Goal: Feedback & Contribution: Contribute content

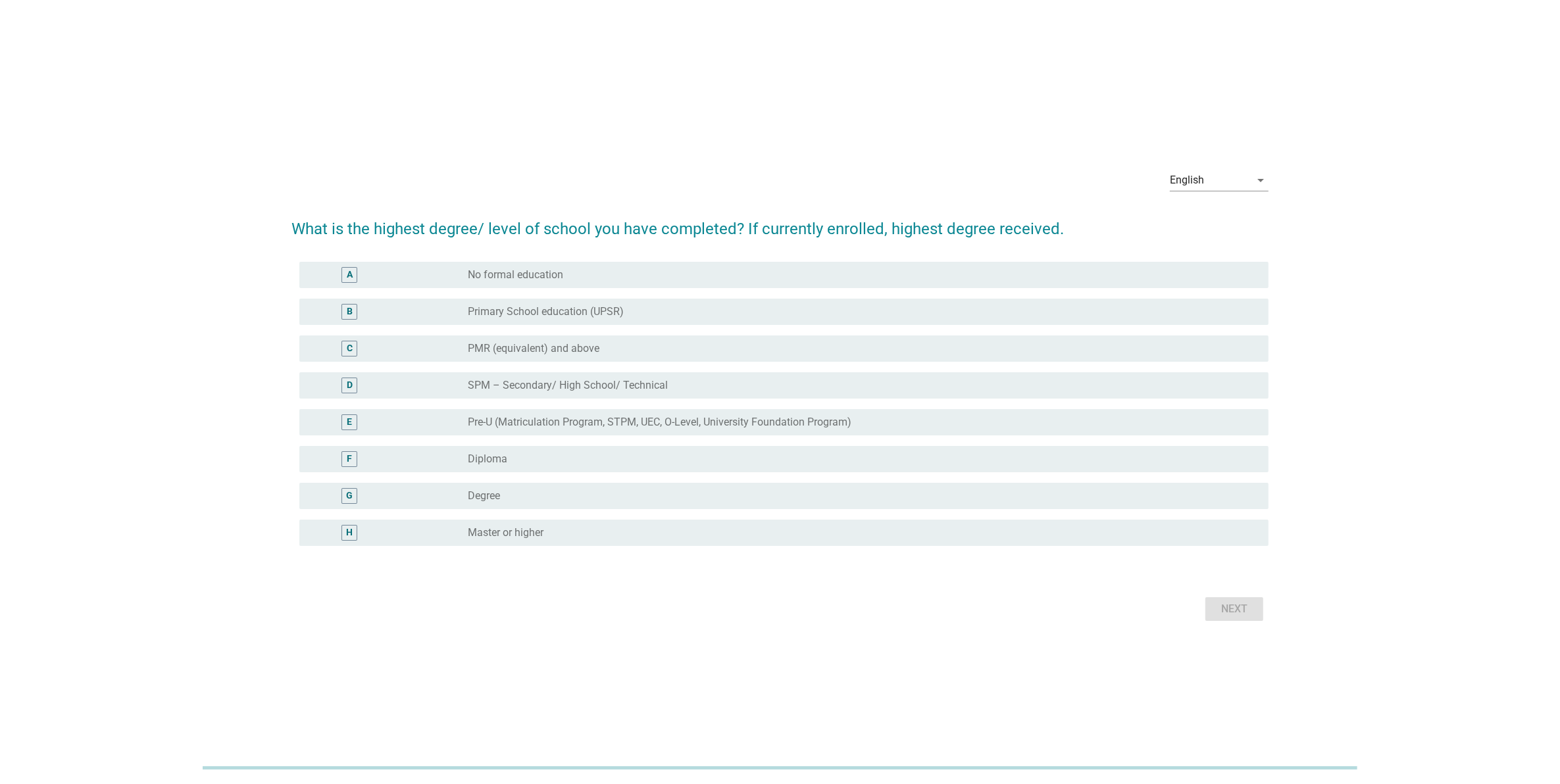
click at [347, 498] on div "G" at bounding box center [348, 495] width 6 height 14
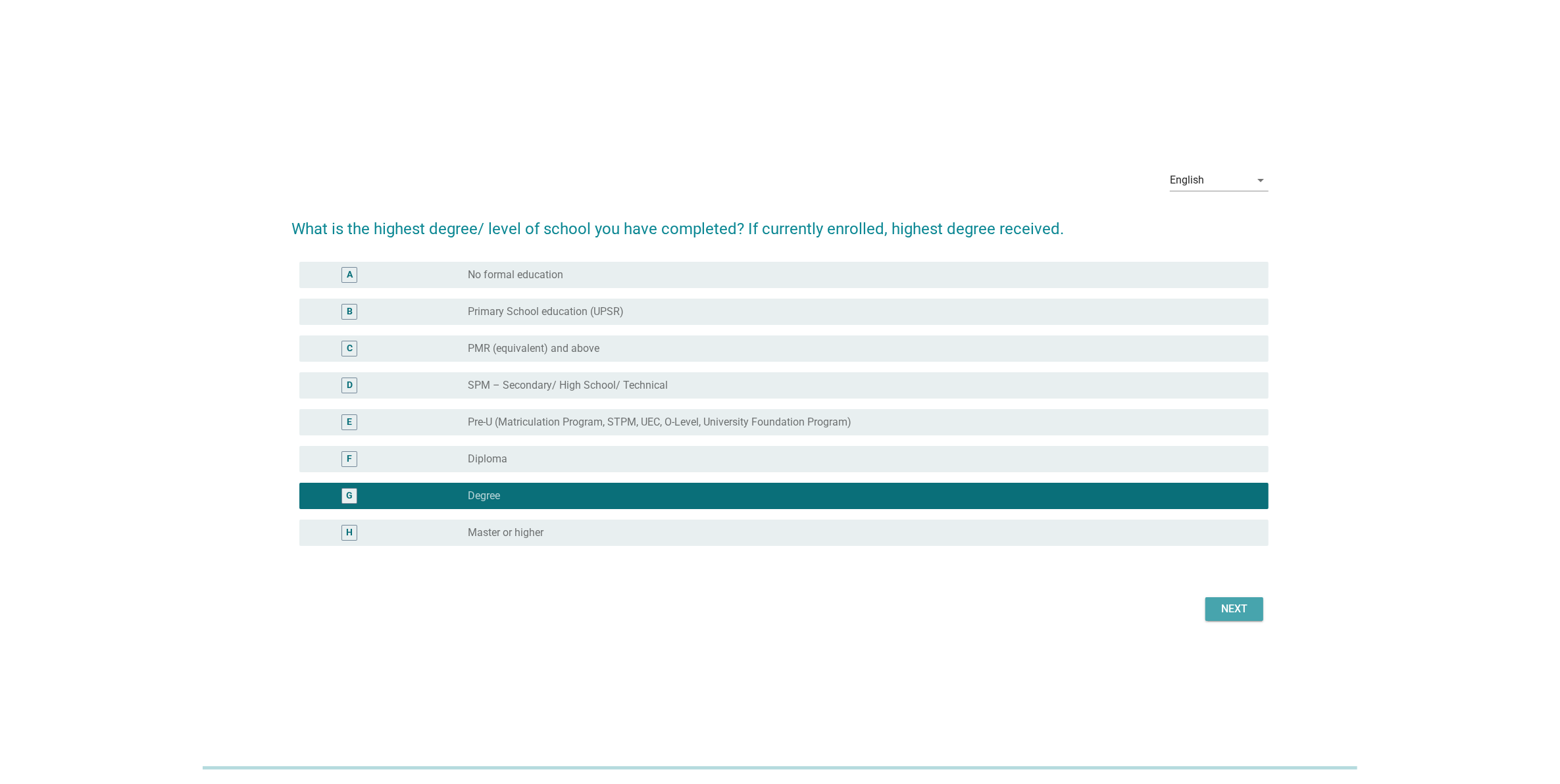
click at [1228, 609] on div "Next" at bounding box center [1235, 608] width 37 height 16
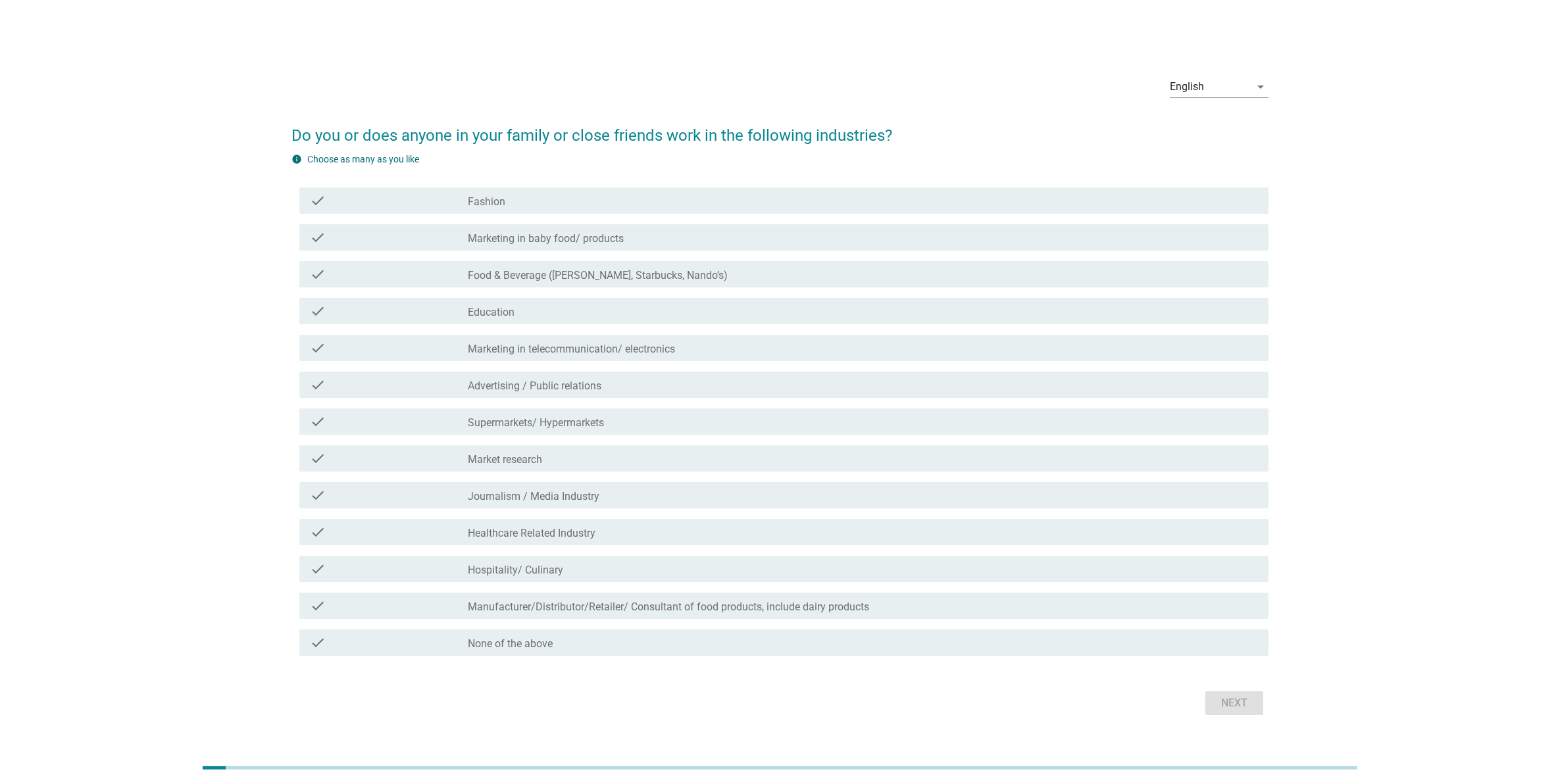
click at [317, 638] on icon "check" at bounding box center [317, 642] width 16 height 16
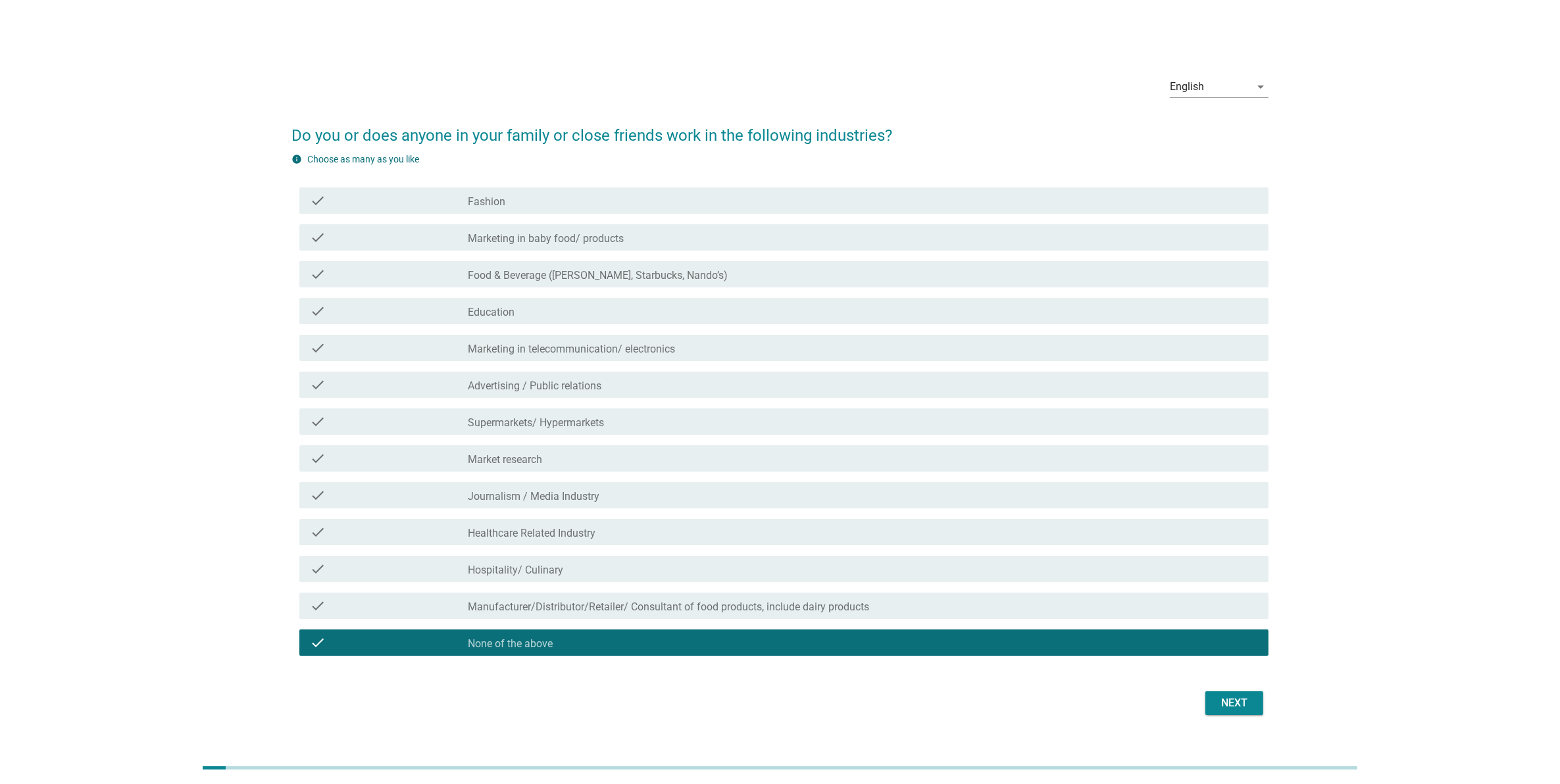
click at [1212, 699] on button "Next" at bounding box center [1234, 703] width 58 height 24
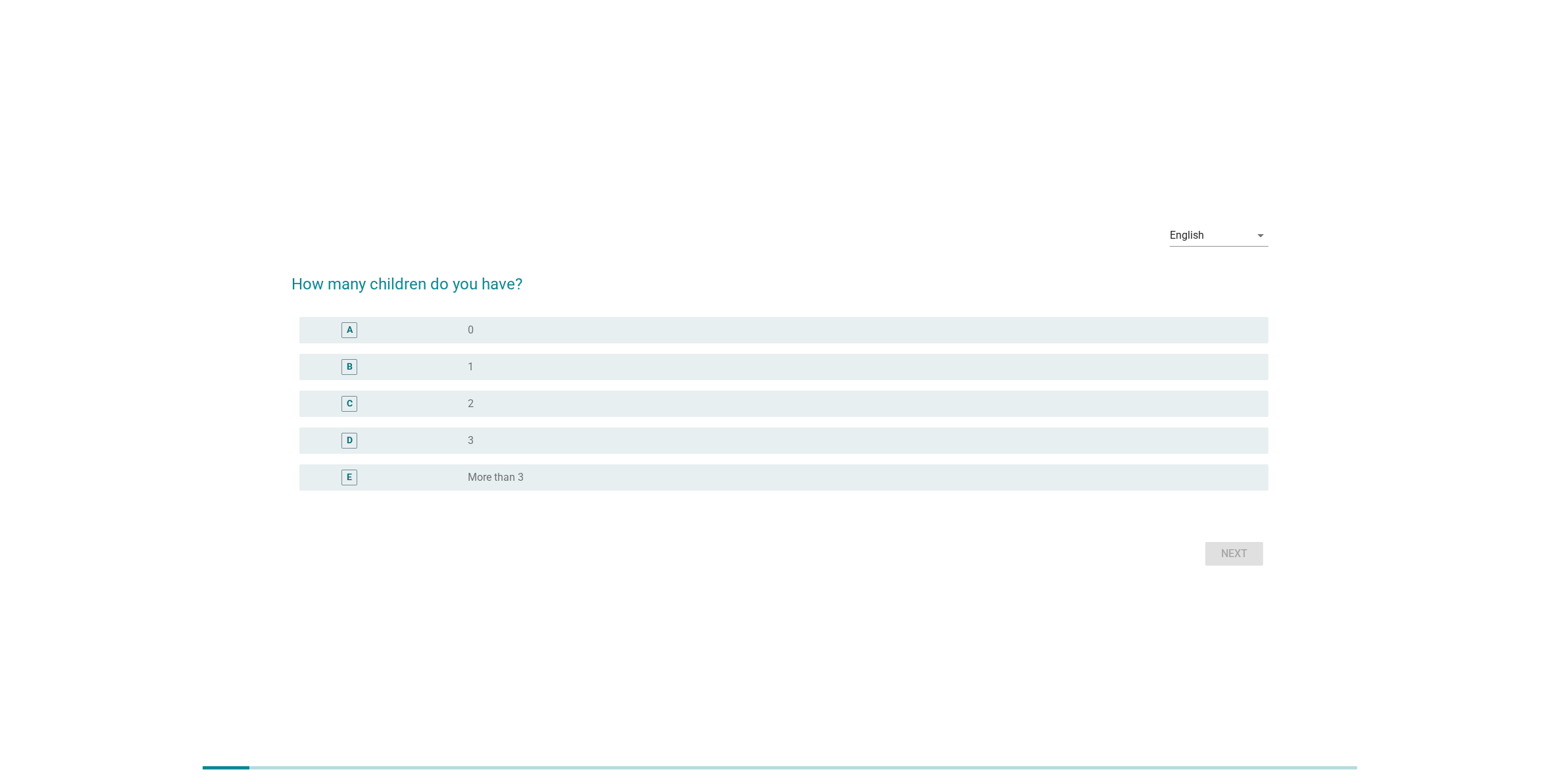
click at [355, 369] on div "B" at bounding box center [348, 367] width 16 height 16
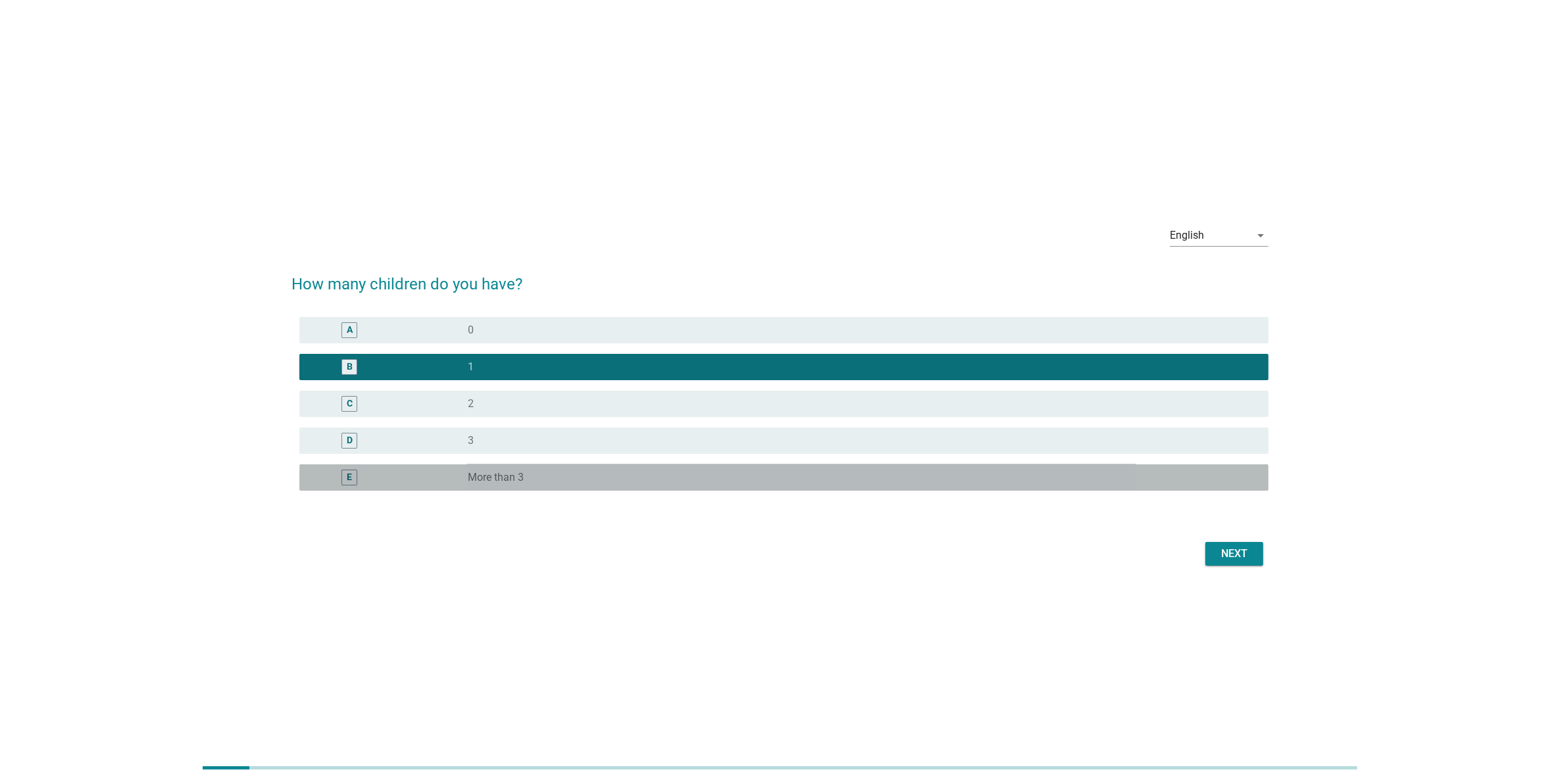
click at [484, 477] on label "More than 3" at bounding box center [495, 477] width 56 height 13
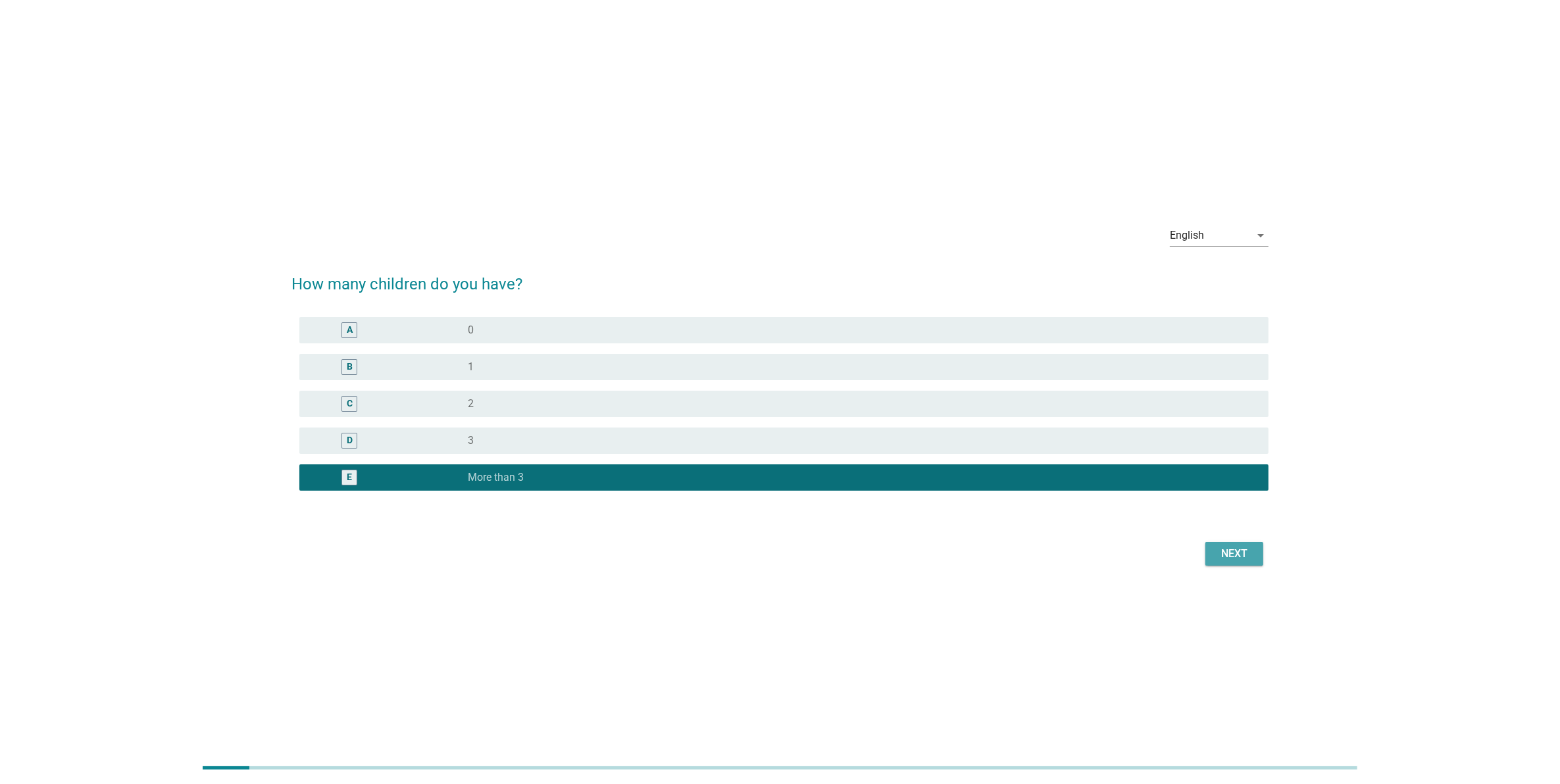
click at [1232, 554] on div "Next" at bounding box center [1235, 553] width 37 height 16
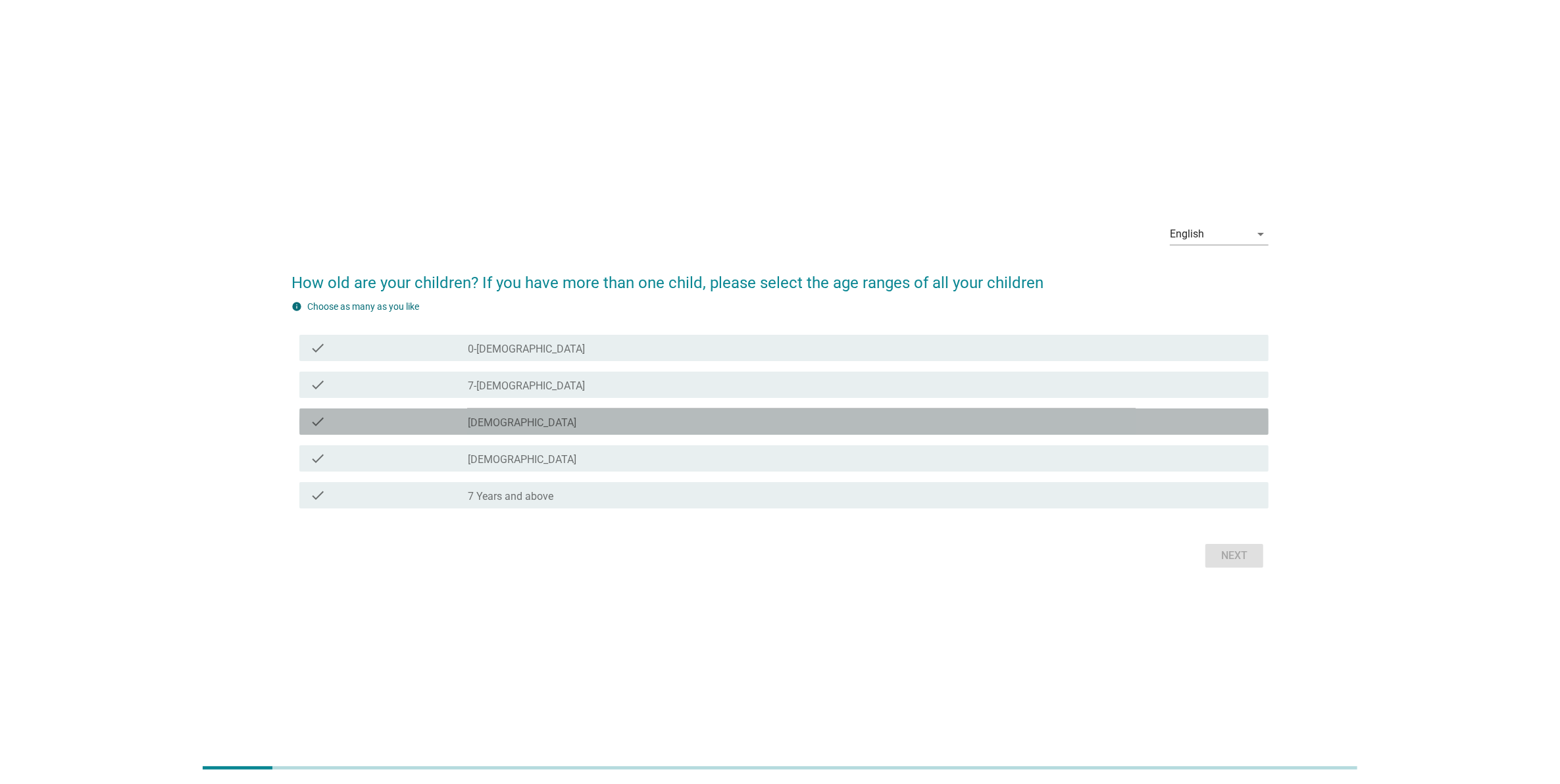
click at [313, 422] on icon "check" at bounding box center [317, 421] width 16 height 16
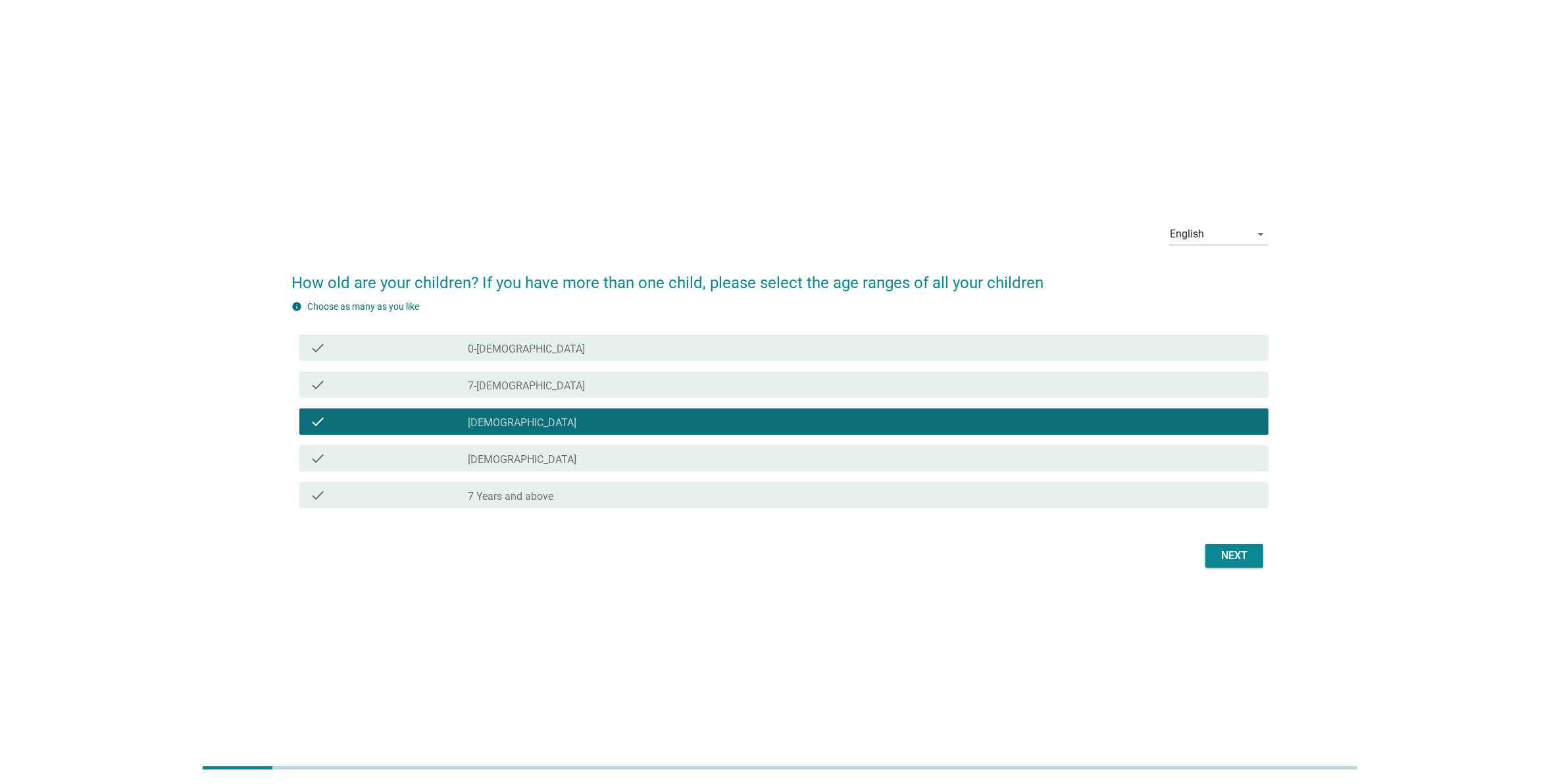
click at [314, 467] on div "check check_box_outline_blank [DEMOGRAPHIC_DATA]" at bounding box center [784, 459] width 969 height 27
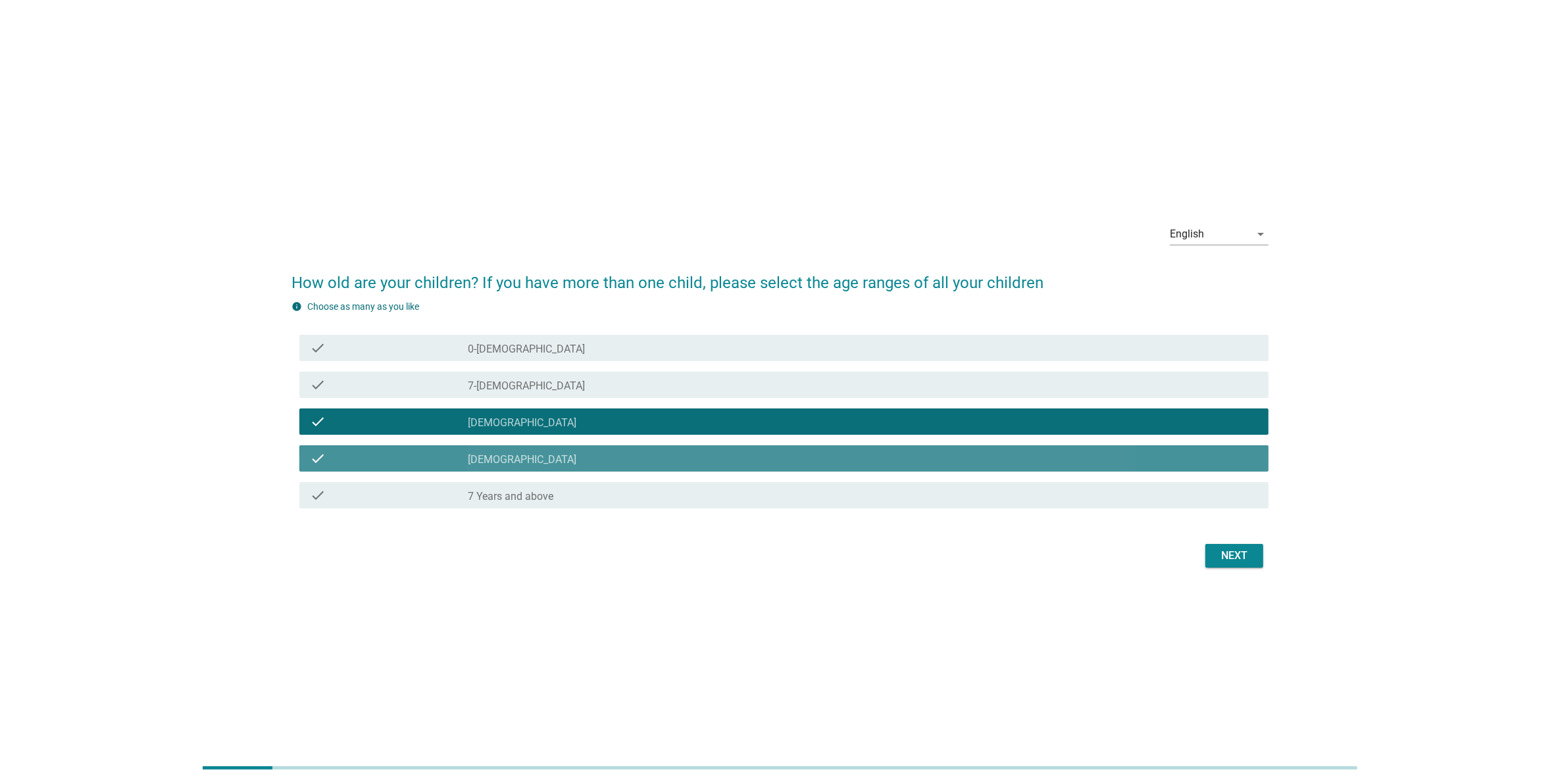
click at [317, 487] on icon "check" at bounding box center [317, 494] width 16 height 16
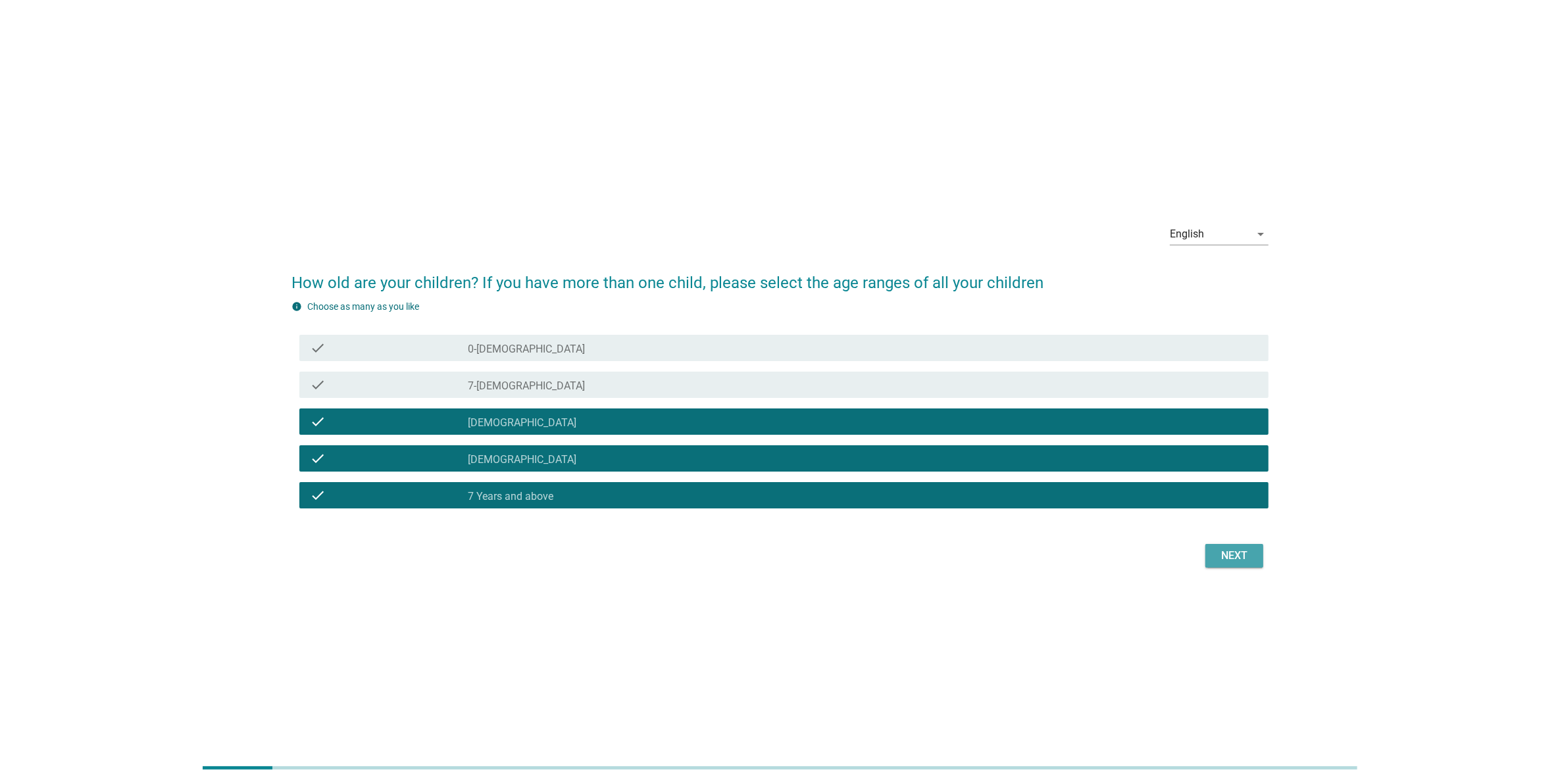
drag, startPoint x: 1221, startPoint y: 552, endPoint x: 1208, endPoint y: 570, distance: 22.2
click at [1222, 553] on div "Next" at bounding box center [1235, 555] width 37 height 16
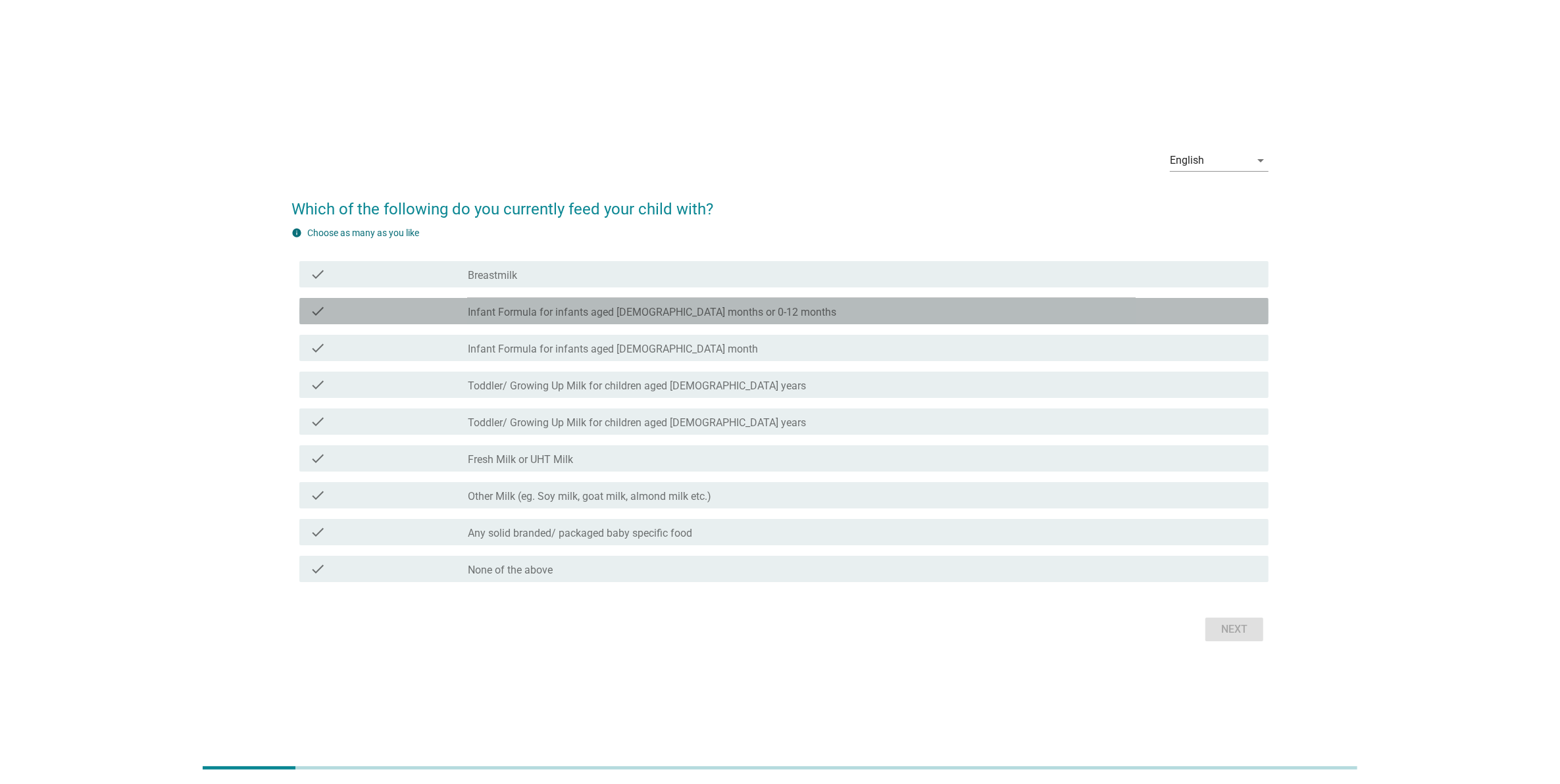
click at [310, 320] on div "check check_box_outline_blank Infant Formula for infants aged 0-6 months or 0-1…" at bounding box center [784, 311] width 969 height 27
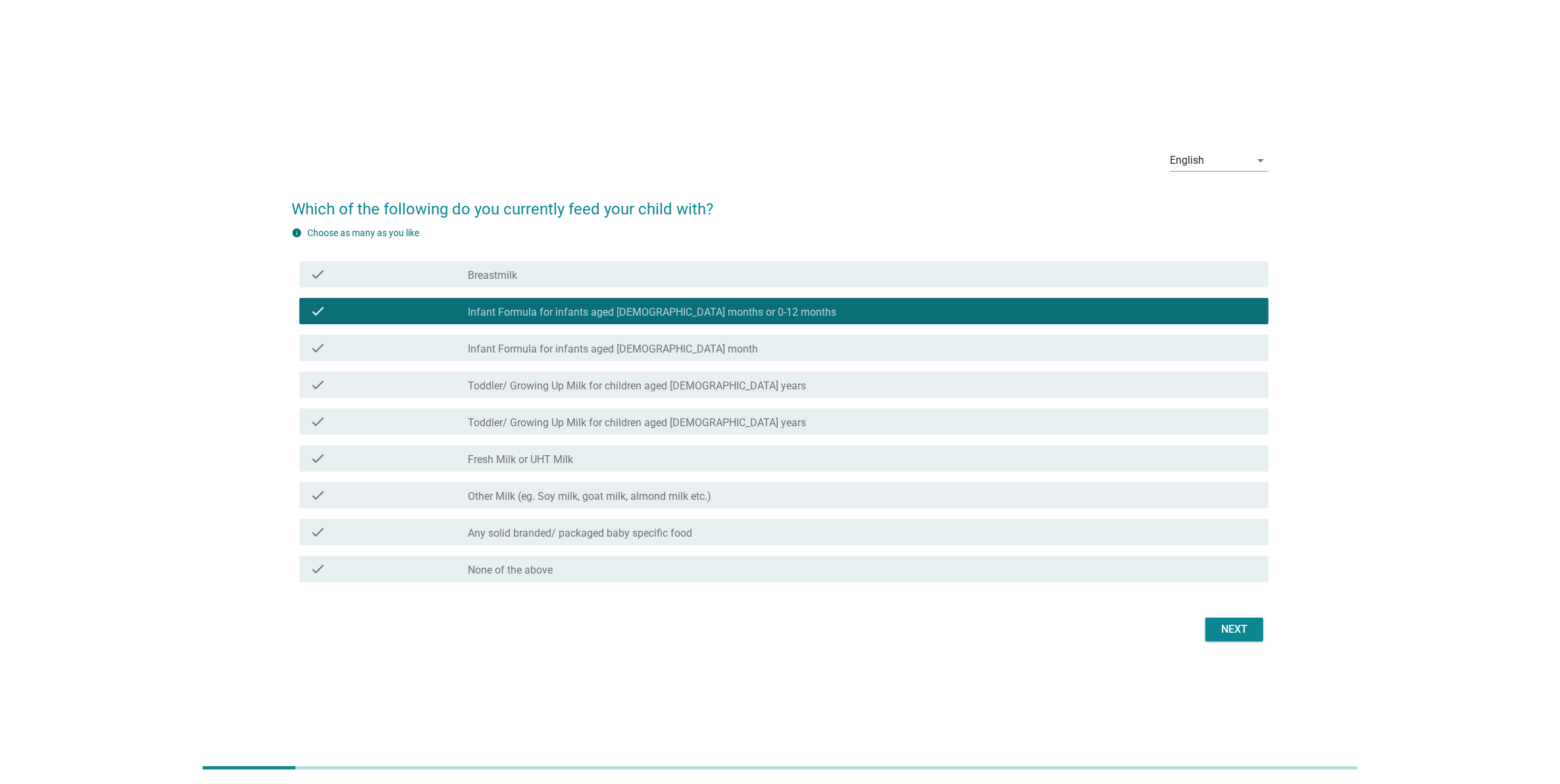
click at [310, 353] on icon "check" at bounding box center [317, 347] width 16 height 16
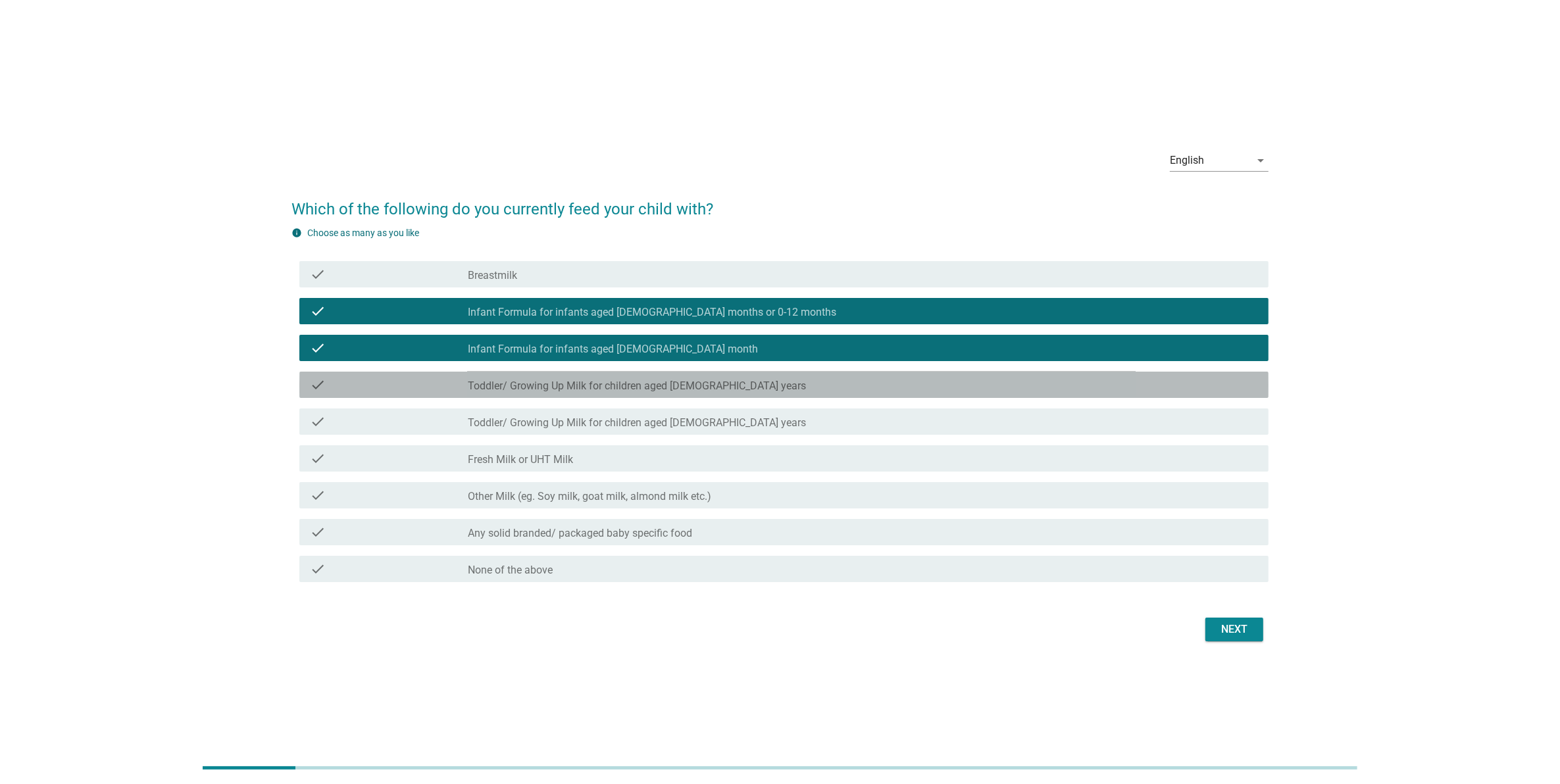
click at [310, 392] on div "check check_box_outline_blank Toddler/ Growing Up Milk for children aged [DEMOG…" at bounding box center [784, 384] width 969 height 27
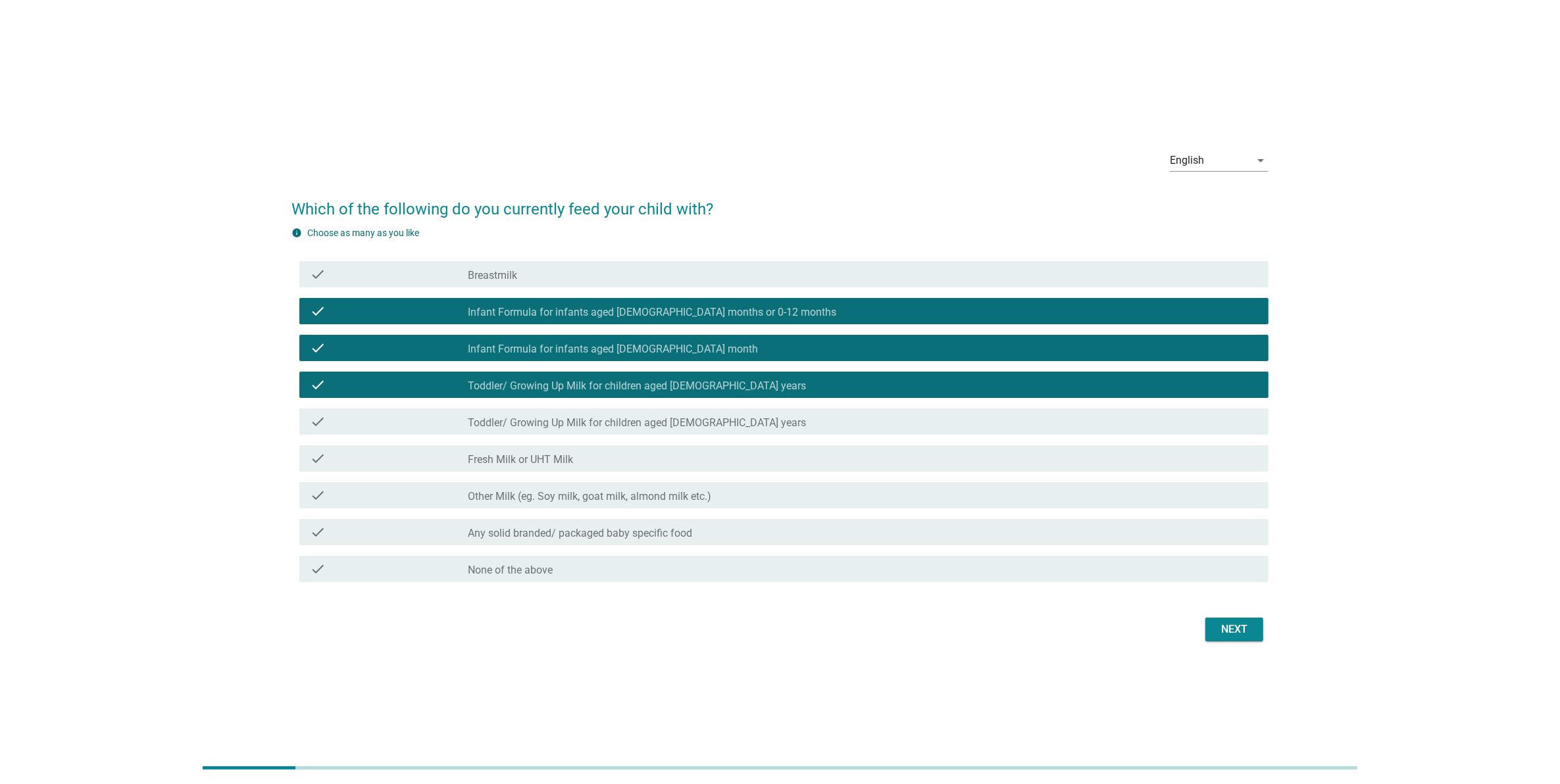
click at [308, 422] on div "check check_box_outline_blank Toddler/ Growing Up Milk for children aged 3-6 ye…" at bounding box center [784, 421] width 969 height 27
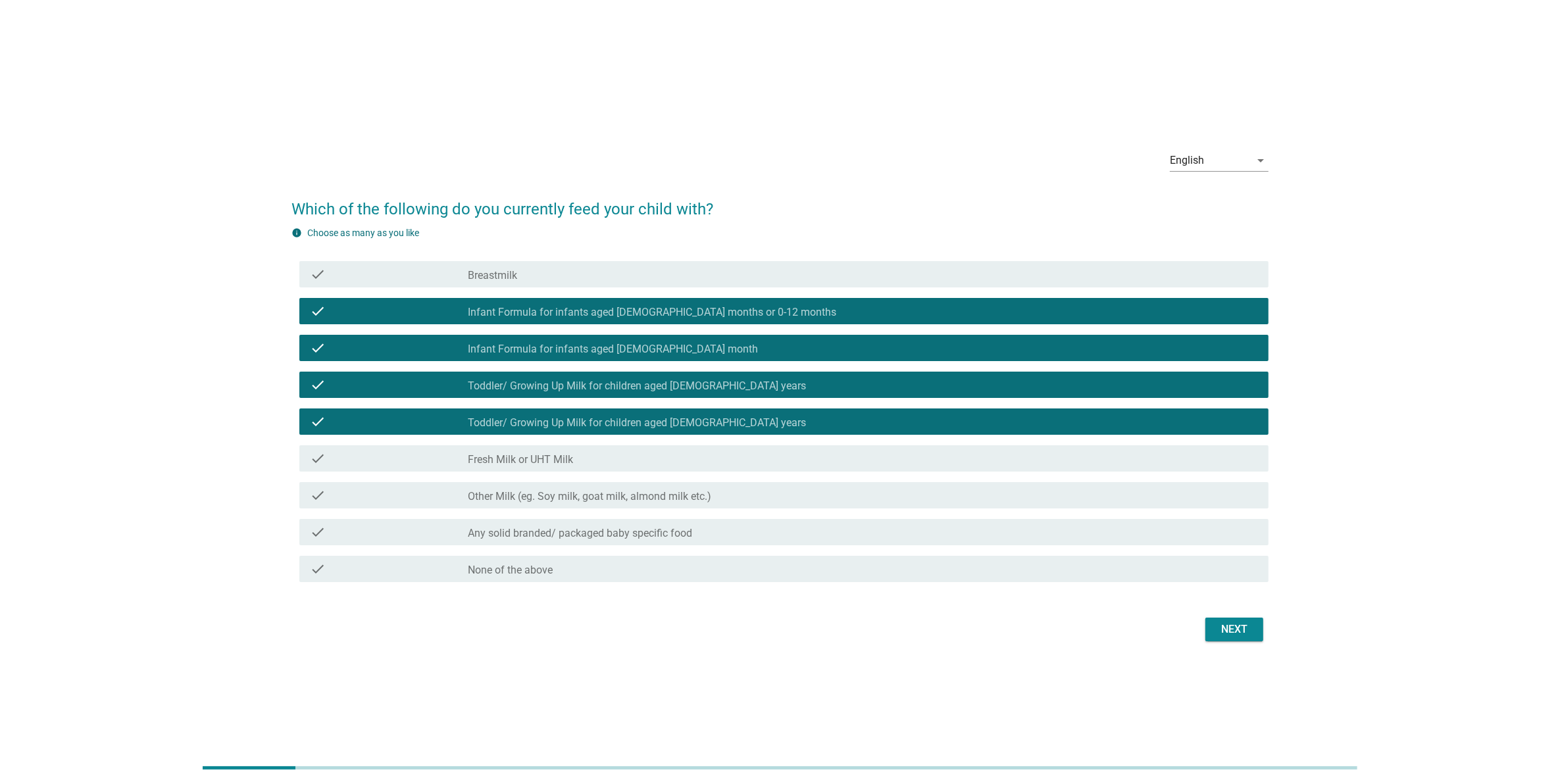
click at [327, 467] on div "check check_box_outline_blank Fresh Milk or UHT Milk" at bounding box center [784, 459] width 969 height 27
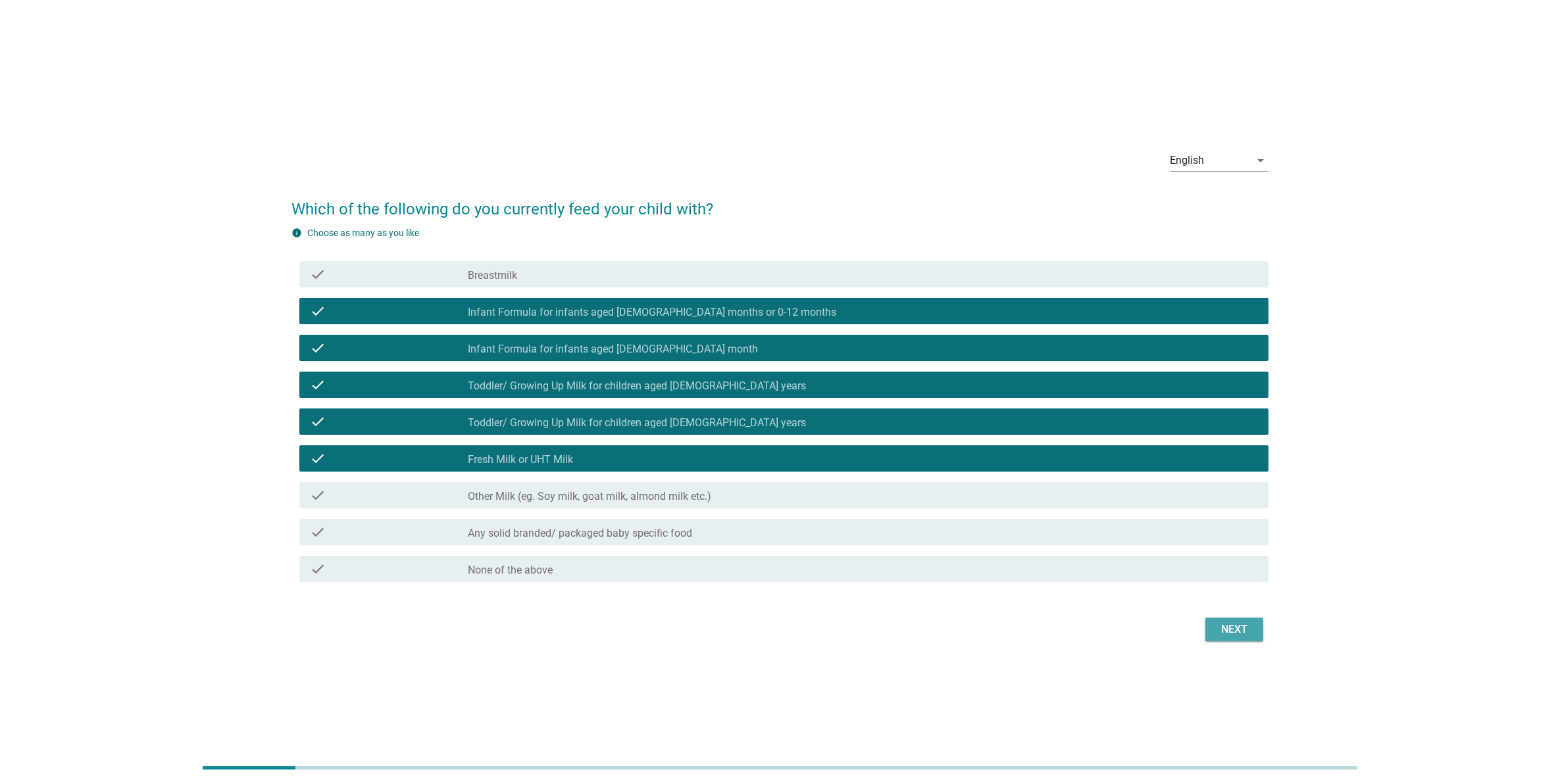
click at [1225, 632] on div "Next" at bounding box center [1235, 629] width 37 height 16
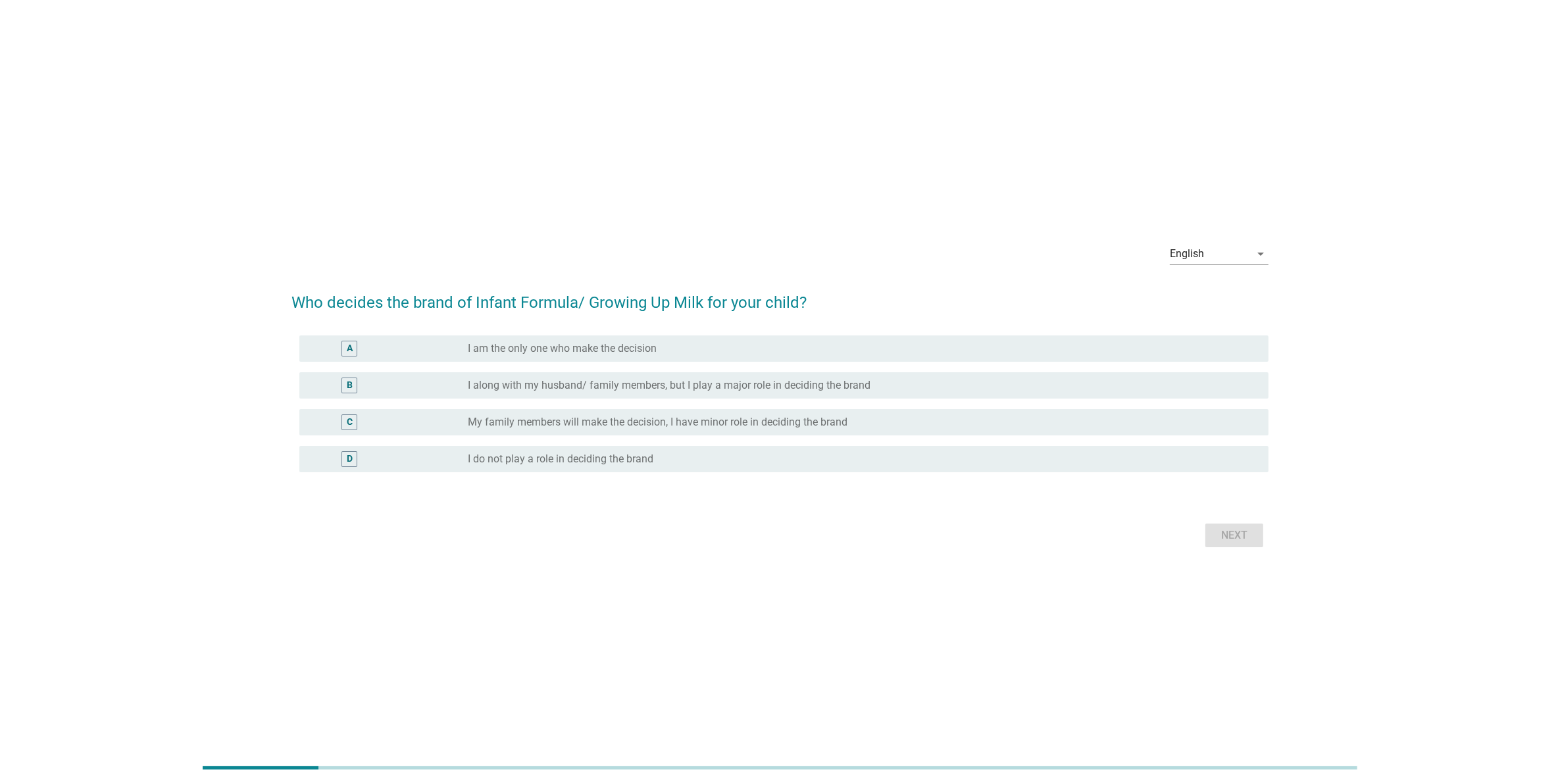
click at [346, 359] on div "A radio_button_unchecked I am the only one who make the decision" at bounding box center [784, 348] width 969 height 27
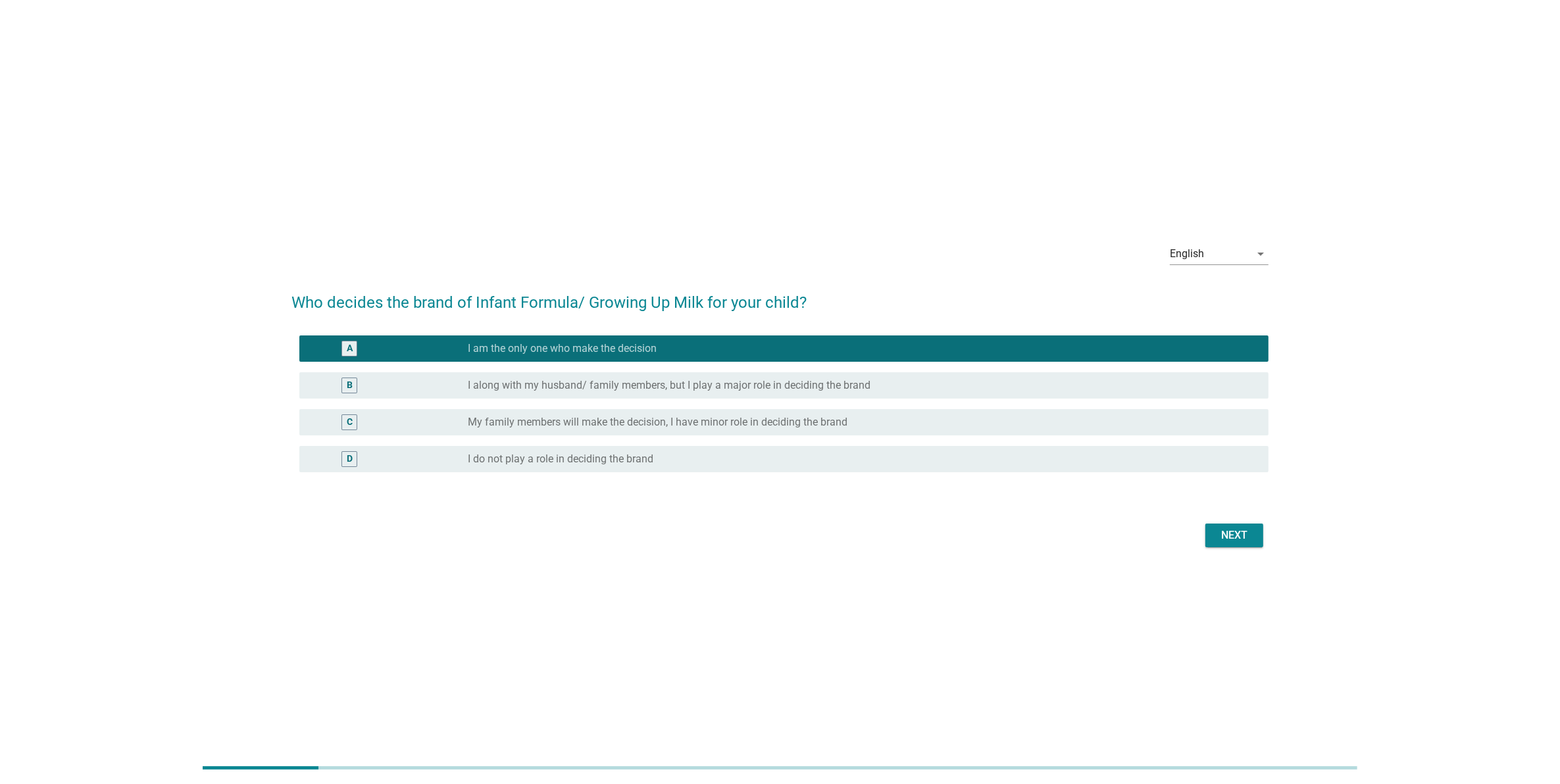
drag, startPoint x: 1195, startPoint y: 544, endPoint x: 1235, endPoint y: 540, distance: 40.2
click at [1199, 542] on div "Next" at bounding box center [780, 535] width 977 height 31
click at [1235, 540] on div "Next" at bounding box center [1235, 535] width 37 height 16
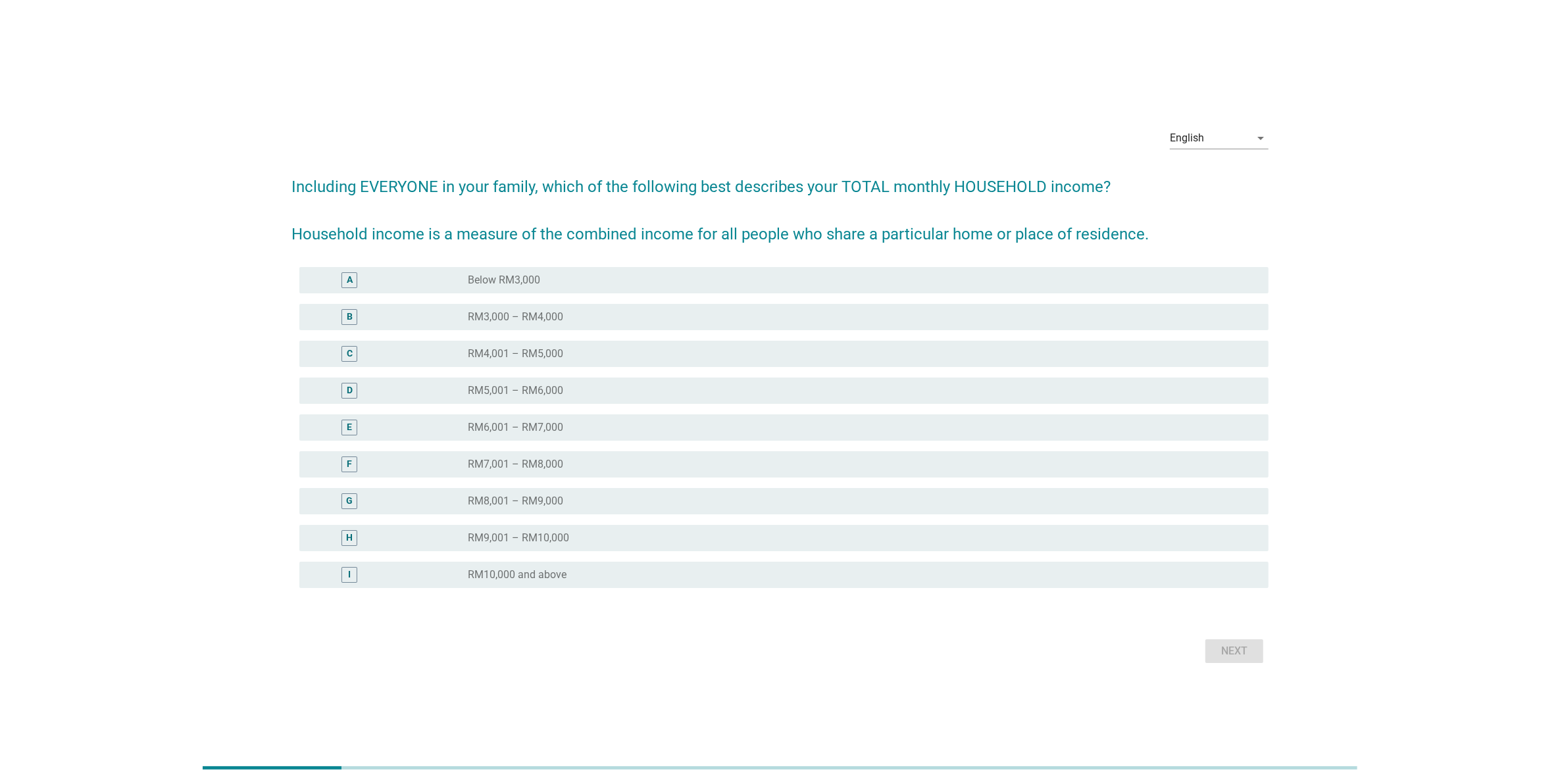
click at [347, 432] on div "E" at bounding box center [349, 427] width 6 height 14
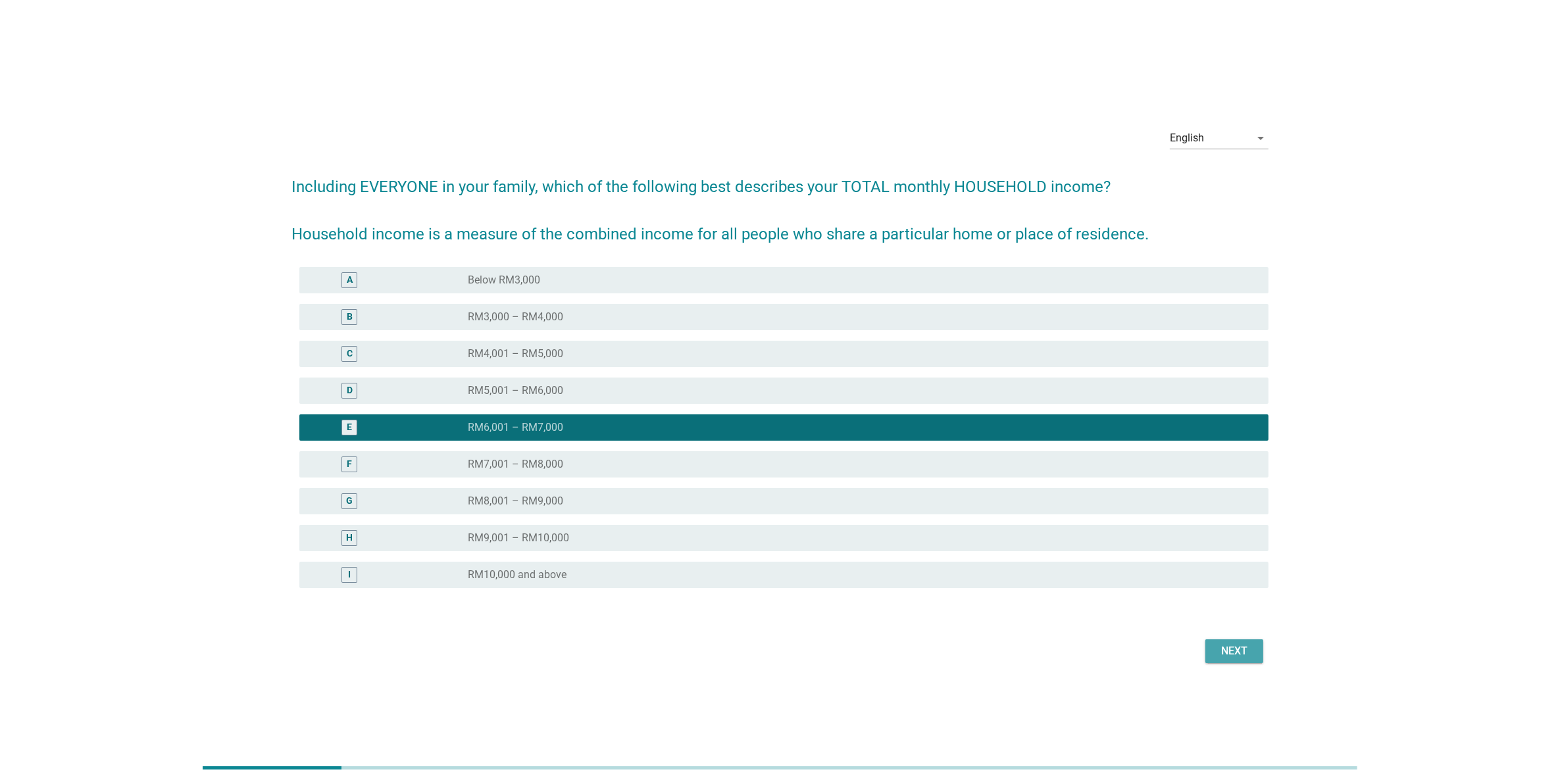
click at [1235, 649] on div "Next" at bounding box center [1235, 651] width 37 height 16
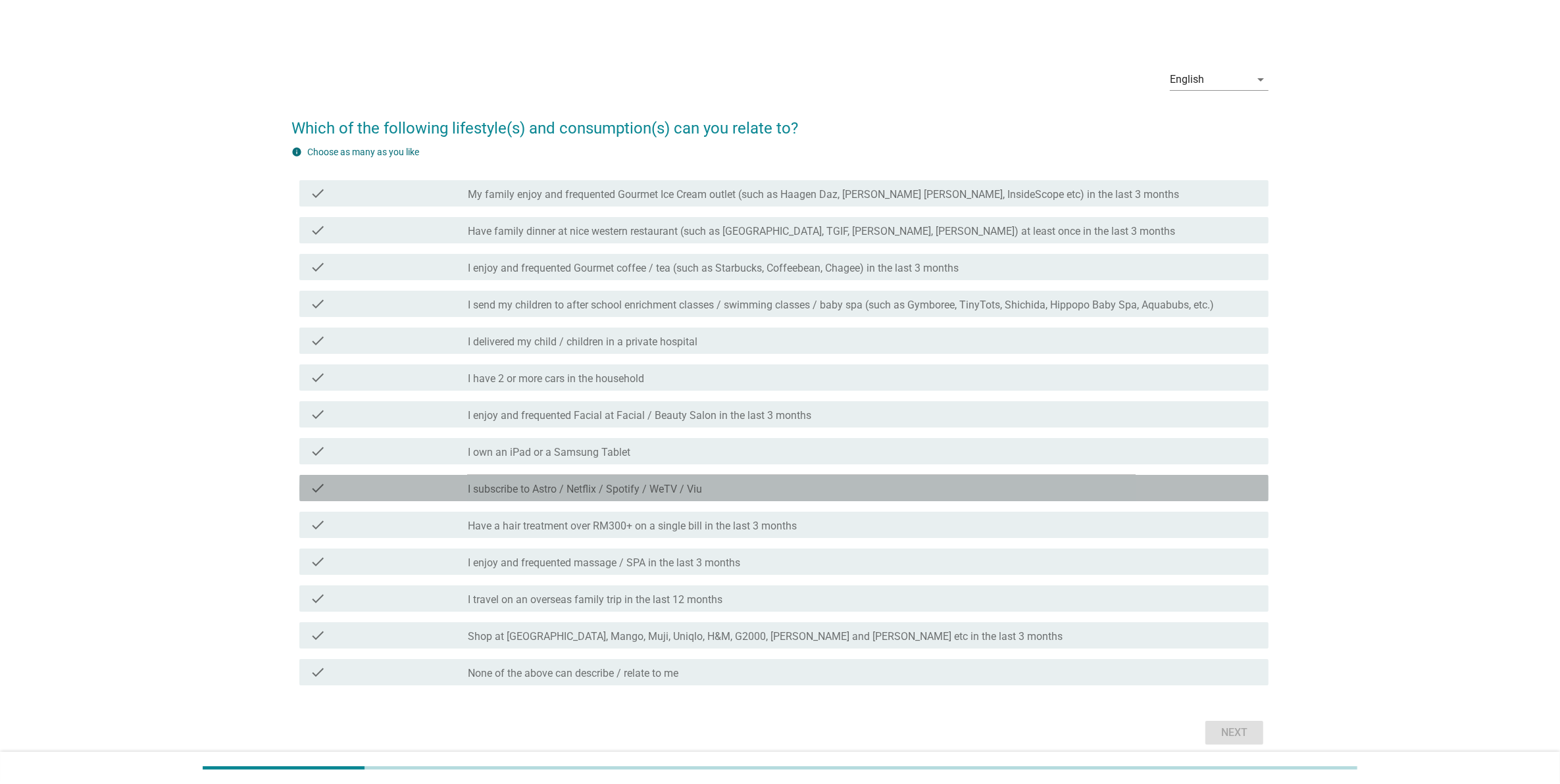
click at [535, 492] on label "I subscribe to Astro / Netflix / Spotify / WeTV / Viu" at bounding box center [585, 489] width 234 height 13
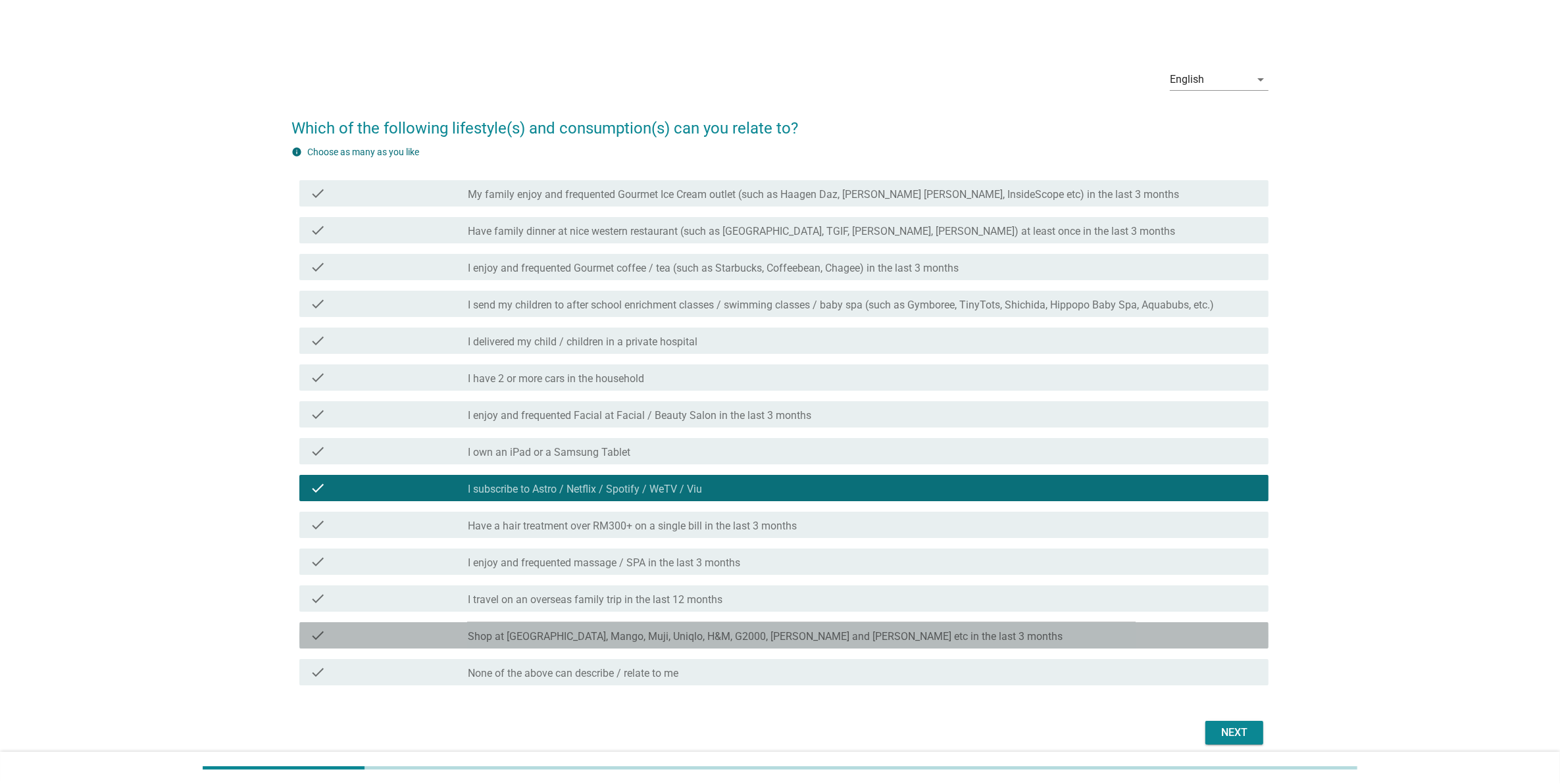
click at [579, 639] on label "Shop at [GEOGRAPHIC_DATA], Mango, Muji, Uniqlo, H&M, G2000, [PERSON_NAME] and […" at bounding box center [765, 637] width 595 height 13
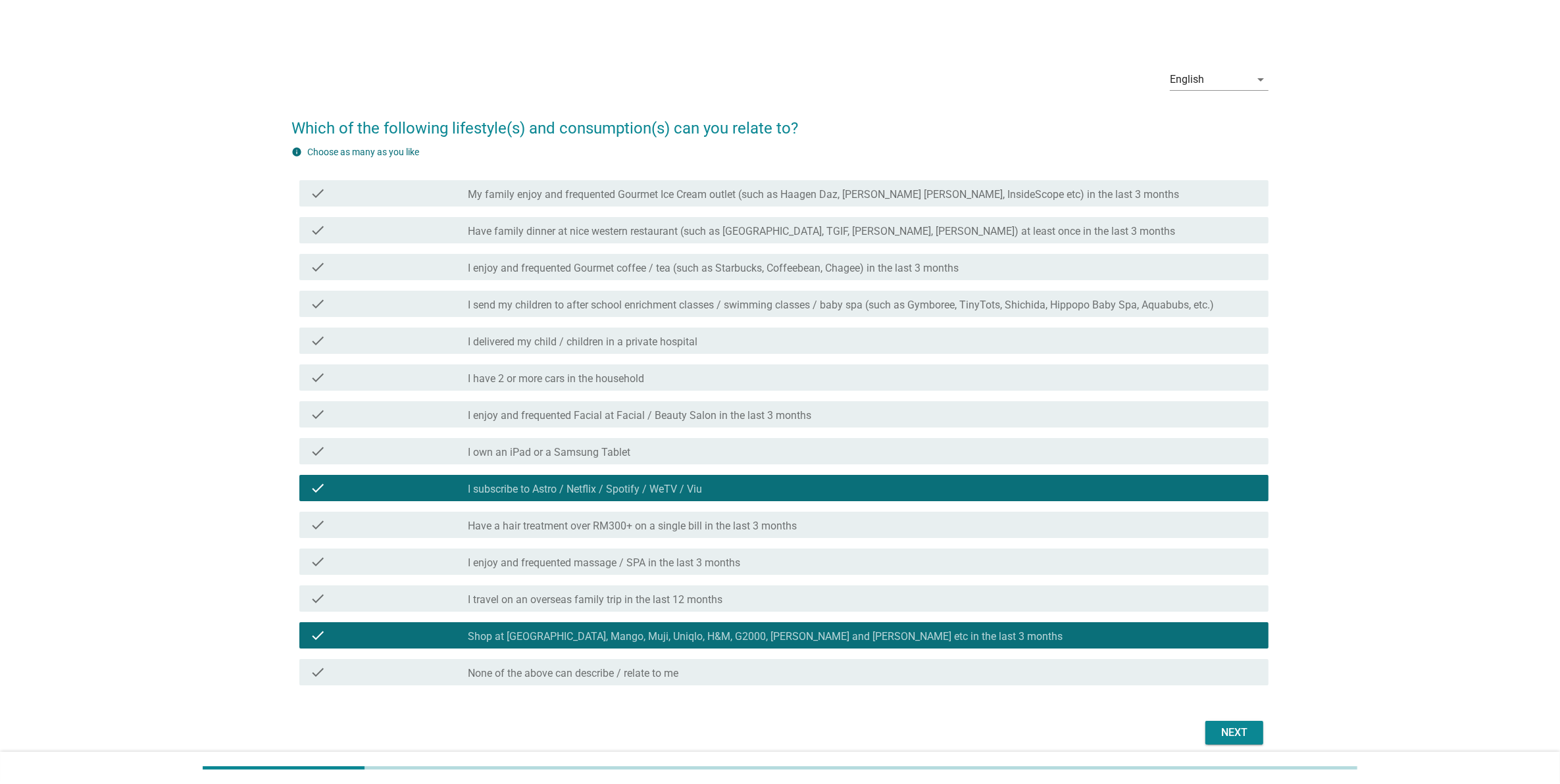
click at [1225, 725] on div "Next" at bounding box center [1235, 733] width 37 height 16
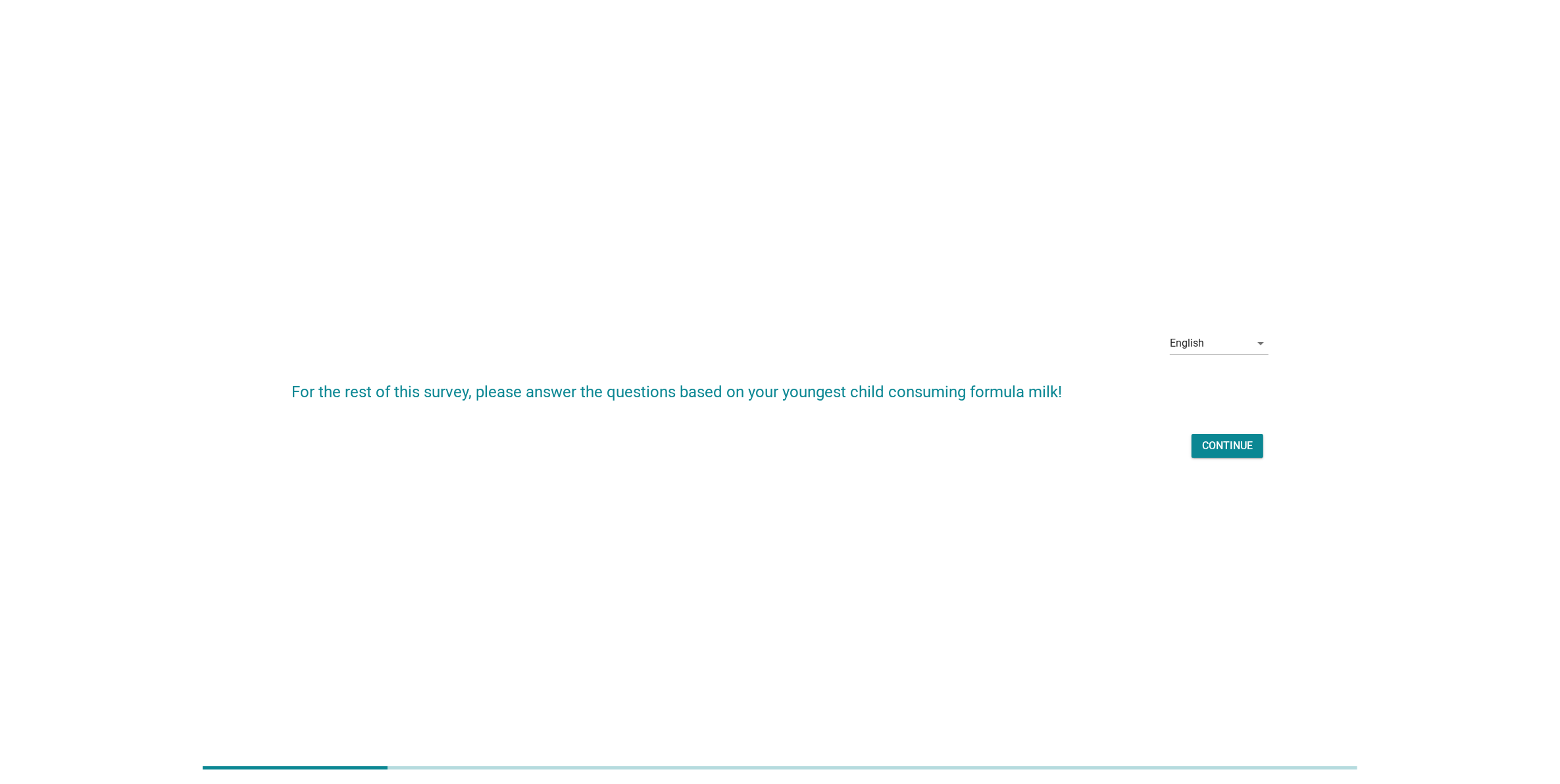
click at [1205, 446] on div "Continue" at bounding box center [1227, 446] width 51 height 16
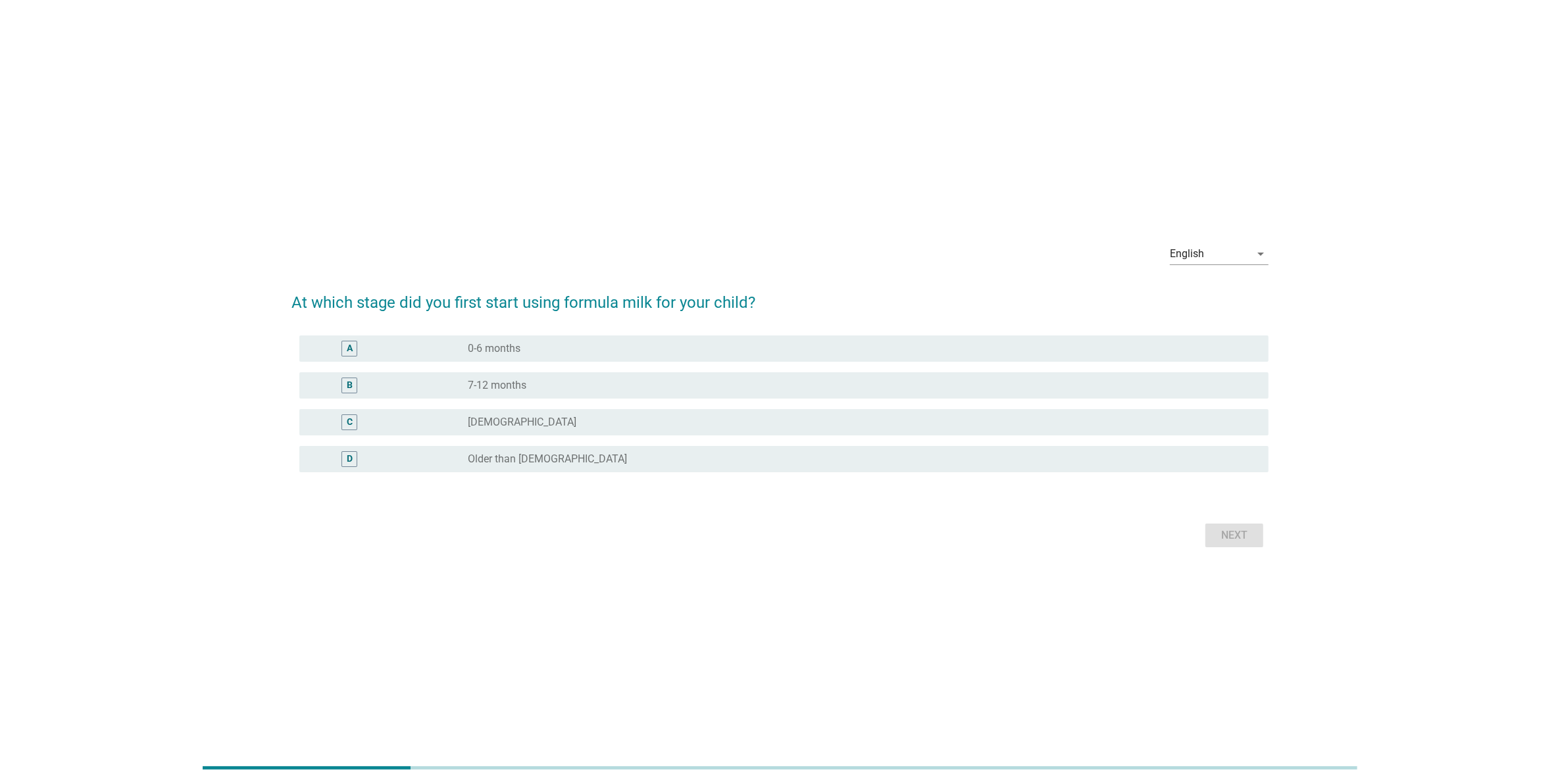
click at [564, 381] on div "radio_button_unchecked 7-12 months" at bounding box center [858, 385] width 780 height 13
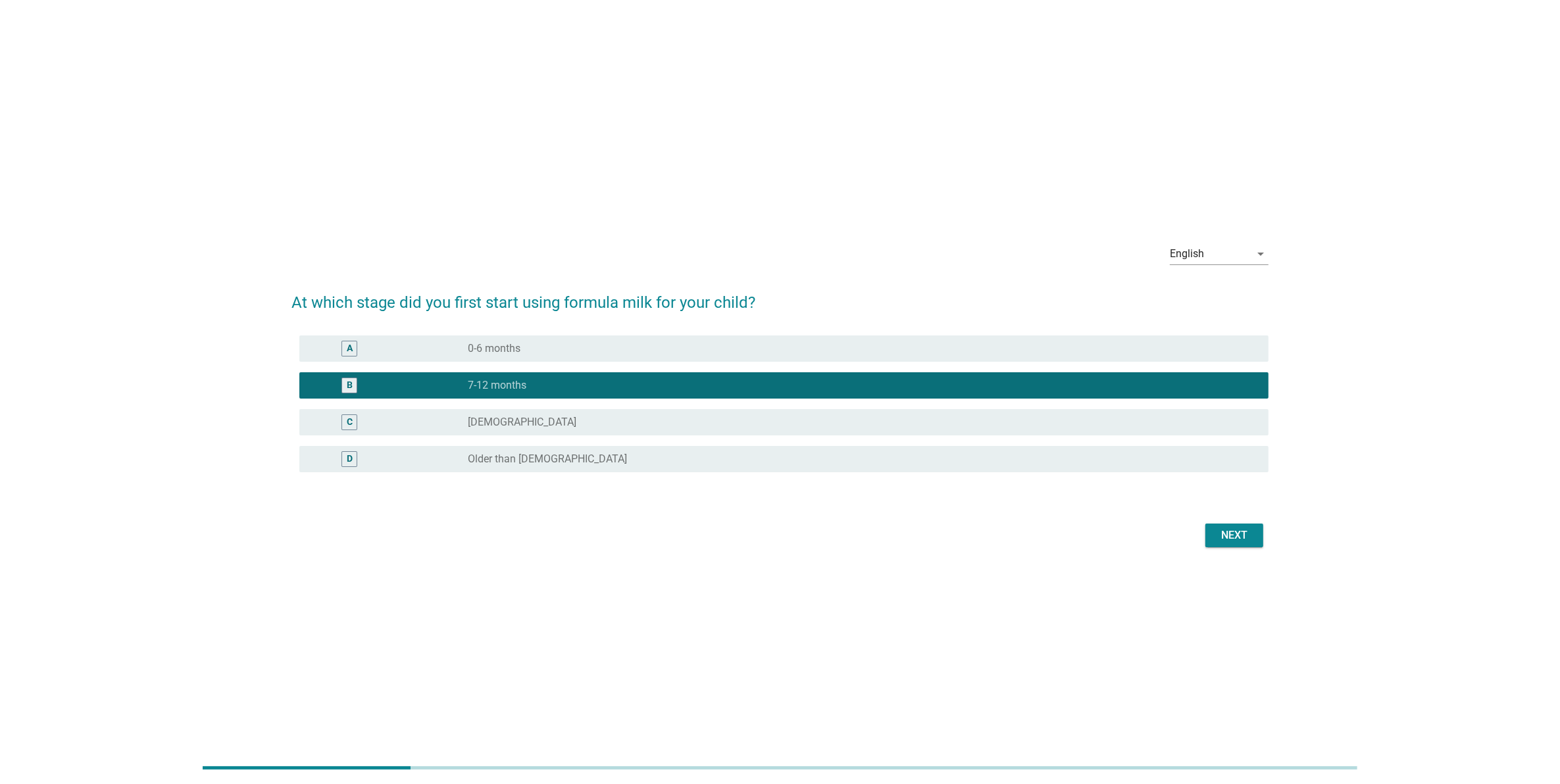
click at [1246, 520] on div "Next" at bounding box center [780, 535] width 977 height 31
click at [1246, 531] on div "Next" at bounding box center [1235, 535] width 37 height 16
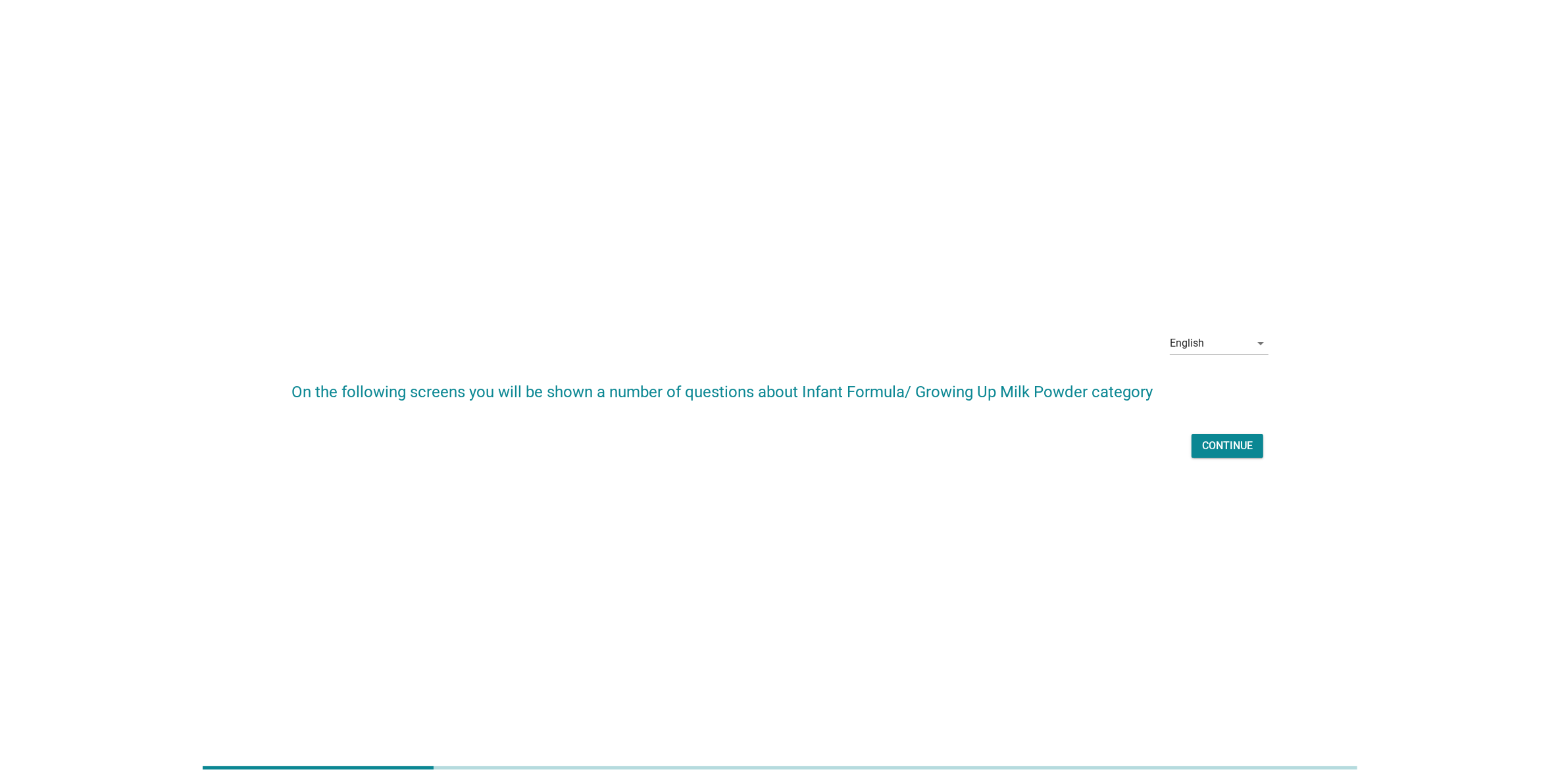
click at [1218, 455] on button "Continue" at bounding box center [1227, 446] width 72 height 24
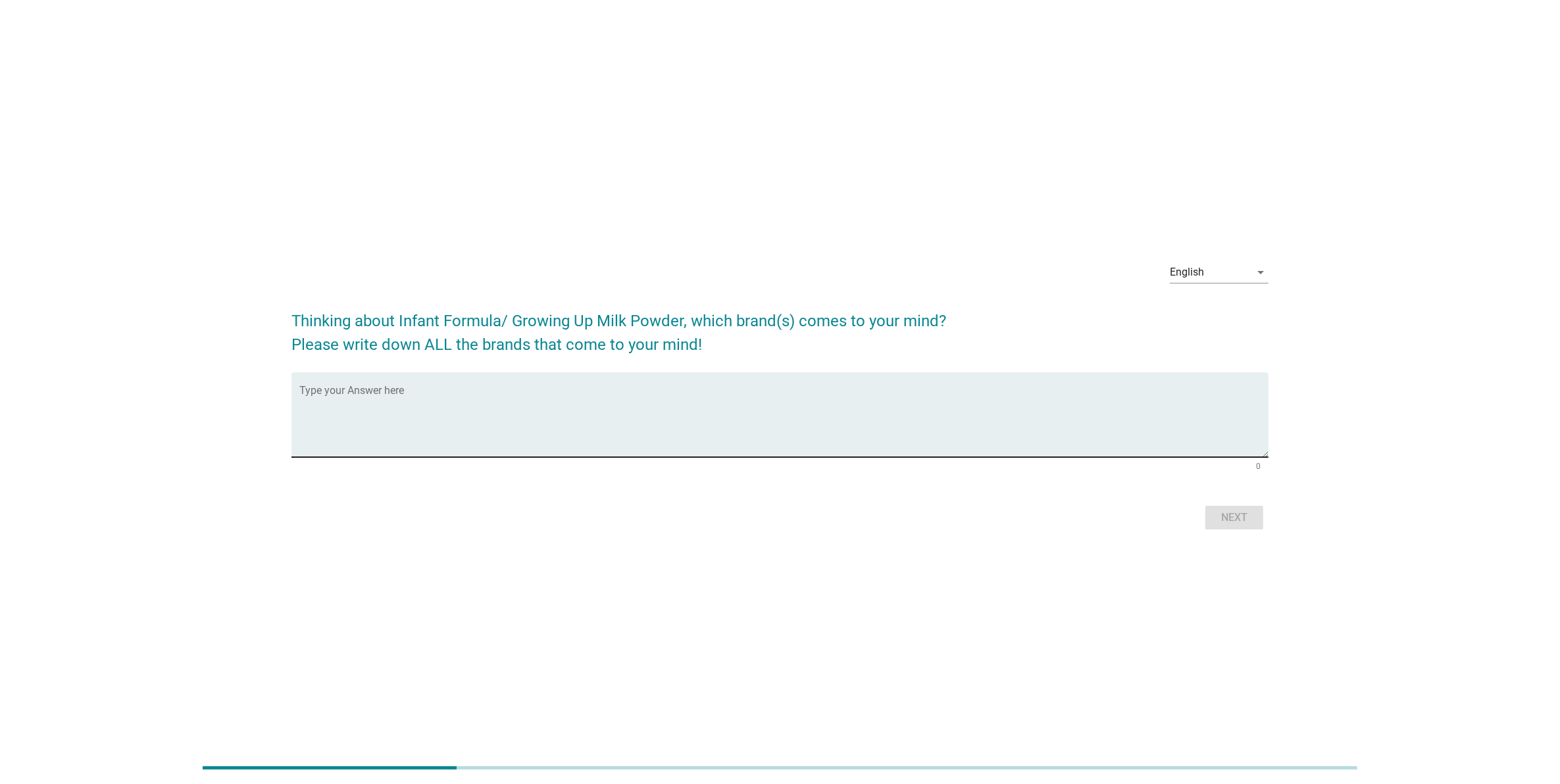
click at [602, 392] on textarea "Type your Answer here" at bounding box center [784, 422] width 969 height 69
type textarea "Pediasure"
click at [1227, 522] on div "Next" at bounding box center [1235, 517] width 37 height 16
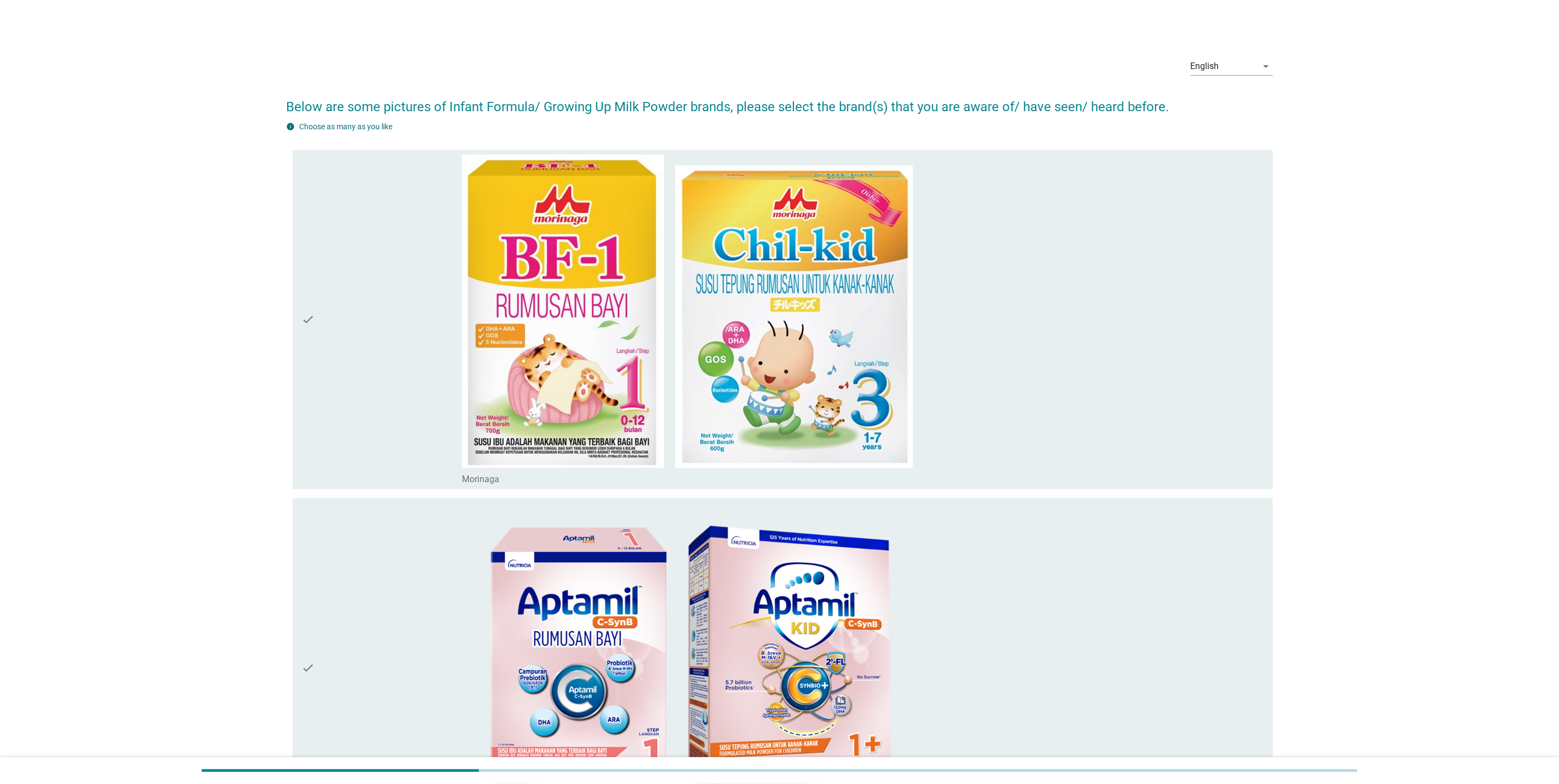
drag, startPoint x: 1805, startPoint y: 394, endPoint x: 1355, endPoint y: 295, distance: 460.8
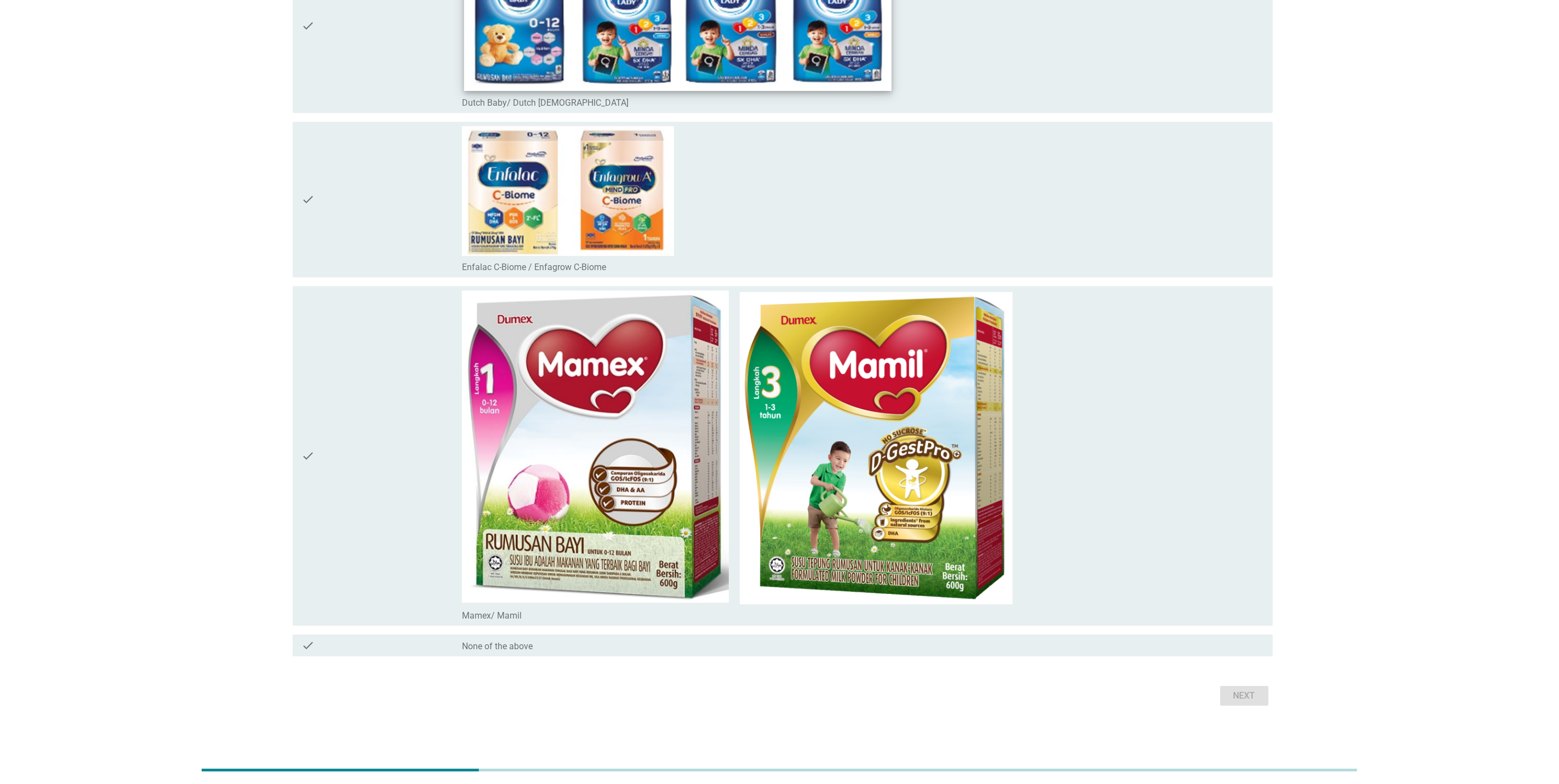
scroll to position [4934, 0]
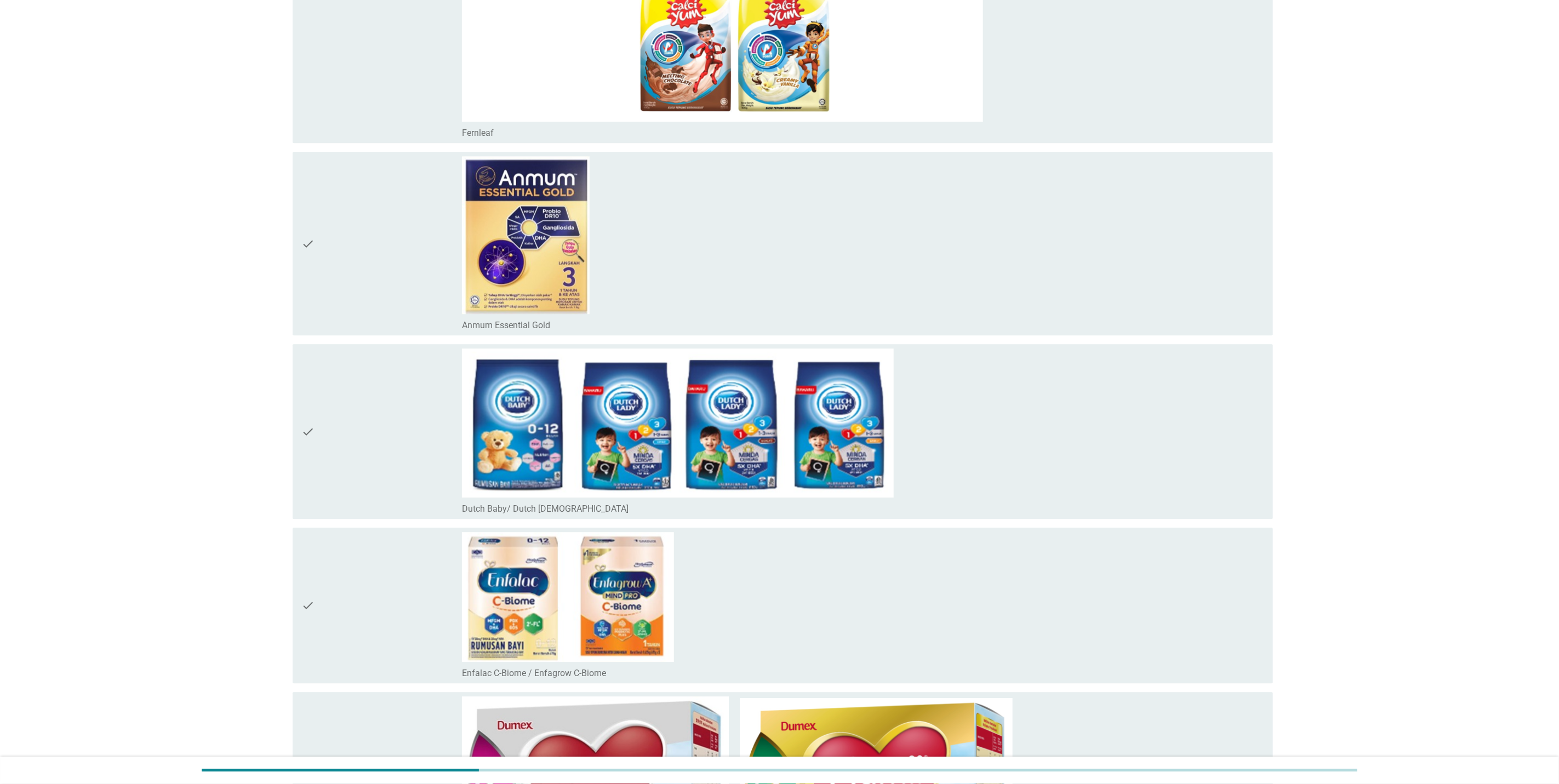
click at [288, 619] on div "check check_box_outline_blank Enfalac C-Biome / Enfagrow C-Biome" at bounding box center [780, 605] width 987 height 165
click at [307, 606] on icon "check" at bounding box center [308, 606] width 13 height 147
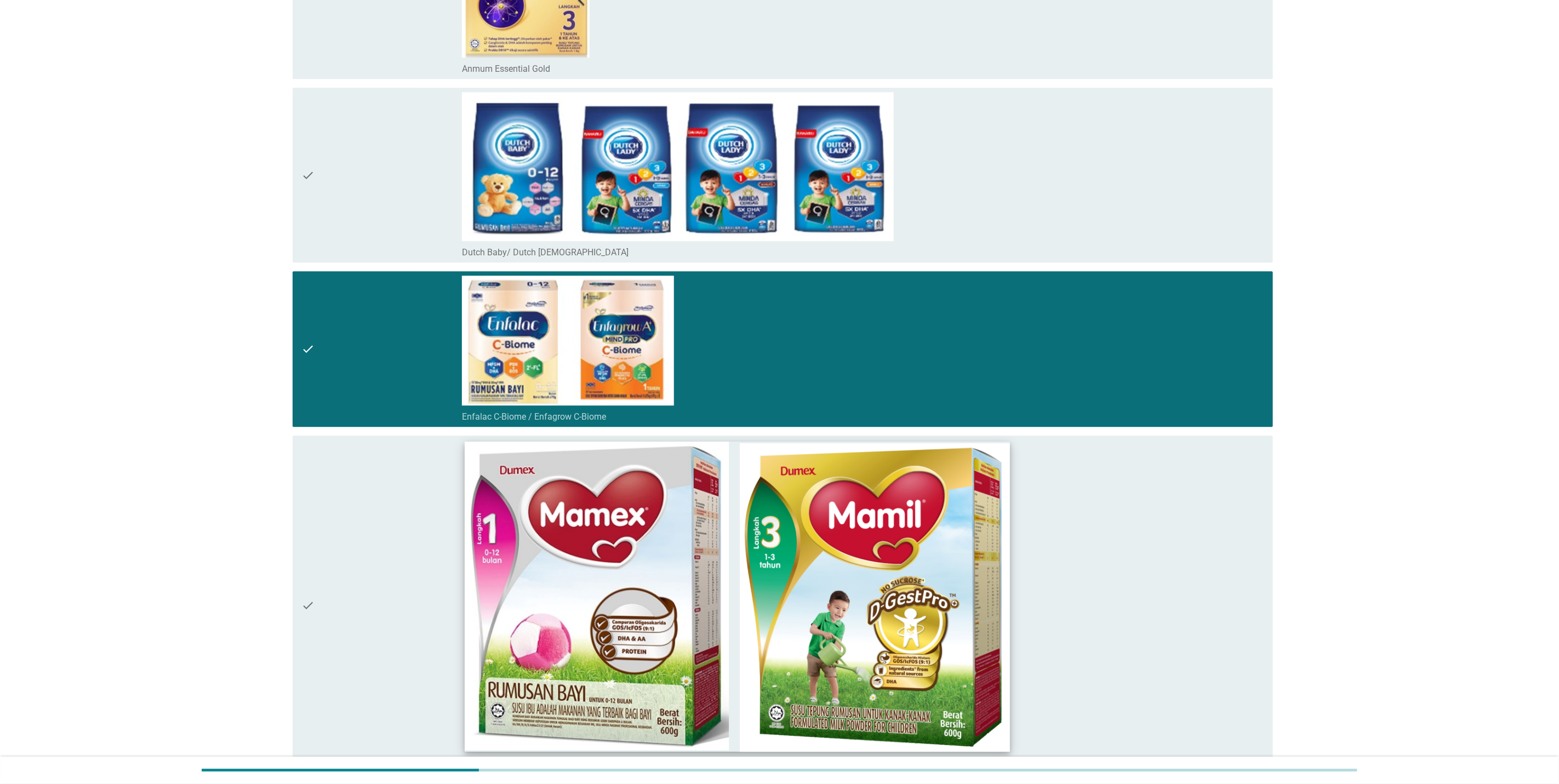
scroll to position [5345, 0]
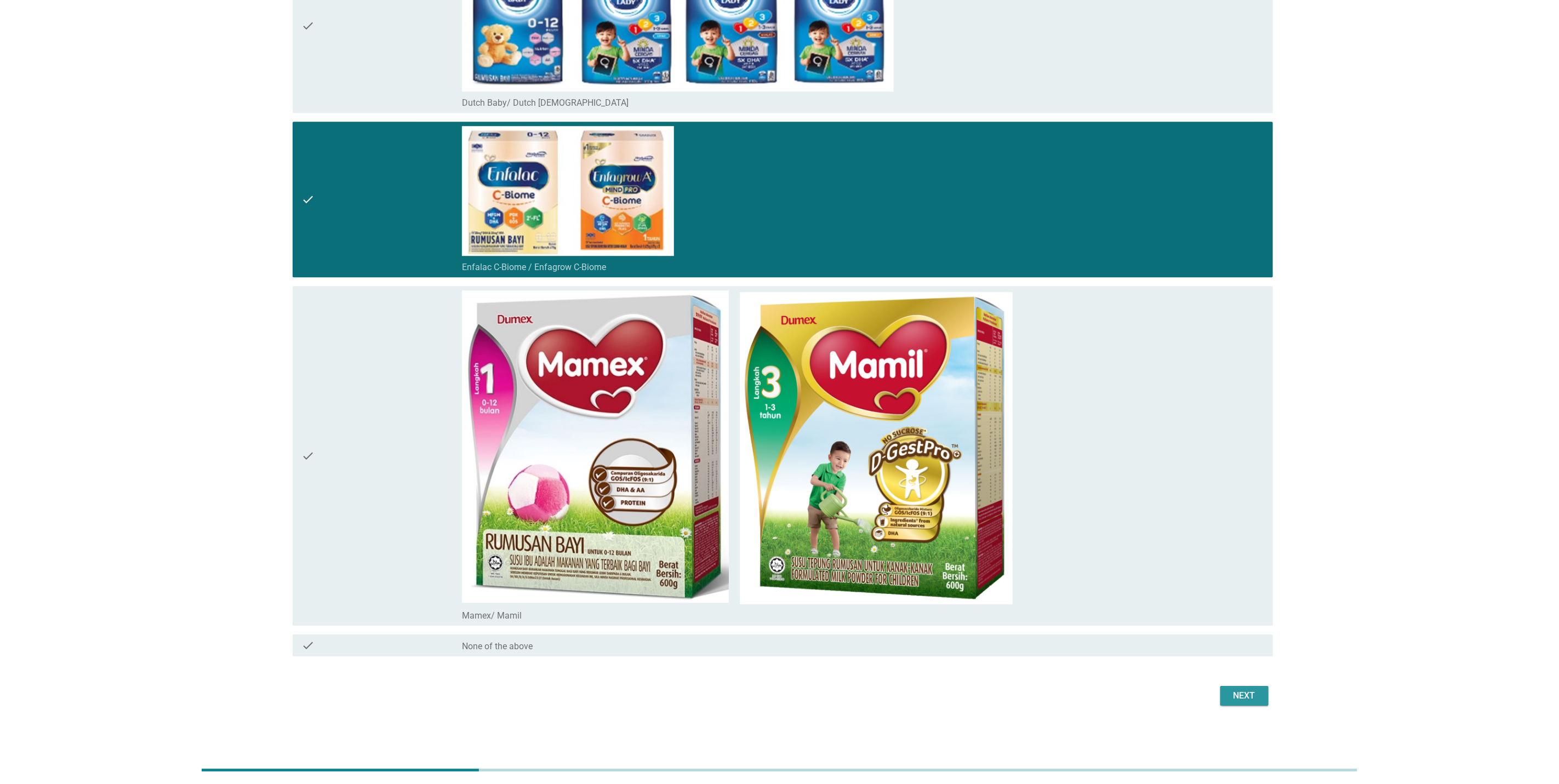
click at [1240, 652] on div "Next" at bounding box center [1244, 695] width 31 height 13
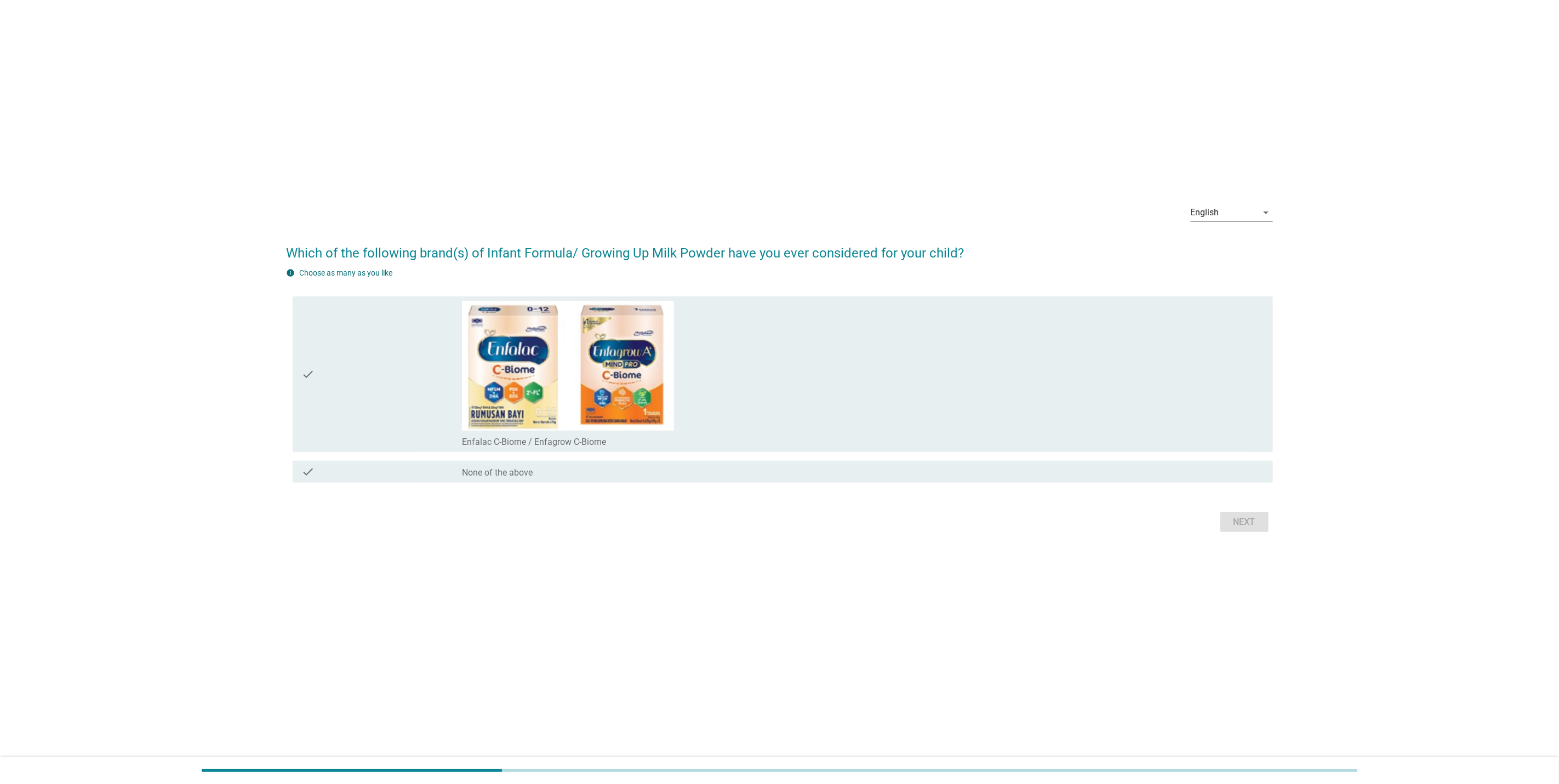
scroll to position [0, 0]
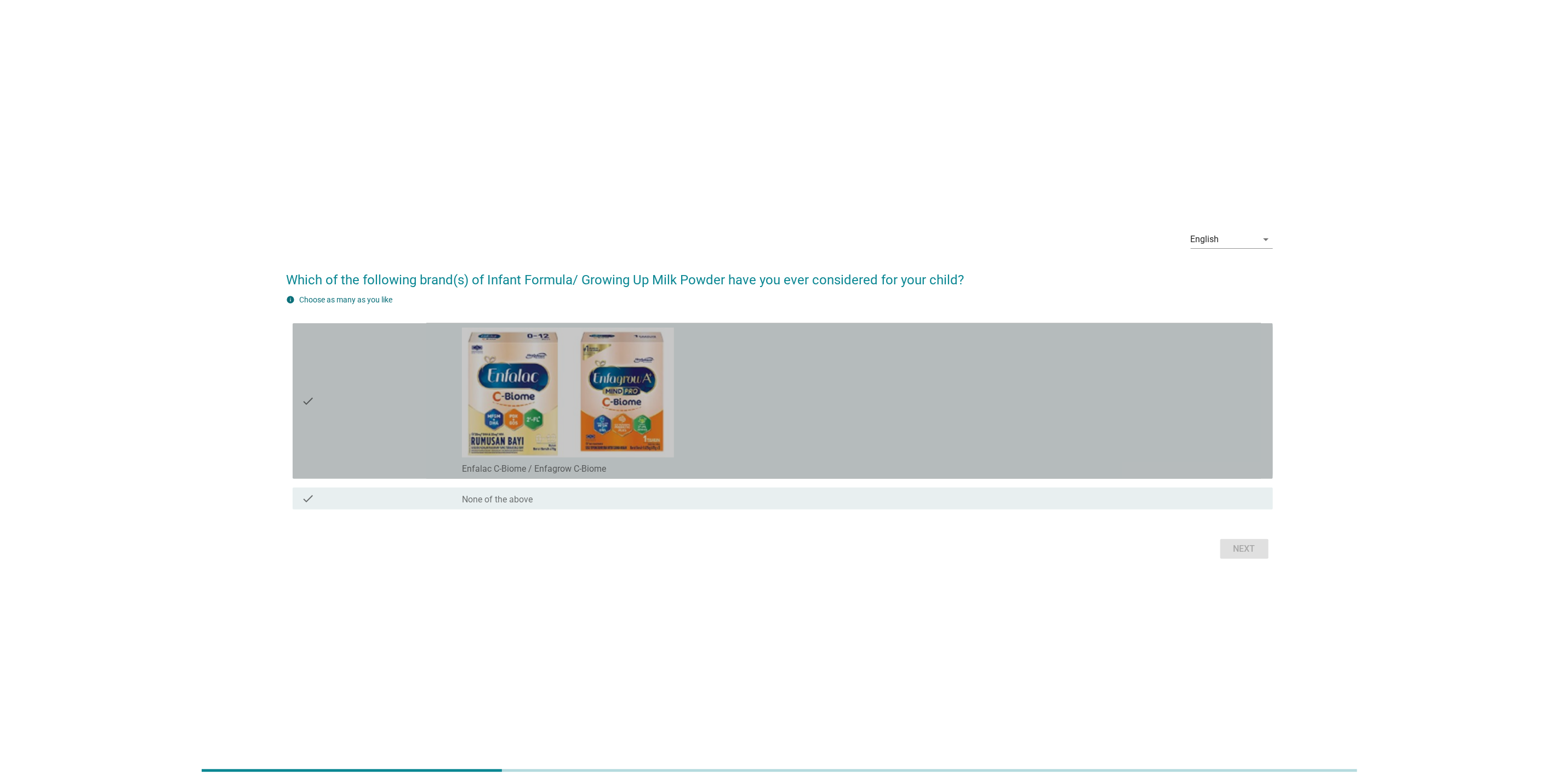
click at [358, 411] on div "check" at bounding box center [382, 401] width 161 height 147
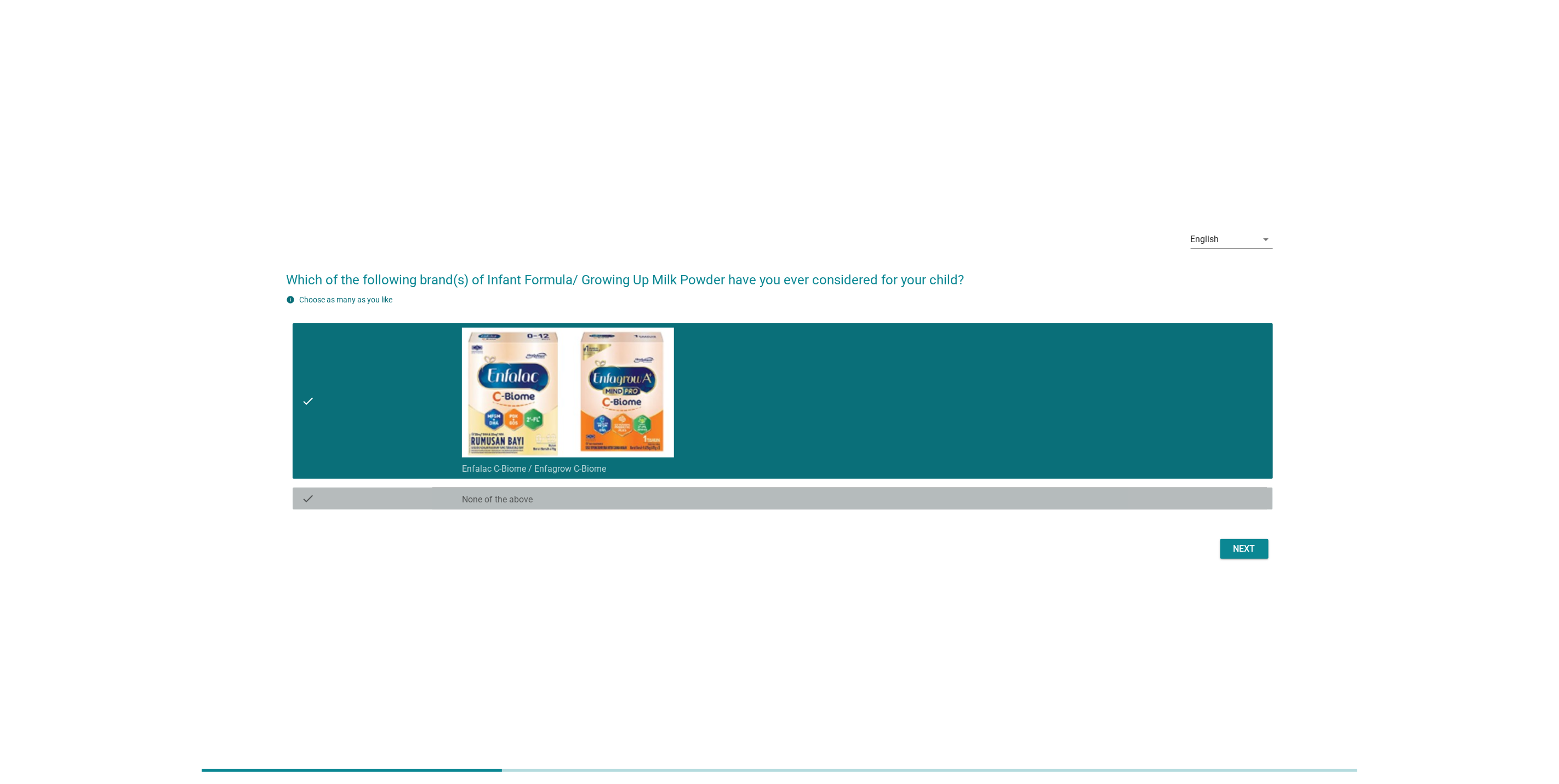
click at [355, 508] on div "check check_box None of the above" at bounding box center [783, 498] width 980 height 22
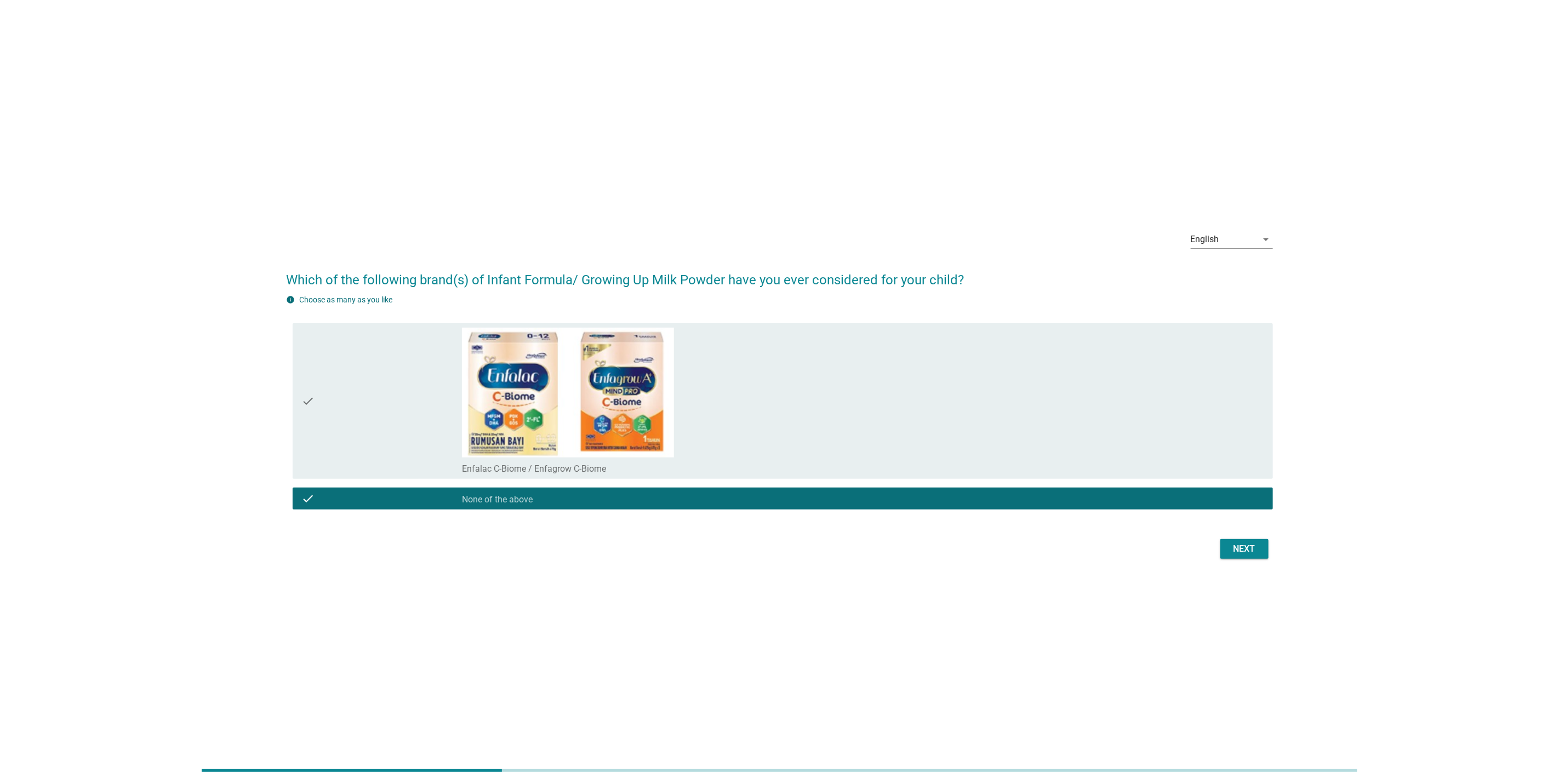
click at [358, 425] on div "check" at bounding box center [382, 401] width 161 height 147
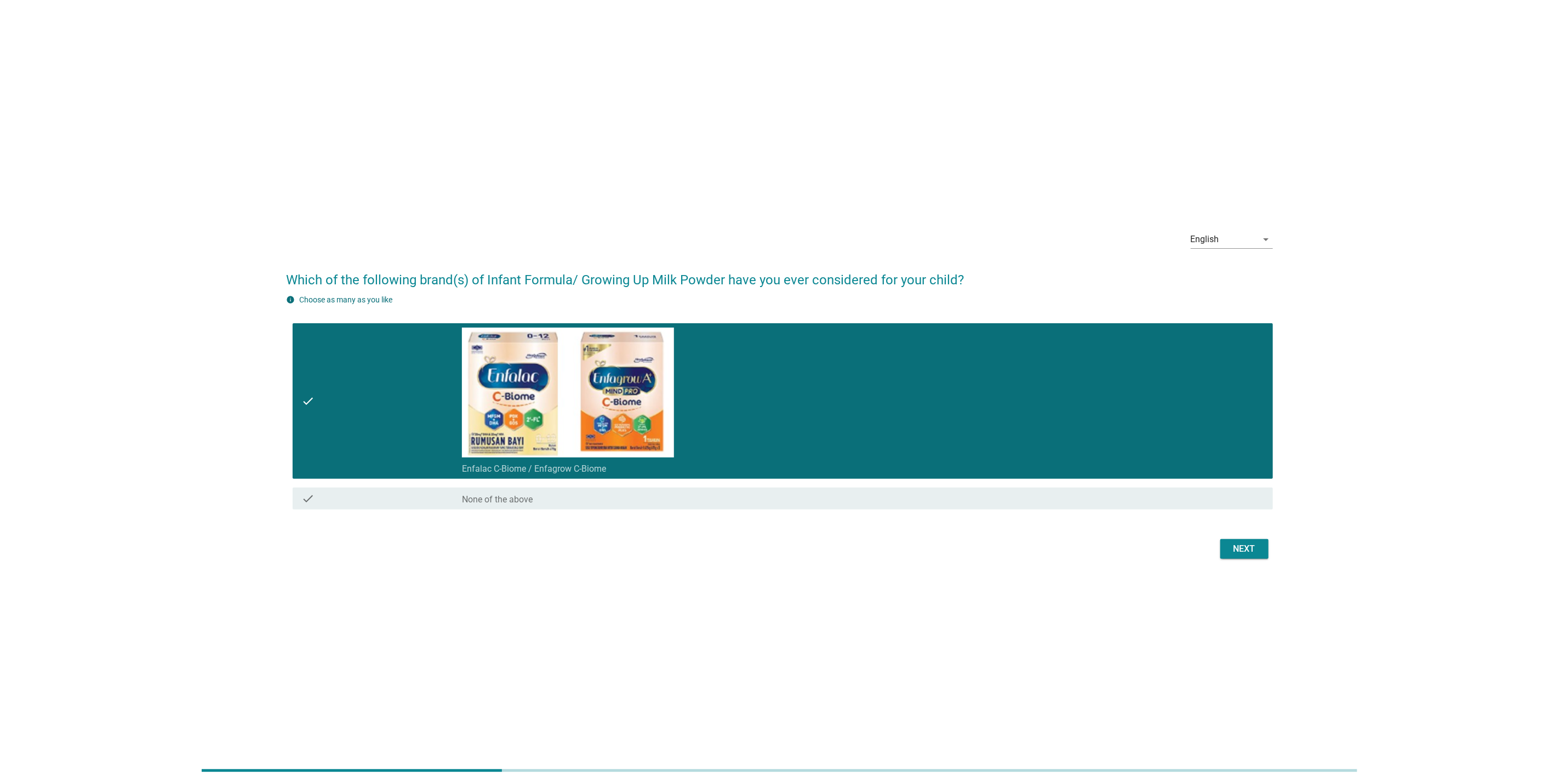
click at [1253, 544] on div "Next" at bounding box center [1244, 549] width 31 height 13
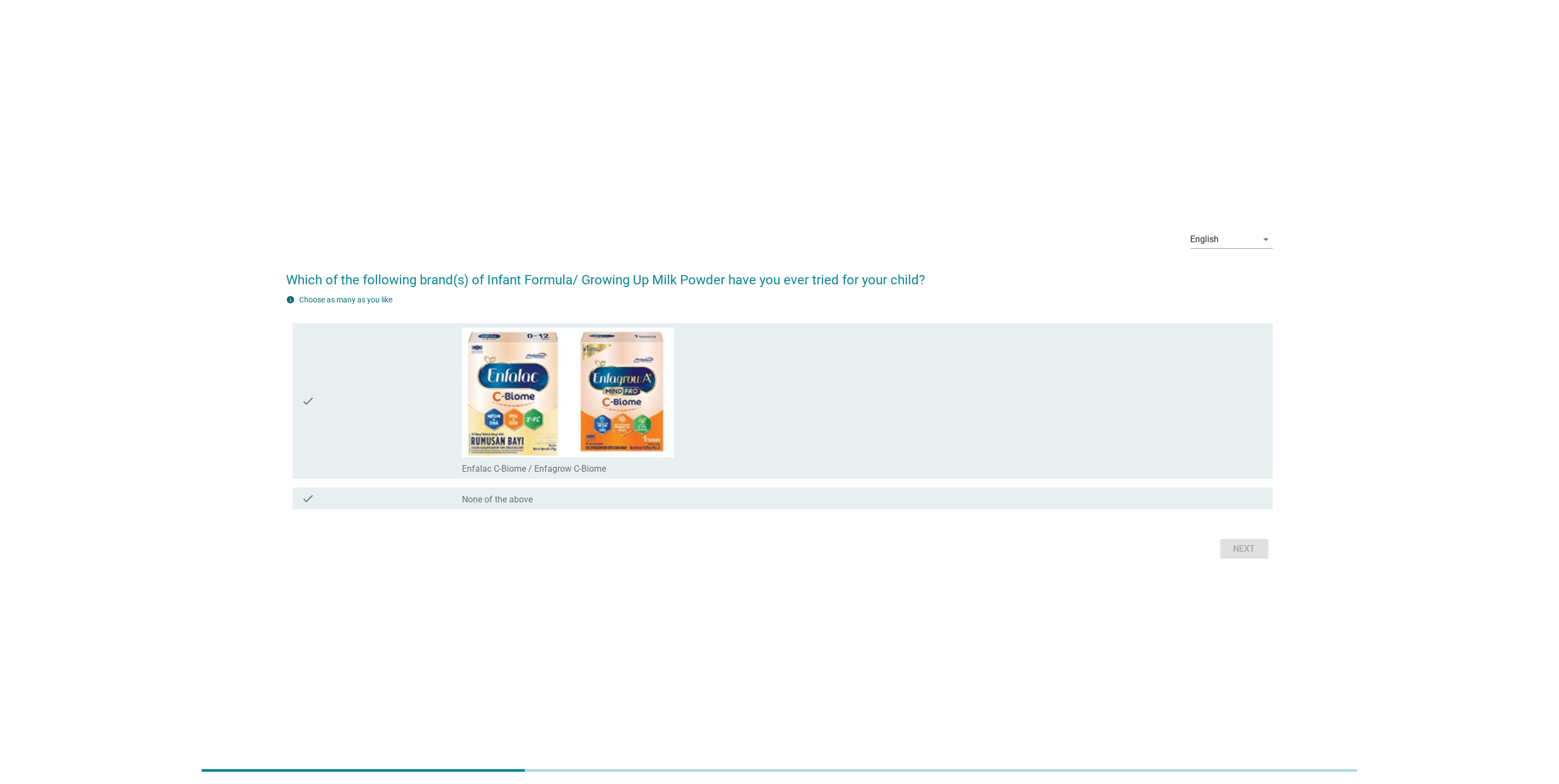
click at [388, 371] on div "check" at bounding box center [382, 401] width 161 height 147
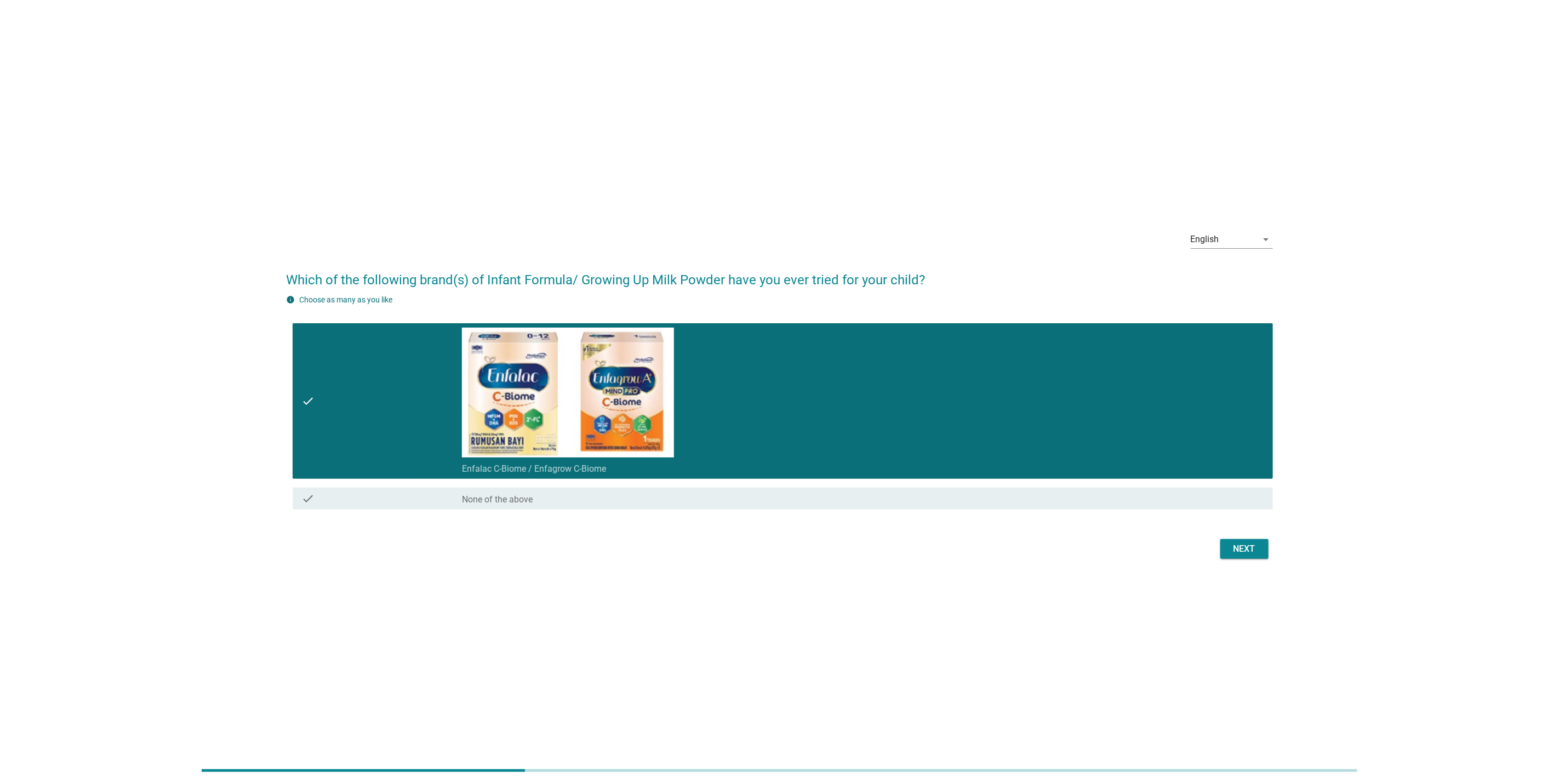
click at [1252, 551] on div "Next" at bounding box center [1244, 549] width 31 height 13
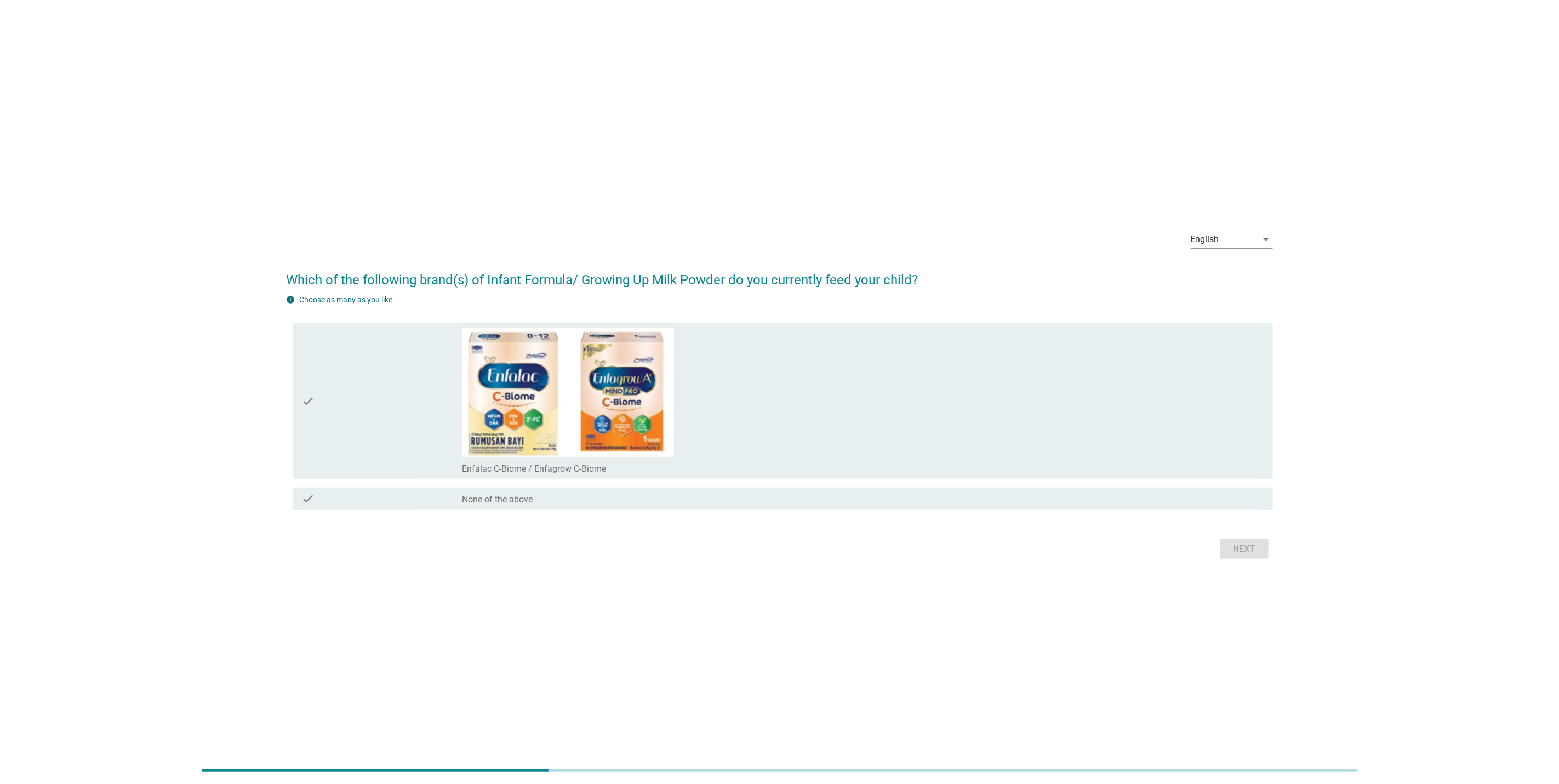
click at [312, 406] on icon "check" at bounding box center [308, 401] width 13 height 147
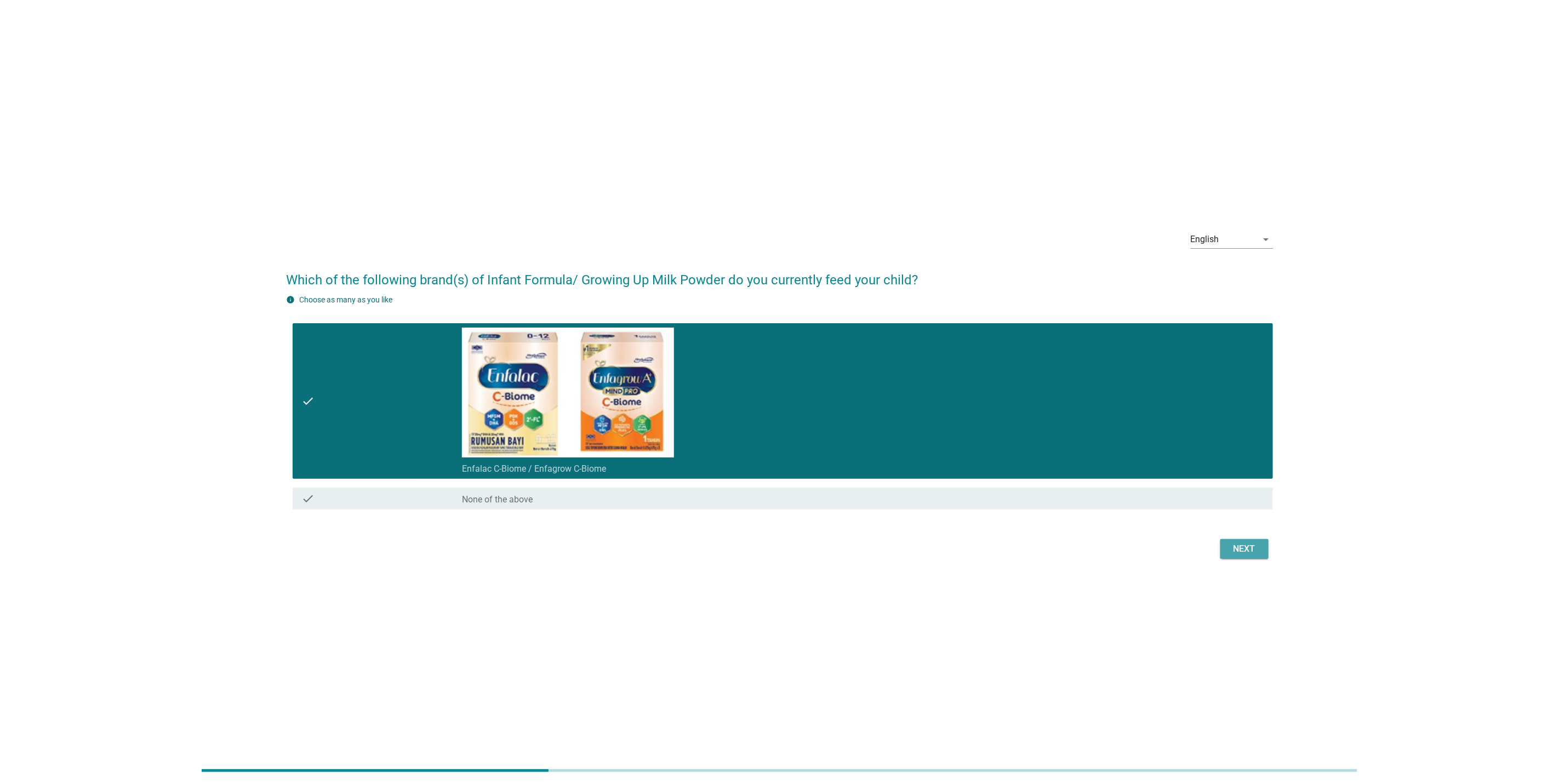
click at [1242, 547] on div "Next" at bounding box center [1244, 549] width 31 height 13
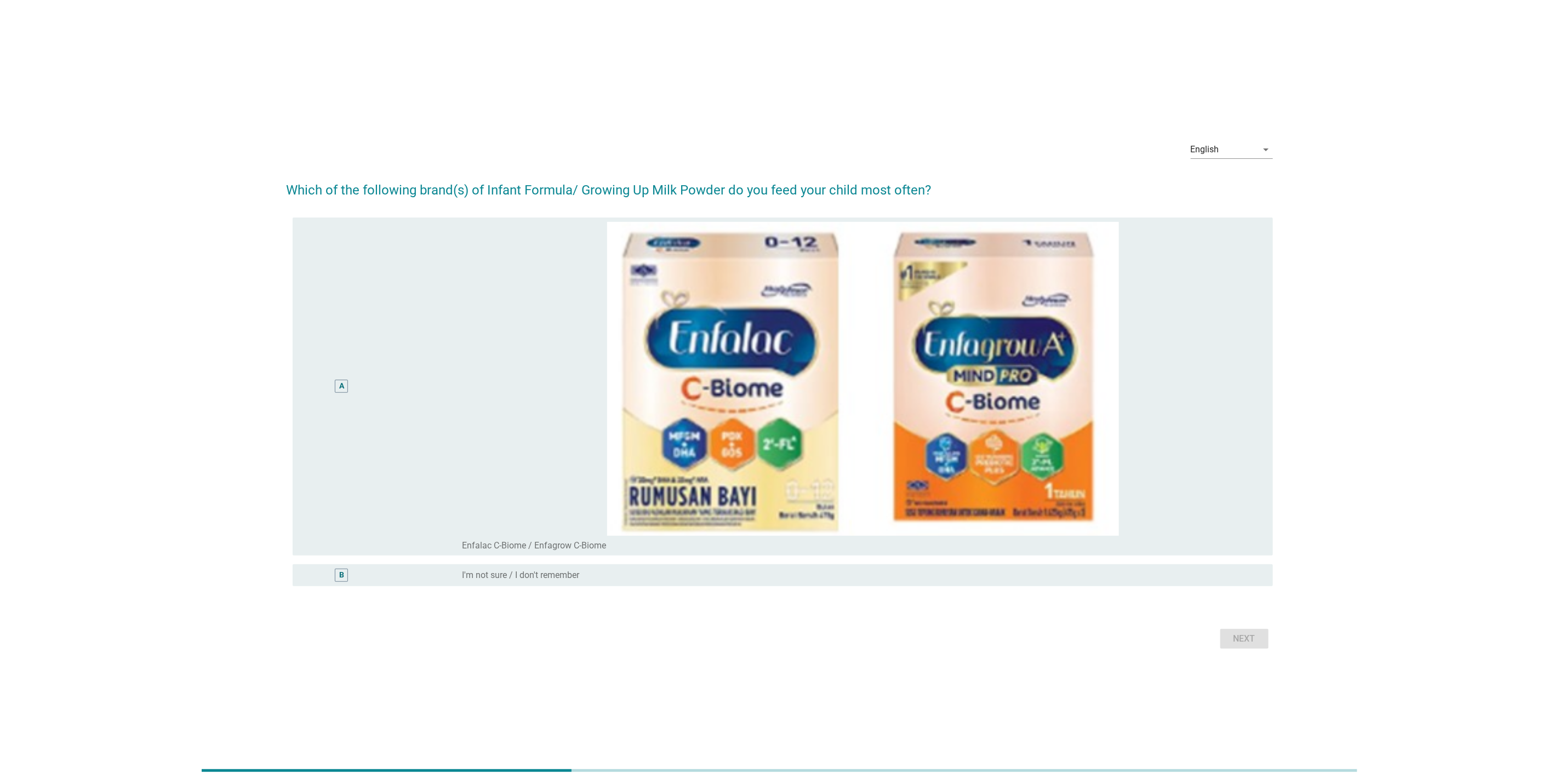
click at [400, 425] on div "A" at bounding box center [382, 386] width 161 height 328
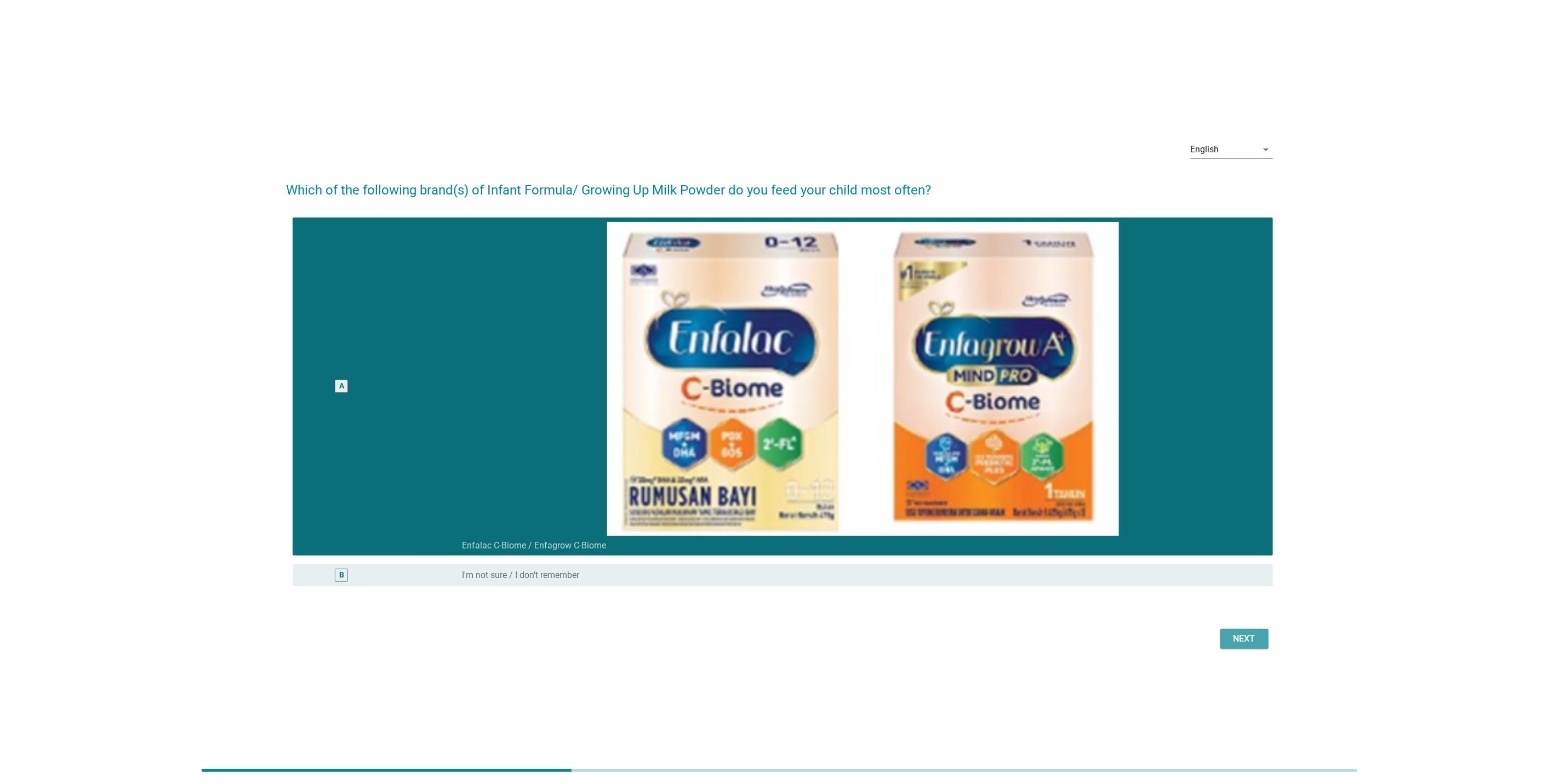
click at [1237, 638] on div "Next" at bounding box center [1244, 639] width 31 height 13
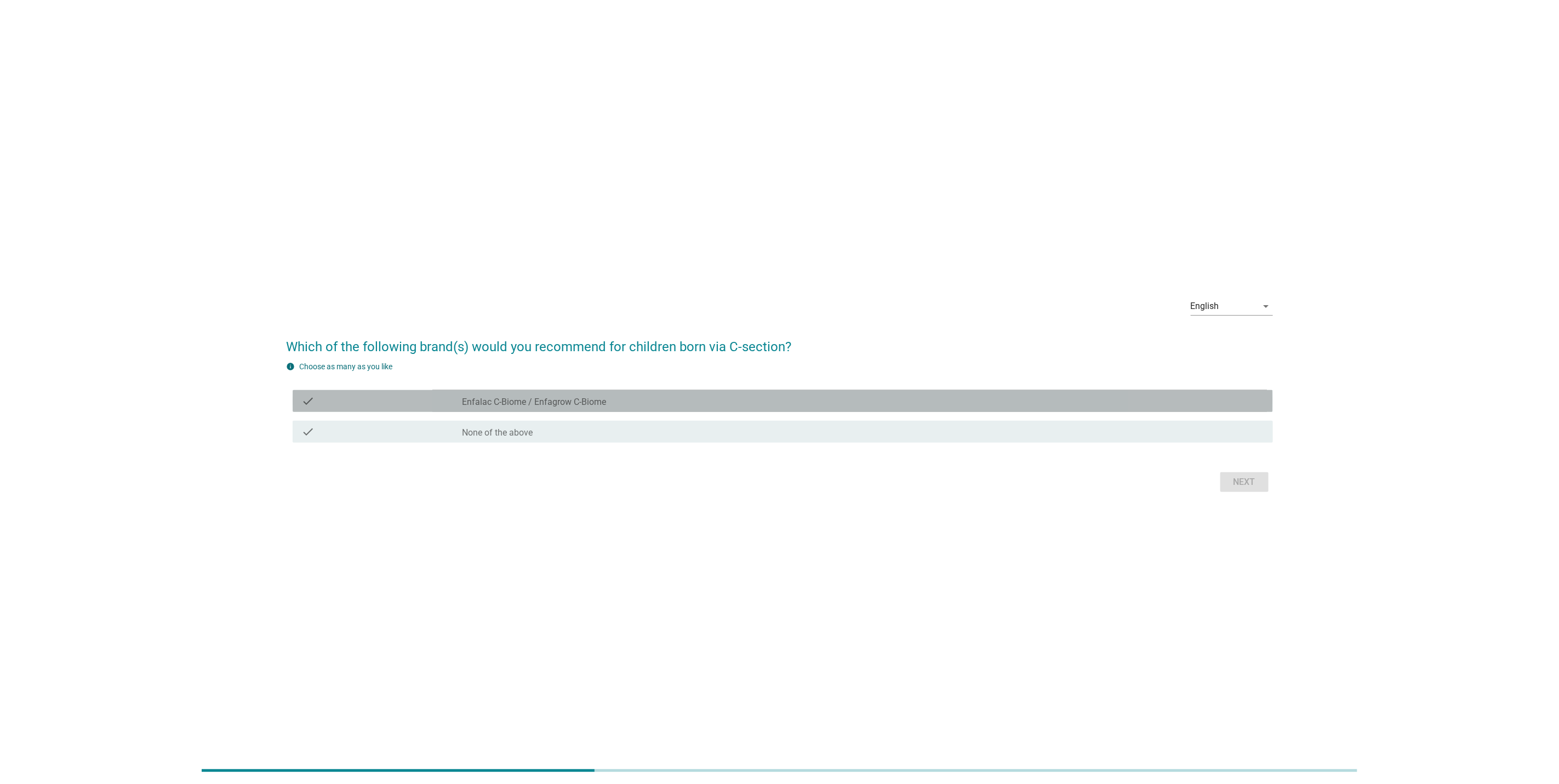
click at [472, 400] on label "Enfalac C-Biome / Enfagrow C-Biome" at bounding box center [534, 402] width 144 height 11
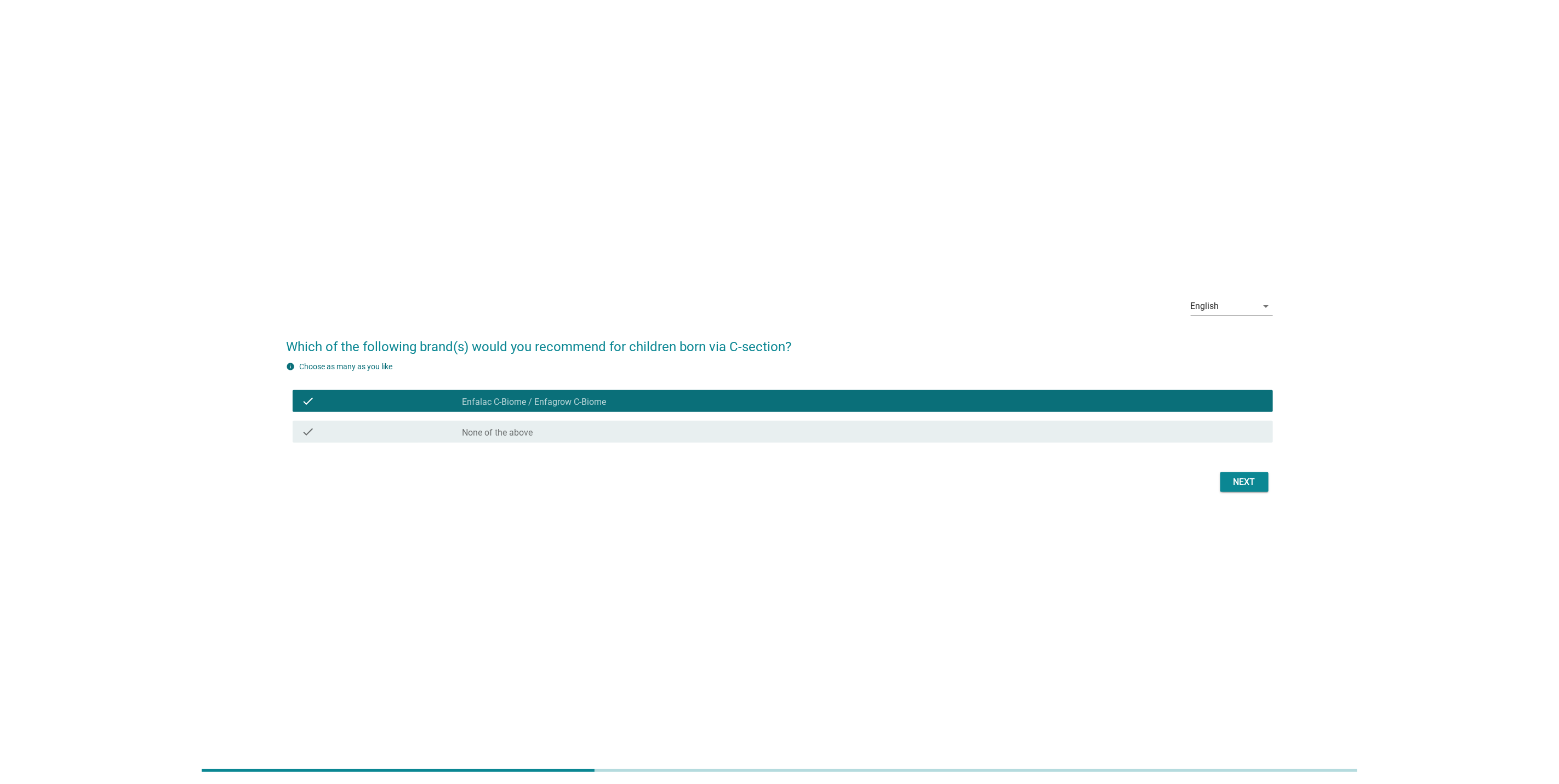
click at [1248, 477] on div "Next" at bounding box center [1244, 482] width 31 height 13
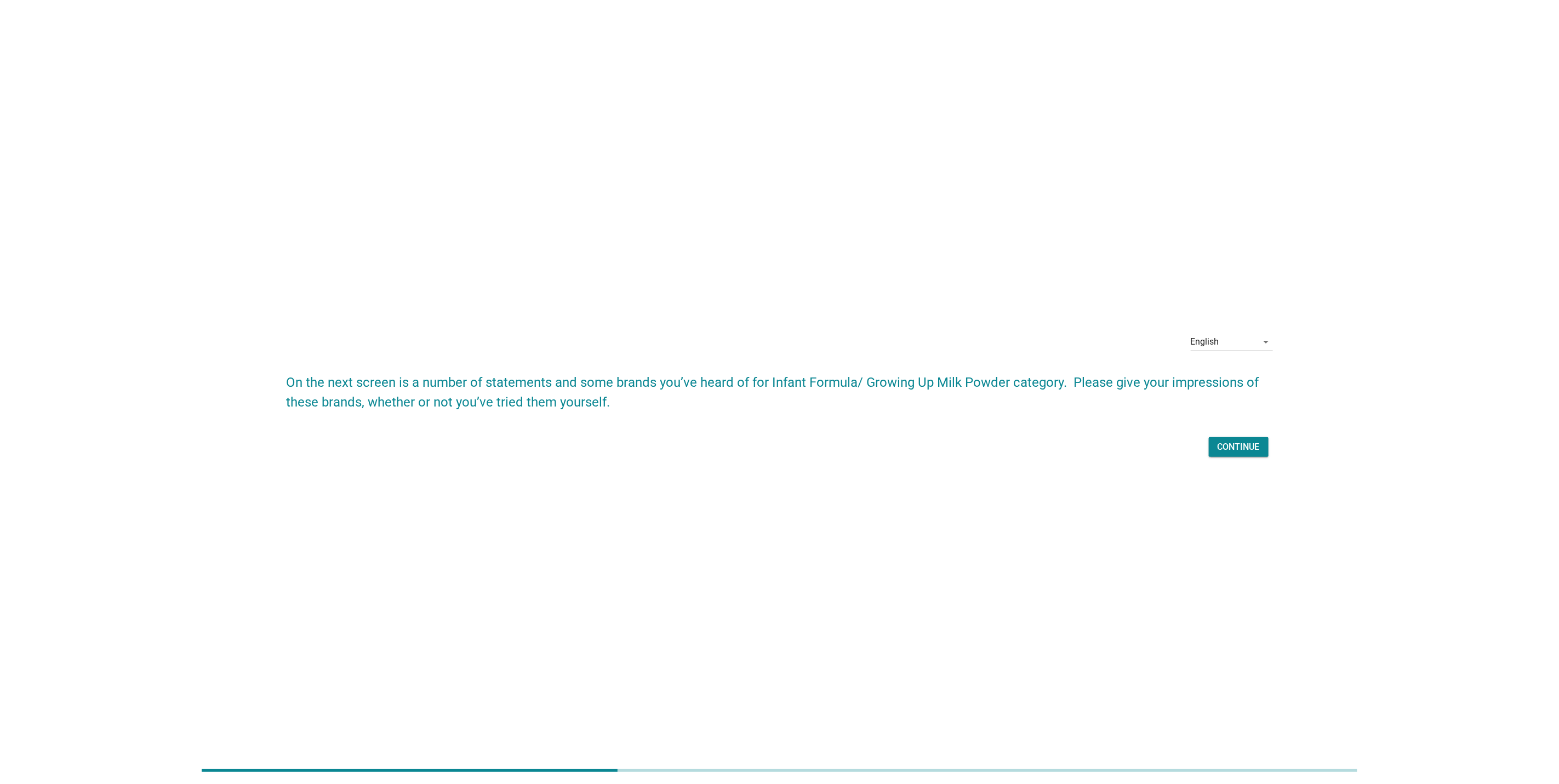
click at [1225, 449] on div "Continue" at bounding box center [1238, 446] width 42 height 13
click at [1221, 444] on div "Continue" at bounding box center [1238, 446] width 42 height 13
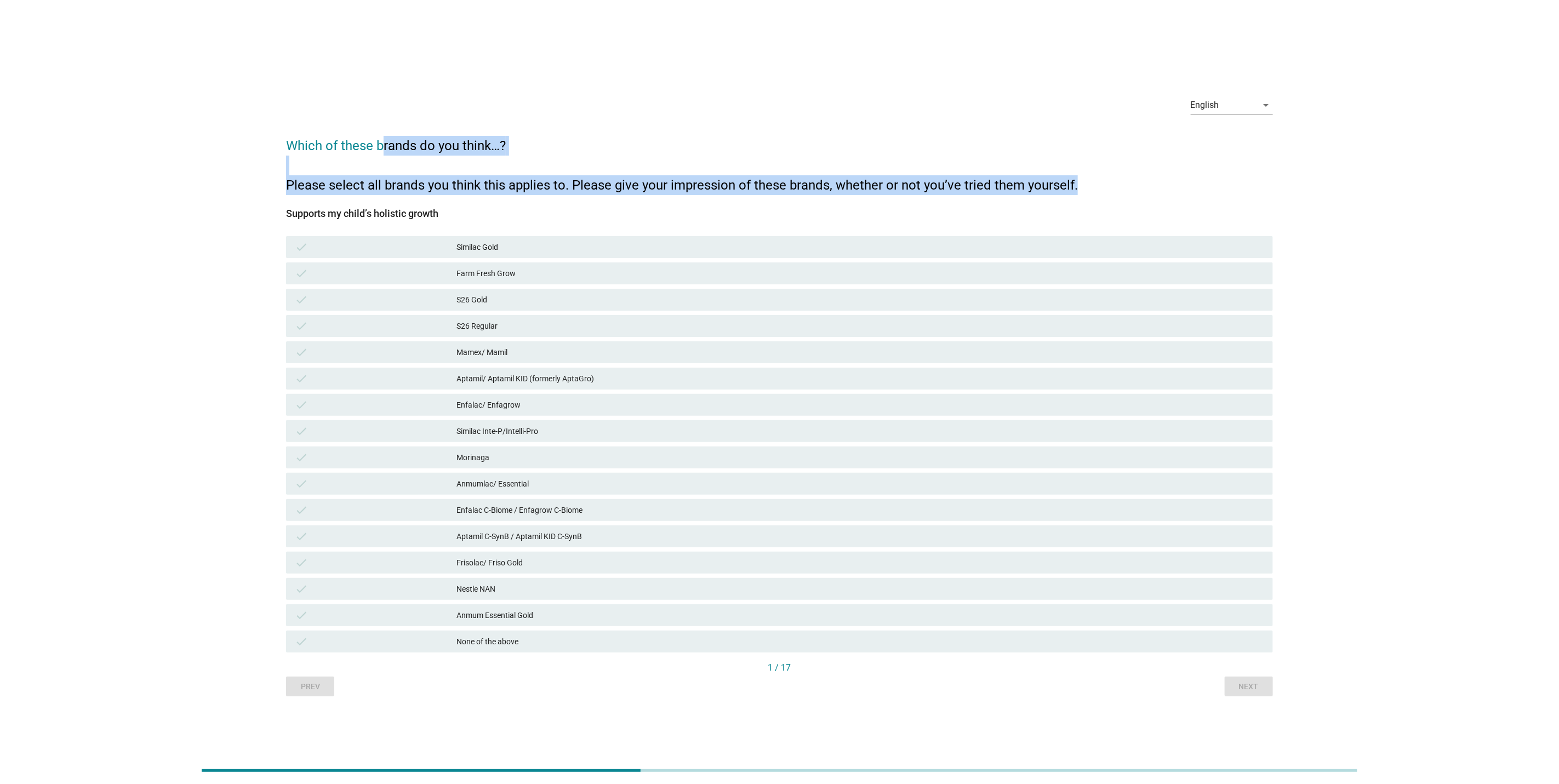
drag, startPoint x: 384, startPoint y: 146, endPoint x: 1077, endPoint y: 192, distance: 694.5
click at [1077, 192] on h2 "Which of these brands do you think…? Please select all brands you think this ap…" at bounding box center [780, 160] width 987 height 70
drag, startPoint x: 1077, startPoint y: 192, endPoint x: 686, endPoint y: 358, distance: 424.8
click at [1077, 192] on h2 "Which of these brands do you think…? Please select all brands you think this ap…" at bounding box center [780, 160] width 987 height 70
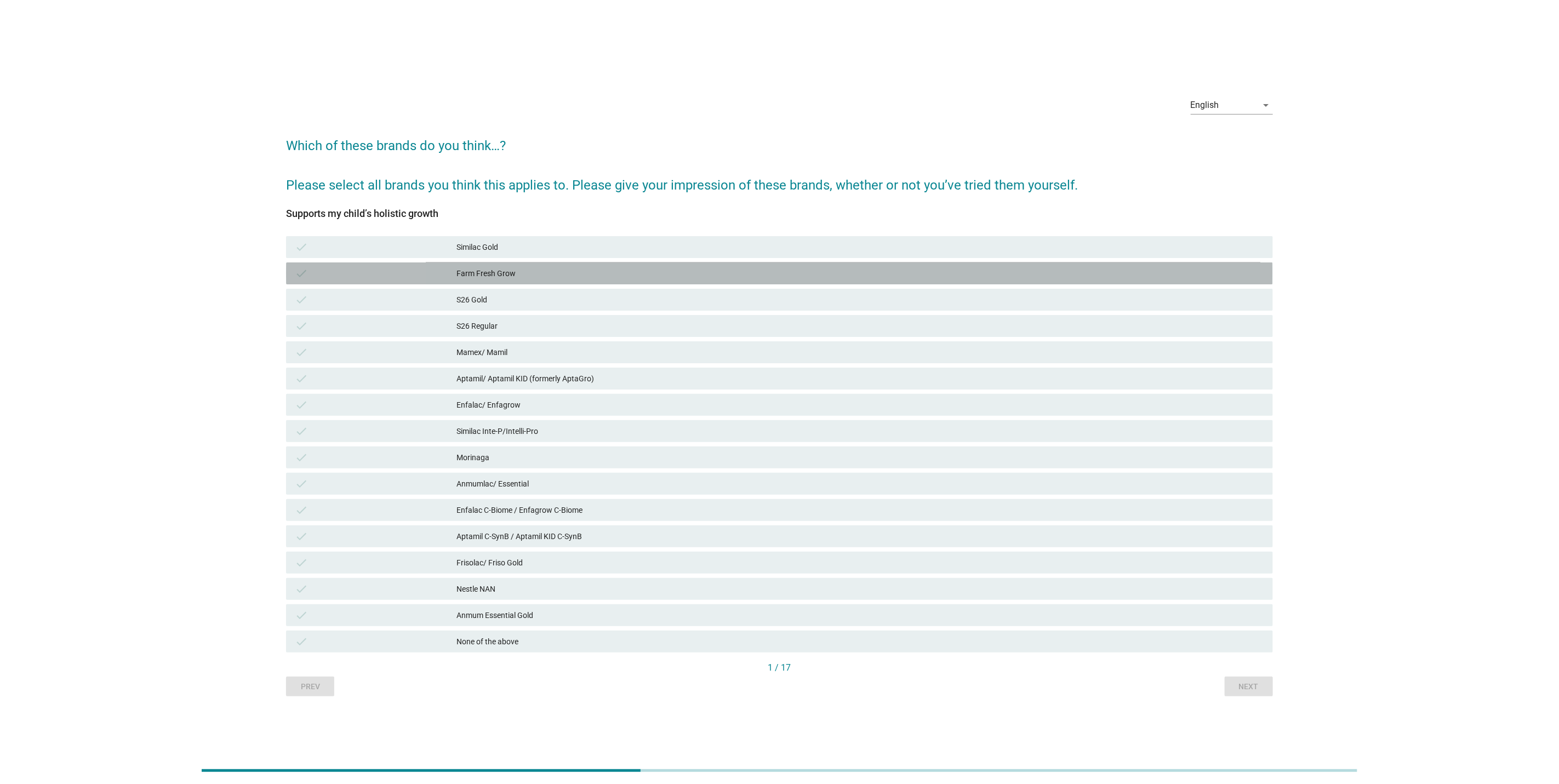
click at [387, 276] on div "check" at bounding box center [375, 273] width 162 height 13
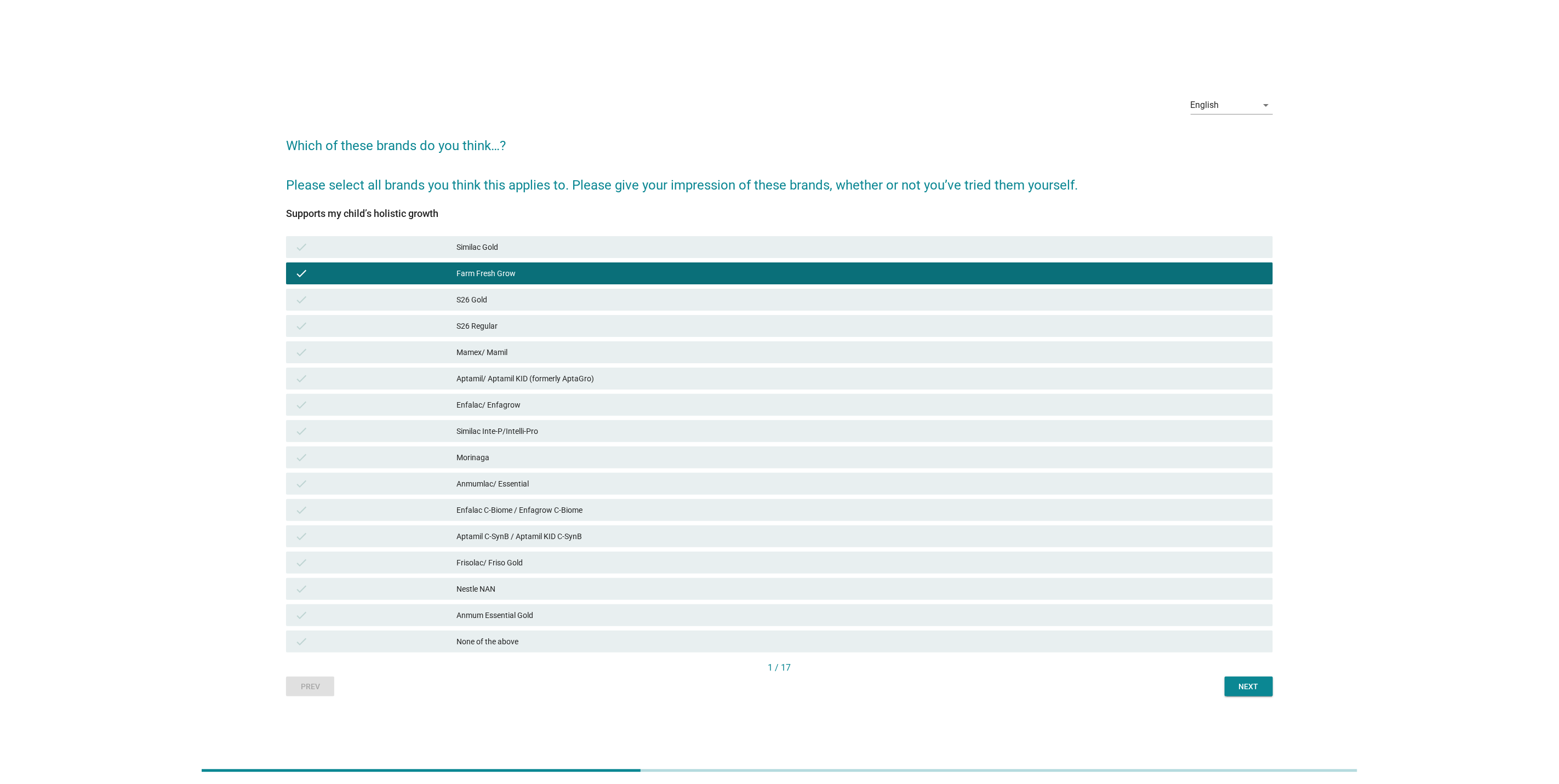
click at [378, 305] on div "check" at bounding box center [375, 299] width 162 height 13
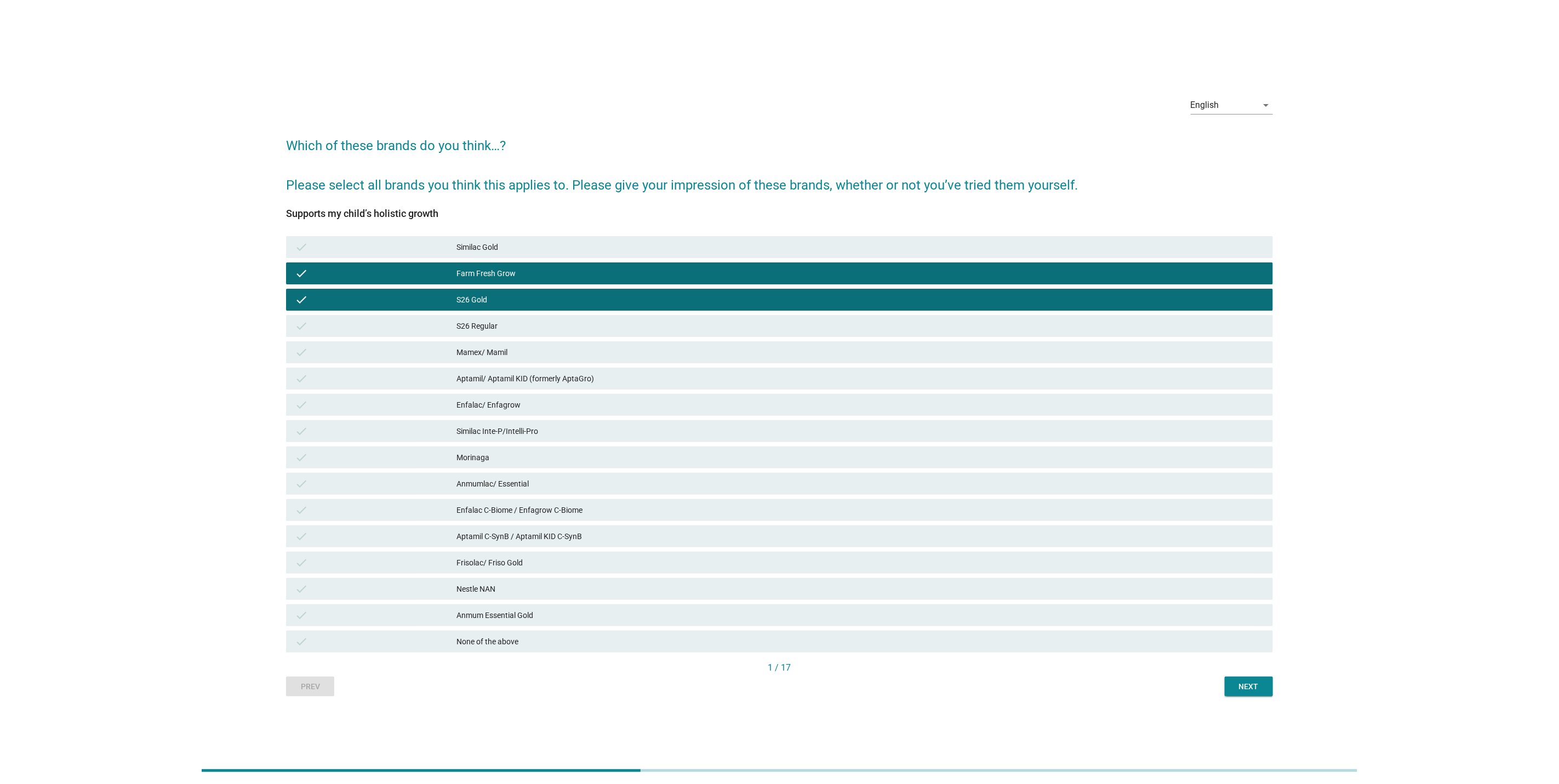
click at [407, 398] on div "check" at bounding box center [375, 404] width 162 height 13
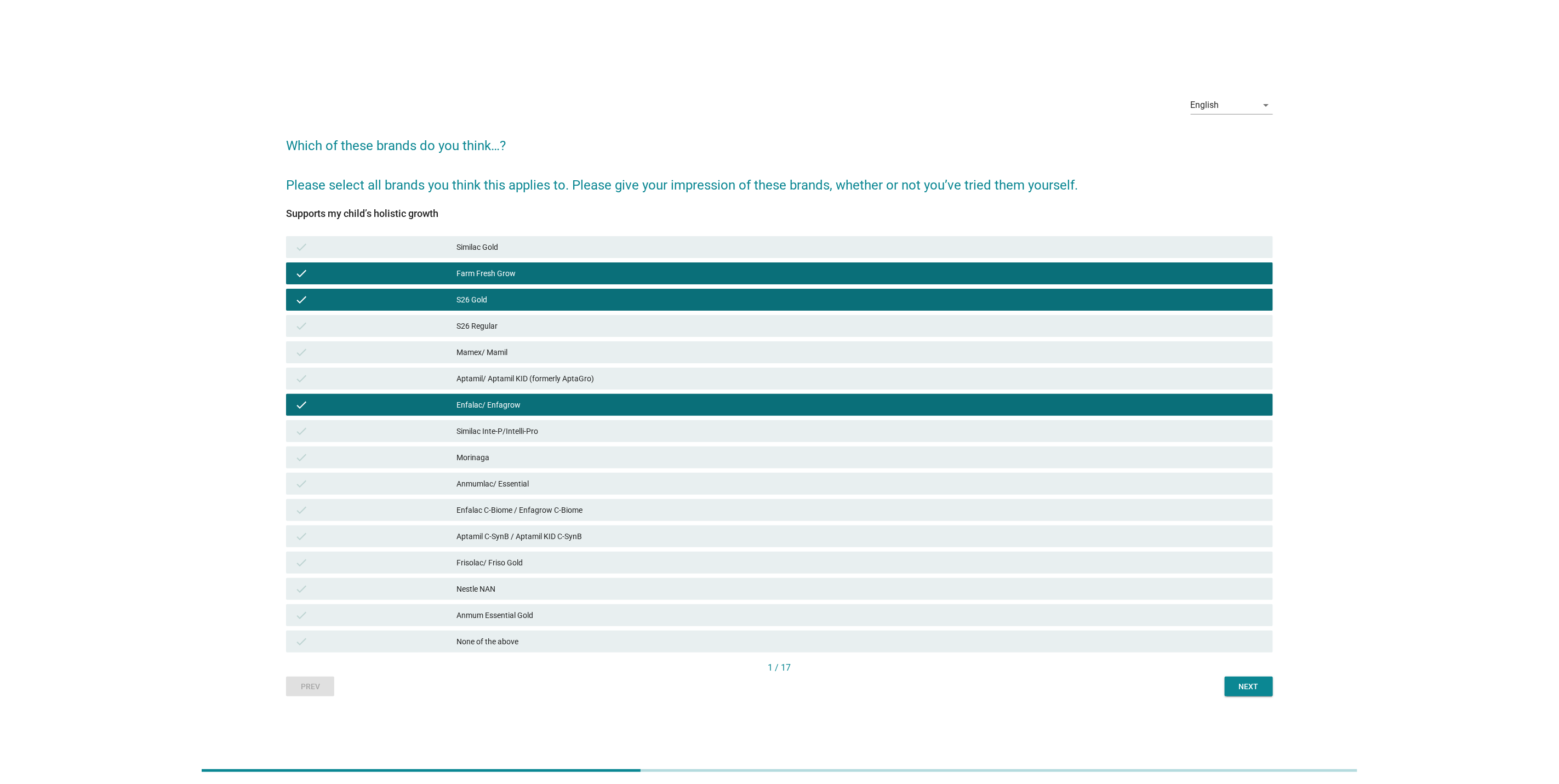
click at [1250, 689] on div "Next" at bounding box center [1249, 687] width 31 height 11
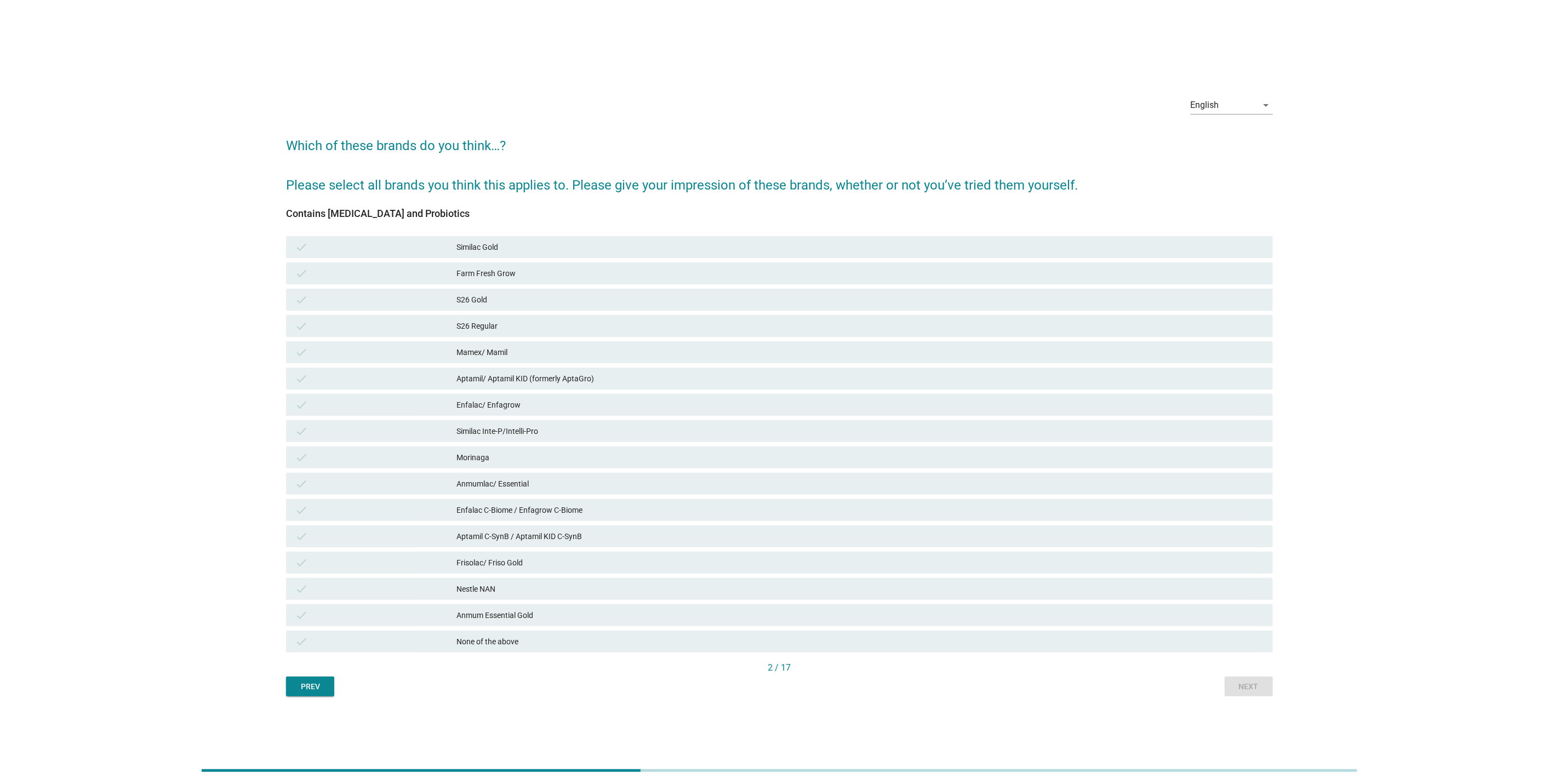
click at [394, 387] on div "check Aptamil/ Aptamil KID (formerly AptaGro)" at bounding box center [780, 378] width 987 height 22
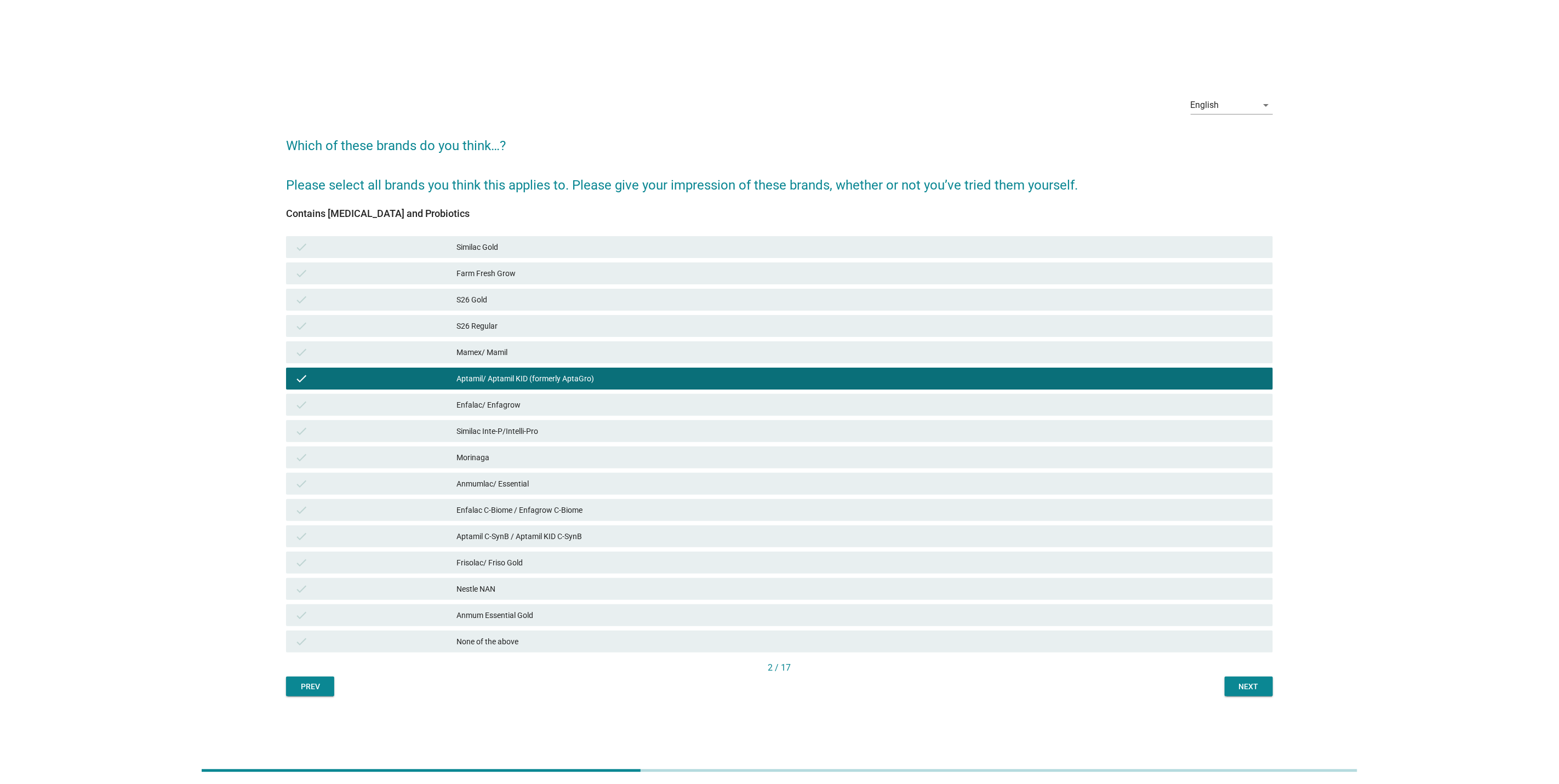
click at [397, 339] on div "check Mamex/ Mamil" at bounding box center [780, 352] width 992 height 26
click at [824, 514] on div "Enfalac C-Biome / Enfagrow C-Biome" at bounding box center [860, 510] width 808 height 13
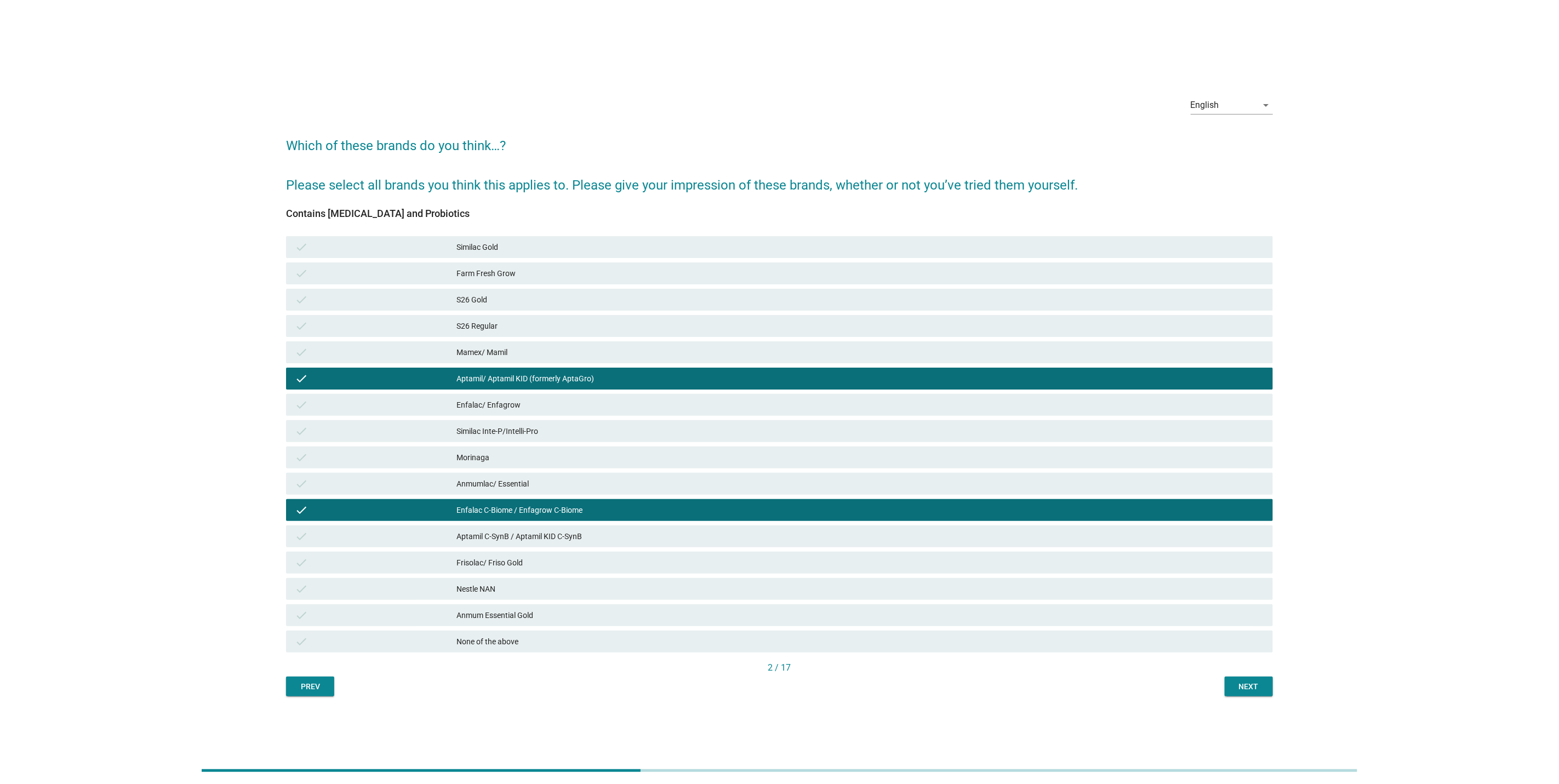
click at [1240, 679] on button "Next" at bounding box center [1249, 687] width 48 height 20
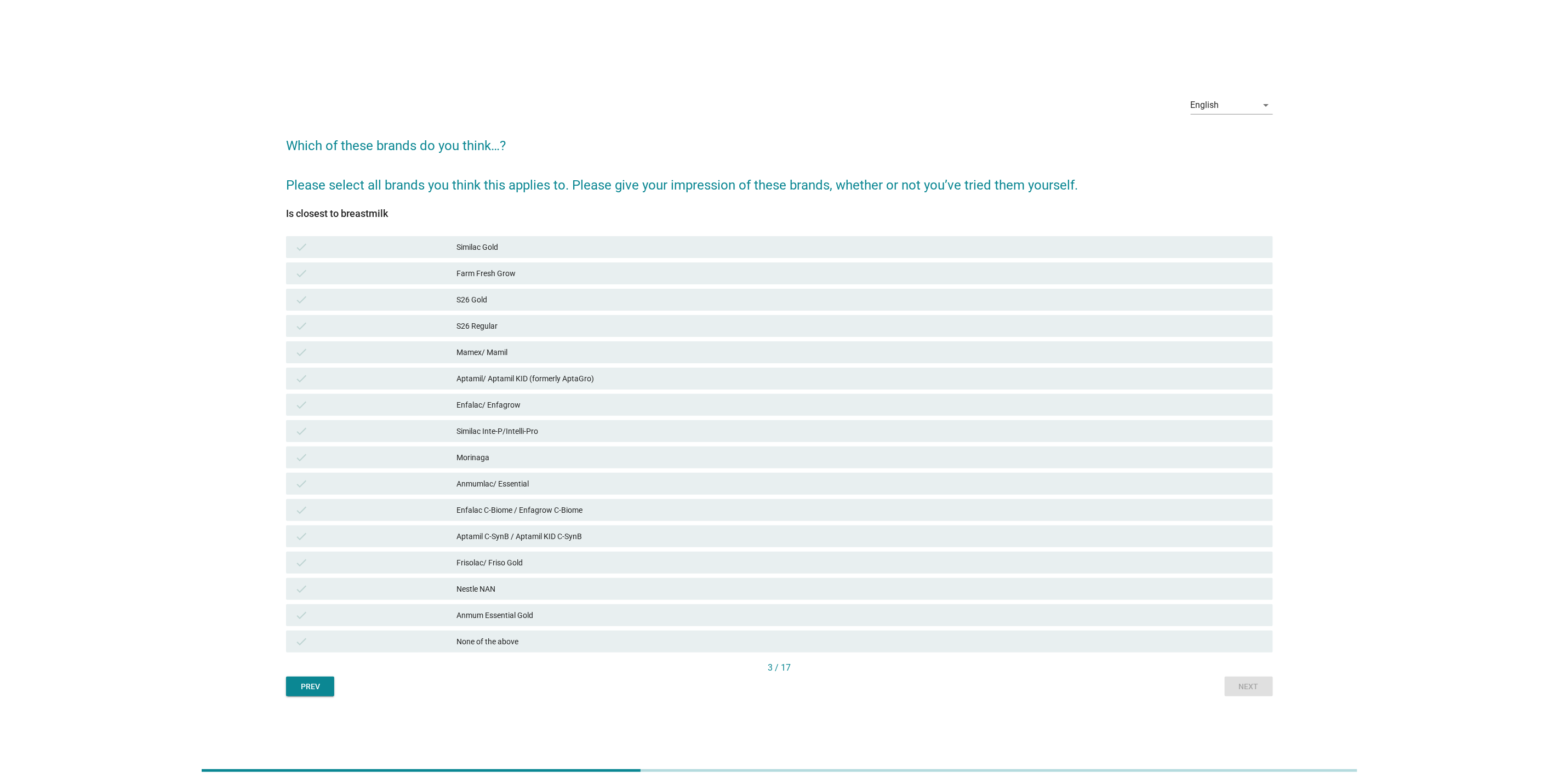
click at [1021, 609] on div "Anmum Essential Gold" at bounding box center [860, 615] width 808 height 13
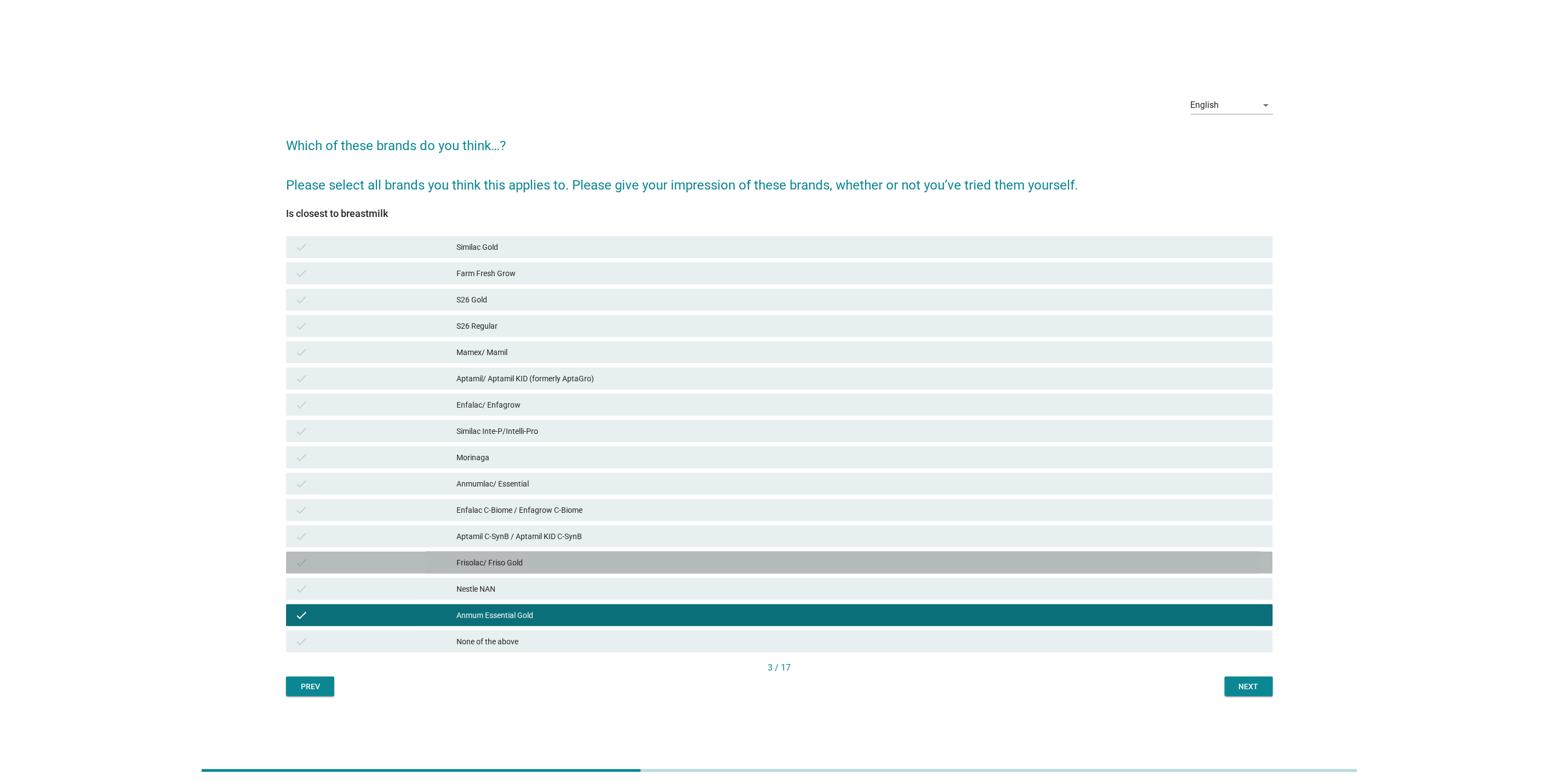
click at [1028, 553] on div "check Frisolac/ Friso Gold" at bounding box center [780, 563] width 987 height 22
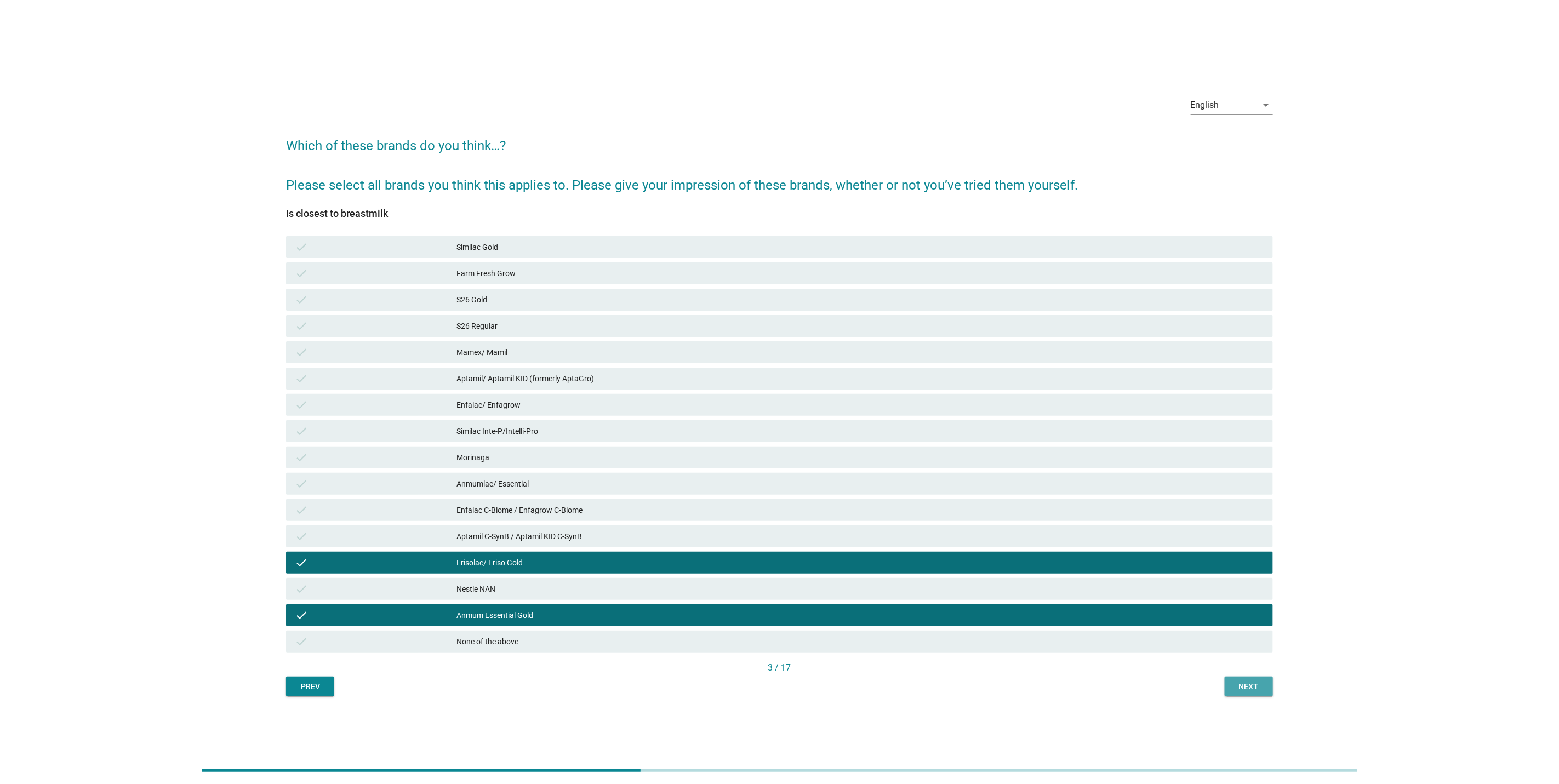
click at [1263, 689] on div "Next" at bounding box center [1249, 687] width 31 height 11
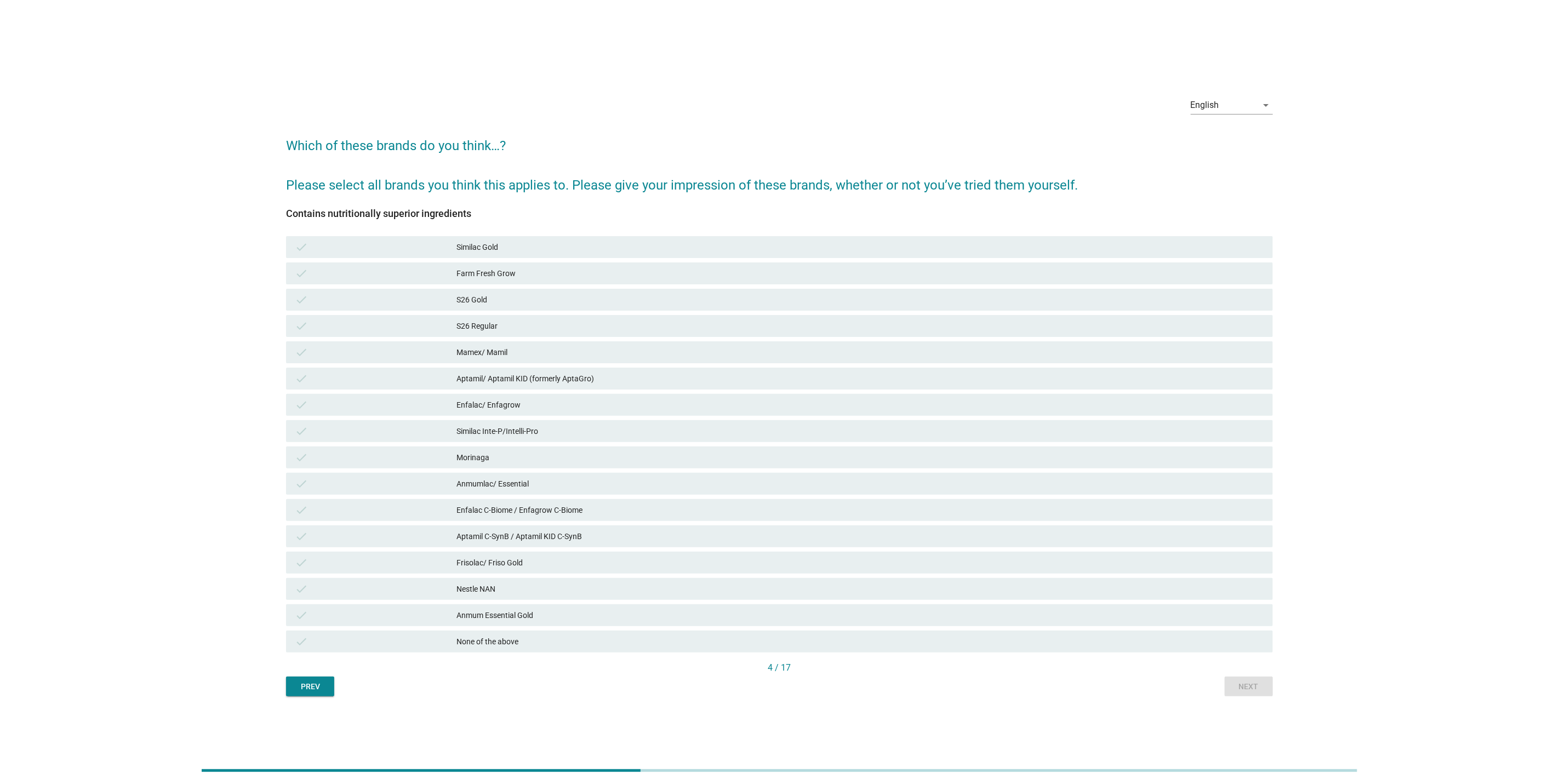
click at [830, 507] on div "Enfalac C-Biome / Enfagrow C-Biome" at bounding box center [860, 510] width 808 height 13
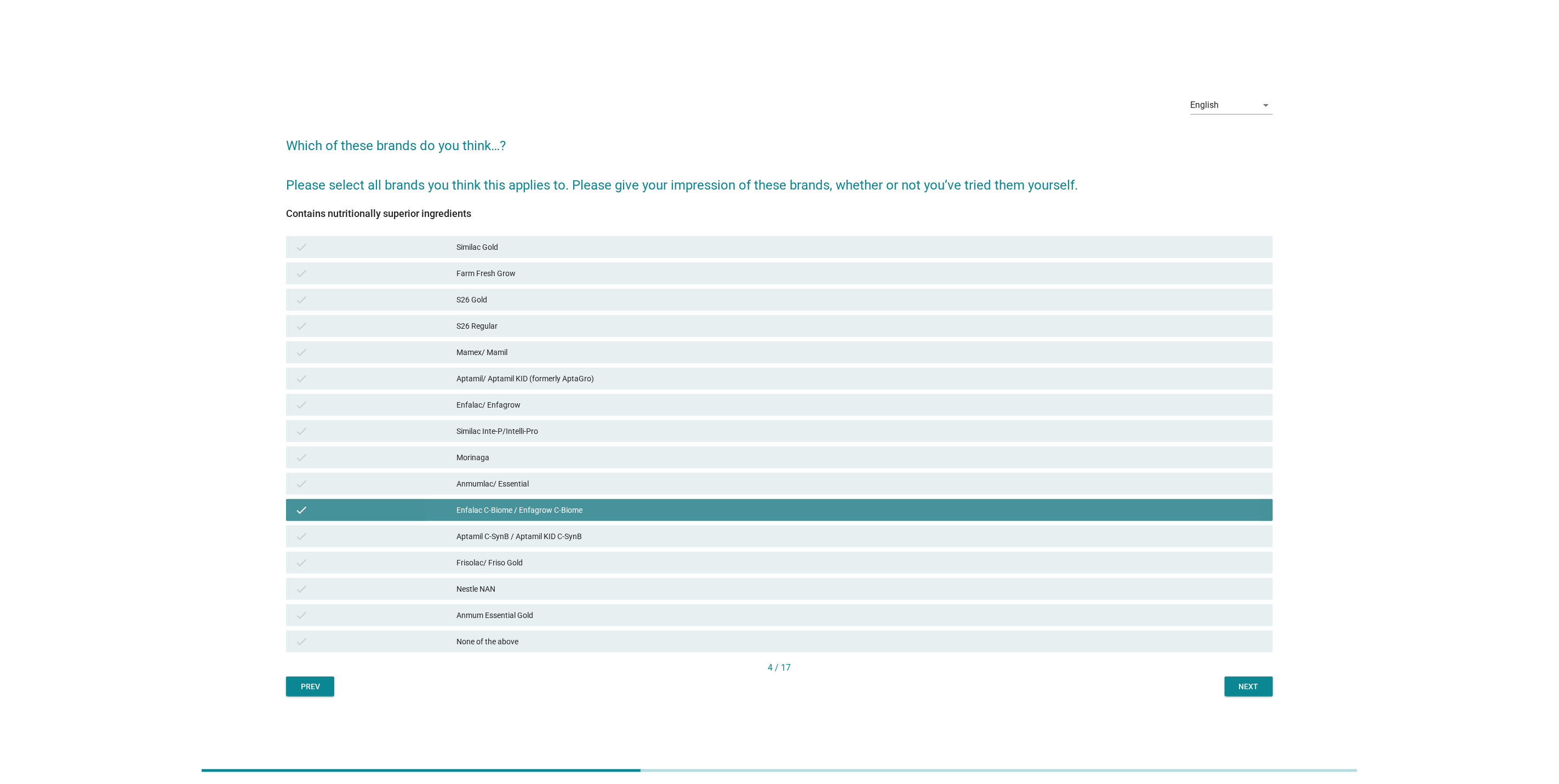
click at [844, 439] on div "check Similac Inte-P/Intelli-Pro" at bounding box center [780, 431] width 987 height 22
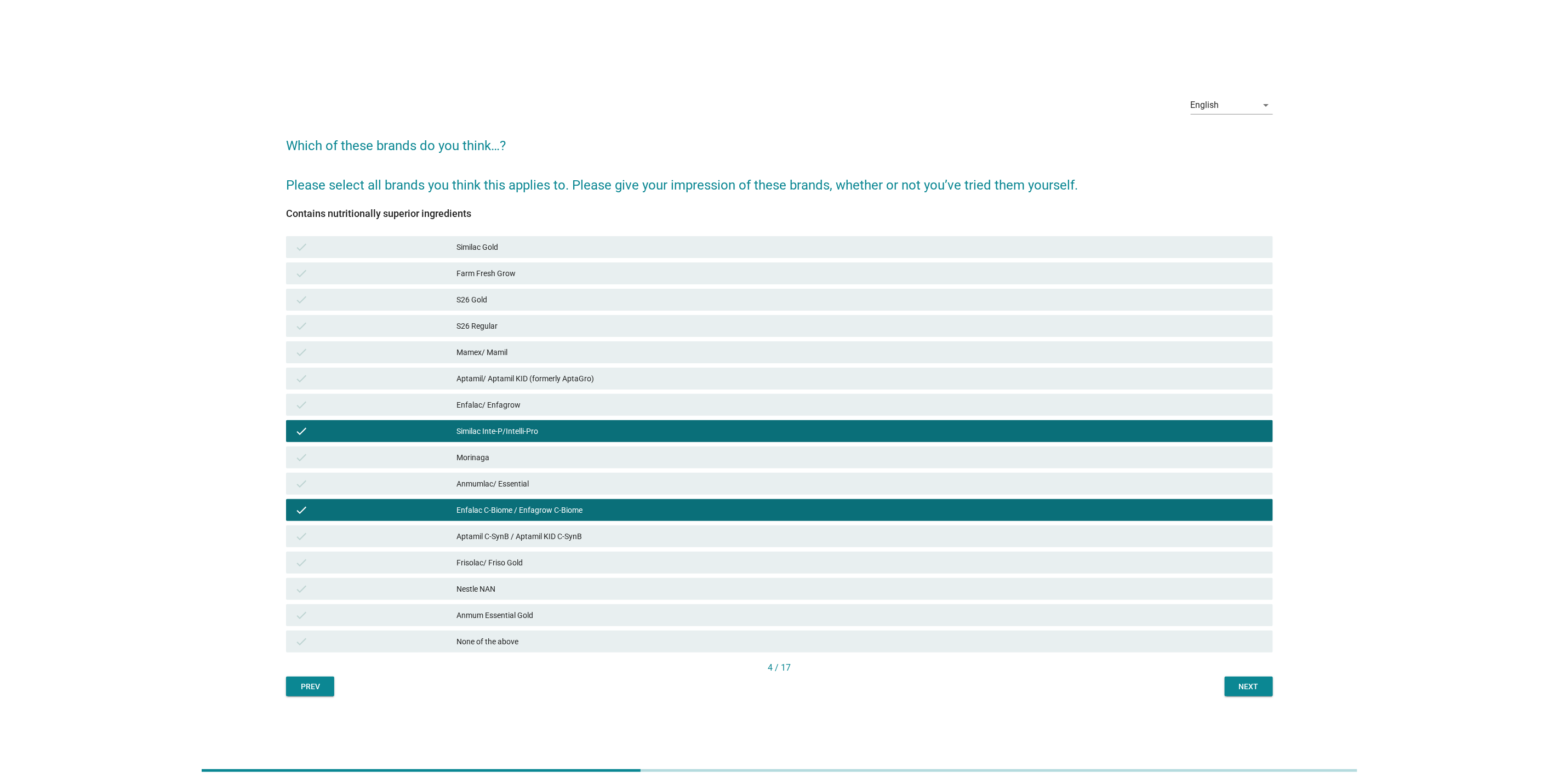
click at [1250, 688] on div "Next" at bounding box center [1249, 687] width 31 height 11
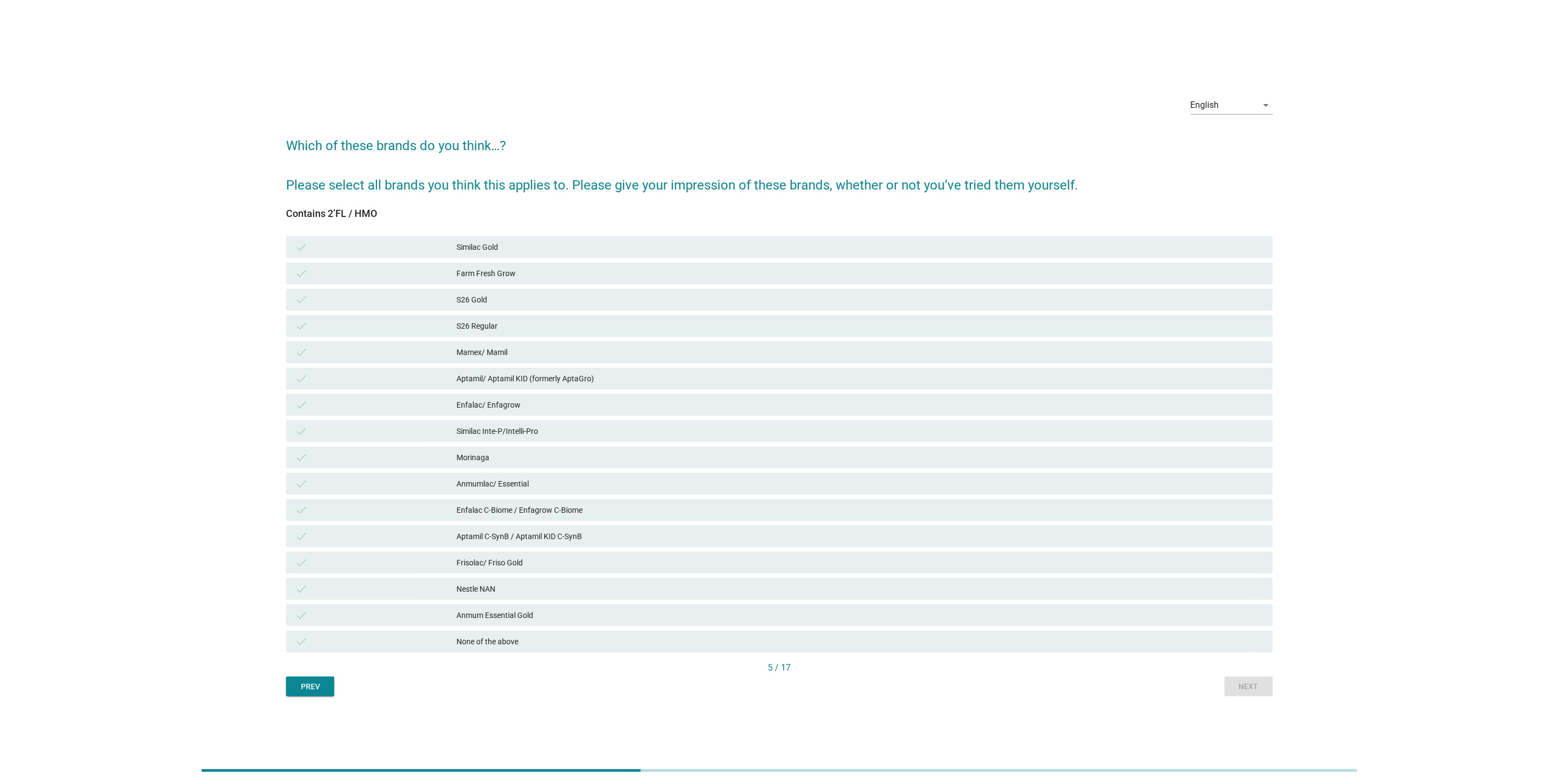
click at [689, 403] on div "Enfalac/ Enfagrow" at bounding box center [860, 404] width 808 height 13
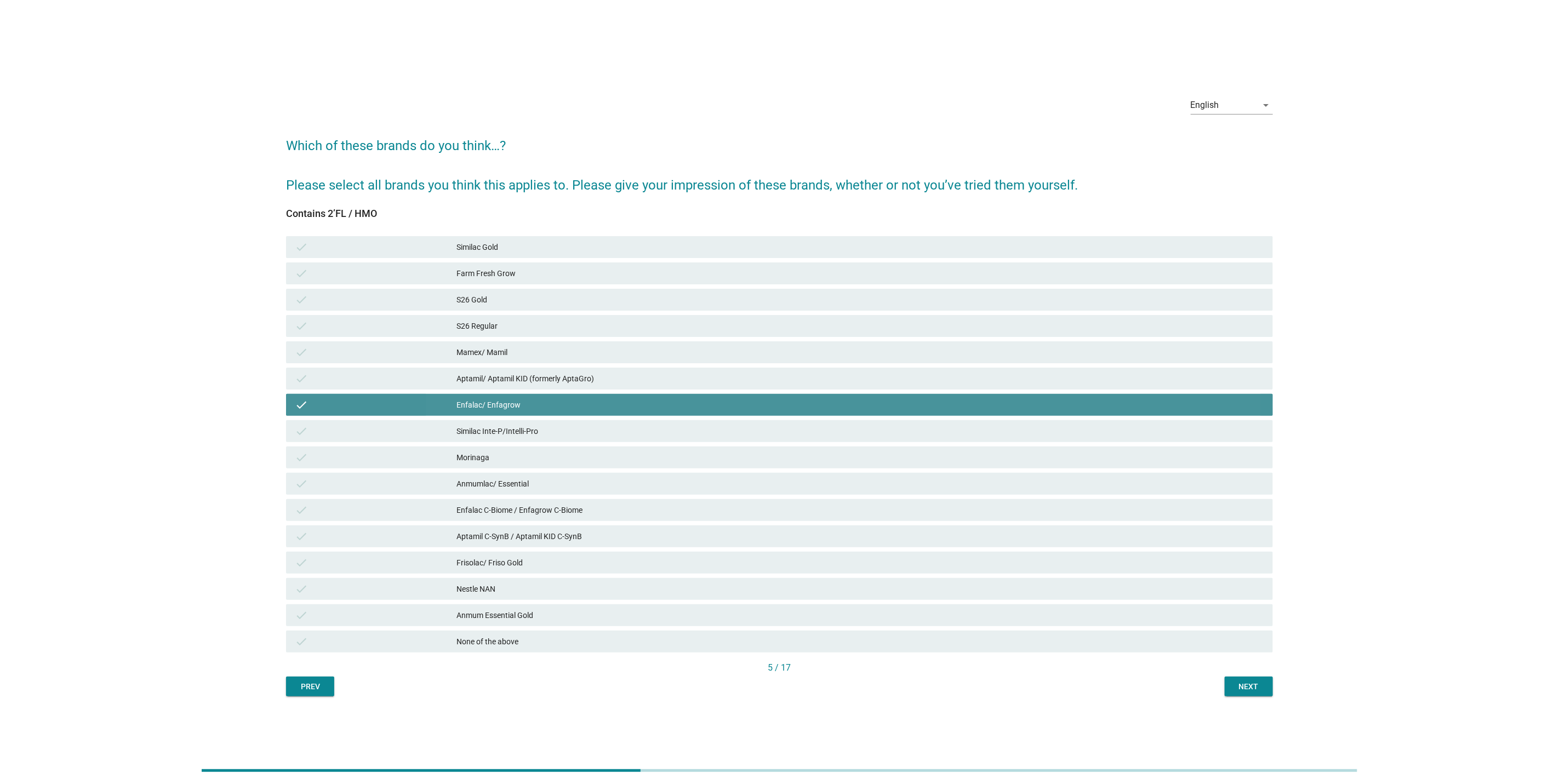
click at [708, 351] on div "Mamex/ Mamil" at bounding box center [860, 352] width 808 height 13
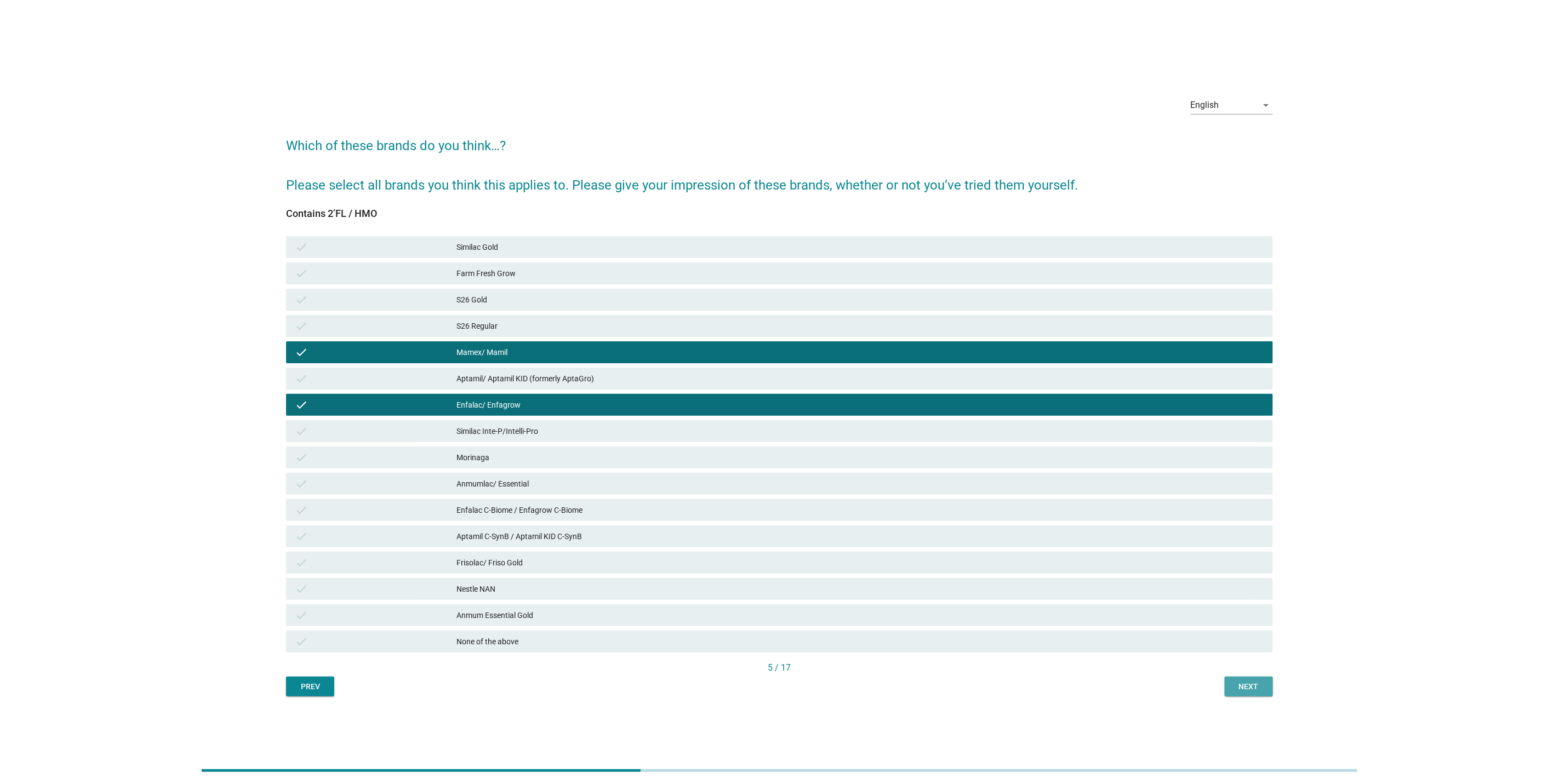
click at [1255, 681] on div "Next" at bounding box center [1249, 687] width 31 height 11
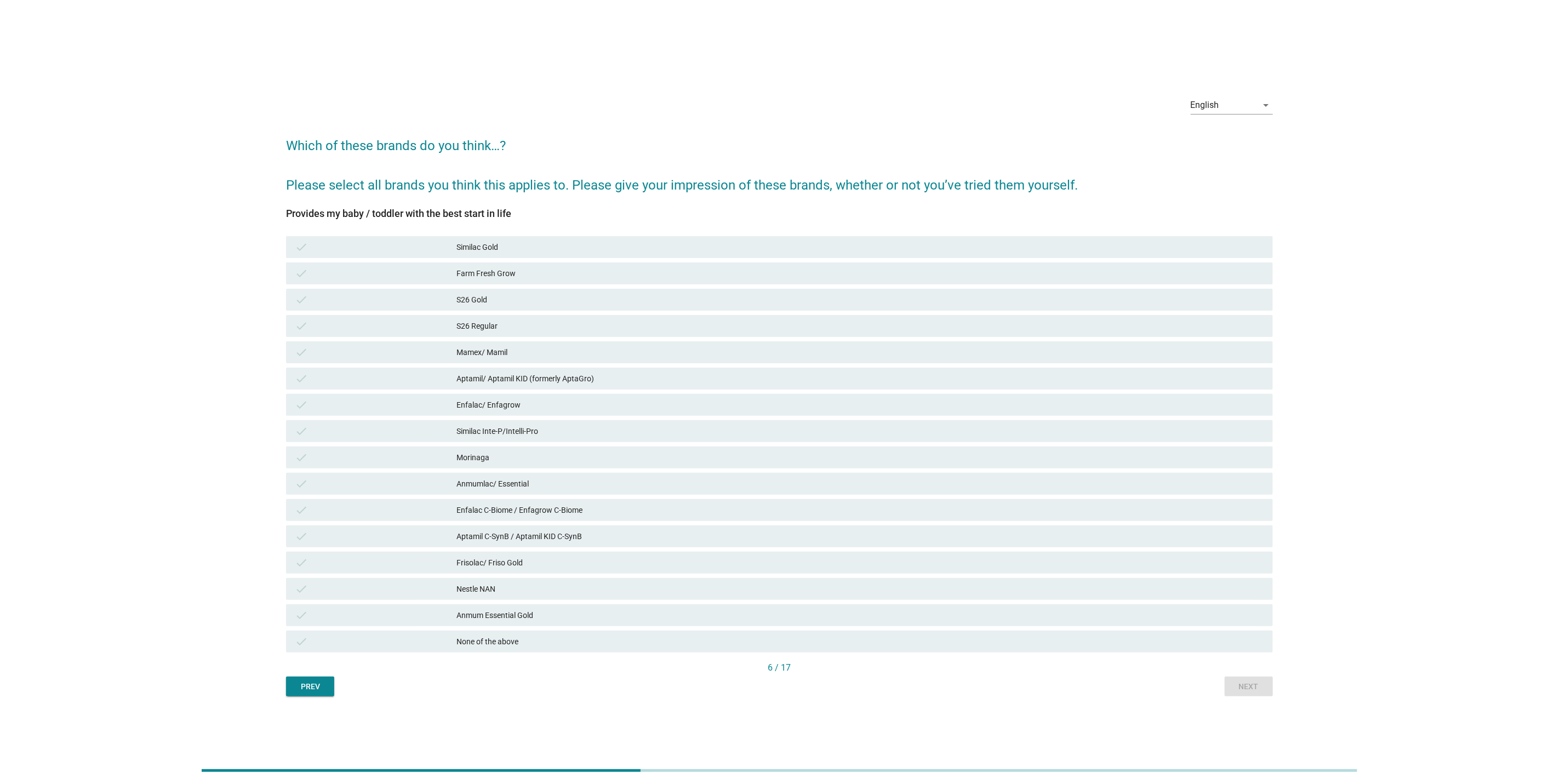
click at [600, 475] on div "check Anmumlac/ Essential" at bounding box center [780, 484] width 987 height 22
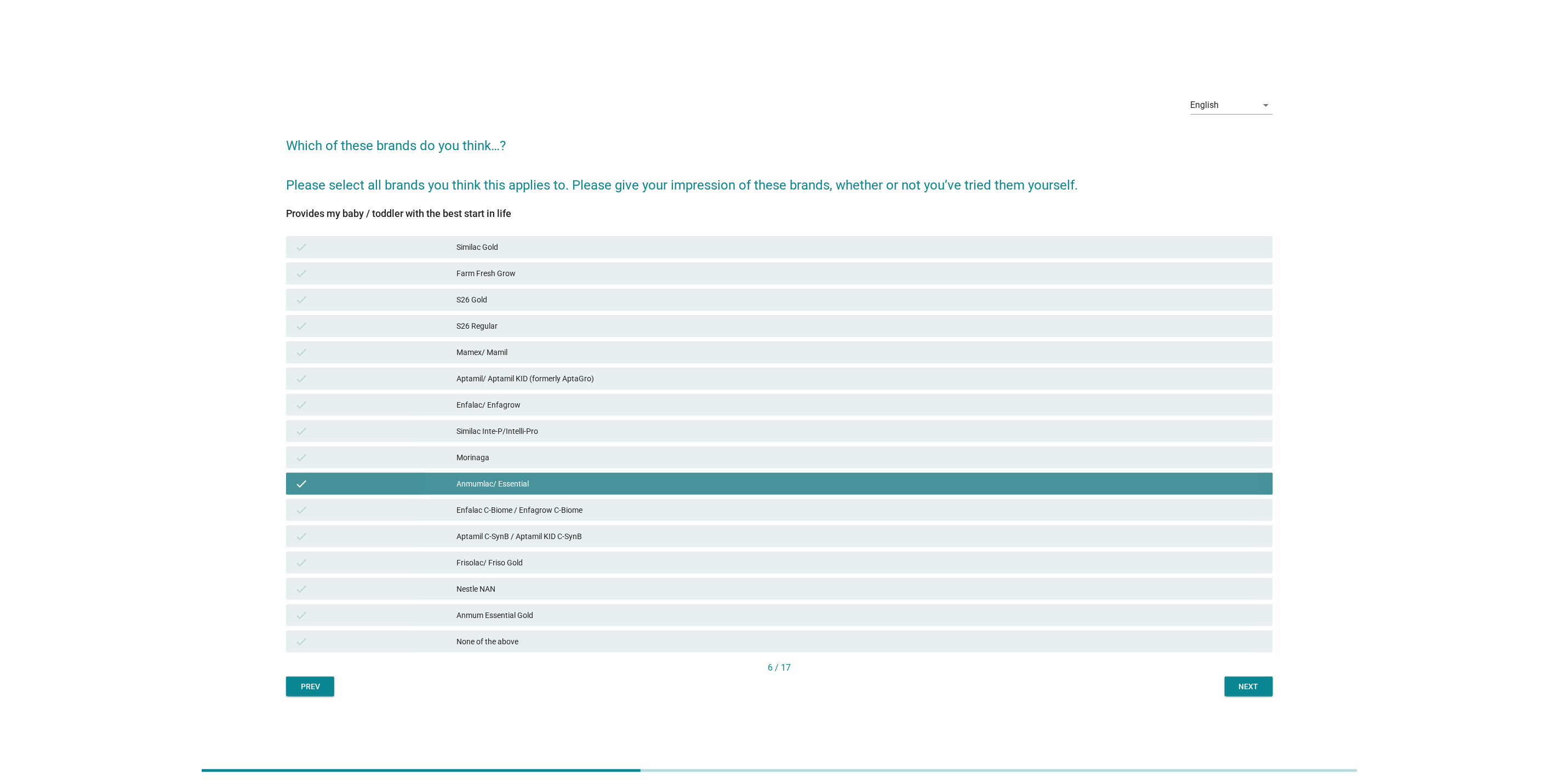
click at [656, 423] on div "check Similac Inte-P/Intelli-Pro" at bounding box center [780, 431] width 987 height 22
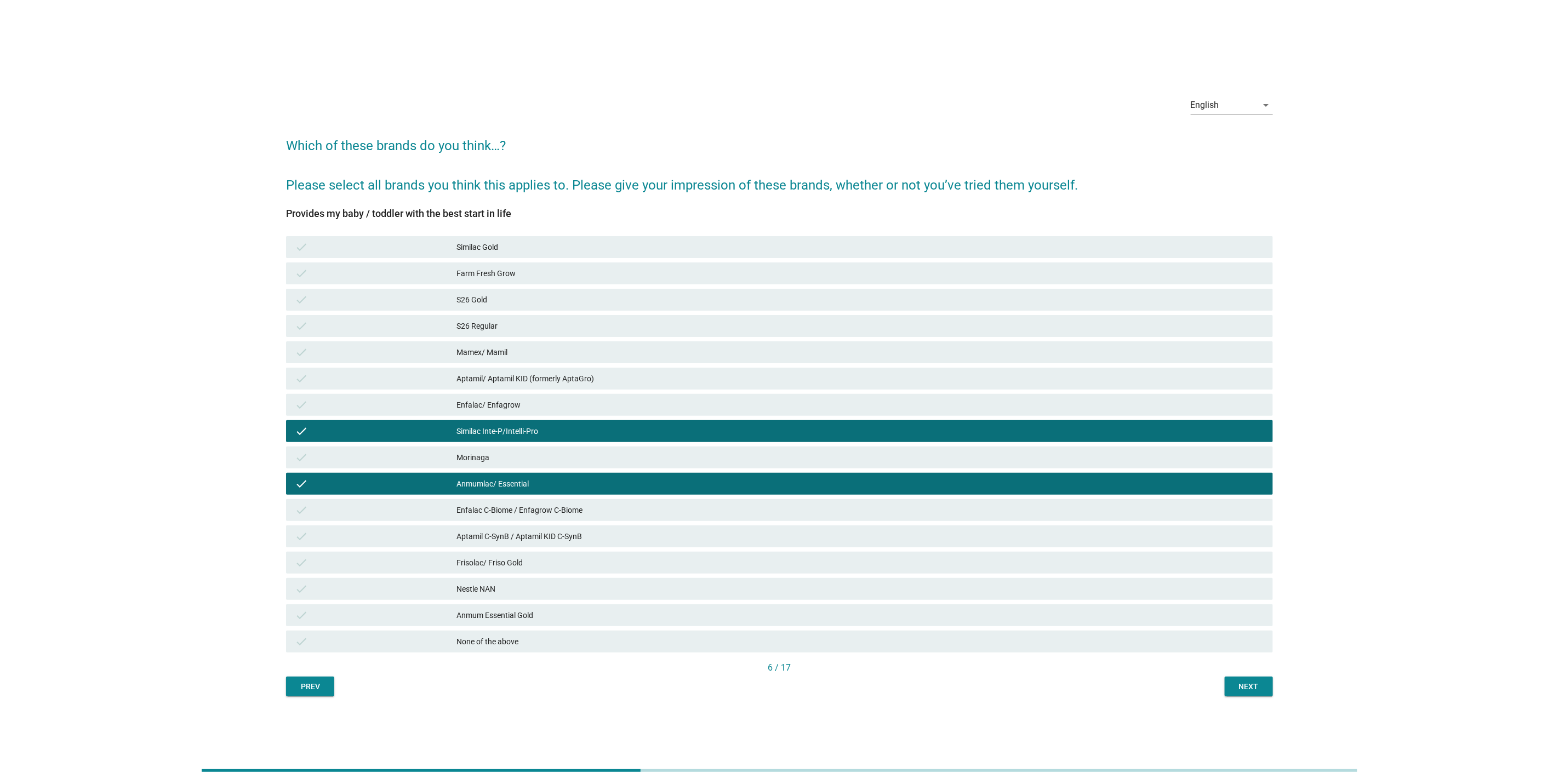
click at [1252, 703] on div "English arrow_drop_down Which of these brands do you think…? Please select all …" at bounding box center [780, 392] width 1005 height 626
click at [1253, 684] on div "Next" at bounding box center [1249, 687] width 31 height 11
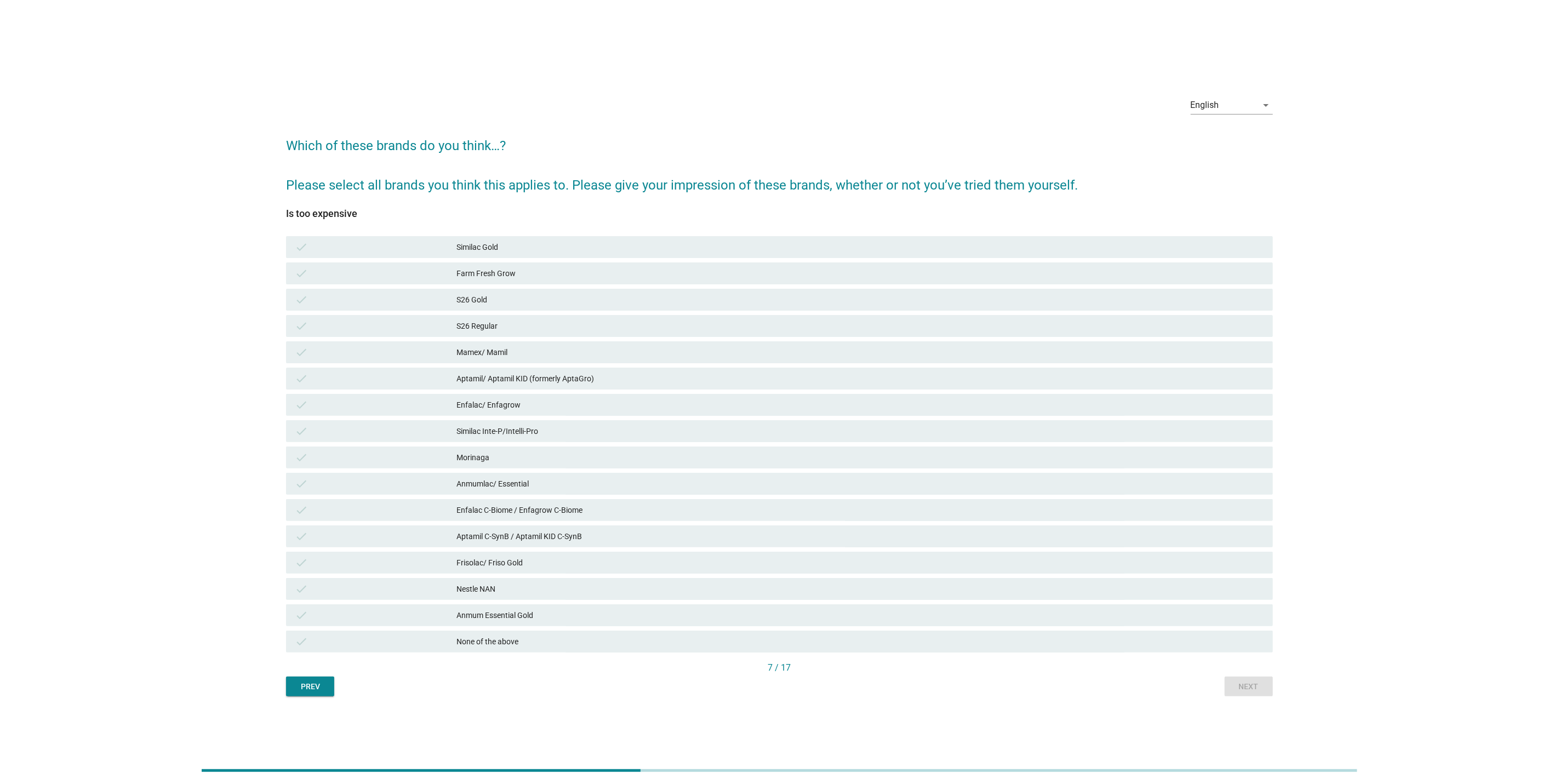
click at [721, 502] on div "check Enfalac C-Biome / Enfagrow C-Biome" at bounding box center [780, 510] width 987 height 22
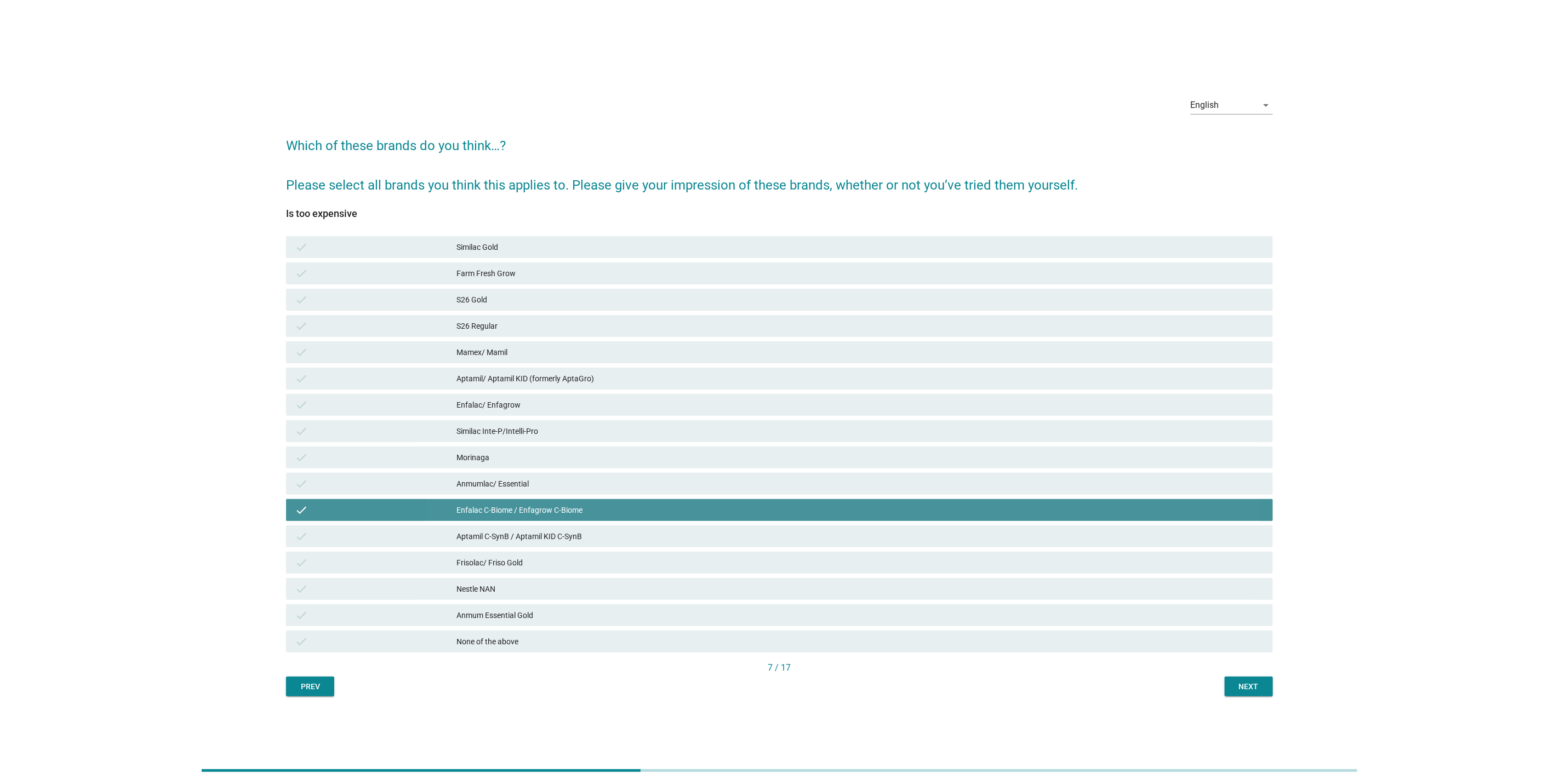
click at [759, 433] on div "Similac Inte-P/Intelli-Pro" at bounding box center [860, 431] width 808 height 13
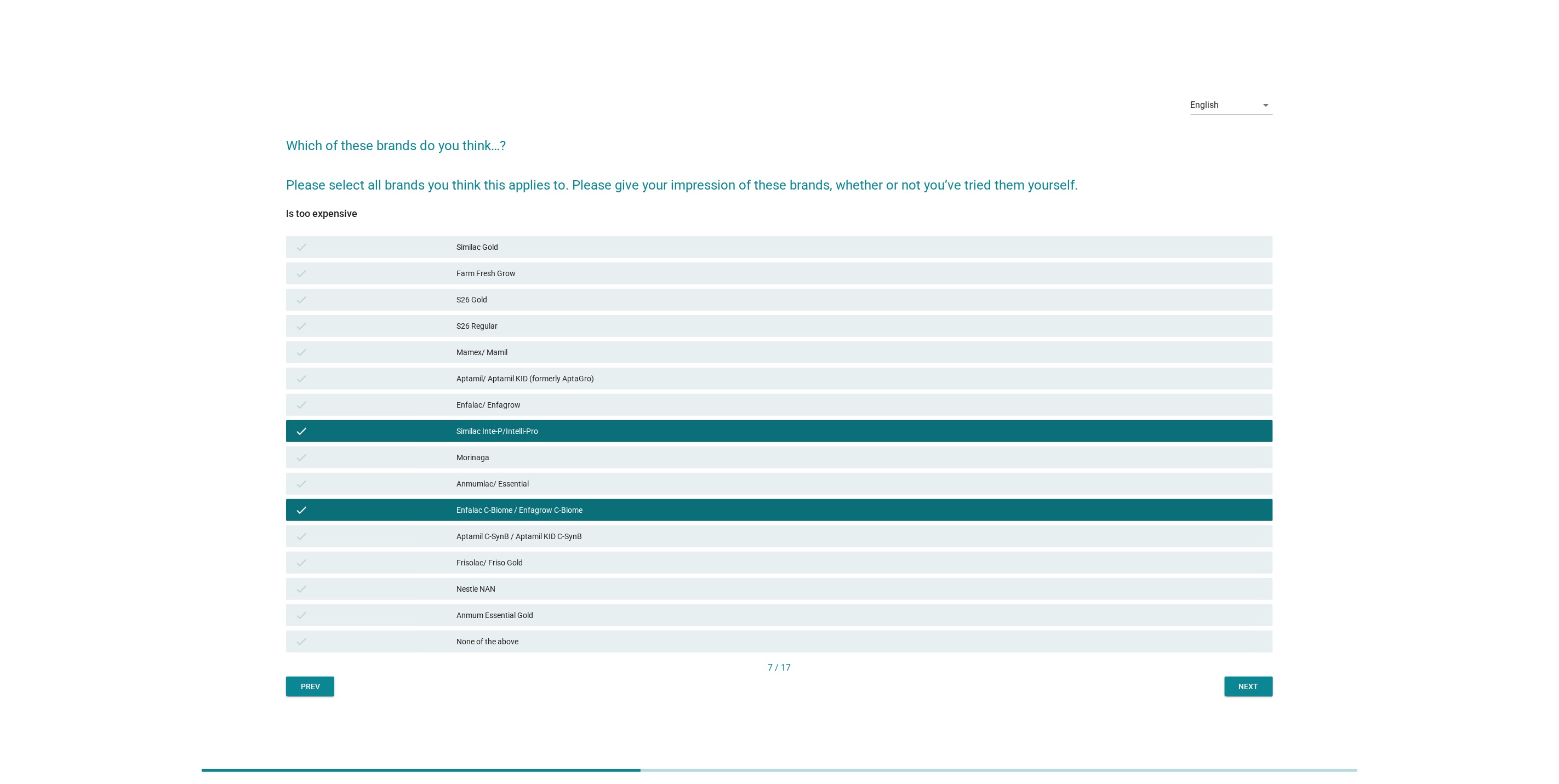
click at [1244, 697] on div "English arrow_drop_down Which of these brands do you think…? Please select all …" at bounding box center [780, 392] width 1005 height 626
click at [1246, 686] on div "Next" at bounding box center [1249, 687] width 31 height 11
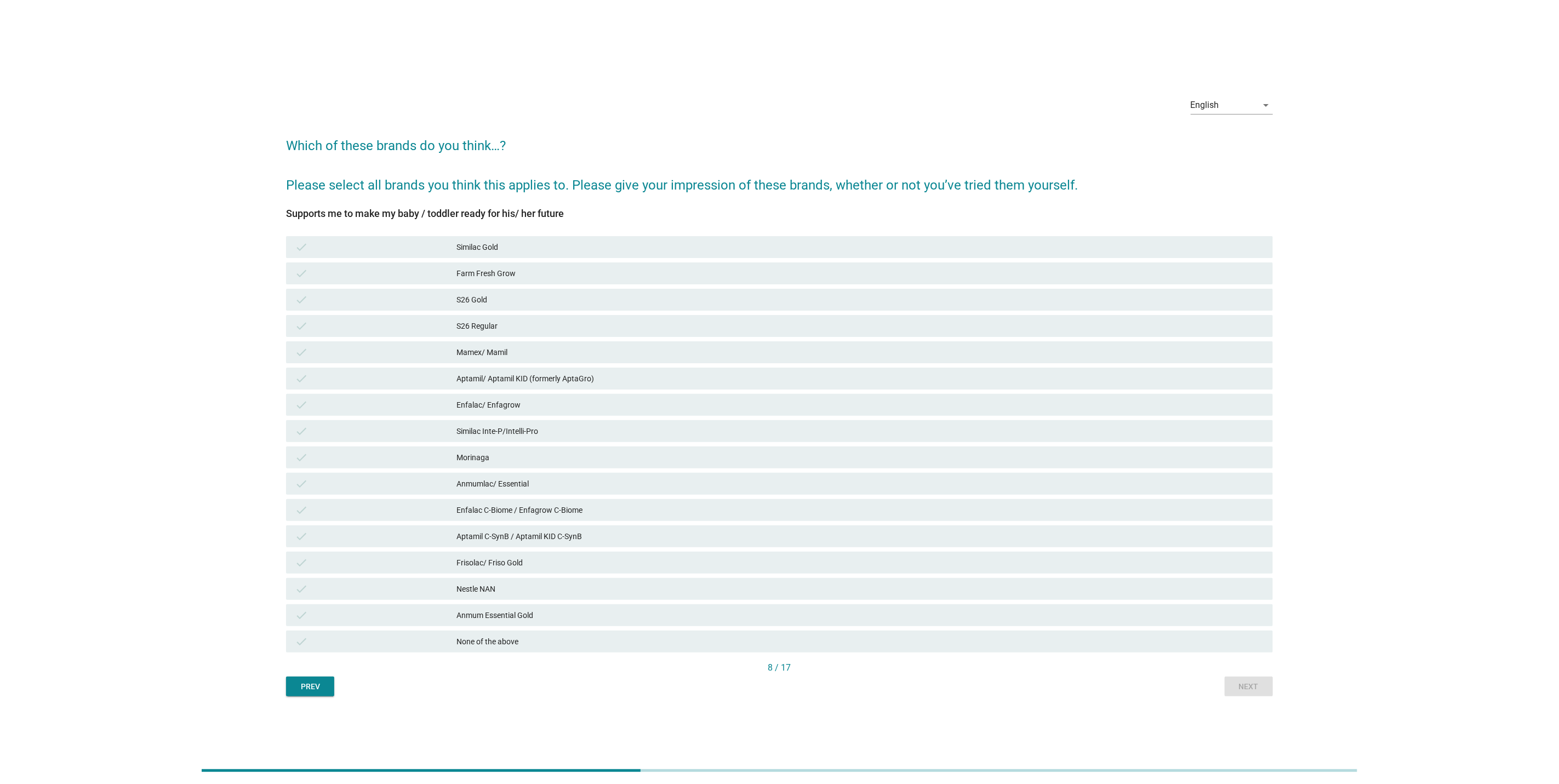
click at [676, 521] on div "check Enfalac C-Biome / Enfagrow C-Biome" at bounding box center [780, 510] width 992 height 26
click at [740, 446] on div "check [PERSON_NAME]" at bounding box center [780, 457] width 987 height 22
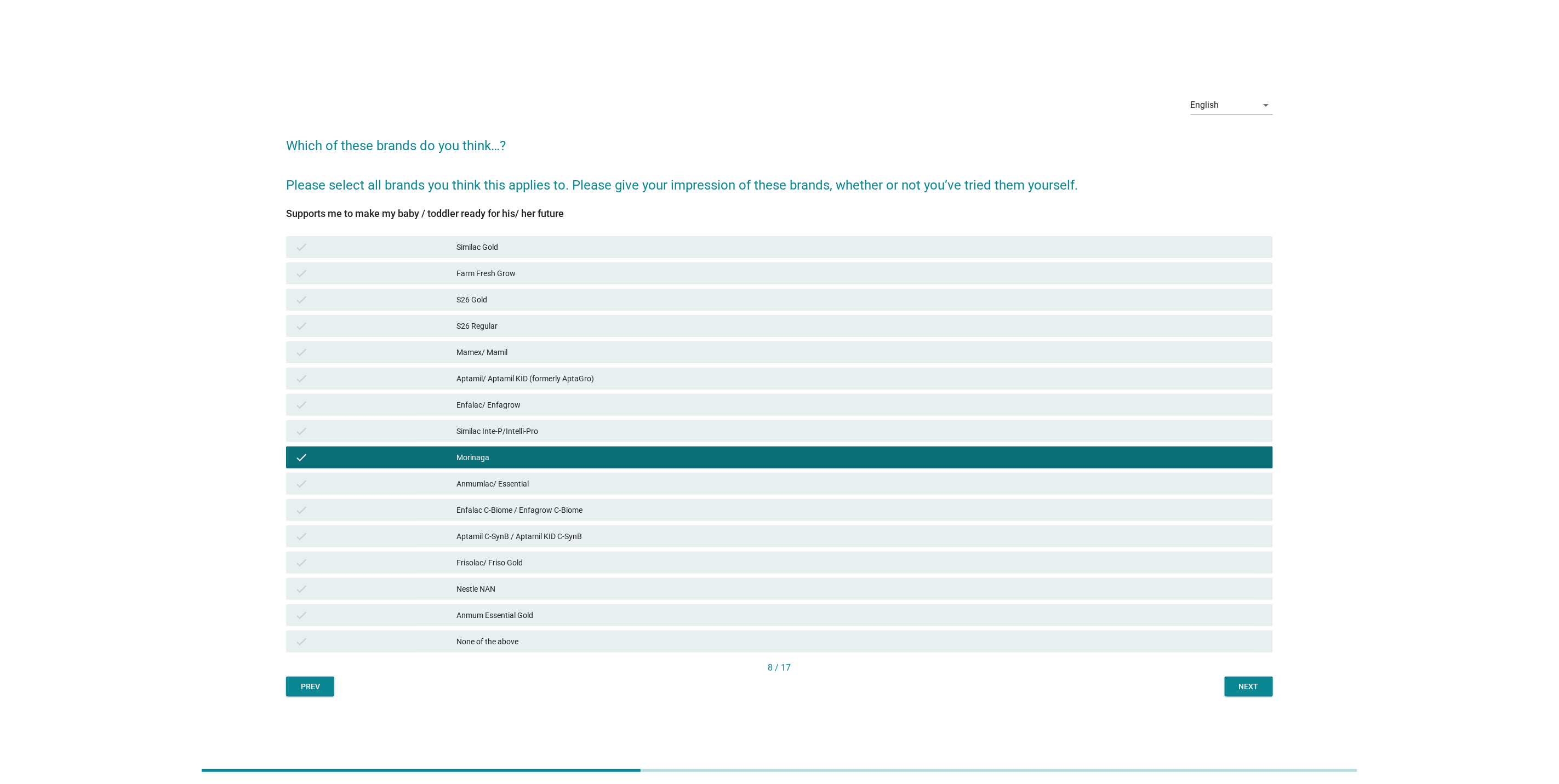
click at [1215, 675] on div "8 / 17" at bounding box center [780, 669] width 987 height 15
click at [1237, 694] on button "Next" at bounding box center [1249, 687] width 48 height 20
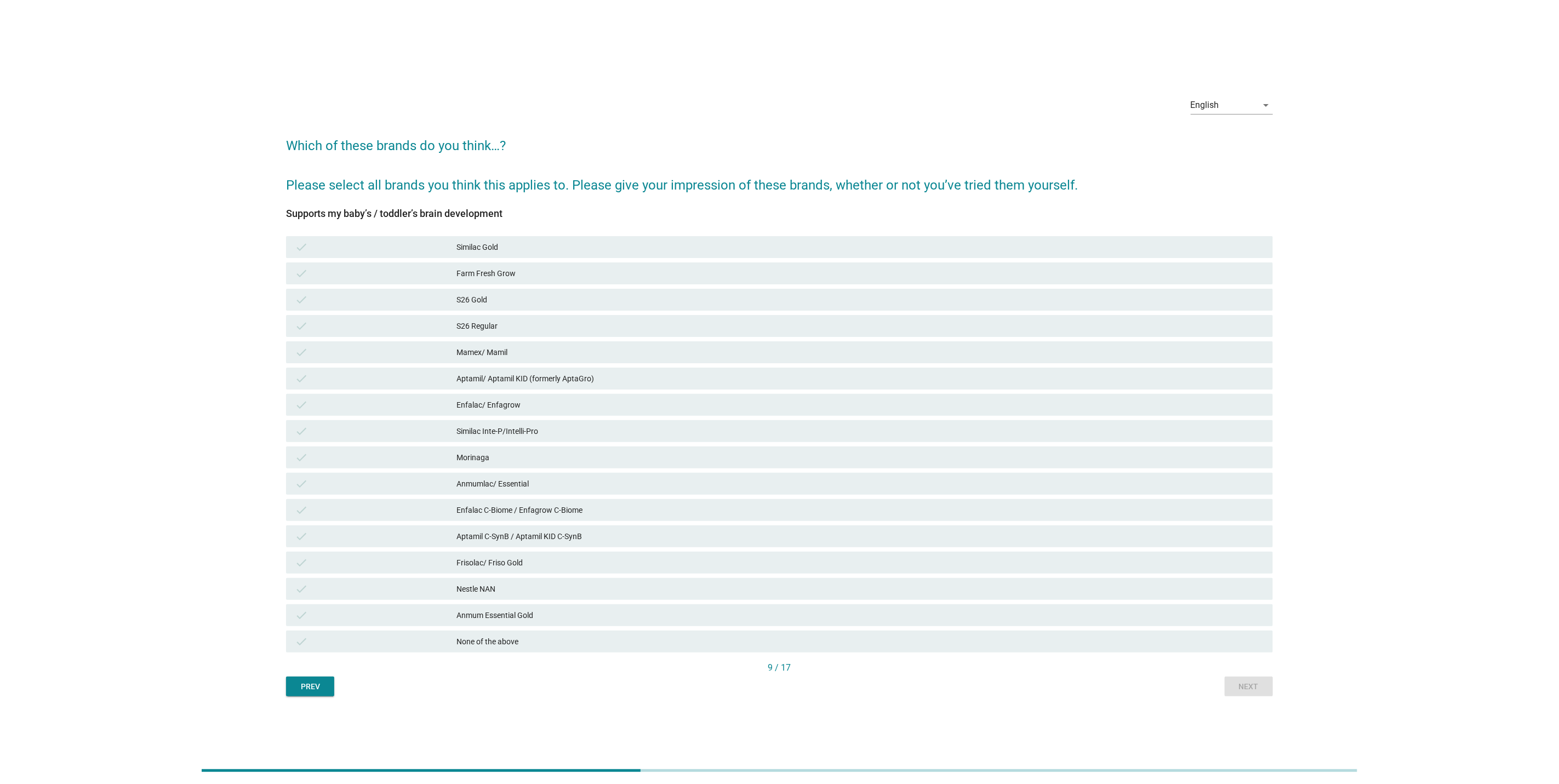
click at [829, 538] on div "Aptamil C-SynB / Aptamil KID C-SynB" at bounding box center [860, 536] width 808 height 13
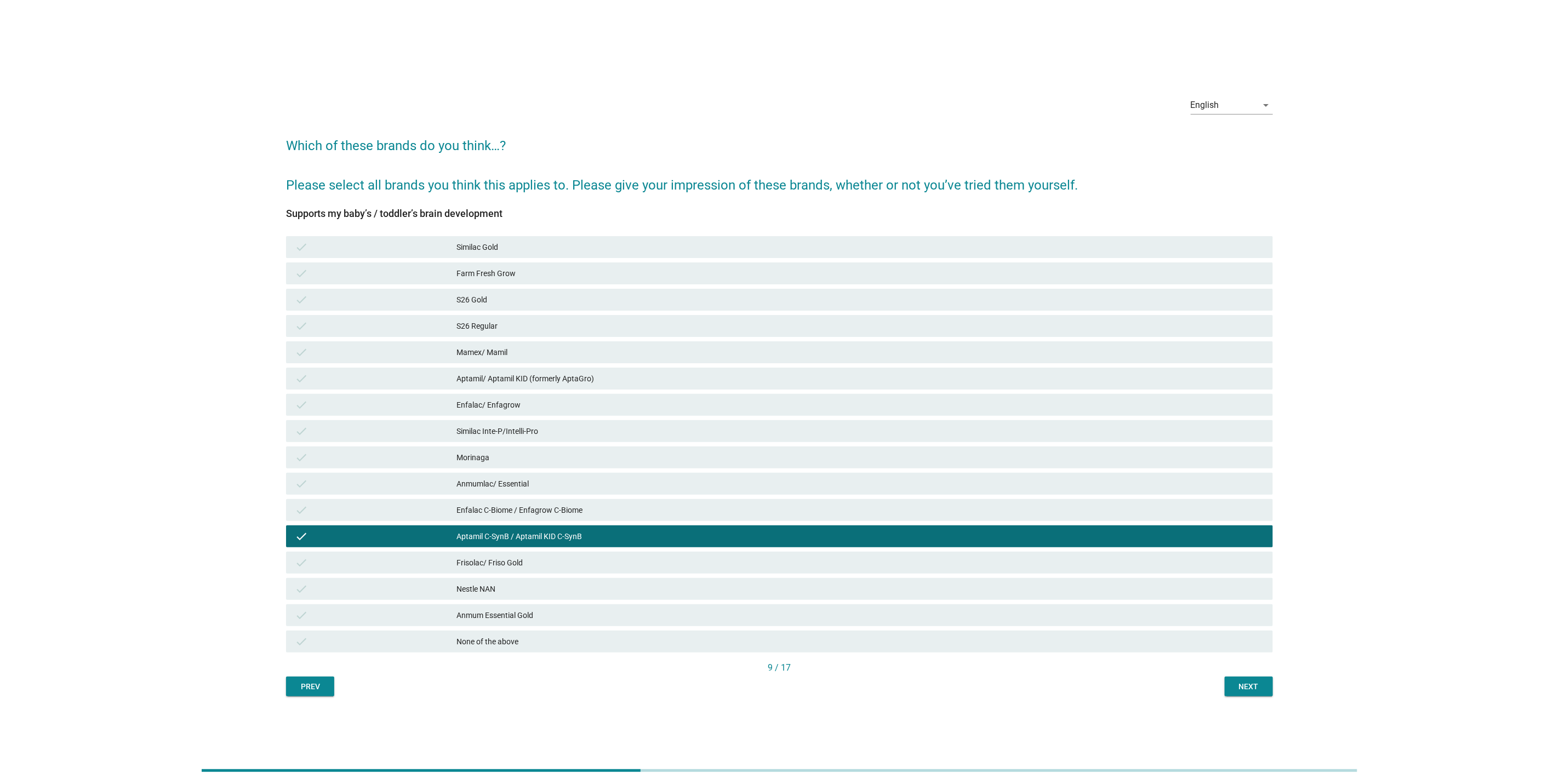
click at [1242, 689] on div "Next" at bounding box center [1249, 687] width 31 height 11
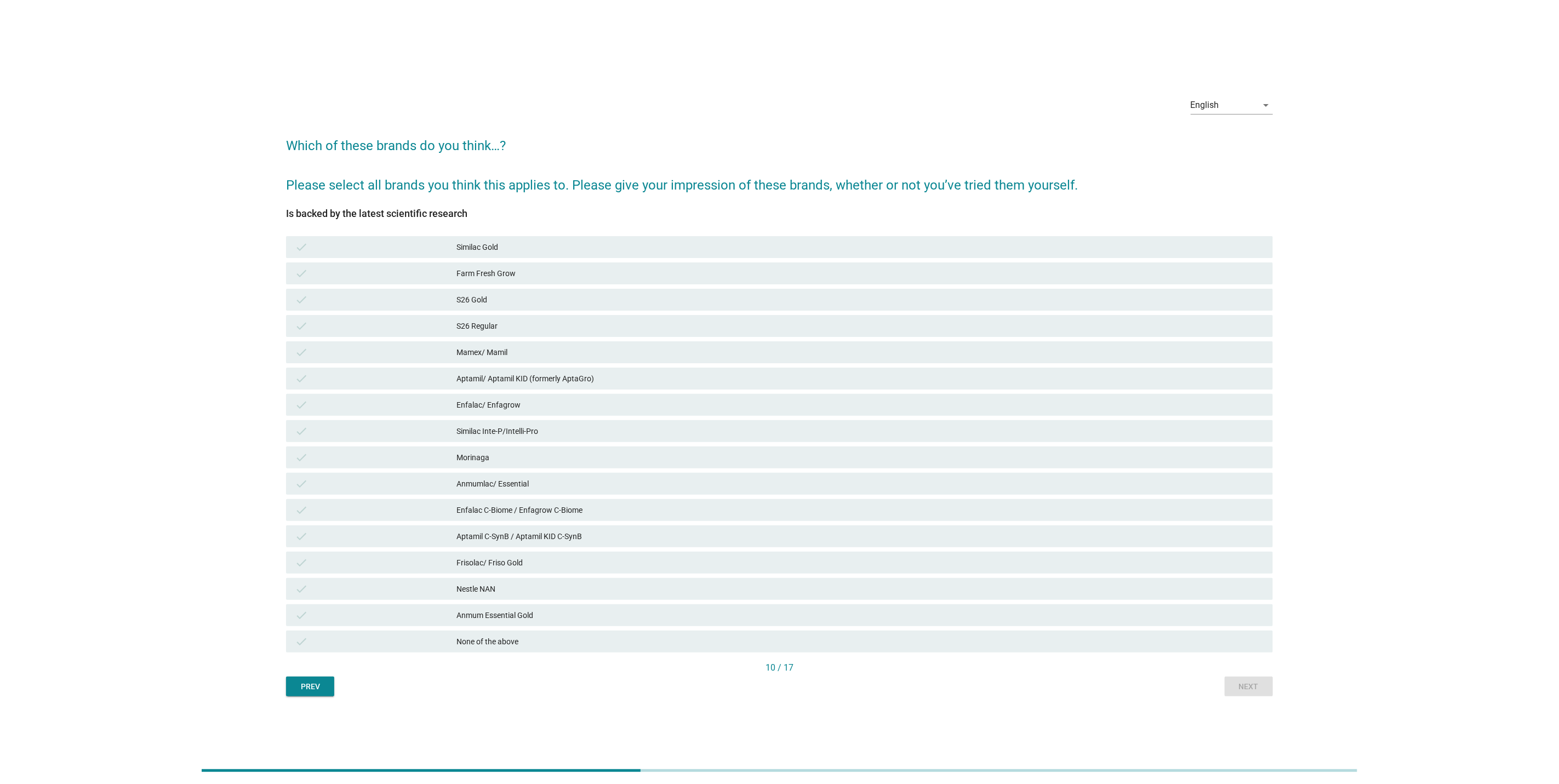
click at [786, 436] on div "Similac Inte-P/Intelli-Pro" at bounding box center [860, 431] width 808 height 13
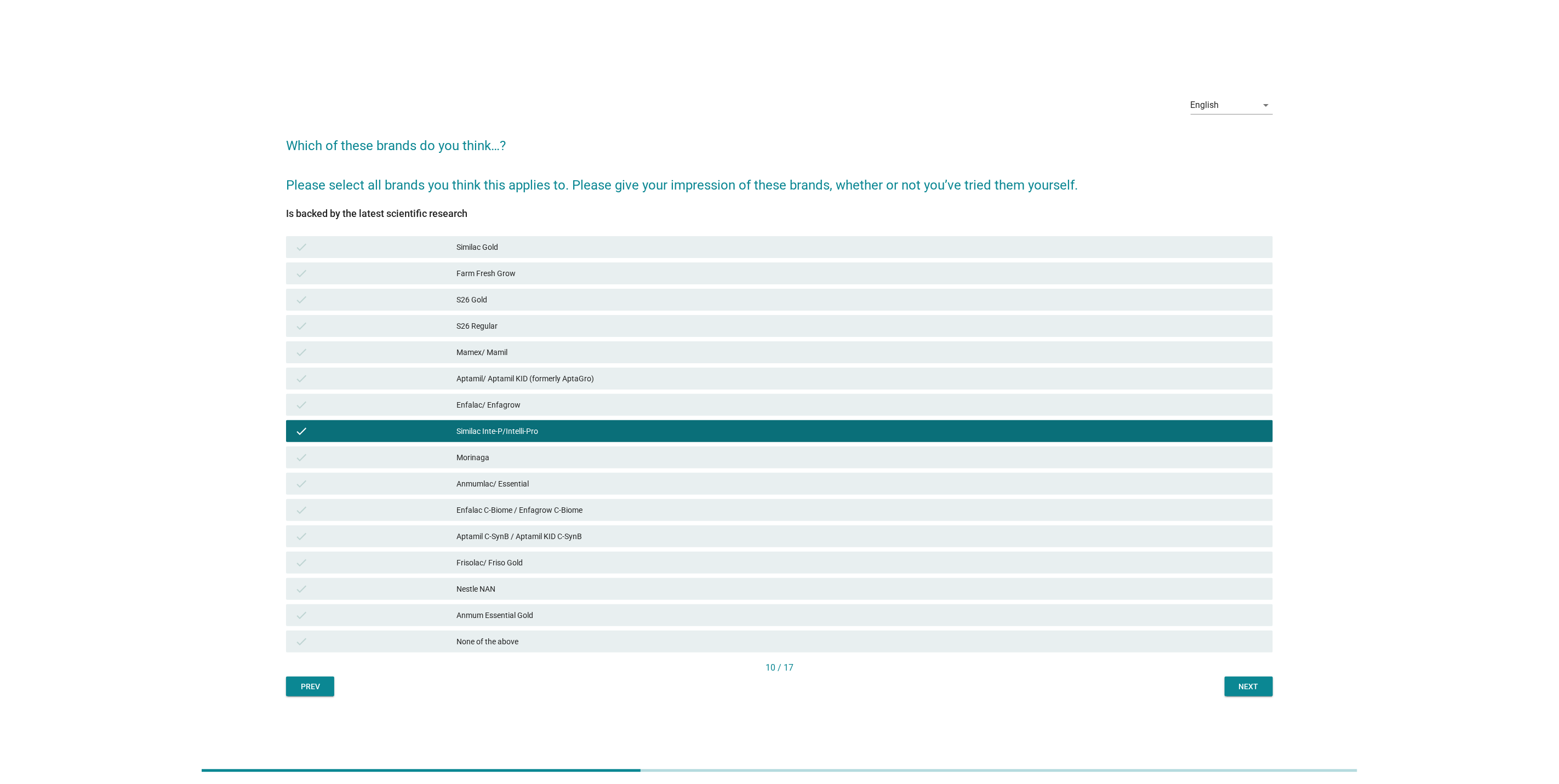
click at [1219, 678] on div "Prev Next" at bounding box center [780, 687] width 987 height 20
click at [1237, 691] on div "Next" at bounding box center [1249, 687] width 31 height 11
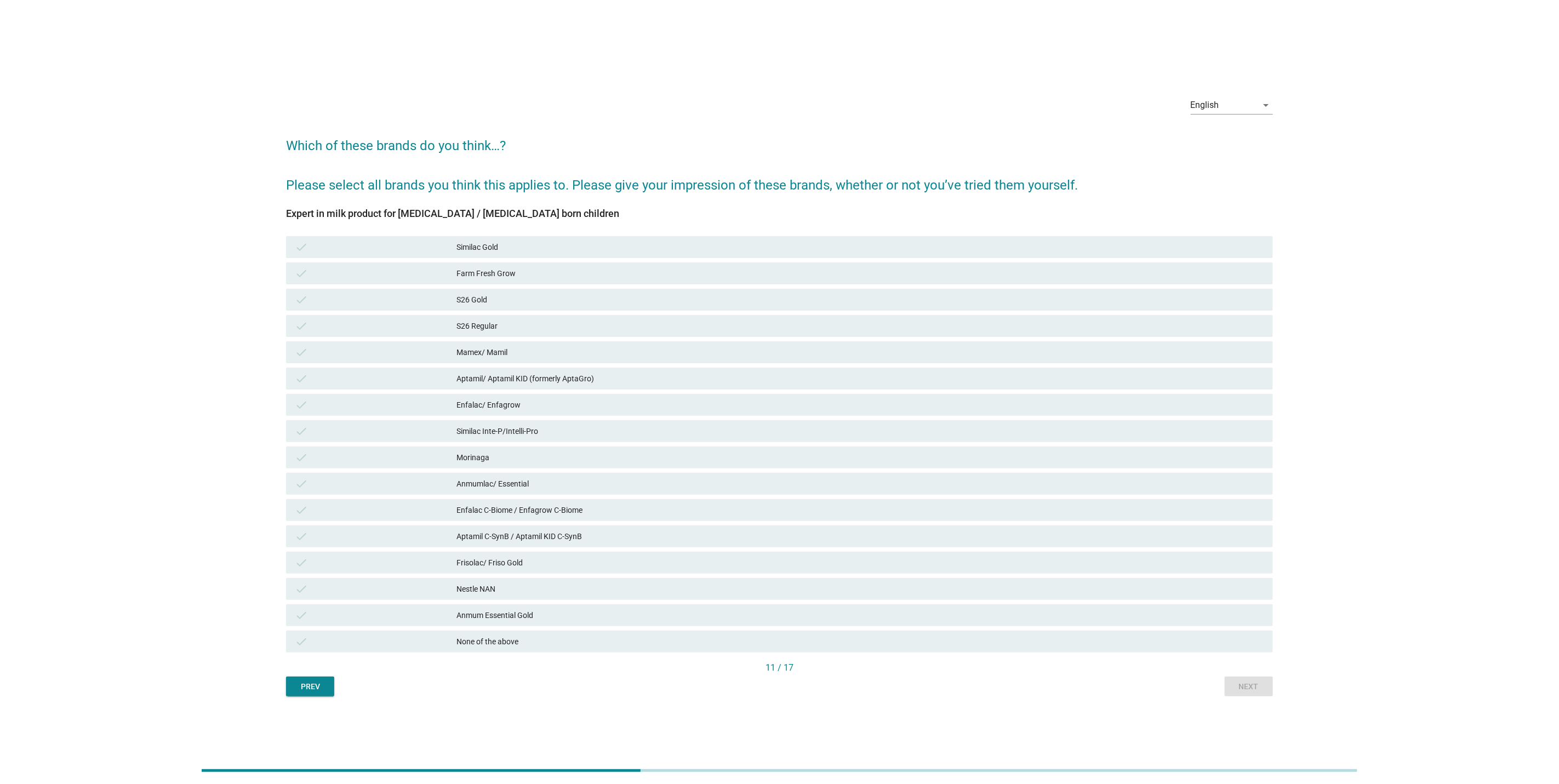
click at [797, 457] on div "Morinaga" at bounding box center [860, 457] width 808 height 13
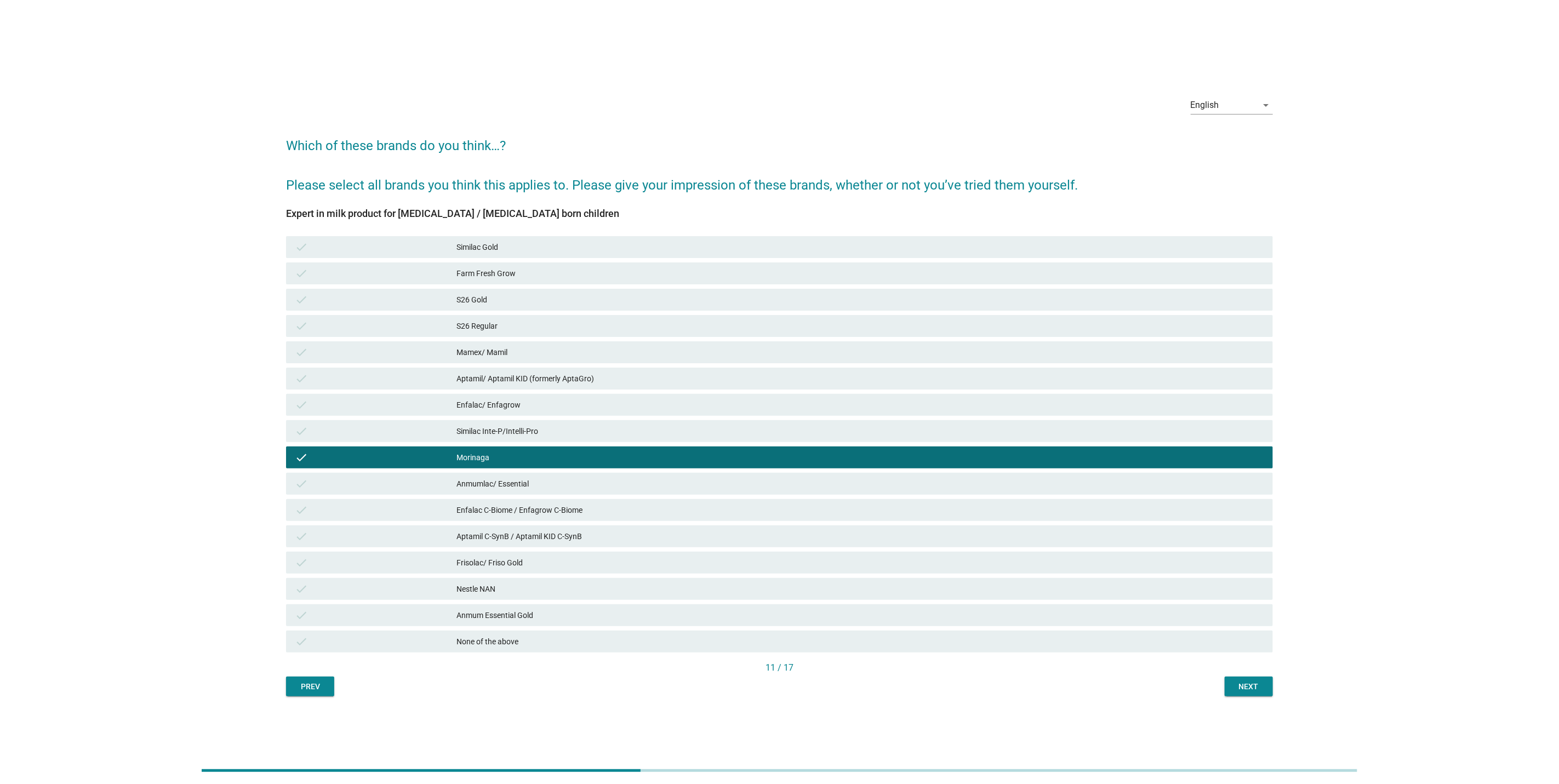
click at [1242, 693] on button "Next" at bounding box center [1249, 687] width 48 height 20
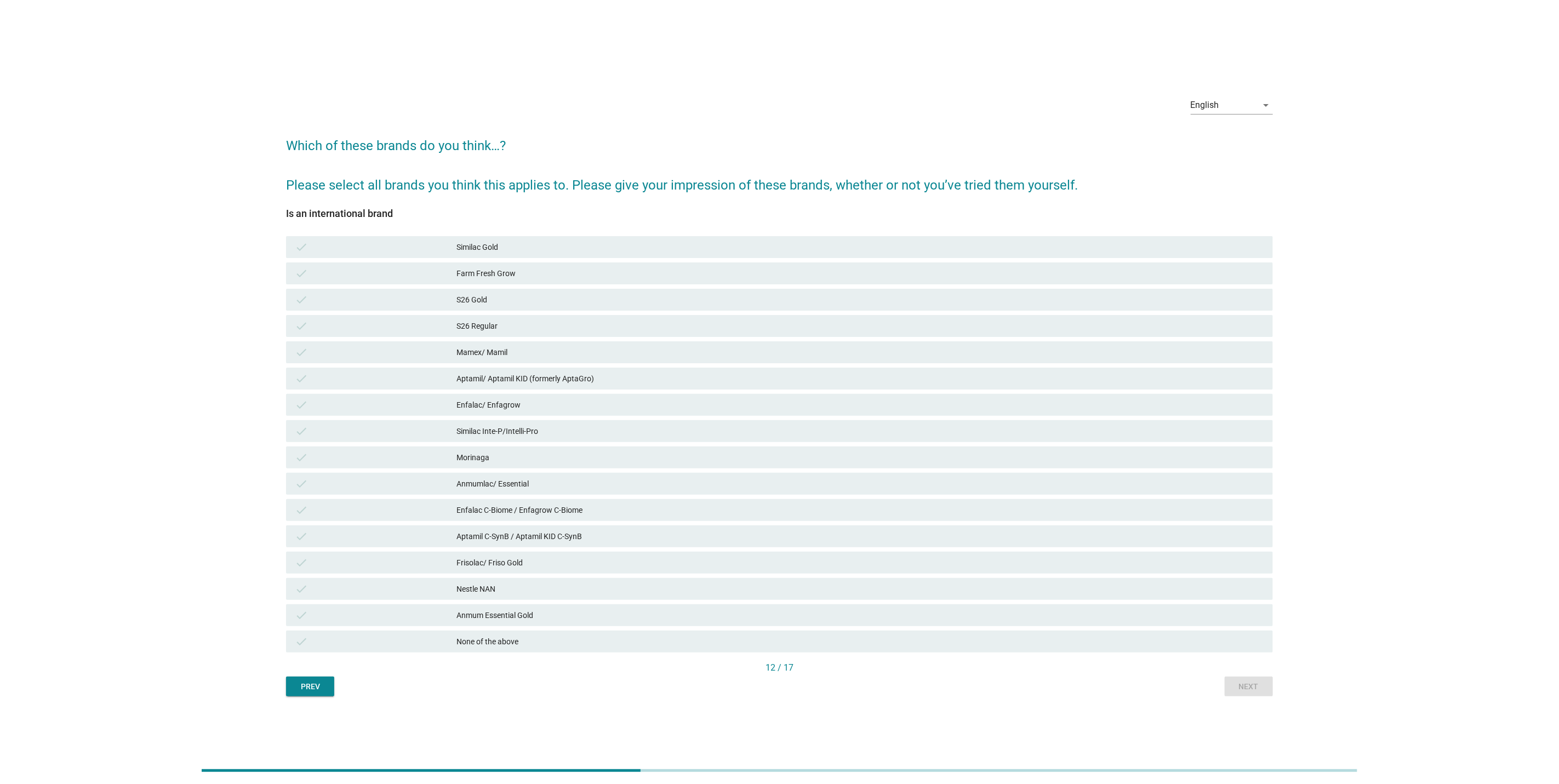
click at [1019, 498] on div "check Enfalac C-Biome / Enfagrow C-Biome" at bounding box center [780, 510] width 992 height 26
click at [1244, 689] on div "Prev Next" at bounding box center [780, 687] width 987 height 20
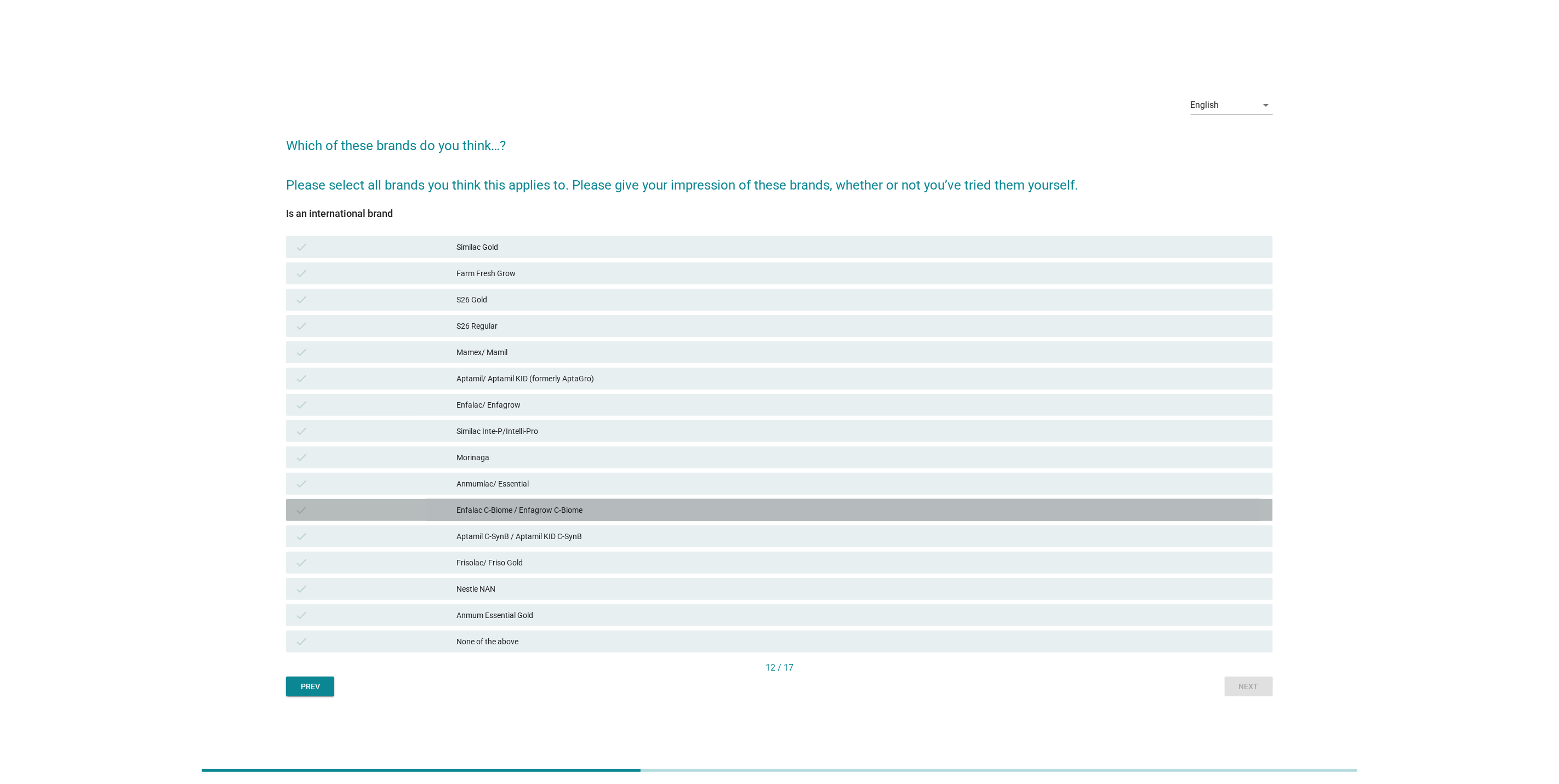
click at [977, 505] on div "Enfalac C-Biome / Enfagrow C-Biome" at bounding box center [860, 510] width 808 height 13
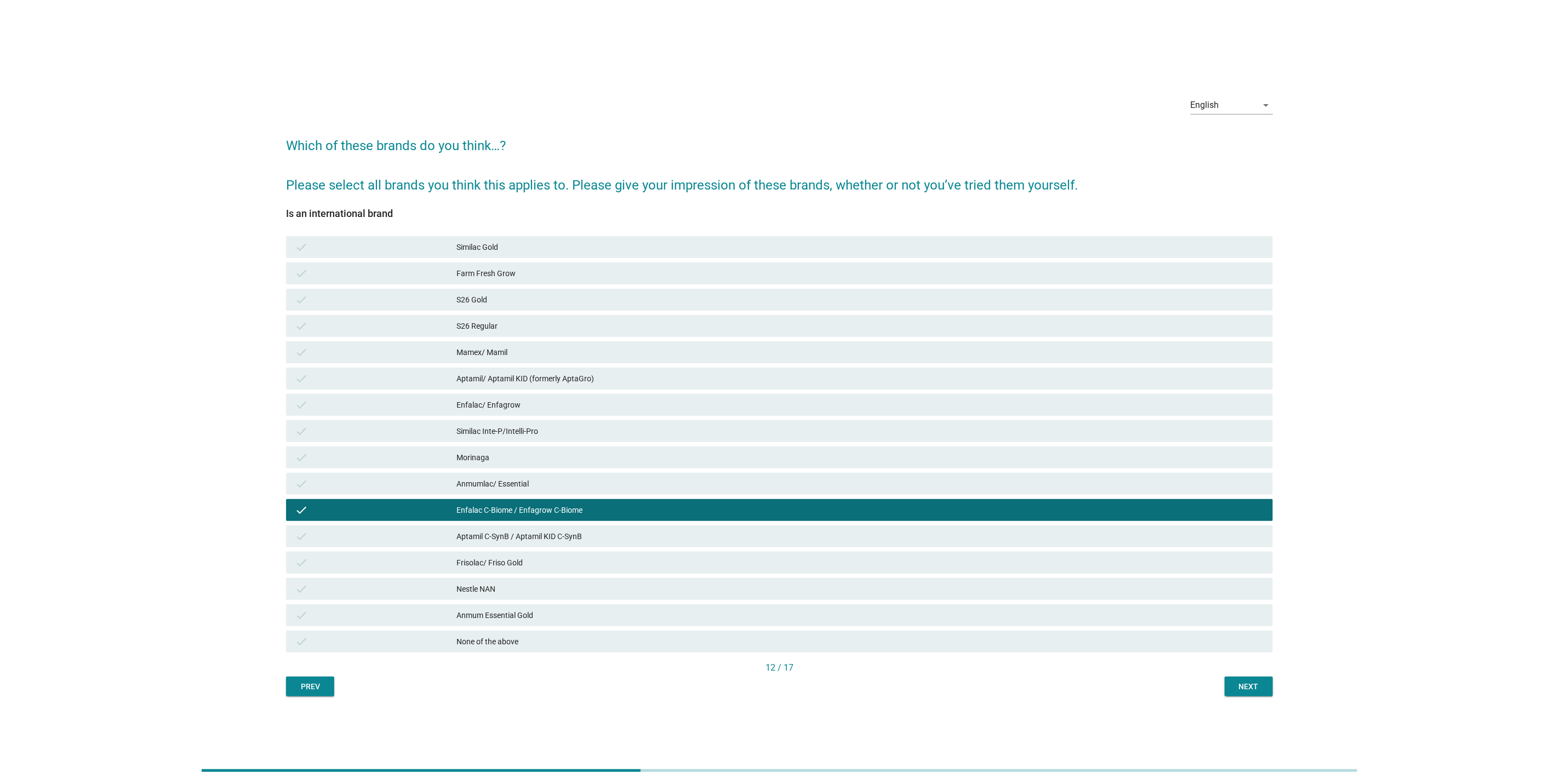
click at [1261, 689] on div "Next" at bounding box center [1249, 687] width 31 height 11
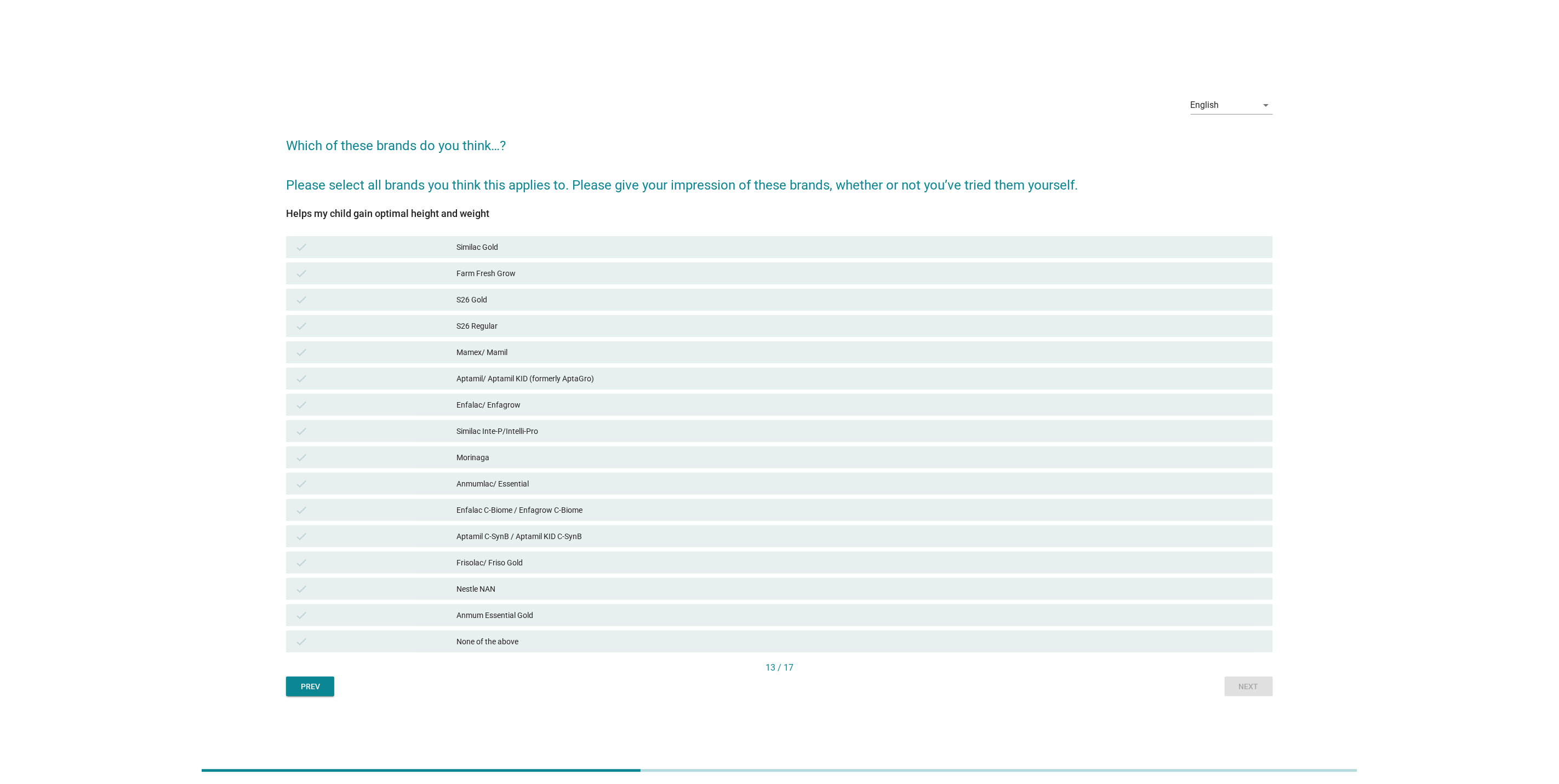
click at [898, 458] on div "Morinaga" at bounding box center [860, 457] width 808 height 13
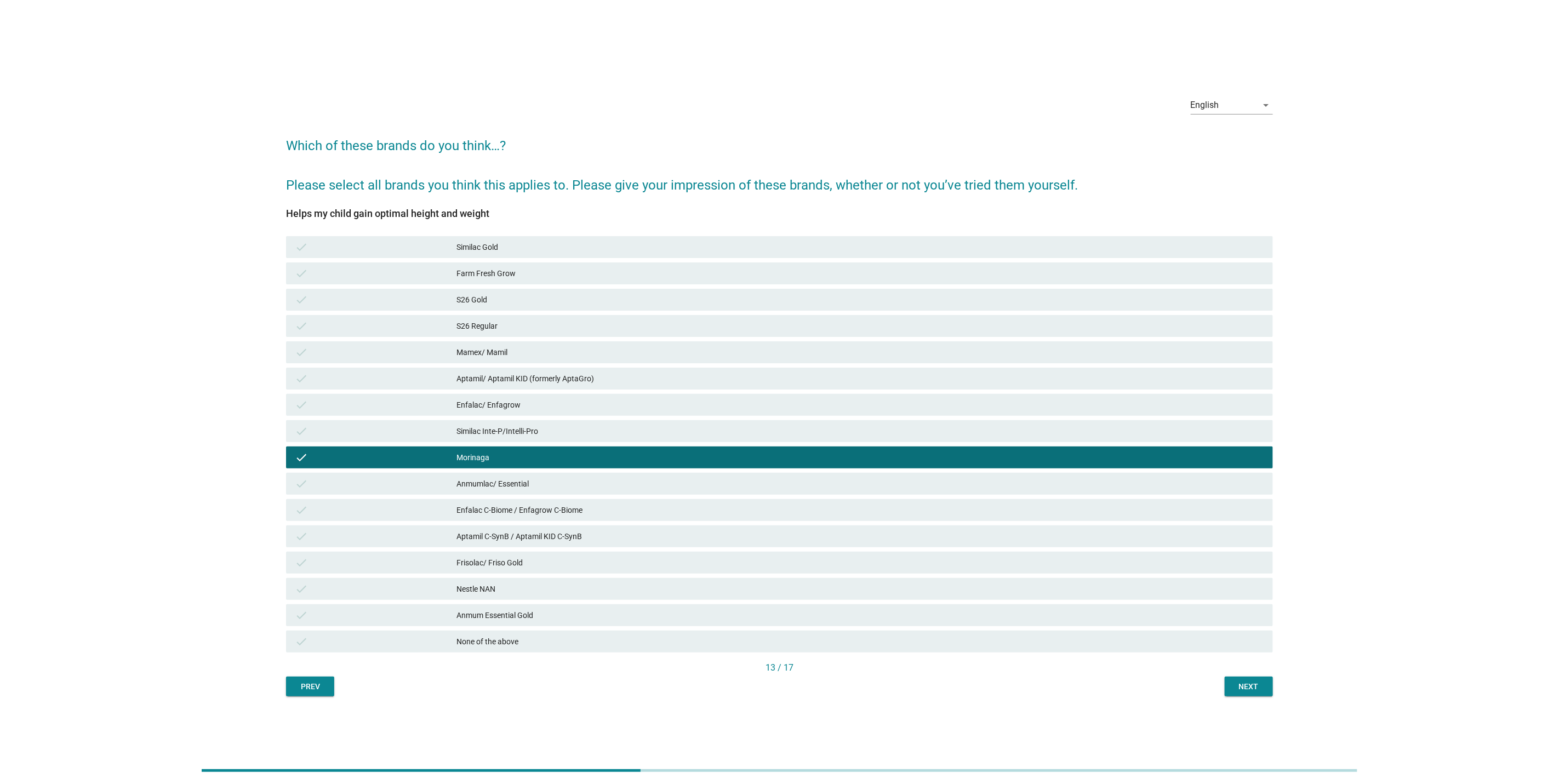
click at [1240, 691] on div "Next" at bounding box center [1249, 687] width 31 height 11
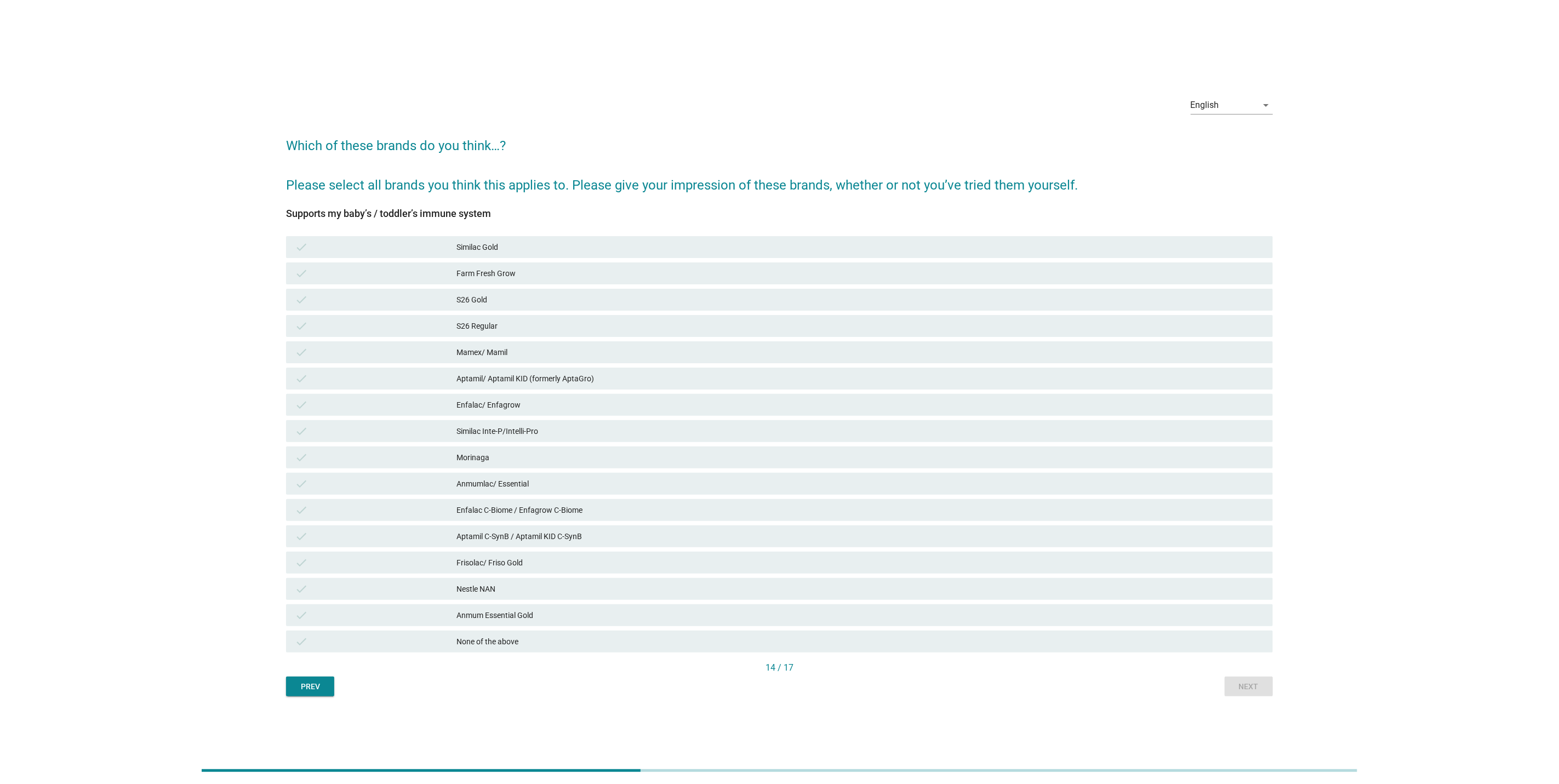
click at [906, 471] on div "check Anmumlac/ Essential" at bounding box center [780, 484] width 992 height 26
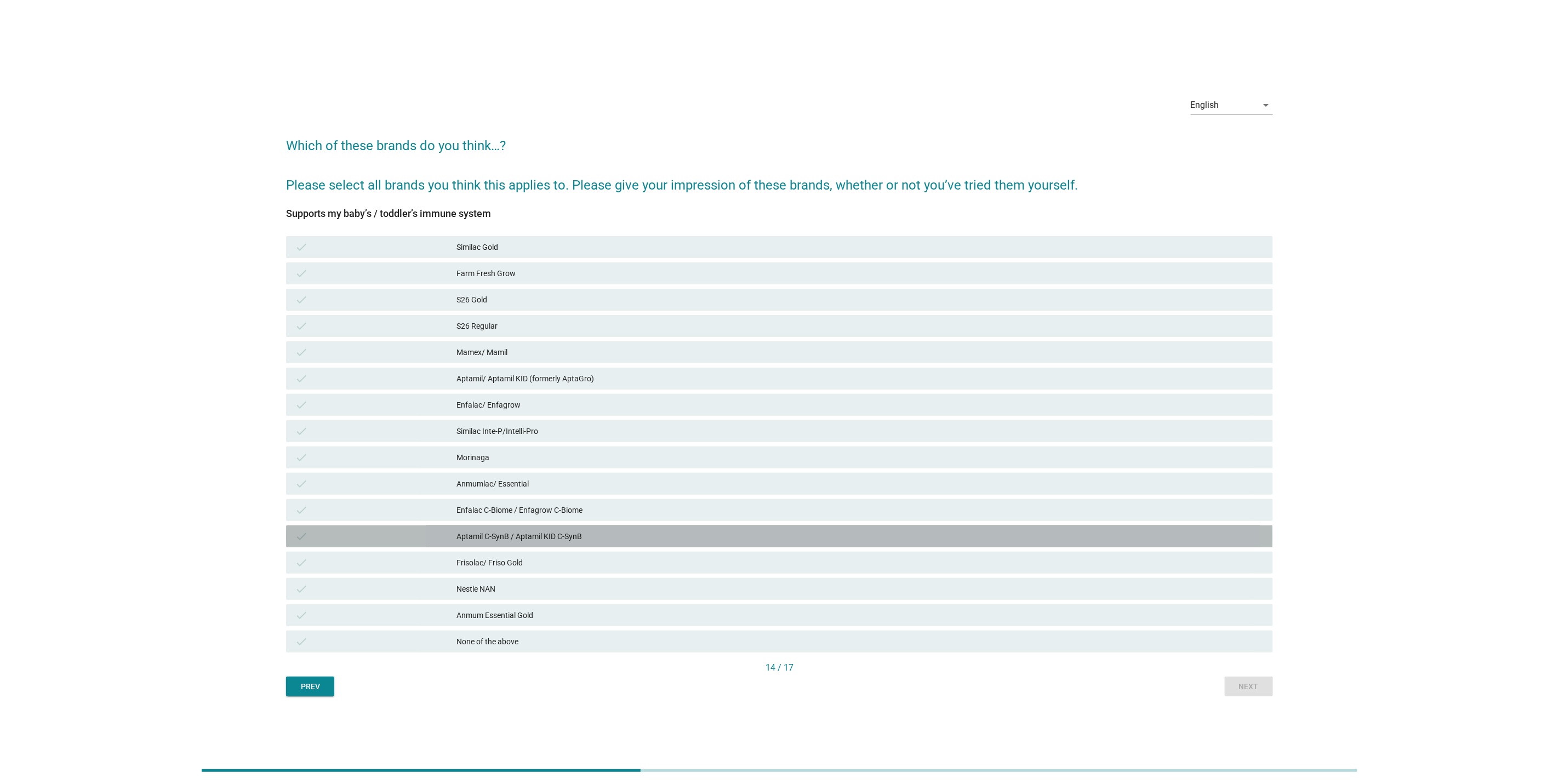
click at [1017, 536] on div "Aptamil C-SynB / Aptamil KID C-SynB" at bounding box center [860, 536] width 808 height 13
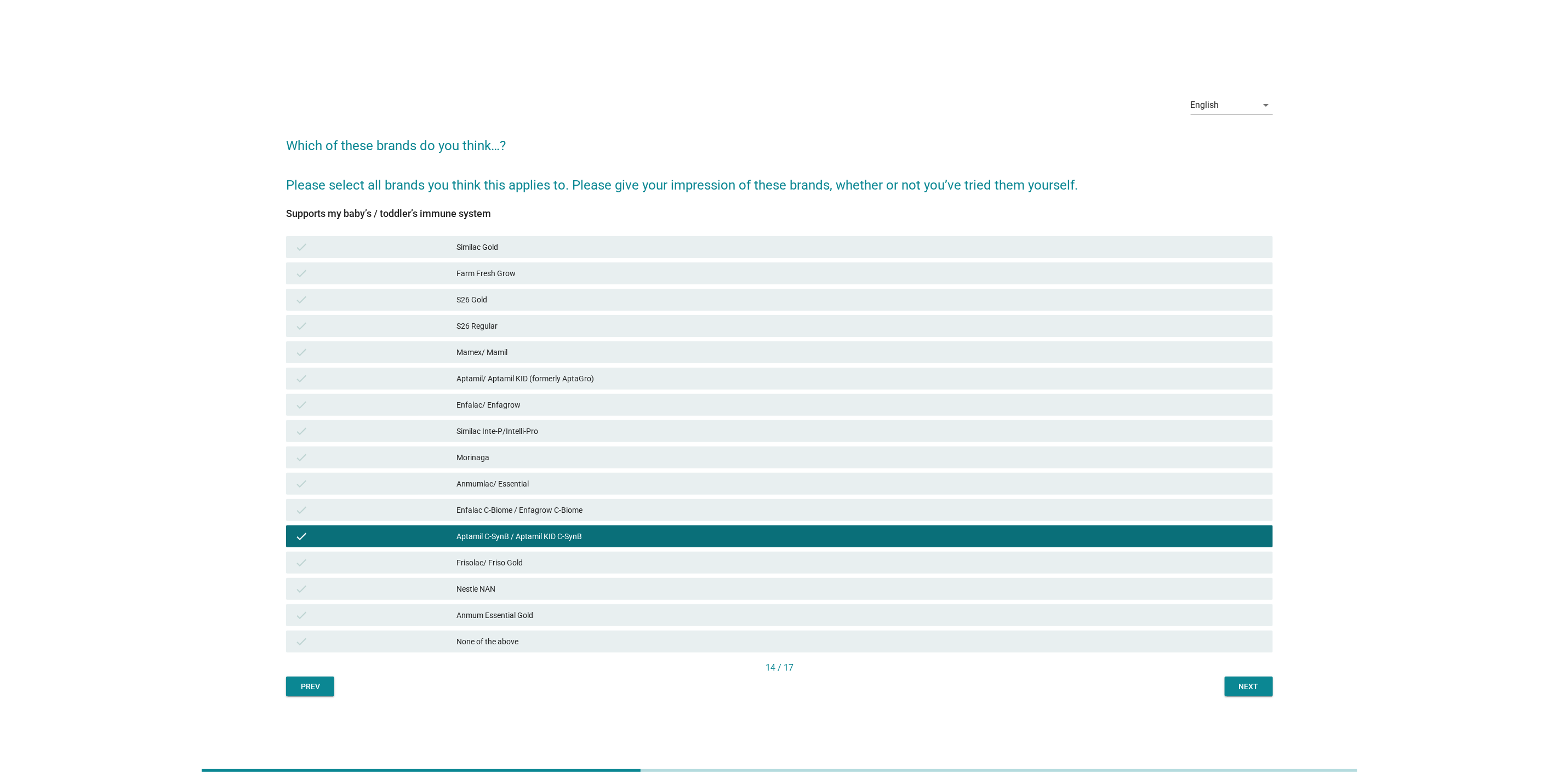
click at [1238, 697] on div "English arrow_drop_down Which of these brands do you think…? Please select all …" at bounding box center [780, 392] width 1005 height 626
click at [1243, 691] on div "Next" at bounding box center [1249, 687] width 31 height 11
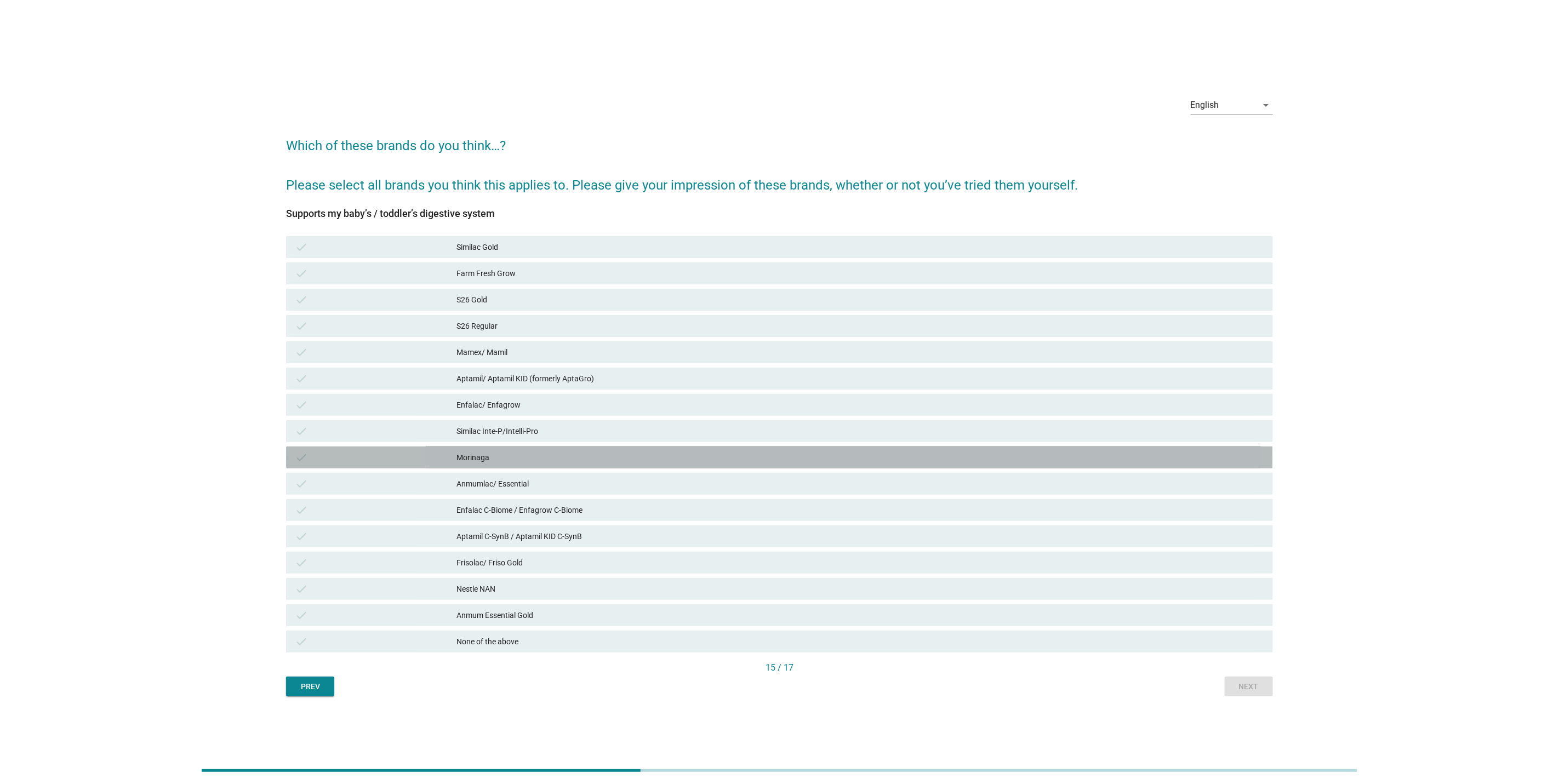
click at [778, 459] on div "Morinaga" at bounding box center [860, 457] width 808 height 13
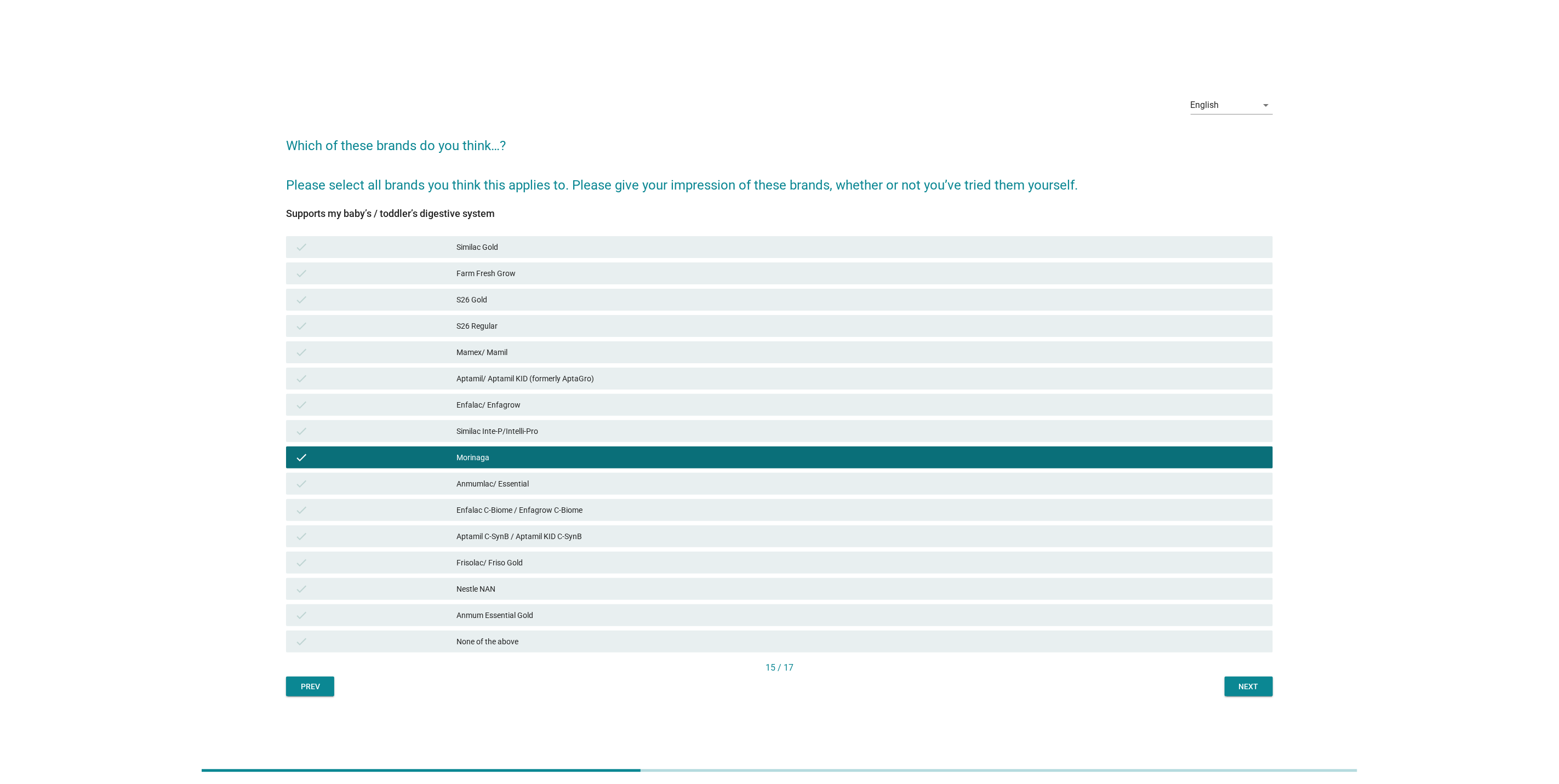
click at [1231, 684] on button "Next" at bounding box center [1249, 687] width 48 height 20
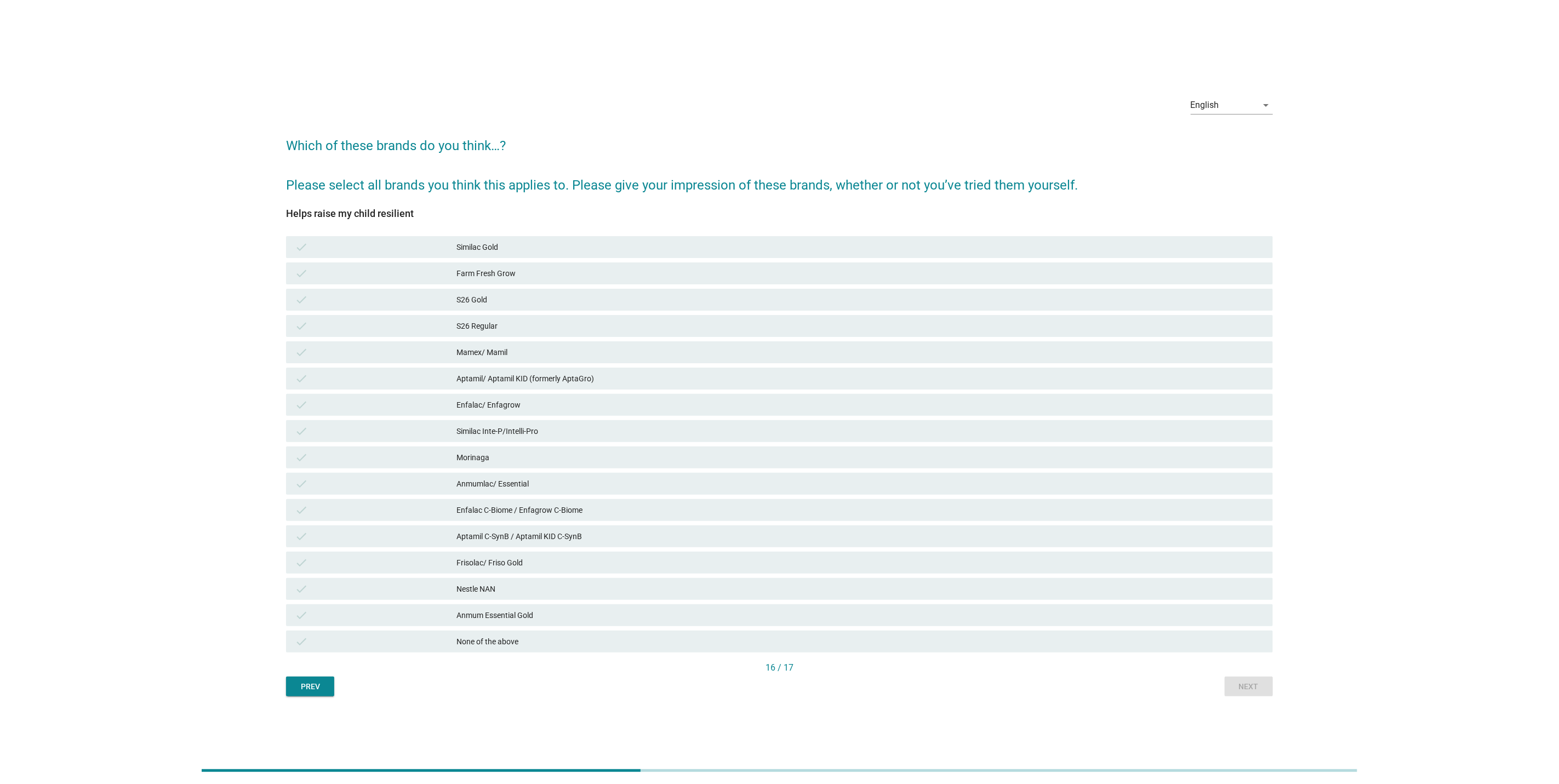
click at [745, 500] on div "check Enfalac C-Biome / Enfagrow C-Biome" at bounding box center [780, 510] width 987 height 22
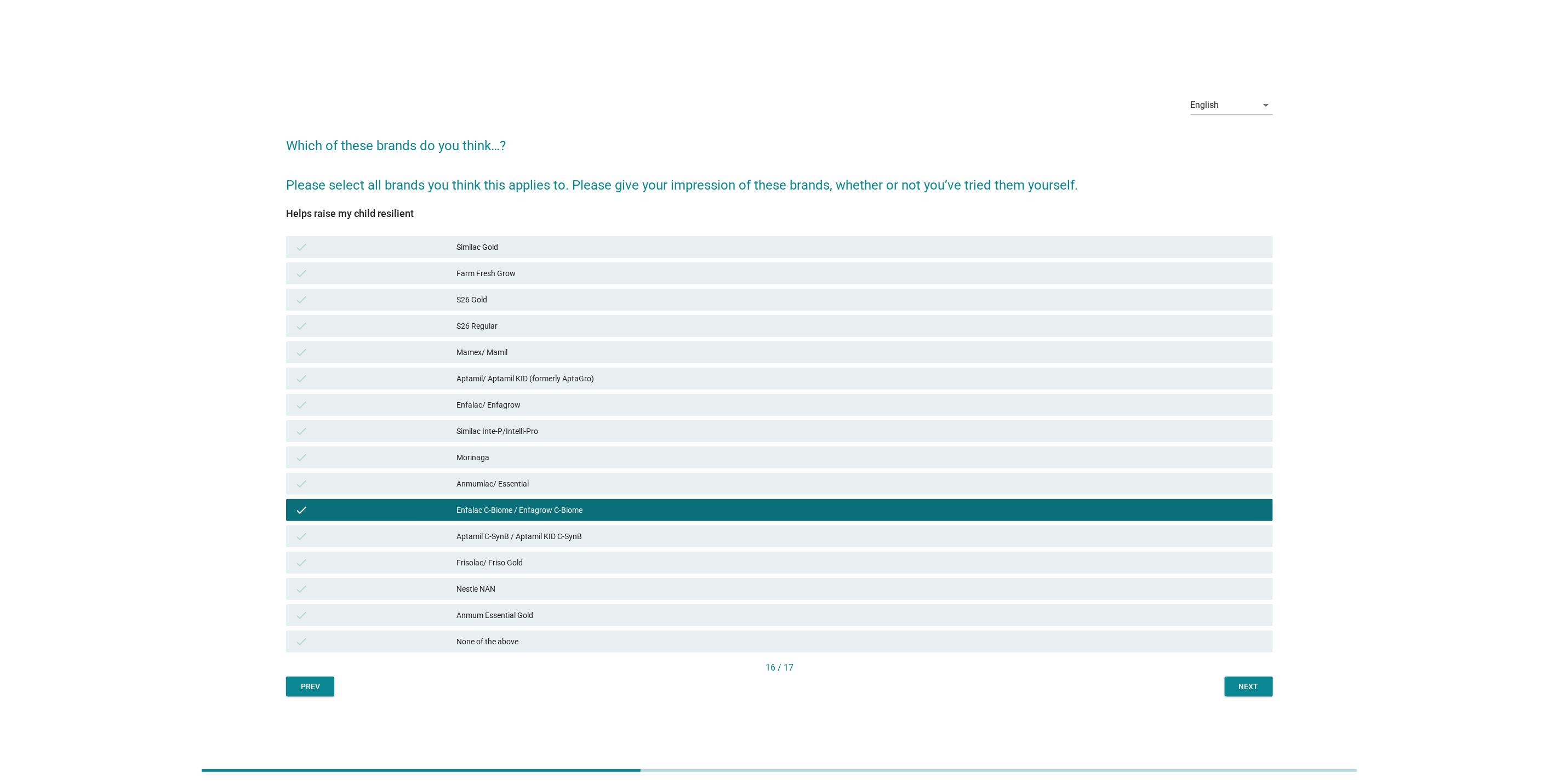
click at [1256, 694] on button "Next" at bounding box center [1249, 687] width 48 height 20
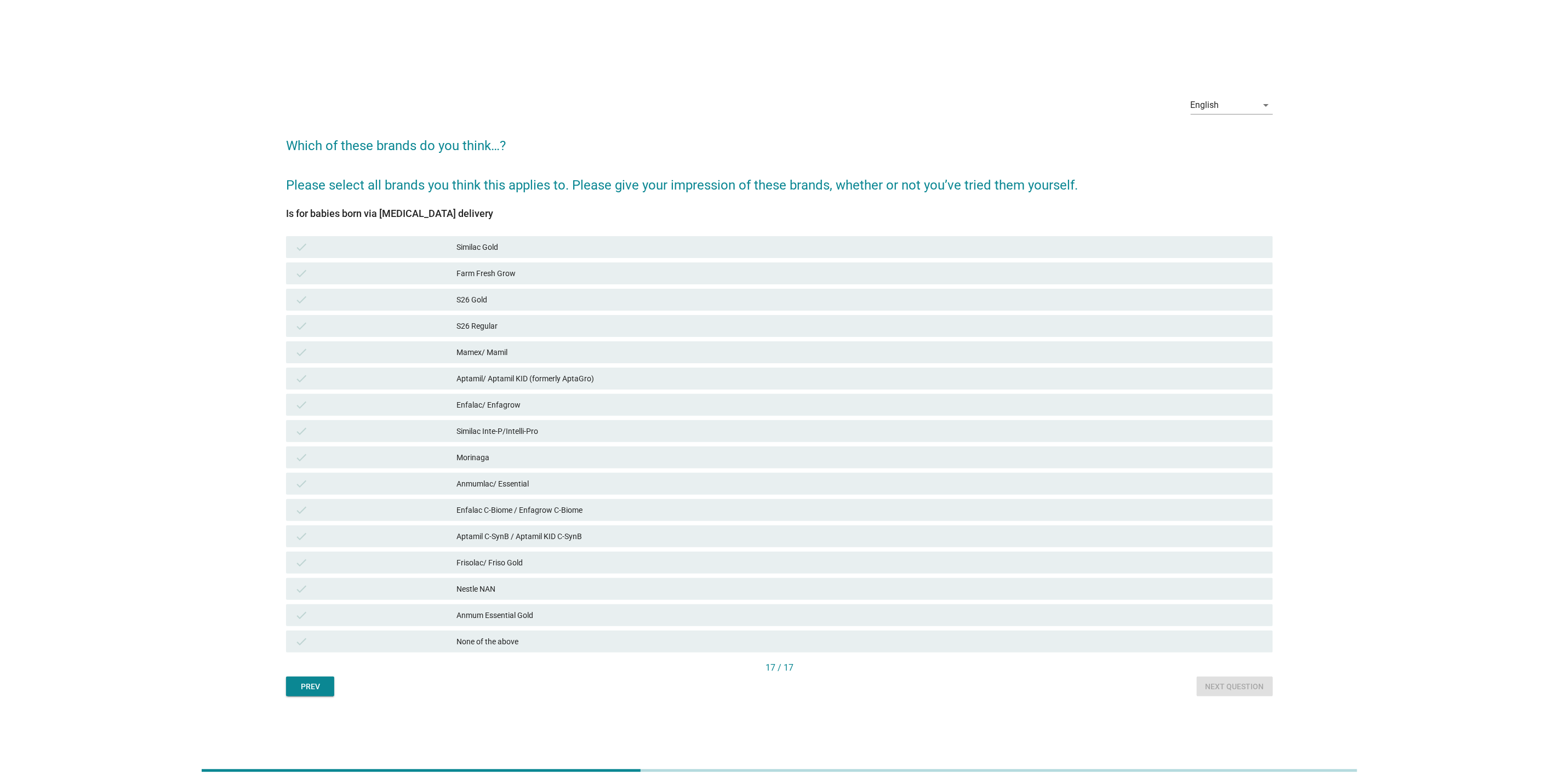
click at [799, 505] on div "Enfalac C-Biome / Enfagrow C-Biome" at bounding box center [860, 510] width 808 height 13
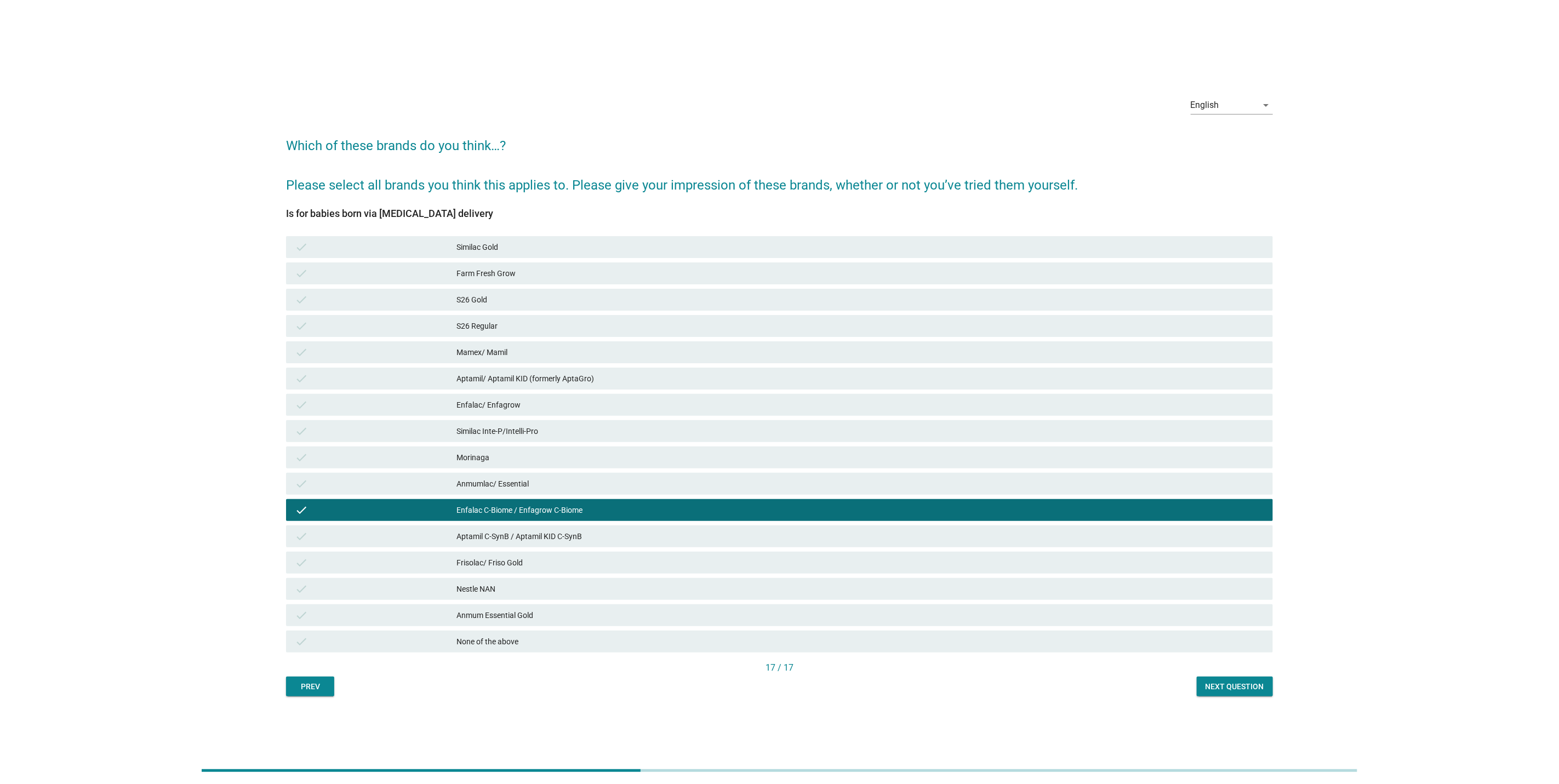
click at [1240, 697] on div "English arrow_drop_down Which of these brands do you think…? Please select all …" at bounding box center [780, 392] width 1005 height 626
click at [1238, 691] on div "Next question" at bounding box center [1234, 687] width 59 height 11
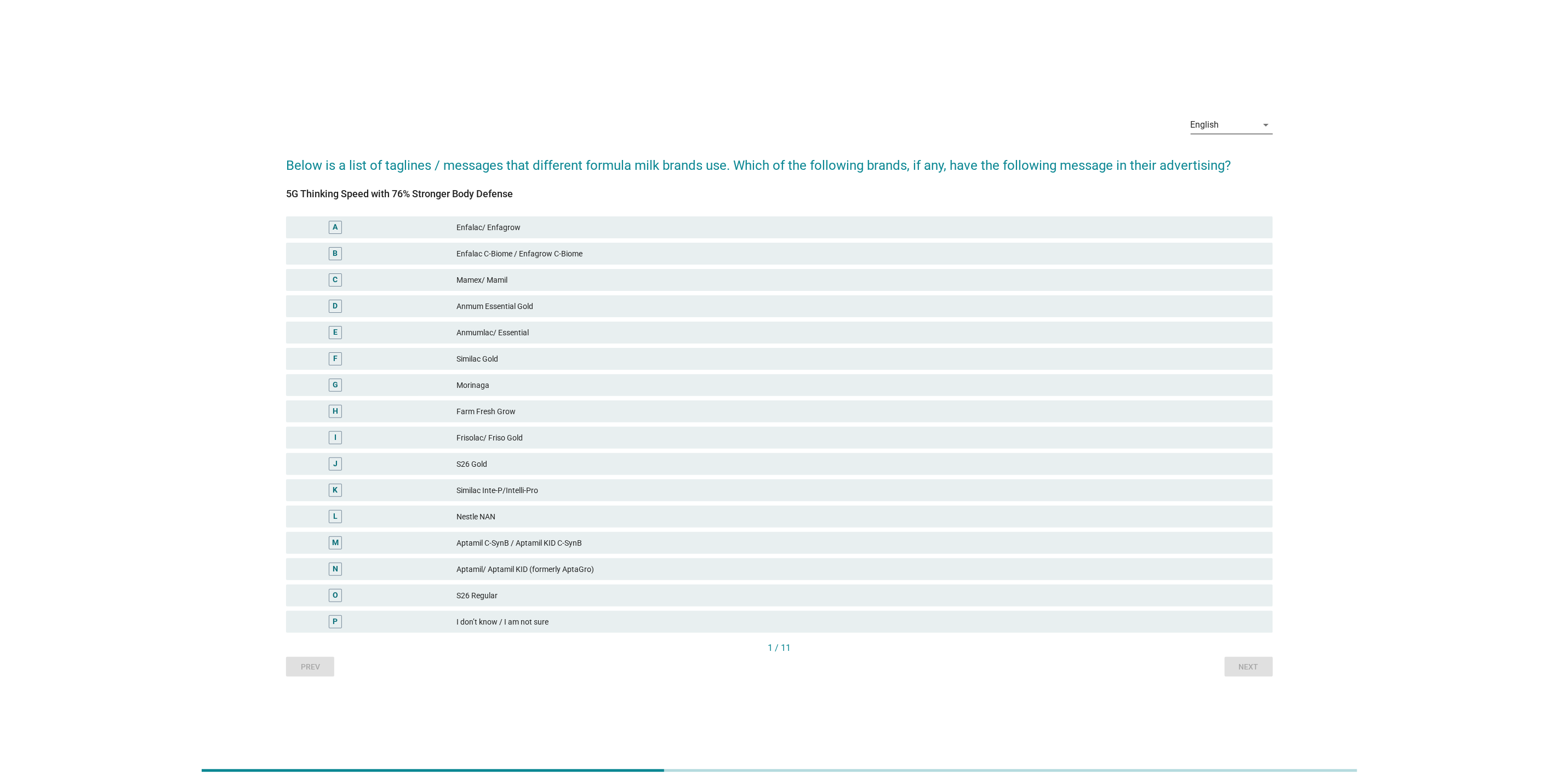
click at [1204, 133] on div "English" at bounding box center [1224, 125] width 67 height 18
click at [1241, 161] on div "Bahasa Melayu" at bounding box center [1232, 159] width 64 height 13
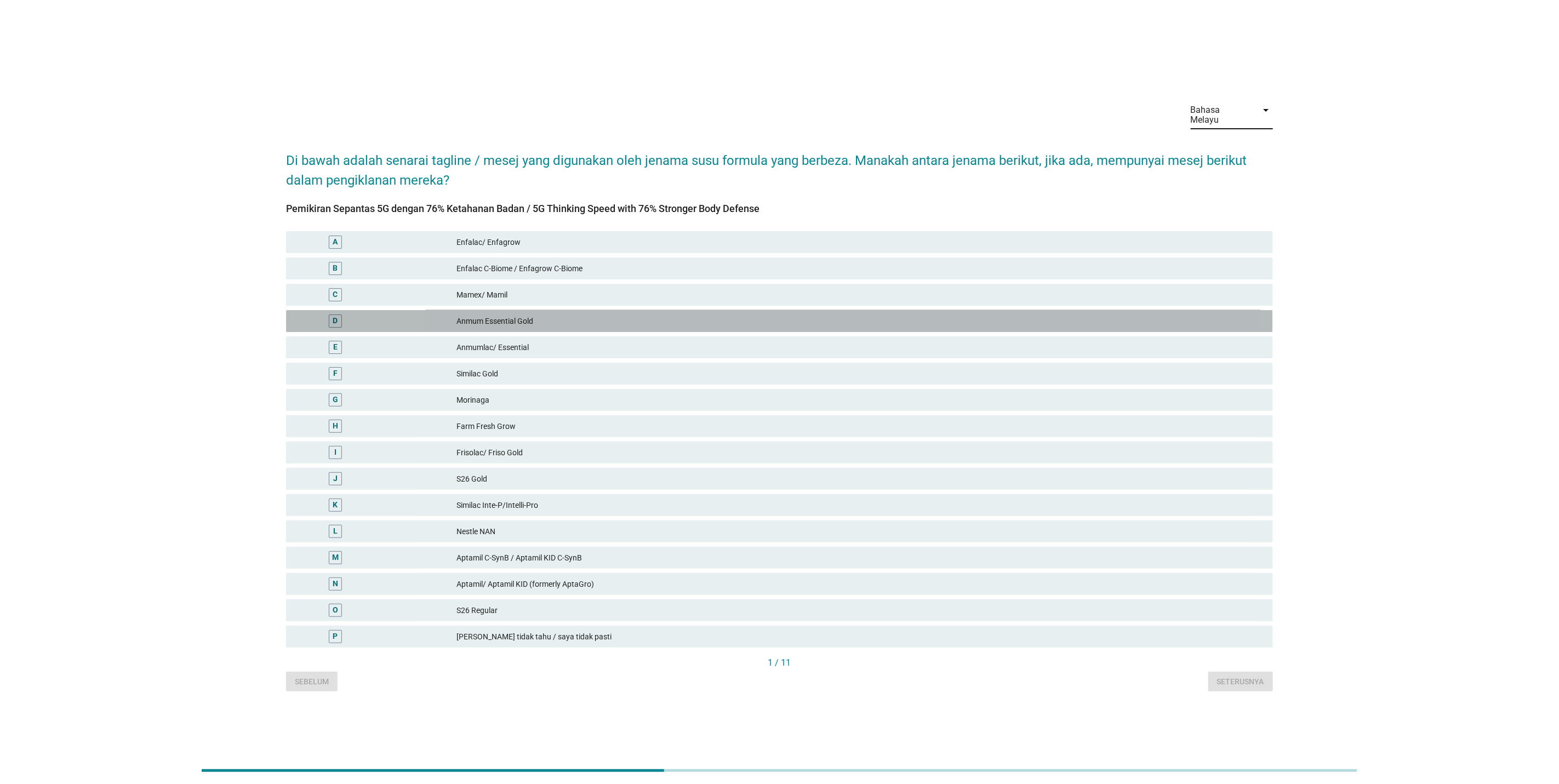
click at [750, 315] on div "Anmum Essential Gold" at bounding box center [860, 321] width 808 height 13
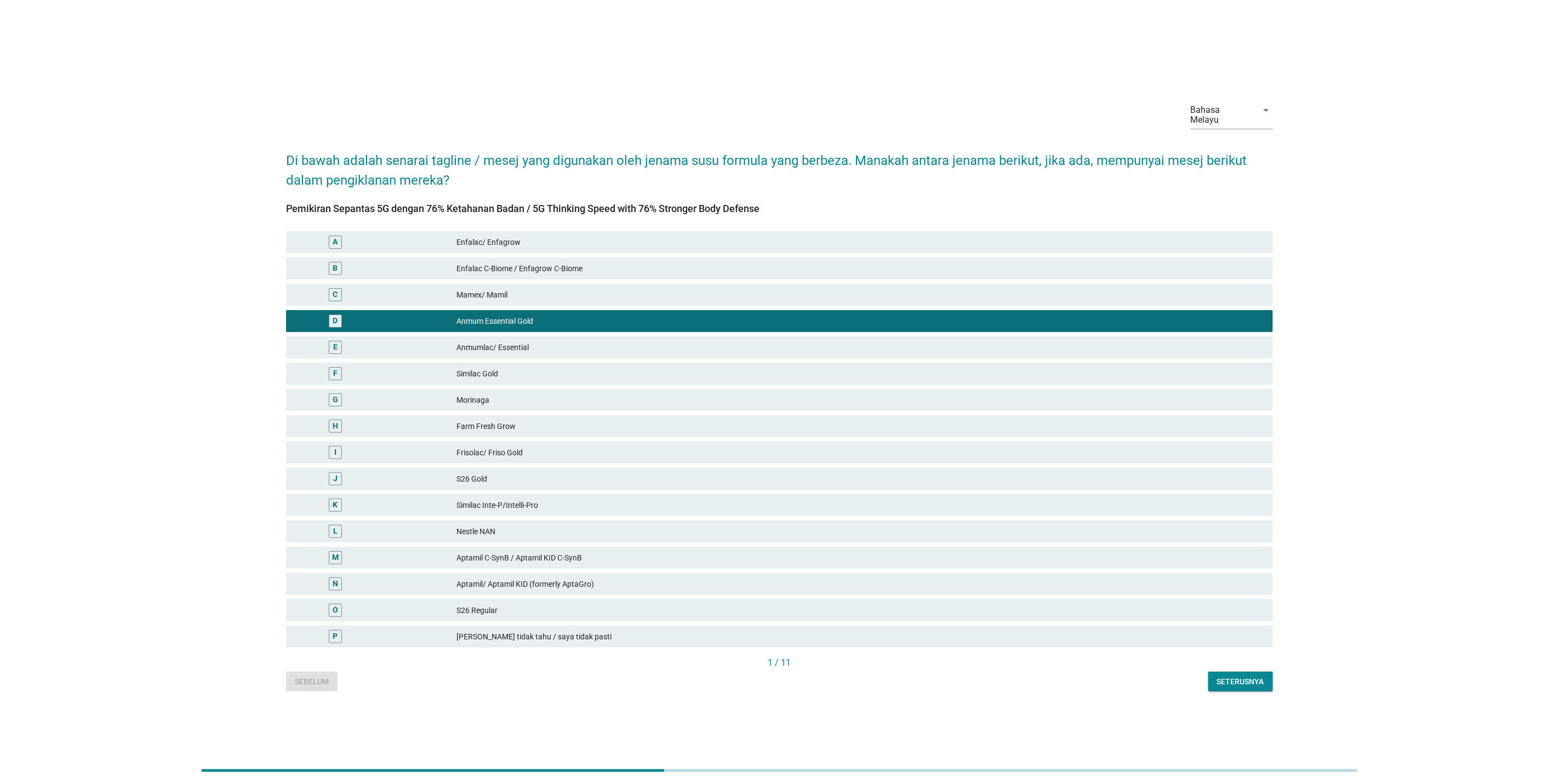
click at [1224, 665] on div "1 / 11" at bounding box center [780, 664] width 987 height 15
click at [1224, 676] on div "Seterusnya" at bounding box center [1241, 681] width 47 height 11
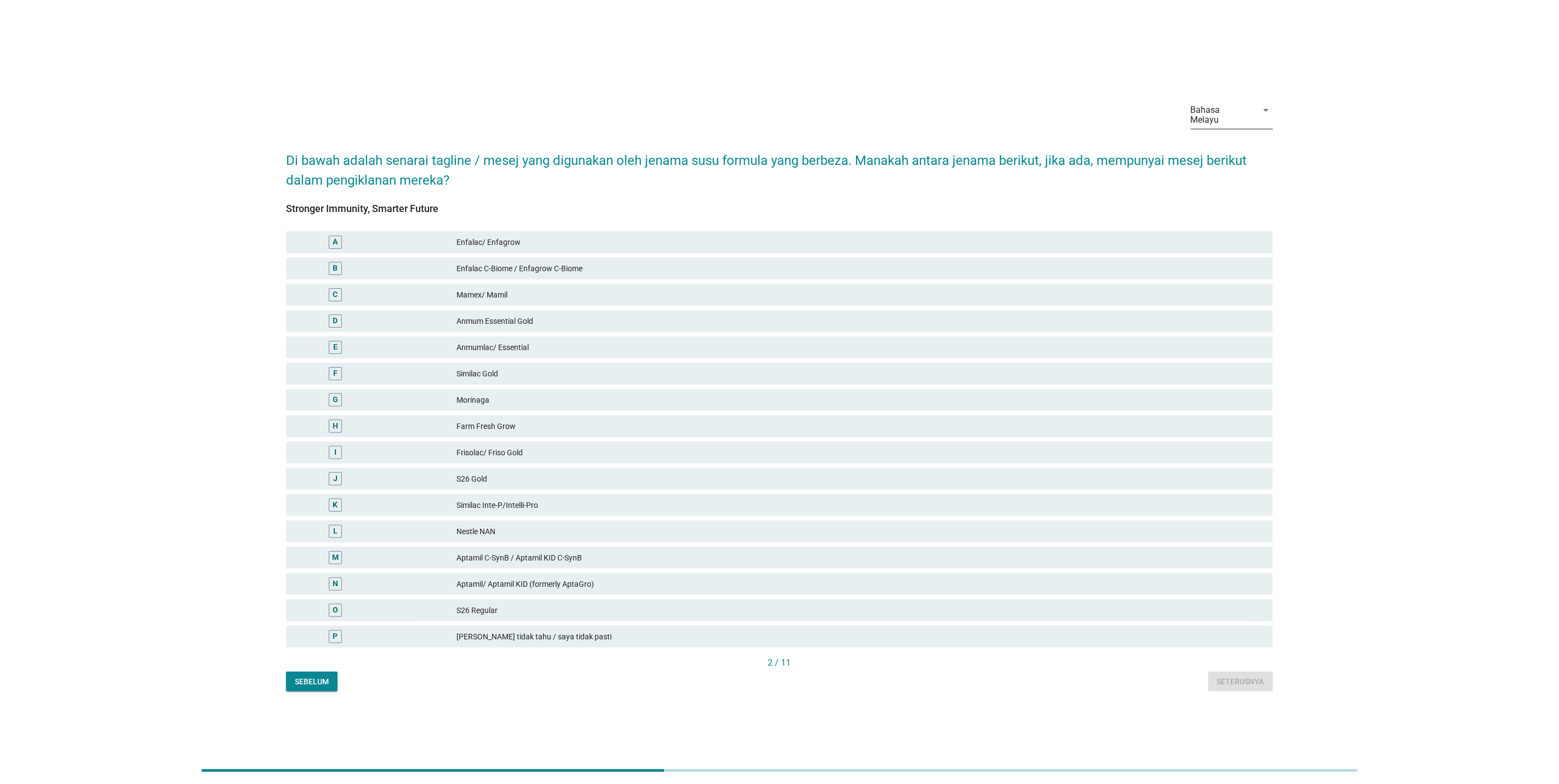
click at [1229, 120] on div "Bahasa Melayu" at bounding box center [1224, 115] width 67 height 28
click at [1234, 120] on div "English" at bounding box center [1232, 123] width 64 height 13
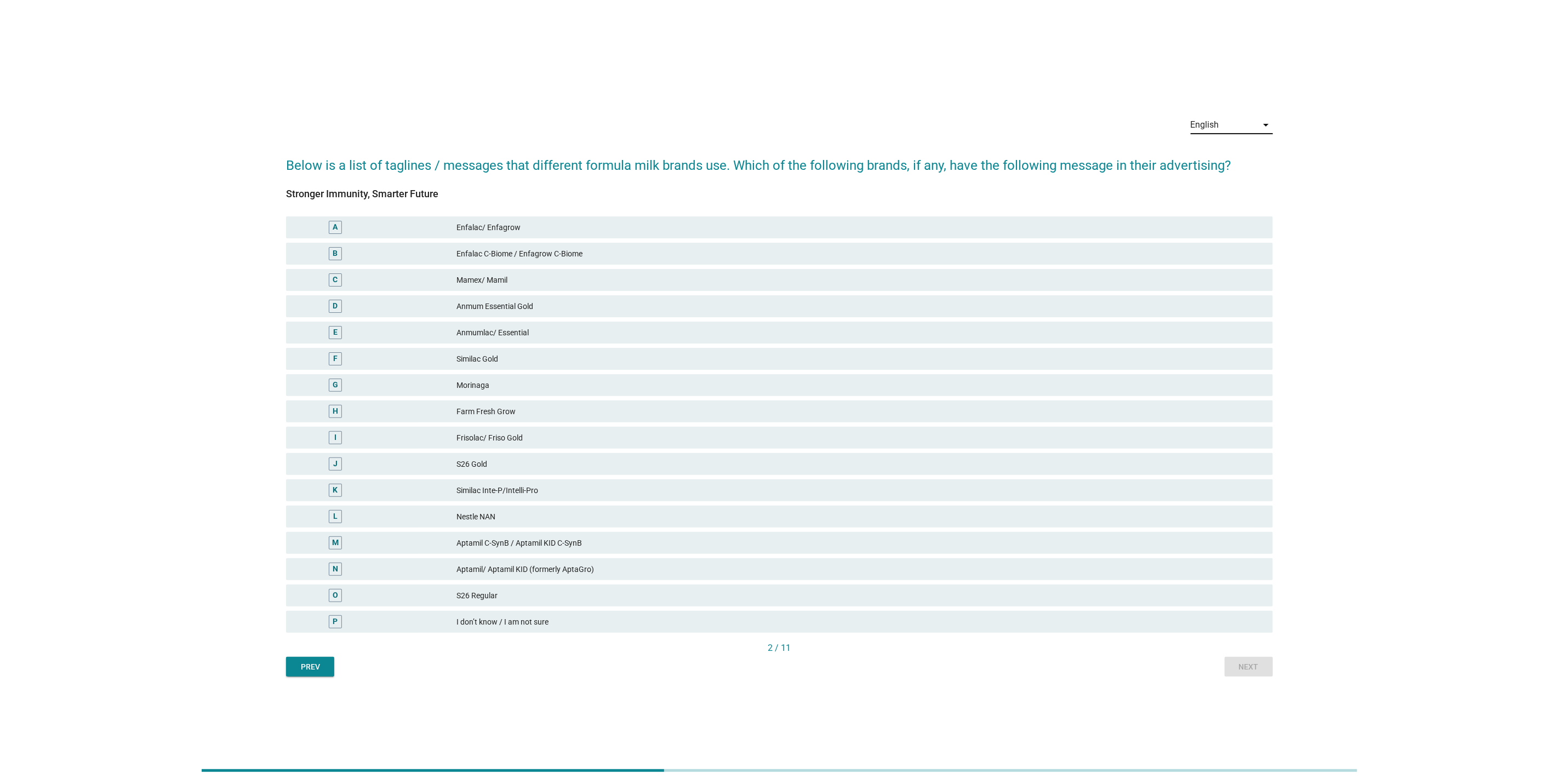
click at [1234, 115] on div "English arrow_drop_down" at bounding box center [1231, 127] width 82 height 35
click at [1235, 114] on div "English arrow_drop_down" at bounding box center [1231, 127] width 82 height 35
click at [1230, 130] on div "English" at bounding box center [1224, 125] width 67 height 18
click at [1227, 185] on div "中文（简体）" at bounding box center [1232, 186] width 64 height 13
click at [1238, 129] on div "中文（简体）" at bounding box center [1217, 125] width 53 height 10
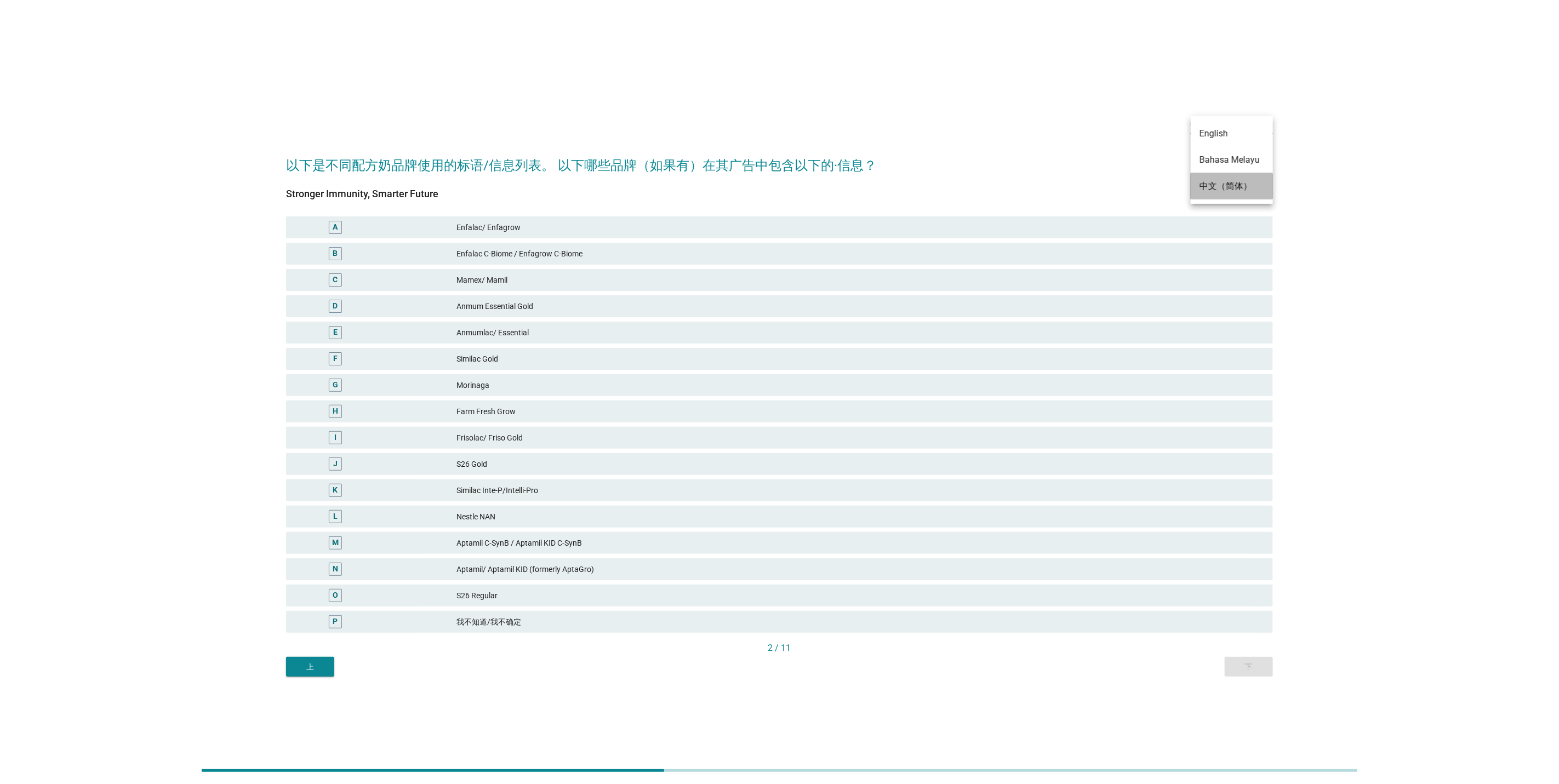
click at [1220, 185] on div "中文（简体）" at bounding box center [1232, 186] width 64 height 13
click at [1234, 119] on div "中文（简体）" at bounding box center [1224, 125] width 67 height 18
click at [1244, 128] on div "English" at bounding box center [1232, 133] width 64 height 13
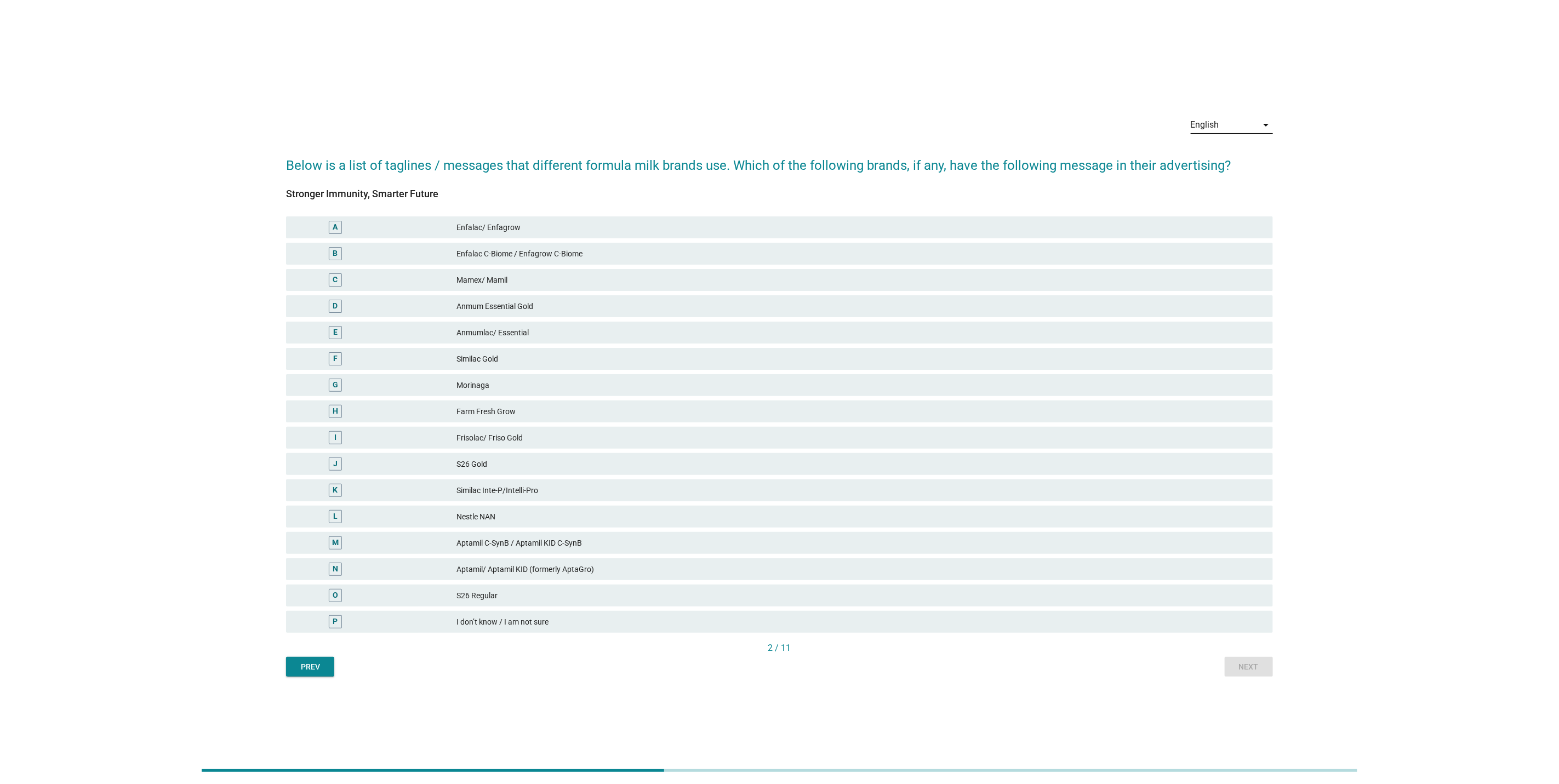
click at [1247, 112] on div "English arrow_drop_down" at bounding box center [1231, 127] width 82 height 35
click at [1244, 120] on div "English" at bounding box center [1224, 125] width 67 height 18
click at [1227, 178] on div "中文（简体）" at bounding box center [1232, 186] width 64 height 26
click at [457, 299] on div "D Anmum Essential Gold" at bounding box center [780, 306] width 987 height 22
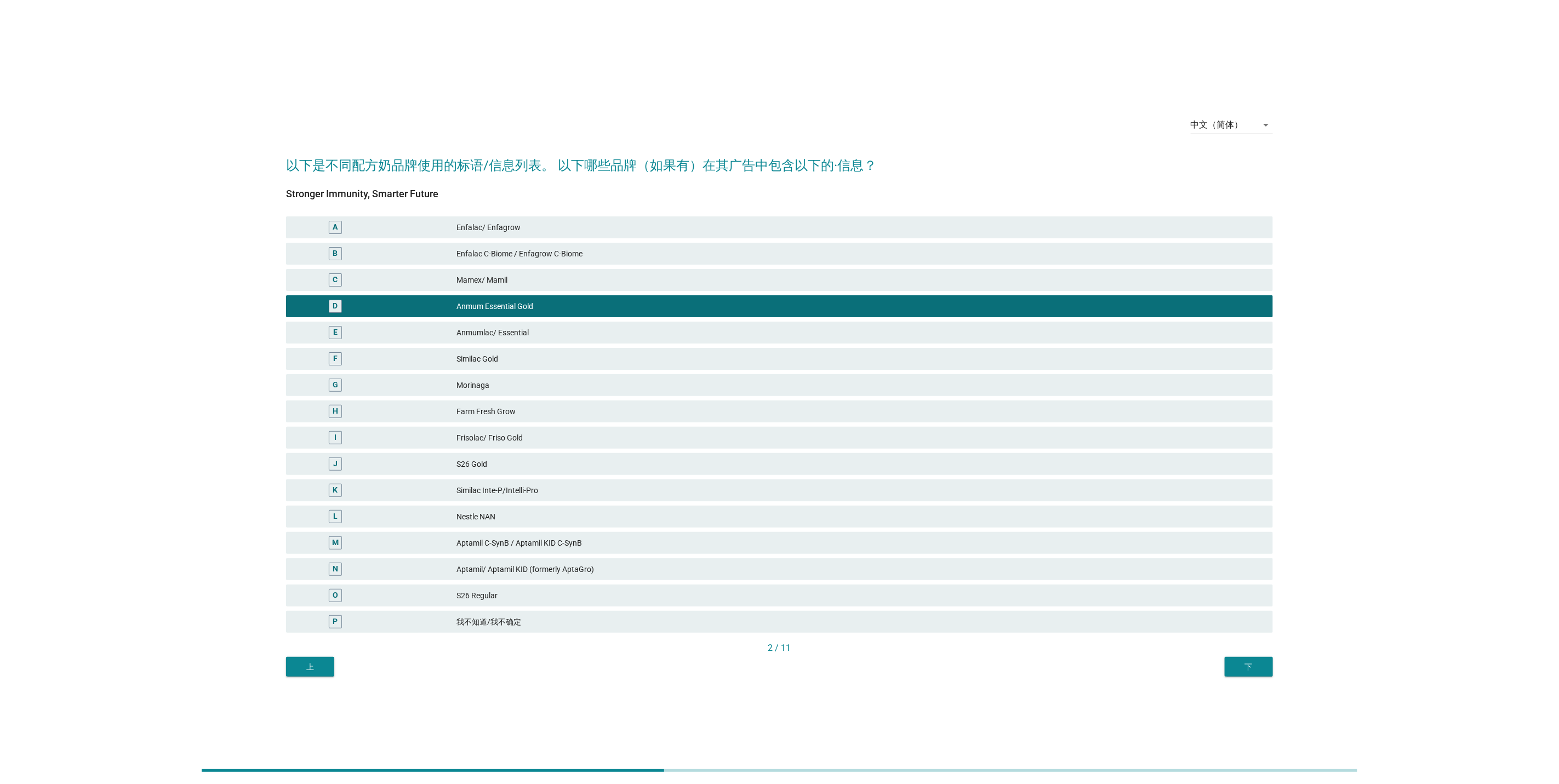
click at [136, 600] on div "中文（简体） arrow_drop_down 以下是不同配方奶品牌使用的标语/信息列表。 以下哪些品牌（如果有）在其广告中包含以下的·信息？ Stronger…" at bounding box center [779, 392] width 1506 height 586
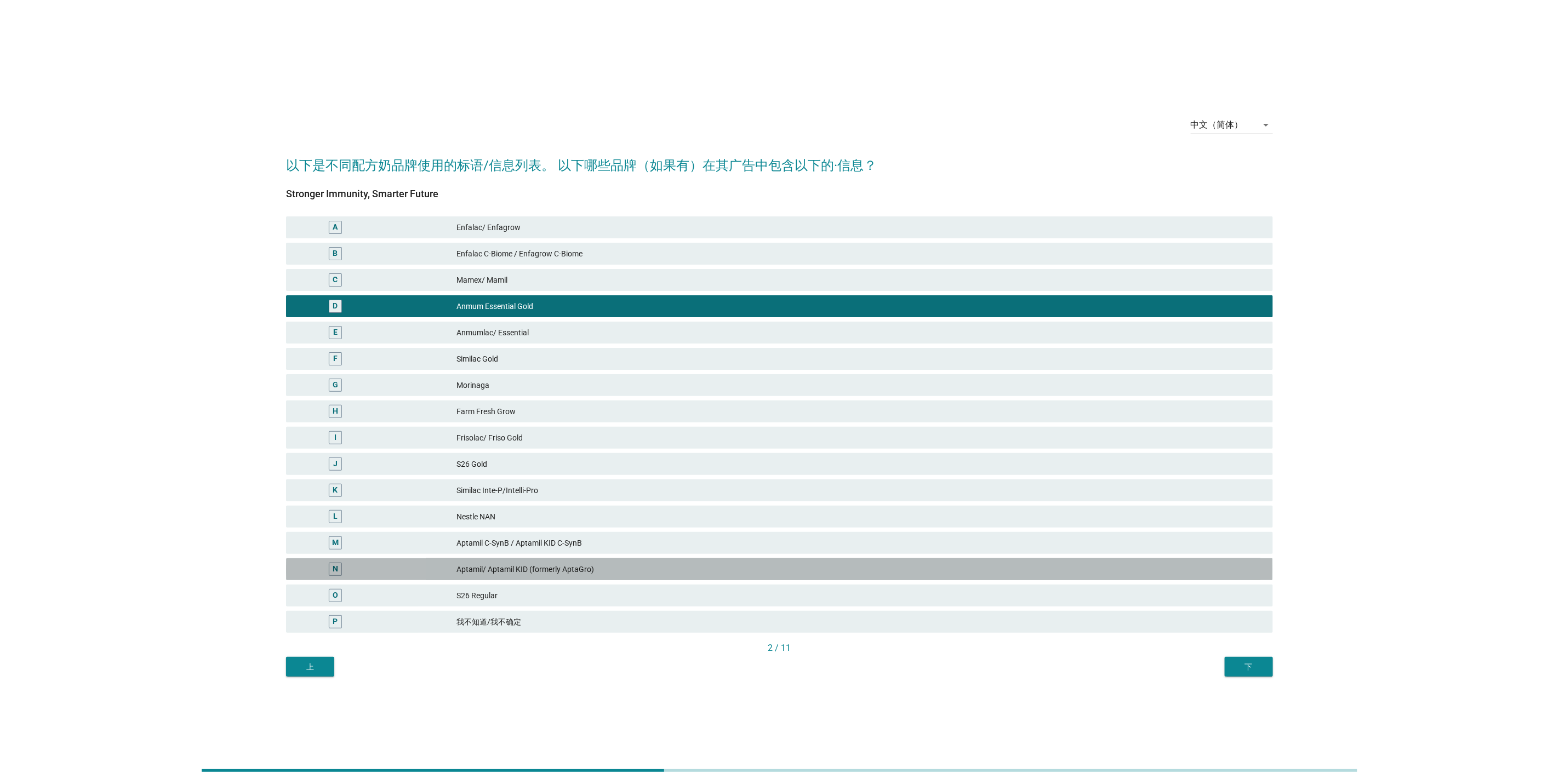
click at [503, 564] on div "Aptamil/ Aptamil KID (formerly AptaGro)" at bounding box center [860, 569] width 808 height 13
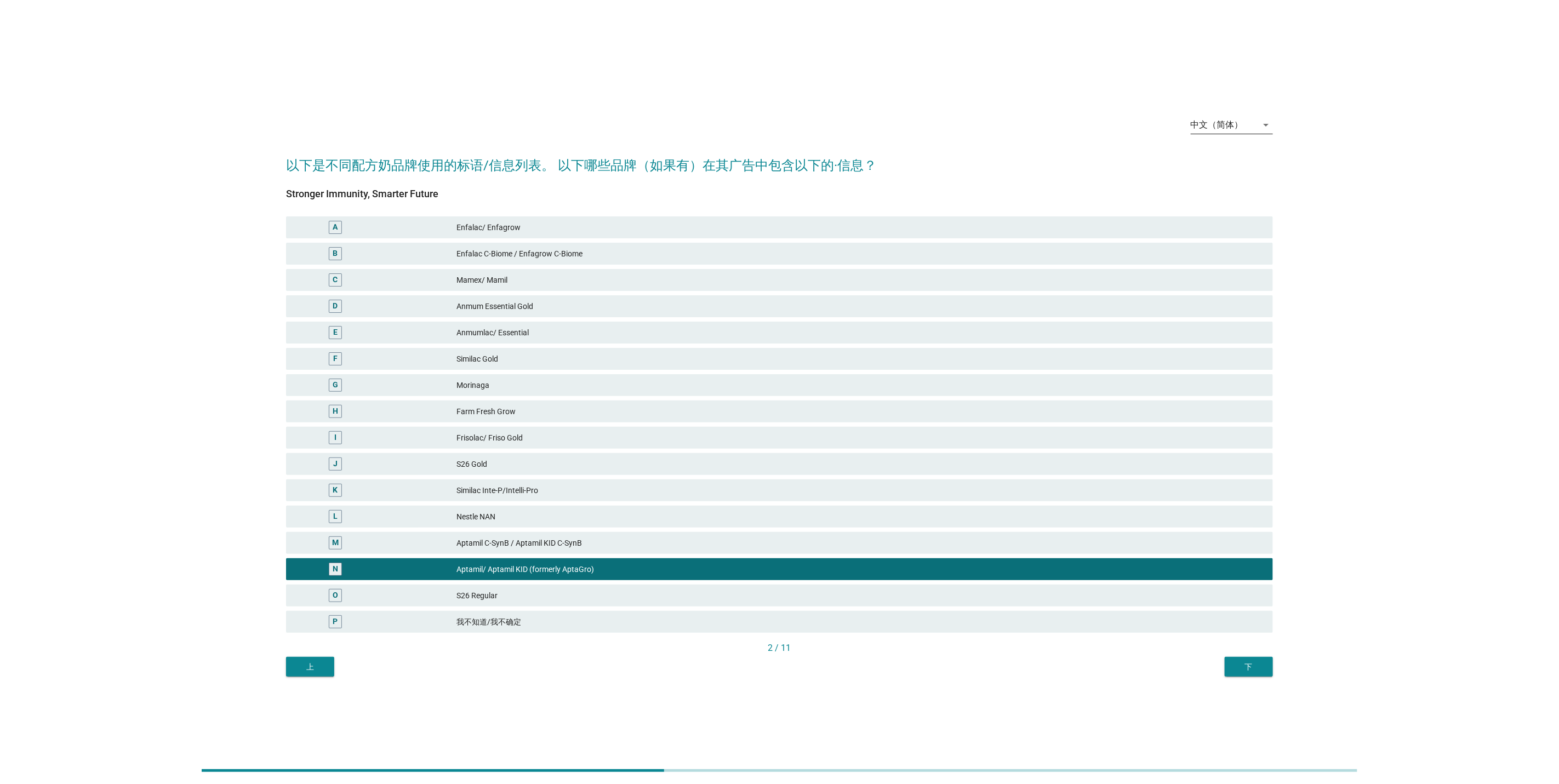
click at [1232, 122] on div "中文（简体）" at bounding box center [1217, 125] width 53 height 10
click at [1231, 137] on div "English" at bounding box center [1232, 133] width 64 height 13
click at [1237, 666] on div "Next" at bounding box center [1249, 667] width 31 height 11
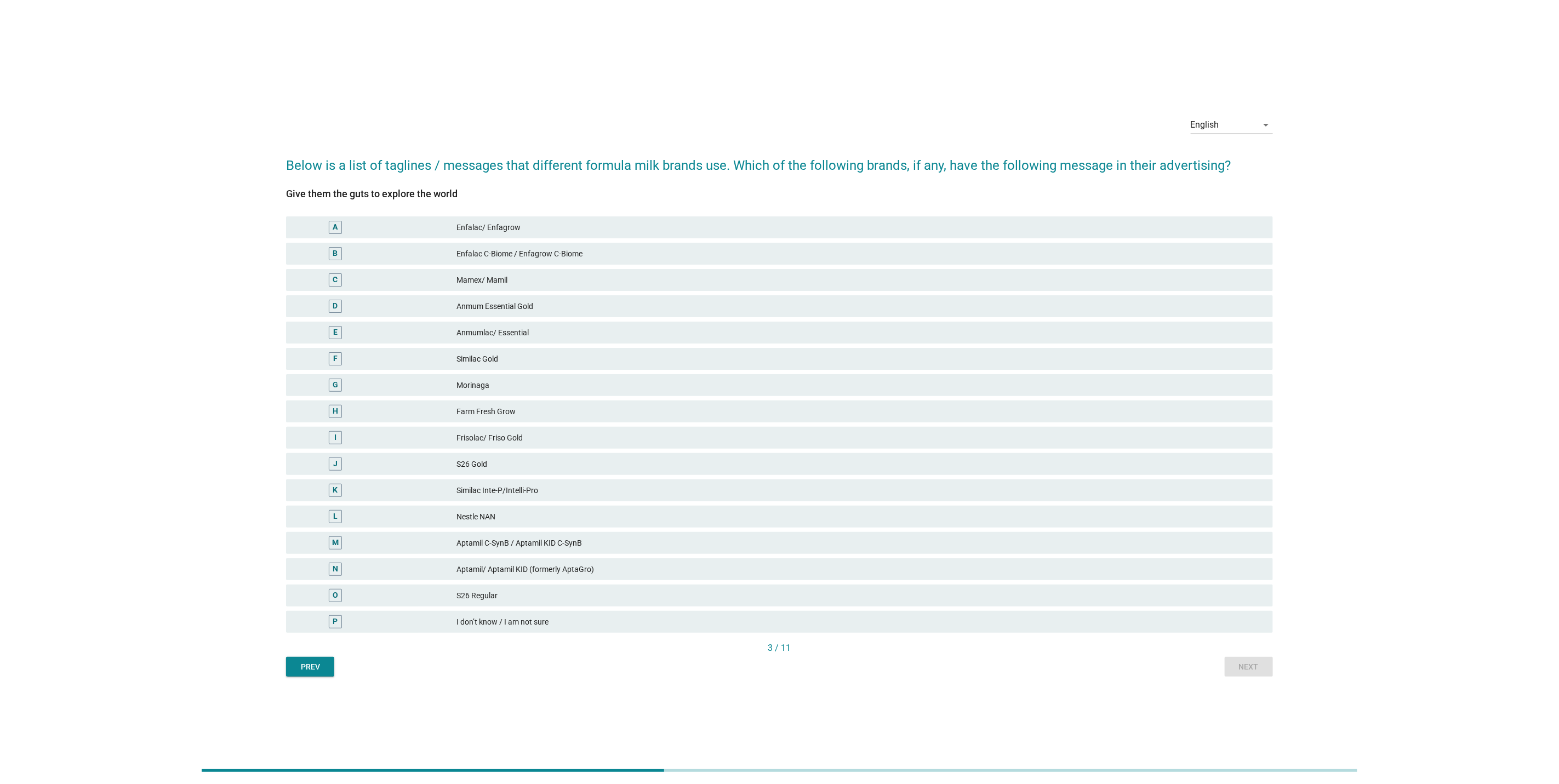
click at [1230, 129] on div "English" at bounding box center [1224, 125] width 67 height 18
click at [1225, 159] on div "Bahasa Melayu" at bounding box center [1232, 159] width 64 height 13
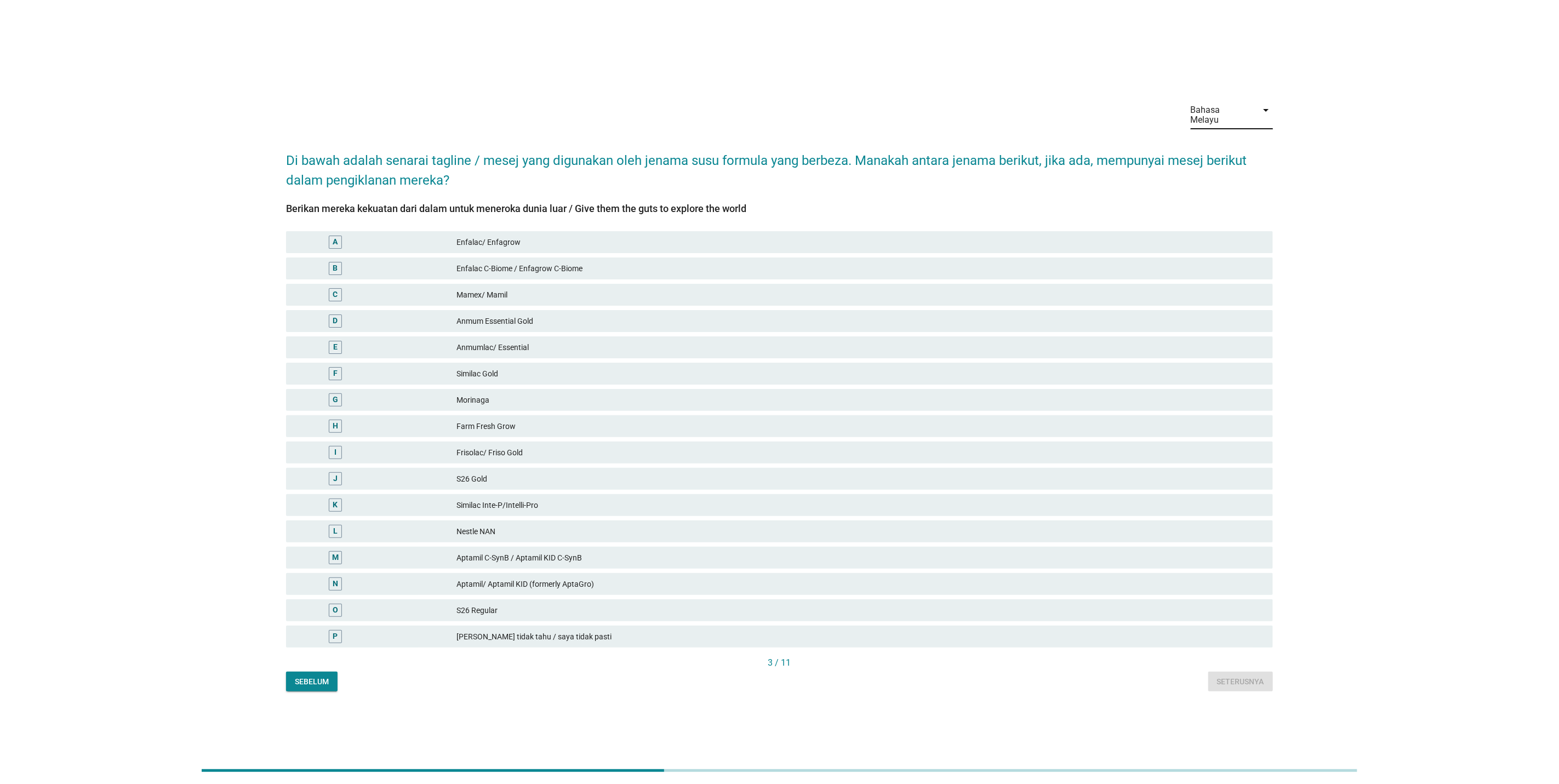
click at [1227, 114] on div "Bahasa Melayu" at bounding box center [1221, 115] width 60 height 20
click at [1229, 172] on div "中文（简体）" at bounding box center [1232, 176] width 64 height 13
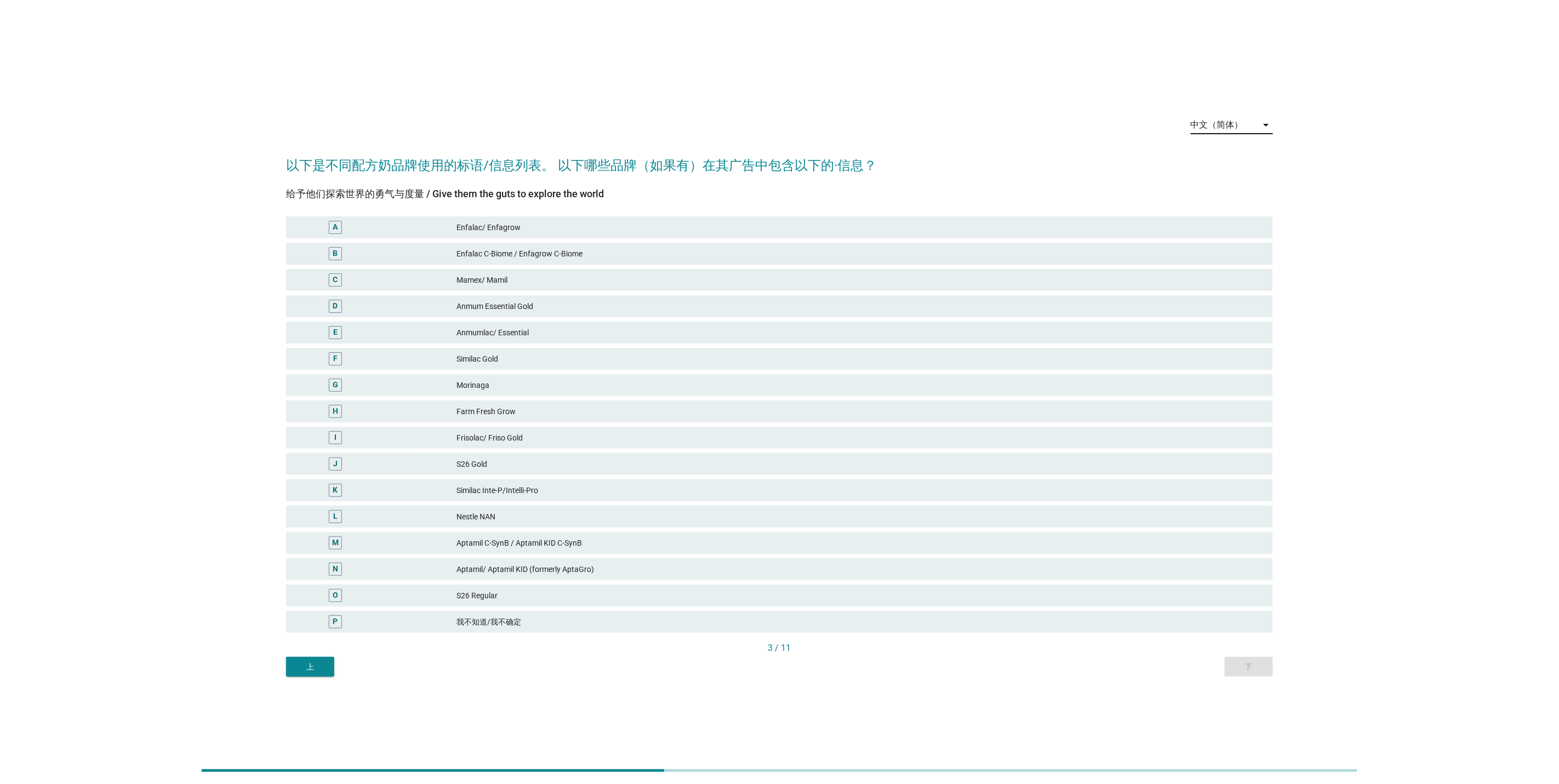
click at [679, 312] on div "Anmum Essential Gold" at bounding box center [860, 305] width 808 height 13
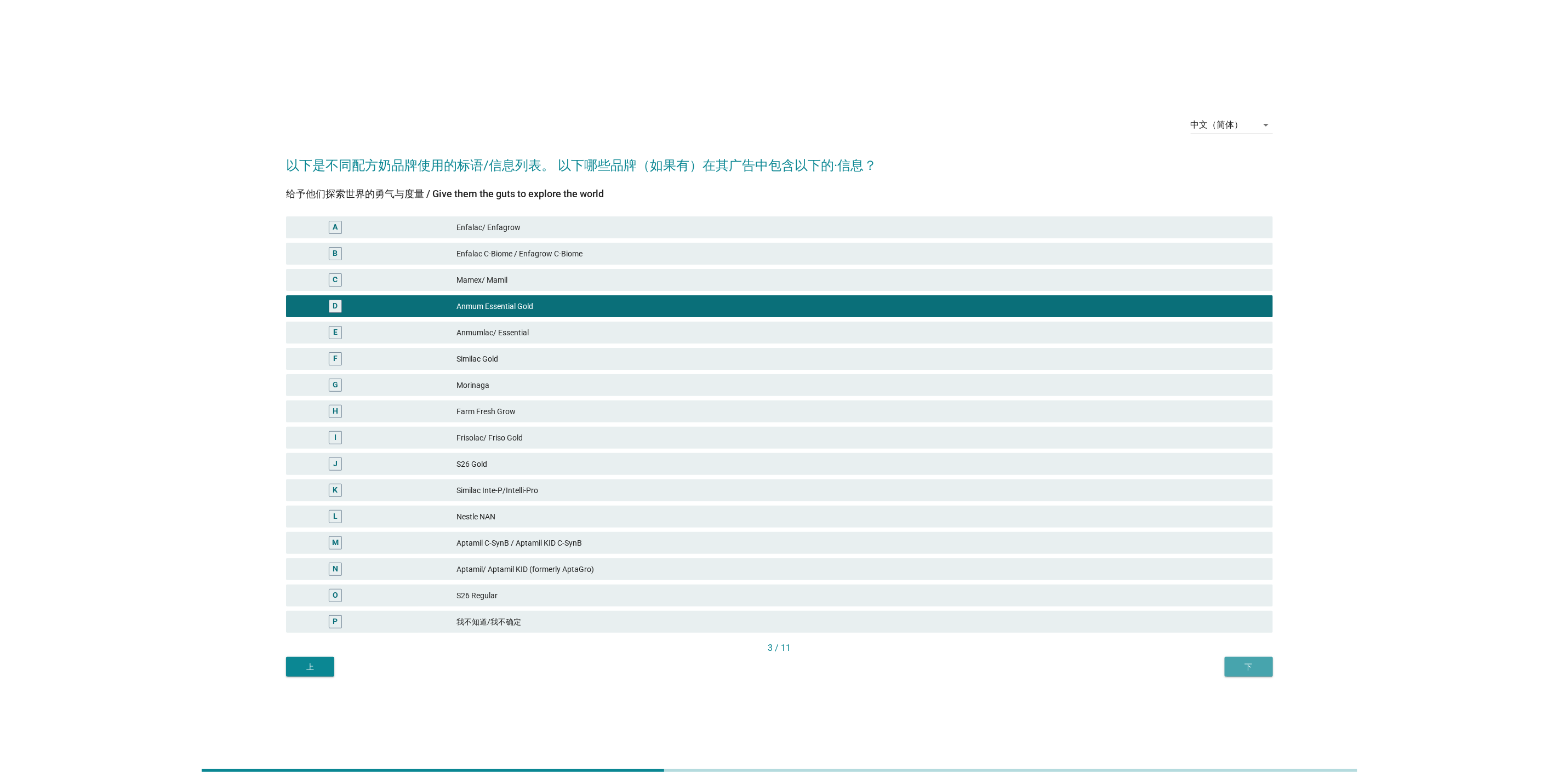
click at [1242, 666] on div "下" at bounding box center [1249, 667] width 31 height 11
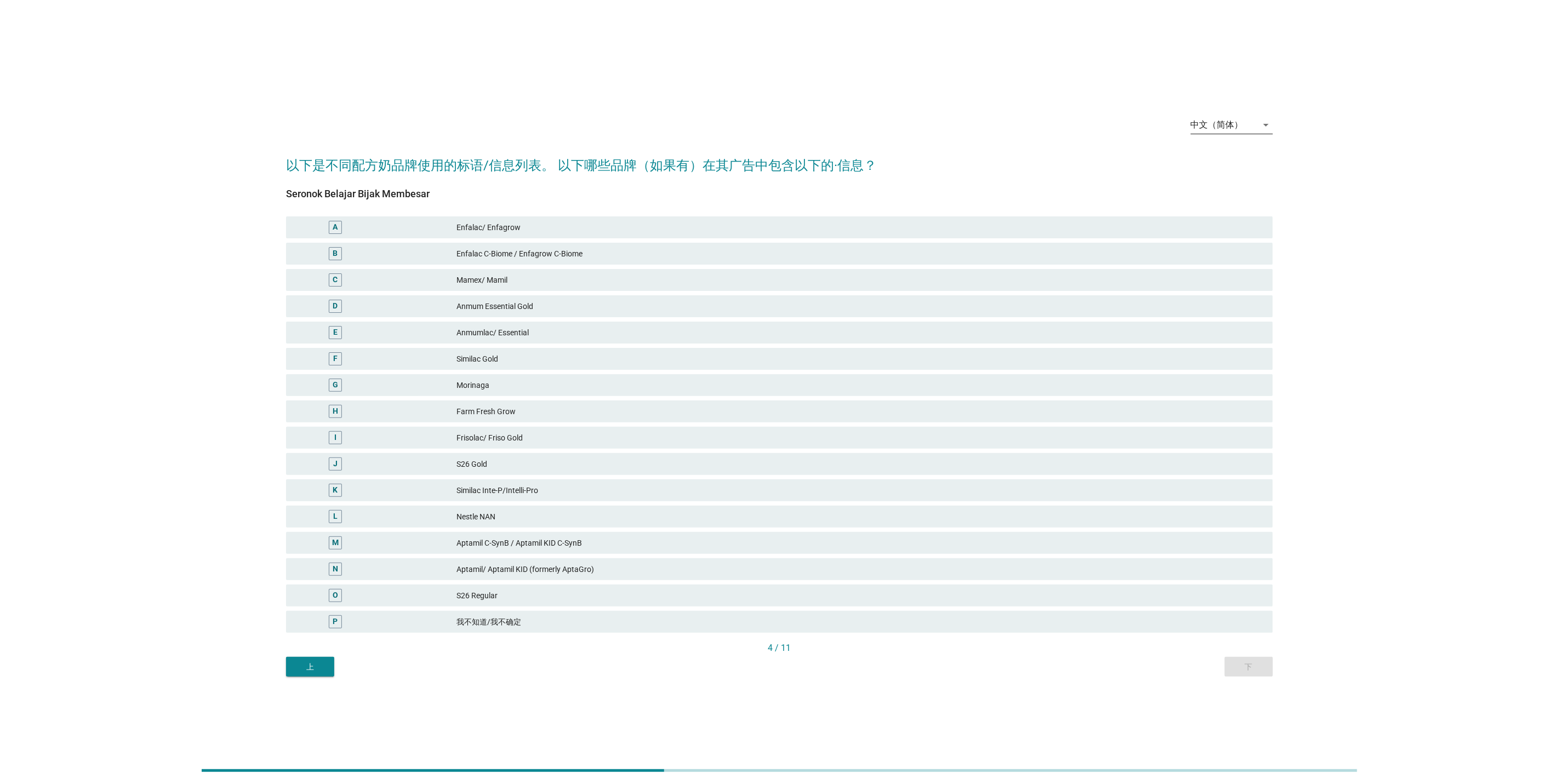
click at [1240, 130] on div "中文（简体）" at bounding box center [1224, 125] width 67 height 18
click at [1225, 159] on div "Bahasa Melayu" at bounding box center [1232, 159] width 64 height 13
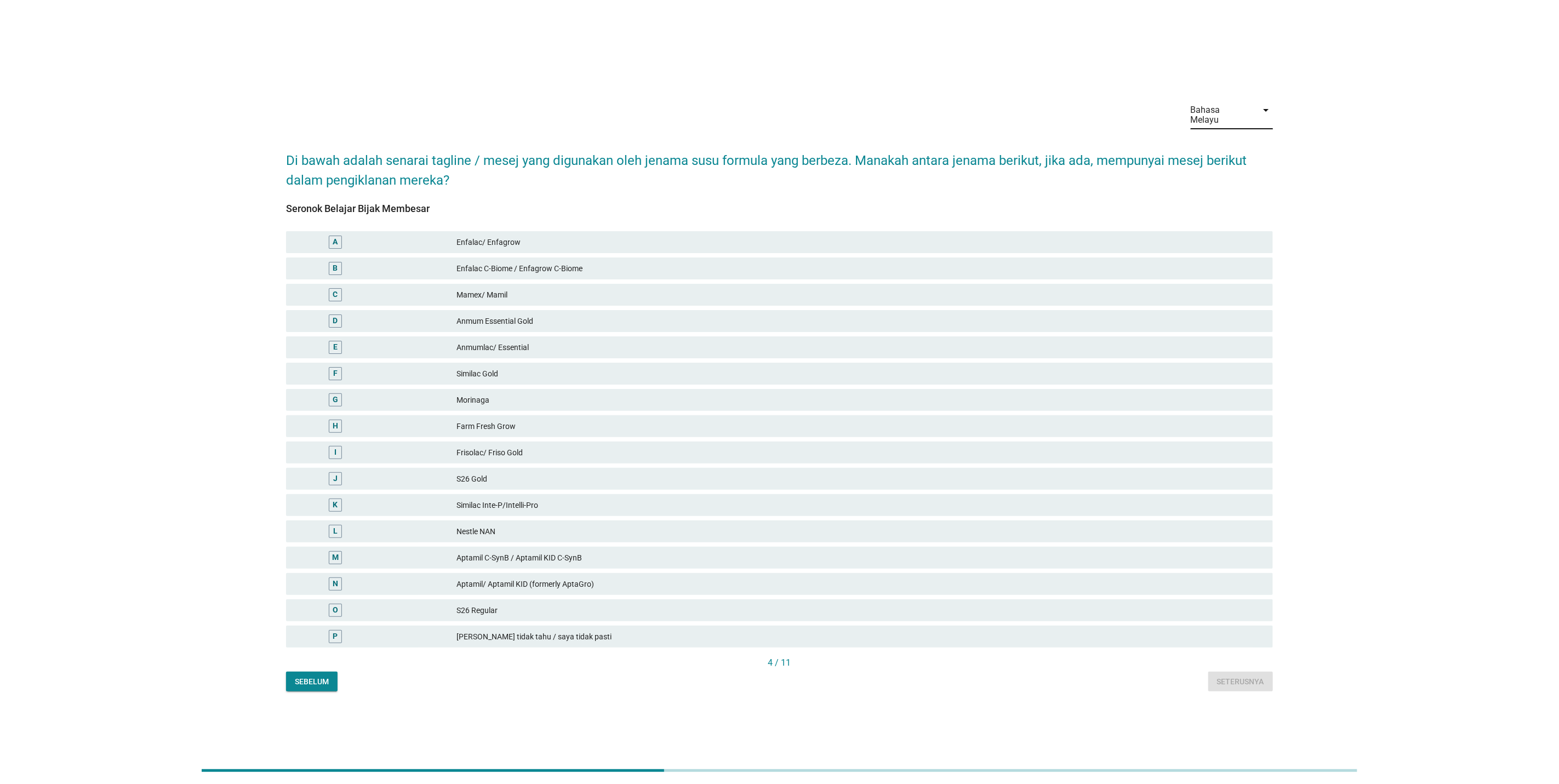
click at [1233, 117] on div "Bahasa Melayu" at bounding box center [1221, 115] width 60 height 20
click at [1229, 128] on div "English" at bounding box center [1232, 123] width 64 height 13
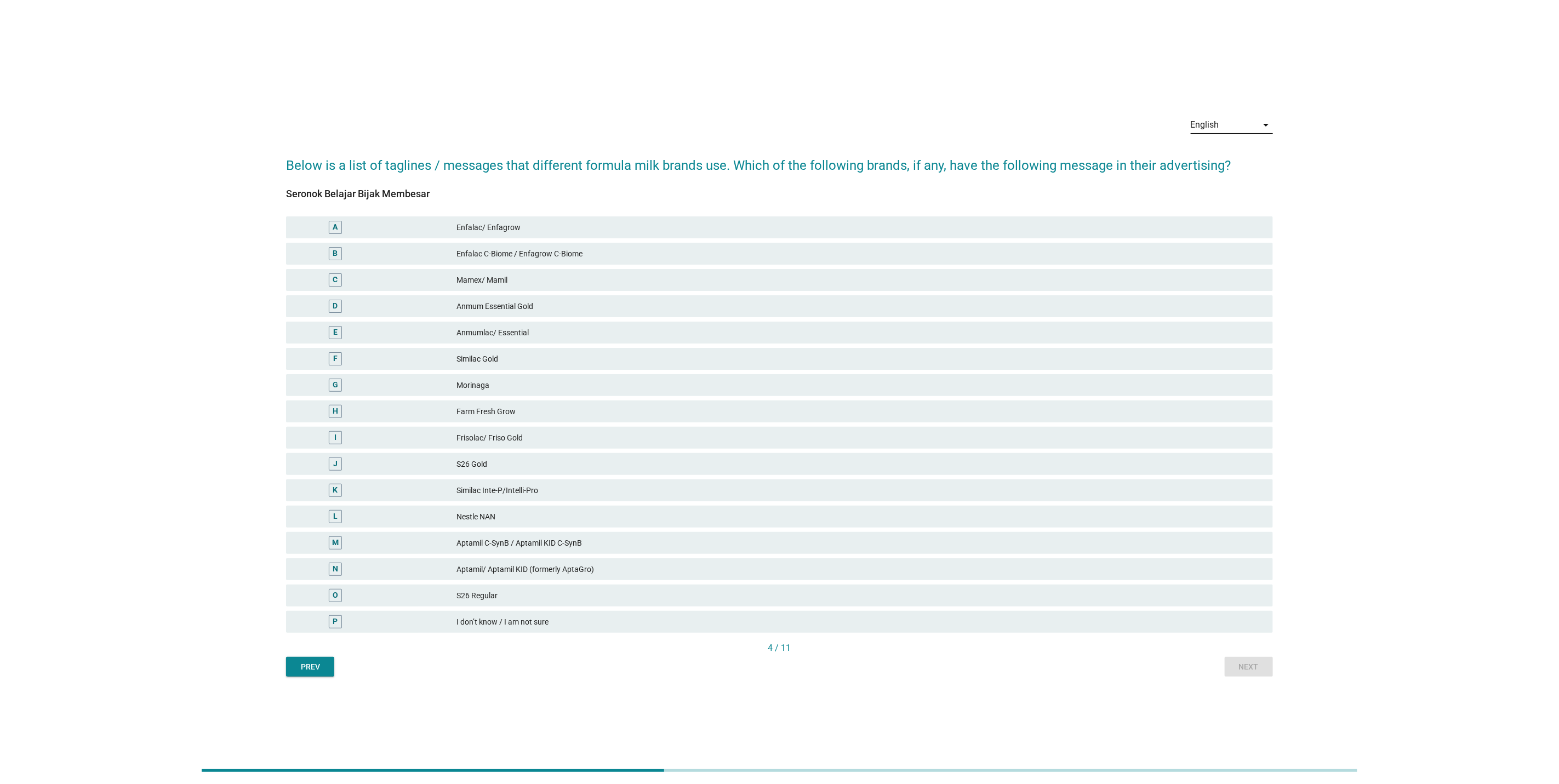
click at [875, 411] on div "Farm Fresh Grow" at bounding box center [860, 411] width 808 height 13
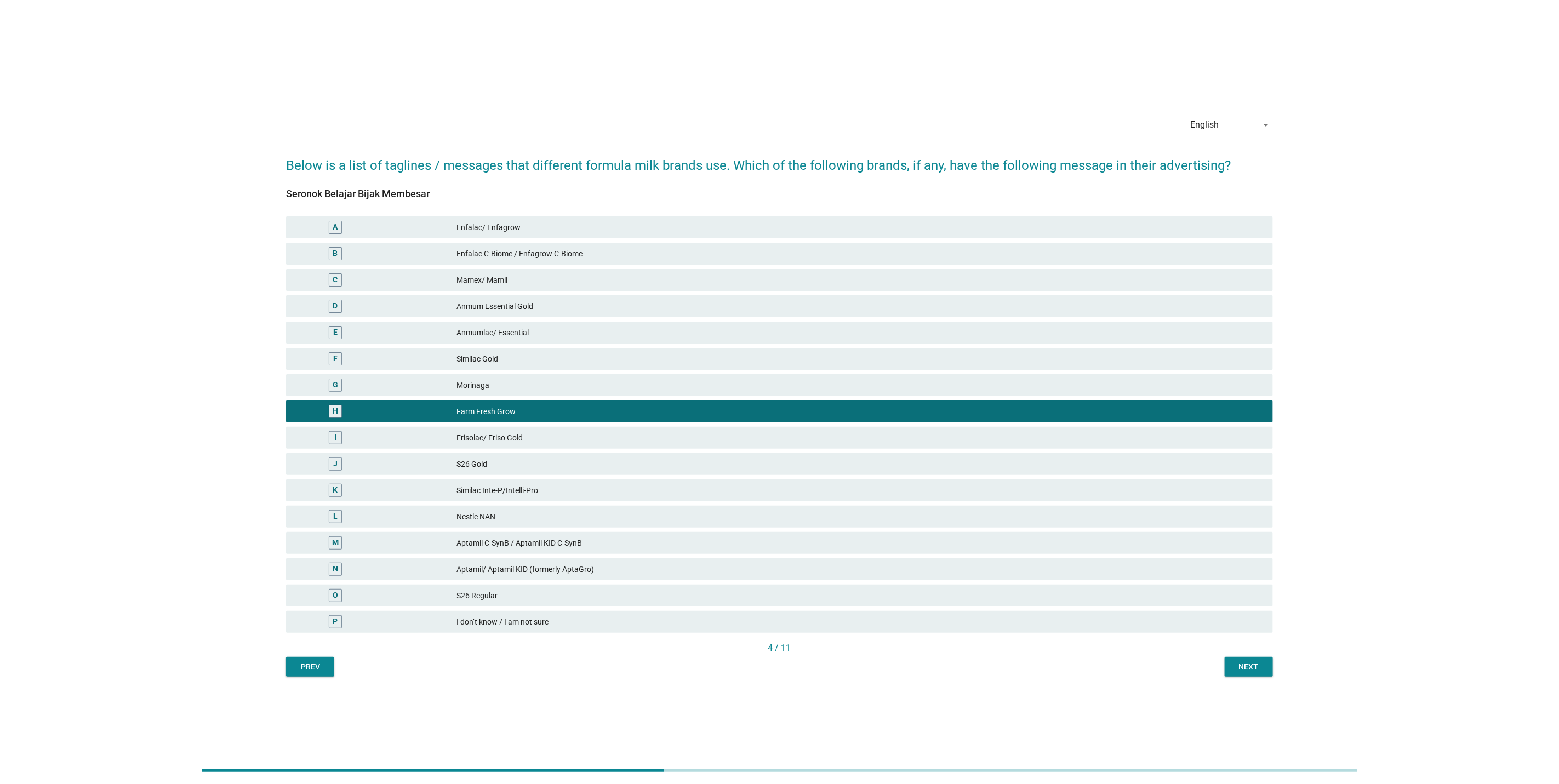
click at [1258, 670] on div "Next" at bounding box center [1249, 667] width 31 height 11
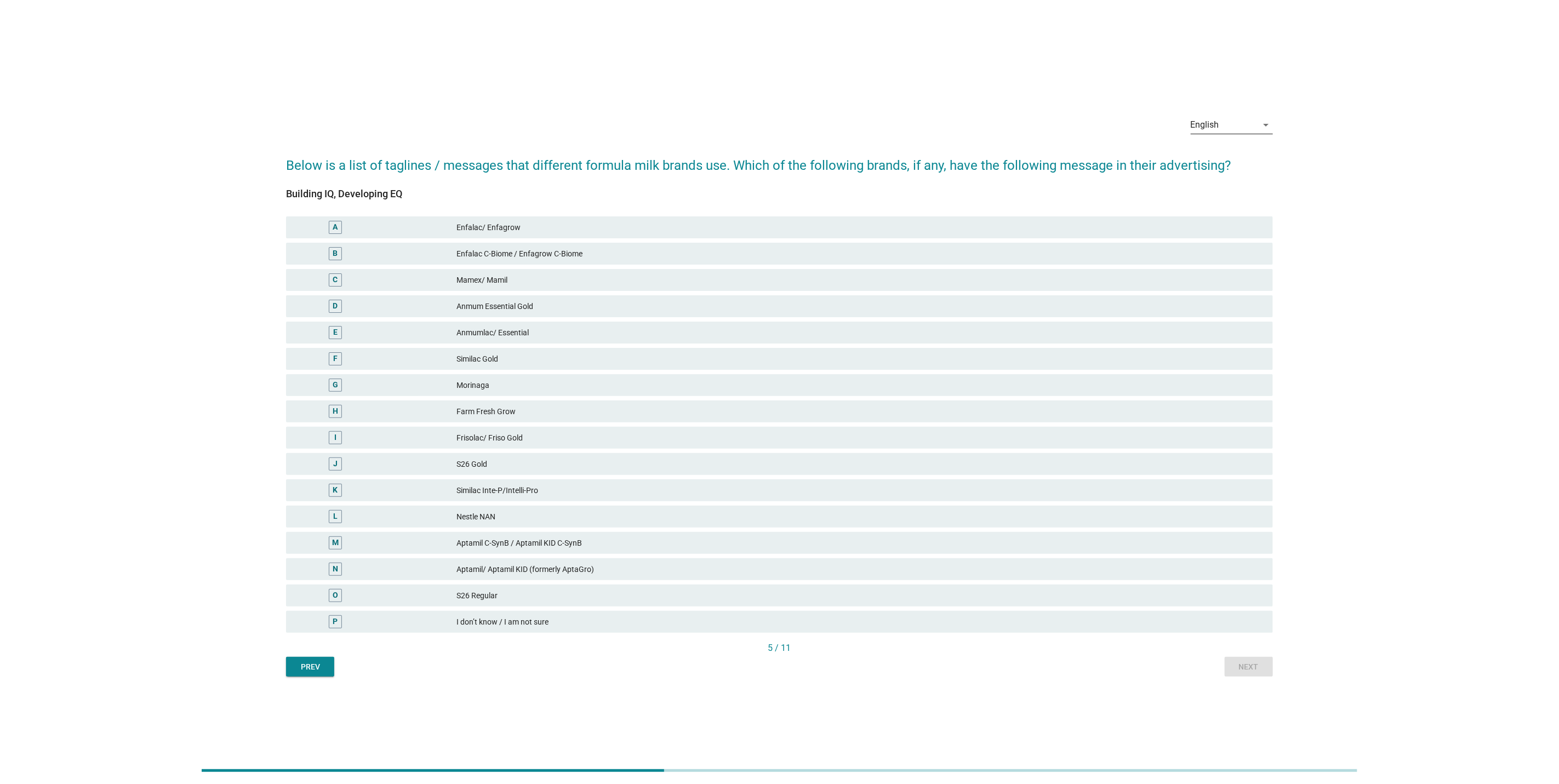
click at [1253, 125] on div "English" at bounding box center [1224, 125] width 67 height 18
click at [1229, 150] on div "Bahasa Melayu" at bounding box center [1232, 160] width 64 height 26
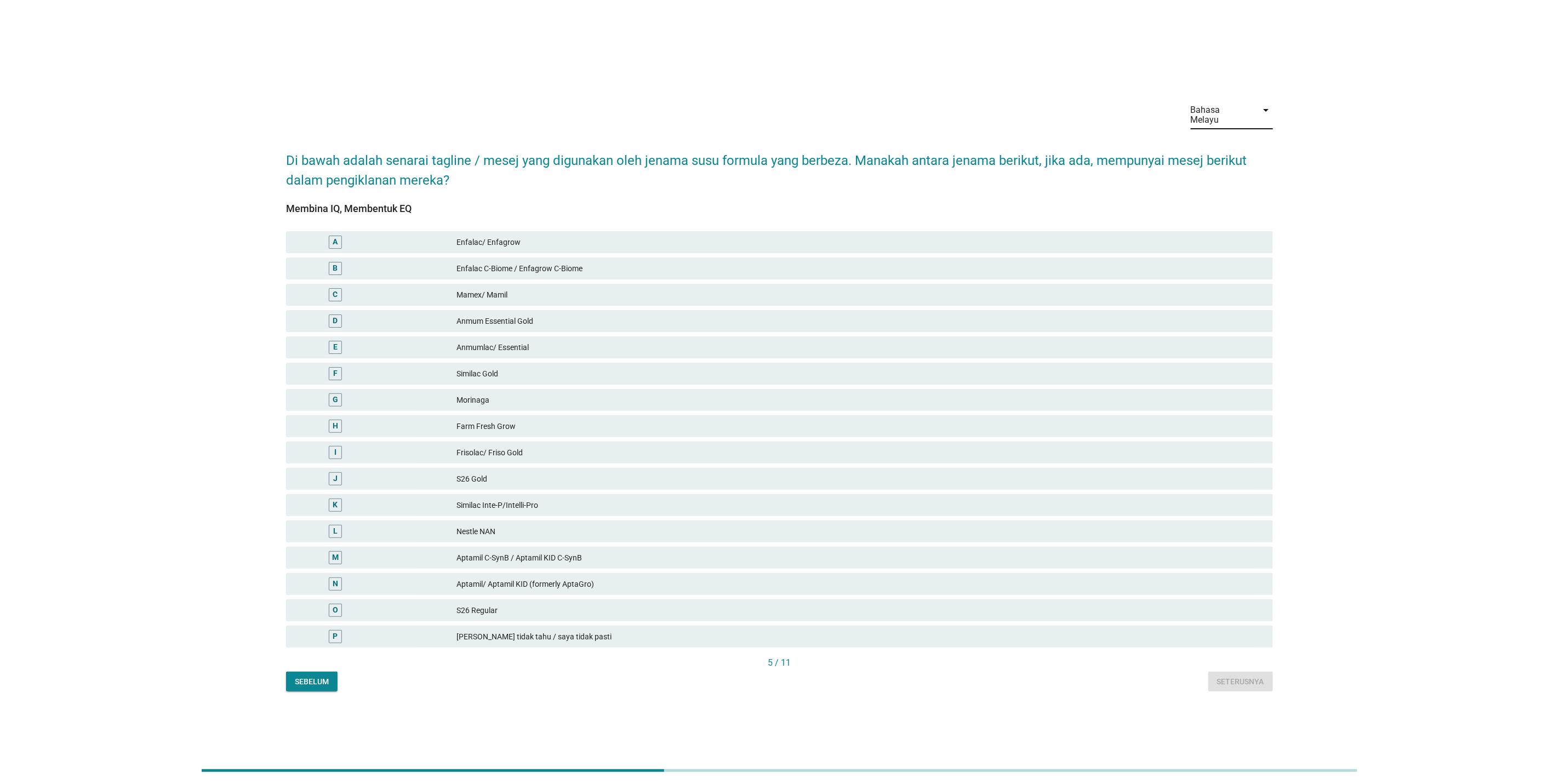
click at [1221, 116] on div "Bahasa Melayu" at bounding box center [1221, 115] width 60 height 20
click at [1225, 176] on div "中文（简体）" at bounding box center [1232, 176] width 64 height 13
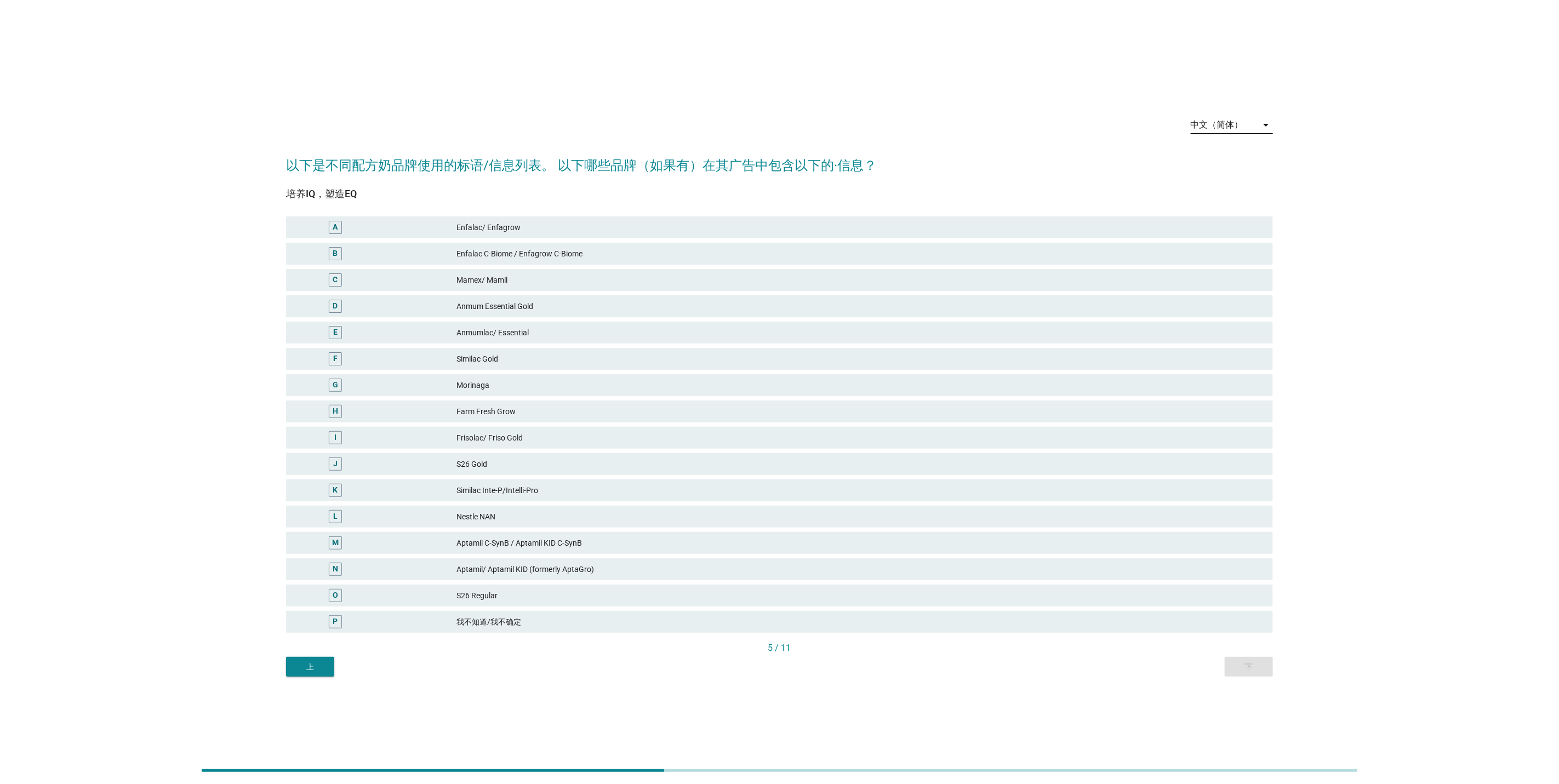
click at [1237, 122] on div "中文（简体）" at bounding box center [1217, 125] width 53 height 10
click at [1232, 139] on div "English" at bounding box center [1232, 133] width 64 height 13
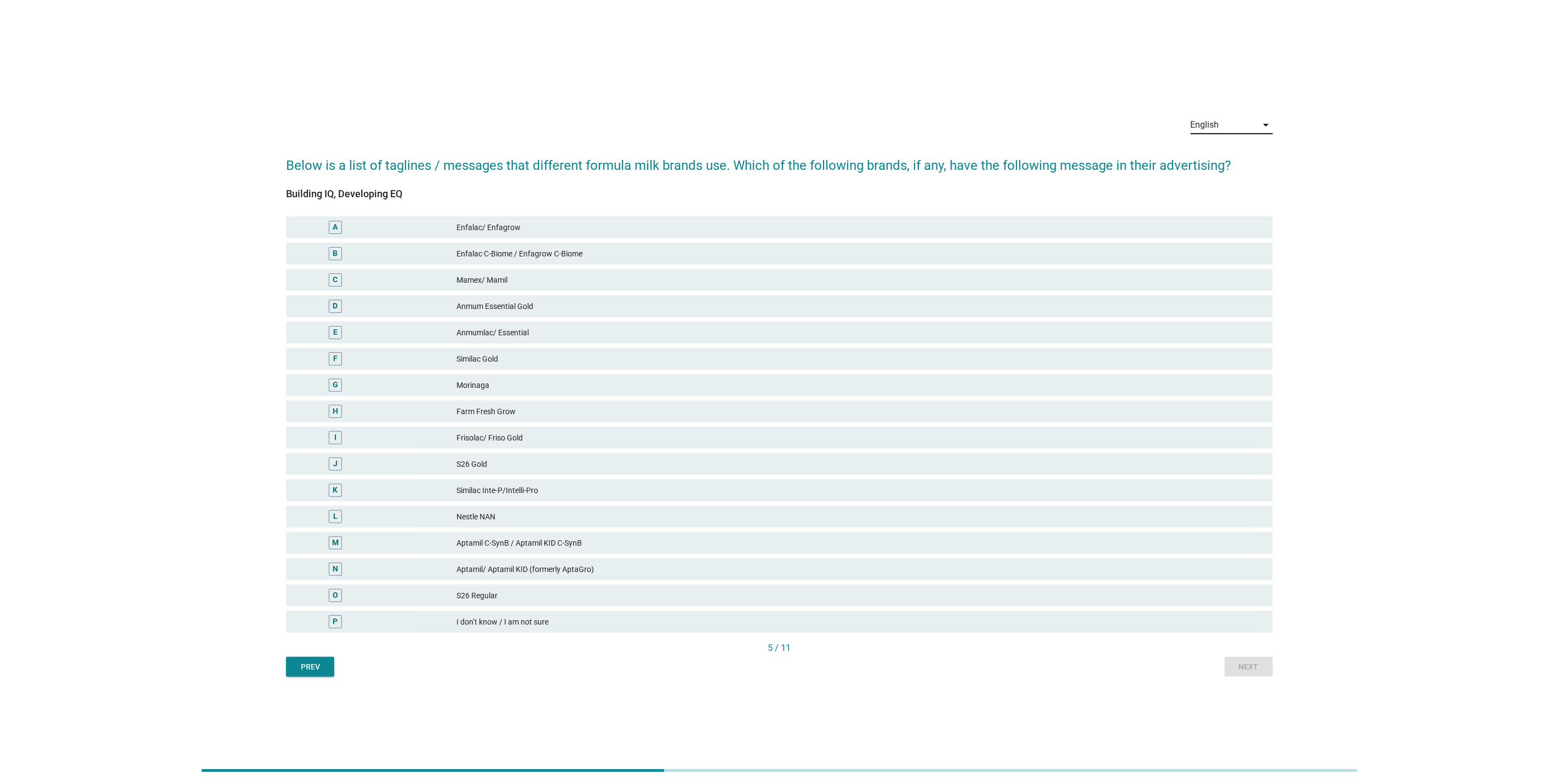
click at [814, 564] on div "Aptamil/ Aptamil KID (formerly AptaGro)" at bounding box center [860, 569] width 808 height 13
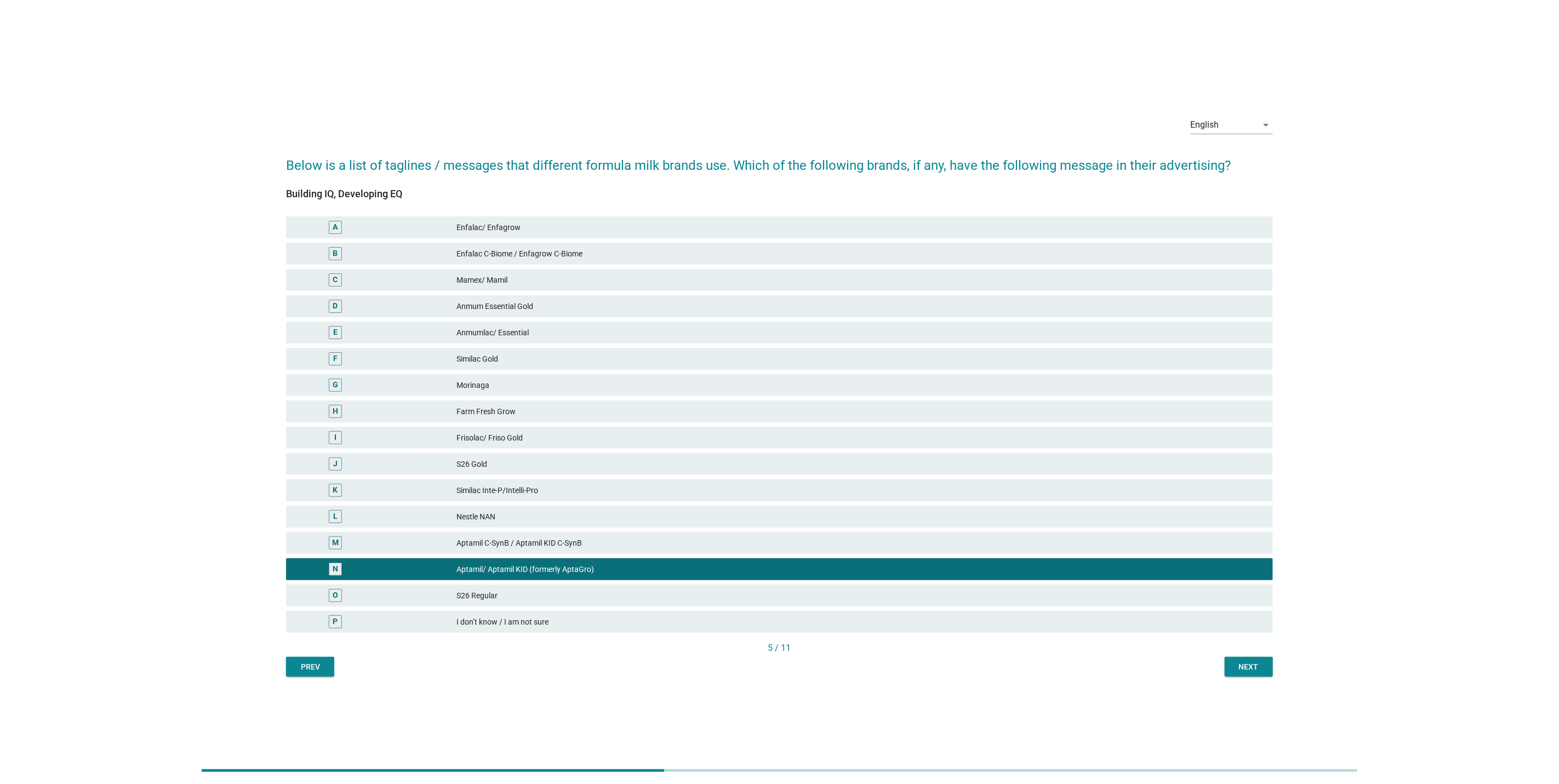
click at [1250, 668] on div "Next" at bounding box center [1249, 667] width 31 height 11
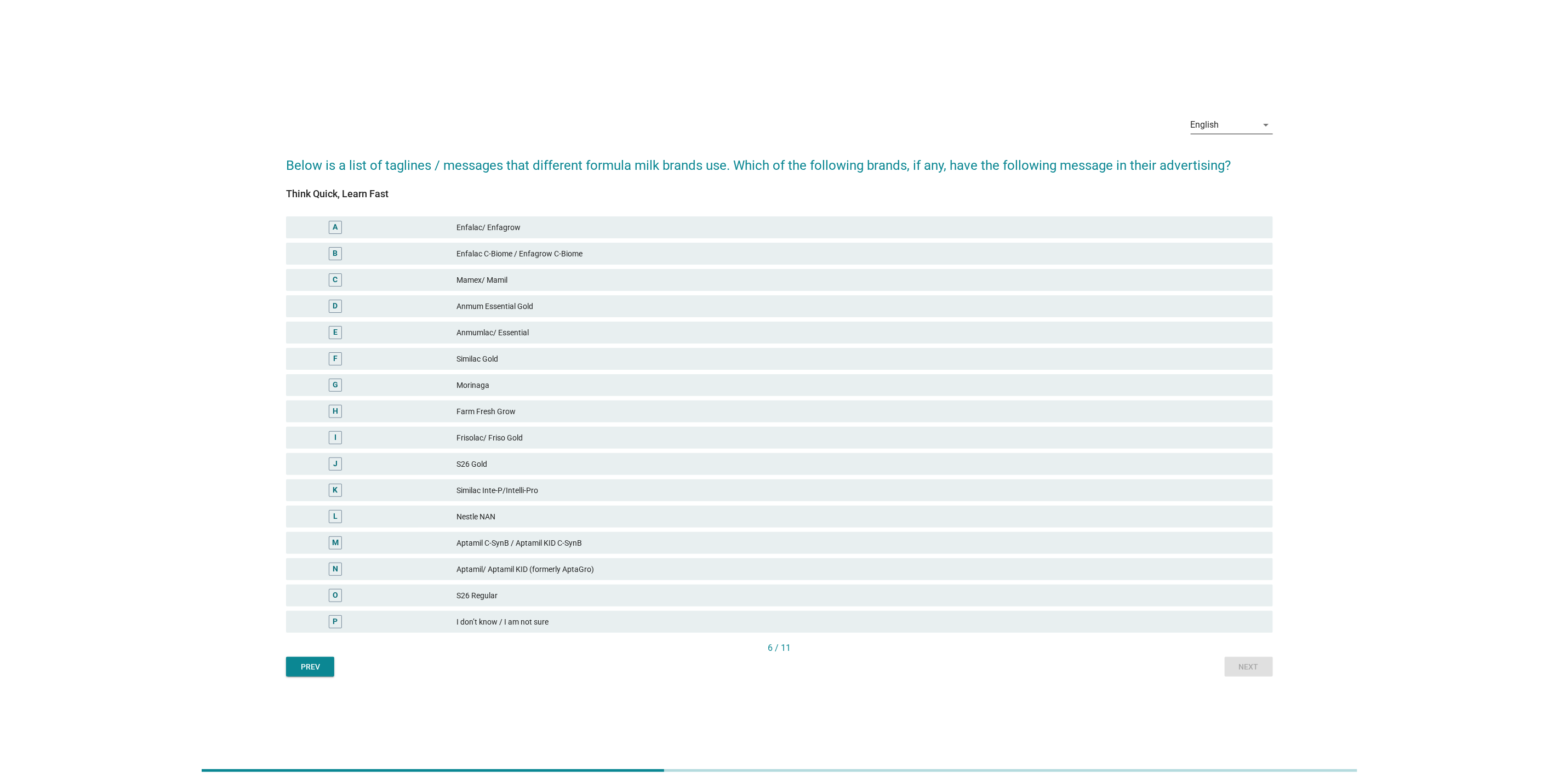
click at [1231, 128] on div "English" at bounding box center [1224, 125] width 67 height 18
click at [1227, 152] on div "Bahasa Melayu" at bounding box center [1232, 160] width 64 height 26
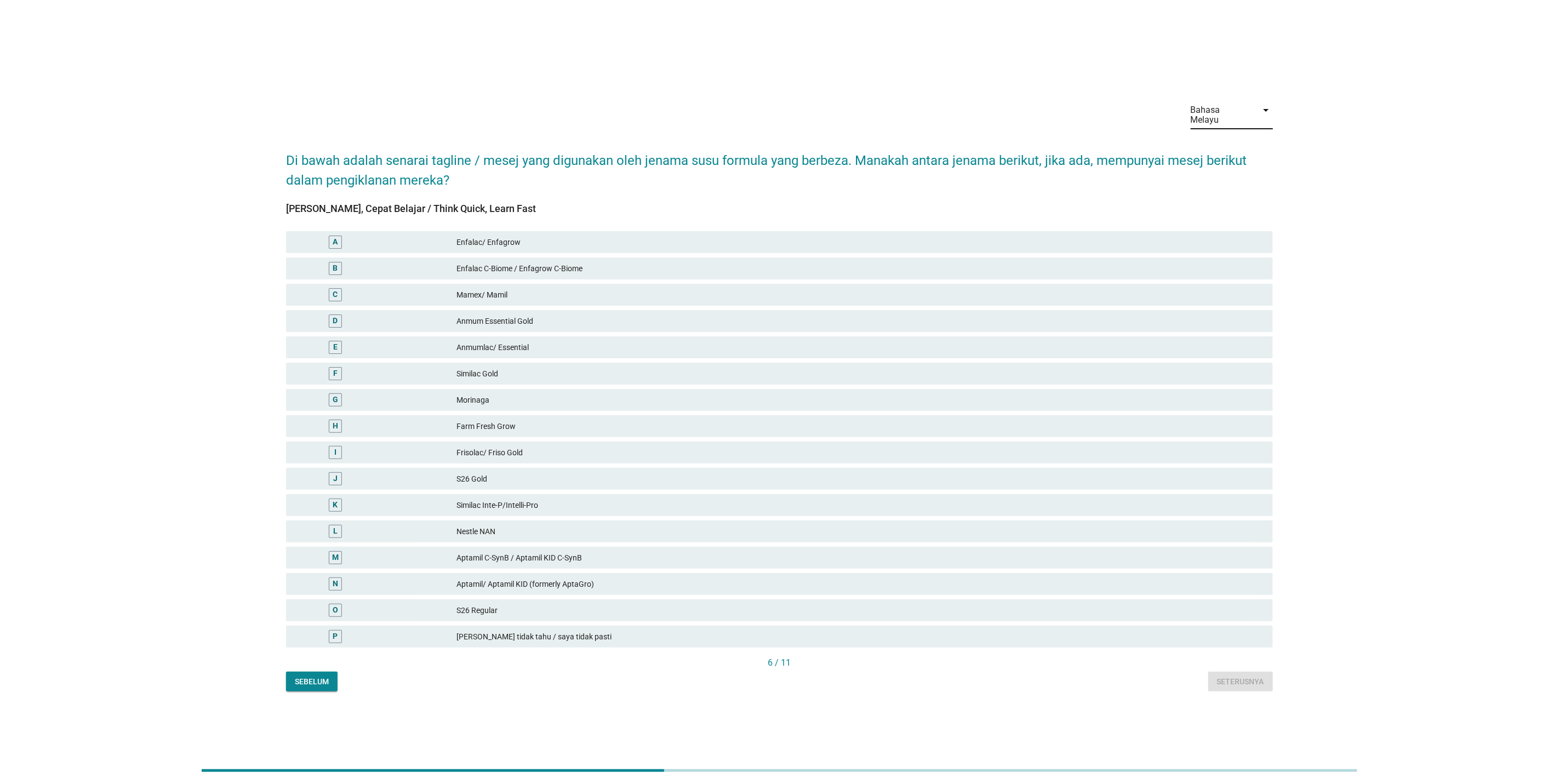
click at [1232, 114] on div "Bahasa Melayu" at bounding box center [1221, 115] width 60 height 20
click at [1215, 171] on div "中文（简体）" at bounding box center [1232, 176] width 64 height 13
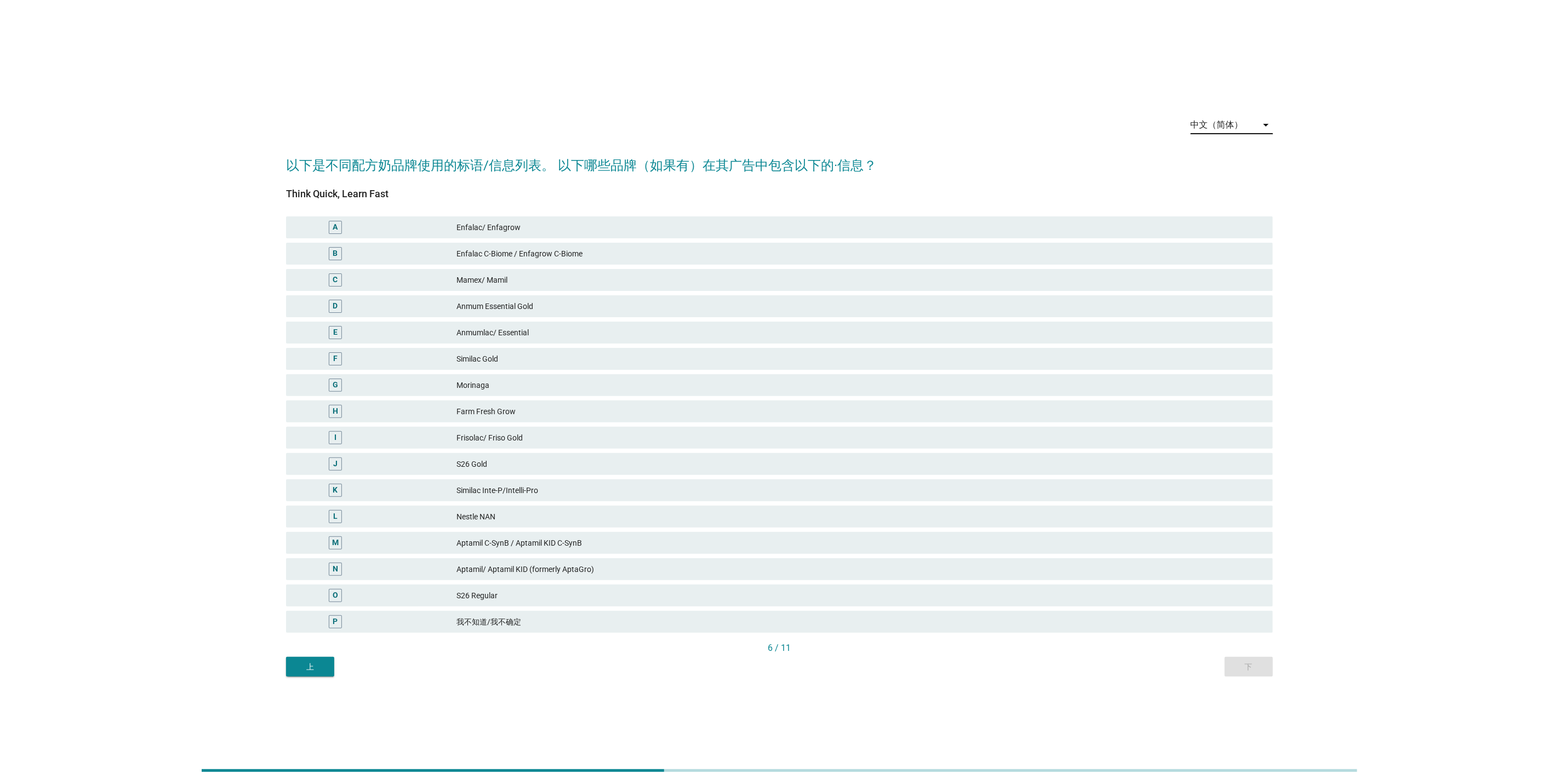
click at [1227, 130] on div "中文（简体）" at bounding box center [1217, 125] width 53 height 10
click at [1225, 138] on div "English" at bounding box center [1232, 133] width 64 height 13
click at [768, 434] on div "Frisolac/ Friso Gold" at bounding box center [860, 437] width 808 height 13
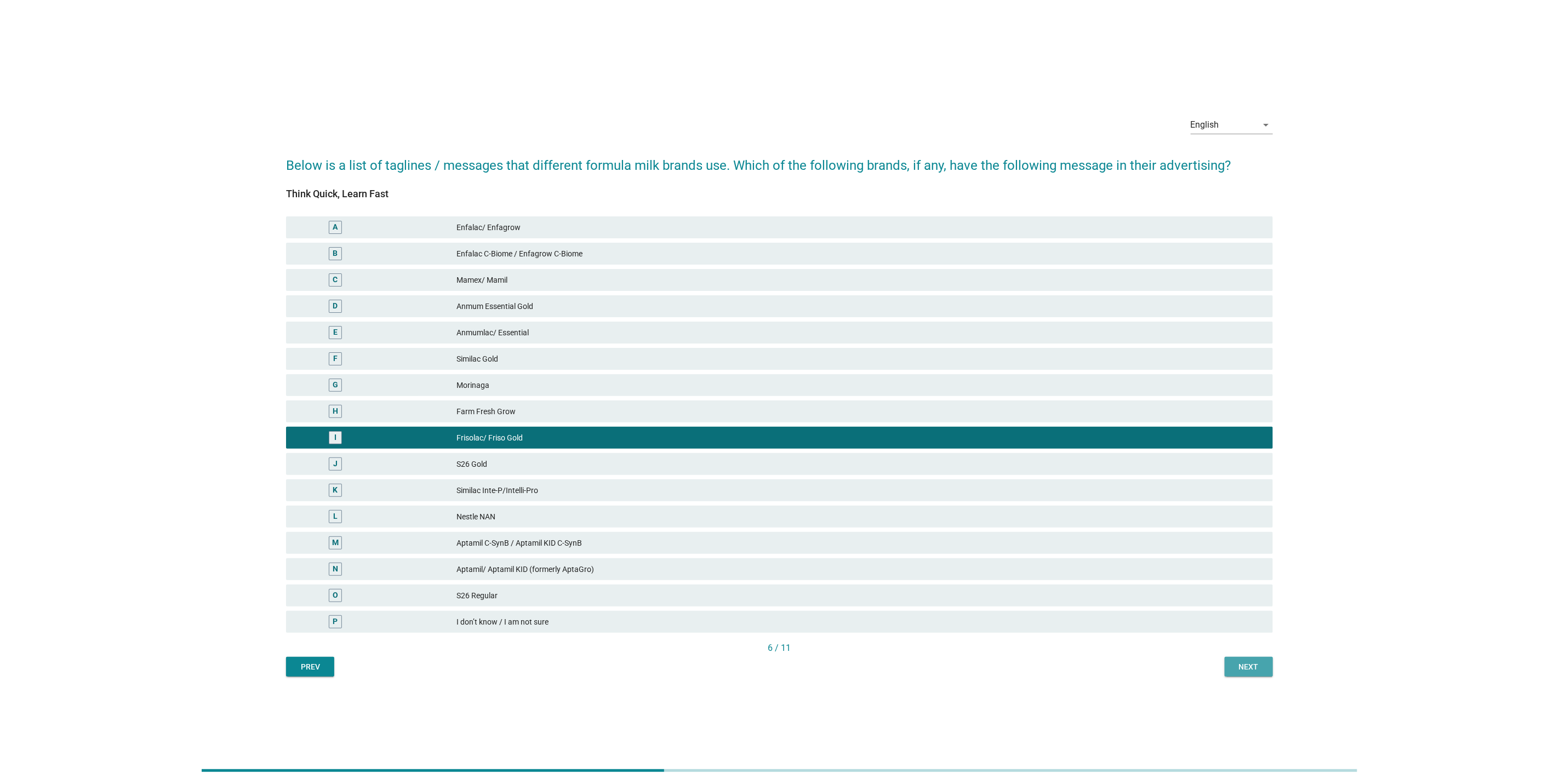
click at [1250, 675] on button "Next" at bounding box center [1249, 667] width 48 height 20
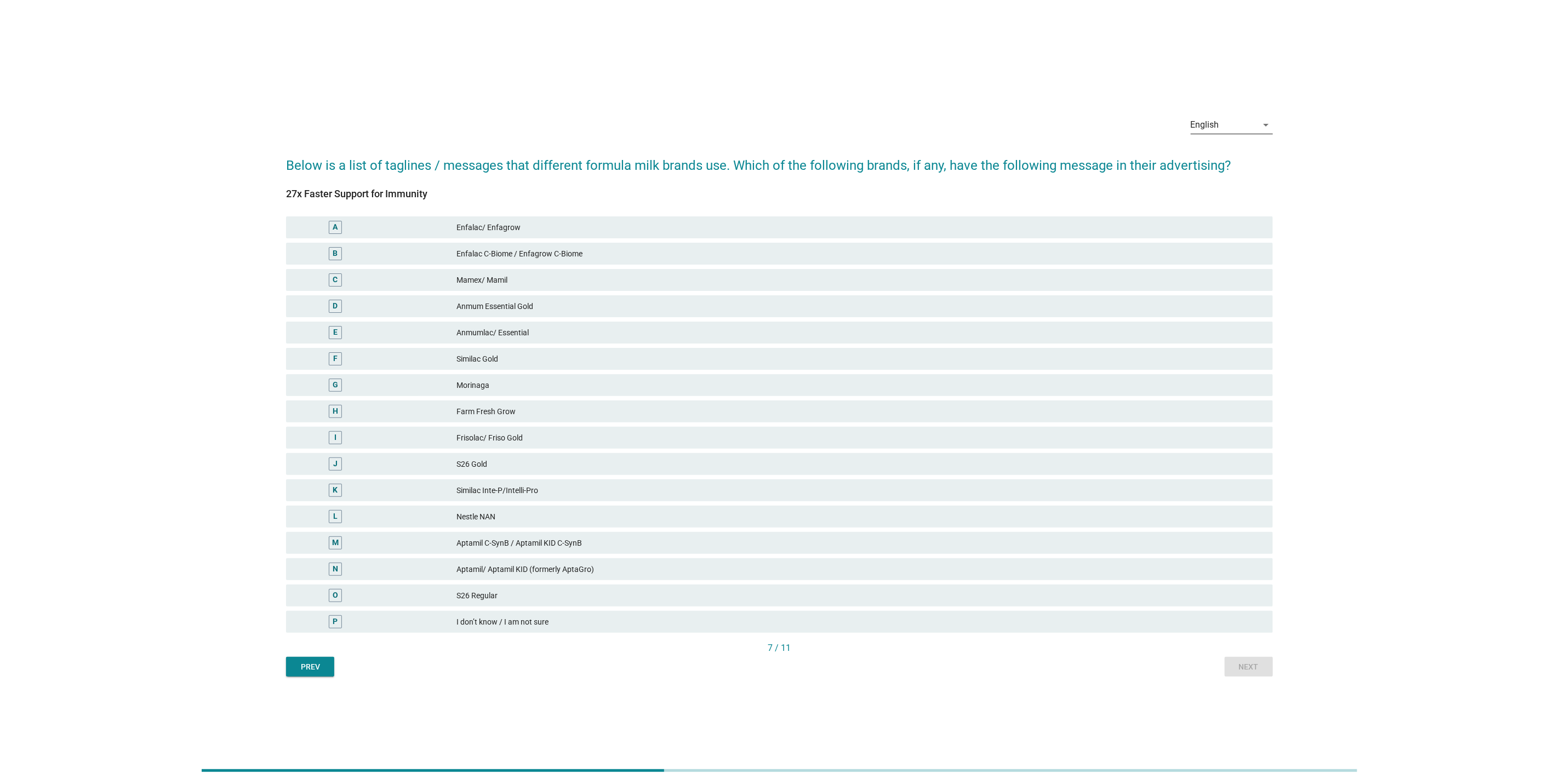
click at [1250, 120] on div "English" at bounding box center [1224, 125] width 67 height 18
click at [1231, 158] on div "Bahasa Melayu" at bounding box center [1232, 159] width 64 height 13
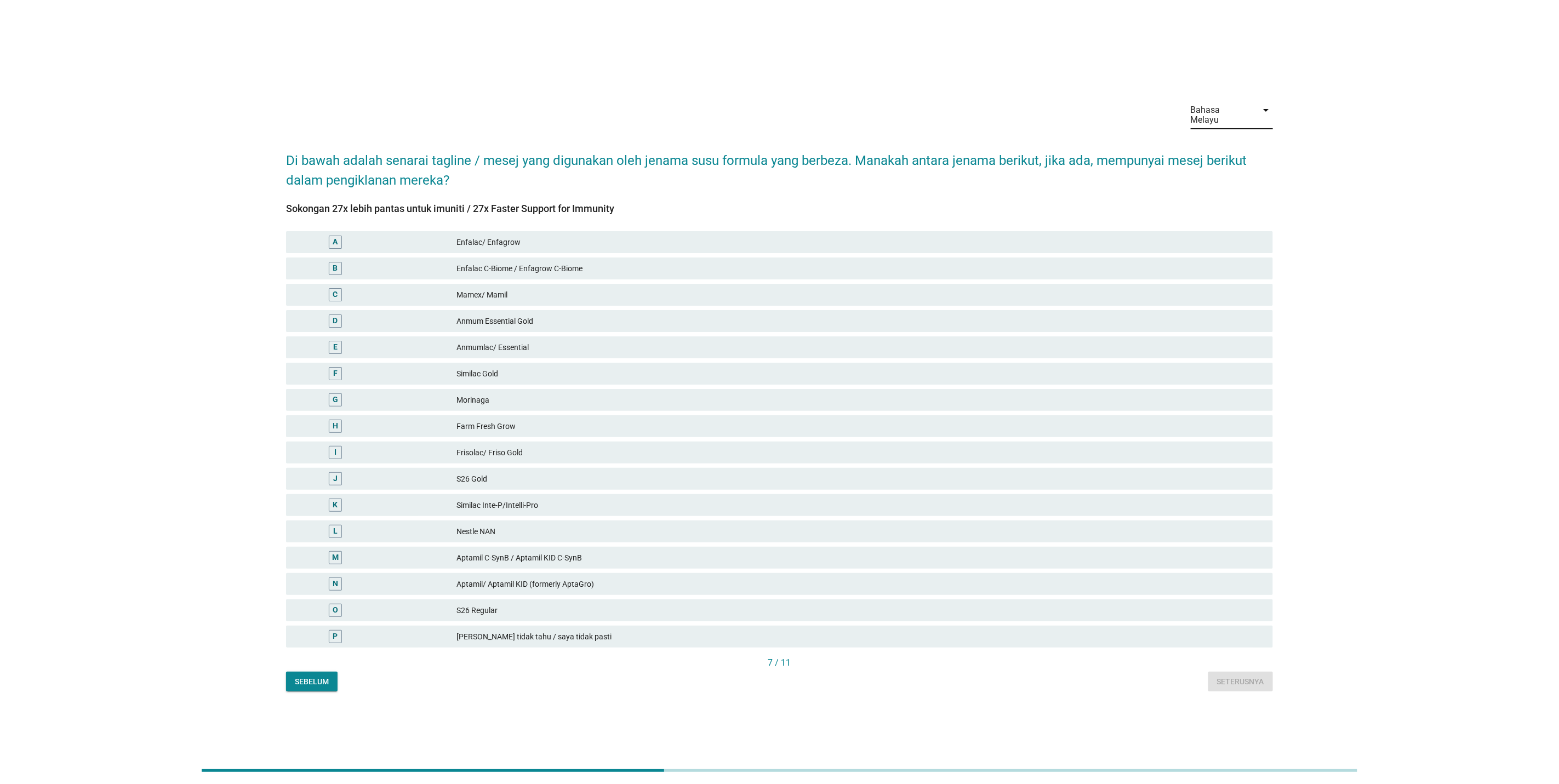
click at [1233, 139] on h2 "Di bawah adalah senarai tagline / mesej yang digunakan oleh jenama susu formula…" at bounding box center [780, 165] width 987 height 51
click at [1232, 119] on div "Bahasa Melayu" at bounding box center [1221, 115] width 60 height 20
click at [1224, 170] on div "中文（简体）" at bounding box center [1232, 176] width 64 height 13
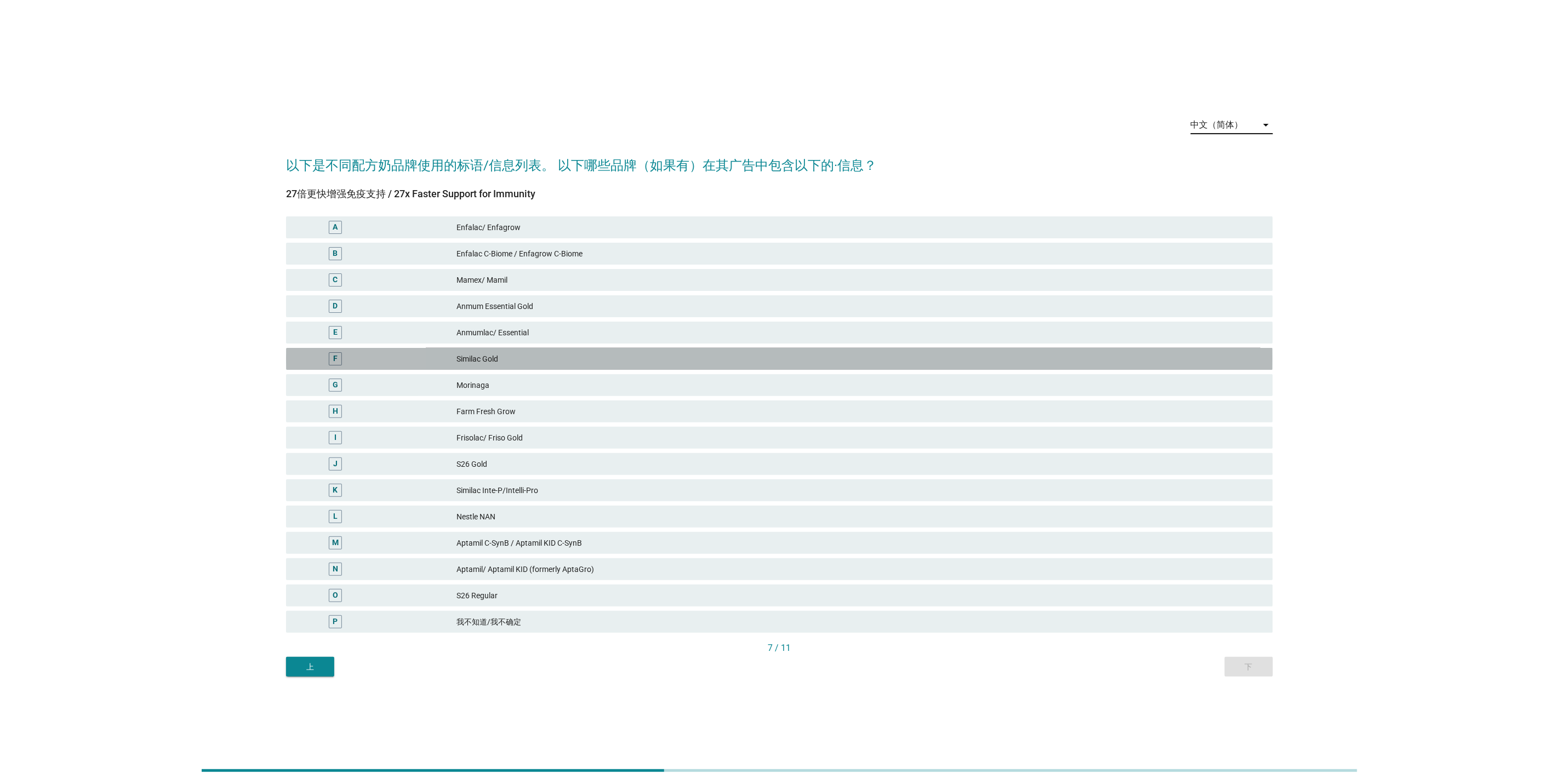
click at [921, 352] on div "Similac Gold" at bounding box center [860, 358] width 808 height 13
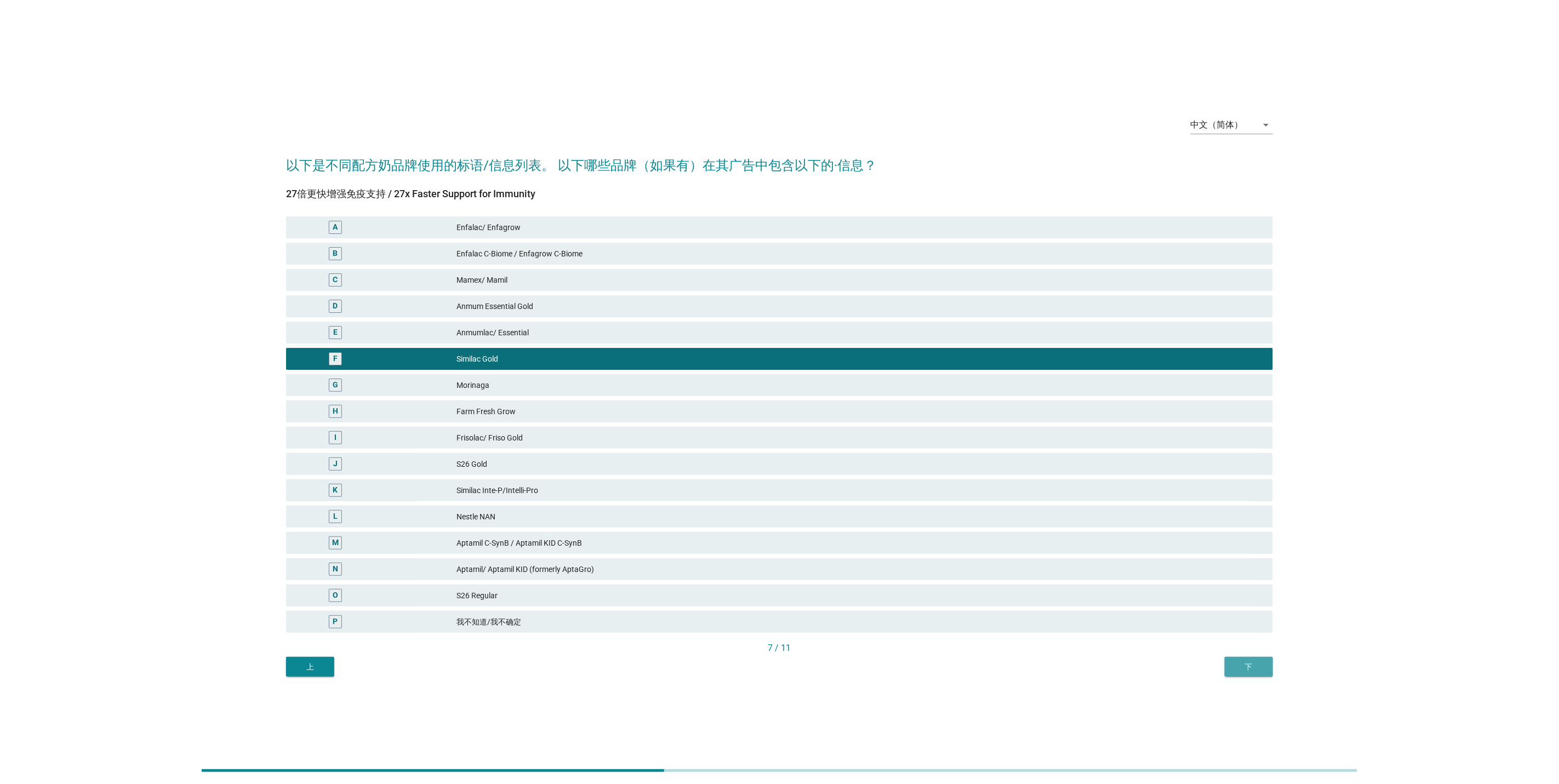
click at [1261, 666] on div "下" at bounding box center [1249, 667] width 31 height 11
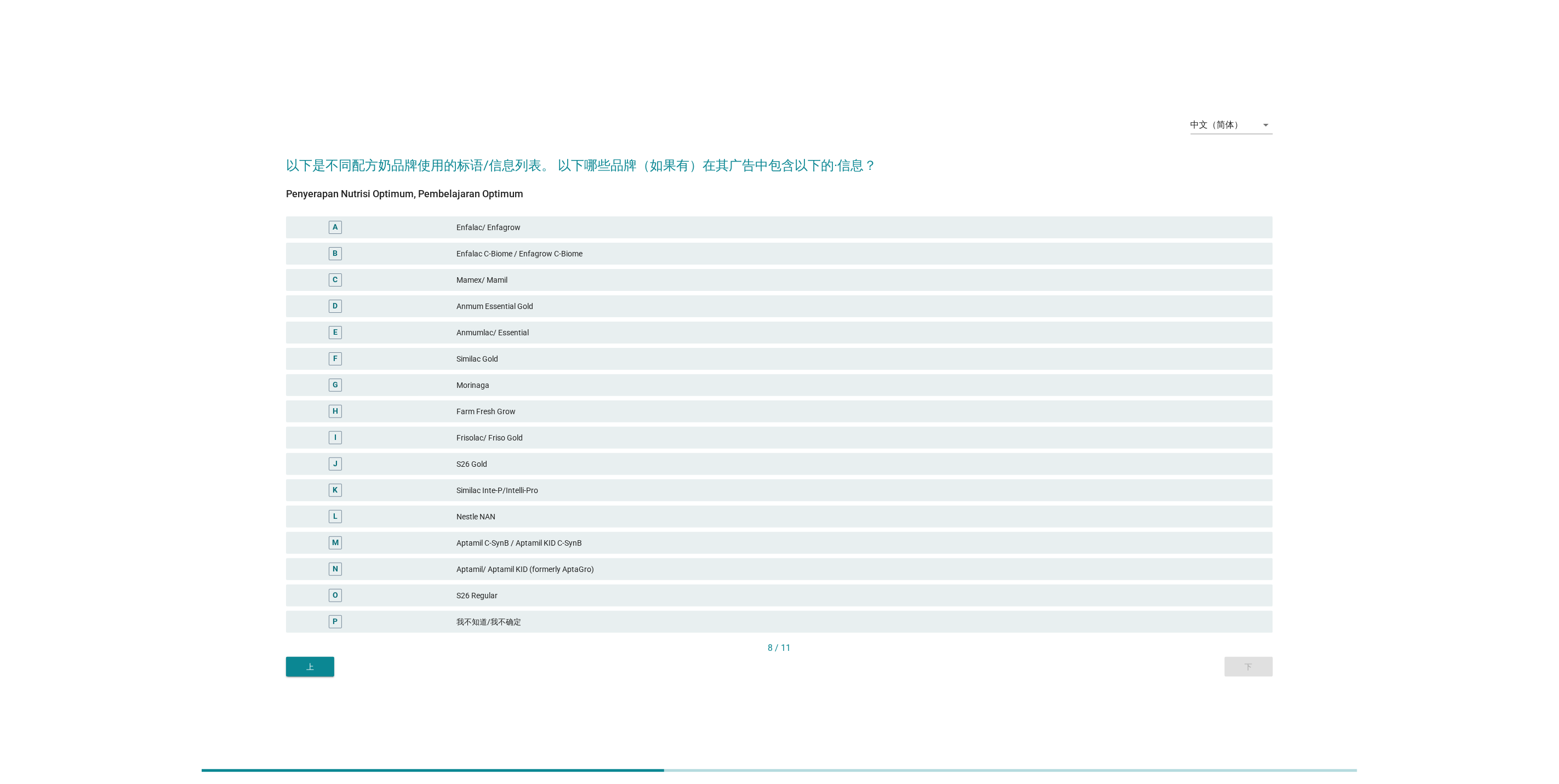
click at [673, 390] on div "Morinaga" at bounding box center [860, 385] width 808 height 13
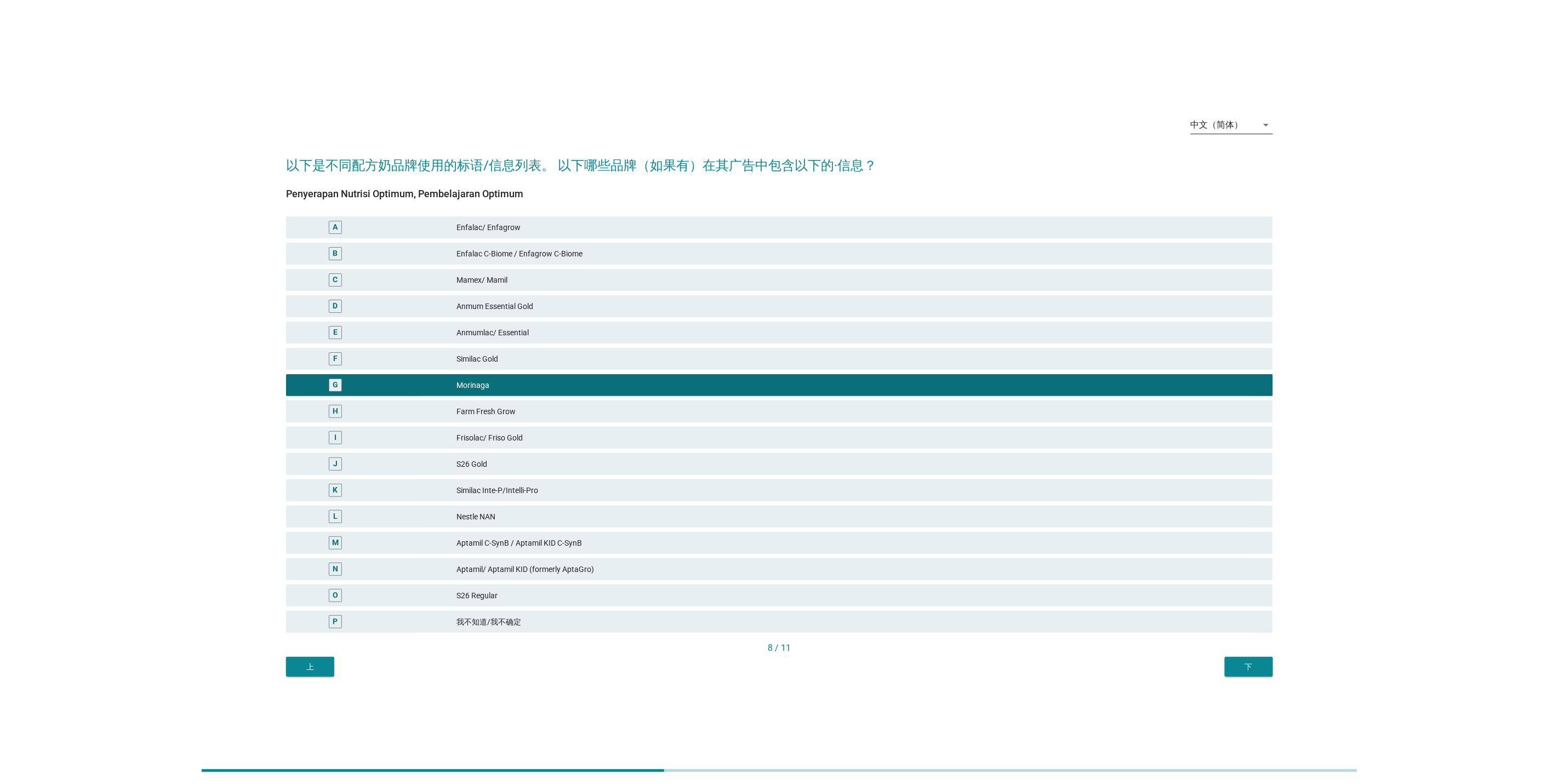
click at [1221, 124] on div "中文（简体）" at bounding box center [1217, 125] width 53 height 10
click at [1227, 160] on div "Bahasa Melayu" at bounding box center [1232, 159] width 64 height 13
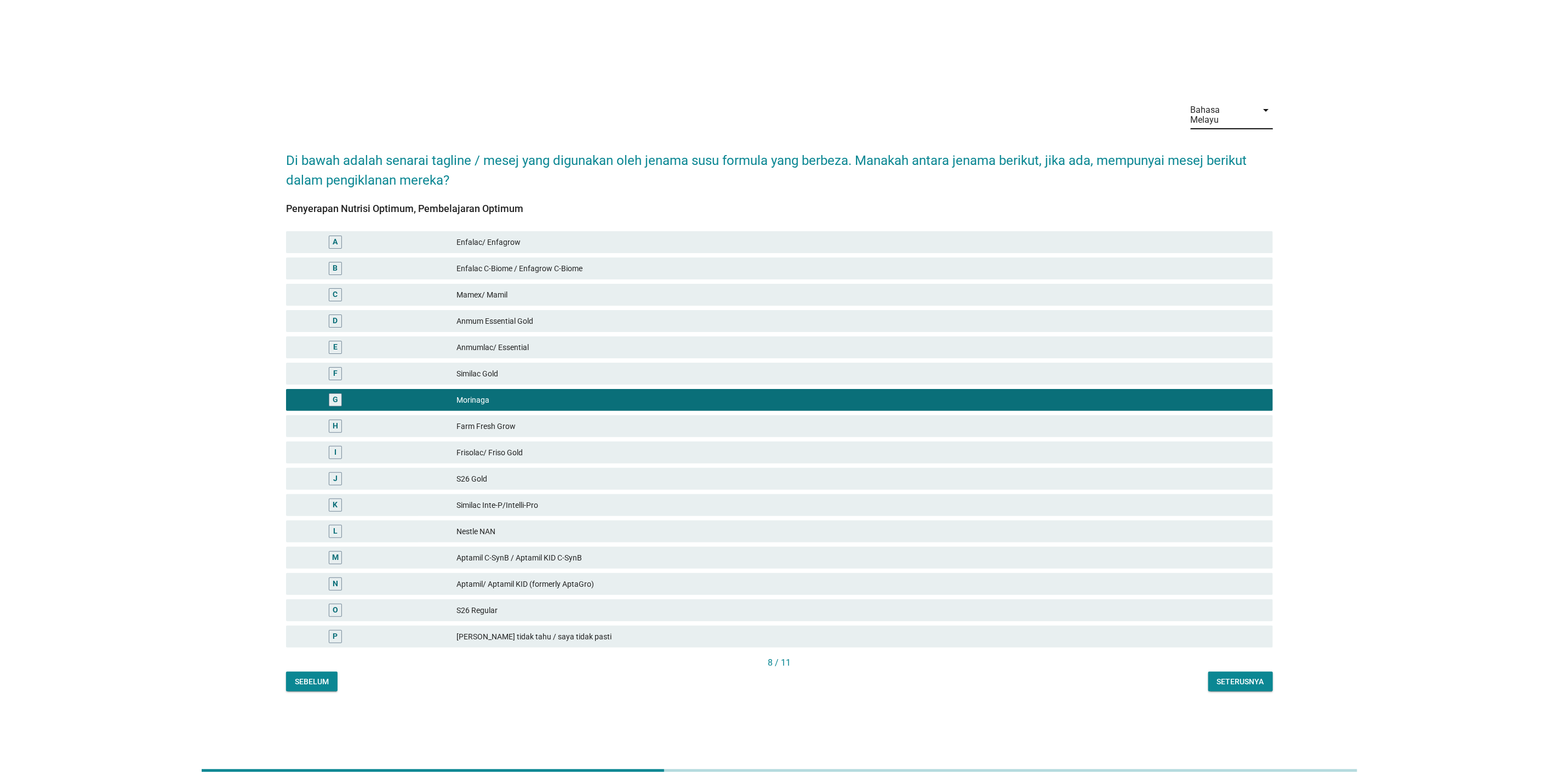
click at [1229, 120] on div "Bahasa Melayu" at bounding box center [1224, 115] width 67 height 28
click at [1228, 122] on div "English" at bounding box center [1232, 123] width 64 height 13
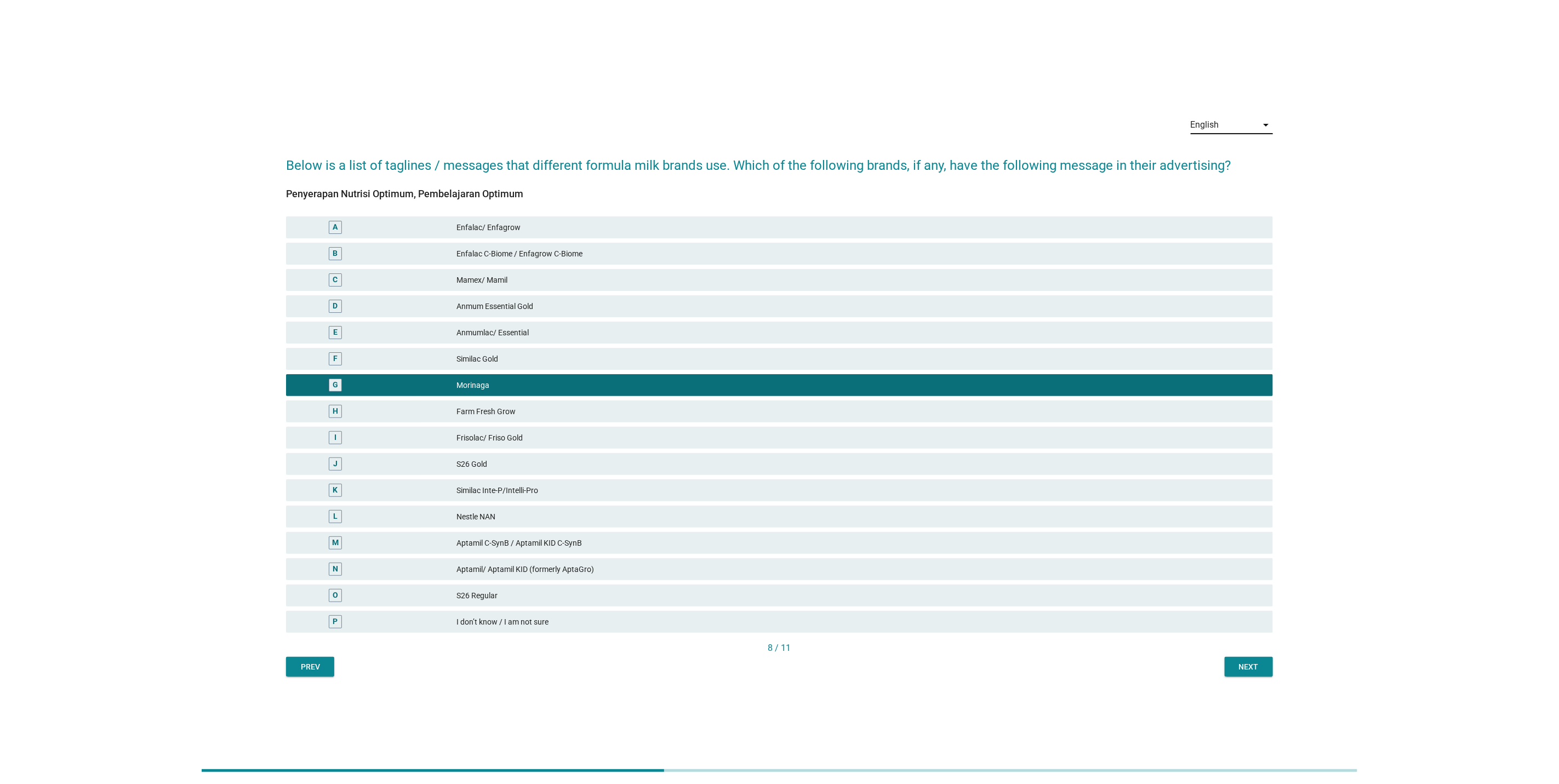
click at [1250, 660] on button "Next" at bounding box center [1249, 667] width 48 height 20
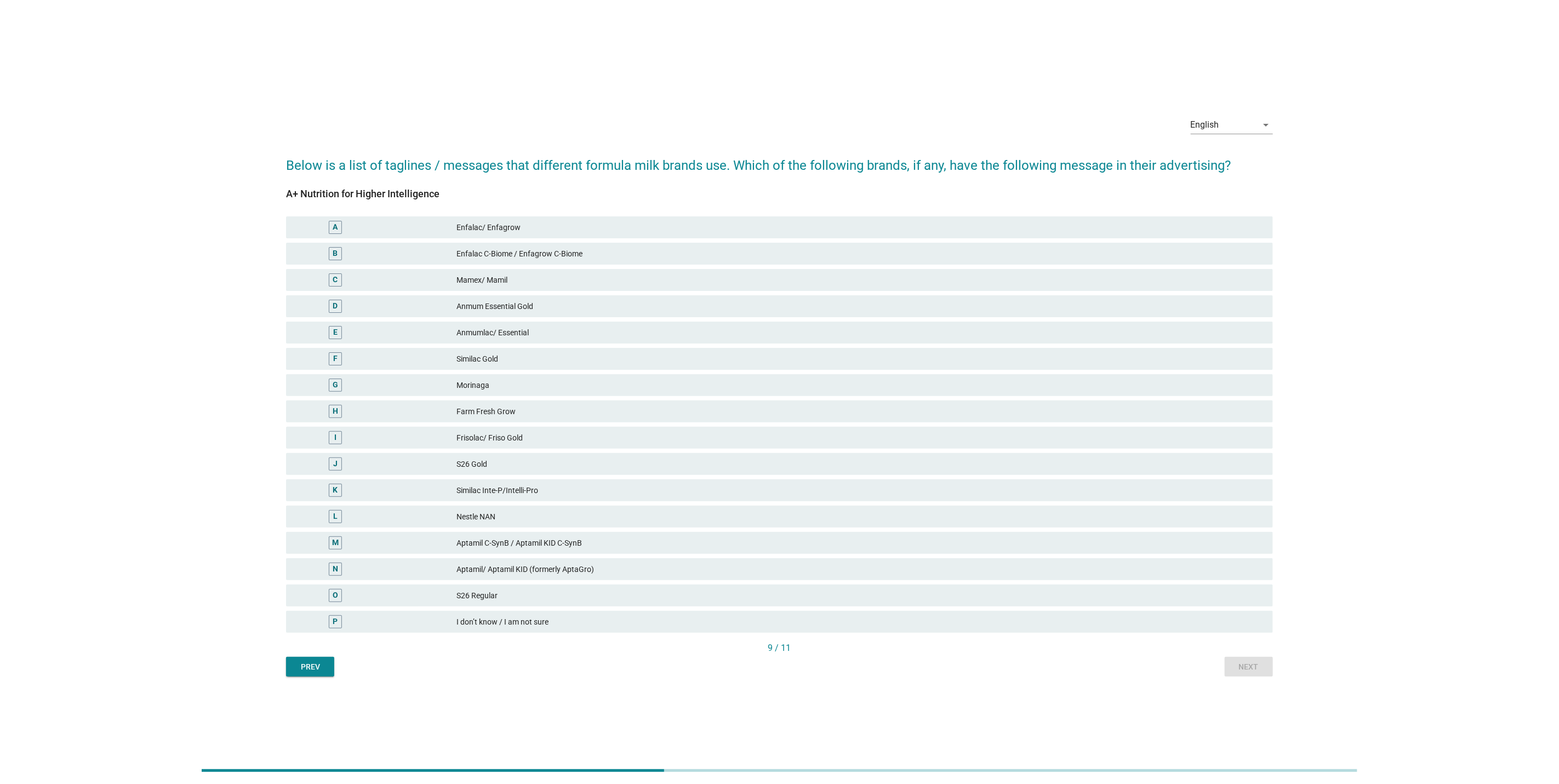
click at [957, 411] on div "Farm Fresh Grow" at bounding box center [860, 411] width 808 height 13
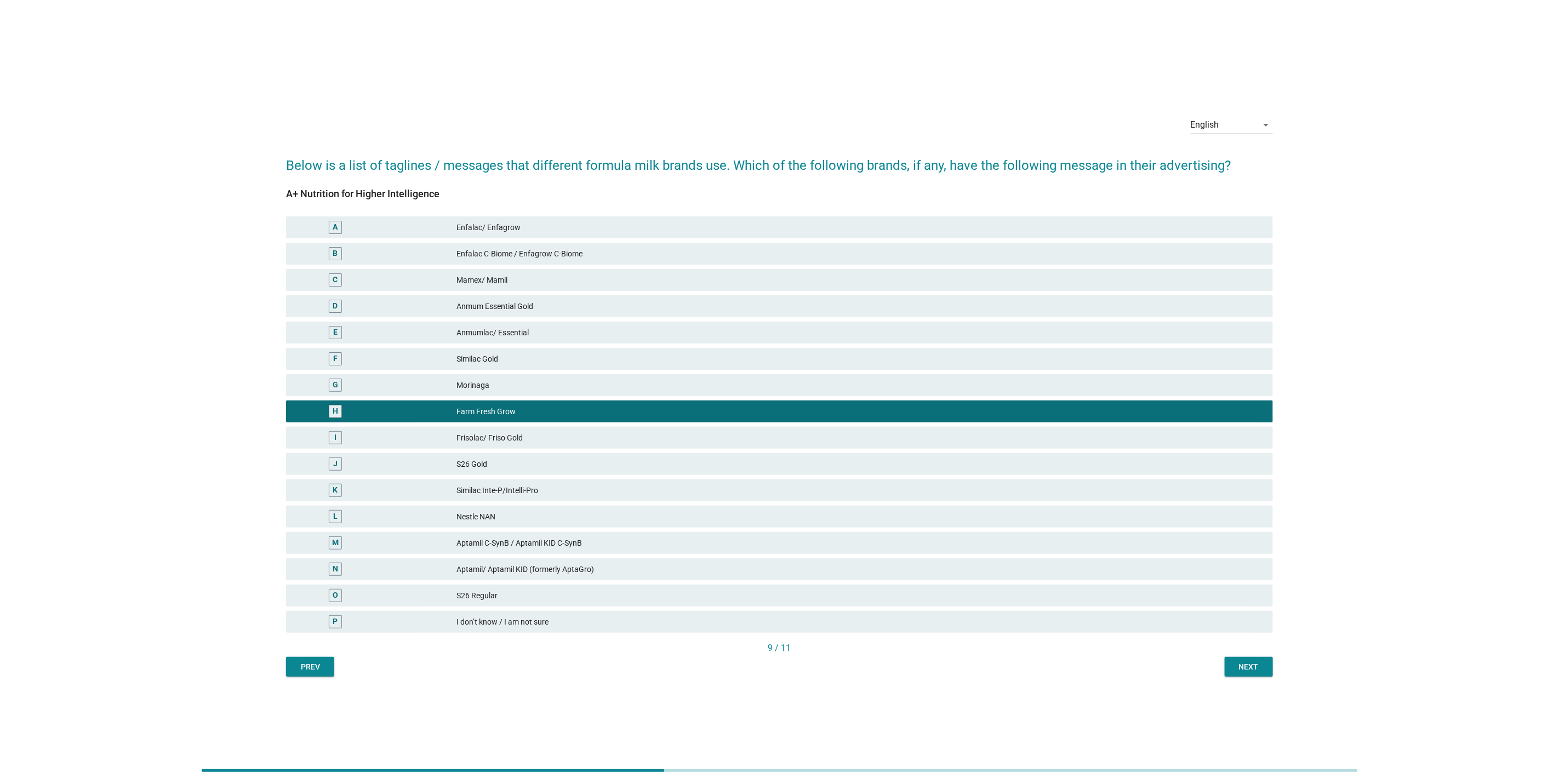
click at [1219, 124] on div "English" at bounding box center [1204, 125] width 28 height 10
click at [1215, 157] on div "Bahasa Melayu" at bounding box center [1232, 159] width 64 height 13
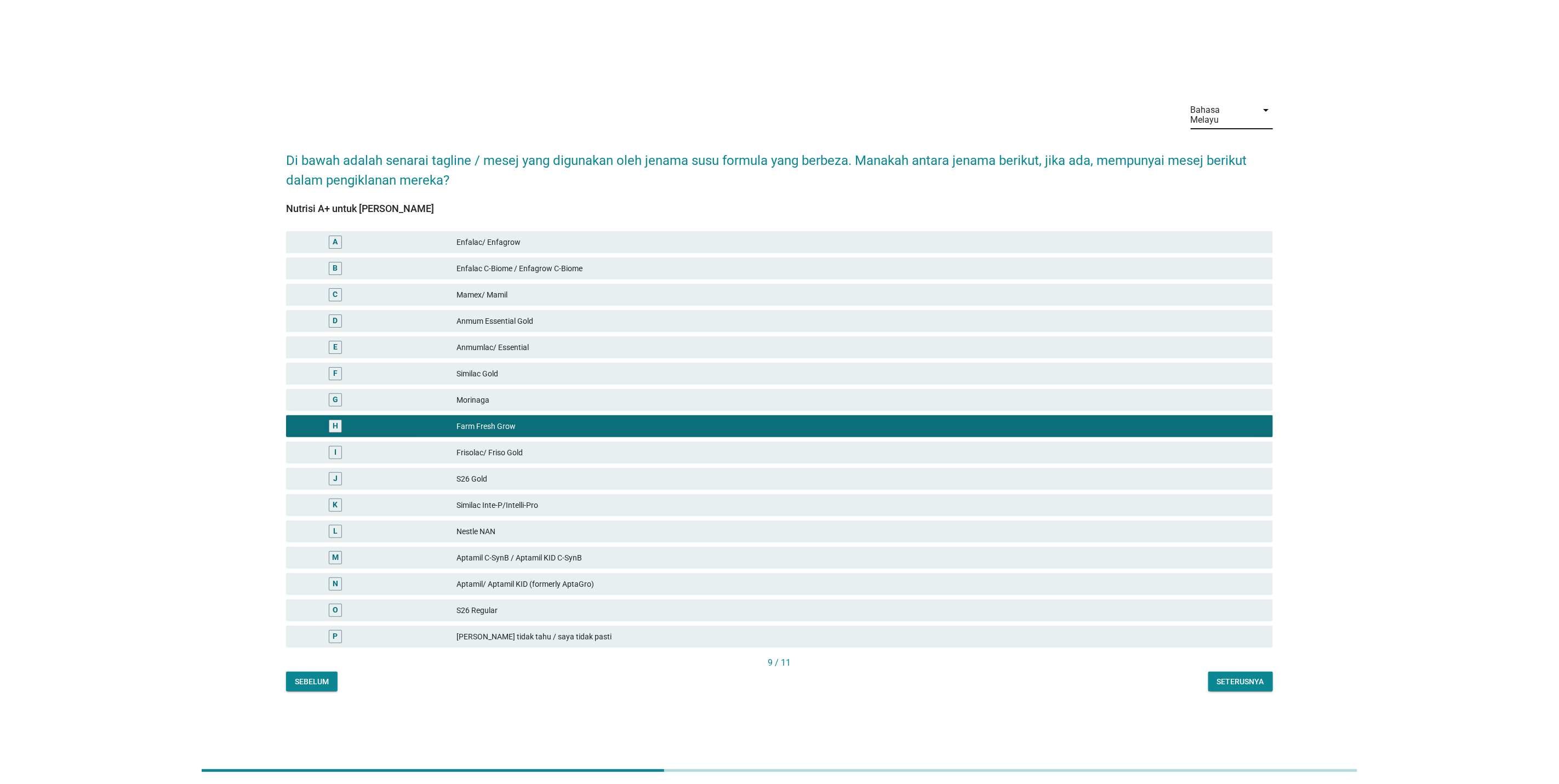
click at [1231, 114] on div "Bahasa Melayu" at bounding box center [1221, 115] width 60 height 20
click at [1227, 168] on div "中文（简体）" at bounding box center [1232, 176] width 64 height 26
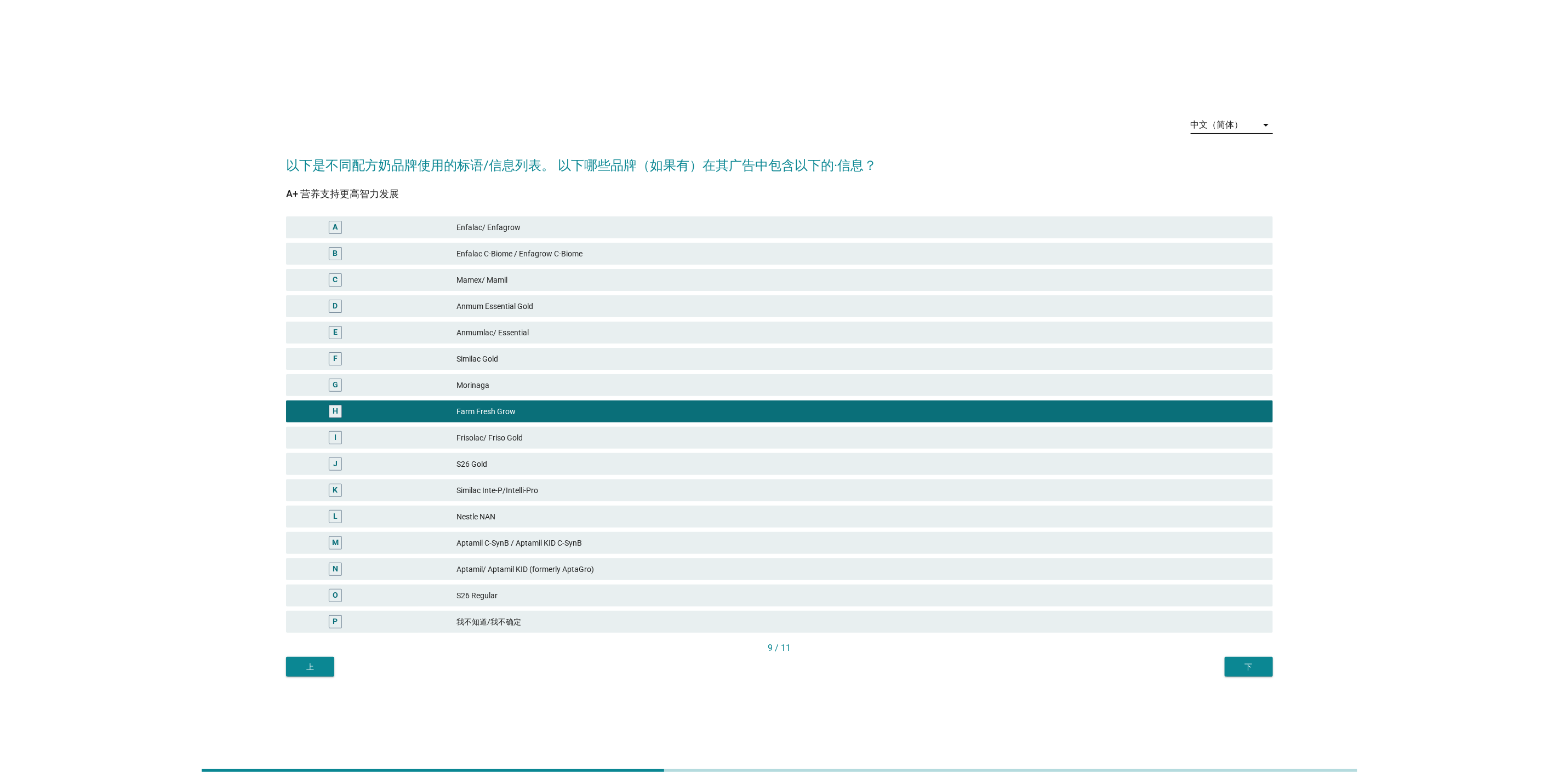
click at [1242, 655] on div "9 / 11" at bounding box center [780, 649] width 987 height 15
click at [1240, 668] on div "下" at bounding box center [1249, 667] width 31 height 11
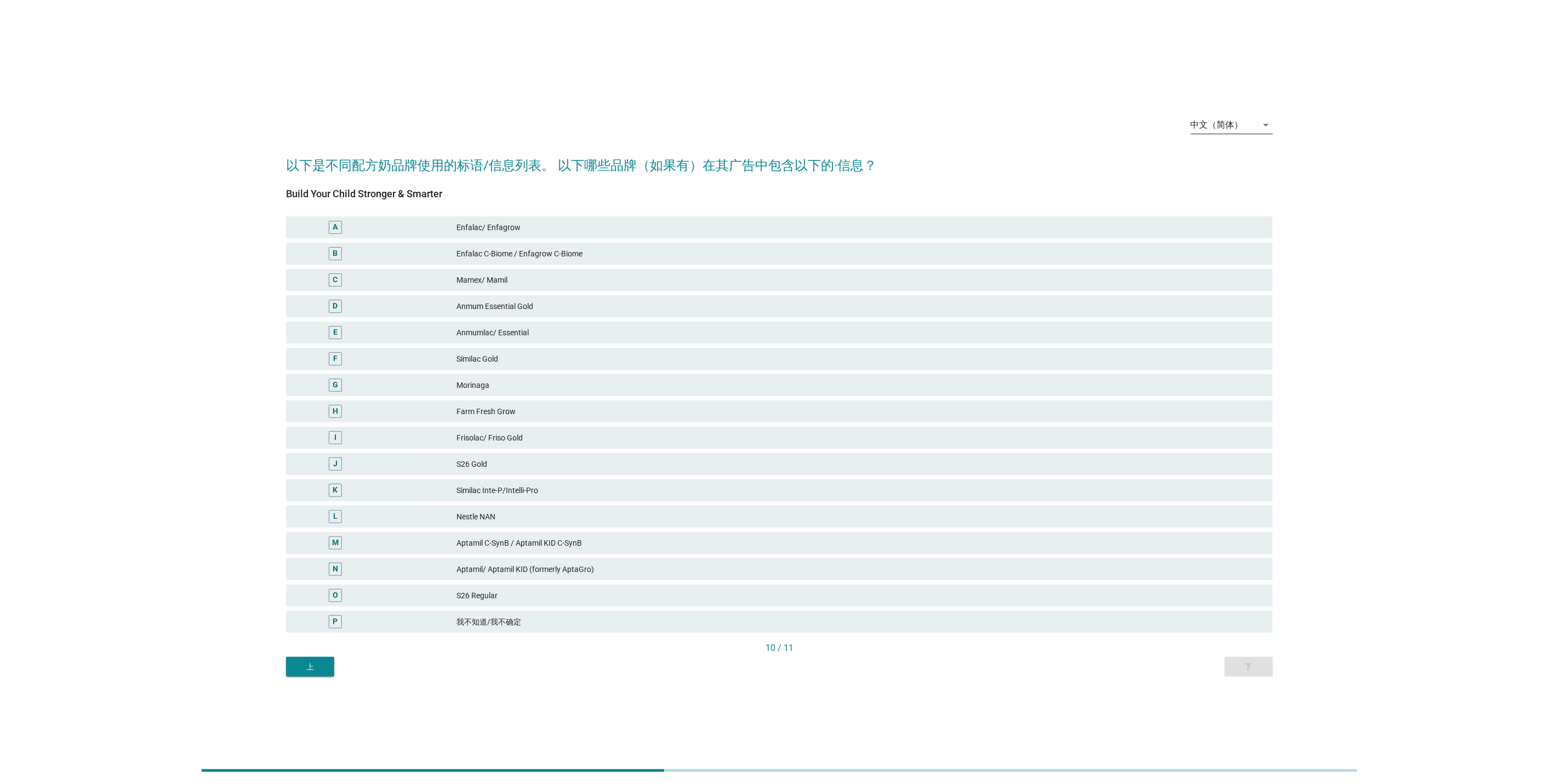
click at [1232, 125] on div "中文（简体）" at bounding box center [1217, 125] width 53 height 10
click at [1229, 165] on div "Bahasa Melayu" at bounding box center [1232, 159] width 64 height 13
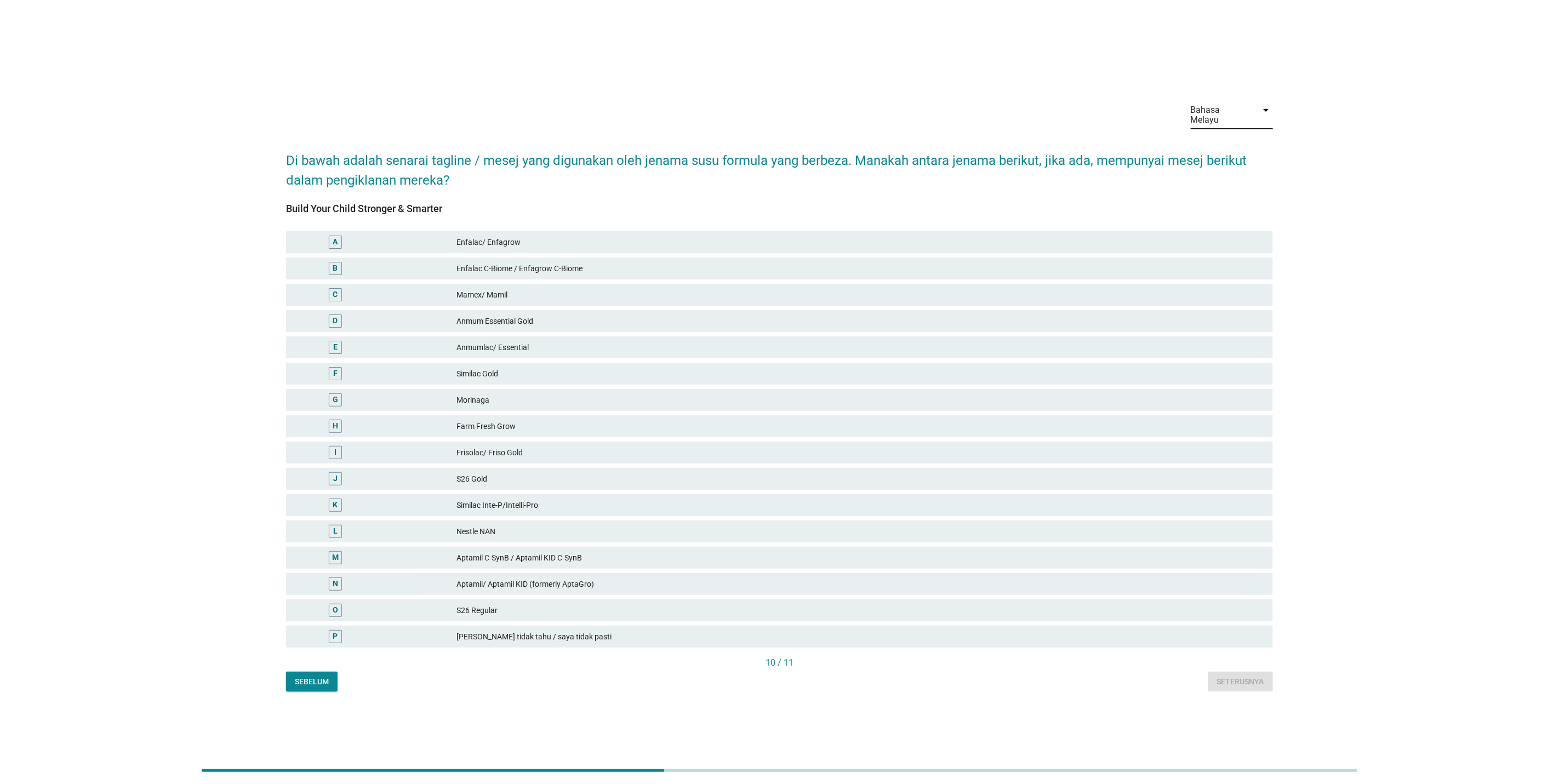
click at [1237, 115] on div "Bahasa Melayu" at bounding box center [1221, 115] width 60 height 20
click at [1218, 170] on div "中文（简体）" at bounding box center [1232, 176] width 64 height 13
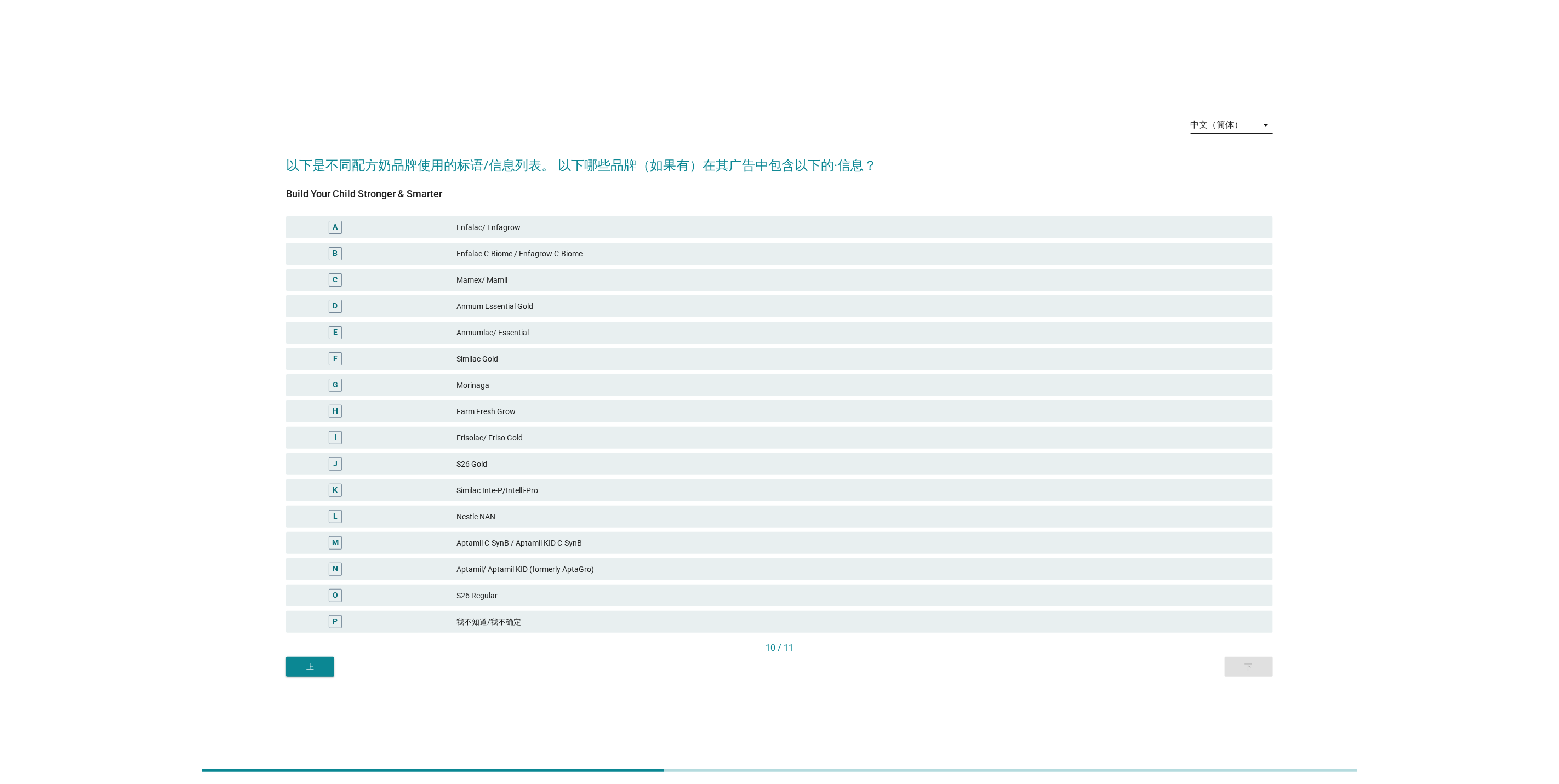
click at [1232, 123] on div "中文（简体）" at bounding box center [1217, 125] width 53 height 10
click at [1233, 136] on div "English" at bounding box center [1232, 133] width 64 height 13
click at [1238, 124] on div "English" at bounding box center [1224, 125] width 67 height 18
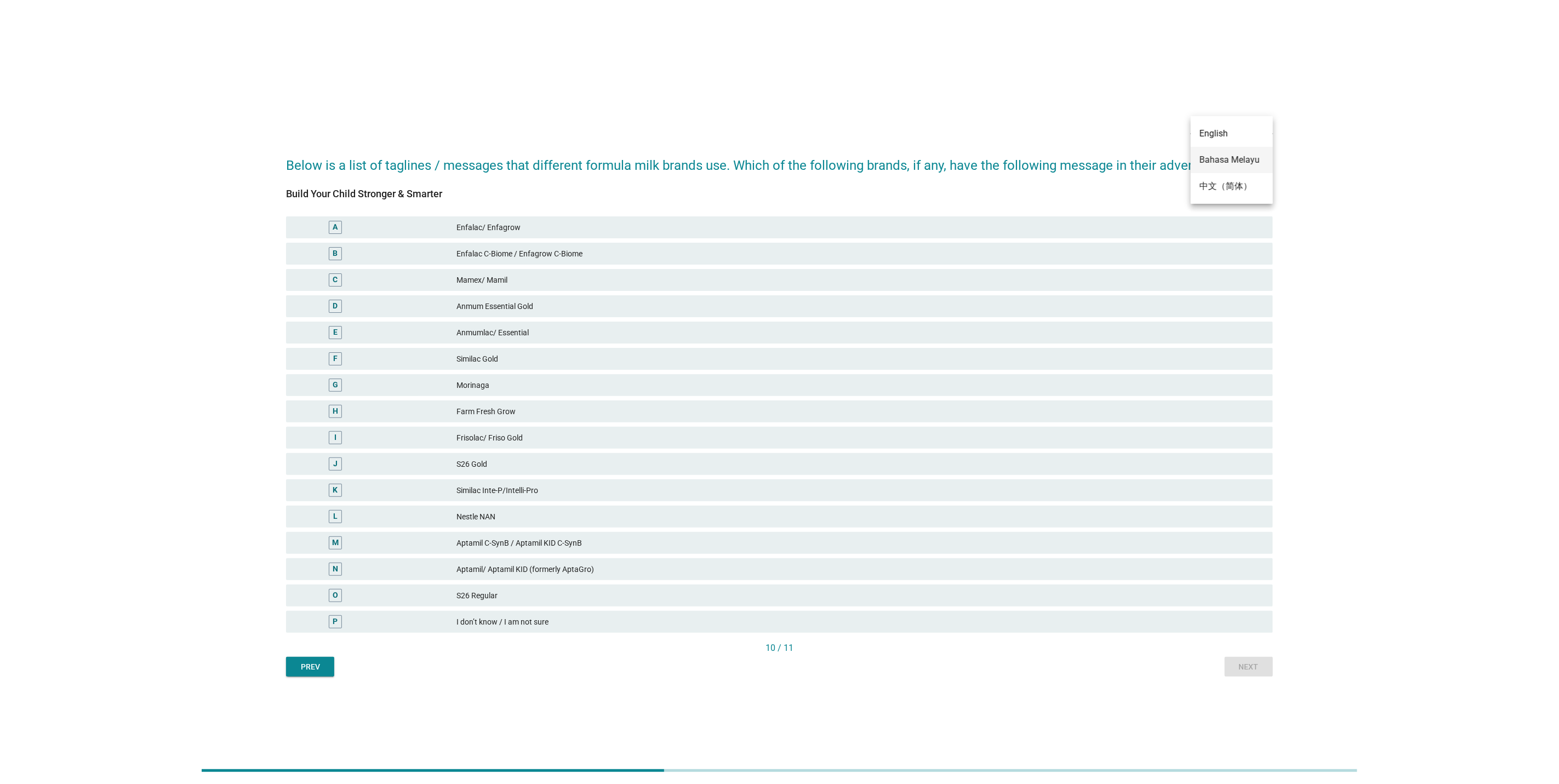
click at [1234, 162] on div "Bahasa Melayu" at bounding box center [1232, 159] width 64 height 13
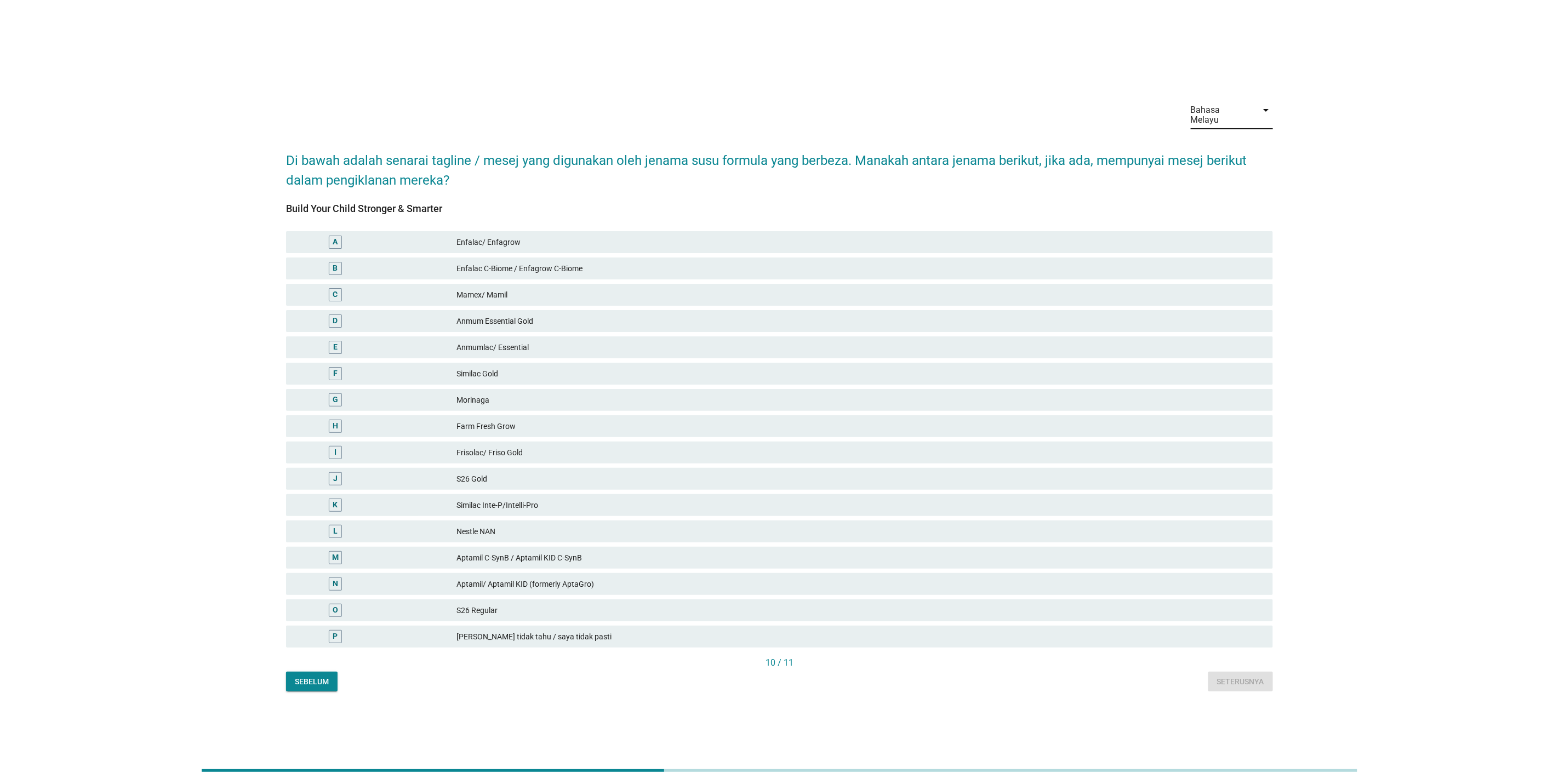
click at [1364, 232] on div "Bahasa Melayu arrow_drop_down Di bawah adalah senarai tagline / mesej yang digu…" at bounding box center [779, 391] width 1506 height 616
click at [952, 336] on div "E Anmumlac/ Essential" at bounding box center [780, 347] width 987 height 22
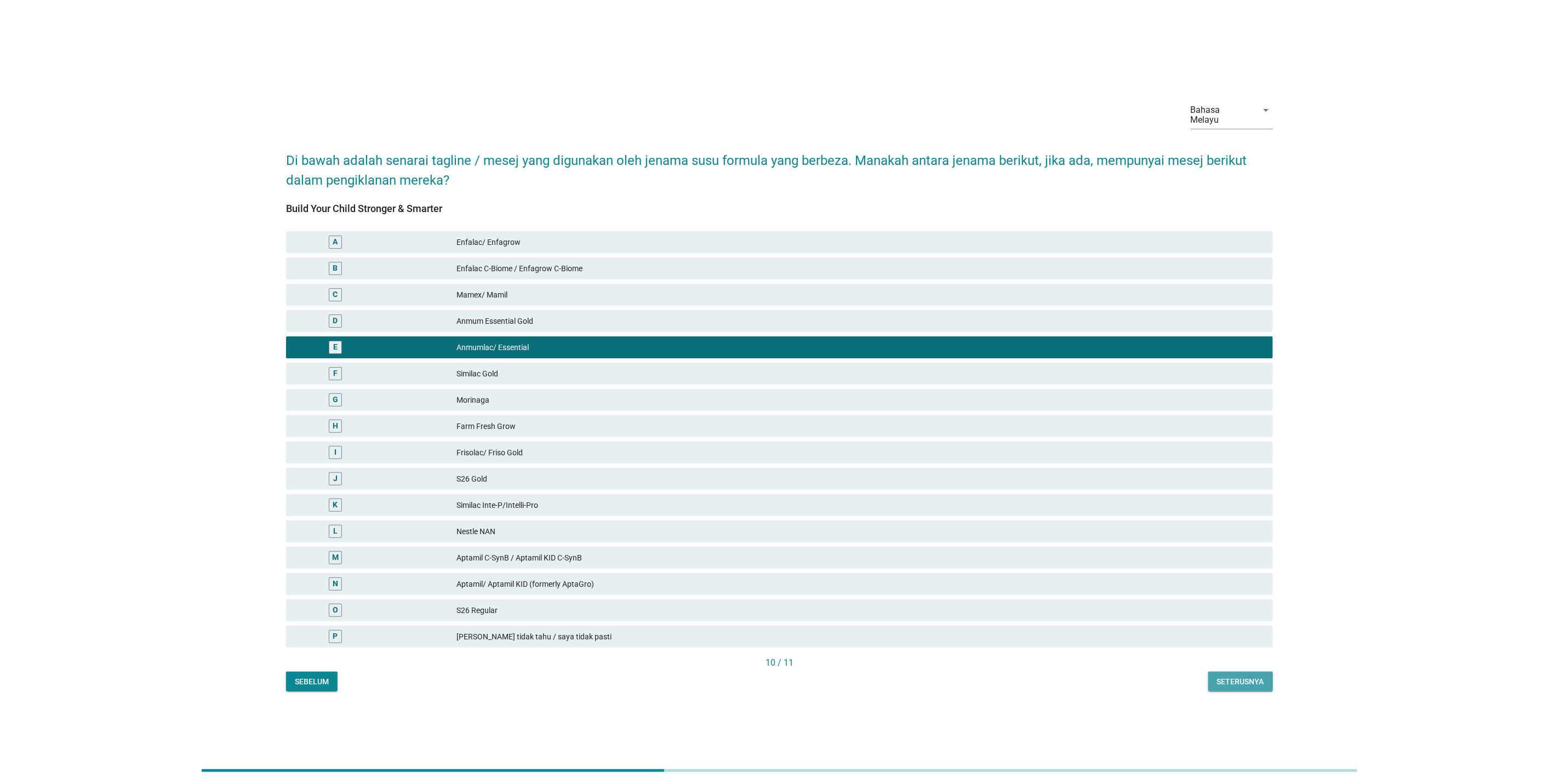
click at [1234, 676] on div "Seterusnya" at bounding box center [1241, 681] width 47 height 11
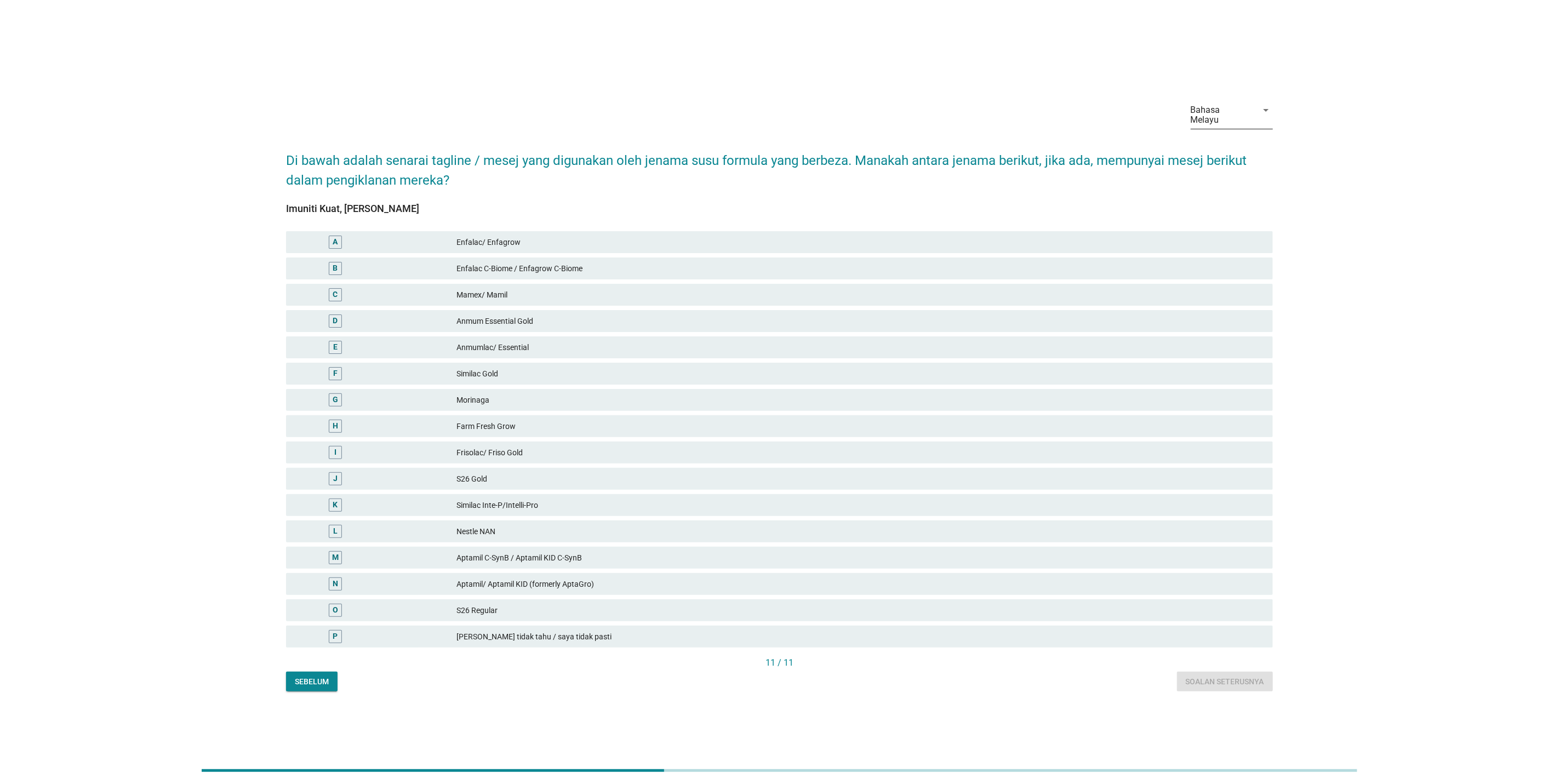
click at [1232, 109] on div "Bahasa Melayu" at bounding box center [1221, 115] width 60 height 20
click at [1234, 128] on div "English" at bounding box center [1232, 123] width 64 height 13
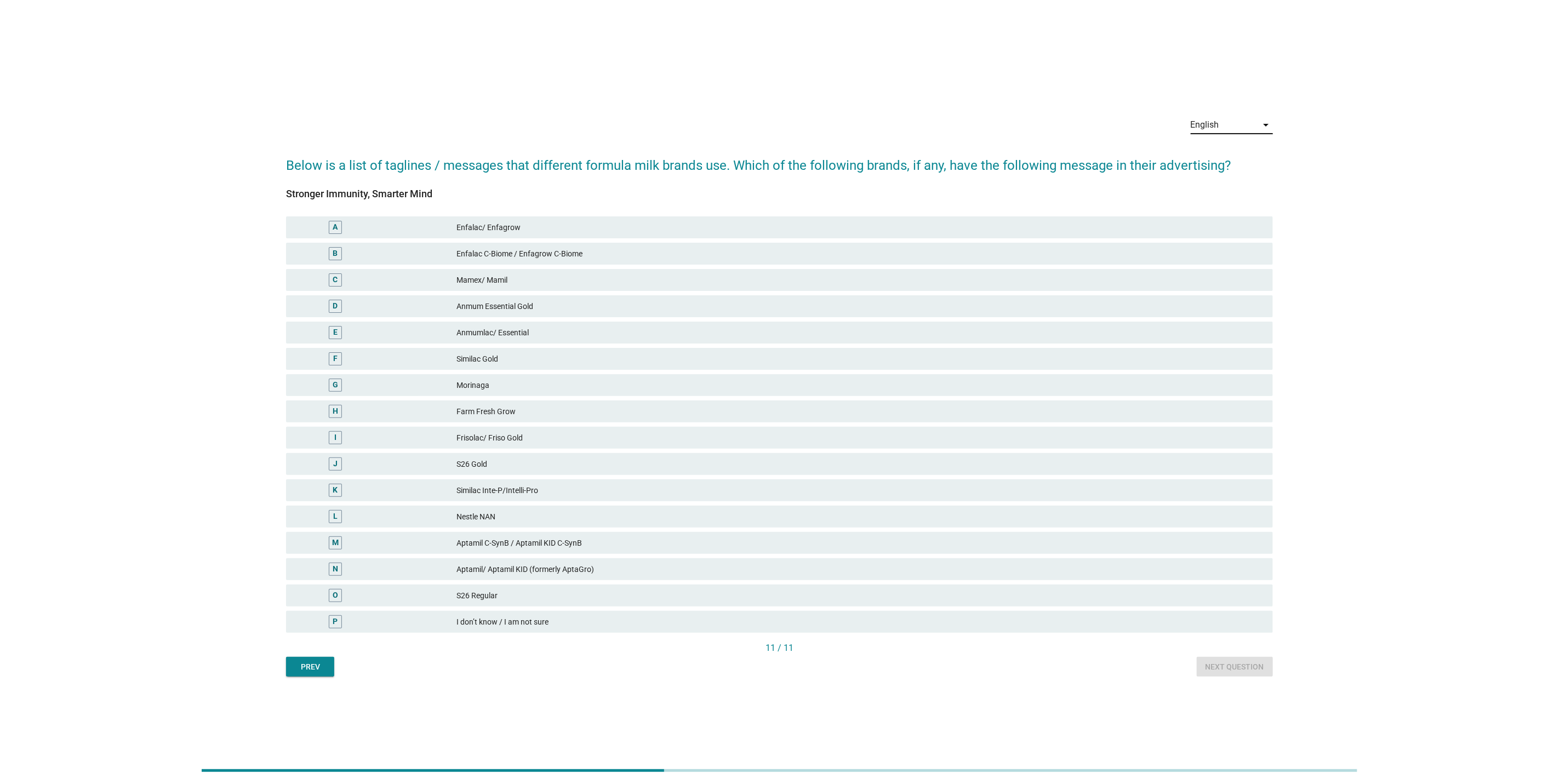
click at [1231, 112] on div "English arrow_drop_down" at bounding box center [1231, 127] width 82 height 35
click at [1221, 120] on div "English" at bounding box center [1224, 125] width 67 height 18
click at [1214, 176] on div "中文（简体）" at bounding box center [1232, 186] width 64 height 26
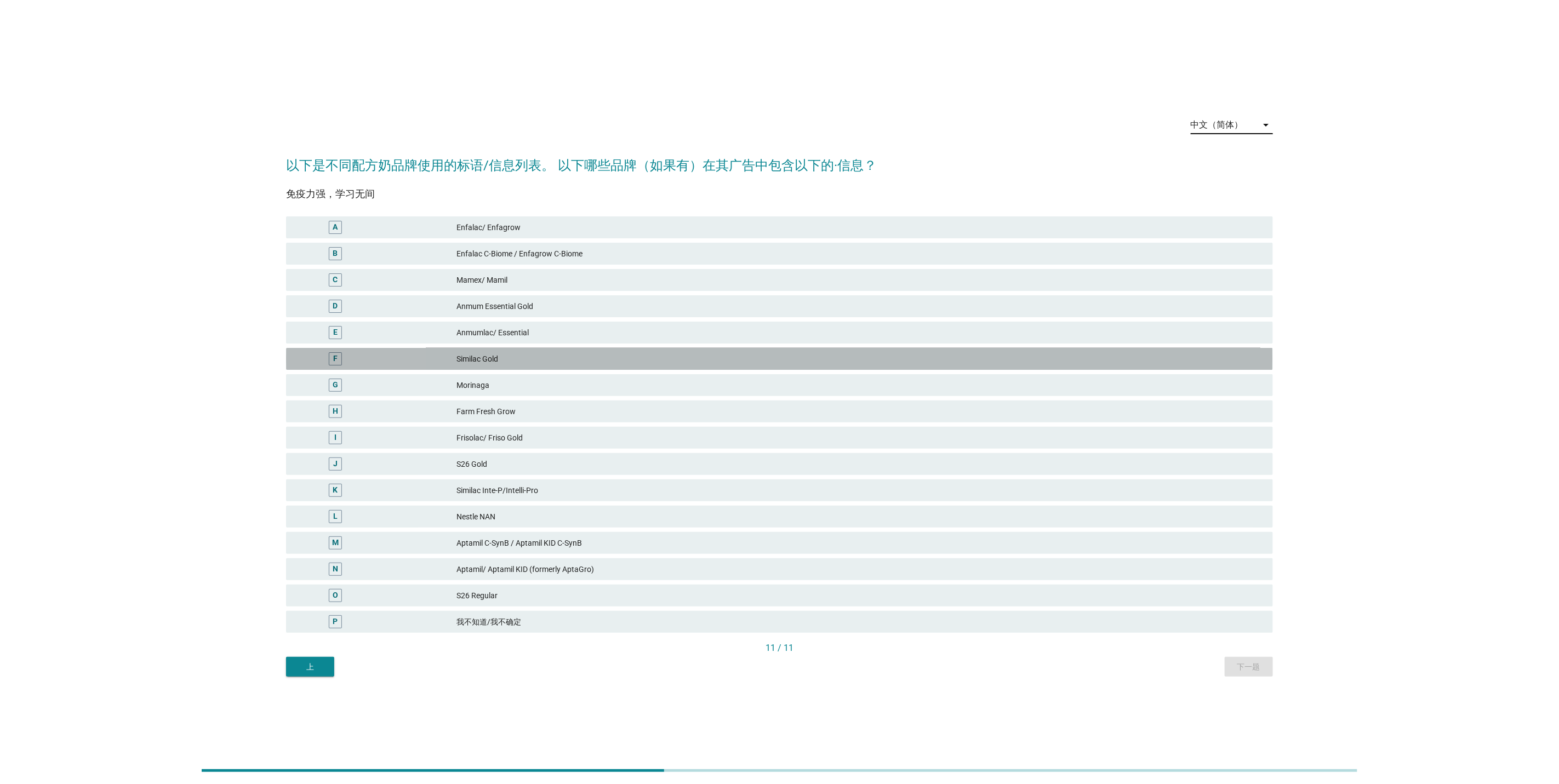
click at [642, 350] on div "F Similac Gold" at bounding box center [780, 358] width 987 height 22
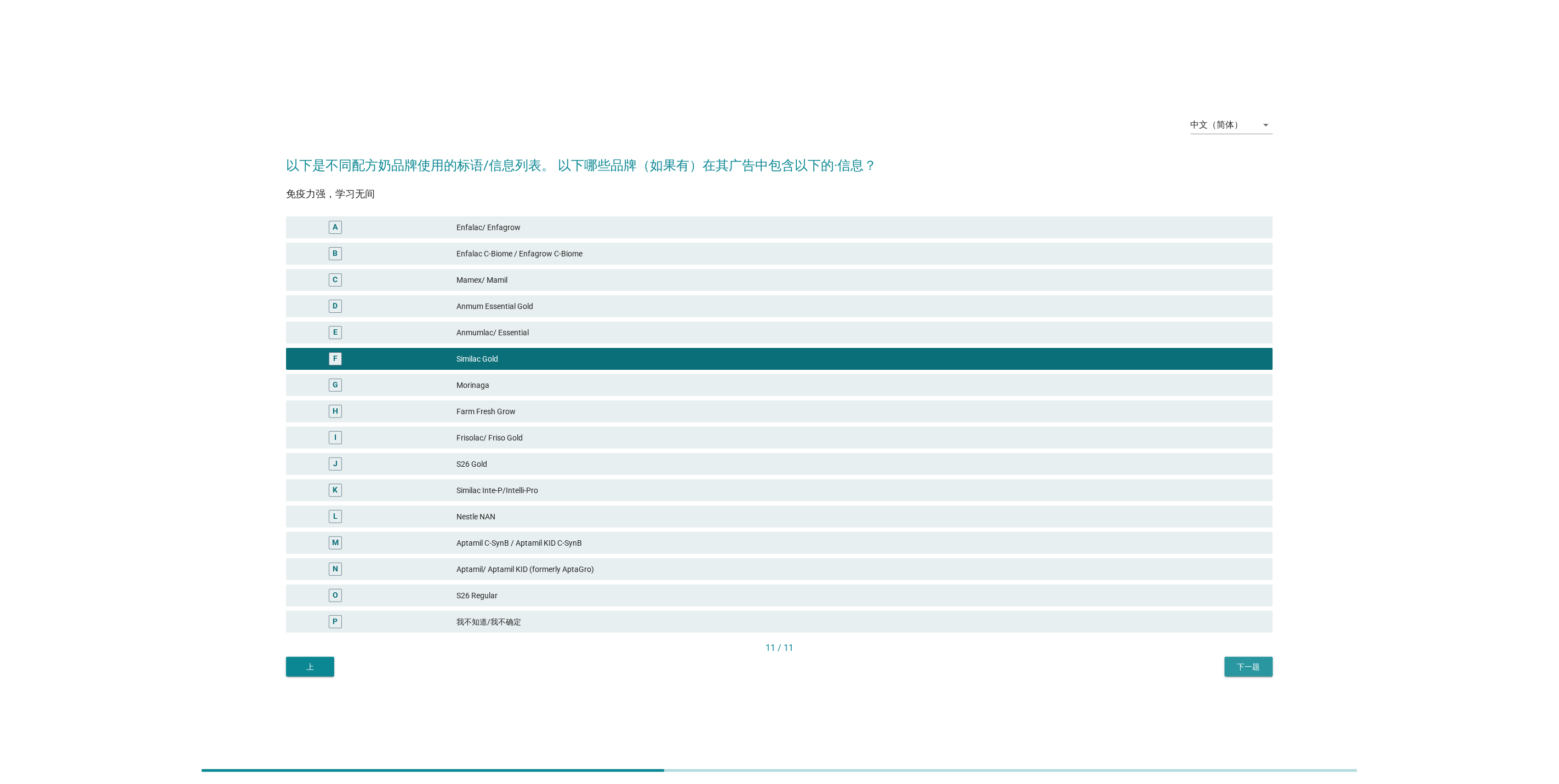
click at [1257, 669] on div "下一题" at bounding box center [1249, 667] width 31 height 11
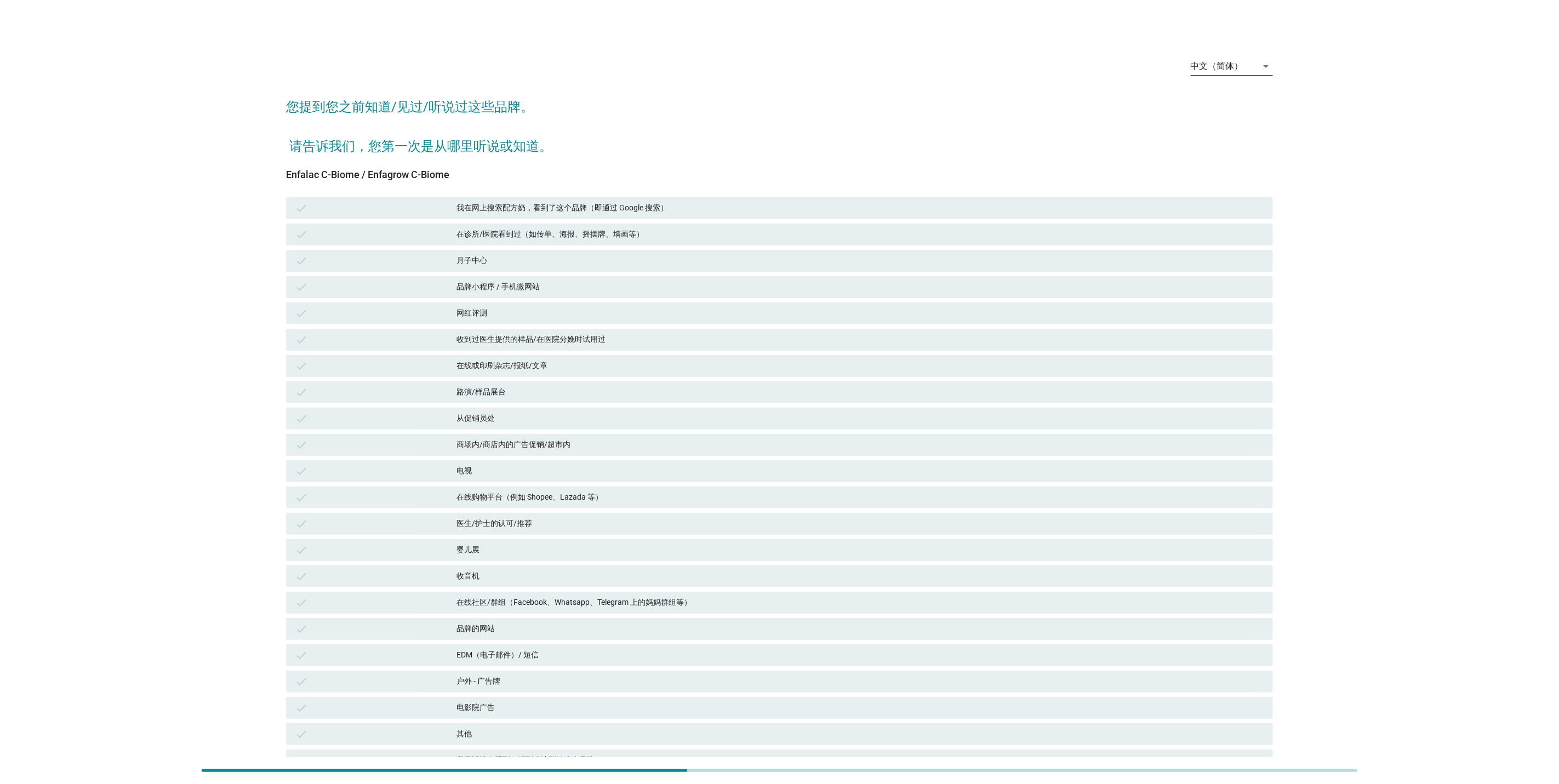
click at [1219, 70] on div "中文（简体）" at bounding box center [1217, 66] width 53 height 10
click at [1222, 74] on div "English" at bounding box center [1232, 74] width 64 height 13
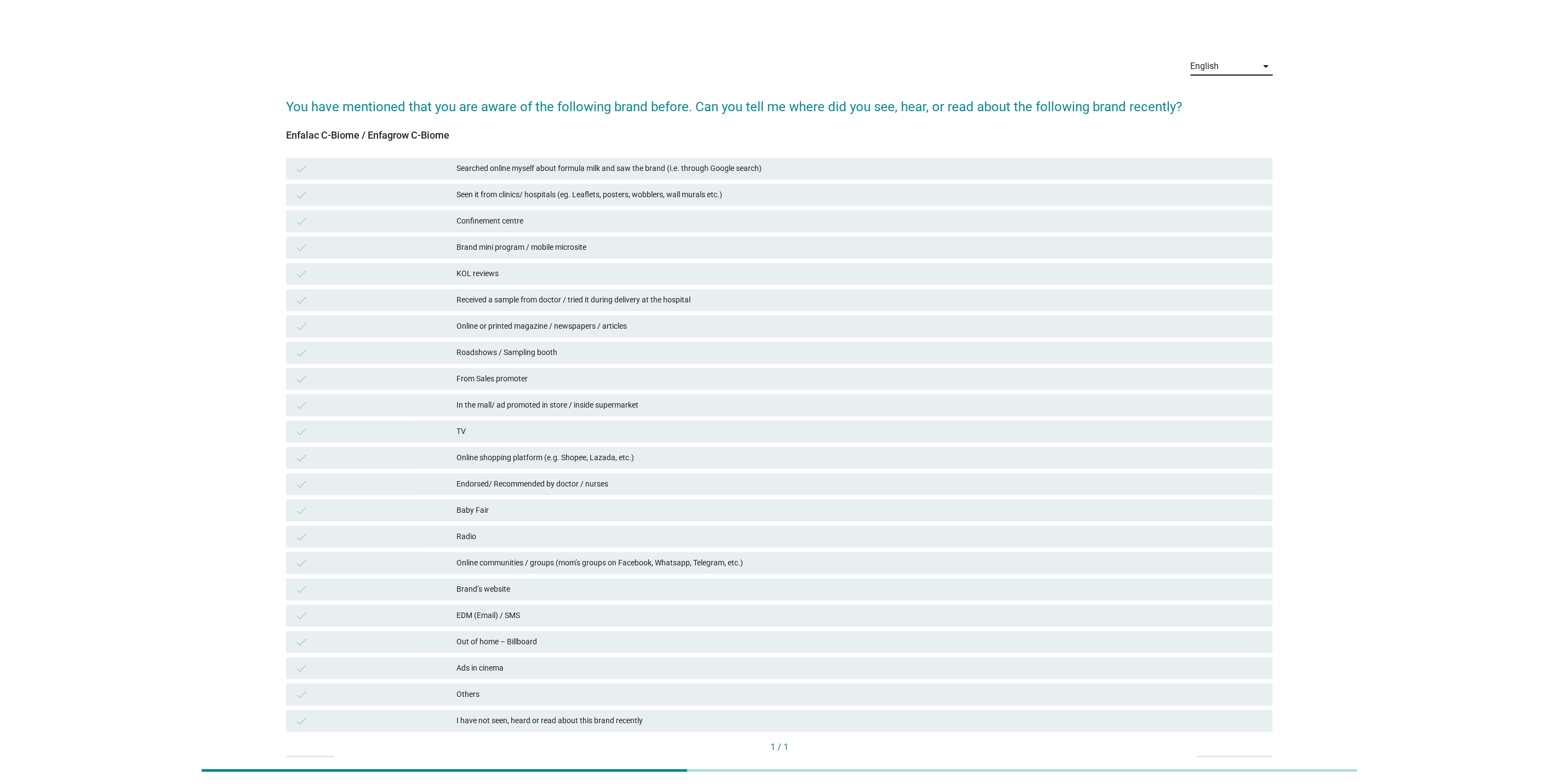
click at [530, 215] on div "Confinement centre" at bounding box center [860, 221] width 808 height 13
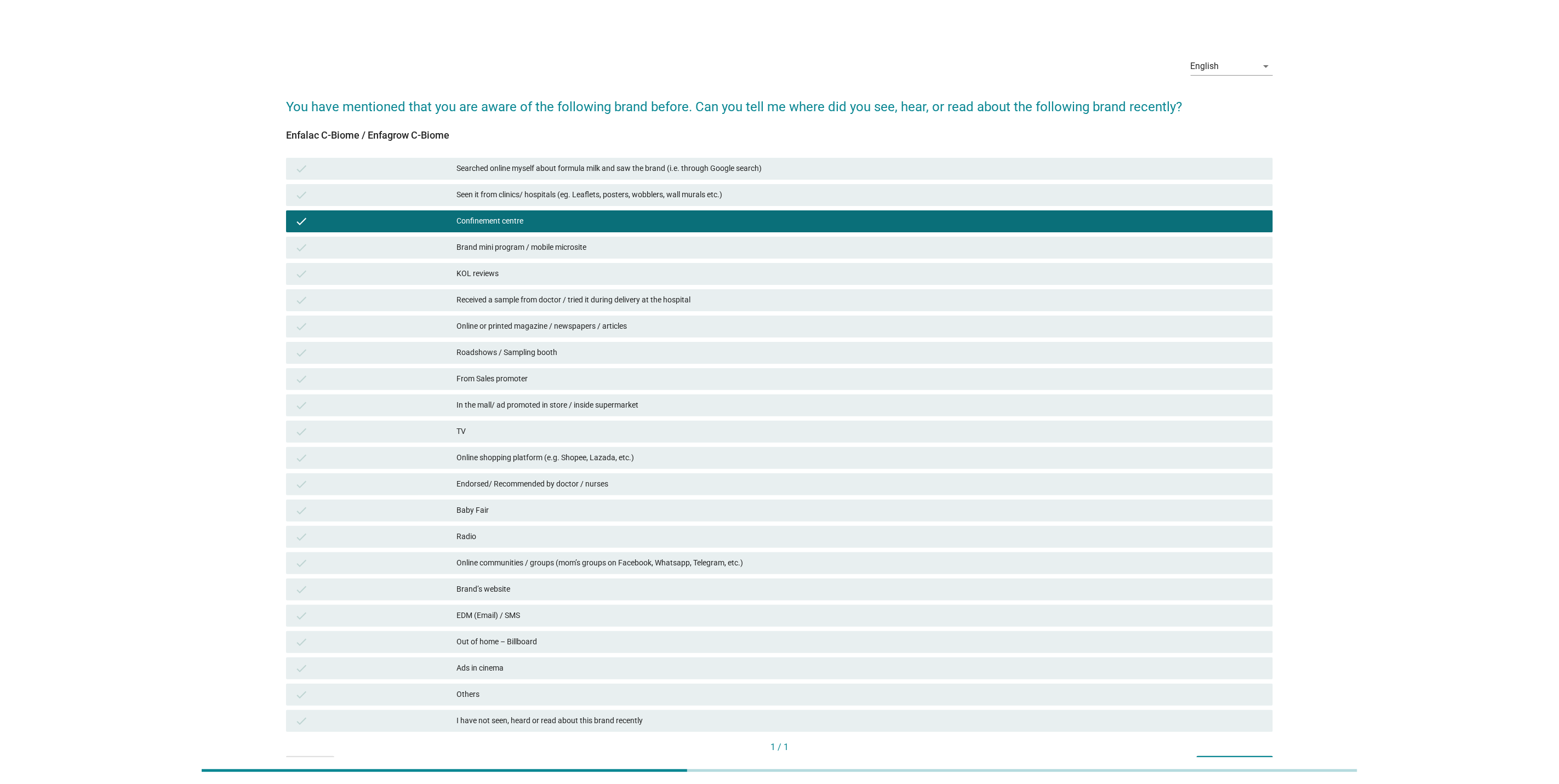
click at [516, 261] on div "check KOL reviews" at bounding box center [780, 274] width 992 height 26
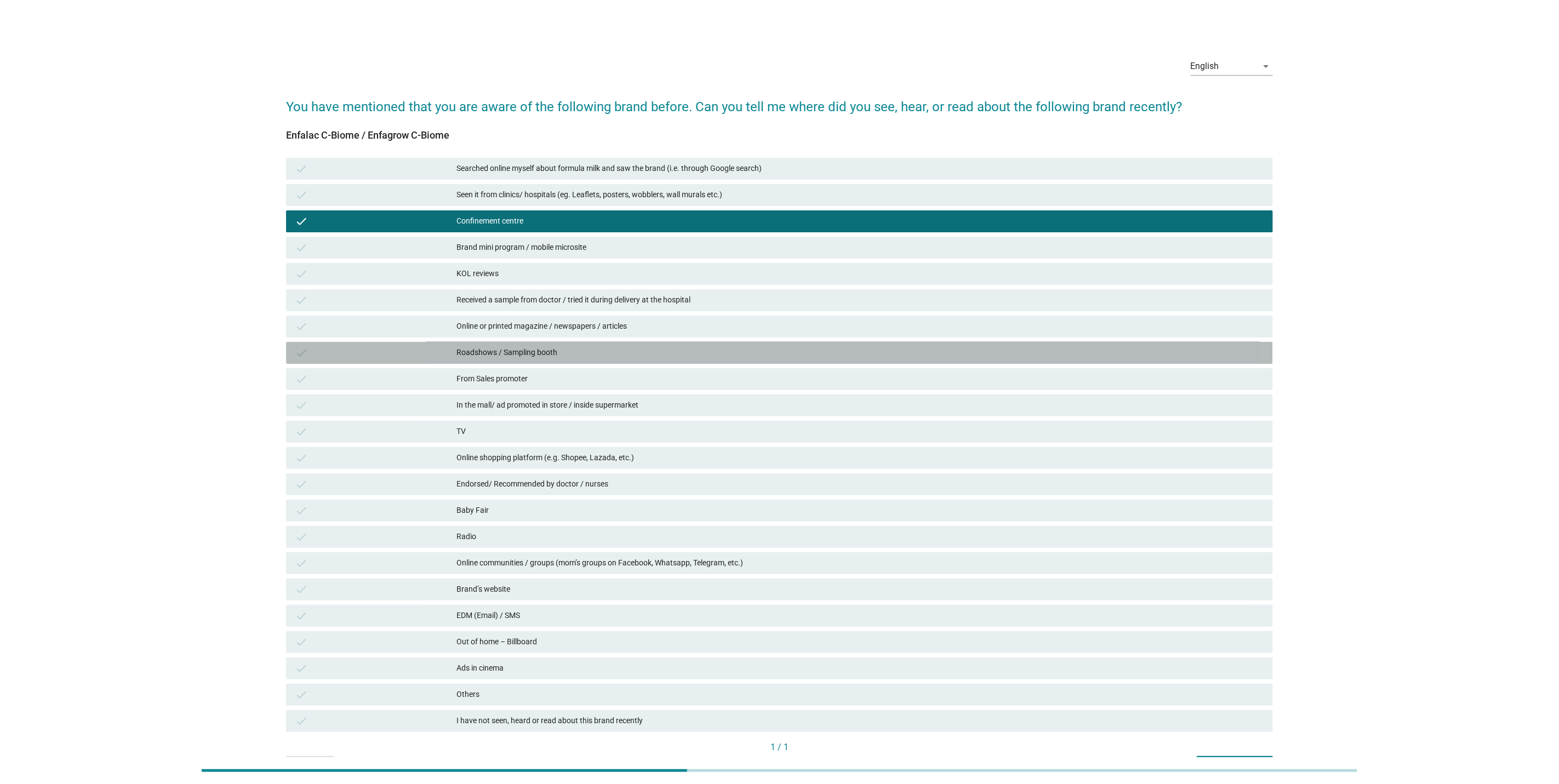
click at [505, 350] on div "Roadshows / Sampling booth" at bounding box center [860, 352] width 808 height 13
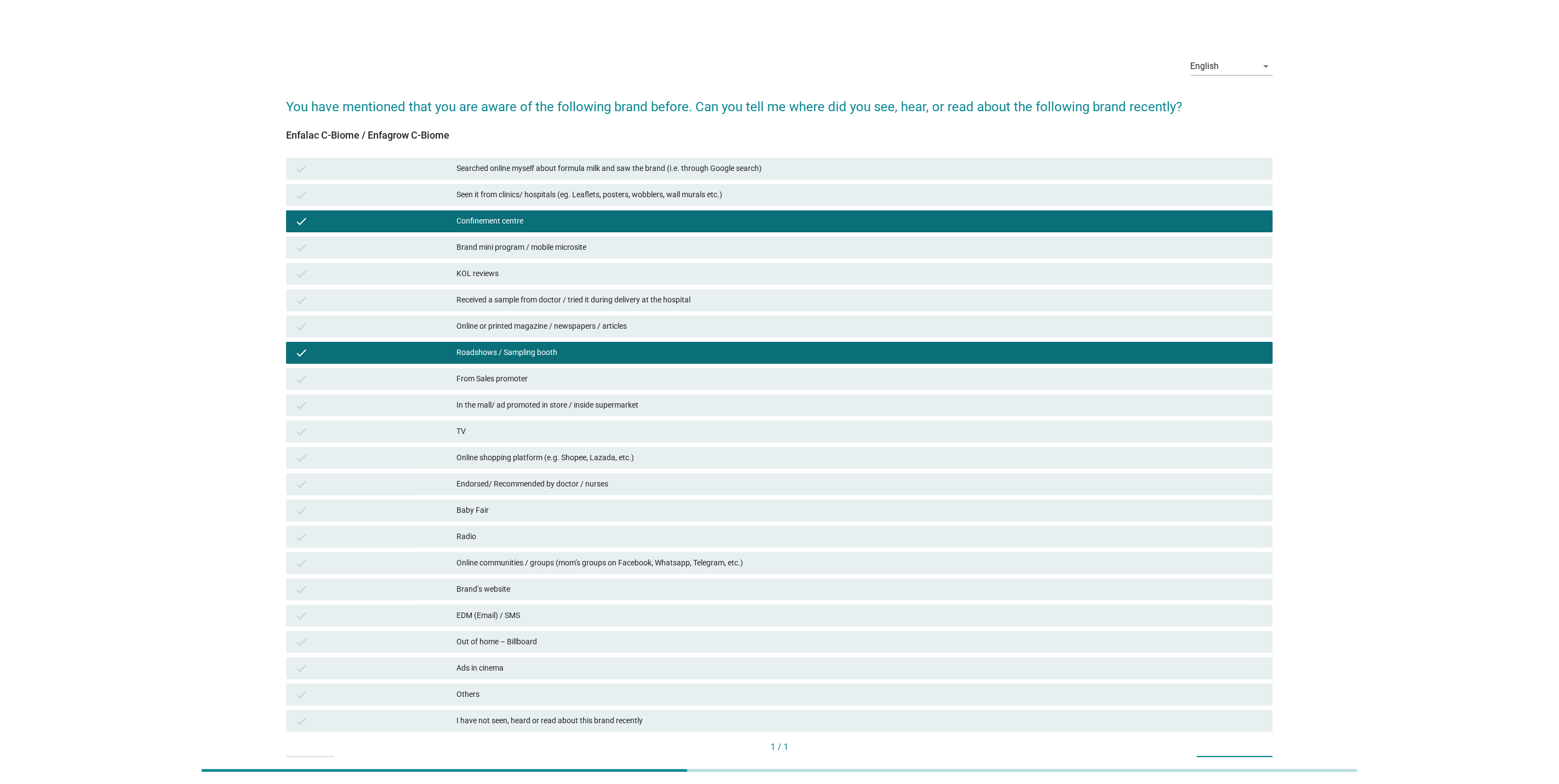
click at [472, 397] on div "check In the mall/ ad promoted in store / inside supermarket" at bounding box center [780, 405] width 987 height 22
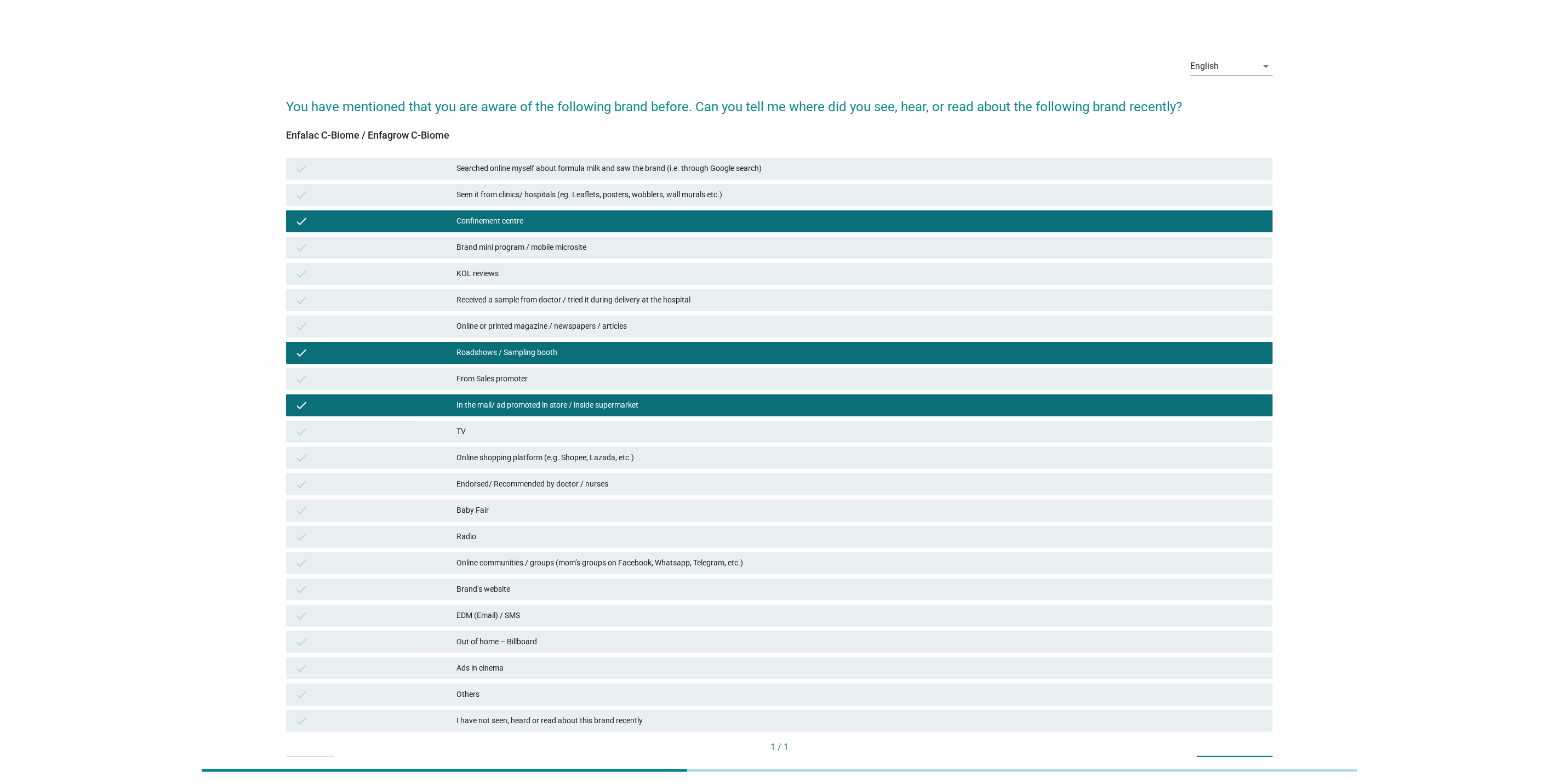
click at [1393, 462] on div "English arrow_drop_down You have mentioned that you are aware of the following …" at bounding box center [779, 412] width 1506 height 745
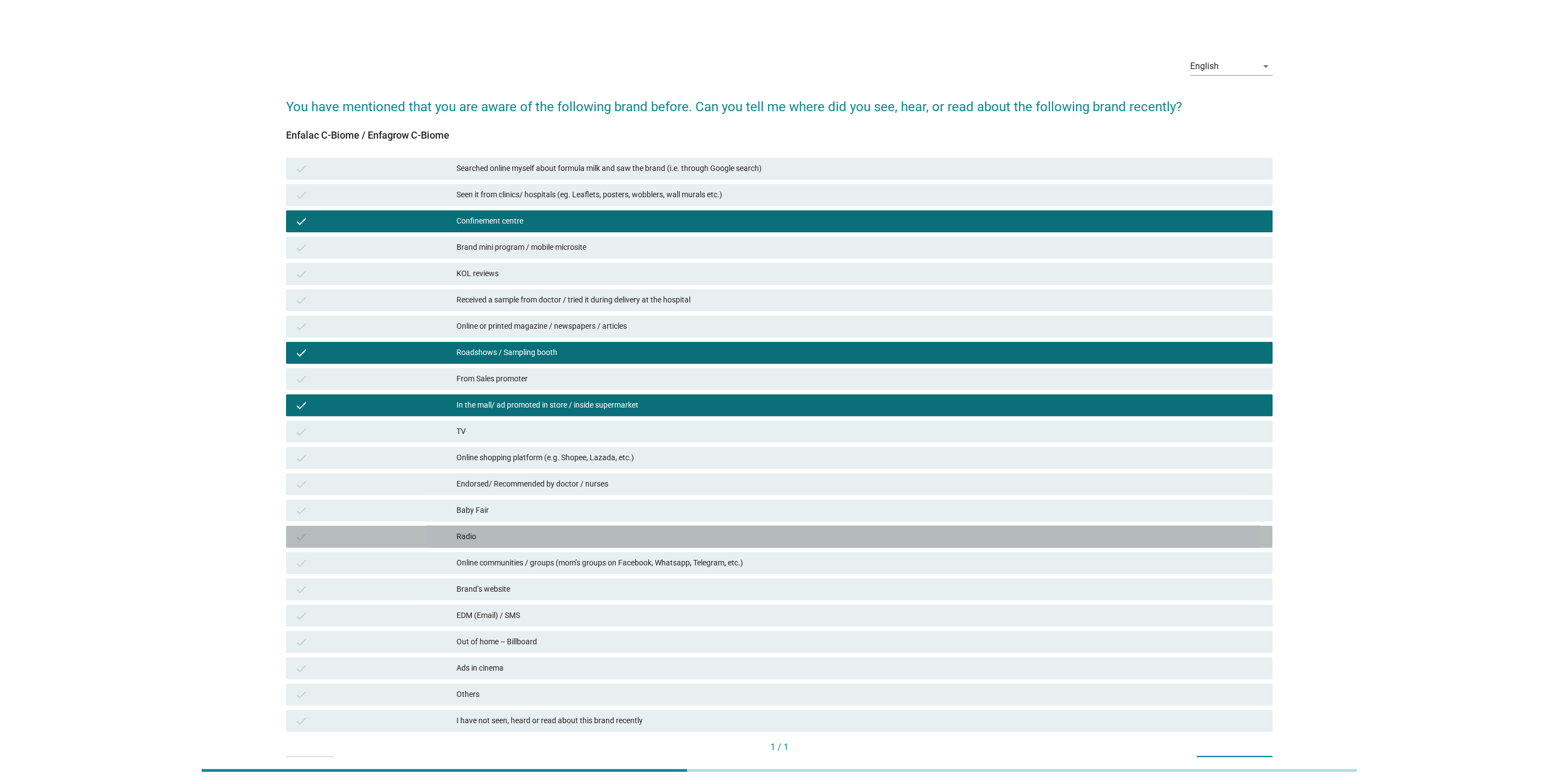
click at [554, 538] on div "Radio" at bounding box center [860, 537] width 808 height 13
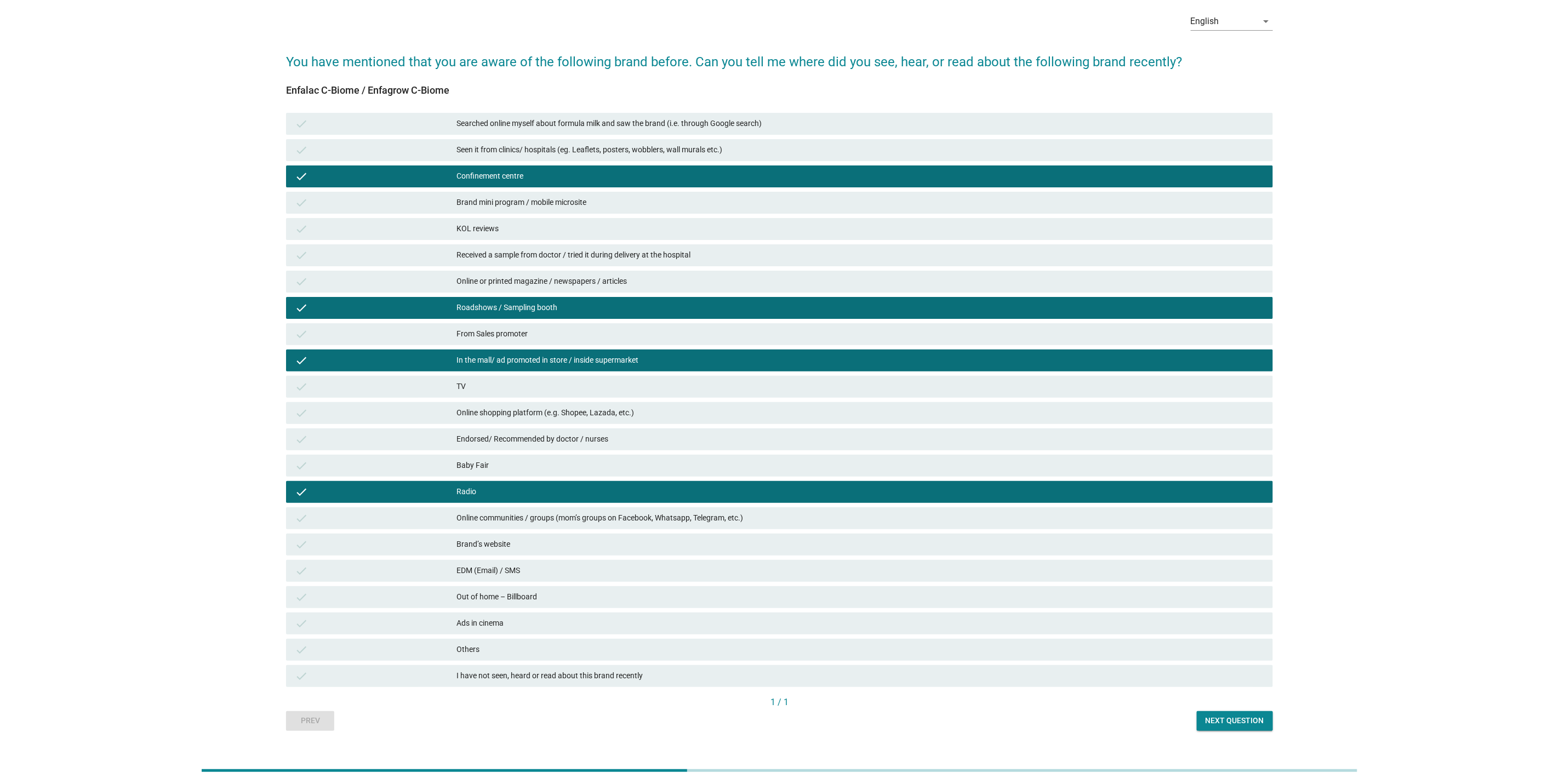
scroll to position [67, 0]
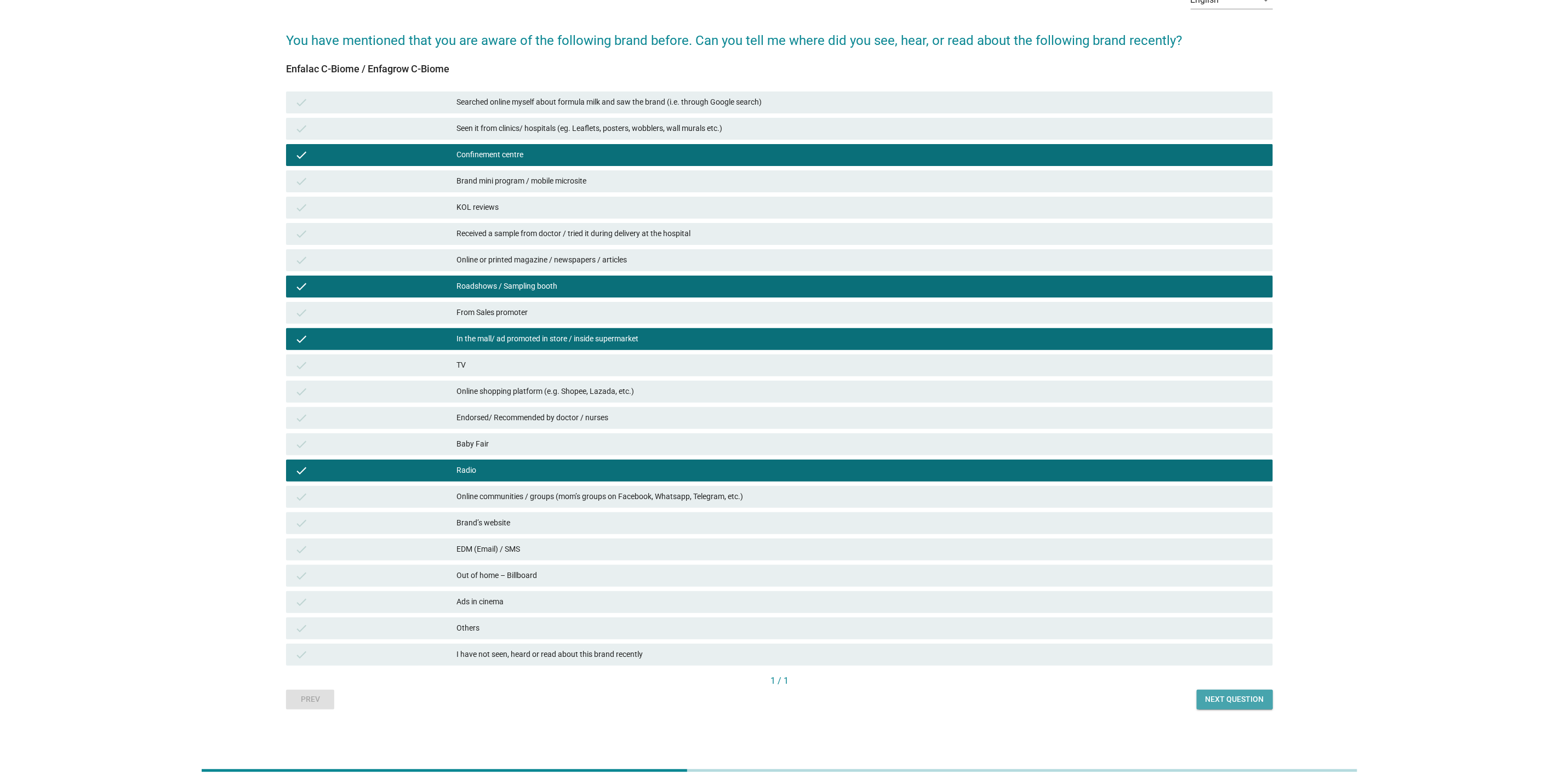
click at [1266, 705] on button "Next question" at bounding box center [1234, 700] width 76 height 20
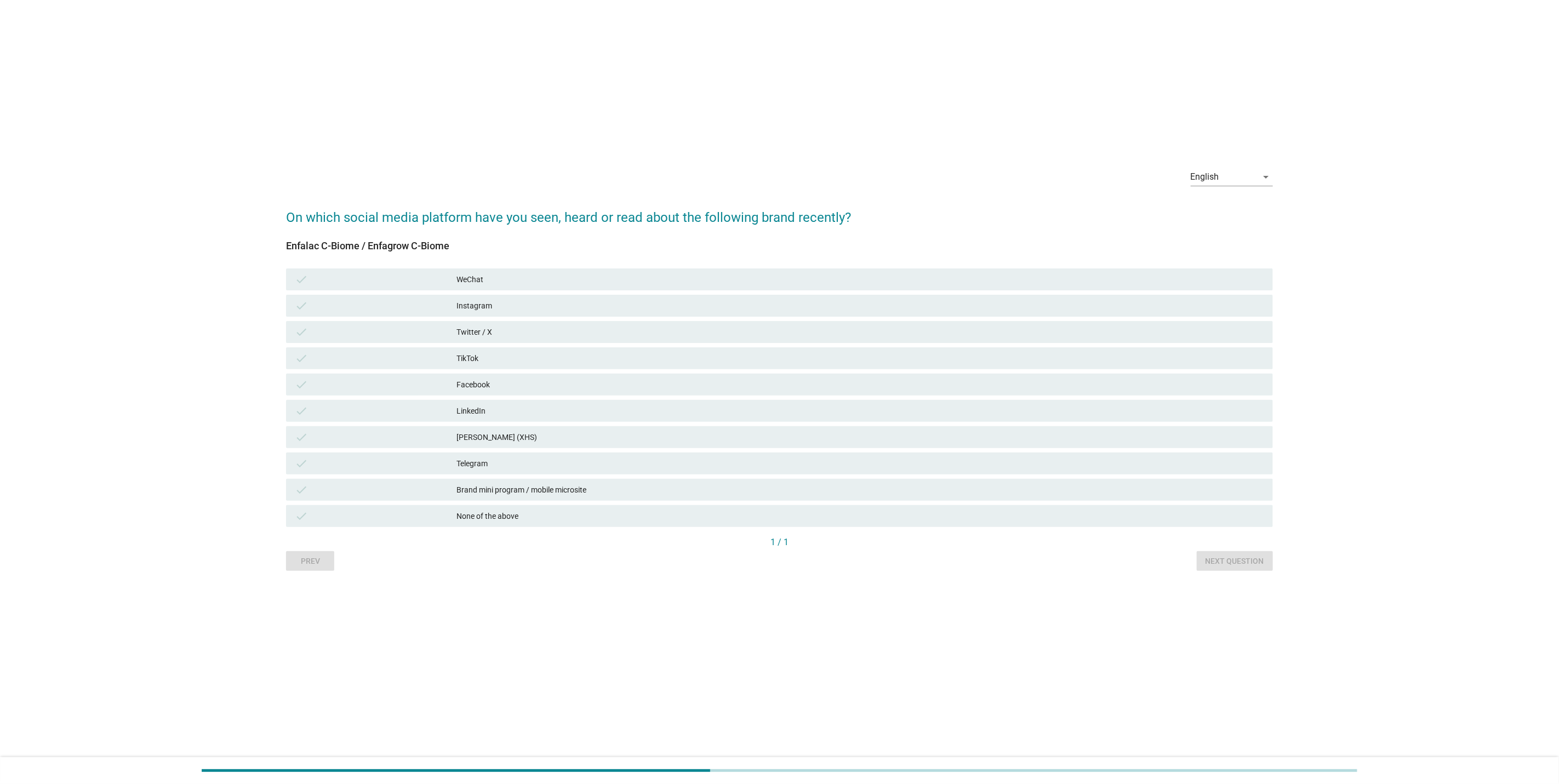
scroll to position [0, 0]
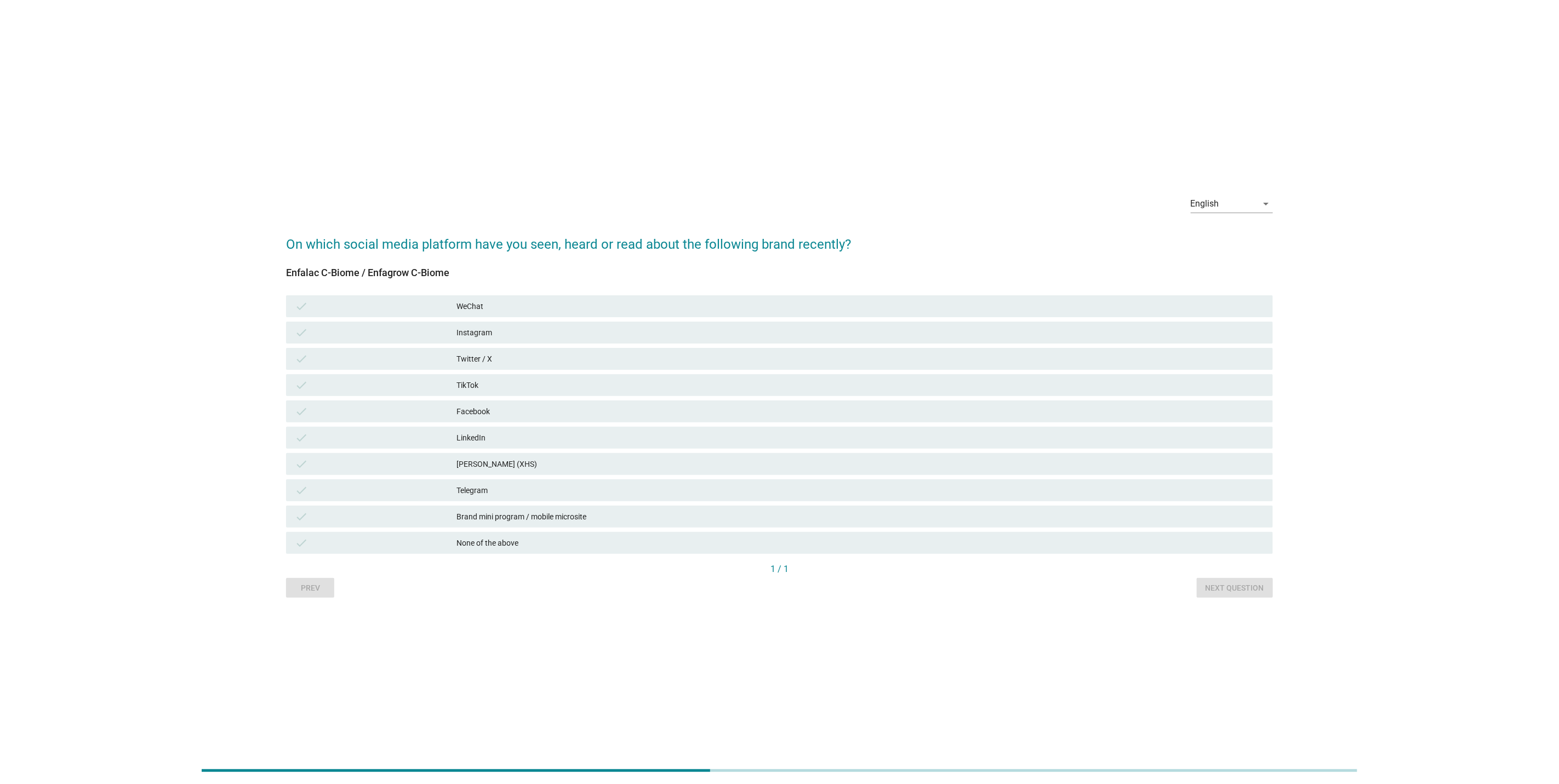
drag, startPoint x: 276, startPoint y: 237, endPoint x: 855, endPoint y: 265, distance: 579.7
click at [855, 265] on div "English arrow_drop_down On which social media platform have you seen, heard or …" at bounding box center [779, 392] width 1506 height 429
drag, startPoint x: 855, startPoint y: 265, endPoint x: 847, endPoint y: 271, distance: 10.0
click at [854, 266] on div "Enfalac C-Biome / Enfagrow C-Biome check WeChat check Instagram check Twitter /…" at bounding box center [780, 408] width 987 height 309
click at [381, 266] on div "Enfalac C-Biome / Enfagrow C-Biome check WeChat check Instagram check Twitter /…" at bounding box center [780, 408] width 987 height 309
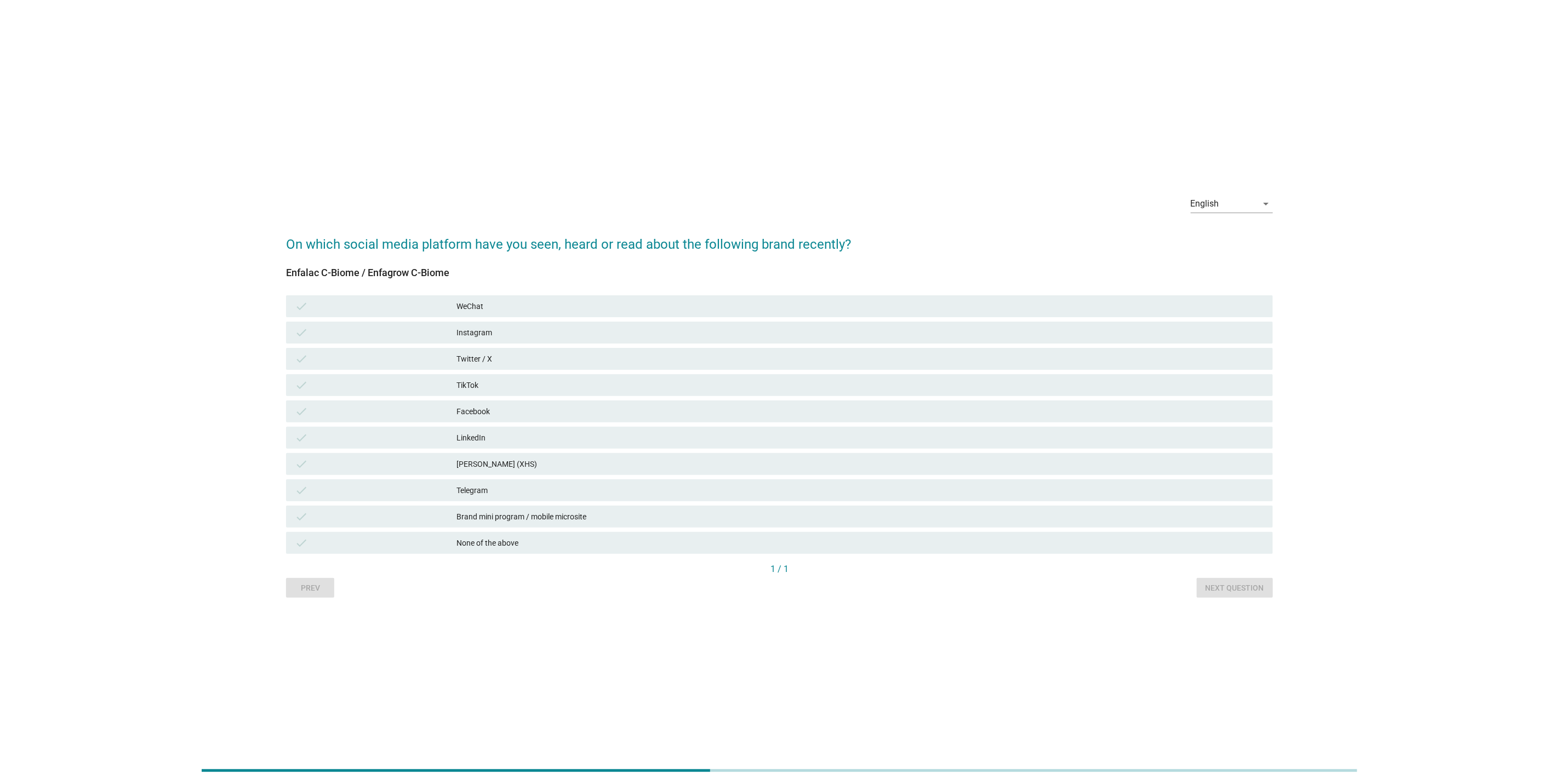
click at [450, 276] on div "Enfalac C-Biome / Enfagrow C-Biome" at bounding box center [780, 272] width 987 height 15
click at [477, 312] on div "WeChat" at bounding box center [860, 305] width 808 height 13
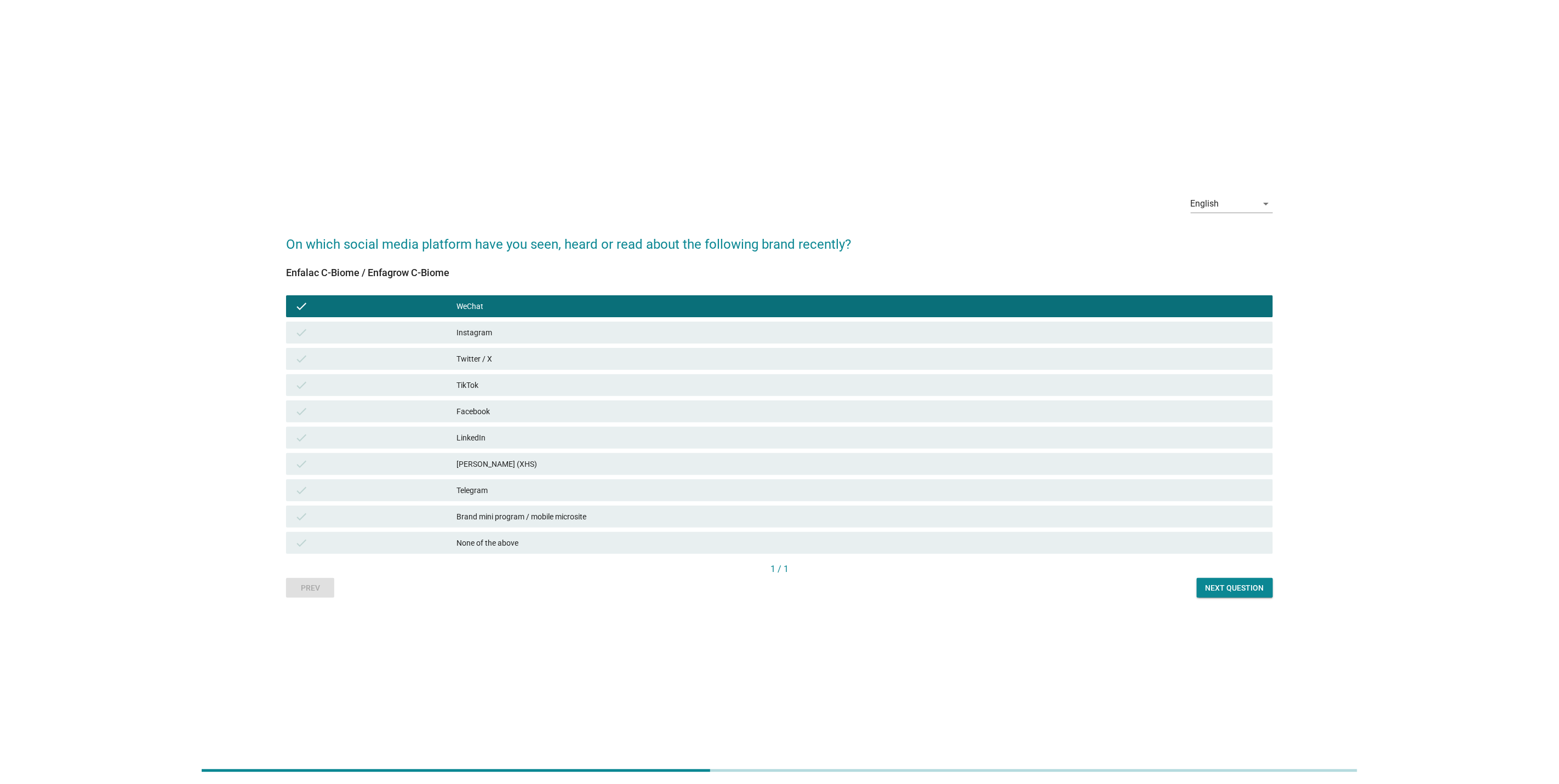
click at [543, 504] on div "check Brand mini program / mobile microsite" at bounding box center [780, 517] width 992 height 26
click at [544, 516] on div "Brand mini program / mobile microsite" at bounding box center [860, 516] width 808 height 13
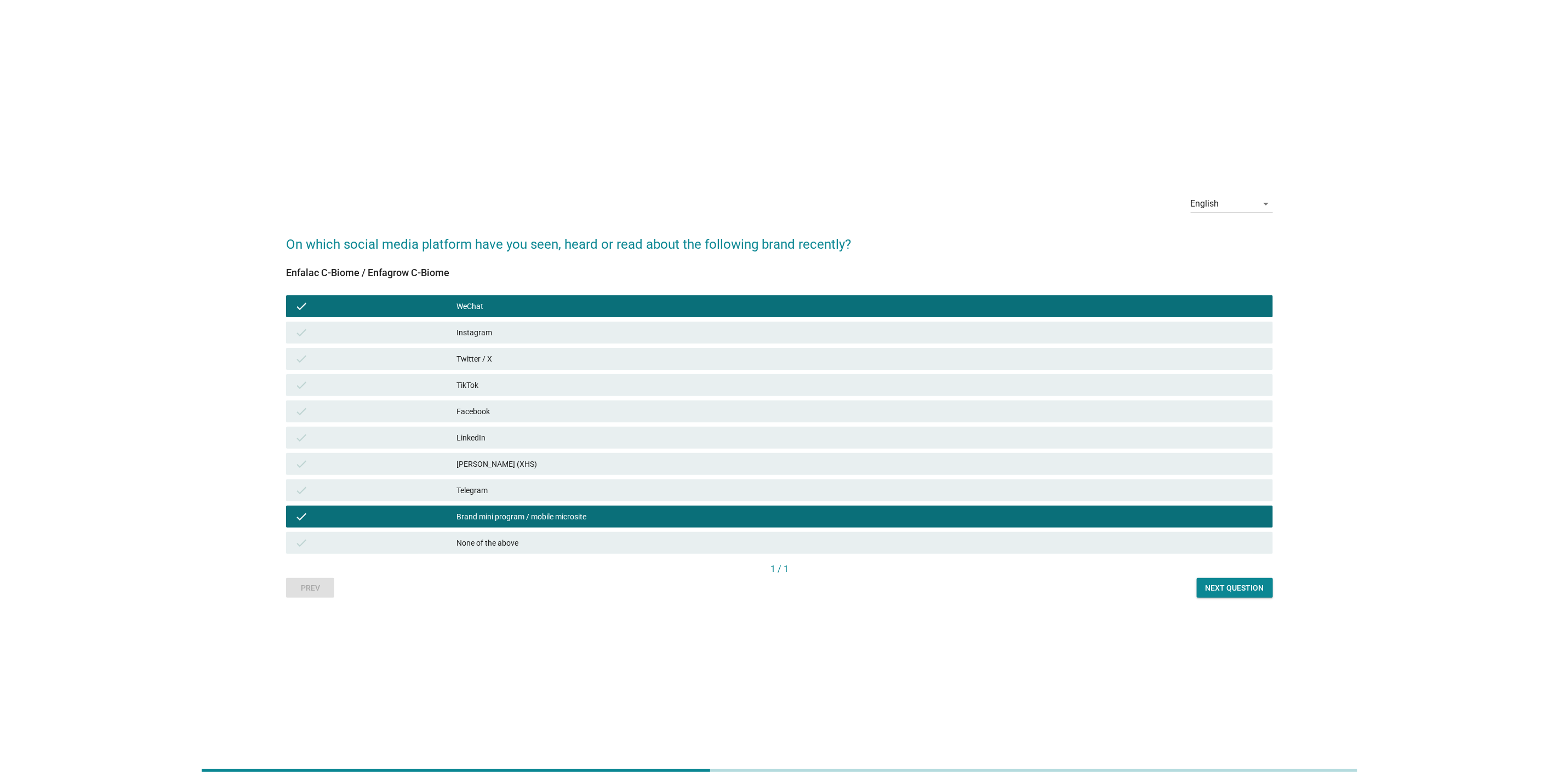
click at [566, 479] on div "check Telegram" at bounding box center [780, 490] width 992 height 26
click at [975, 466] on div "[PERSON_NAME] (XHS)" at bounding box center [860, 464] width 808 height 13
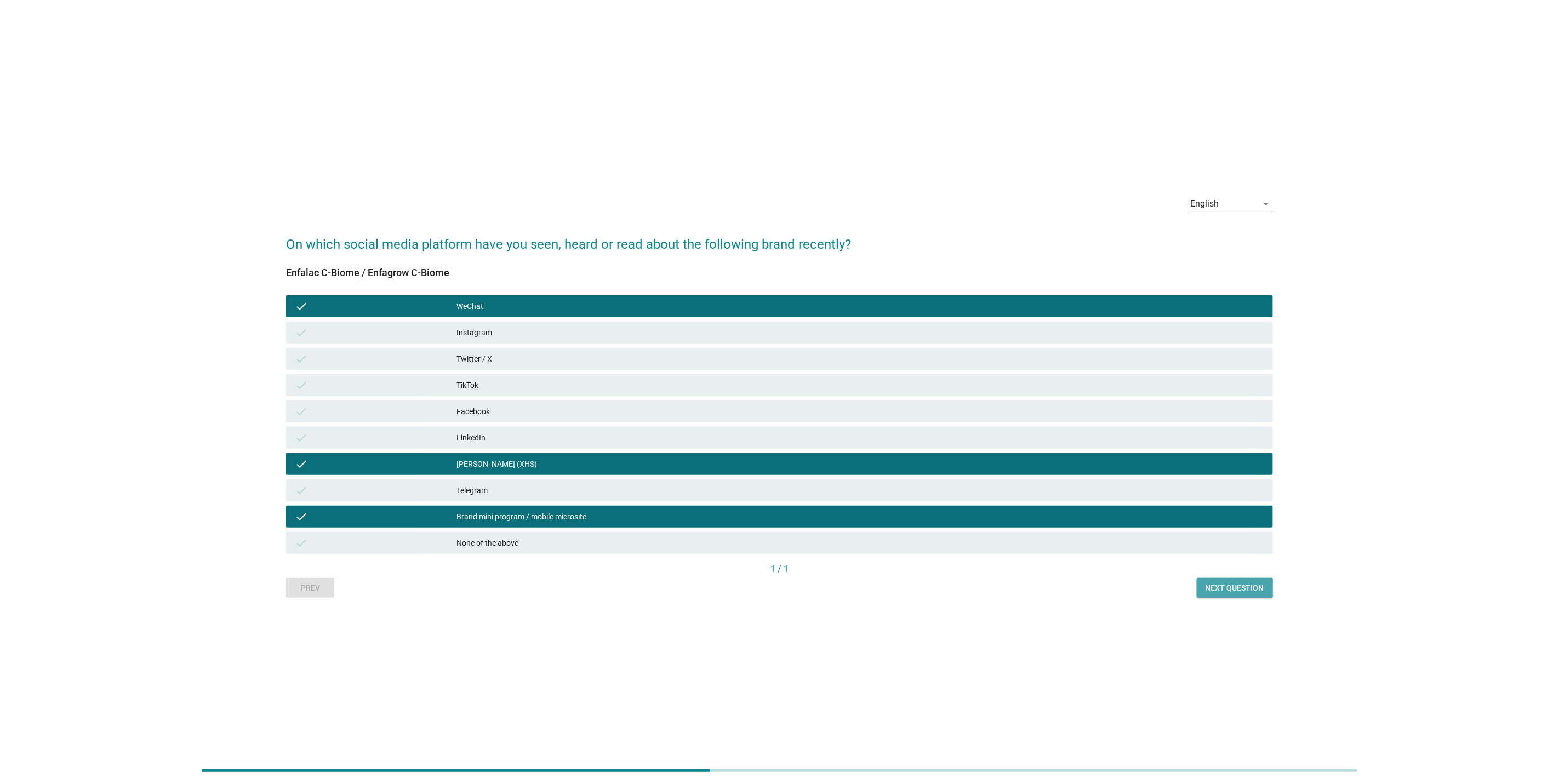
click at [1257, 590] on div "Next question" at bounding box center [1234, 588] width 59 height 11
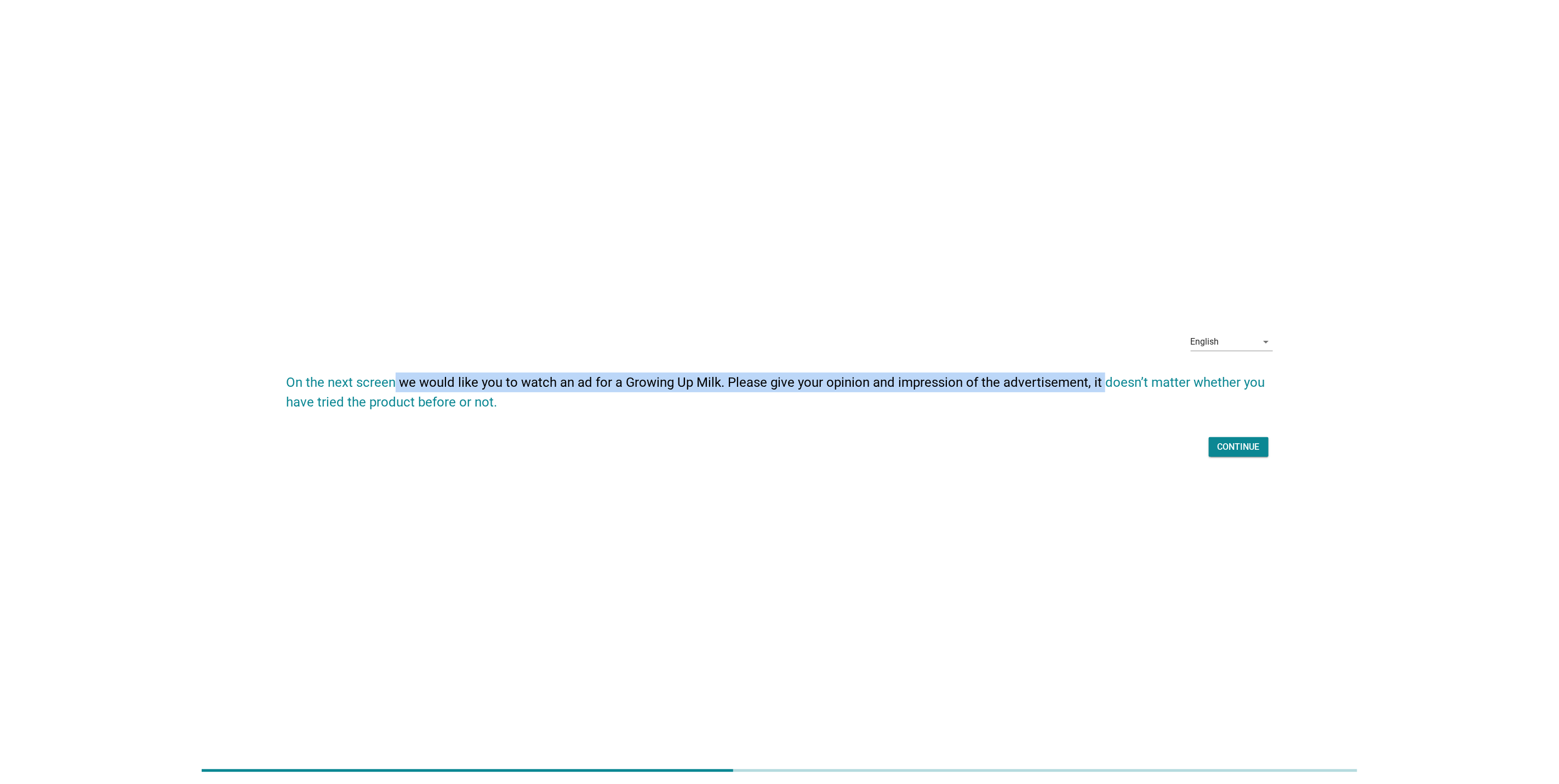
drag, startPoint x: 394, startPoint y: 383, endPoint x: 1102, endPoint y: 377, distance: 708.0
click at [1102, 377] on h2 "On the next screen we would like you to watch an ad for a Growing Up Milk. Plea…" at bounding box center [780, 387] width 987 height 51
drag, startPoint x: 1102, startPoint y: 377, endPoint x: 1228, endPoint y: 450, distance: 145.6
click at [1228, 450] on div "Continue" at bounding box center [1238, 446] width 42 height 13
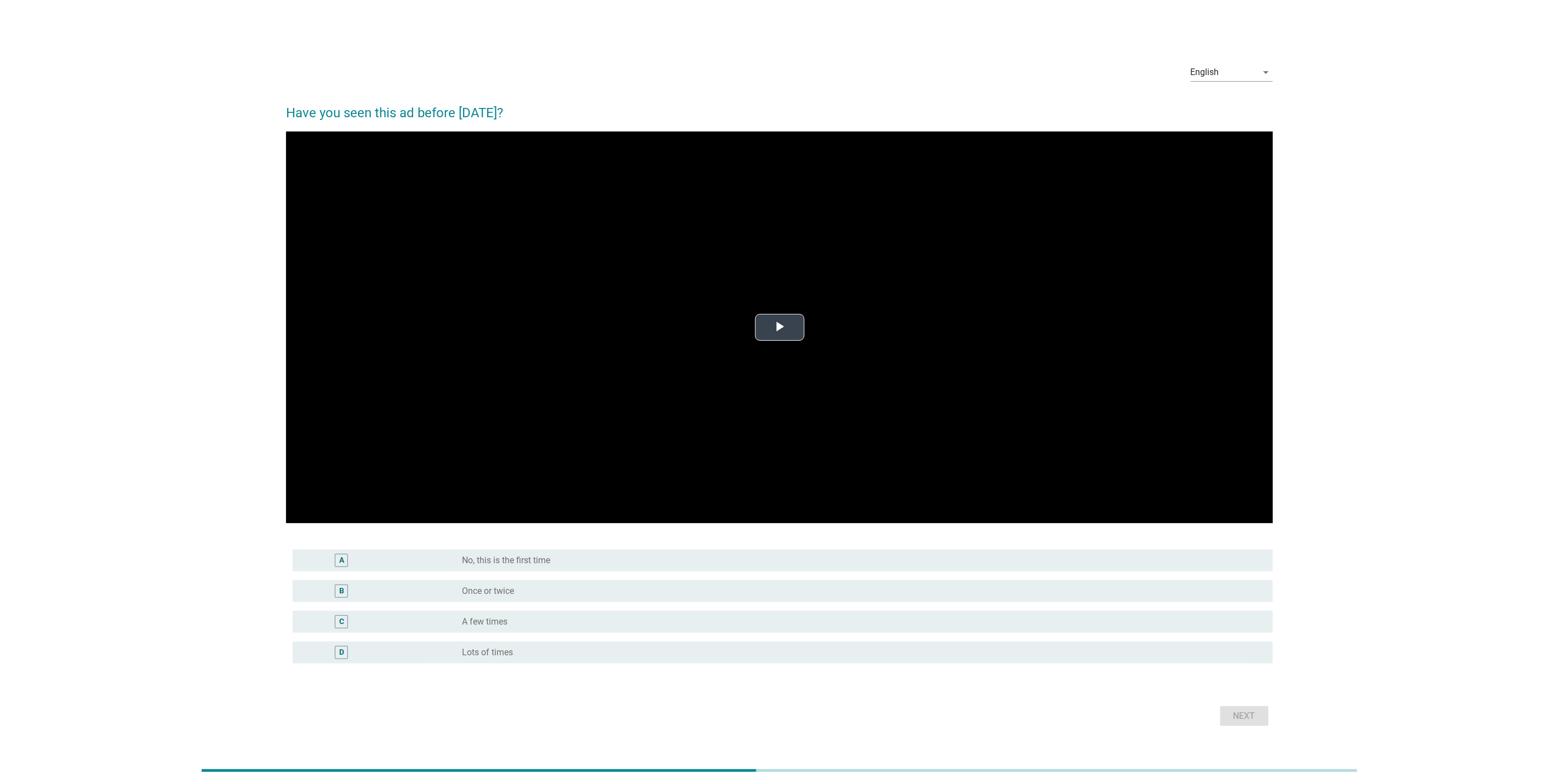
click at [780, 328] on span "Video Player" at bounding box center [780, 328] width 0 height 0
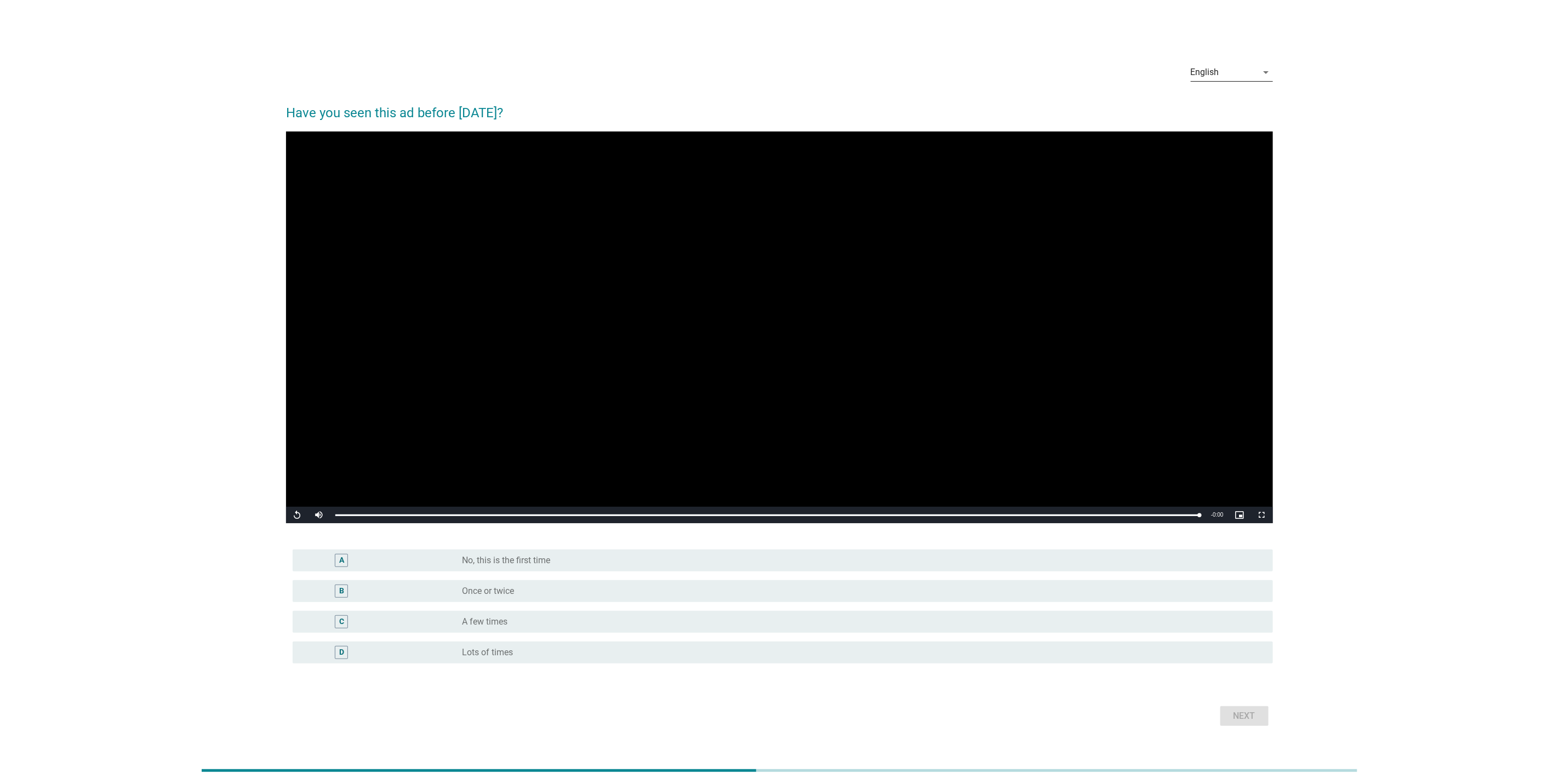
click at [1224, 67] on div "English" at bounding box center [1224, 72] width 67 height 18
click at [1215, 137] on div "中文（简体）" at bounding box center [1232, 133] width 64 height 13
click at [805, 303] on video "Video Player" at bounding box center [780, 328] width 987 height 392
drag, startPoint x: 1284, startPoint y: 71, endPoint x: 1266, endPoint y: 73, distance: 18.1
click at [1280, 72] on div "中文（简体） arrow_drop_down 您在今天之前看过这个广告吗？ Video Player is loading. Play Video Pause…" at bounding box center [779, 392] width 1506 height 693
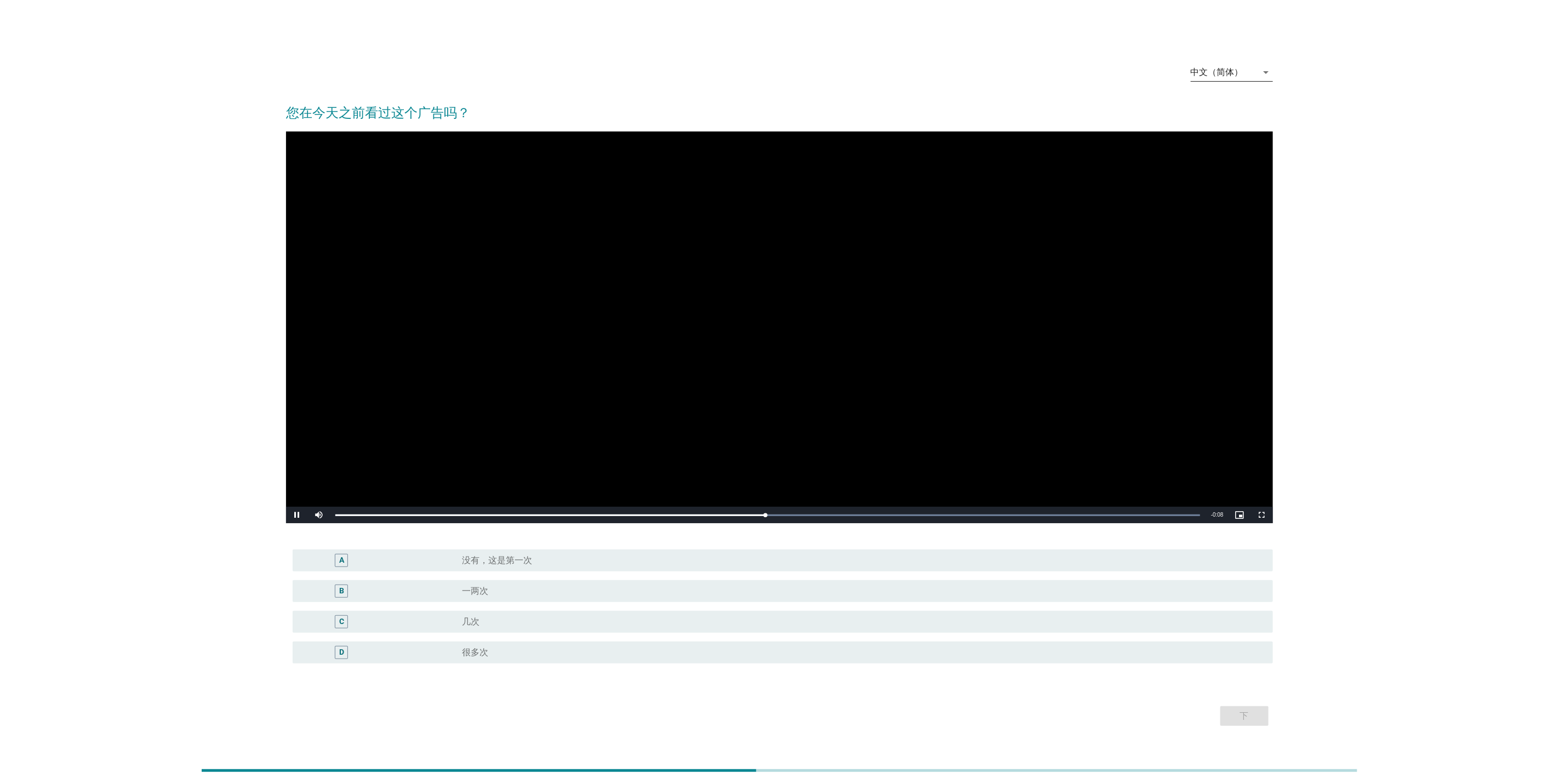
click at [1266, 74] on icon "arrow_drop_down" at bounding box center [1266, 72] width 13 height 13
click at [1248, 92] on div "English" at bounding box center [1232, 81] width 64 height 26
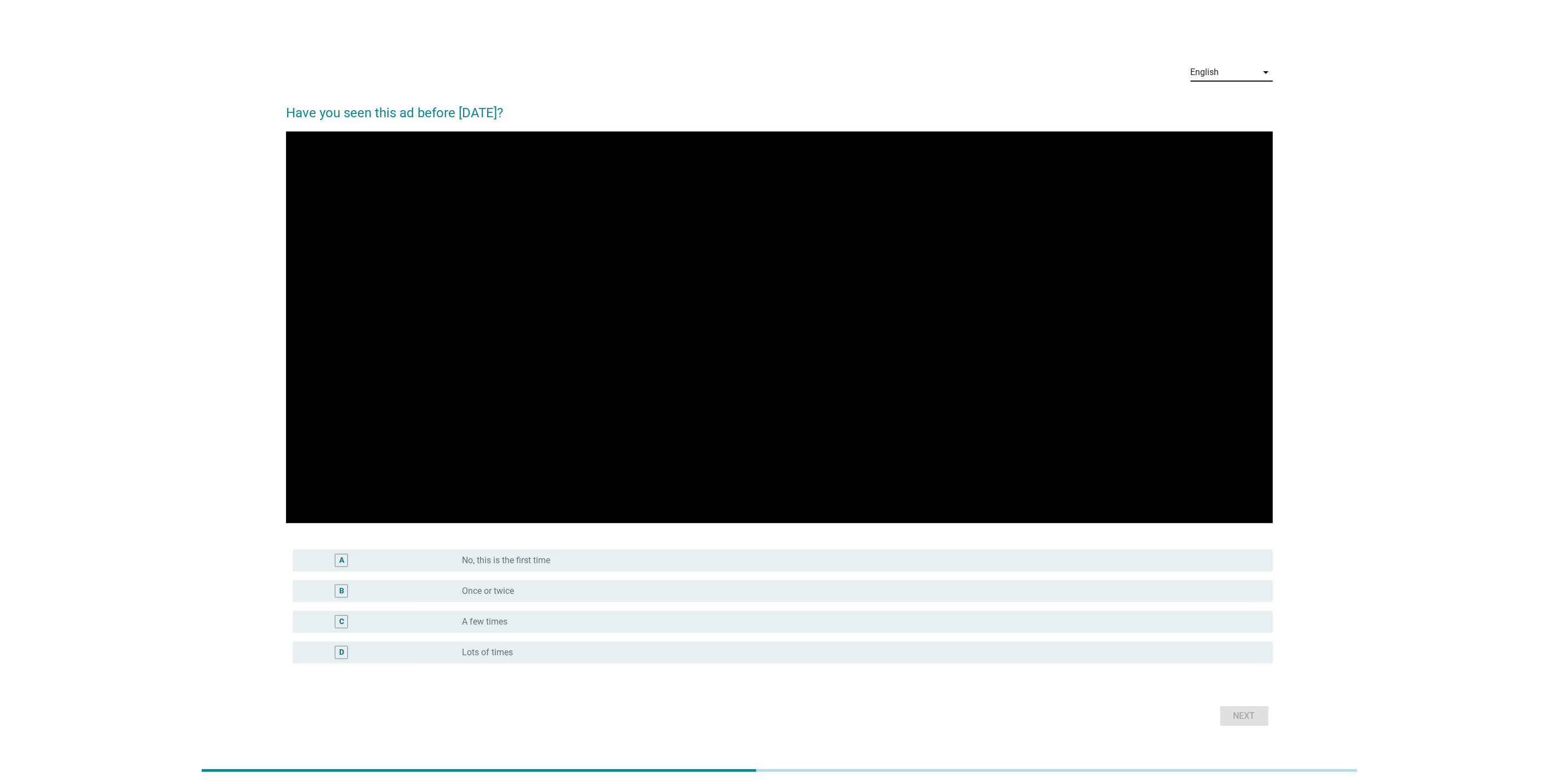
click at [1348, 172] on div "English arrow_drop_down Have you seen this ad before [DATE]? Video Player is lo…" at bounding box center [779, 392] width 1506 height 693
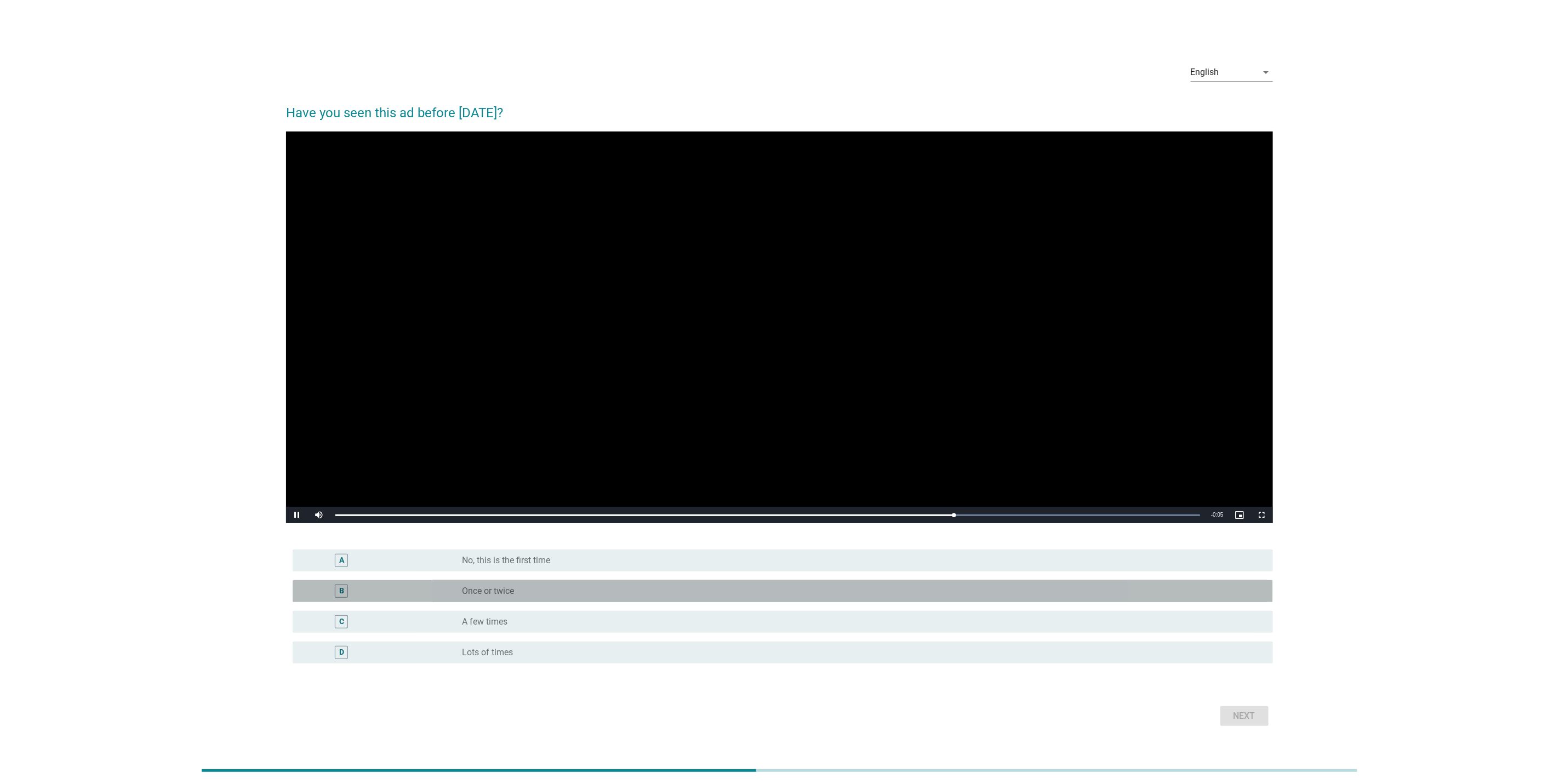
click at [497, 592] on label "Once or twice" at bounding box center [488, 591] width 52 height 11
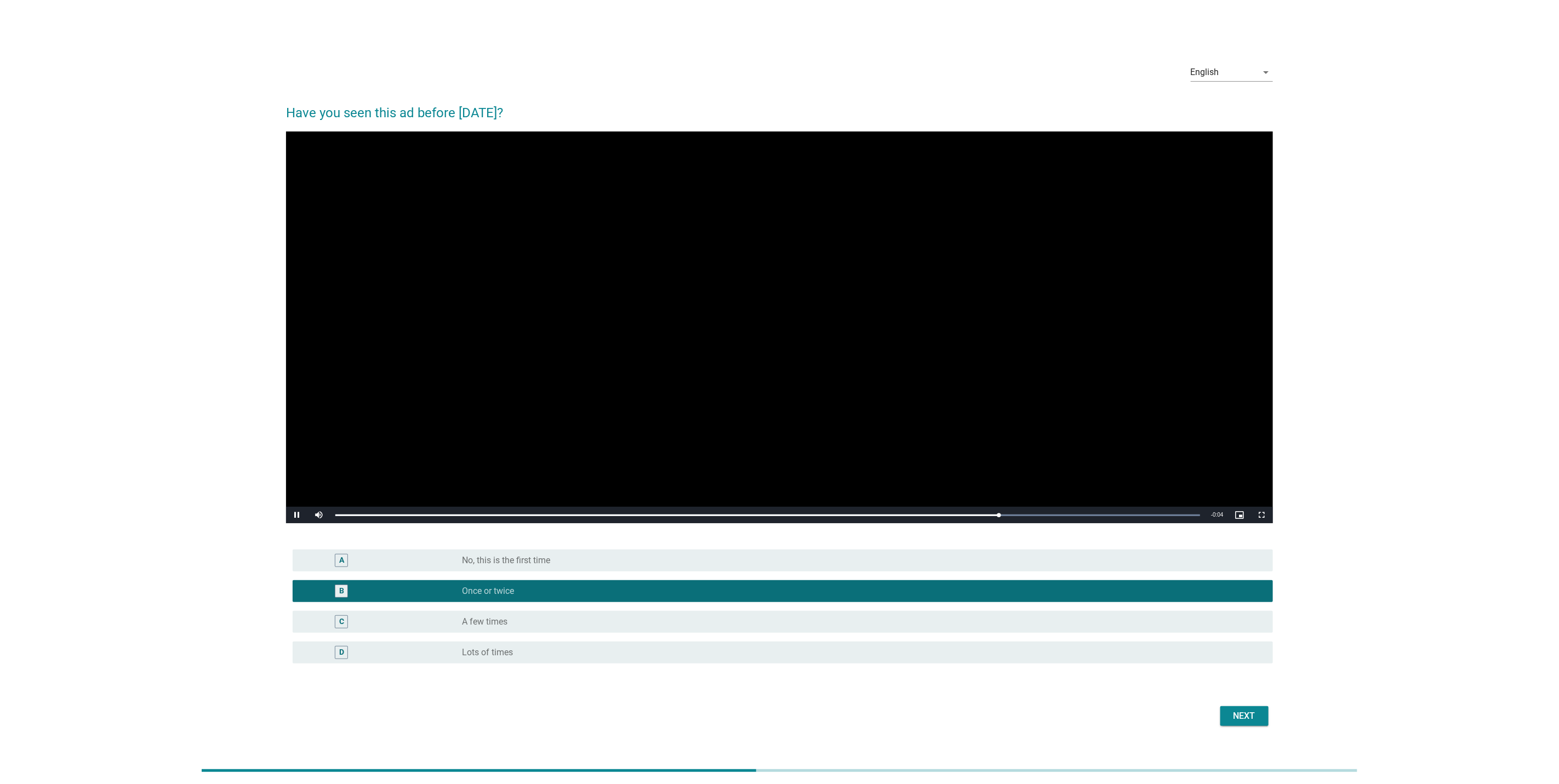
click at [1243, 716] on div "Next" at bounding box center [1244, 716] width 31 height 13
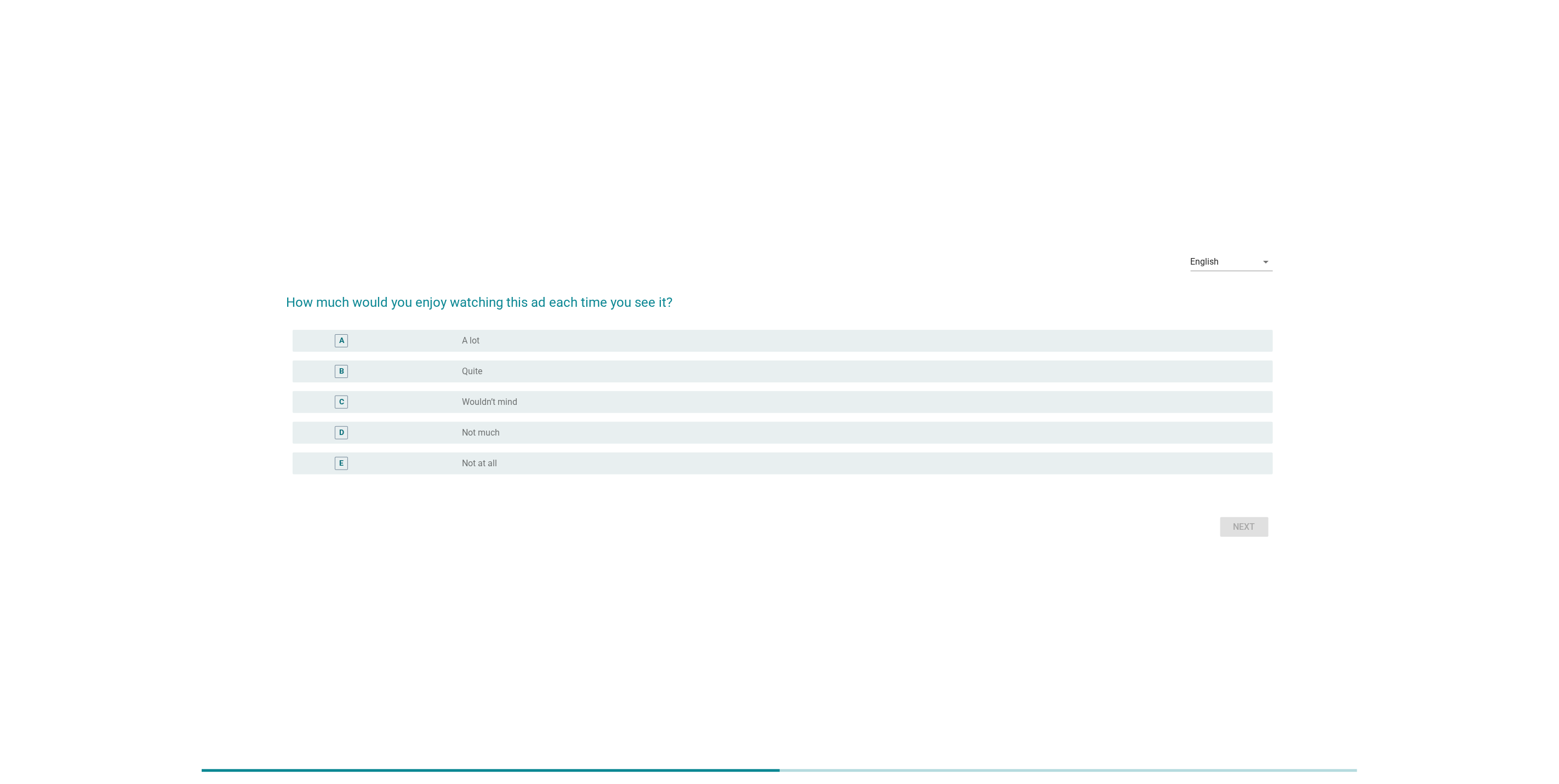
click at [387, 345] on div "A" at bounding box center [382, 341] width 161 height 13
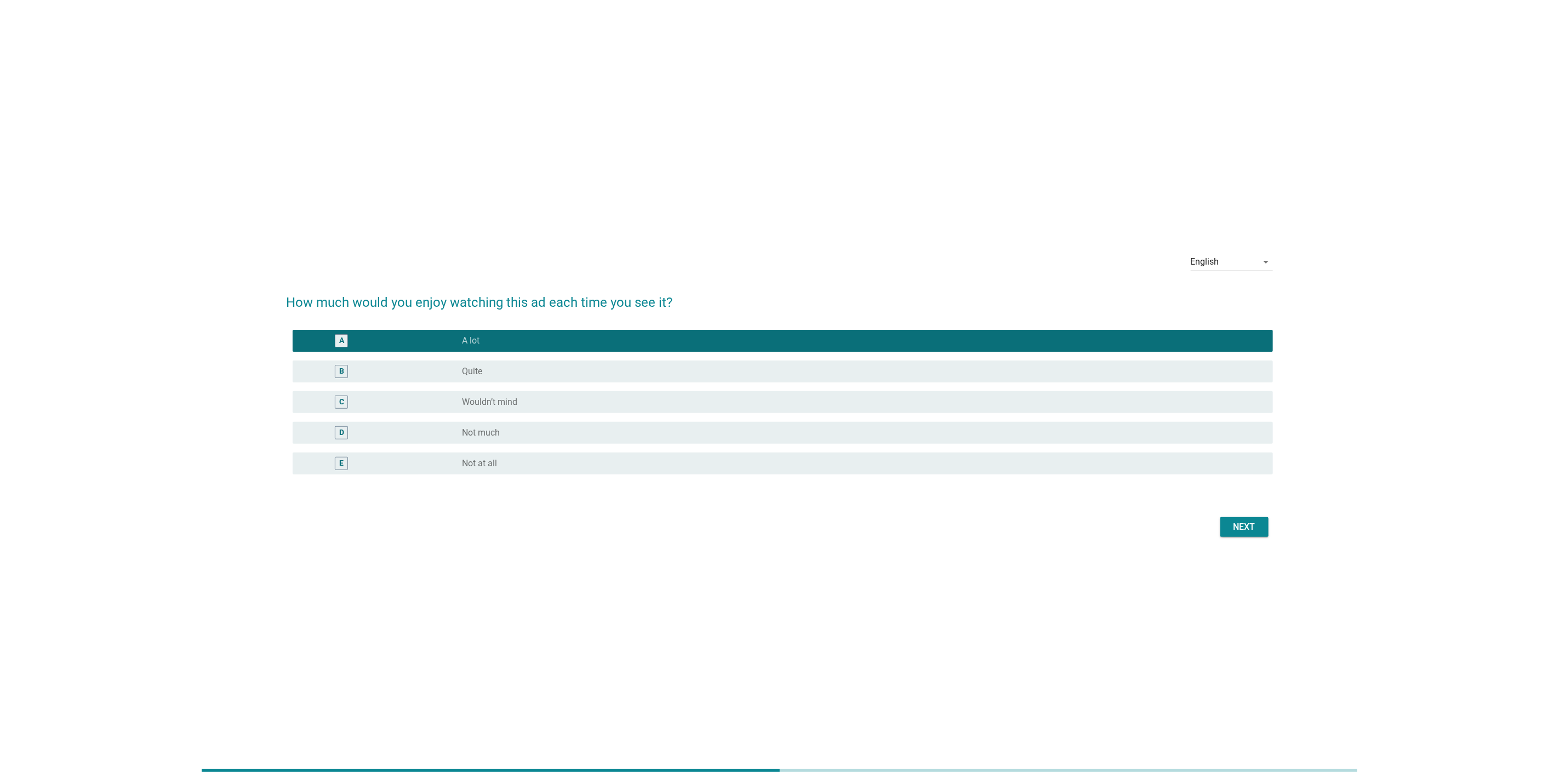
click at [1231, 536] on div "Next" at bounding box center [780, 527] width 987 height 26
click at [1248, 528] on div "Next" at bounding box center [1244, 527] width 31 height 13
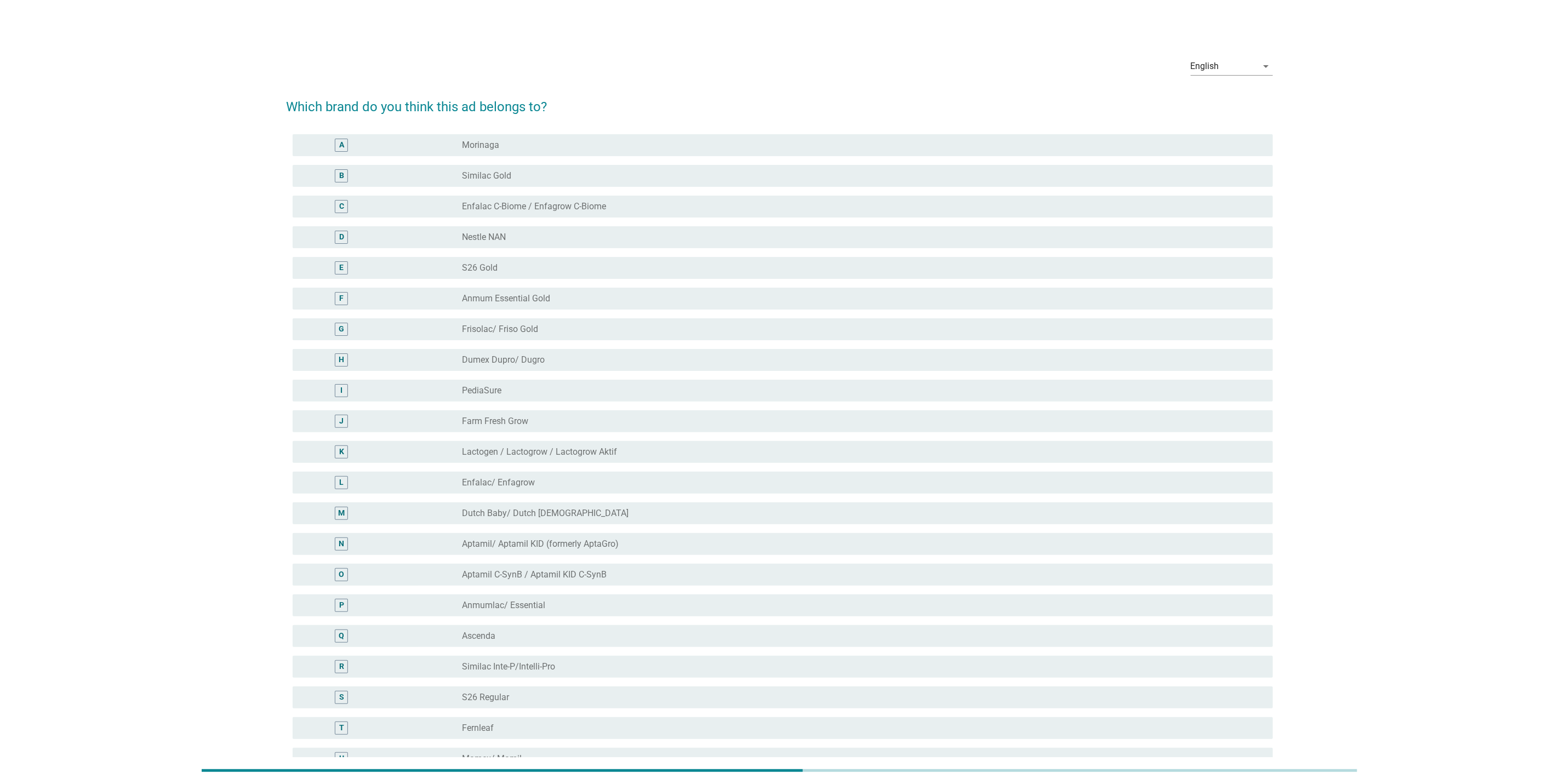
click at [498, 220] on div "C radio_button_unchecked Enfalac C-Biome / Enfagrow C-Biome" at bounding box center [780, 207] width 987 height 31
click at [515, 206] on label "Enfalac C-Biome / Enfagrow C-Biome" at bounding box center [534, 207] width 144 height 11
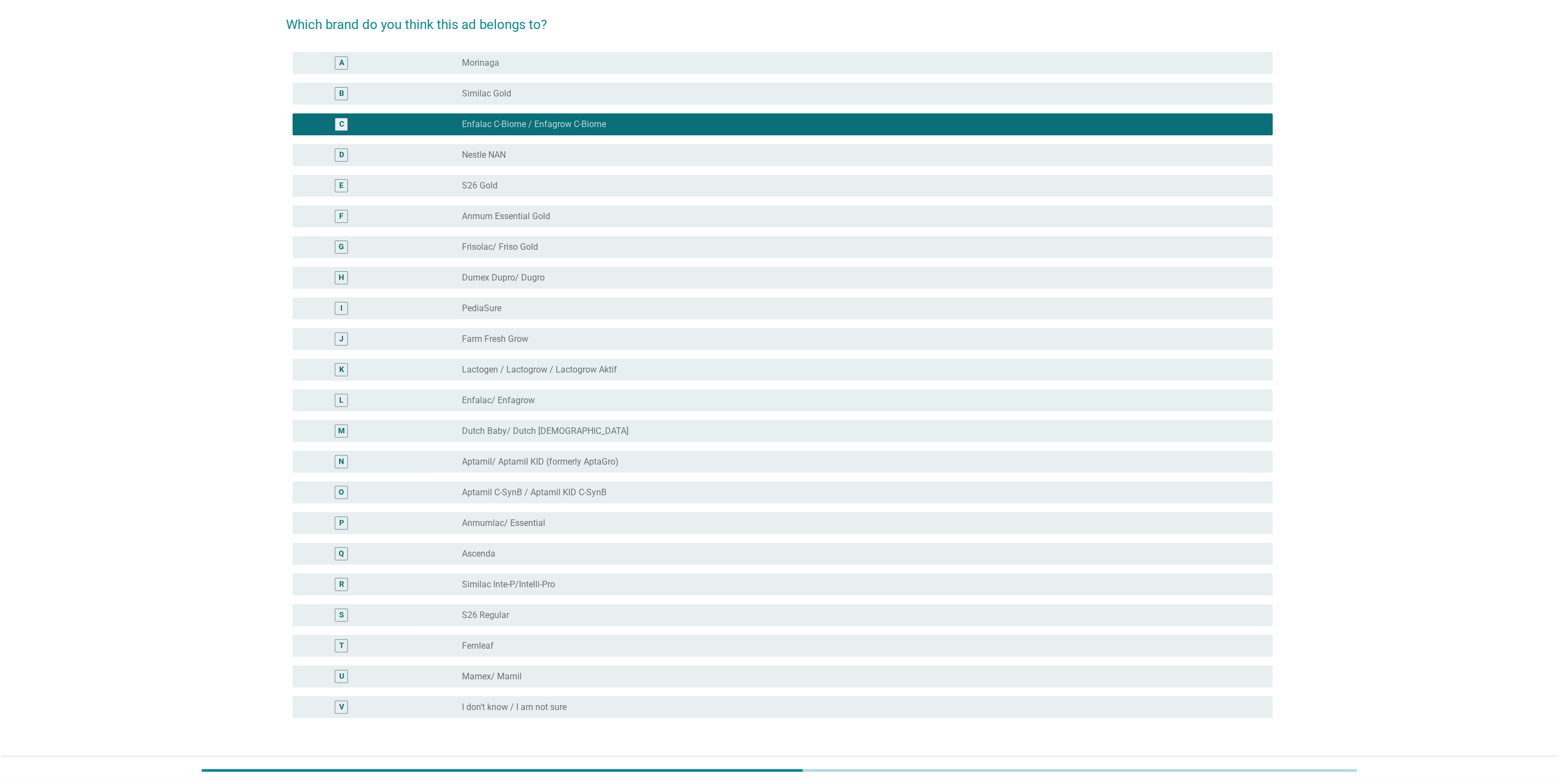
scroll to position [157, 0]
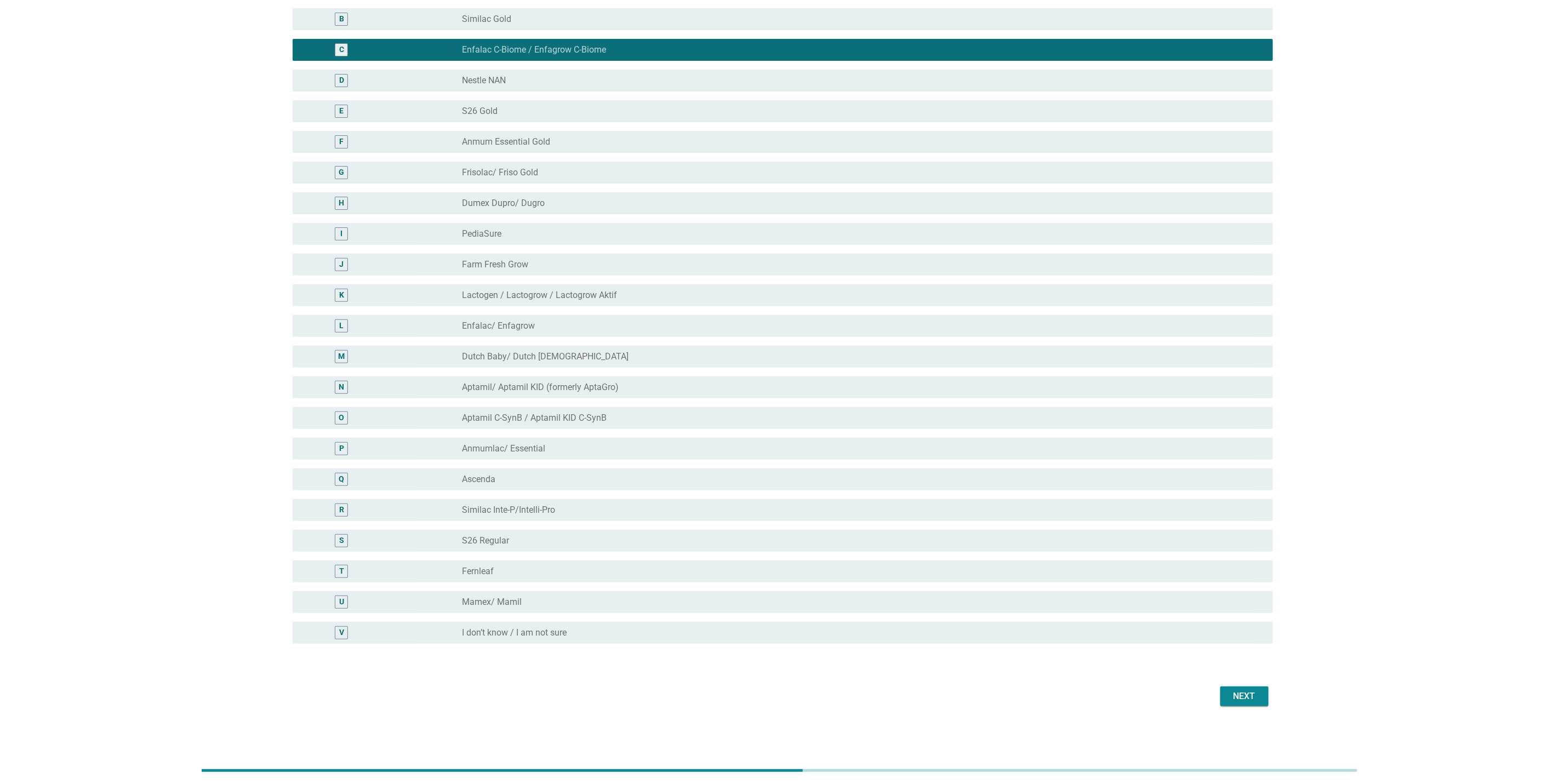
click at [1227, 684] on div "Next" at bounding box center [780, 696] width 987 height 26
click at [1230, 694] on div "Next" at bounding box center [1244, 696] width 31 height 13
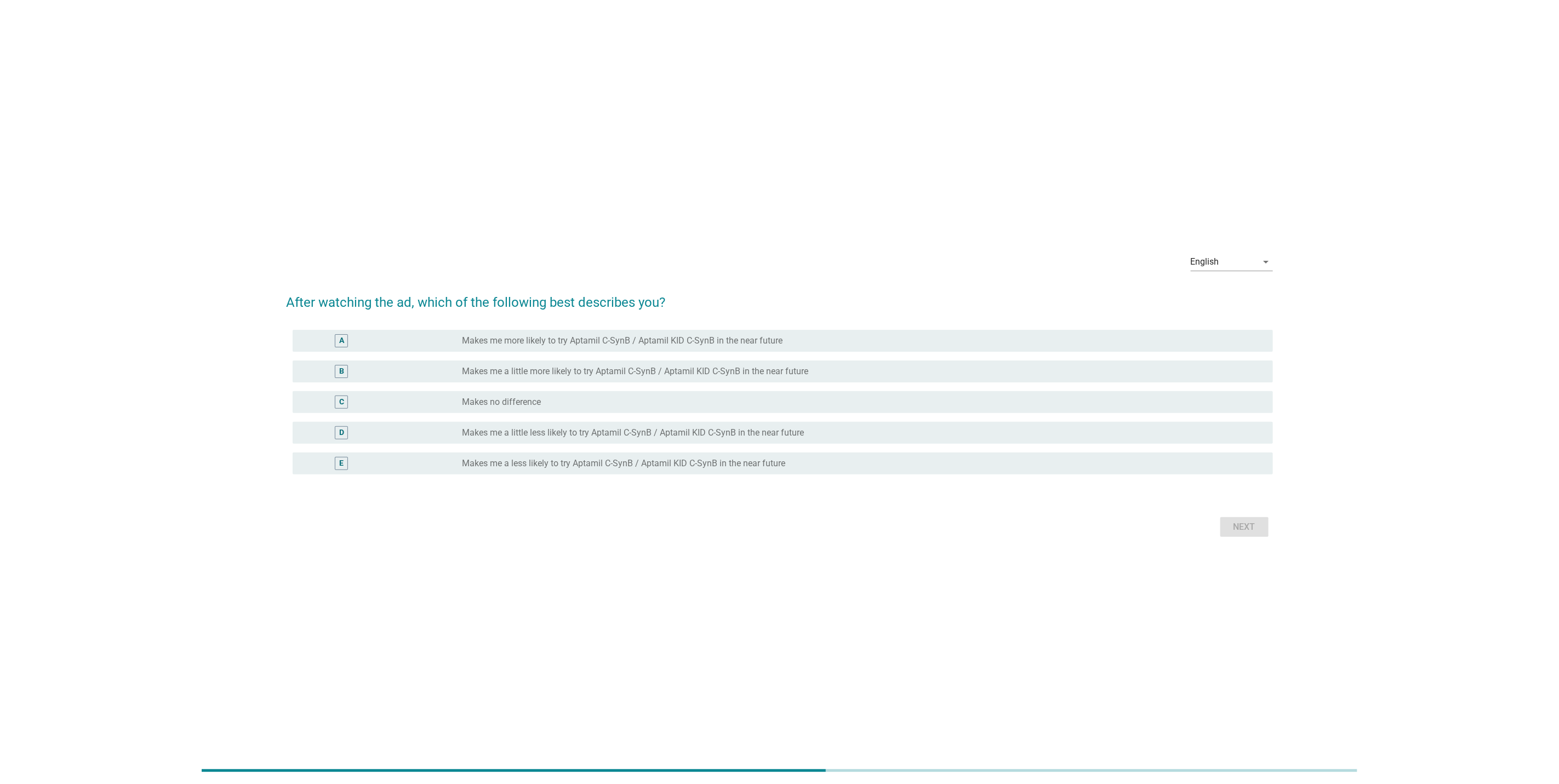
click at [491, 339] on label "Makes me more likely to try Aptamil C-SynB / Aptamil KID C-SynB in the near fut…" at bounding box center [622, 341] width 321 height 11
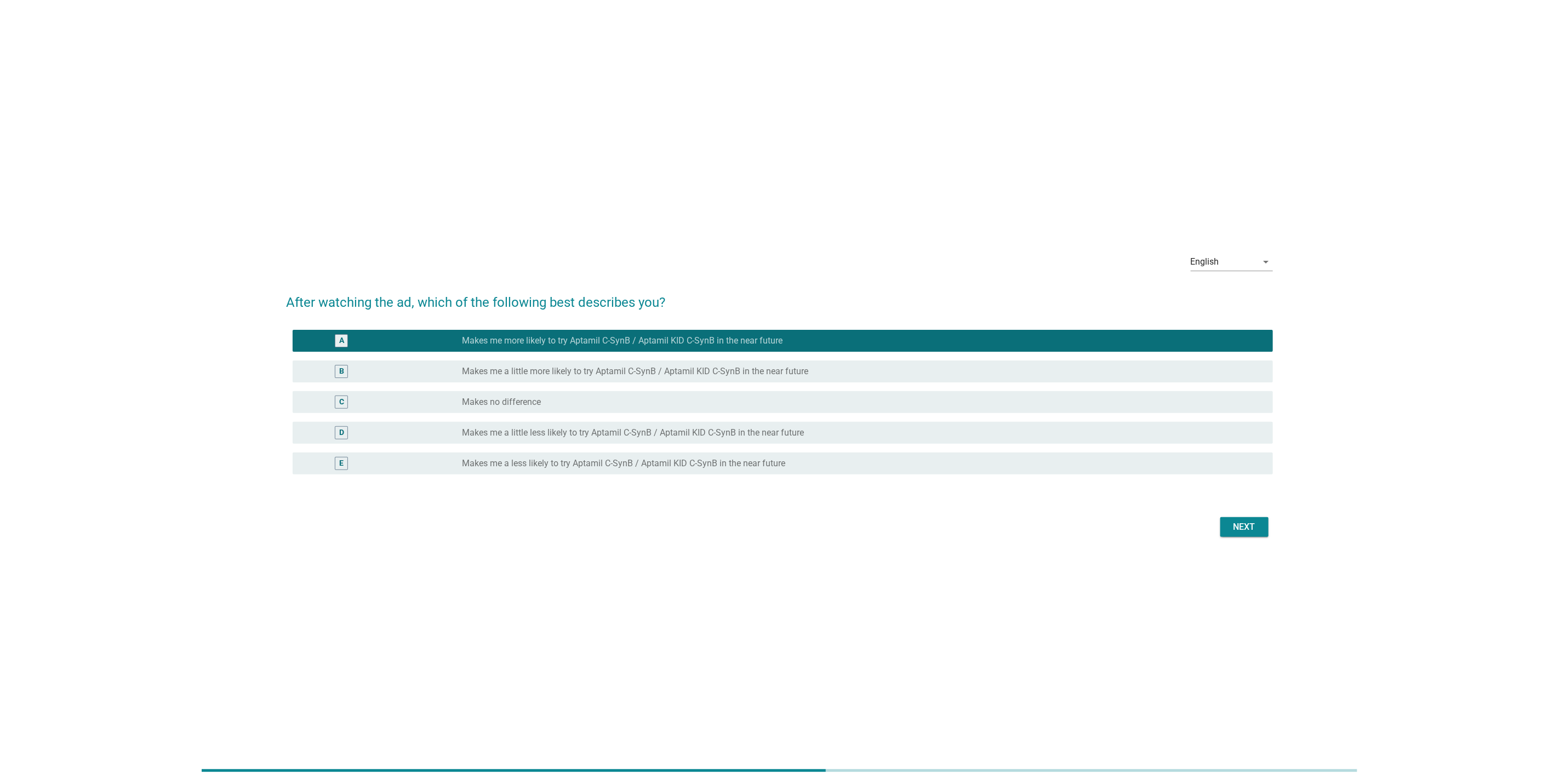
click at [1250, 527] on div "Next" at bounding box center [1244, 527] width 31 height 13
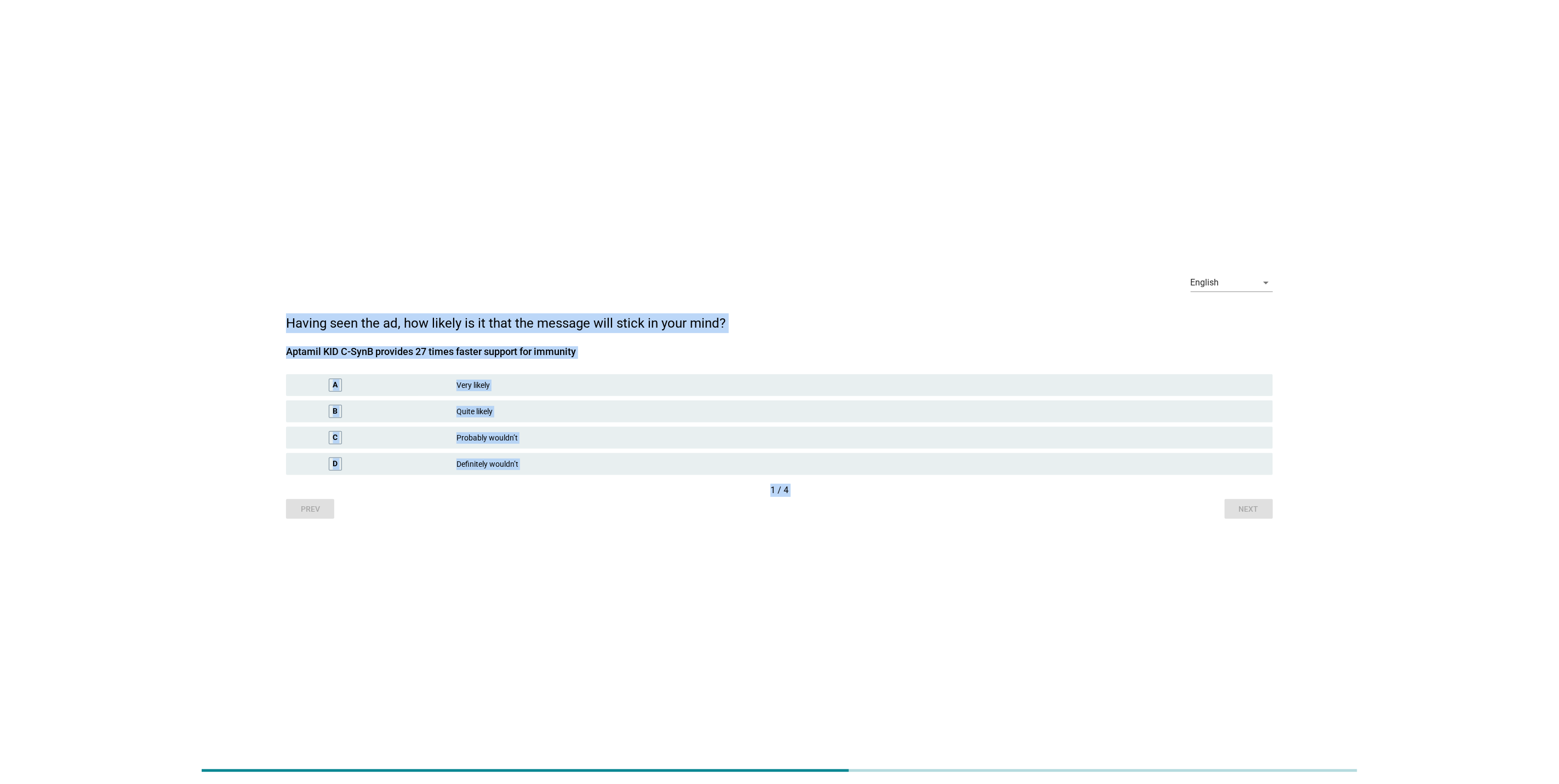
drag, startPoint x: 288, startPoint y: 325, endPoint x: 815, endPoint y: 613, distance: 600.6
click at [815, 613] on div "English arrow_drop_down Having seen the ad, how likely is it that the message w…" at bounding box center [780, 392] width 1559 height 784
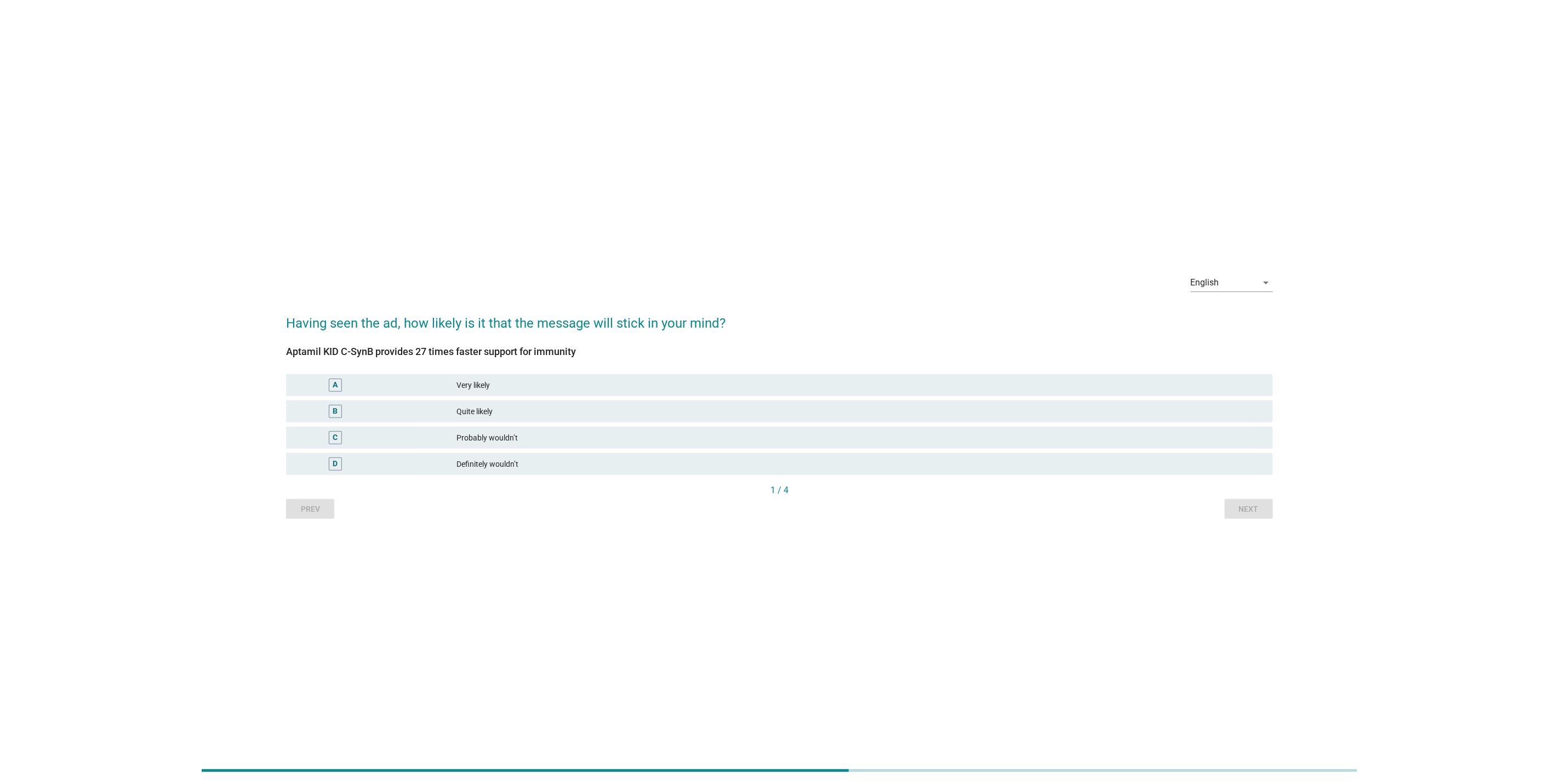
drag, startPoint x: 815, startPoint y: 613, endPoint x: 458, endPoint y: 252, distance: 507.7
click at [458, 252] on div "English arrow_drop_down Having seen the ad, how likely is it that the message w…" at bounding box center [780, 392] width 1533 height 298
click at [549, 416] on div "Quite likely" at bounding box center [860, 411] width 808 height 13
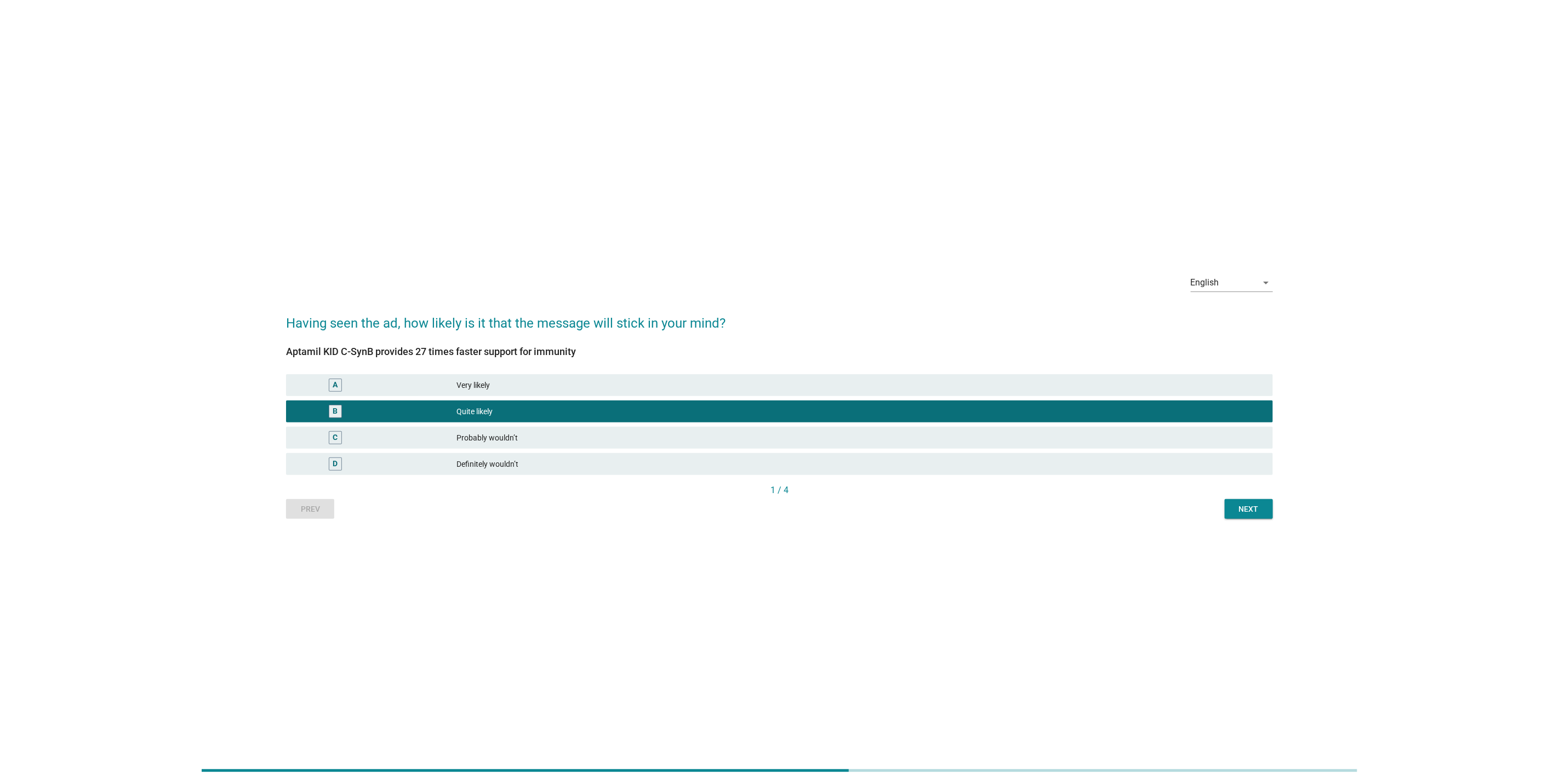
click at [1252, 511] on div "Next" at bounding box center [1249, 509] width 31 height 11
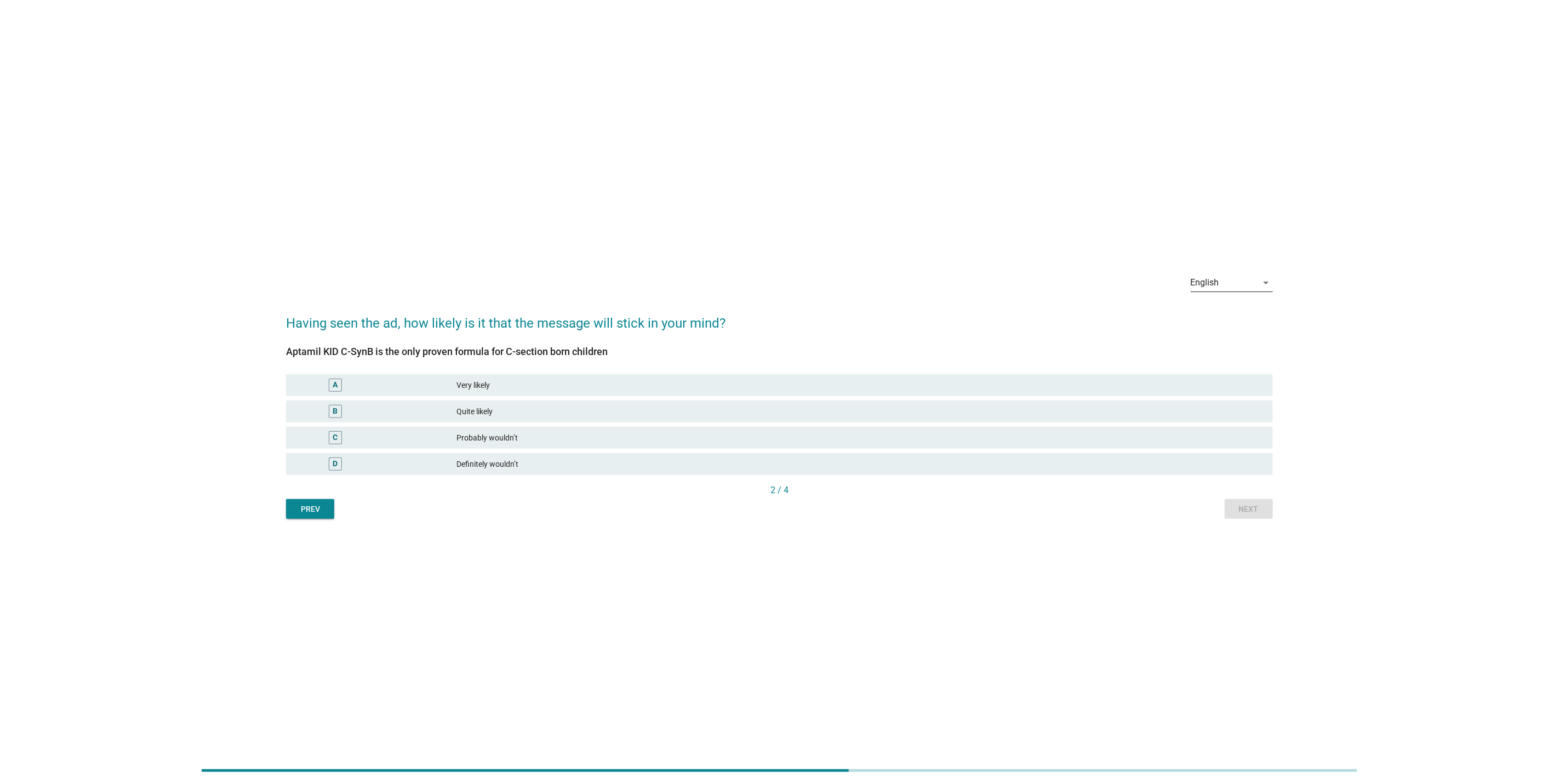
click at [1215, 288] on div "English" at bounding box center [1204, 283] width 28 height 10
click at [1227, 315] on div "Bahasa Melayu" at bounding box center [1232, 318] width 64 height 13
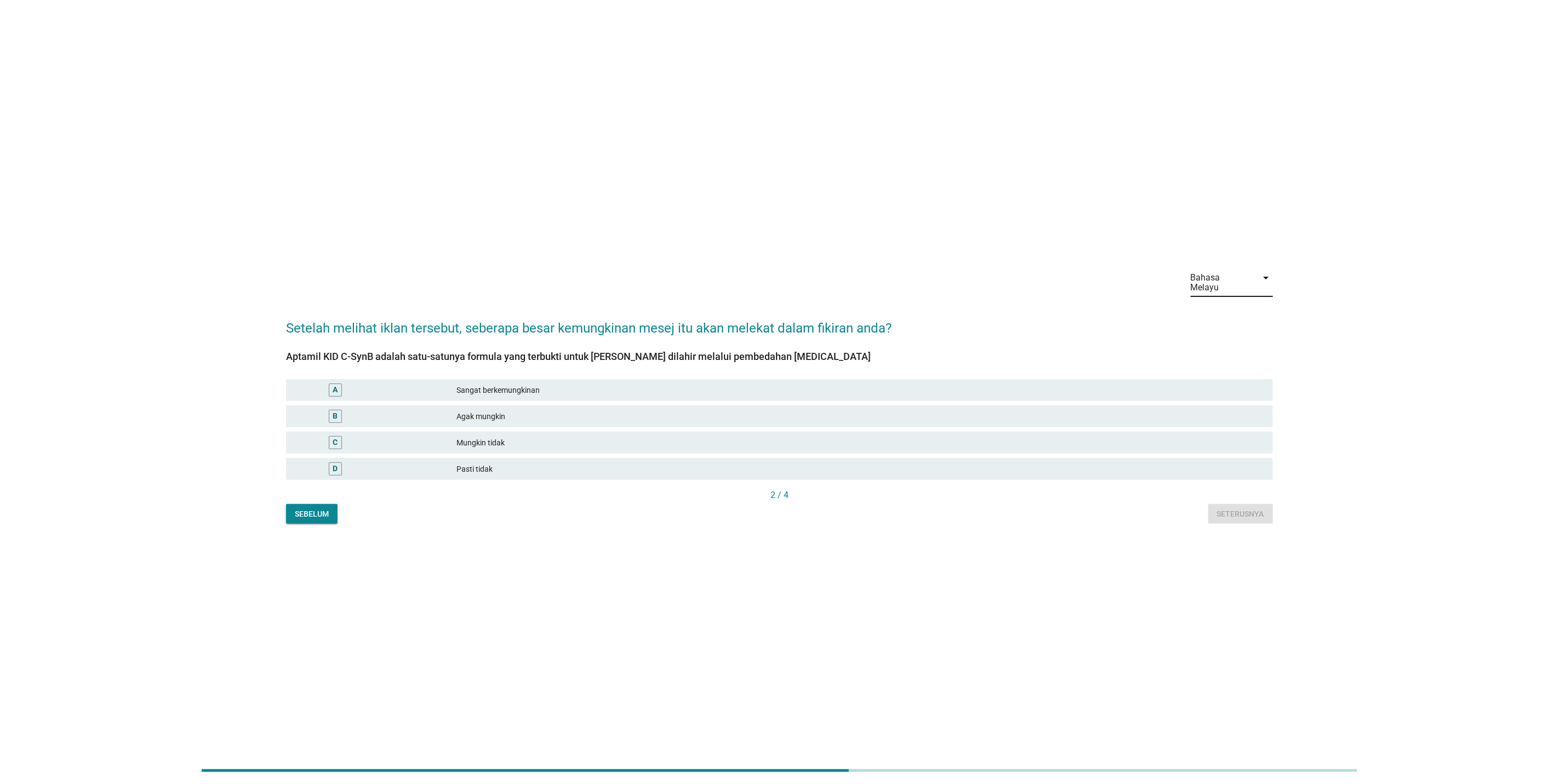
click at [317, 504] on button "Sebelum" at bounding box center [312, 514] width 51 height 20
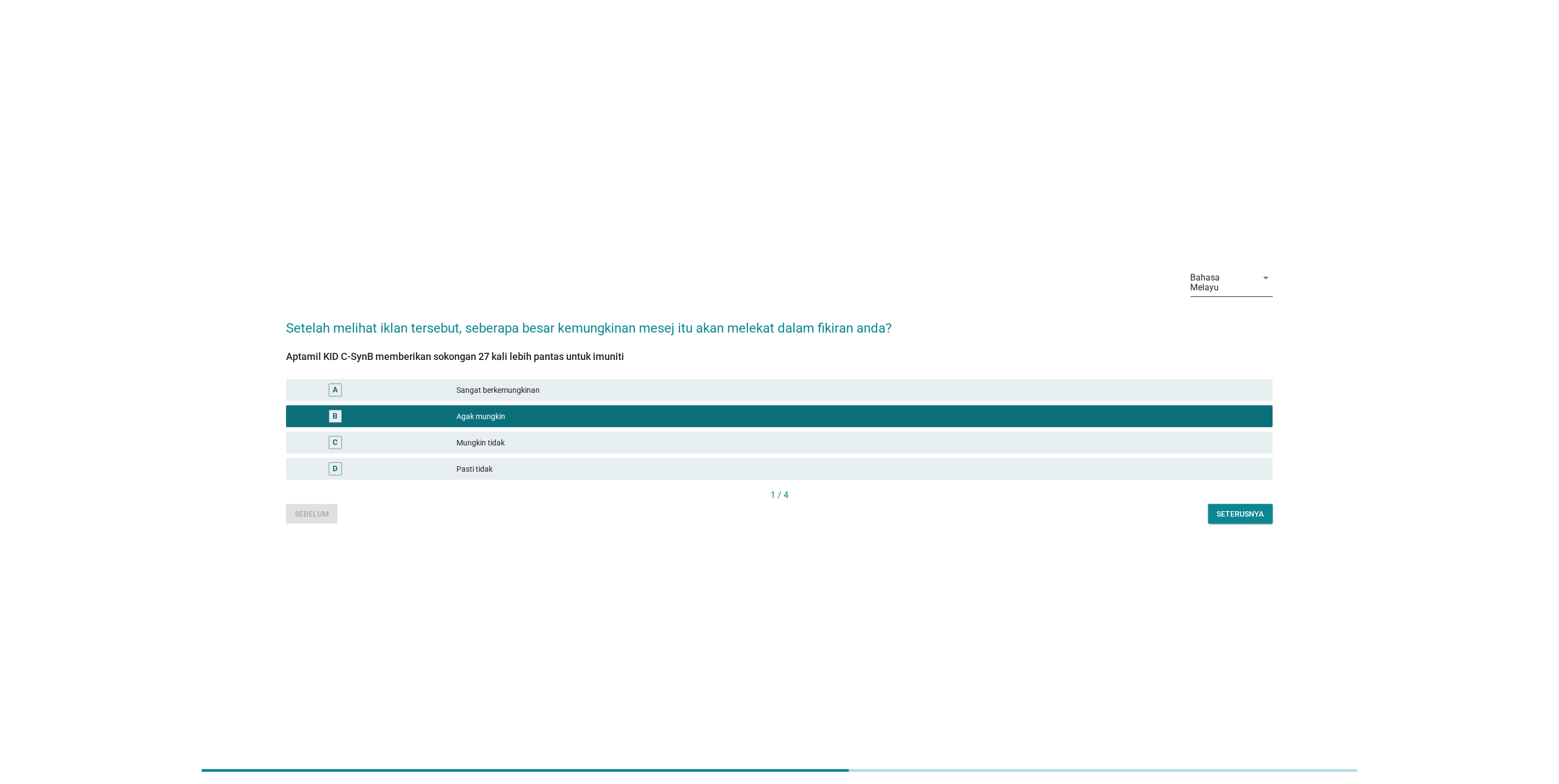
click at [1253, 282] on div "Bahasa Melayu" at bounding box center [1224, 283] width 67 height 28
click at [1246, 294] on div "English" at bounding box center [1232, 291] width 64 height 13
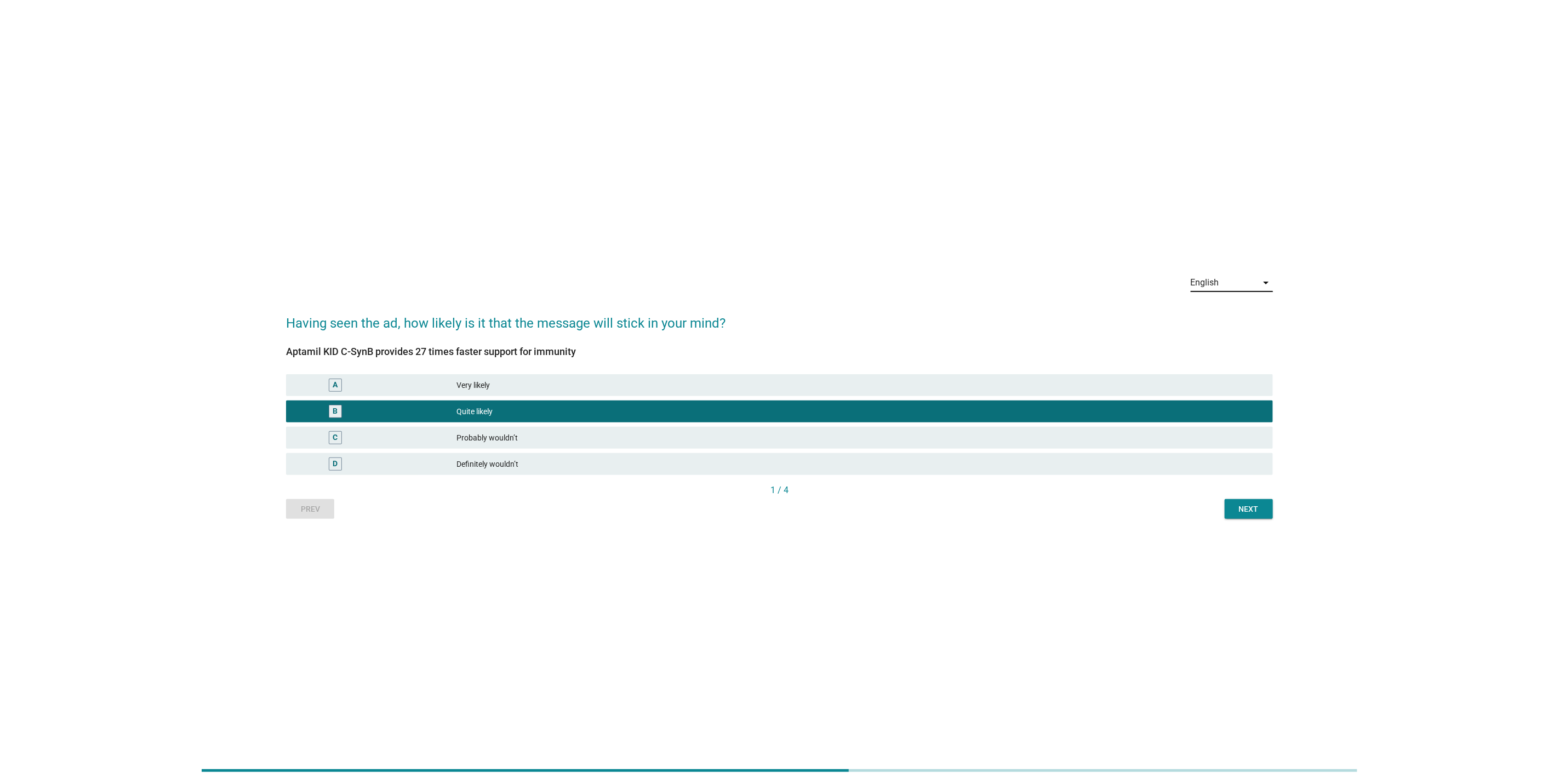
click at [1245, 285] on div "English" at bounding box center [1224, 283] width 67 height 18
click at [1233, 340] on div "中文（简体）" at bounding box center [1232, 344] width 64 height 13
click at [1237, 285] on div "中文（简体）" at bounding box center [1217, 283] width 53 height 10
click at [1237, 299] on div "English" at bounding box center [1232, 292] width 64 height 26
click at [1260, 502] on button "Next" at bounding box center [1249, 509] width 48 height 20
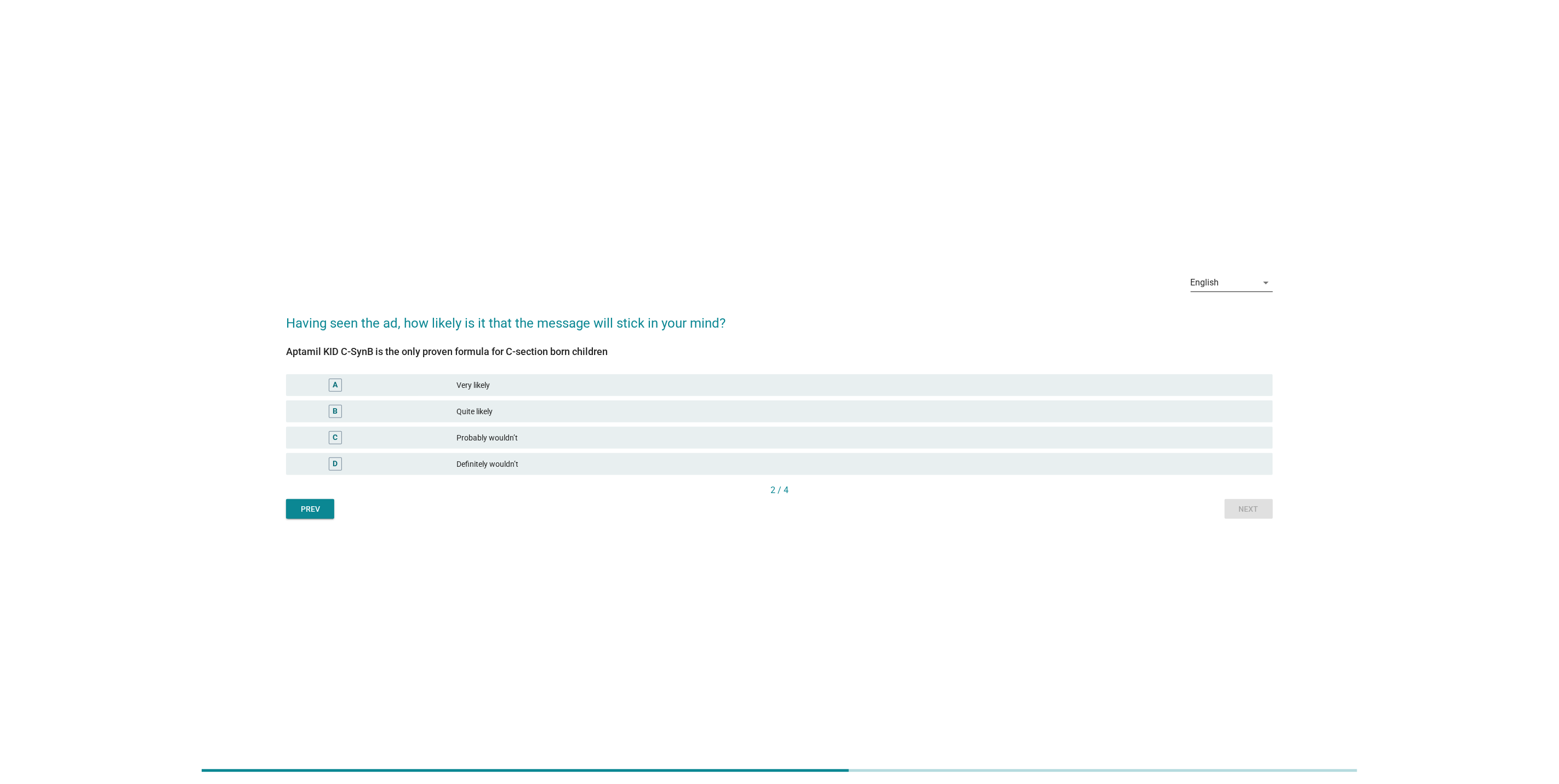
click at [1240, 280] on div "English" at bounding box center [1224, 283] width 67 height 18
click at [1235, 318] on div "Bahasa Melayu" at bounding box center [1232, 318] width 64 height 13
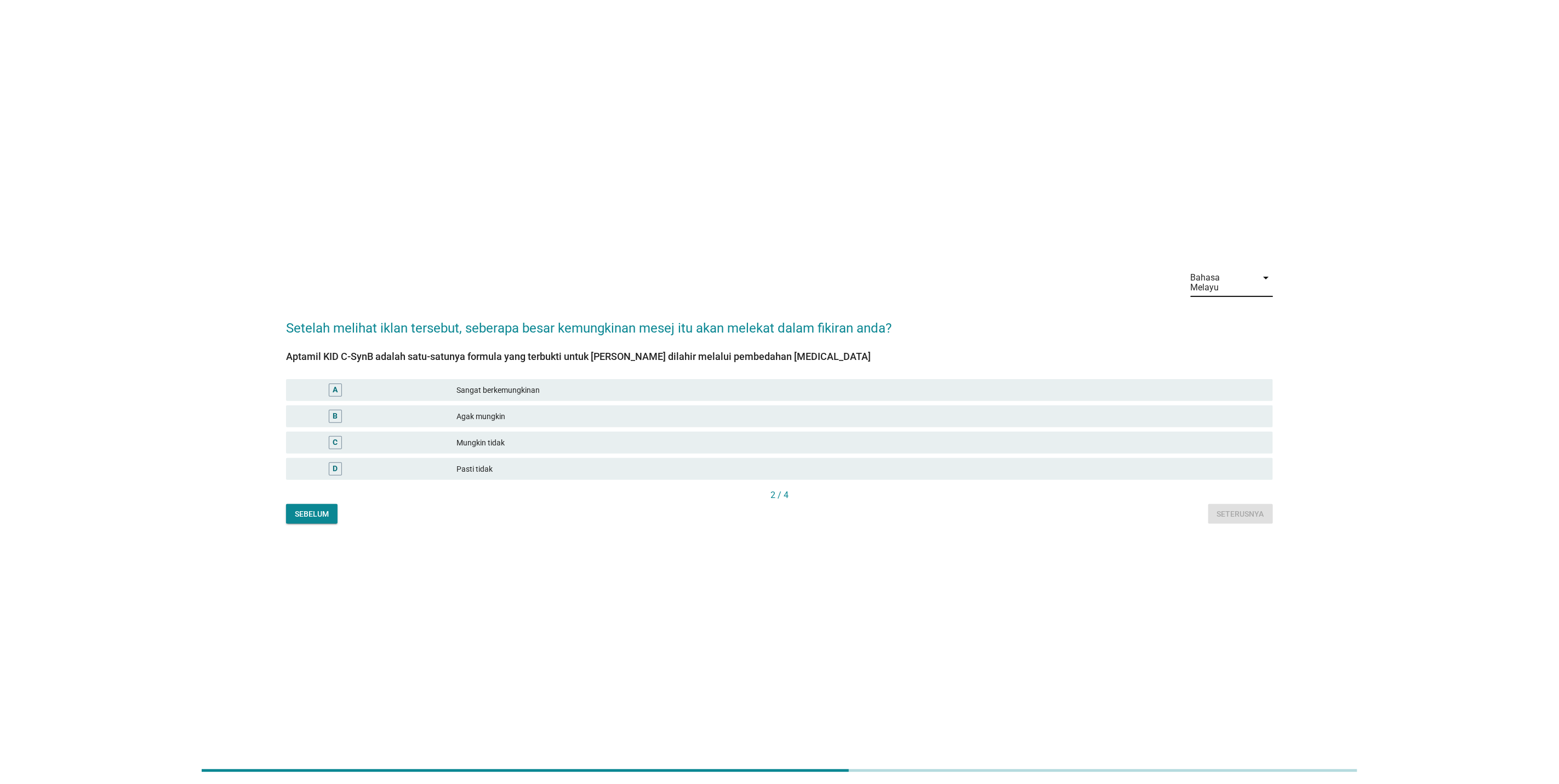
click at [1243, 279] on div "Bahasa Melayu" at bounding box center [1221, 283] width 60 height 20
click at [1227, 340] on div "中文（简体）" at bounding box center [1232, 344] width 64 height 13
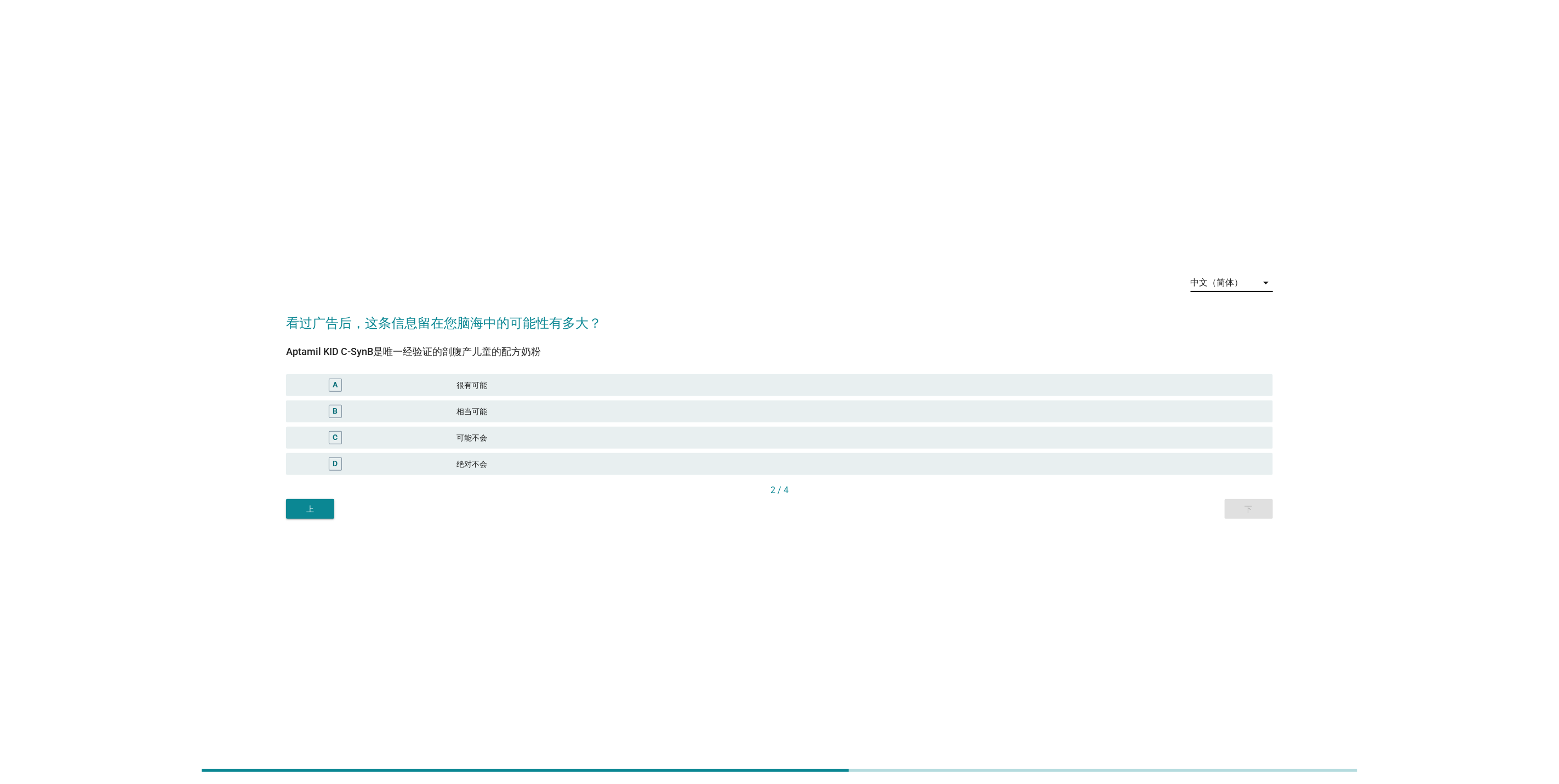
click at [1232, 278] on div "中文（简体）" at bounding box center [1217, 283] width 53 height 10
click at [1231, 293] on div "English" at bounding box center [1232, 291] width 64 height 13
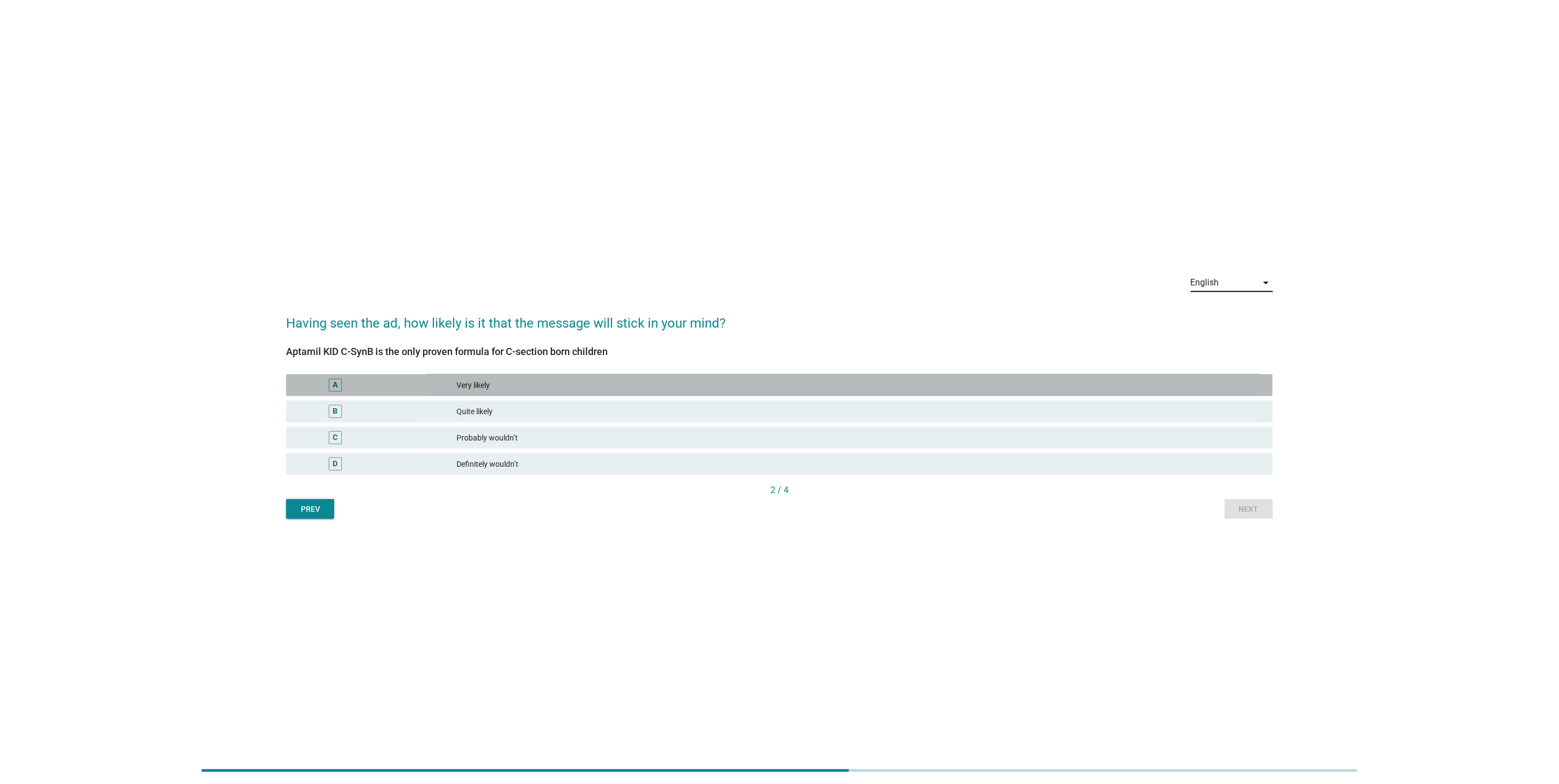
click at [572, 384] on div "Very likely" at bounding box center [860, 385] width 808 height 13
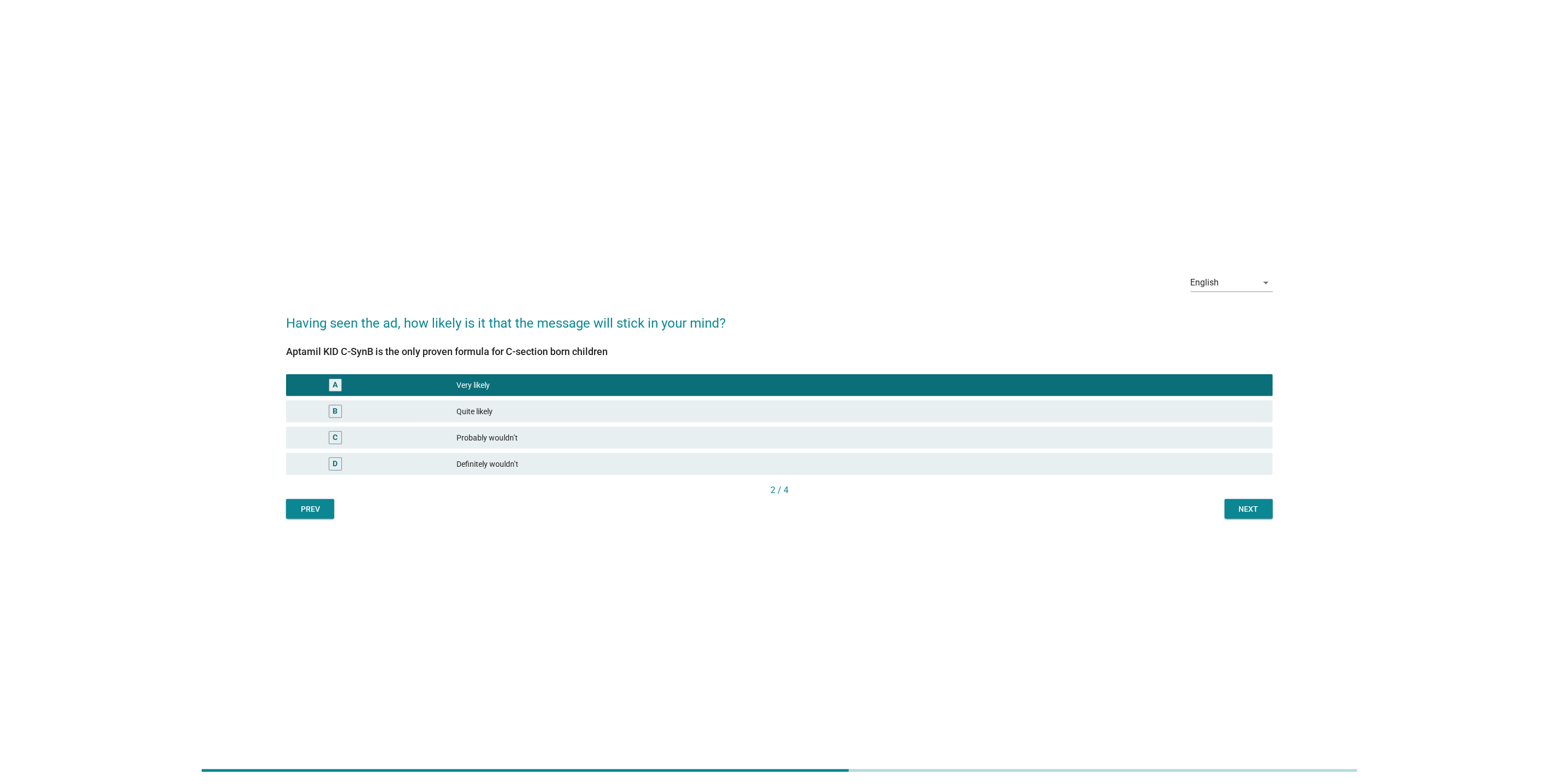
click at [1244, 513] on div "Next" at bounding box center [1249, 509] width 31 height 11
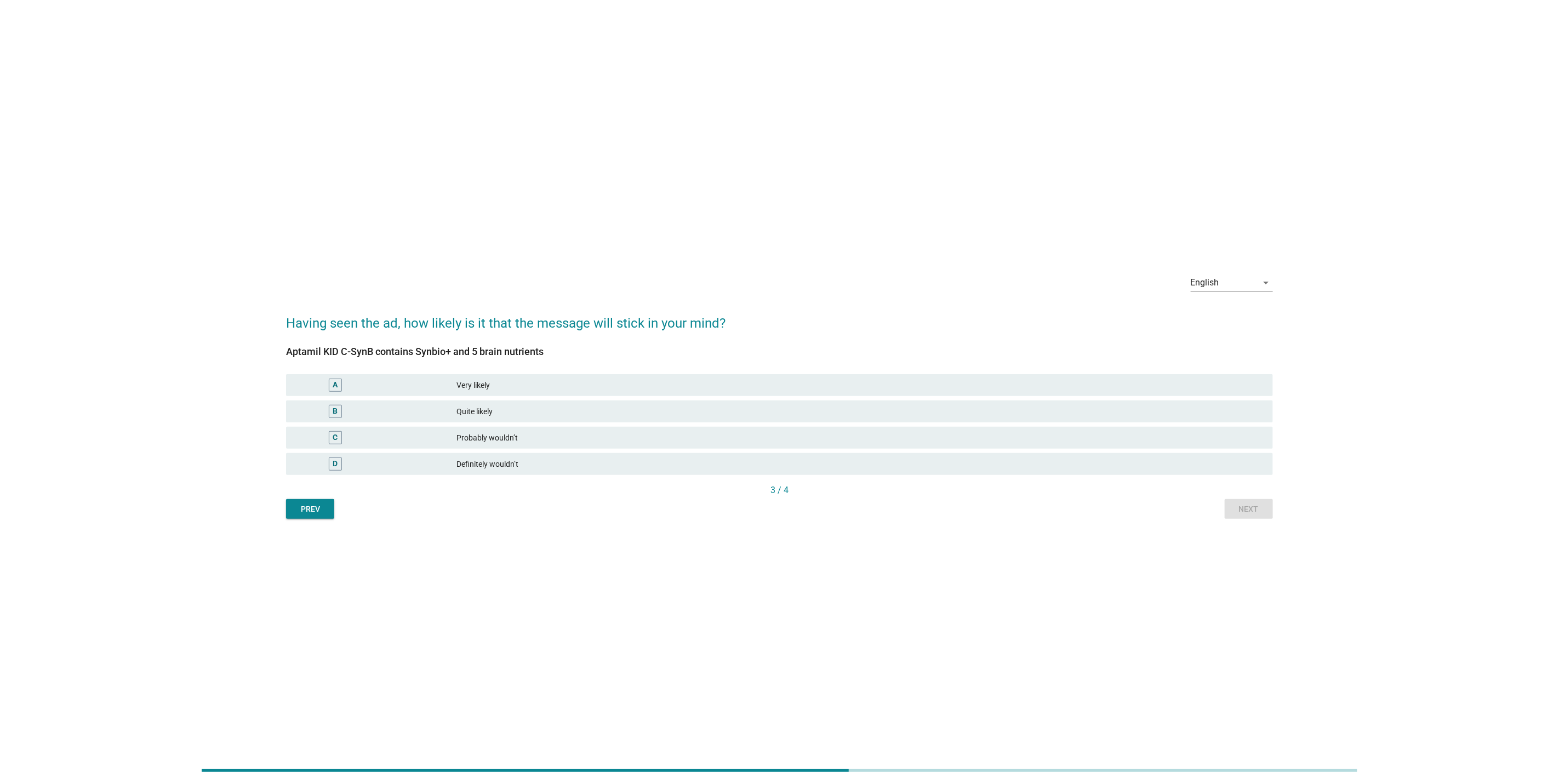
click at [311, 507] on div "Prev" at bounding box center [310, 509] width 31 height 11
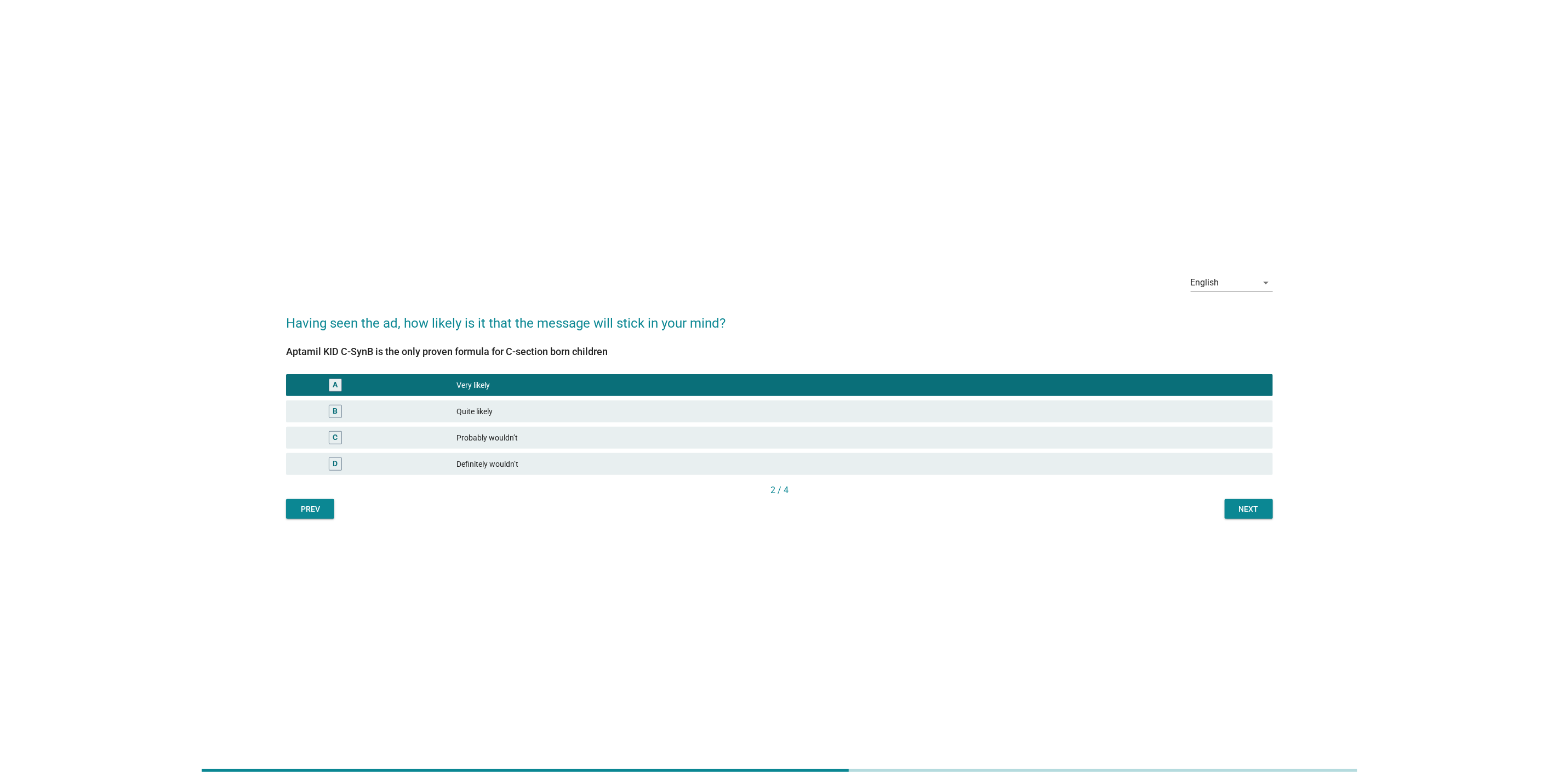
click at [1257, 514] on div "Next" at bounding box center [1249, 509] width 31 height 11
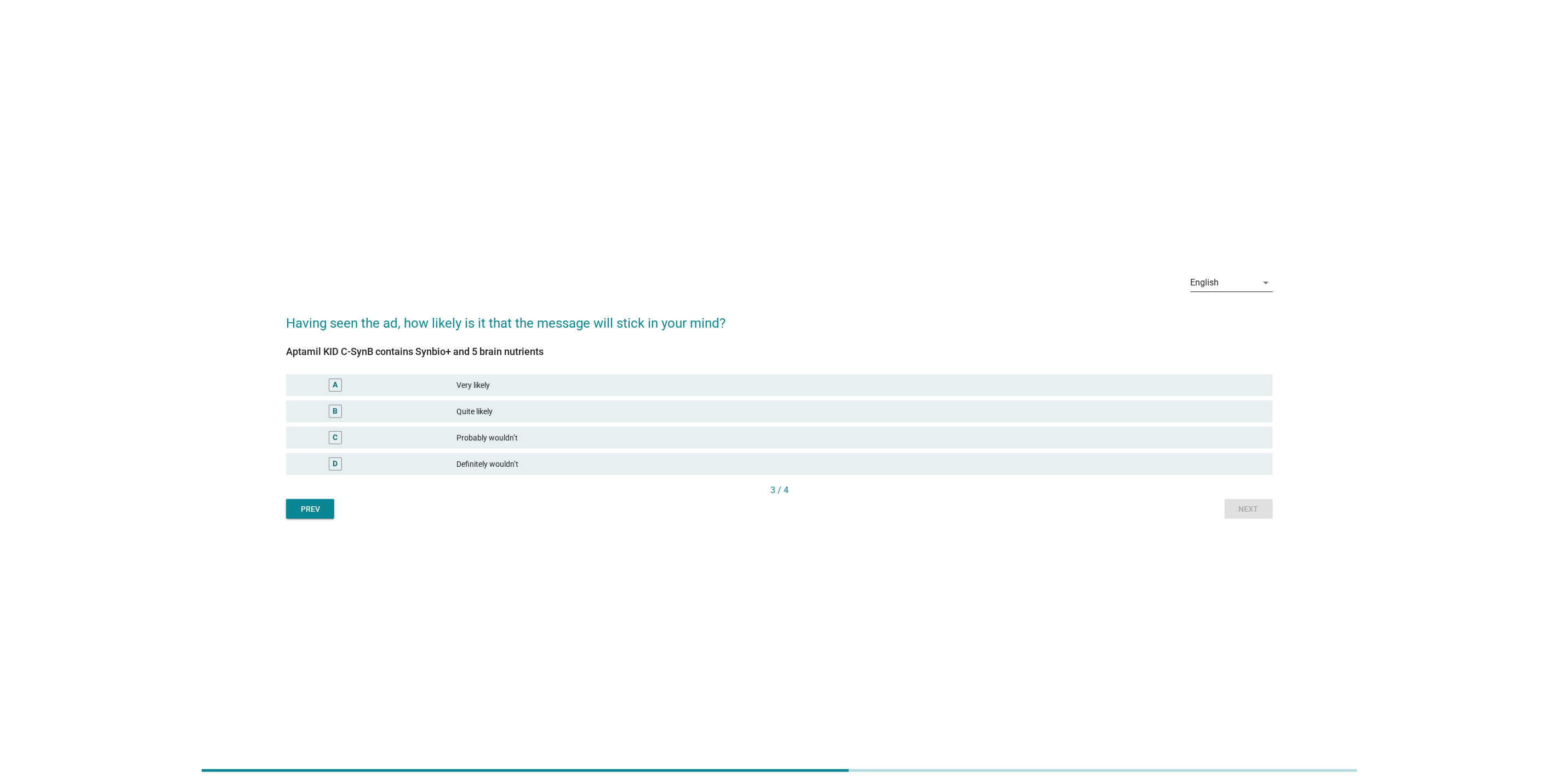
click at [1241, 284] on div "English" at bounding box center [1224, 283] width 67 height 18
click at [1225, 315] on div "Bahasa Melayu" at bounding box center [1232, 318] width 64 height 13
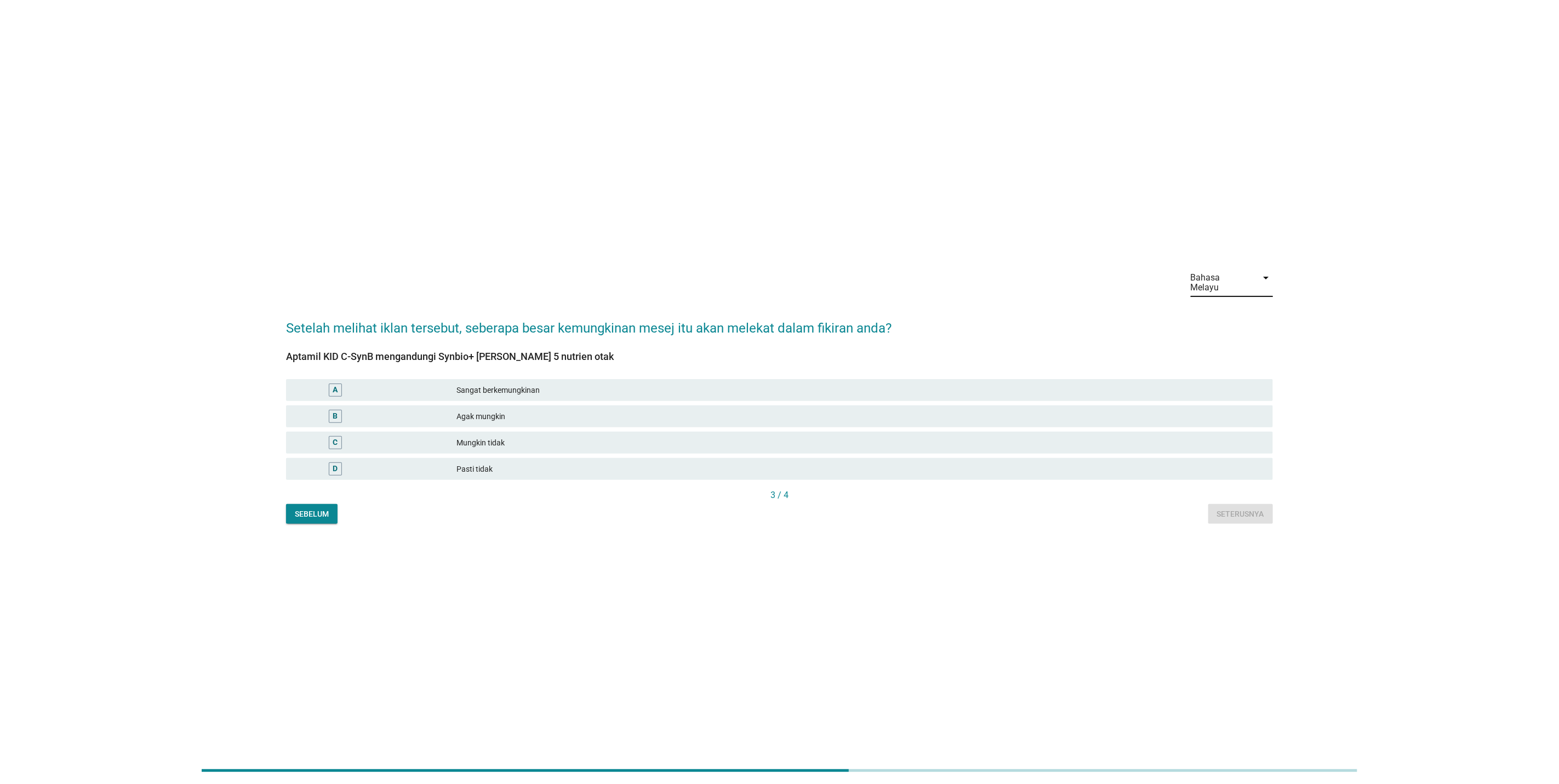
click at [1235, 281] on div "Bahasa Melayu" at bounding box center [1221, 283] width 60 height 20
click at [1224, 347] on div "中文（简体）" at bounding box center [1232, 344] width 64 height 13
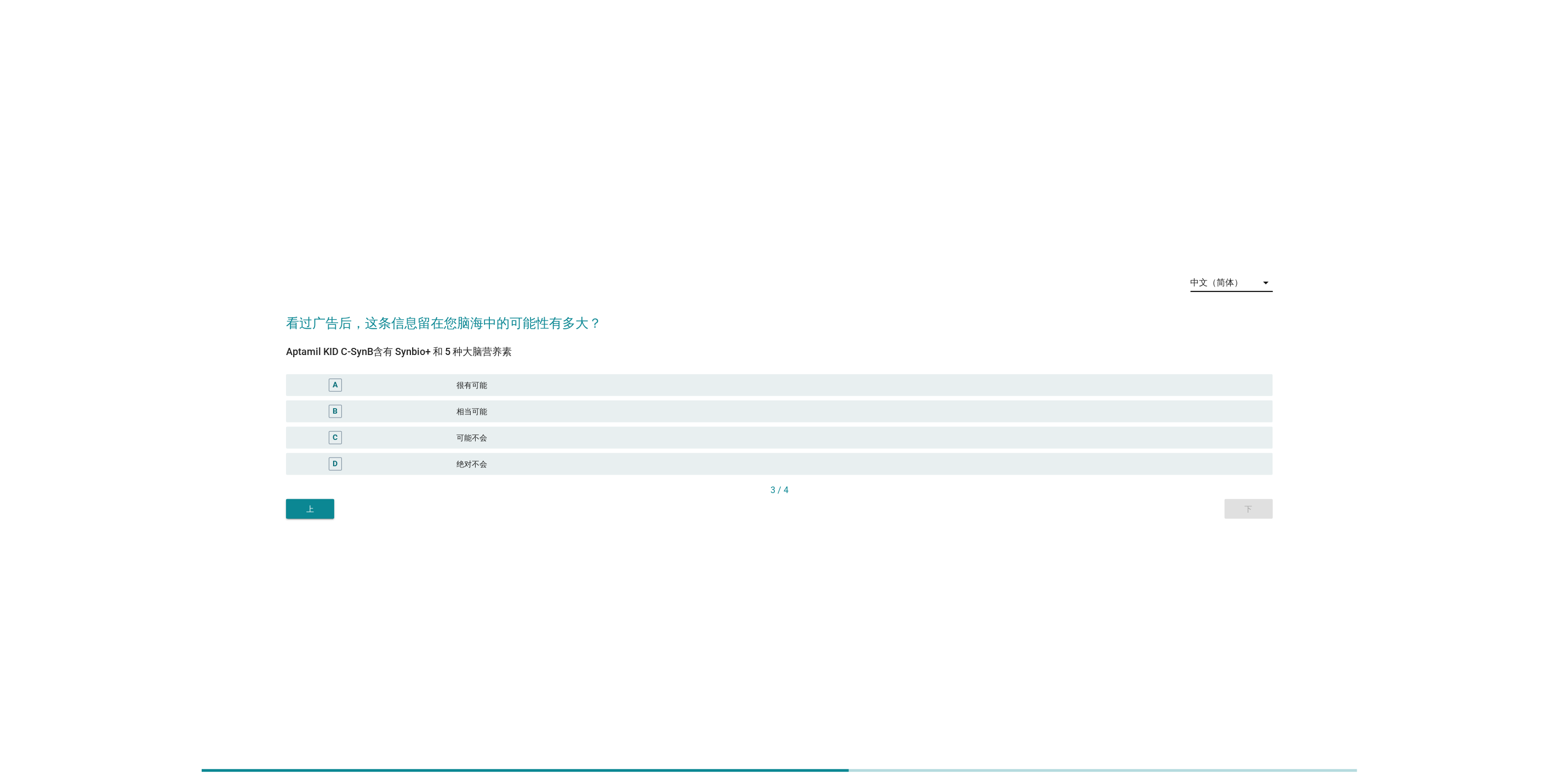
click at [1237, 279] on div "中文（简体）" at bounding box center [1217, 283] width 53 height 10
click at [1234, 296] on div "English" at bounding box center [1232, 291] width 64 height 13
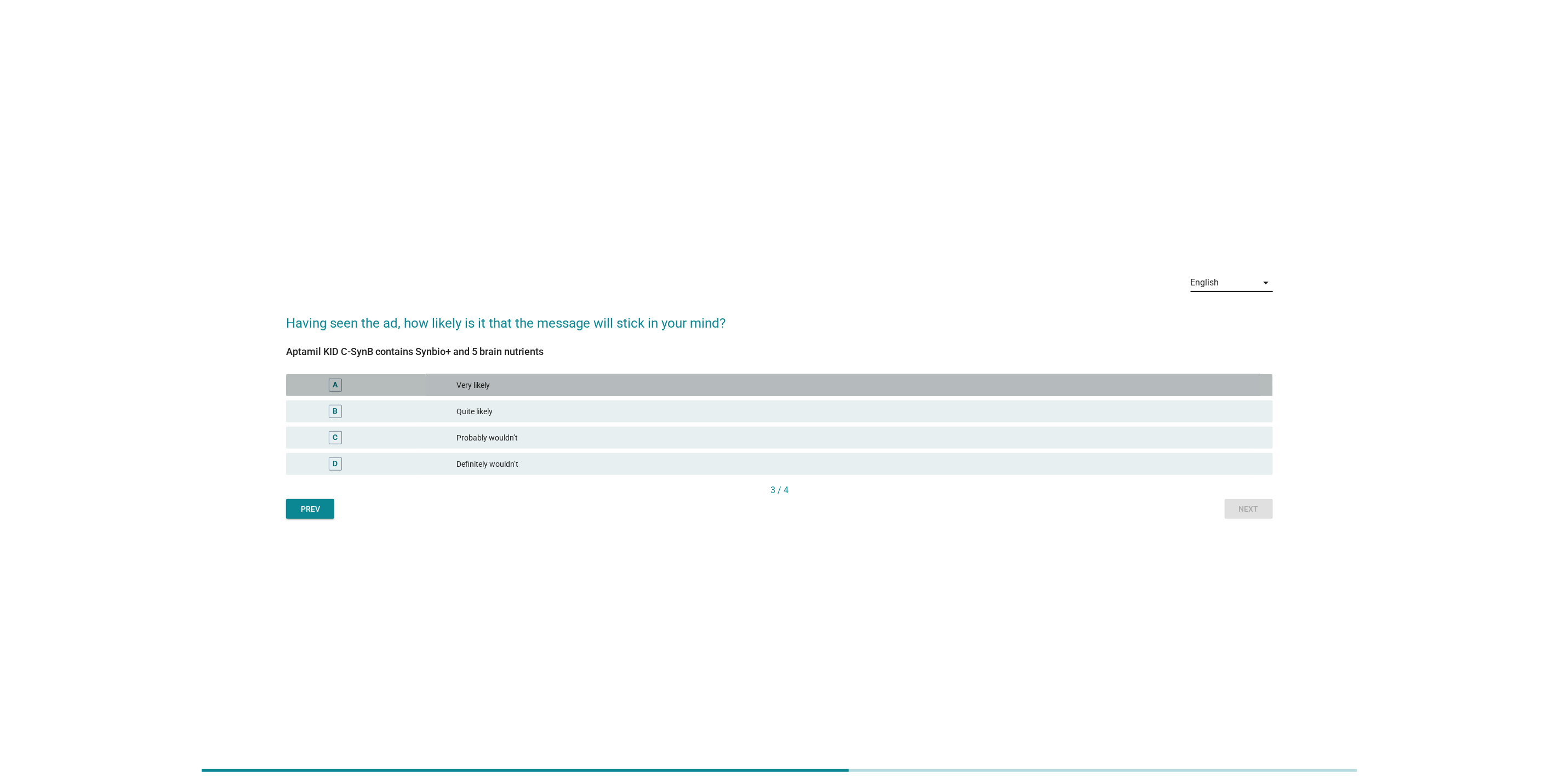
click at [548, 387] on div "Very likely" at bounding box center [860, 385] width 808 height 13
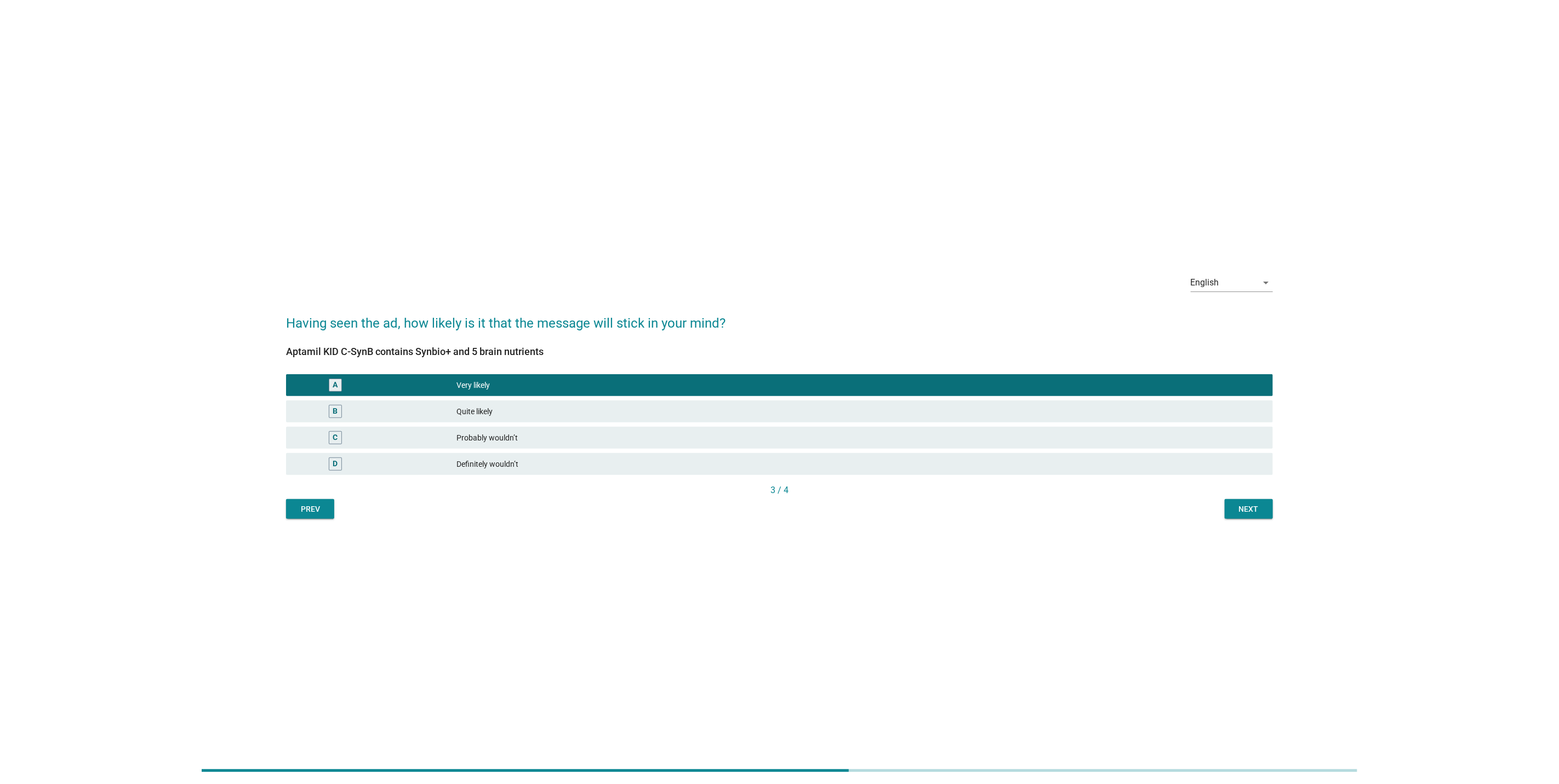
click at [1227, 510] on button "Next" at bounding box center [1249, 509] width 48 height 20
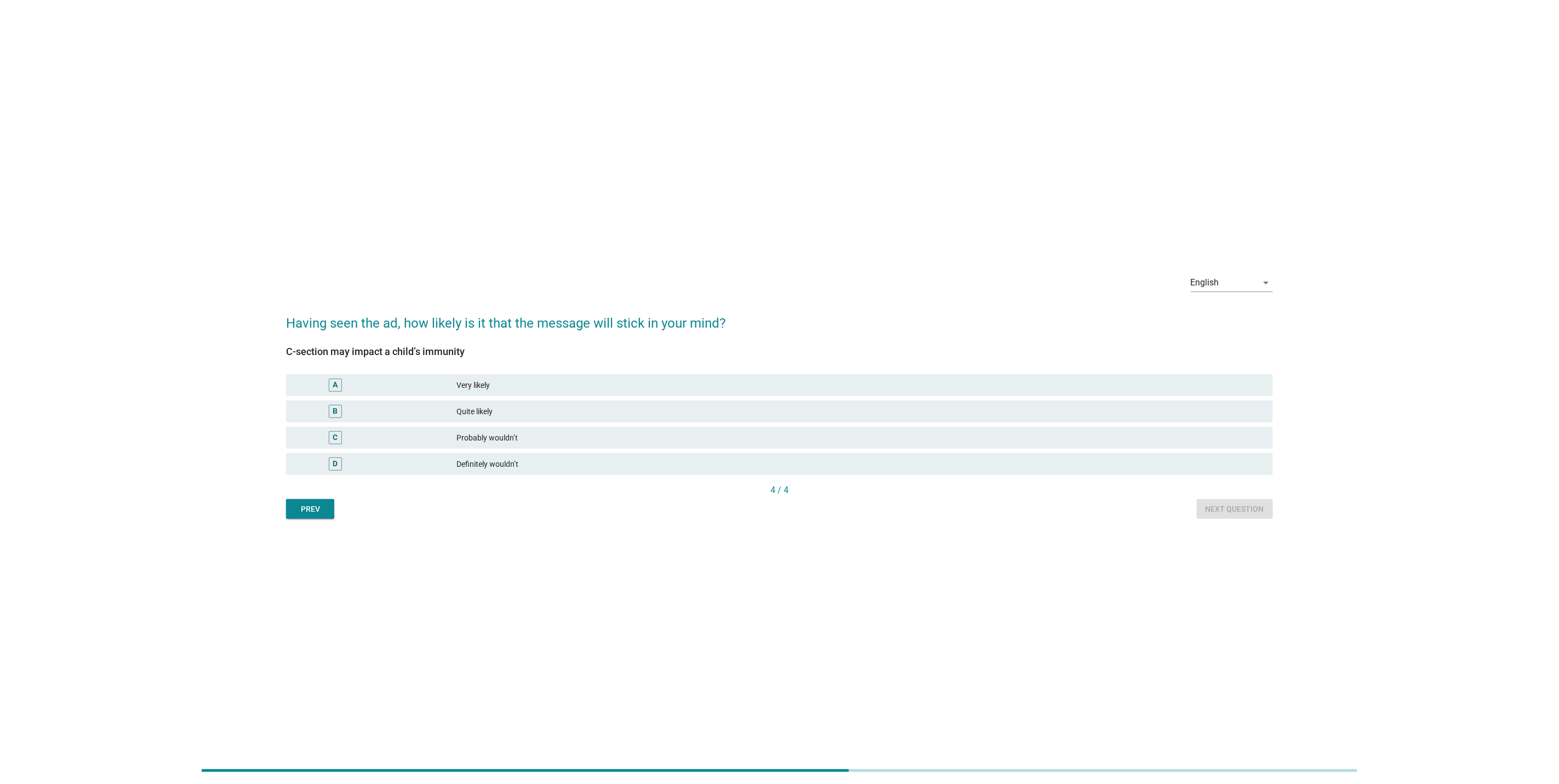
drag, startPoint x: 315, startPoint y: 324, endPoint x: 508, endPoint y: 342, distance: 193.8
click at [508, 342] on form "Having seen the ad, how likely is it that the message will stick in your mind? …" at bounding box center [780, 410] width 987 height 217
click at [508, 342] on div "[MEDICAL_DATA] may impact a child’s immunity A Very likely B Quite likely C Pro…" at bounding box center [780, 408] width 987 height 151
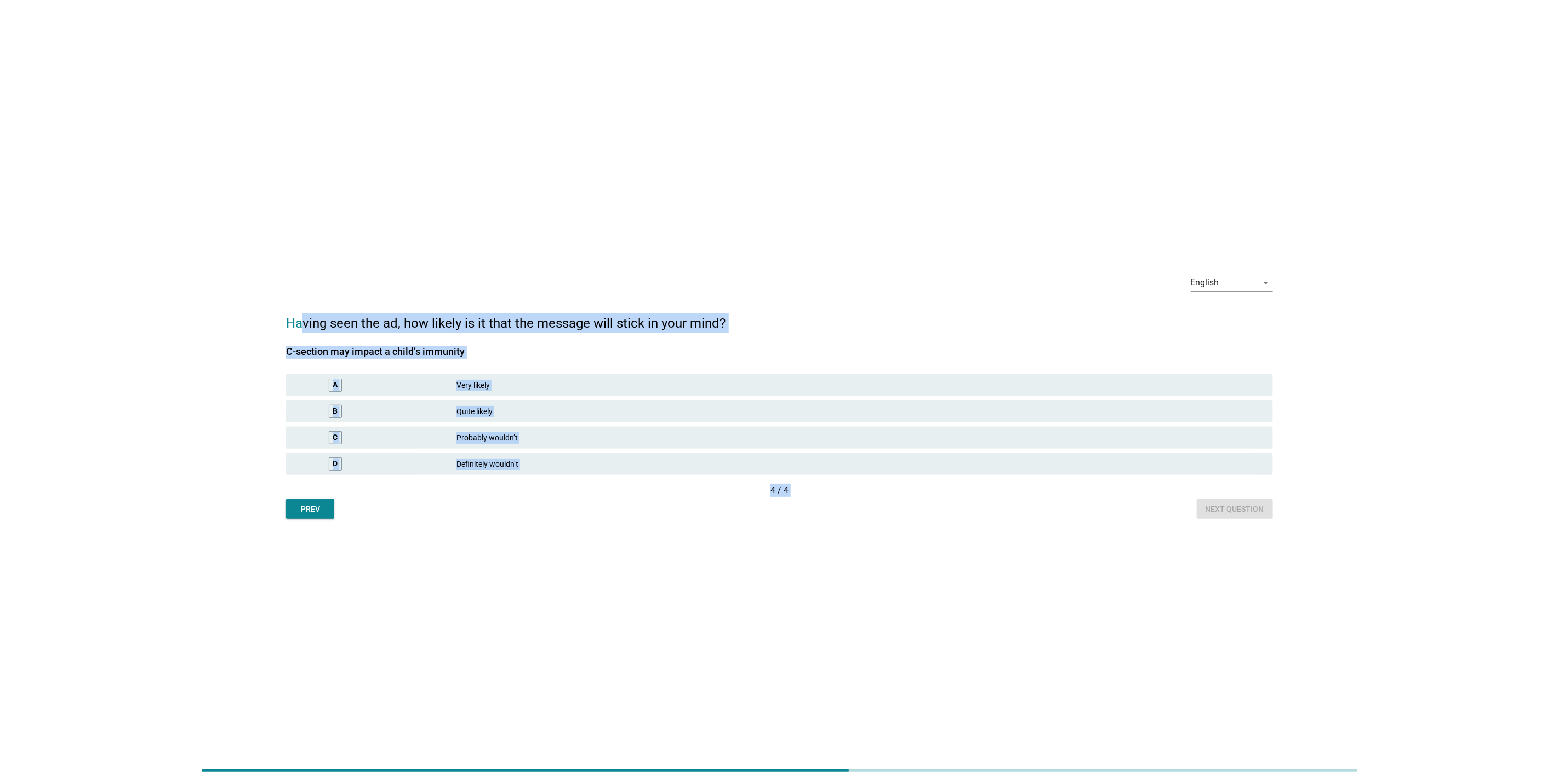
drag, startPoint x: 462, startPoint y: 321, endPoint x: 1121, endPoint y: 635, distance: 730.0
click at [1121, 635] on div "English arrow_drop_down Having seen the ad, how likely is it that the message w…" at bounding box center [780, 392] width 1559 height 784
drag, startPoint x: 1121, startPoint y: 635, endPoint x: 806, endPoint y: 592, distance: 317.9
click at [806, 592] on div "English arrow_drop_down Having seen the ad, how likely is it that the message w…" at bounding box center [780, 392] width 1559 height 784
drag, startPoint x: 281, startPoint y: 318, endPoint x: 878, endPoint y: 619, distance: 668.6
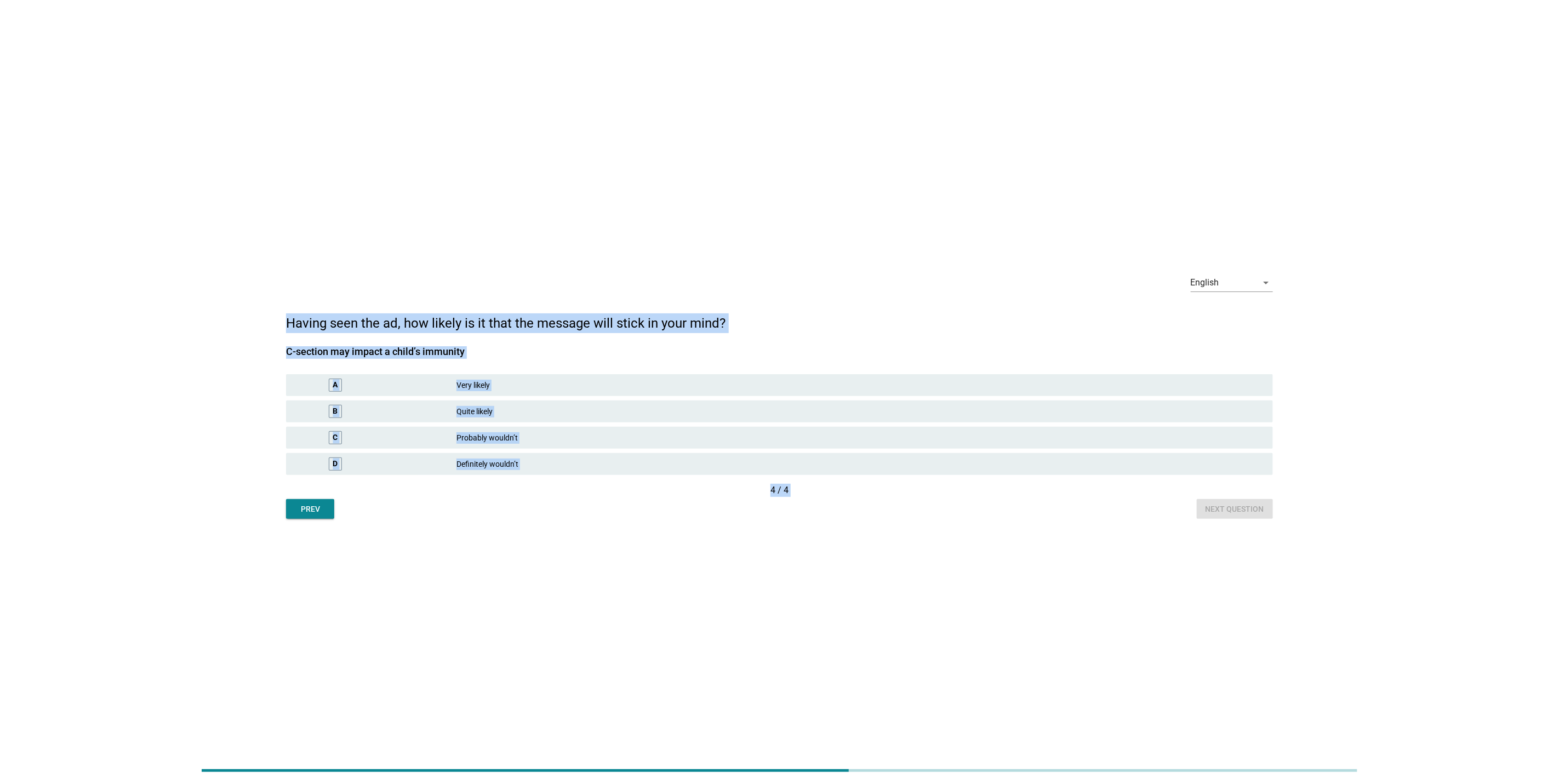
click at [878, 619] on div "English arrow_drop_down Having seen the ad, how likely is it that the message w…" at bounding box center [780, 392] width 1559 height 784
drag, startPoint x: 878, startPoint y: 619, endPoint x: 554, endPoint y: 579, distance: 326.5
click at [554, 579] on div "English arrow_drop_down Having seen the ad, how likely is it that the message w…" at bounding box center [780, 392] width 1559 height 784
drag, startPoint x: 286, startPoint y: 347, endPoint x: 536, endPoint y: 335, distance: 250.3
click at [536, 335] on div "[MEDICAL_DATA] may impact a child’s immunity A Very likely B Quite likely C Pro…" at bounding box center [780, 408] width 987 height 151
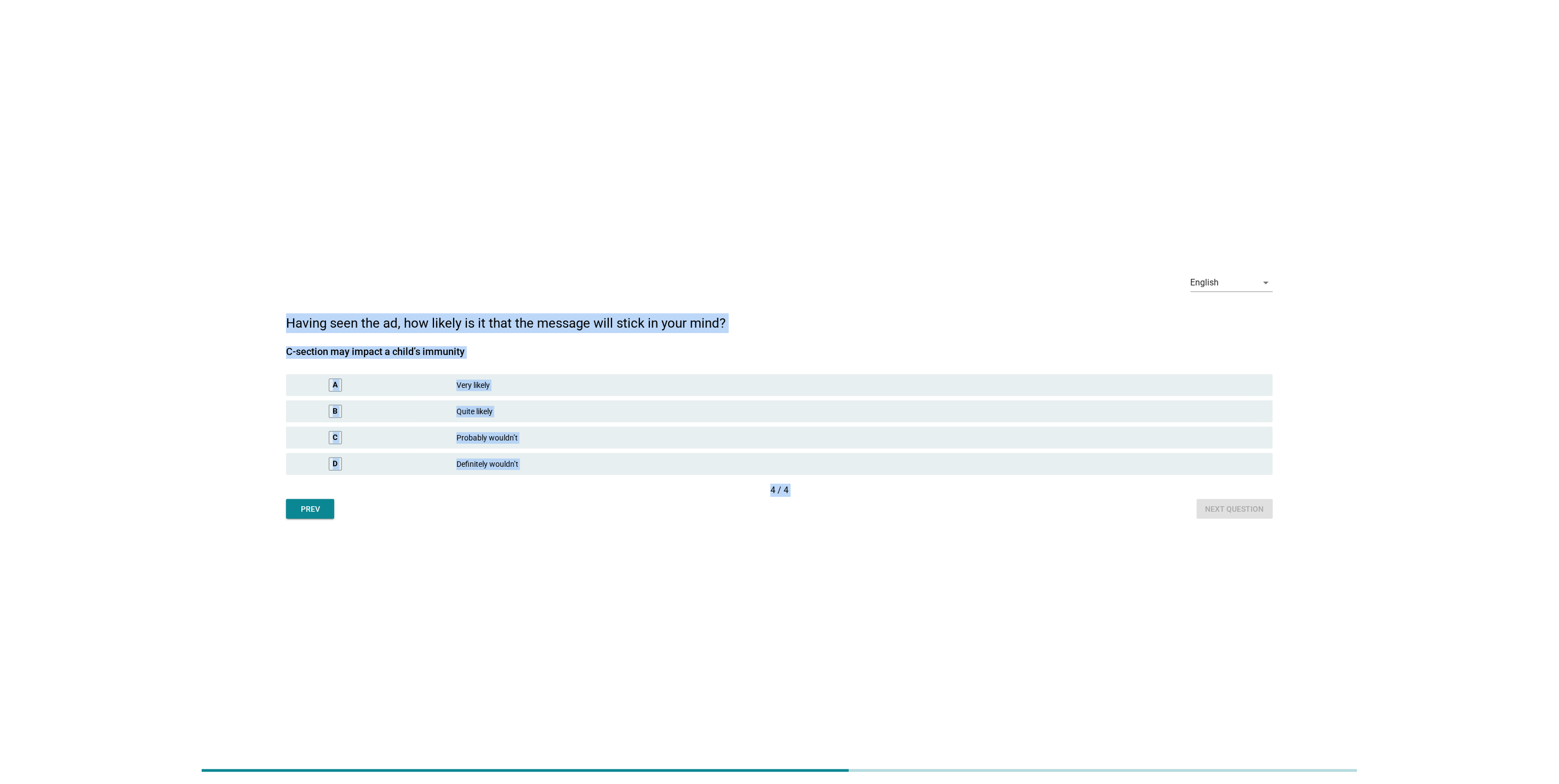
click at [536, 335] on div "[MEDICAL_DATA] may impact a child’s immunity A Very likely B Quite likely C Pro…" at bounding box center [780, 408] width 987 height 151
drag, startPoint x: 421, startPoint y: 279, endPoint x: 818, endPoint y: 669, distance: 556.5
click at [818, 669] on div "English arrow_drop_down Having seen the ad, how likely is it that the message w…" at bounding box center [780, 392] width 1559 height 784
click at [653, 603] on div "English arrow_drop_down Having seen the ad, how likely is it that the message w…" at bounding box center [780, 392] width 1559 height 784
drag, startPoint x: 296, startPoint y: 325, endPoint x: 484, endPoint y: 596, distance: 329.8
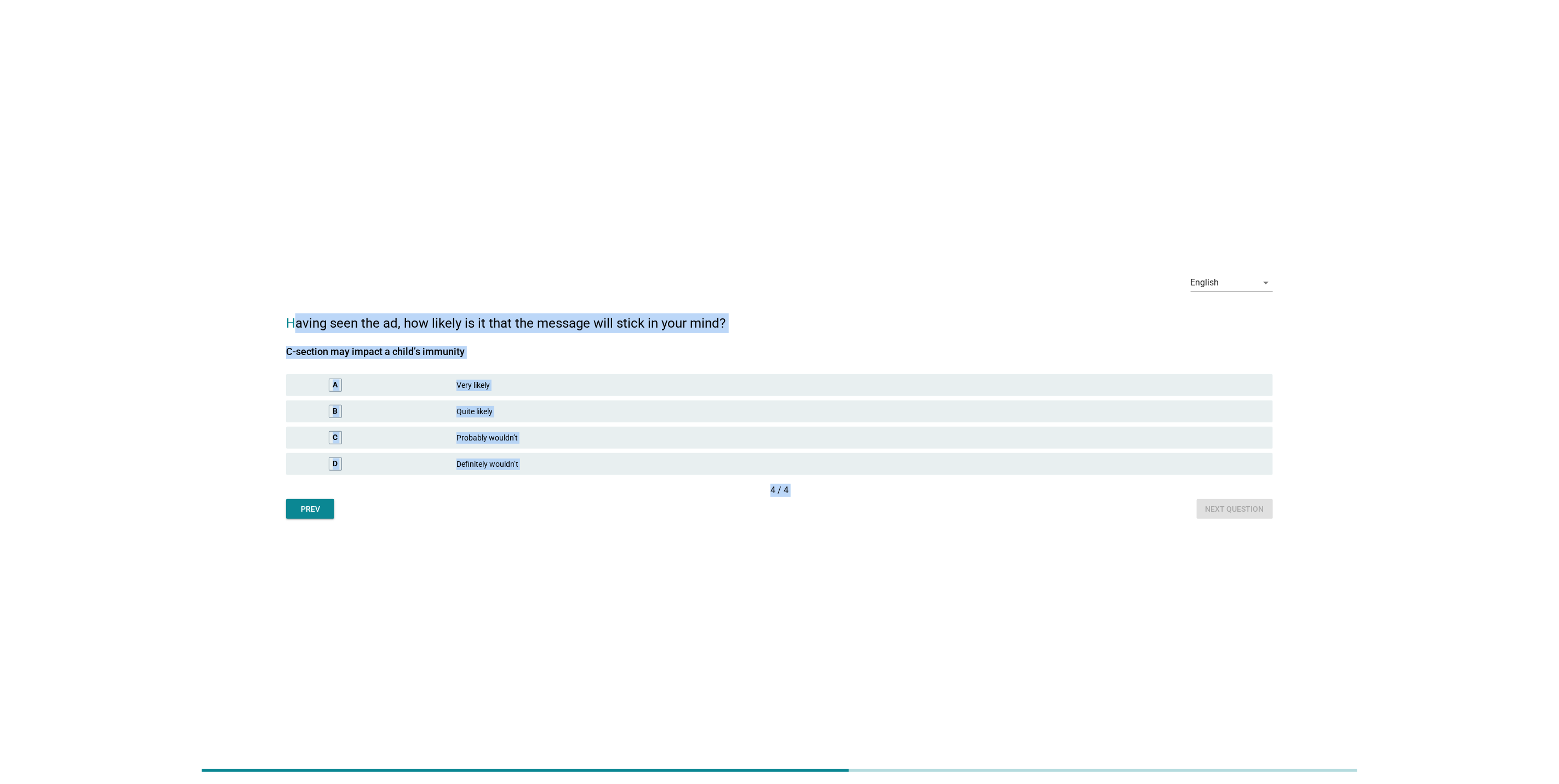
click at [484, 596] on div "English arrow_drop_down Having seen the ad, how likely is it that the message w…" at bounding box center [780, 392] width 1559 height 784
drag, startPoint x: 484, startPoint y: 596, endPoint x: 391, endPoint y: 613, distance: 94.5
click at [391, 613] on div "English arrow_drop_down Having seen the ad, how likely is it that the message w…" at bounding box center [780, 392] width 1559 height 784
drag, startPoint x: 280, startPoint y: 318, endPoint x: 1084, endPoint y: 564, distance: 840.8
click at [1084, 564] on div "English arrow_drop_down Having seen the ad, how likely is it that the message w…" at bounding box center [780, 392] width 1559 height 784
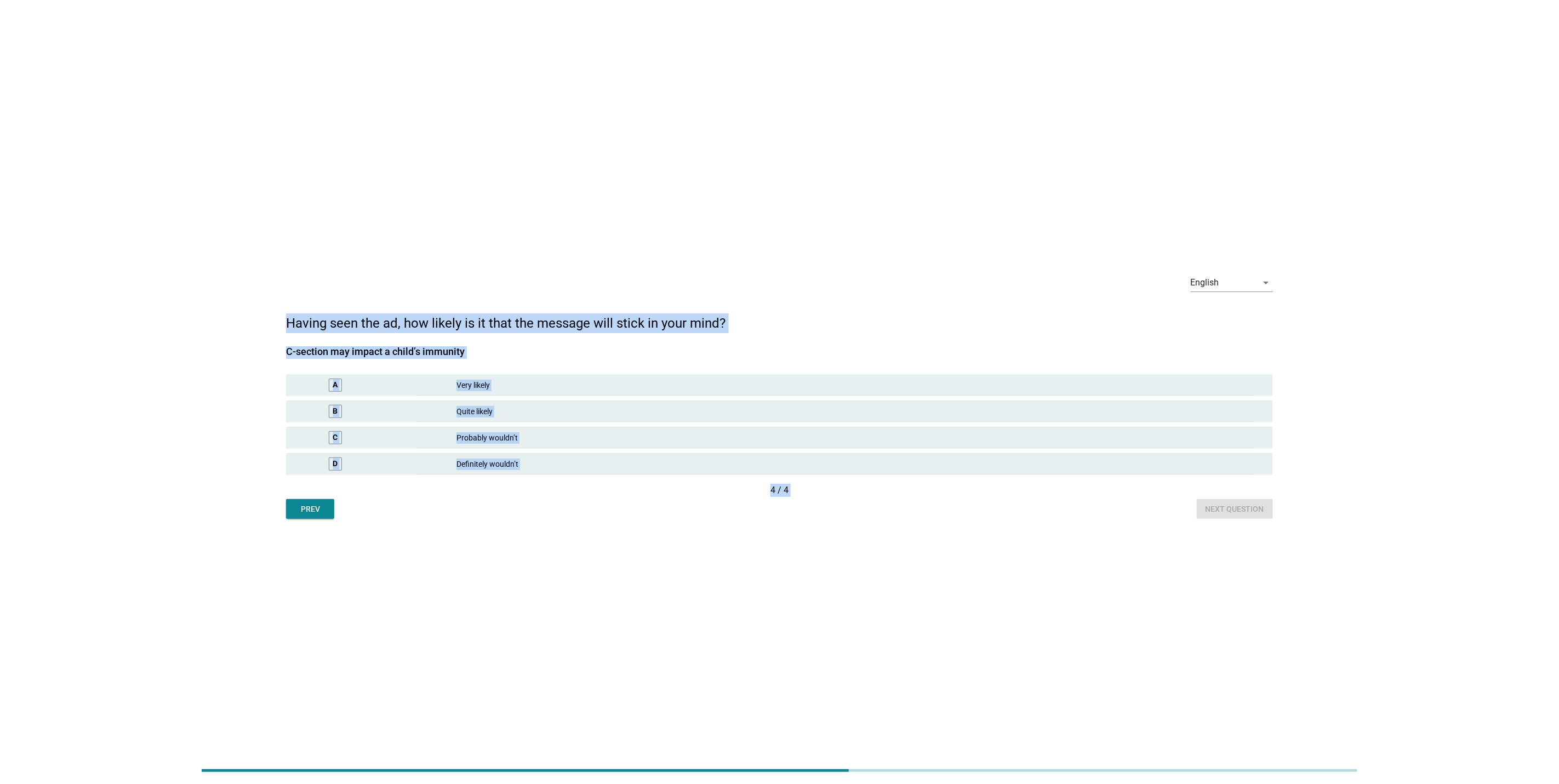
drag, startPoint x: 1084, startPoint y: 564, endPoint x: 1391, endPoint y: 561, distance: 307.0
click at [1391, 561] on div "English arrow_drop_down Having seen the ad, how likely is it that the message w…" at bounding box center [780, 392] width 1559 height 784
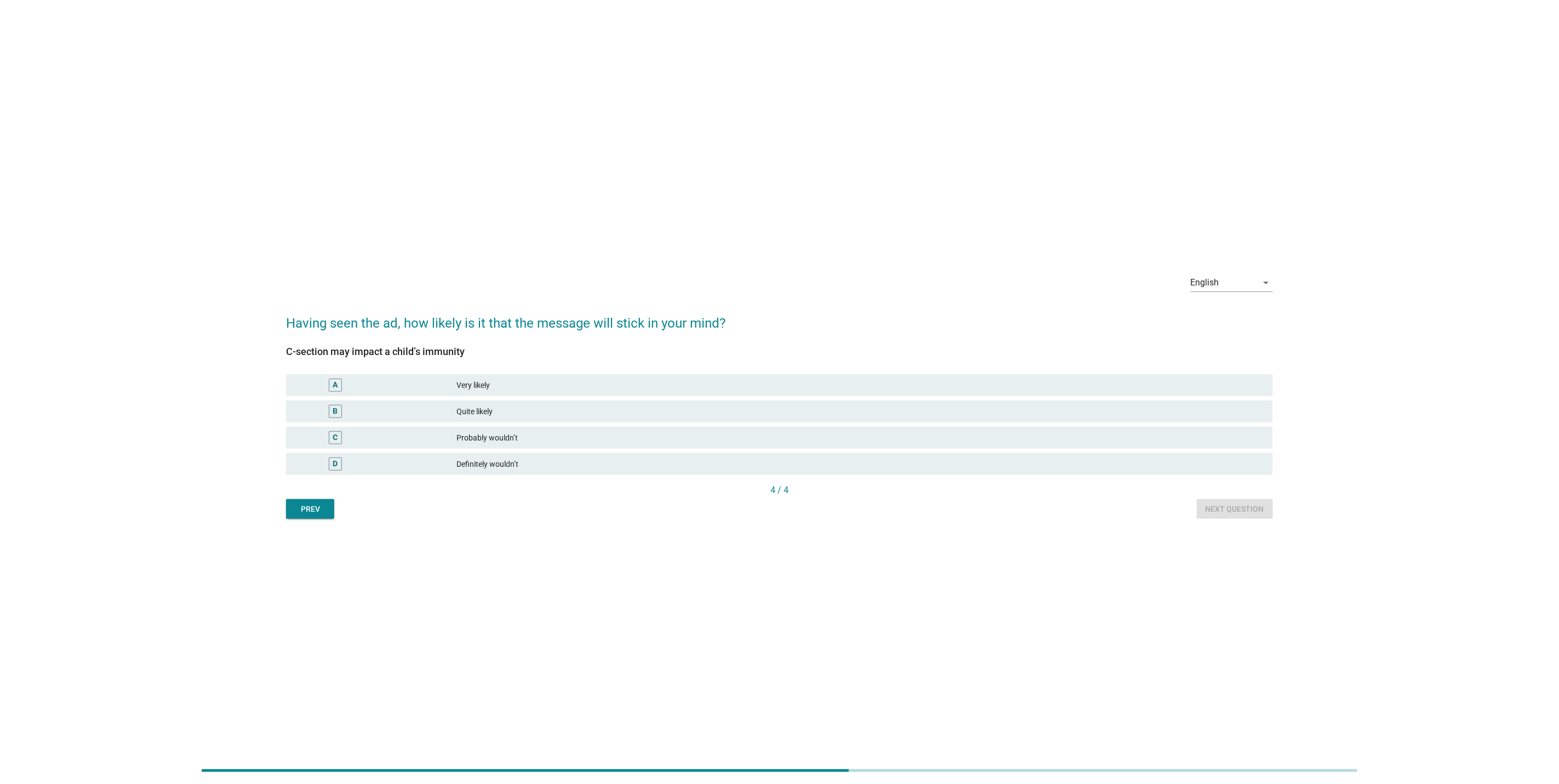
click at [318, 513] on div "Prev" at bounding box center [310, 509] width 31 height 11
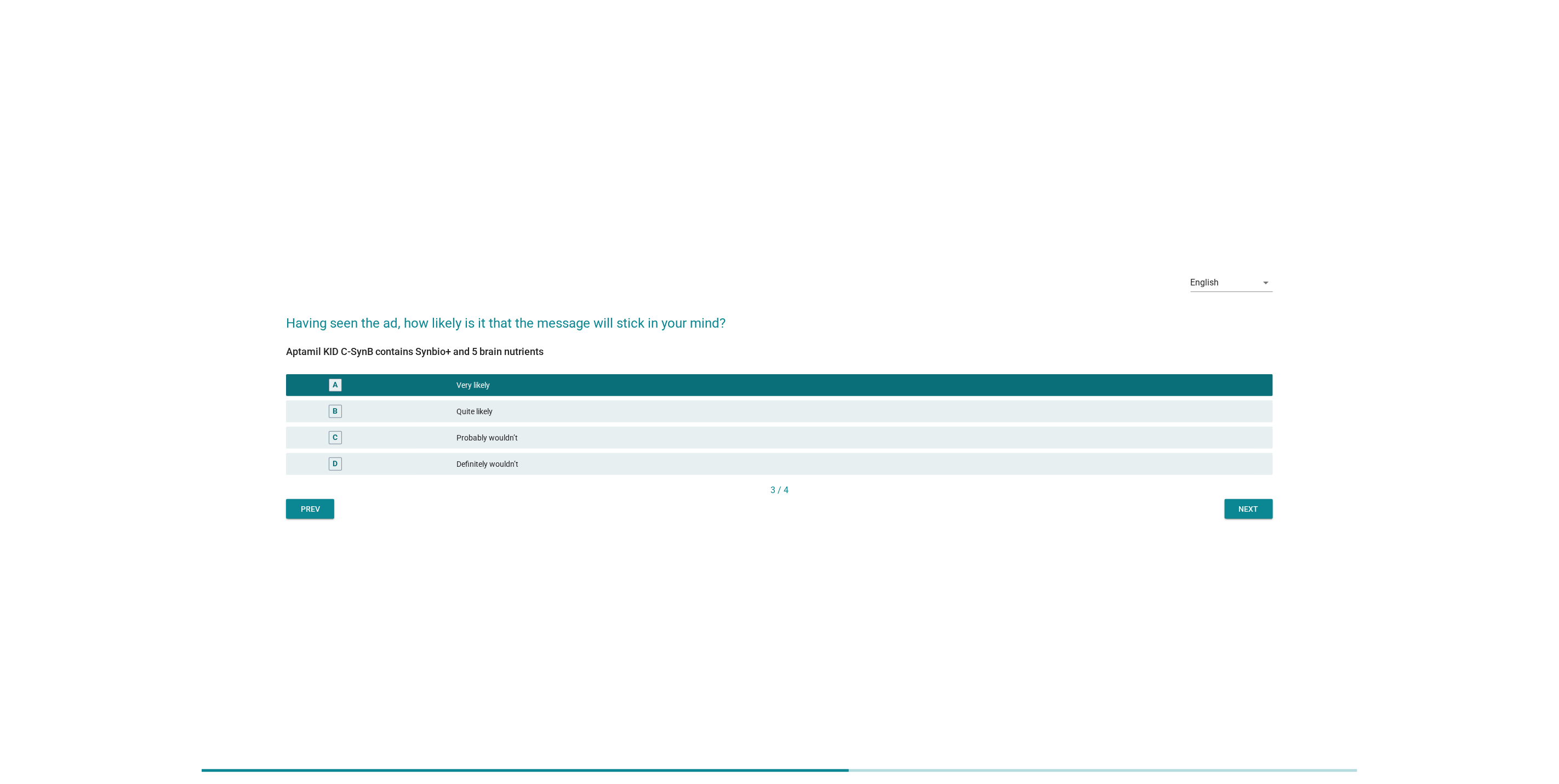
drag, startPoint x: 316, startPoint y: 505, endPoint x: 307, endPoint y: 511, distance: 10.8
click at [316, 505] on div "Prev" at bounding box center [310, 509] width 31 height 11
click at [307, 511] on div "Prev" at bounding box center [310, 509] width 31 height 11
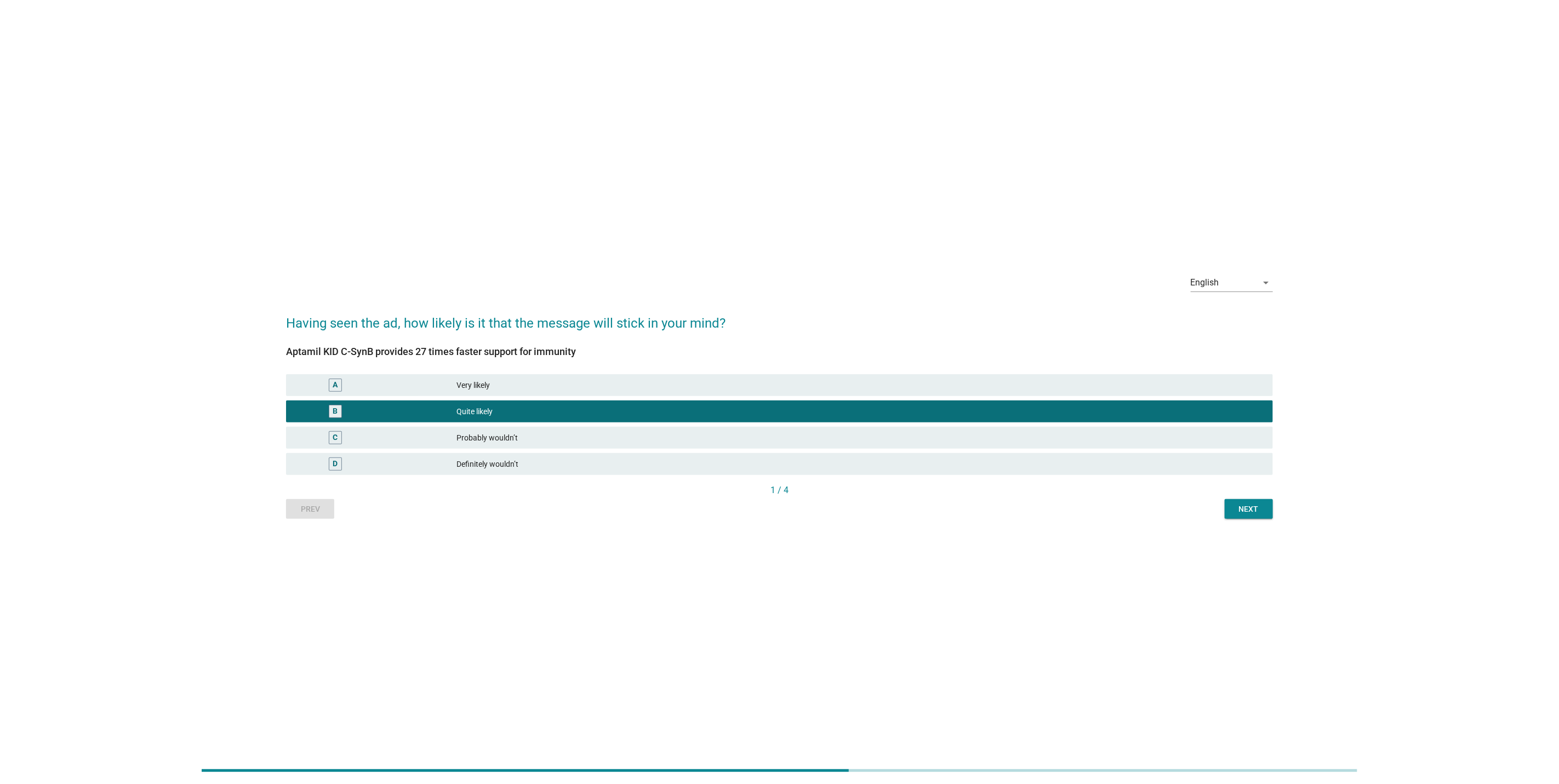
click at [307, 511] on div "Prev Next" at bounding box center [780, 509] width 987 height 20
click at [306, 505] on div "Prev Next" at bounding box center [780, 509] width 987 height 20
click at [283, 496] on div "English arrow_drop_down Having seen the ad, how likely is it that the message w…" at bounding box center [780, 392] width 1005 height 271
click at [306, 500] on div "Prev Next" at bounding box center [780, 509] width 987 height 20
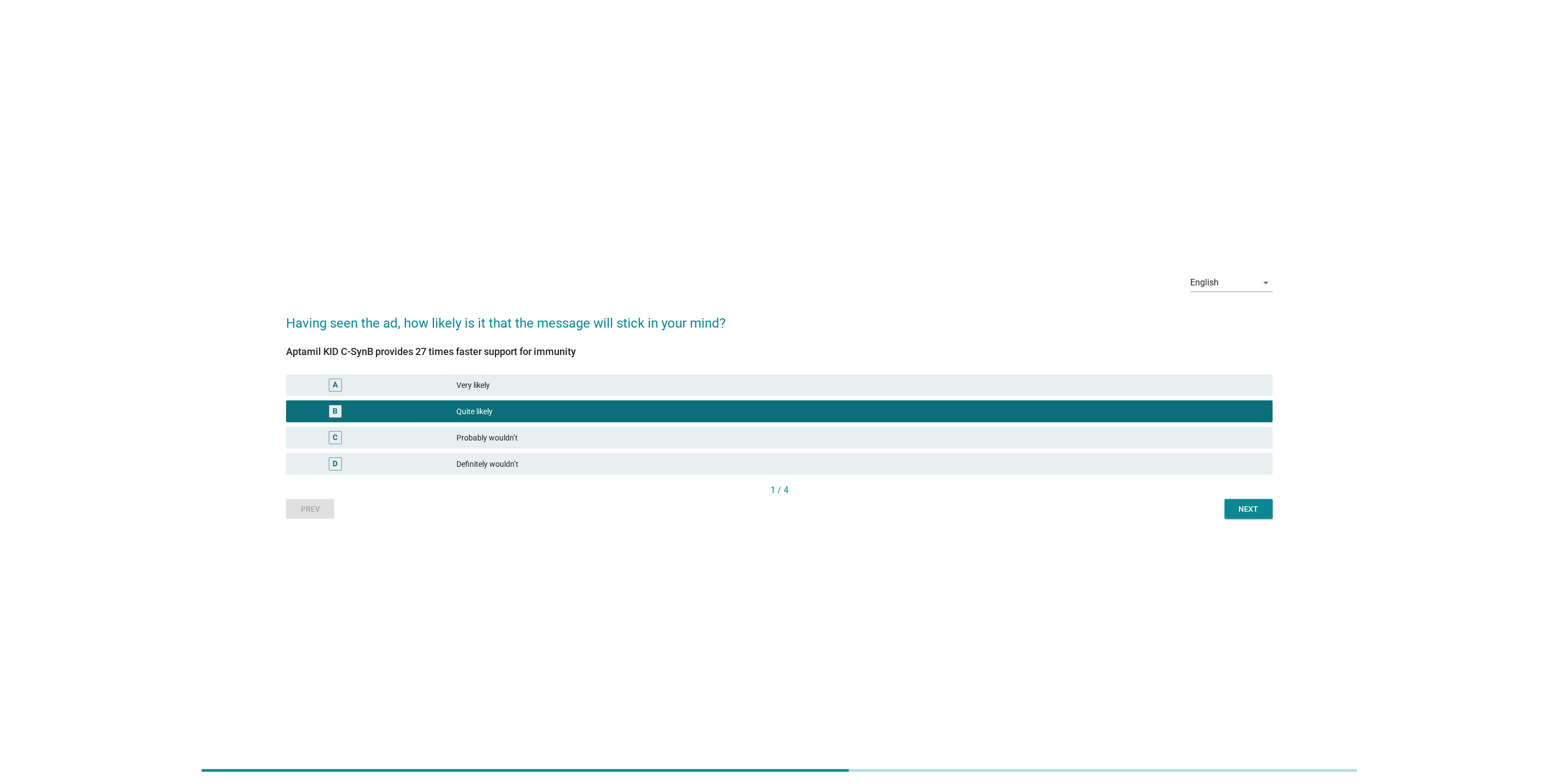
click at [80, 127] on div "English arrow_drop_down Having seen the ad, how likely is it that the message w…" at bounding box center [780, 392] width 1559 height 784
click at [234, 296] on div "English arrow_drop_down Having seen the ad, how likely is it that the message w…" at bounding box center [779, 392] width 1506 height 271
click at [336, 321] on h2 "Having seen the ad, how likely is it that the message will stick in your mind?" at bounding box center [780, 318] width 987 height 31
click at [1383, 458] on div "English arrow_drop_down Having seen the ad, how likely is it that the message w…" at bounding box center [779, 392] width 1506 height 271
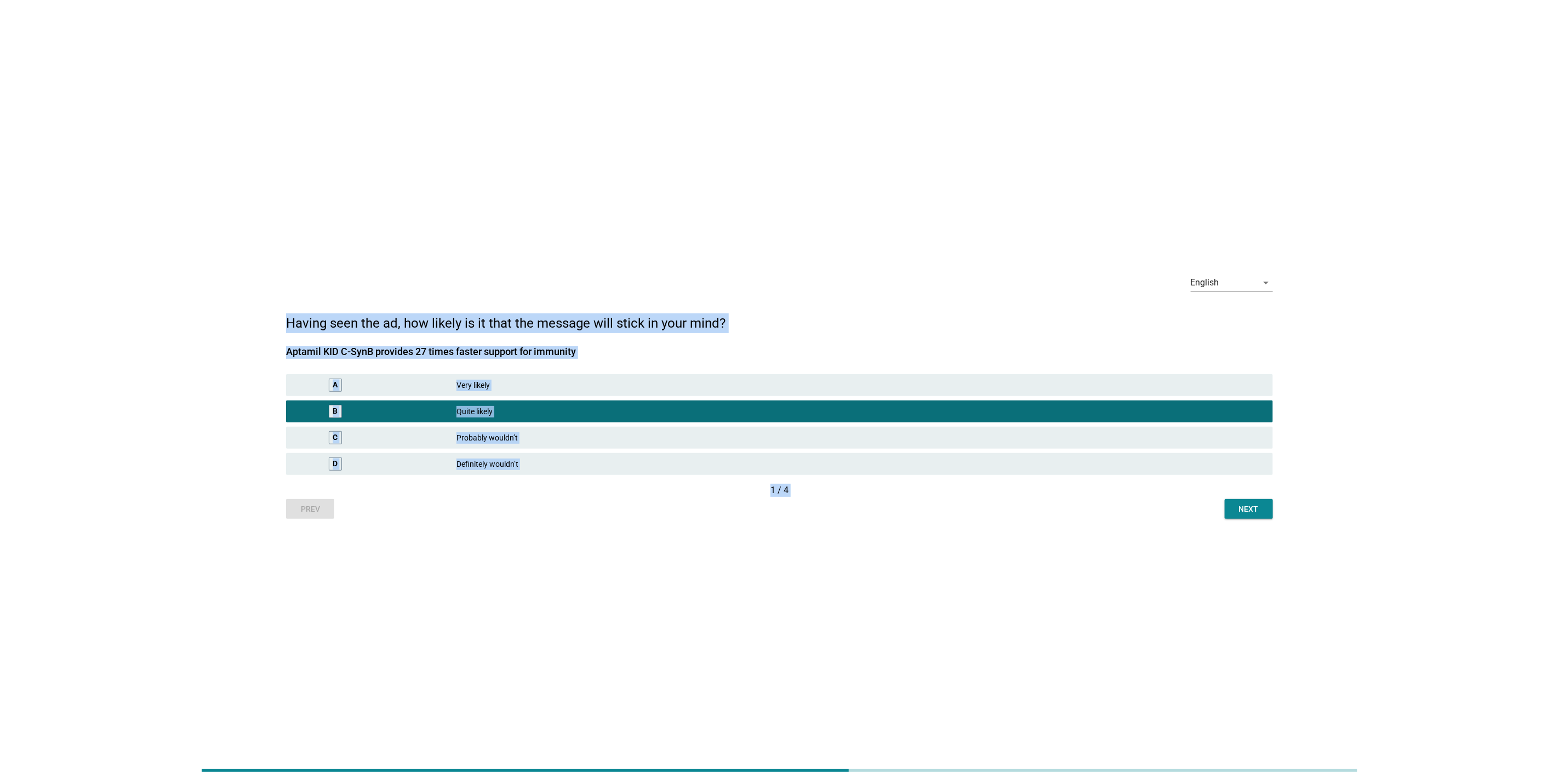
drag, startPoint x: 257, startPoint y: 293, endPoint x: 1115, endPoint y: 599, distance: 910.9
click at [1115, 599] on div "English arrow_drop_down Having seen the ad, how likely is it that the message w…" at bounding box center [780, 392] width 1559 height 784
drag, startPoint x: 1115, startPoint y: 599, endPoint x: 1093, endPoint y: 649, distance: 54.6
click at [1093, 649] on div "English arrow_drop_down Having seen the ad, how likely is it that the message w…" at bounding box center [780, 392] width 1559 height 784
drag, startPoint x: 284, startPoint y: 352, endPoint x: 633, endPoint y: 349, distance: 349.0
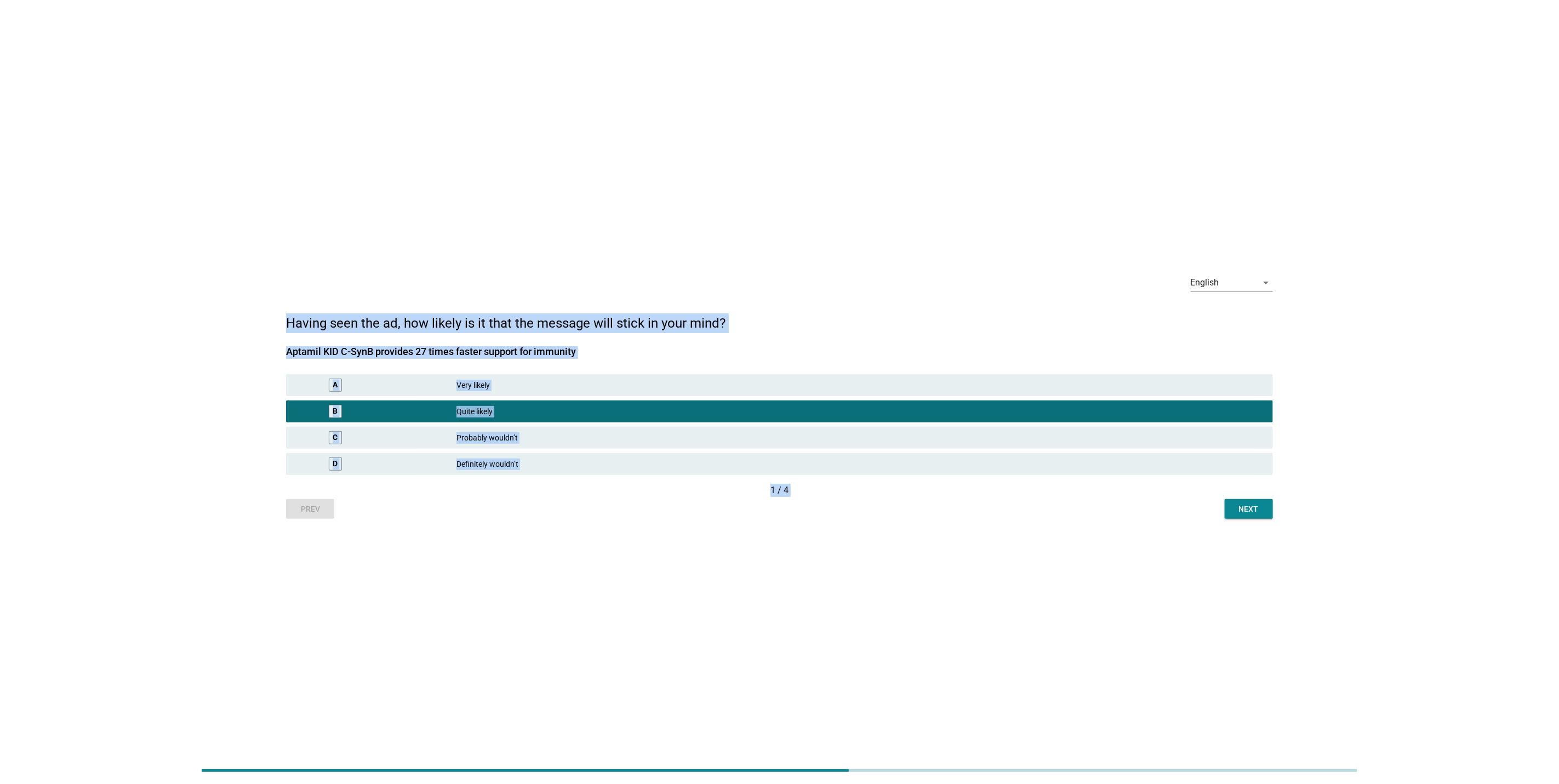
click at [633, 349] on div "English arrow_drop_down Having seen the ad, how likely is it that the message w…" at bounding box center [780, 392] width 1005 height 271
copy div "Aptamil KID C-SynB provides 27 times faster support for immunity"
click at [1243, 514] on div "Next" at bounding box center [1249, 509] width 31 height 11
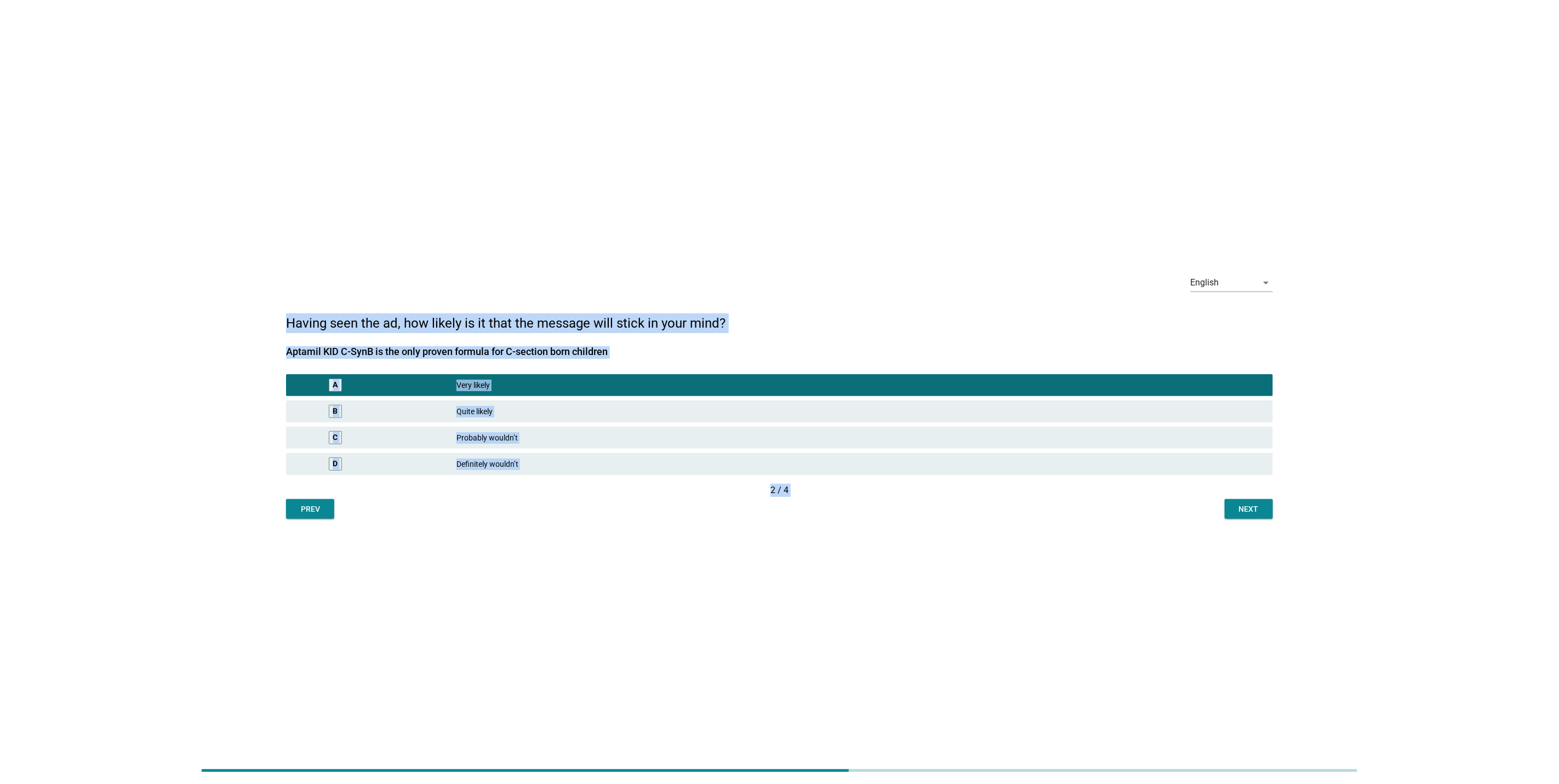
drag, startPoint x: 286, startPoint y: 348, endPoint x: 623, endPoint y: 342, distance: 337.1
click at [623, 342] on div "Aptamil KID C-SynB is the only proven formula for [MEDICAL_DATA] born children …" at bounding box center [780, 408] width 987 height 151
copy div "Aptamil KID C-SynB is the only proven formula for C-section born children"
click at [1240, 508] on div "Next" at bounding box center [1249, 509] width 31 height 11
drag, startPoint x: 290, startPoint y: 348, endPoint x: 642, endPoint y: 348, distance: 352.0
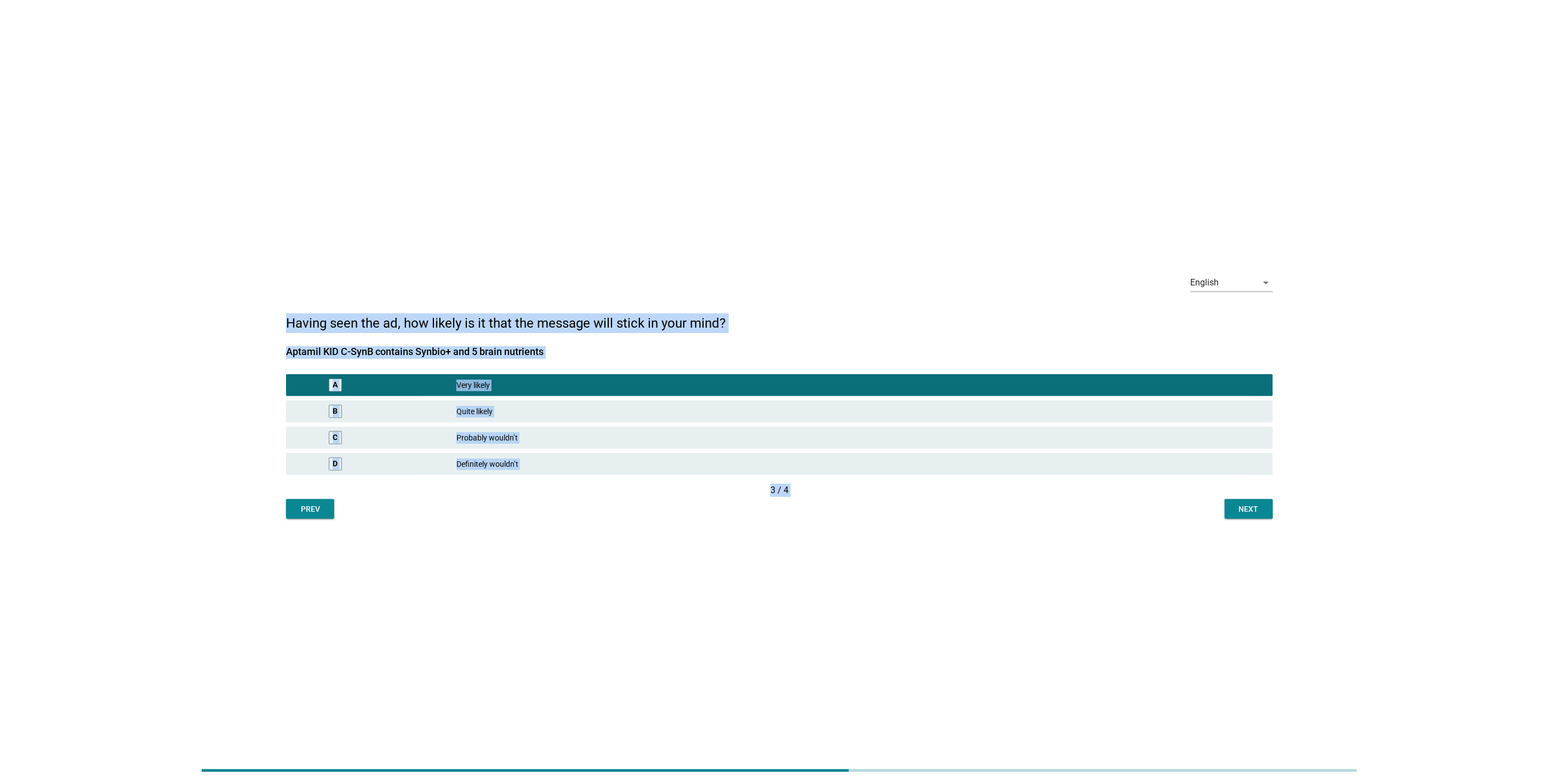
click at [642, 348] on div "Aptamil KID C-SynB contains Synbio+ and 5 brain nutrients" at bounding box center [780, 351] width 987 height 15
click at [559, 350] on div "Aptamil KID C-SynB contains Synbio+ and 5 brain nutrients" at bounding box center [780, 351] width 987 height 15
drag, startPoint x: 553, startPoint y: 350, endPoint x: 279, endPoint y: 348, distance: 274.0
click at [279, 348] on div "English arrow_drop_down Having seen the ad, how likely is it that the message w…" at bounding box center [780, 392] width 1005 height 271
copy div "Aptamil KID C-SynB contains Synbio+ and 5 brain nutrients"
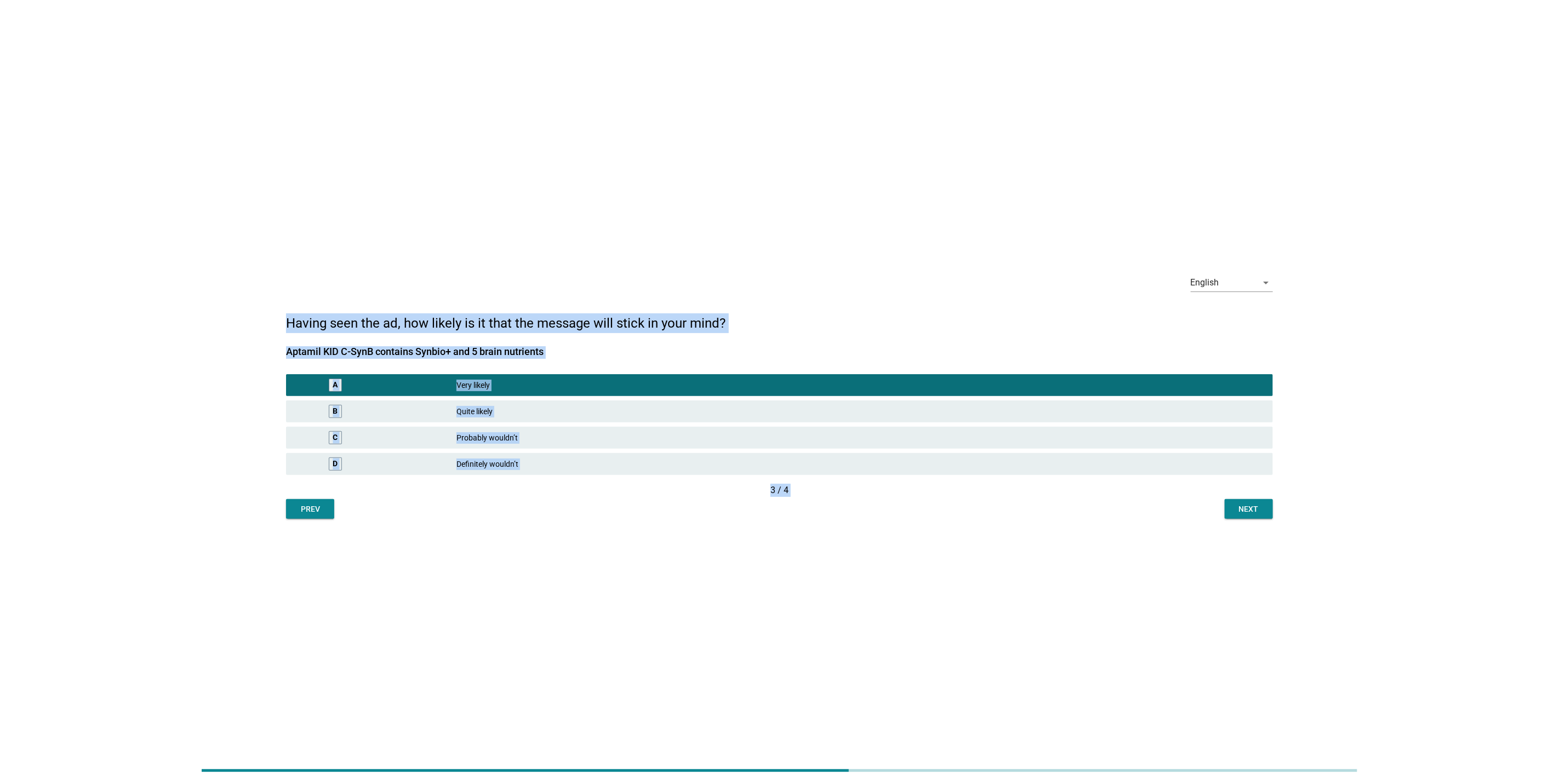
click at [1250, 505] on div "Next" at bounding box center [1249, 509] width 31 height 11
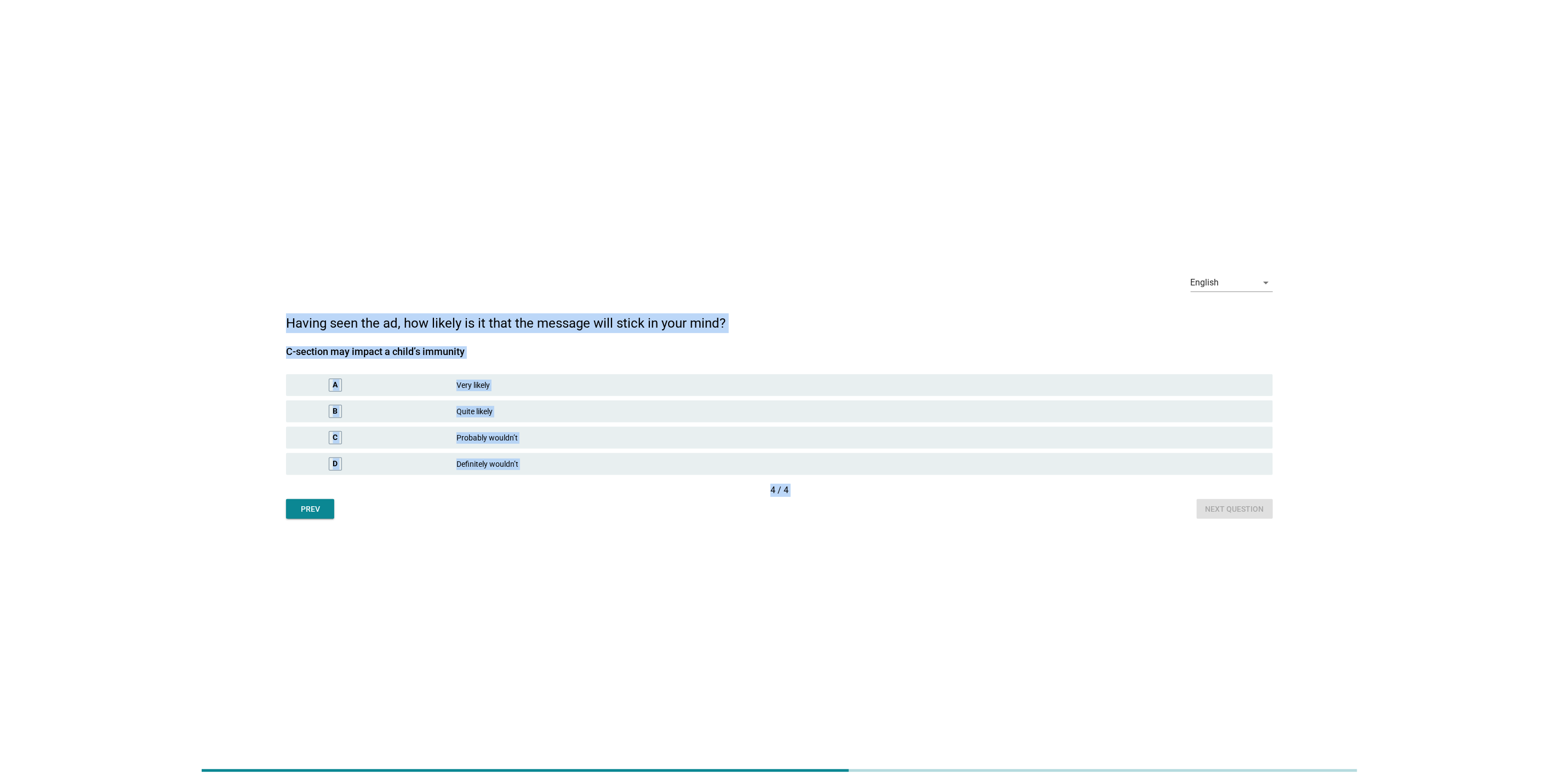
drag, startPoint x: 321, startPoint y: 354, endPoint x: 483, endPoint y: 355, distance: 162.0
click at [483, 355] on div "English arrow_drop_down Having seen the ad, how likely is it that the message w…" at bounding box center [779, 392] width 1506 height 271
copy div "C-section may impact a child’s immunity"
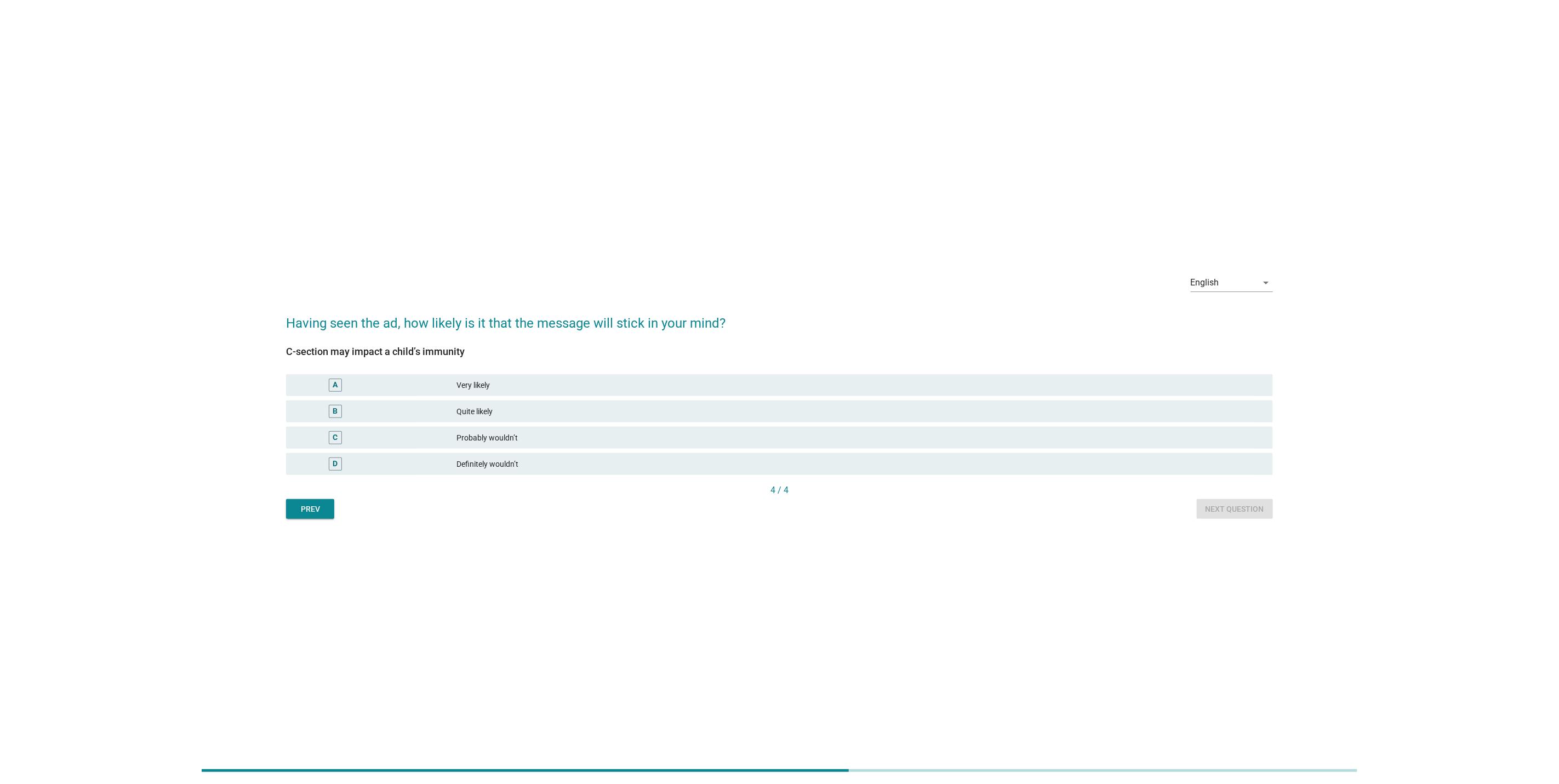
click at [398, 331] on h2 "Having seen the ad, how likely is it that the message will stick in your mind?" at bounding box center [780, 318] width 987 height 31
drag, startPoint x: 747, startPoint y: 323, endPoint x: 286, endPoint y: 322, distance: 461.0
click at [286, 322] on h2 "Having seen the ad, how likely is it that the message will stick in your mind?" at bounding box center [780, 318] width 987 height 31
copy h2 "Having seen the ad, how likely is it that the message will stick in your mind?"
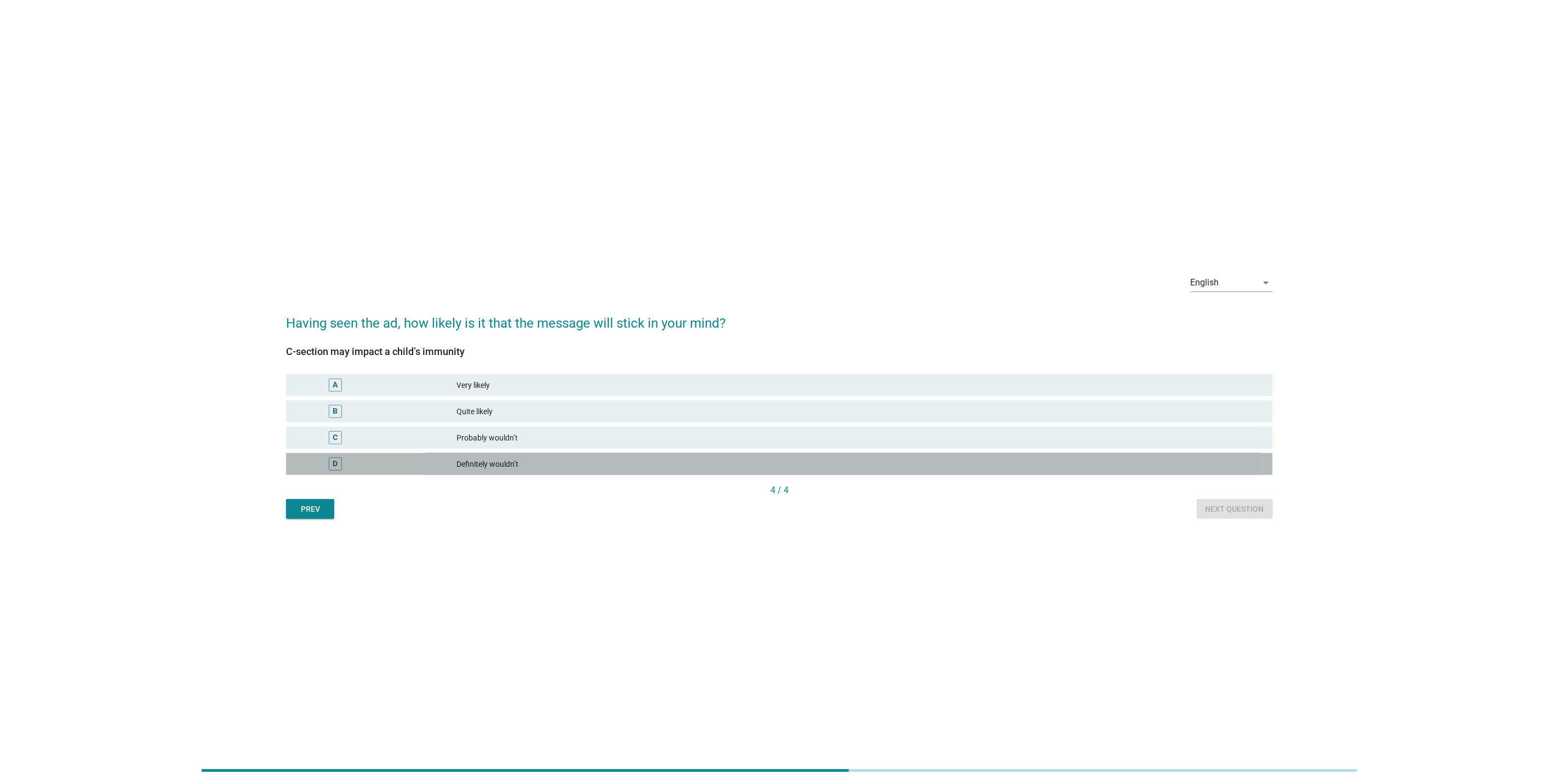
click at [495, 458] on div "Definitely wouldn’t" at bounding box center [860, 464] width 808 height 13
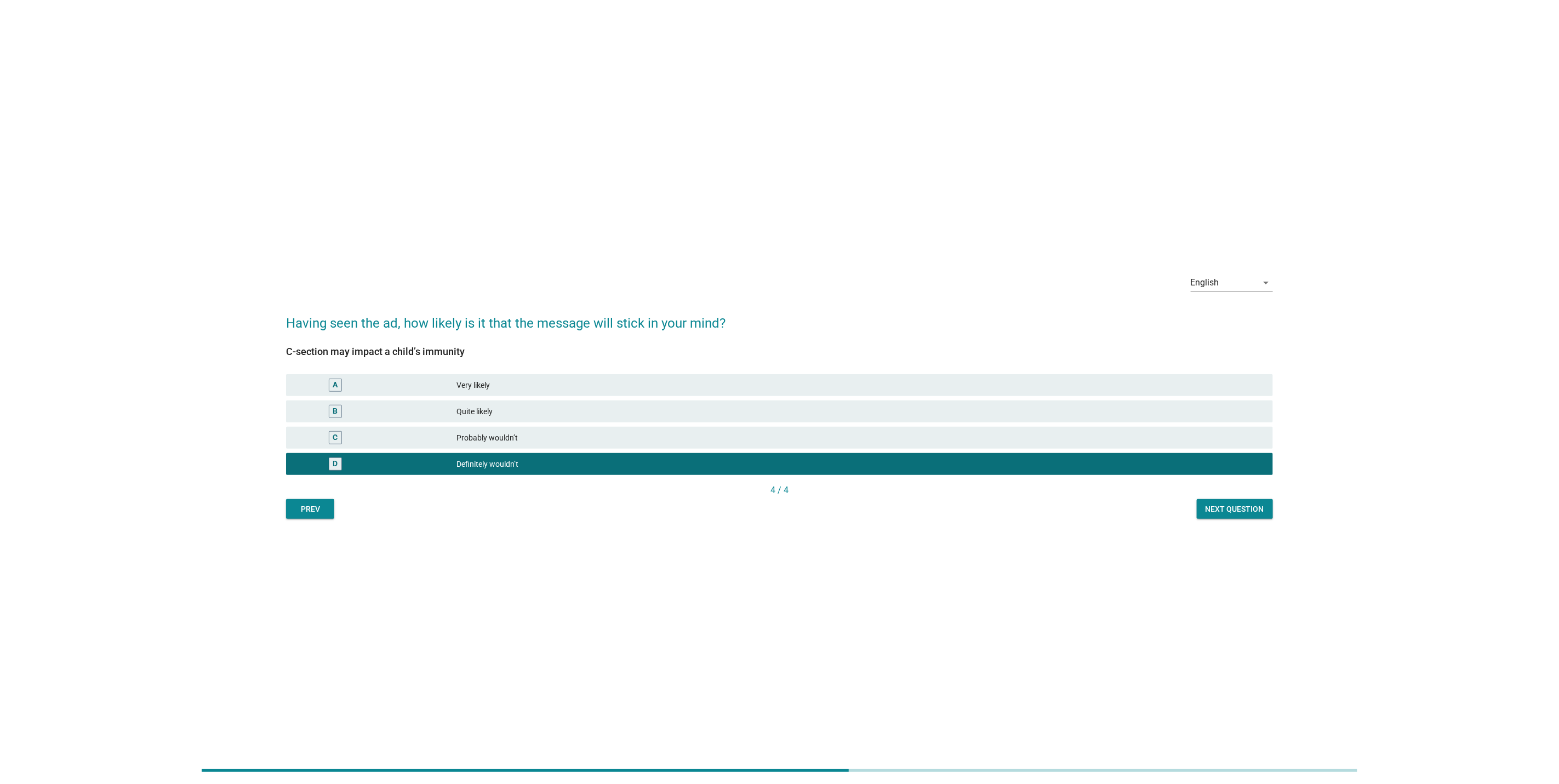
click at [1240, 506] on div "Next question" at bounding box center [1234, 509] width 59 height 11
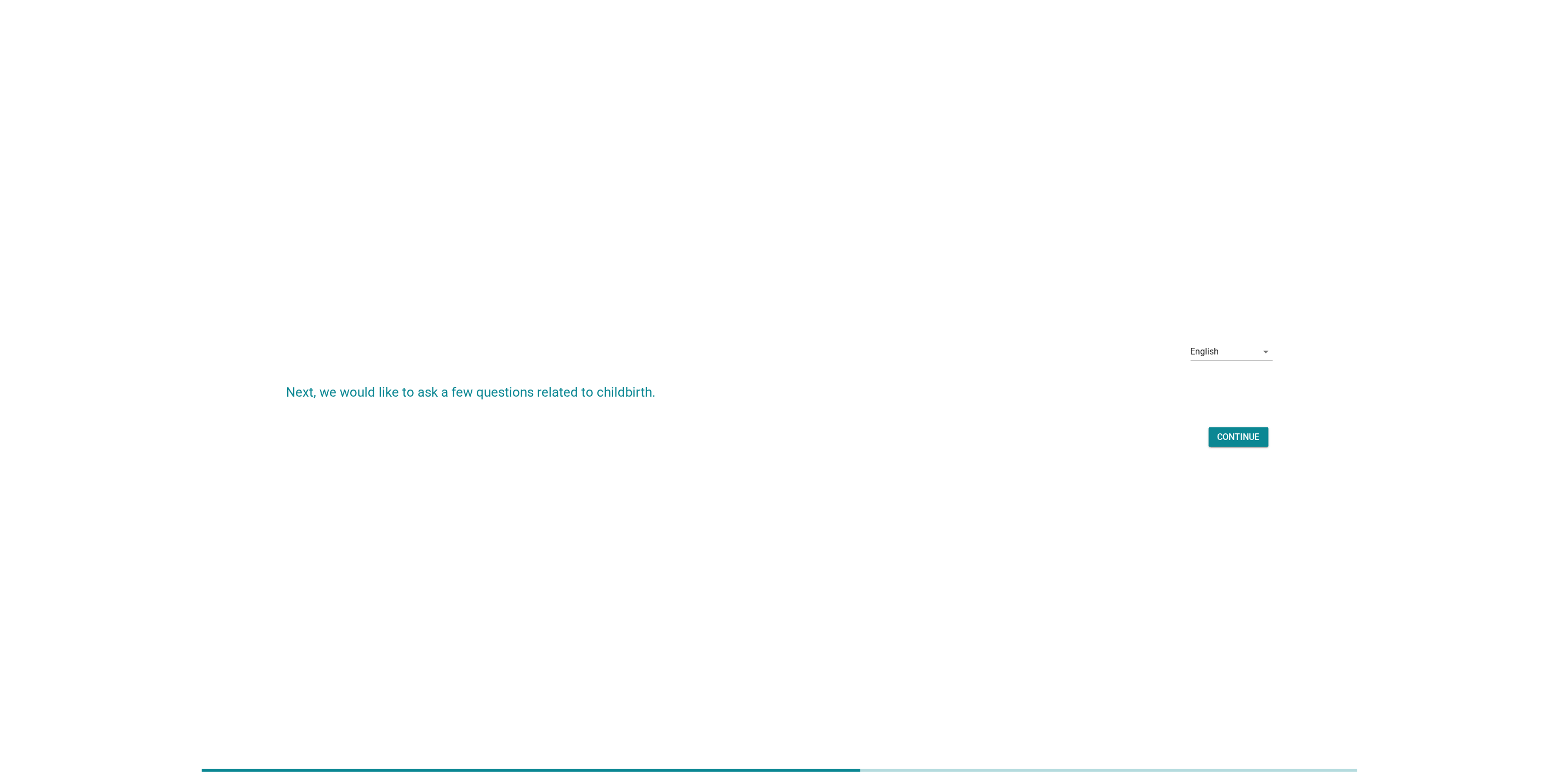
click at [1225, 435] on div "Continue" at bounding box center [1238, 437] width 42 height 13
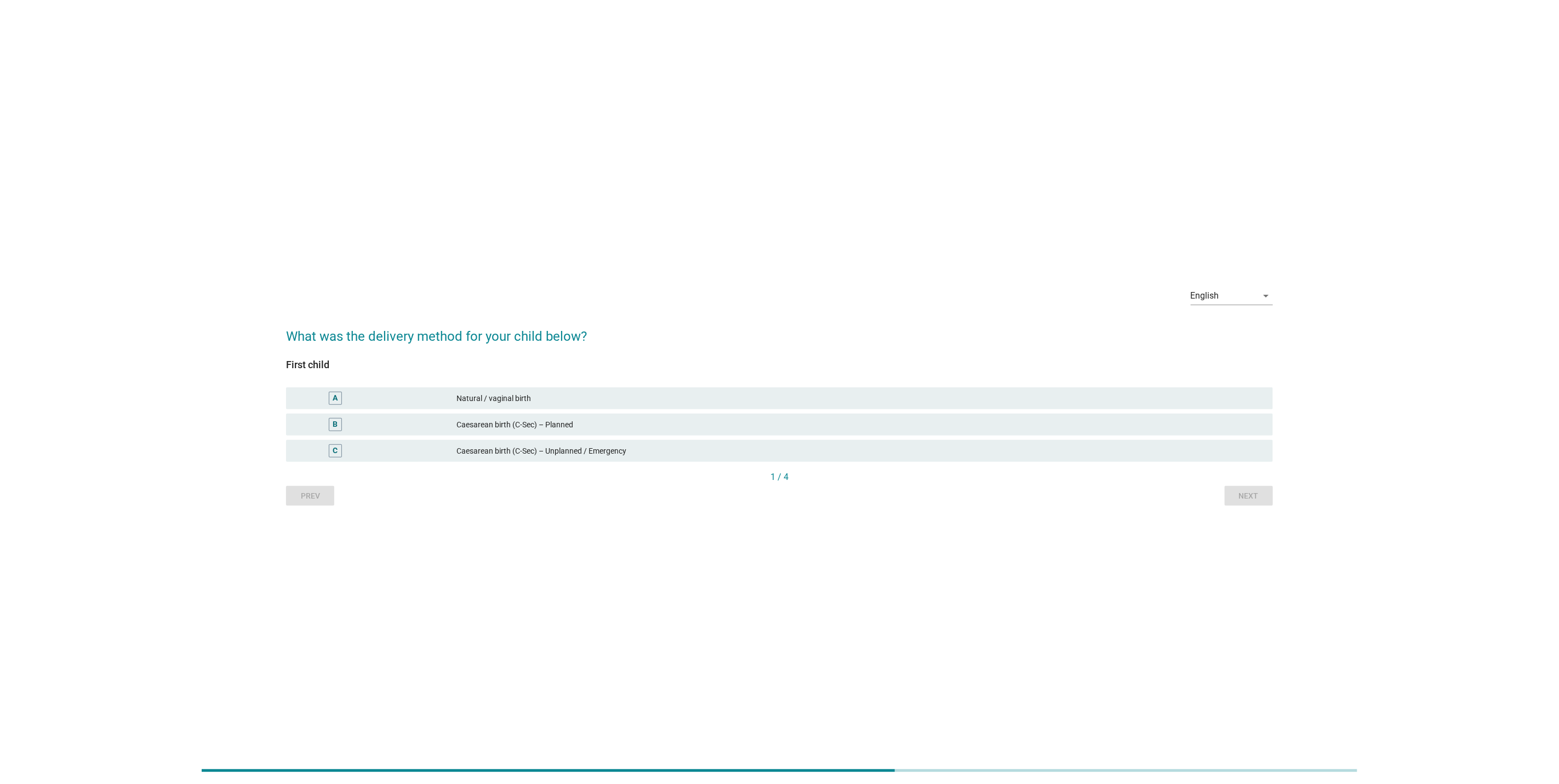
click at [506, 431] on div "Caesarean birth (C-Sec) – Planned" at bounding box center [860, 424] width 808 height 13
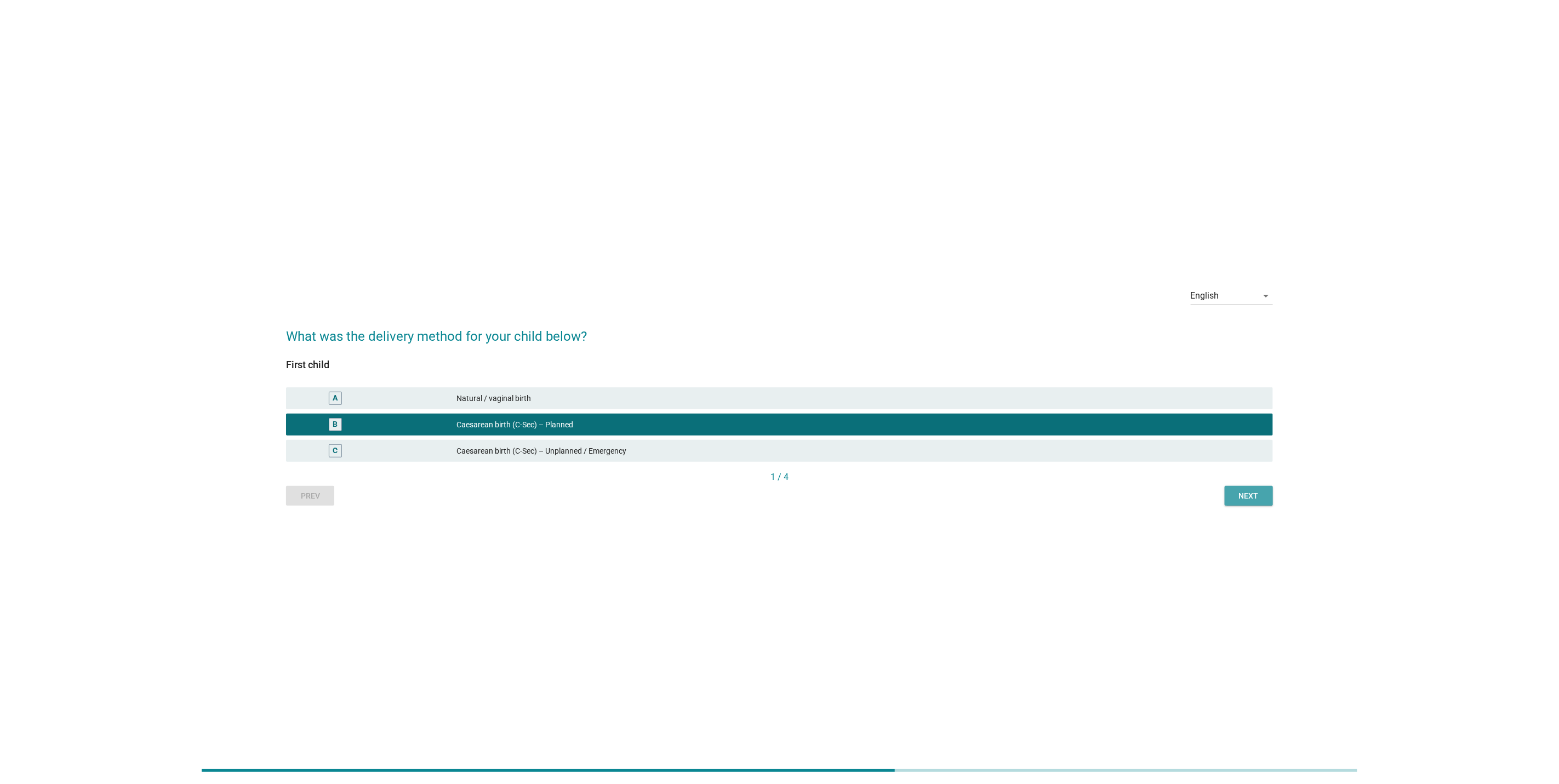
click at [1237, 493] on div "Next" at bounding box center [1249, 496] width 31 height 11
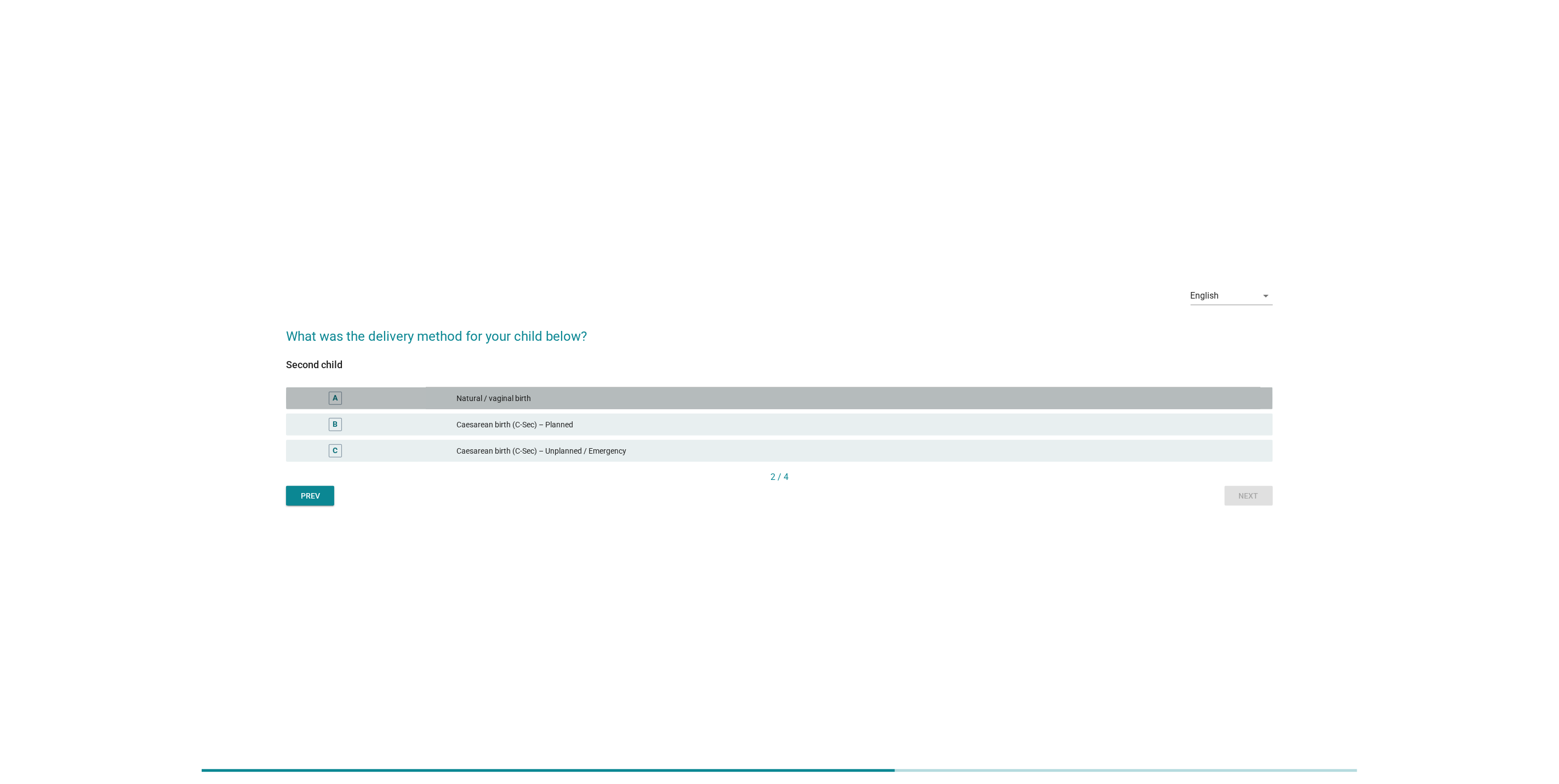
click at [1090, 400] on div "Natural / vaginal birth" at bounding box center [860, 398] width 808 height 13
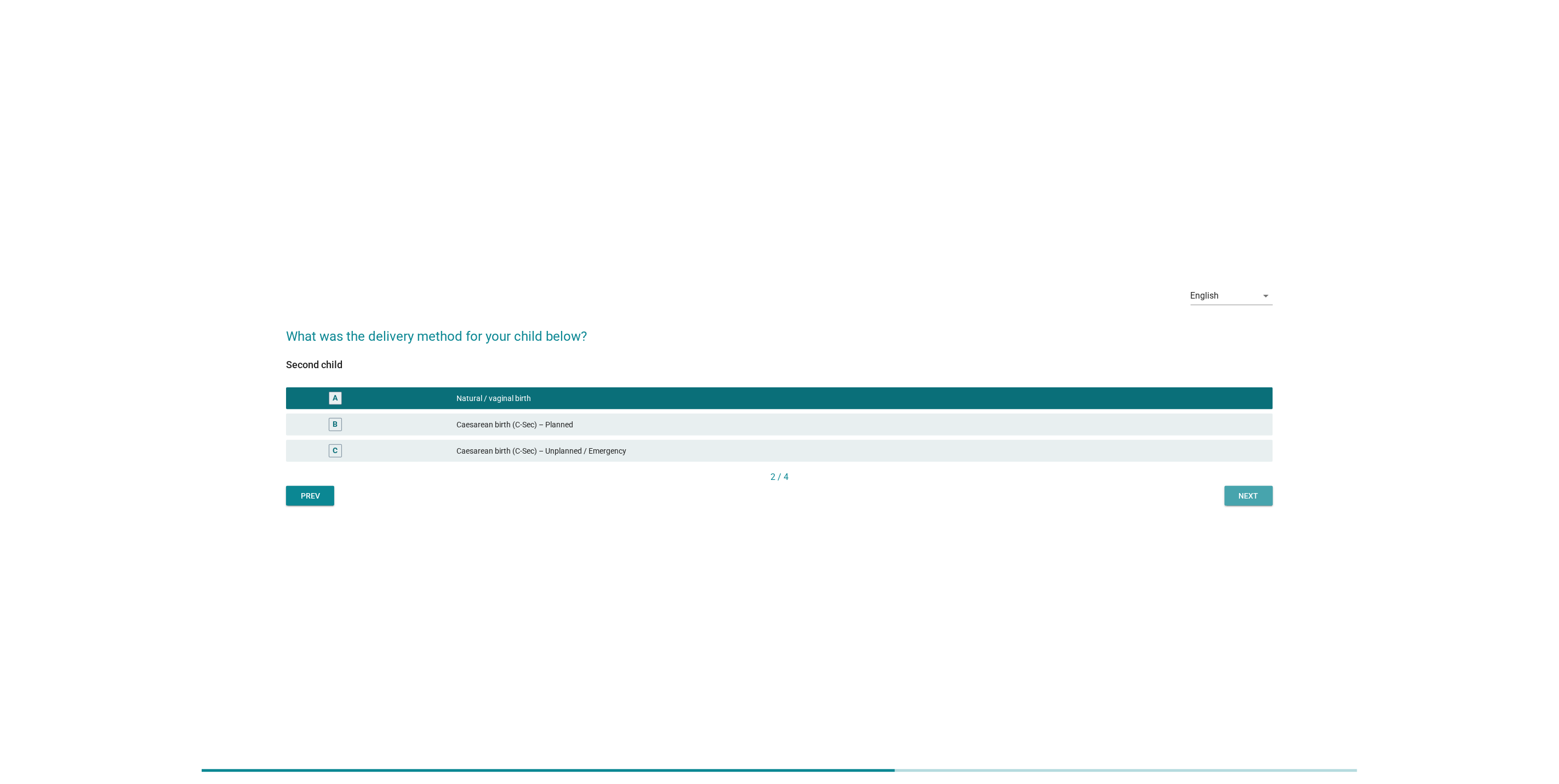
click at [1260, 496] on div "Next" at bounding box center [1249, 496] width 31 height 11
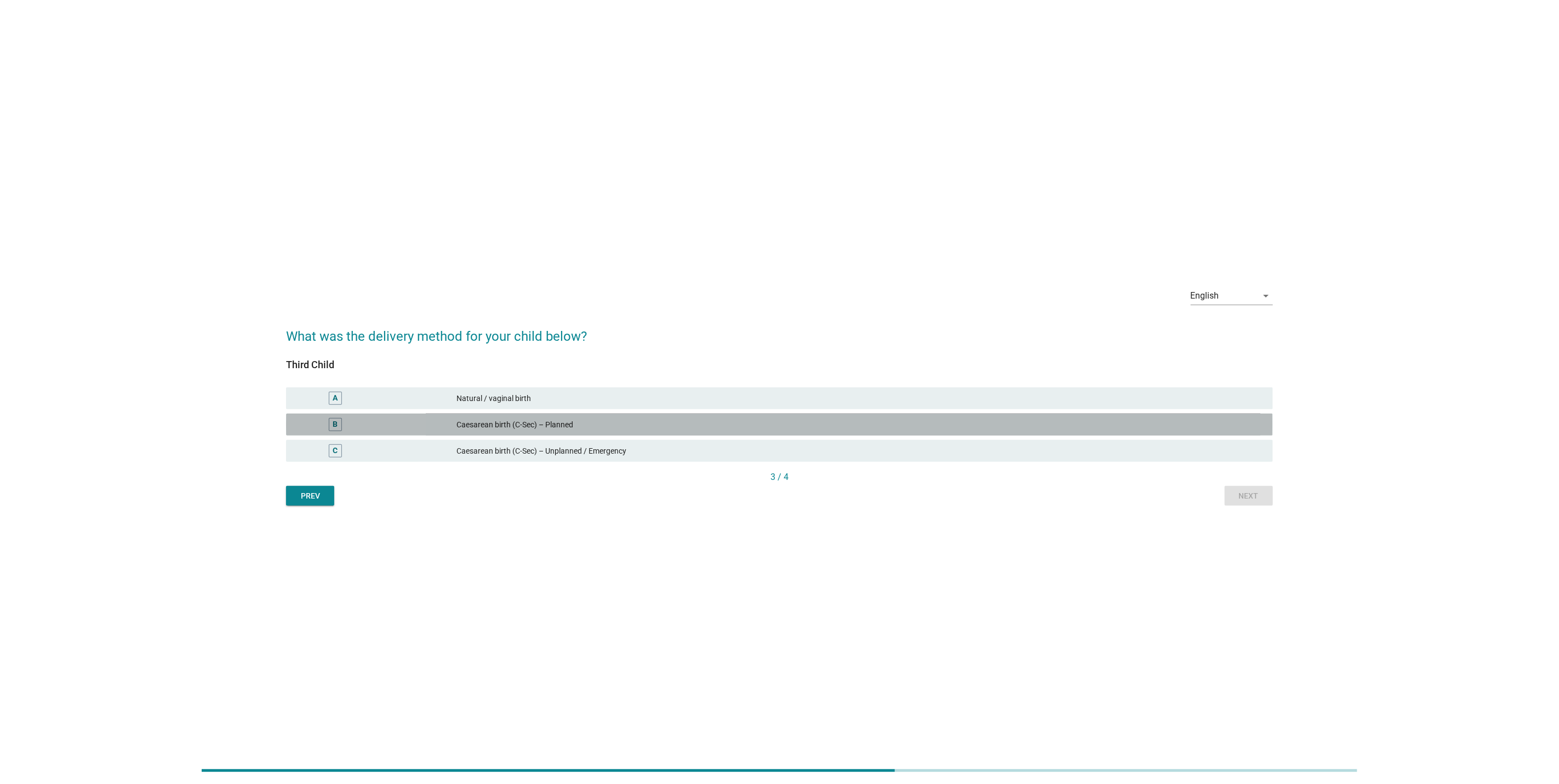
click at [602, 415] on div "B [MEDICAL_DATA] birth (C-Sec) – Planned" at bounding box center [780, 424] width 987 height 22
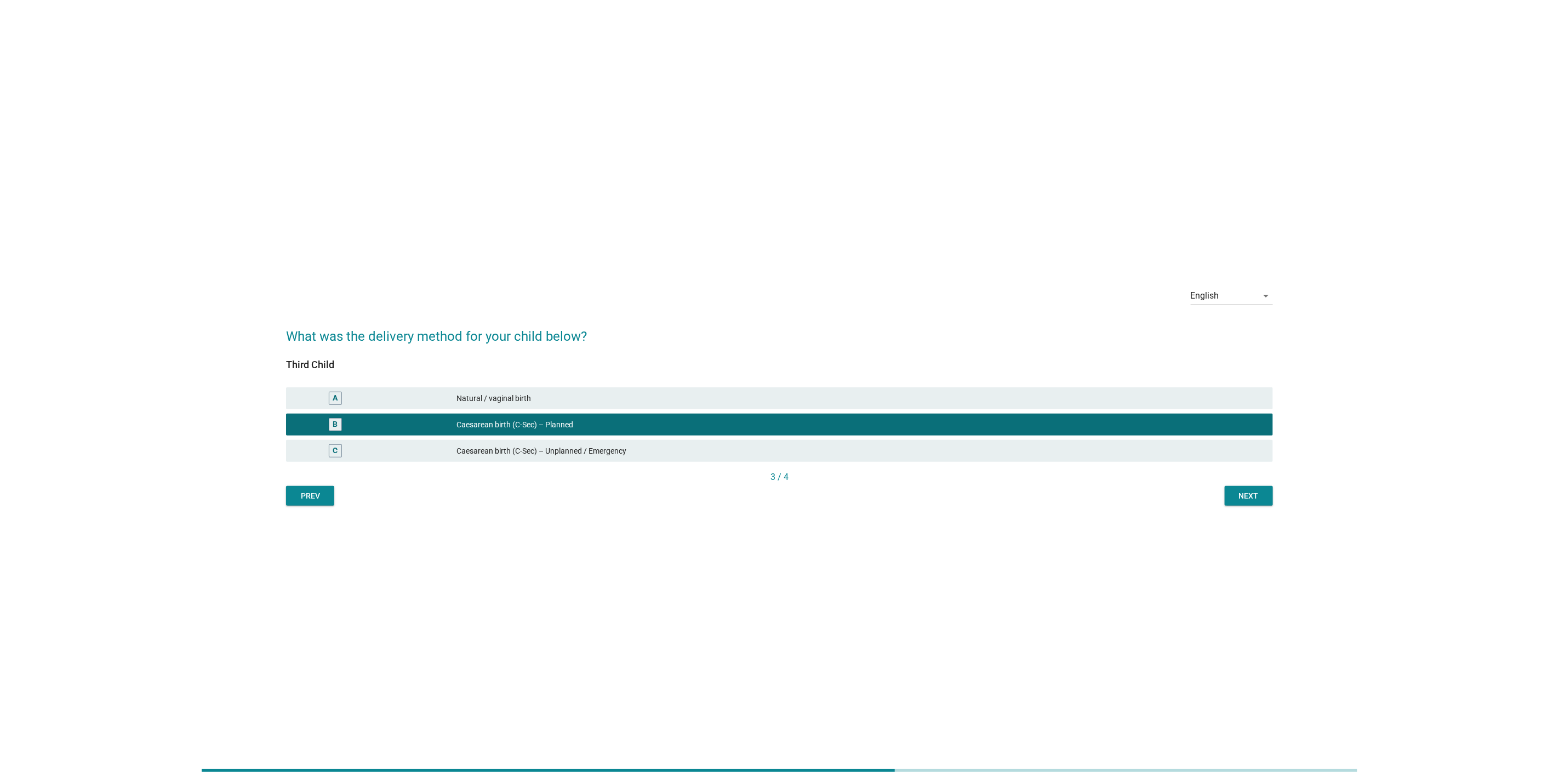
click at [1181, 441] on div "C [MEDICAL_DATA] birth (C-Sec) – Unplanned / Emergency" at bounding box center [780, 451] width 987 height 22
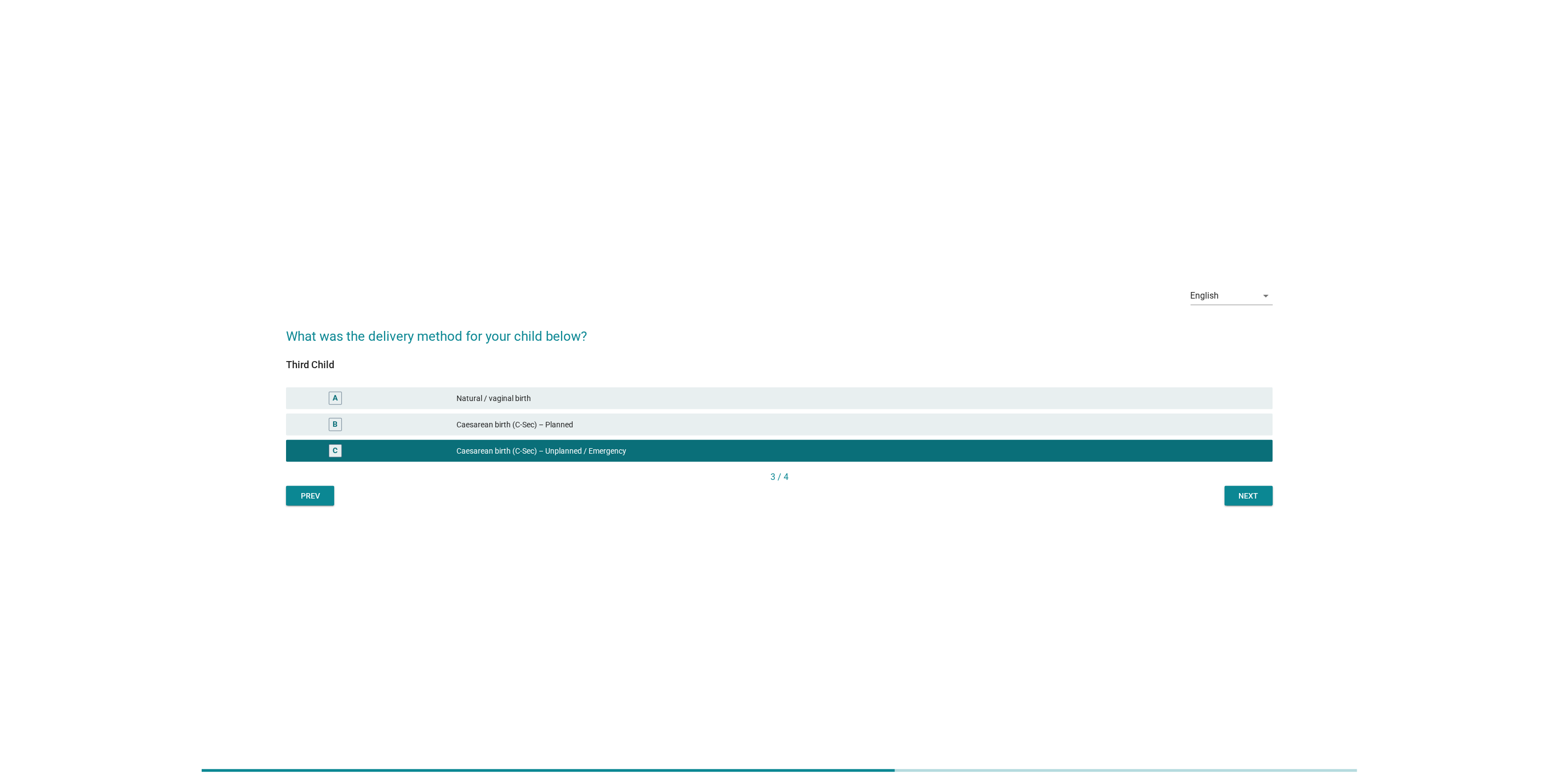
click at [1250, 491] on div "Next" at bounding box center [1249, 496] width 31 height 11
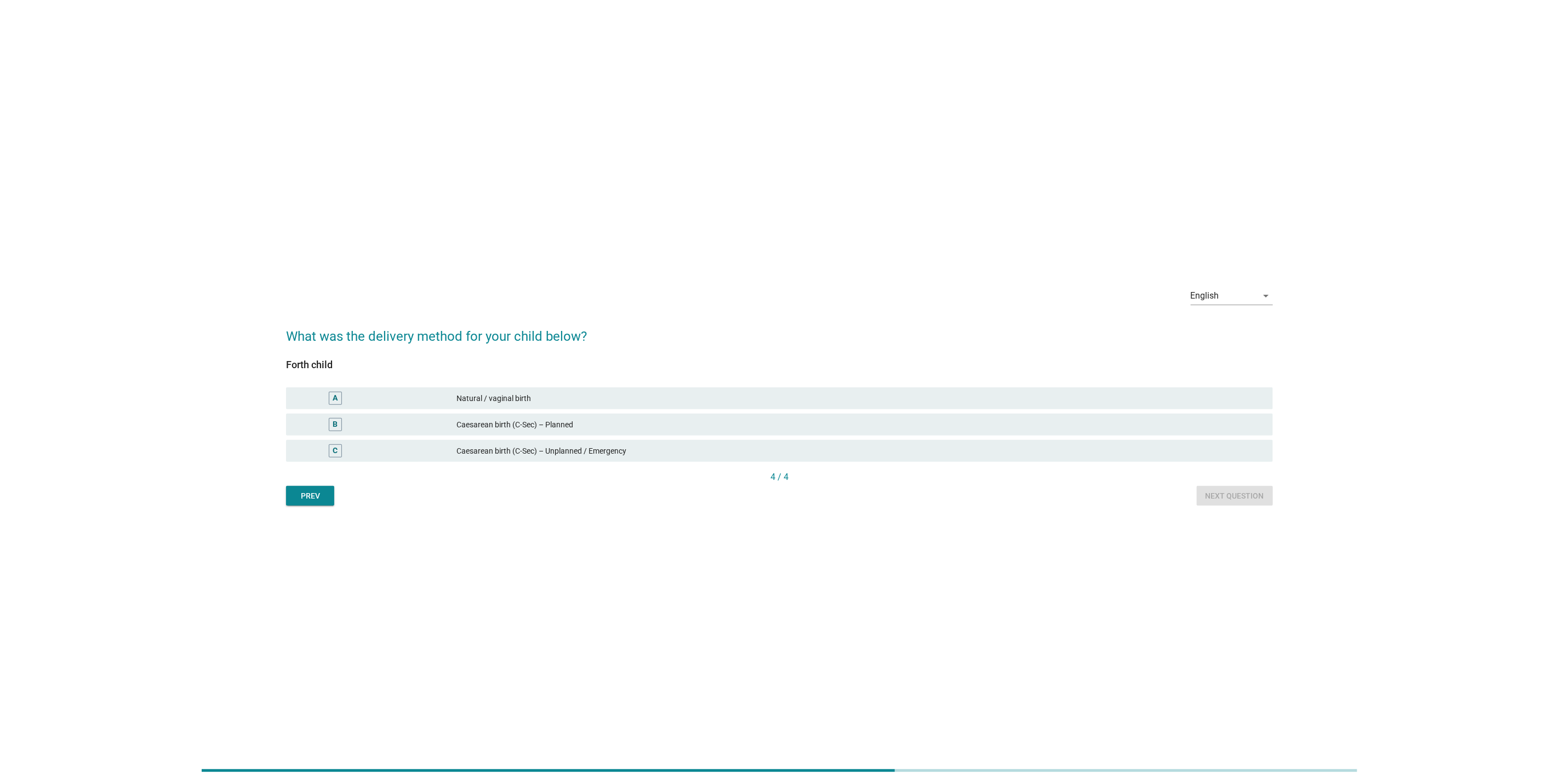
click at [739, 397] on div "Natural / vaginal birth" at bounding box center [860, 398] width 808 height 13
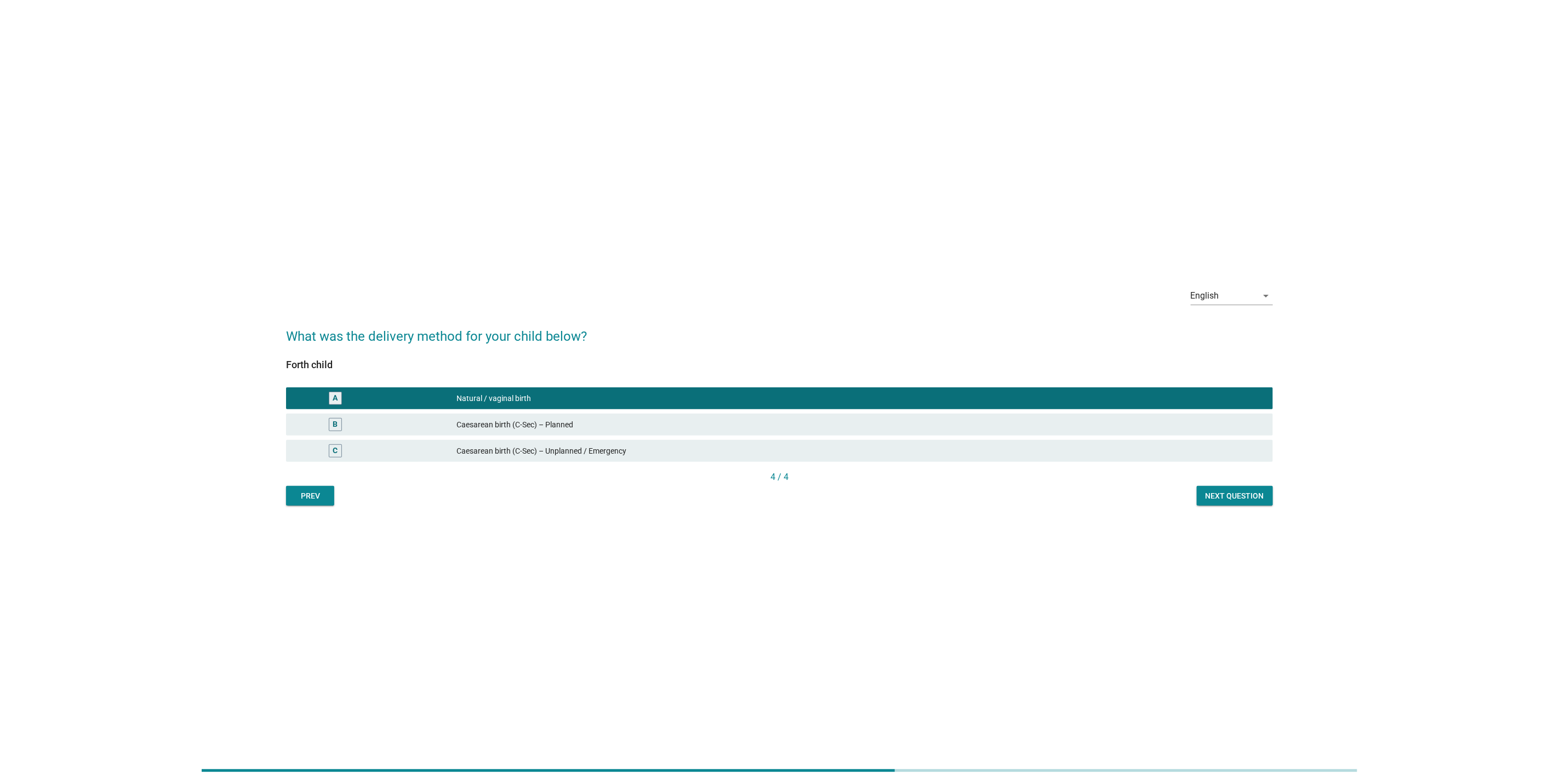
click at [1208, 500] on div "Next question" at bounding box center [1234, 496] width 59 height 11
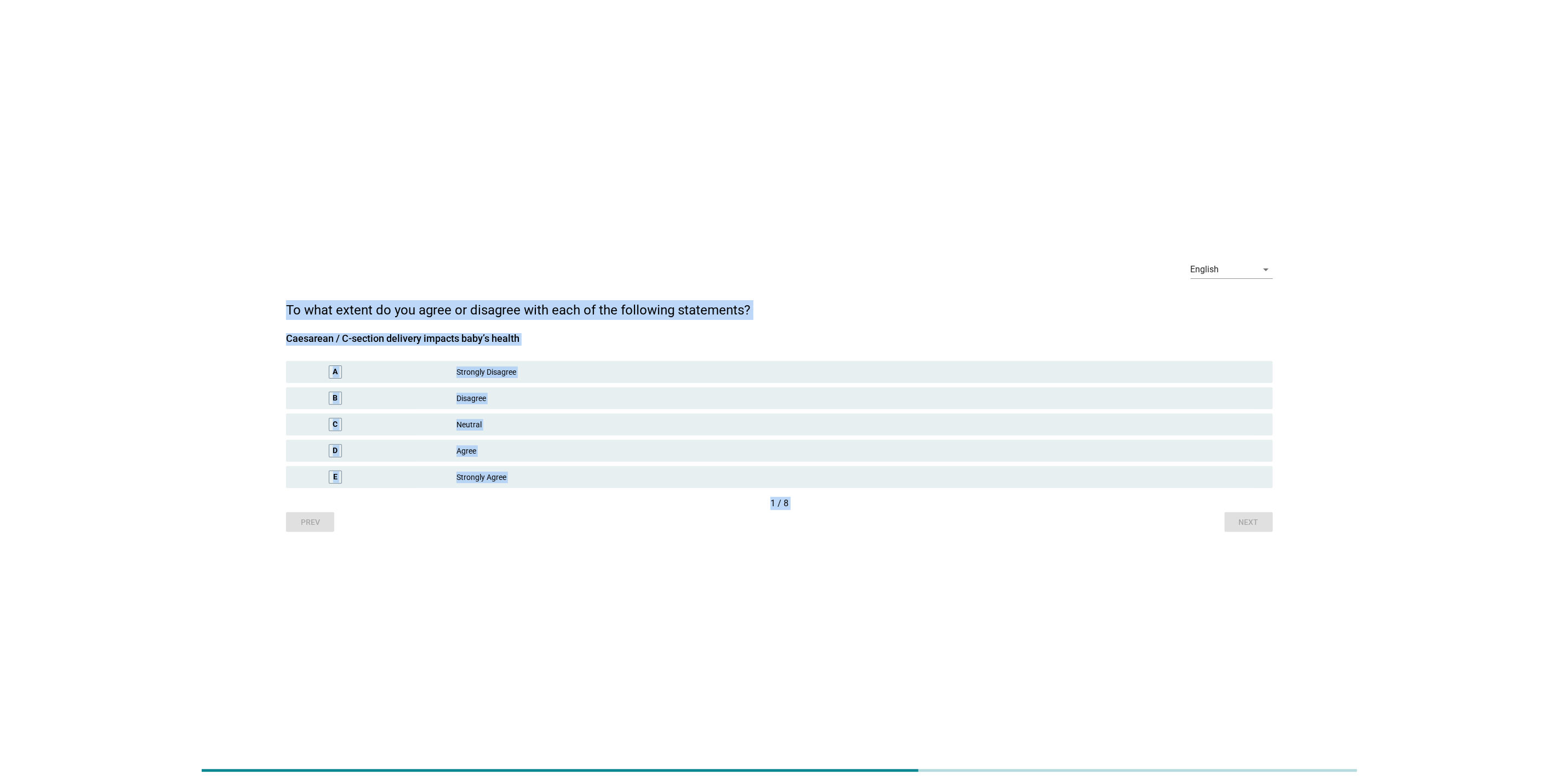
drag, startPoint x: 319, startPoint y: 311, endPoint x: 1015, endPoint y: 652, distance: 775.0
click at [1015, 652] on div "English arrow_drop_down To what extent do you agree or disagree with each of th…" at bounding box center [780, 392] width 1559 height 784
click at [686, 581] on div "English arrow_drop_down To what extent do you agree or disagree with each of th…" at bounding box center [780, 392] width 1559 height 784
drag, startPoint x: 349, startPoint y: 313, endPoint x: 947, endPoint y: 658, distance: 690.4
click at [947, 658] on div "English arrow_drop_down To what extent do you agree or disagree with each of th…" at bounding box center [780, 392] width 1559 height 784
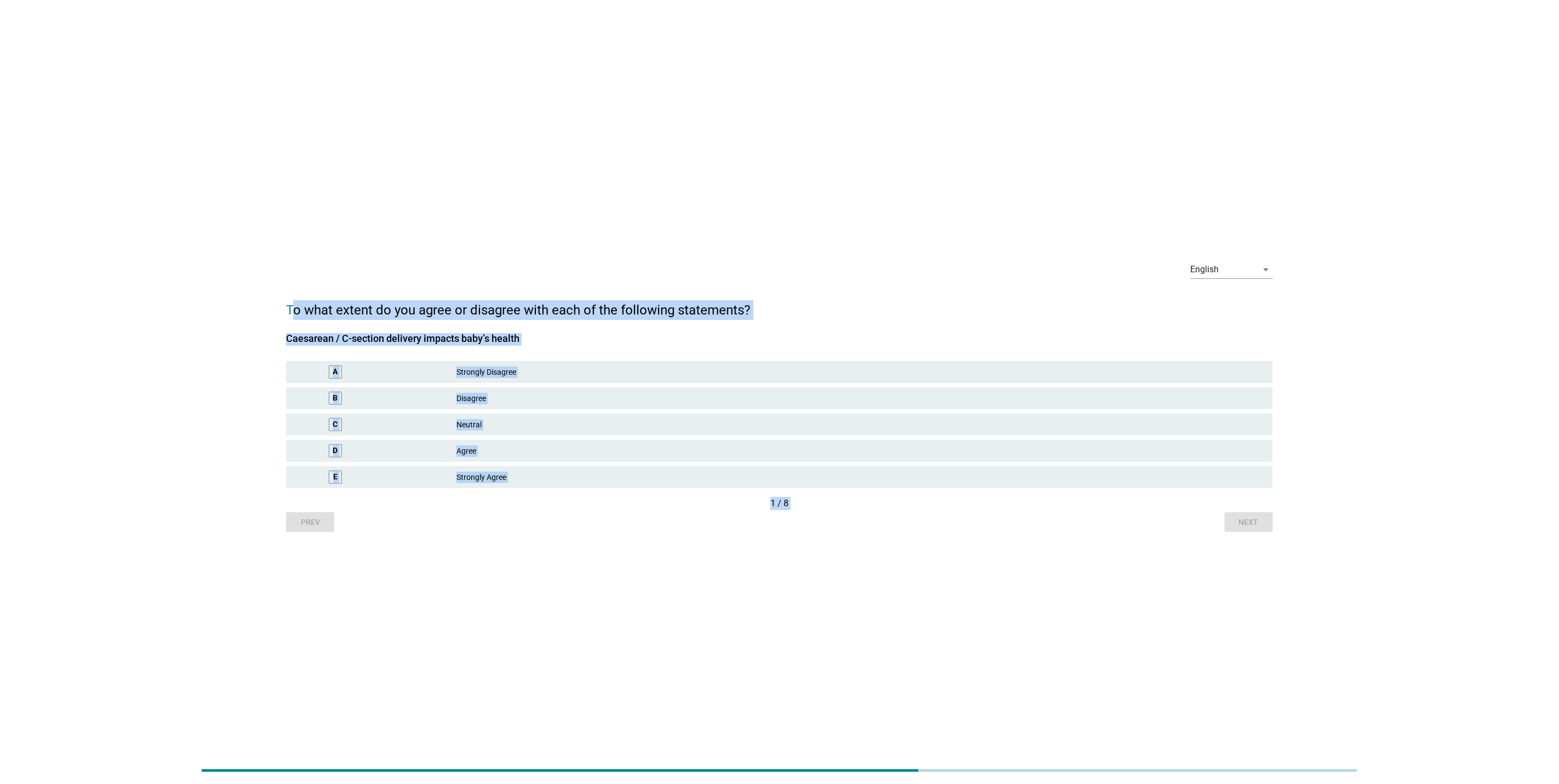
click at [639, 593] on div "English arrow_drop_down To what extent do you agree or disagree with each of th…" at bounding box center [780, 392] width 1559 height 784
drag, startPoint x: 298, startPoint y: 306, endPoint x: 694, endPoint y: 560, distance: 470.5
click at [694, 560] on div "English arrow_drop_down To what extent do you agree or disagree with each of th…" at bounding box center [780, 392] width 1559 height 784
drag, startPoint x: 694, startPoint y: 560, endPoint x: 396, endPoint y: 607, distance: 301.7
click at [396, 607] on div "English arrow_drop_down To what extent do you agree or disagree with each of th…" at bounding box center [780, 392] width 1559 height 784
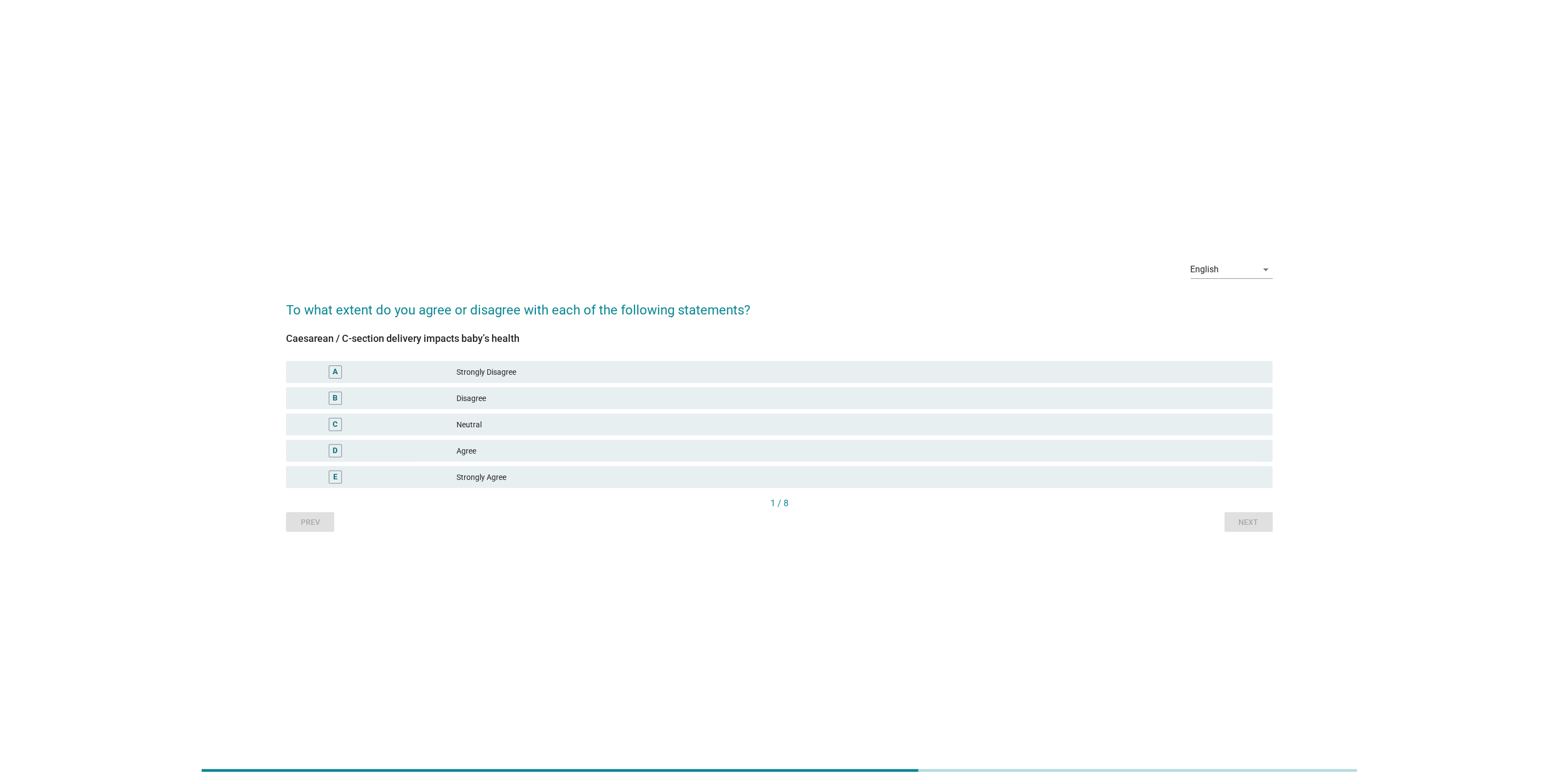
drag, startPoint x: 541, startPoint y: 425, endPoint x: 562, endPoint y: 424, distance: 21.0
click at [541, 425] on div "Neutral" at bounding box center [860, 424] width 808 height 13
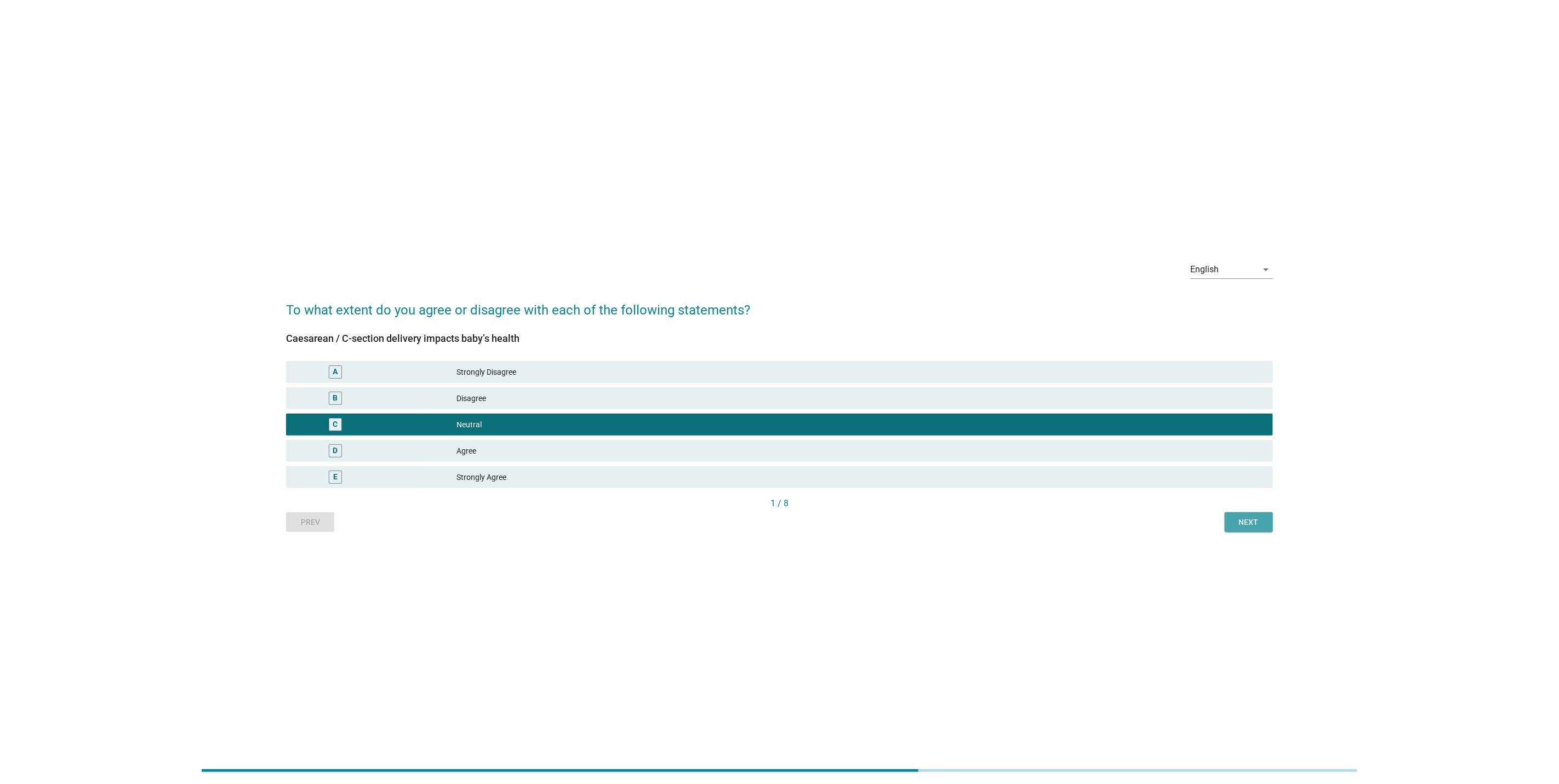
click at [1233, 530] on button "Next" at bounding box center [1249, 522] width 48 height 20
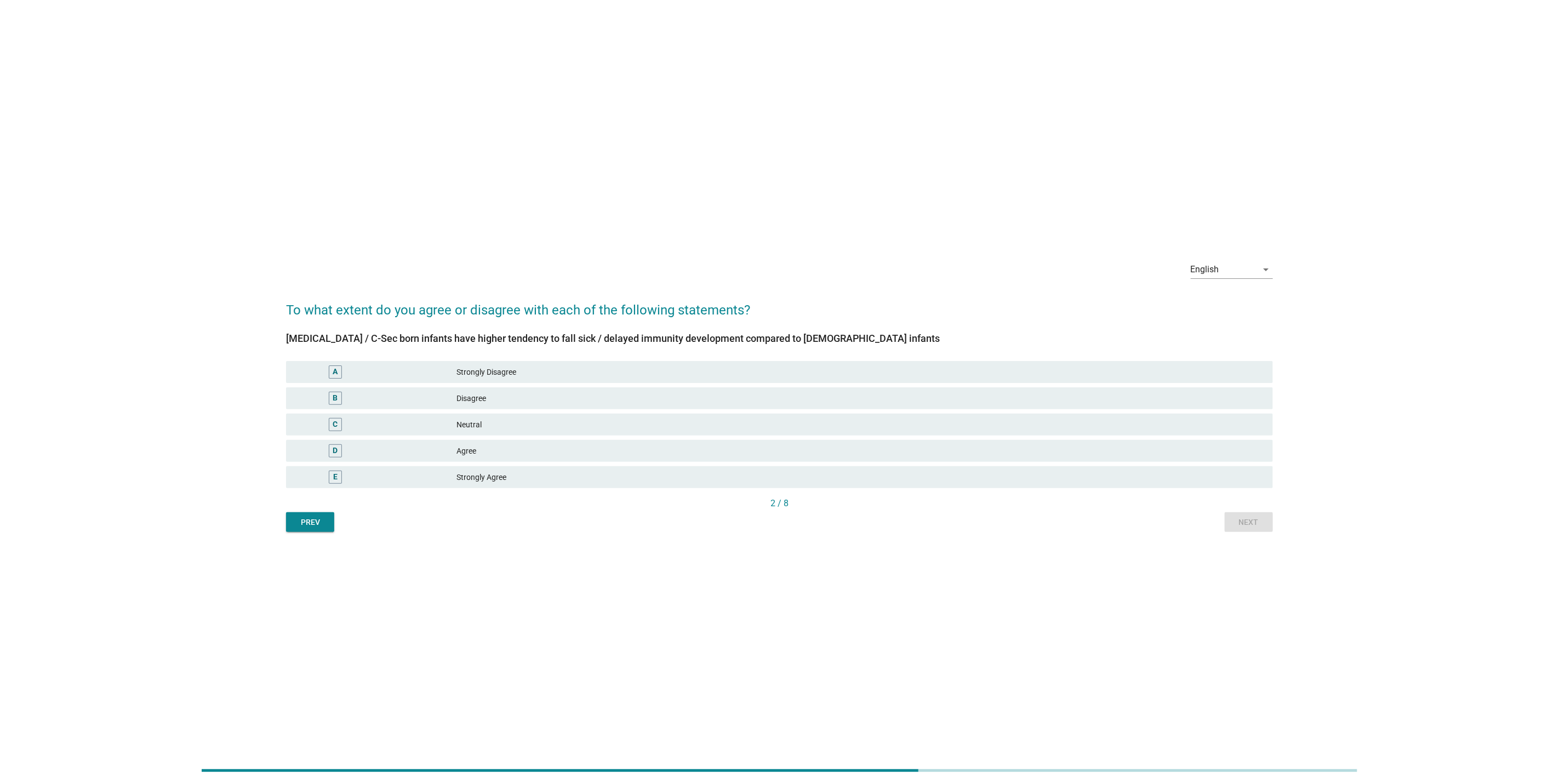
click at [906, 426] on div "Neutral" at bounding box center [860, 424] width 808 height 13
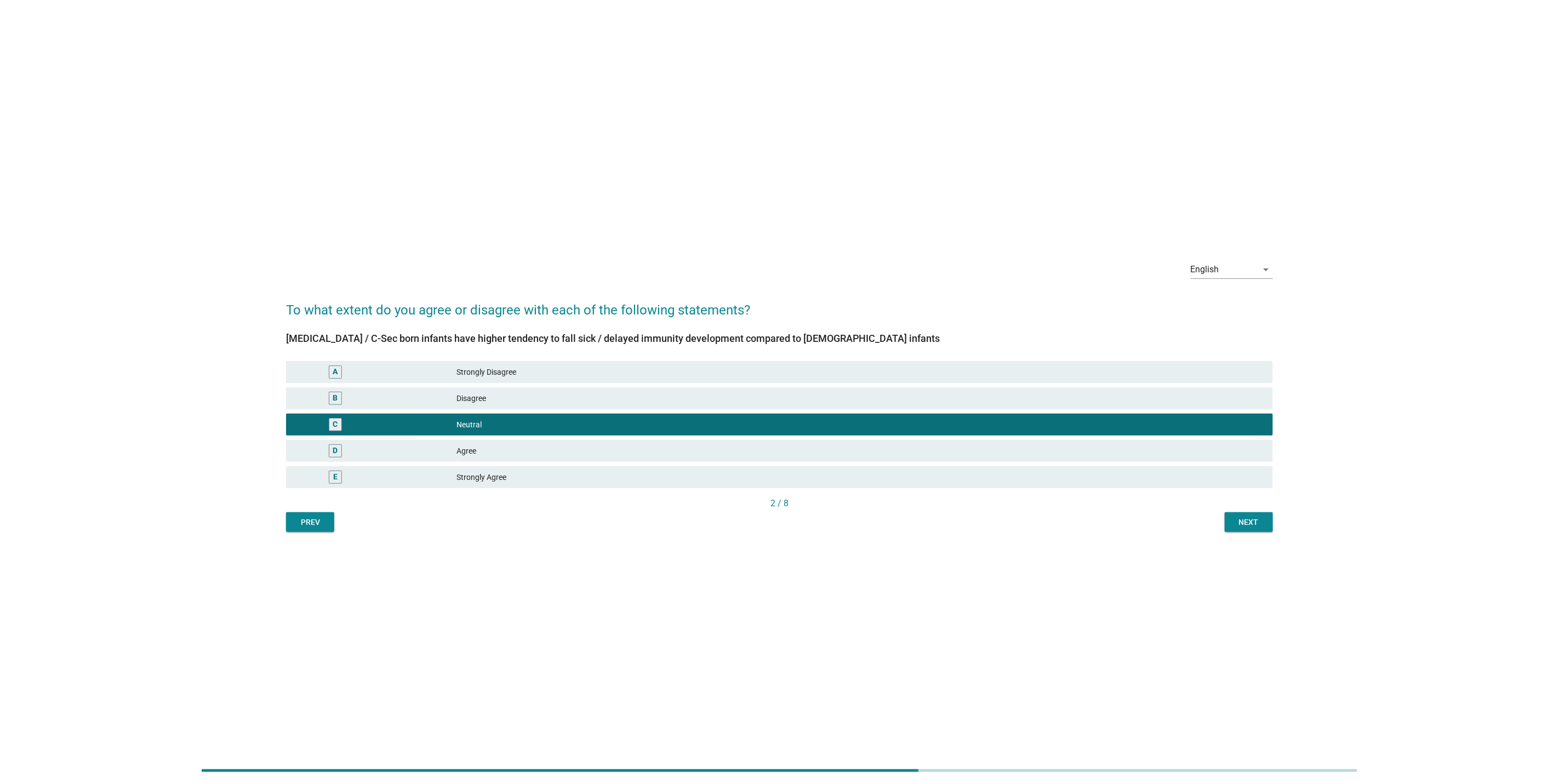
click at [1246, 521] on div "Next" at bounding box center [1249, 522] width 31 height 11
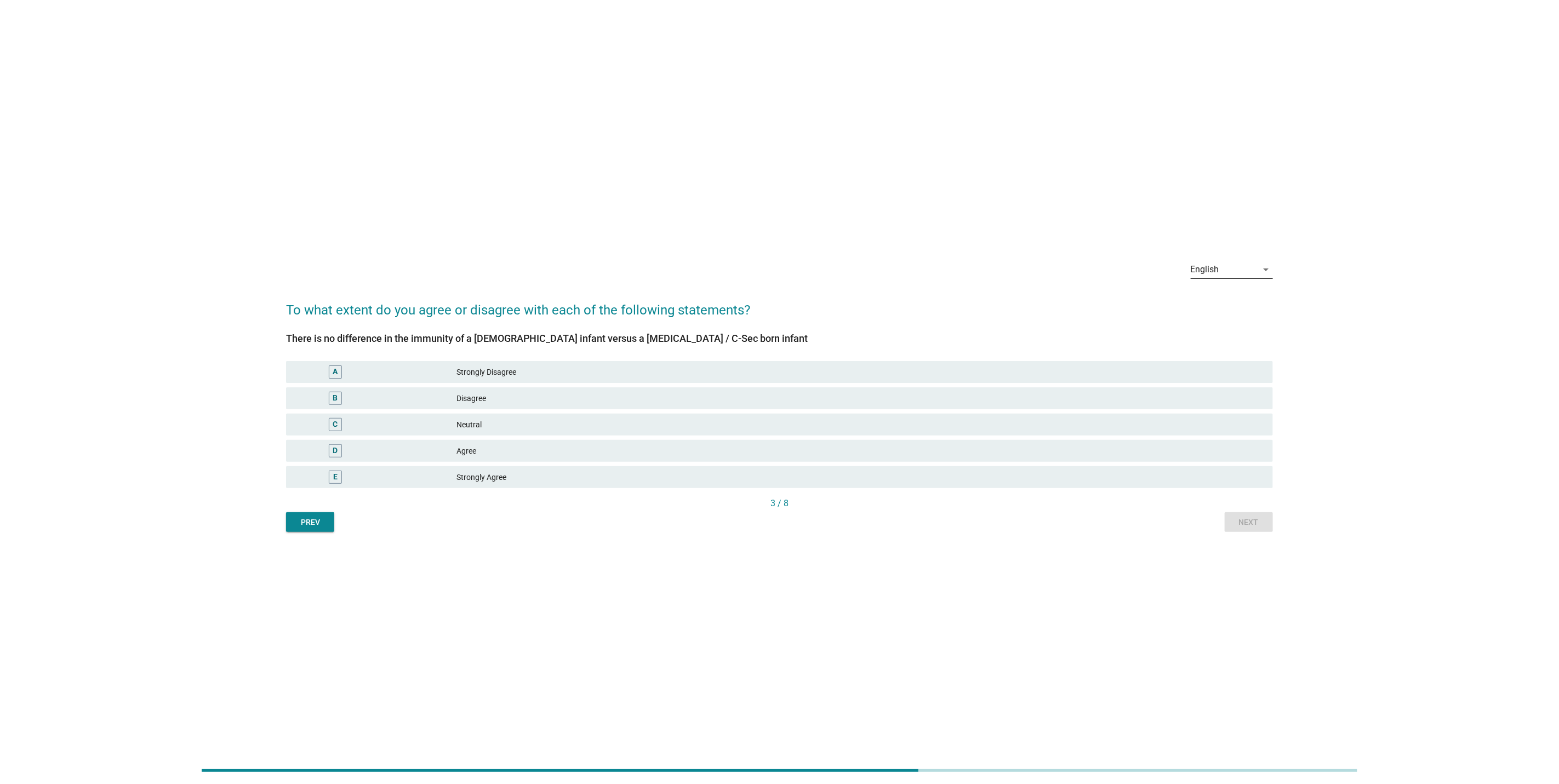
click at [1230, 268] on div "English" at bounding box center [1224, 270] width 67 height 18
click at [1230, 308] on div "Bahasa Melayu" at bounding box center [1232, 304] width 64 height 13
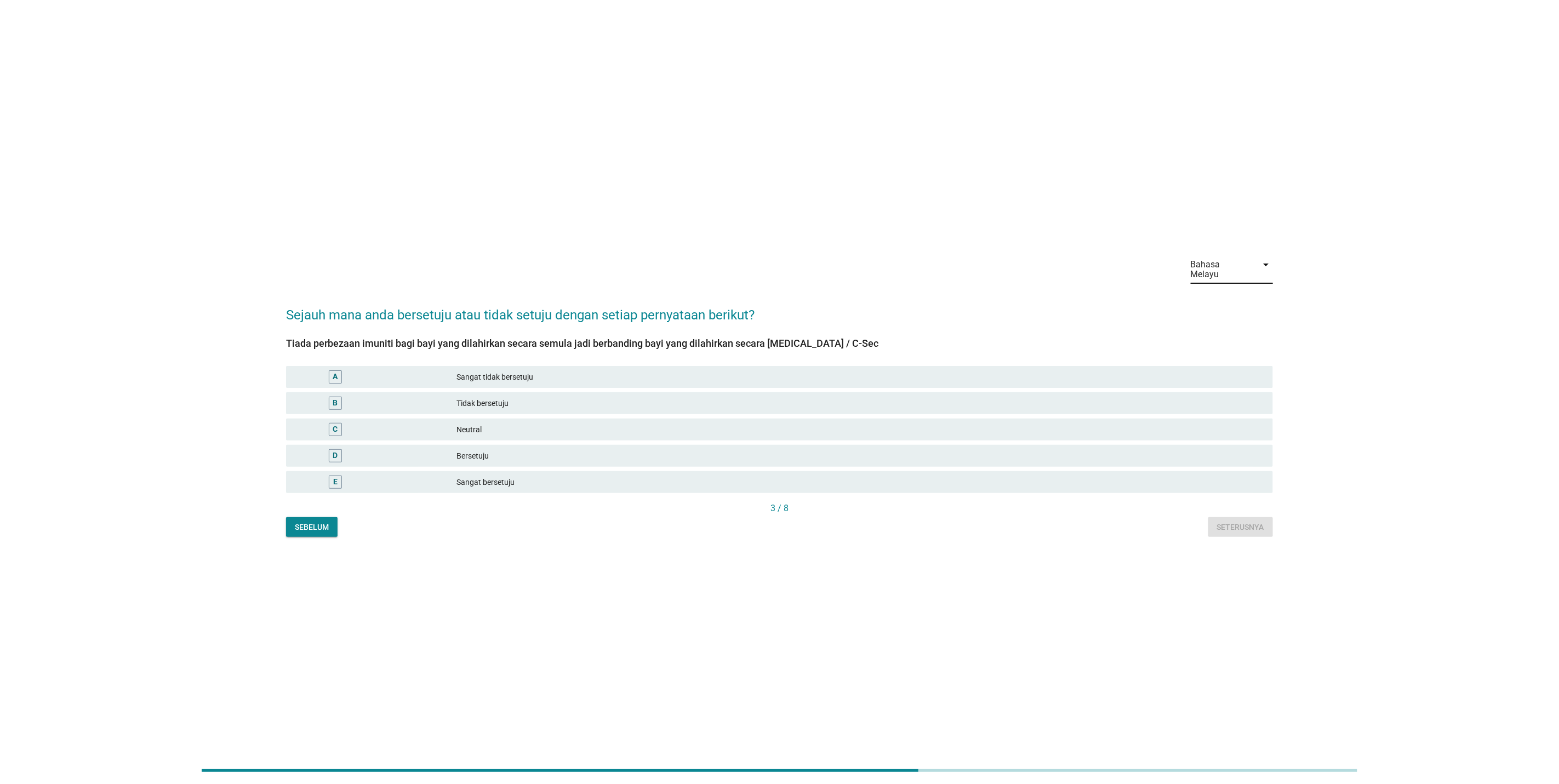
click at [1241, 250] on div "Bahasa Melayu arrow_drop_down Sejauh mana anda bersetuju atau tidak setuju deng…" at bounding box center [780, 391] width 1005 height 307
click at [1238, 262] on div "Bahasa Melayu" at bounding box center [1224, 270] width 67 height 28
click at [1237, 286] on div "English" at bounding box center [1232, 278] width 64 height 26
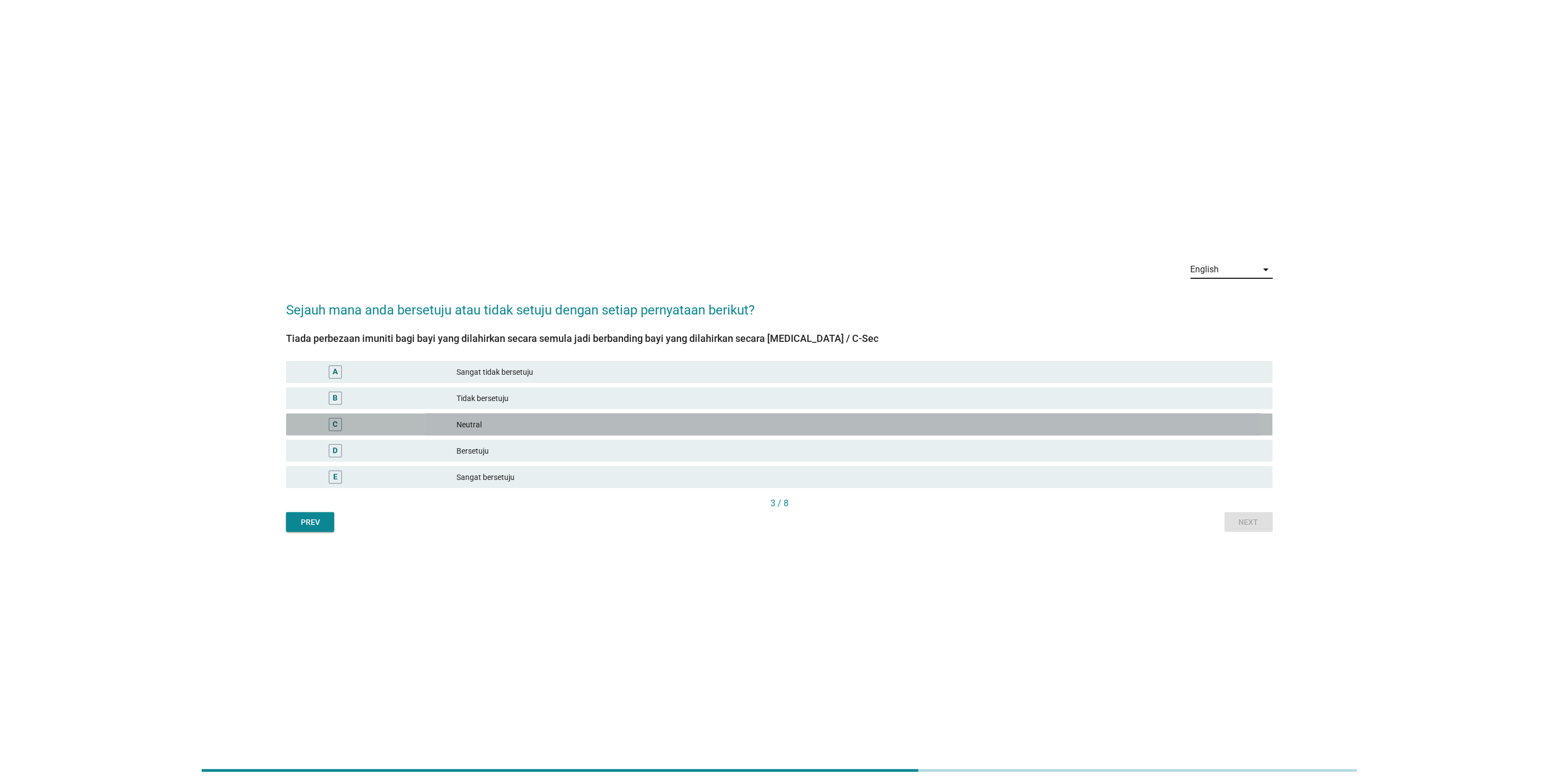
click at [969, 415] on div "C Neutral" at bounding box center [780, 424] width 987 height 22
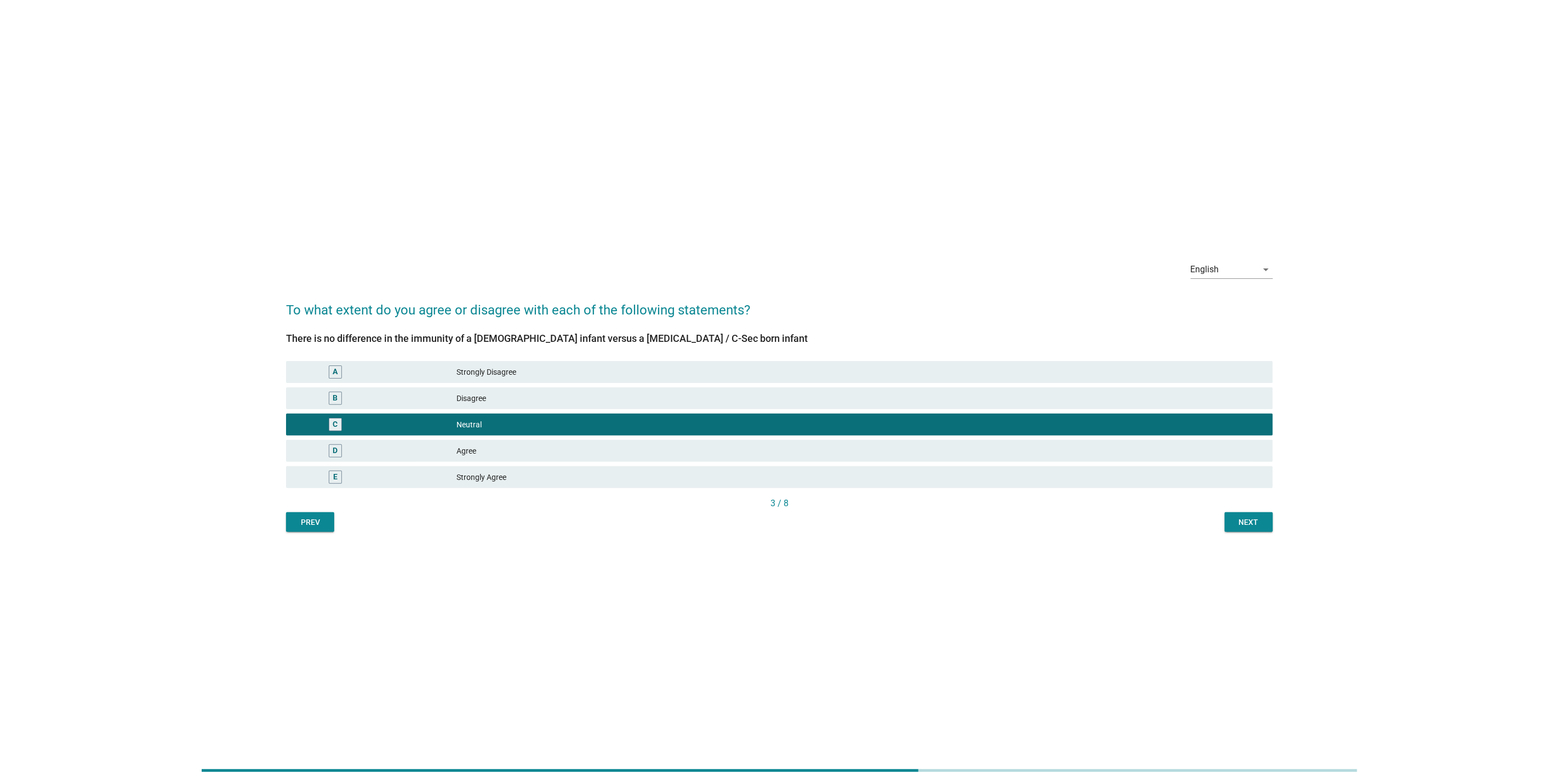
click at [1234, 554] on div "English arrow_drop_down To what extent do you agree or disagree with each of th…" at bounding box center [780, 392] width 1559 height 784
click at [1250, 528] on button "Next" at bounding box center [1249, 522] width 48 height 20
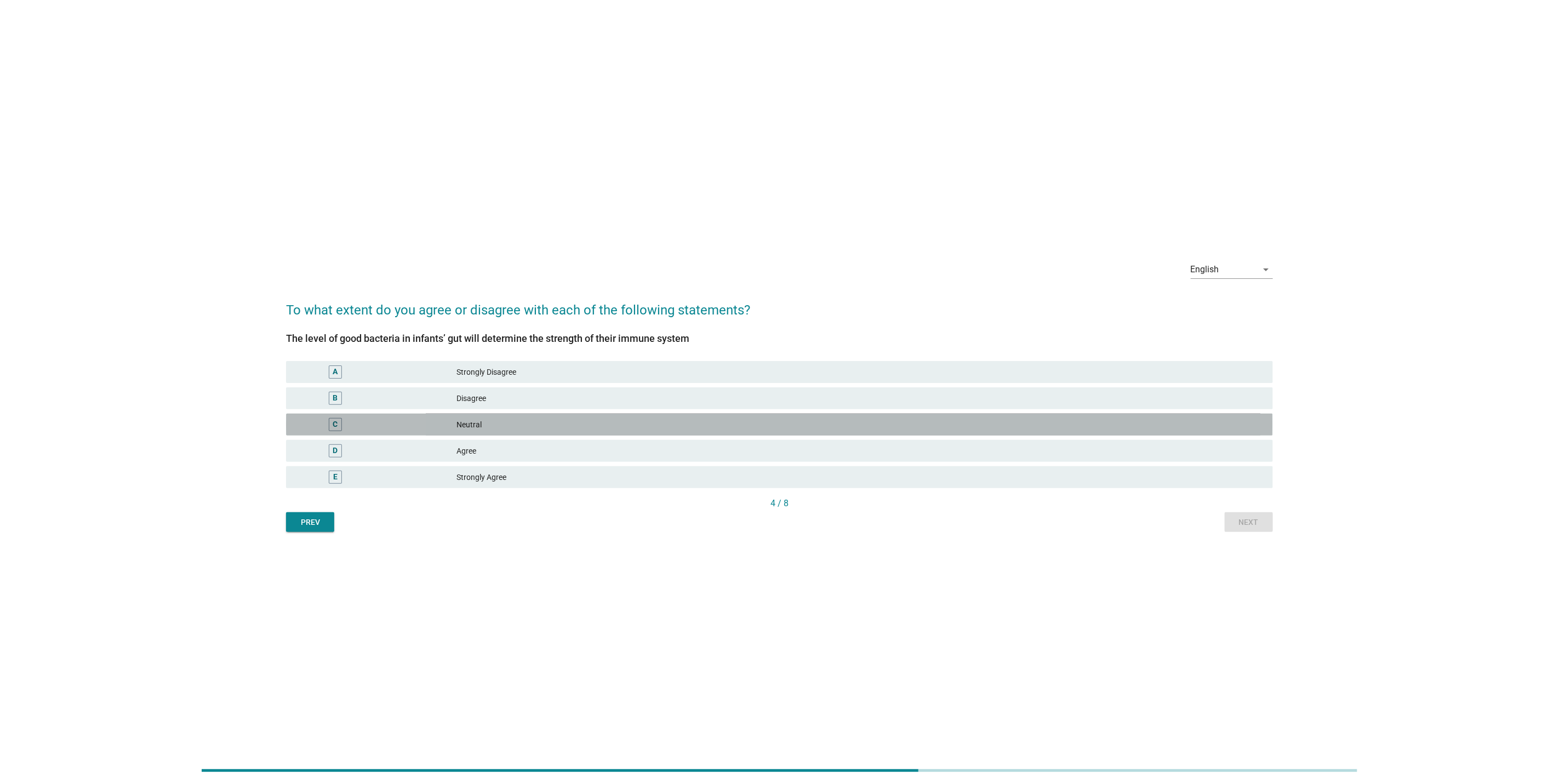
click at [1077, 418] on div "Neutral" at bounding box center [860, 424] width 808 height 13
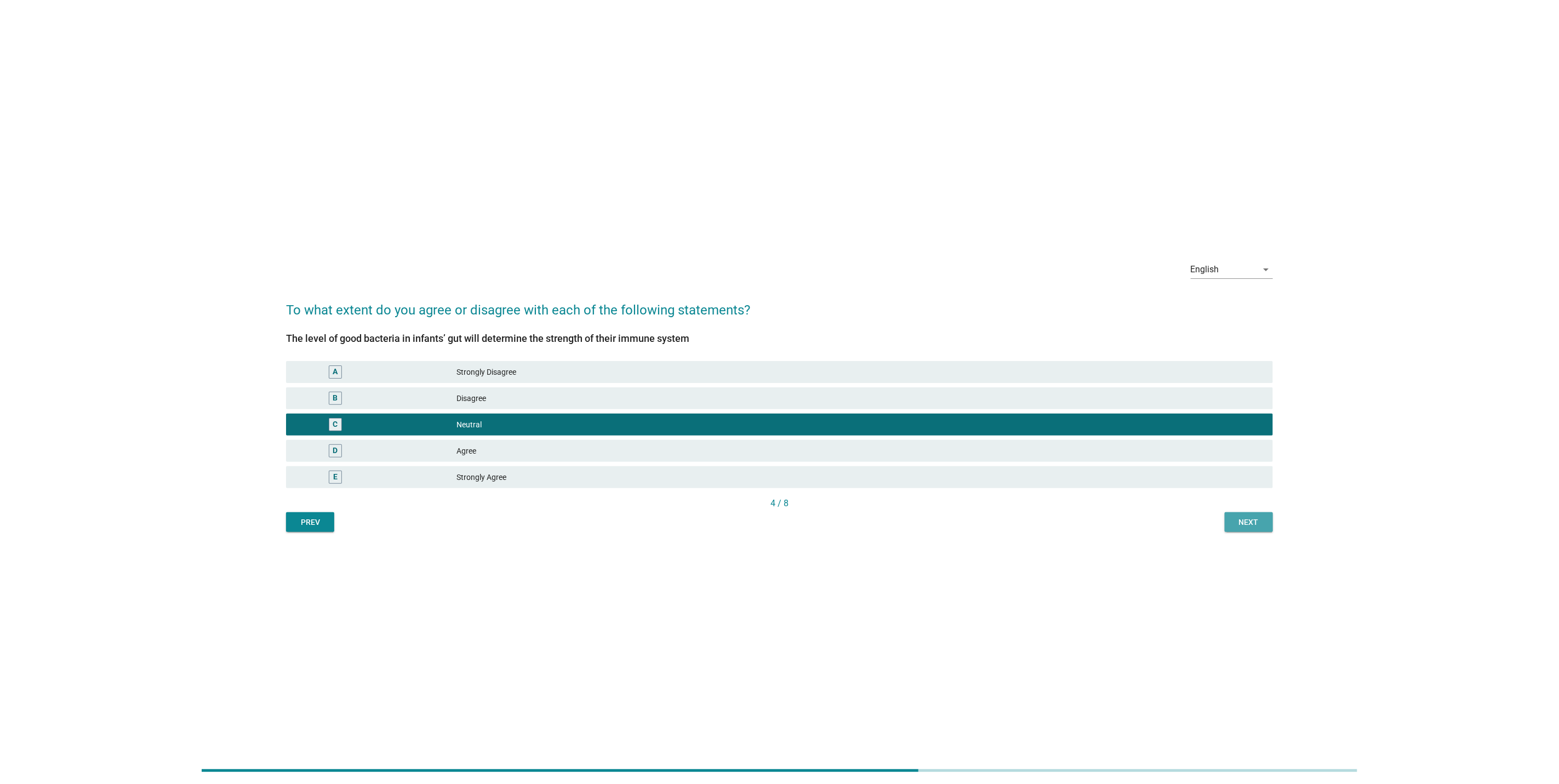
click at [1234, 530] on button "Next" at bounding box center [1249, 522] width 48 height 20
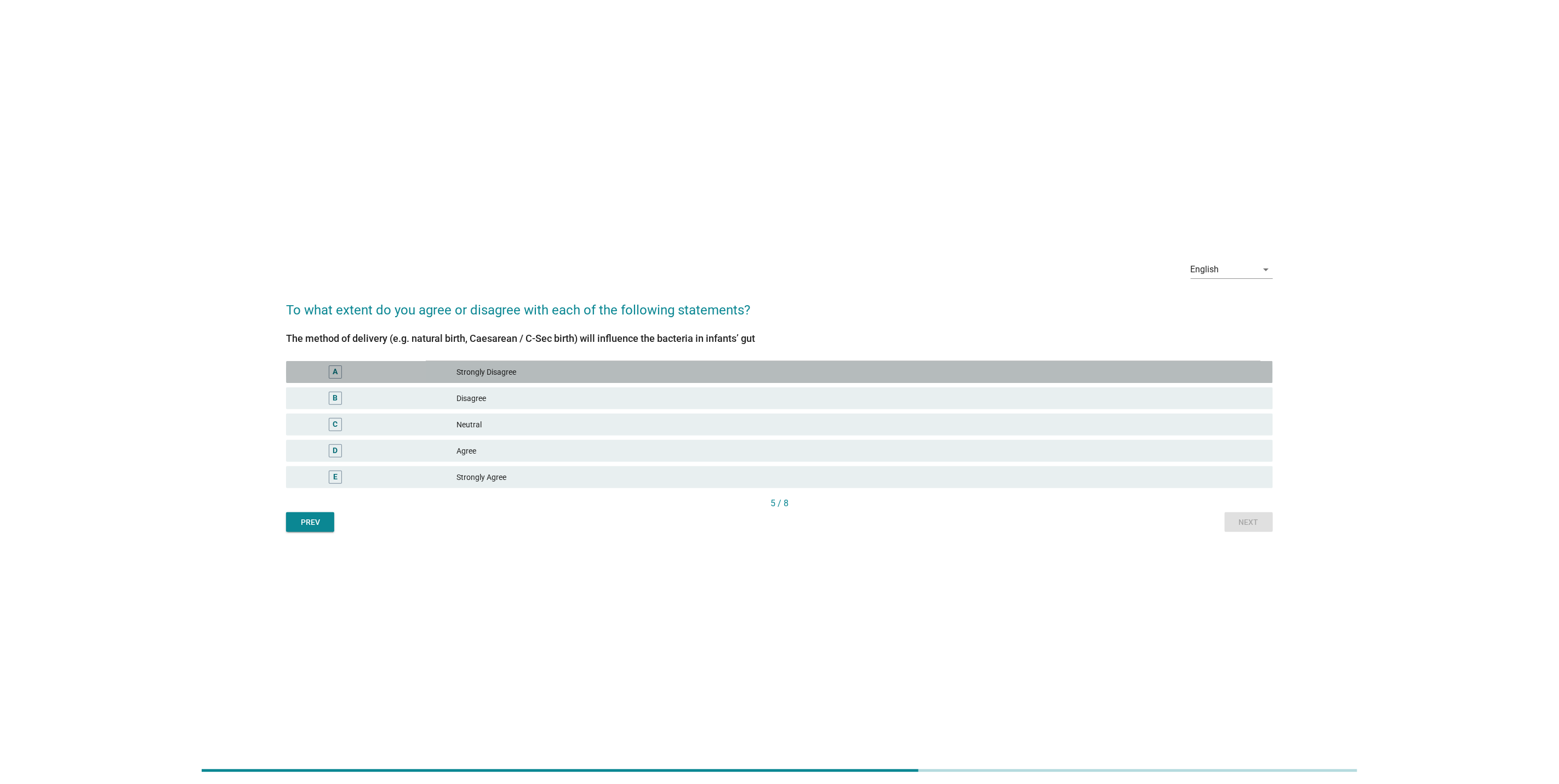
click at [747, 378] on div "Strongly Disagree" at bounding box center [860, 371] width 808 height 13
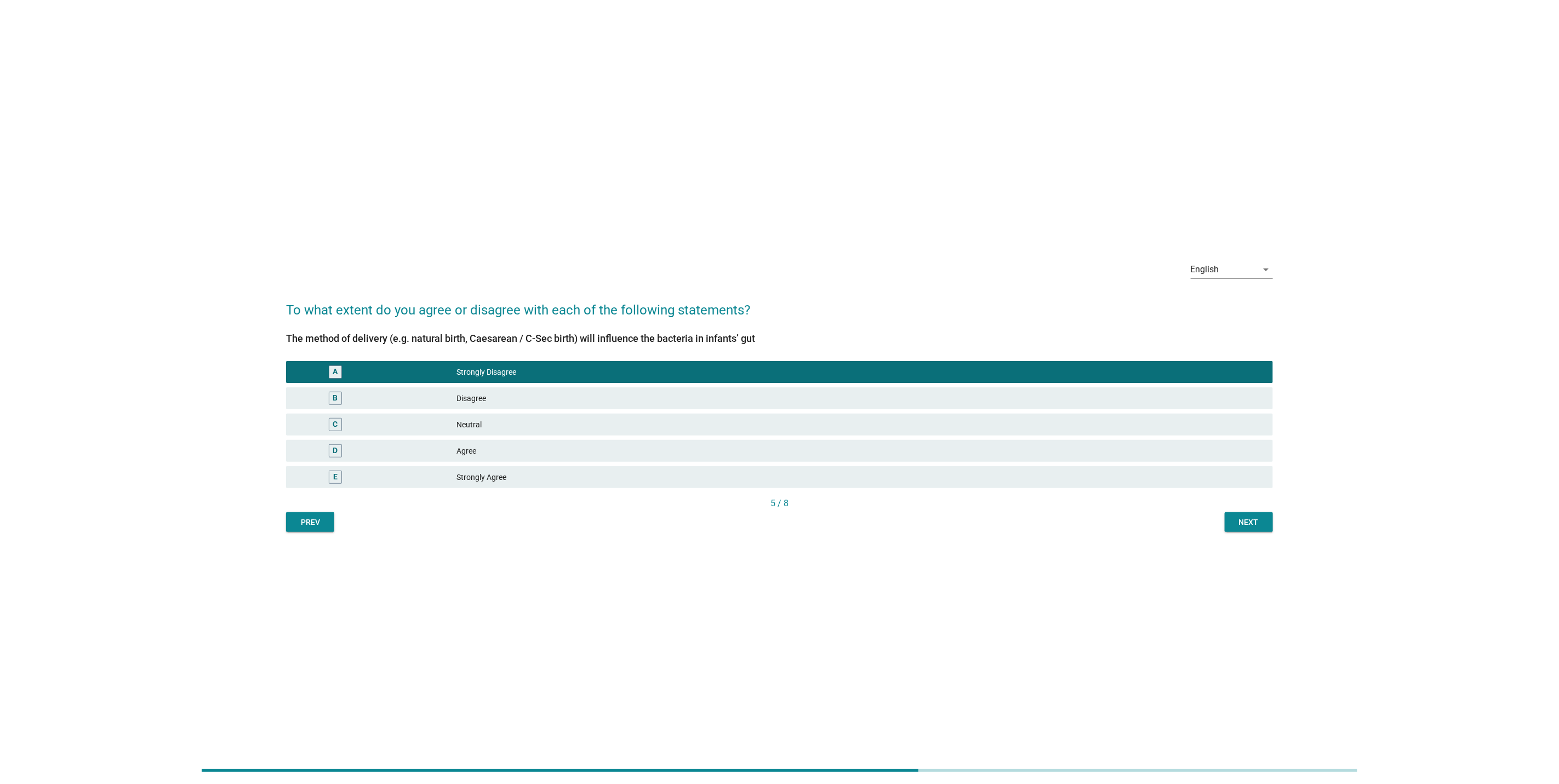
click at [1250, 521] on div "Next" at bounding box center [1249, 522] width 31 height 11
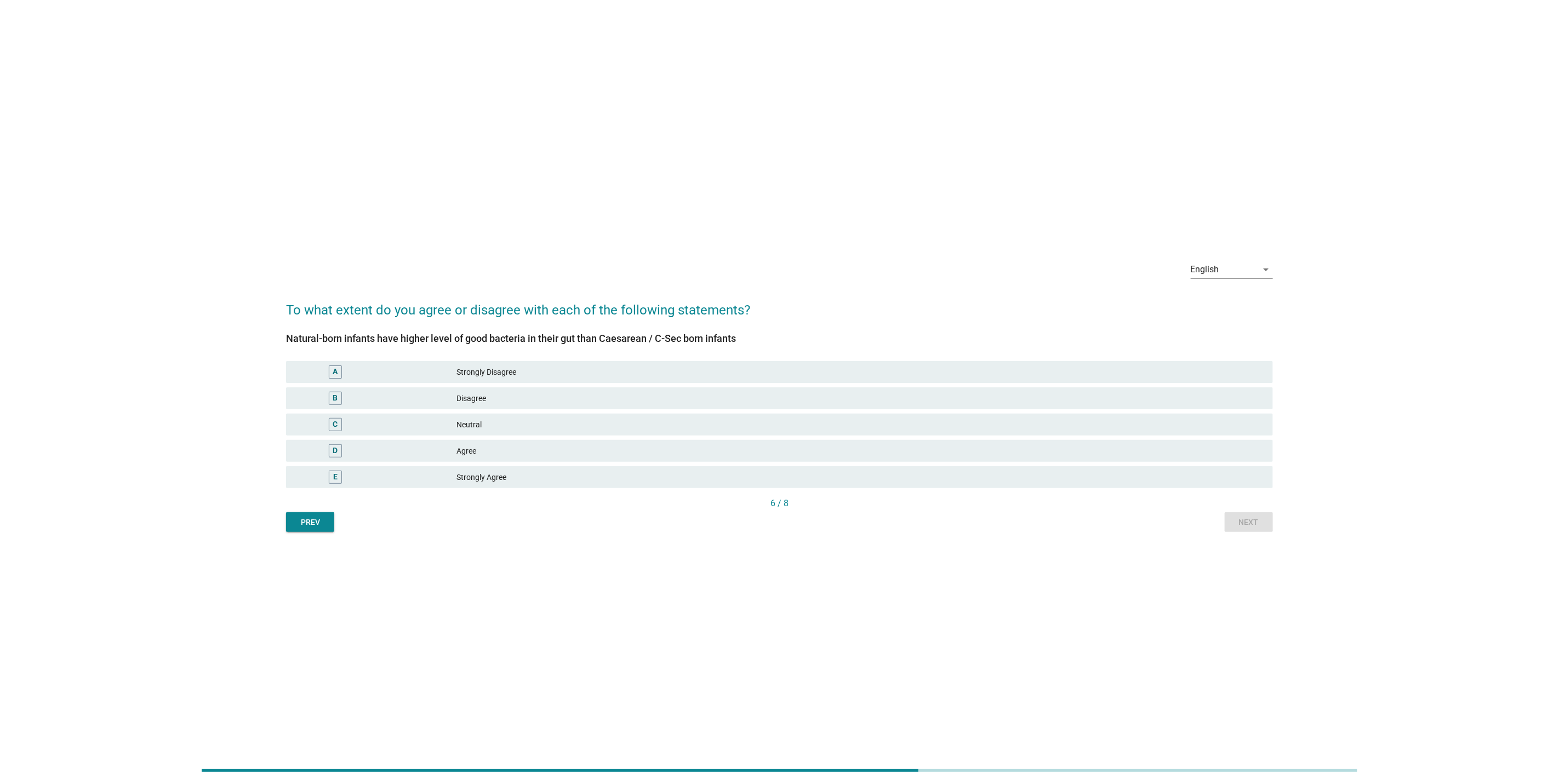
click at [989, 446] on div "Agree" at bounding box center [860, 450] width 808 height 13
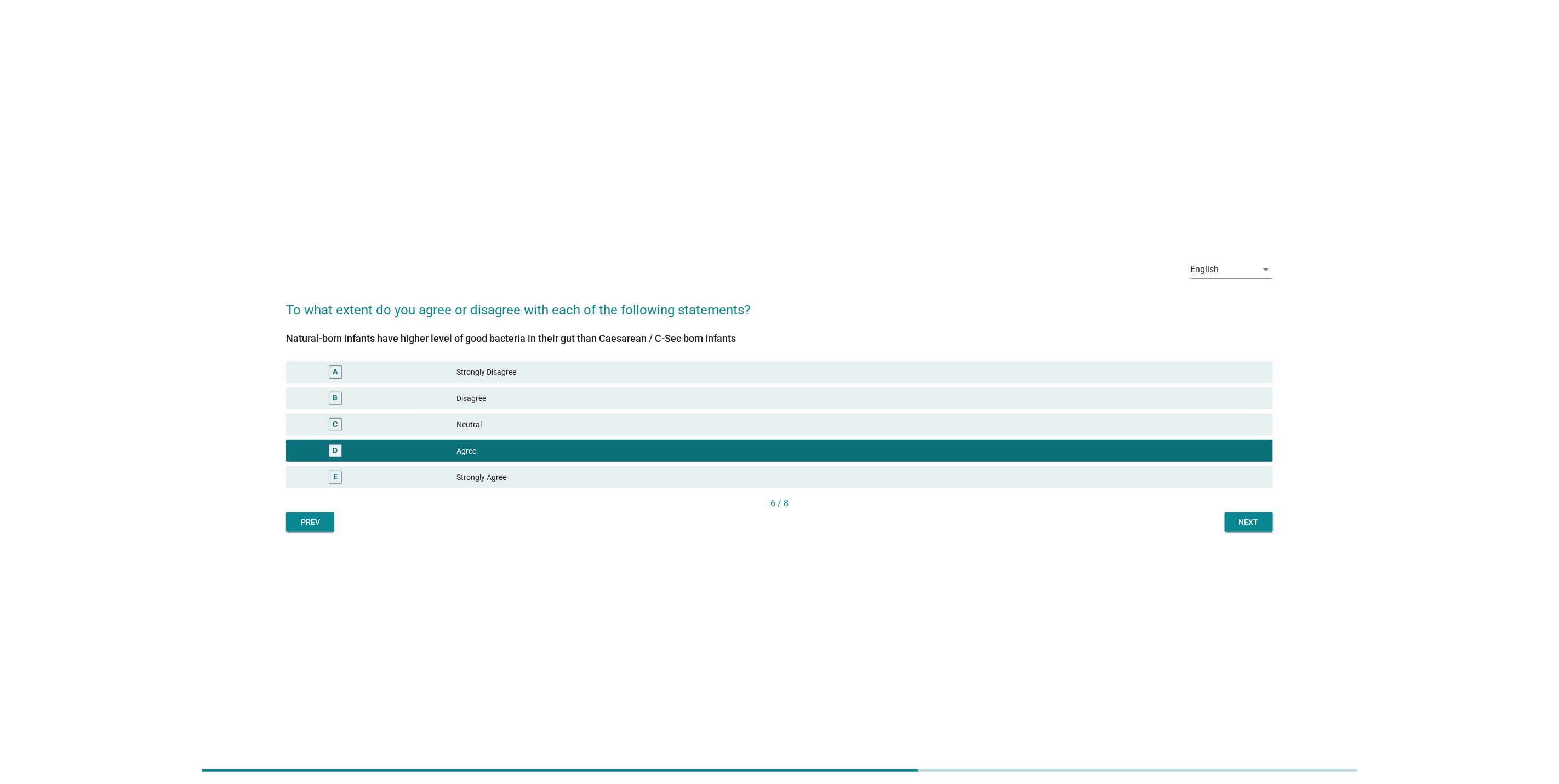
click at [1276, 530] on div "English arrow_drop_down To what extent do you agree or disagree with each of th…" at bounding box center [780, 392] width 1005 height 298
click at [1251, 520] on div "Next" at bounding box center [1249, 522] width 31 height 11
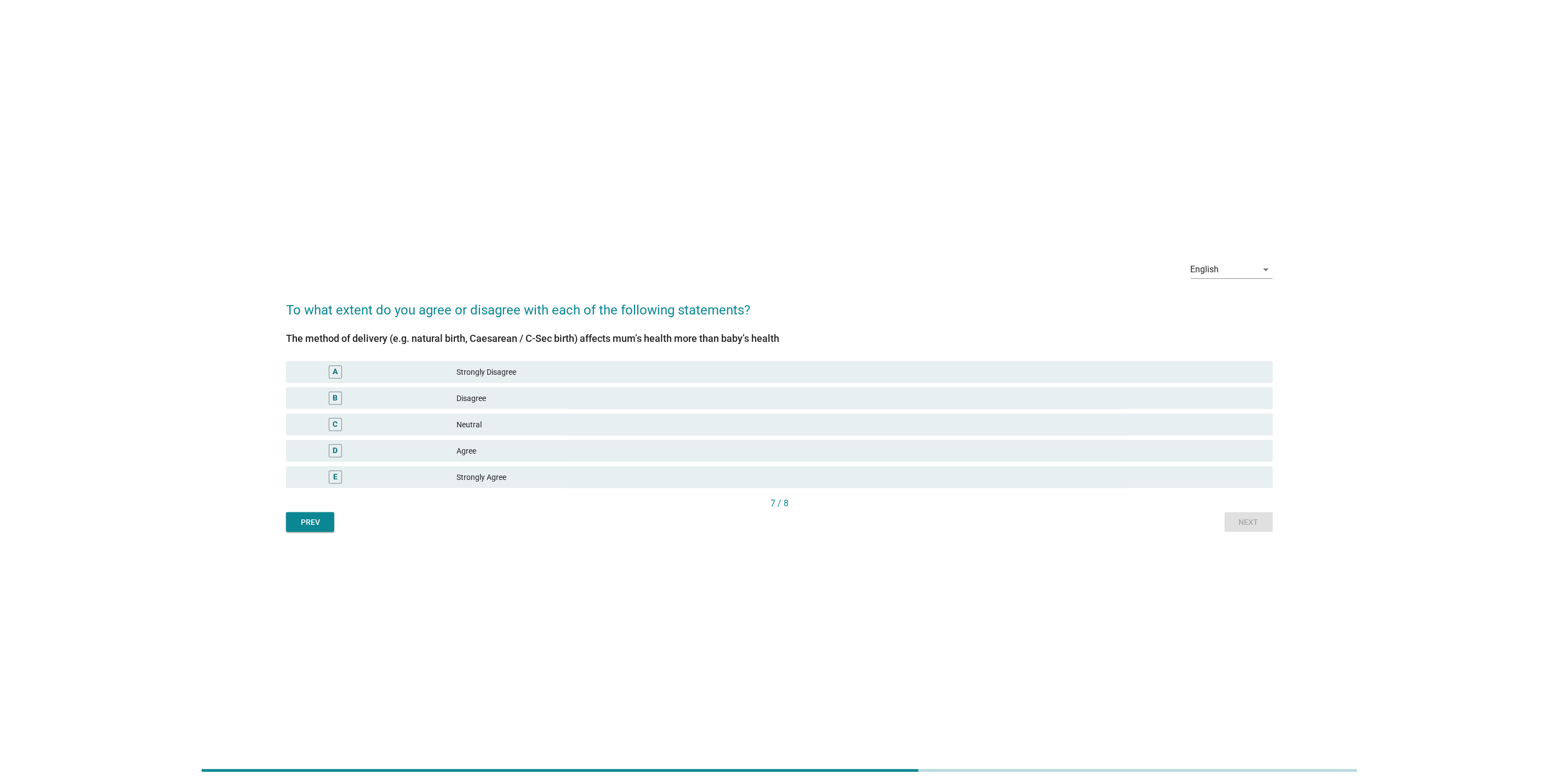
click at [849, 394] on div "Disagree" at bounding box center [860, 398] width 808 height 13
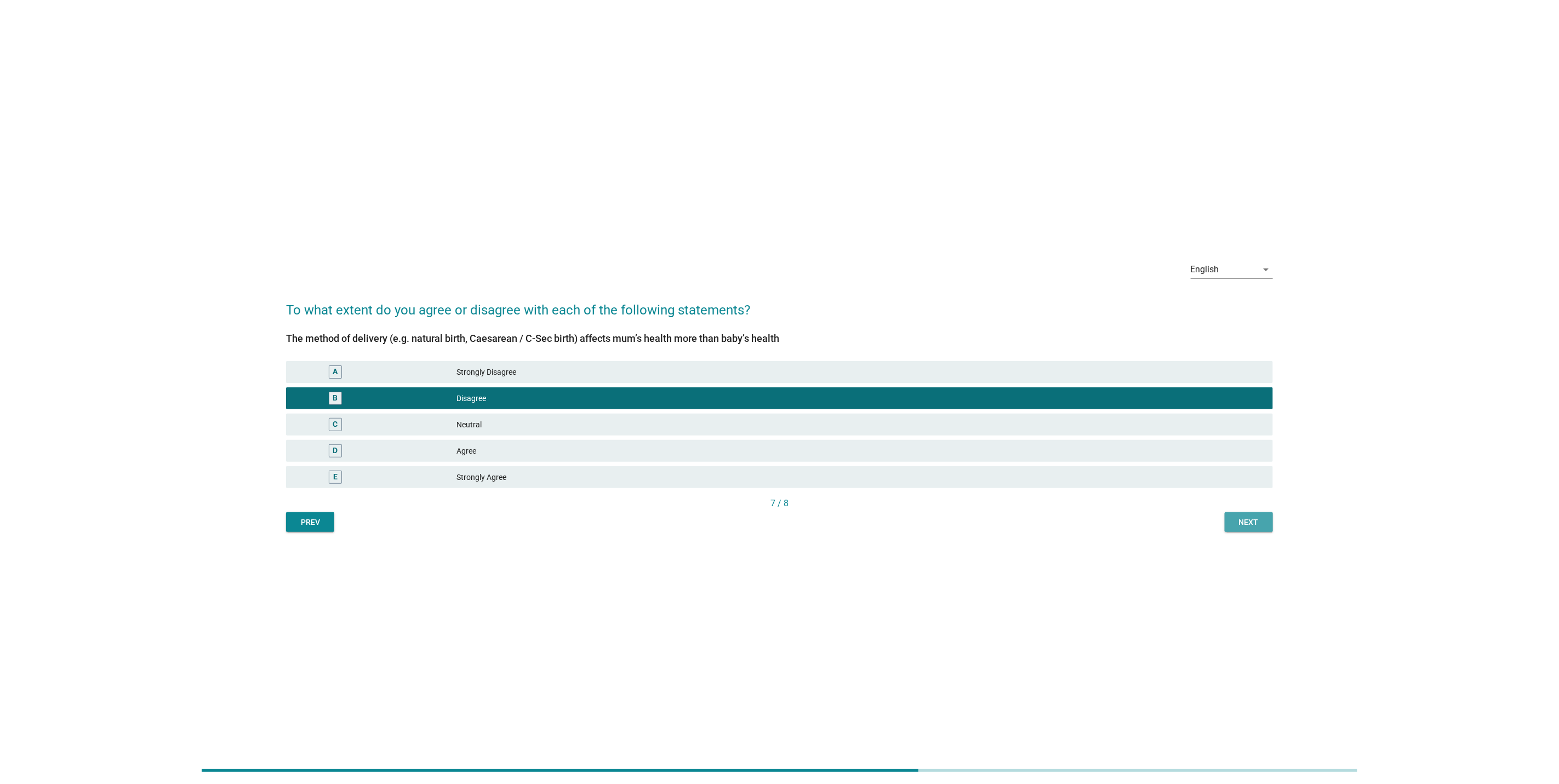
click at [1227, 526] on button "Next" at bounding box center [1249, 522] width 48 height 20
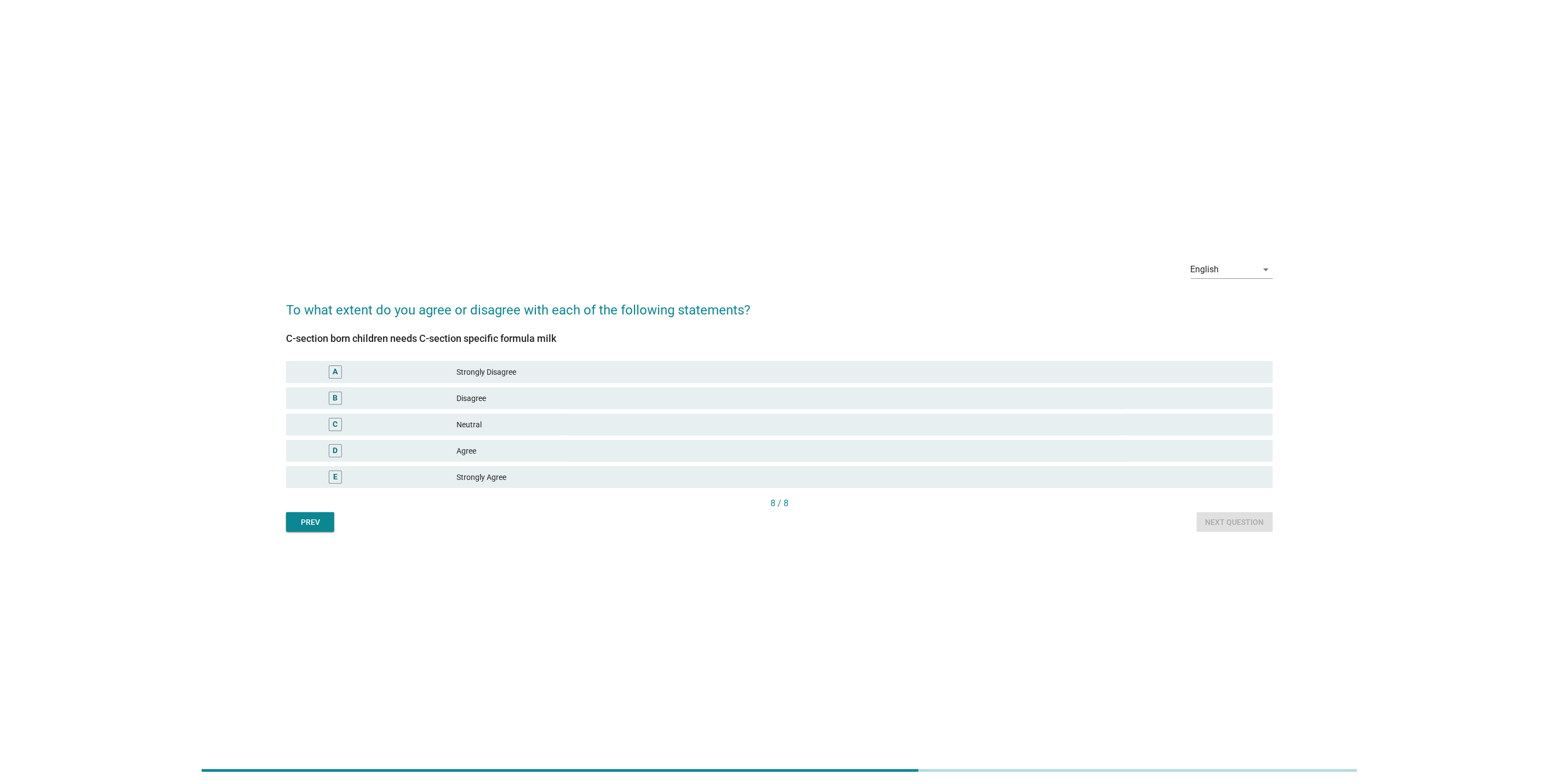
click at [1028, 433] on div "C Neutral" at bounding box center [780, 424] width 987 height 22
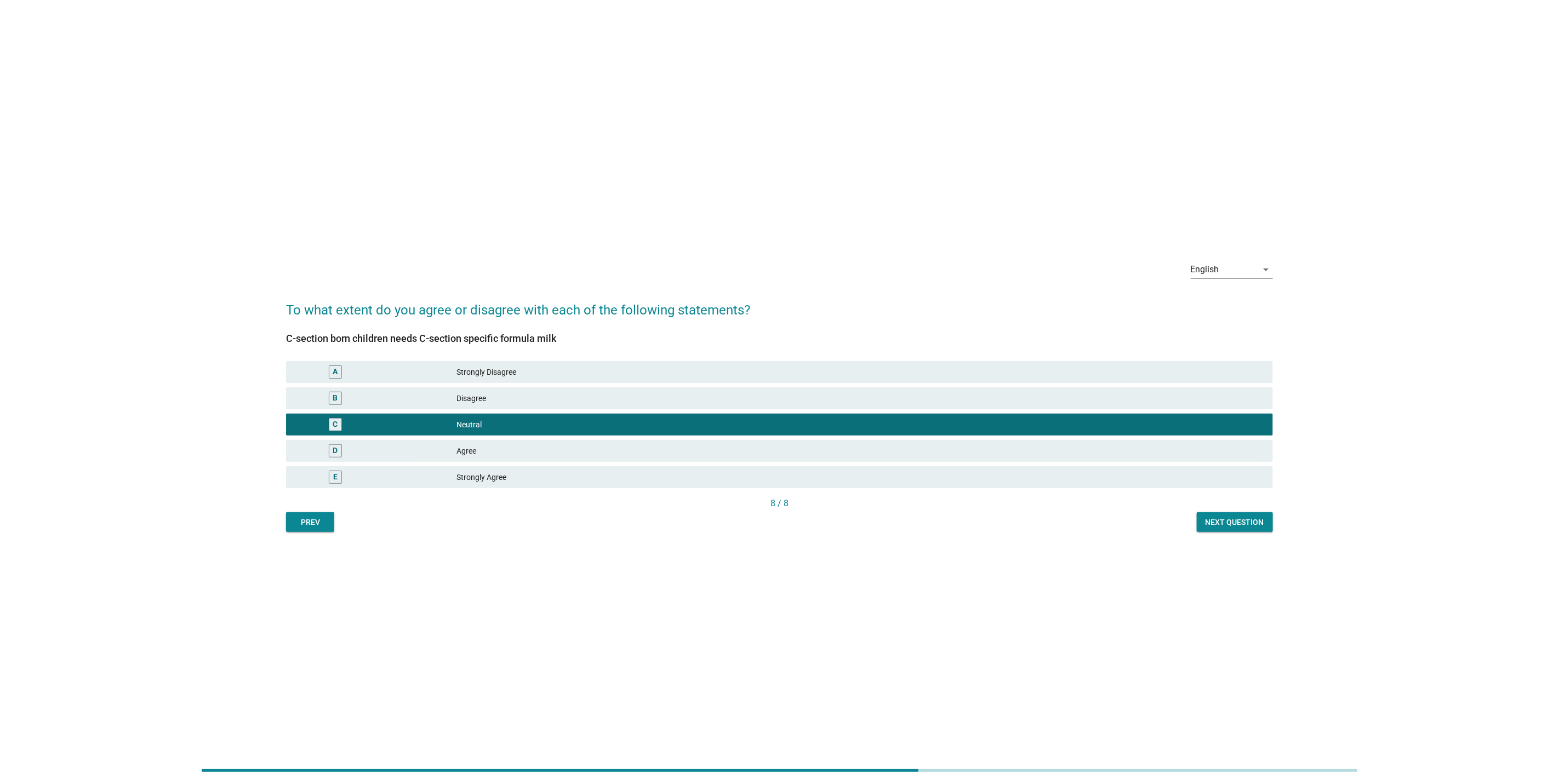
click at [1215, 514] on button "Next question" at bounding box center [1234, 522] width 76 height 20
click at [1227, 521] on div "Prev Next question" at bounding box center [780, 522] width 987 height 20
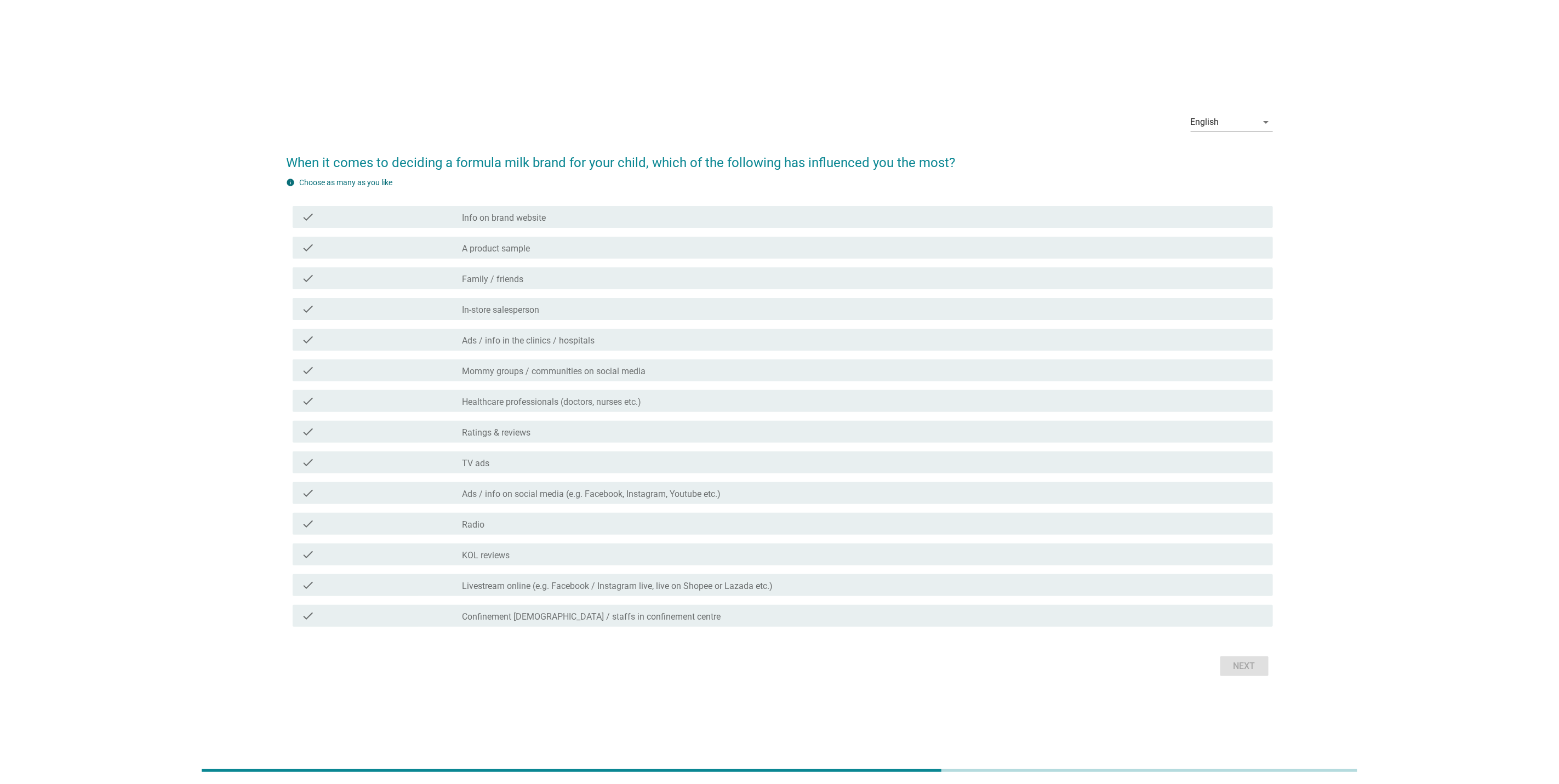
click at [404, 347] on div "check check_box_outline_blank Ads / info in the clinics / hospitals" at bounding box center [783, 339] width 980 height 22
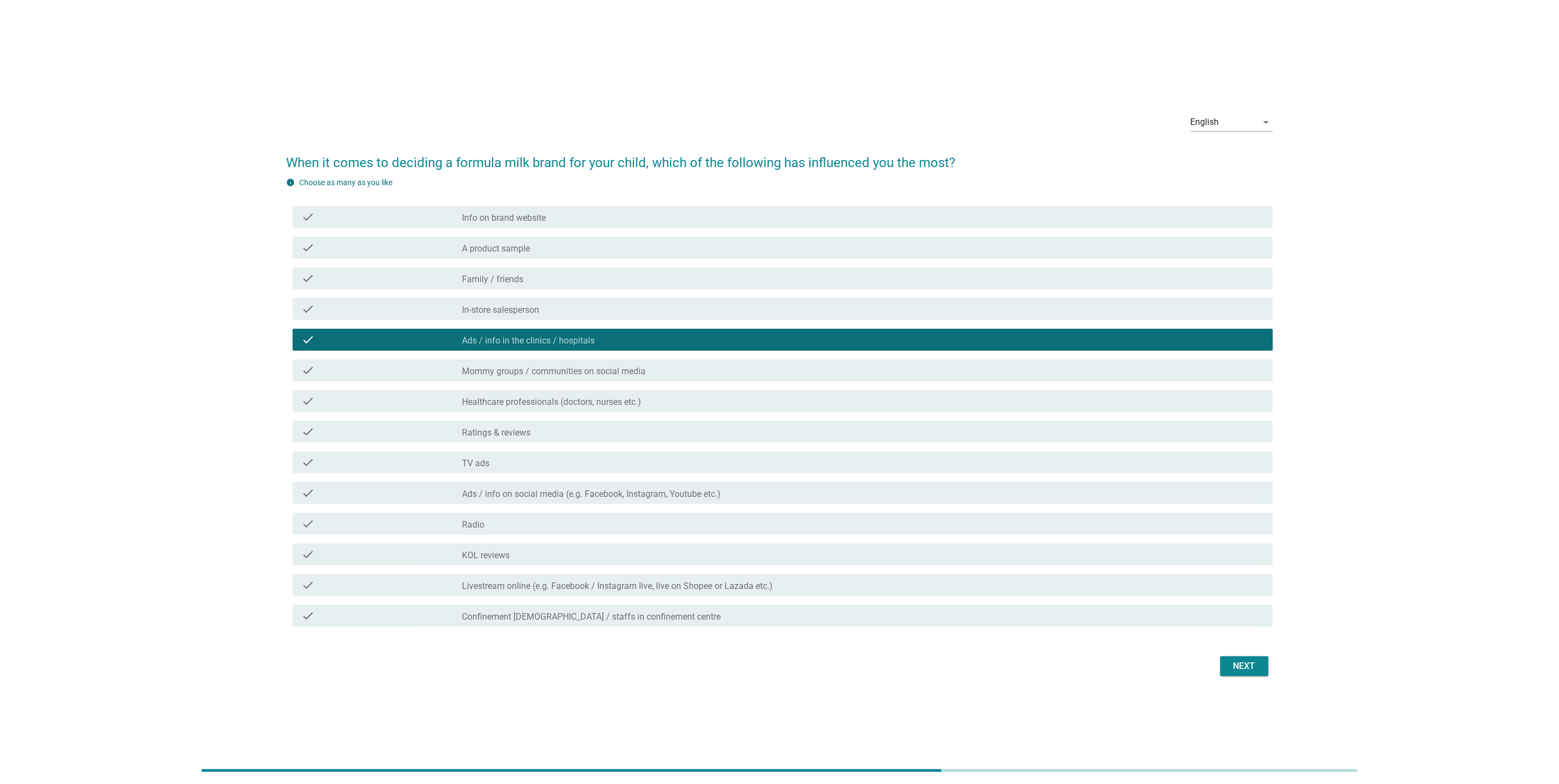
click at [401, 388] on div "check check_box_outline_blank Healthcare professionals (doctors, nurses etc.)" at bounding box center [780, 401] width 987 height 31
click at [400, 401] on div "check" at bounding box center [382, 400] width 161 height 13
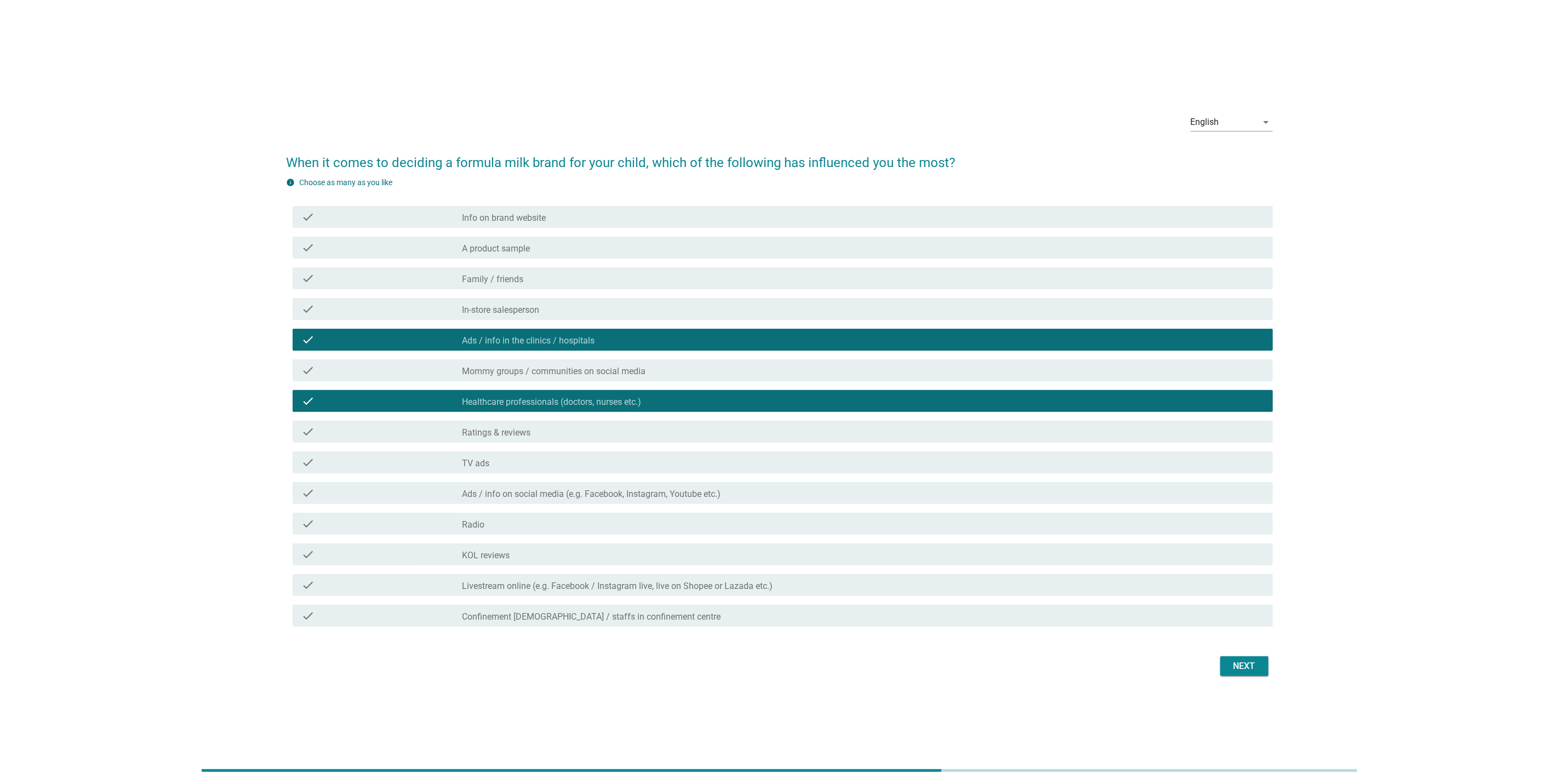
click at [1260, 656] on button "Next" at bounding box center [1244, 666] width 48 height 20
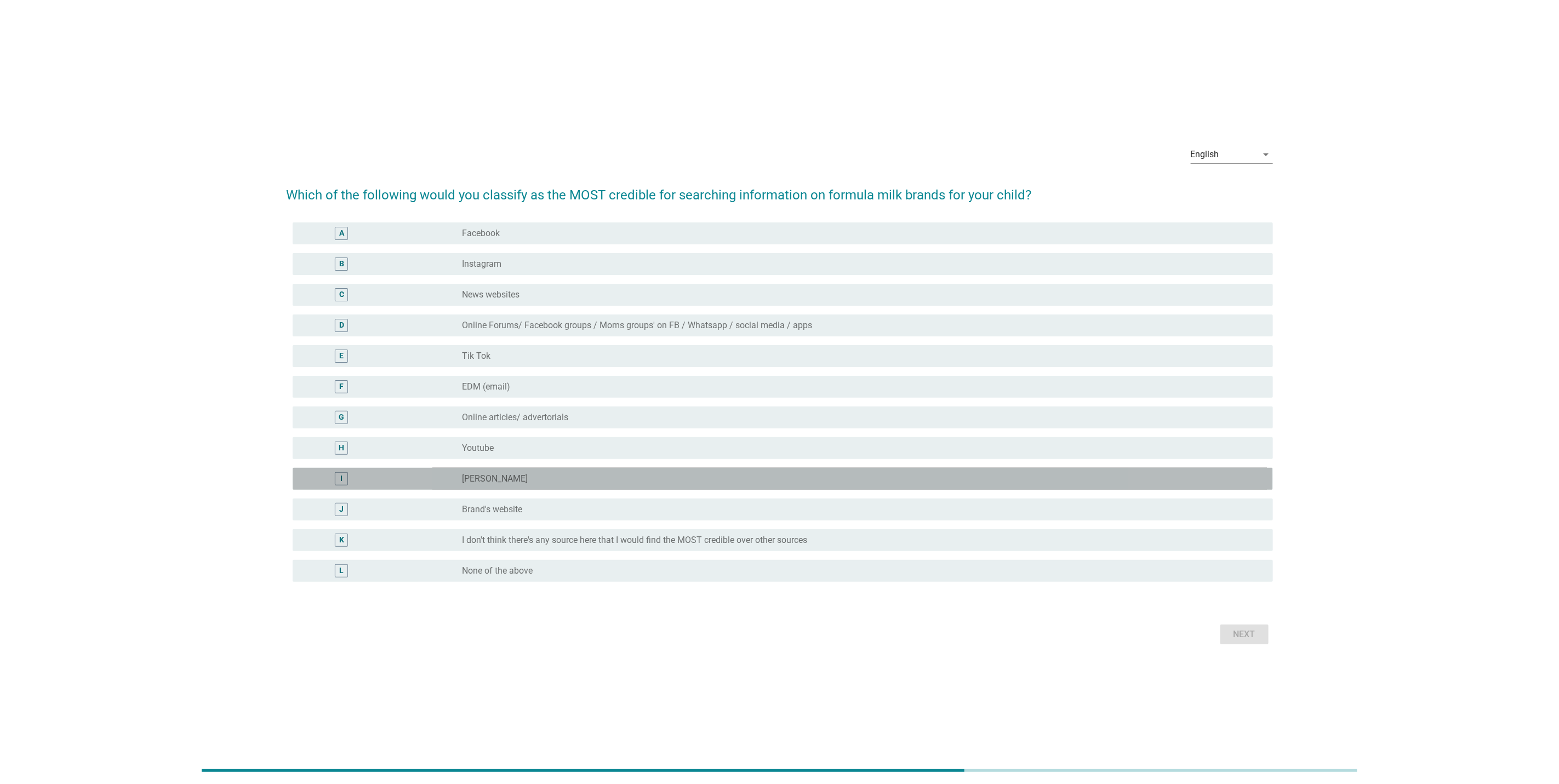
click at [848, 473] on div "radio_button_unchecked [PERSON_NAME]" at bounding box center [858, 479] width 793 height 11
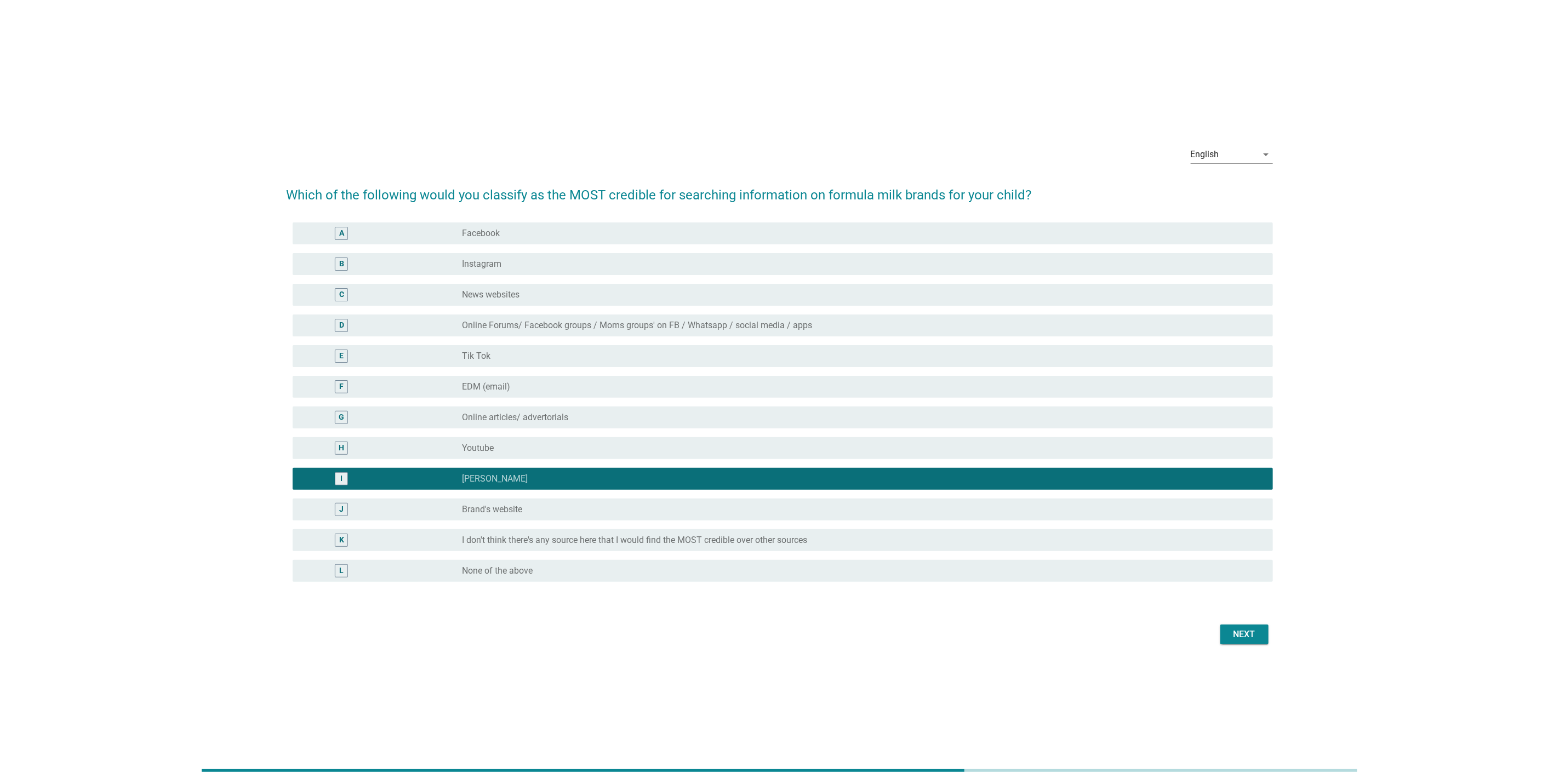
click at [848, 402] on div "G radio_button_unchecked Online articles/ advertorials" at bounding box center [780, 417] width 987 height 31
click at [898, 411] on div "radio_button_unchecked Online articles/ advertorials" at bounding box center [863, 417] width 802 height 13
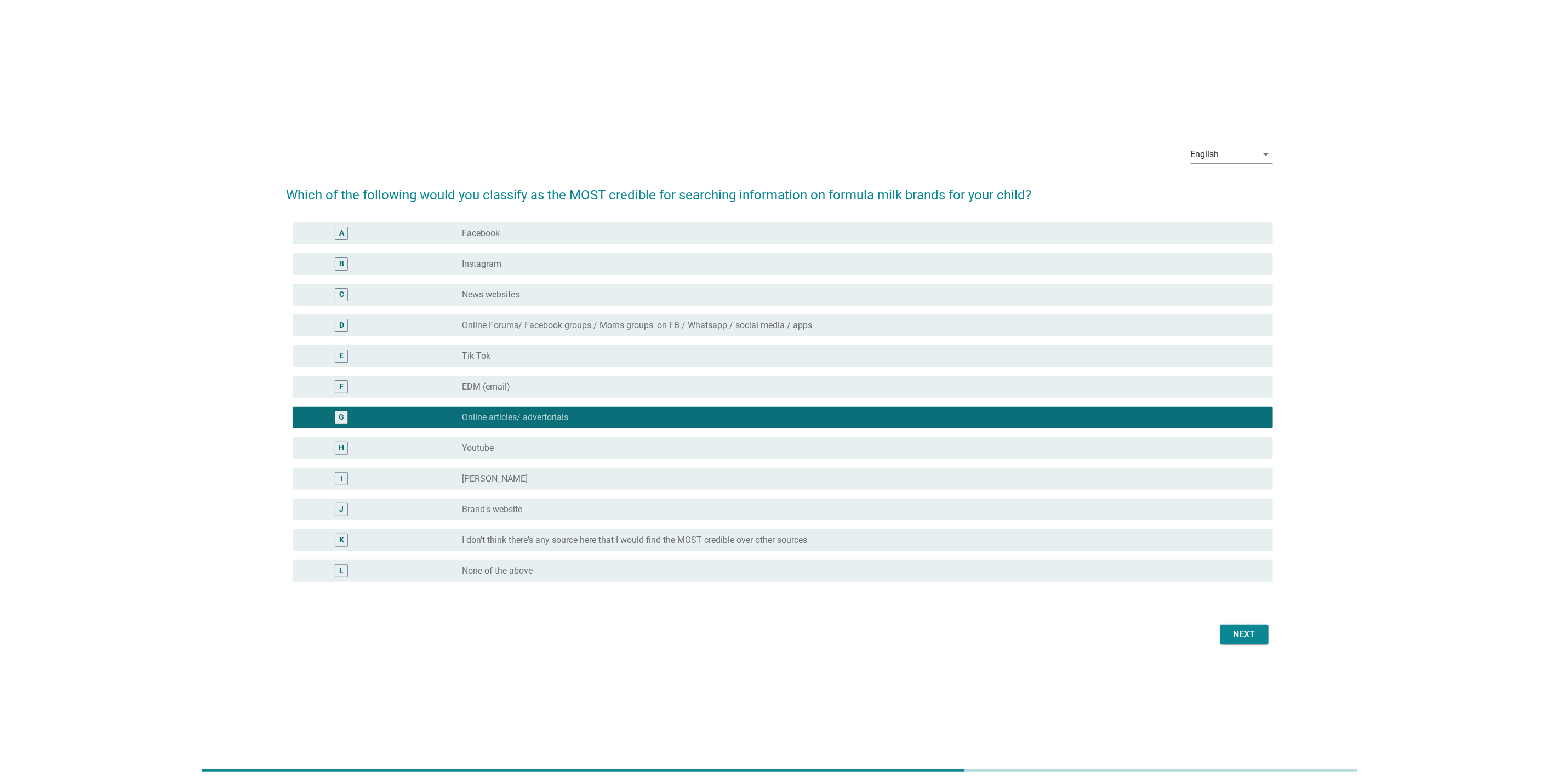
click at [1251, 636] on div "Next" at bounding box center [1244, 634] width 31 height 13
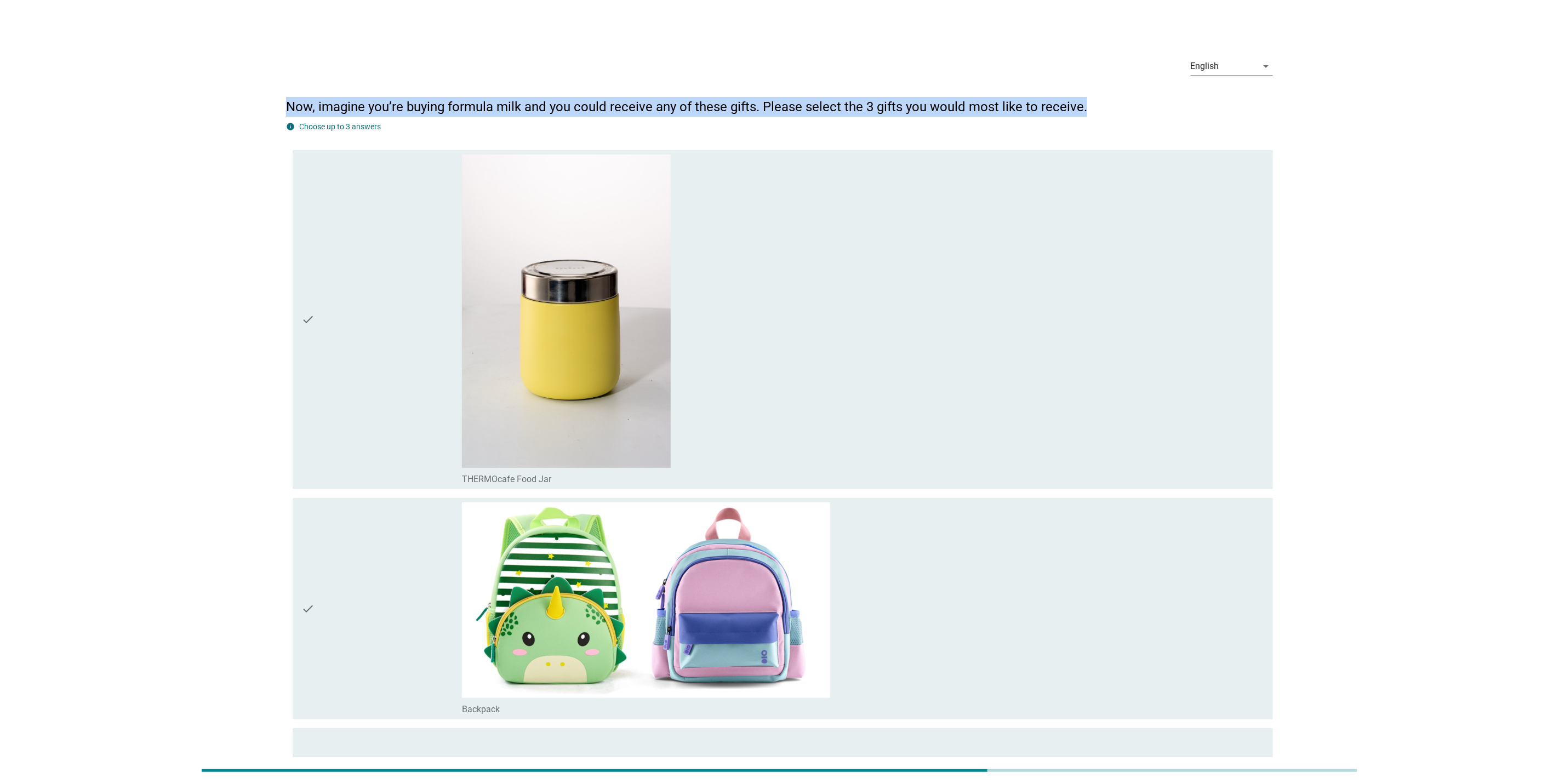
drag, startPoint x: 276, startPoint y: 100, endPoint x: 1092, endPoint y: 106, distance: 816.0
drag, startPoint x: 1092, startPoint y: 106, endPoint x: 1051, endPoint y: 113, distance: 41.6
click at [1051, 113] on h2 "Now, imagine you’re buying formula milk and you could receive any of these gift…" at bounding box center [780, 101] width 987 height 31
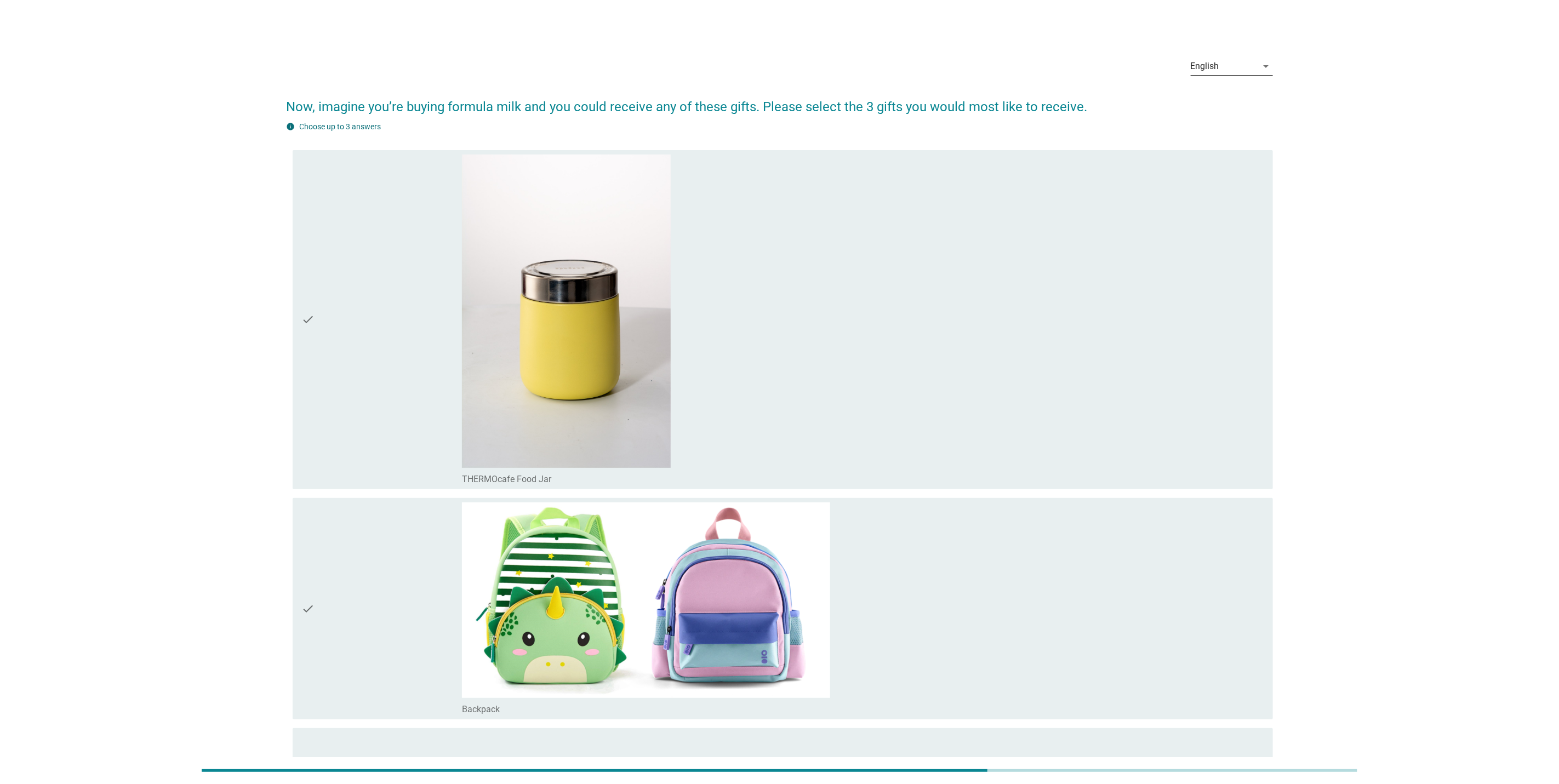
click at [1224, 67] on div "English" at bounding box center [1224, 66] width 67 height 18
click at [1224, 103] on div "Bahasa Melayu" at bounding box center [1232, 100] width 64 height 13
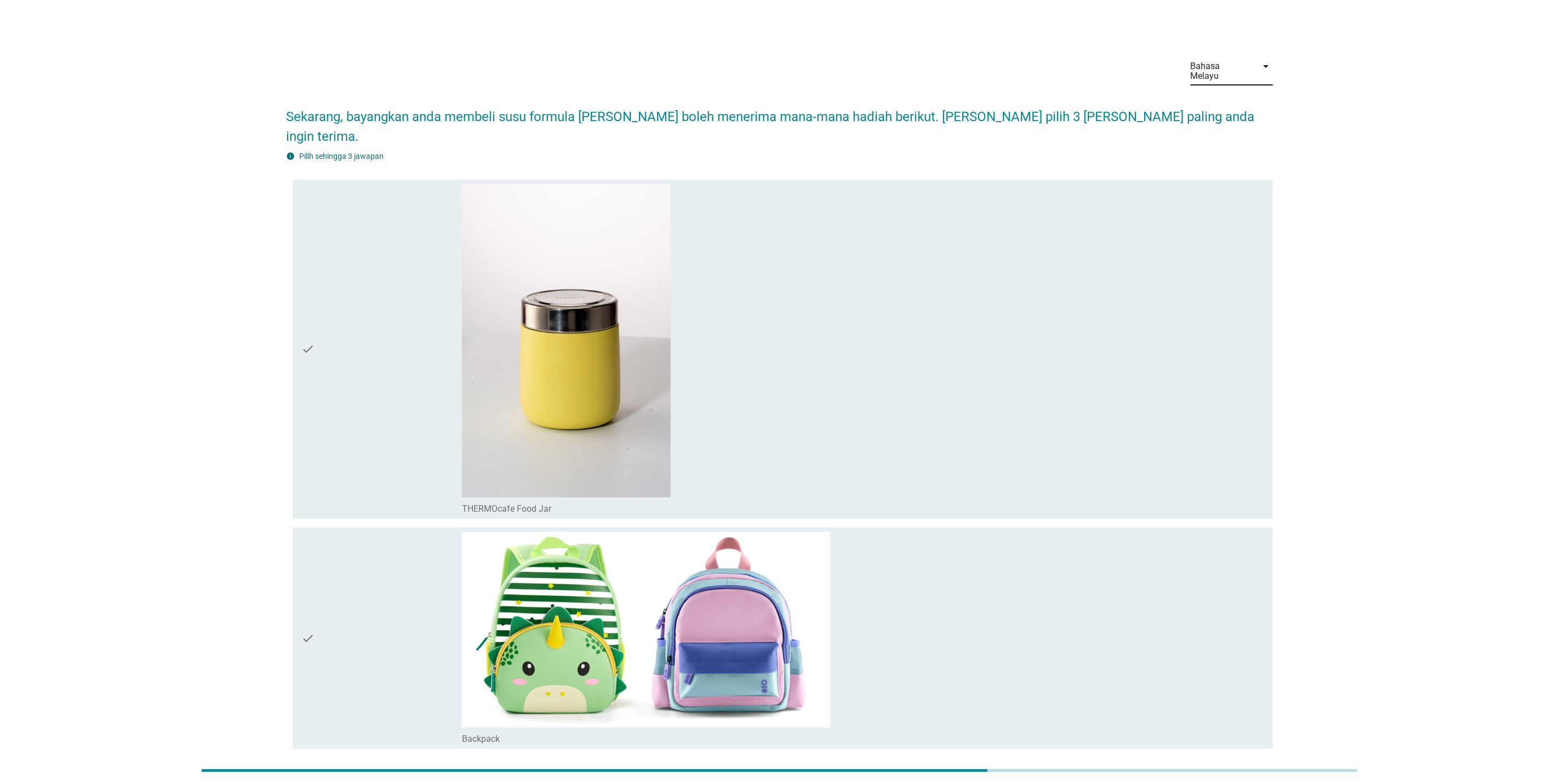
click at [1215, 57] on div "Bahasa Melayu" at bounding box center [1224, 71] width 67 height 28
click at [1214, 123] on div "中文（简体）" at bounding box center [1232, 126] width 64 height 13
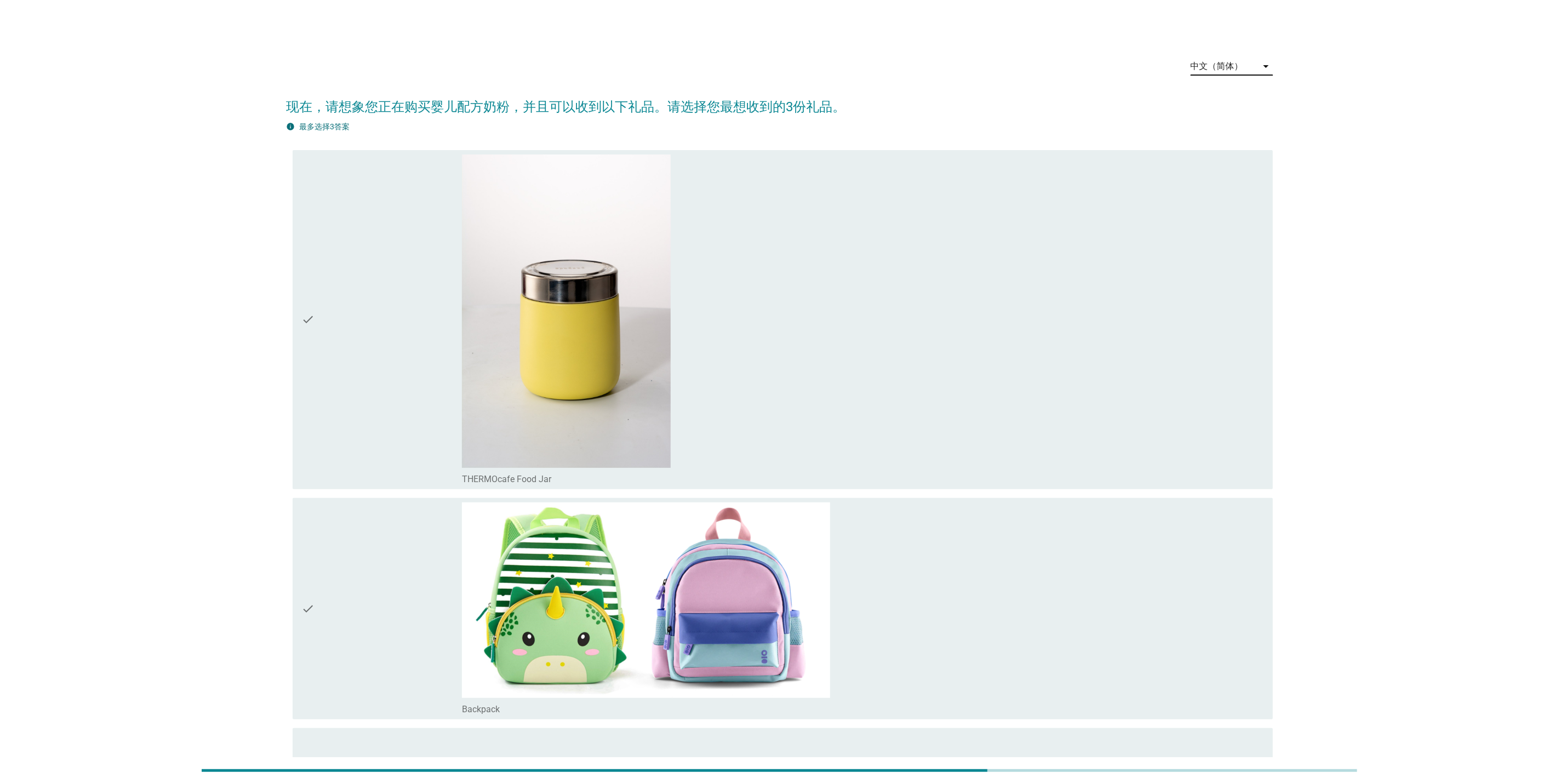
click at [1221, 58] on div "中文（简体）" at bounding box center [1224, 66] width 67 height 18
click at [1219, 88] on div "Bahasa Melayu" at bounding box center [1232, 101] width 64 height 26
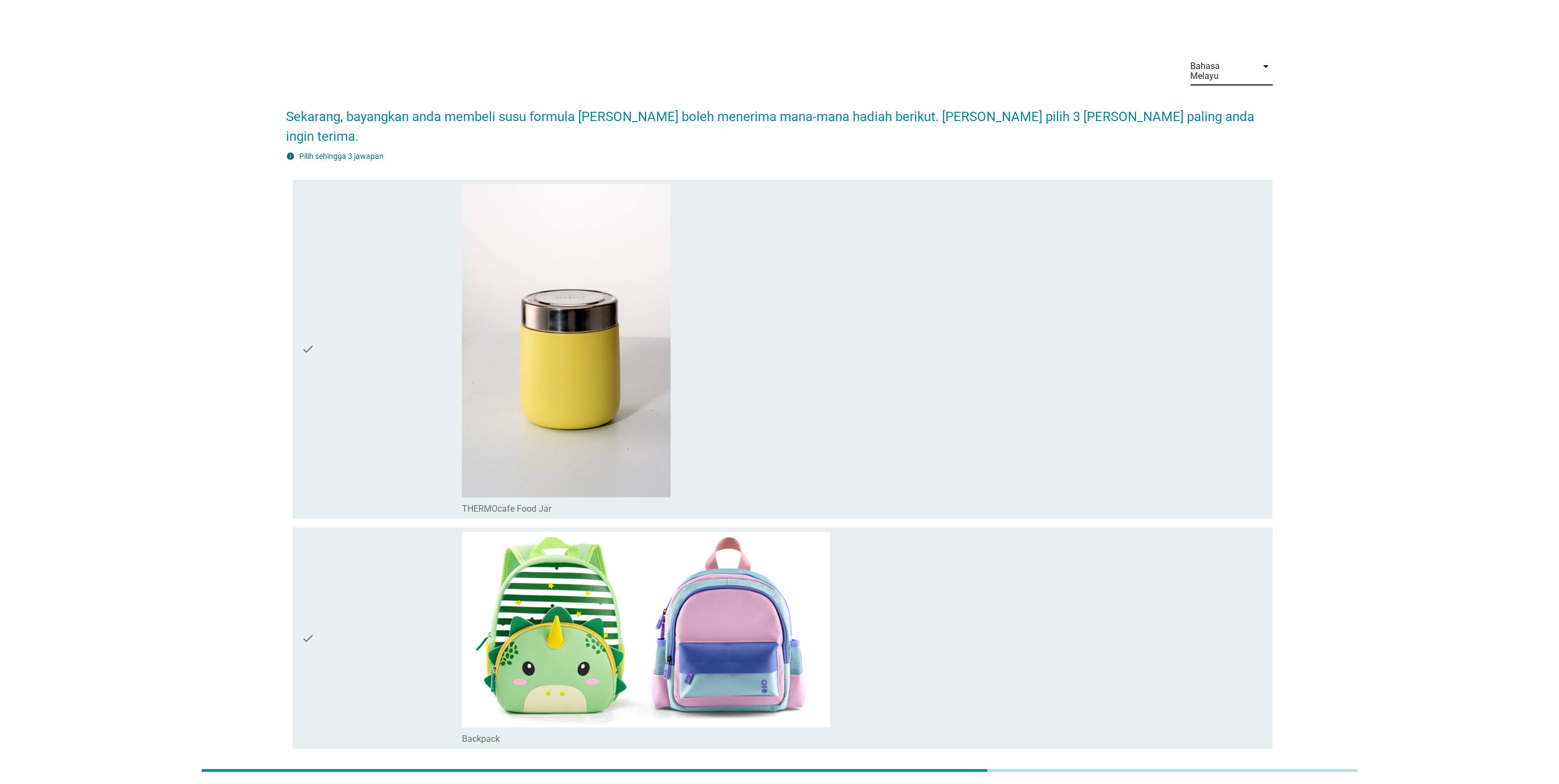
click at [1217, 64] on div "Bahasa Melayu" at bounding box center [1221, 71] width 60 height 20
click at [1215, 74] on div "English" at bounding box center [1232, 74] width 64 height 13
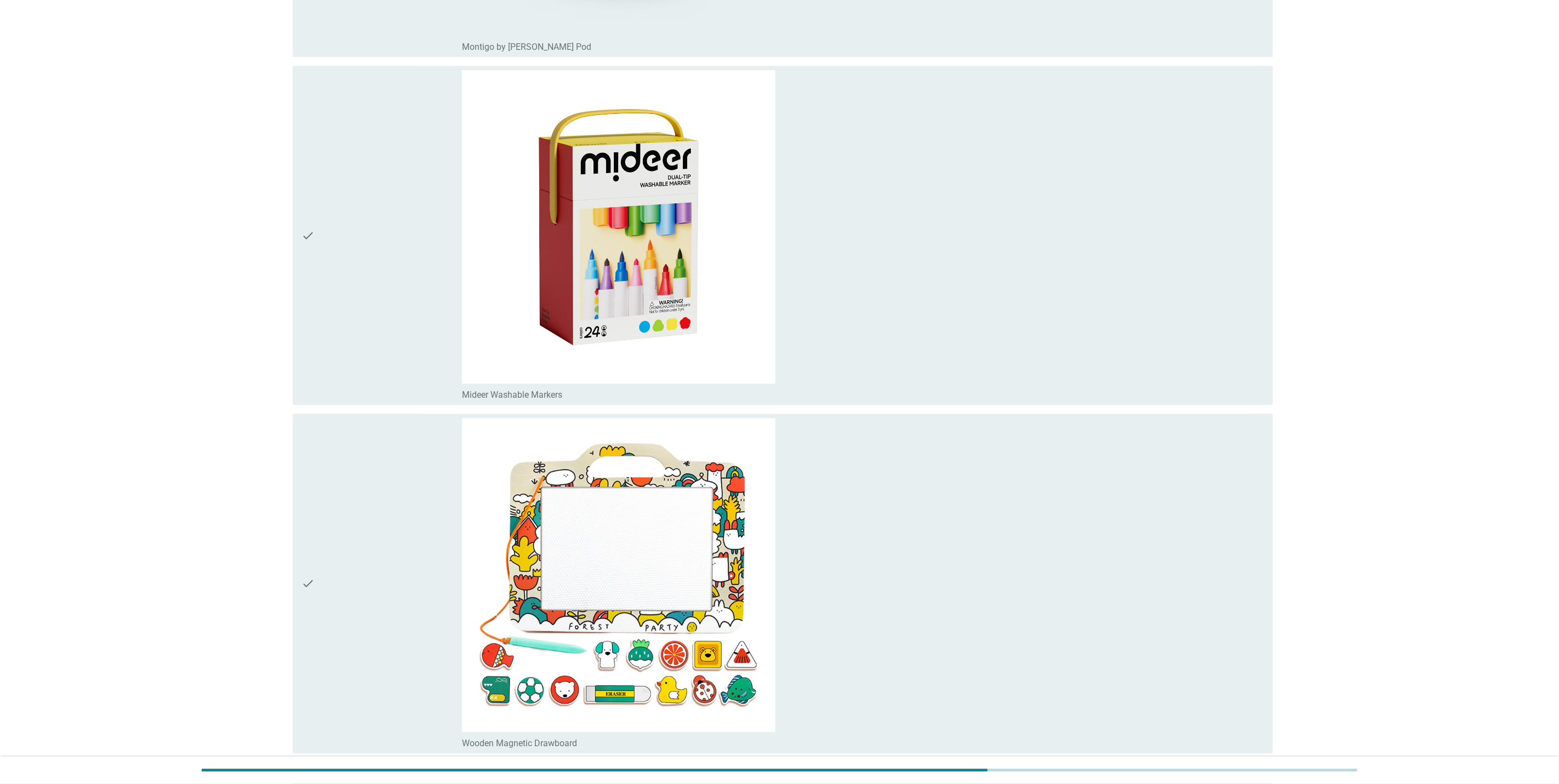
scroll to position [2183, 0]
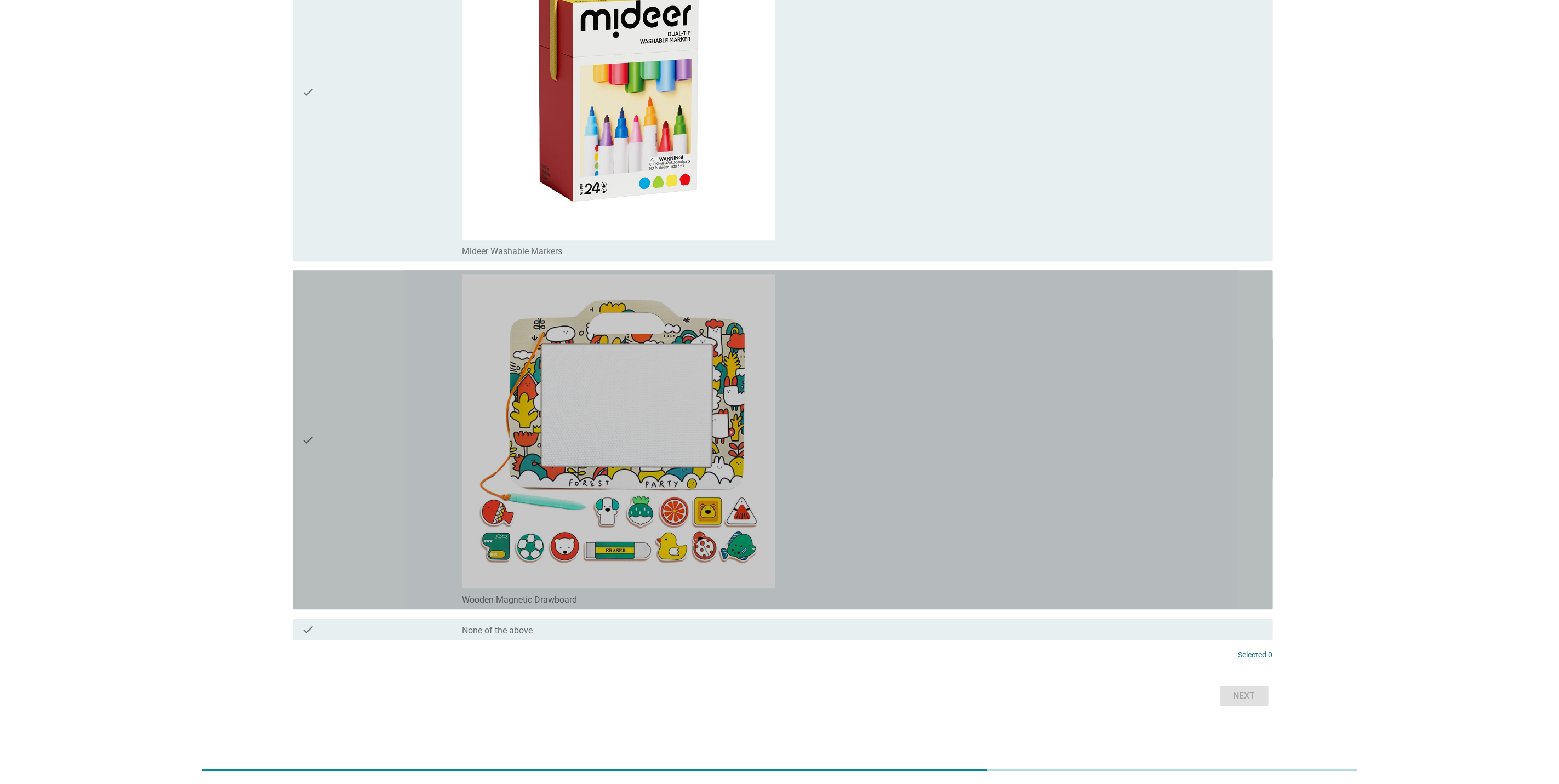
click at [293, 425] on div "check check_box_outline_blank Wooden Magnetic Drawboard" at bounding box center [783, 439] width 980 height 339
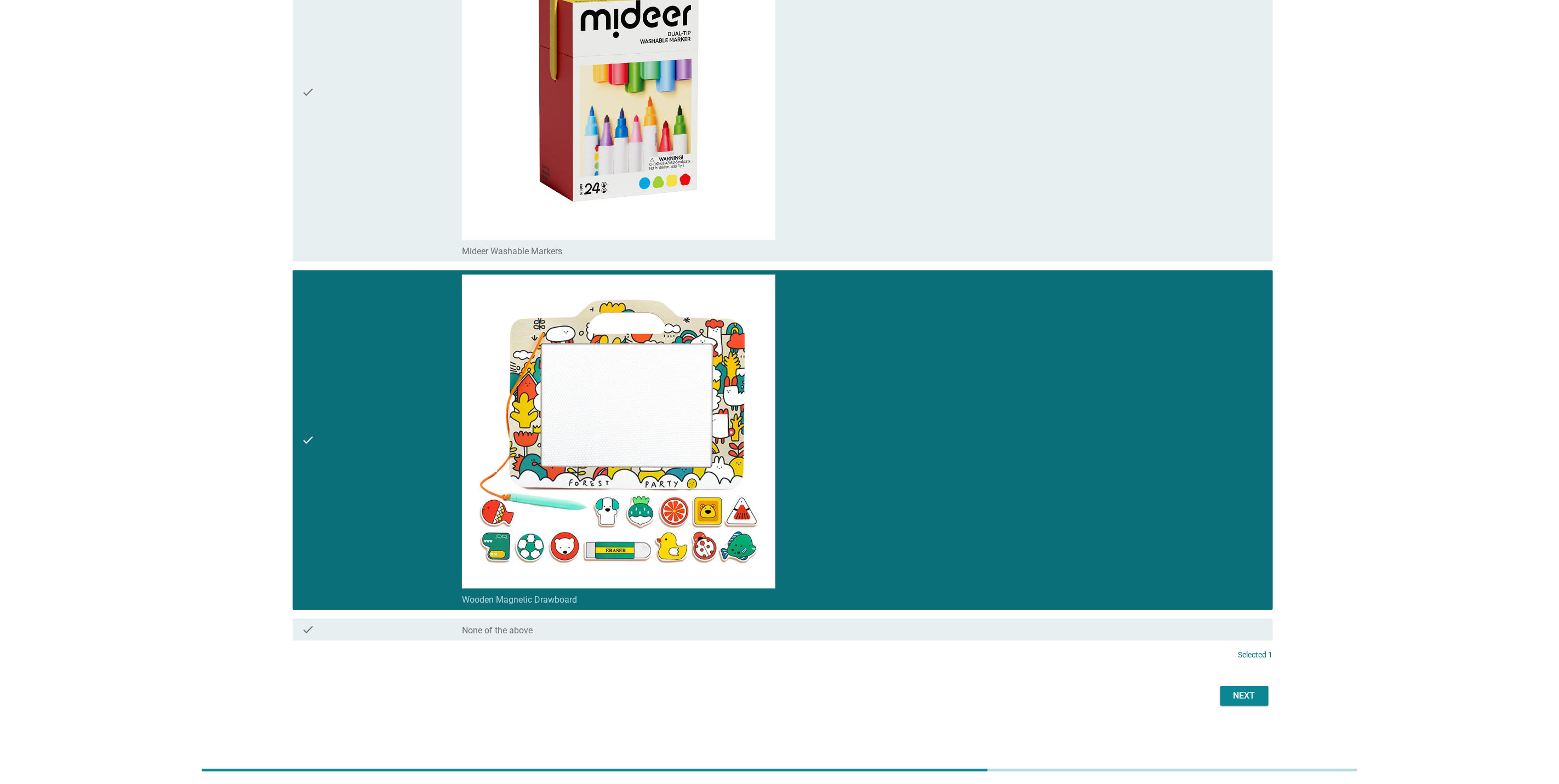
click at [314, 120] on icon "check" at bounding box center [308, 92] width 13 height 331
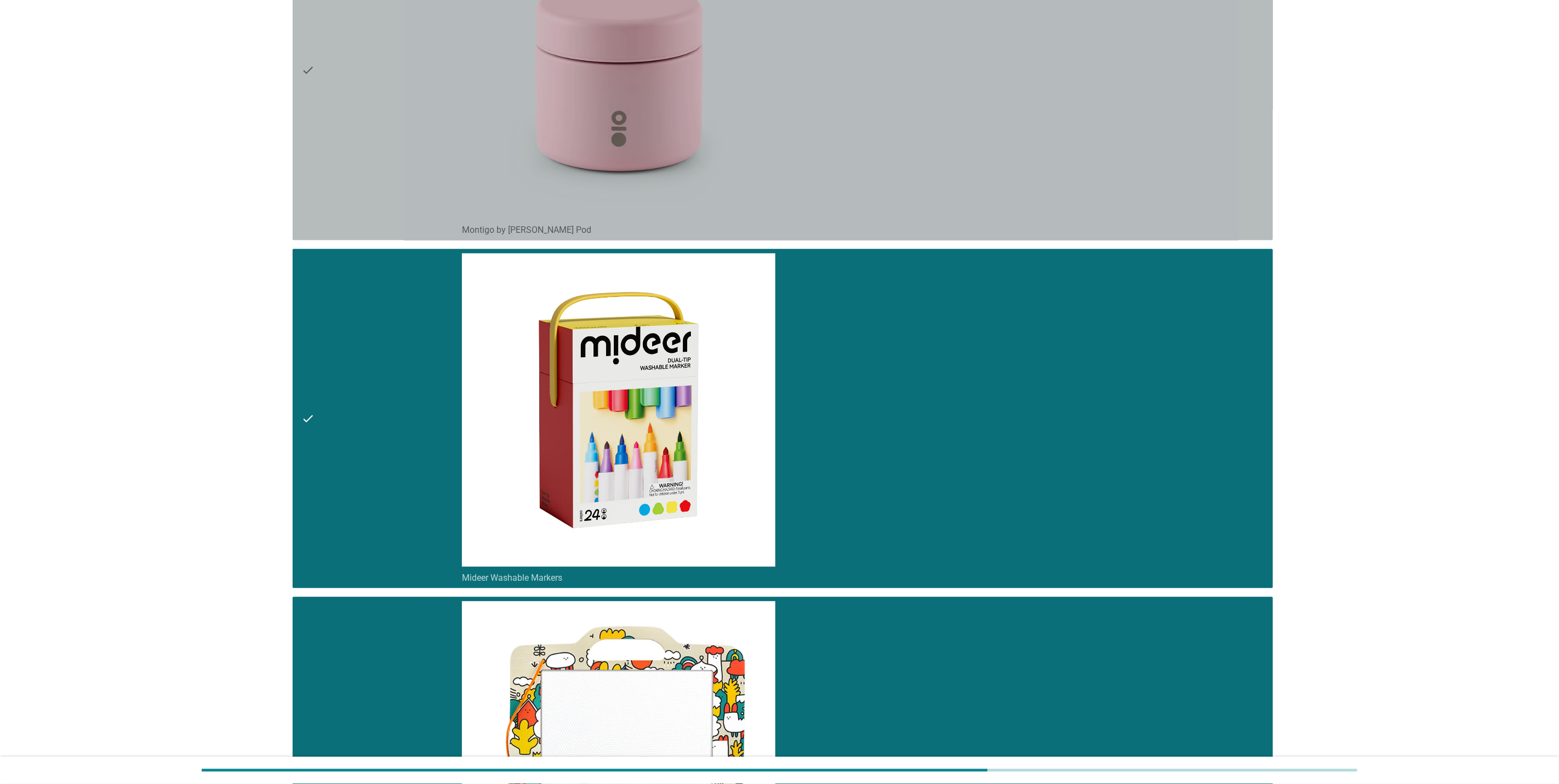
click at [327, 127] on div "check" at bounding box center [382, 70] width 161 height 331
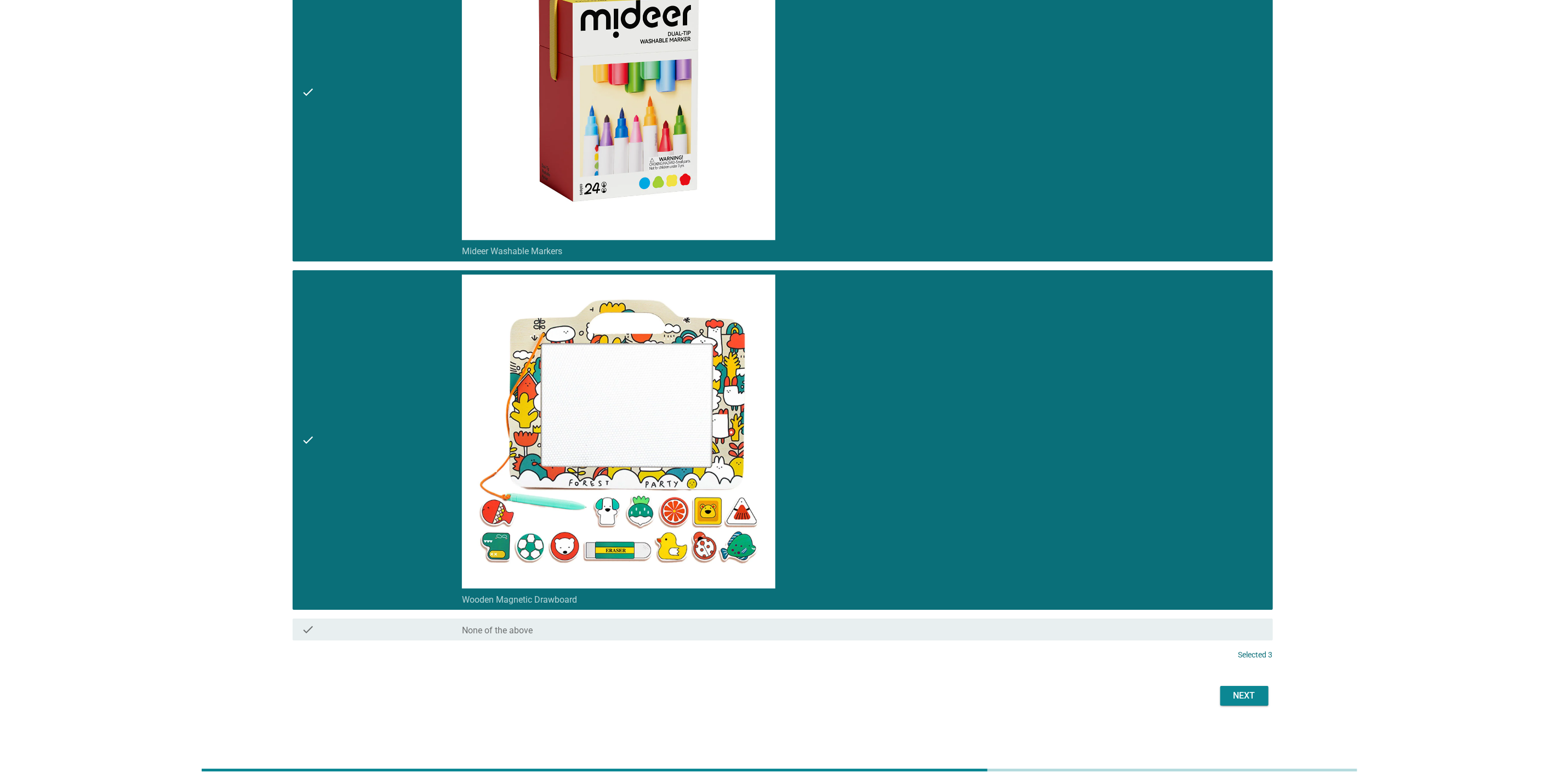
click at [331, 302] on div "check" at bounding box center [382, 440] width 161 height 331
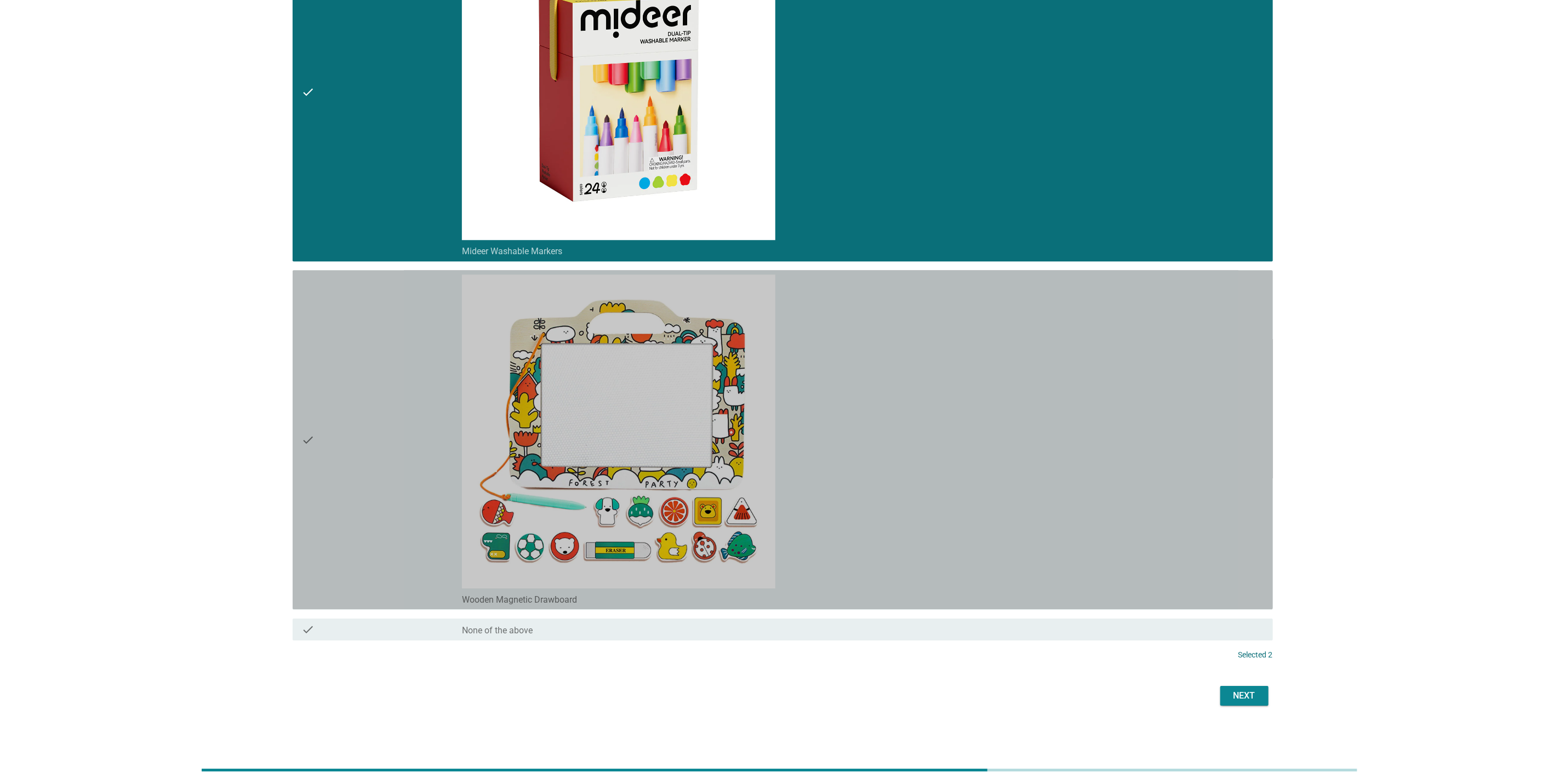
click at [340, 175] on div "check" at bounding box center [382, 92] width 161 height 331
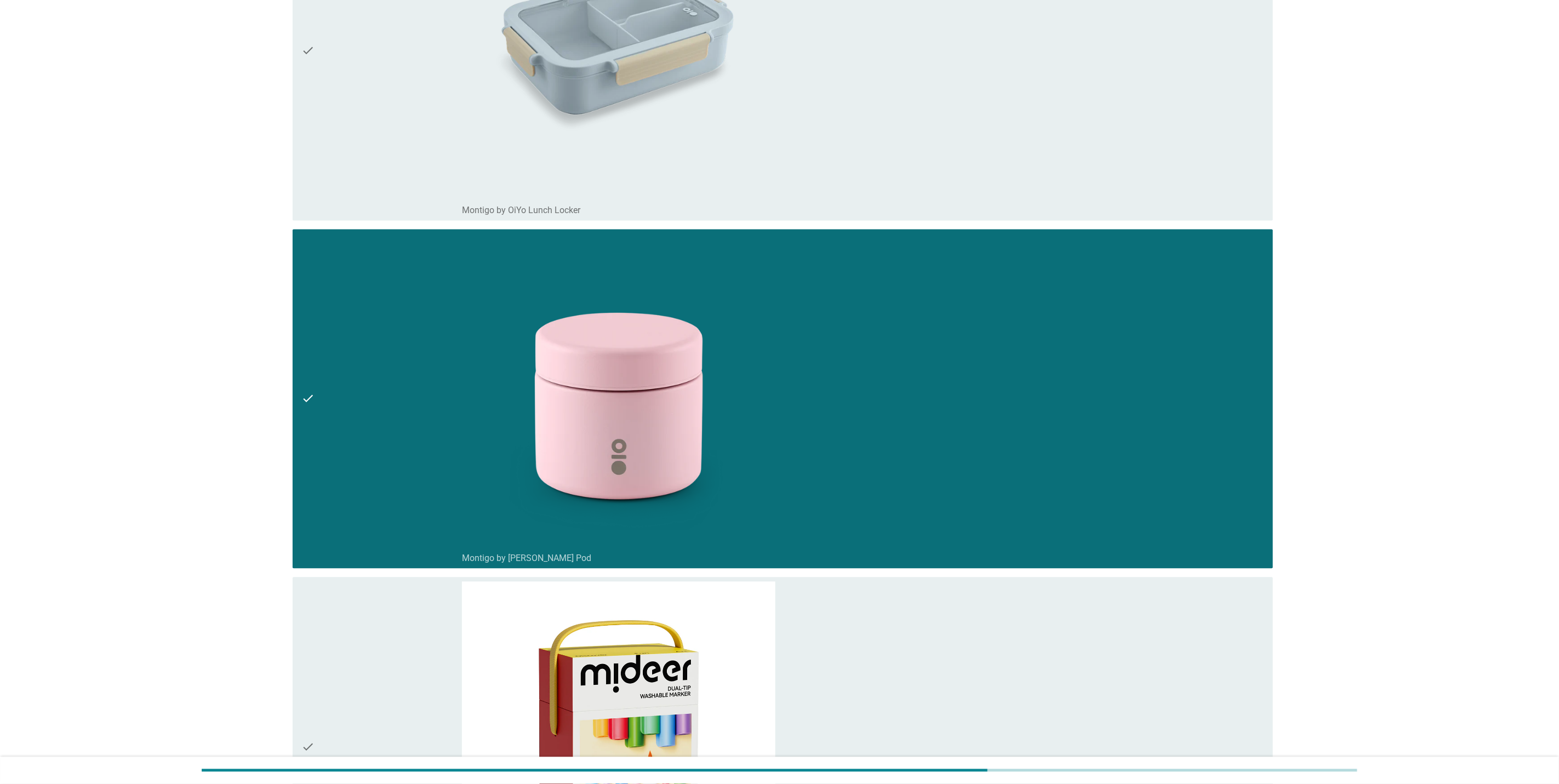
click at [361, 322] on div "check" at bounding box center [382, 400] width 161 height 331
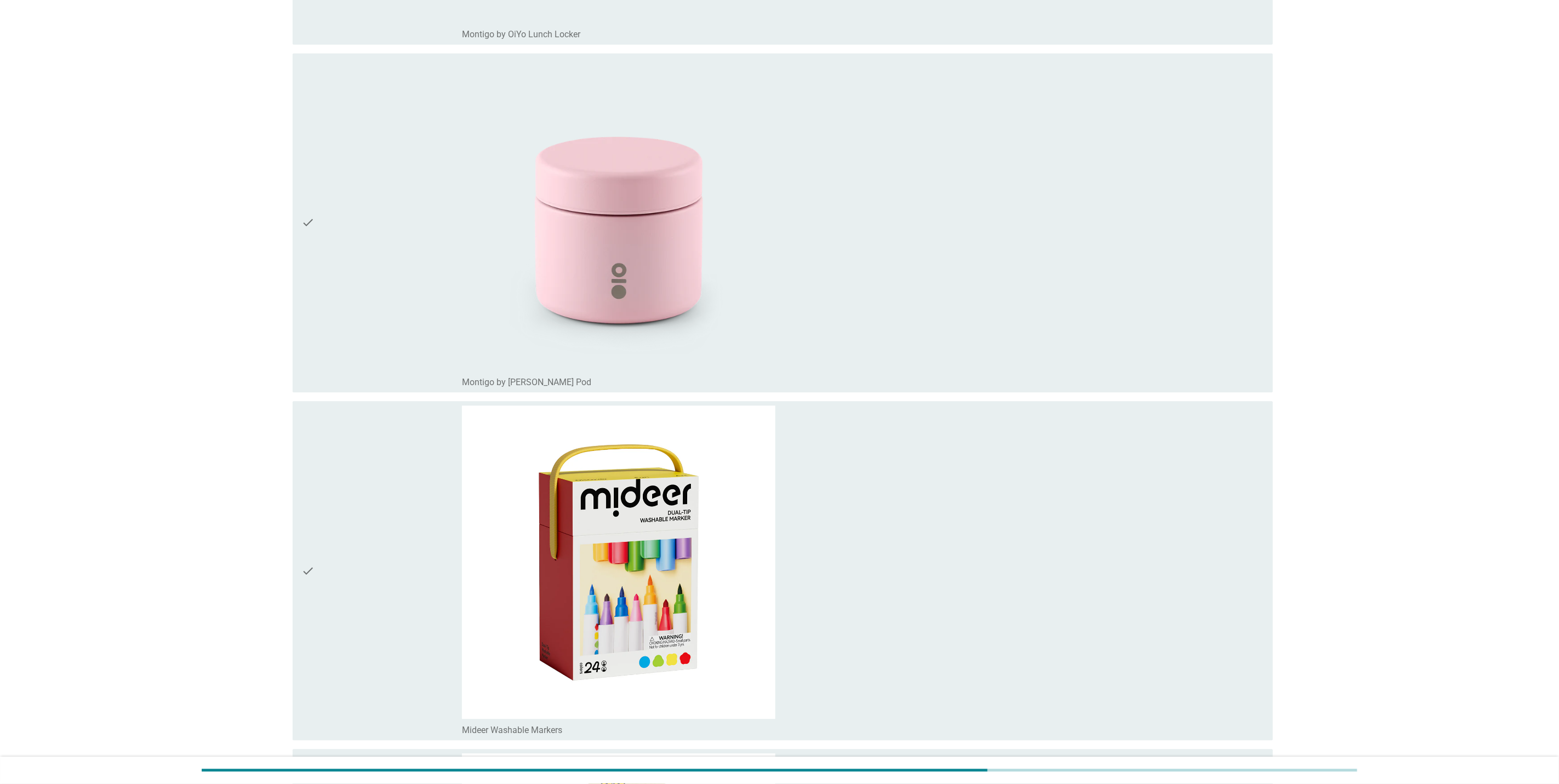
scroll to position [1690, 0]
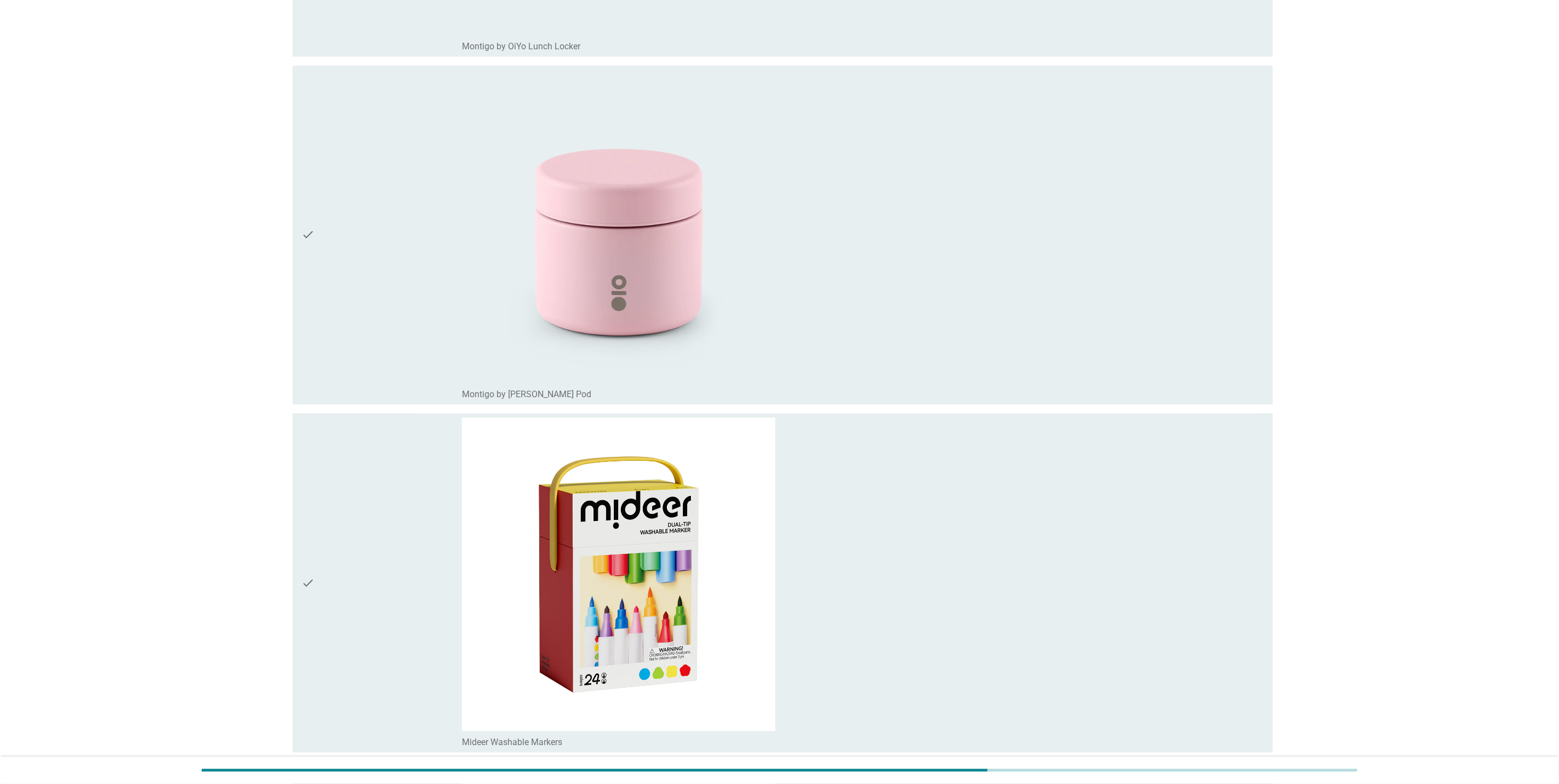
click at [325, 217] on div "check" at bounding box center [382, 235] width 161 height 331
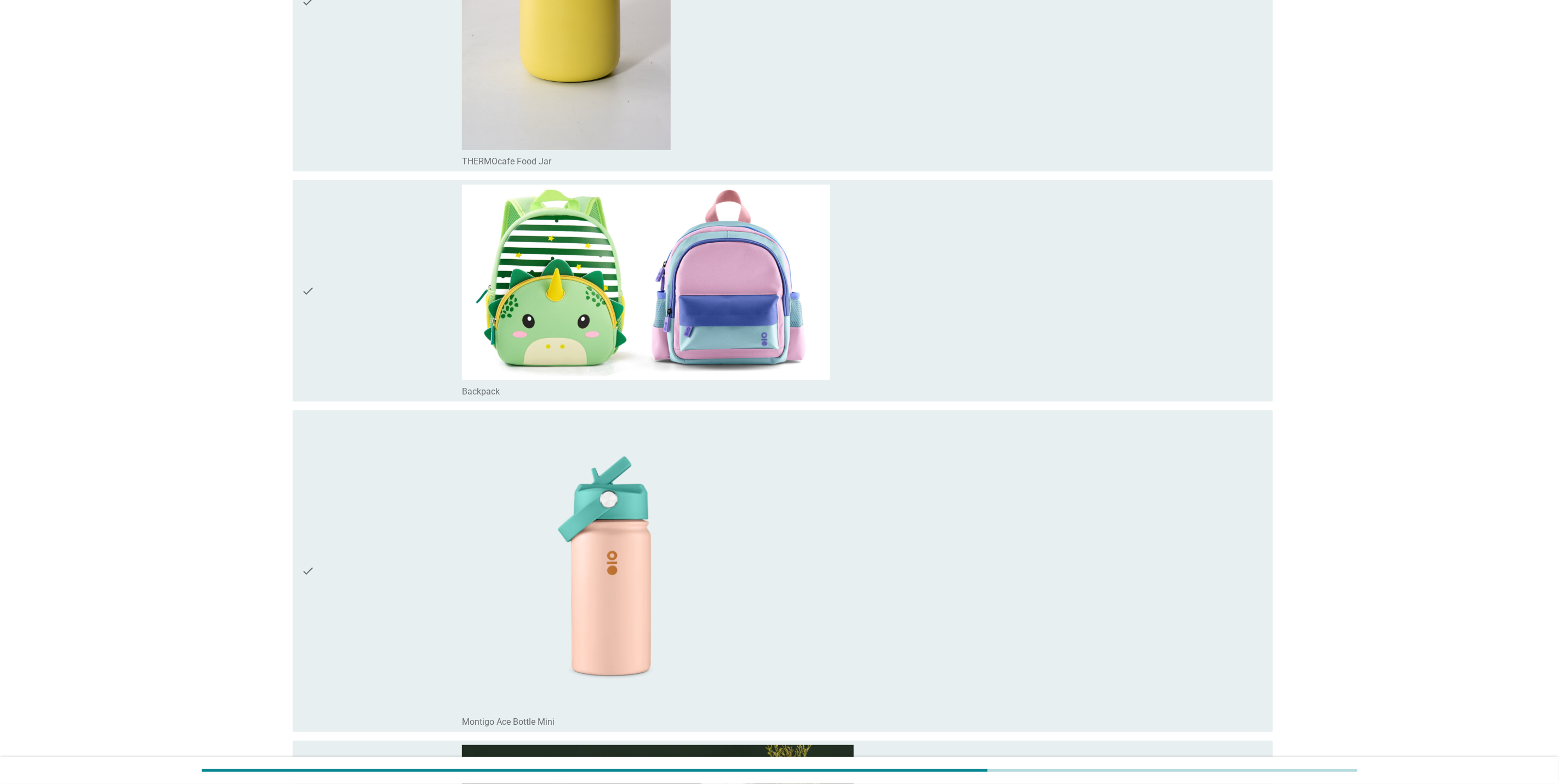
scroll to position [292, 0]
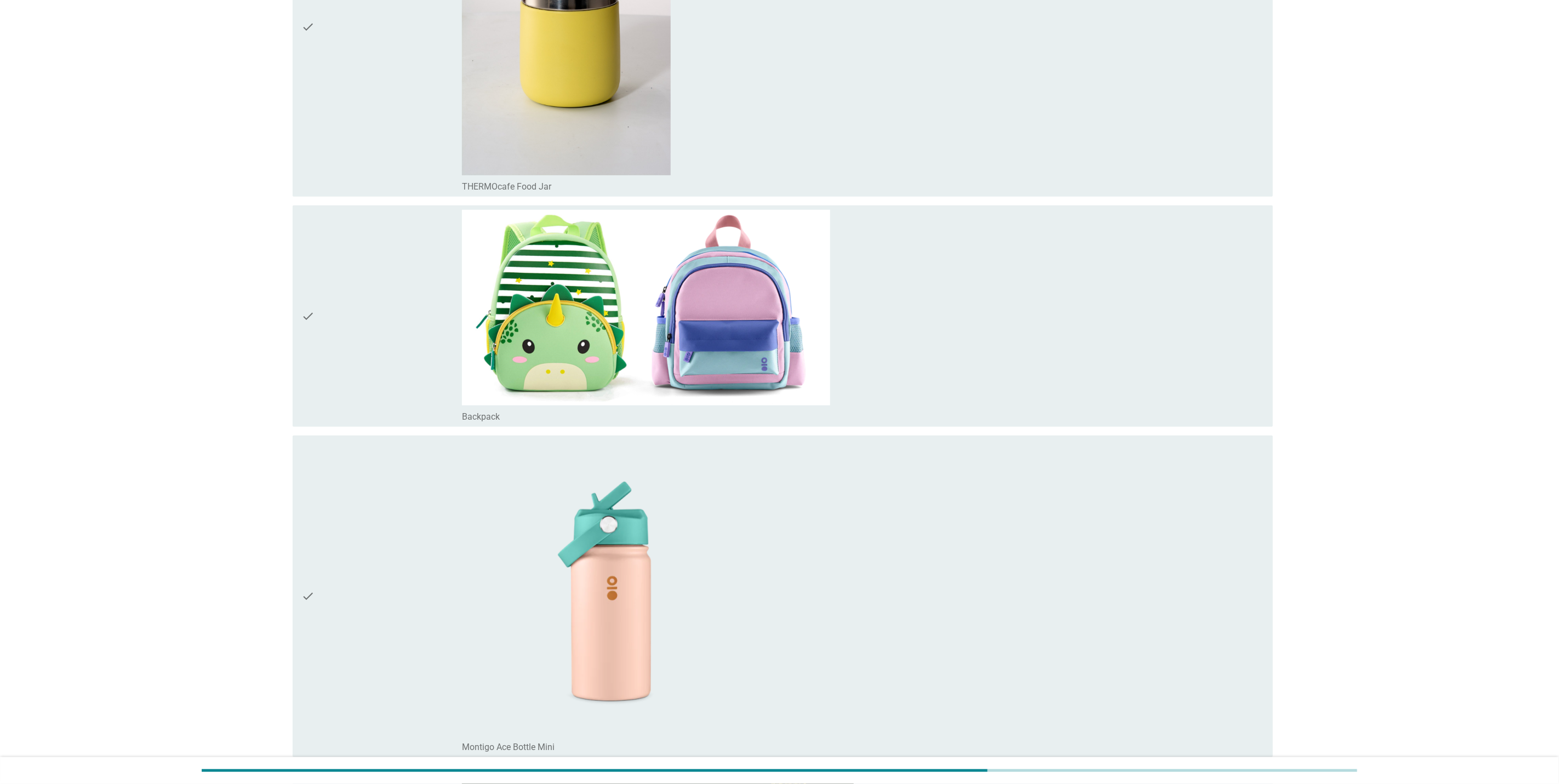
click at [355, 328] on div "check" at bounding box center [382, 316] width 161 height 213
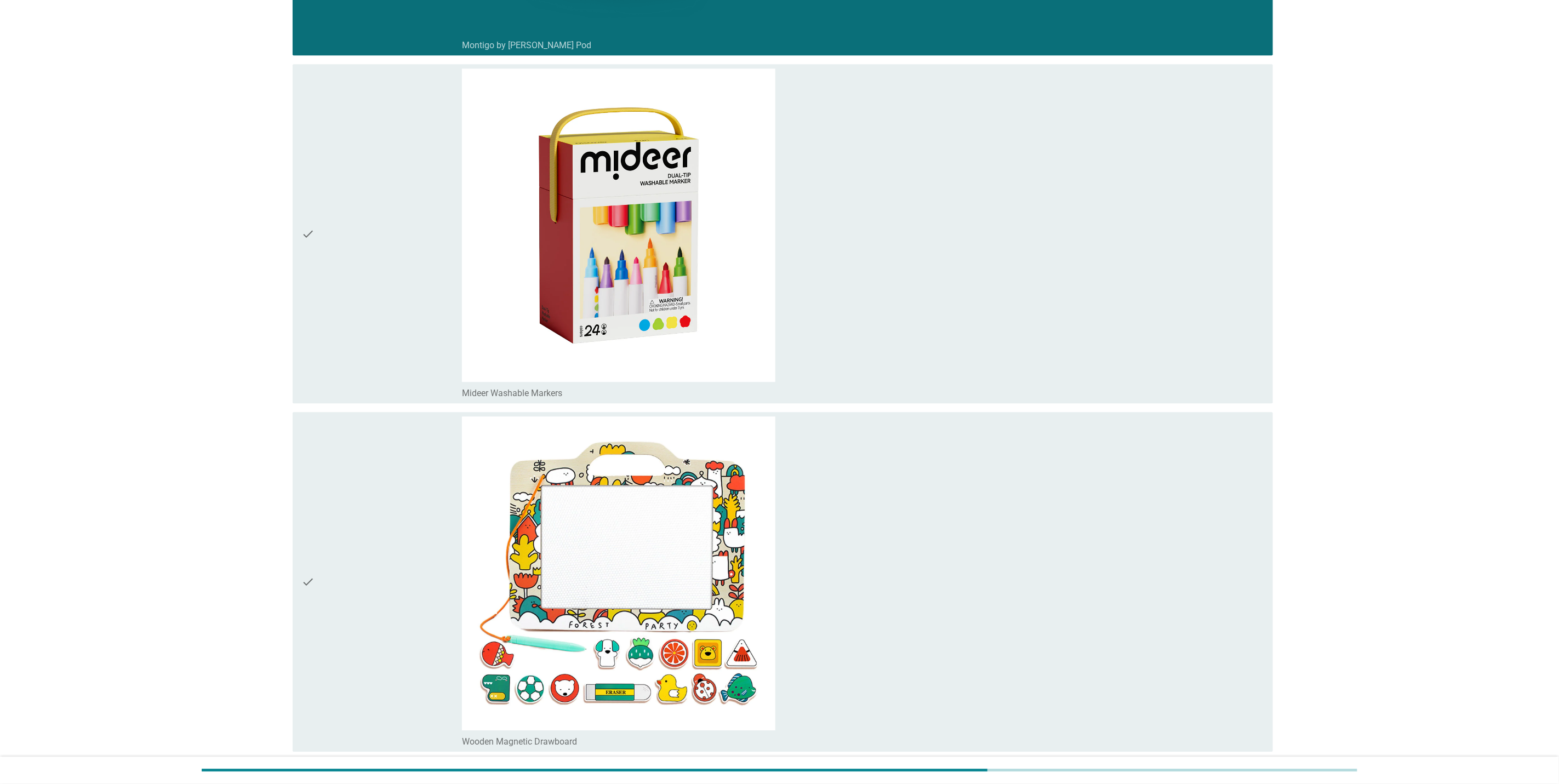
scroll to position [2183, 0]
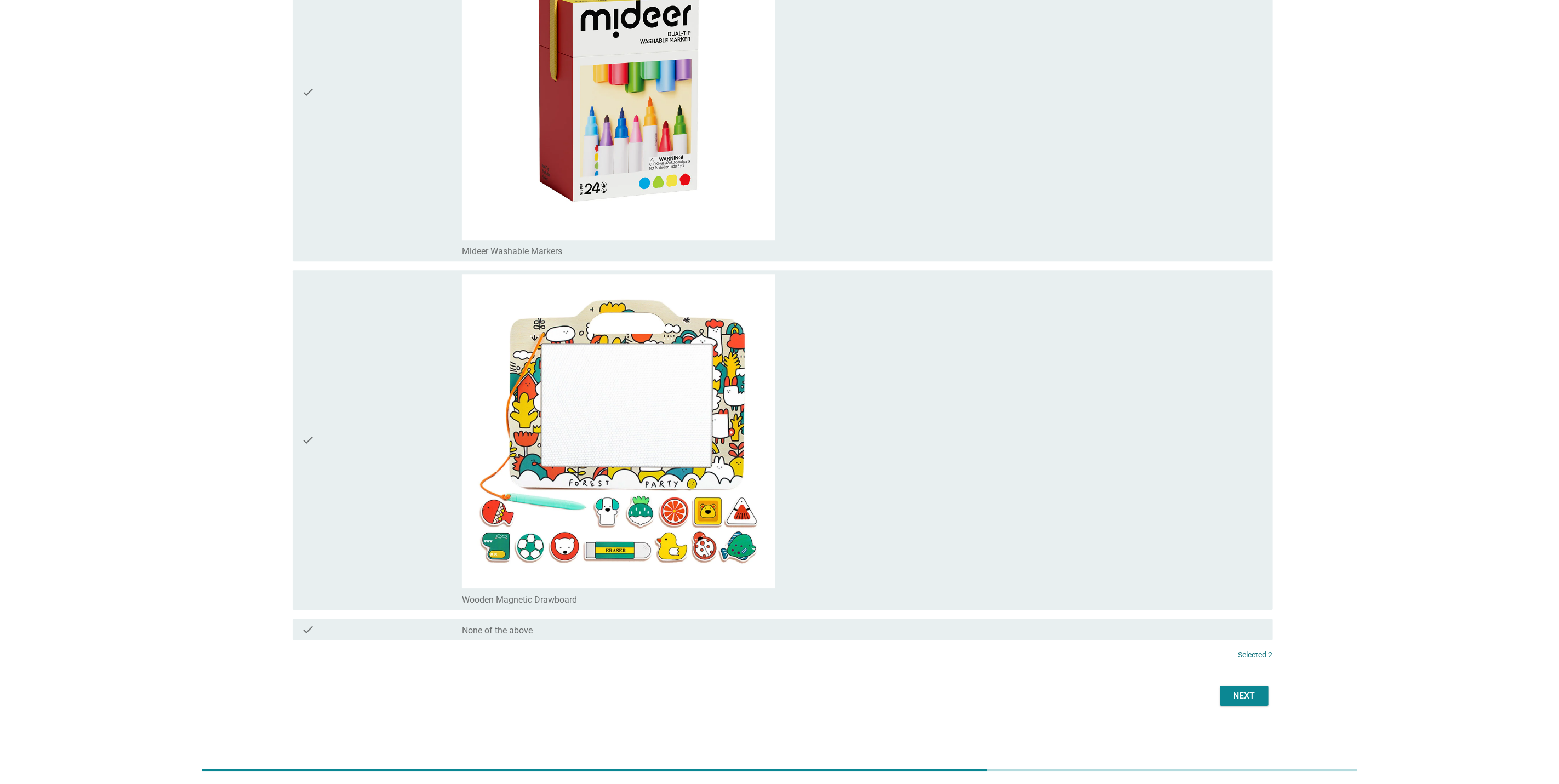
click at [351, 171] on div "check" at bounding box center [382, 92] width 161 height 331
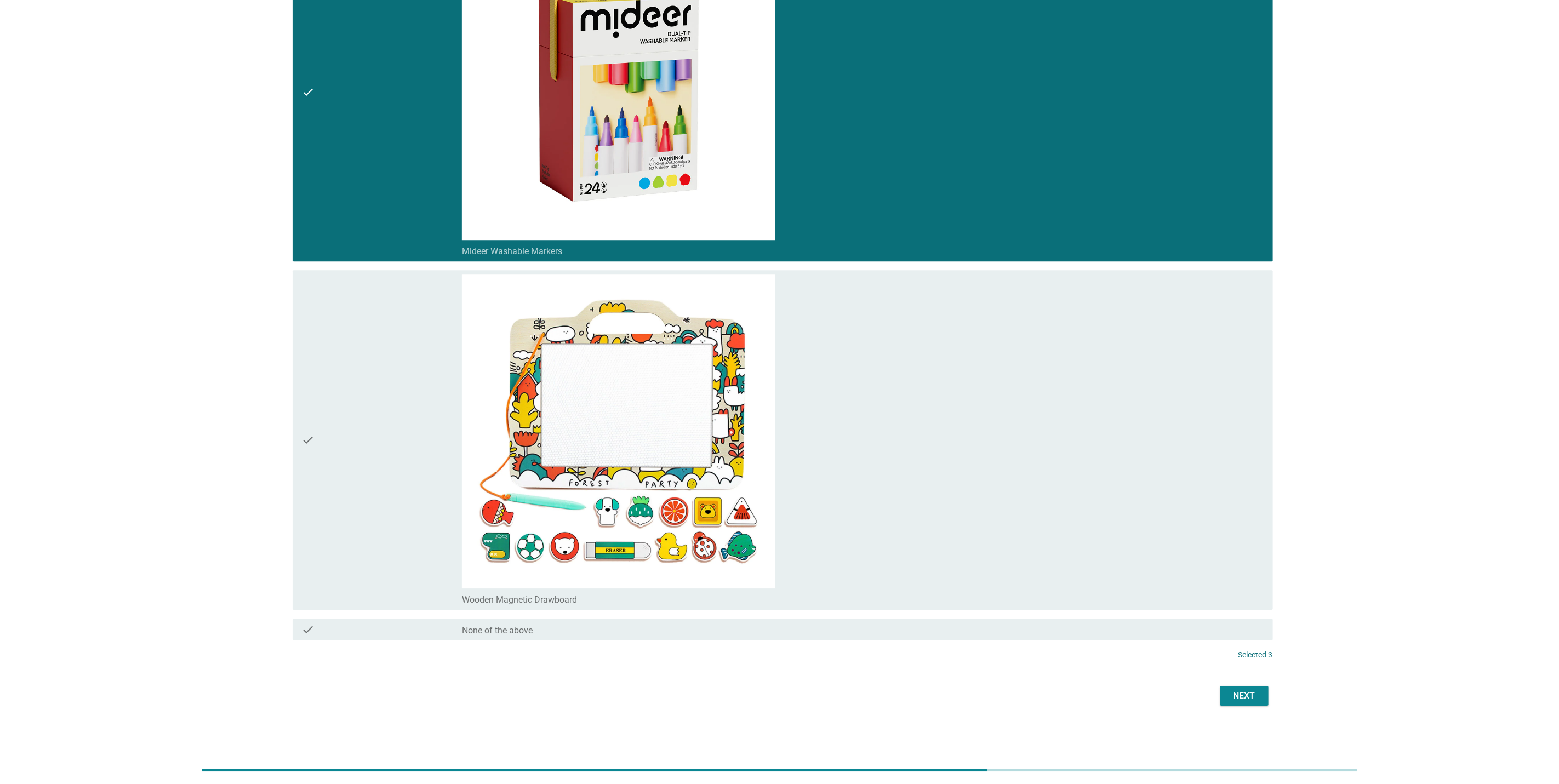
click at [1248, 697] on div "Next" at bounding box center [1244, 695] width 31 height 13
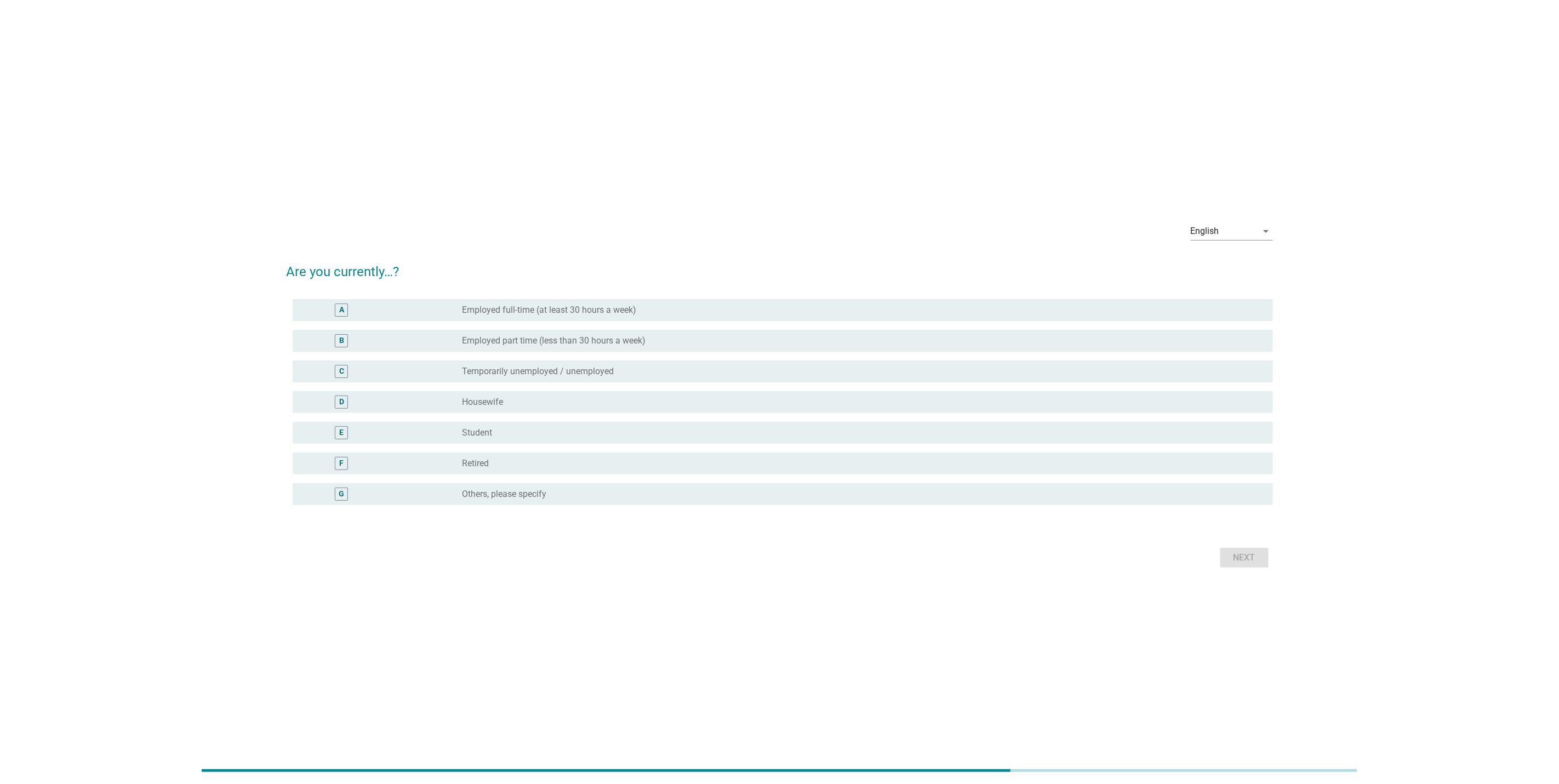
click at [375, 313] on div "A" at bounding box center [342, 309] width 80 height 13
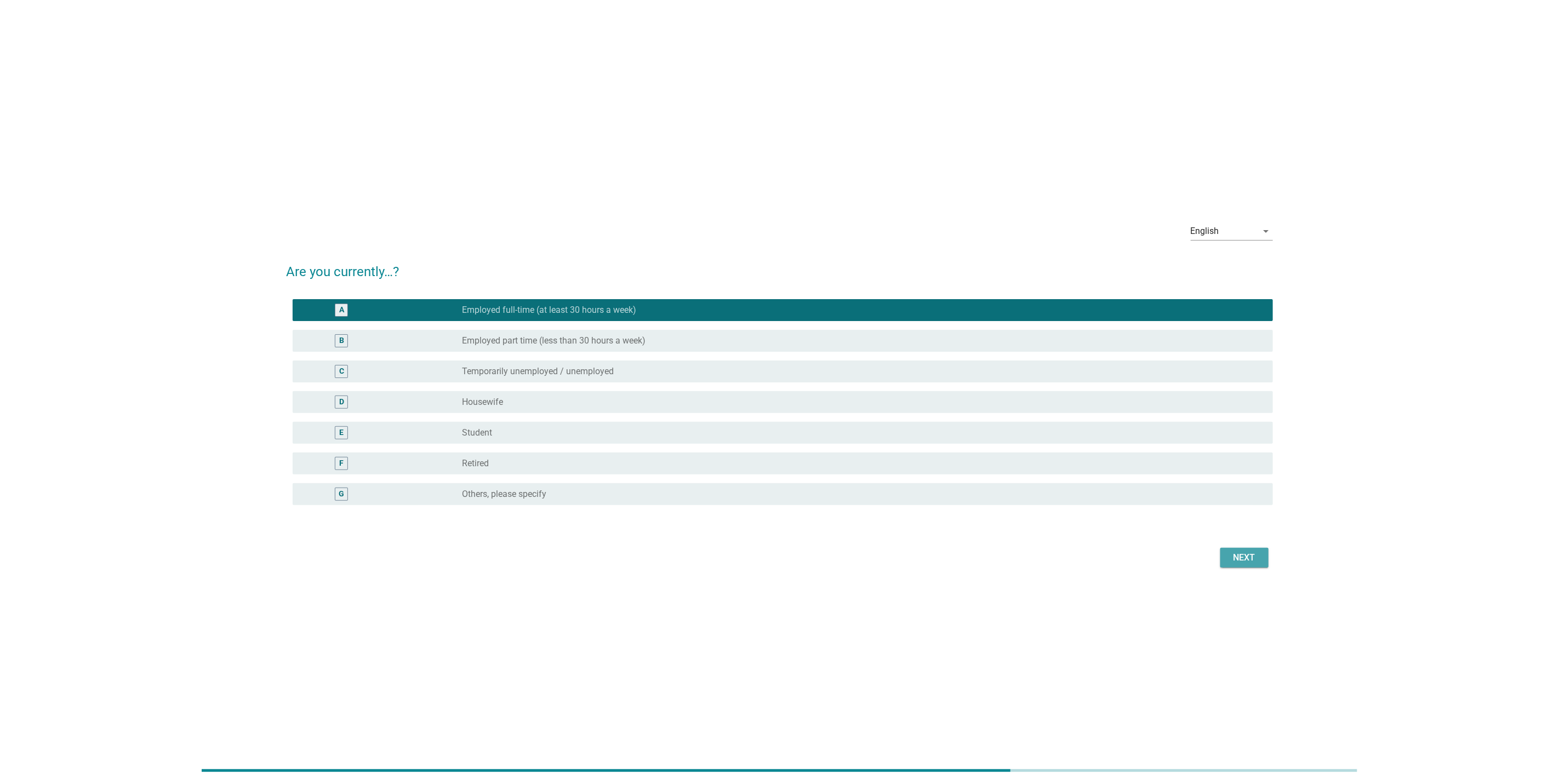
click at [1222, 552] on button "Next" at bounding box center [1244, 558] width 48 height 20
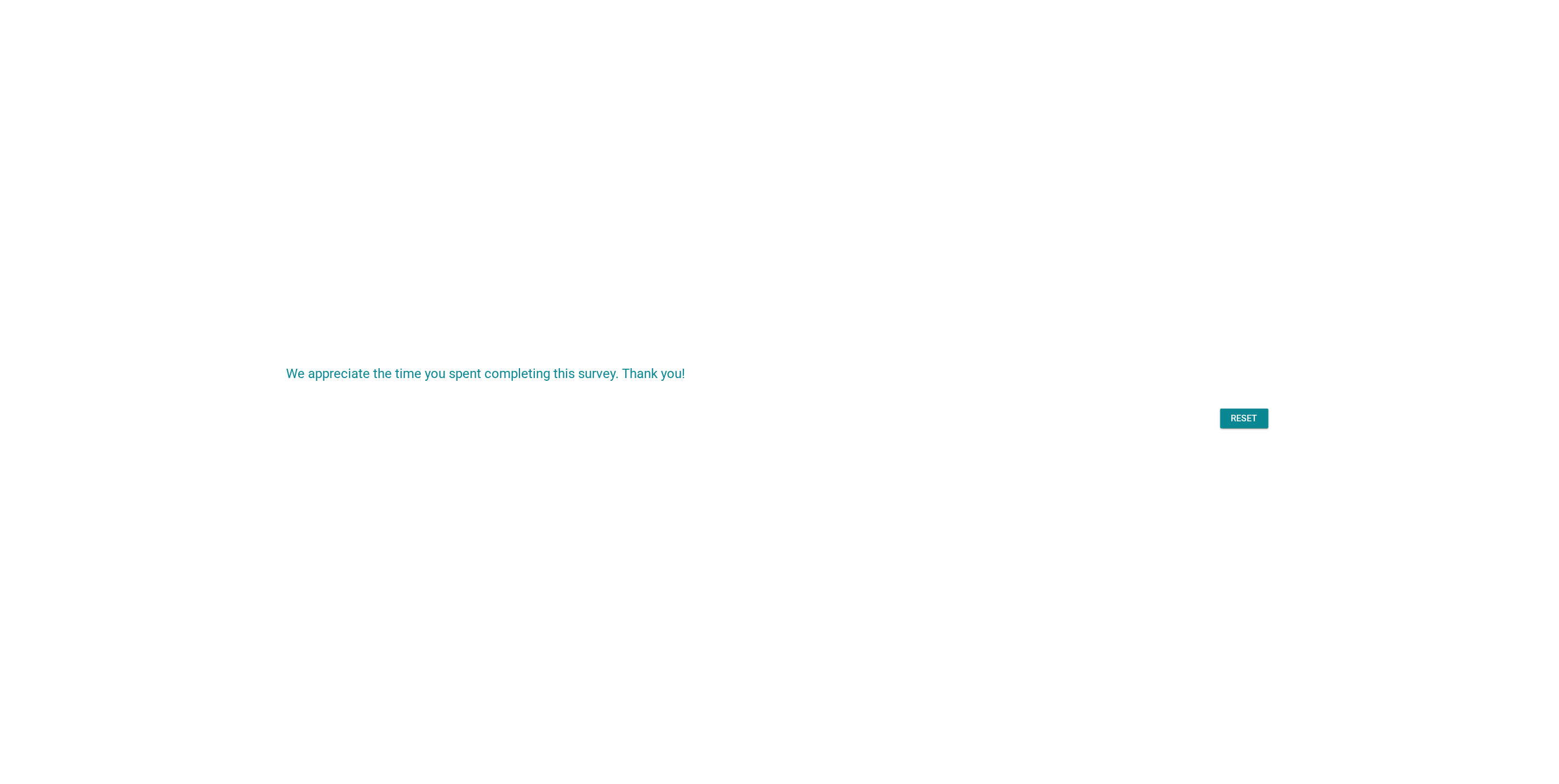
click at [1250, 419] on div "Reset" at bounding box center [1244, 418] width 31 height 13
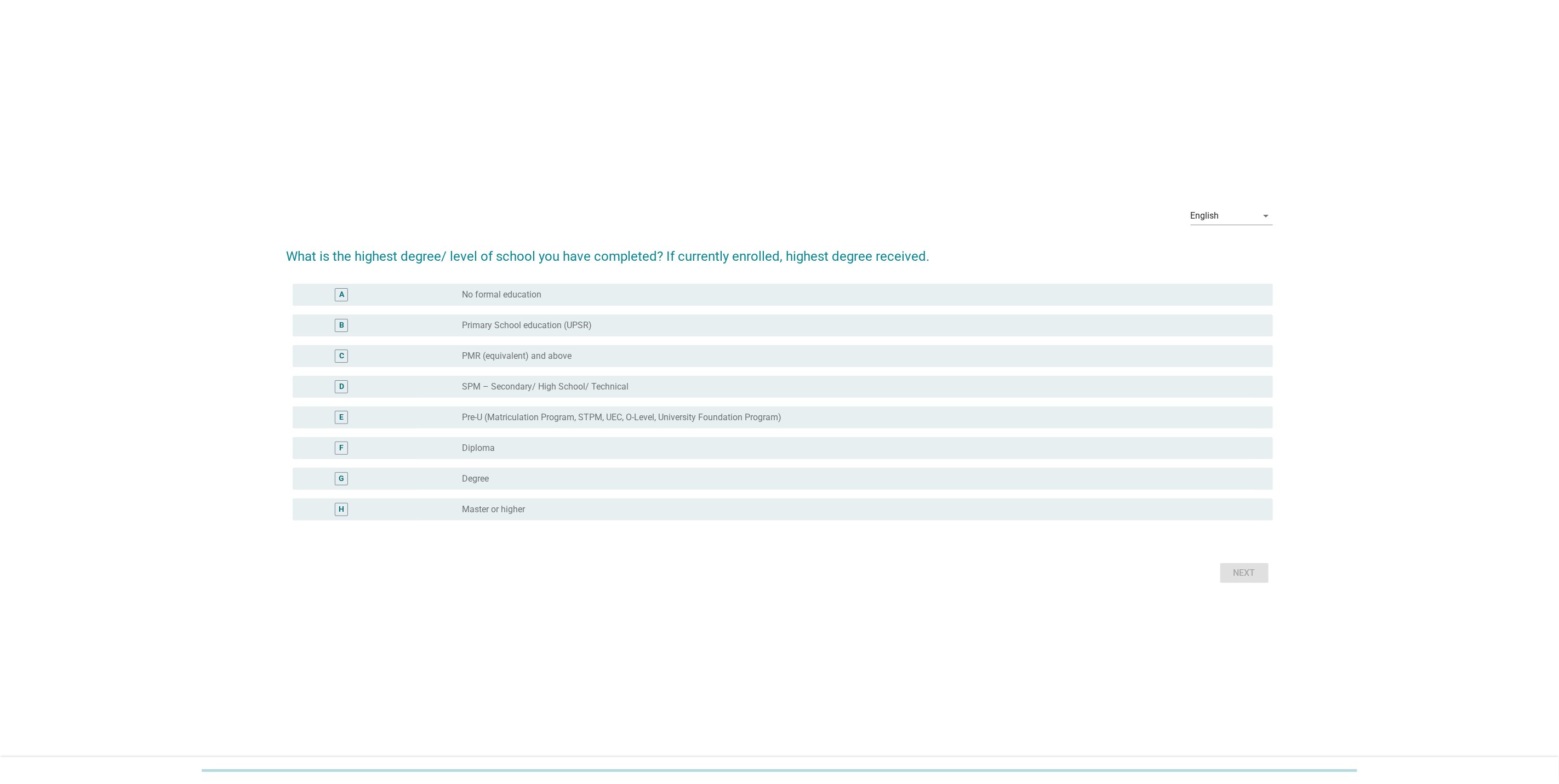
click at [543, 327] on label "Primary School education (UPSR)" at bounding box center [527, 325] width 130 height 11
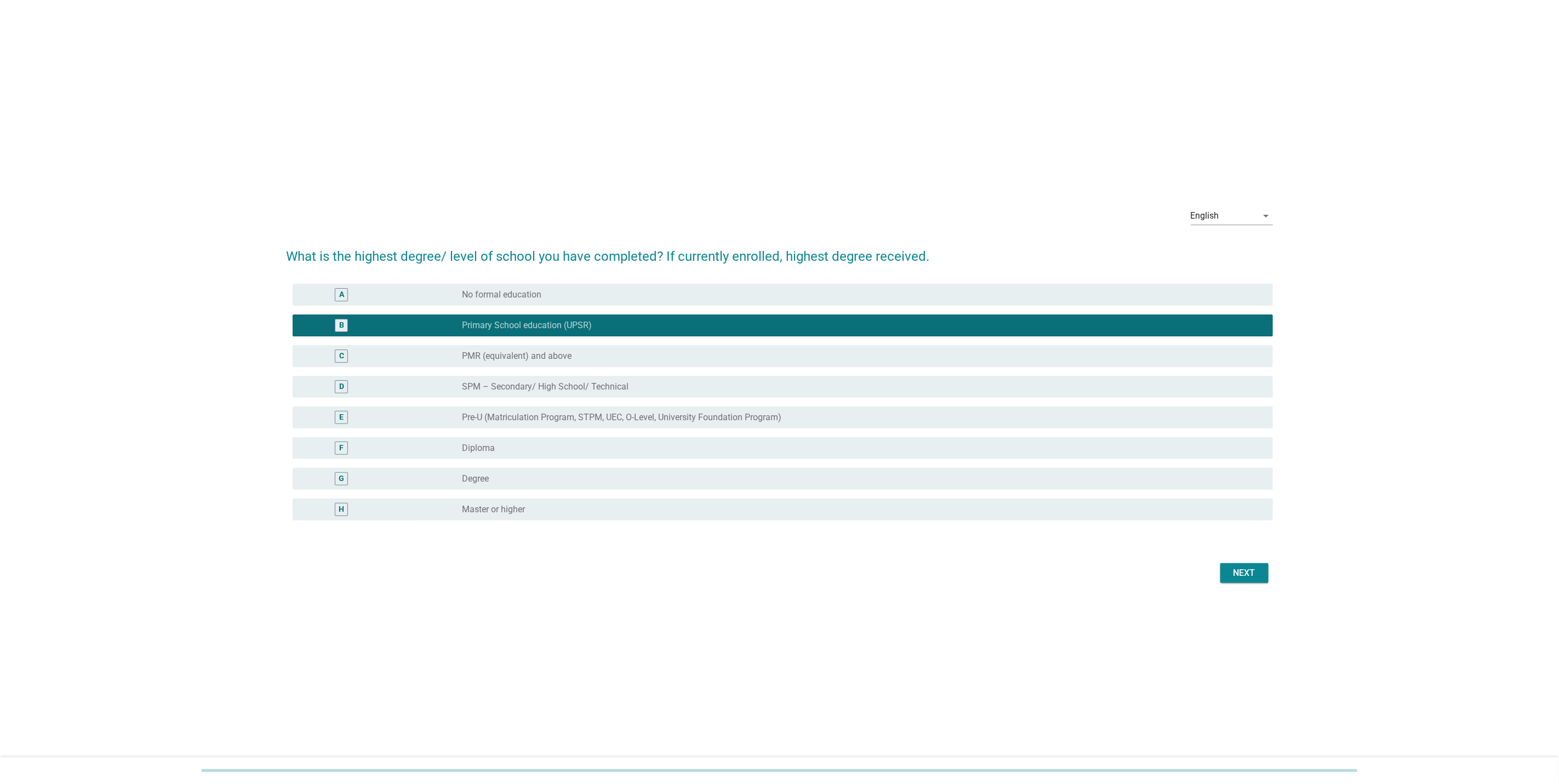
click at [543, 470] on div "G radio_button_unchecked Degree" at bounding box center [783, 479] width 980 height 22
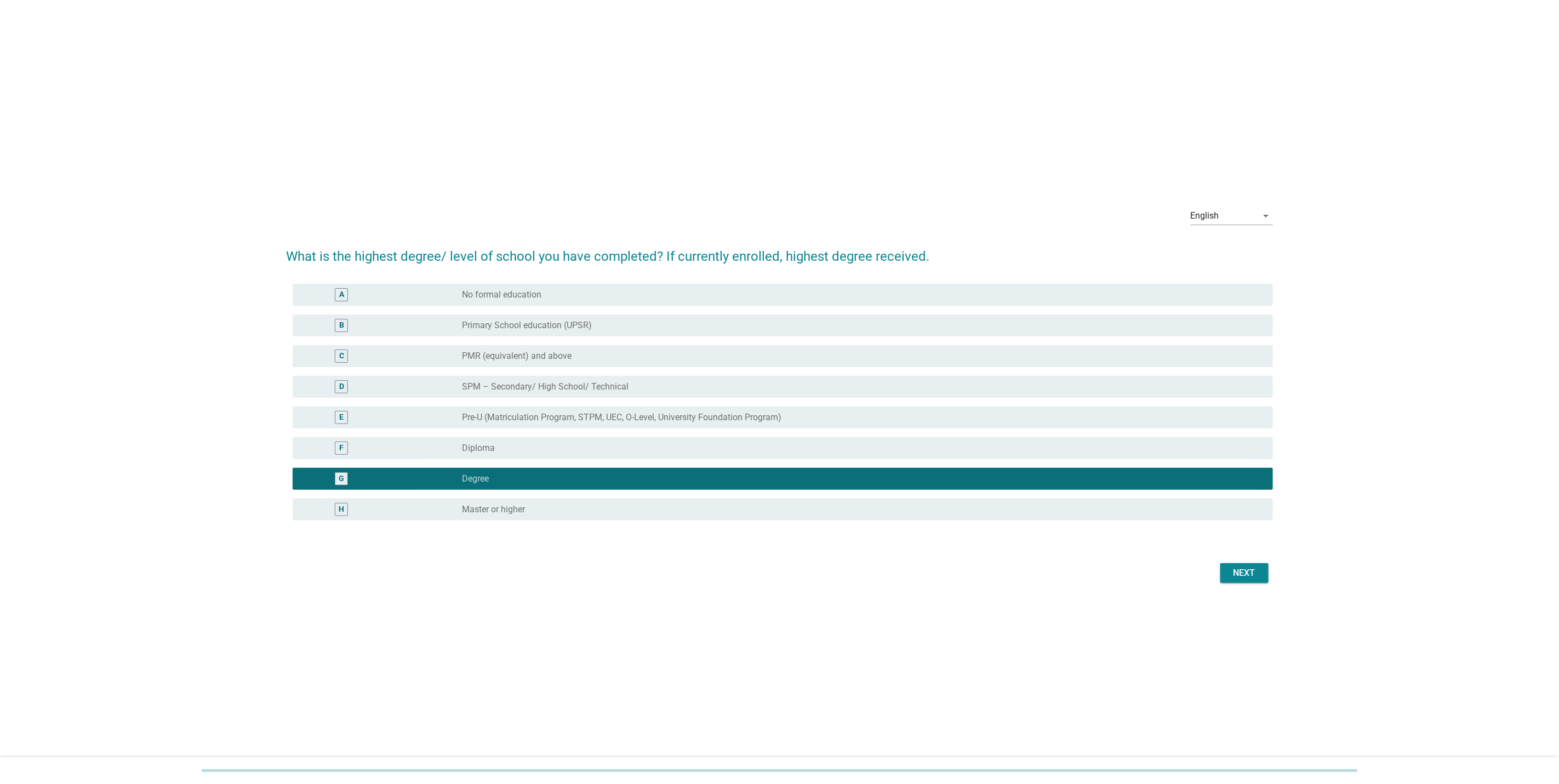
click at [1246, 574] on div "Next" at bounding box center [1244, 573] width 31 height 13
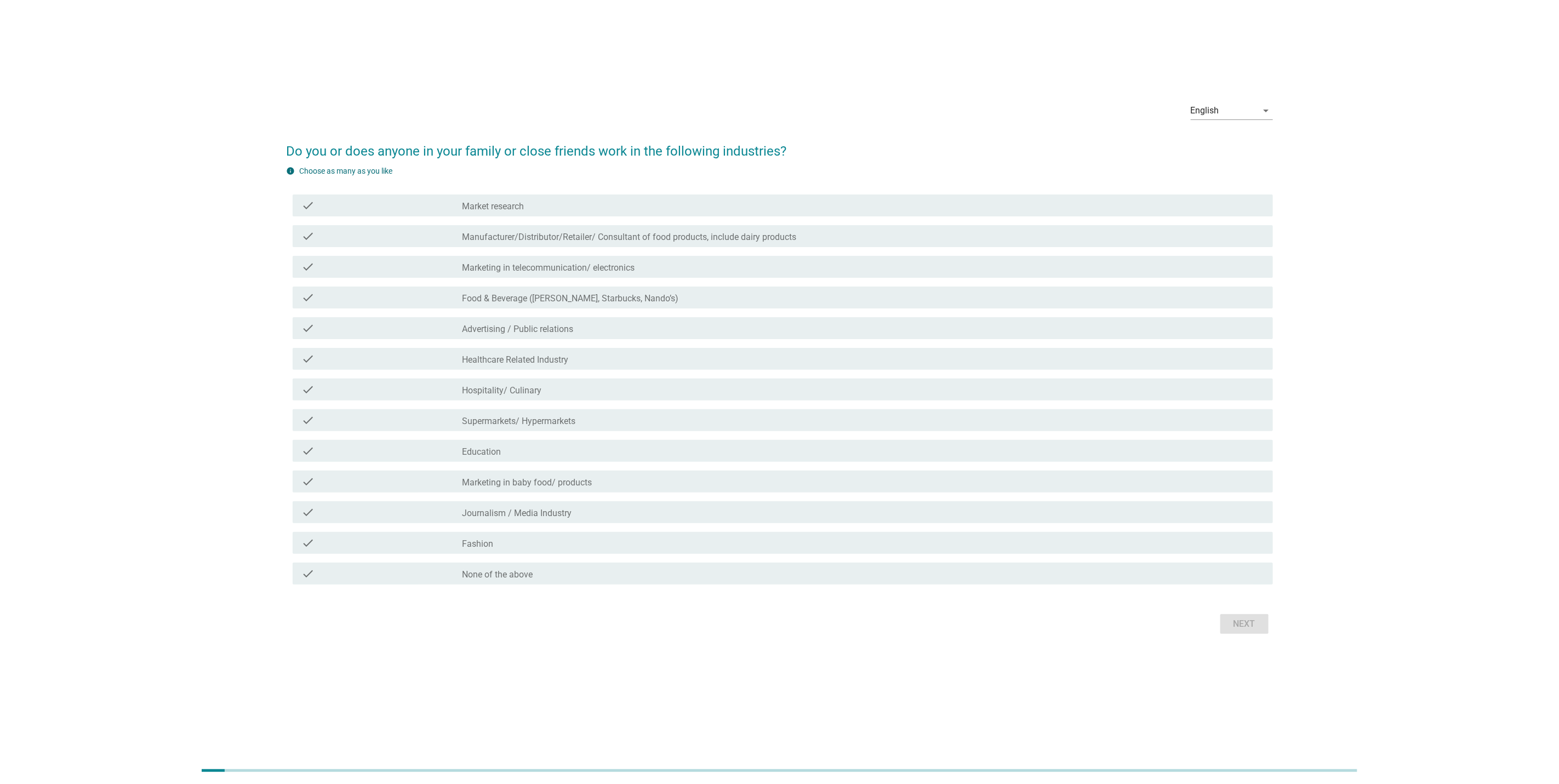
click at [505, 573] on label "None of the above" at bounding box center [497, 575] width 70 height 11
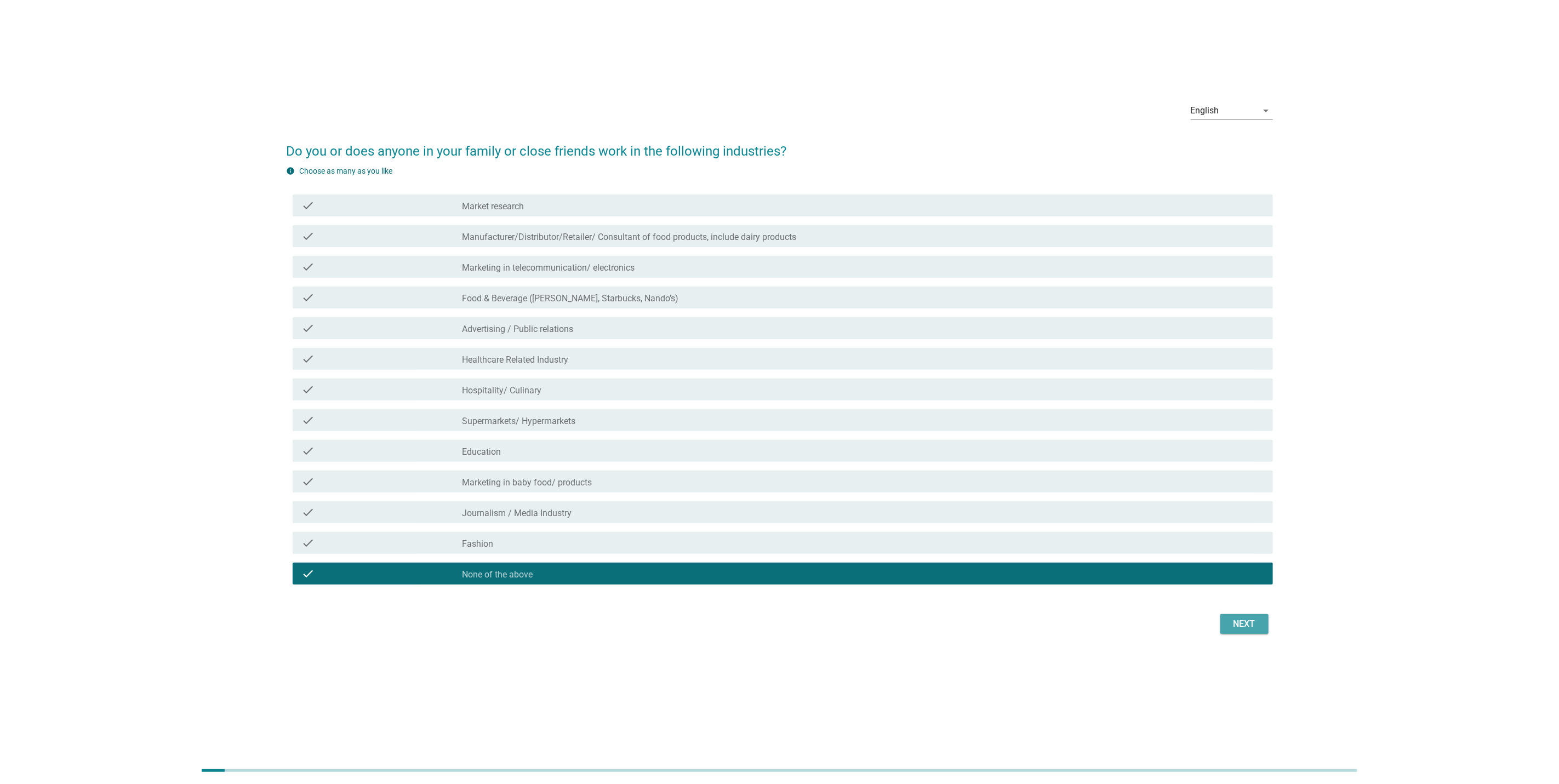
click at [1221, 614] on button "Next" at bounding box center [1244, 624] width 48 height 20
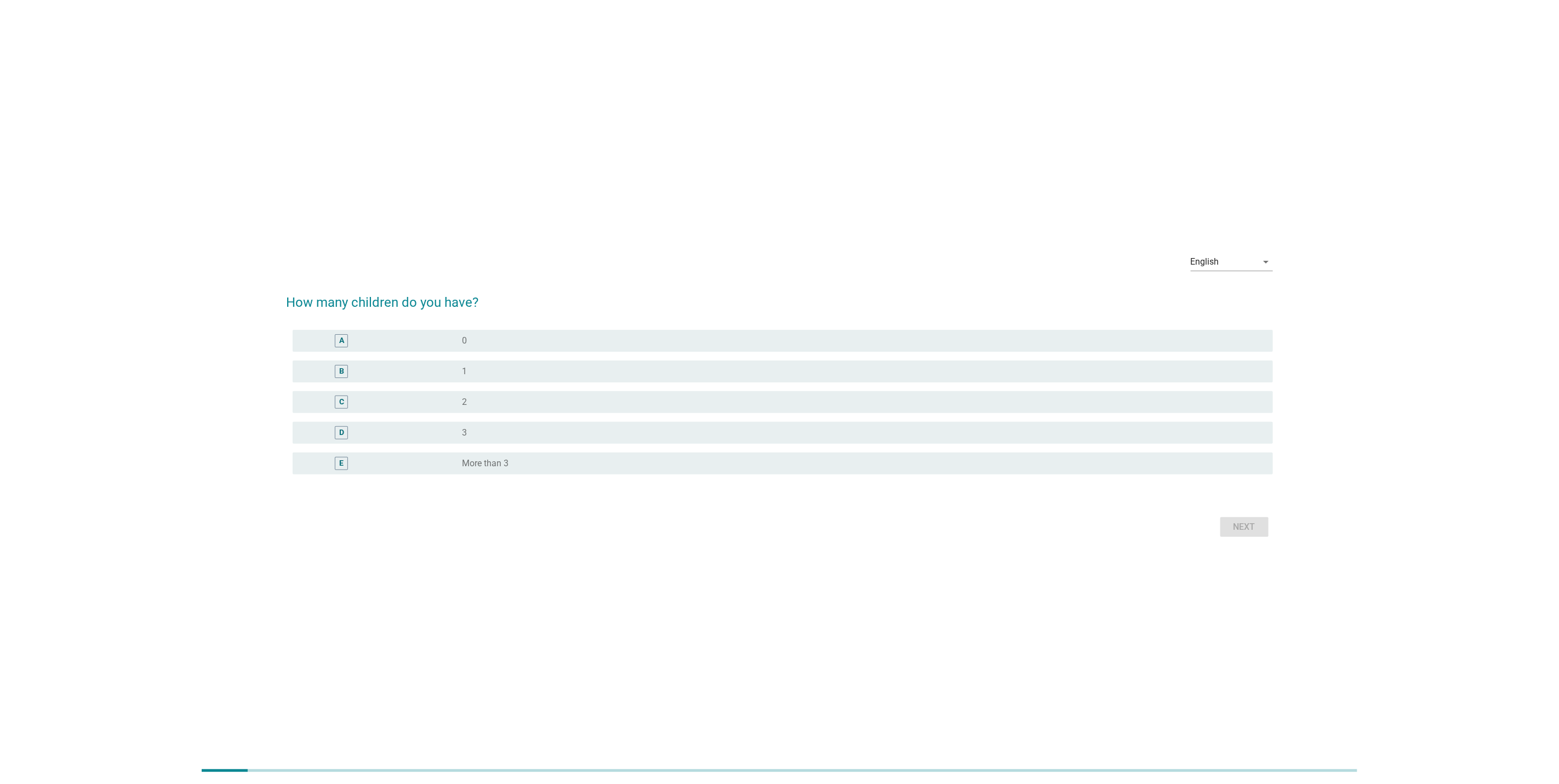
click at [562, 460] on div "radio_button_unchecked More than 3" at bounding box center [858, 463] width 793 height 11
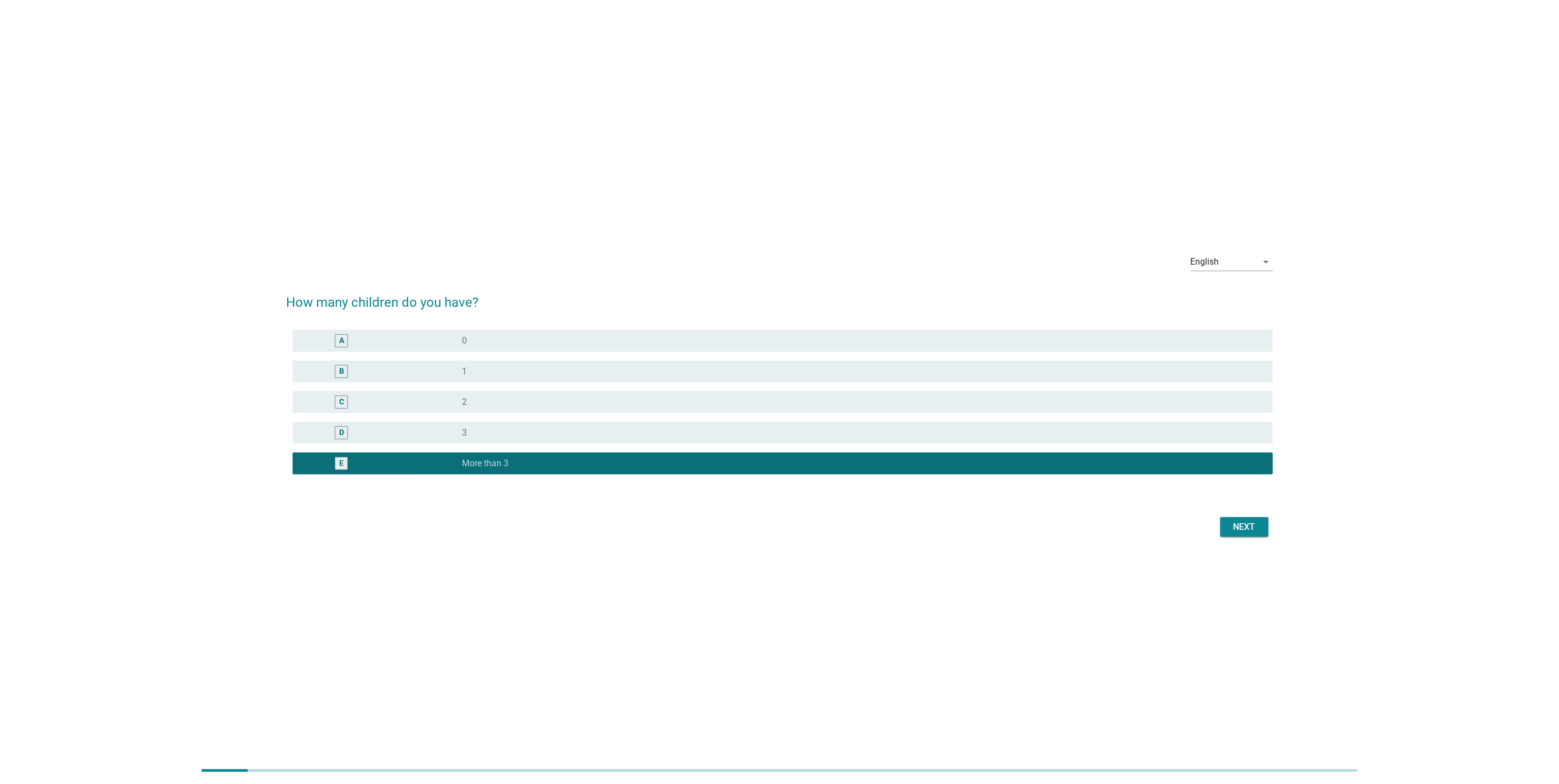
click at [1245, 530] on div "Next" at bounding box center [1244, 527] width 31 height 13
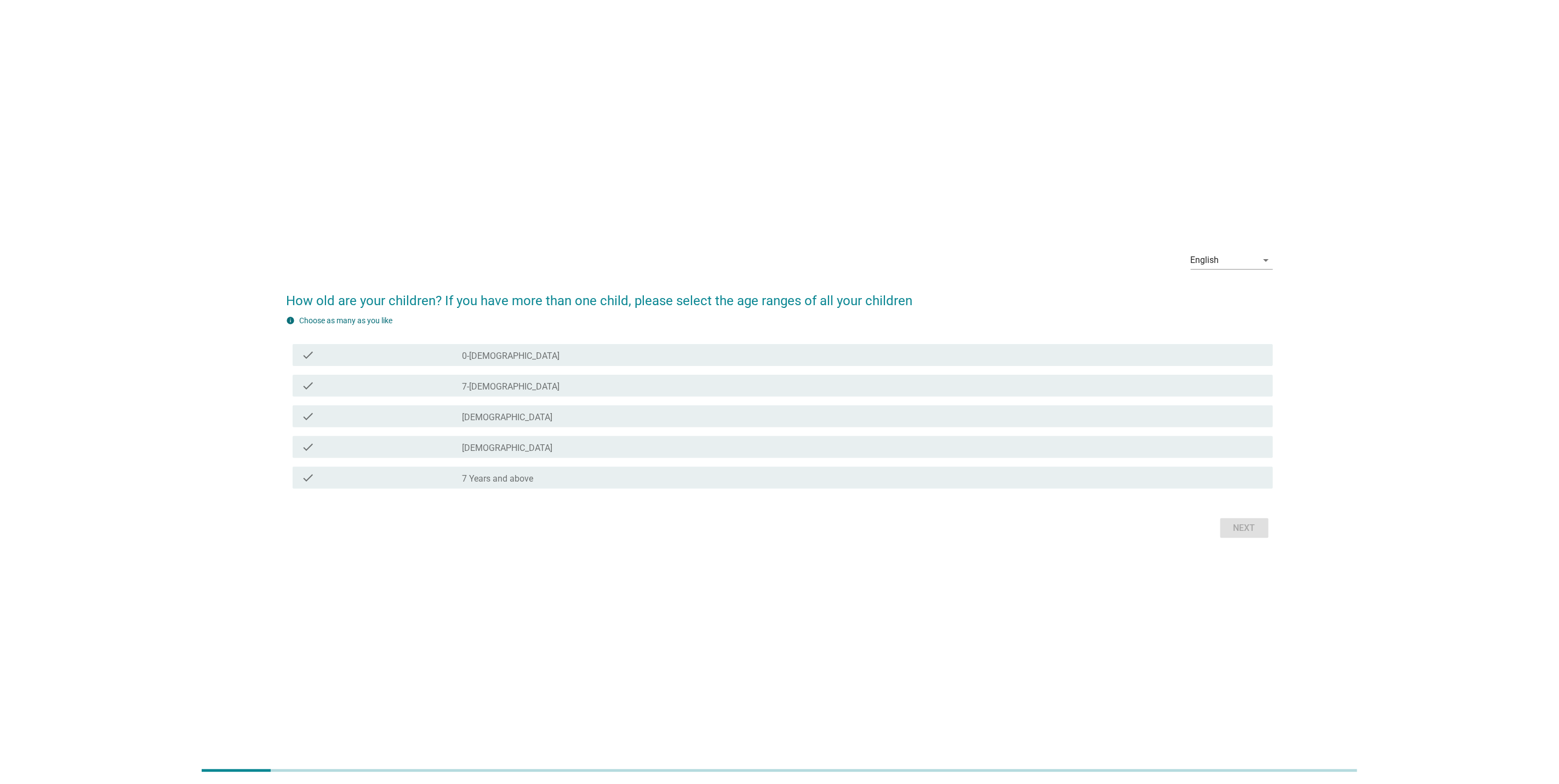
click at [503, 418] on label "[DEMOGRAPHIC_DATA]" at bounding box center [507, 417] width 90 height 11
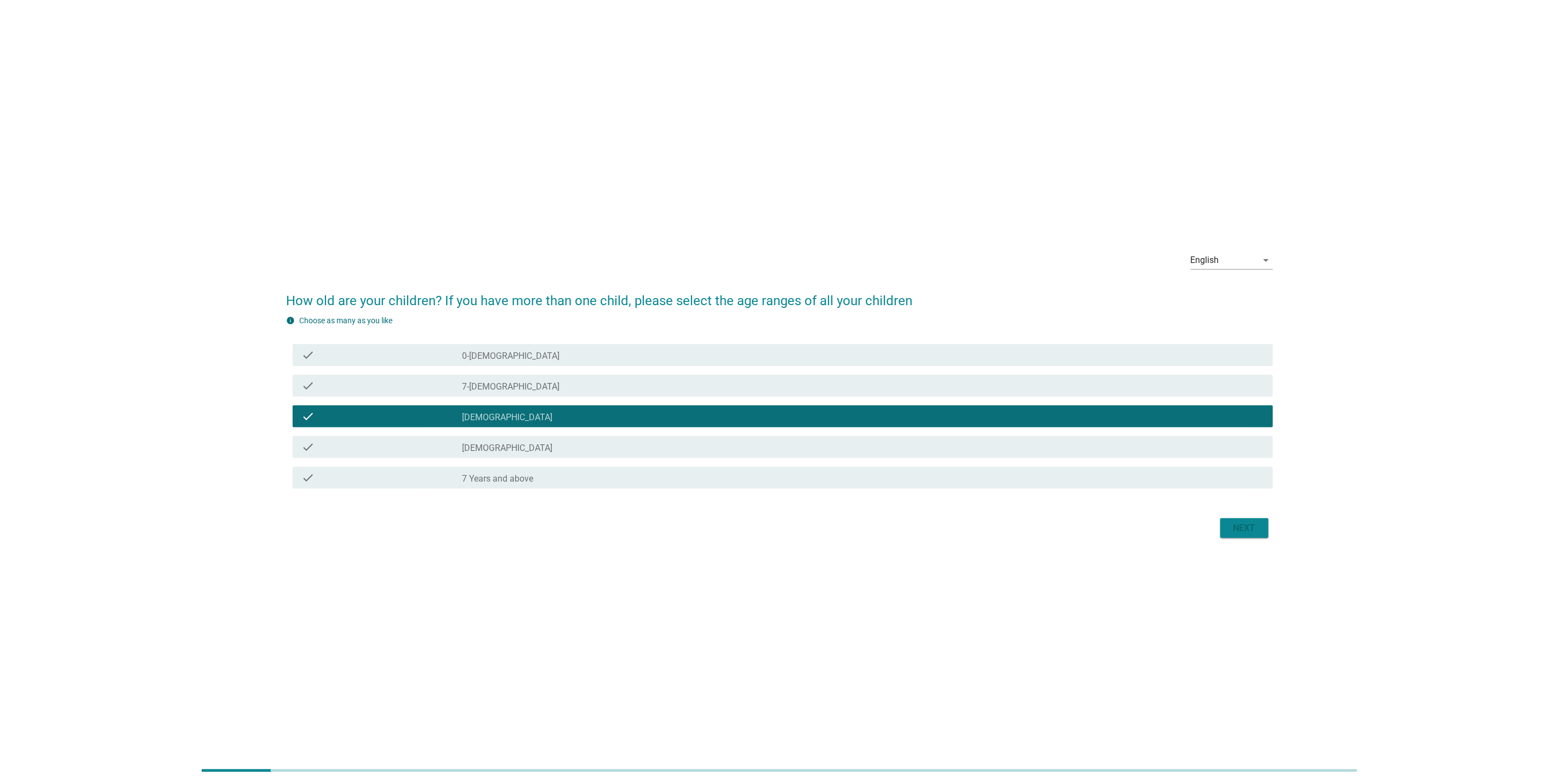
click at [646, 388] on div "check_box_outline_blank 7-[DEMOGRAPHIC_DATA]" at bounding box center [863, 385] width 802 height 13
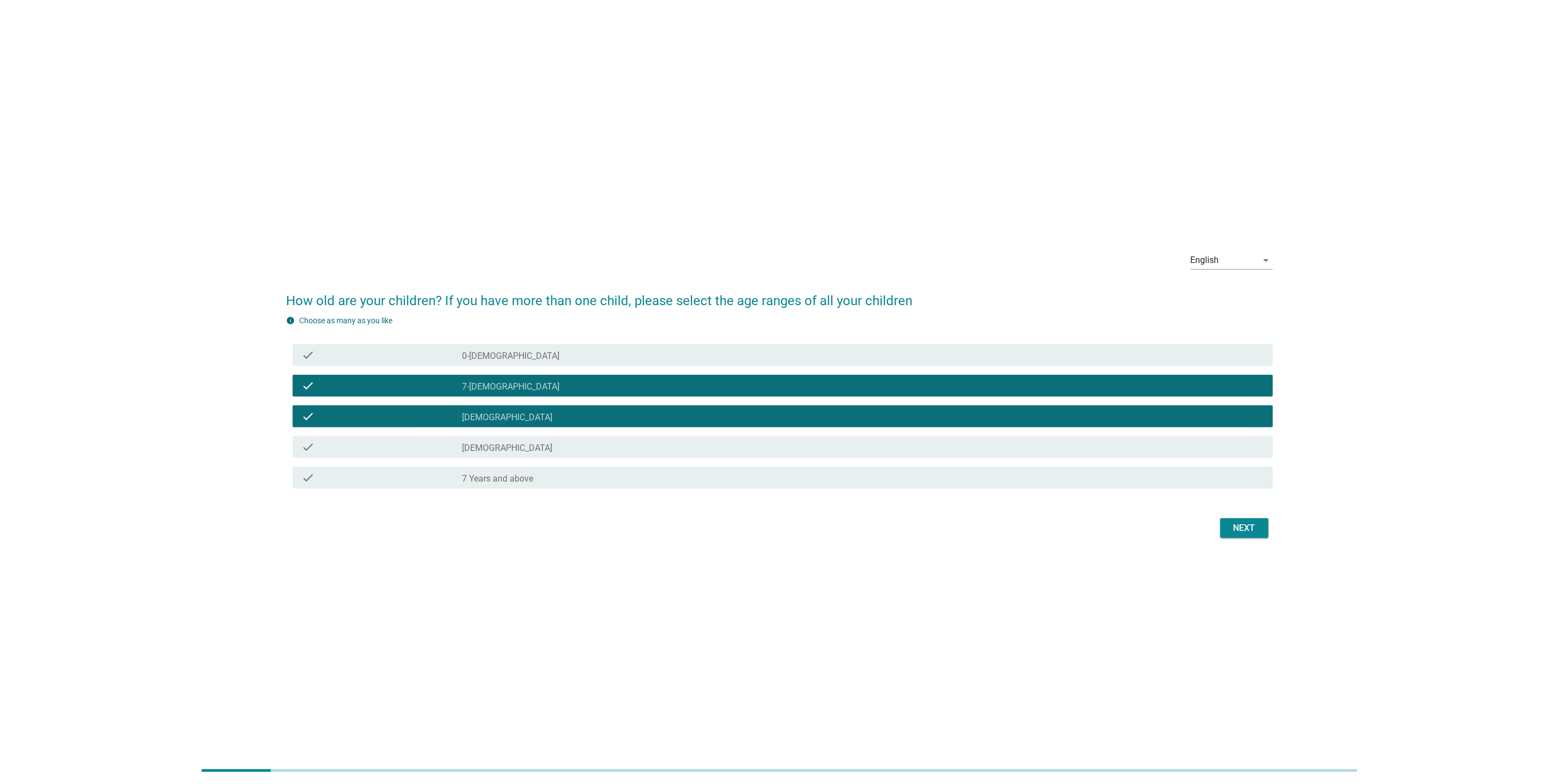
click at [636, 438] on div "check check_box_outline_blank [DEMOGRAPHIC_DATA]" at bounding box center [783, 447] width 980 height 22
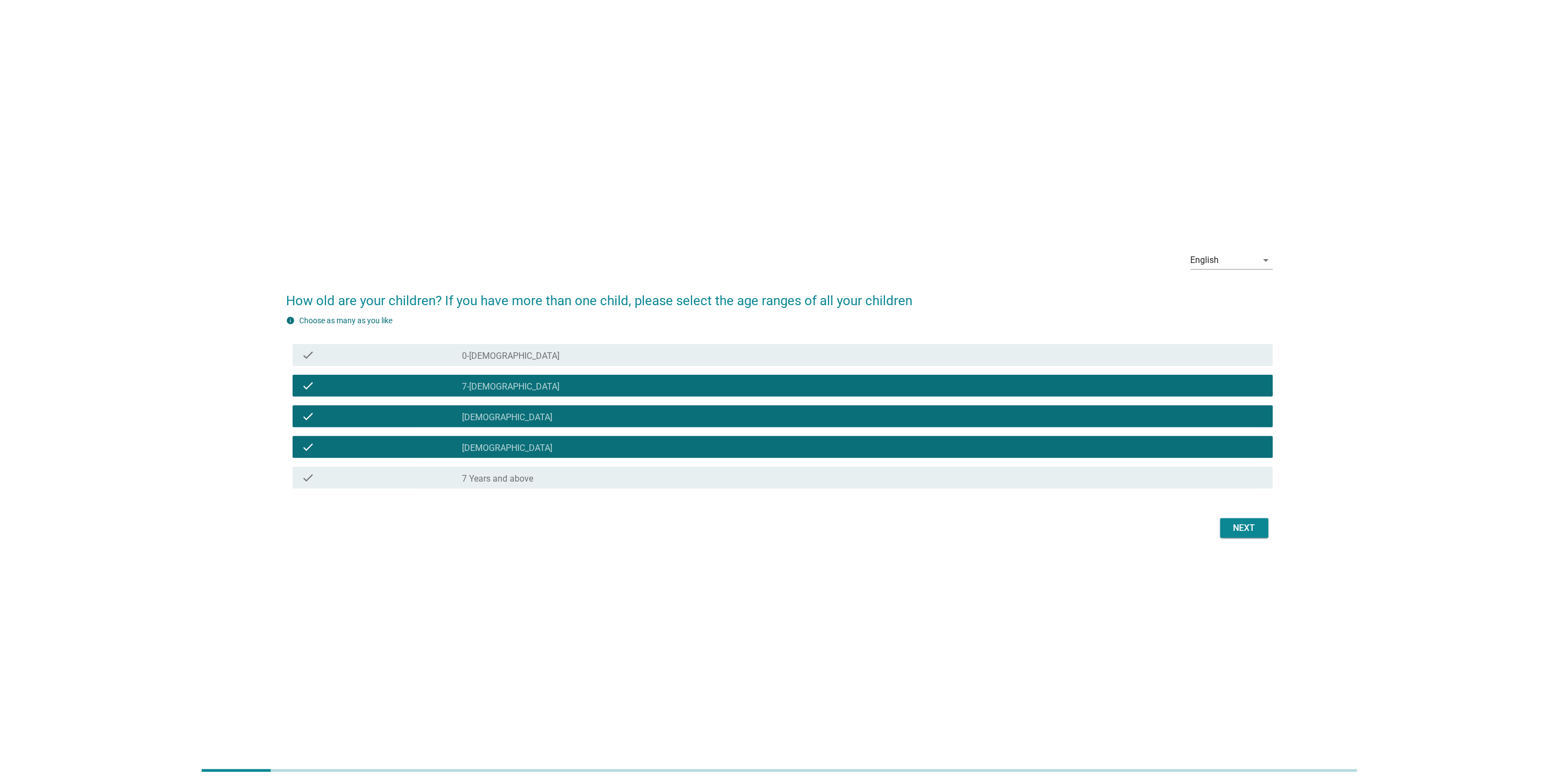
click at [1251, 541] on div "English arrow_drop_down How old are your children? If you have more than one ch…" at bounding box center [780, 392] width 1005 height 316
click at [1248, 528] on div "Next" at bounding box center [1244, 528] width 31 height 13
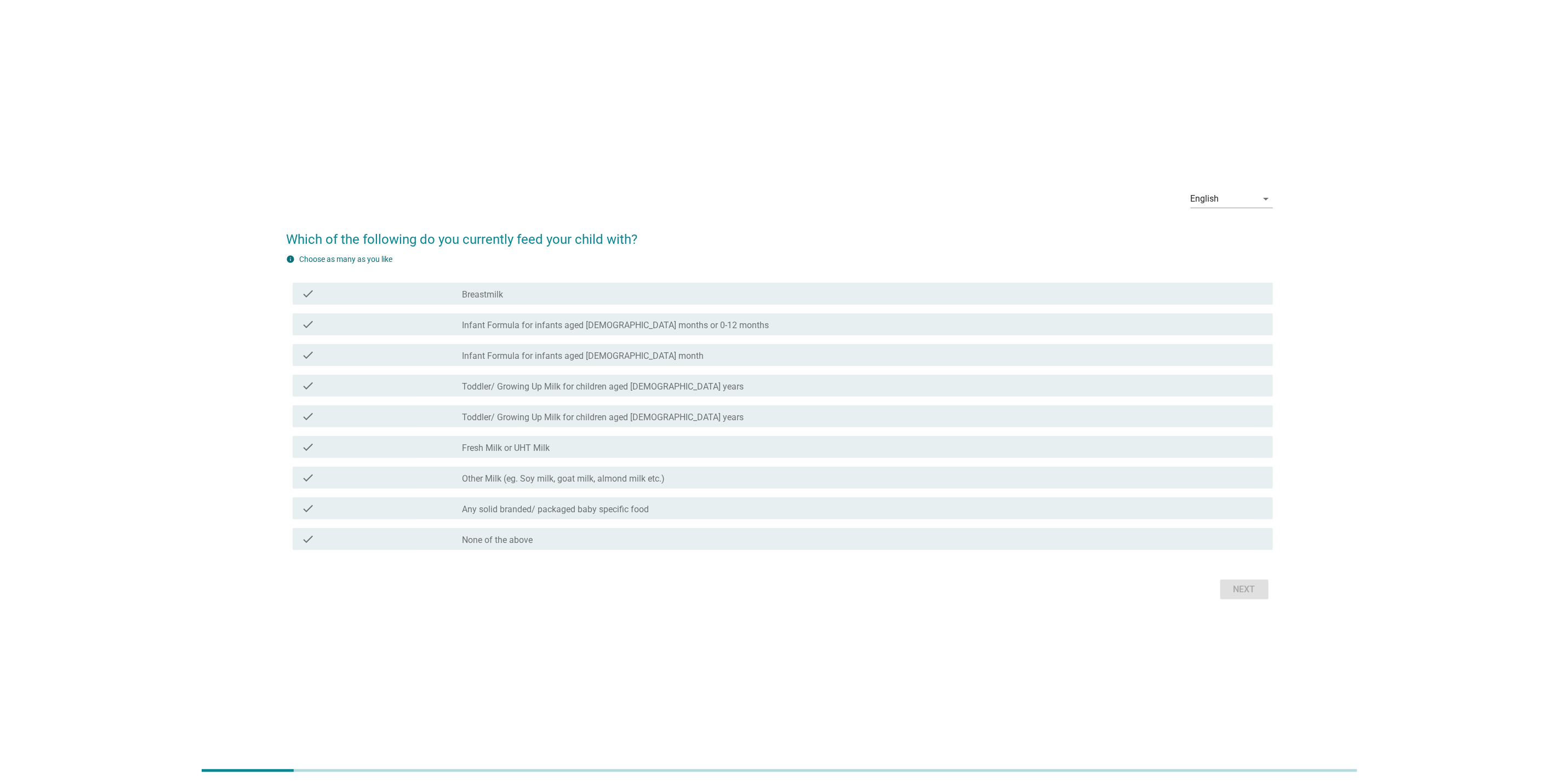
click at [539, 355] on label "Infant Formula for infants aged [DEMOGRAPHIC_DATA] month" at bounding box center [583, 356] width 242 height 11
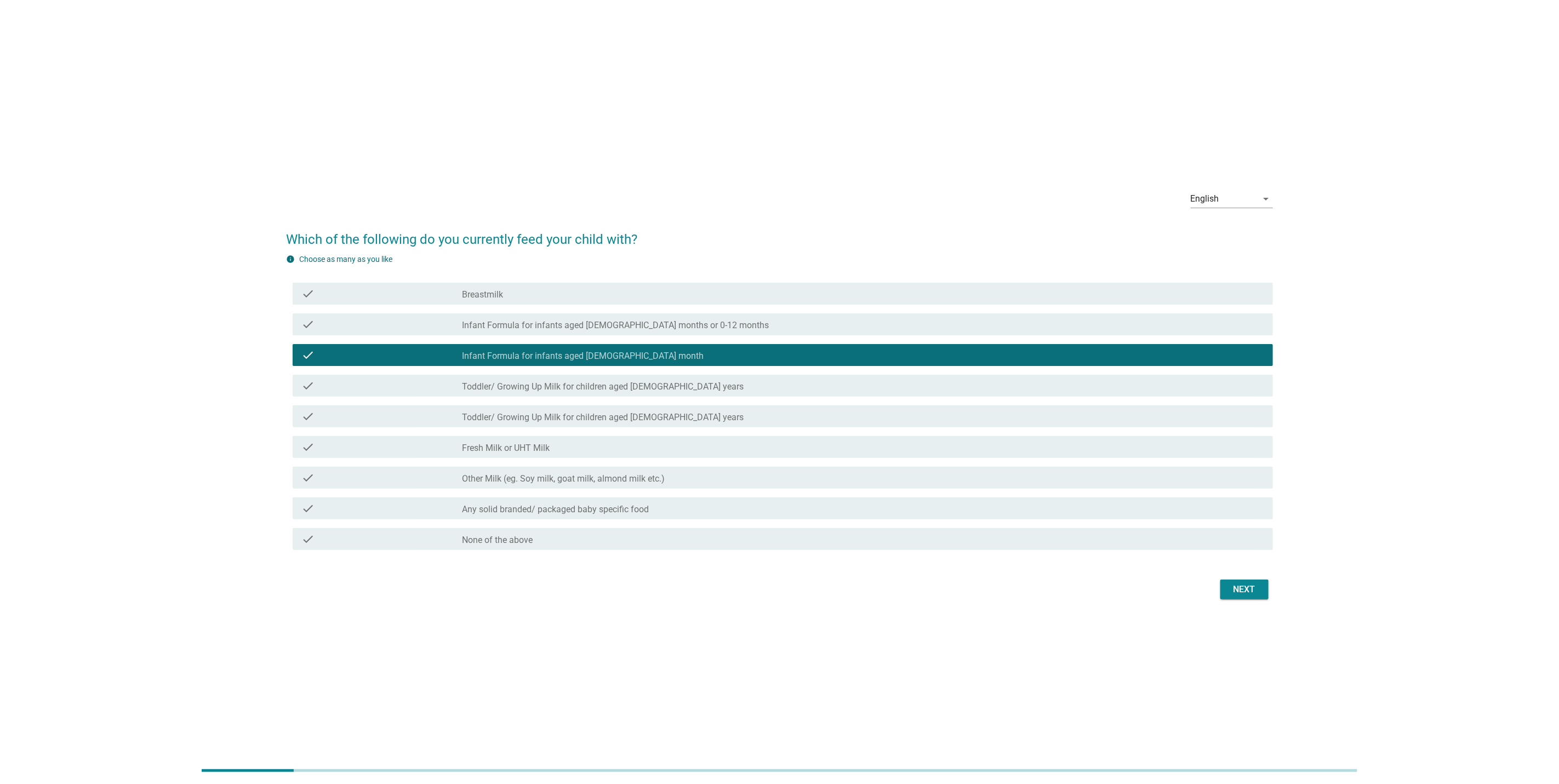
click at [539, 378] on div "check check_box_outline_blank Toddler/ Growing Up Milk for children aged [DEMOG…" at bounding box center [783, 386] width 980 height 22
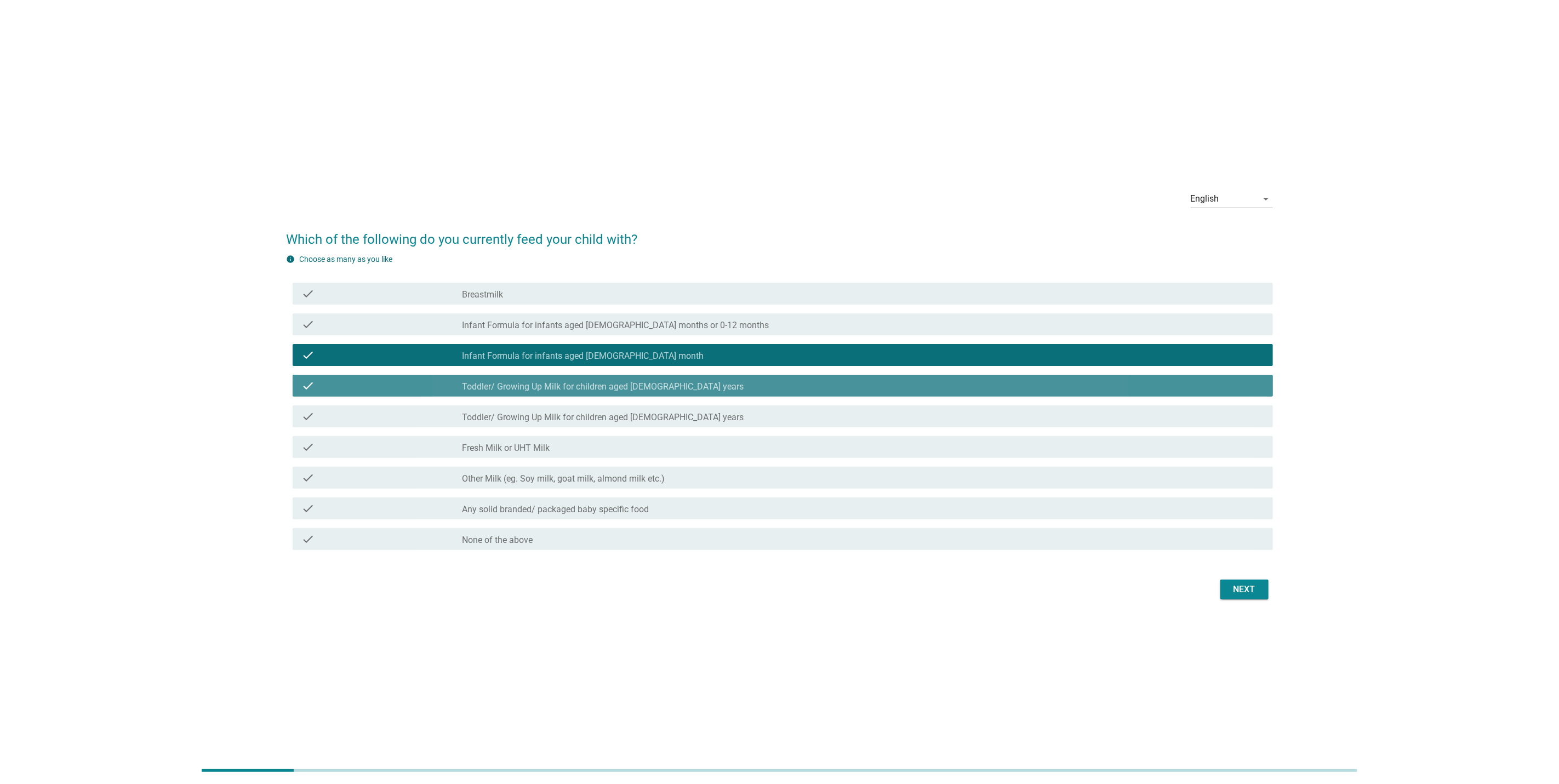
click at [538, 414] on label "Toddler/ Growing Up Milk for children aged [DEMOGRAPHIC_DATA] years" at bounding box center [603, 417] width 282 height 11
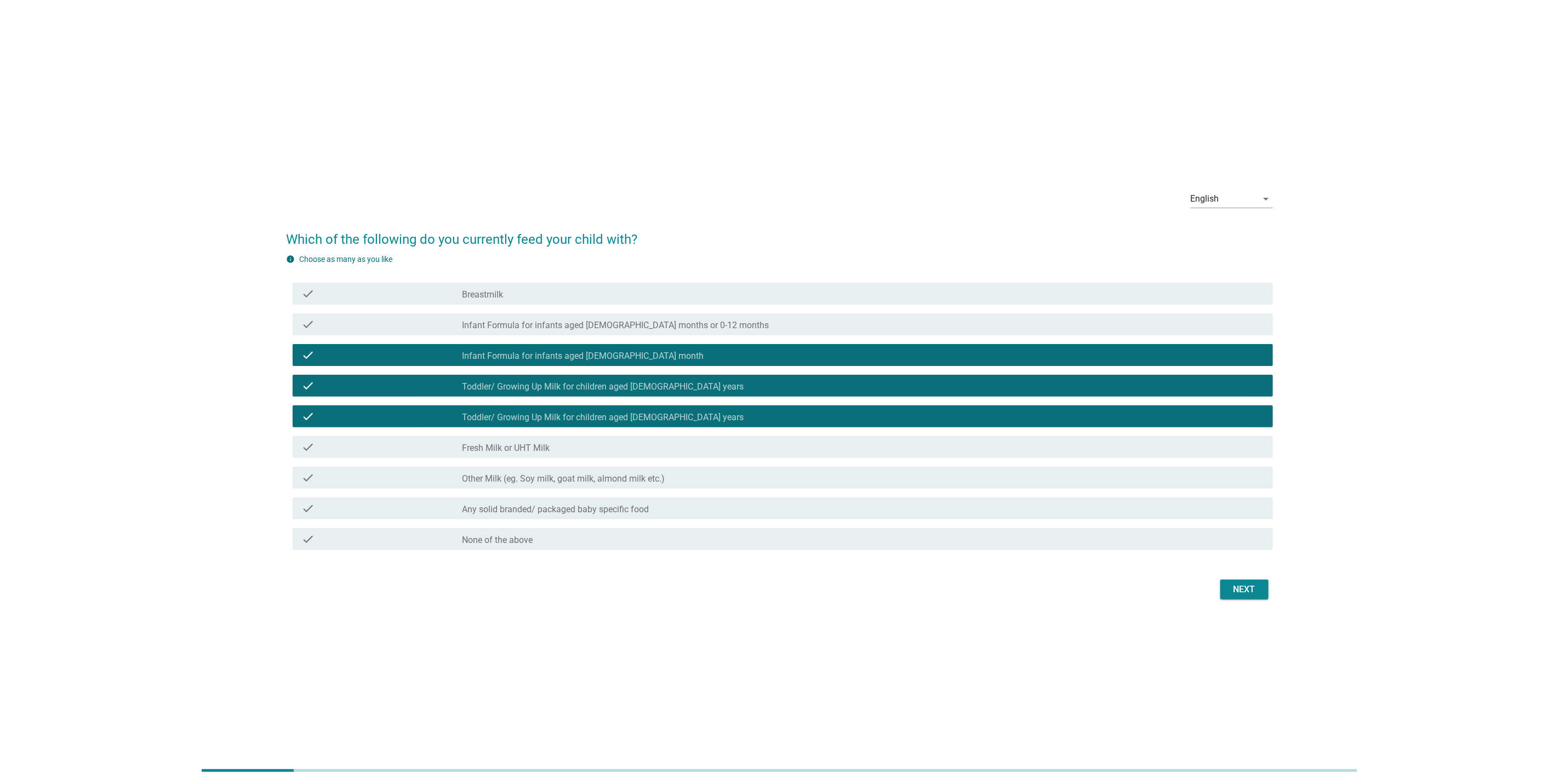
click at [1247, 583] on div "English arrow_drop_down Which of the following do you currently feed your child…" at bounding box center [780, 391] width 1005 height 439
click at [1247, 583] on div "Next" at bounding box center [1244, 589] width 31 height 13
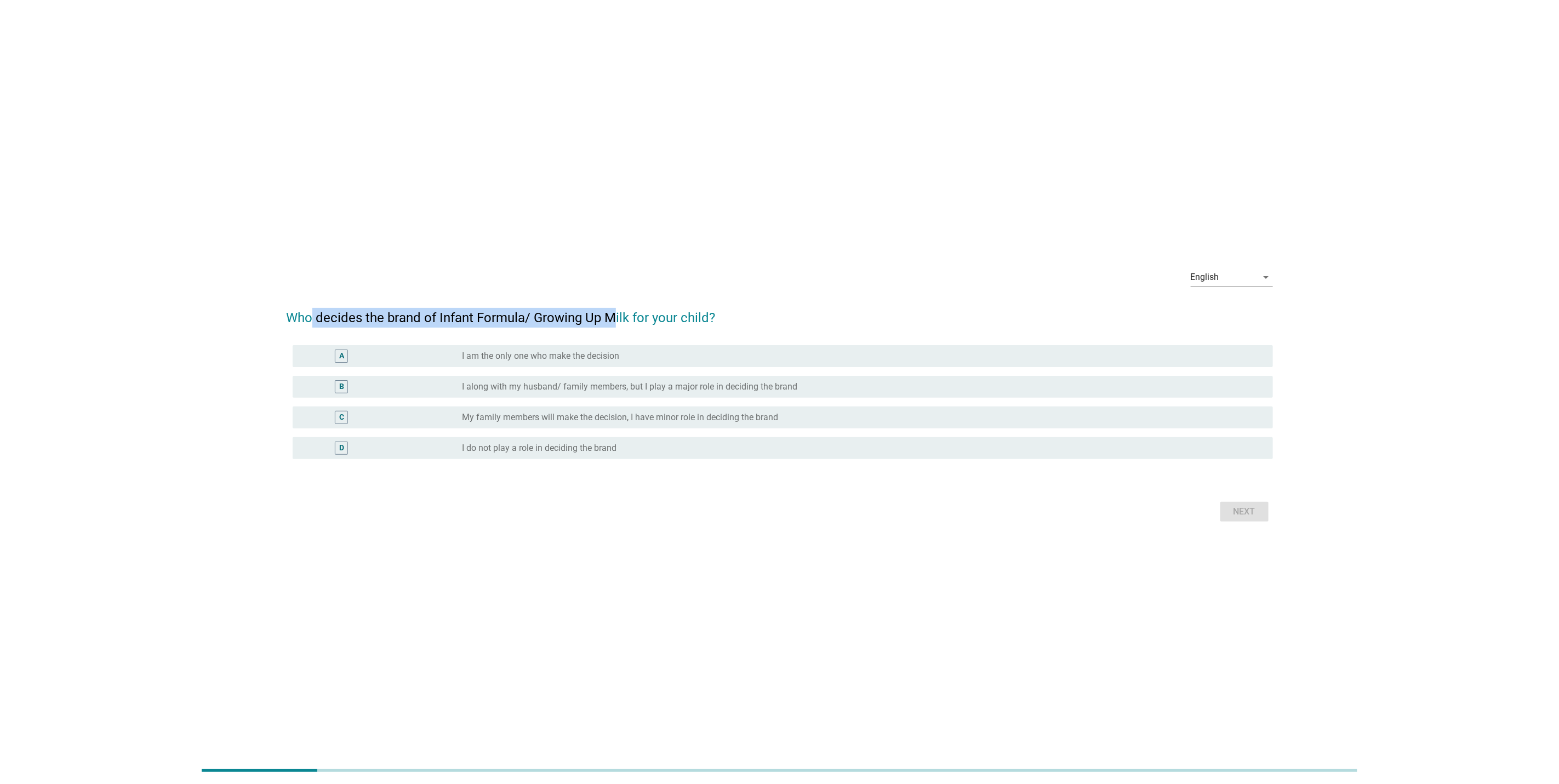
drag, startPoint x: 316, startPoint y: 317, endPoint x: 649, endPoint y: 322, distance: 333.0
click at [649, 322] on h2 "Who decides the brand of Infant Formula/ Growing Up Milk for your child?" at bounding box center [780, 312] width 987 height 31
click at [619, 362] on div "radio_button_unchecked I am the only one who make the decision" at bounding box center [863, 356] width 802 height 13
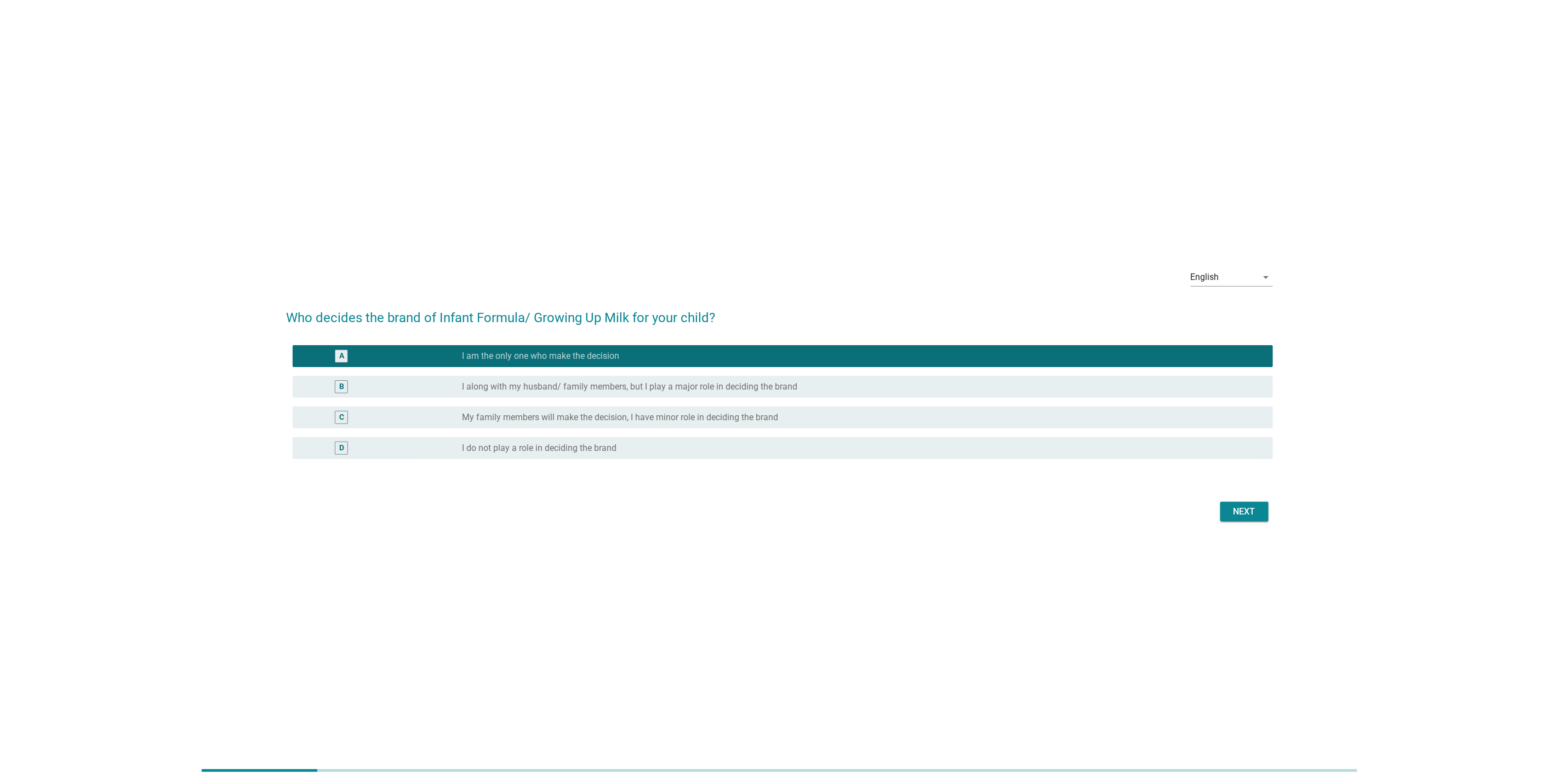
click at [1245, 518] on button "Next" at bounding box center [1244, 512] width 48 height 20
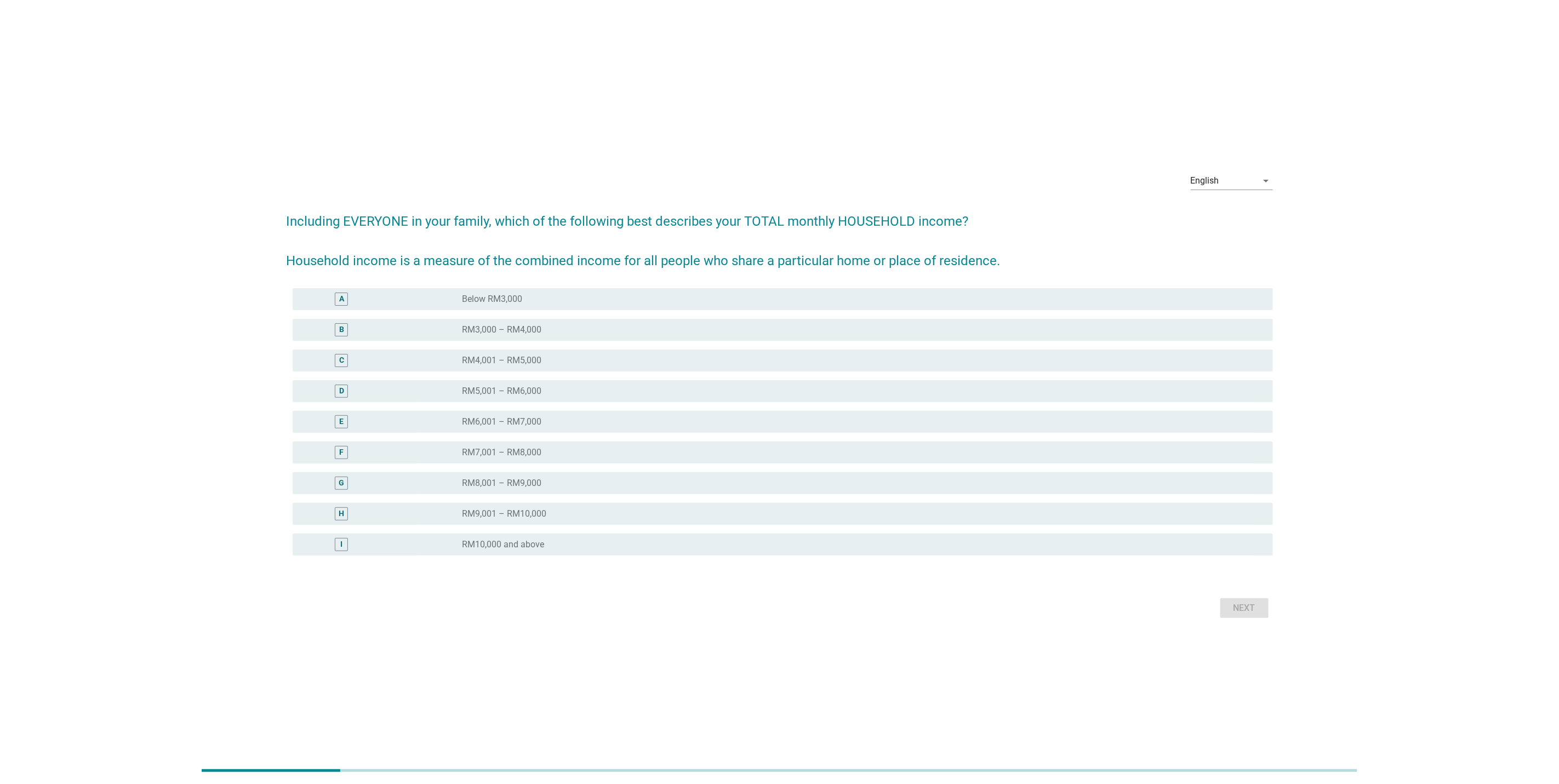
click at [618, 378] on div "D radio_button_unchecked RM5,001 – RM6,000" at bounding box center [780, 391] width 987 height 31
click at [633, 383] on div "D radio_button_unchecked RM5,001 – RM6,000" at bounding box center [783, 391] width 980 height 22
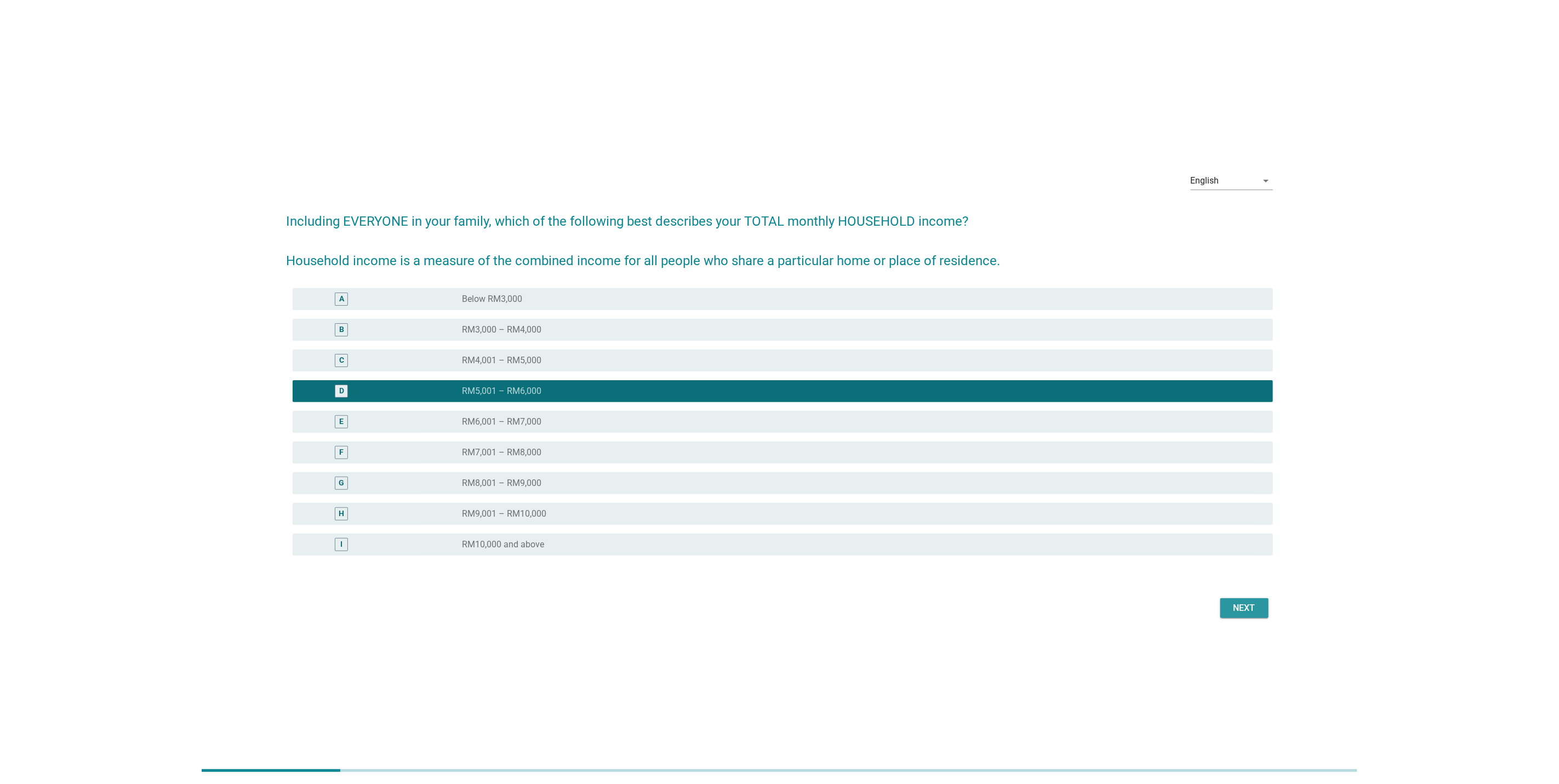
click at [1227, 603] on button "Next" at bounding box center [1244, 609] width 48 height 20
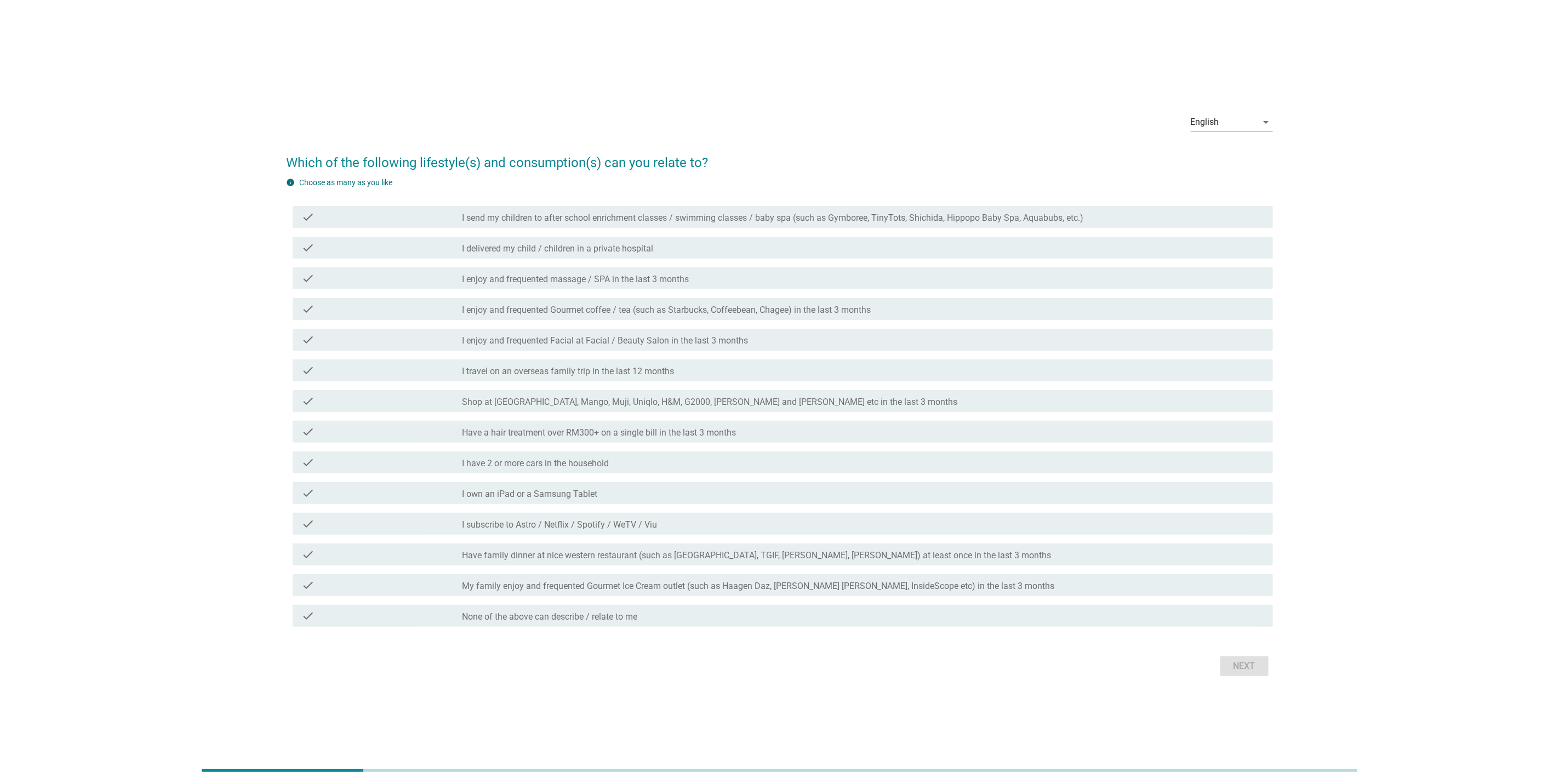
click at [616, 283] on label "I enjoy and frequented massage / SPA in the last 3 months" at bounding box center [575, 279] width 227 height 11
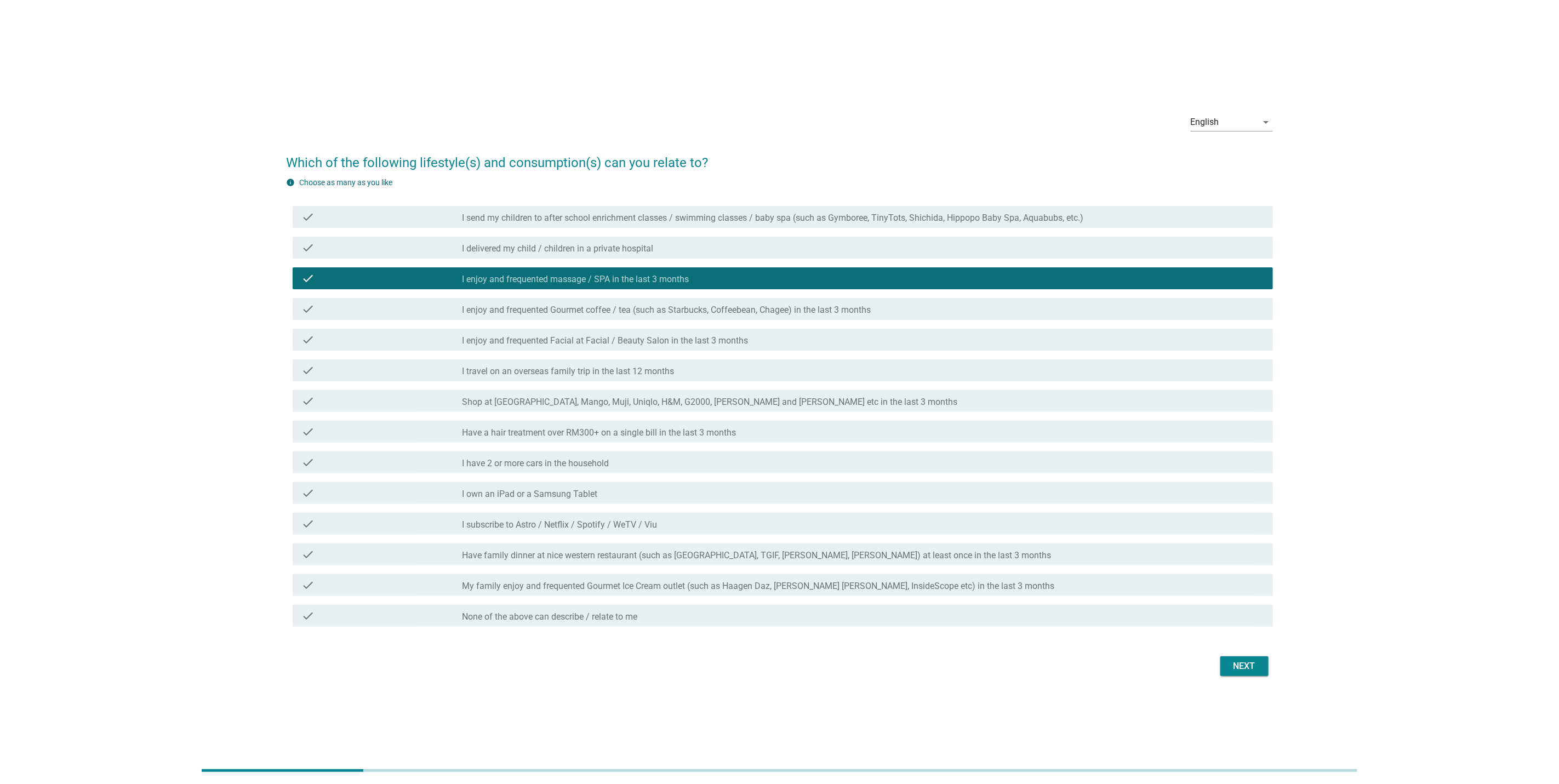
click at [865, 443] on div "check check_box_outline_blank Have a hair treatment over RM300+ on a single bil…" at bounding box center [780, 432] width 987 height 31
click at [1010, 500] on div "check check_box_outline_blank I own an iPad or a Samsung Tablet" at bounding box center [783, 493] width 980 height 22
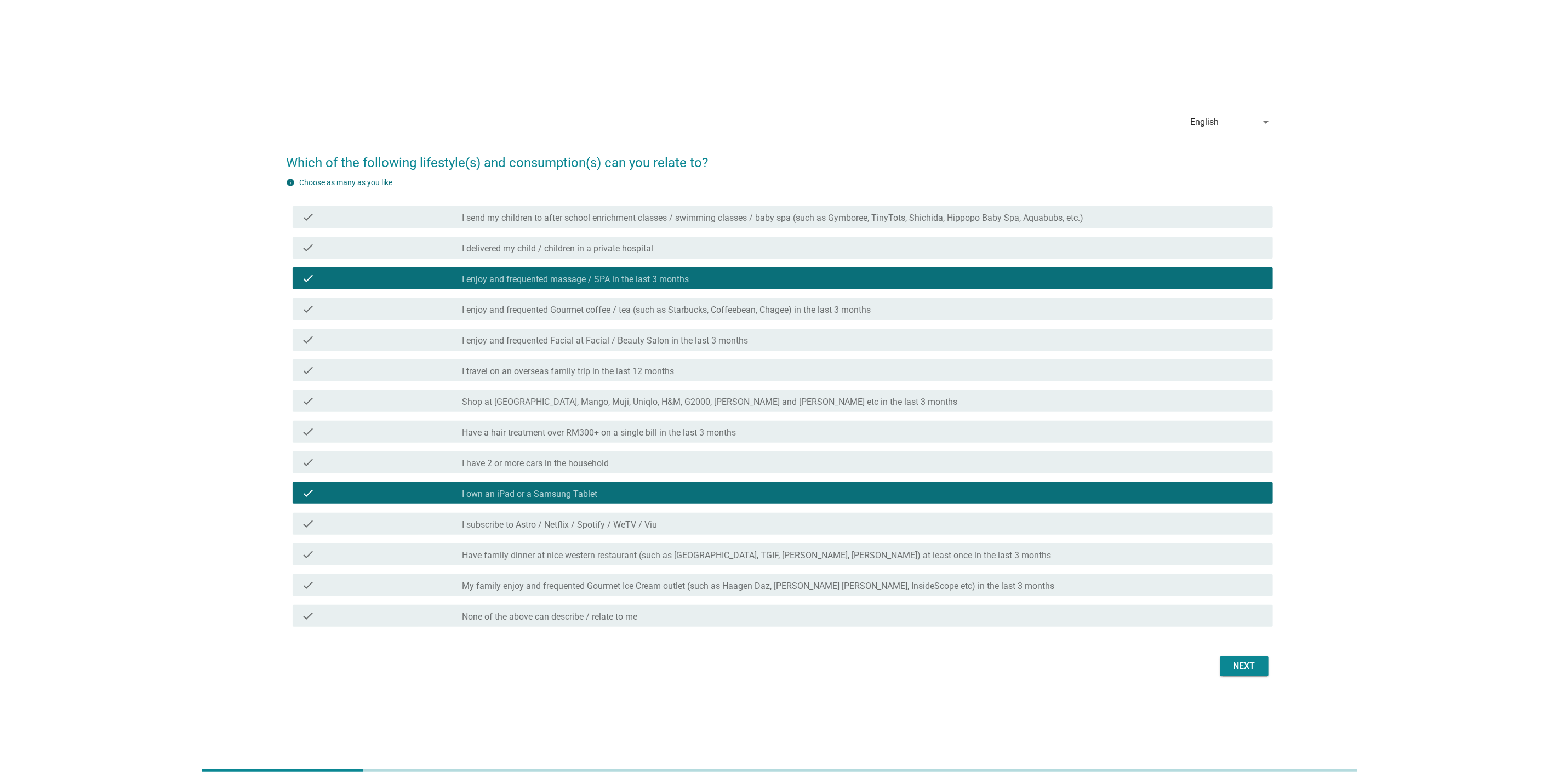
click at [980, 419] on div "check check_box_outline_blank Have a hair treatment over RM300+ on a single bil…" at bounding box center [780, 432] width 987 height 31
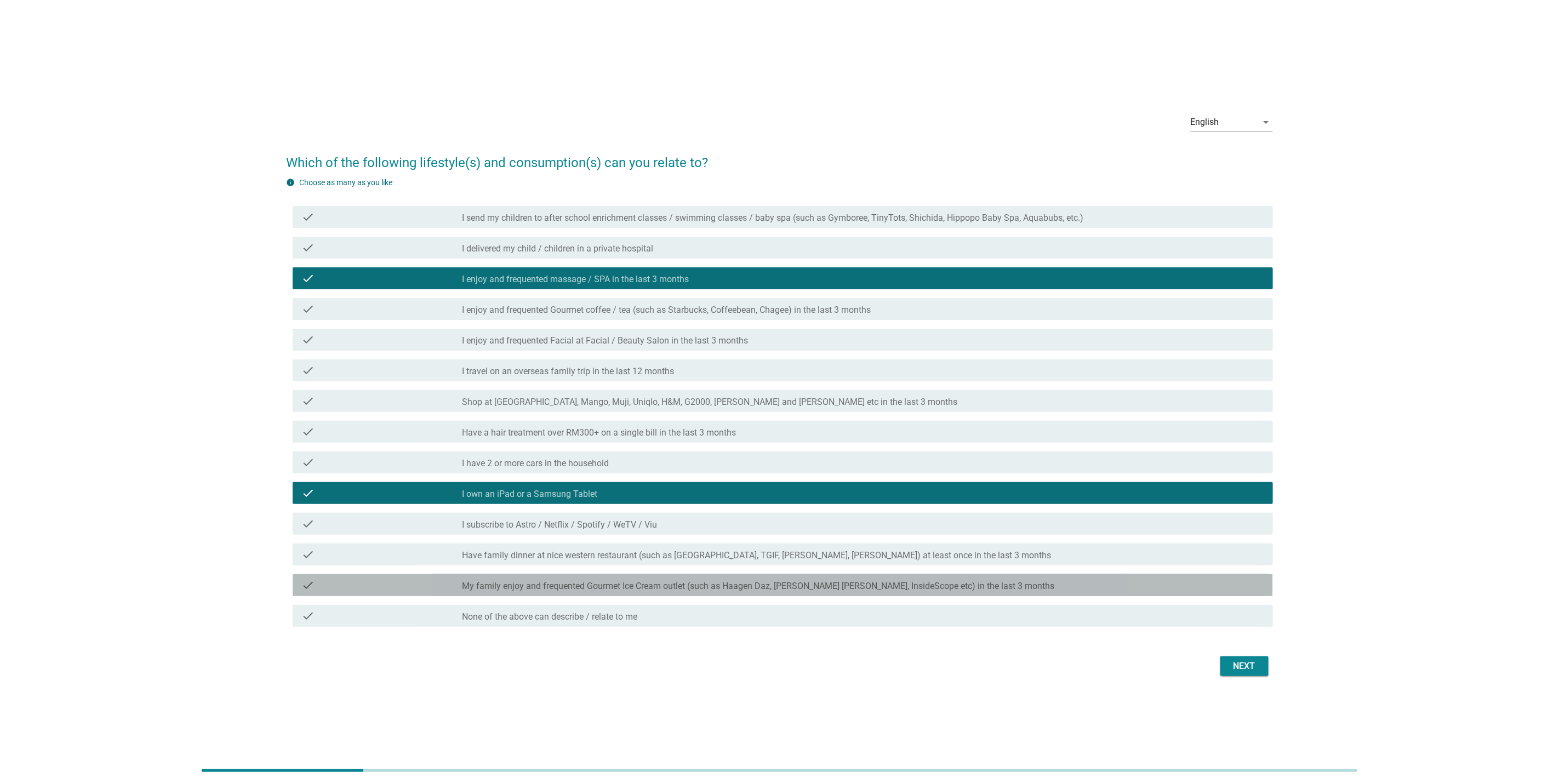
click at [1073, 583] on div "check_box_outline_blank My family enjoy and frequented Gourmet Ice Cream outlet…" at bounding box center [863, 585] width 802 height 13
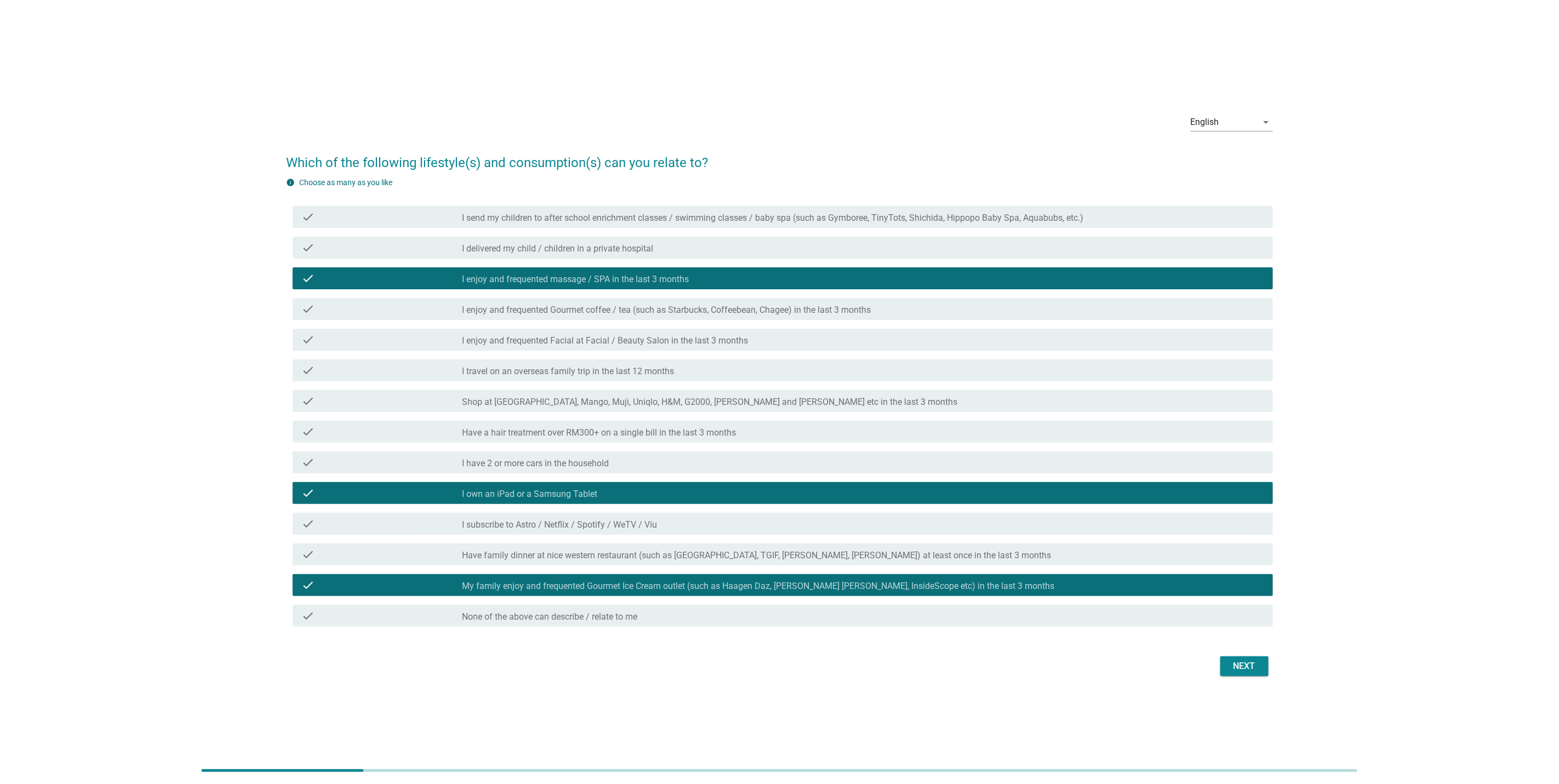
click at [1246, 665] on div "Next" at bounding box center [1244, 666] width 31 height 13
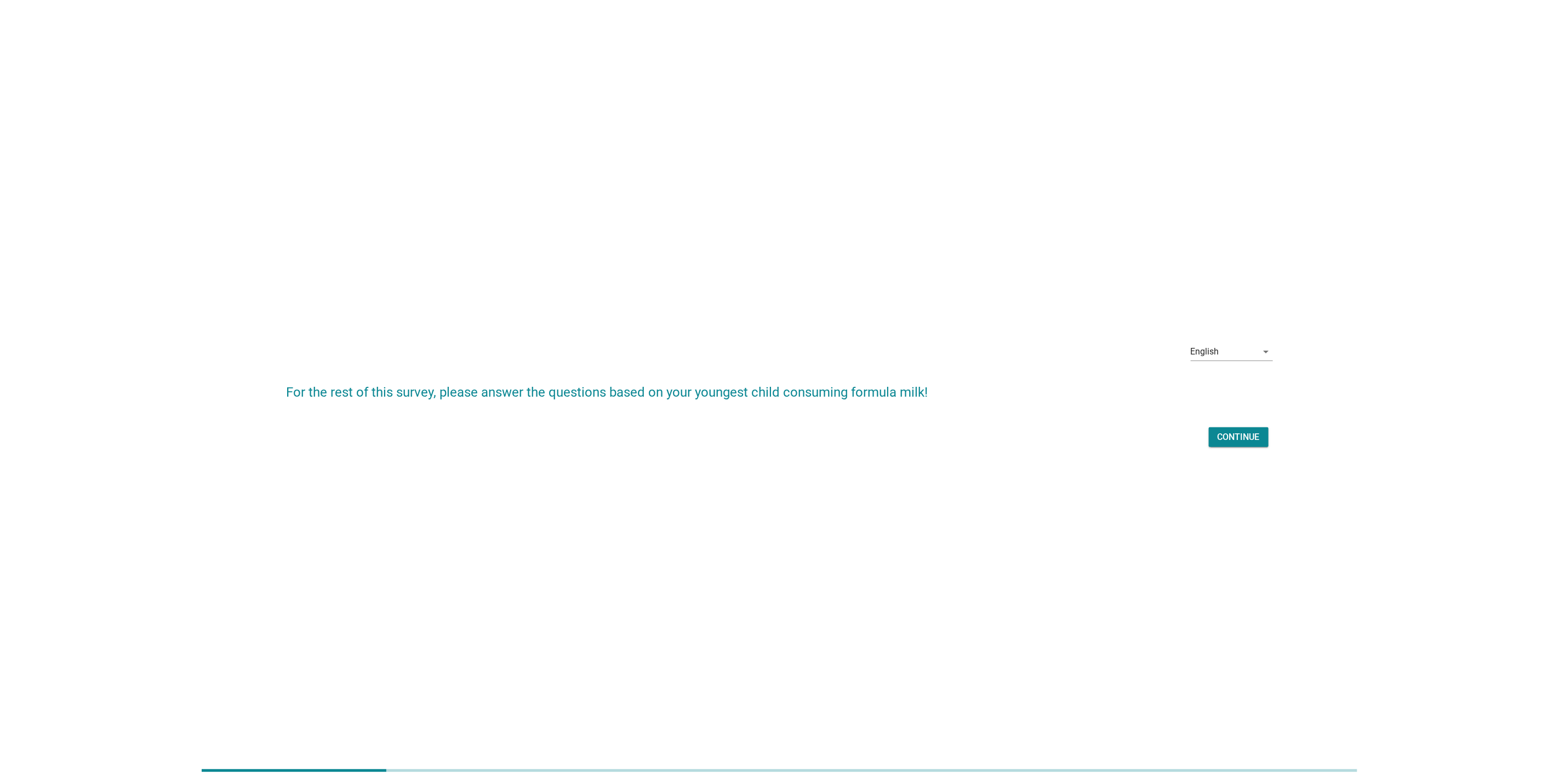
click at [1231, 441] on div "Continue" at bounding box center [1238, 437] width 42 height 13
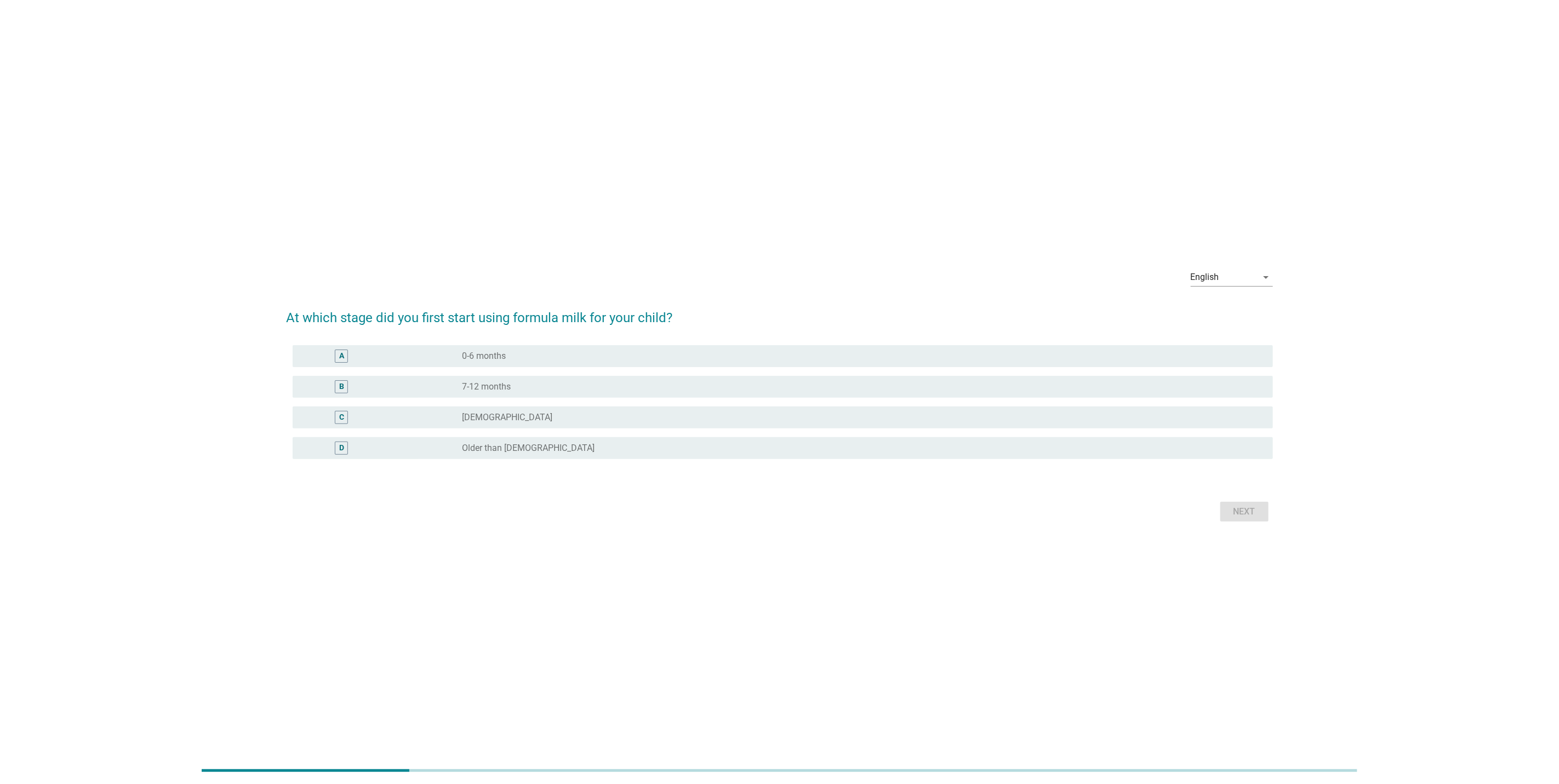
click at [463, 390] on label "7-12 months" at bounding box center [486, 387] width 49 height 11
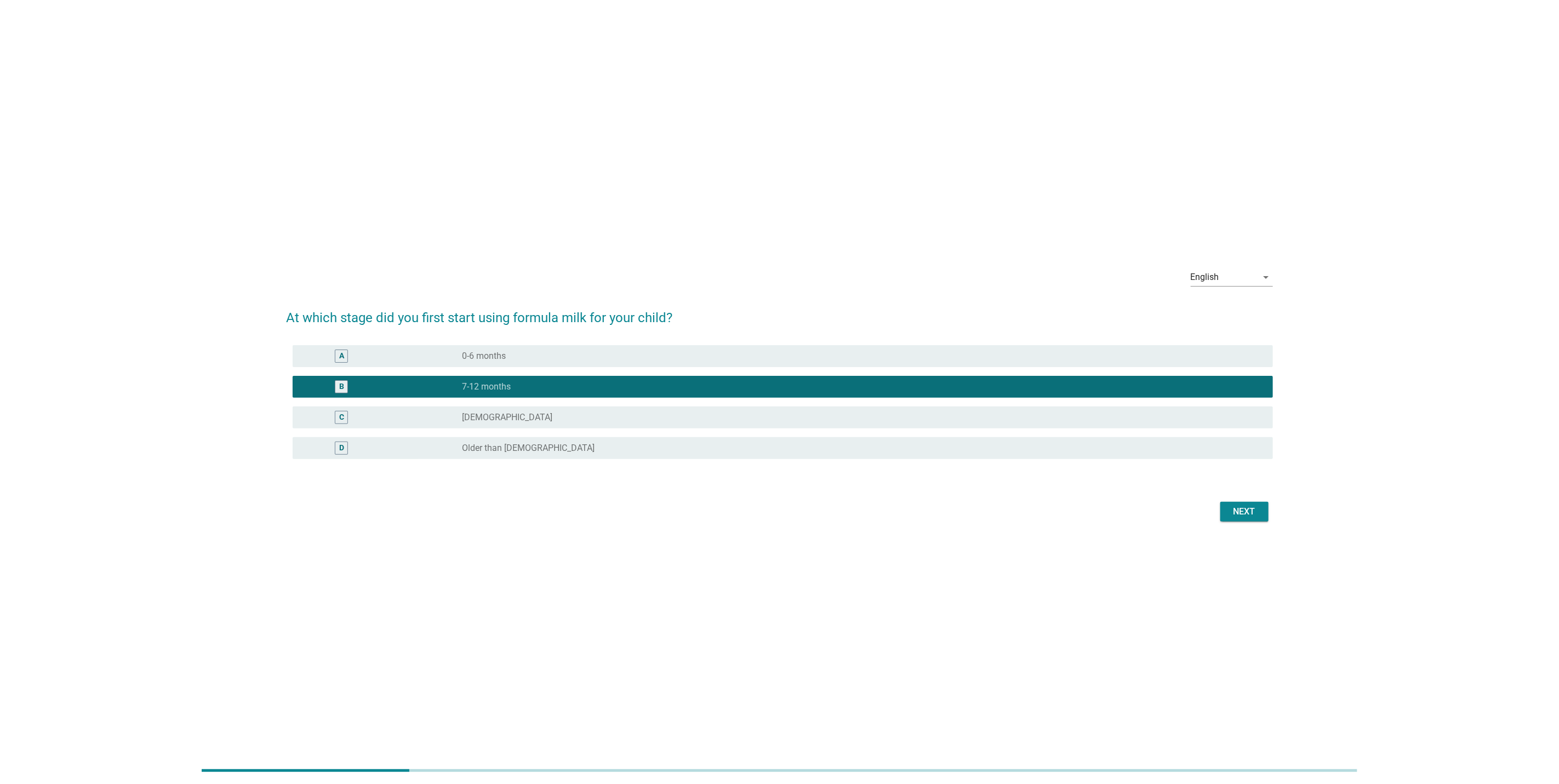
click at [1230, 511] on div "Next" at bounding box center [1244, 511] width 31 height 13
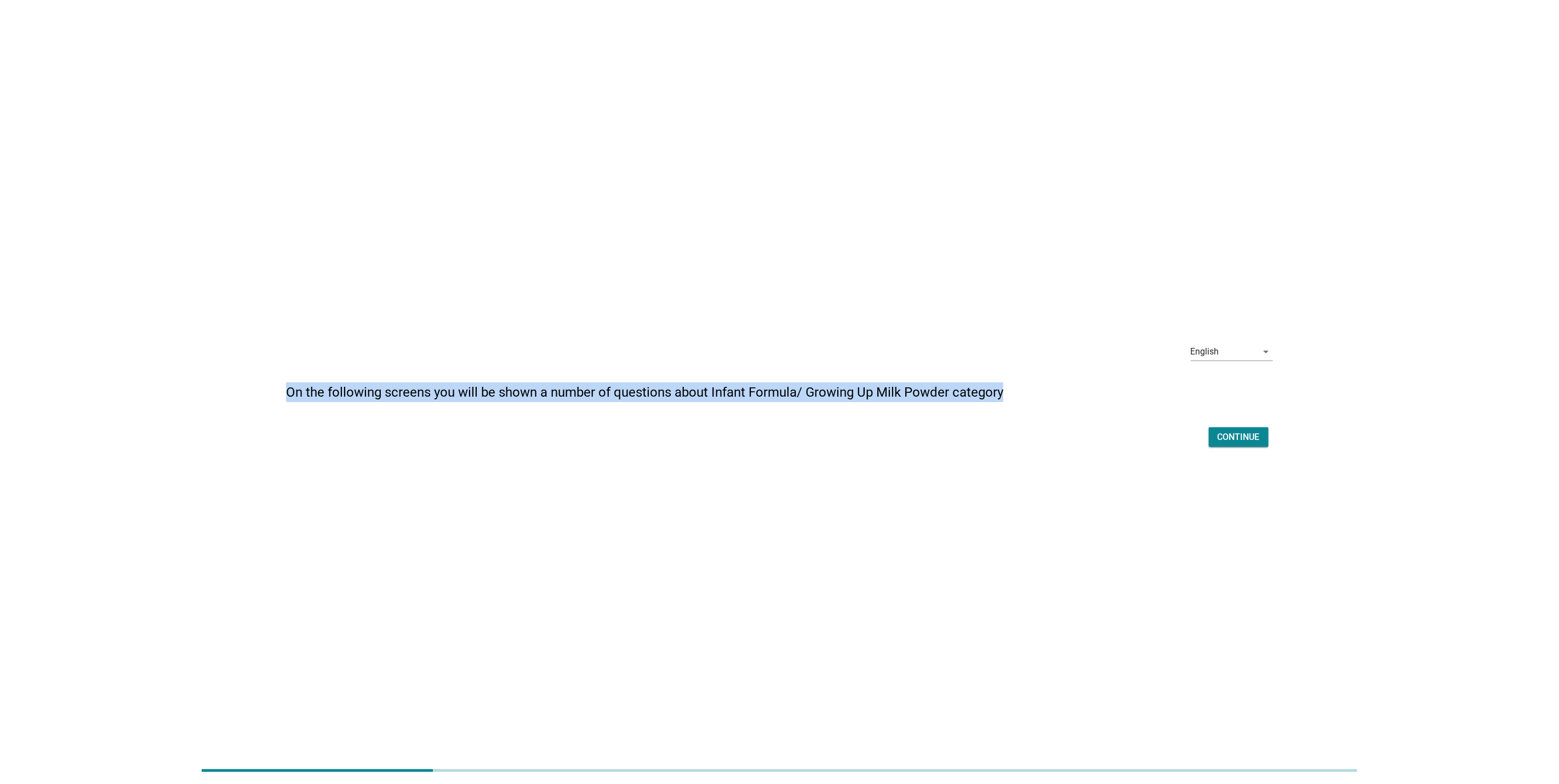
drag, startPoint x: 285, startPoint y: 384, endPoint x: 1086, endPoint y: 390, distance: 801.0
click at [1086, 390] on div "English arrow_drop_down On the following screens you will be shown a number of …" at bounding box center [780, 392] width 1005 height 134
drag, startPoint x: 1086, startPoint y: 390, endPoint x: 970, endPoint y: 400, distance: 116.4
click at [970, 400] on h2 "On the following screens you will be shown a number of questions about Infant F…" at bounding box center [780, 387] width 987 height 31
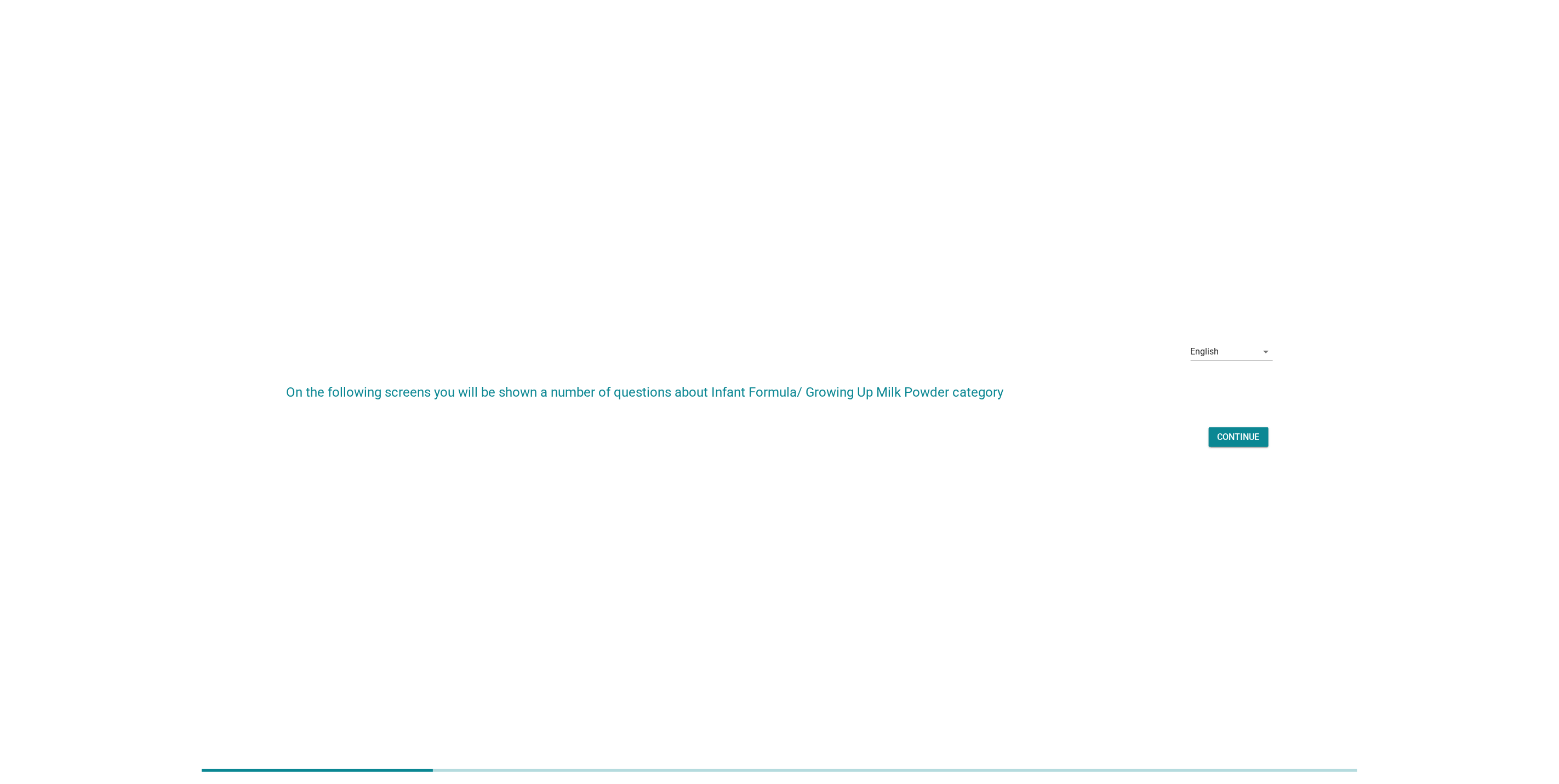
click at [1234, 436] on div "Continue" at bounding box center [1238, 437] width 42 height 13
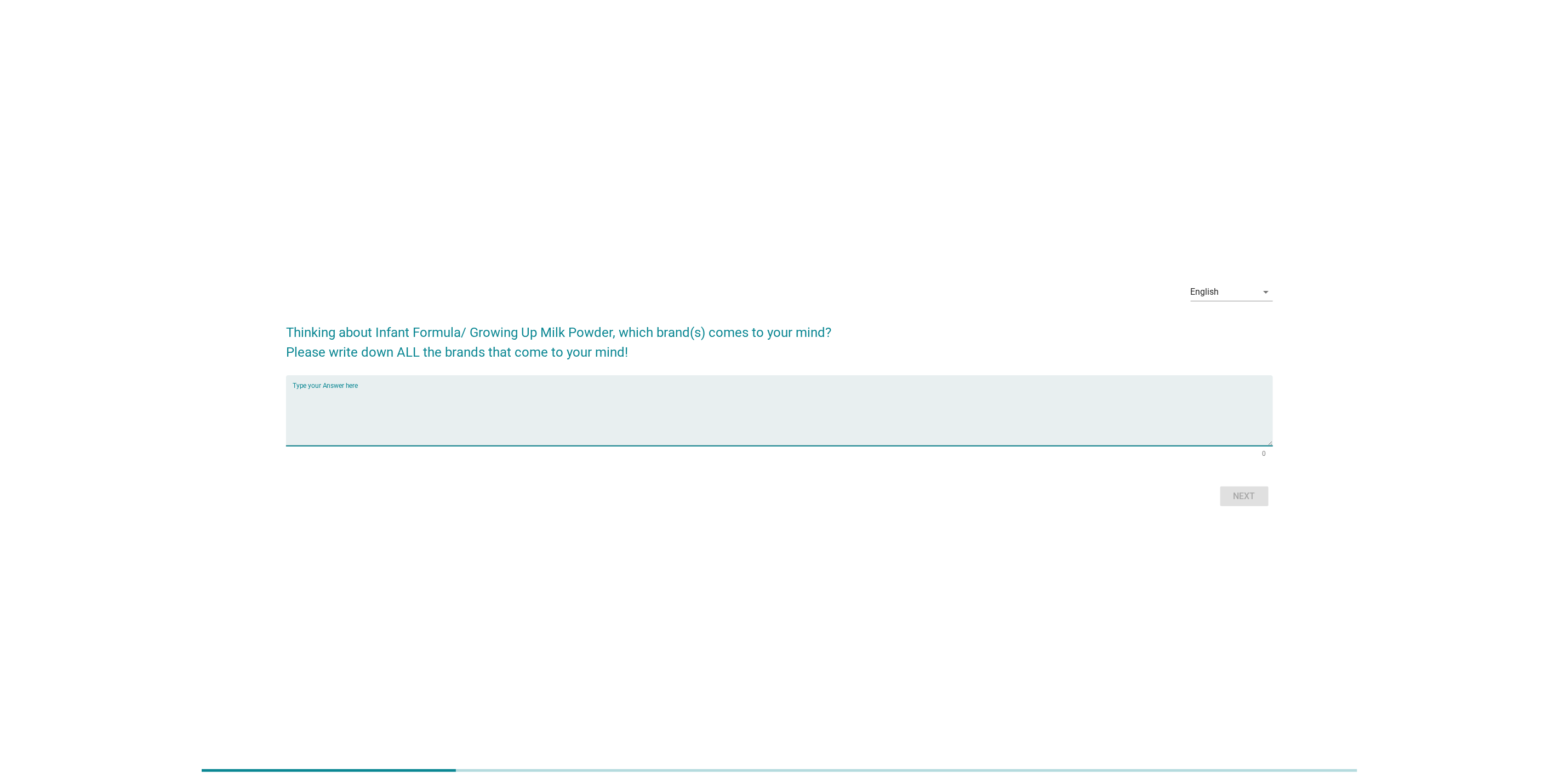
click at [1234, 436] on textarea "Type your Answer here" at bounding box center [783, 416] width 980 height 57
type textarea "bsb"
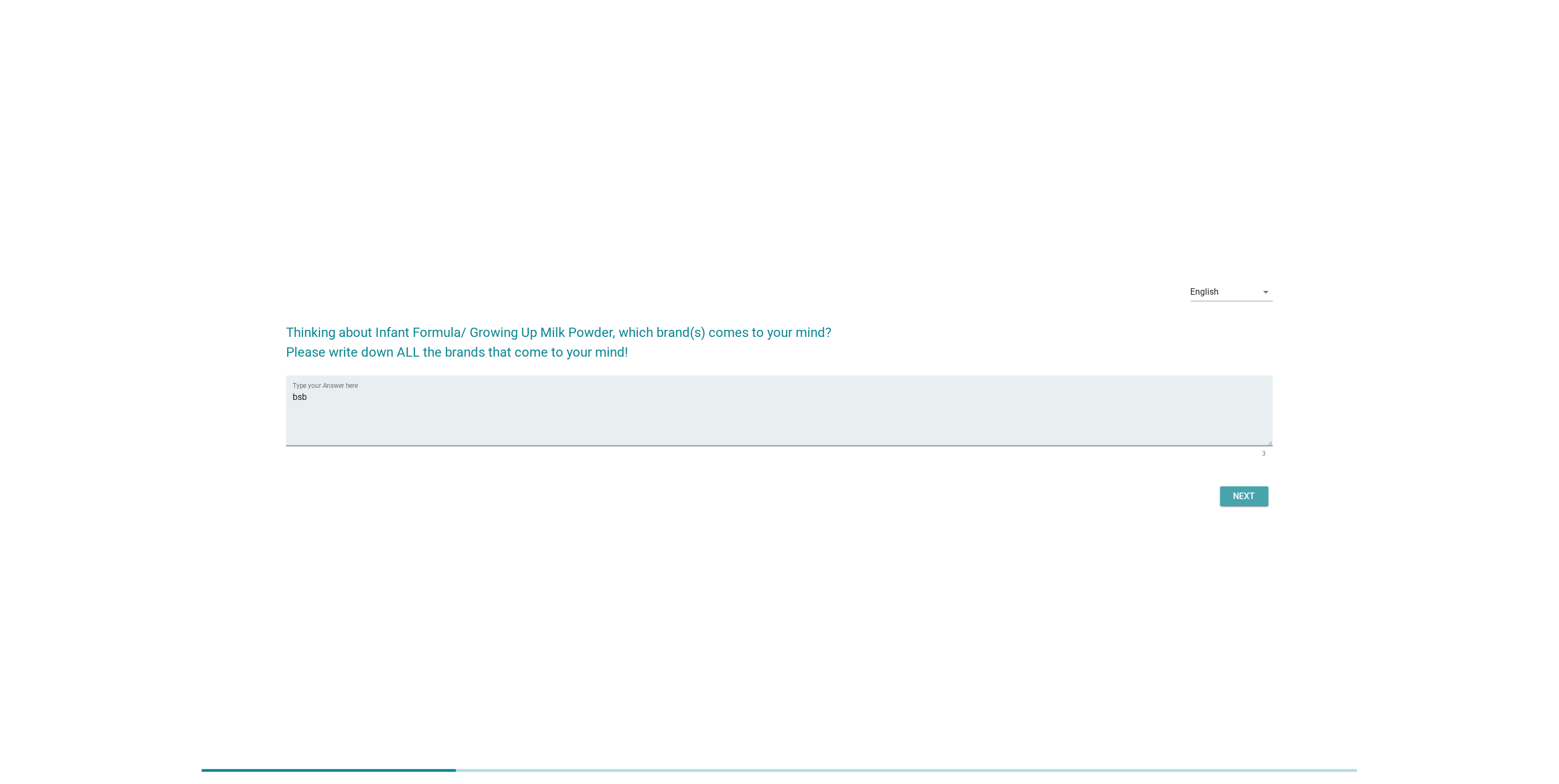
click at [1265, 495] on button "Next" at bounding box center [1244, 497] width 48 height 20
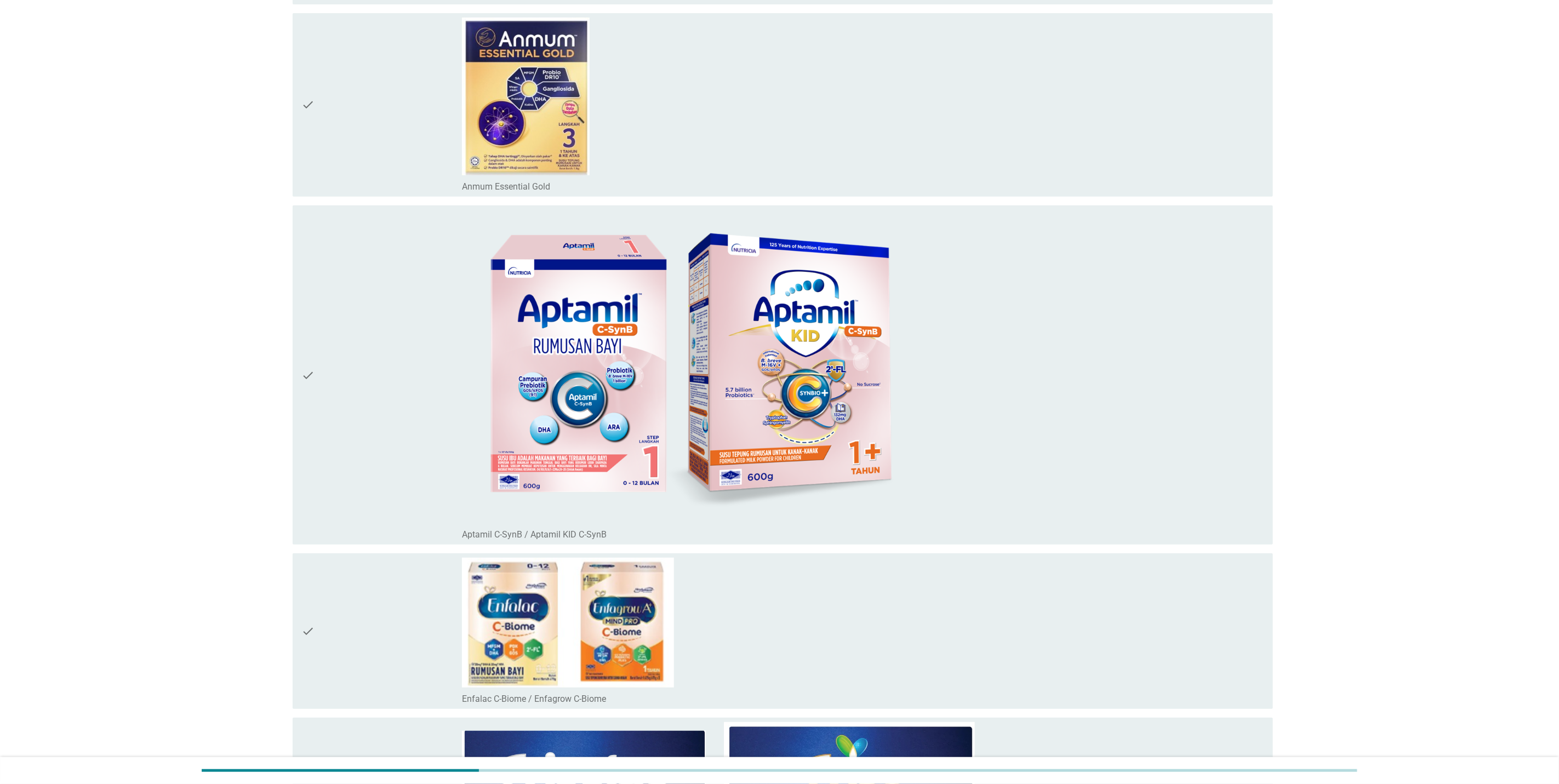
scroll to position [3123, 0]
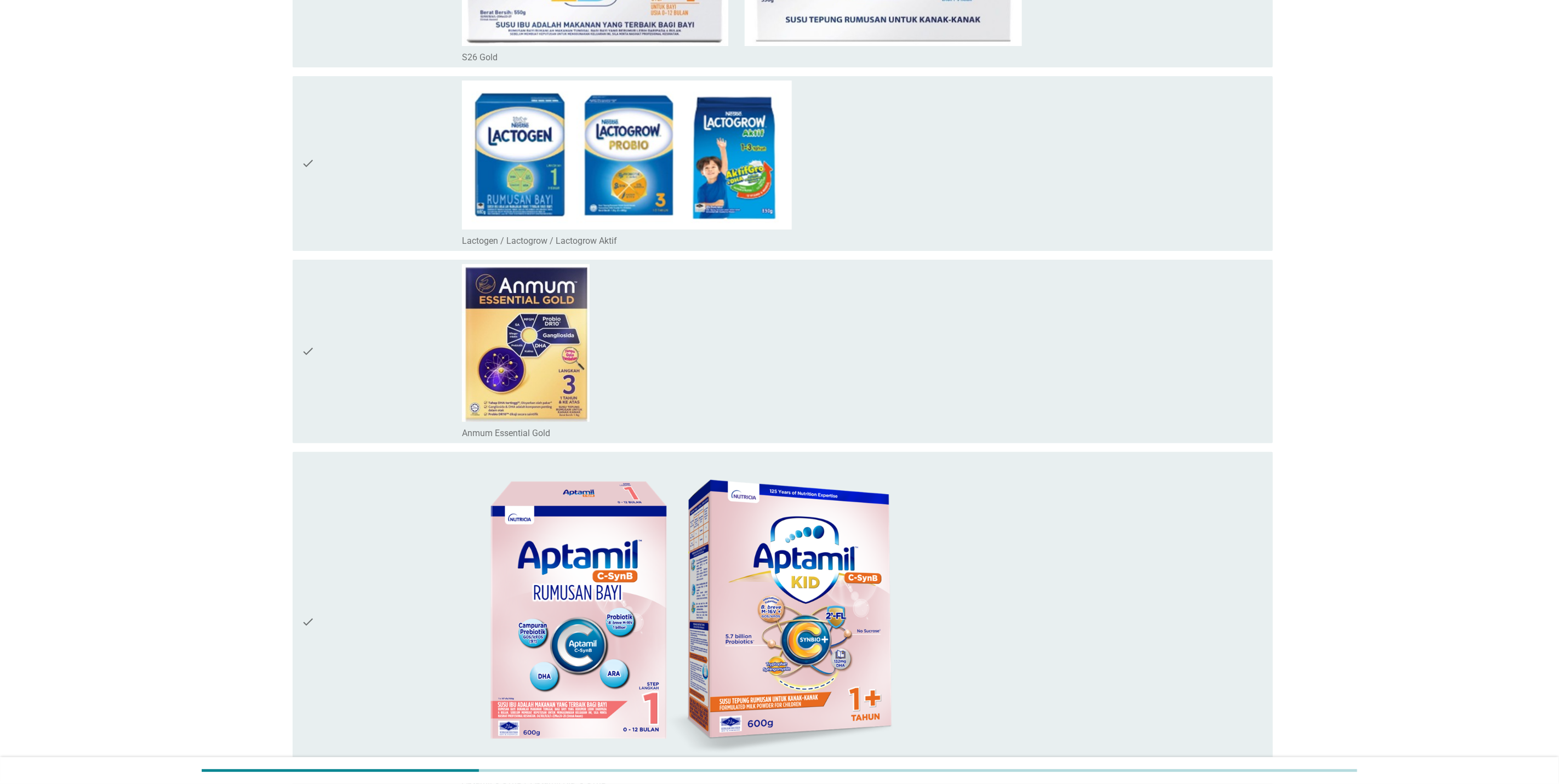
click at [324, 569] on div "check" at bounding box center [382, 622] width 161 height 331
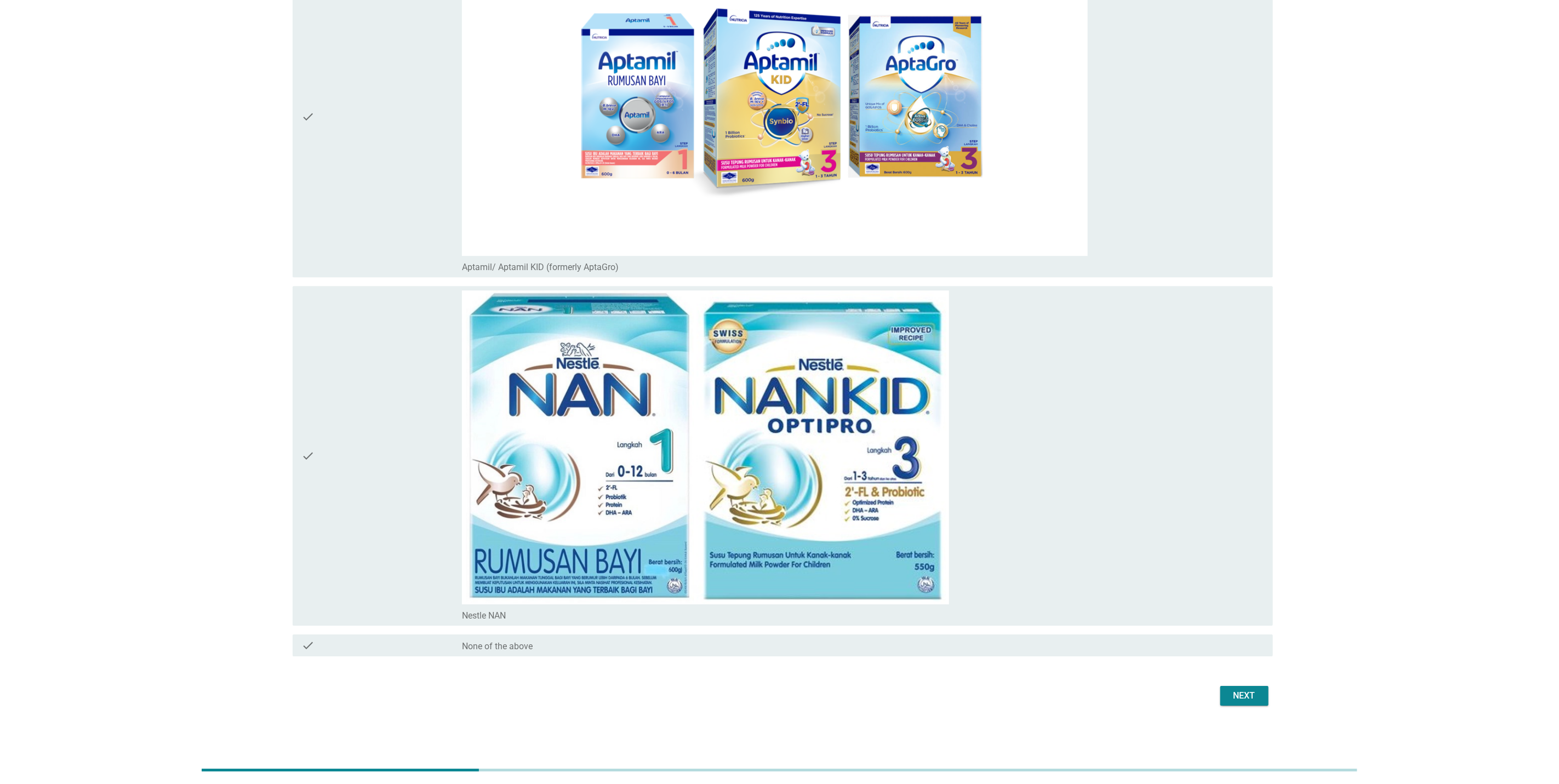
scroll to position [4934, 0]
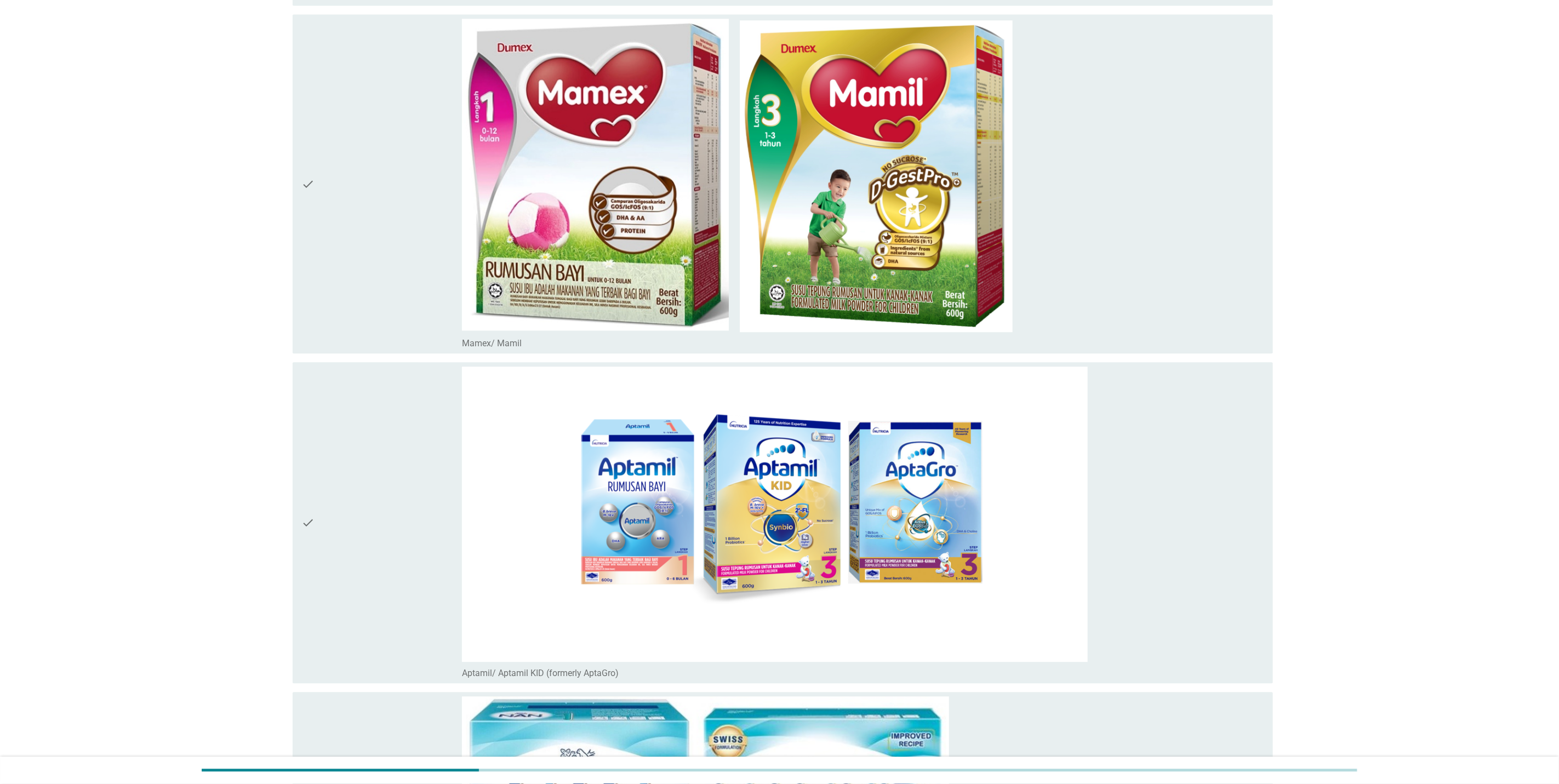
click at [324, 515] on div "check" at bounding box center [382, 523] width 161 height 312
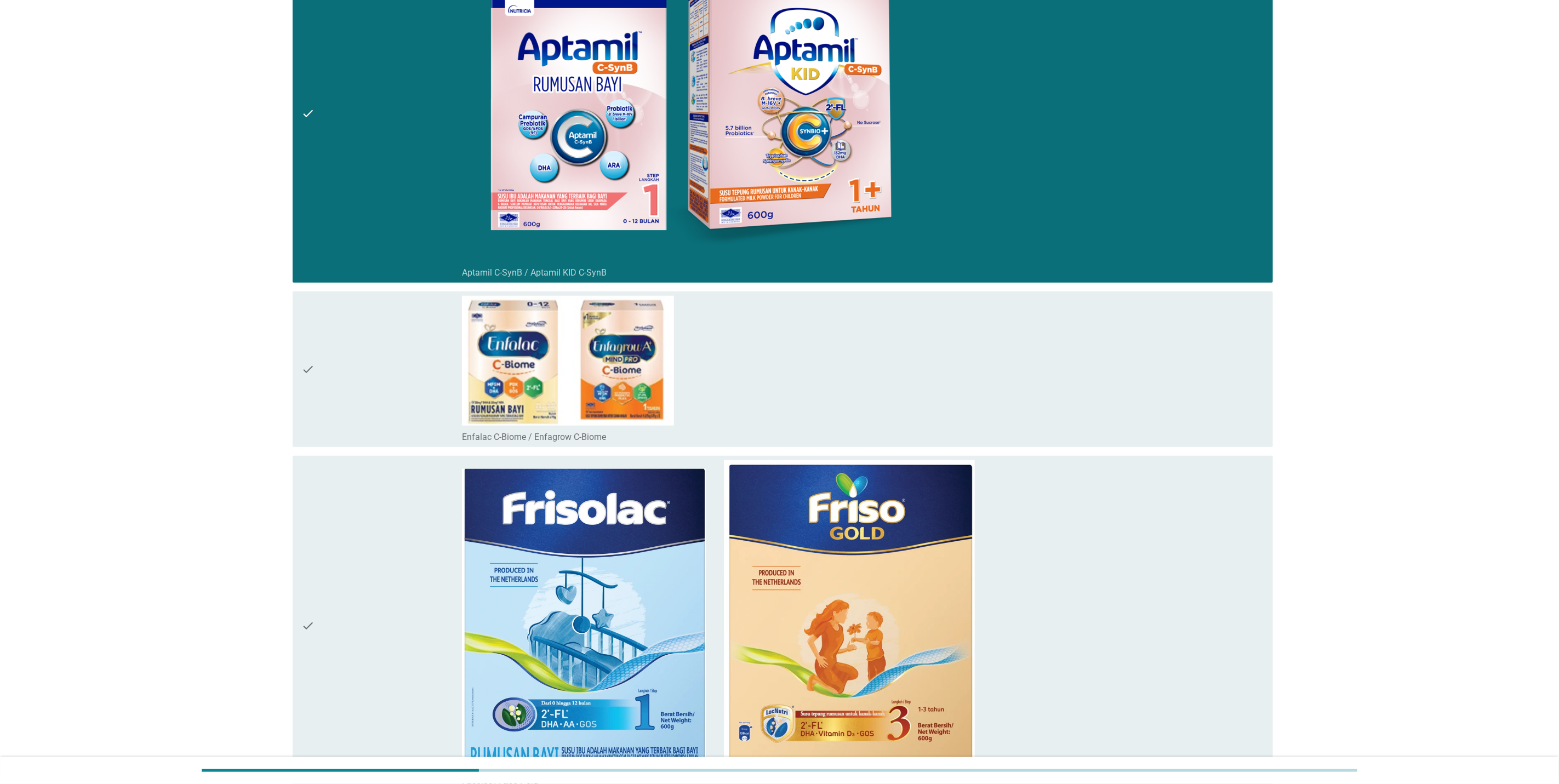
scroll to position [3618, 0]
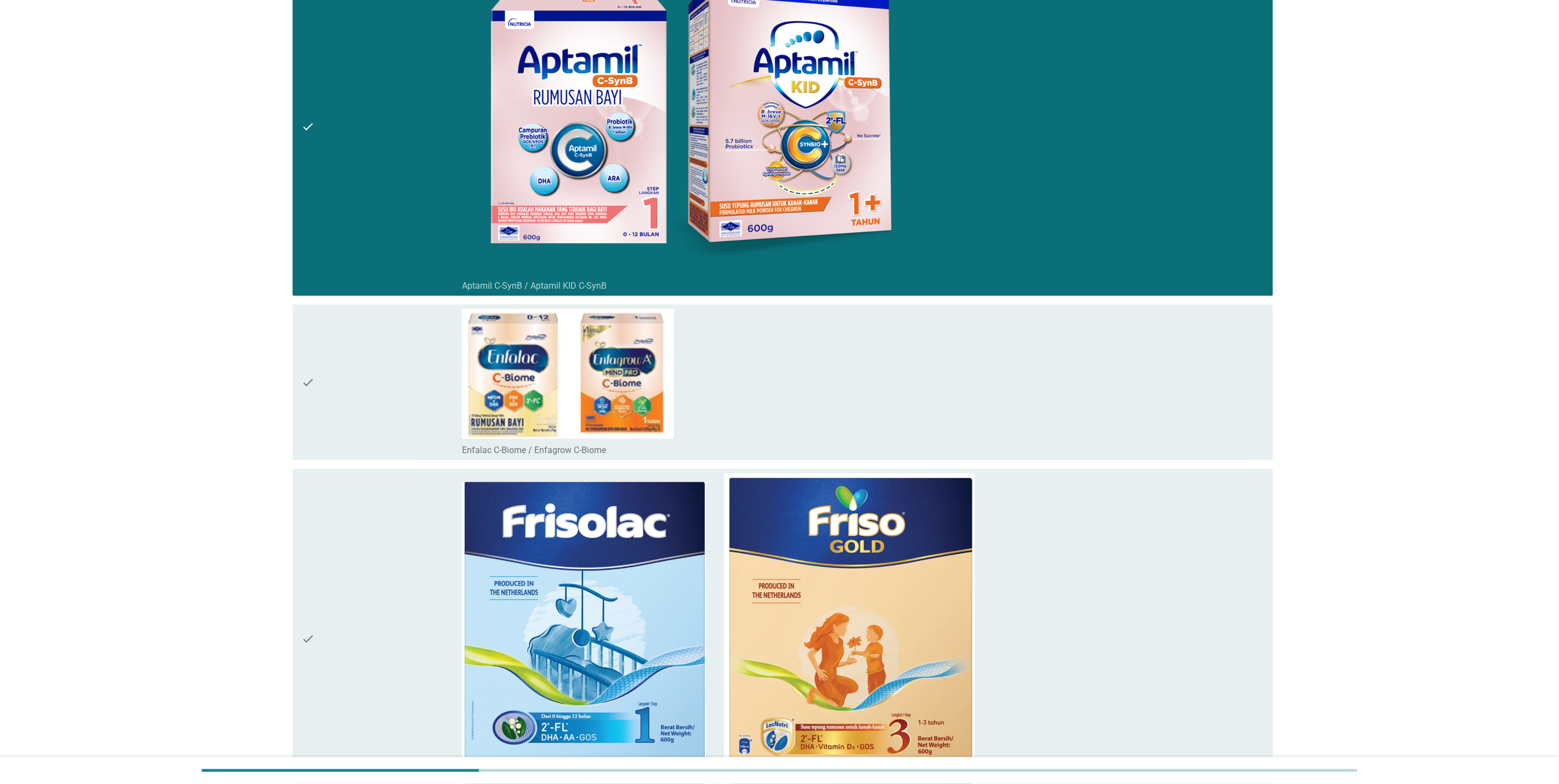
click at [371, 379] on div "check" at bounding box center [382, 383] width 161 height 147
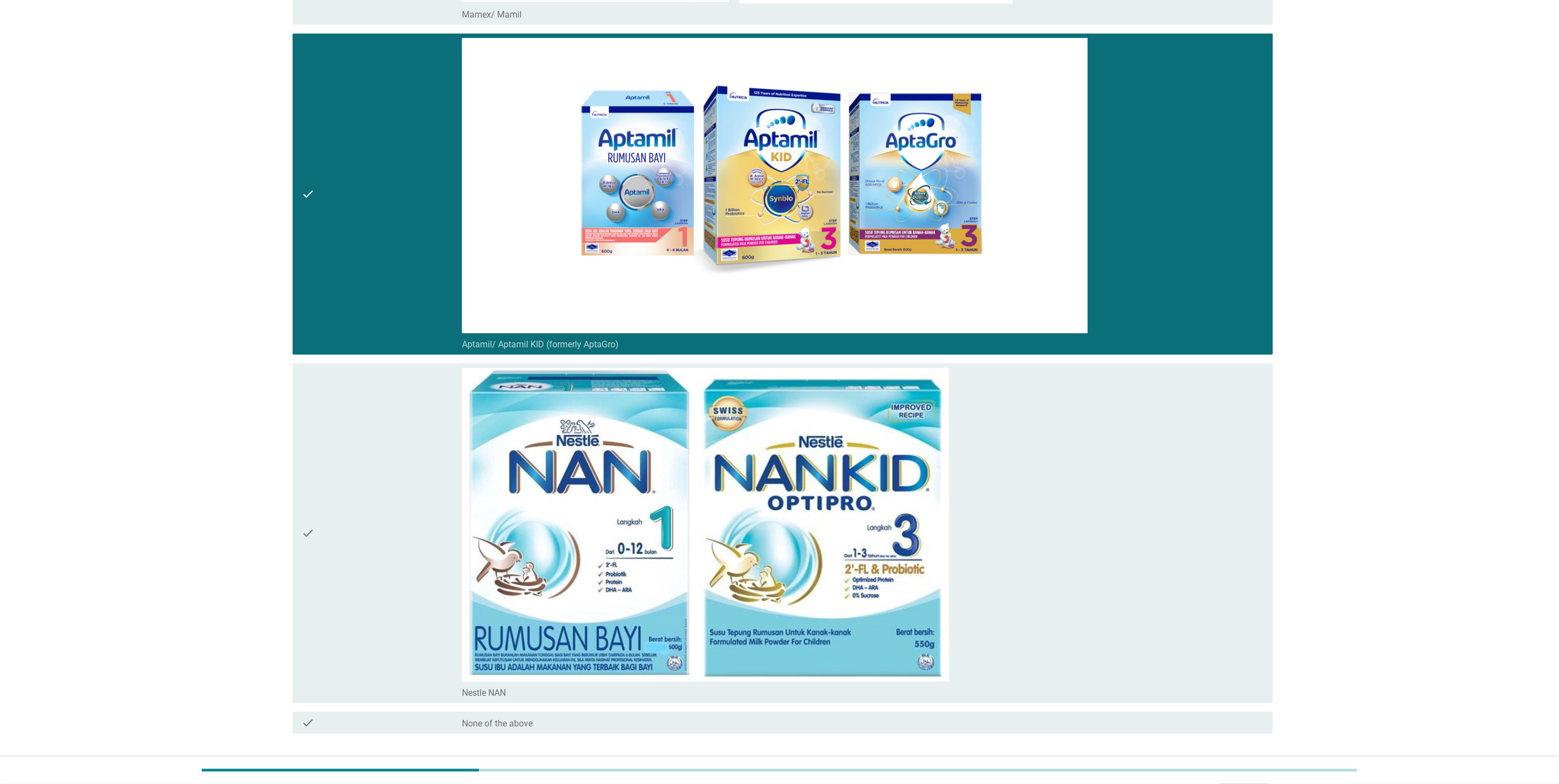
scroll to position [5345, 0]
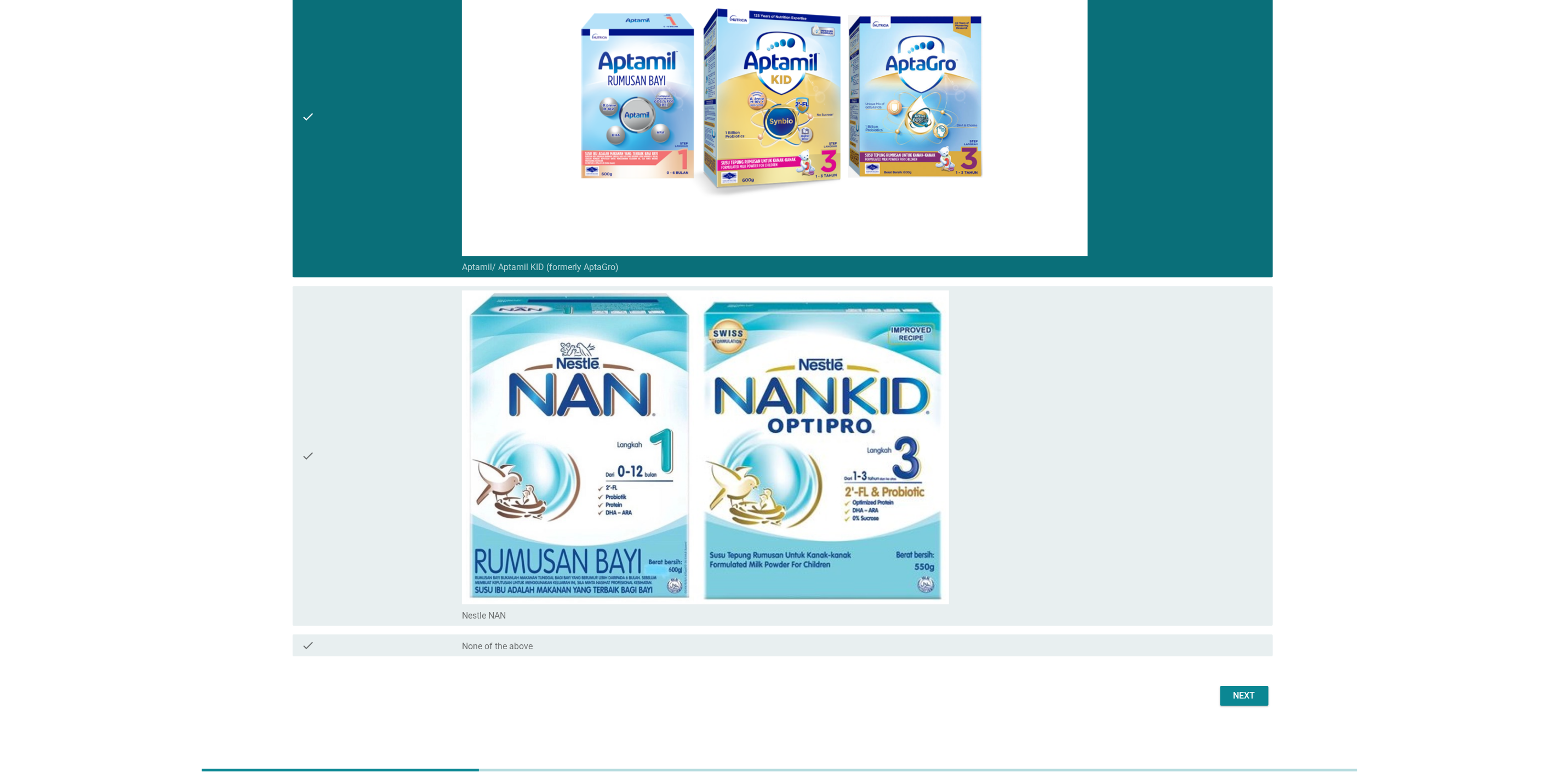
click at [1257, 708] on div "Next" at bounding box center [780, 696] width 987 height 26
click at [1257, 698] on div "Next" at bounding box center [1244, 695] width 31 height 13
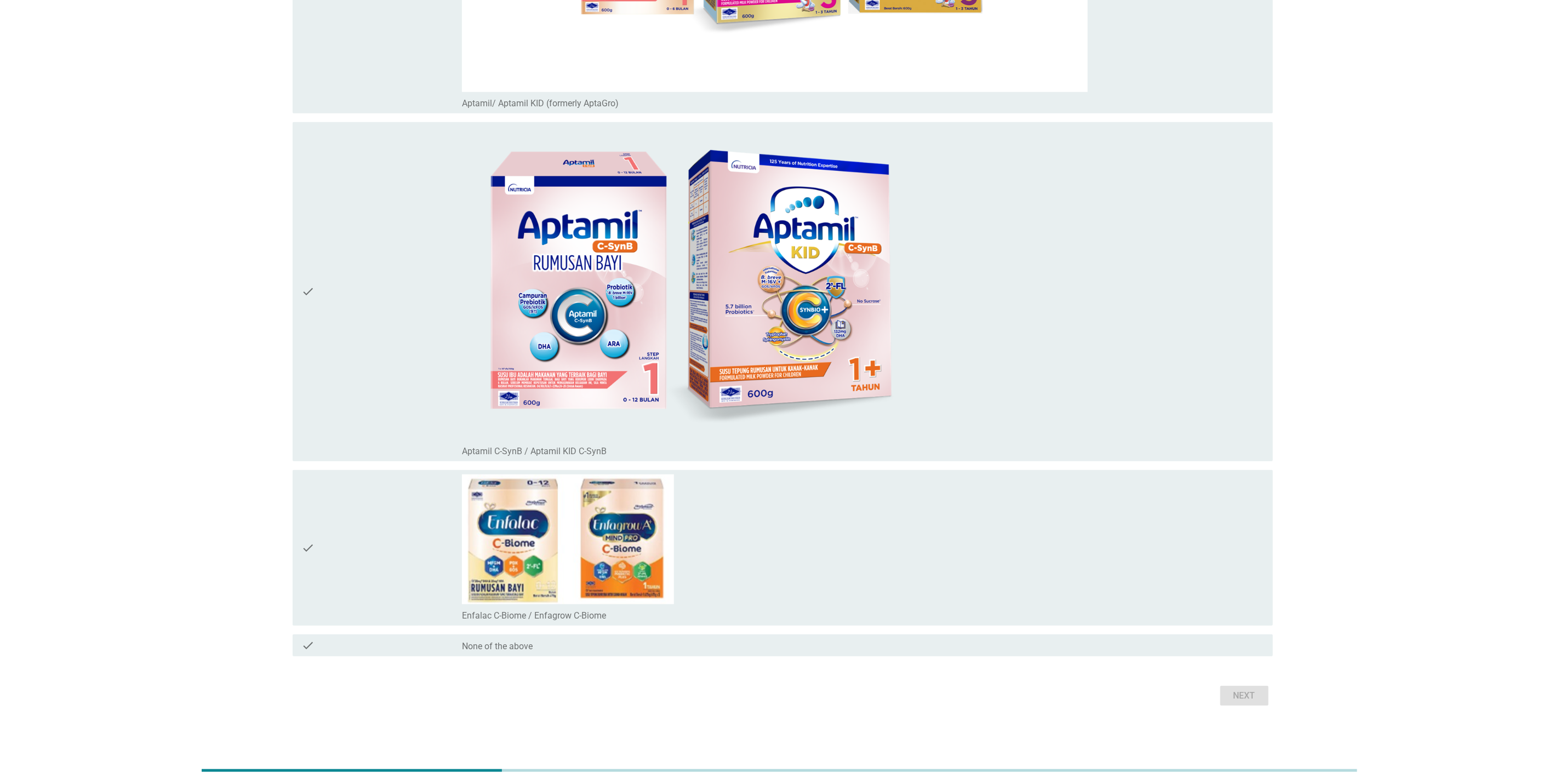
scroll to position [30, 0]
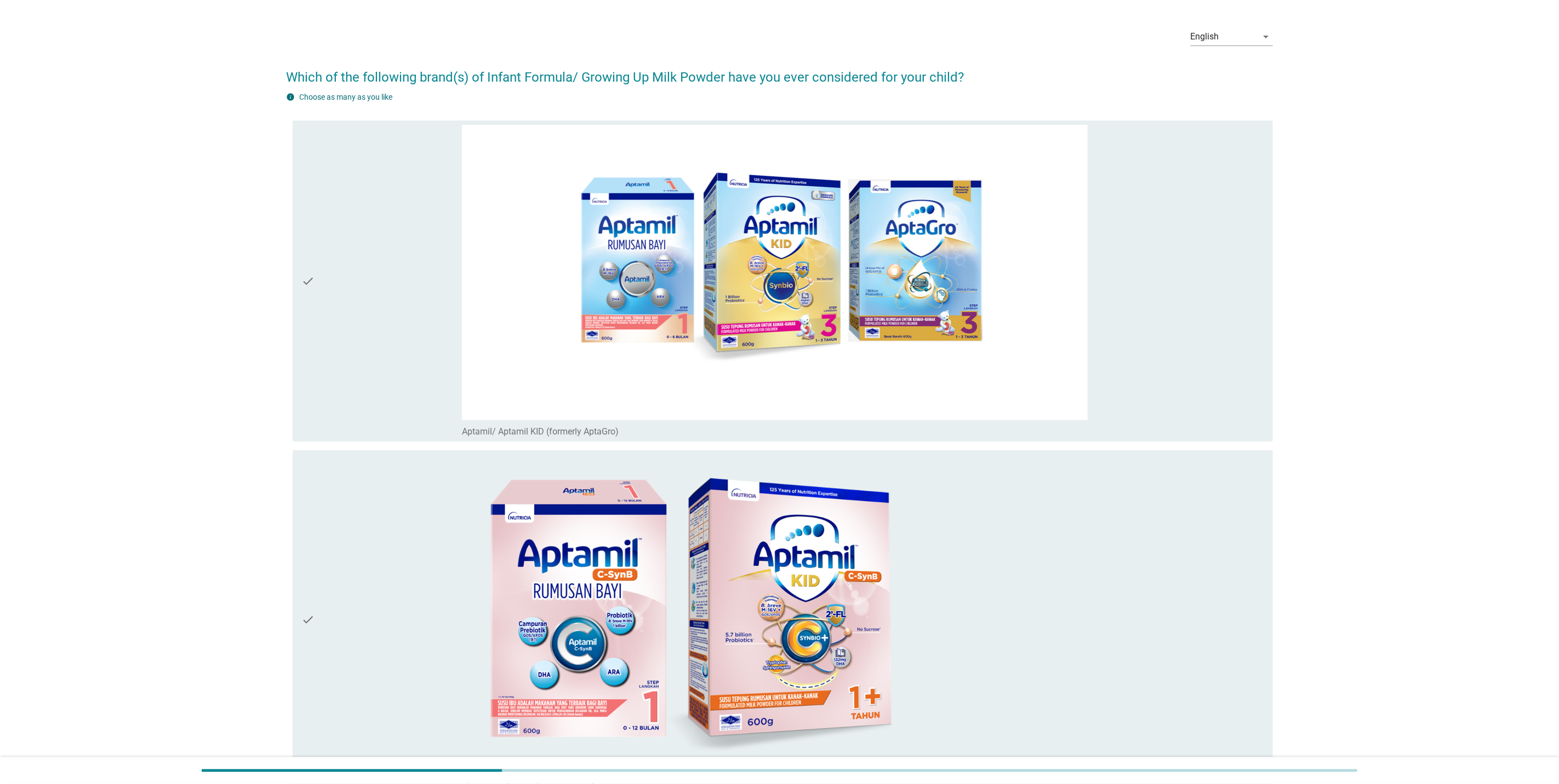
click at [336, 543] on div "check" at bounding box center [382, 620] width 161 height 331
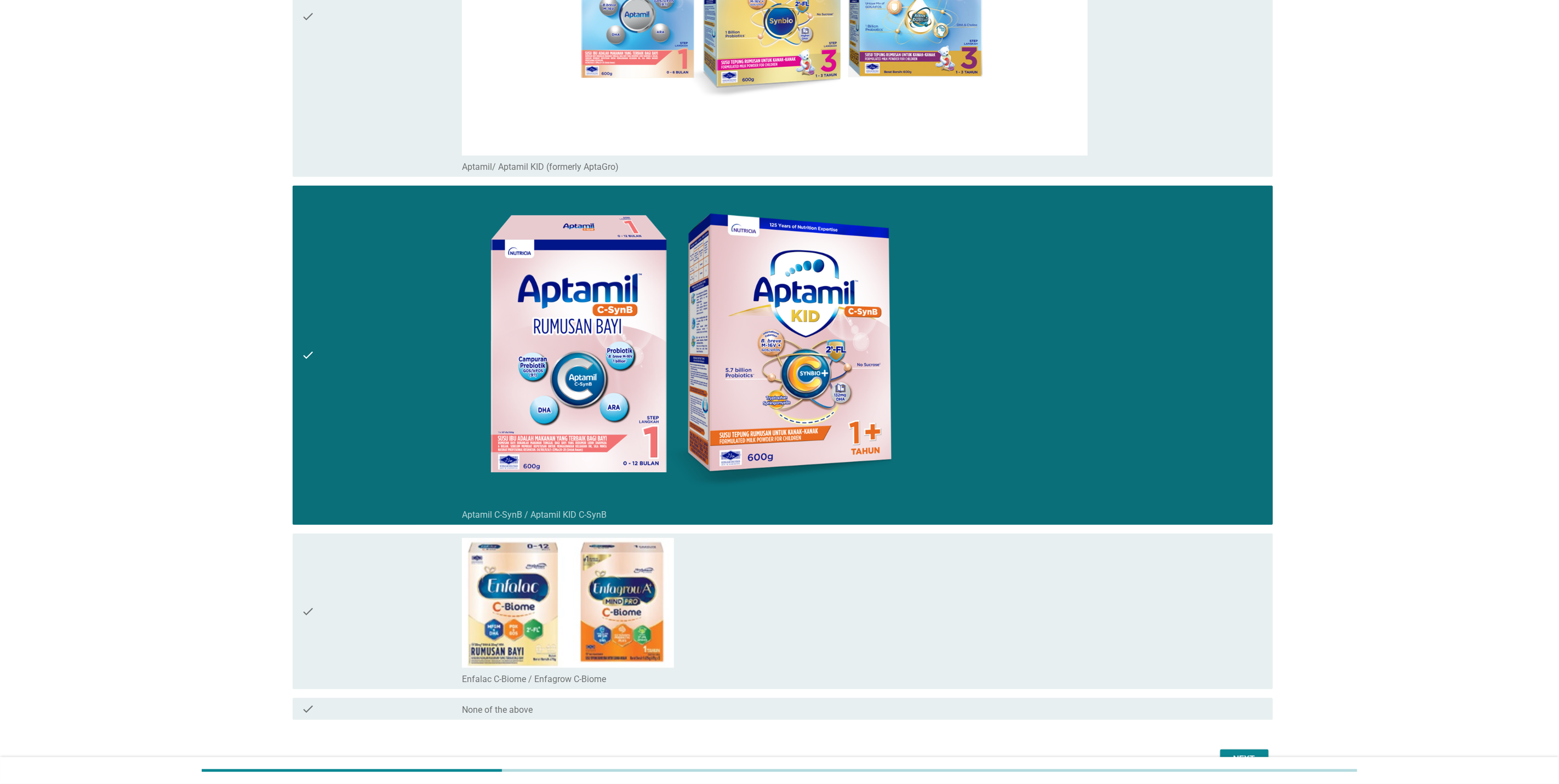
scroll to position [358, 0]
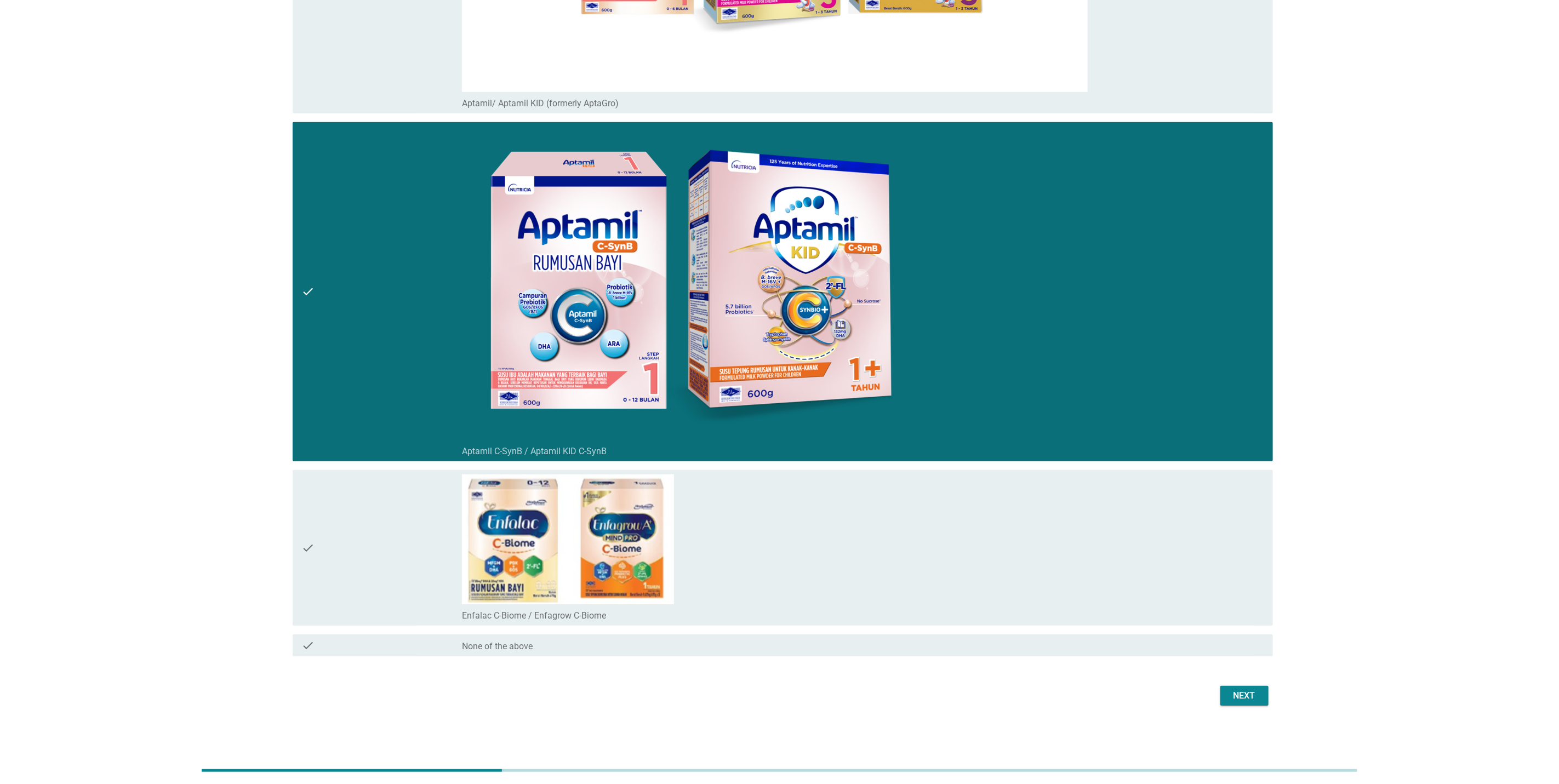
click at [1234, 701] on div "Next" at bounding box center [1244, 695] width 31 height 13
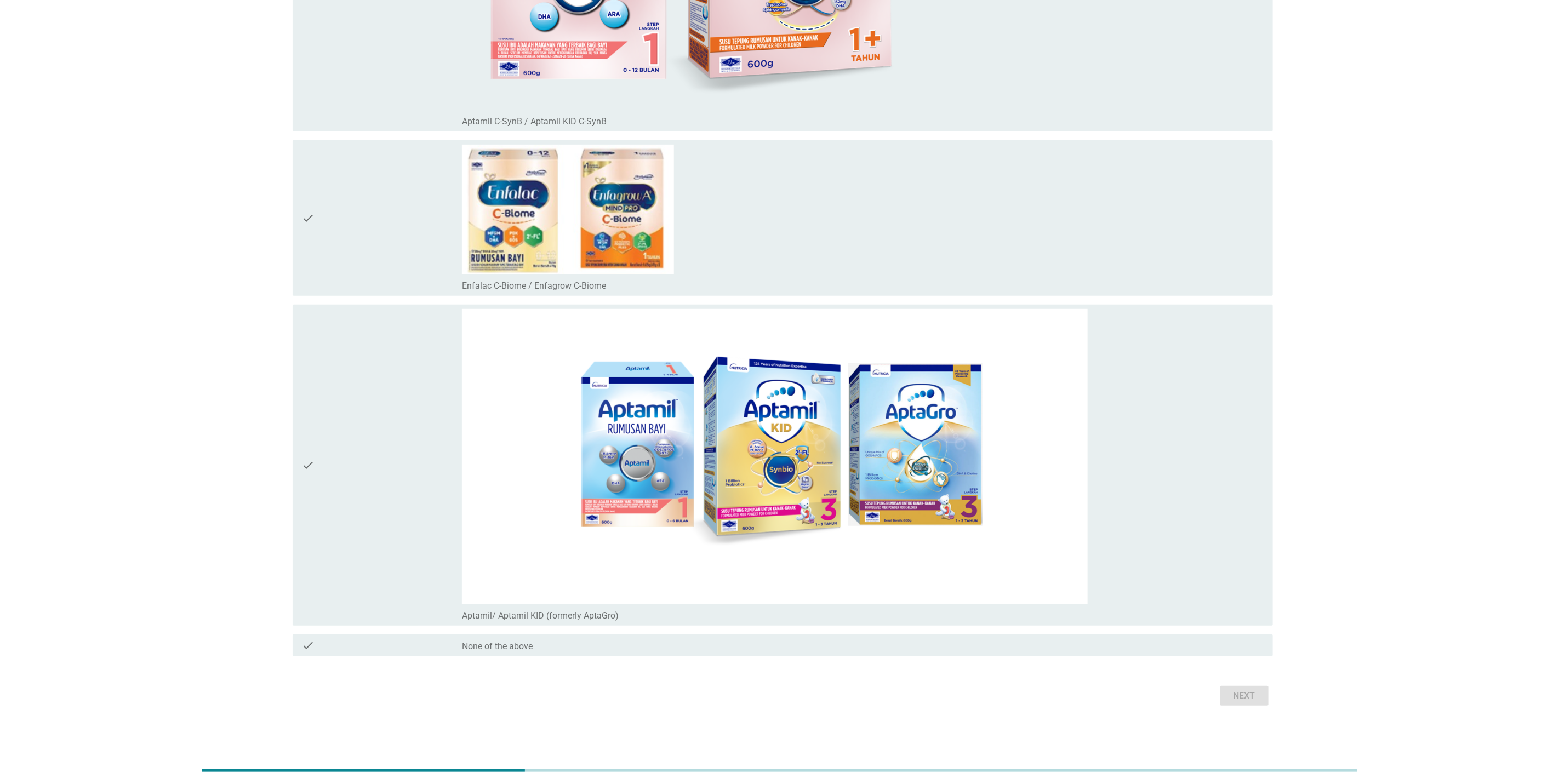
click at [350, 217] on div "check" at bounding box center [382, 218] width 161 height 147
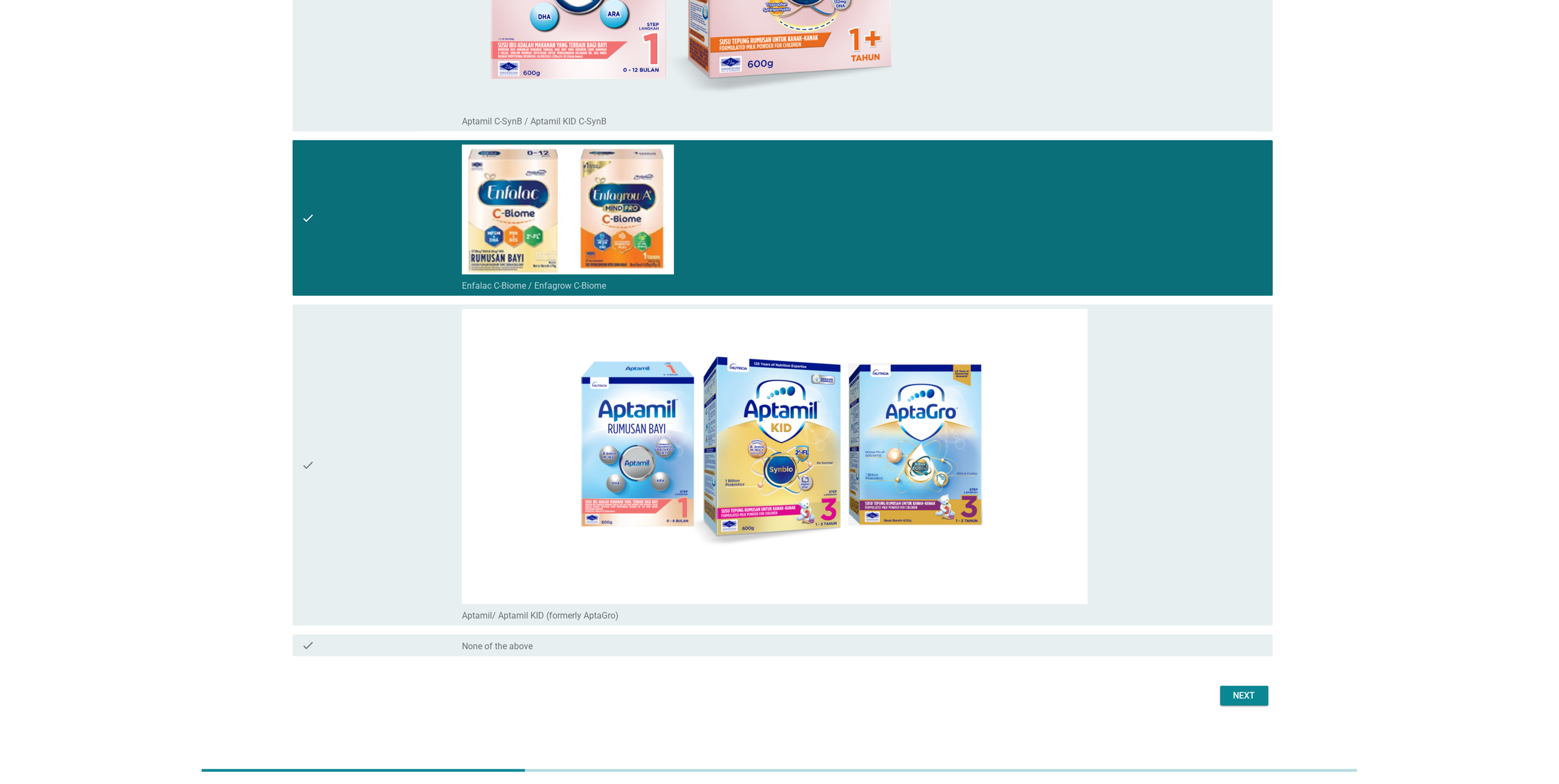
click at [1240, 695] on div "Next" at bounding box center [1244, 695] width 31 height 13
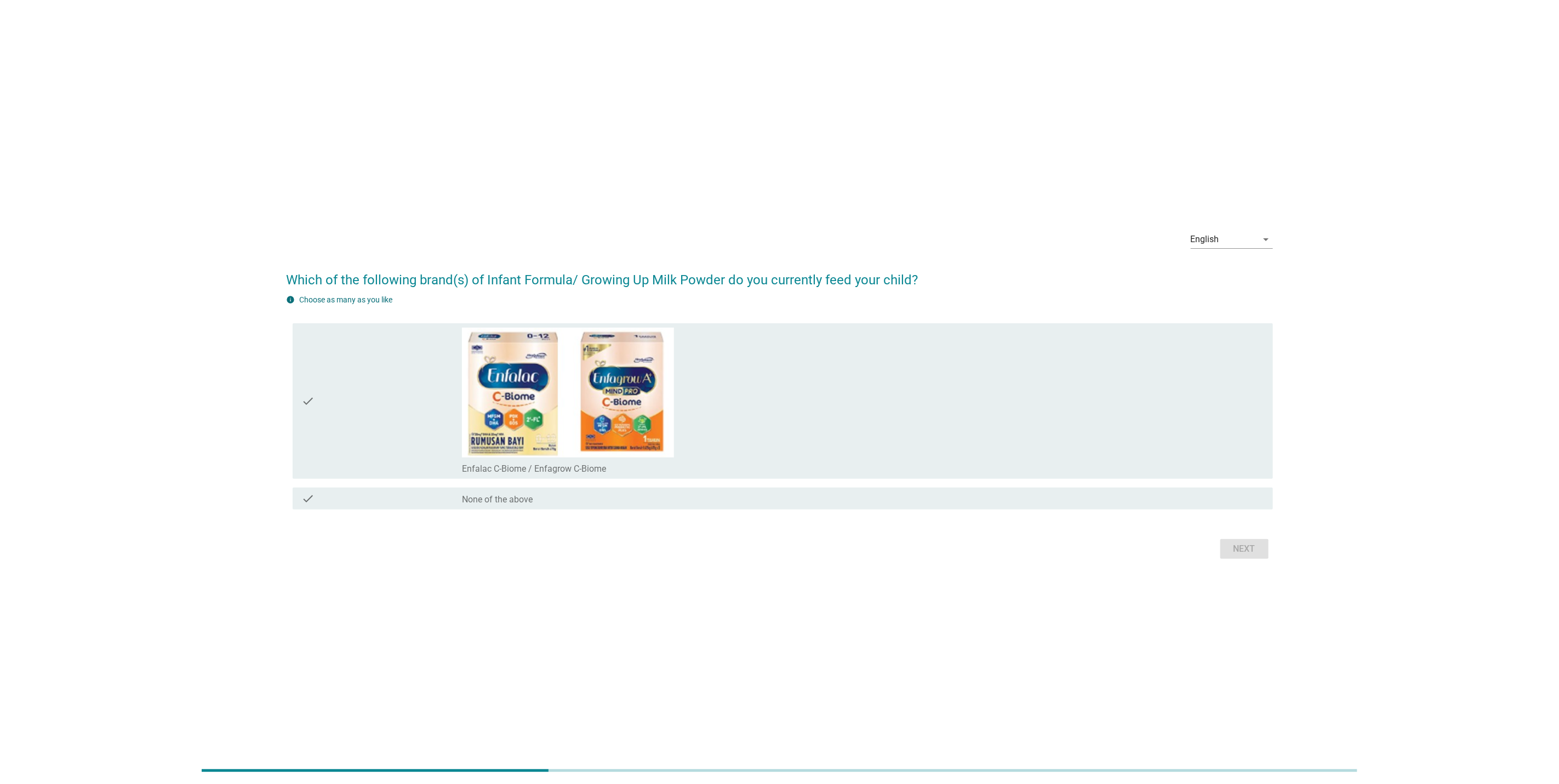
click at [410, 416] on div "check" at bounding box center [382, 401] width 161 height 147
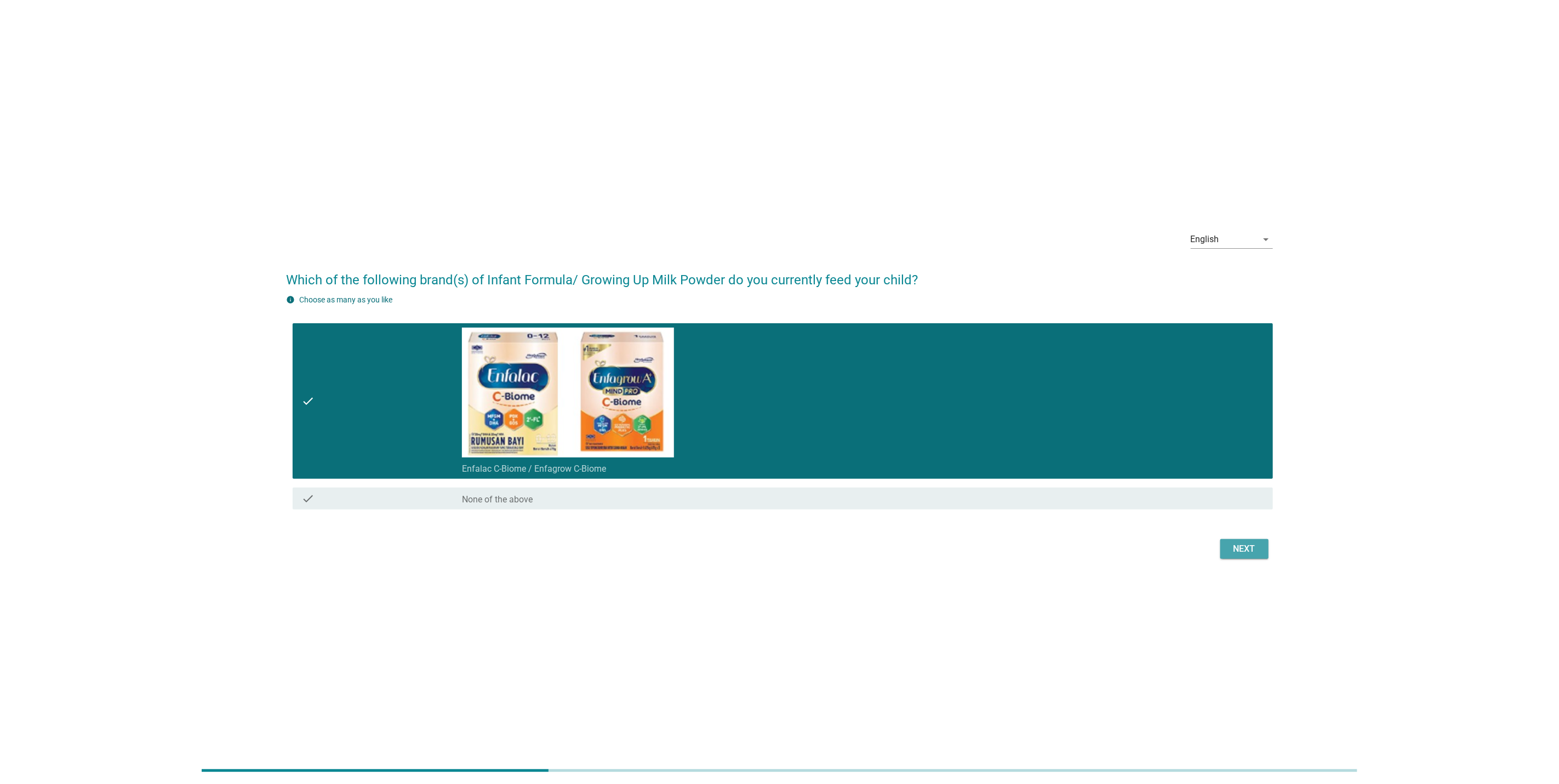
click at [1237, 554] on div "Next" at bounding box center [1244, 549] width 31 height 13
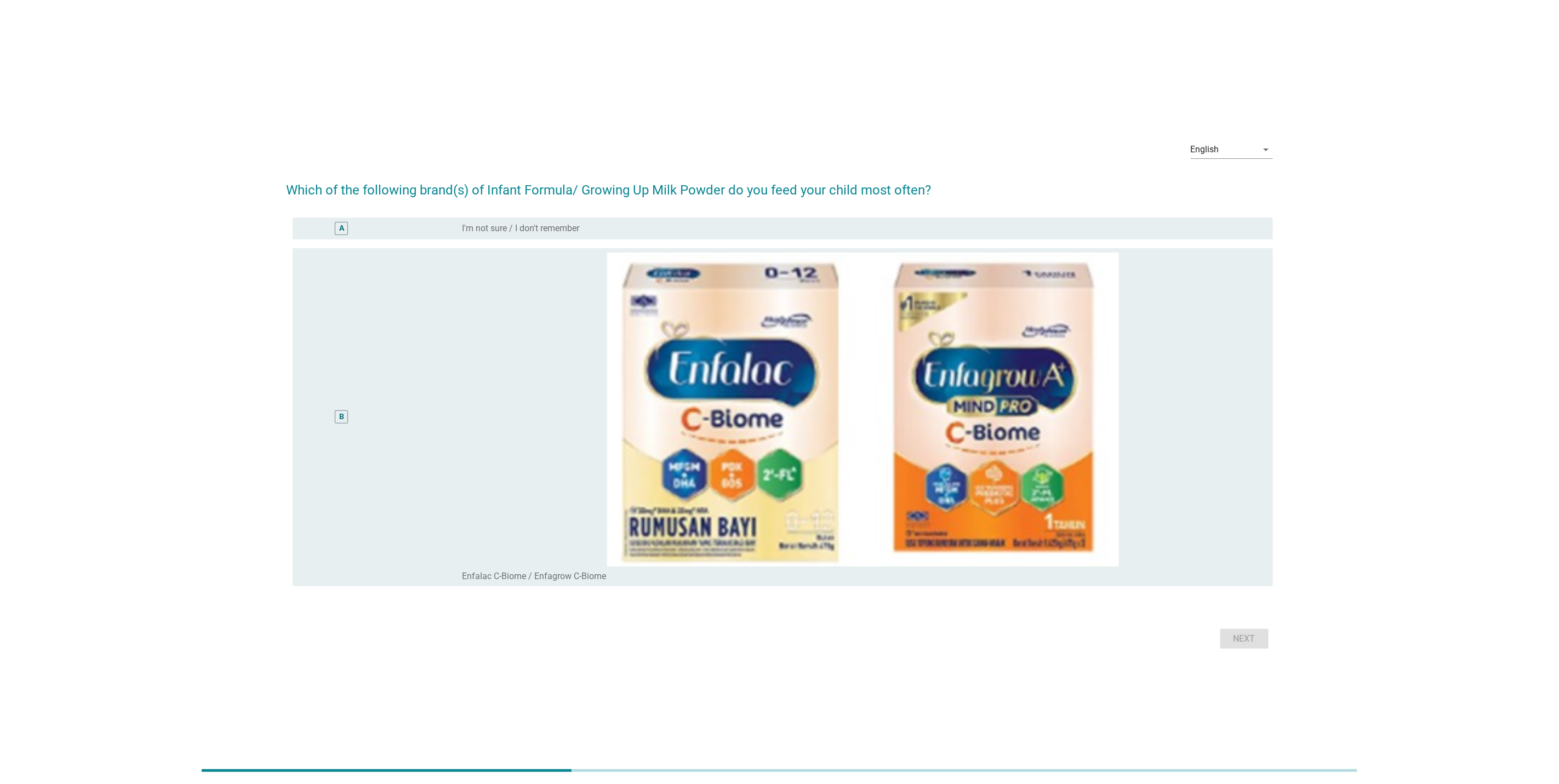
click at [451, 314] on div "B" at bounding box center [382, 416] width 161 height 328
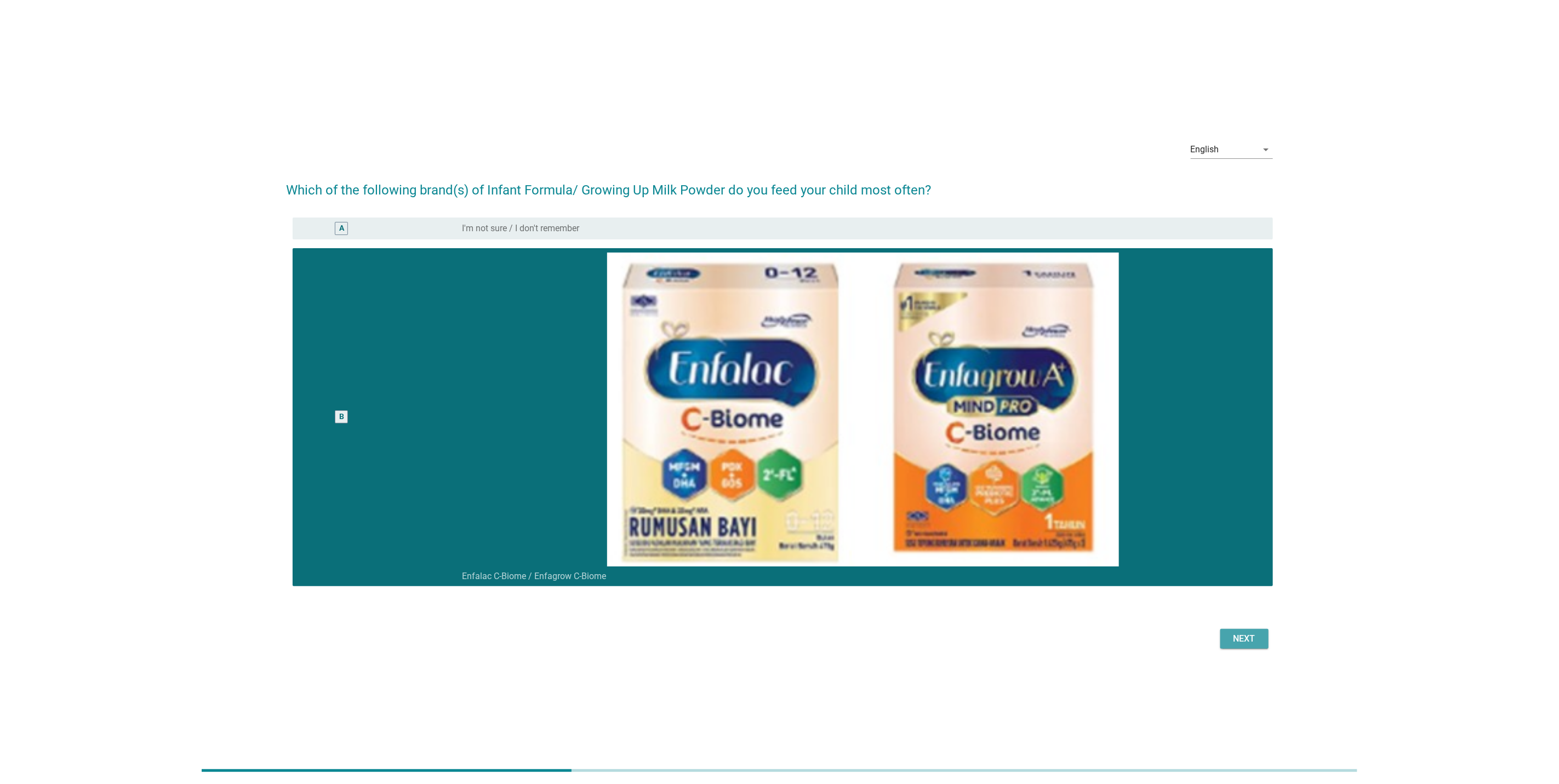
click at [1261, 641] on button "Next" at bounding box center [1244, 639] width 48 height 20
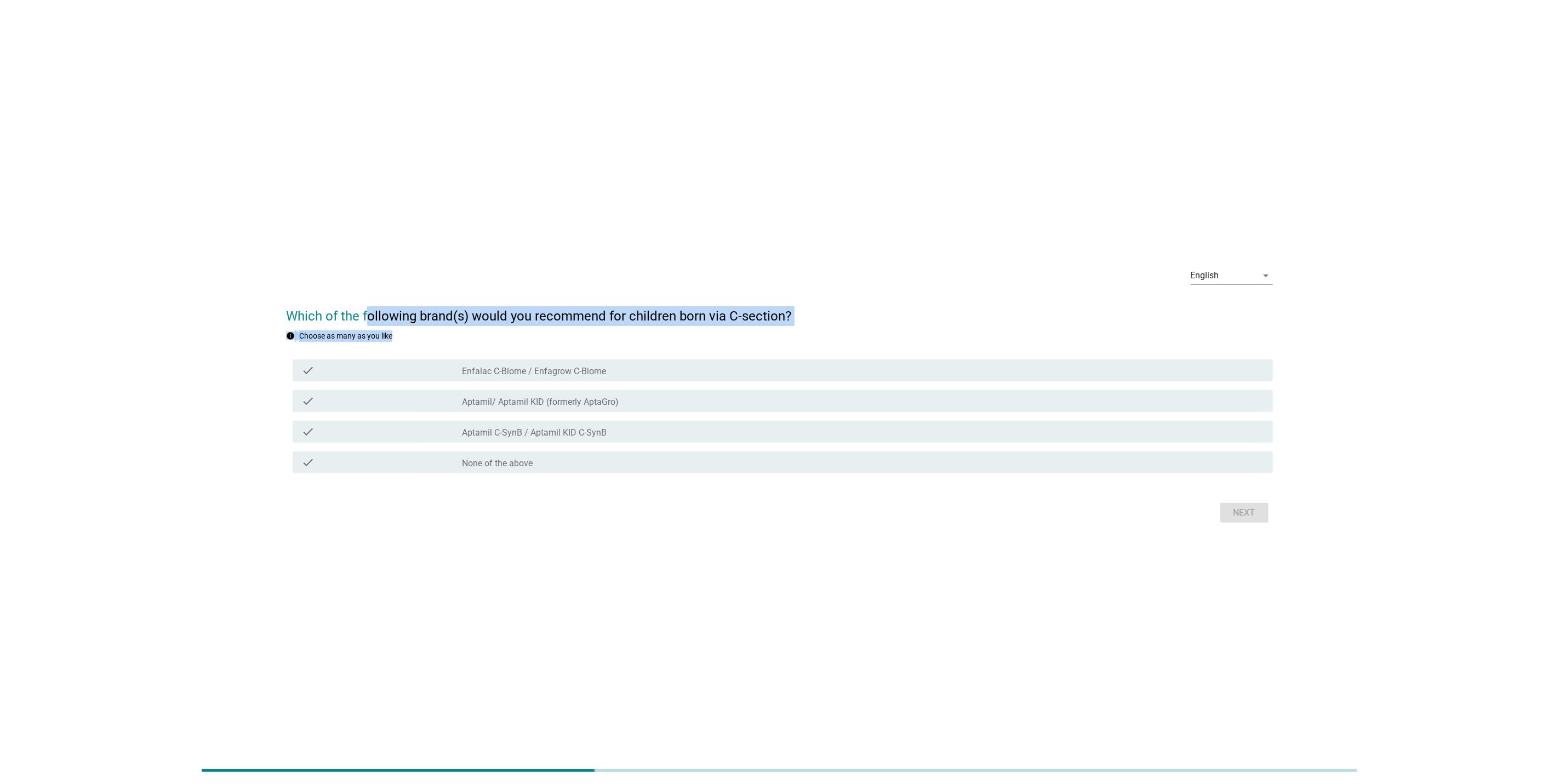
drag, startPoint x: 369, startPoint y: 314, endPoint x: 814, endPoint y: 332, distance: 445.4
click at [814, 332] on form "Which of the following brand(s) would you recommend for children born via [MEDI…" at bounding box center [780, 410] width 987 height 230
drag, startPoint x: 814, startPoint y: 332, endPoint x: 745, endPoint y: 319, distance: 70.2
click at [750, 317] on h2 "Which of the following brand(s) would you recommend for children born via C-sec…" at bounding box center [780, 311] width 987 height 31
click at [600, 364] on div "check_box_outline_blank Enfalac C-Biome / Enfagrow C-Biome" at bounding box center [863, 370] width 802 height 13
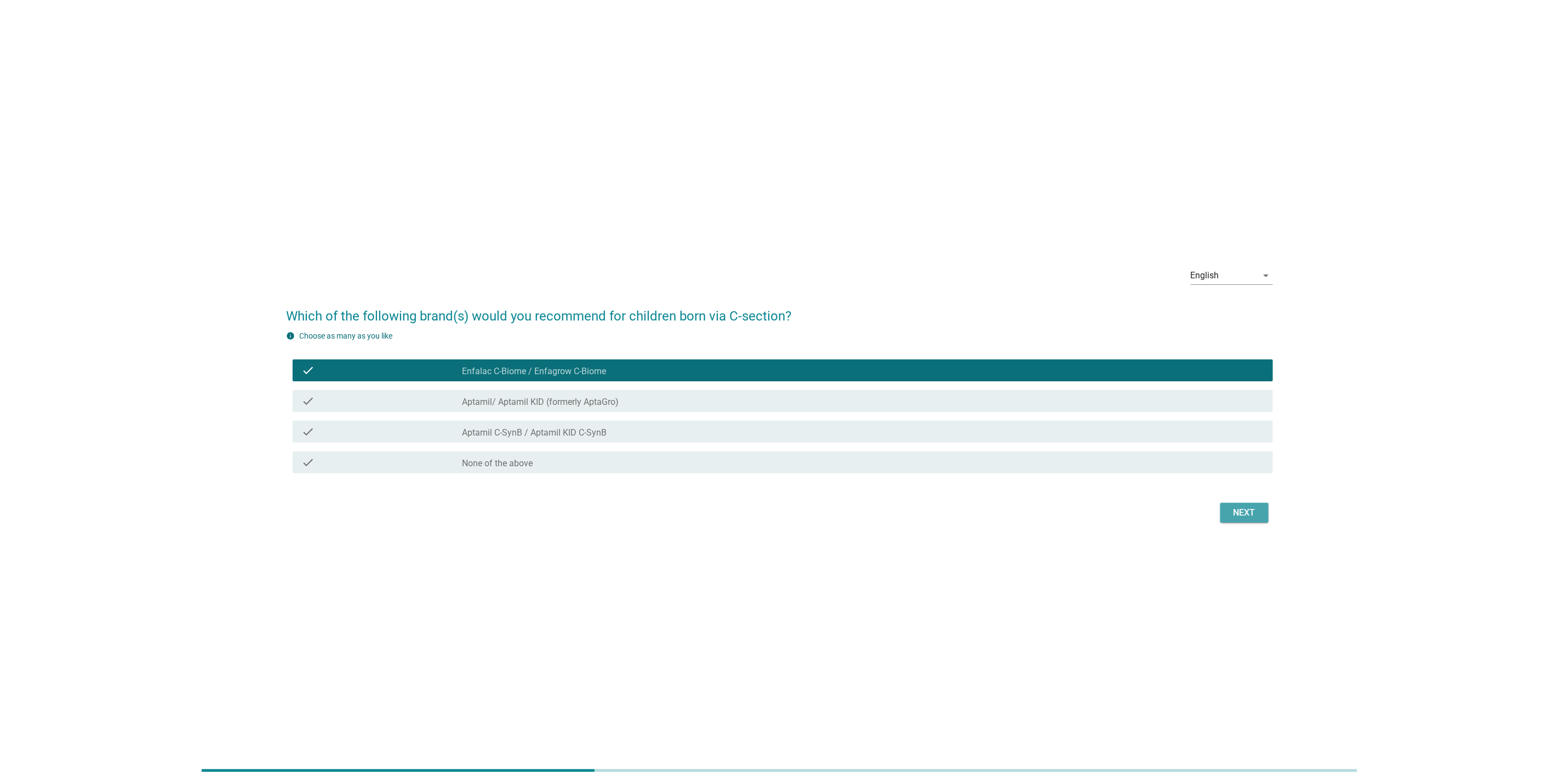
click at [1252, 514] on div "Next" at bounding box center [1244, 512] width 31 height 13
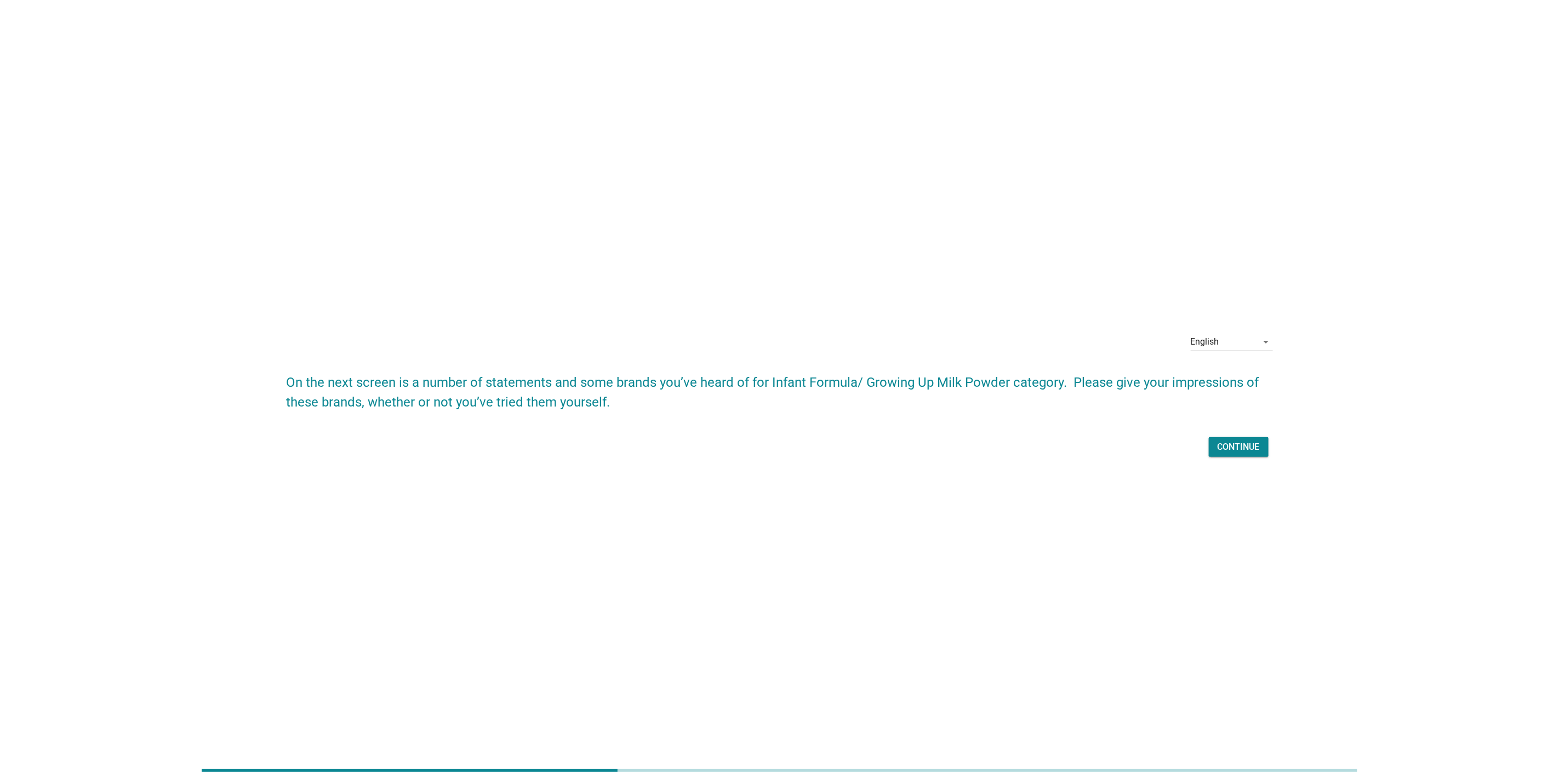
click at [1256, 446] on div "Continue" at bounding box center [1238, 446] width 42 height 13
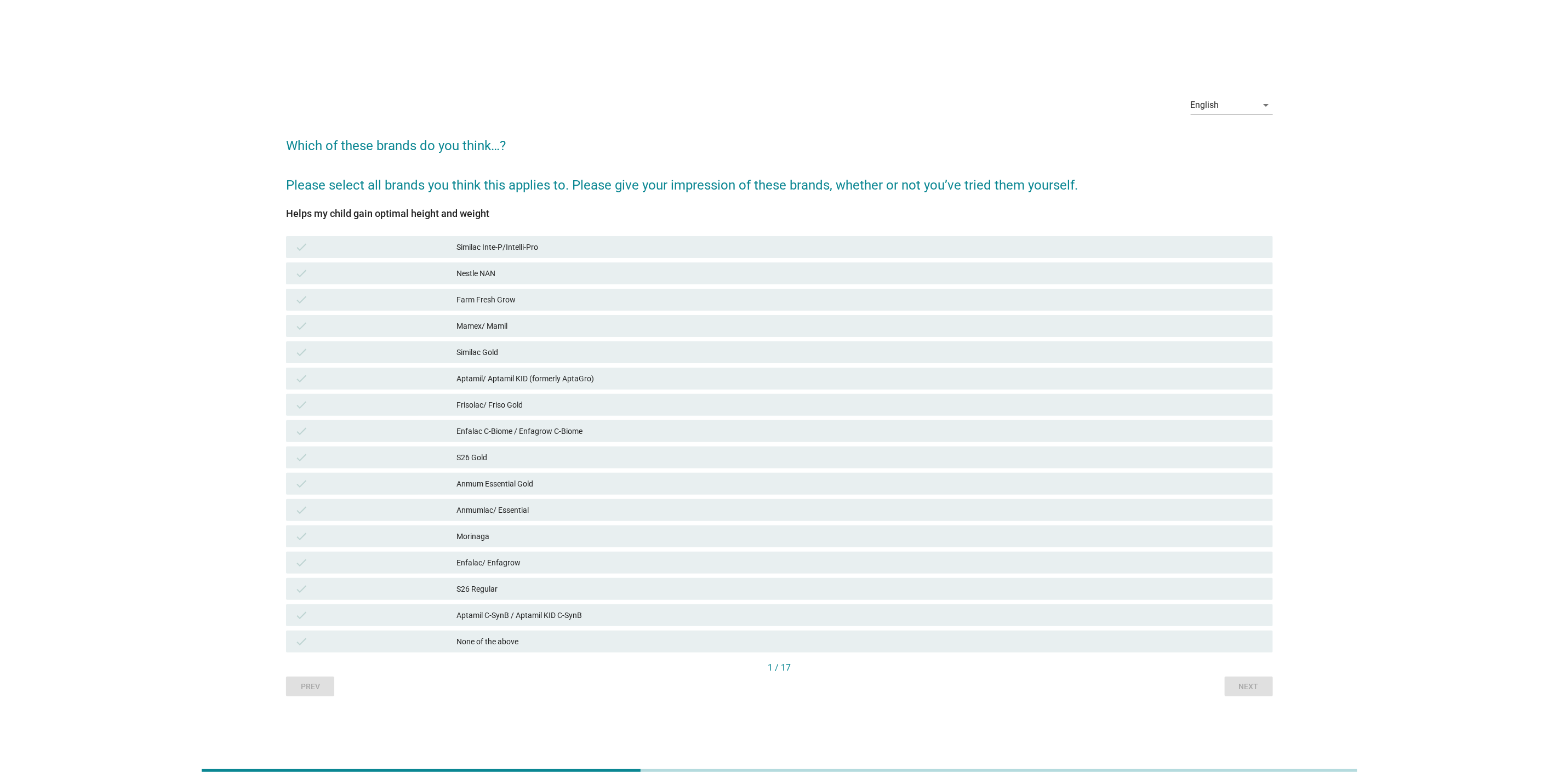
click at [911, 398] on div "Frisolac/ Friso Gold" at bounding box center [860, 404] width 808 height 13
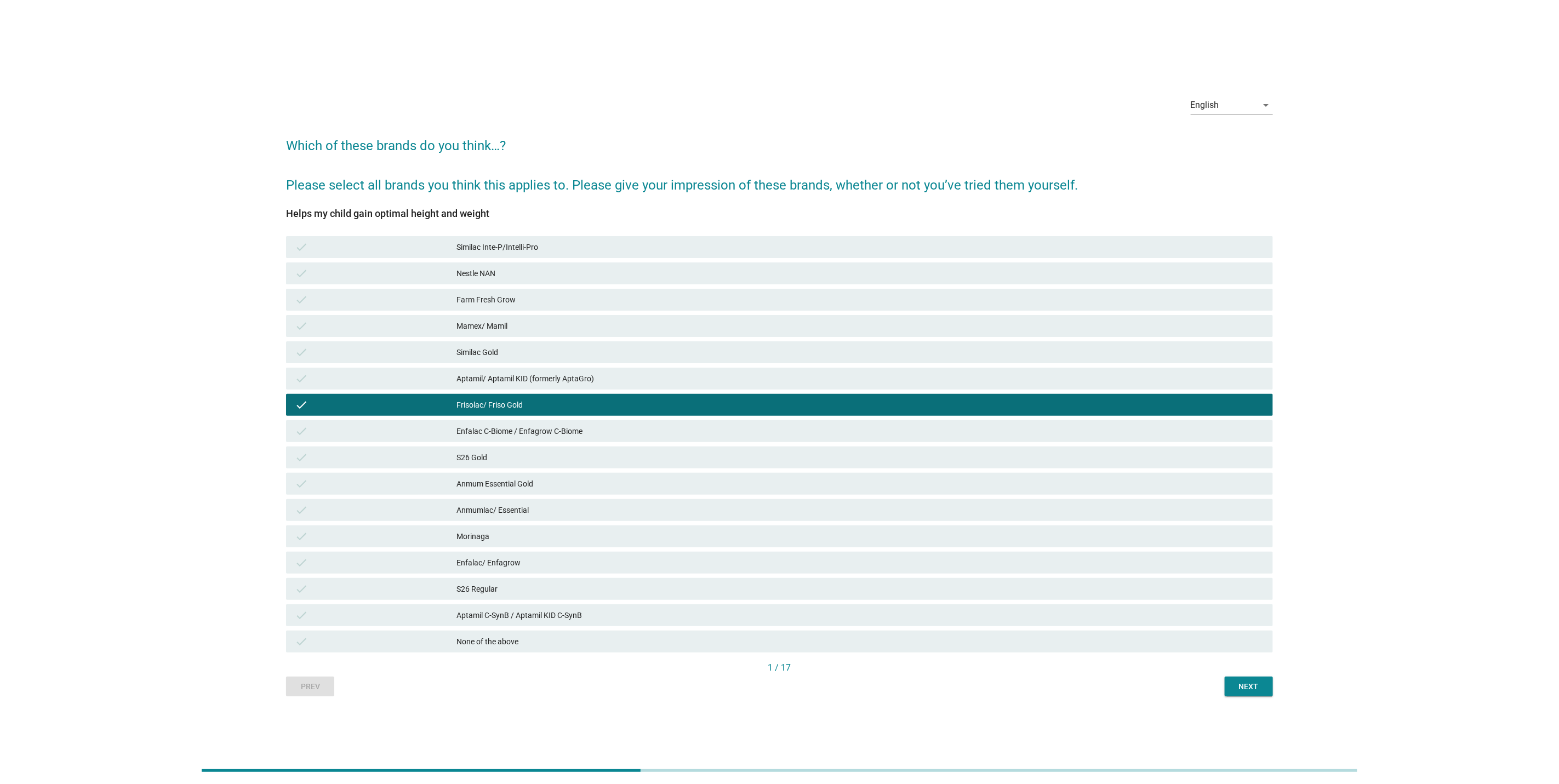
click at [1240, 94] on div "English arrow_drop_down" at bounding box center [1231, 107] width 82 height 35
click at [1238, 104] on div "English" at bounding box center [1224, 105] width 67 height 18
click at [1232, 130] on div "Bahasa Melayu" at bounding box center [1232, 140] width 64 height 26
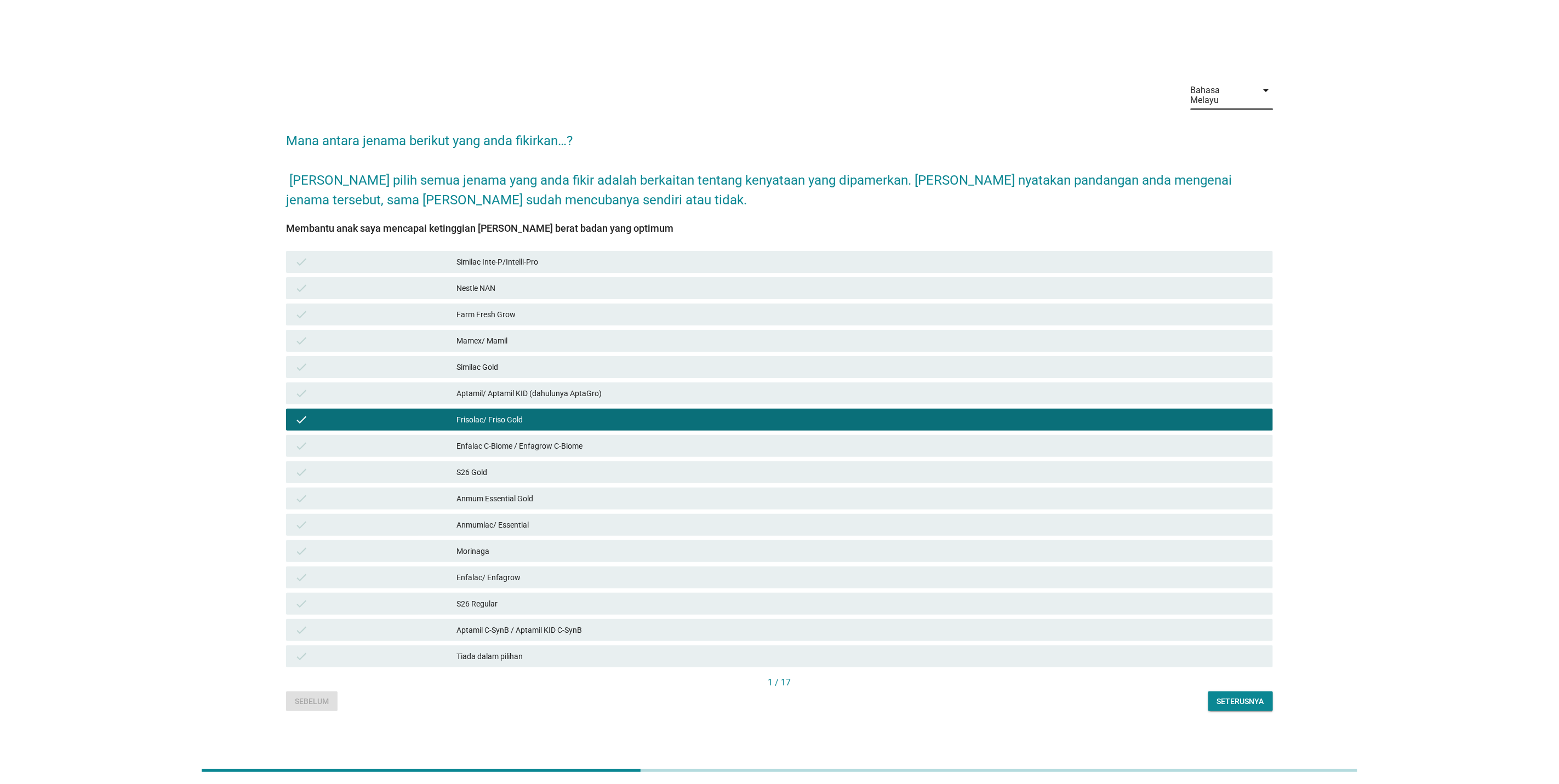
click at [1235, 101] on div "Bahasa Melayu" at bounding box center [1224, 96] width 67 height 28
click at [1227, 157] on div "中文（简体）" at bounding box center [1232, 156] width 64 height 13
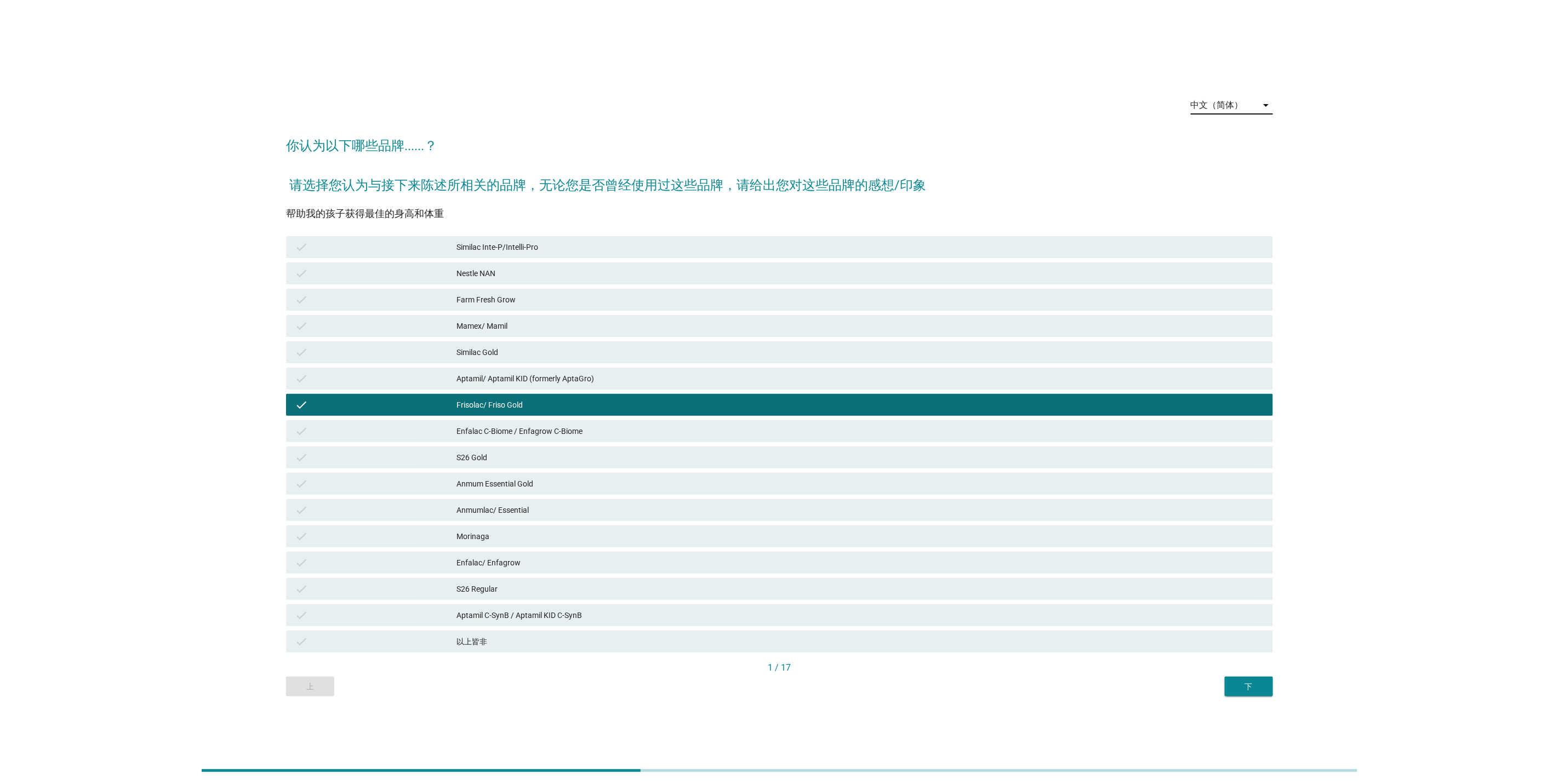
click at [1232, 96] on div "中文（简体） arrow_drop_down" at bounding box center [1231, 107] width 82 height 35
click at [1232, 109] on div "中文（简体）" at bounding box center [1217, 105] width 53 height 10
click at [1227, 115] on div "English" at bounding box center [1232, 113] width 64 height 13
click at [1240, 681] on div "Next" at bounding box center [1249, 687] width 31 height 11
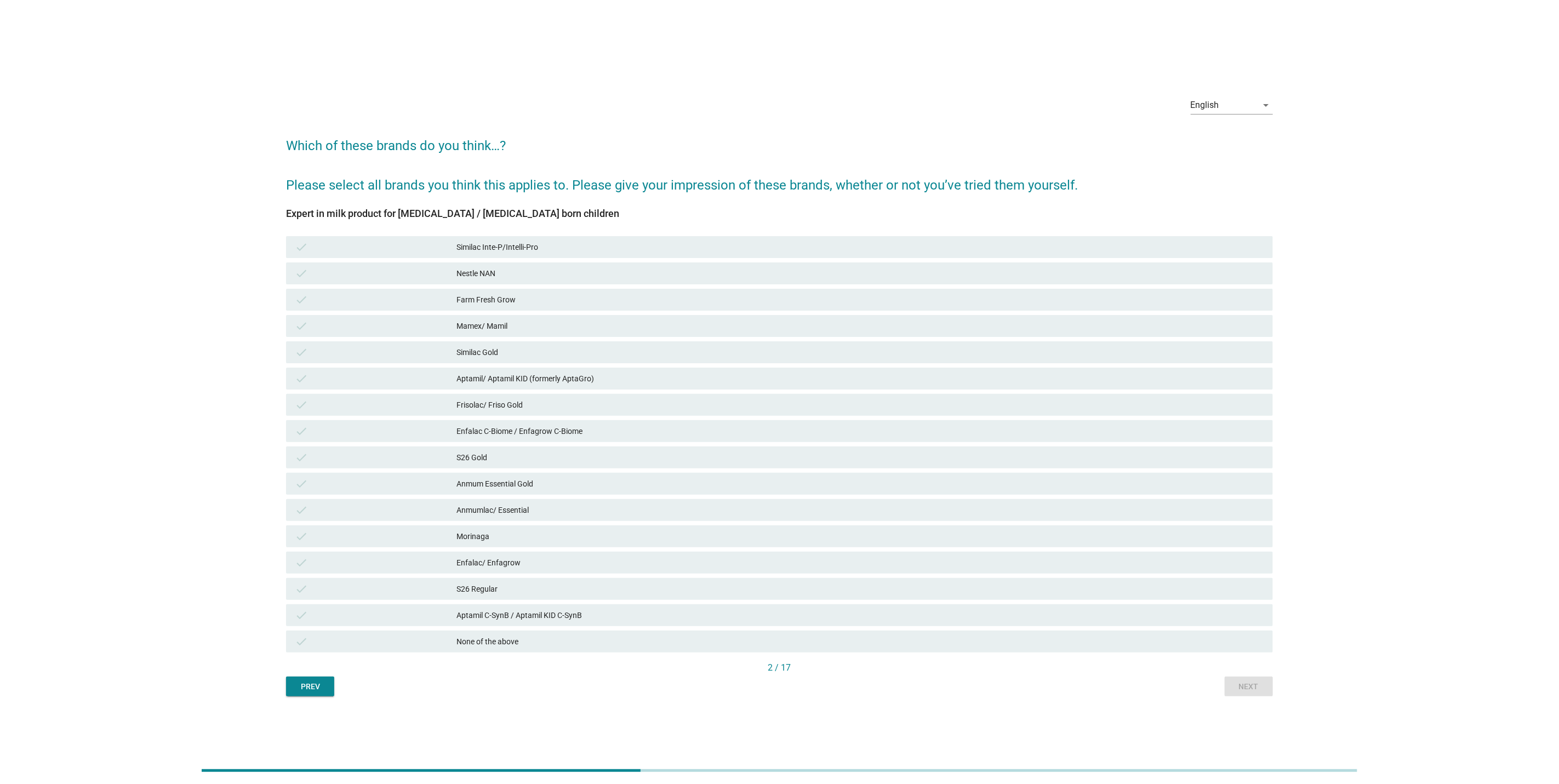
click at [987, 482] on div "Anmum Essential Gold" at bounding box center [860, 483] width 808 height 13
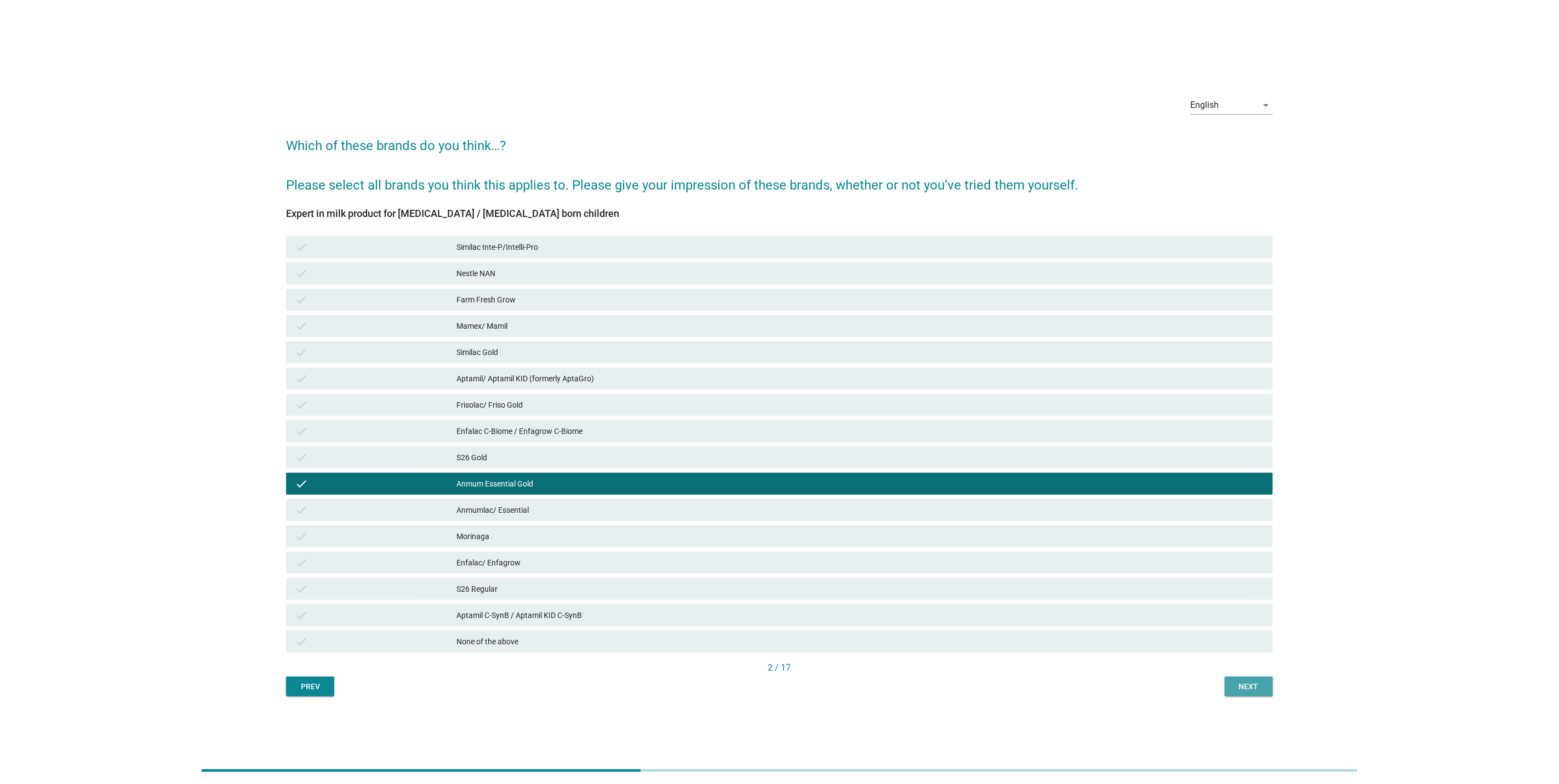
click at [1232, 687] on button "Next" at bounding box center [1249, 687] width 48 height 20
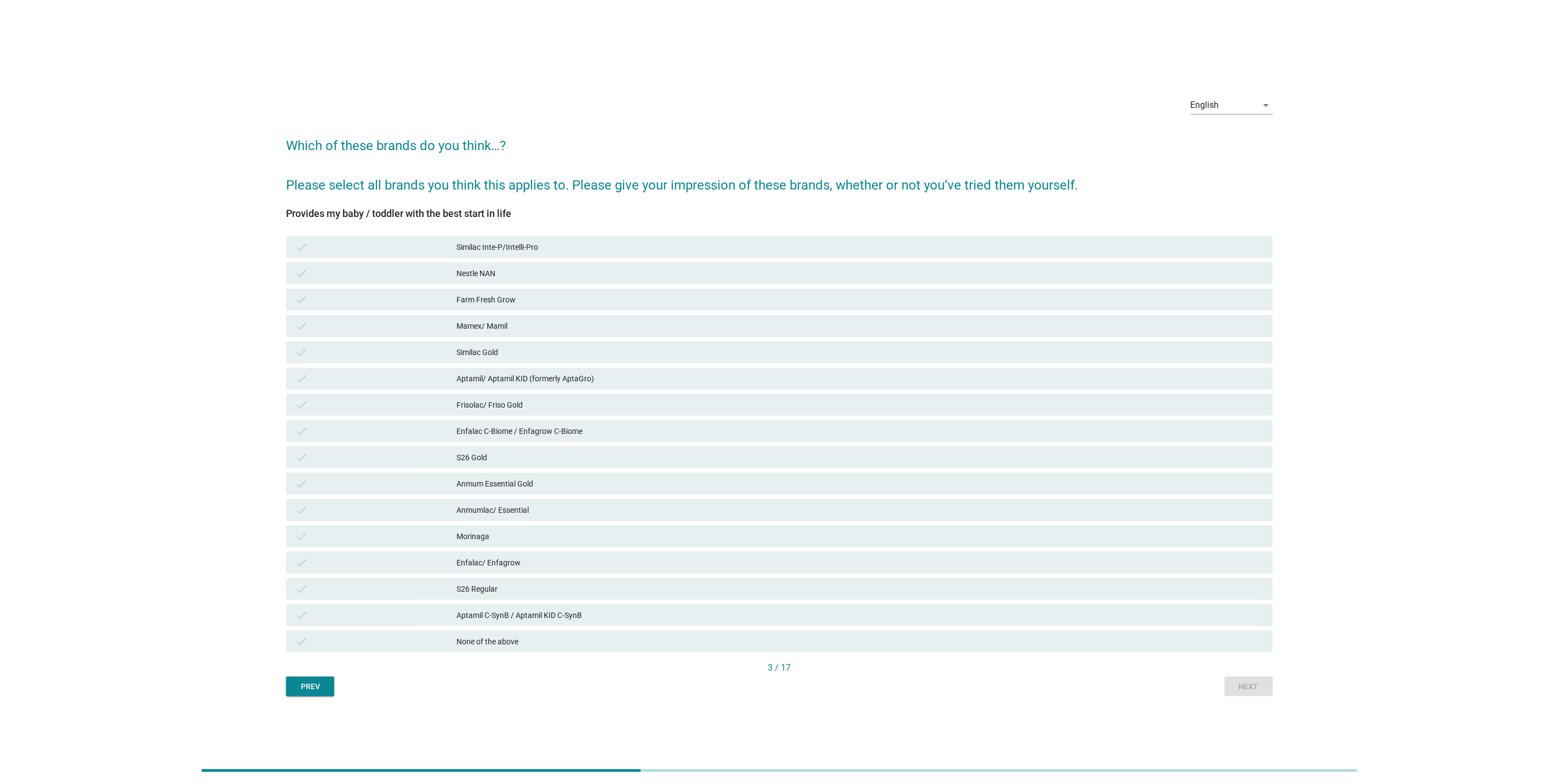
click at [976, 458] on div "S26 Gold" at bounding box center [860, 457] width 808 height 13
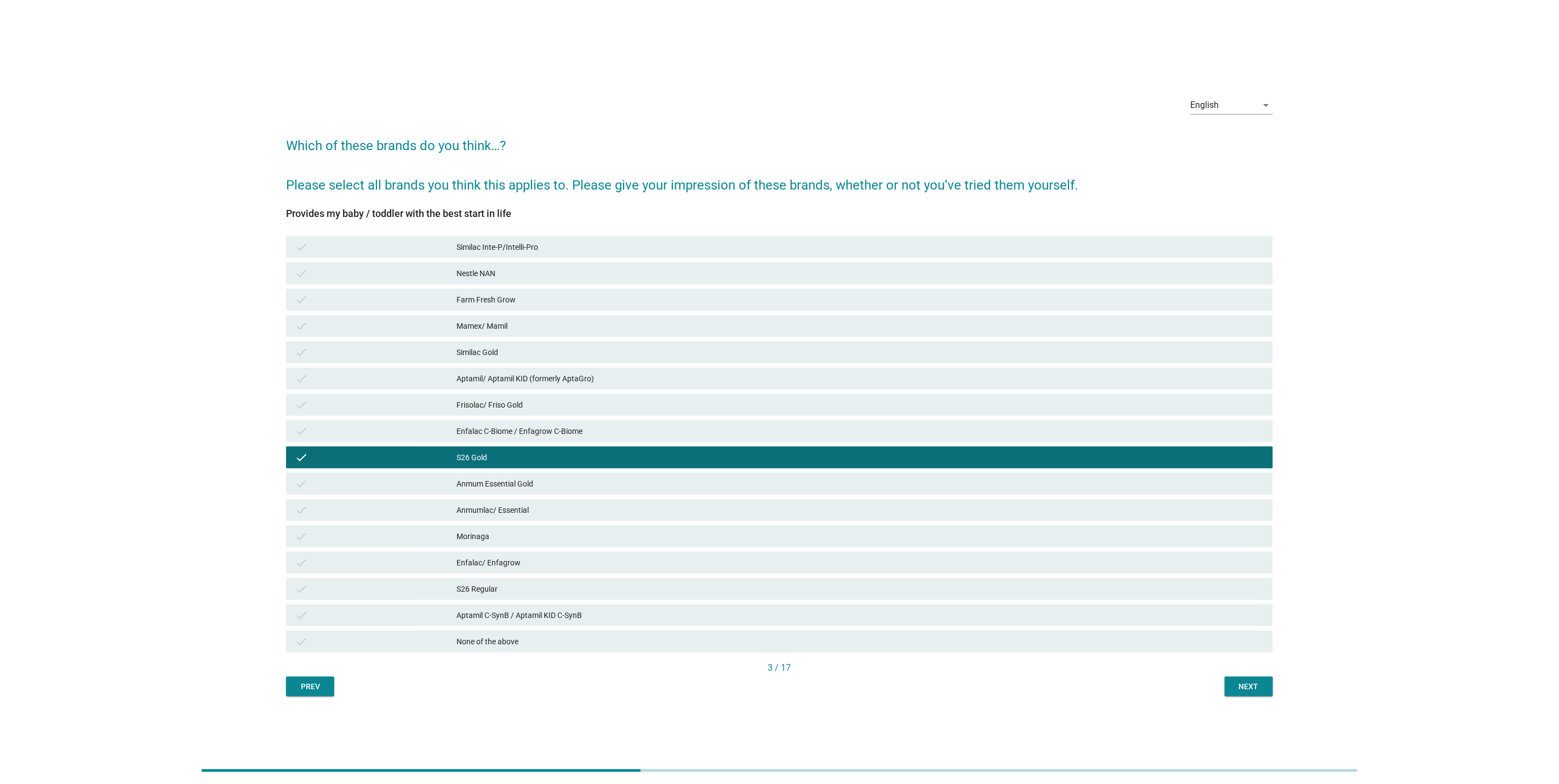
click at [1237, 688] on div "Next" at bounding box center [1249, 687] width 31 height 11
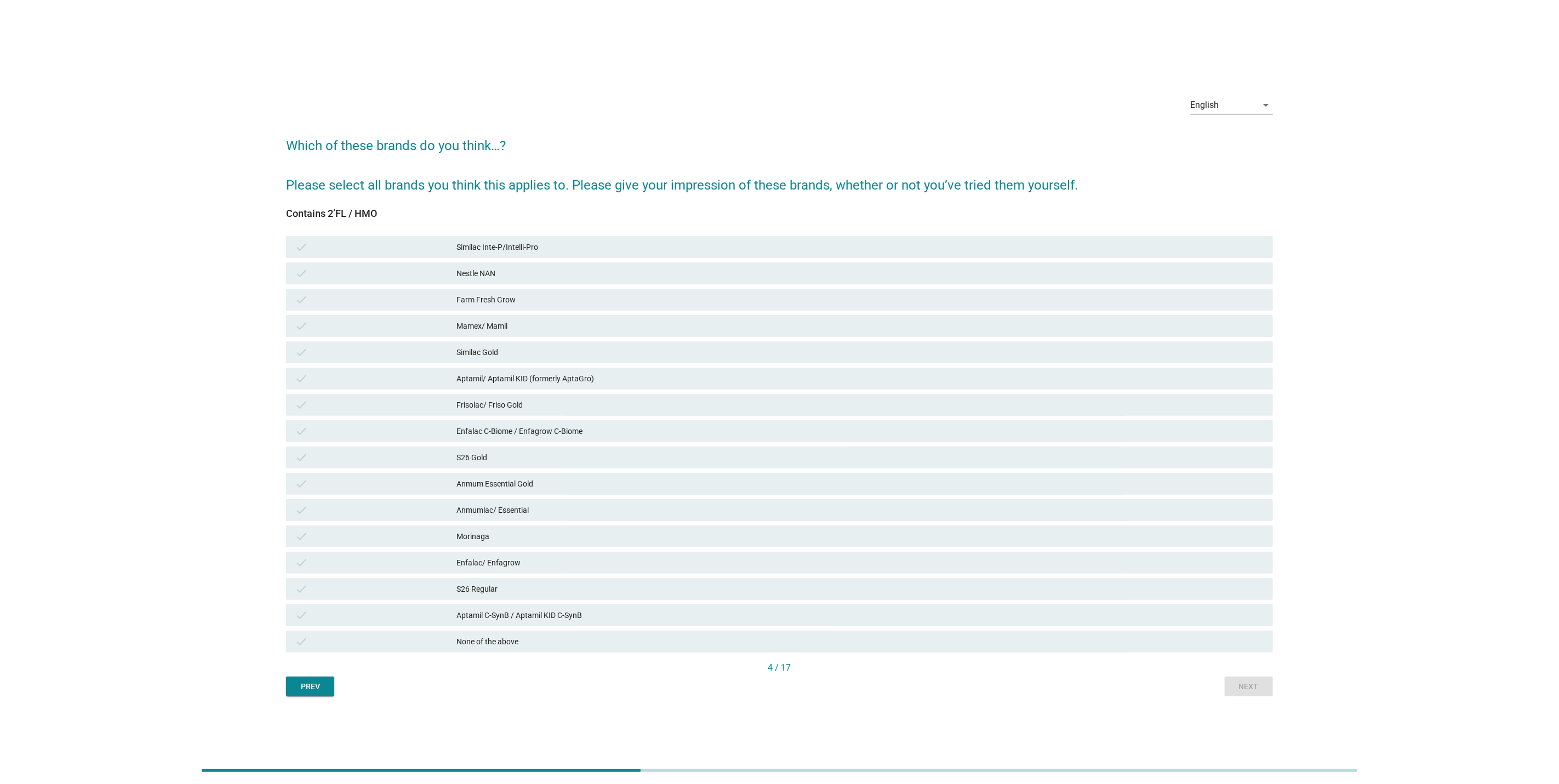
click at [1059, 484] on div "Anmum Essential Gold" at bounding box center [860, 483] width 808 height 13
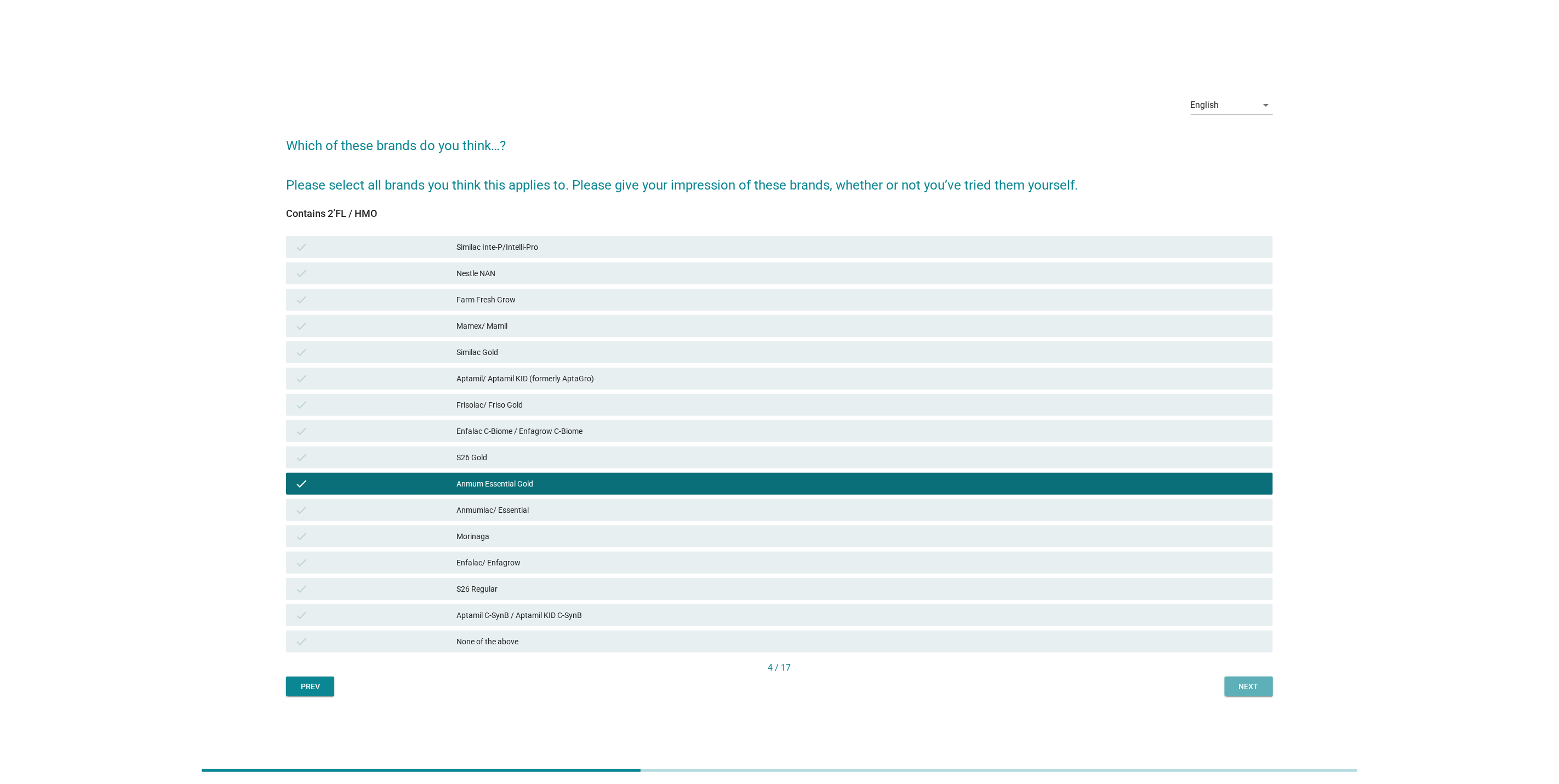
click at [1238, 686] on div "Next" at bounding box center [1249, 687] width 31 height 11
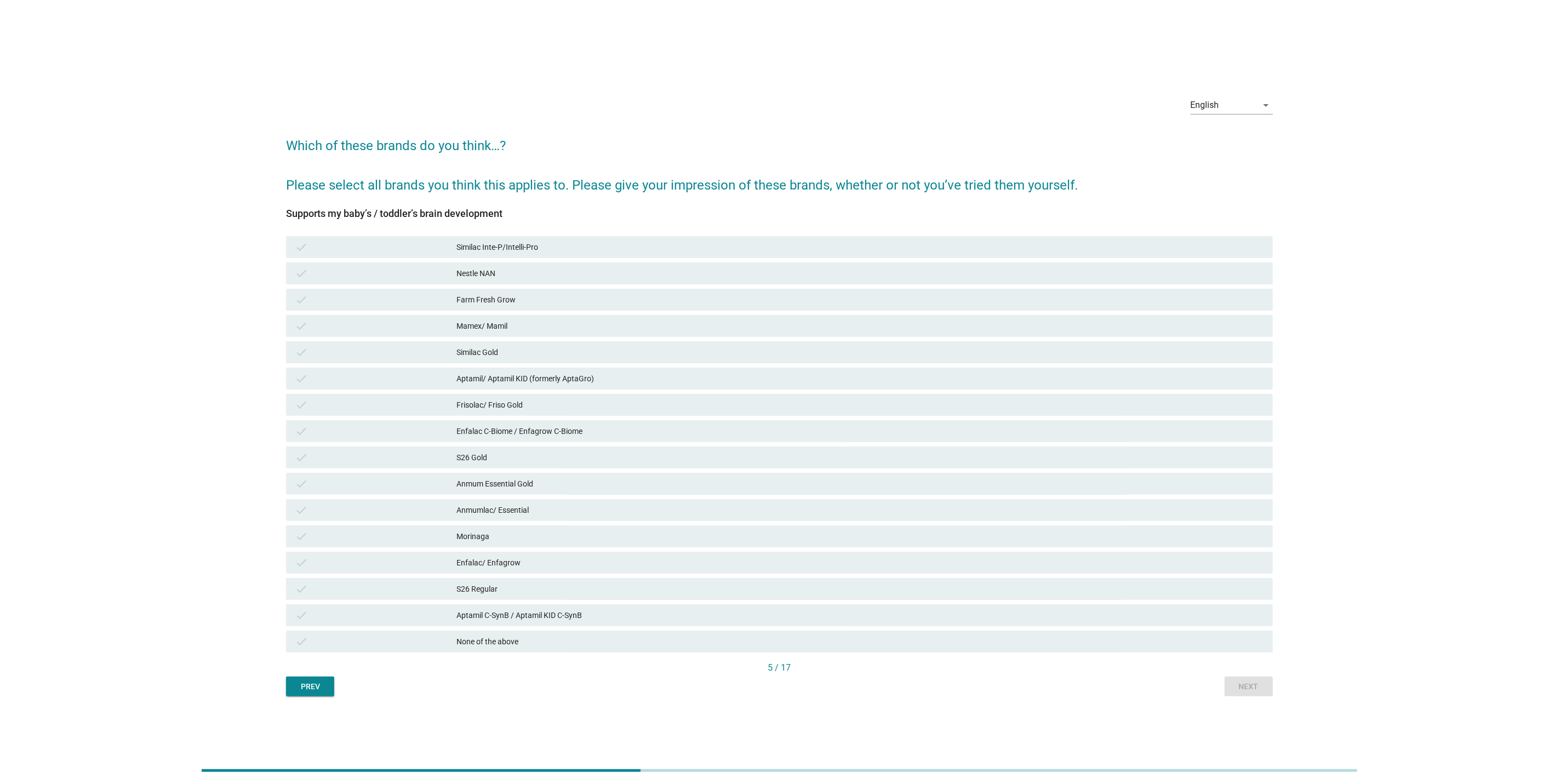
click at [1111, 557] on div "Enfalac/ Enfagrow" at bounding box center [860, 562] width 808 height 13
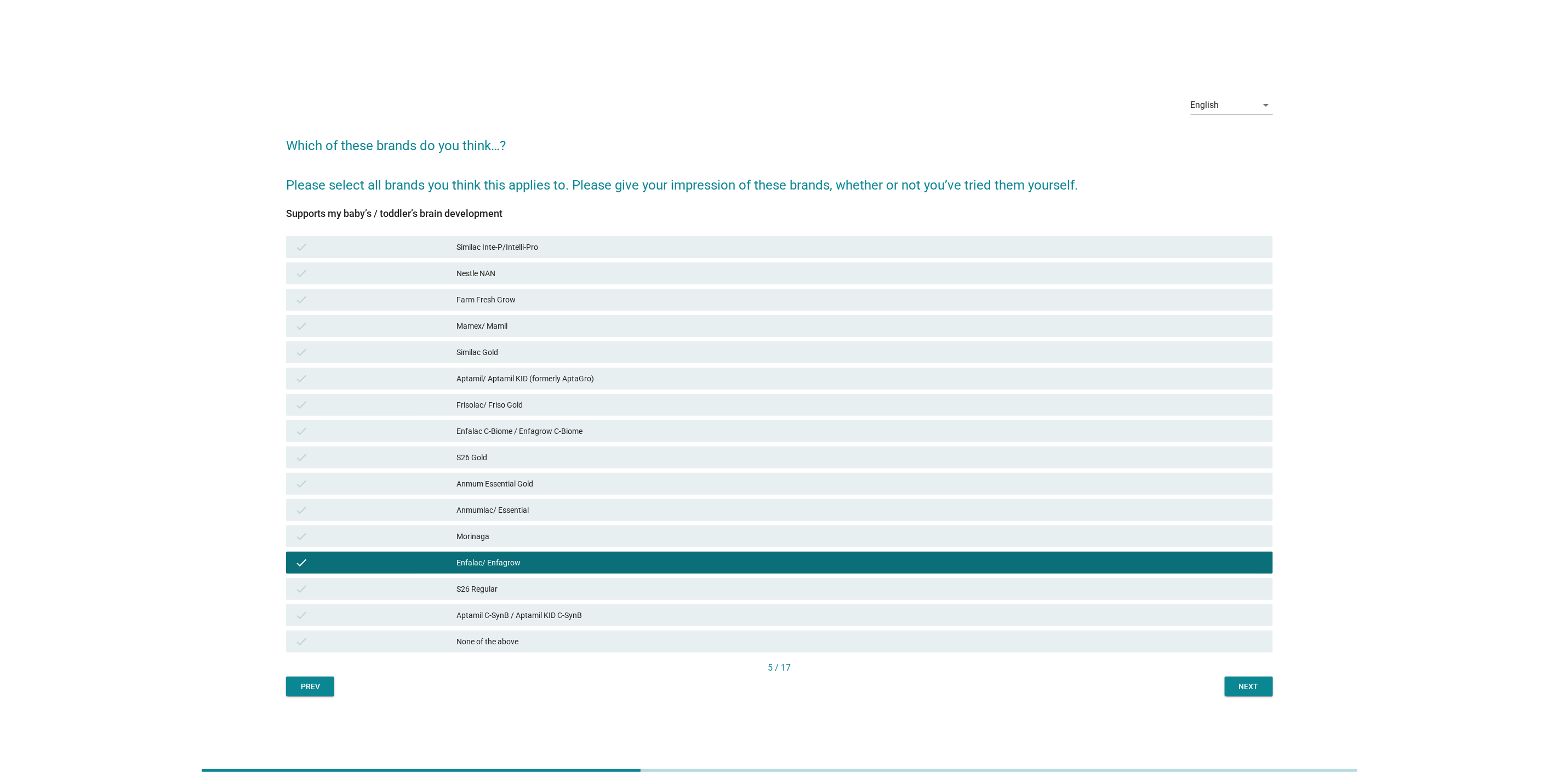
click at [1242, 689] on div "Next" at bounding box center [1249, 687] width 31 height 11
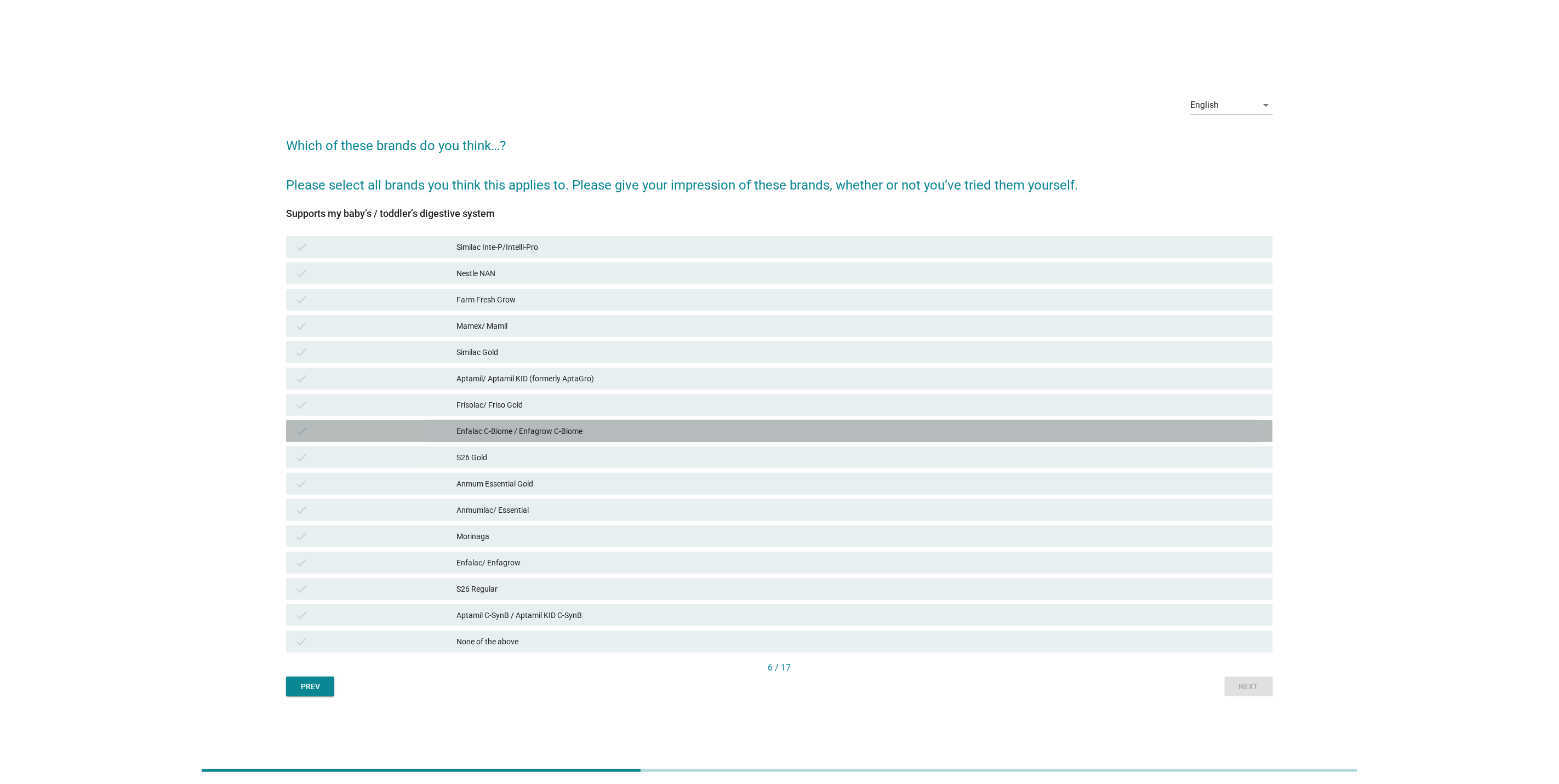
click at [861, 439] on div "check Enfalac C-Biome / Enfagrow C-Biome" at bounding box center [780, 431] width 987 height 22
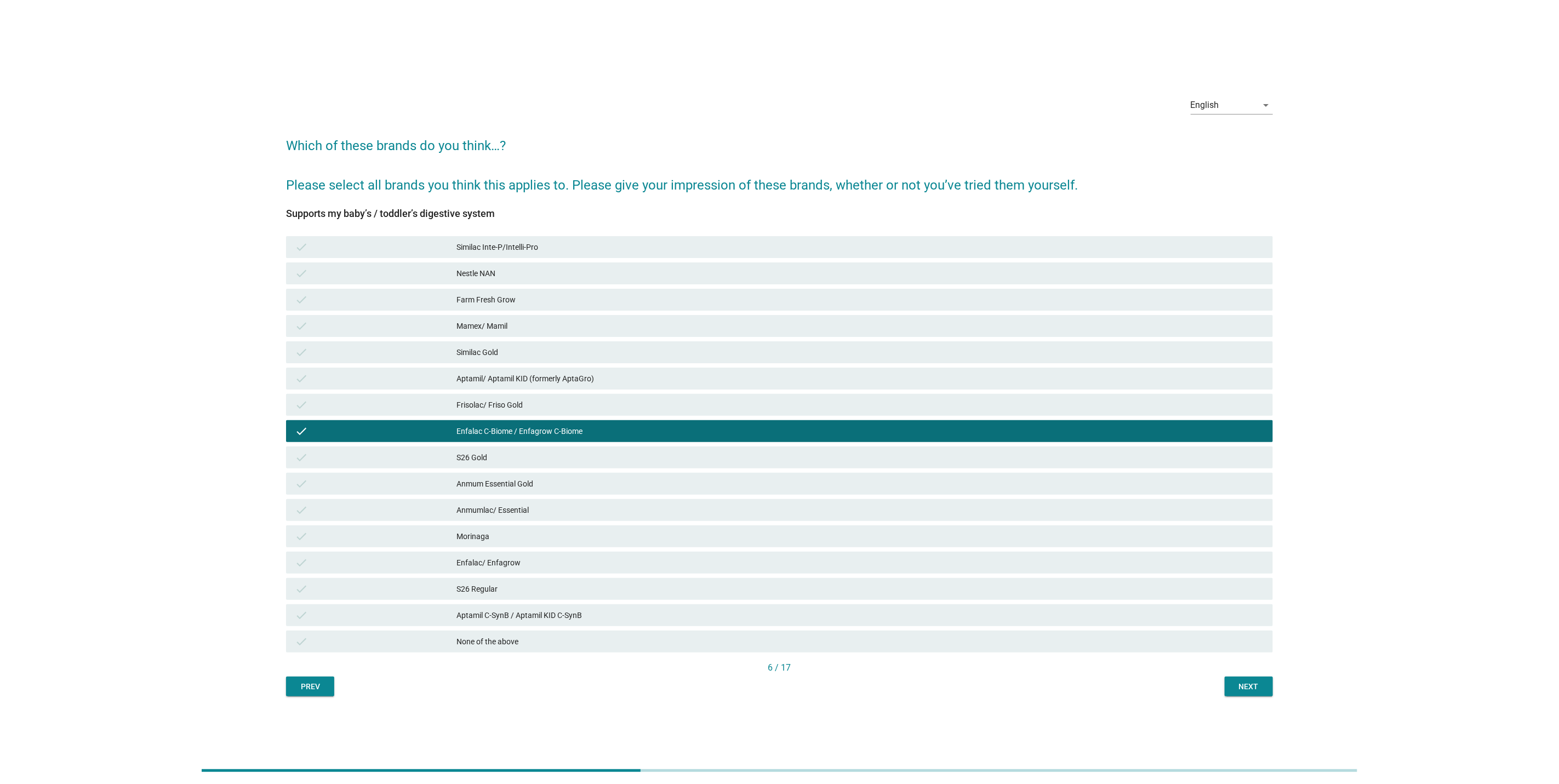
click at [1231, 677] on button "Next" at bounding box center [1249, 687] width 48 height 20
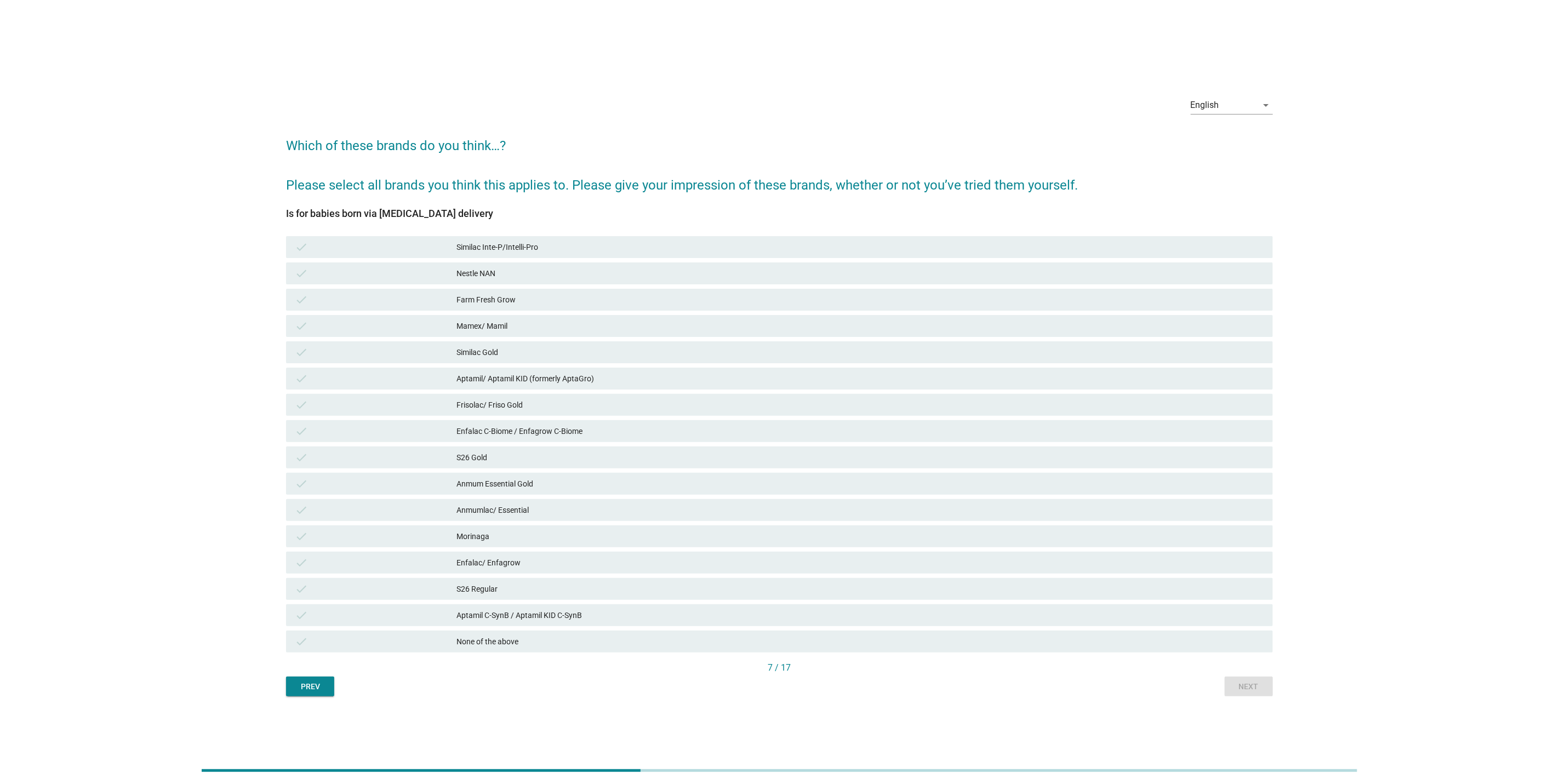
drag, startPoint x: 612, startPoint y: 400, endPoint x: 604, endPoint y: 400, distance: 8.0
click at [610, 400] on div "Frisolac/ Friso Gold" at bounding box center [860, 404] width 808 height 13
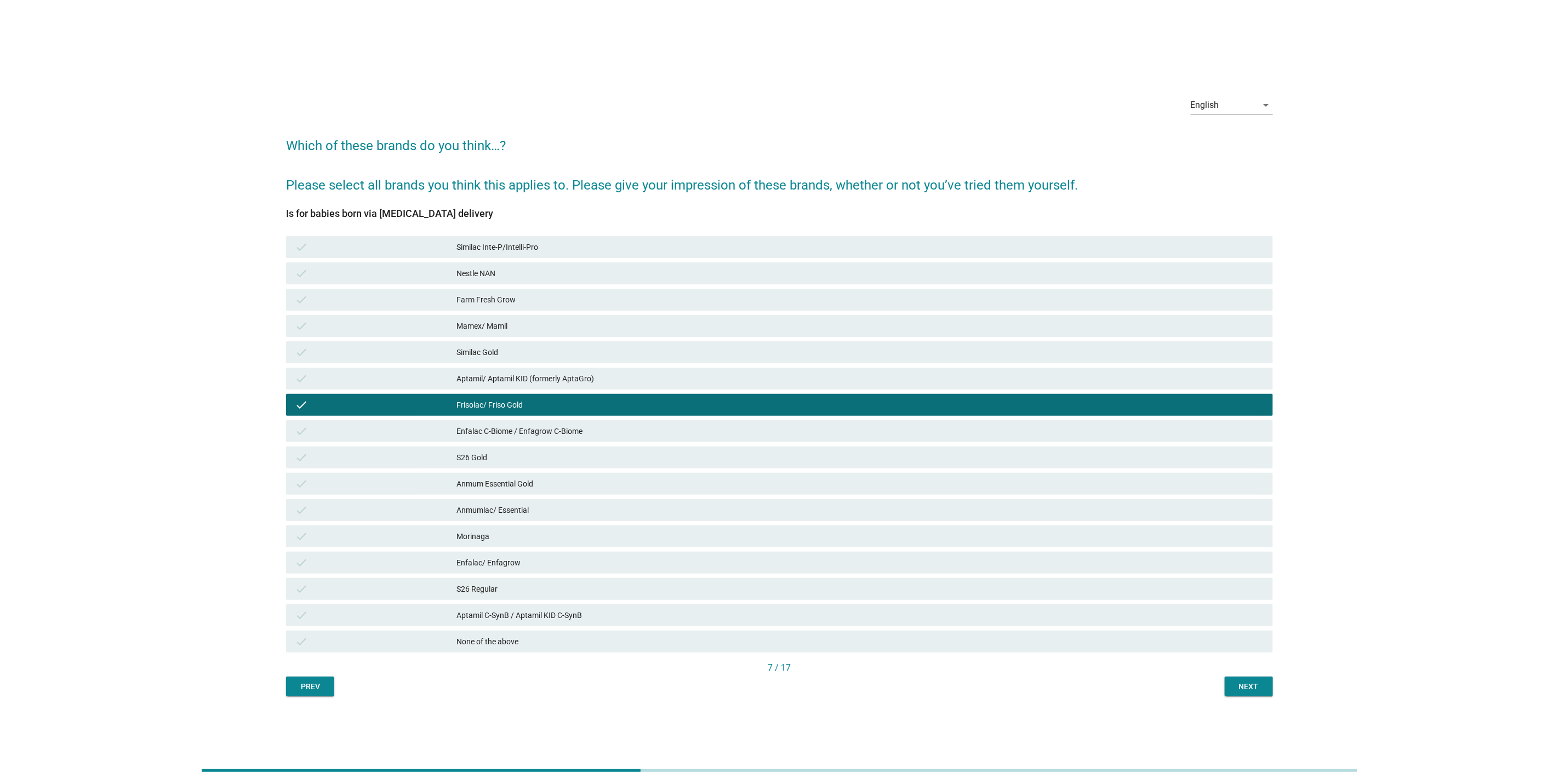
click at [1260, 689] on div "Next" at bounding box center [1249, 687] width 31 height 11
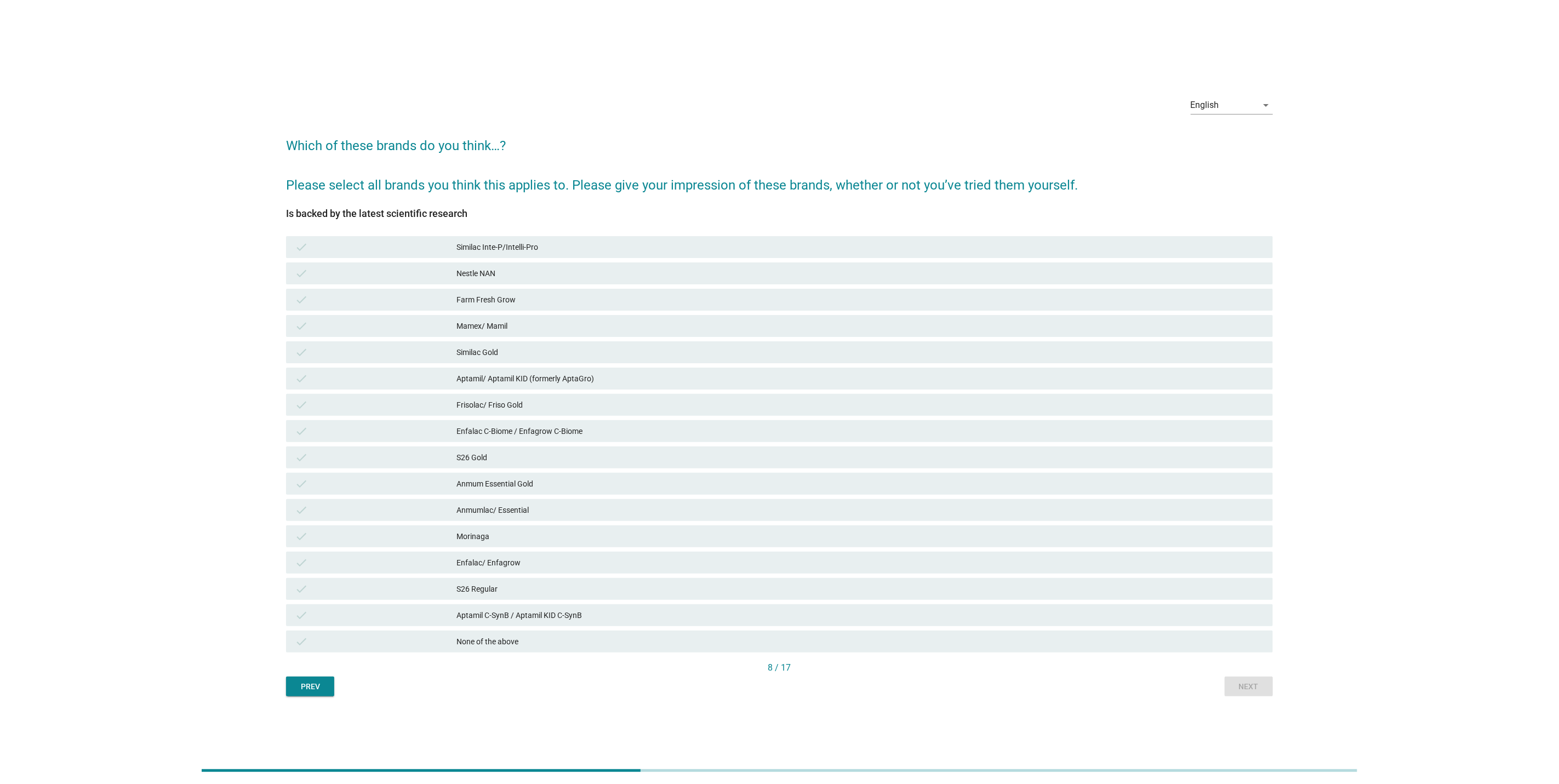
click at [934, 451] on div "S26 Gold" at bounding box center [860, 457] width 808 height 13
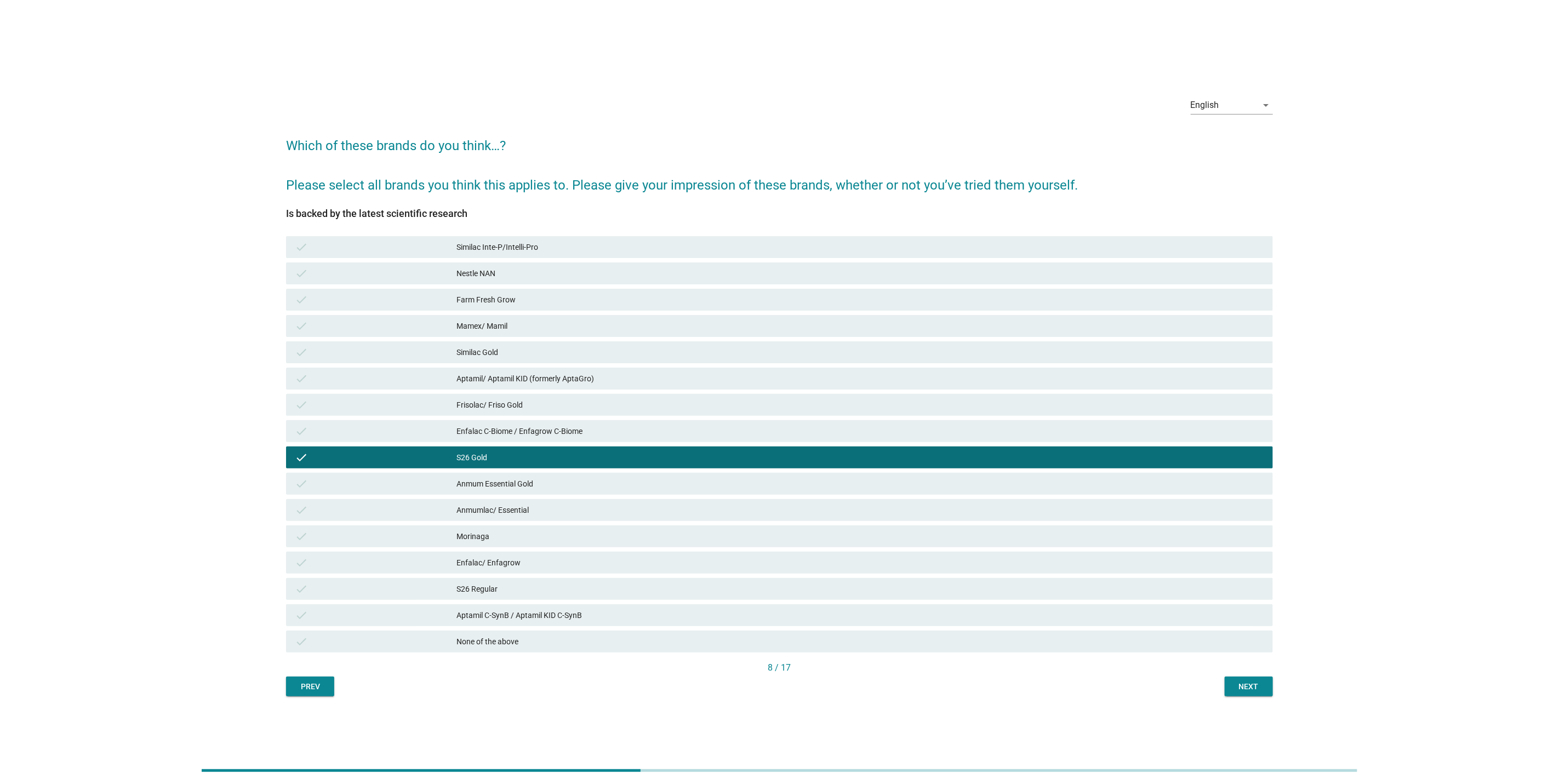
click at [1234, 685] on div "Next" at bounding box center [1249, 687] width 31 height 11
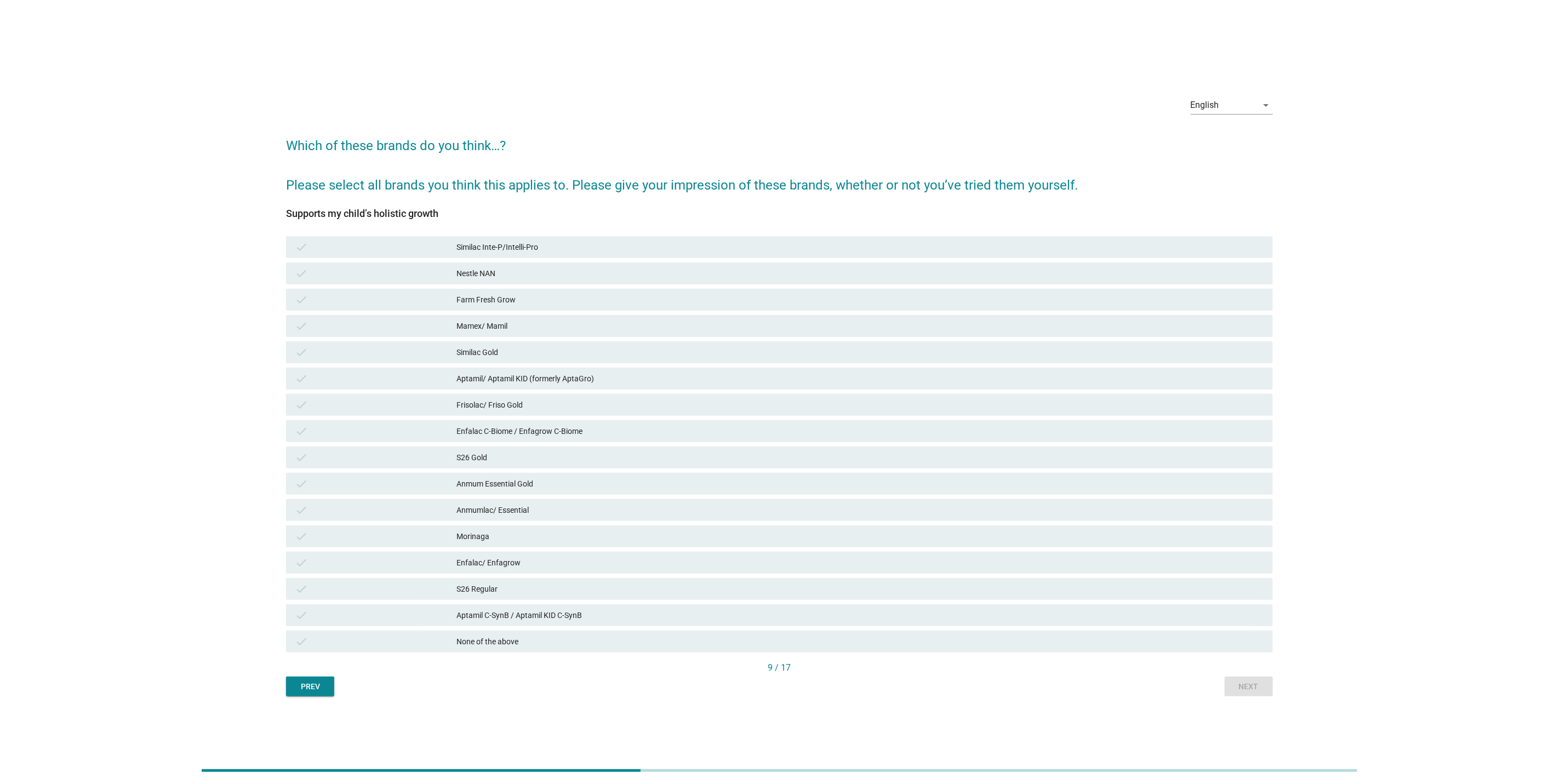
click at [1009, 500] on div "check Anmumlac/ Essential" at bounding box center [780, 510] width 987 height 22
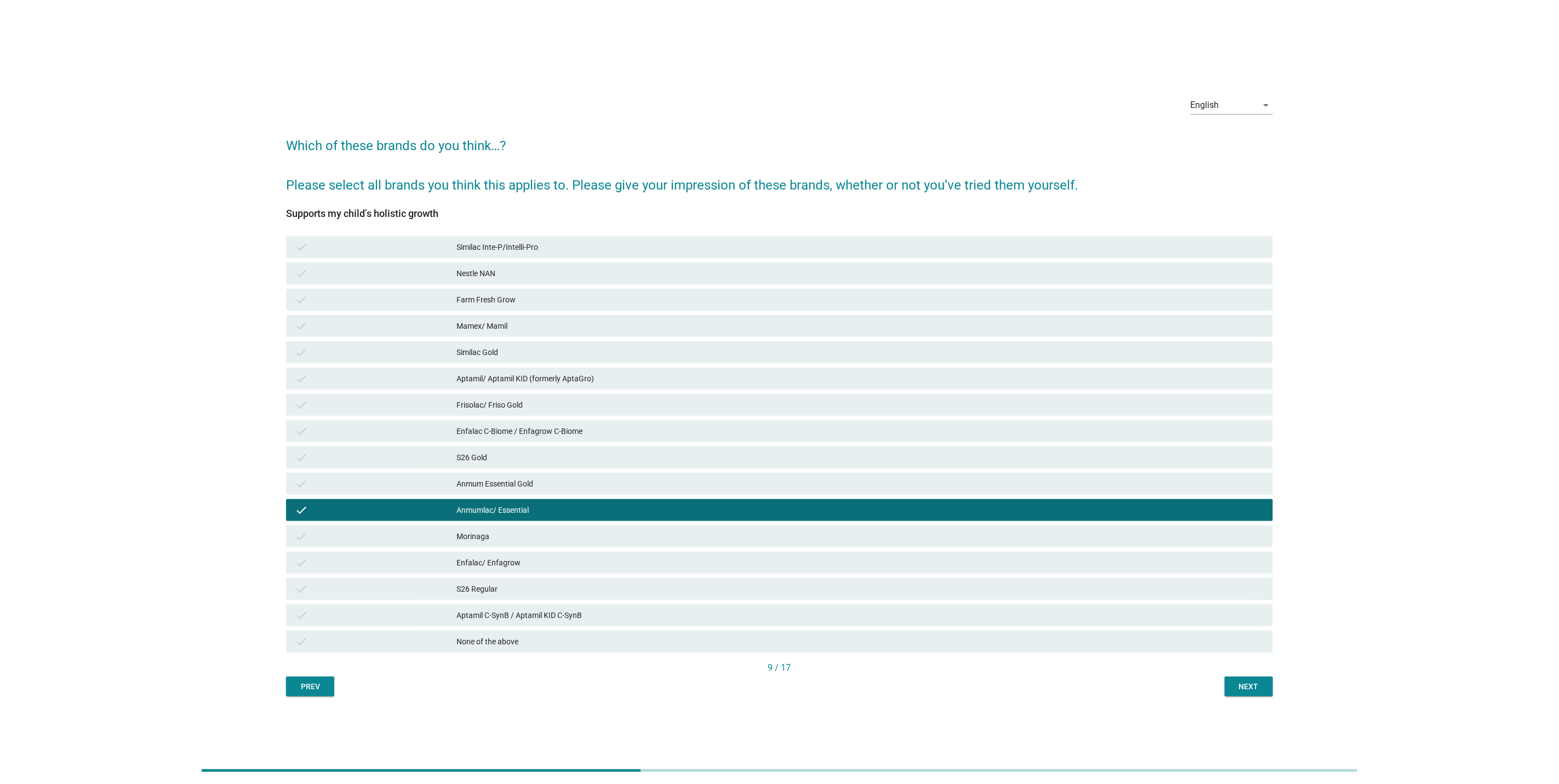
click at [1229, 686] on button "Next" at bounding box center [1249, 687] width 48 height 20
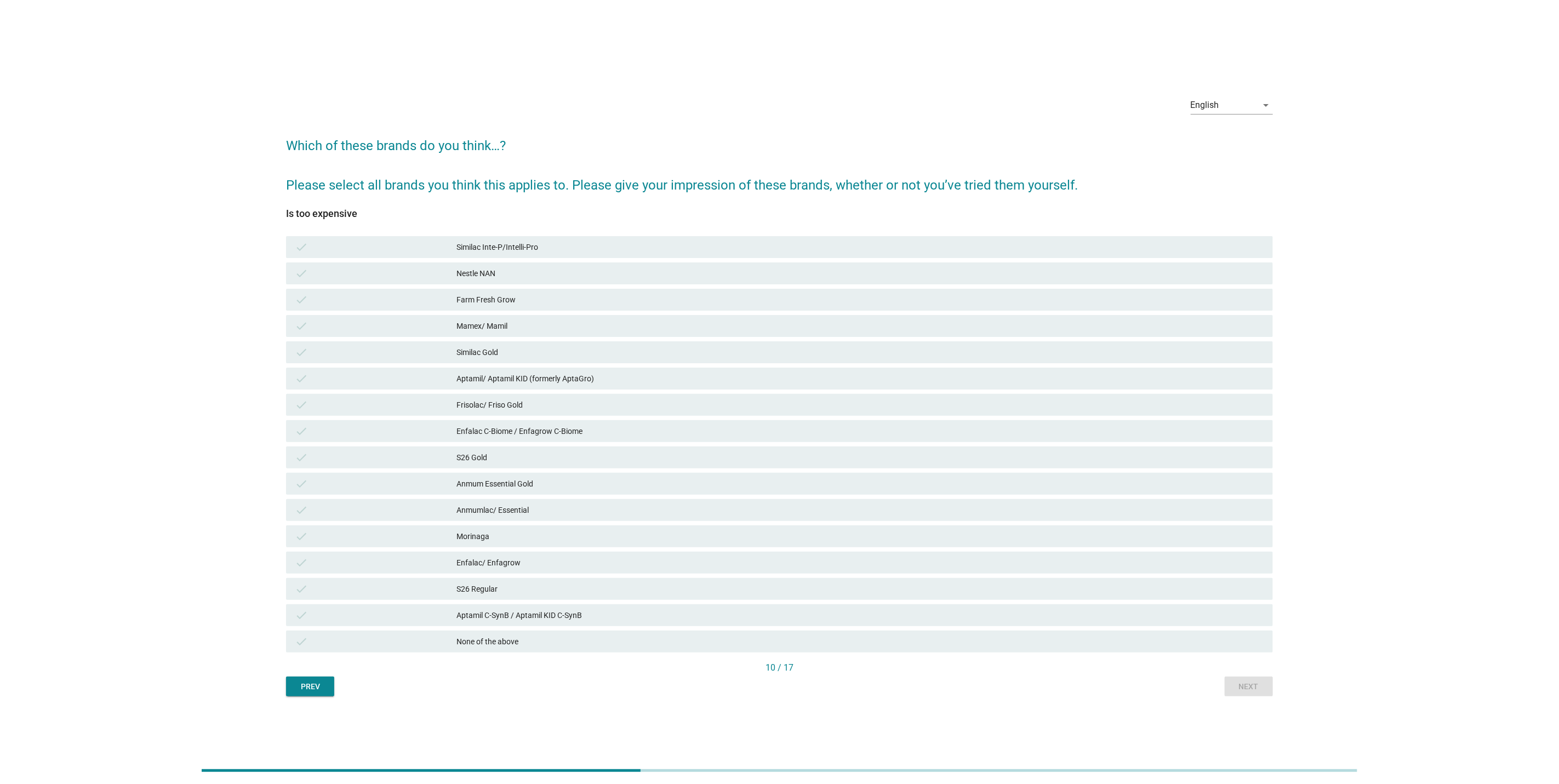
click at [1012, 488] on div "Anmum Essential Gold" at bounding box center [860, 483] width 808 height 13
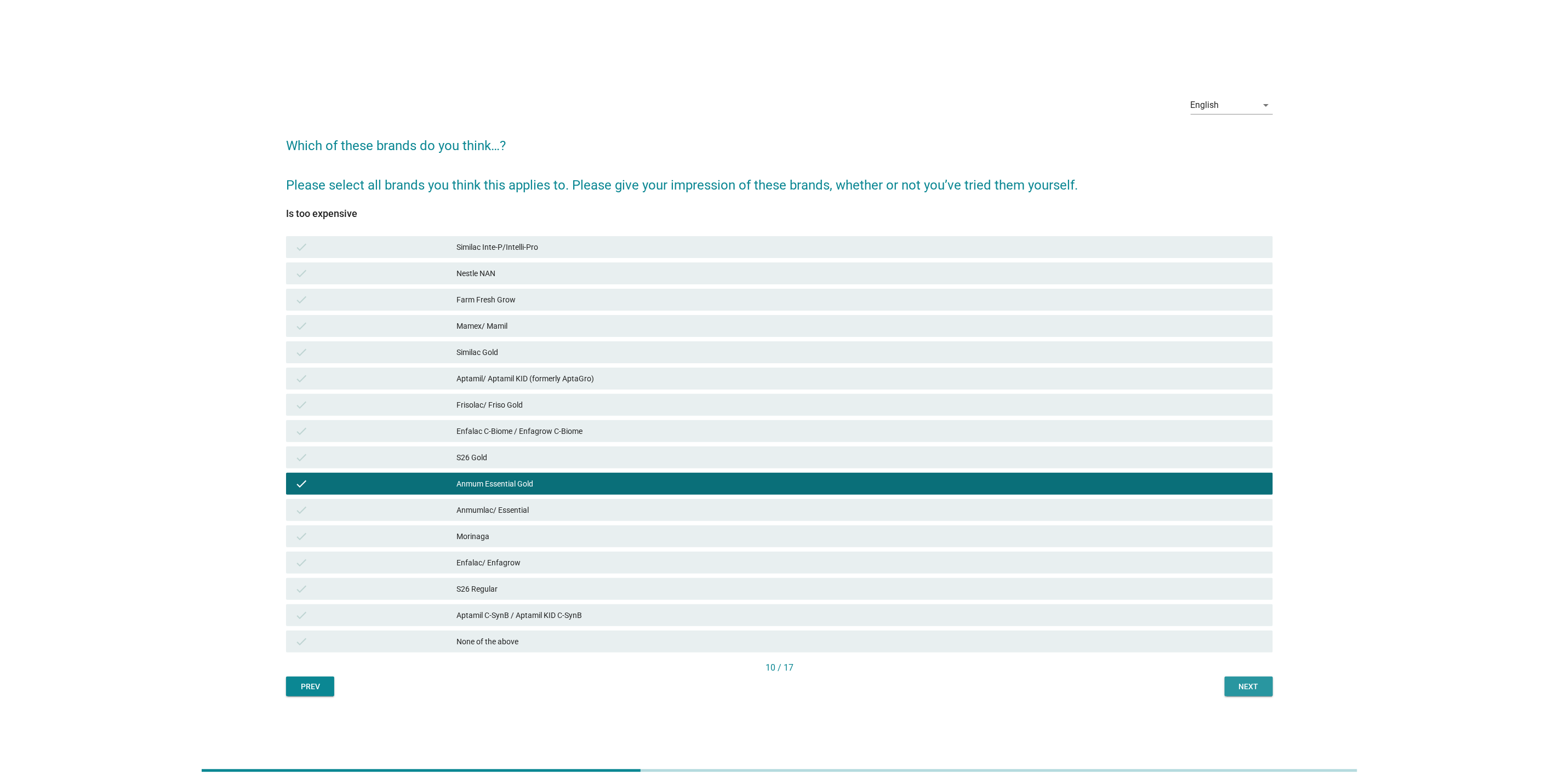
click at [1233, 678] on button "Next" at bounding box center [1249, 687] width 48 height 20
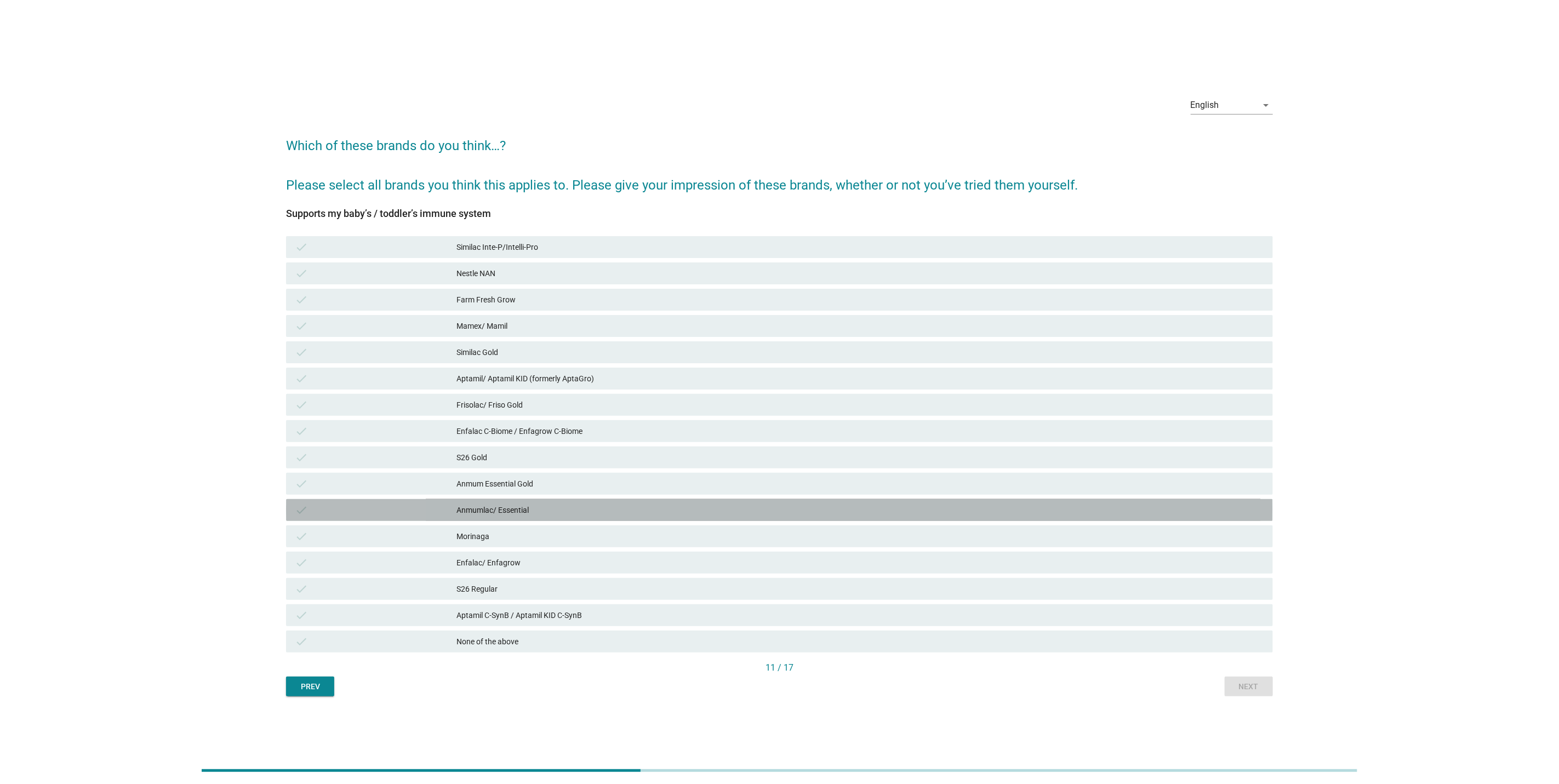
click at [993, 505] on div "Anmumlac/ Essential" at bounding box center [860, 510] width 808 height 13
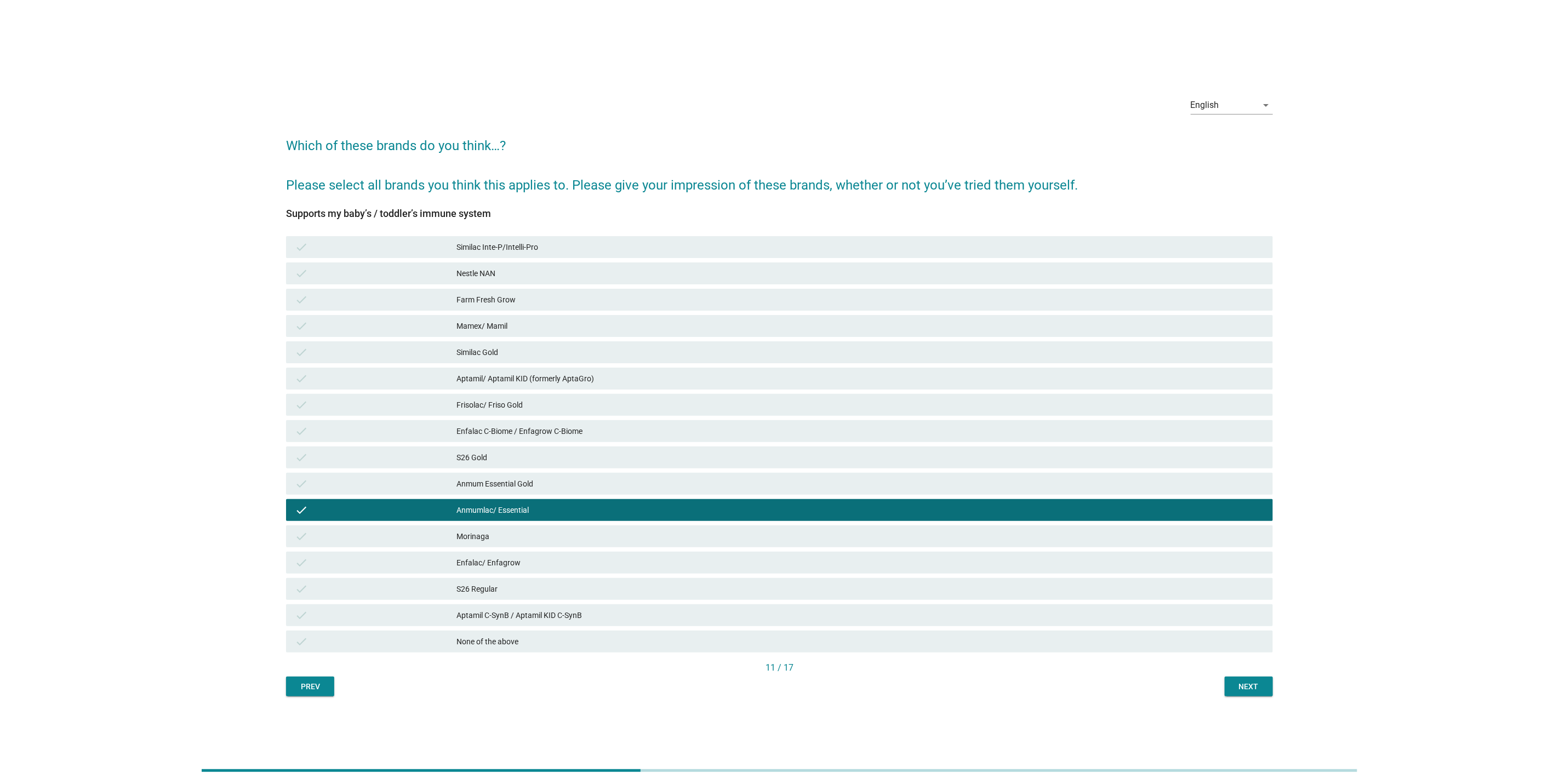
click at [1234, 678] on button "Next" at bounding box center [1249, 687] width 48 height 20
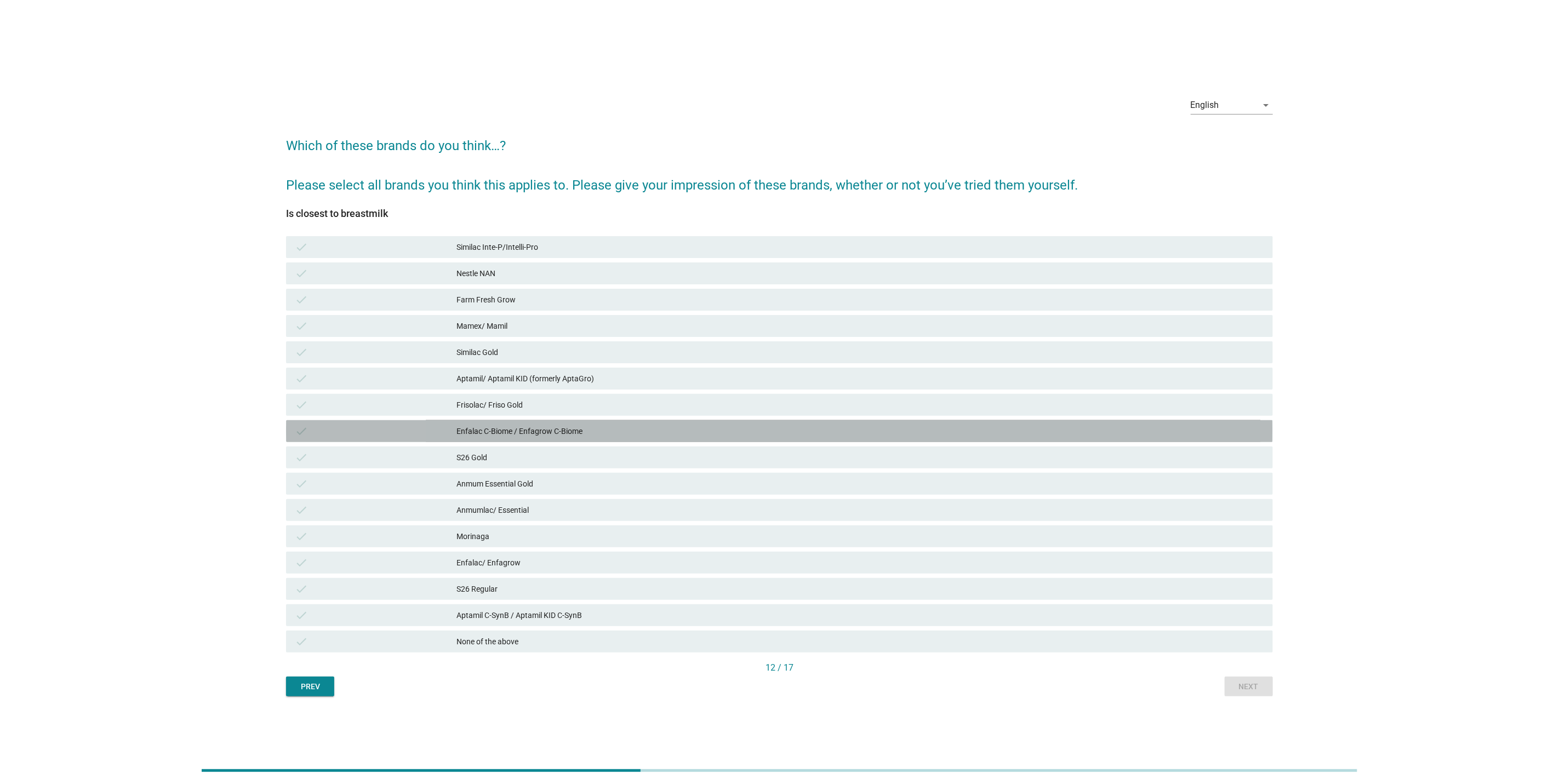
click at [812, 425] on div "Enfalac C-Biome / Enfagrow C-Biome" at bounding box center [860, 431] width 808 height 13
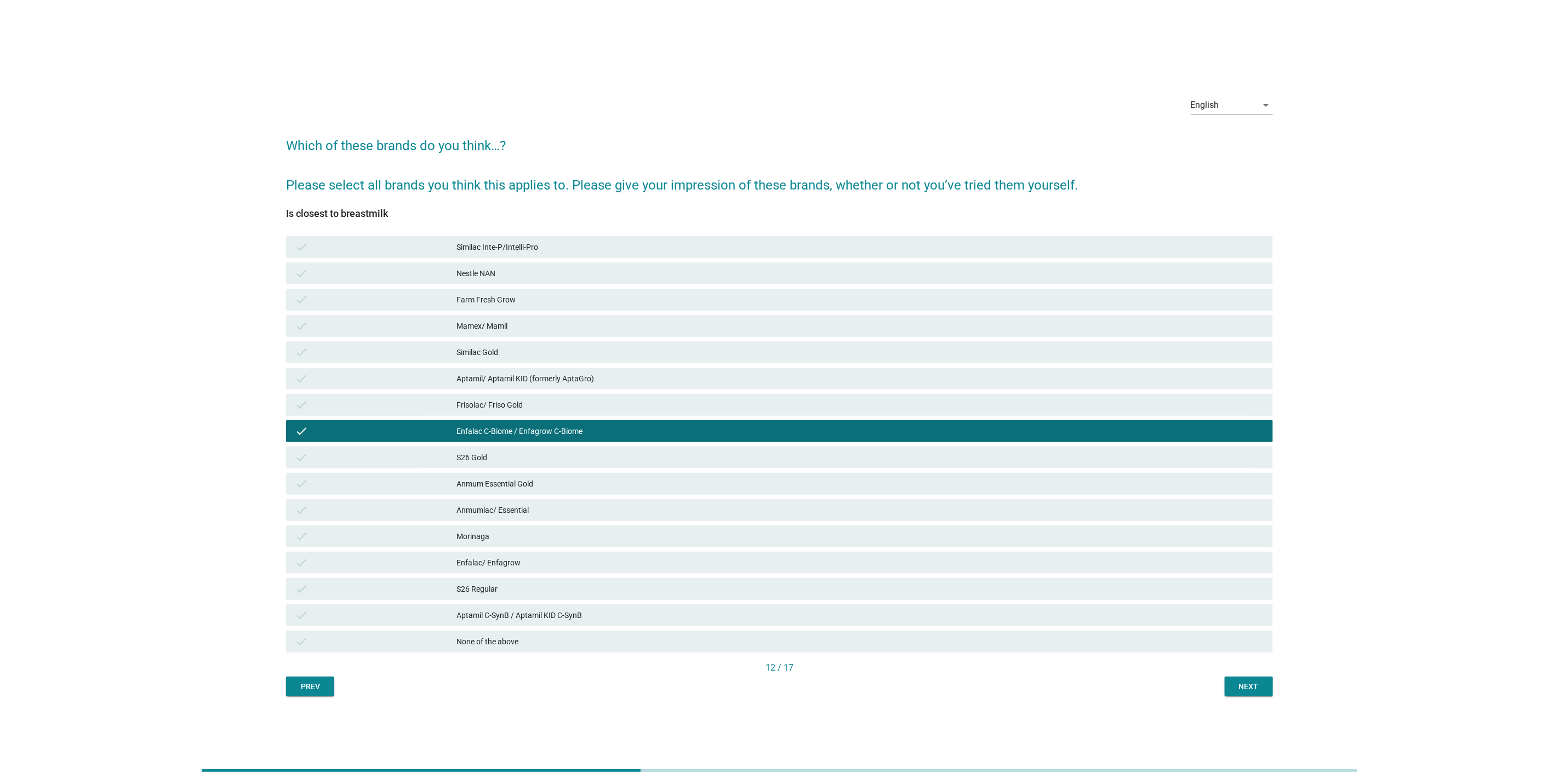
click at [1231, 691] on button "Next" at bounding box center [1249, 687] width 48 height 20
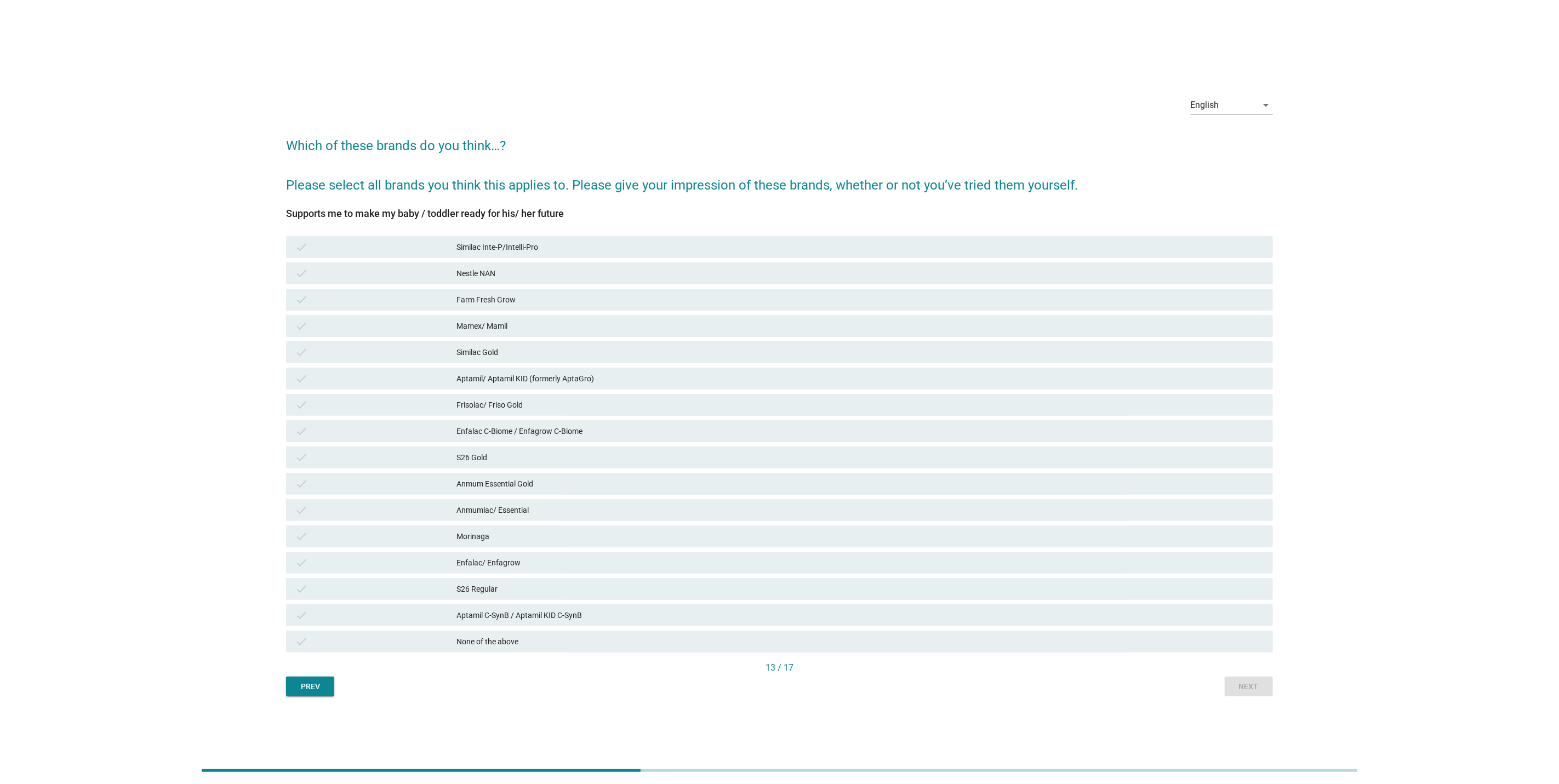
click at [1028, 492] on div "check Anmum Essential Gold" at bounding box center [780, 484] width 987 height 22
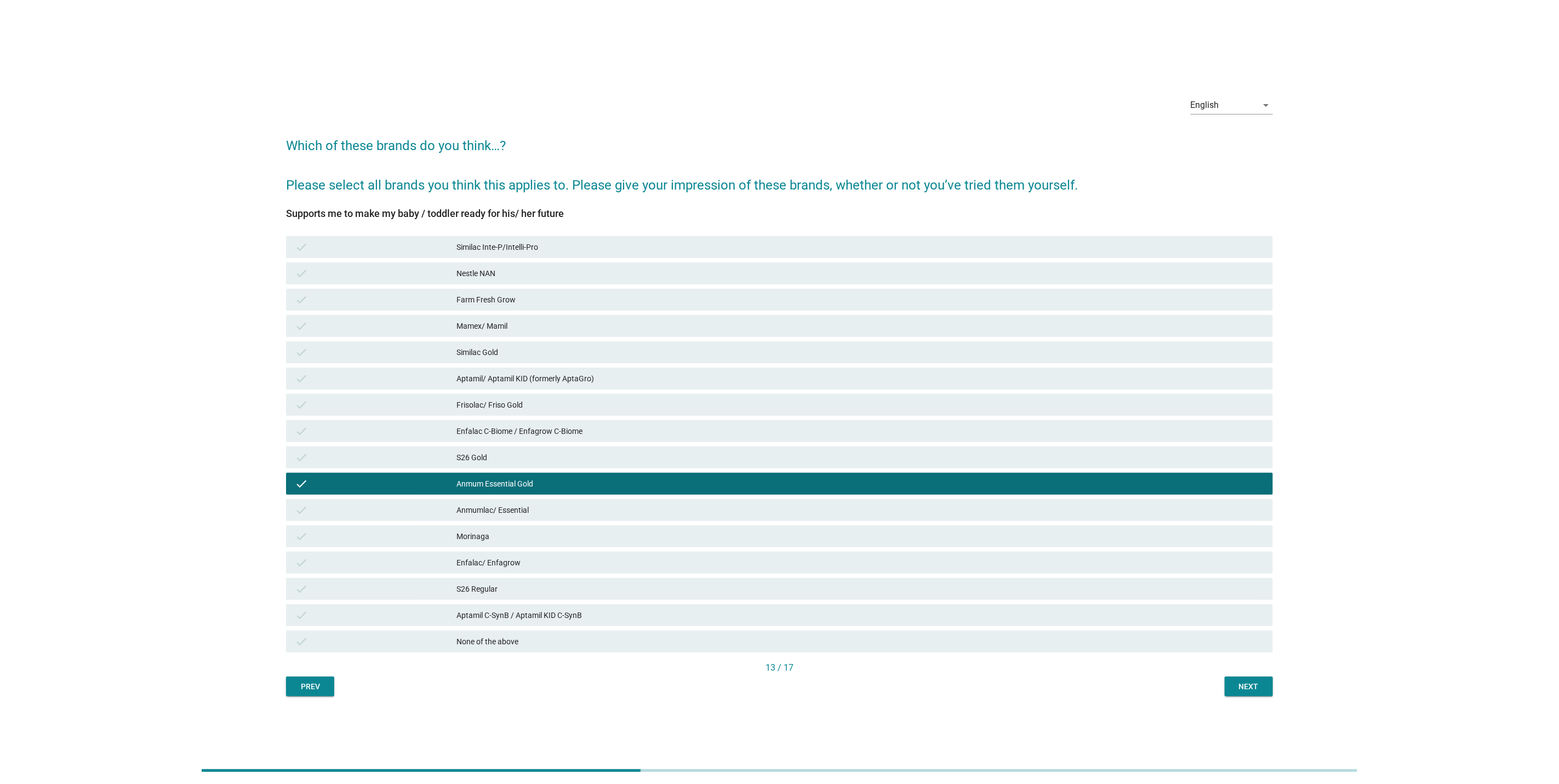
click at [1245, 682] on div "Next" at bounding box center [1249, 687] width 31 height 11
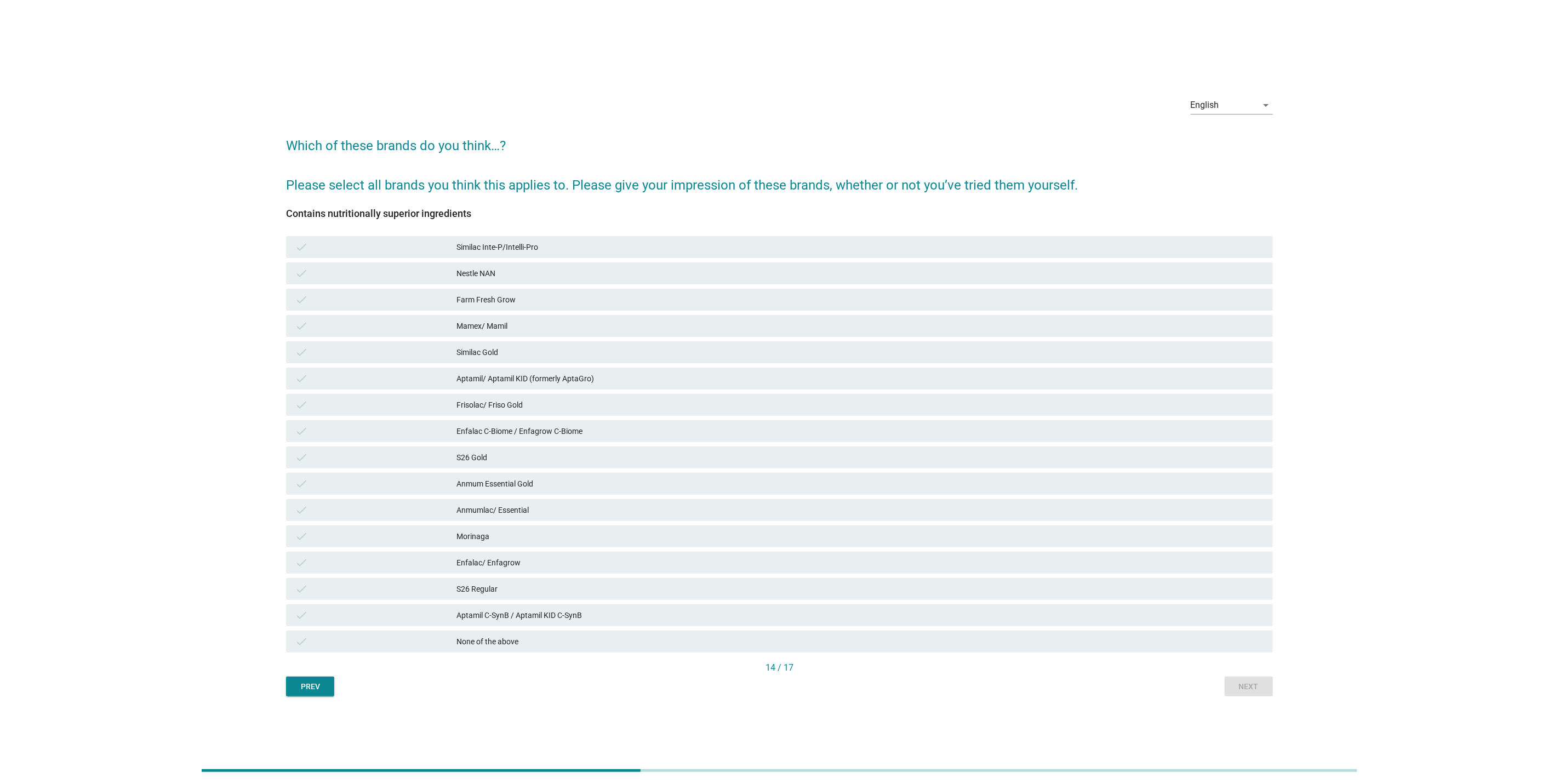
click at [890, 482] on div "Anmum Essential Gold" at bounding box center [860, 483] width 808 height 13
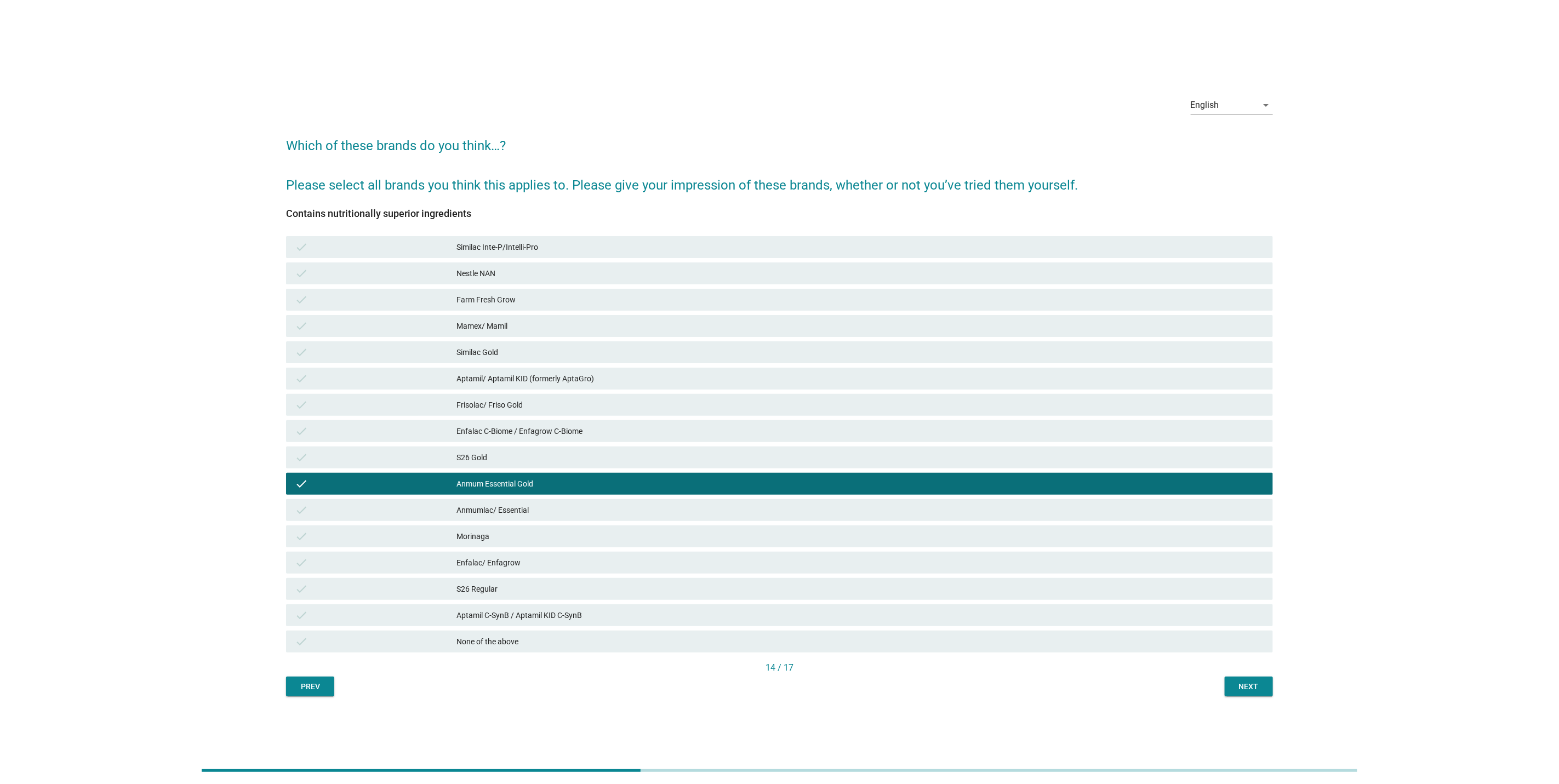
click at [1243, 679] on button "Next" at bounding box center [1249, 687] width 48 height 20
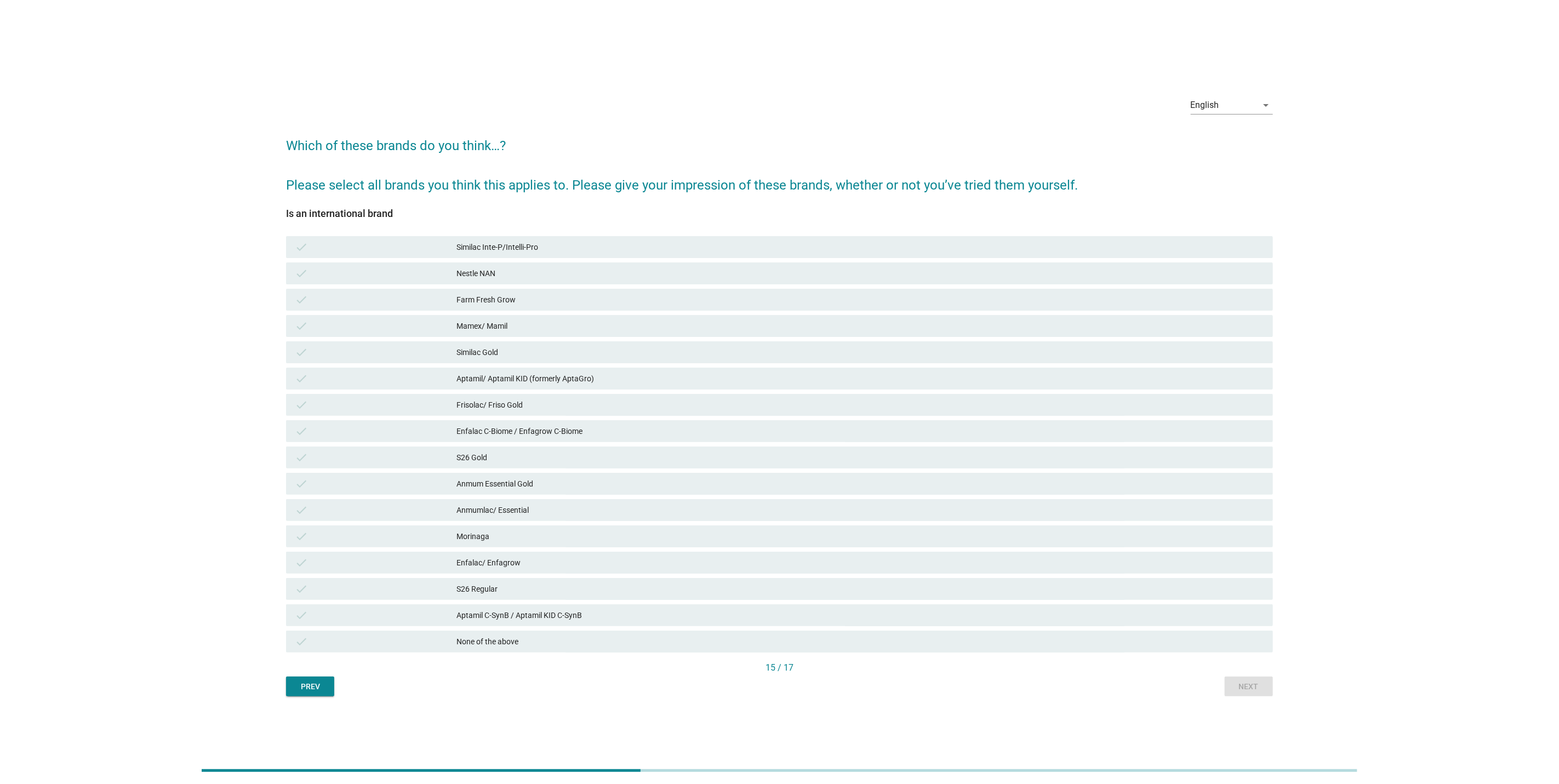
click at [940, 459] on div "S26 Gold" at bounding box center [860, 457] width 808 height 13
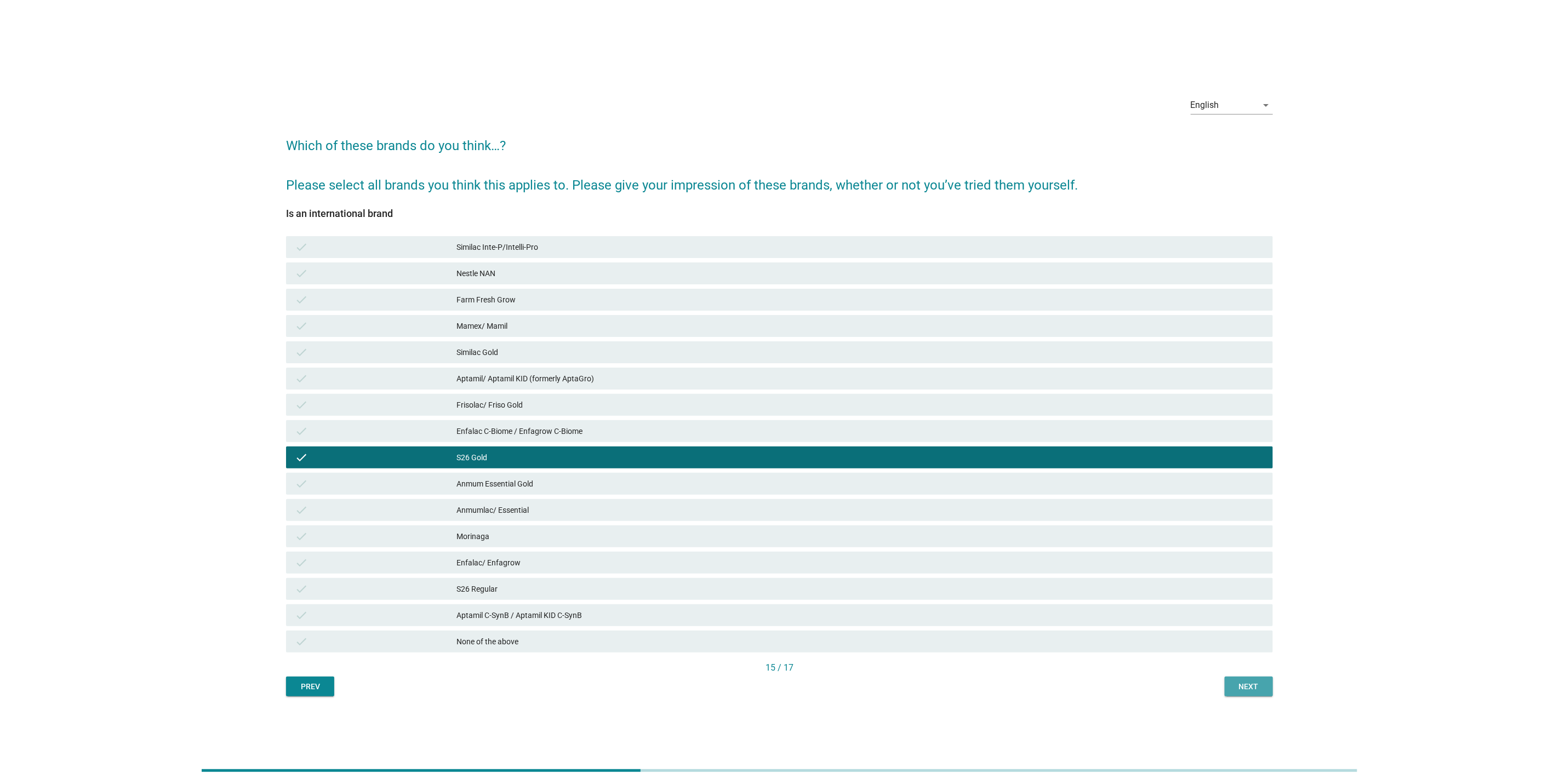
click at [1234, 684] on div "Next" at bounding box center [1249, 687] width 31 height 11
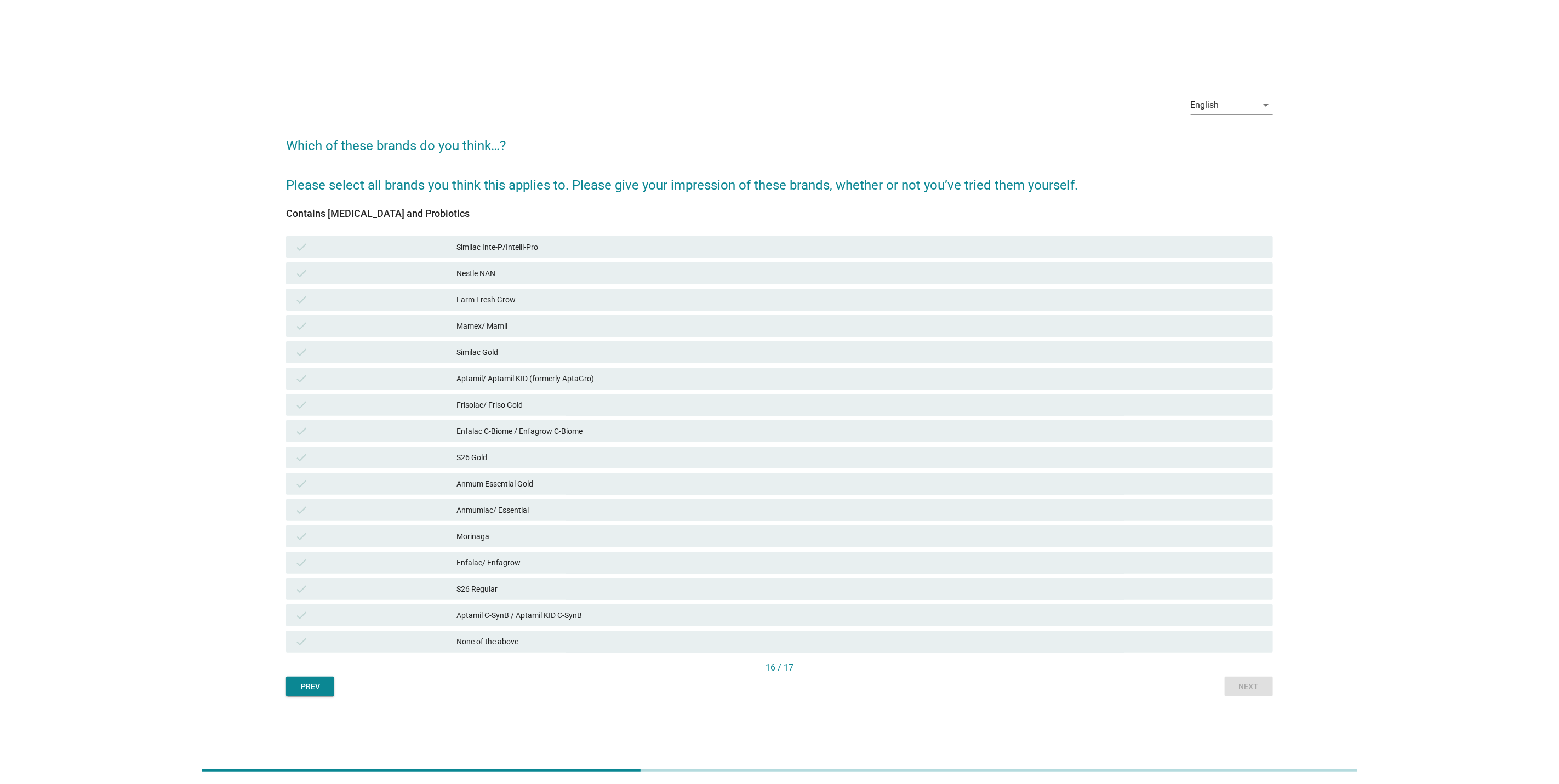
click at [757, 413] on div "check Frisolac/ Friso Gold" at bounding box center [780, 405] width 987 height 22
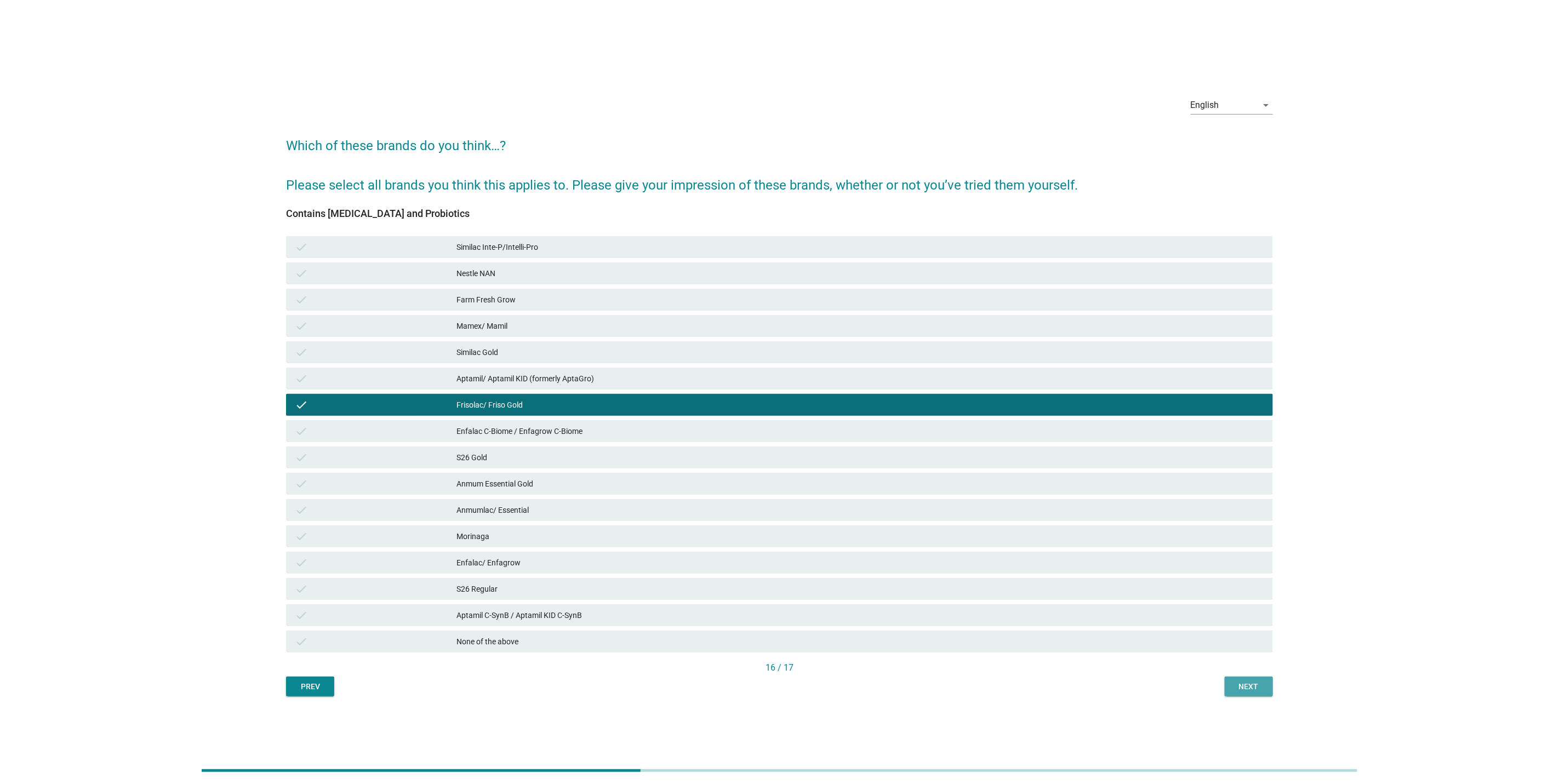
click at [1251, 687] on div "Next" at bounding box center [1249, 687] width 31 height 11
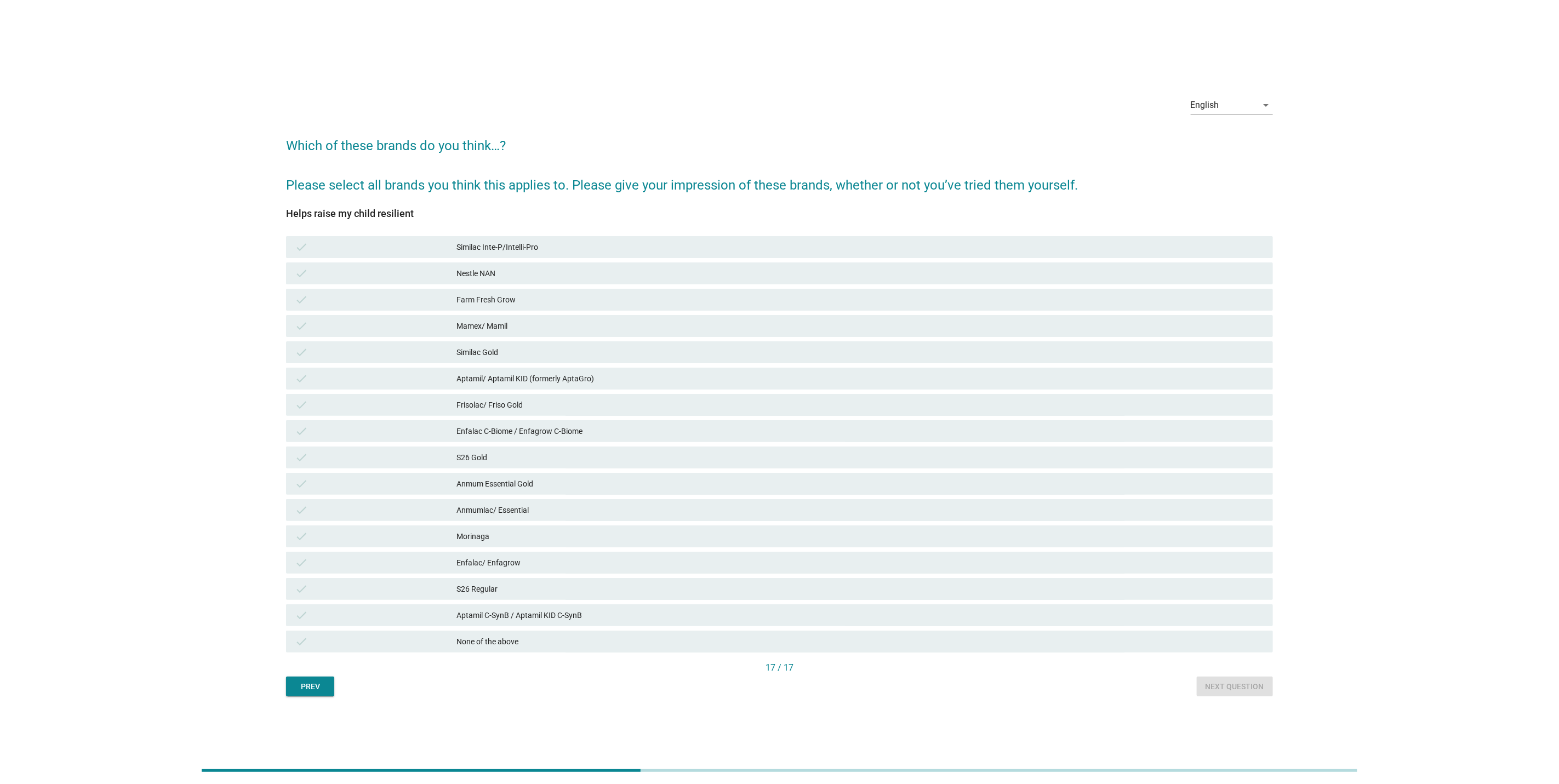
click at [842, 457] on div "S26 Gold" at bounding box center [860, 457] width 808 height 13
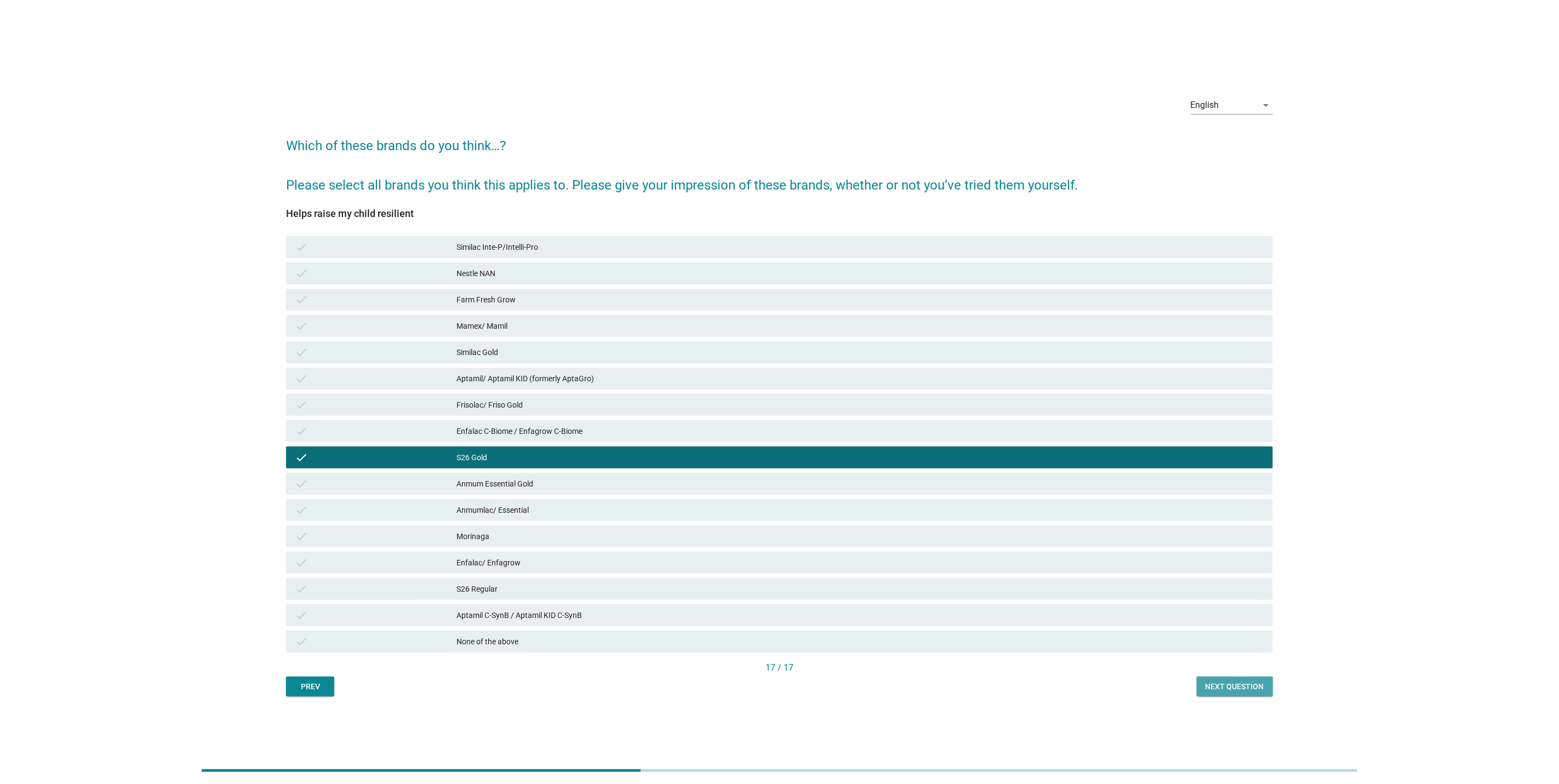
click at [1250, 684] on div "Next question" at bounding box center [1234, 687] width 59 height 11
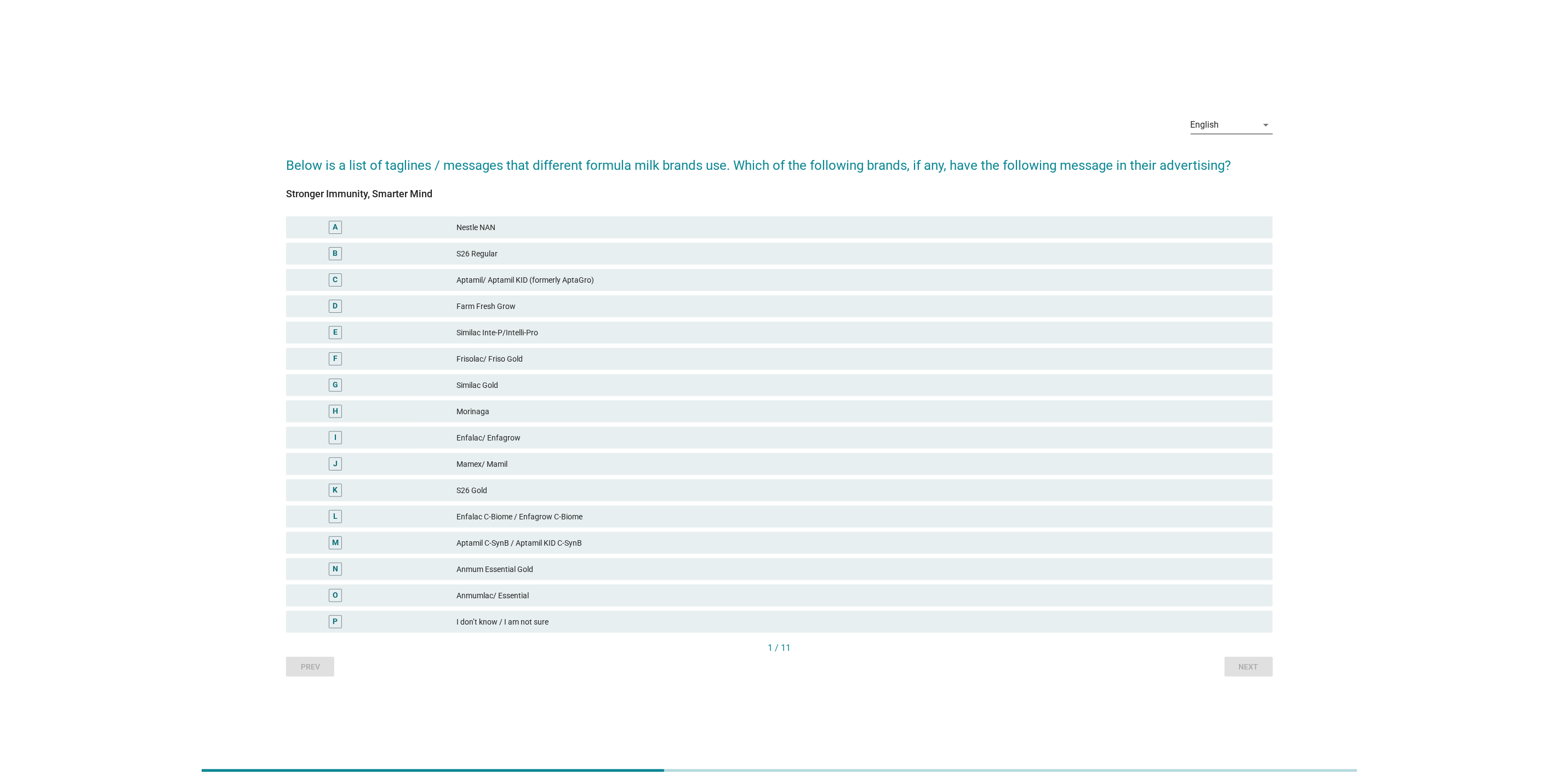
click at [1227, 130] on div "English" at bounding box center [1224, 125] width 67 height 18
click at [1238, 152] on div "Bahasa Melayu" at bounding box center [1232, 160] width 64 height 26
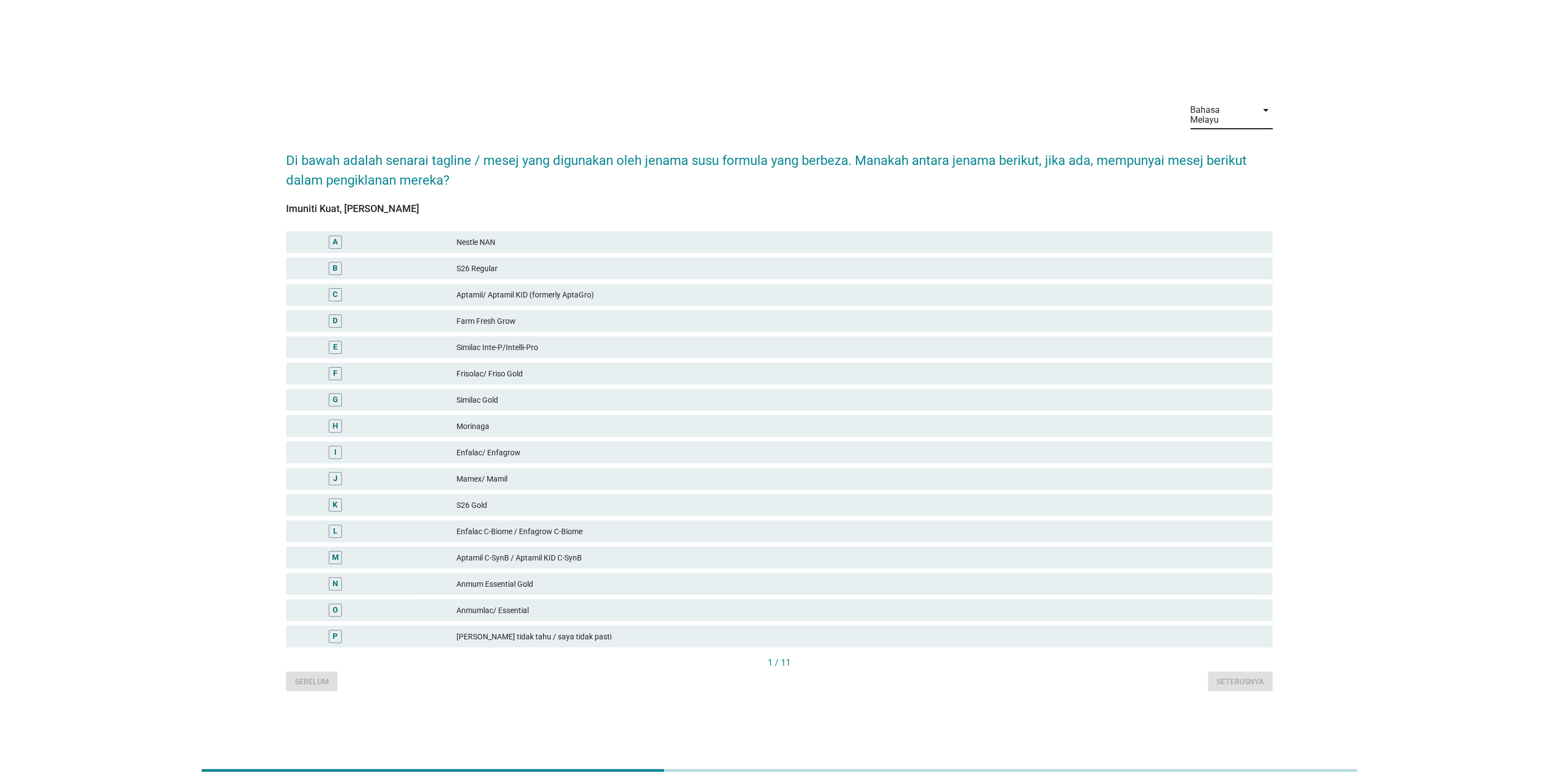
click at [1238, 120] on div "Bahasa Melayu" at bounding box center [1224, 115] width 67 height 28
click at [1227, 175] on div "中文（简体）" at bounding box center [1232, 176] width 64 height 13
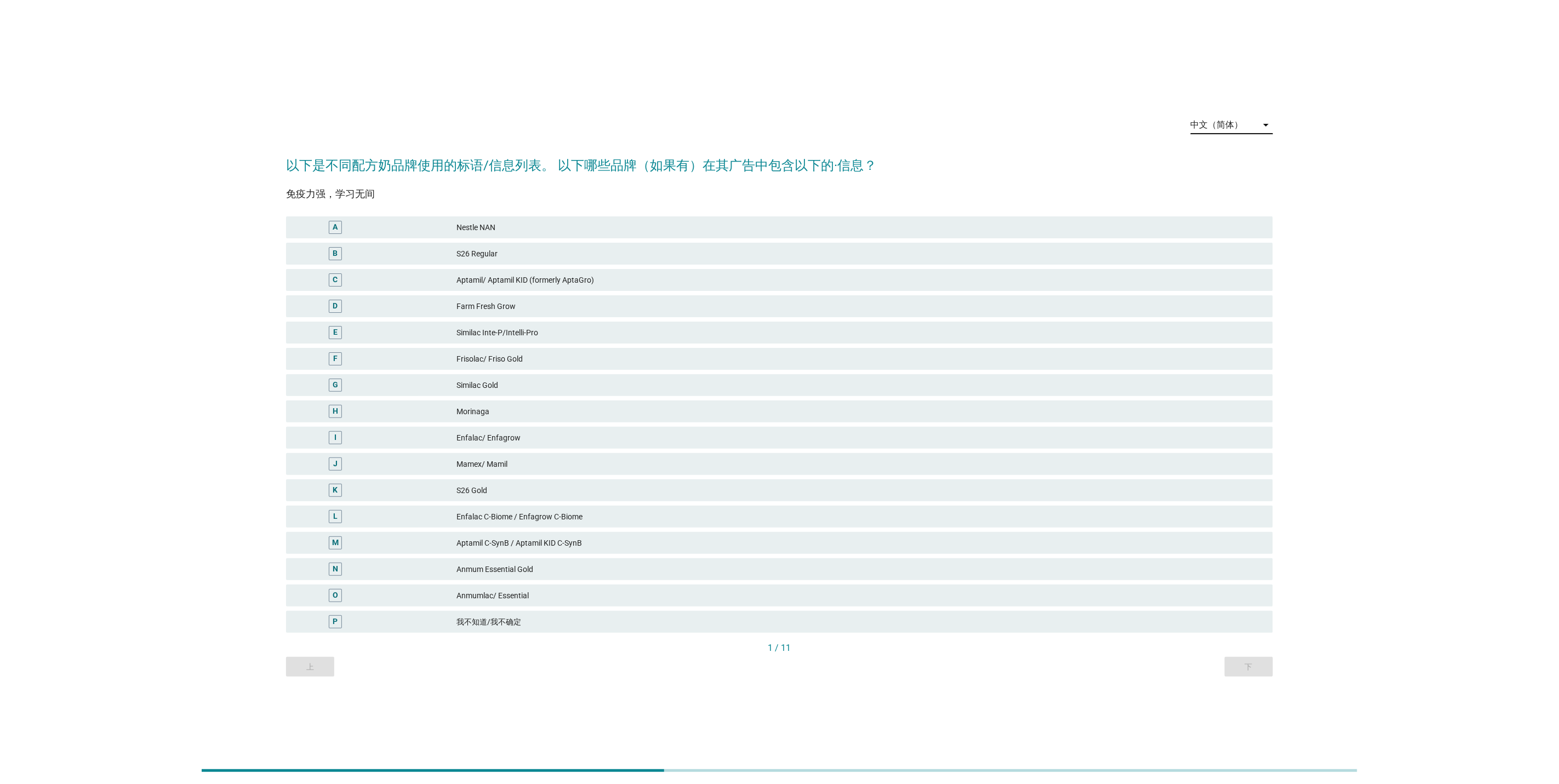
click at [1227, 122] on div "中文（简体）" at bounding box center [1217, 125] width 53 height 10
click at [1225, 144] on div "English" at bounding box center [1232, 133] width 64 height 26
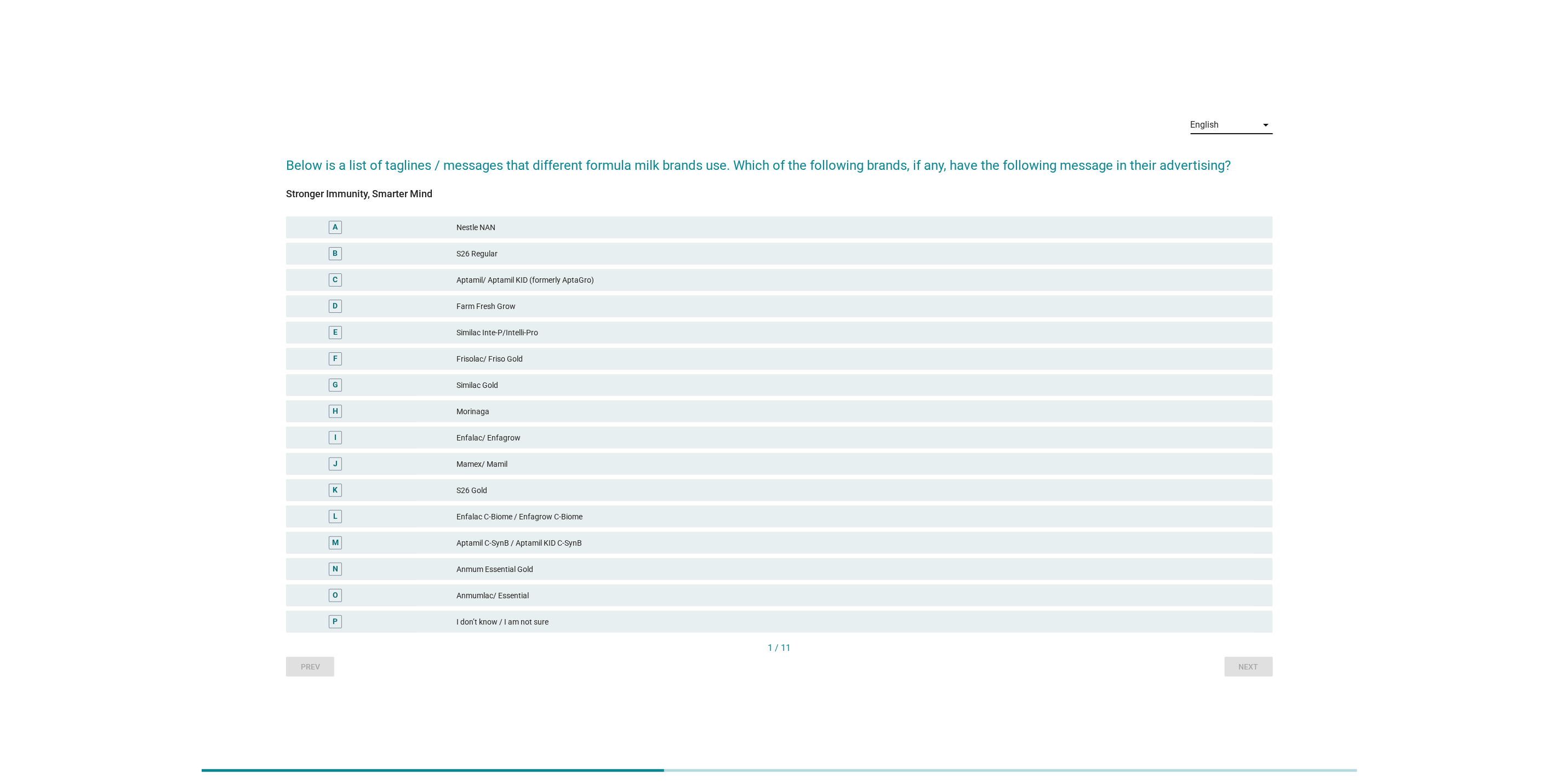
click at [727, 331] on div "Similac Inte-P/Intelli-Pro" at bounding box center [860, 332] width 808 height 13
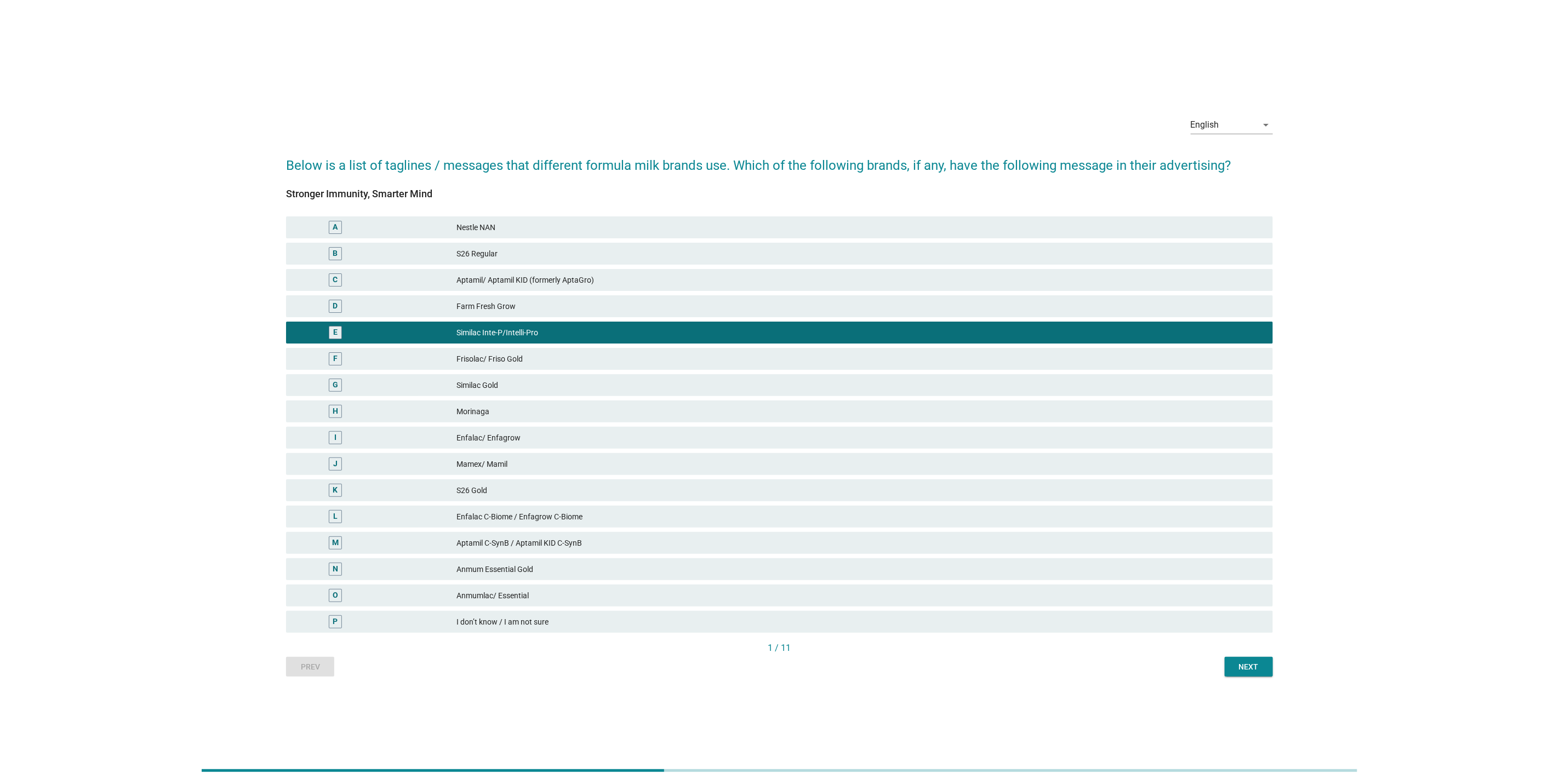
click at [1234, 664] on div "Next" at bounding box center [1249, 667] width 31 height 11
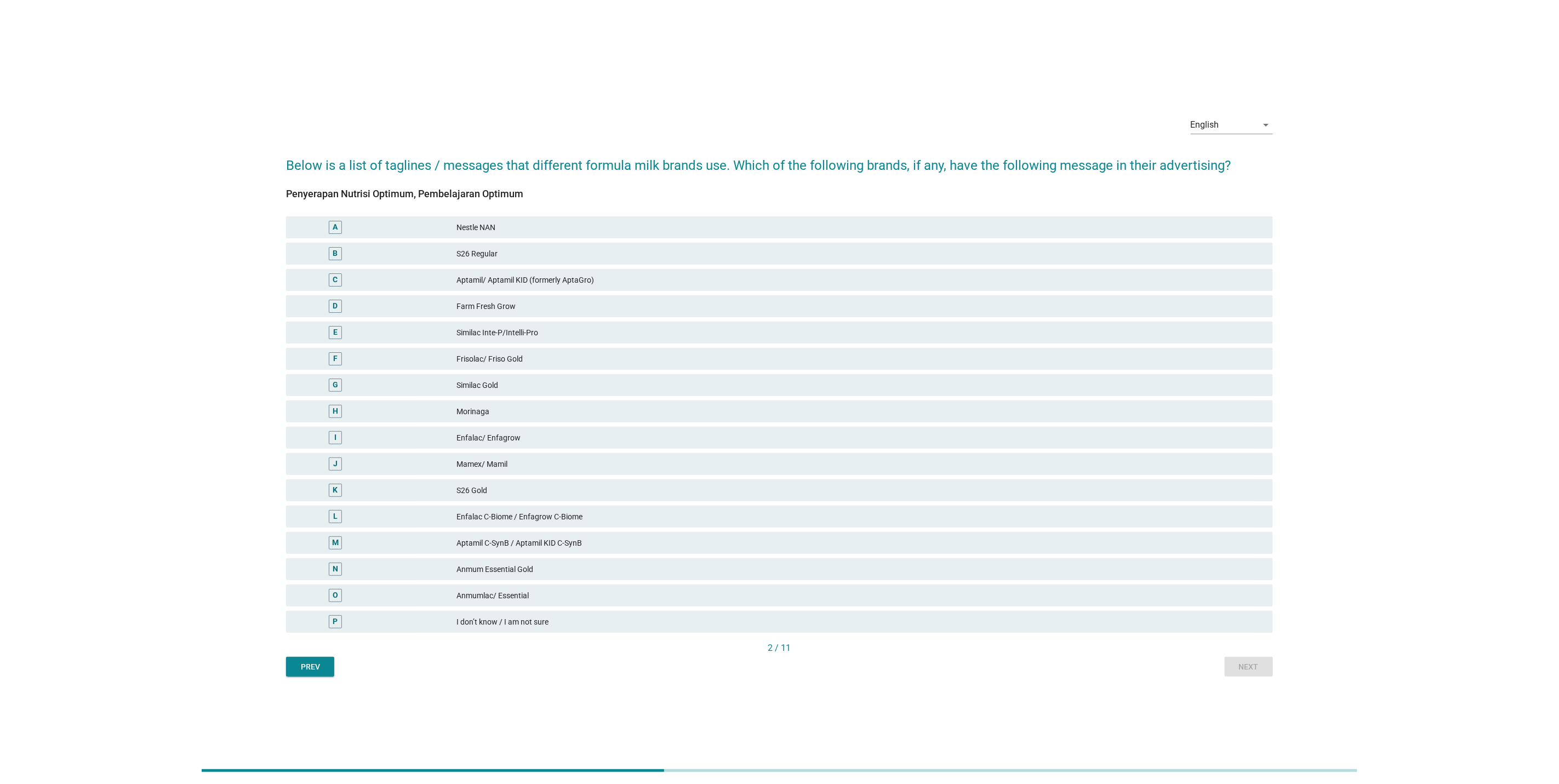
click at [1191, 556] on div "N Anmum Essential Gold" at bounding box center [780, 569] width 992 height 26
click at [1103, 546] on div "Aptamil C-SynB / Aptamil KID C-SynB" at bounding box center [860, 543] width 808 height 13
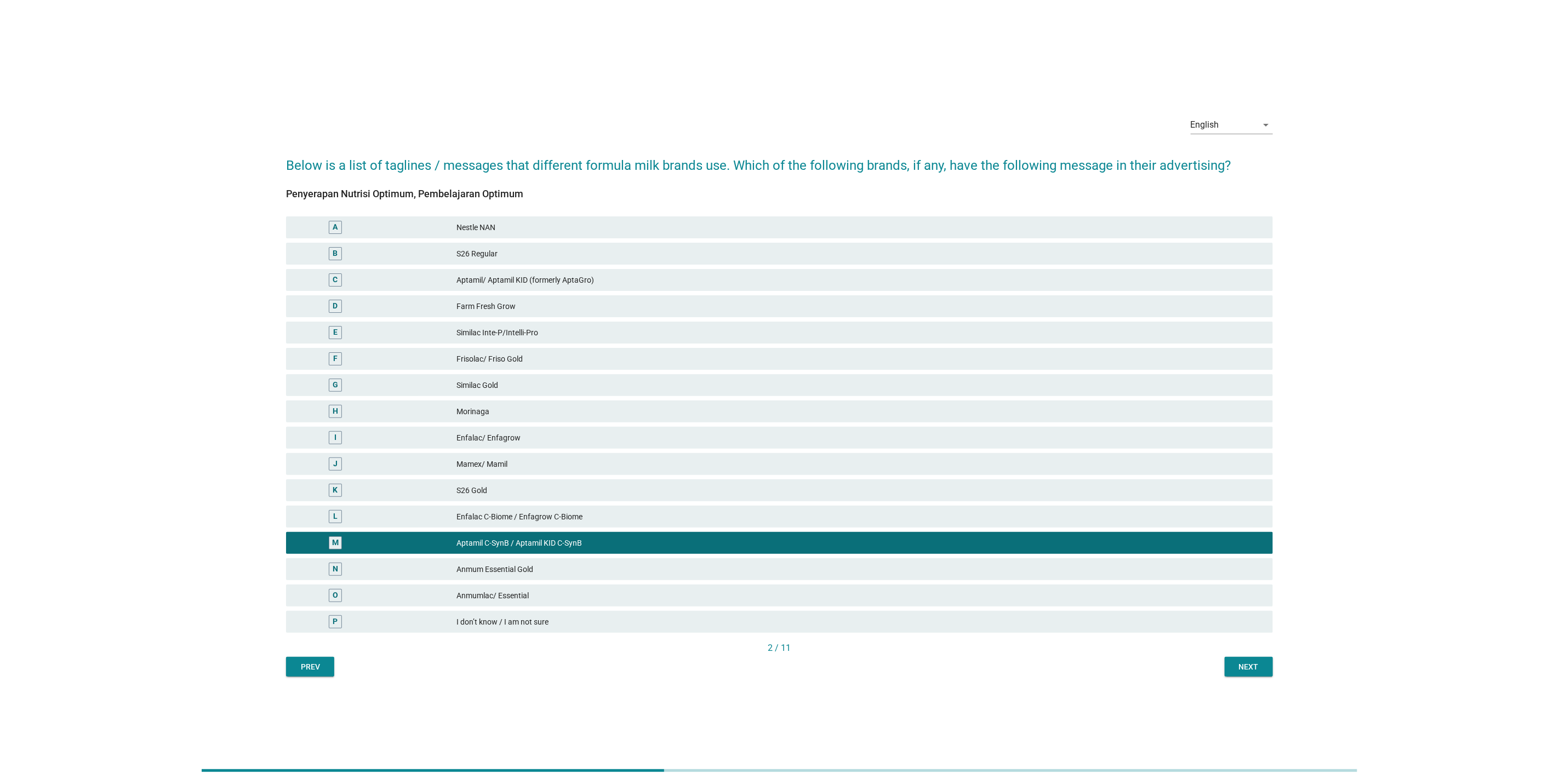
click at [1250, 663] on div "Next" at bounding box center [1249, 667] width 31 height 11
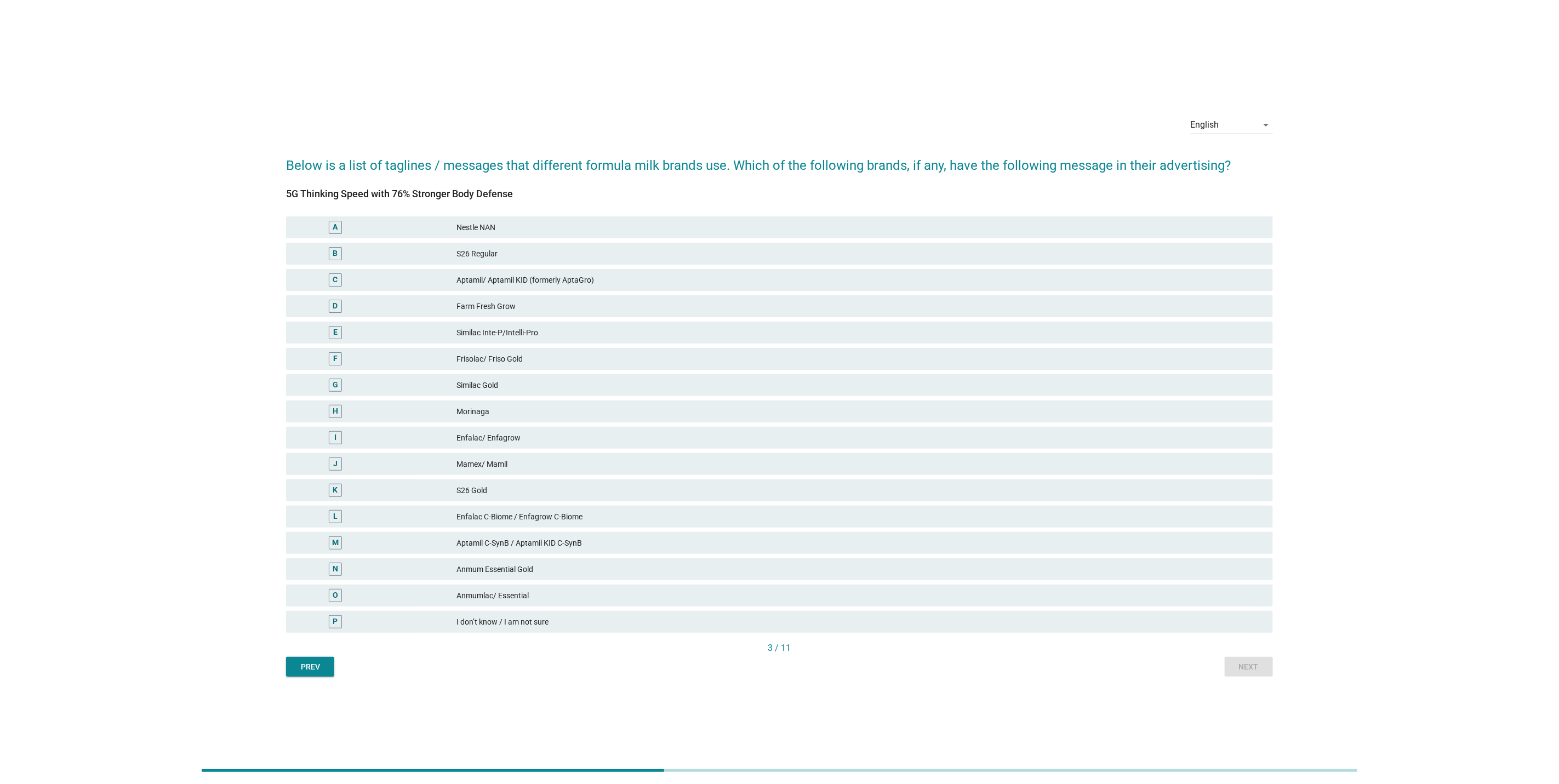
click at [887, 497] on div "K S26 Gold" at bounding box center [780, 490] width 987 height 22
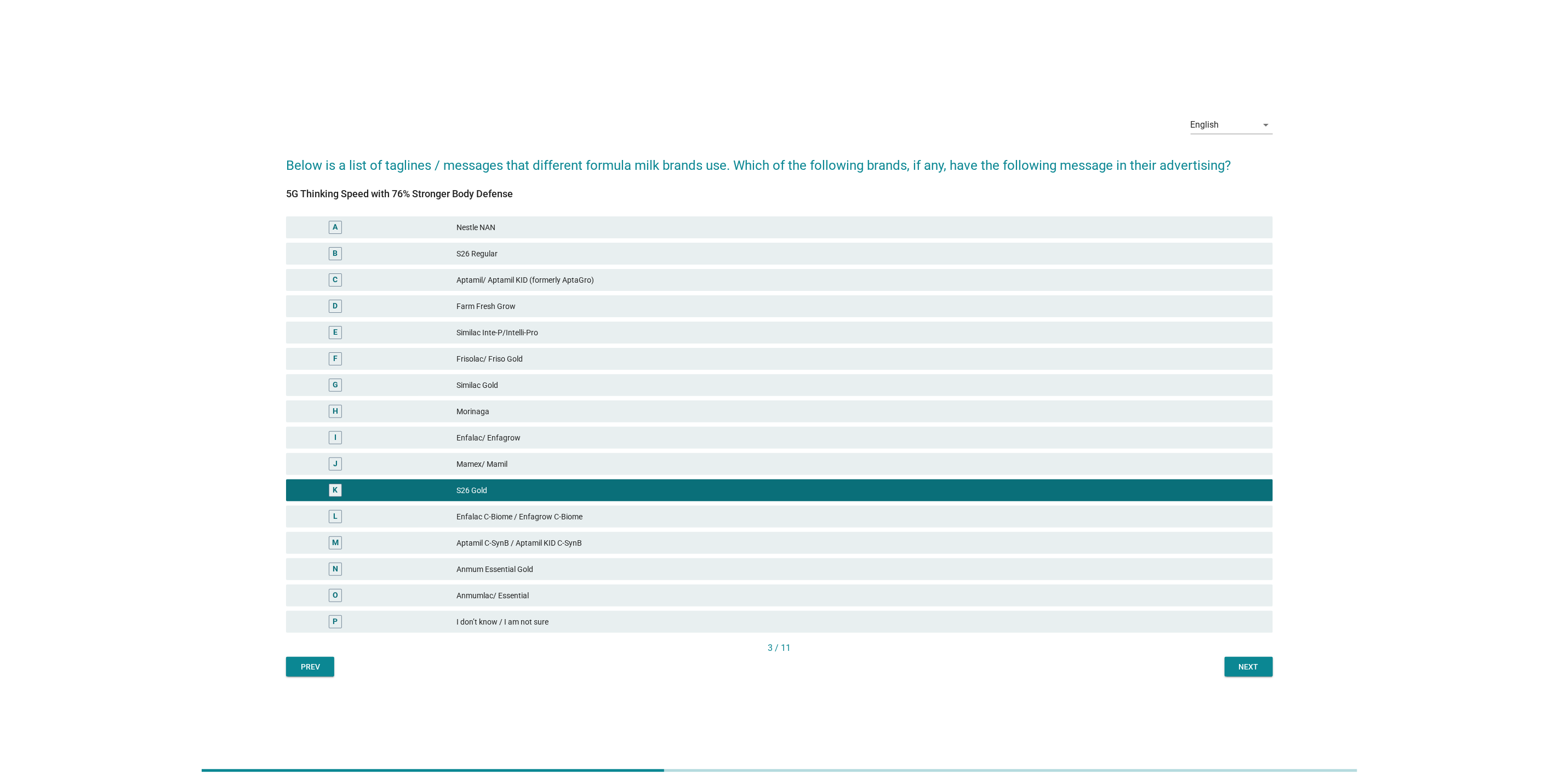
click at [1248, 665] on div "Next" at bounding box center [1249, 667] width 31 height 11
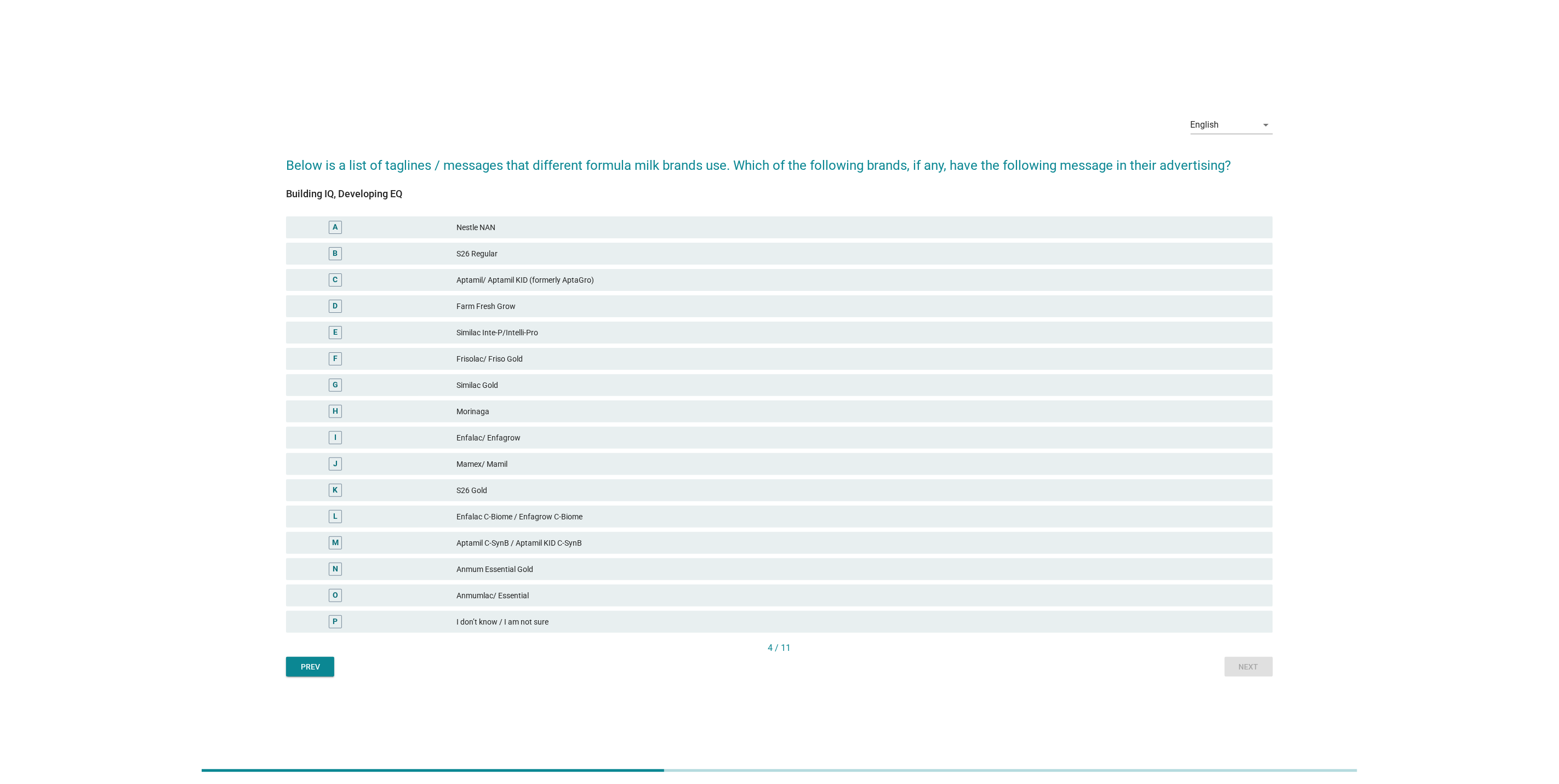
click at [758, 449] on div "I Enfalac/ Enfagrow" at bounding box center [780, 438] width 992 height 26
click at [1123, 573] on div "Anmum Essential Gold" at bounding box center [860, 569] width 808 height 13
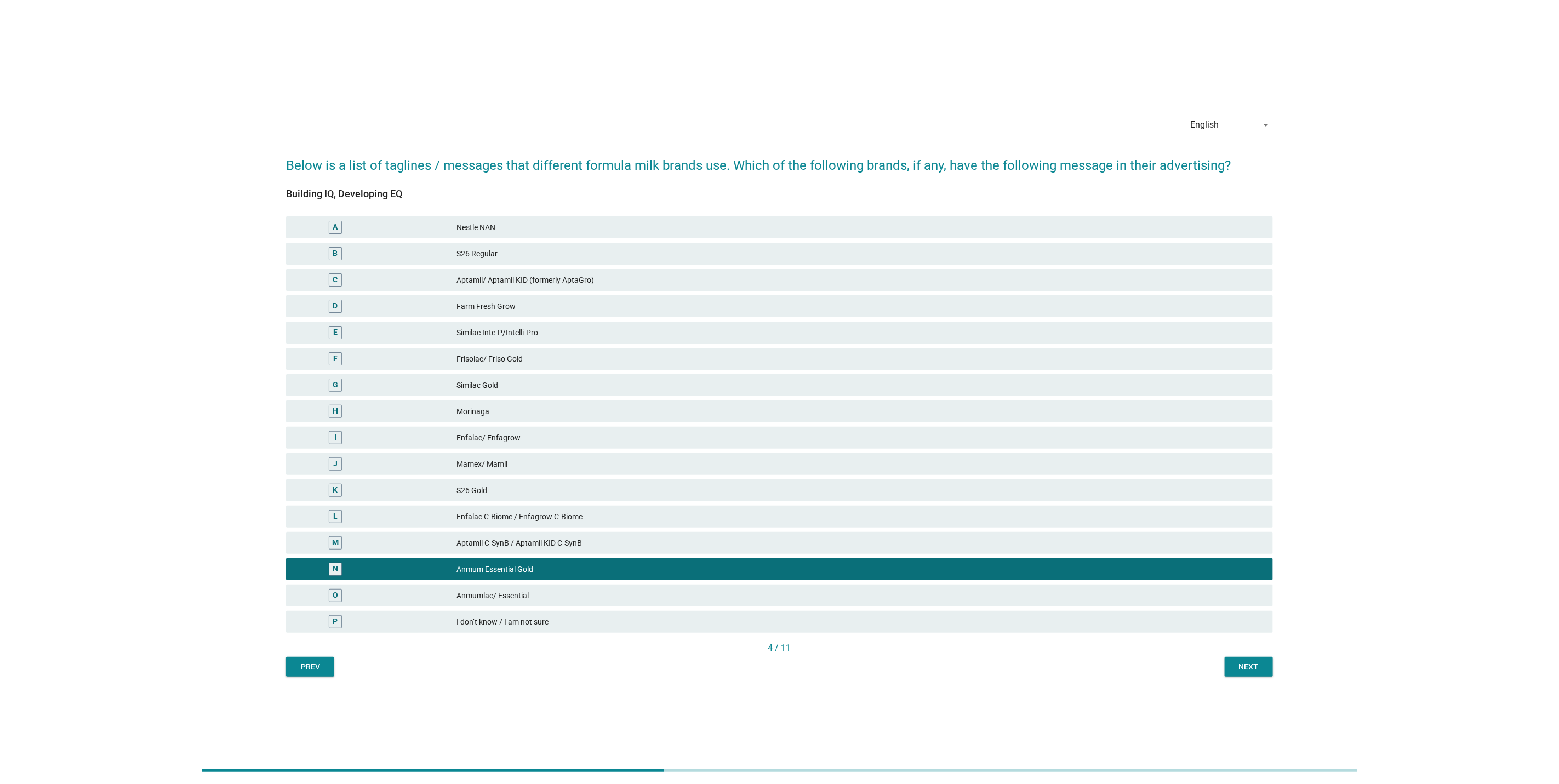
click at [1247, 670] on div "Next" at bounding box center [1249, 667] width 31 height 11
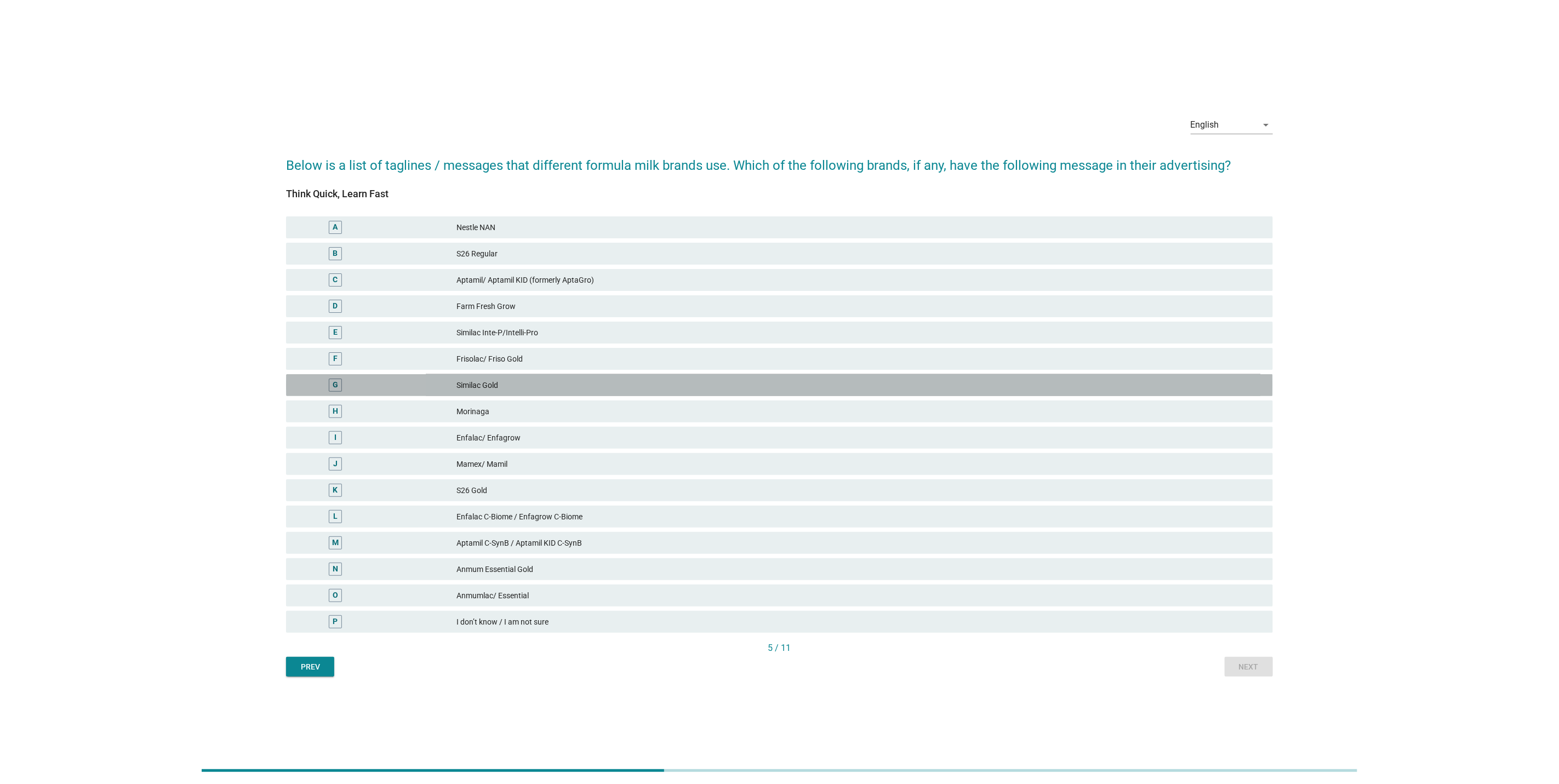
click at [853, 375] on div "G Similac Gold" at bounding box center [780, 385] width 987 height 22
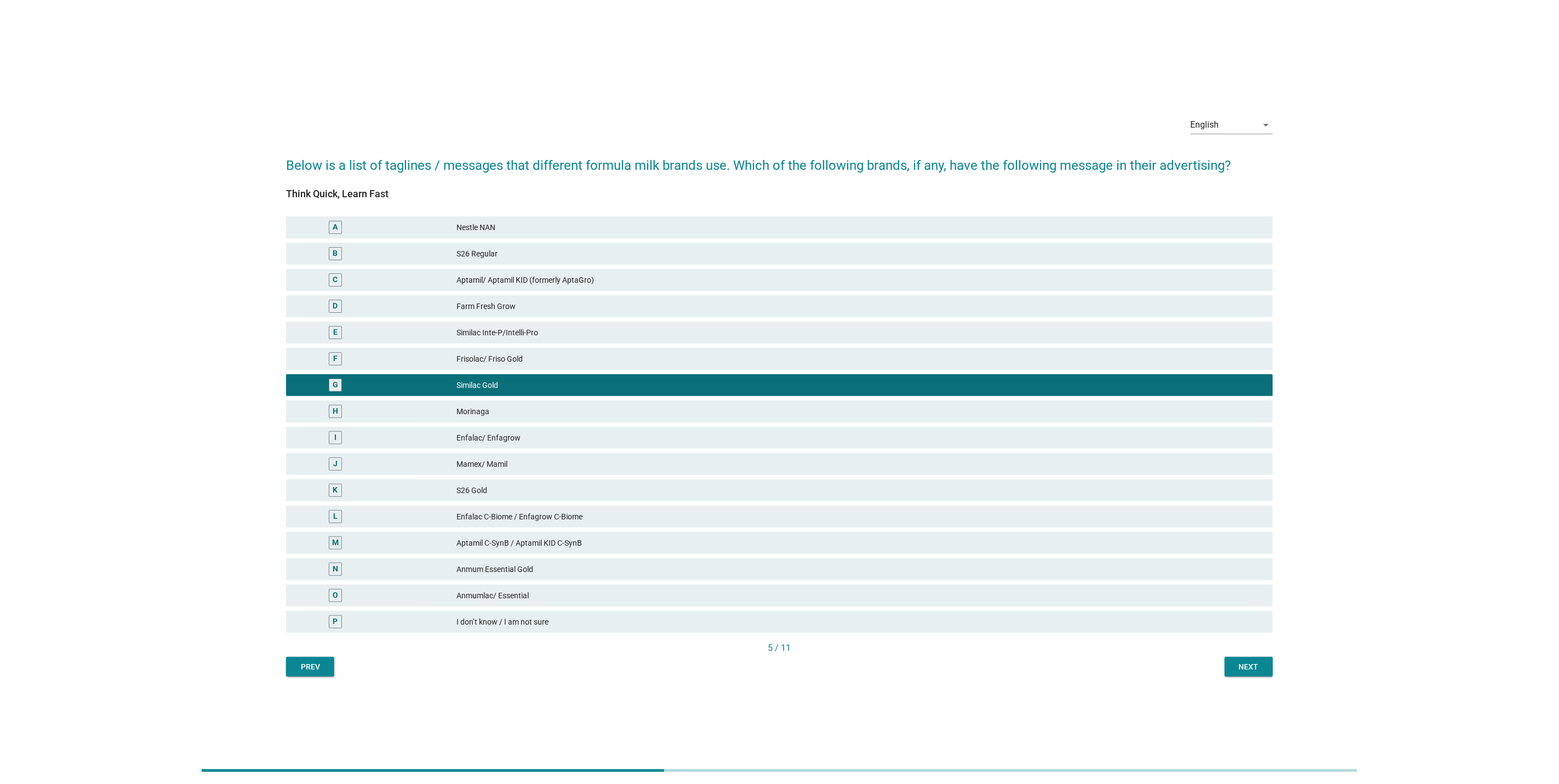
click at [1260, 679] on div "English arrow_drop_down Below is a list of taglines / messages that different f…" at bounding box center [780, 392] width 1533 height 613
click at [1252, 665] on div "Next" at bounding box center [1249, 667] width 31 height 11
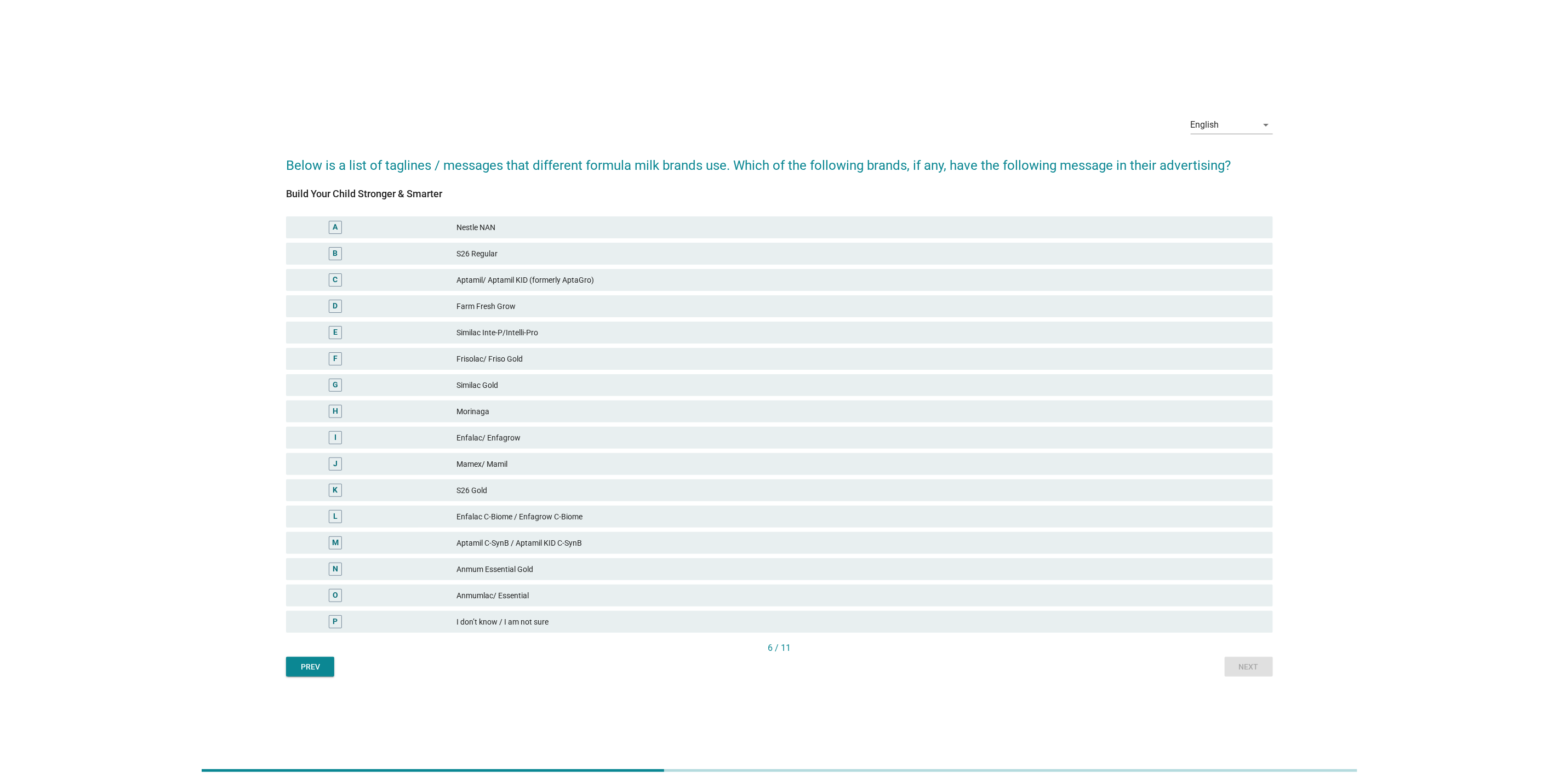
click at [858, 511] on div "Enfalac C-Biome / Enfagrow C-Biome" at bounding box center [860, 516] width 808 height 13
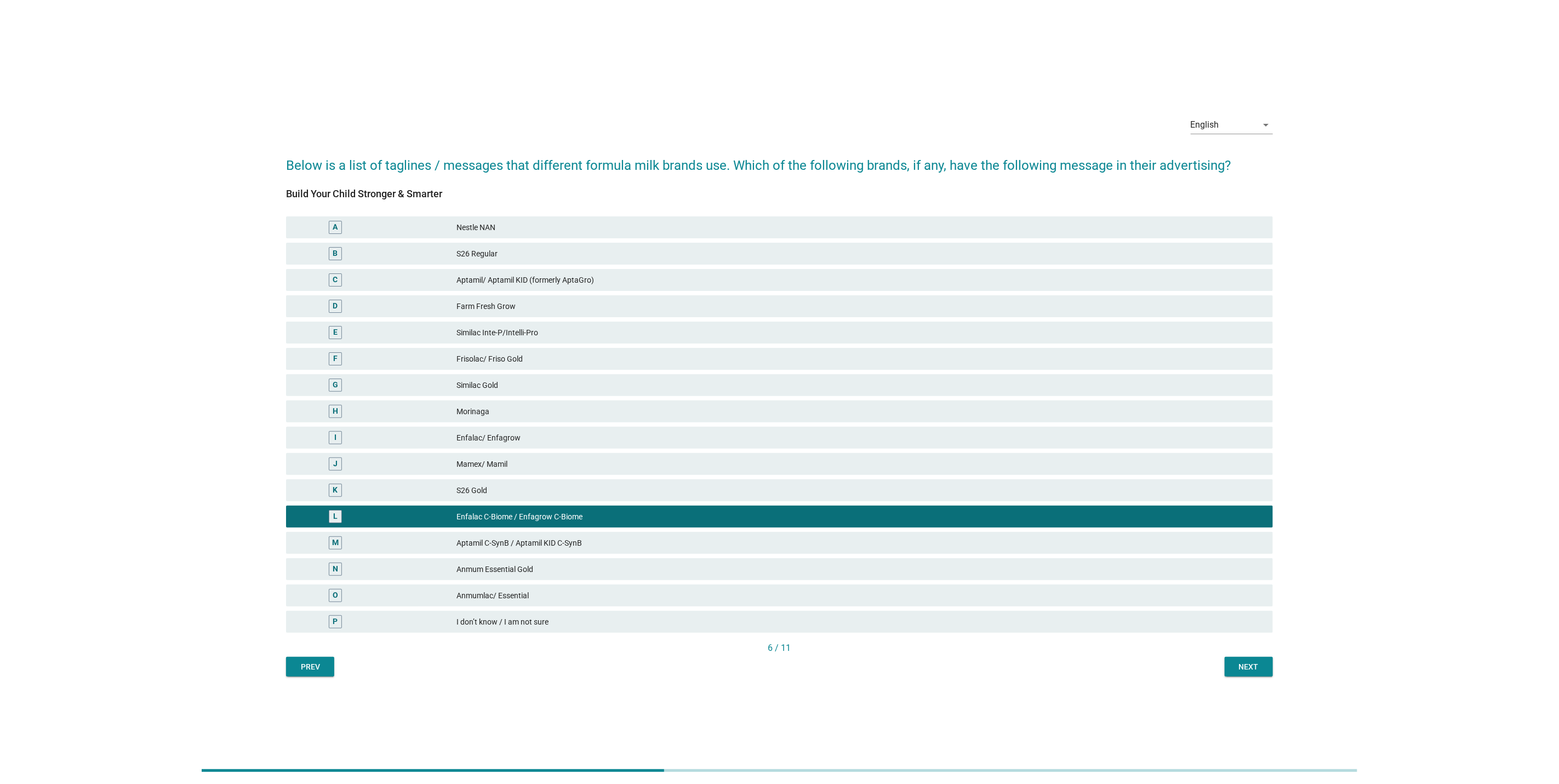
click at [1230, 658] on button "Next" at bounding box center [1249, 667] width 48 height 20
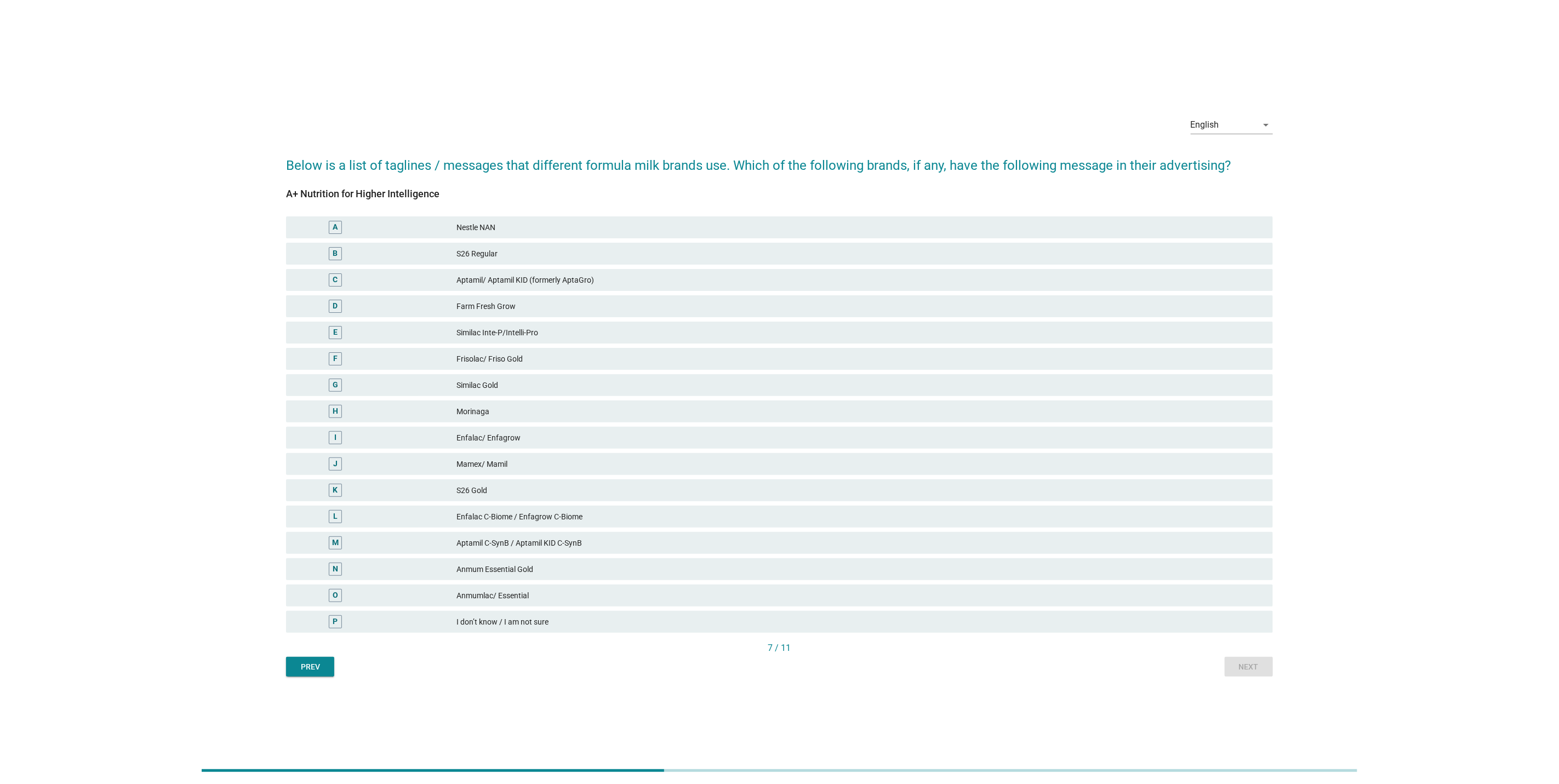
click at [1028, 504] on div "L Enfalac C-Biome / Enfagrow C-Biome" at bounding box center [780, 517] width 992 height 26
click at [1043, 571] on div "Anmum Essential Gold" at bounding box center [860, 569] width 808 height 13
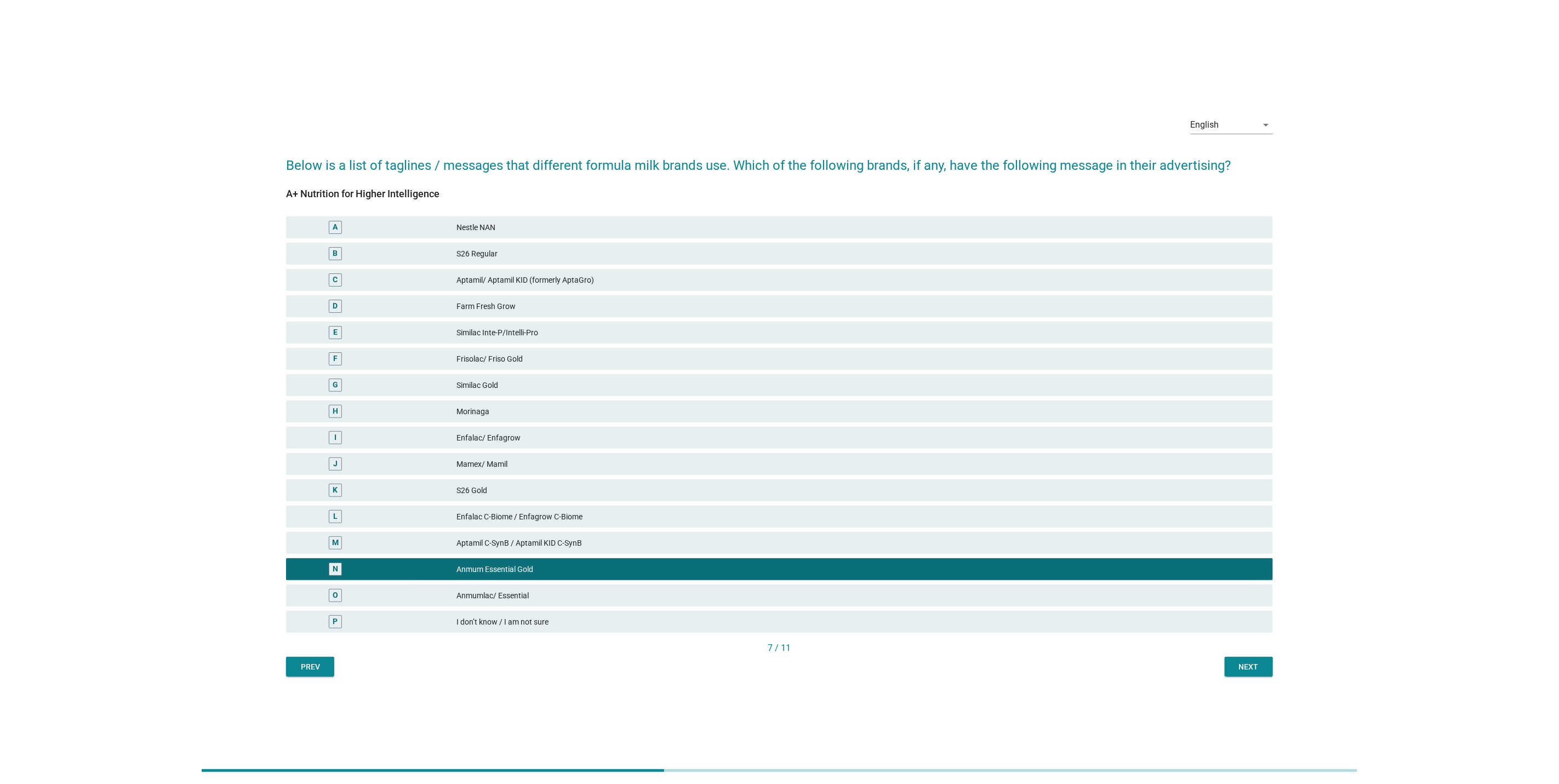
click at [1234, 672] on button "Next" at bounding box center [1249, 667] width 48 height 20
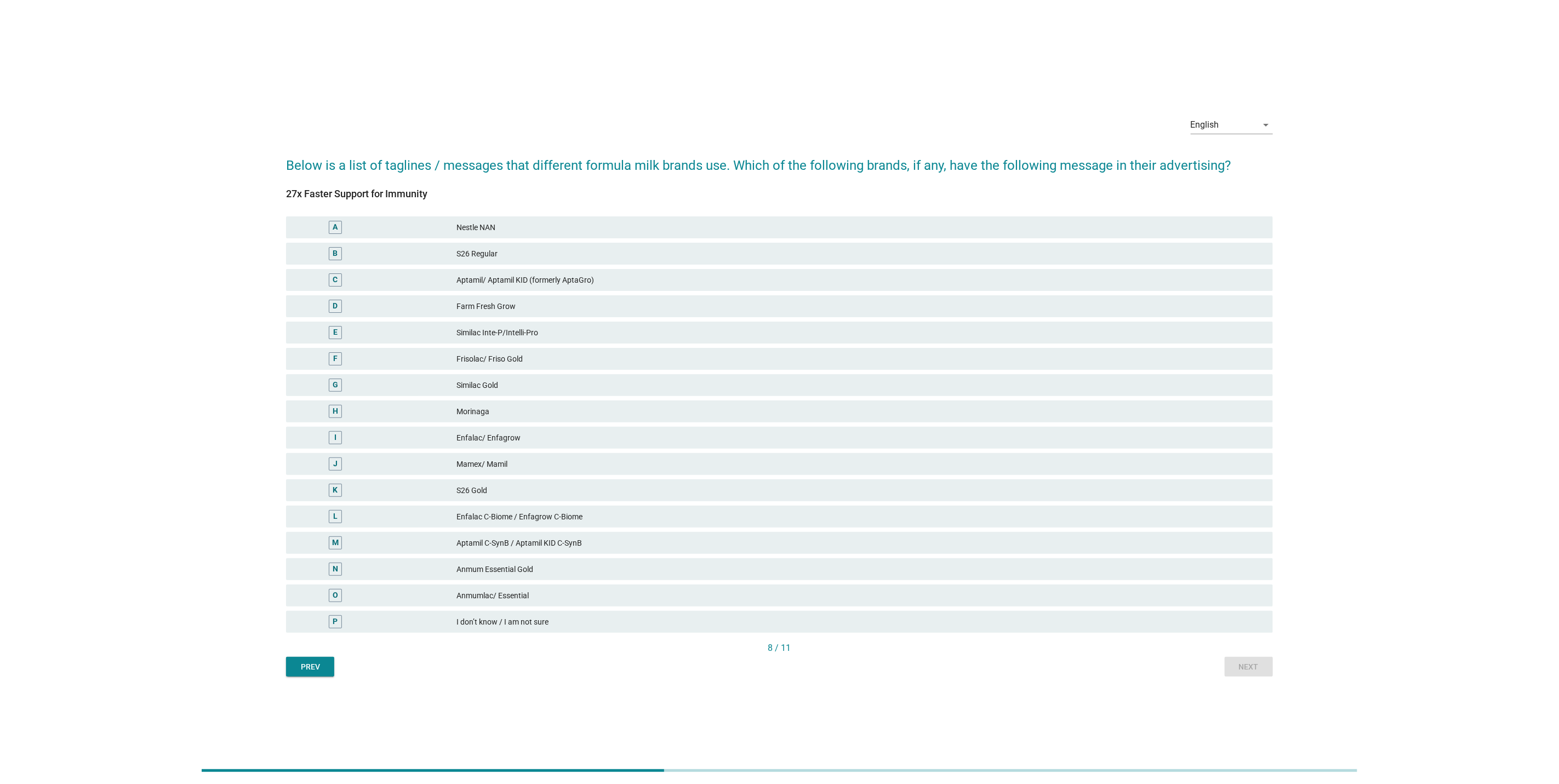
click at [1138, 550] on div "M Aptamil C-SynB / Aptamil KID C-SynB" at bounding box center [780, 543] width 987 height 22
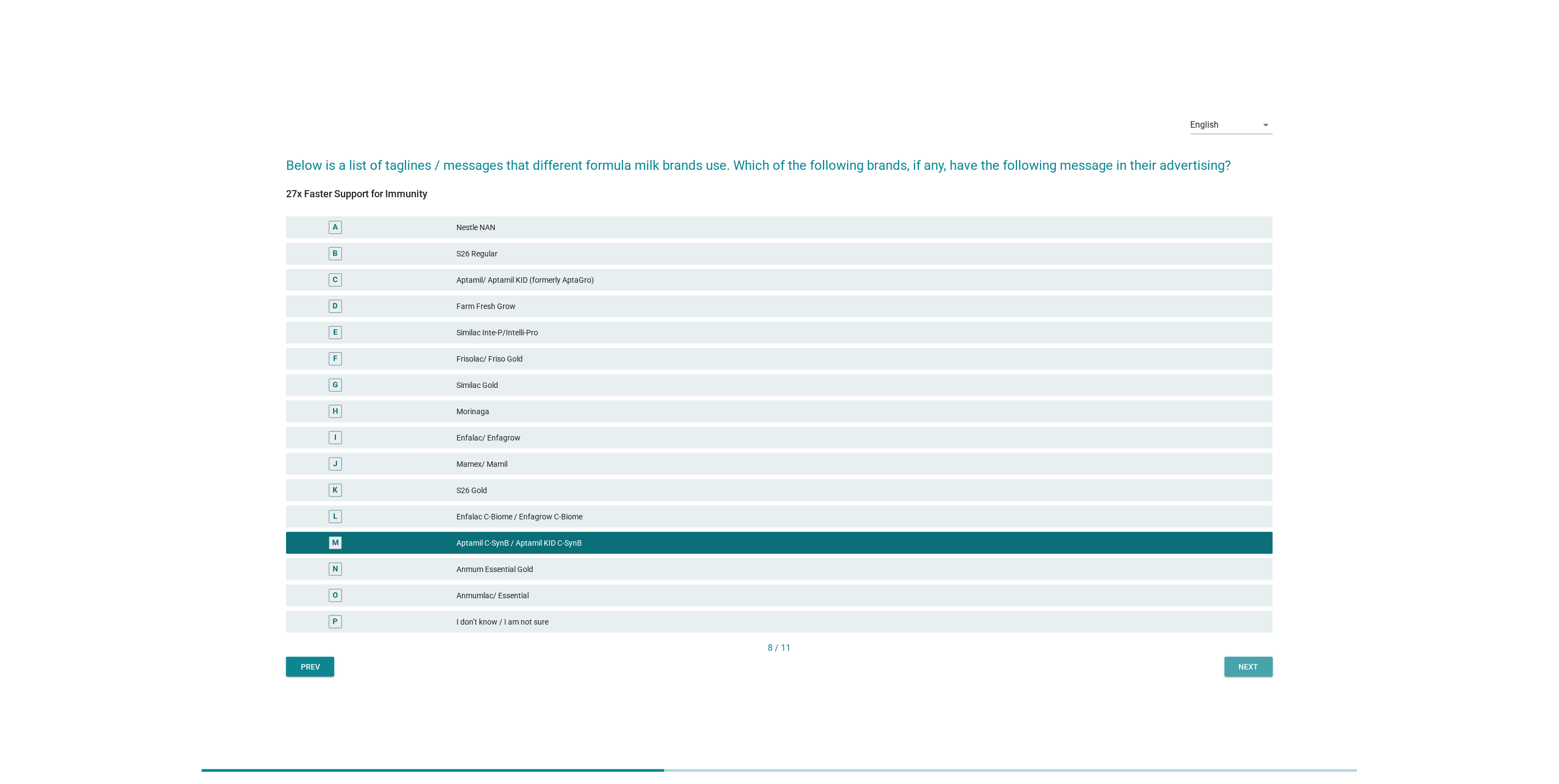
click at [1263, 658] on button "Next" at bounding box center [1249, 667] width 48 height 20
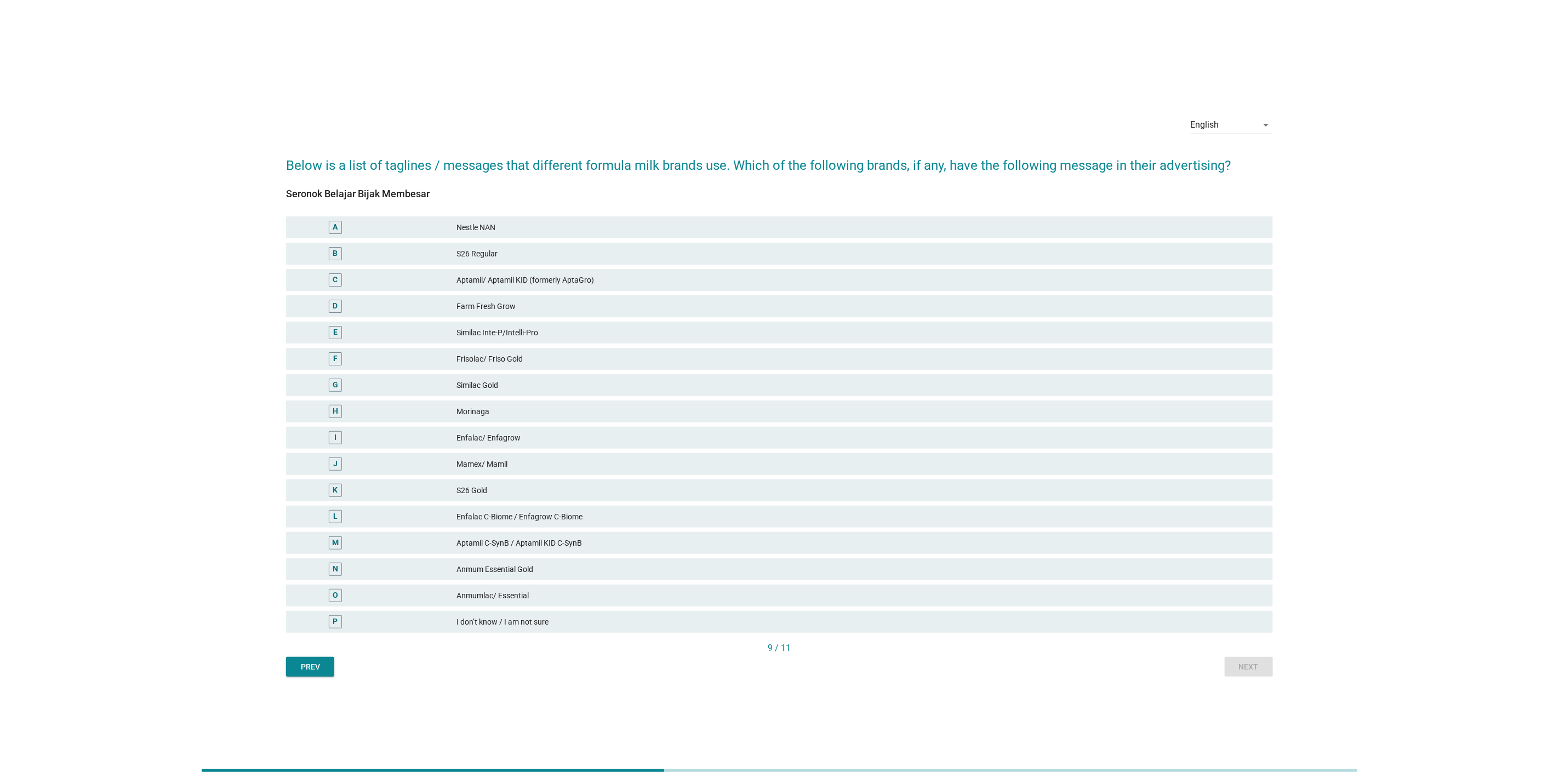
click at [911, 475] on div "J Mamex/ Mamil" at bounding box center [780, 464] width 992 height 26
click at [1013, 530] on div "M Aptamil C-SynB / Aptamil KID C-SynB" at bounding box center [780, 543] width 992 height 26
click at [1237, 666] on div "Prev Next" at bounding box center [780, 667] width 987 height 20
click at [995, 505] on div "L Enfalac C-Biome / Enfagrow C-Biome" at bounding box center [780, 517] width 992 height 26
click at [993, 514] on div "Enfalac C-Biome / Enfagrow C-Biome" at bounding box center [860, 516] width 808 height 13
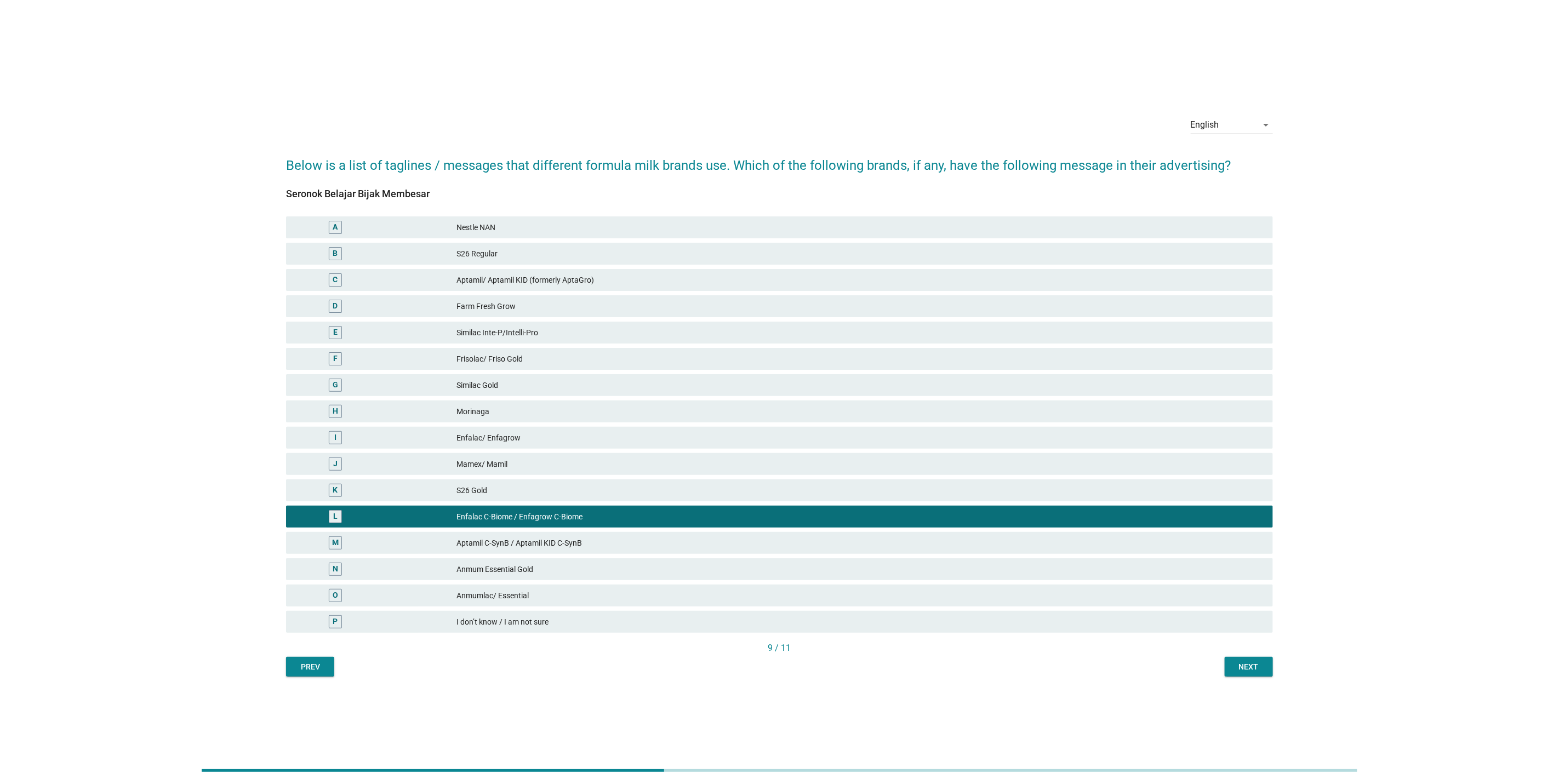
click at [1238, 673] on button "Next" at bounding box center [1249, 667] width 48 height 20
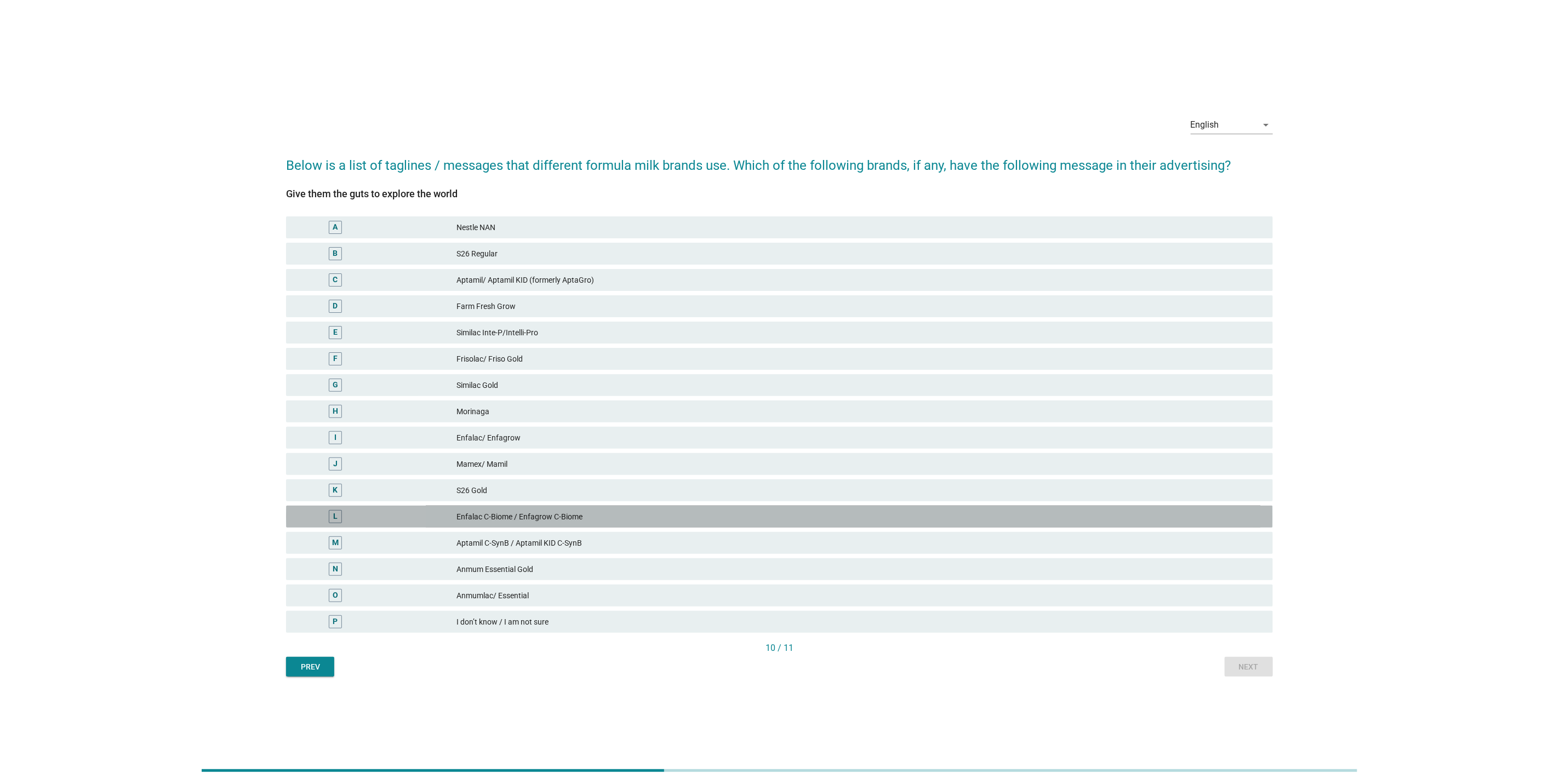
click at [966, 515] on div "Enfalac C-Biome / Enfagrow C-Biome" at bounding box center [860, 516] width 808 height 13
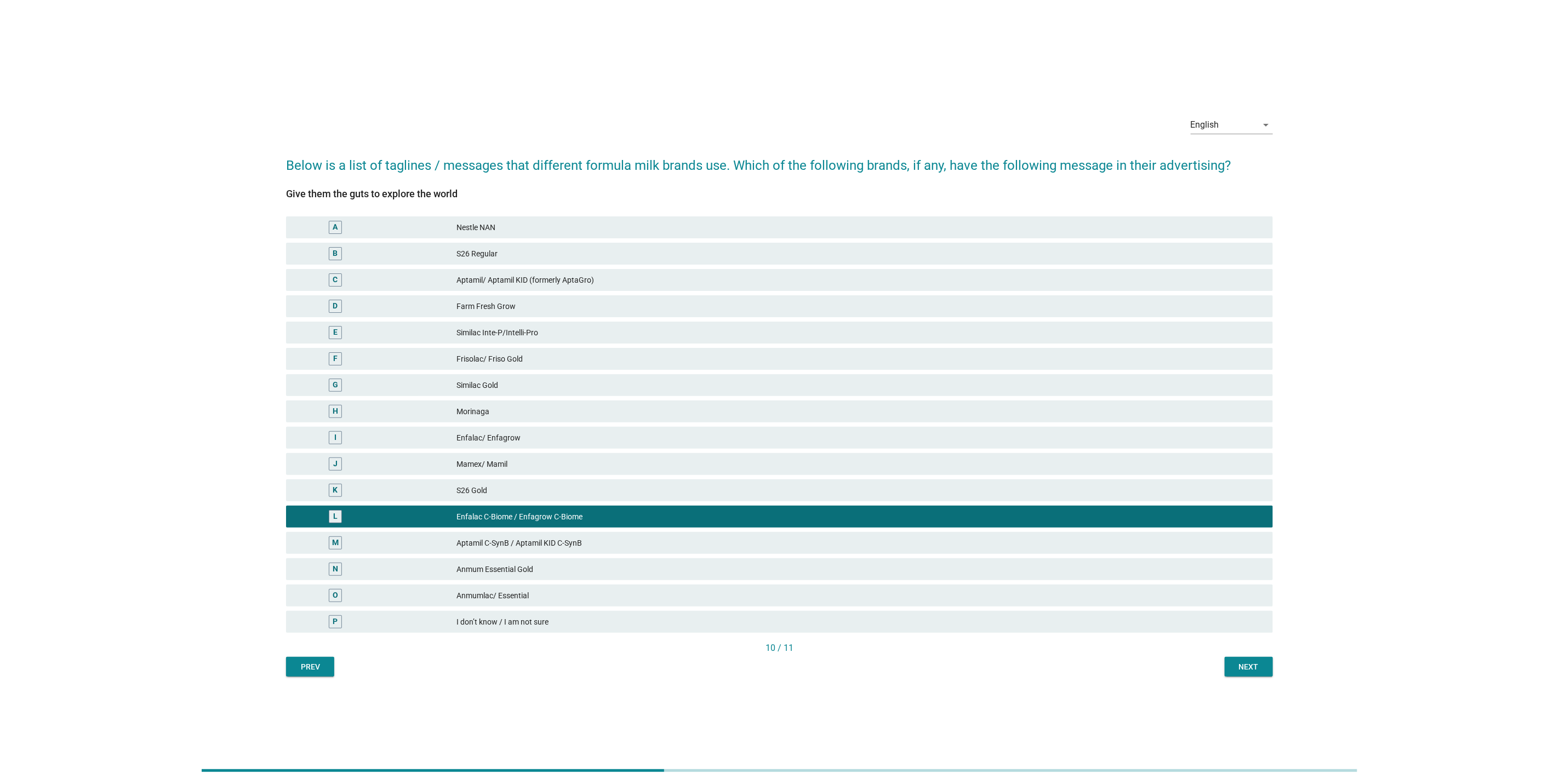
click at [1252, 659] on button "Next" at bounding box center [1249, 667] width 48 height 20
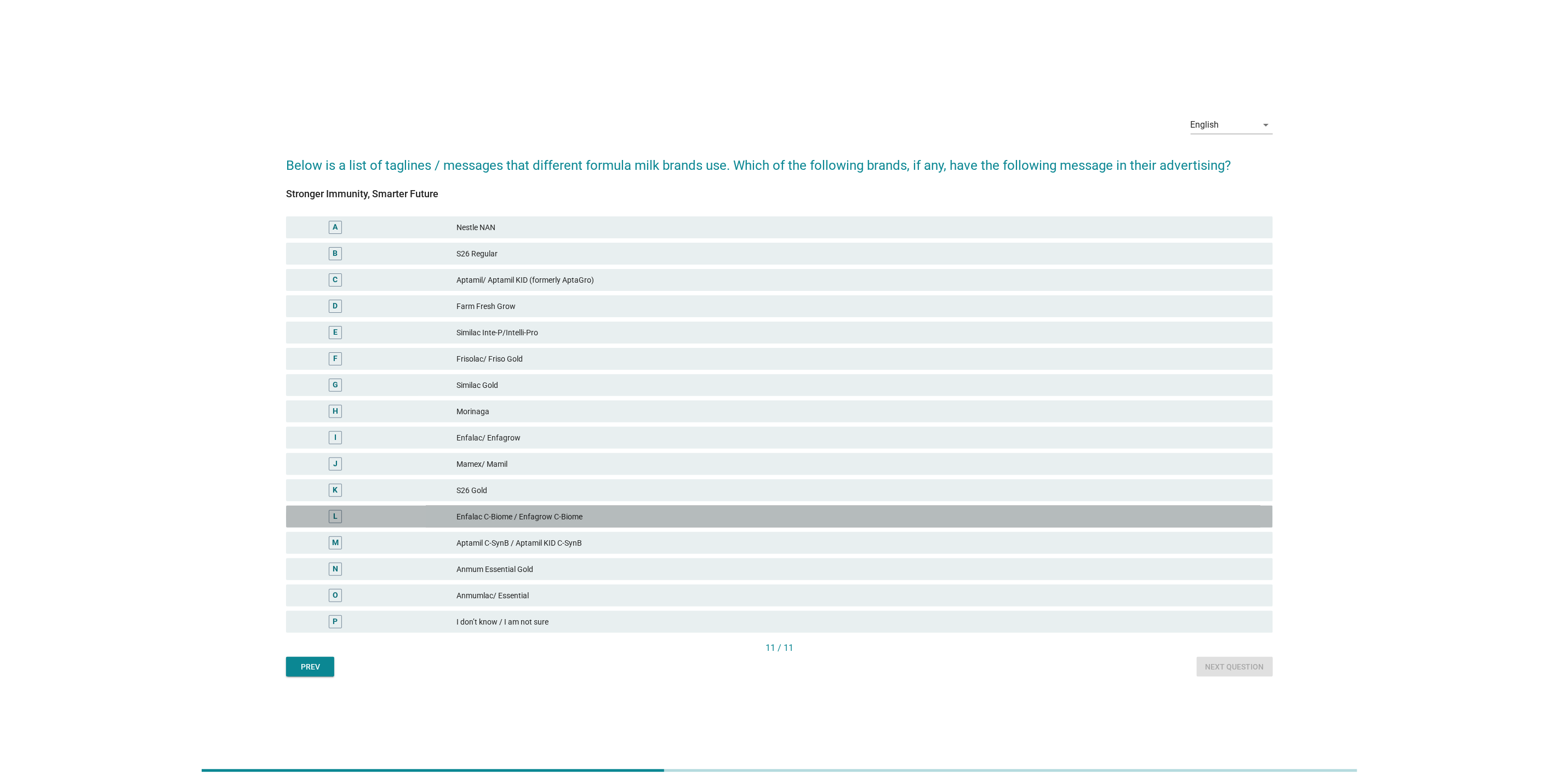
click at [957, 518] on div "Enfalac C-Biome / Enfagrow C-Biome" at bounding box center [860, 516] width 808 height 13
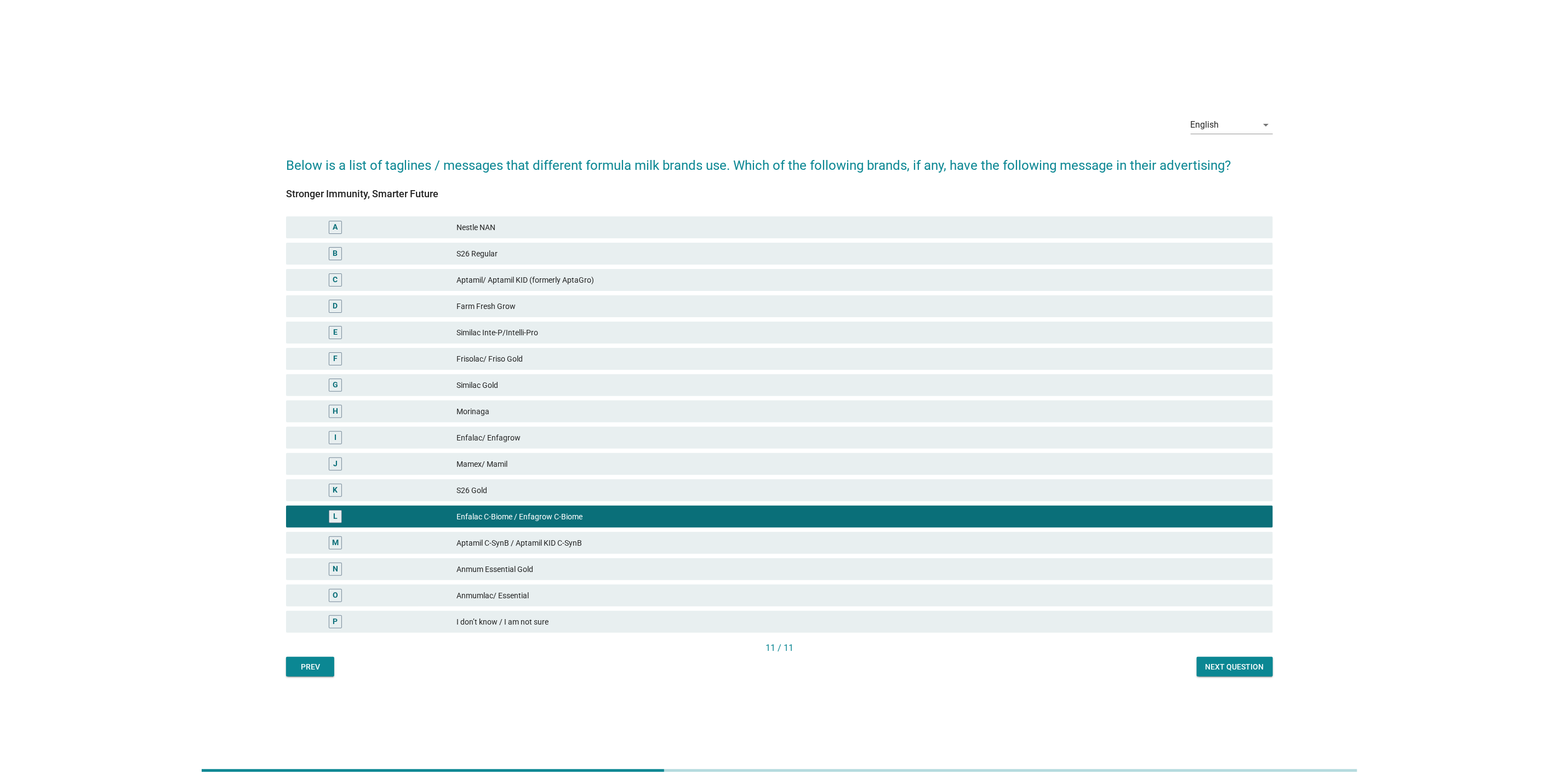
click at [1248, 664] on div "Next question" at bounding box center [1234, 667] width 59 height 11
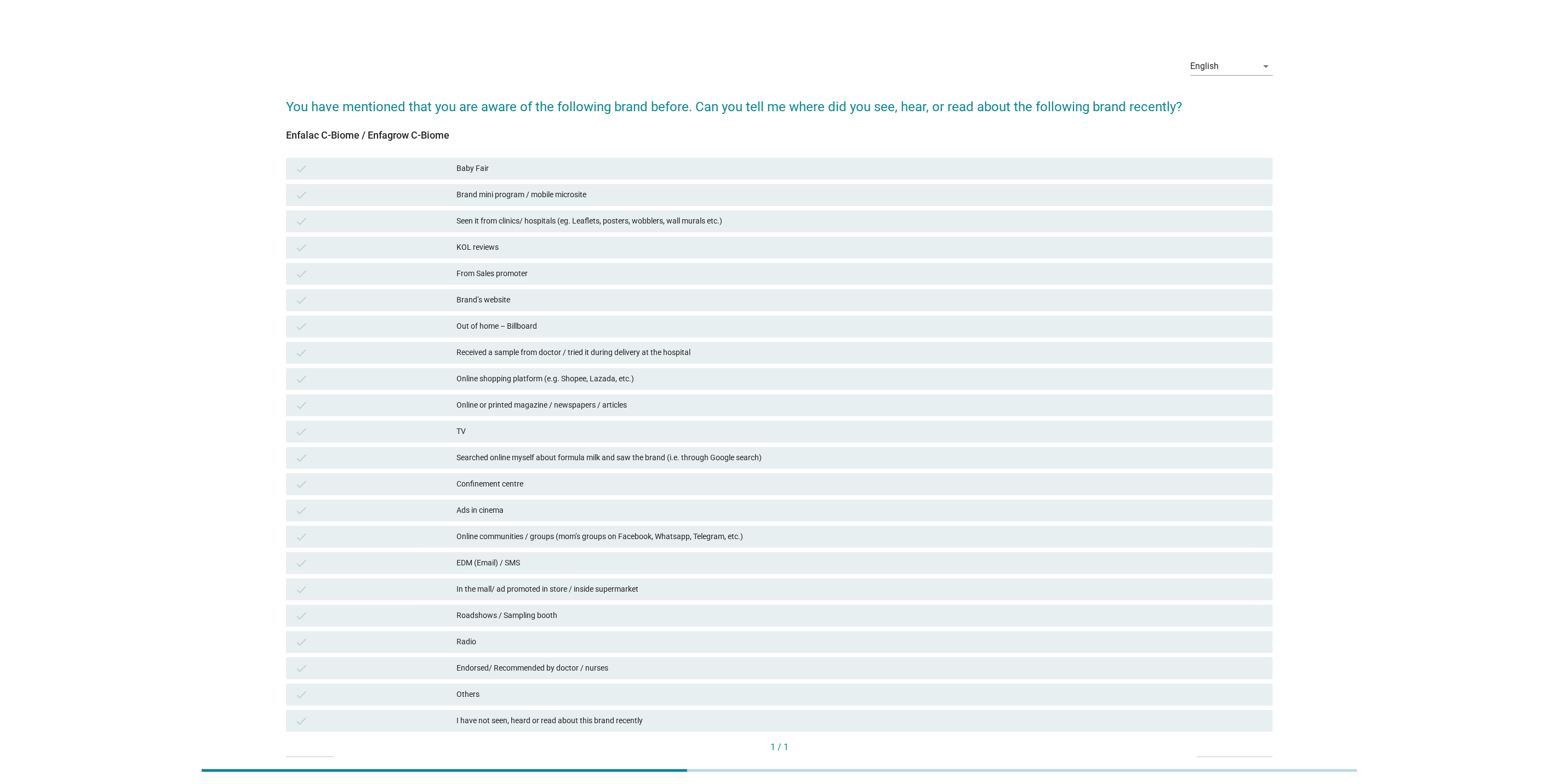
drag, startPoint x: 1221, startPoint y: 673, endPoint x: 1132, endPoint y: 675, distance: 89.0
click at [1425, 607] on div "English arrow_drop_down You have mentioned that you are aware of the following …" at bounding box center [779, 412] width 1506 height 745
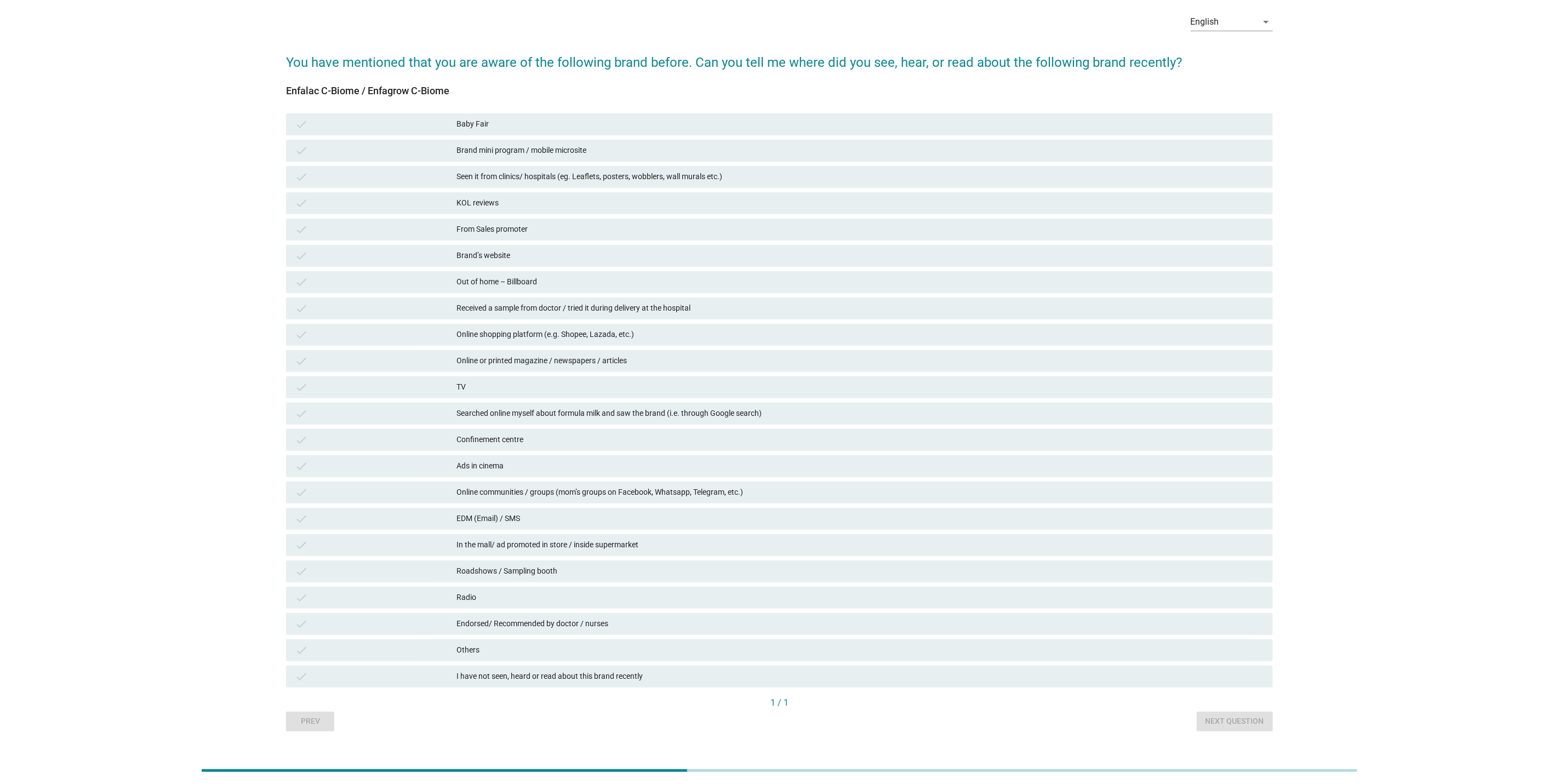
scroll to position [67, 0]
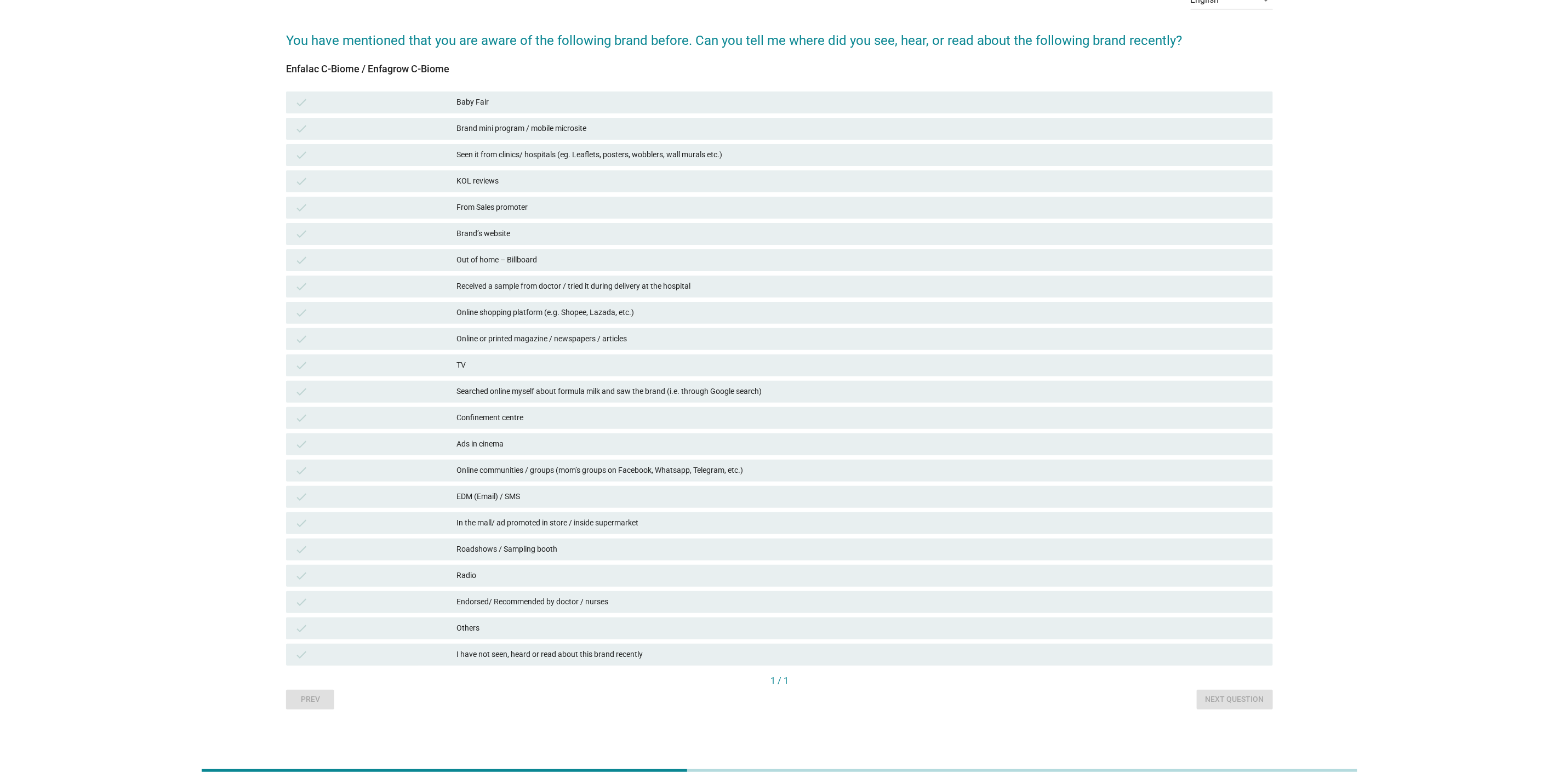
click at [495, 570] on div "Radio" at bounding box center [860, 576] width 808 height 13
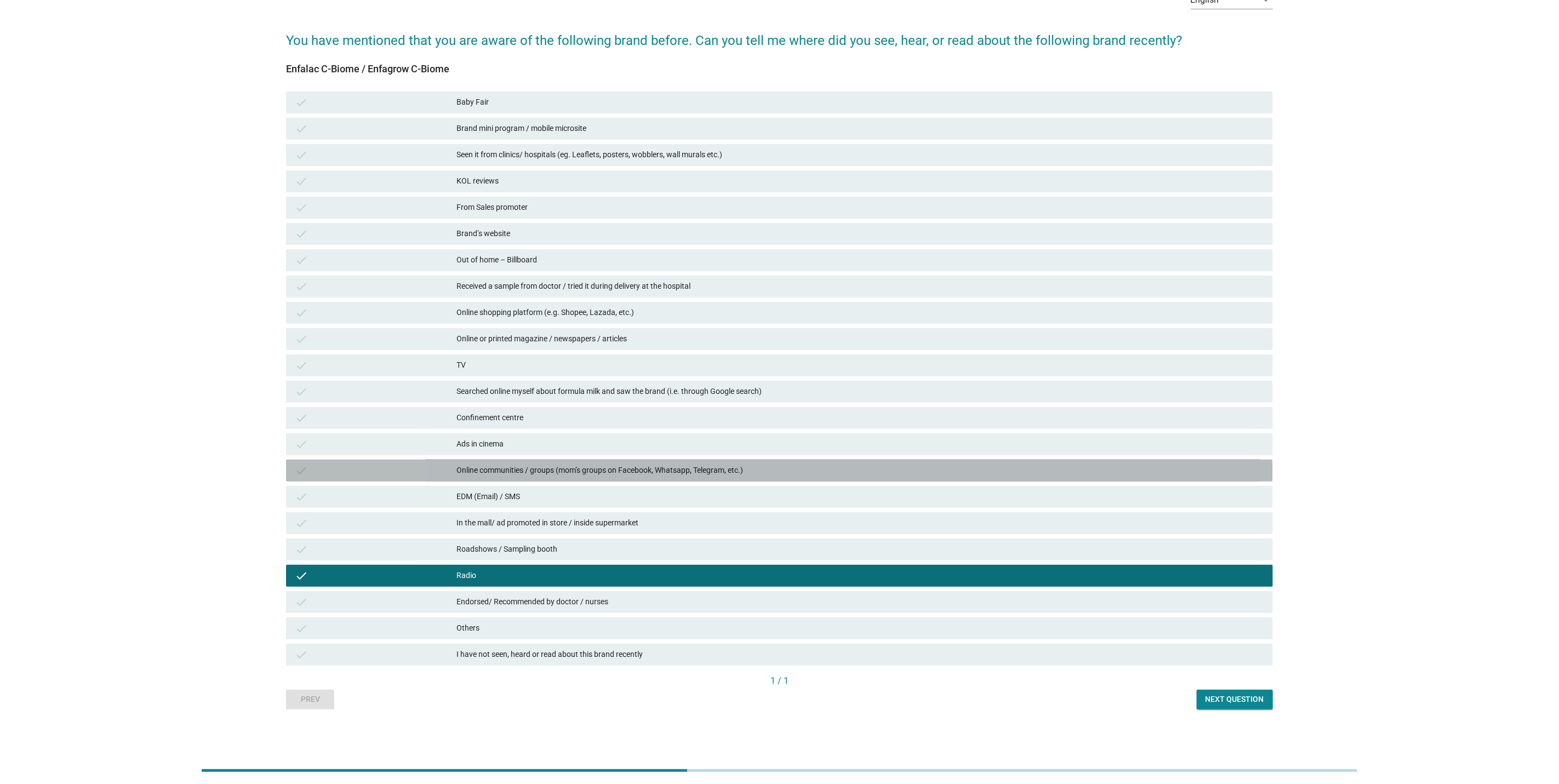
click at [500, 475] on div "Online communities / groups (mom’s groups on Facebook, Whatsapp, Telegram, etc.)" at bounding box center [860, 470] width 808 height 13
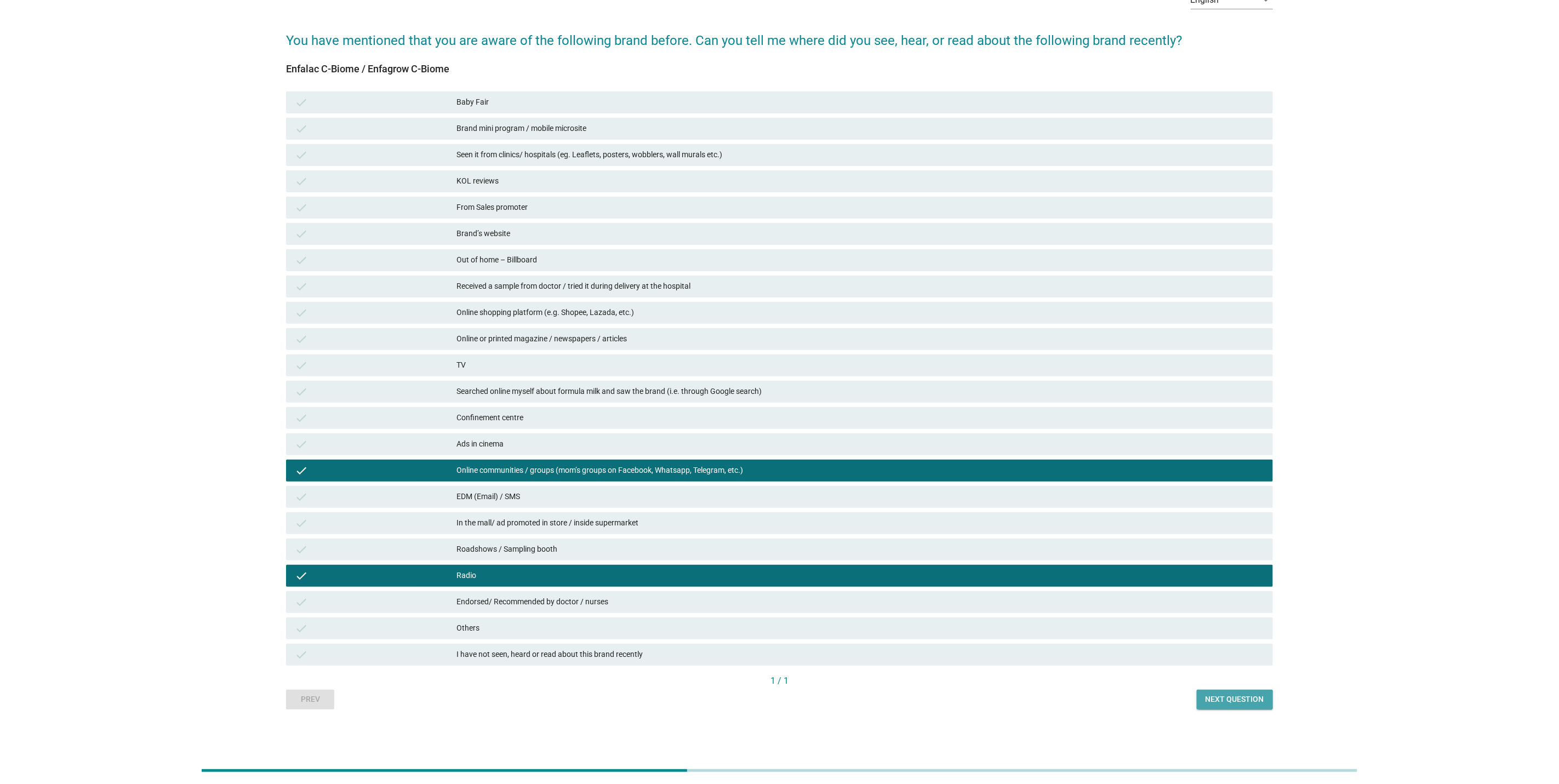
click at [1253, 705] on button "Next question" at bounding box center [1234, 700] width 76 height 20
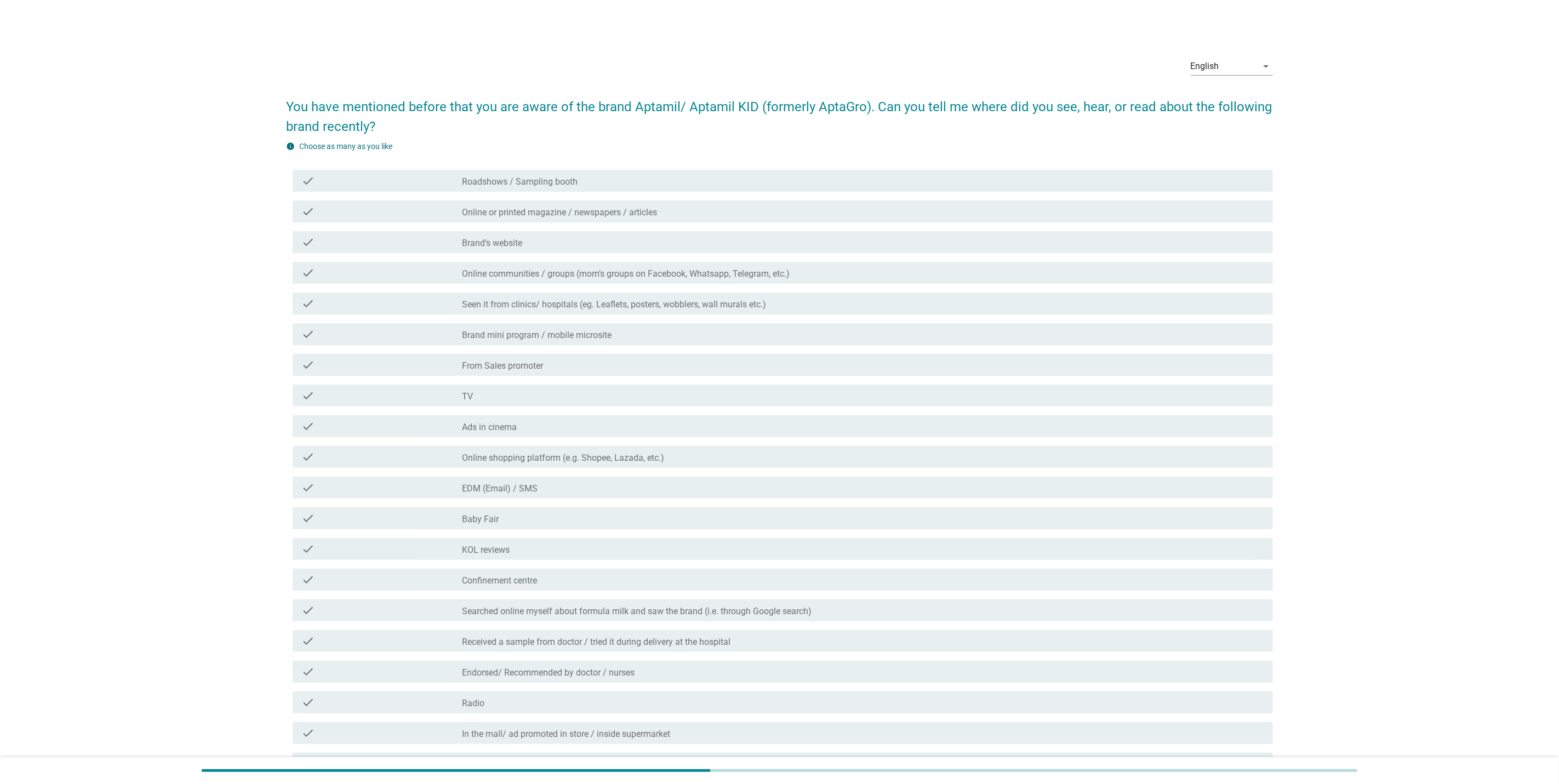
click at [534, 338] on label "Brand mini program / mobile microsite" at bounding box center [536, 335] width 149 height 11
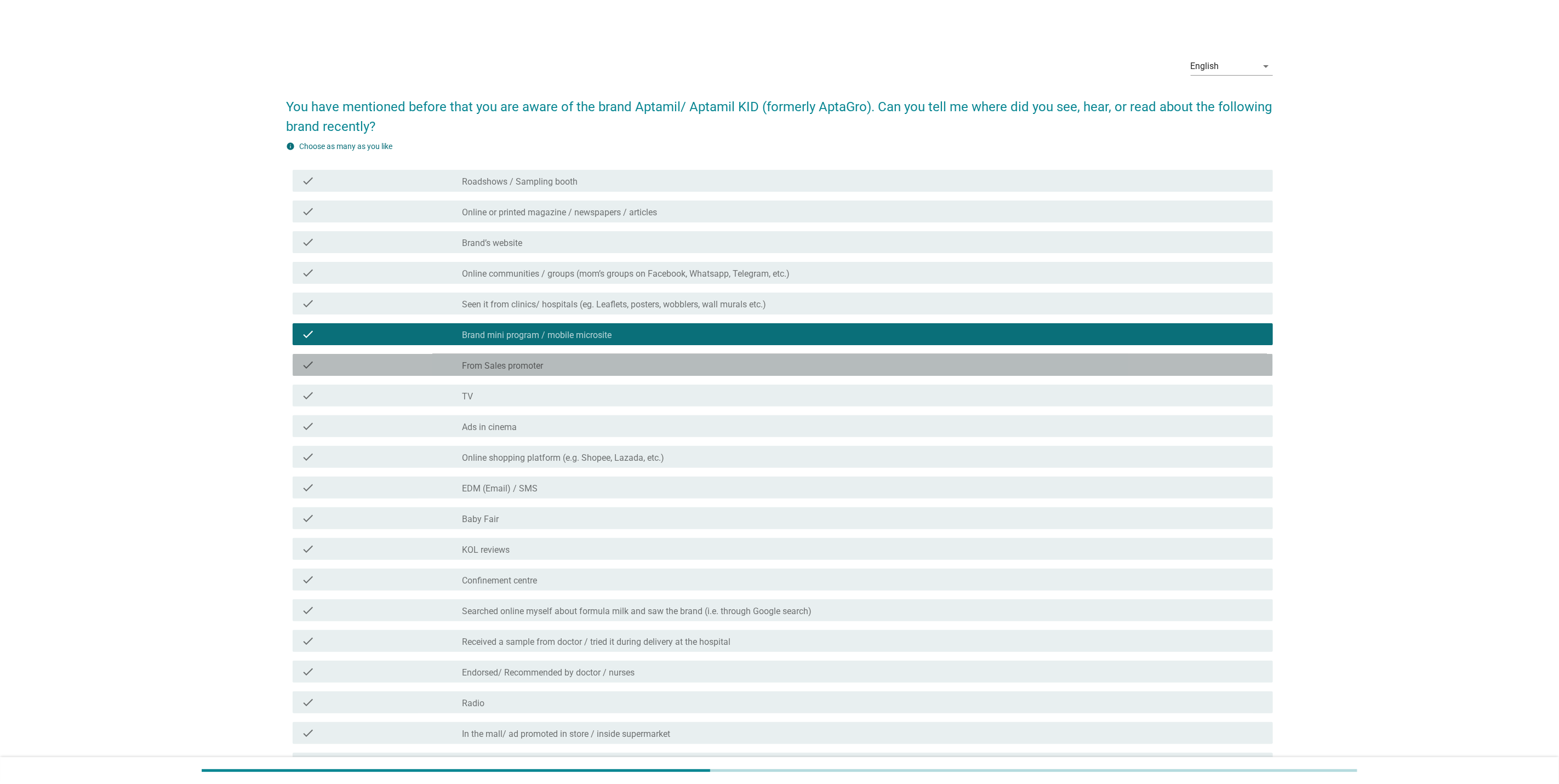
click at [525, 364] on label "From Sales promoter" at bounding box center [502, 366] width 81 height 11
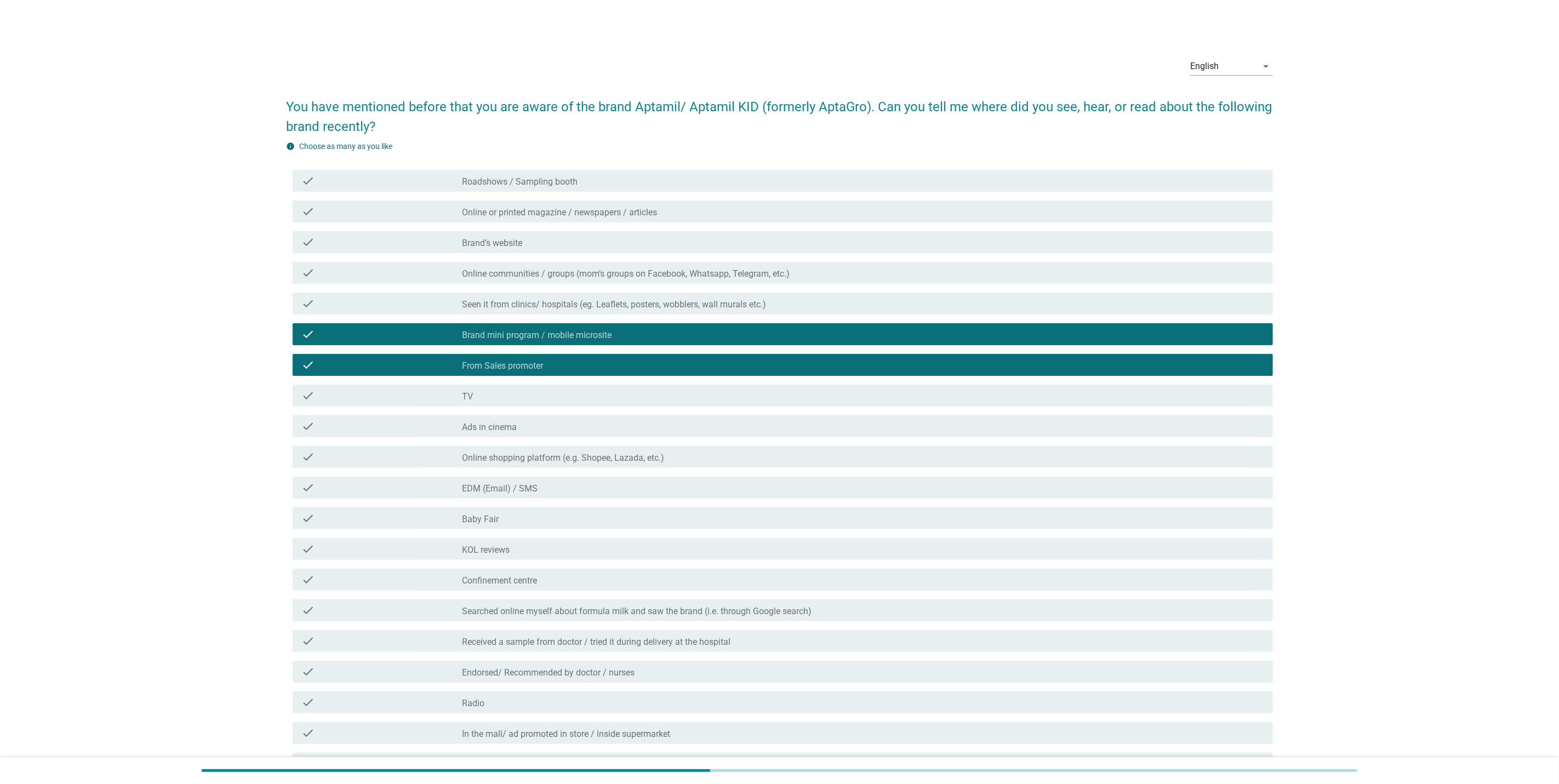
click at [525, 442] on div "check check_box_outline_blank Online shopping platform (e.g. Shopee, Lazada, et…" at bounding box center [780, 457] width 987 height 31
click at [535, 450] on div "check_box_outline_blank Online shopping platform (e.g. Shopee, Lazada, etc.)" at bounding box center [863, 456] width 802 height 13
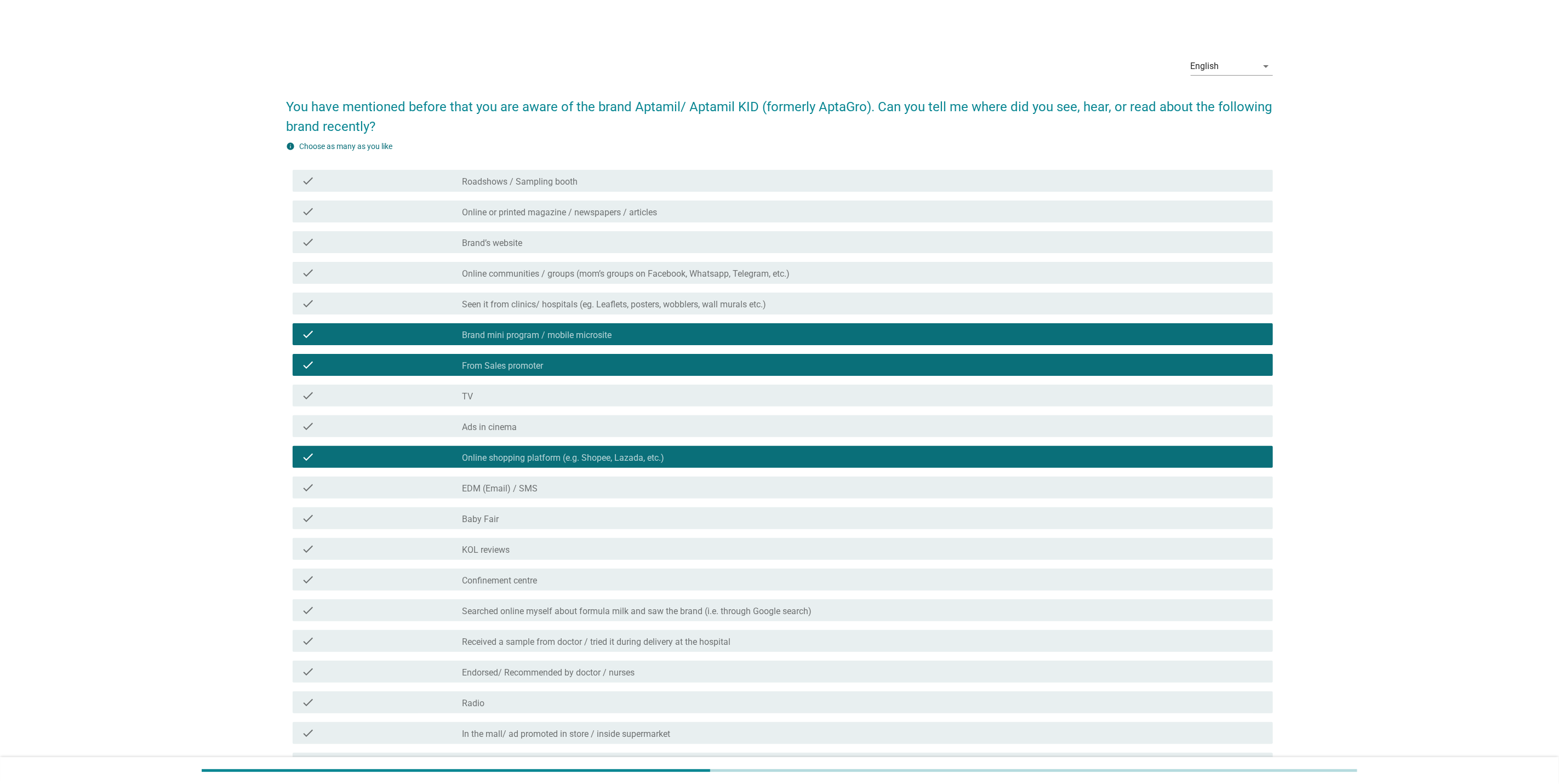
click at [514, 699] on div "check_box_outline_blank Radio" at bounding box center [863, 702] width 802 height 13
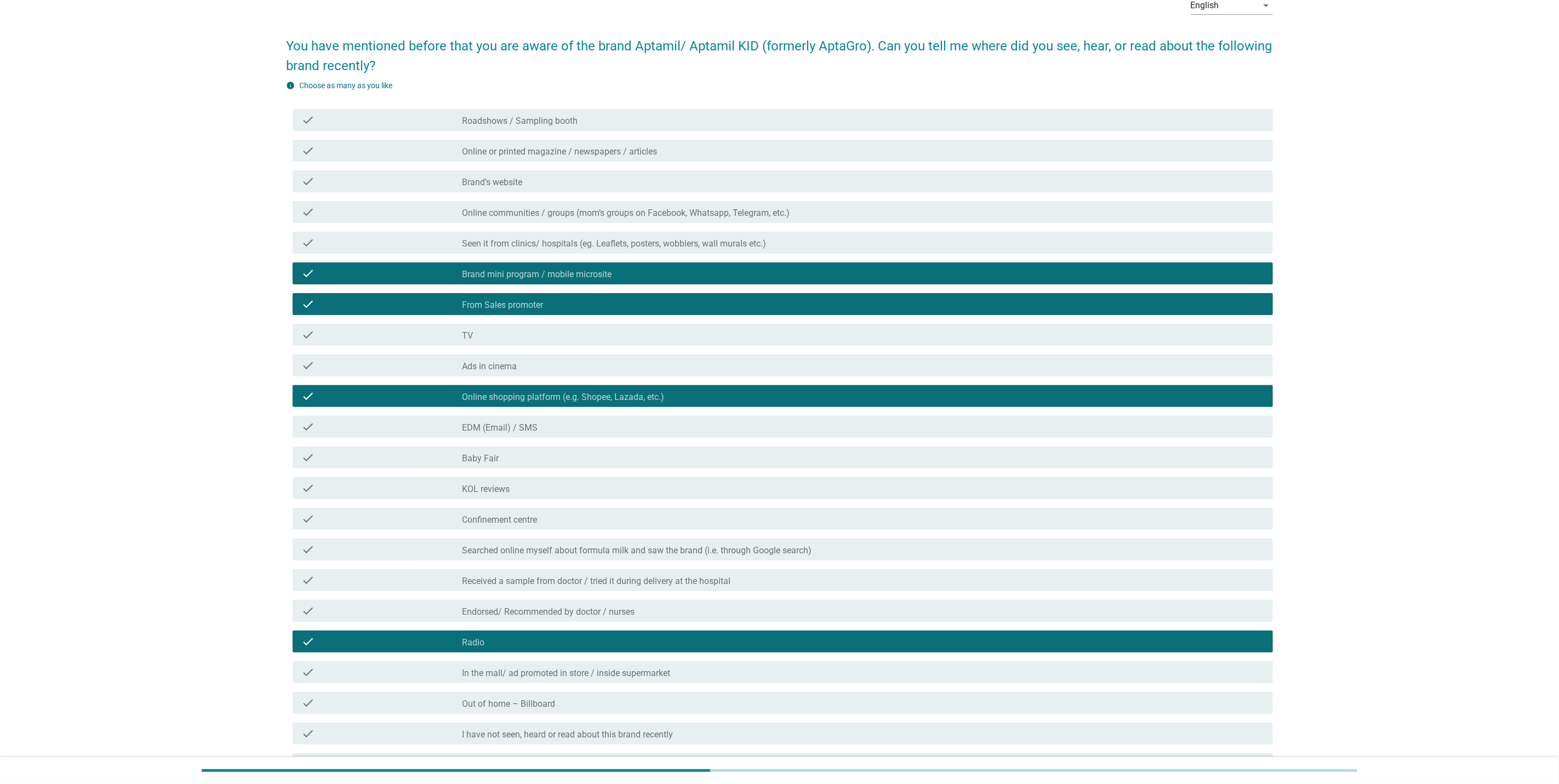
scroll to position [179, 0]
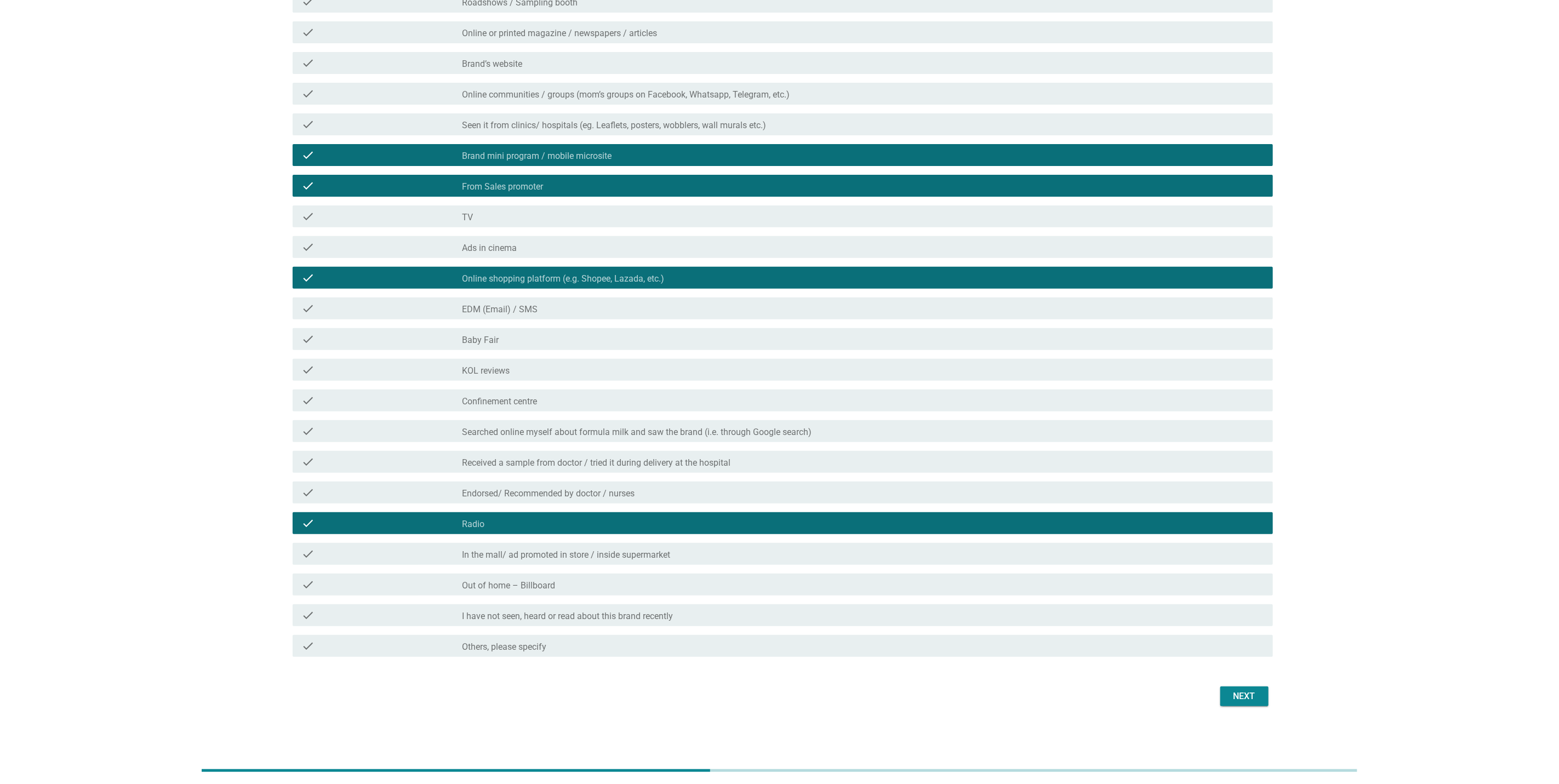
click at [1241, 694] on div "Next" at bounding box center [1244, 696] width 31 height 13
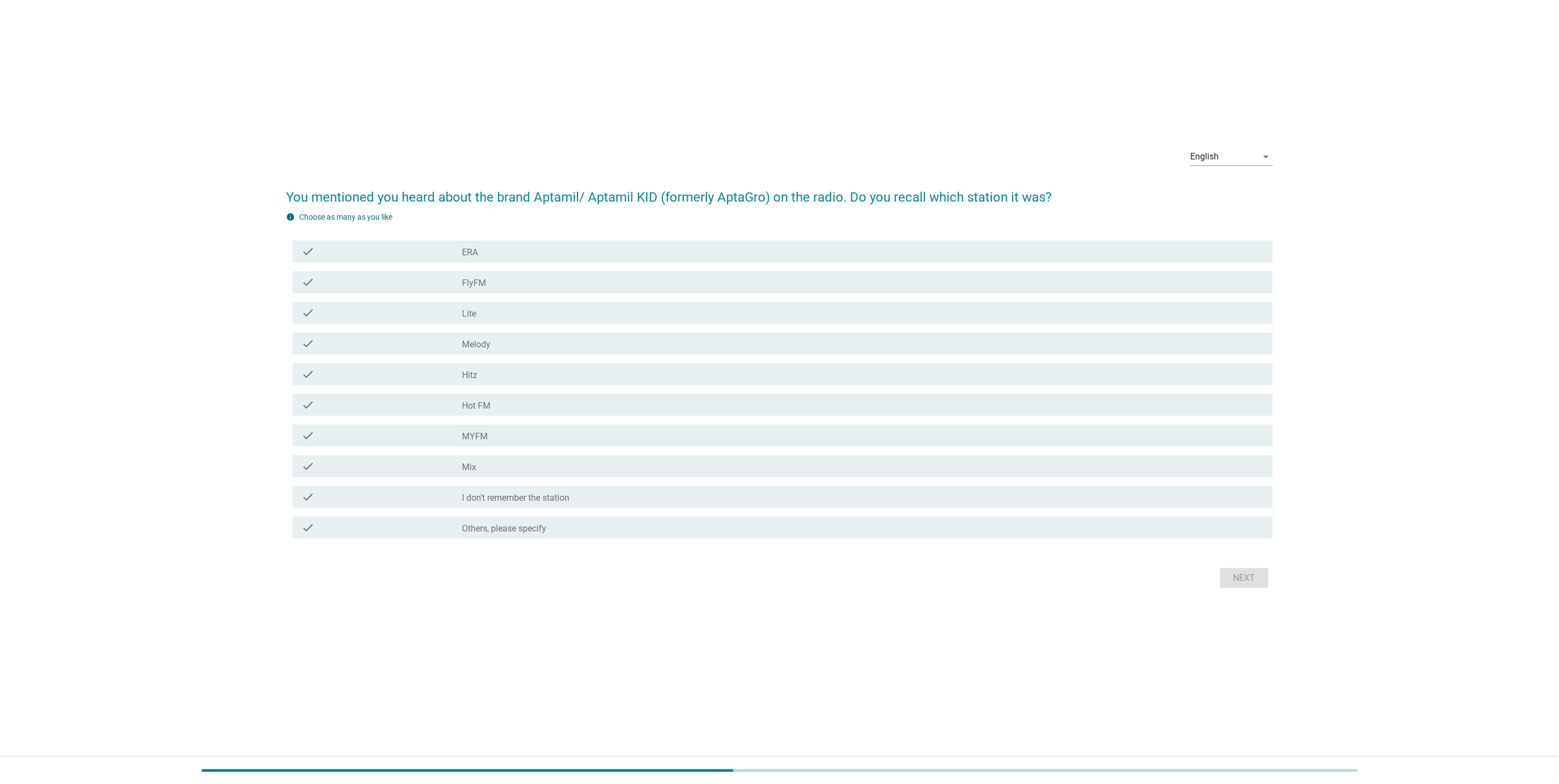
scroll to position [0, 0]
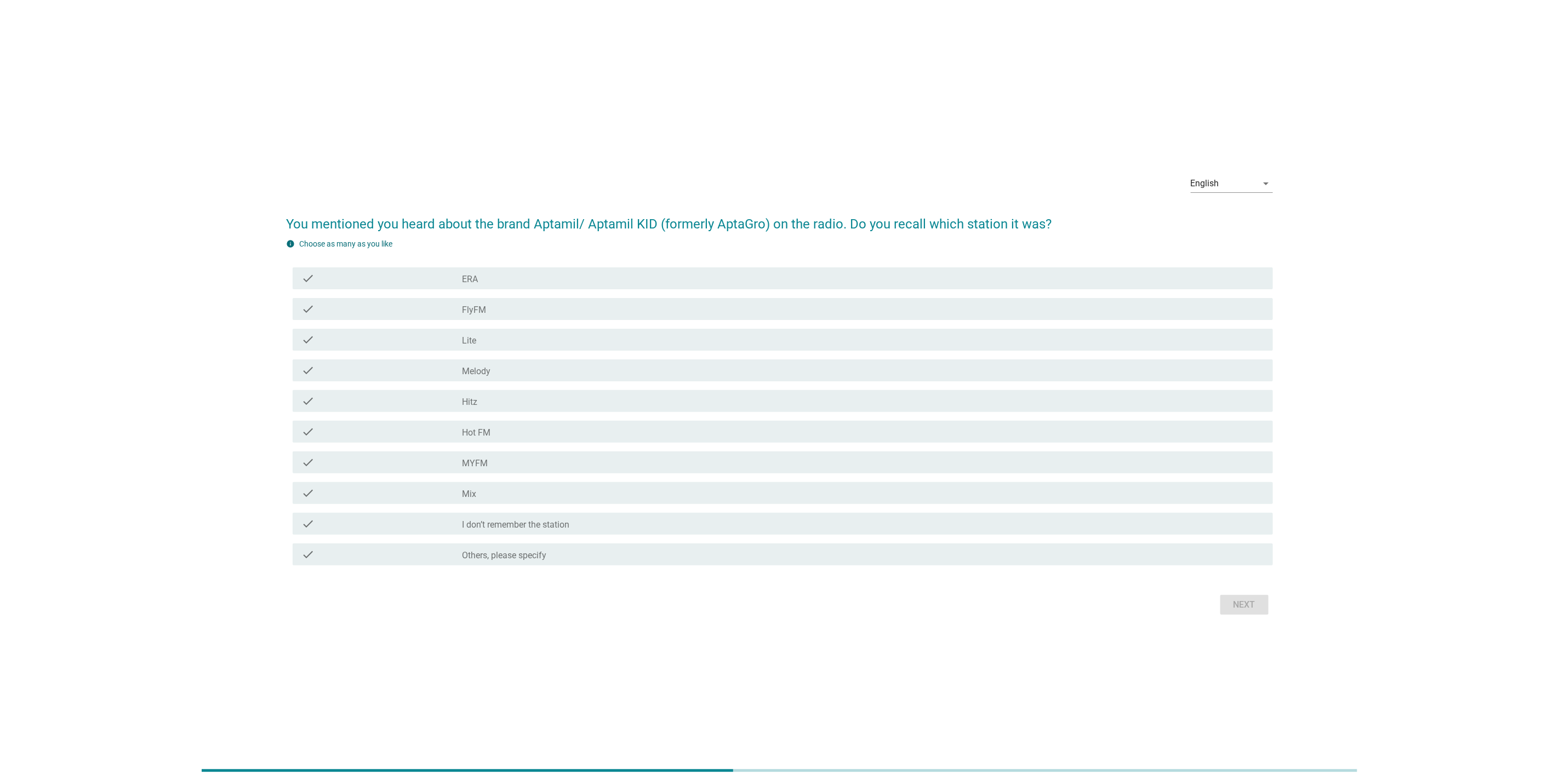
drag, startPoint x: 574, startPoint y: 224, endPoint x: 1065, endPoint y: 224, distance: 491.0
click at [1065, 224] on h2 "You mentioned you heard about the brand Aptamil/ Aptamil KID (formerly AptaGro)…" at bounding box center [780, 219] width 987 height 31
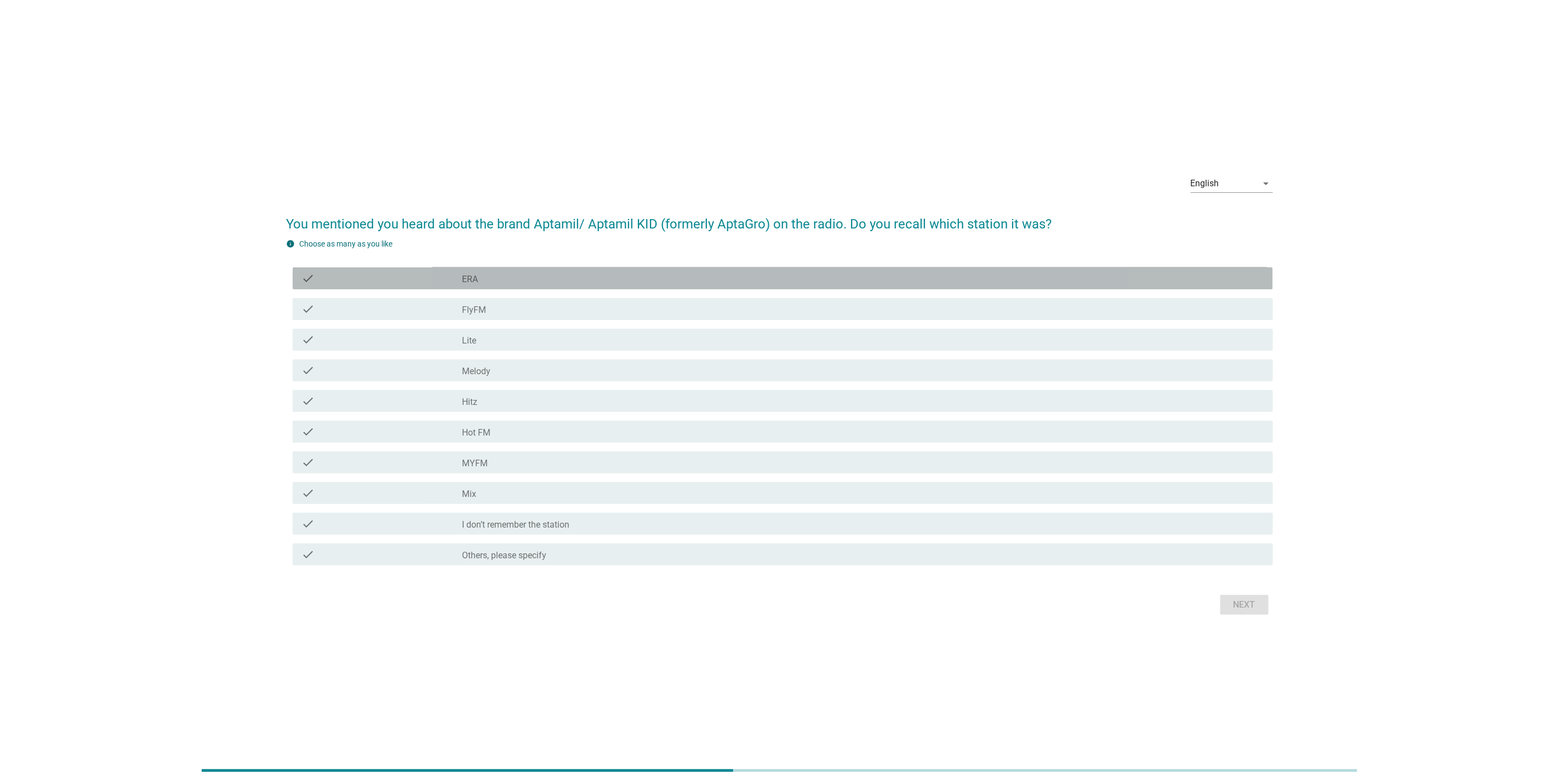
click at [514, 279] on div "check_box_outline_blank ERA" at bounding box center [863, 278] width 802 height 13
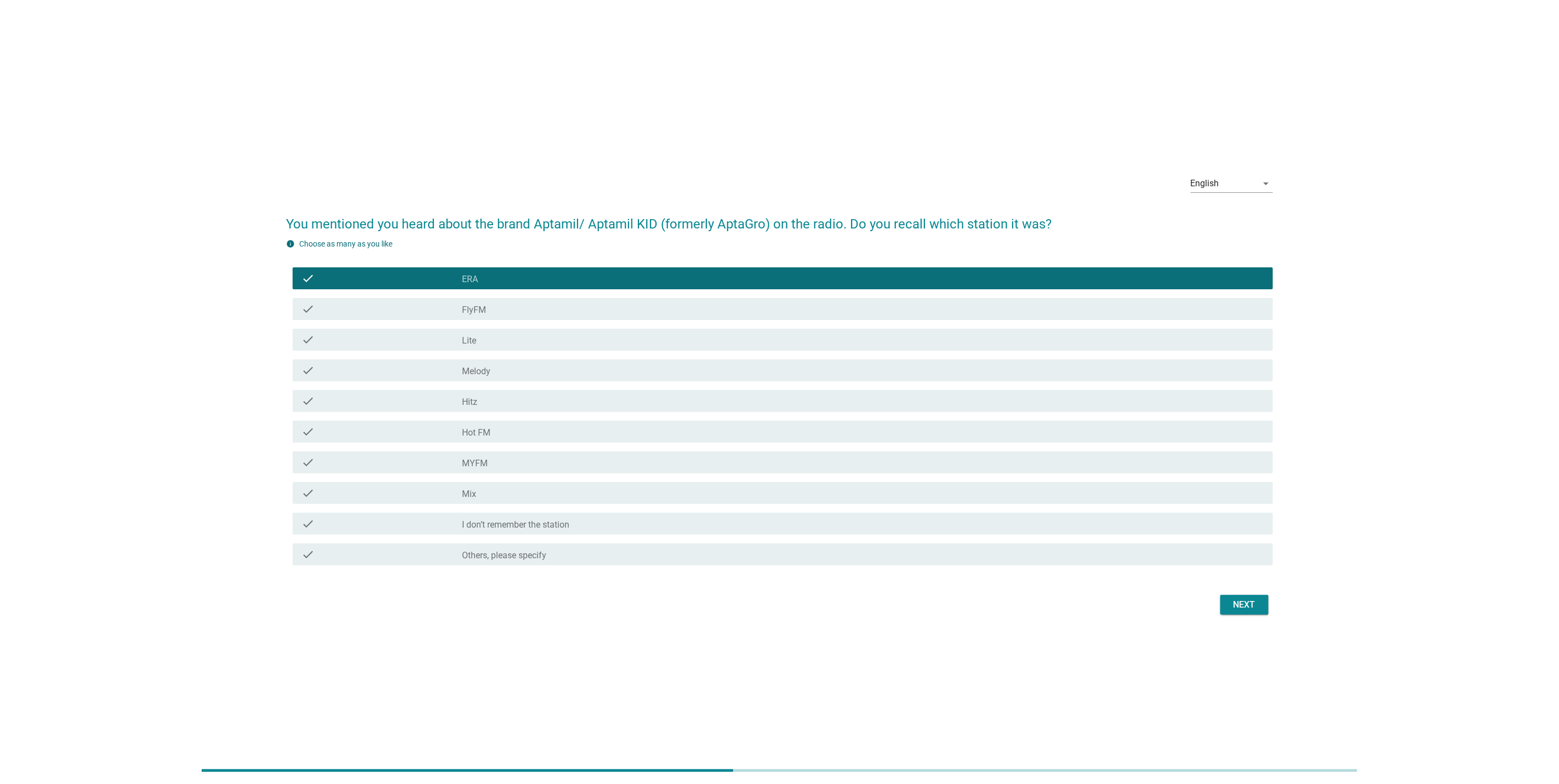
click at [508, 319] on div "check check_box_outline_blank FlyFM" at bounding box center [783, 309] width 980 height 22
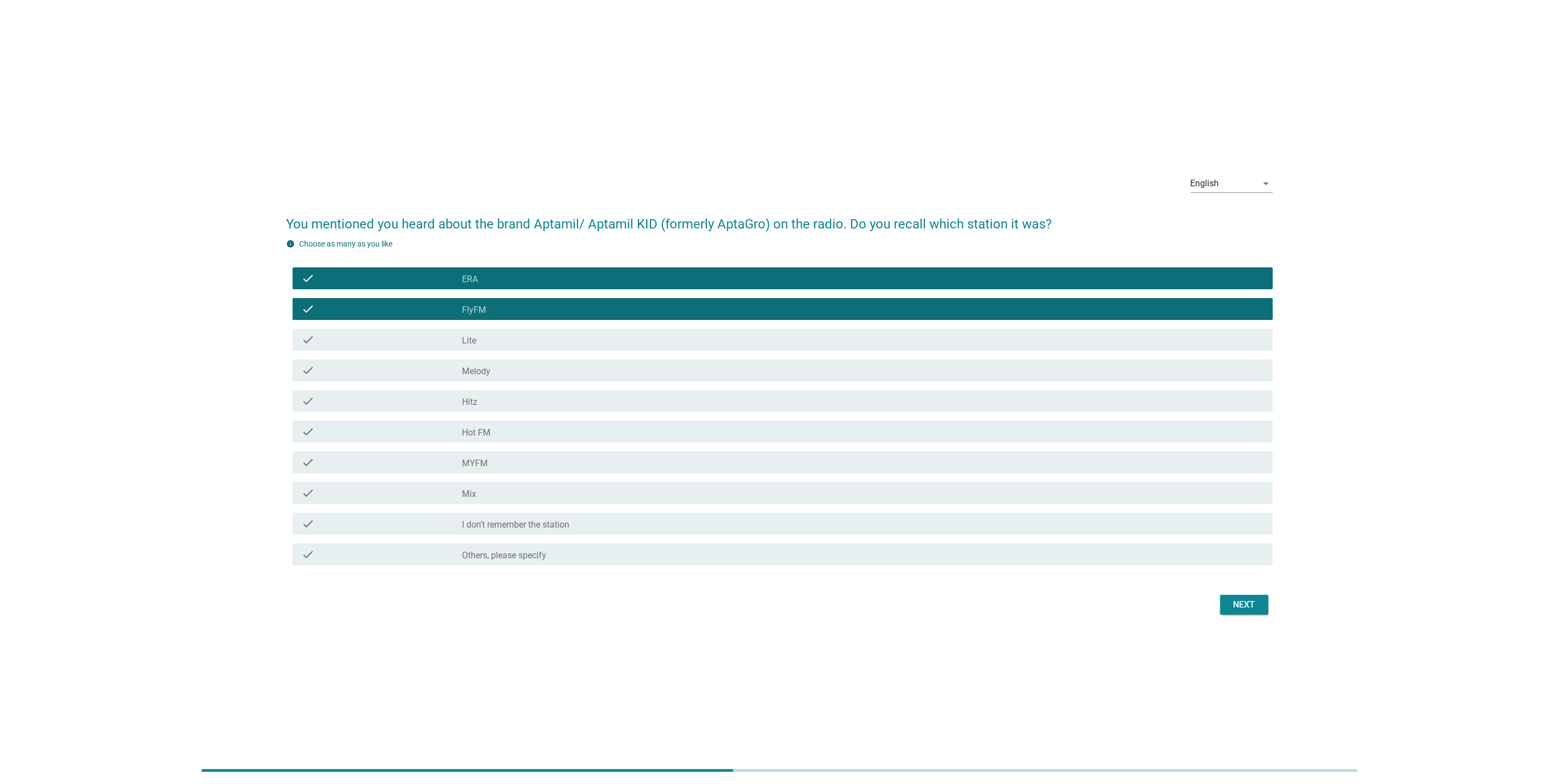
click at [715, 549] on div "check_box Others, please specify" at bounding box center [863, 554] width 802 height 13
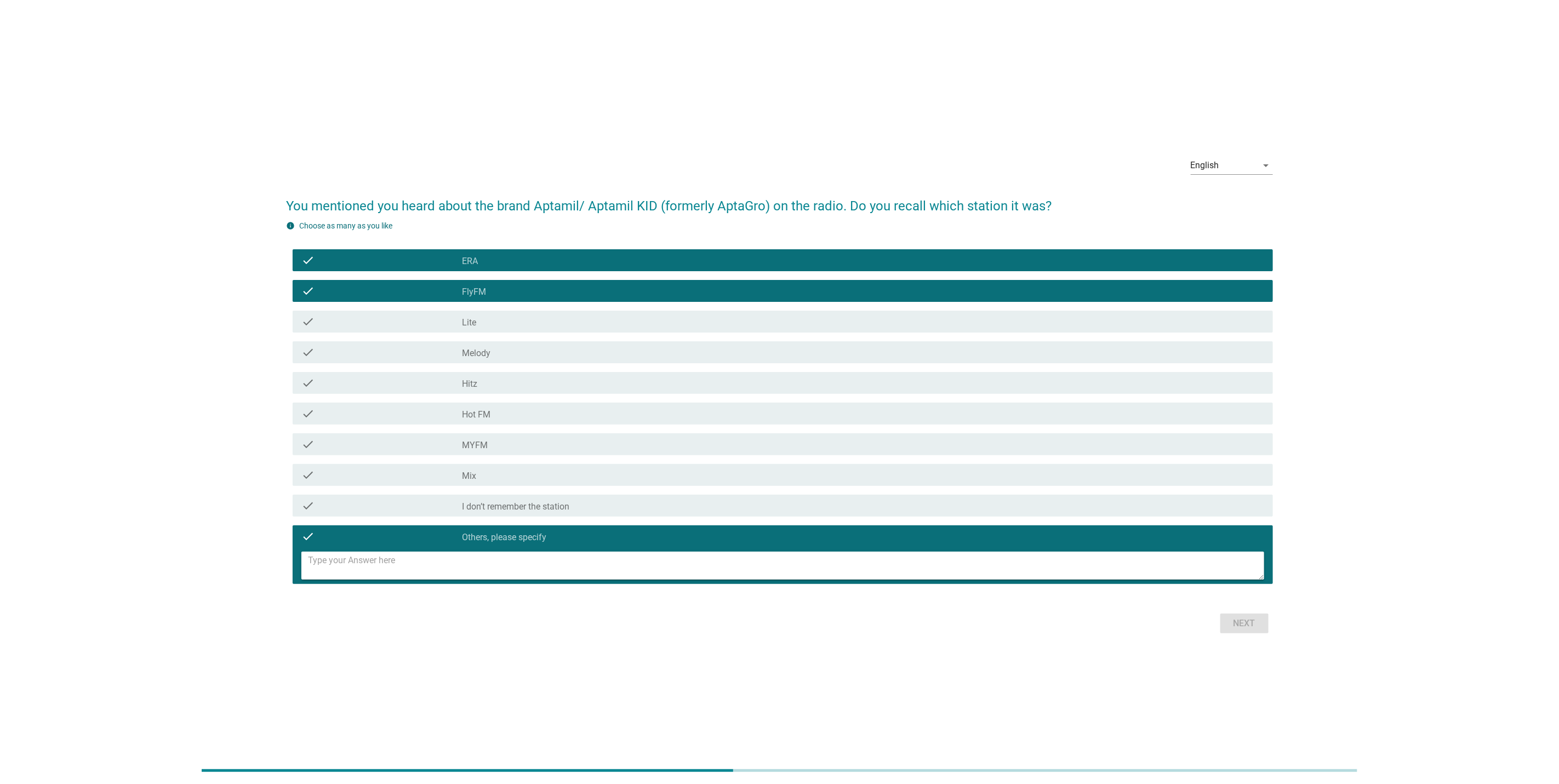
click at [729, 513] on div "check check_box_outline_blank I don’t remember the station" at bounding box center [783, 505] width 980 height 22
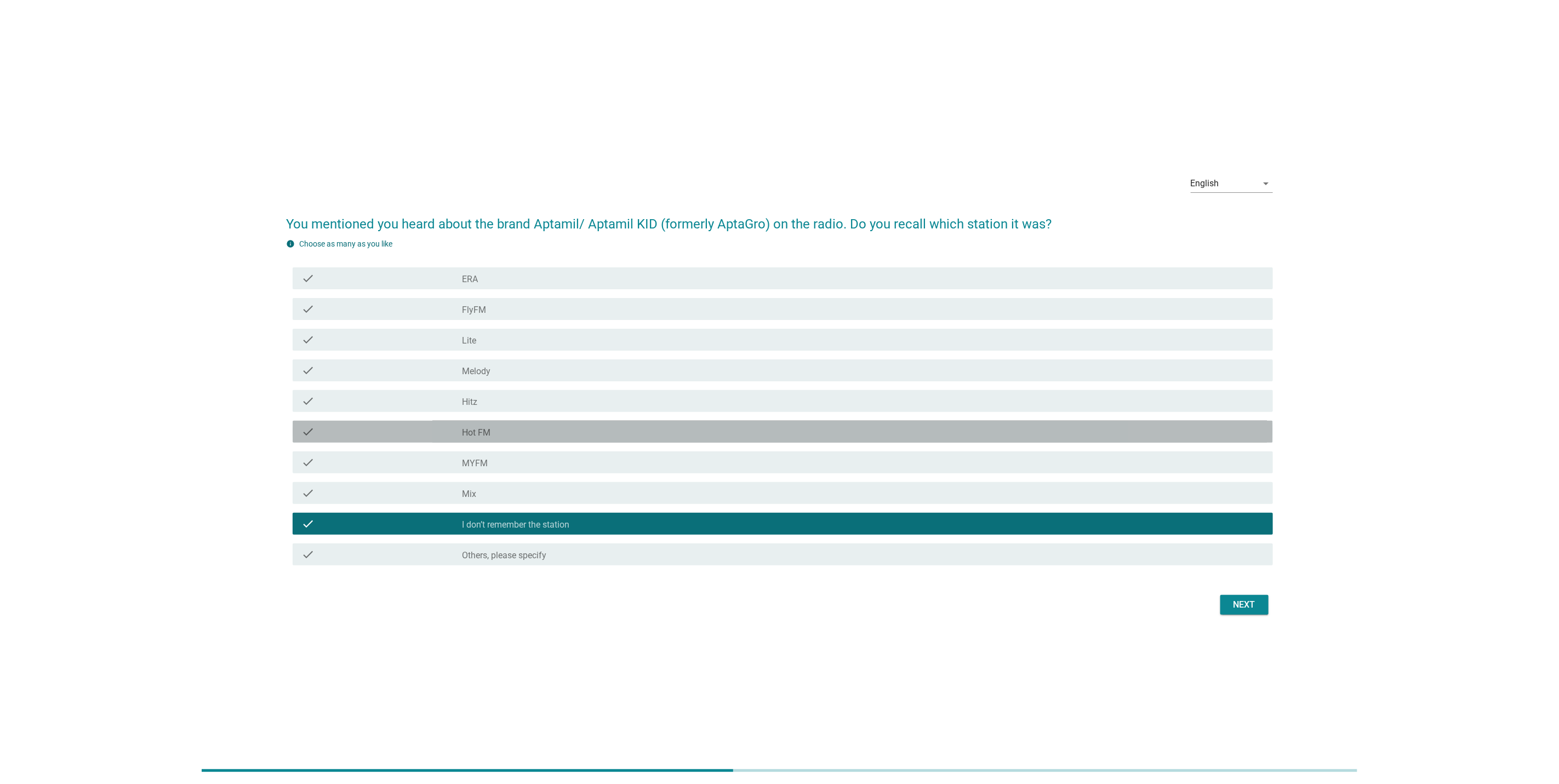
click at [1011, 441] on div "check check_box_outline_blank Hot FM" at bounding box center [783, 432] width 980 height 22
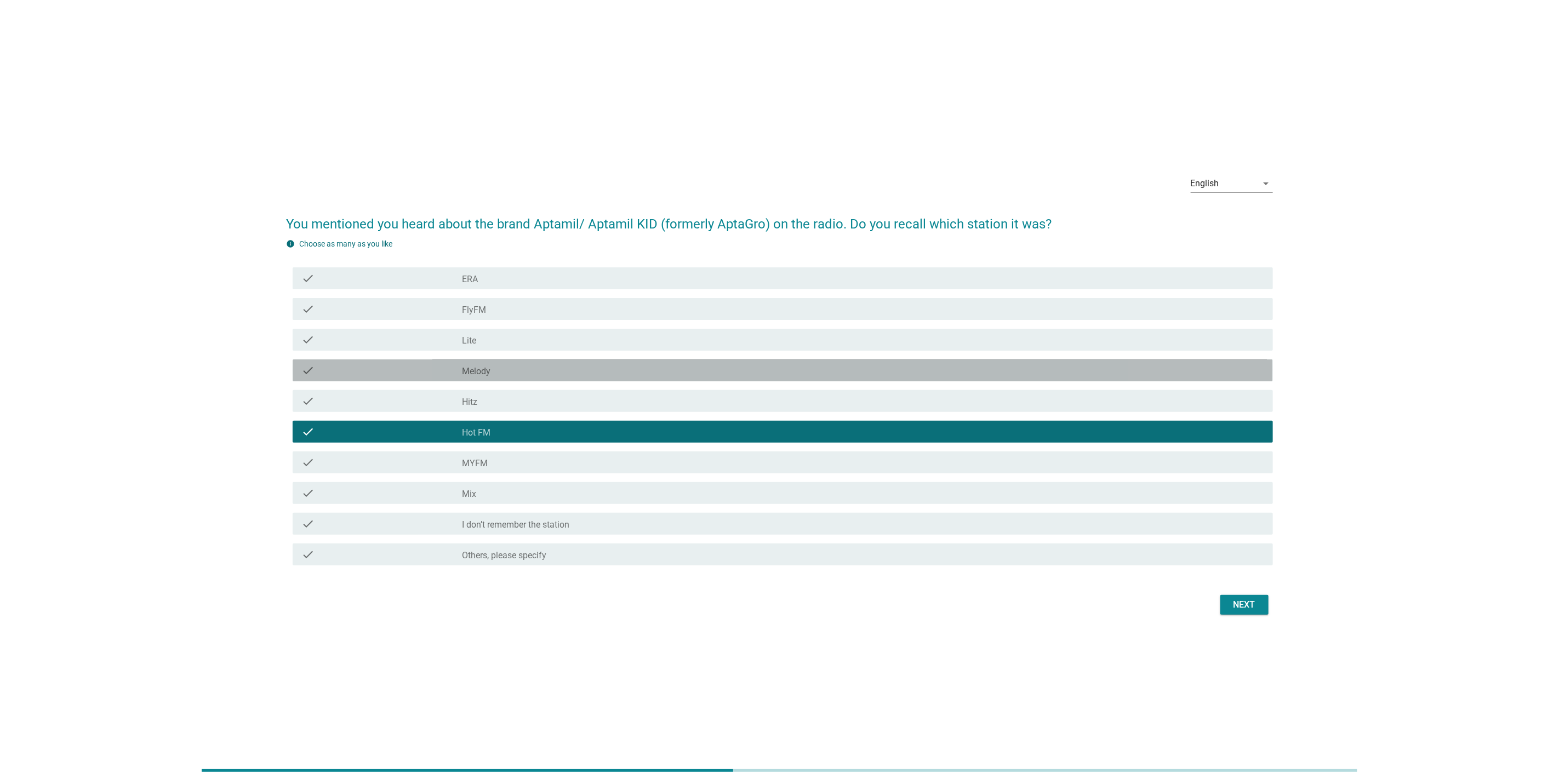
click at [1032, 378] on div "check check_box_outline_blank Melody" at bounding box center [783, 370] width 980 height 22
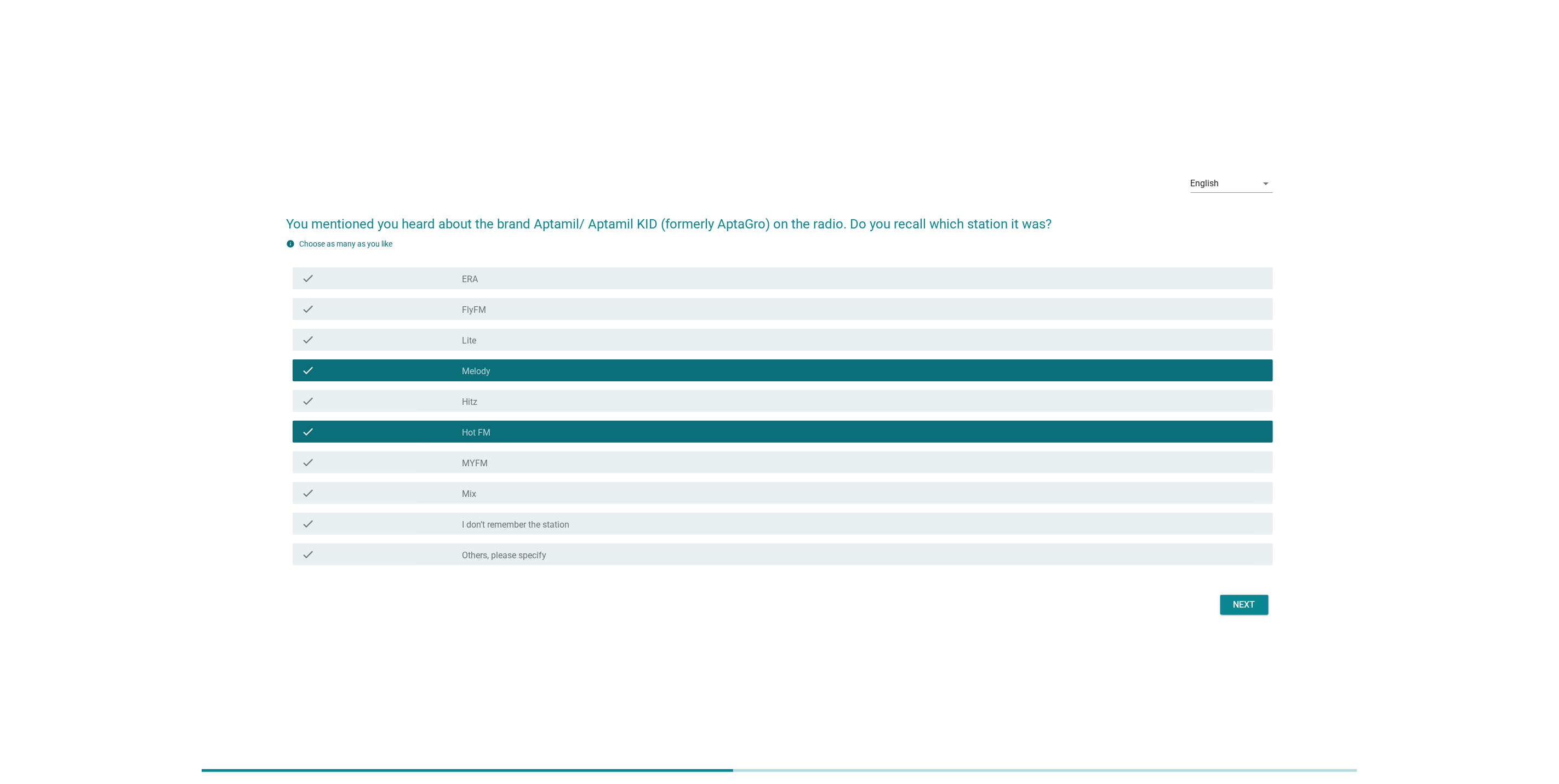
click at [1250, 603] on div "Next" at bounding box center [1244, 605] width 31 height 13
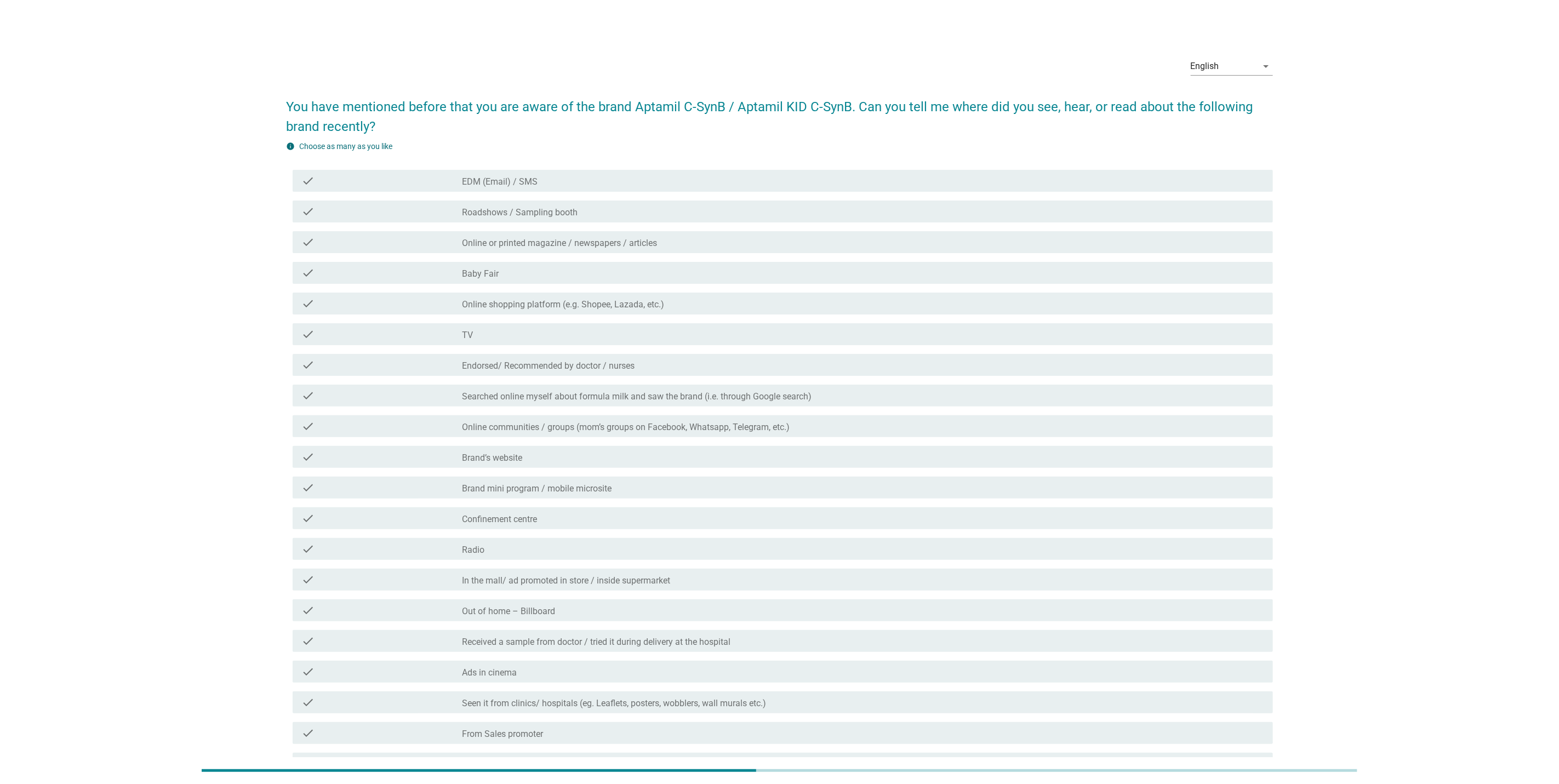
click at [482, 550] on label "Radio" at bounding box center [472, 550] width 22 height 11
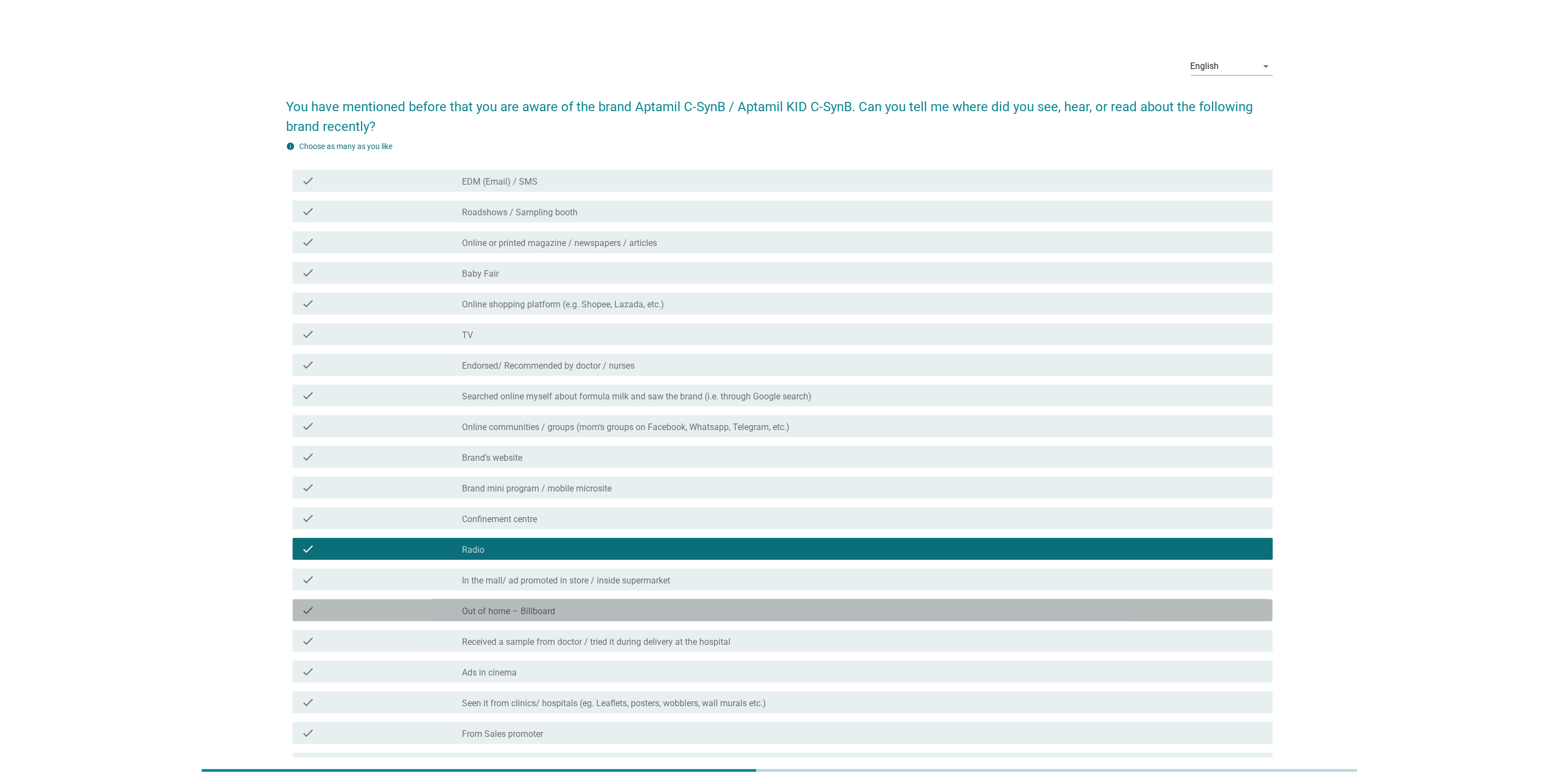
click at [761, 615] on div "check_box_outline_blank Out of home – Billboard" at bounding box center [863, 610] width 802 height 13
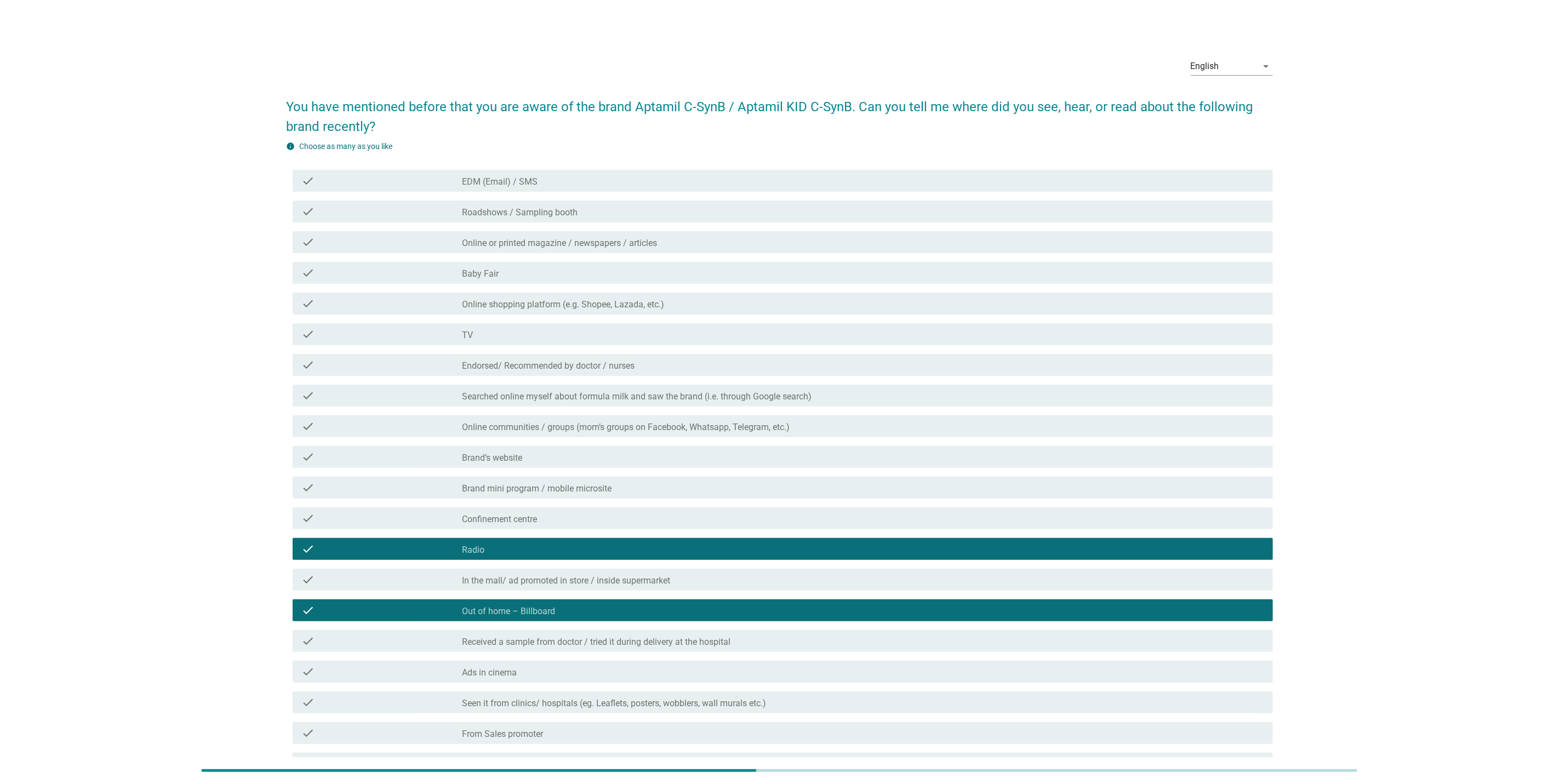
click at [735, 470] on div "check check_box_outline_blank Brand’s website" at bounding box center [780, 457] width 987 height 31
click at [738, 447] on div "check check_box_outline_blank Brand’s website" at bounding box center [783, 457] width 980 height 22
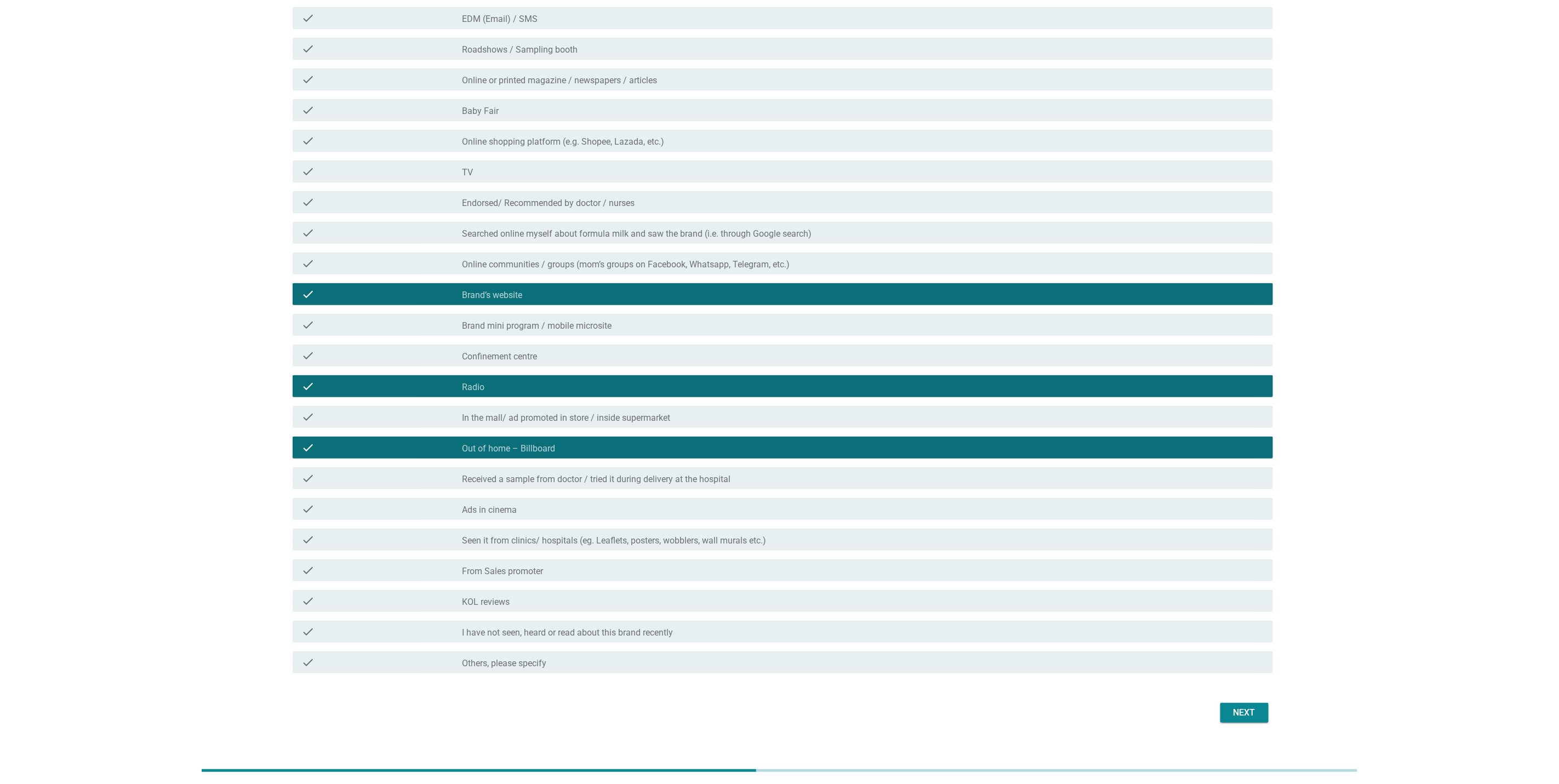
scroll to position [165, 0]
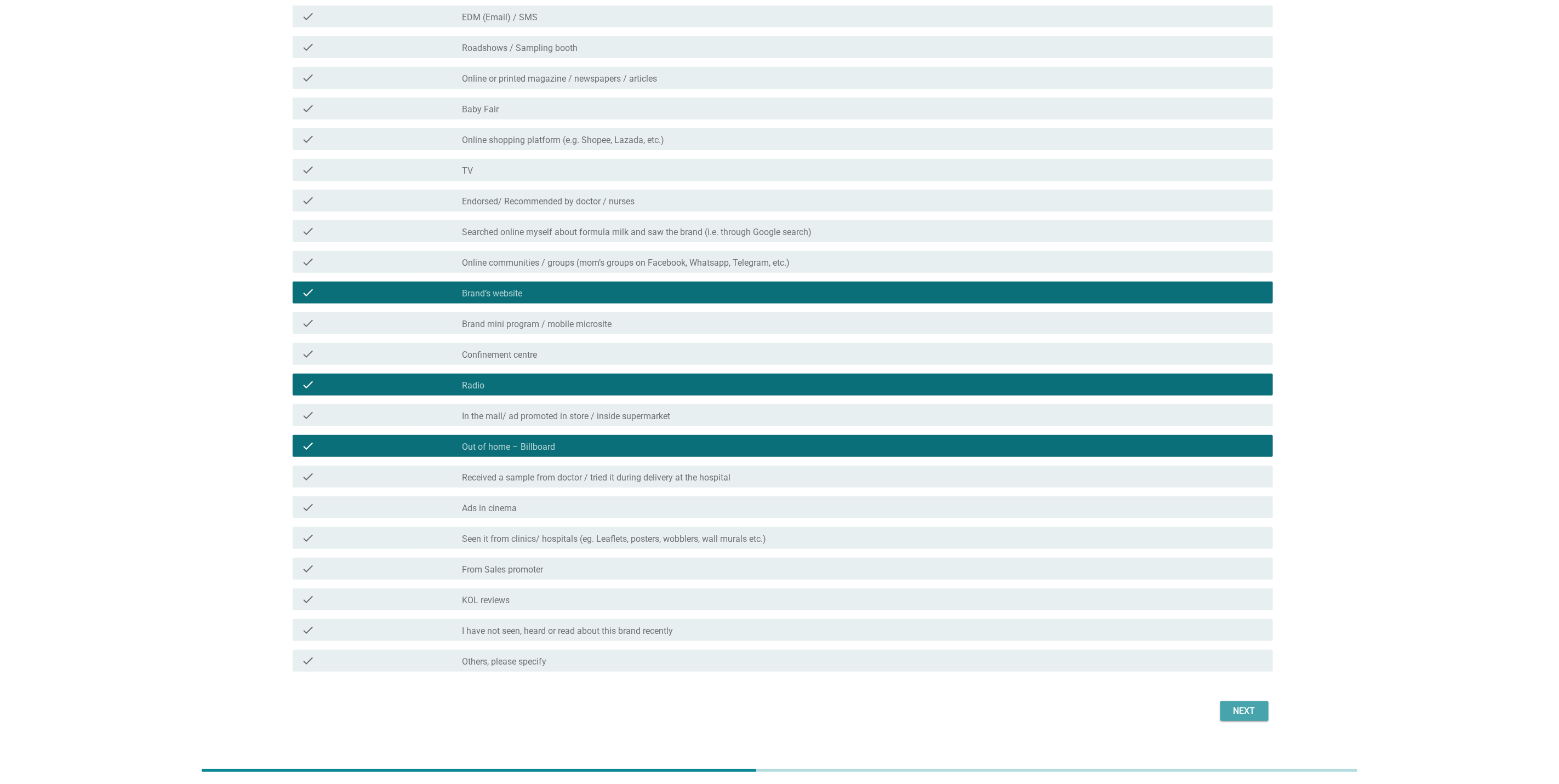
click at [1240, 707] on div "Next" at bounding box center [1244, 710] width 31 height 13
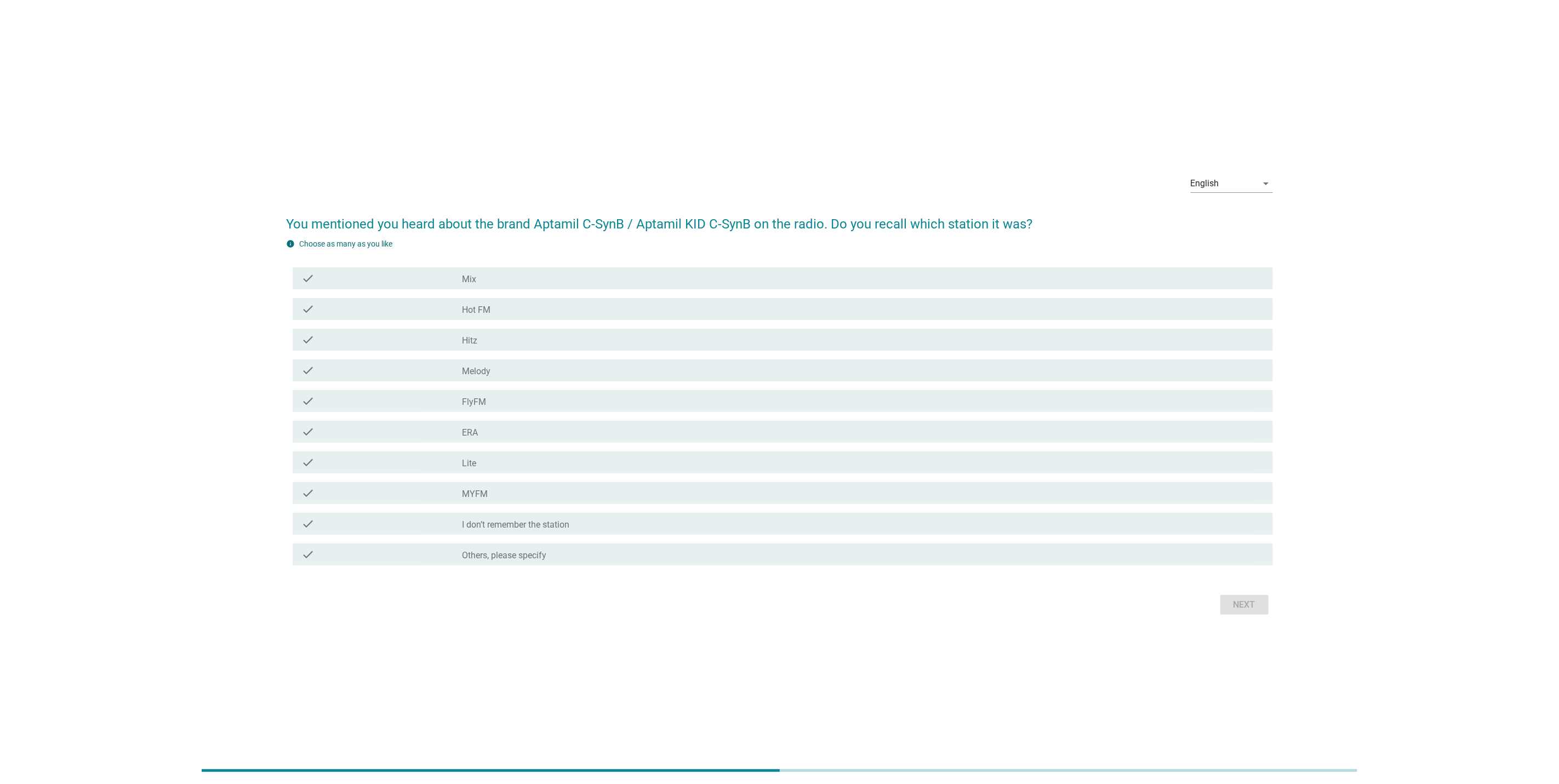
drag, startPoint x: 292, startPoint y: 227, endPoint x: 1064, endPoint y: 223, distance: 772.0
click at [1064, 223] on h2 "You mentioned you heard about the brand Aptamil C-SynB / Aptamil KID C-SynB on …" at bounding box center [780, 219] width 987 height 31
click at [443, 355] on div "check check_box_outline_blank Melody" at bounding box center [780, 371] width 987 height 31
click at [446, 387] on div "check check_box_outline_blank FlyFM" at bounding box center [780, 401] width 987 height 31
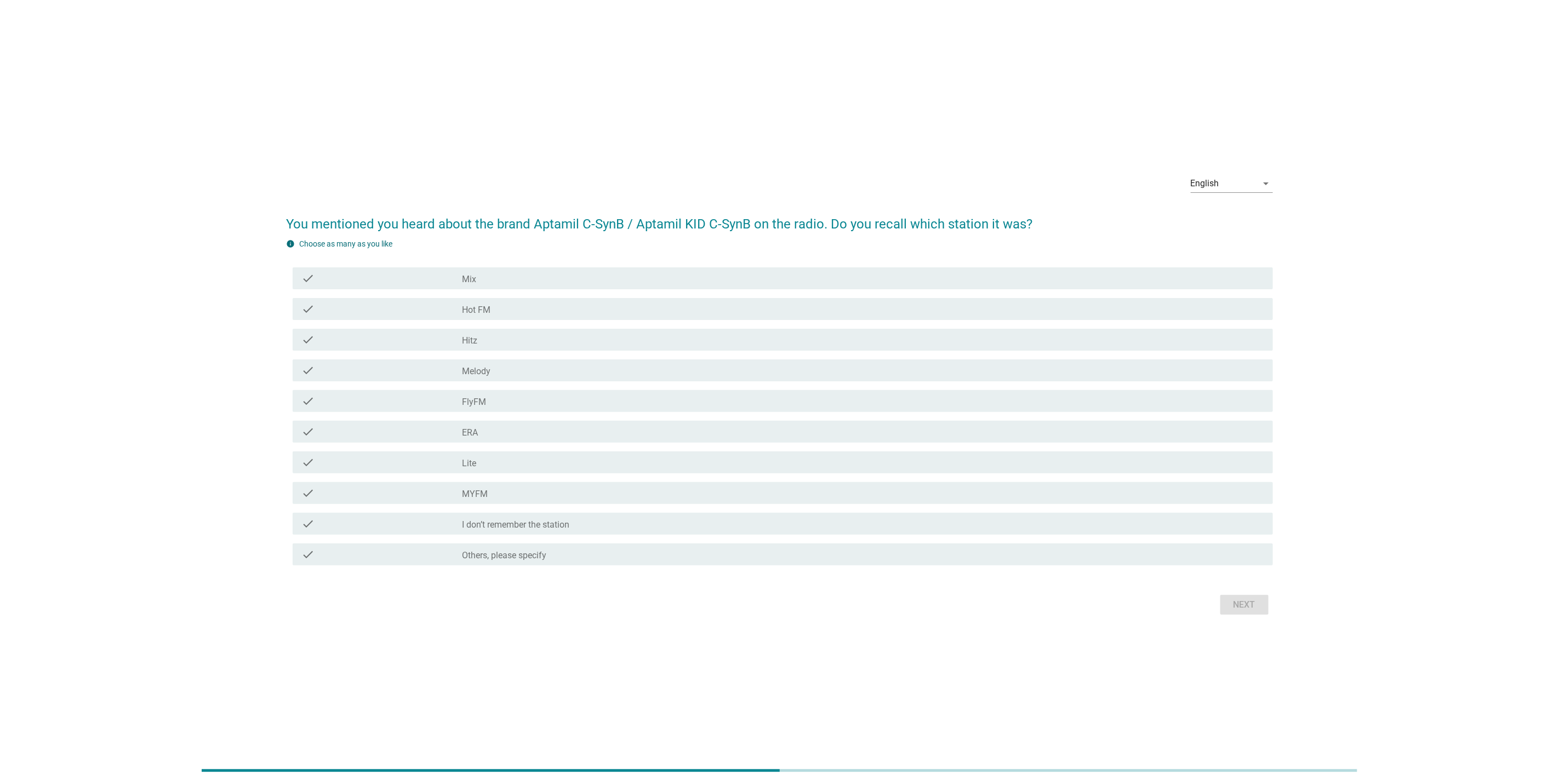
click at [446, 413] on div "check check_box_outline_blank FlyFM" at bounding box center [780, 401] width 987 height 31
click at [453, 405] on div "check" at bounding box center [382, 400] width 161 height 13
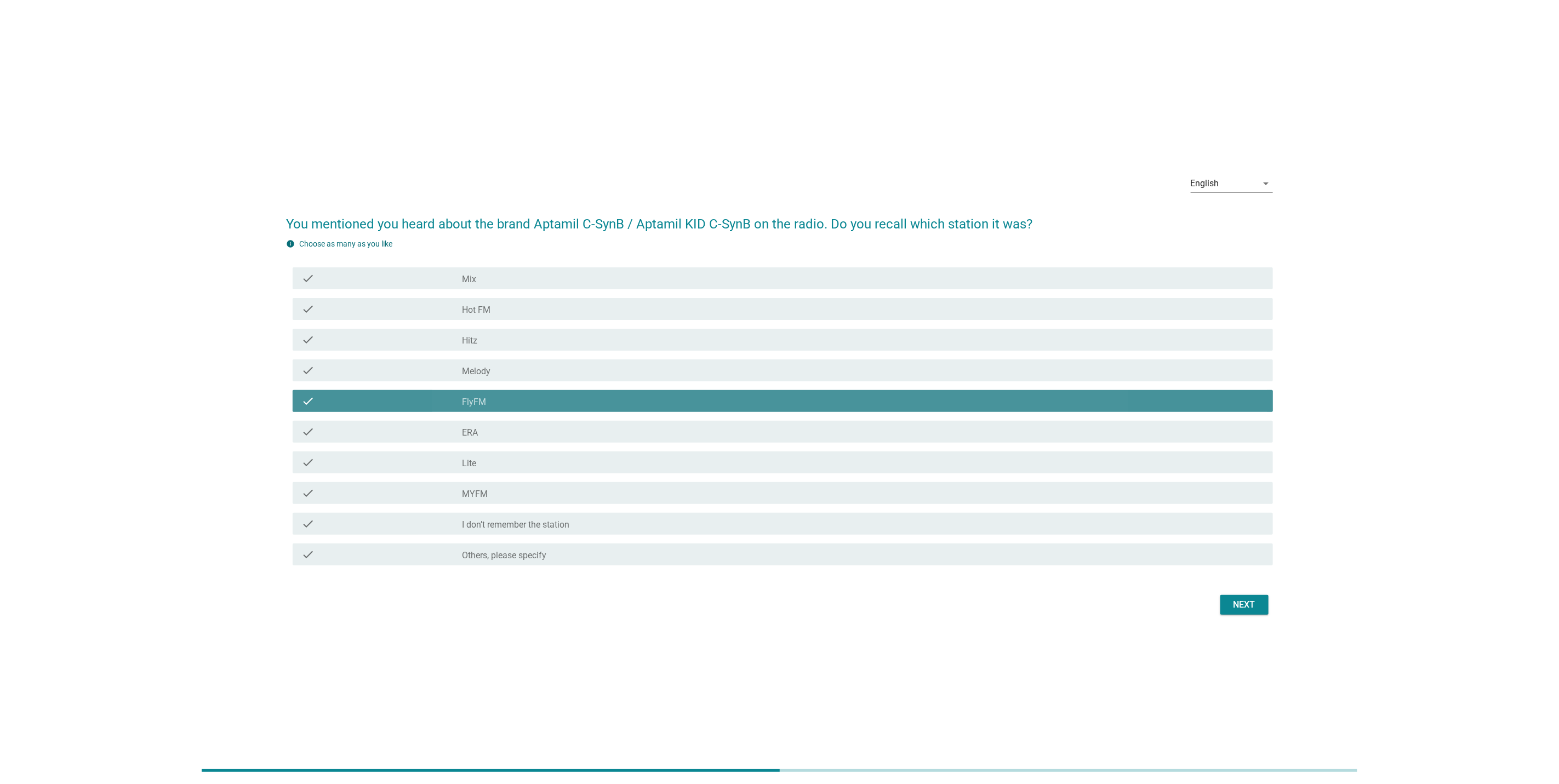
click at [481, 342] on div "check_box_outline_blank Hitz" at bounding box center [863, 339] width 802 height 13
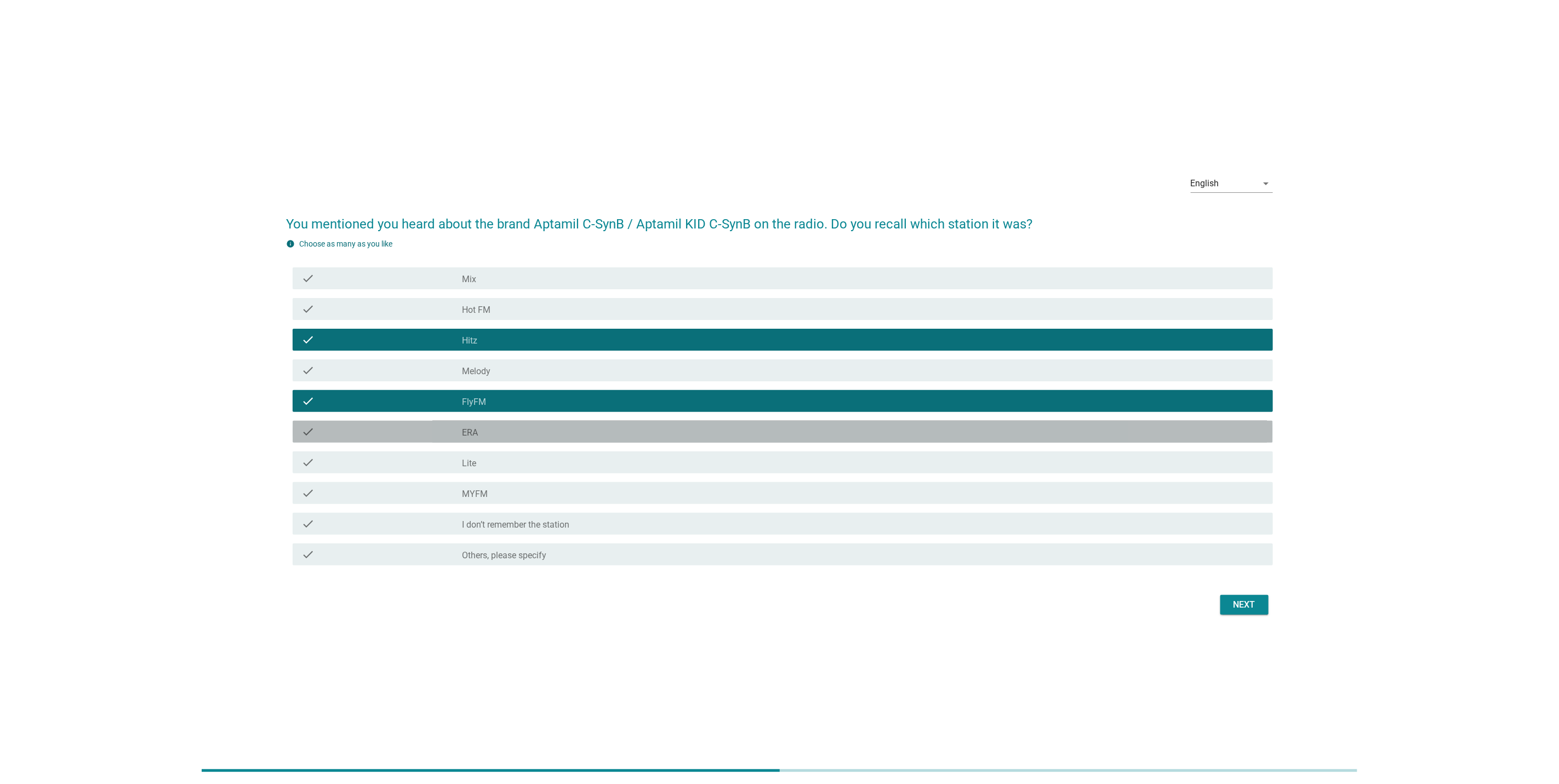
click at [776, 443] on div "check check_box_outline_blank ERA" at bounding box center [783, 432] width 980 height 22
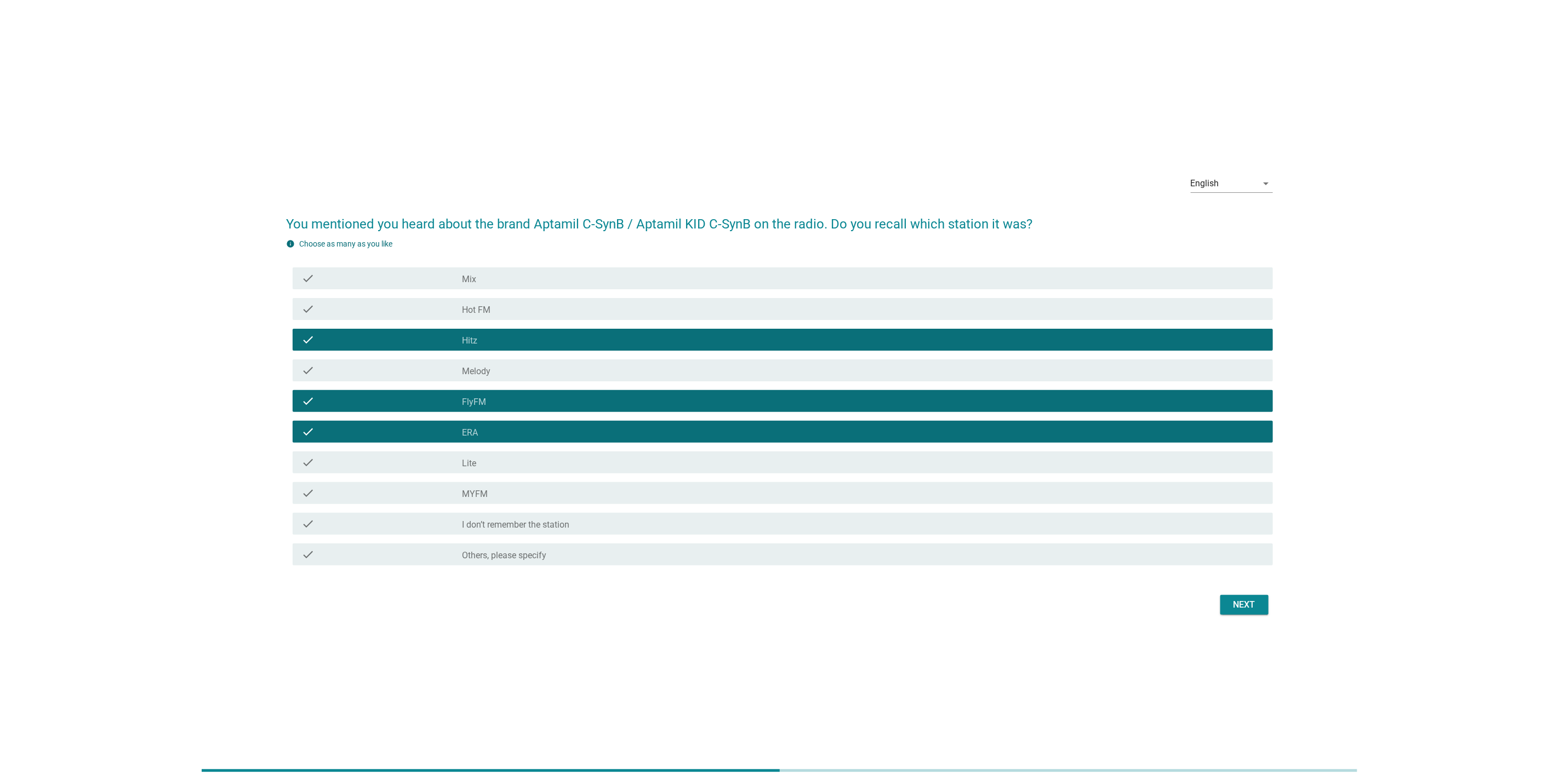
click at [1255, 605] on div "Next" at bounding box center [1244, 605] width 31 height 13
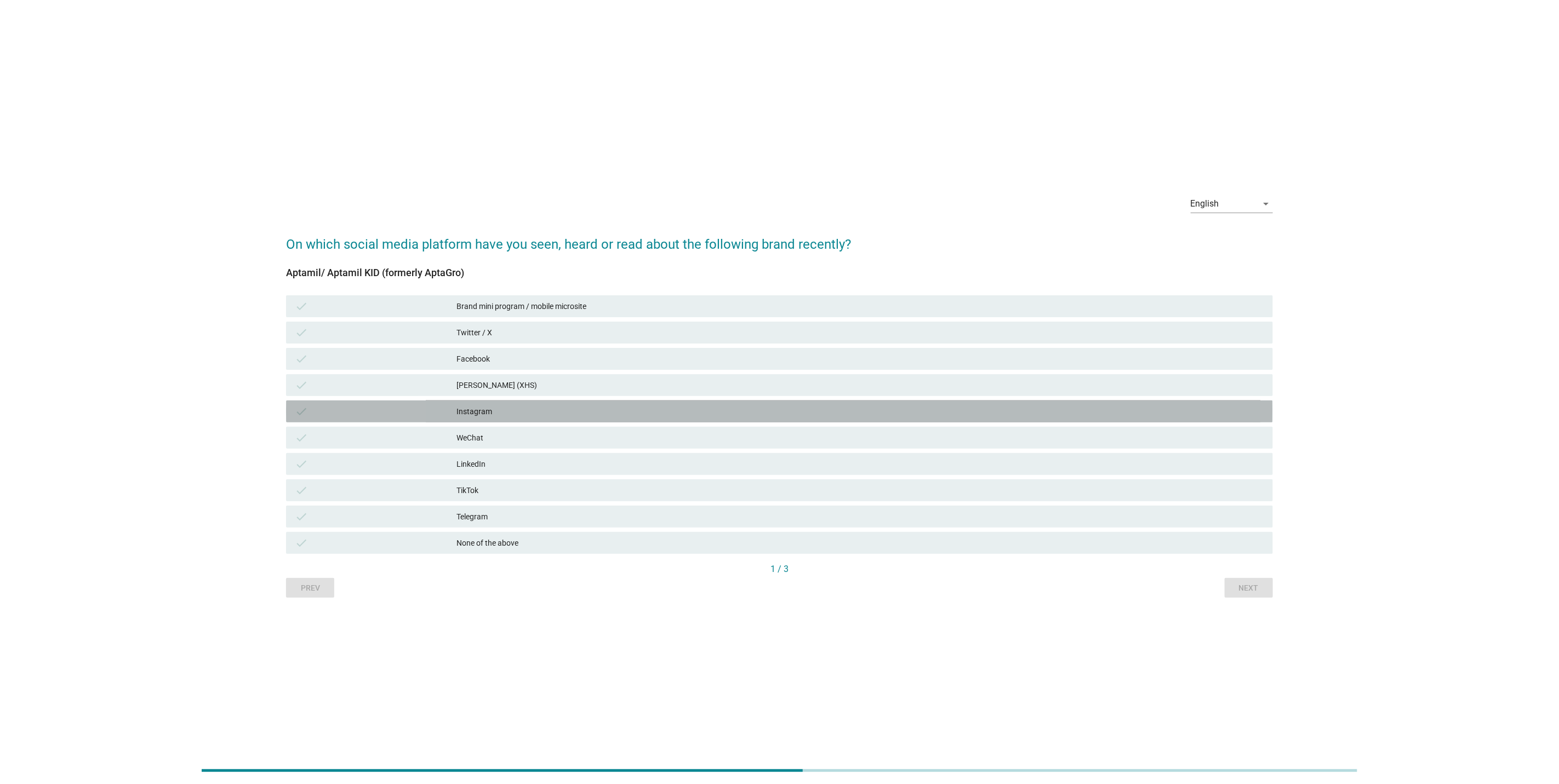
click at [874, 416] on div "Instagram" at bounding box center [860, 411] width 808 height 13
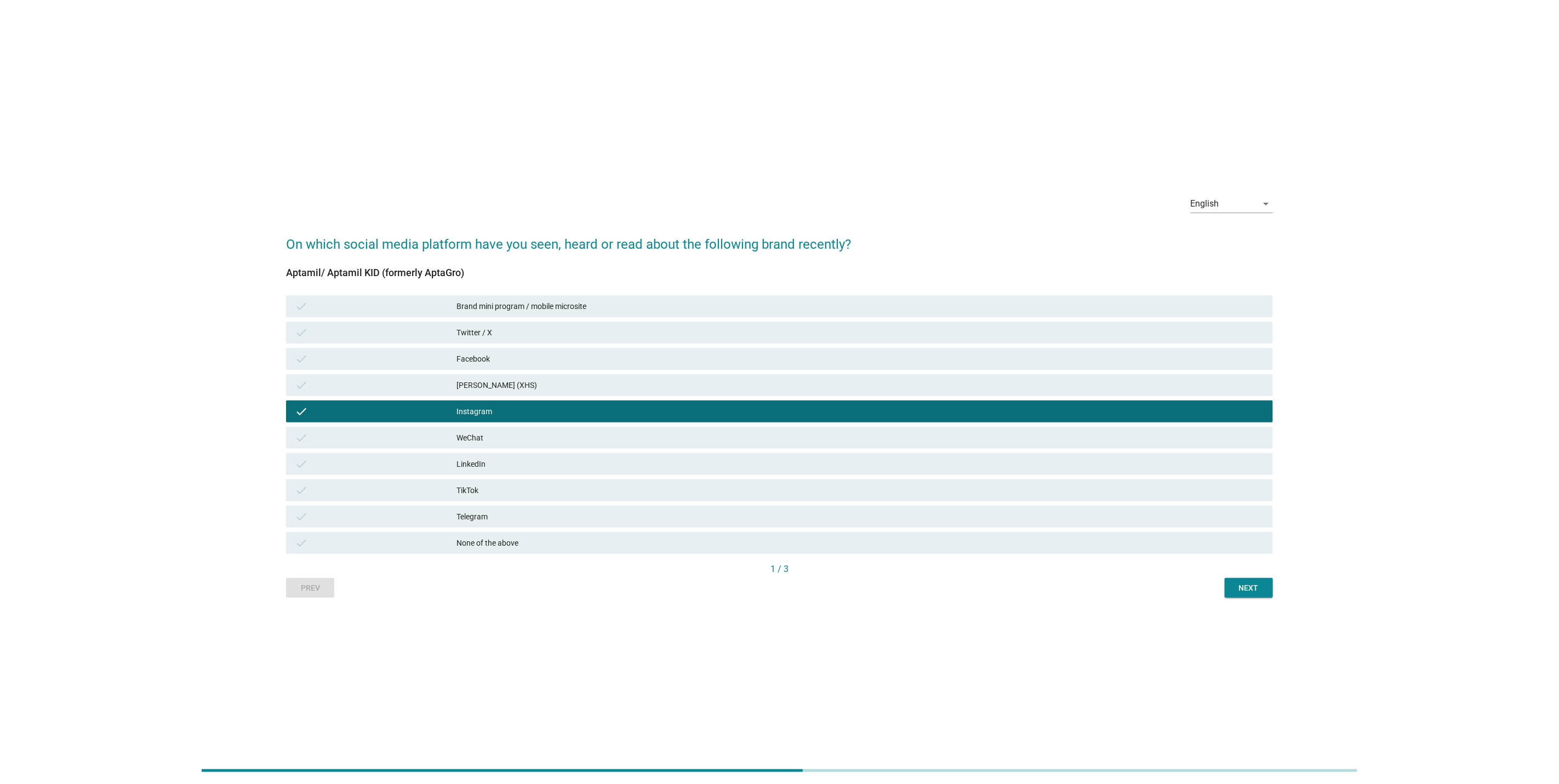
click at [857, 365] on div "Facebook" at bounding box center [860, 358] width 808 height 13
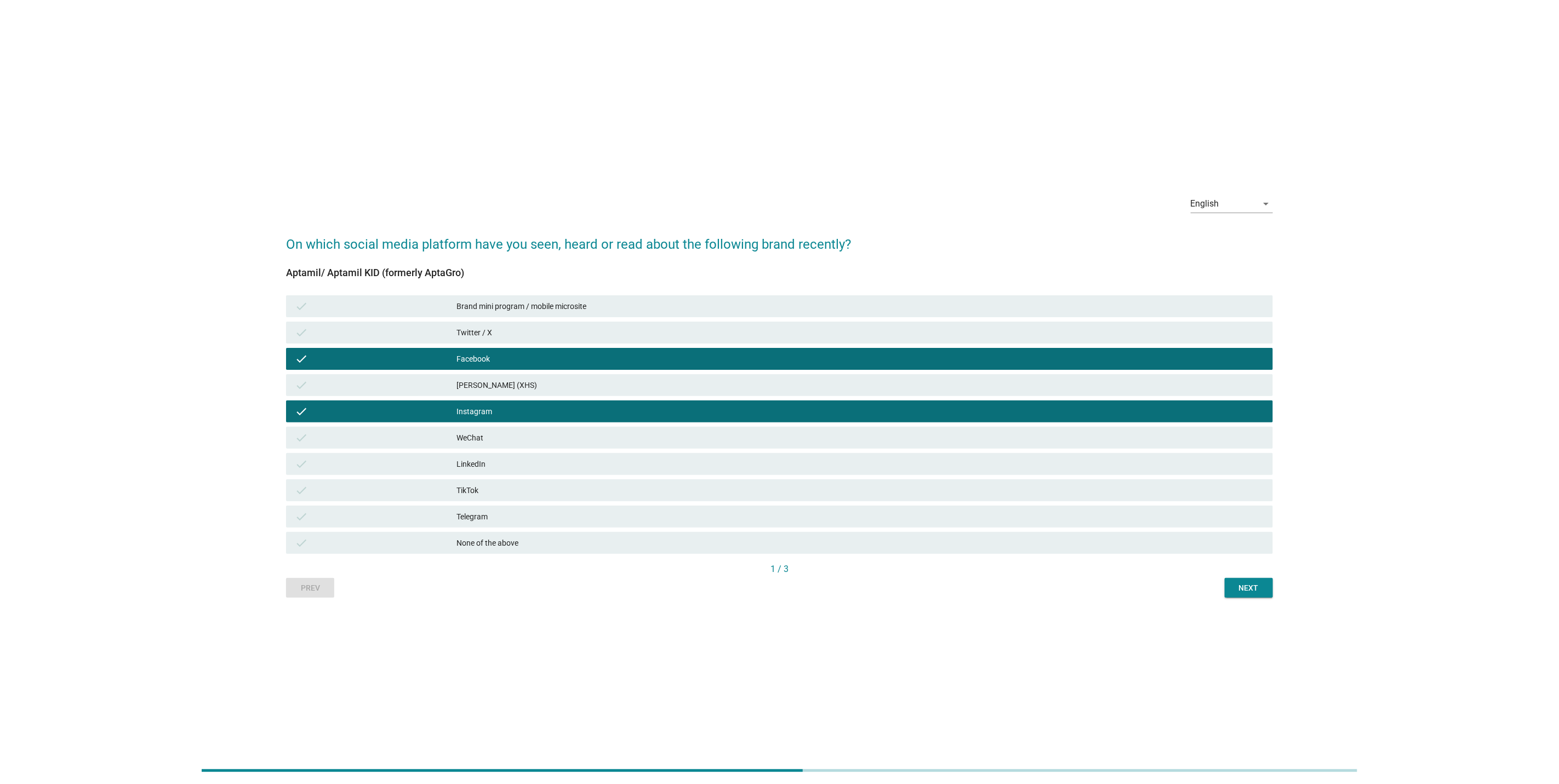
click at [857, 334] on div "Twitter / X" at bounding box center [860, 332] width 808 height 13
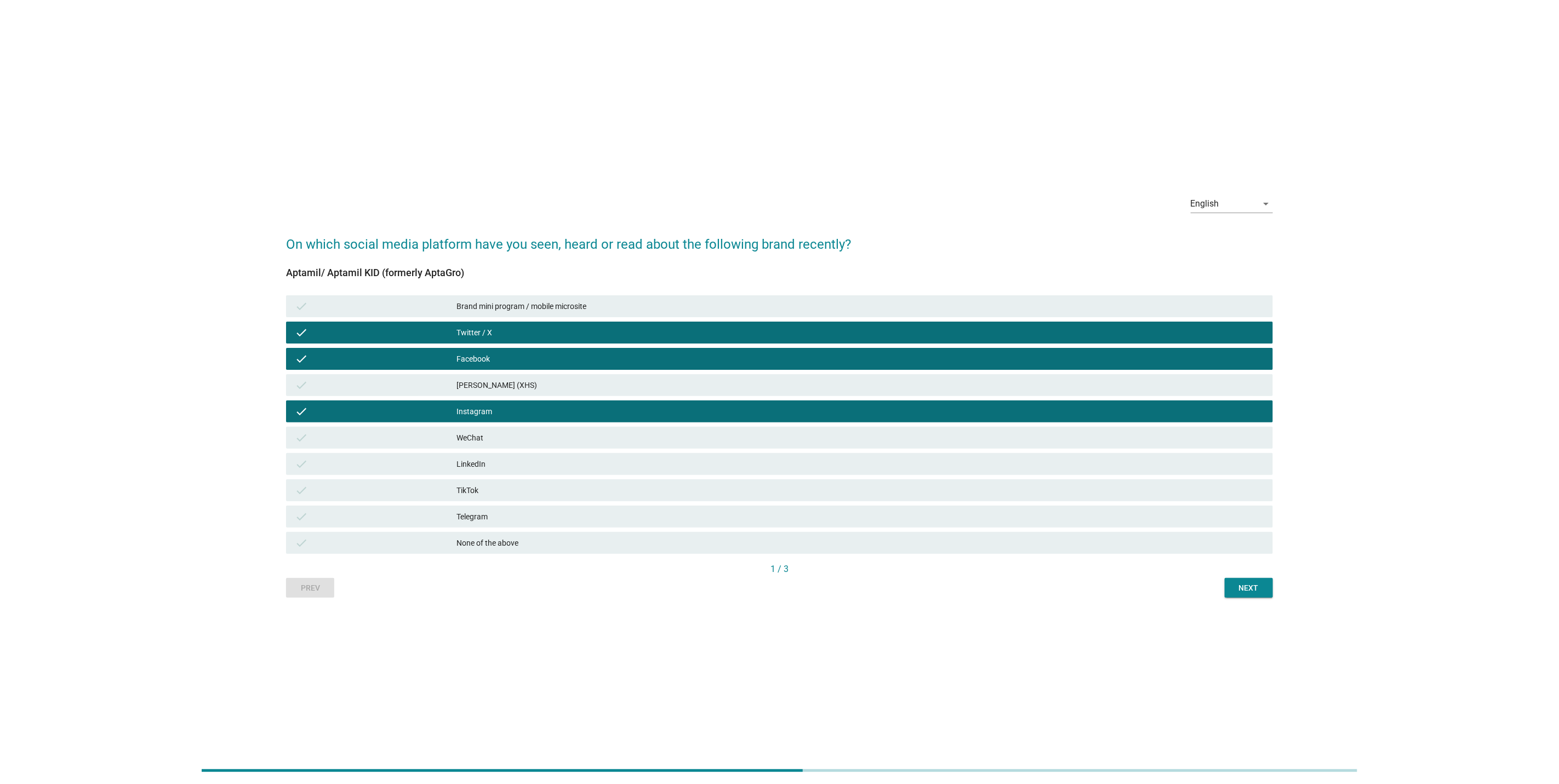
click at [857, 318] on div "check Brand mini program / mobile microsite" at bounding box center [780, 306] width 992 height 26
click at [860, 293] on div "check Brand mini program / mobile microsite" at bounding box center [780, 306] width 992 height 26
click at [688, 301] on div "Brand mini program / mobile microsite" at bounding box center [860, 305] width 808 height 13
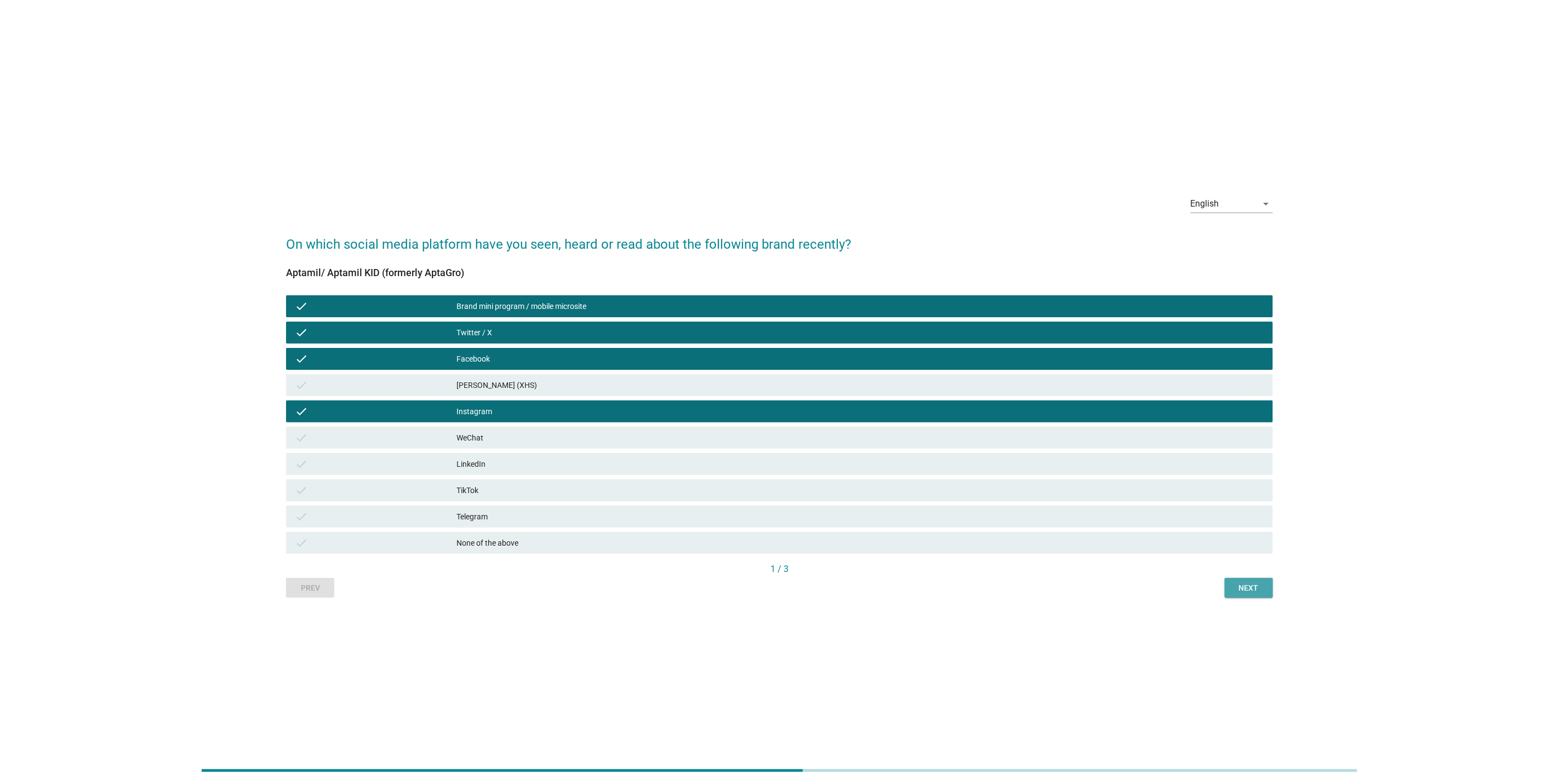
click at [1247, 591] on div "Next" at bounding box center [1249, 588] width 31 height 11
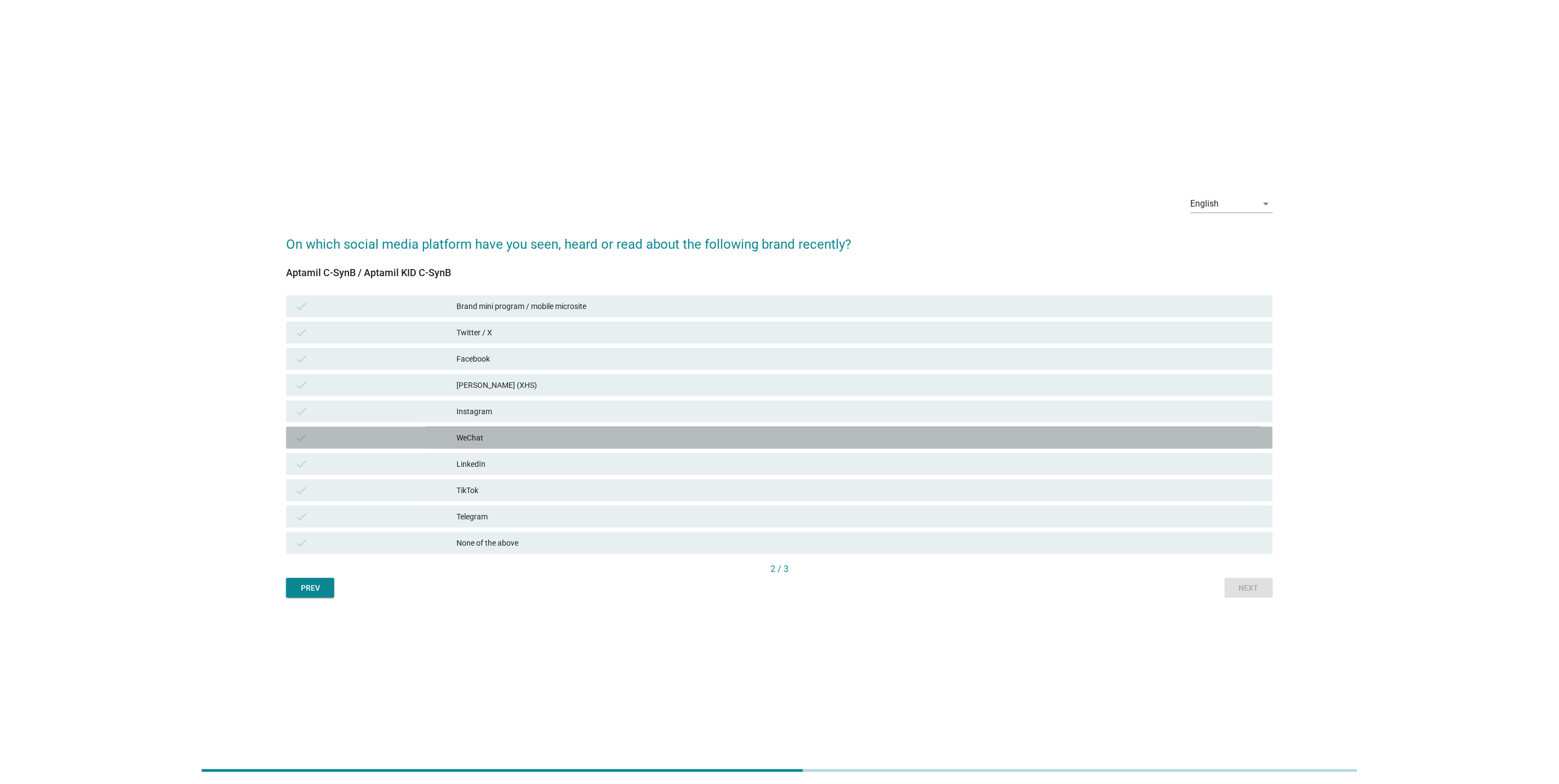
click at [865, 427] on div "check WeChat" at bounding box center [780, 438] width 987 height 22
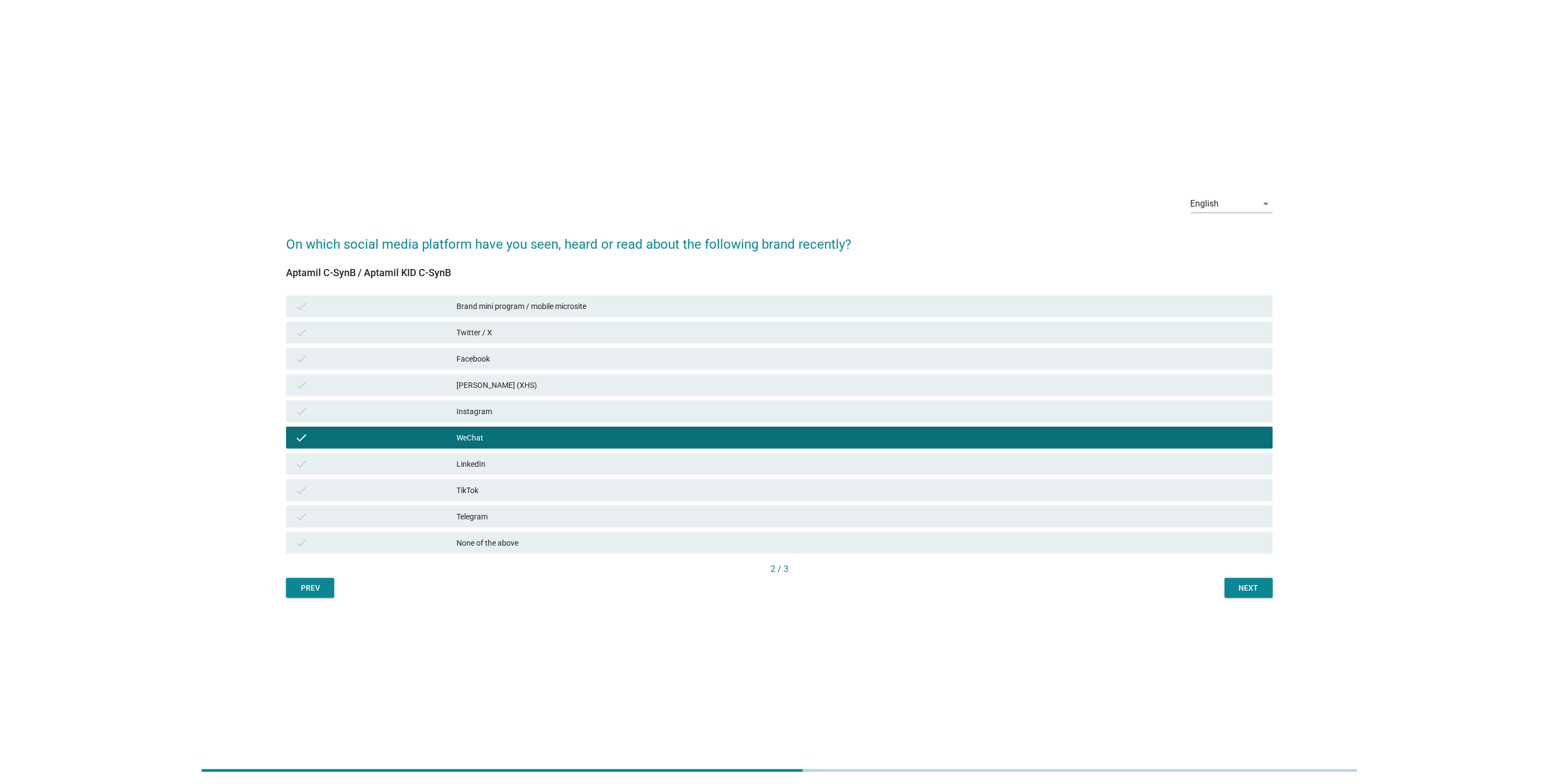
click at [794, 467] on div "LinkedIn" at bounding box center [860, 464] width 808 height 13
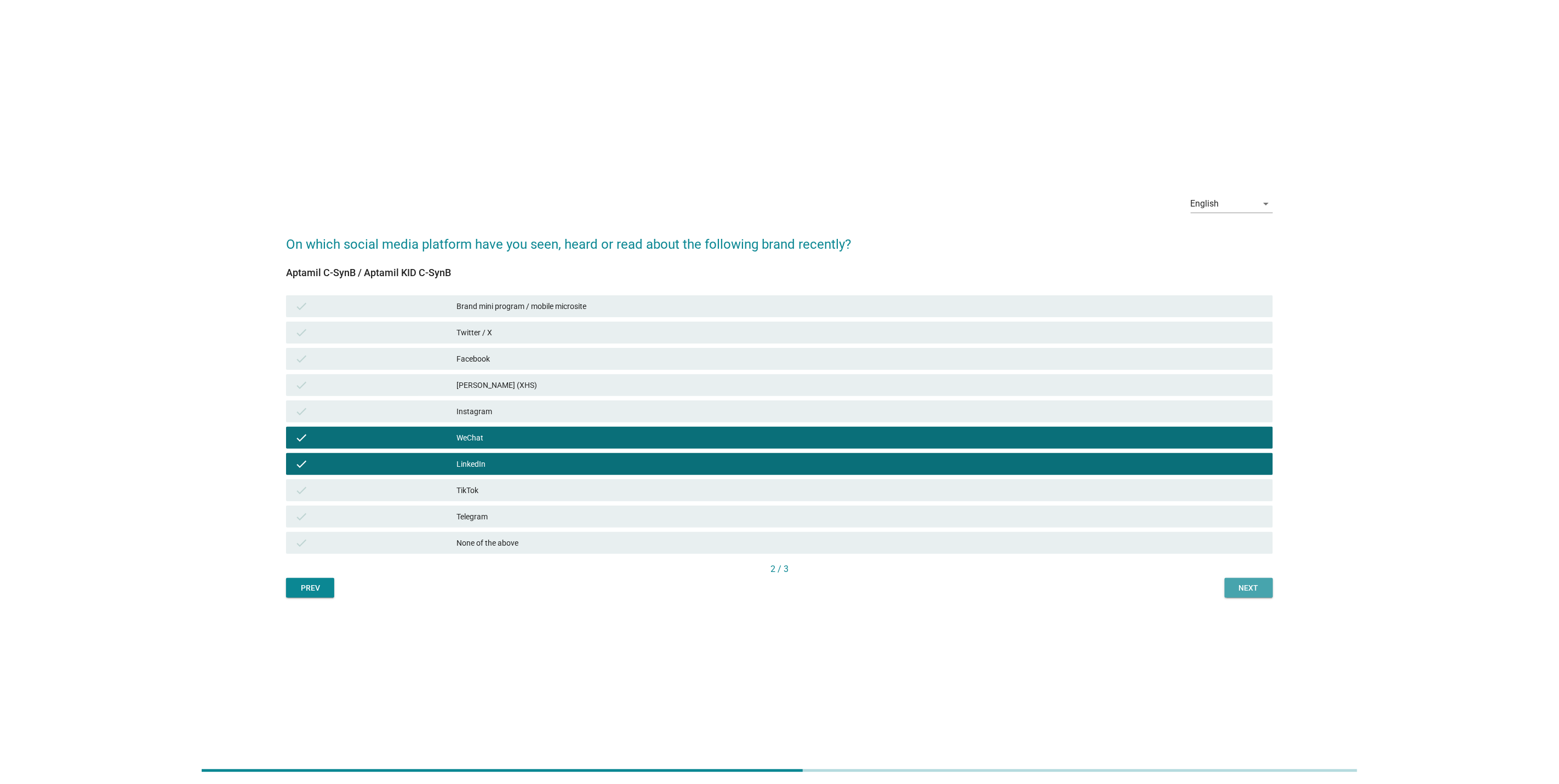
click at [1253, 589] on div "Next" at bounding box center [1249, 588] width 31 height 11
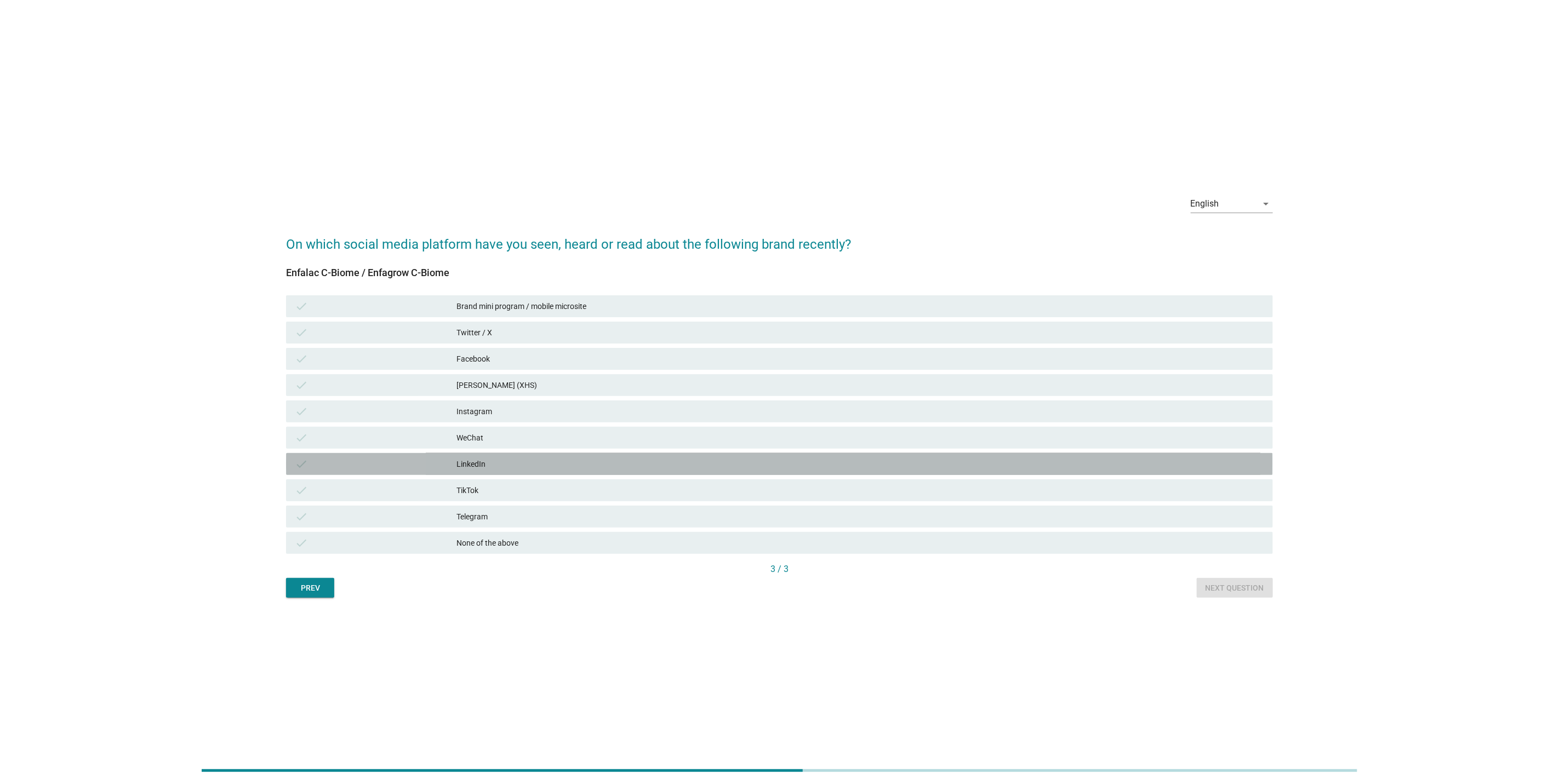
click at [947, 466] on div "LinkedIn" at bounding box center [860, 464] width 808 height 13
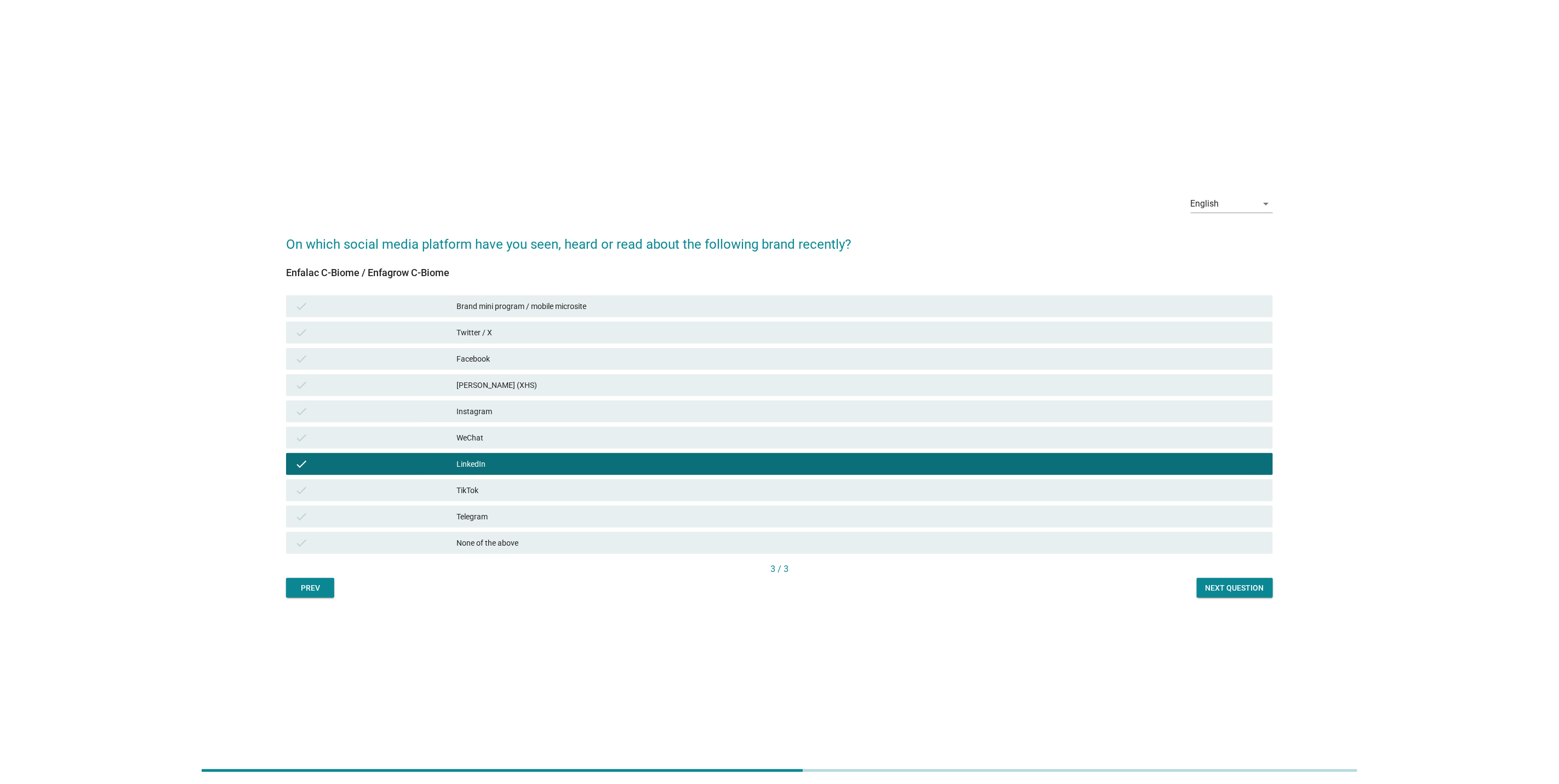
click at [989, 410] on div "Instagram" at bounding box center [860, 411] width 808 height 13
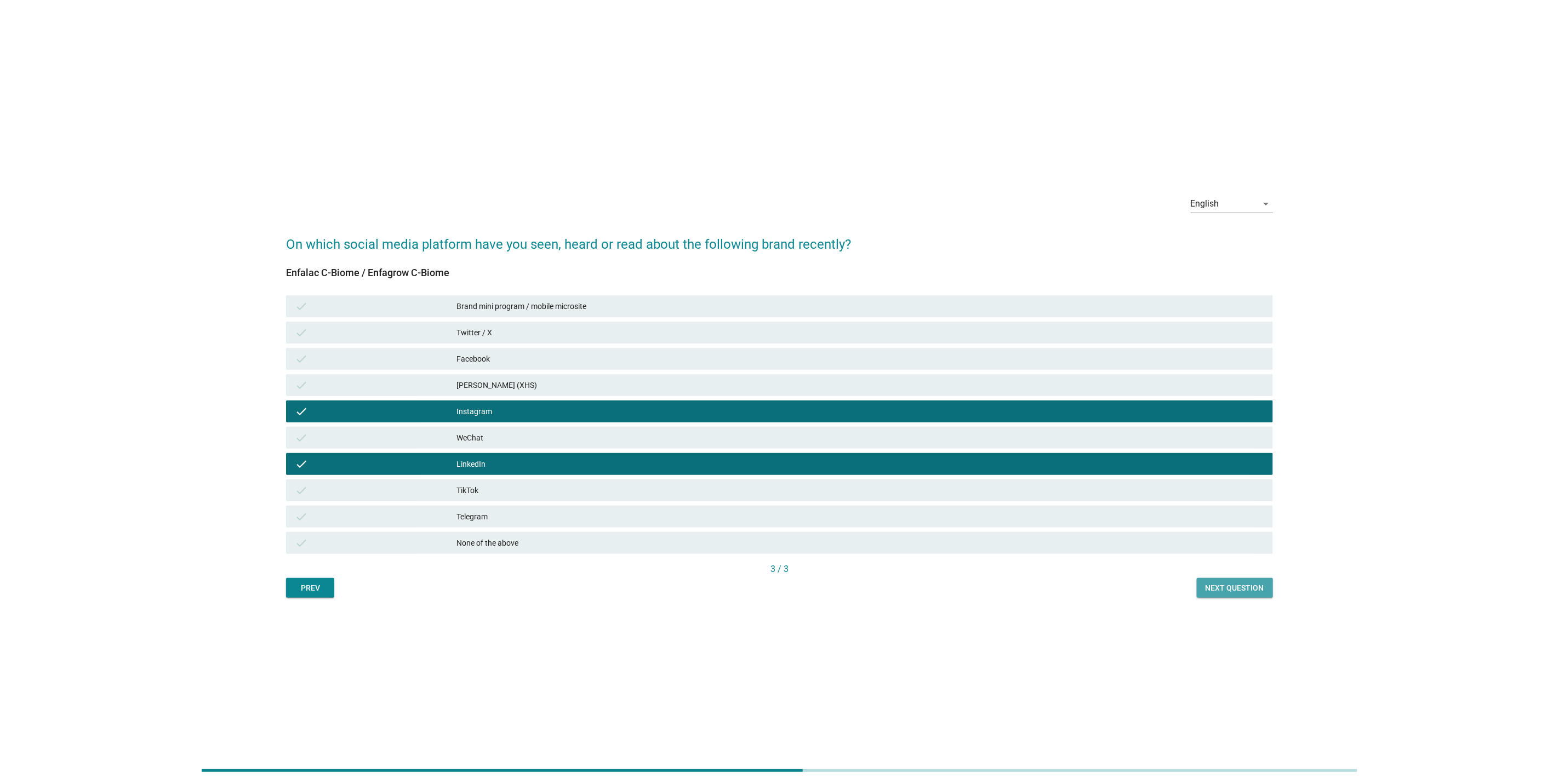
click at [1247, 586] on div "Next question" at bounding box center [1234, 588] width 59 height 11
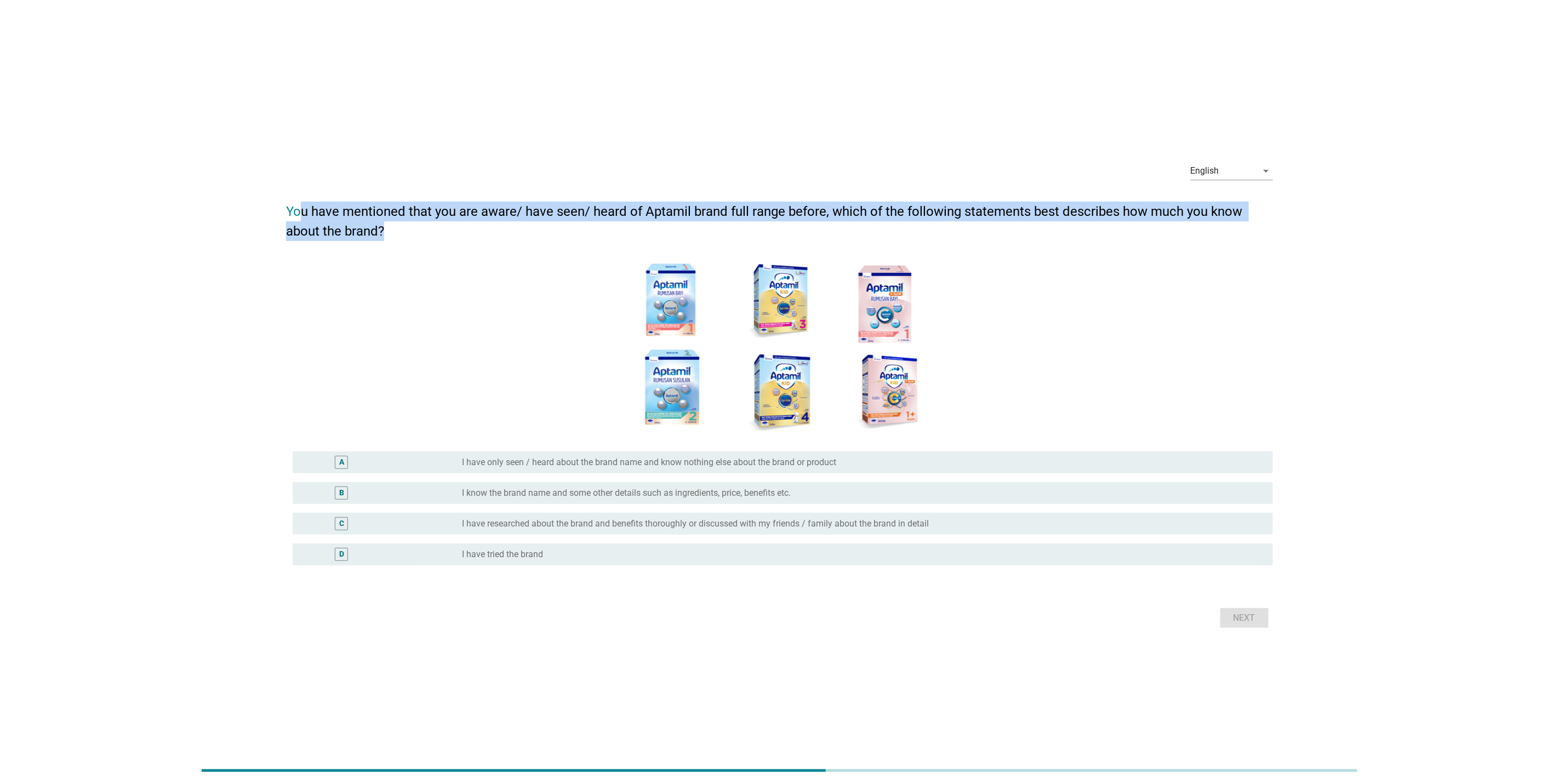
drag, startPoint x: 303, startPoint y: 211, endPoint x: 1276, endPoint y: 237, distance: 973.3
click at [1276, 237] on div "English arrow_drop_down You have mentioned that you are aware/ have seen/ heard…" at bounding box center [780, 392] width 1005 height 495
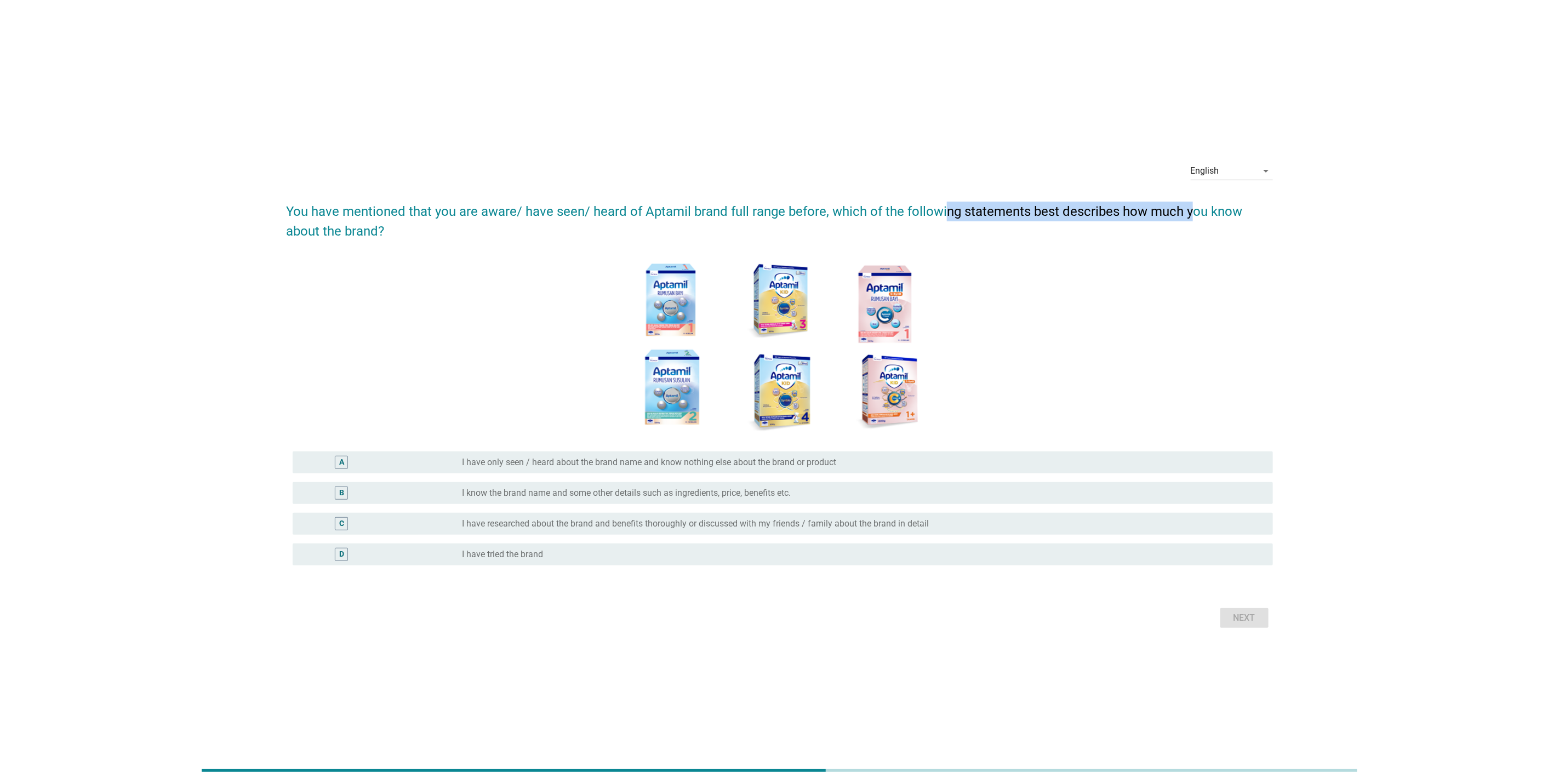
drag, startPoint x: 1194, startPoint y: 216, endPoint x: 907, endPoint y: 201, distance: 287.4
click at [907, 201] on h2 "You have mentioned that you are aware/ have seen/ heard of Aptamil brand full r…" at bounding box center [780, 216] width 987 height 51
drag, startPoint x: 907, startPoint y: 201, endPoint x: 482, endPoint y: 224, distance: 425.6
click at [482, 224] on h2 "You have mentioned that you are aware/ have seen/ heard of Aptamil brand full r…" at bounding box center [780, 216] width 987 height 51
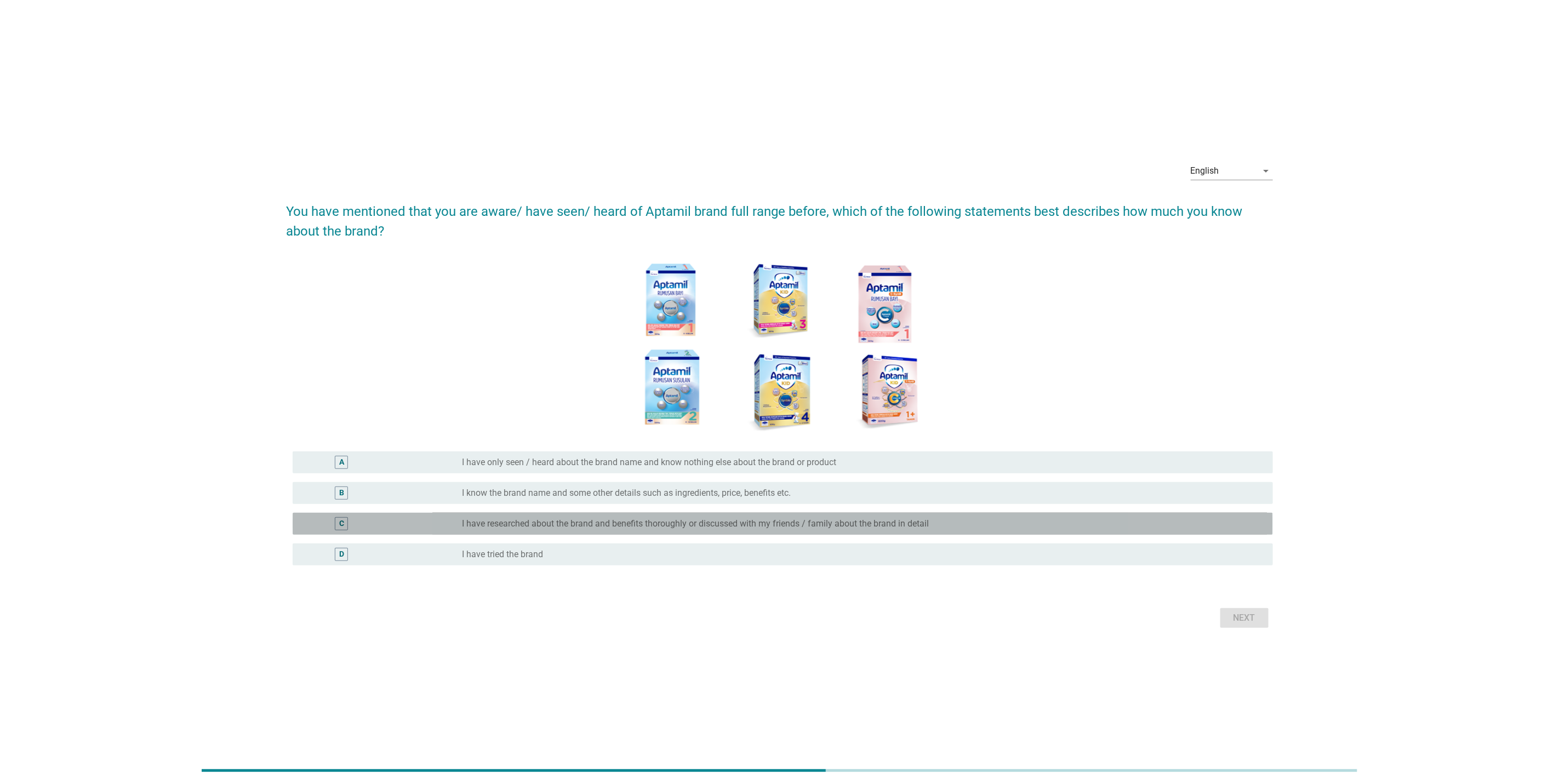
click at [344, 521] on div "C" at bounding box center [341, 524] width 13 height 13
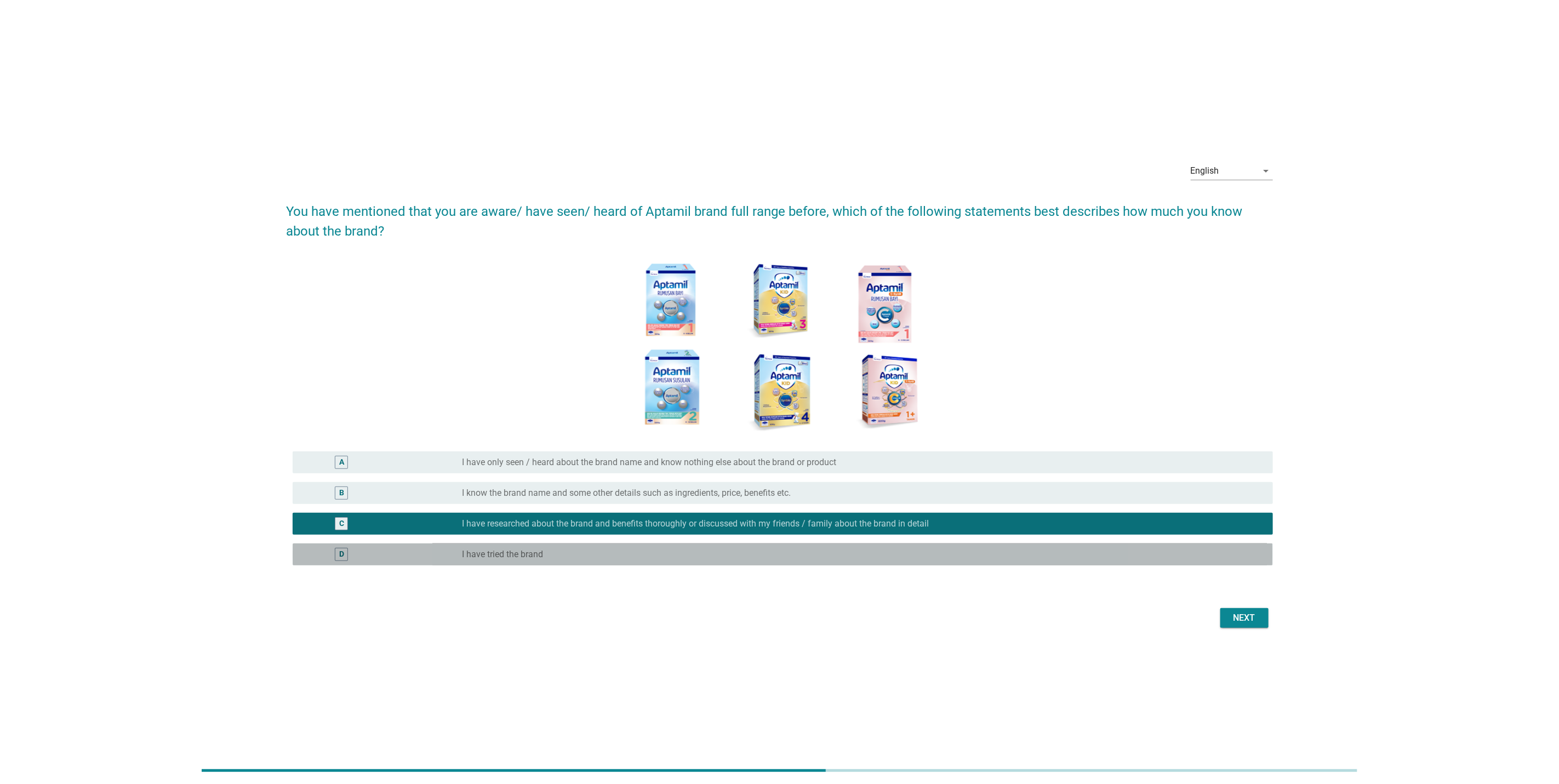
click at [344, 550] on div "D" at bounding box center [342, 554] width 5 height 11
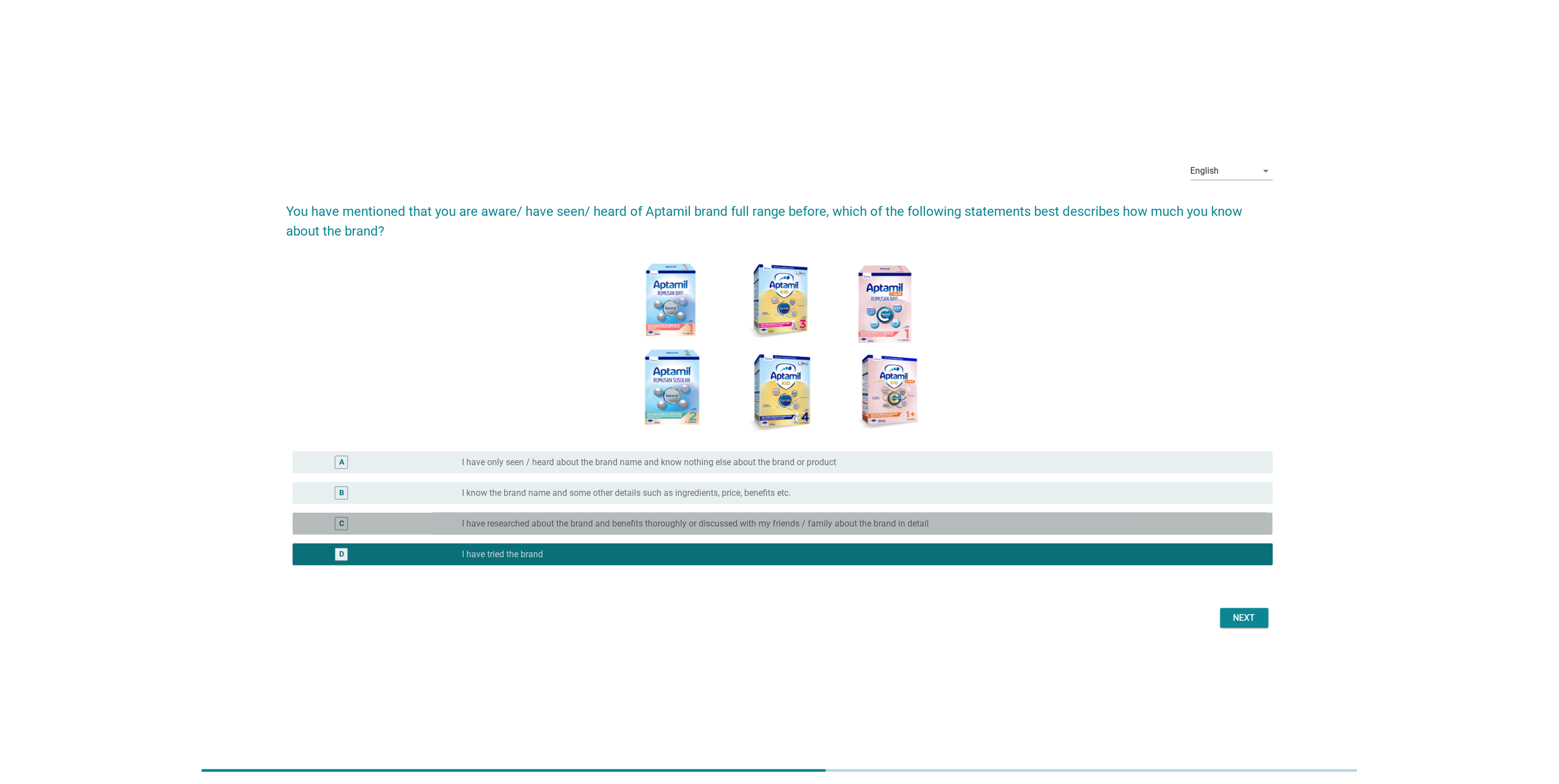
click at [344, 514] on div "C radio_button_unchecked I have researched about the brand and benefits thoroug…" at bounding box center [783, 524] width 980 height 22
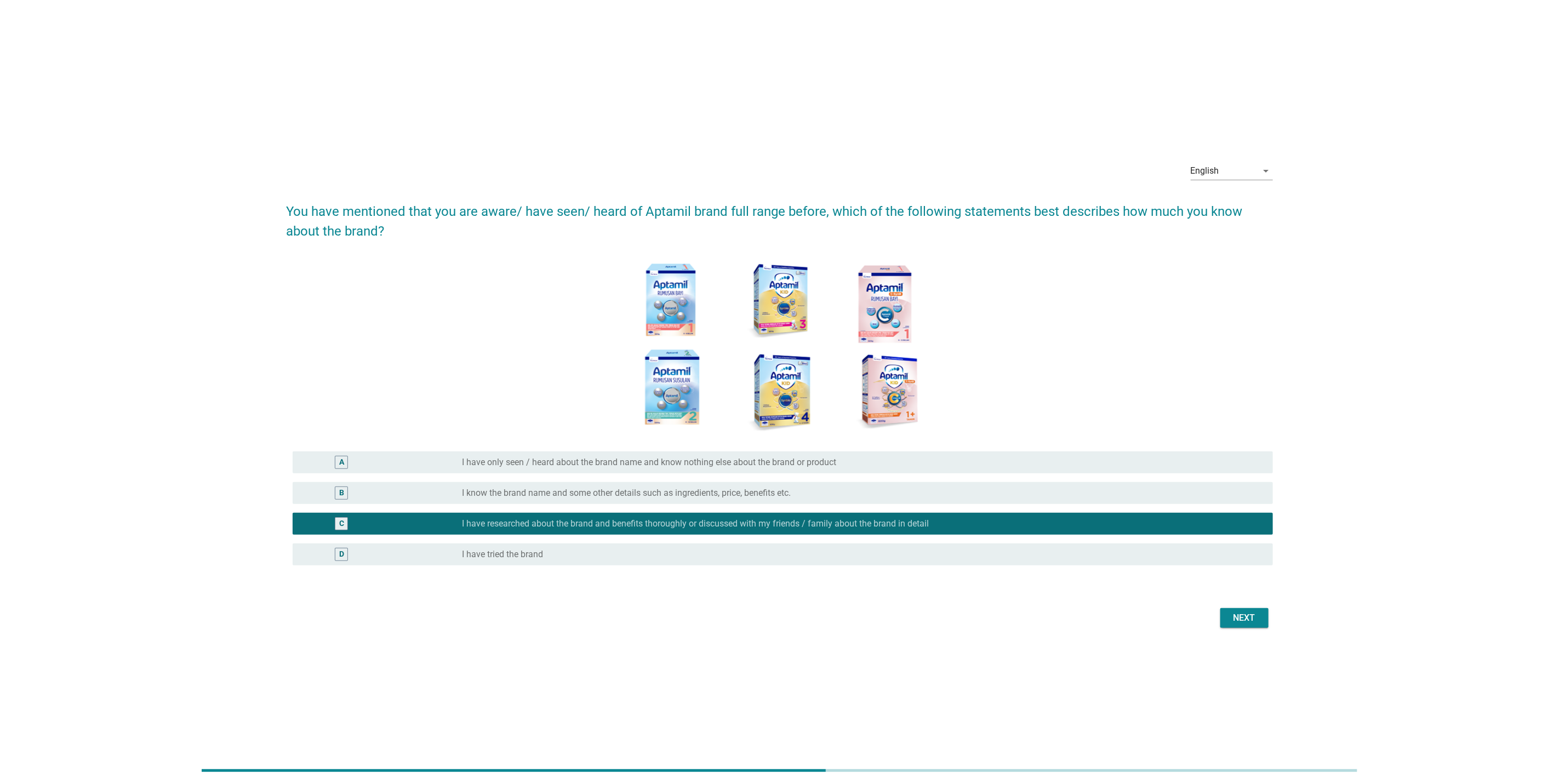
click at [344, 548] on div "D" at bounding box center [342, 554] width 5 height 11
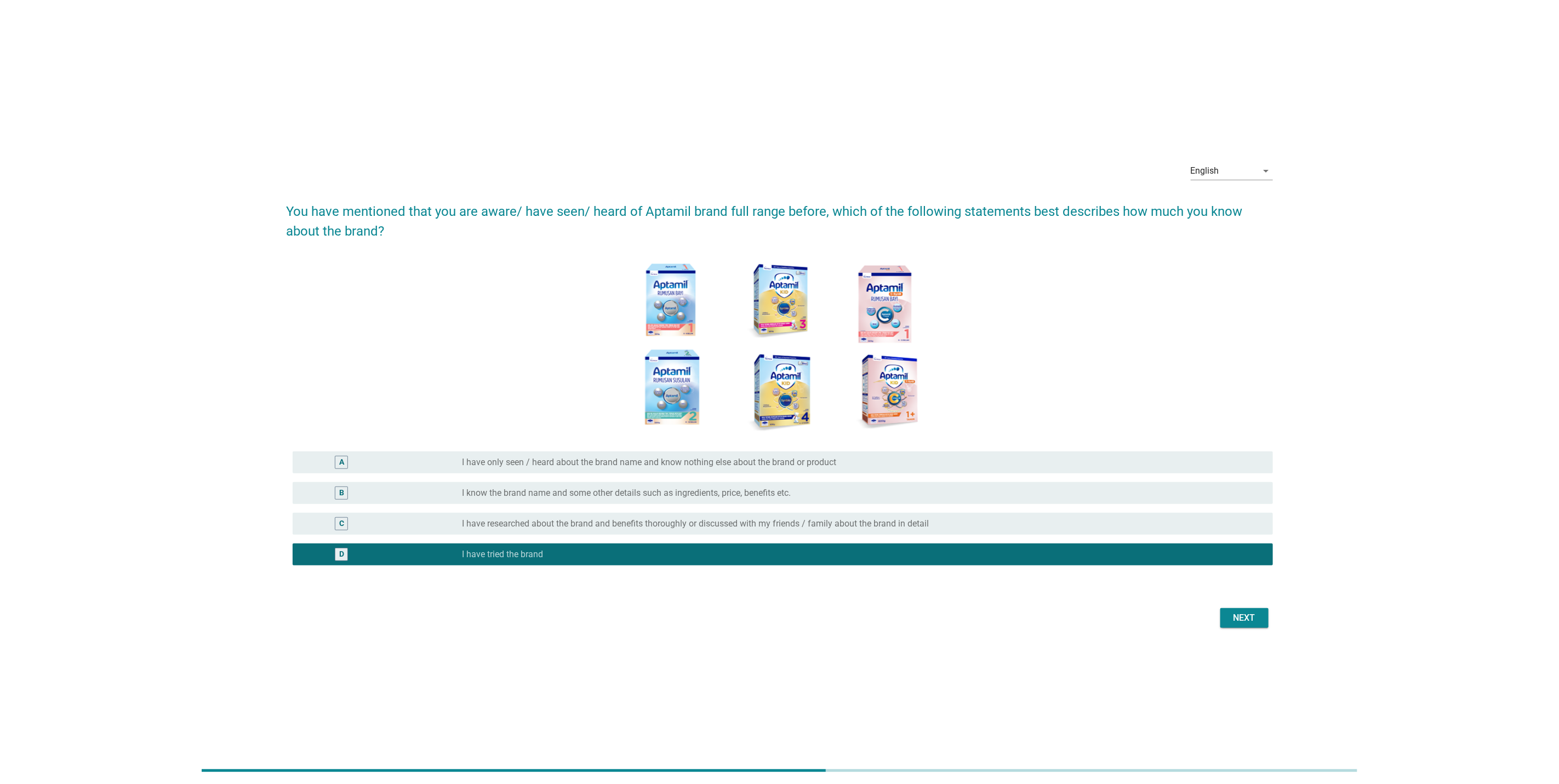
click at [344, 474] on div "A radio_button_unchecked I have only seen / heard about the brand name and know…" at bounding box center [780, 462] width 987 height 31
click at [347, 469] on div "A" at bounding box center [341, 462] width 13 height 13
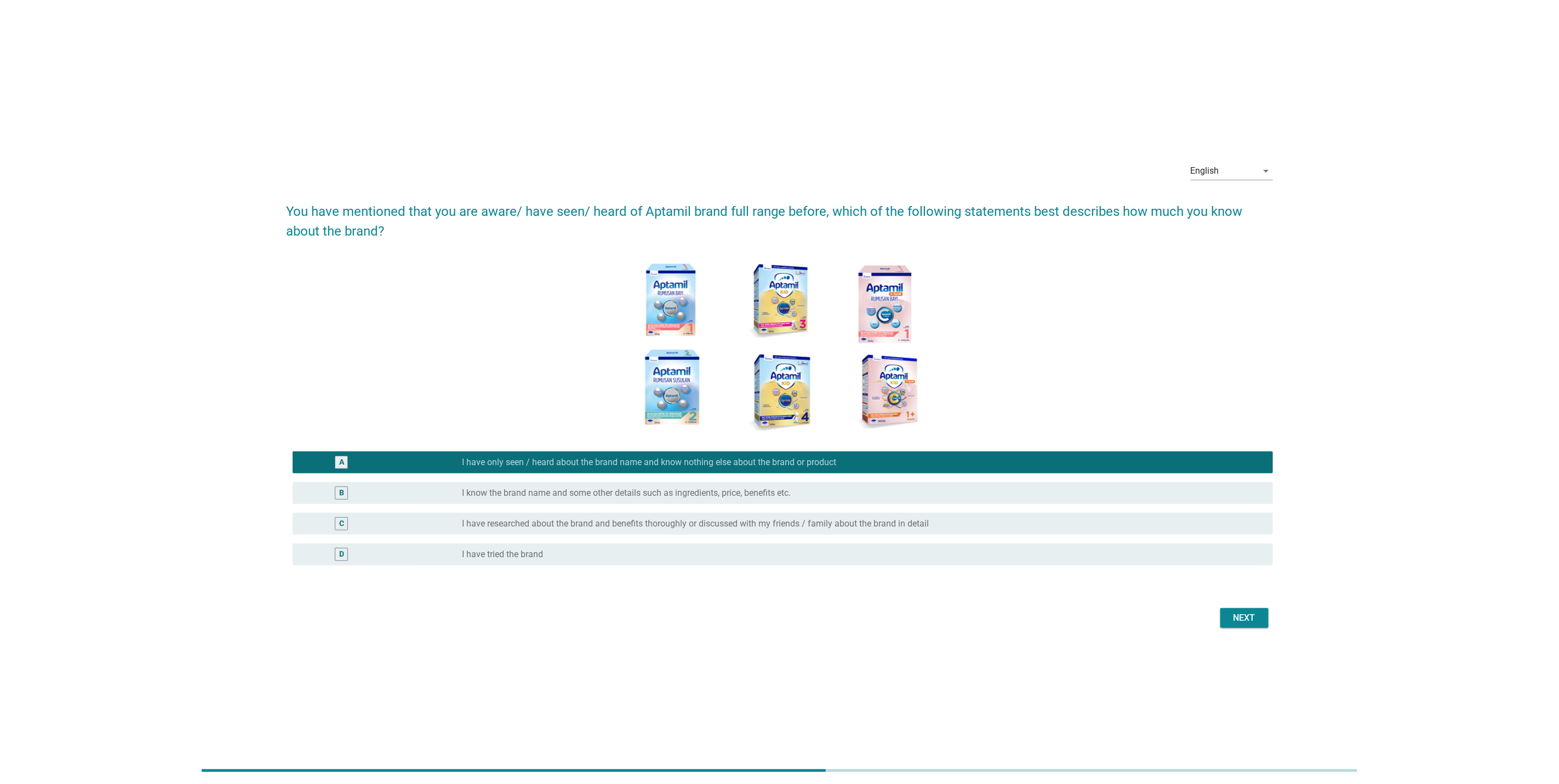
click at [347, 507] on div "B radio_button_unchecked I know the brand name and some other details such as i…" at bounding box center [780, 493] width 987 height 31
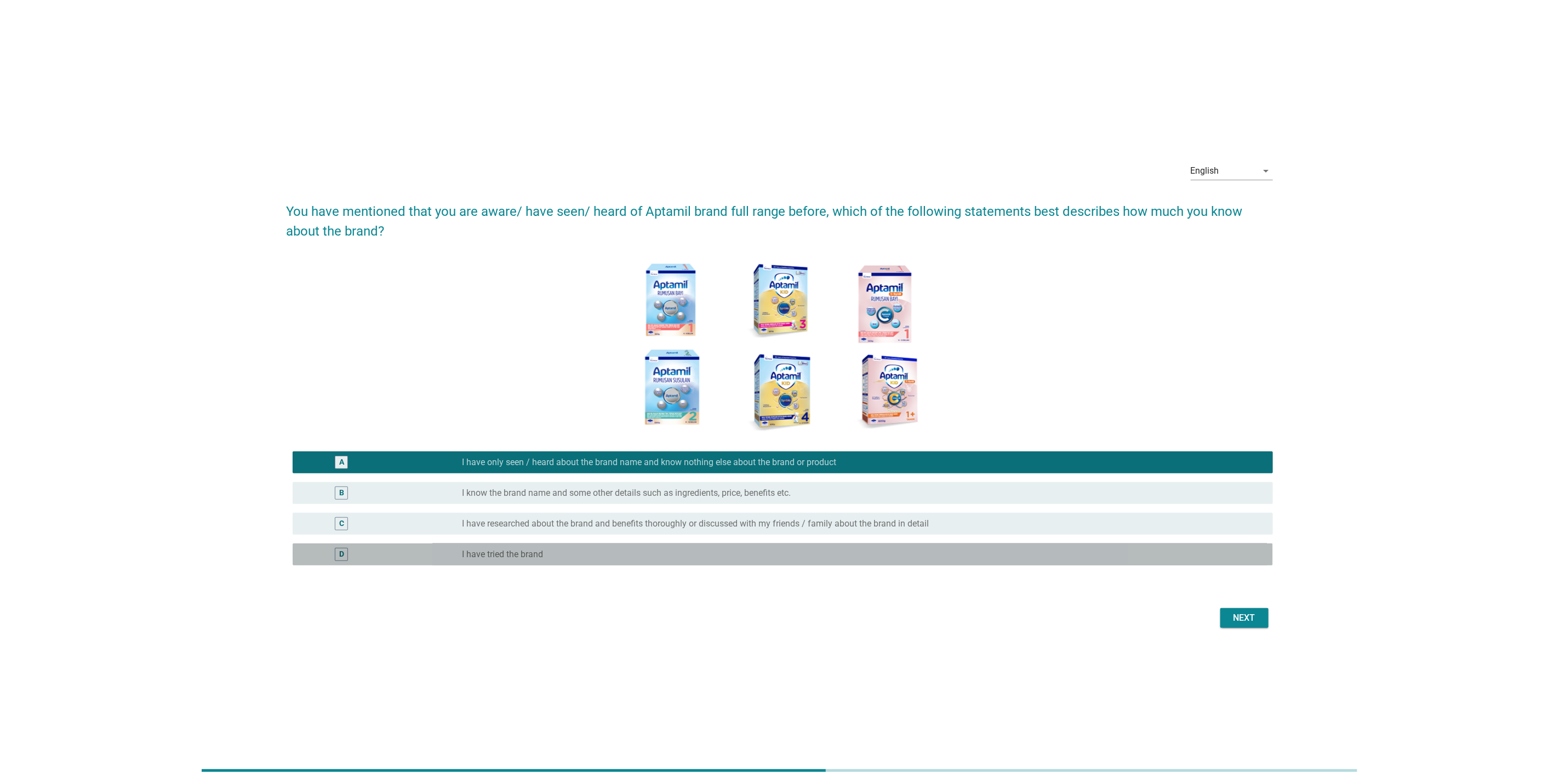
click at [347, 544] on div "D radio_button_unchecked I have tried the brand" at bounding box center [783, 554] width 980 height 22
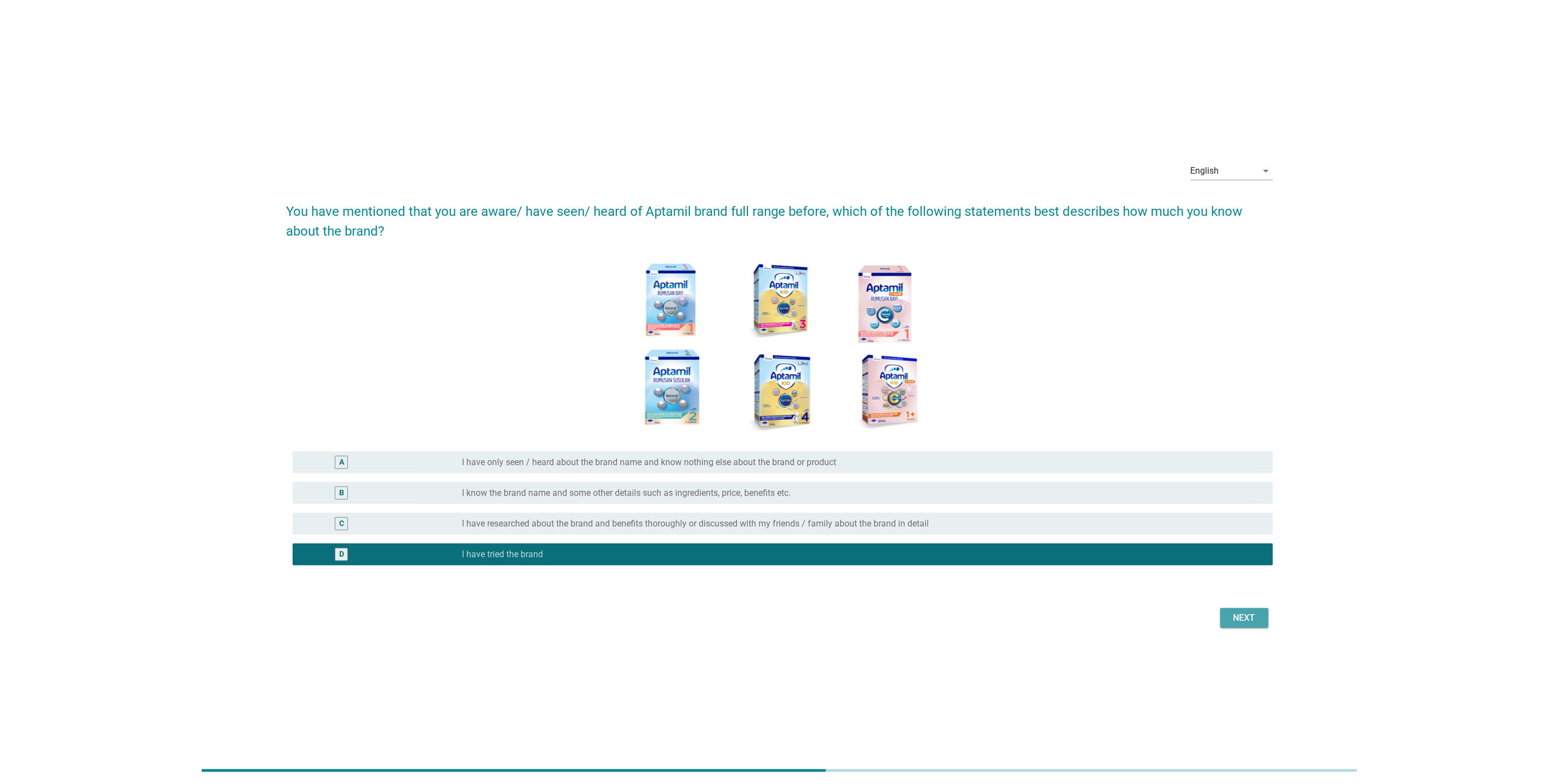
click at [1256, 623] on div "Next" at bounding box center [1244, 618] width 31 height 13
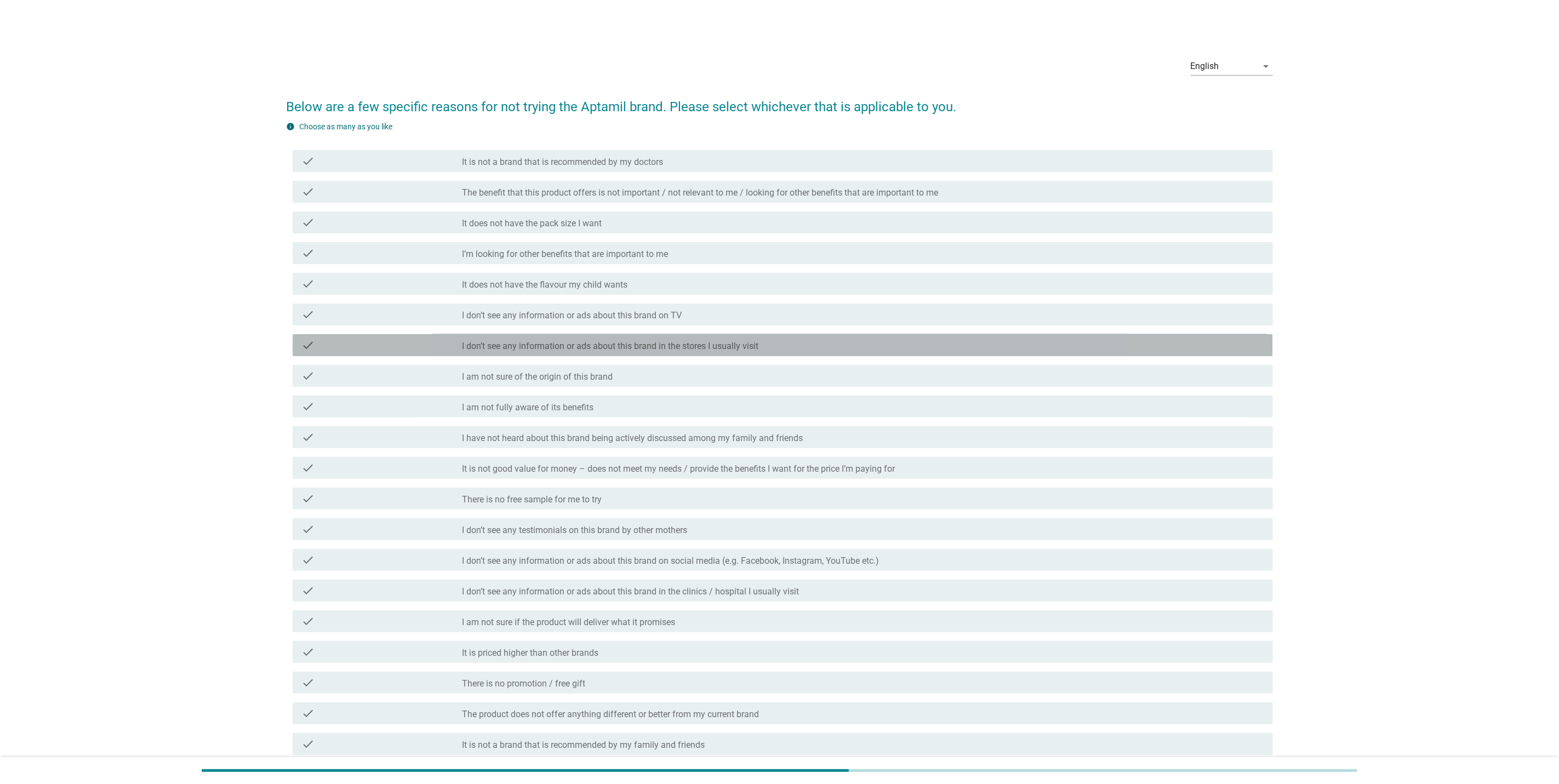
click at [587, 349] on label "I don’t see any information or ads about this brand in the stores I usually vis…" at bounding box center [610, 346] width 296 height 11
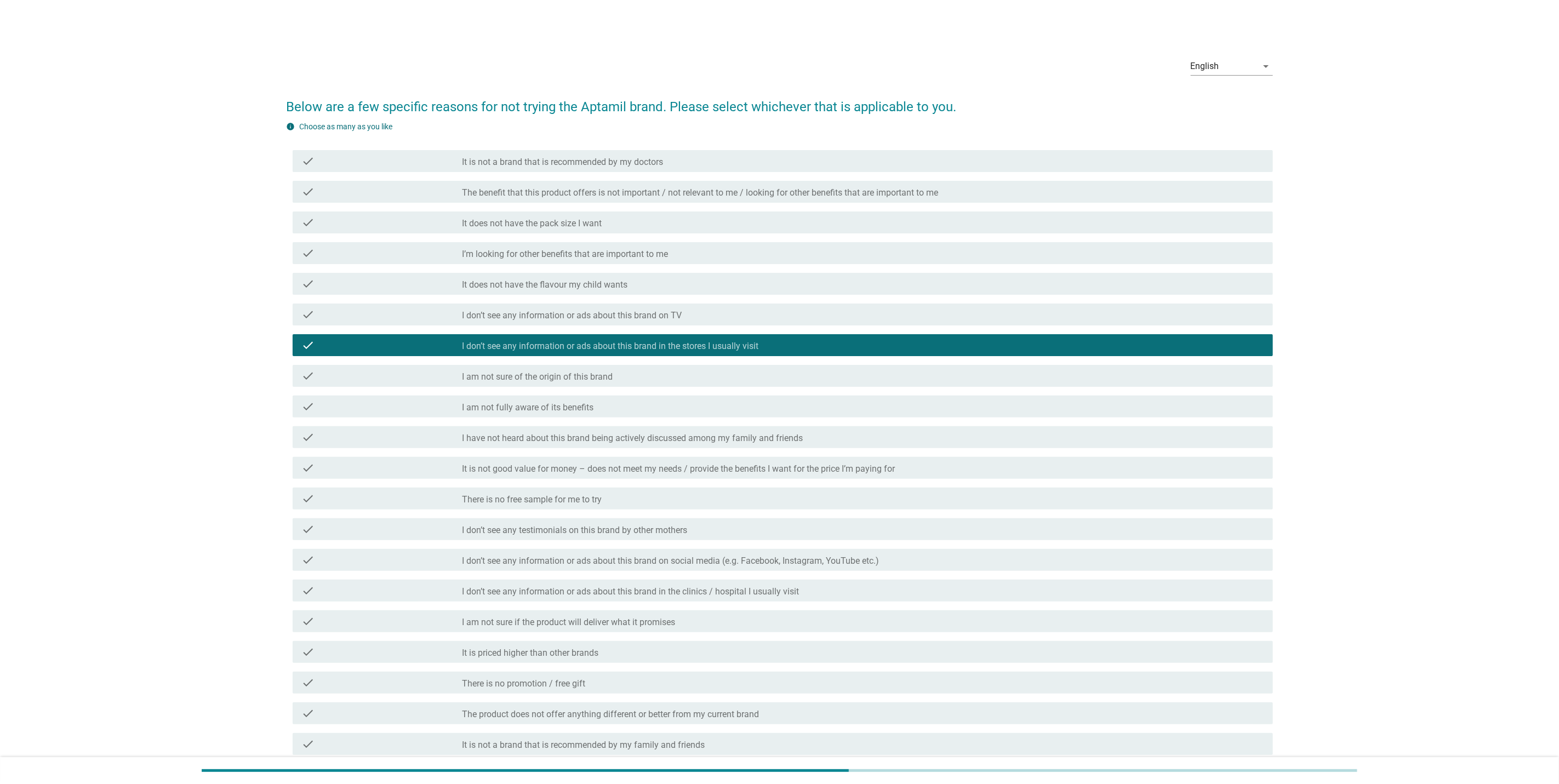
click at [587, 424] on div "check check_box_outline_blank I have not heard about this brand being actively …" at bounding box center [780, 437] width 987 height 31
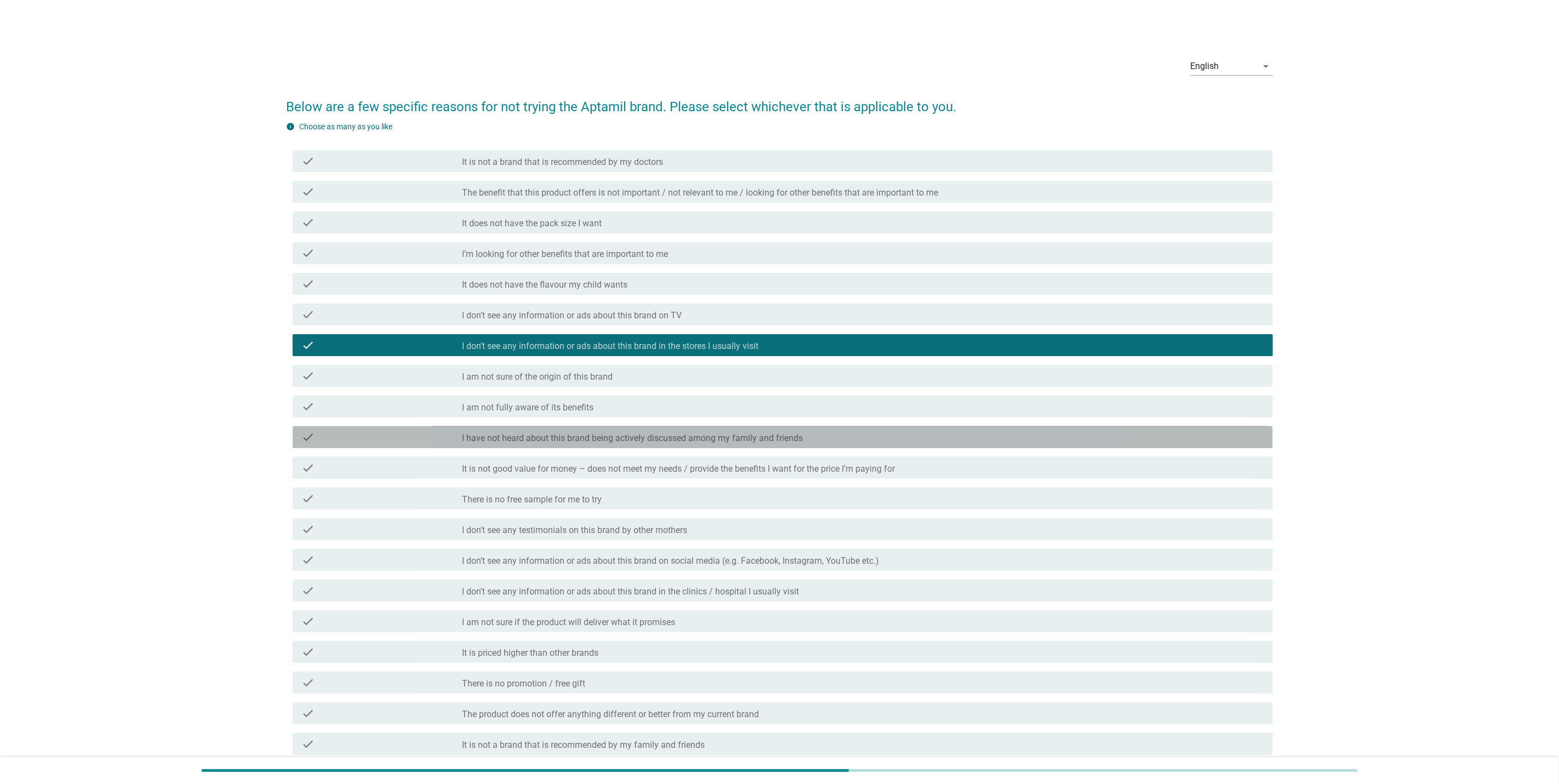
click at [469, 433] on label "I have not heard about this brand being actively discussed among my family and …" at bounding box center [632, 438] width 341 height 11
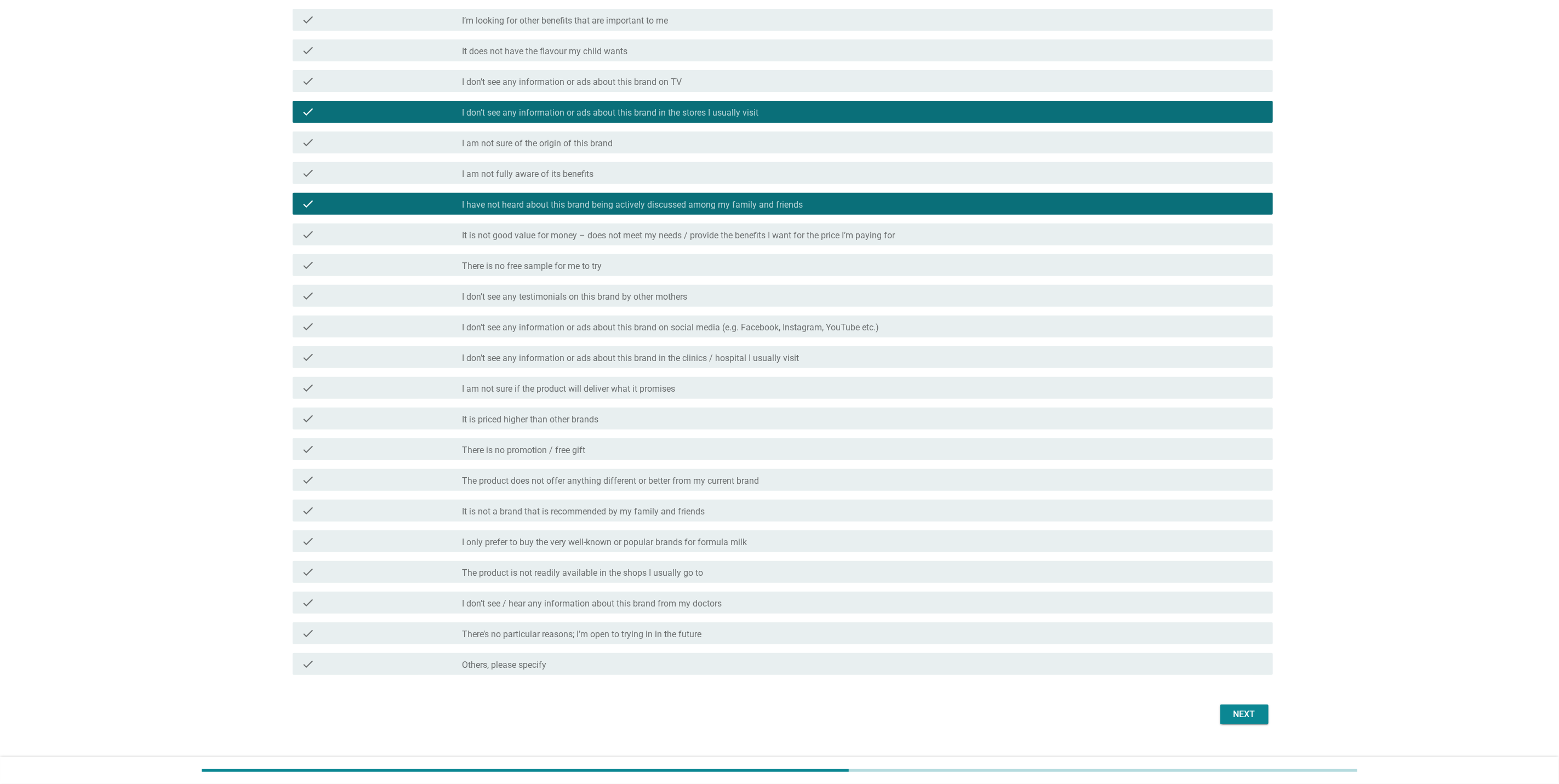
scroll to position [251, 0]
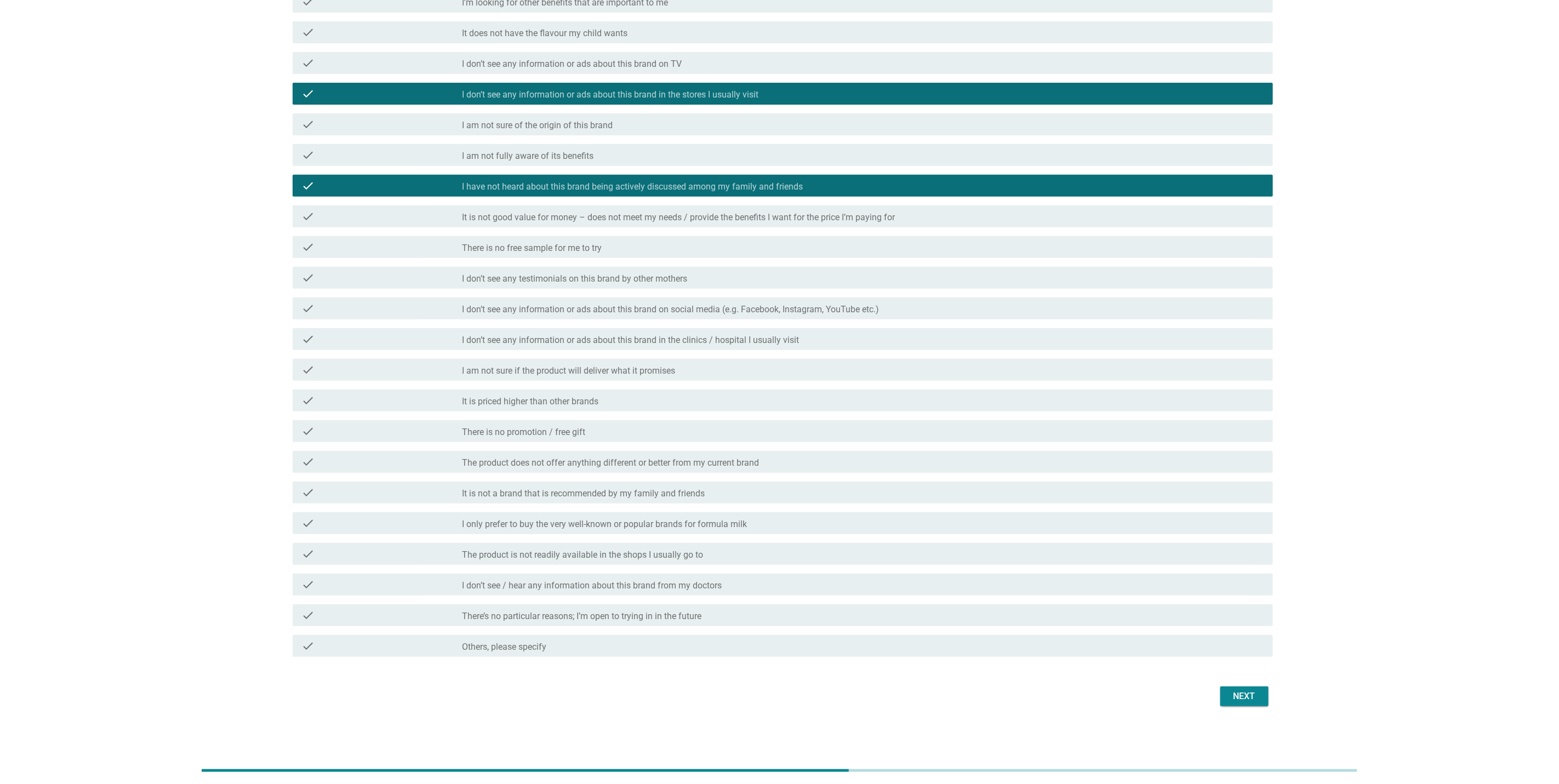
click at [1038, 585] on div "check_box_outline_blank I don’t see / hear any information about this brand fro…" at bounding box center [863, 584] width 802 height 13
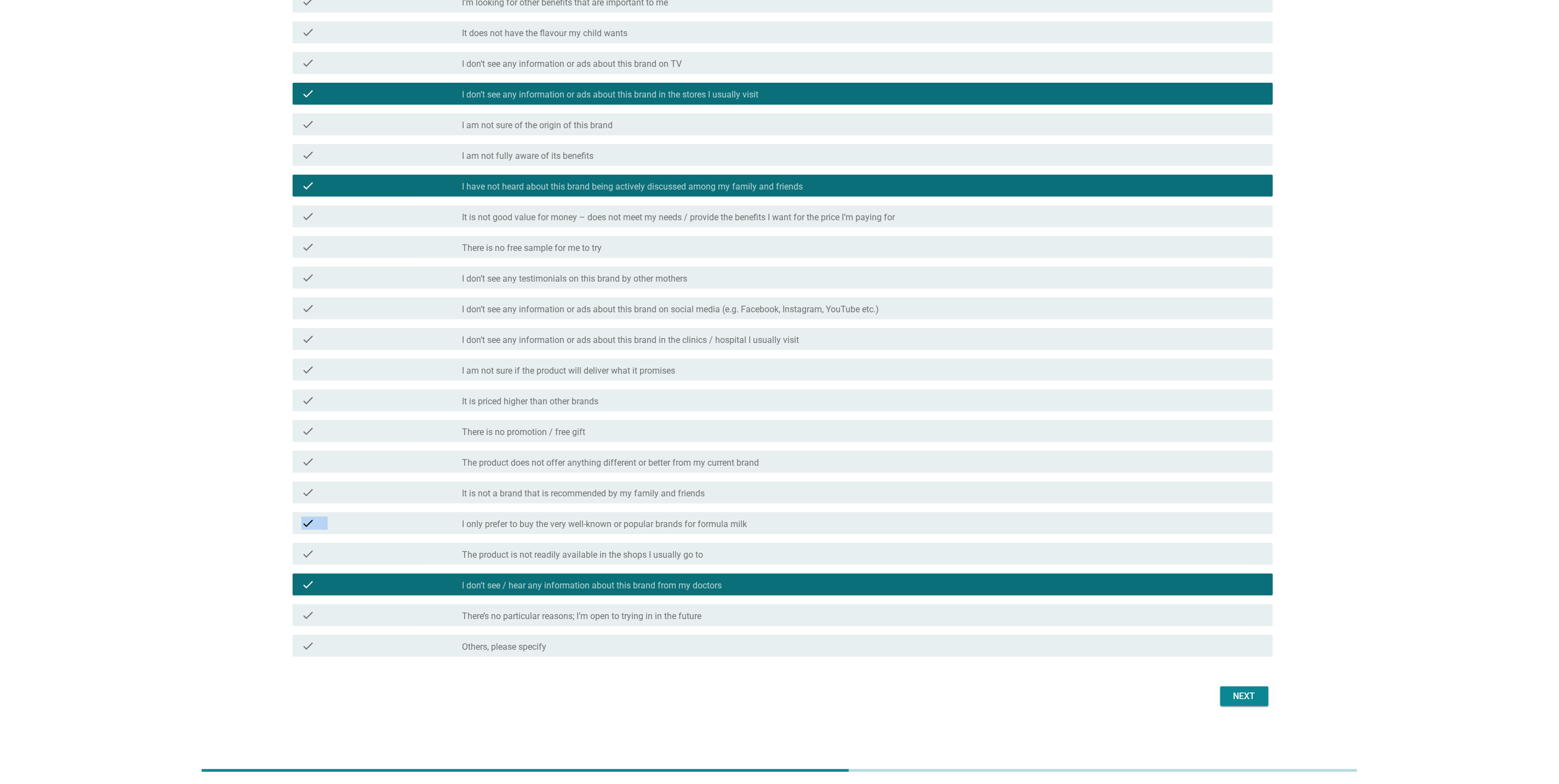
click at [1057, 506] on div "check check_box_outline_blank It is not a brand that is recommended by my docto…" at bounding box center [780, 278] width 987 height 767
click at [1244, 694] on div "Next" at bounding box center [1244, 696] width 31 height 13
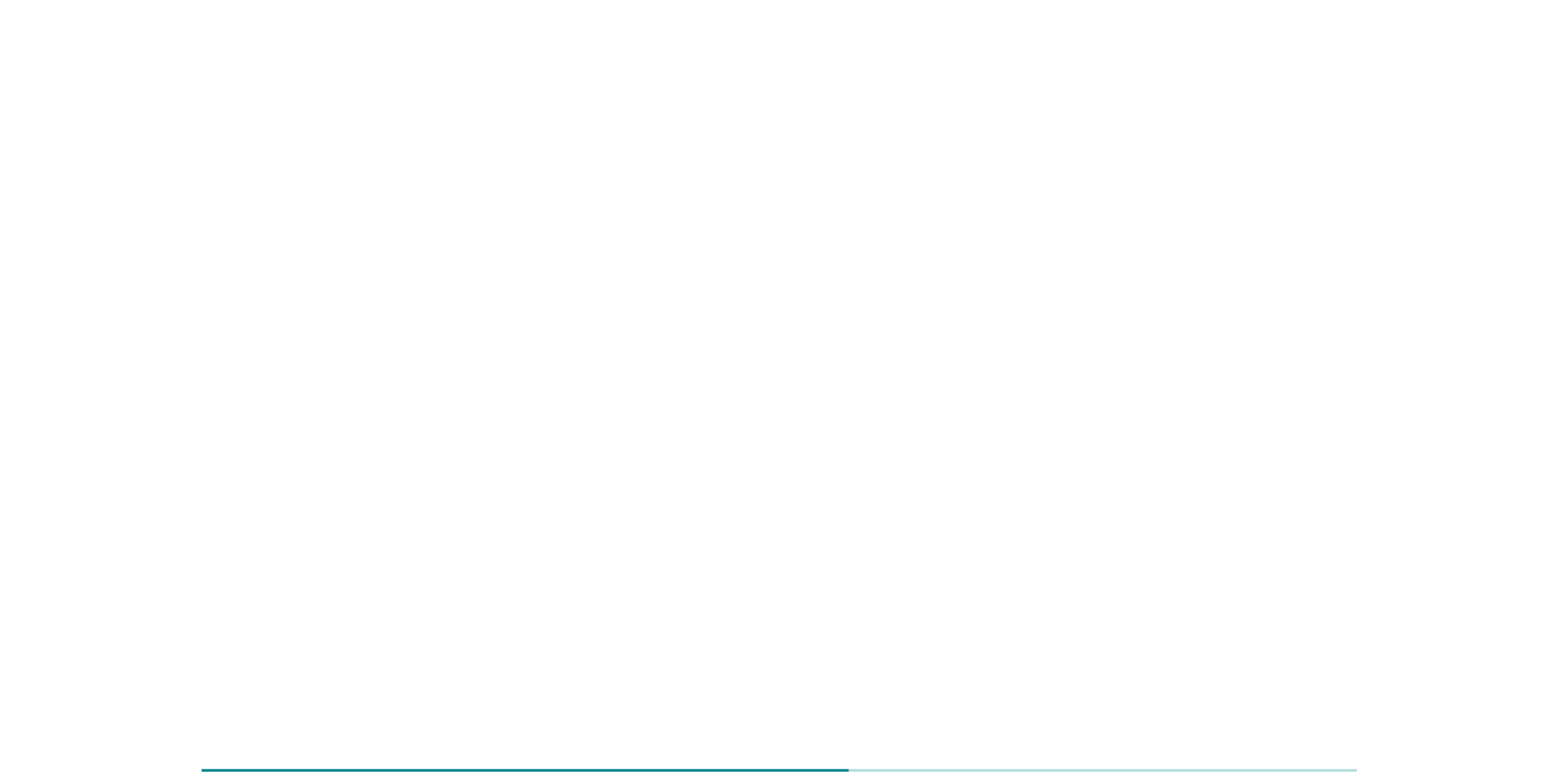
scroll to position [0, 0]
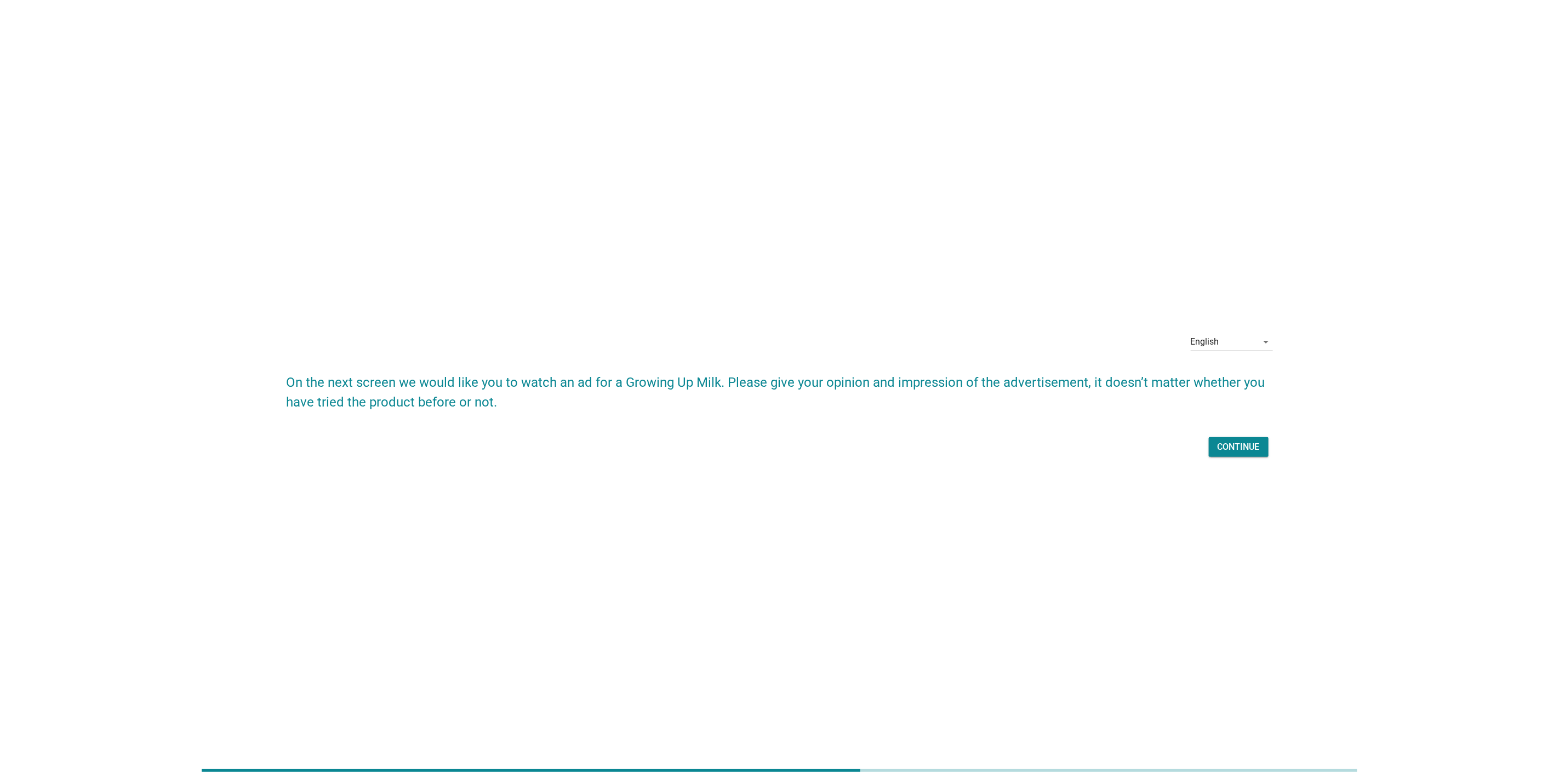
click at [1243, 449] on div "Continue" at bounding box center [1238, 446] width 42 height 13
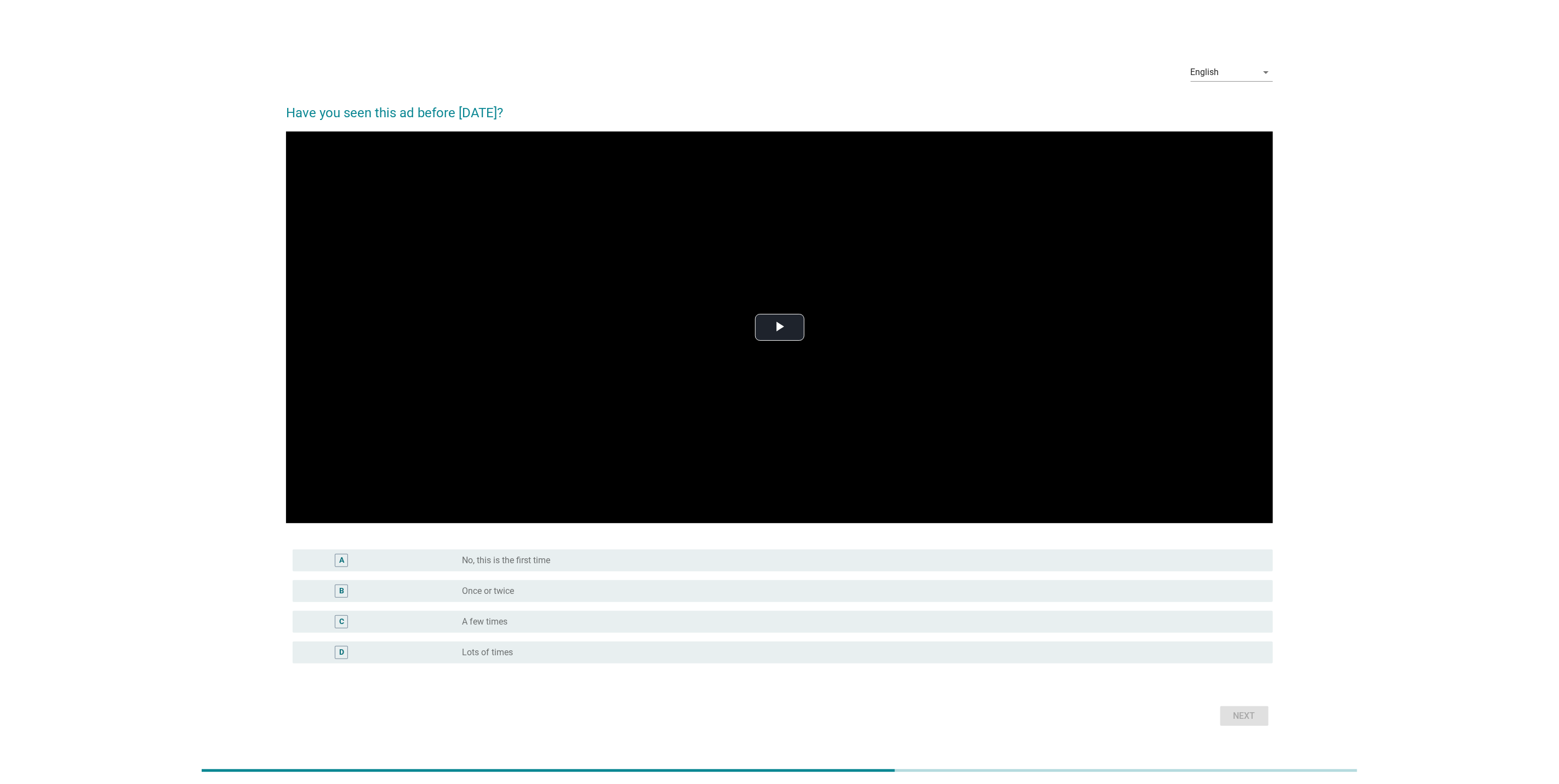
click at [1364, 543] on div "English arrow_drop_down Have you seen this ad before [DATE]? Video Player is lo…" at bounding box center [779, 392] width 1506 height 693
click at [780, 328] on span "Video Player" at bounding box center [780, 328] width 0 height 0
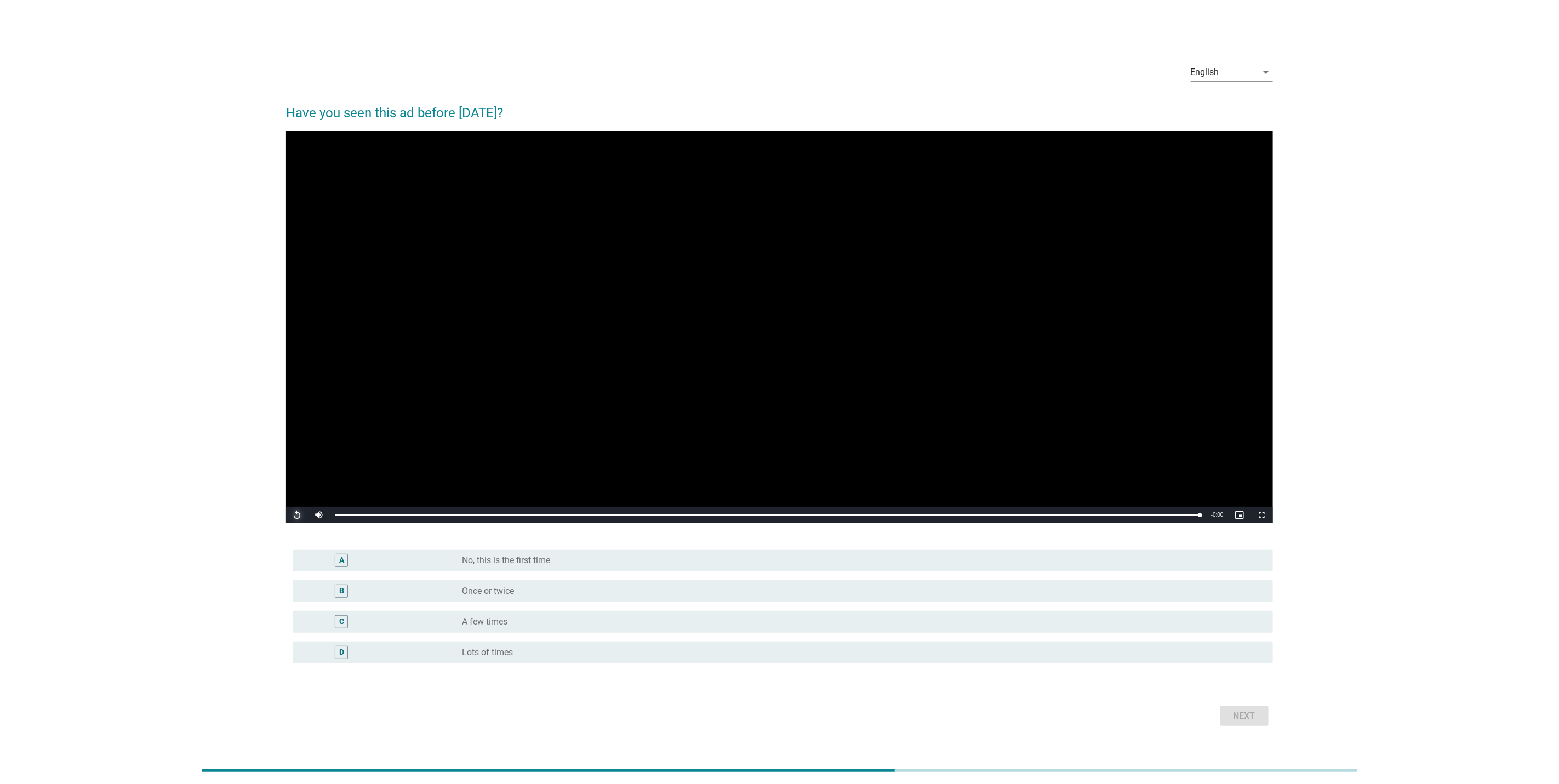
click at [295, 515] on span "Video Player" at bounding box center [297, 515] width 22 height 0
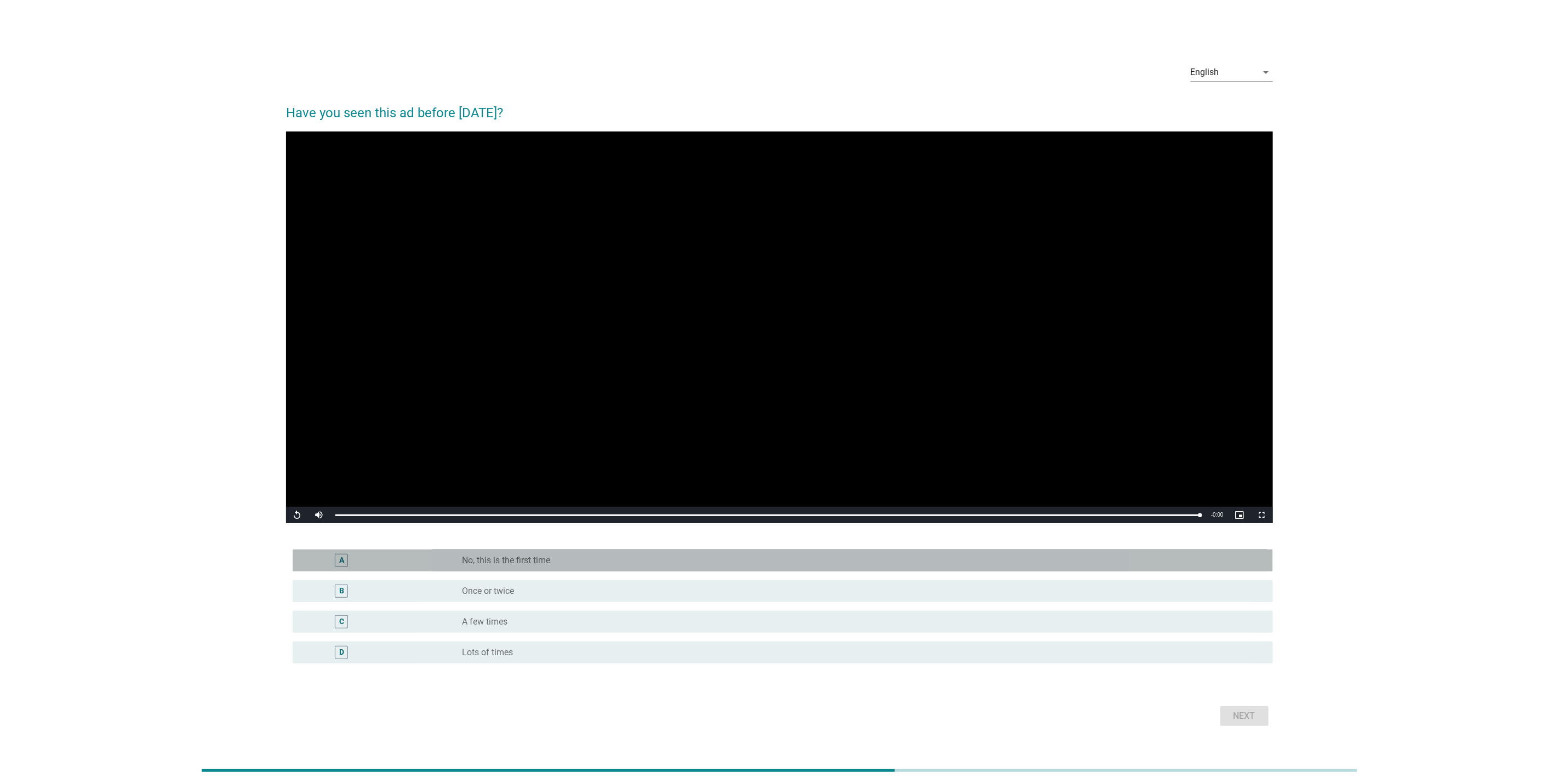
click at [525, 564] on label "No, this is the first time" at bounding box center [505, 560] width 88 height 11
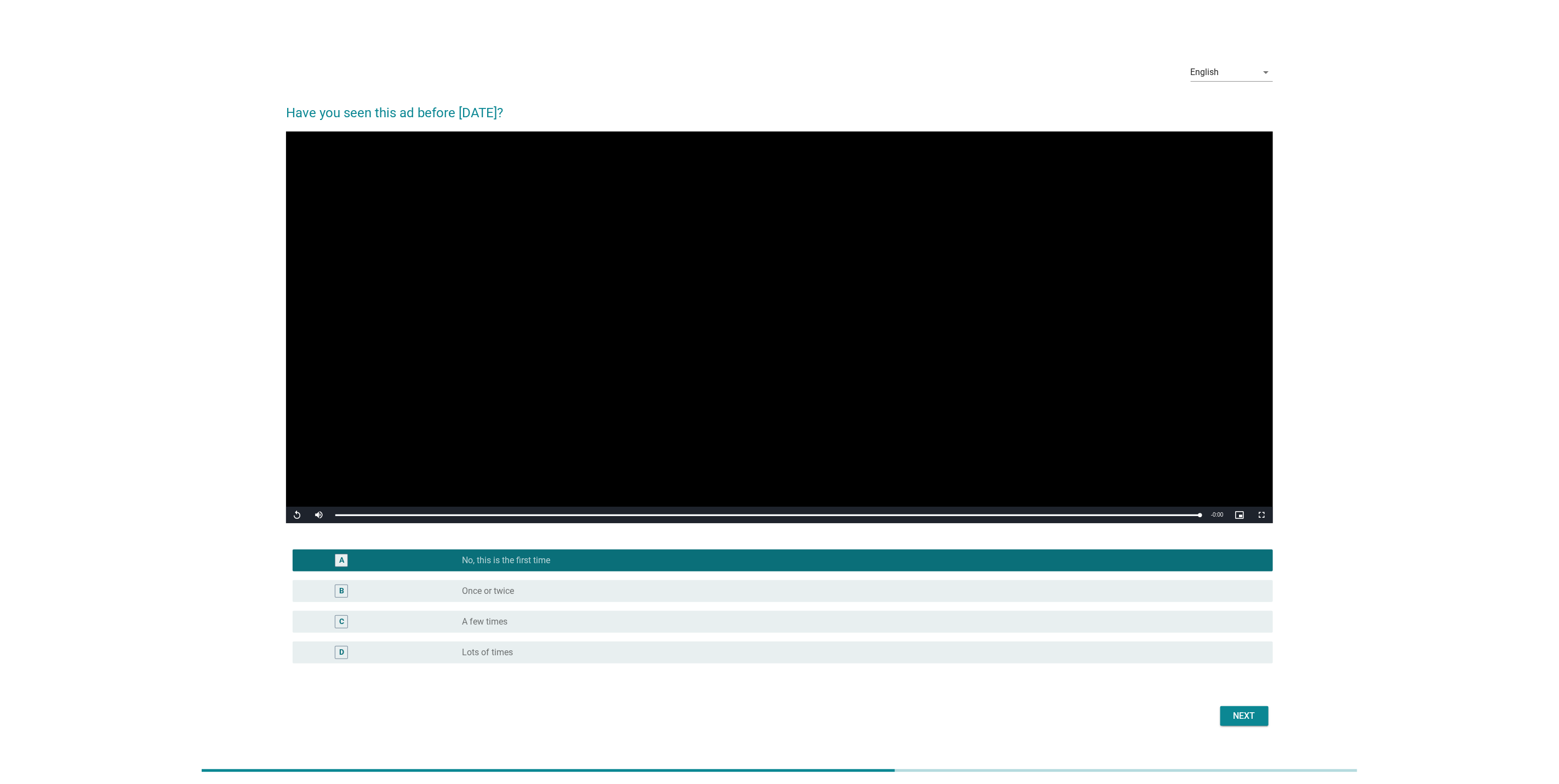
click at [1231, 705] on div "Next" at bounding box center [780, 716] width 987 height 26
click at [1230, 714] on div "Next" at bounding box center [1244, 716] width 31 height 13
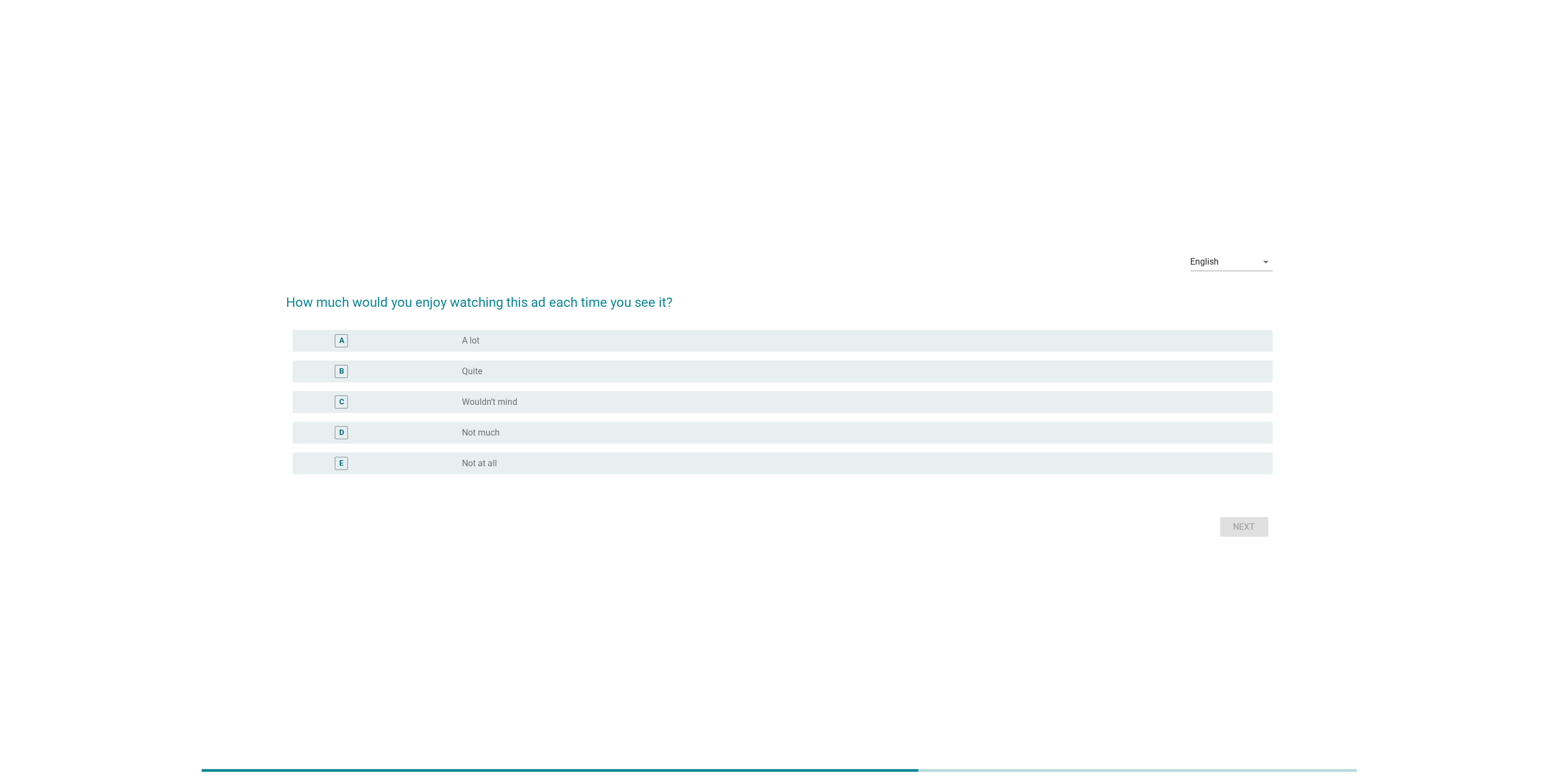
click at [430, 348] on div "A radio_button_unchecked A lot" at bounding box center [783, 341] width 980 height 22
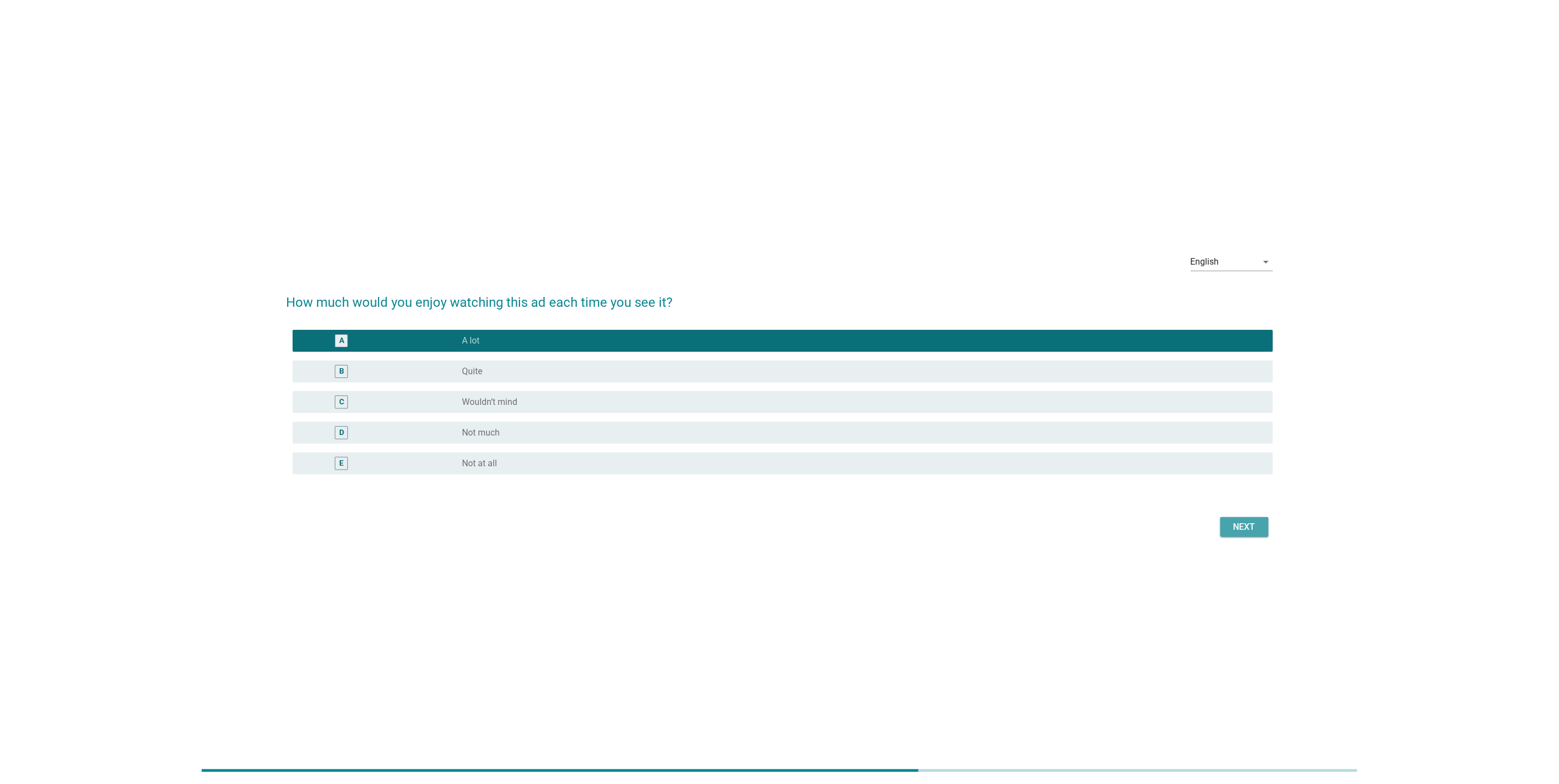
click at [1235, 524] on div "Next" at bounding box center [1244, 527] width 31 height 13
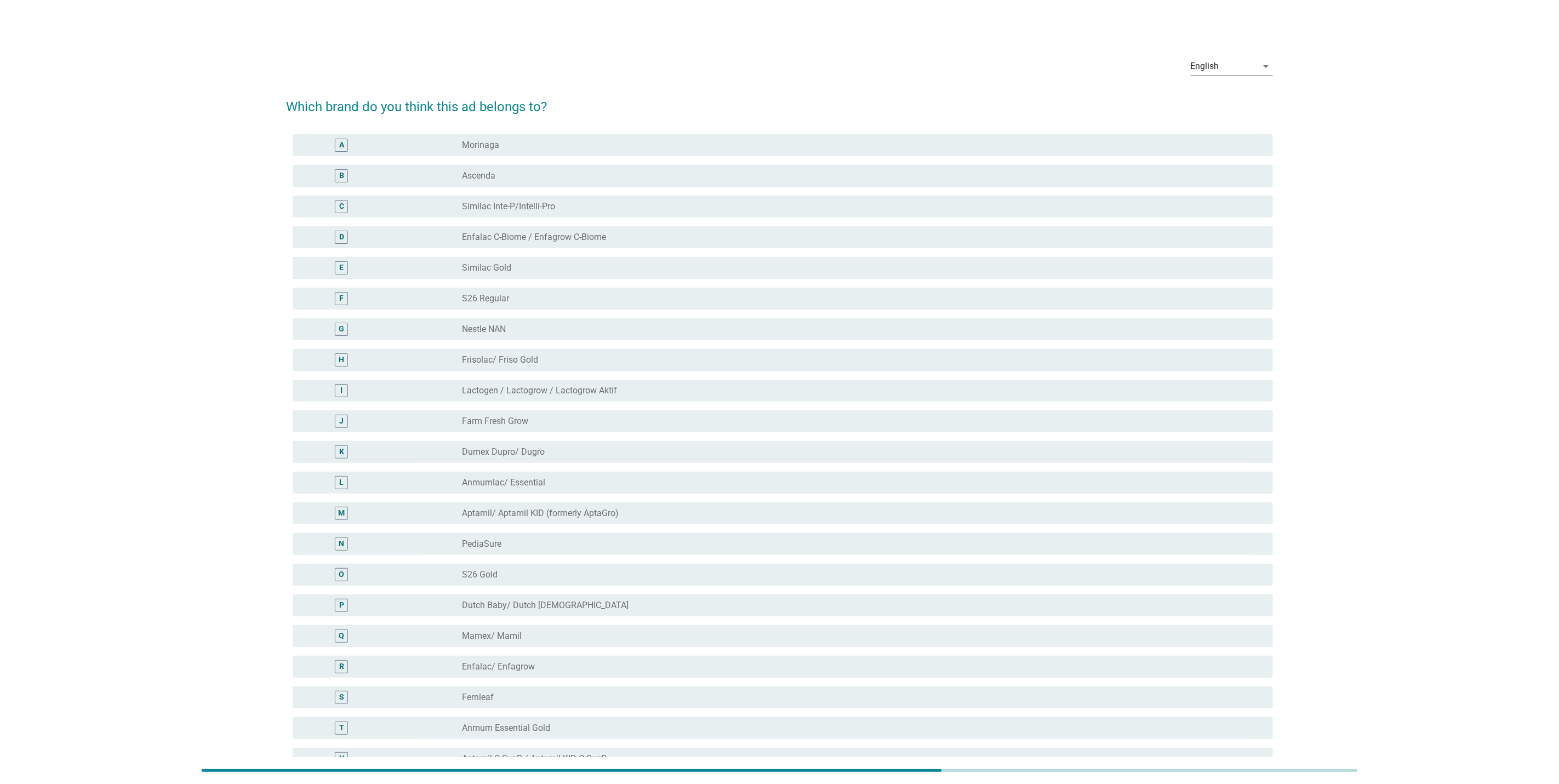
click at [848, 423] on div "radio_button_unchecked Farm Fresh Grow" at bounding box center [858, 421] width 793 height 11
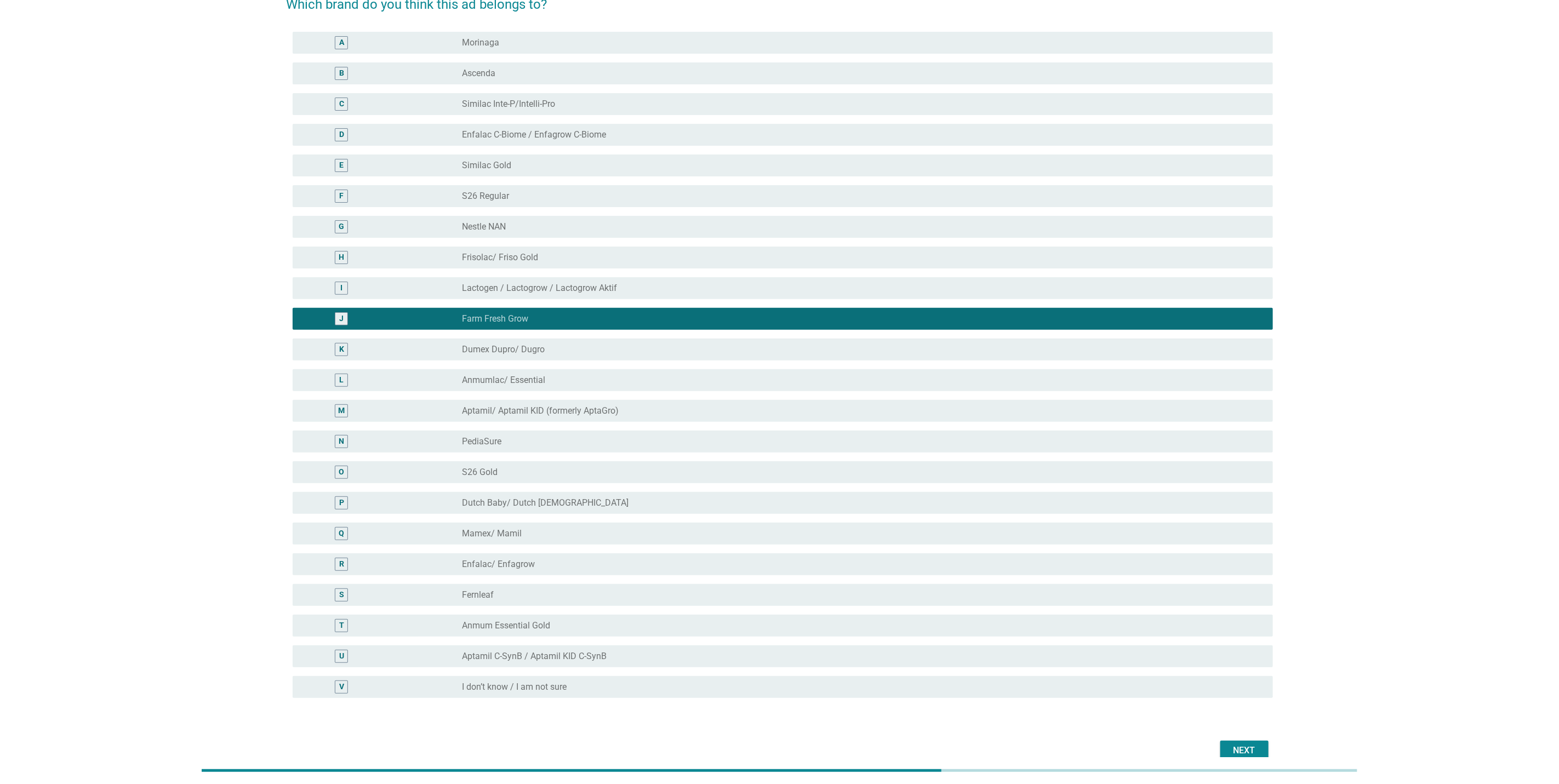
scroll to position [157, 0]
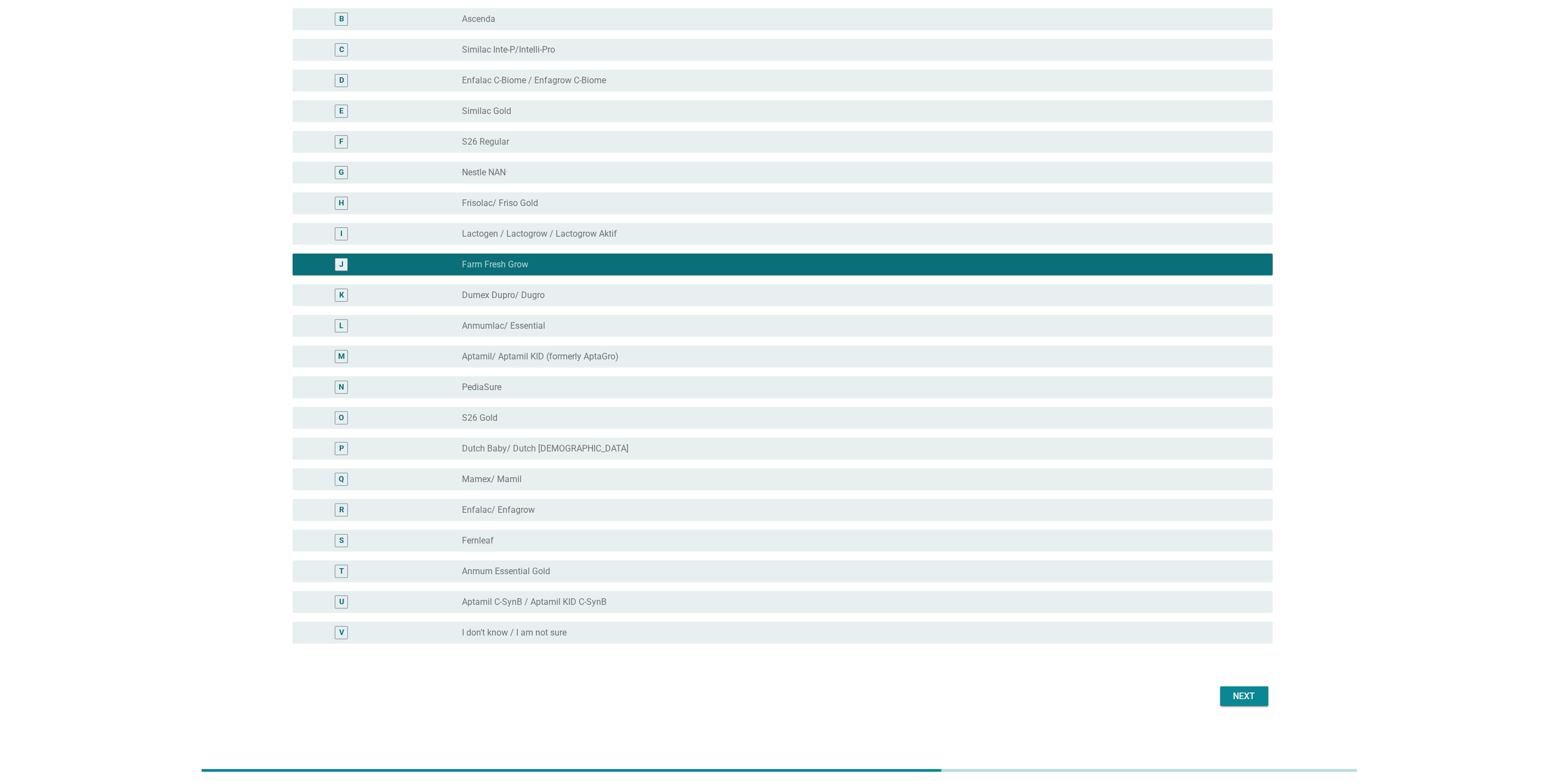
click at [1244, 710] on div "English arrow_drop_down Which brand do you think this ad belongs to? A radio_bu…" at bounding box center [780, 301] width 1005 height 835
click at [1245, 701] on div "Next" at bounding box center [1244, 696] width 31 height 13
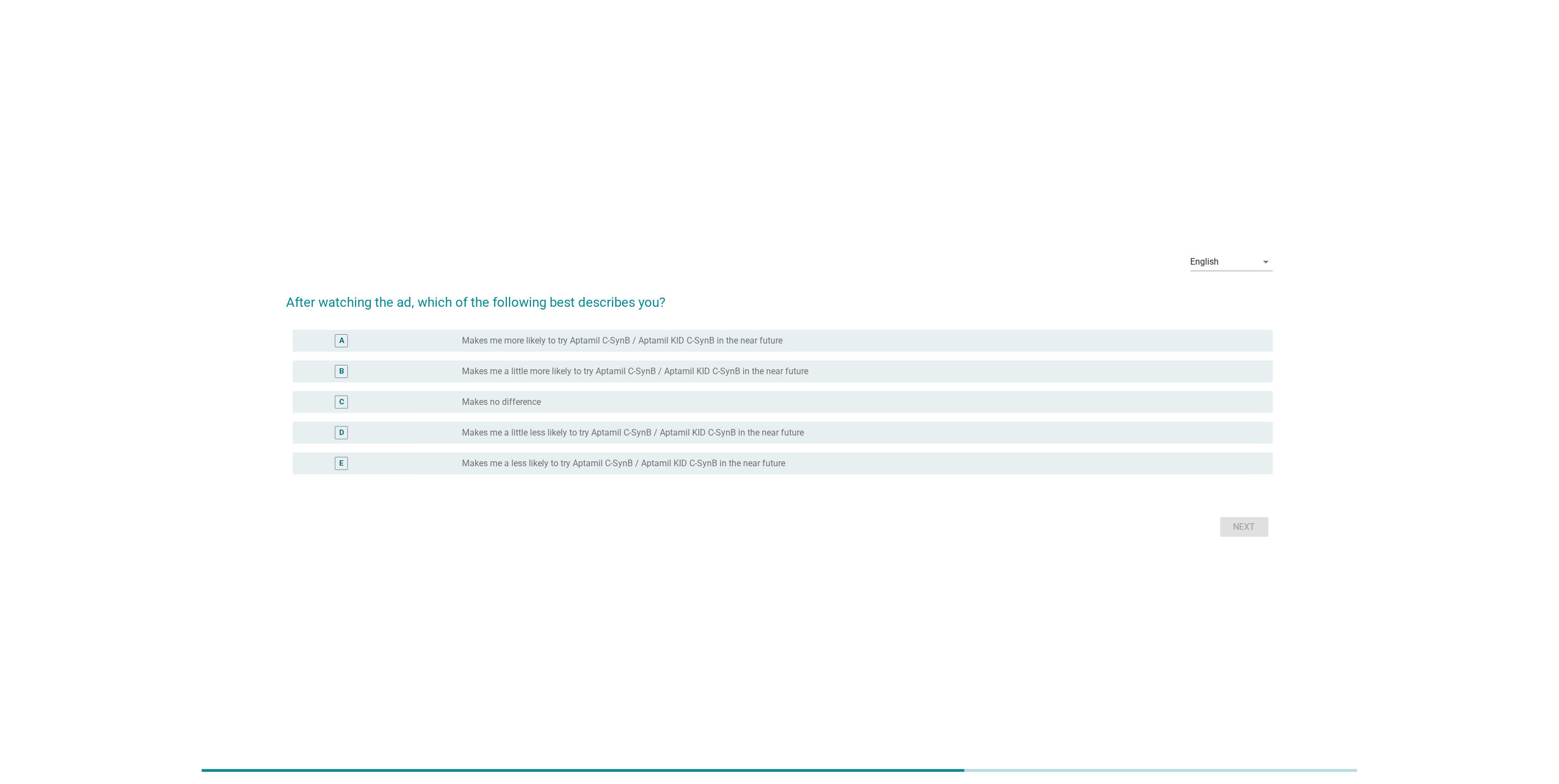
click at [989, 494] on form "After watching the ad, which of the following best describes you? A radio_butto…" at bounding box center [780, 411] width 987 height 259
click at [996, 433] on div "radio_button_unchecked Makes me a little less likely to try Aptamil C-SynB / Ap…" at bounding box center [858, 433] width 793 height 11
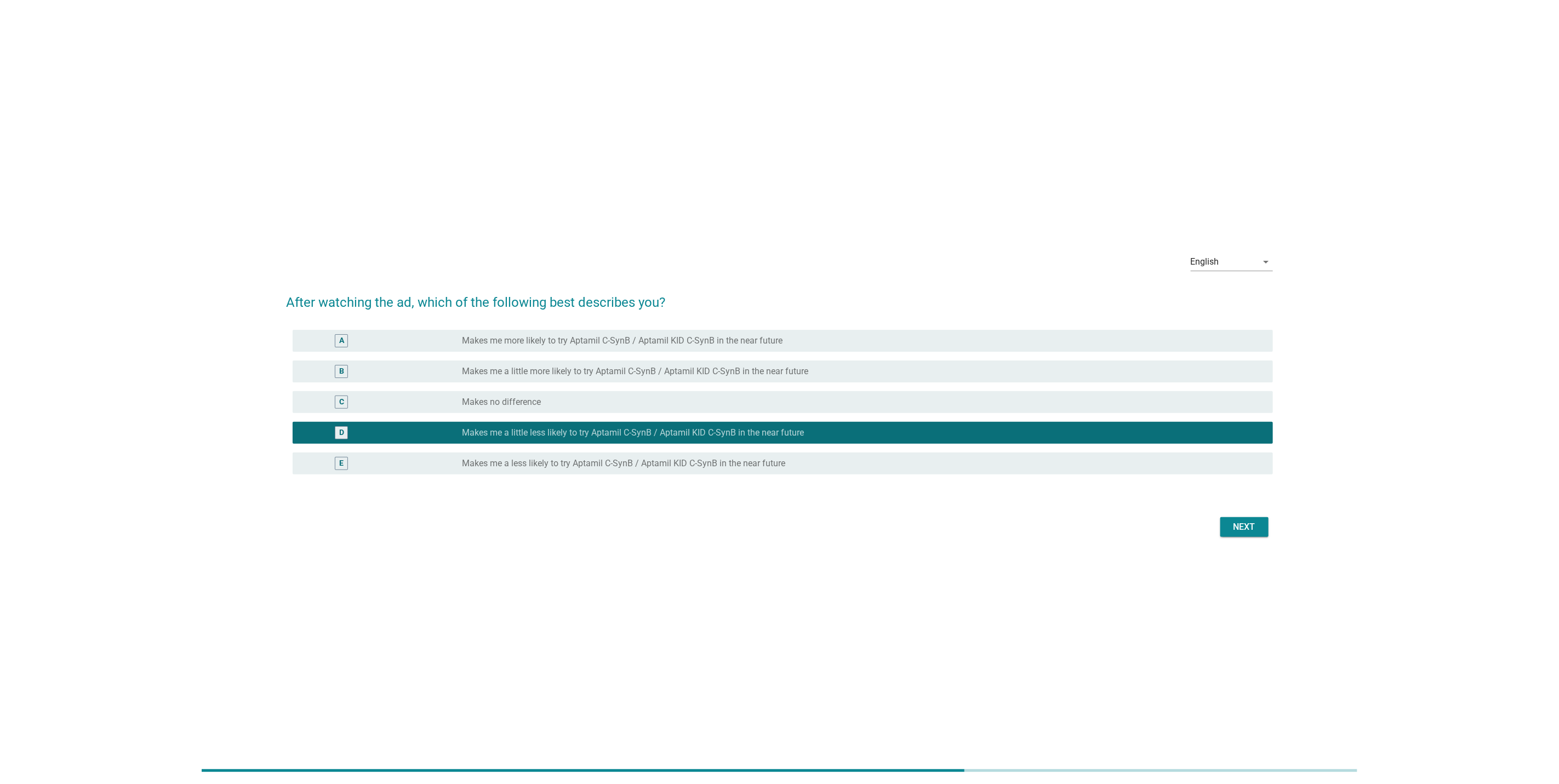
click at [1229, 554] on div "English arrow_drop_down After watching the ad, which of the following best desc…" at bounding box center [780, 393] width 1533 height 340
click at [1238, 548] on div "English arrow_drop_down After watching the ad, which of the following best desc…" at bounding box center [780, 392] width 1005 height 313
click at [1255, 521] on div "Next" at bounding box center [1244, 527] width 31 height 13
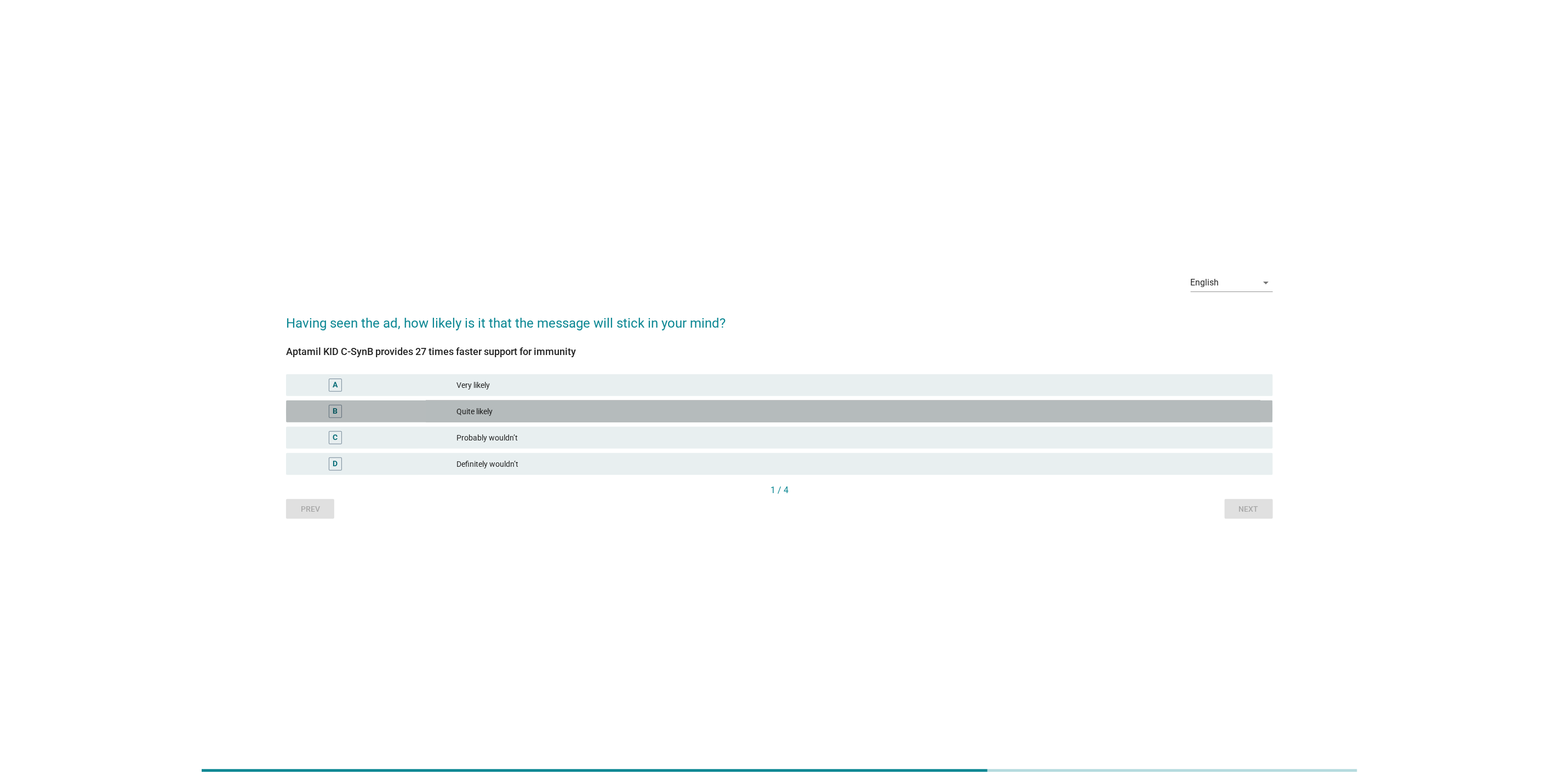
click at [1065, 402] on div "B Quite likely" at bounding box center [780, 411] width 987 height 22
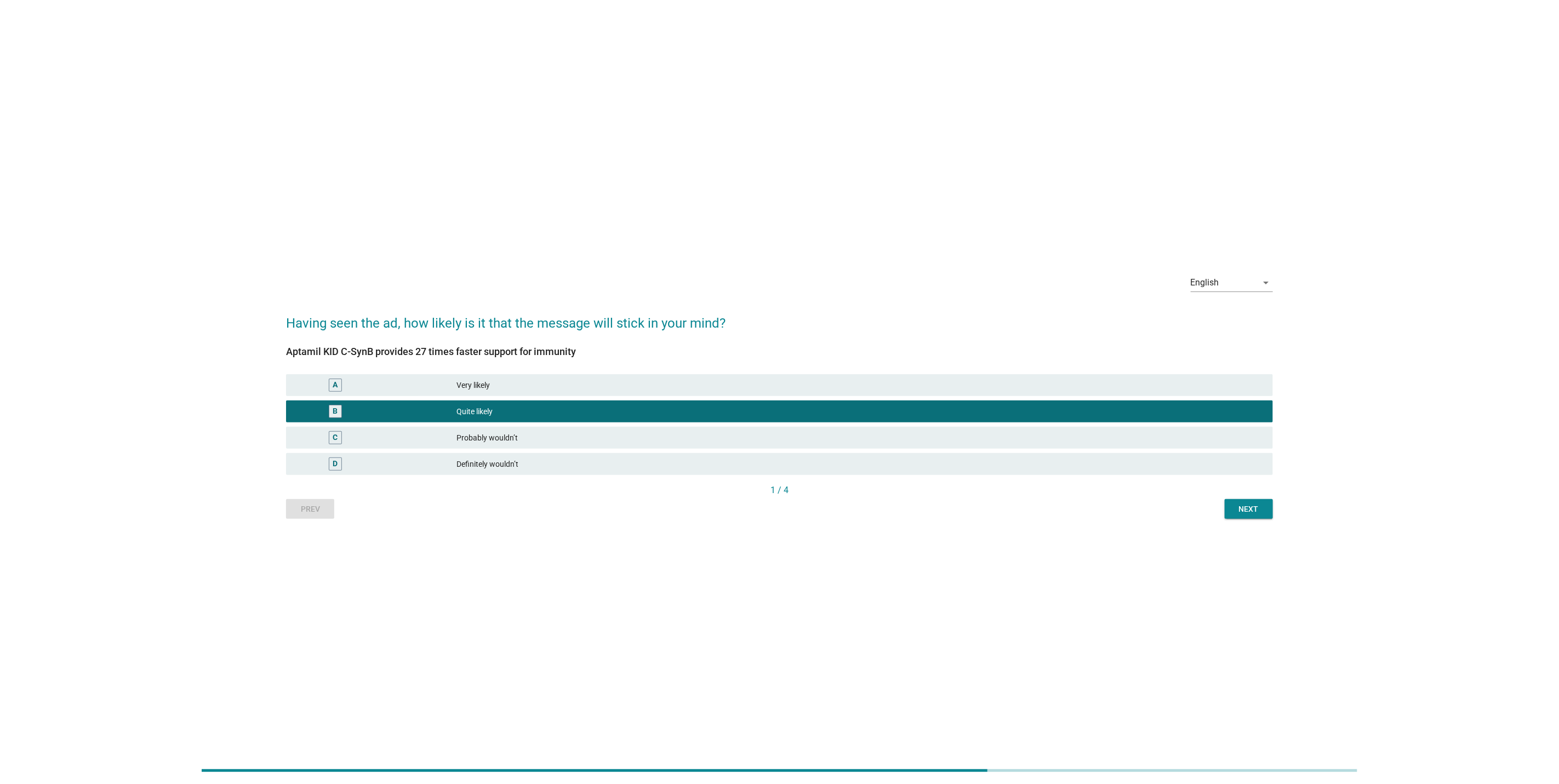
click at [1241, 515] on button "Next" at bounding box center [1249, 509] width 48 height 20
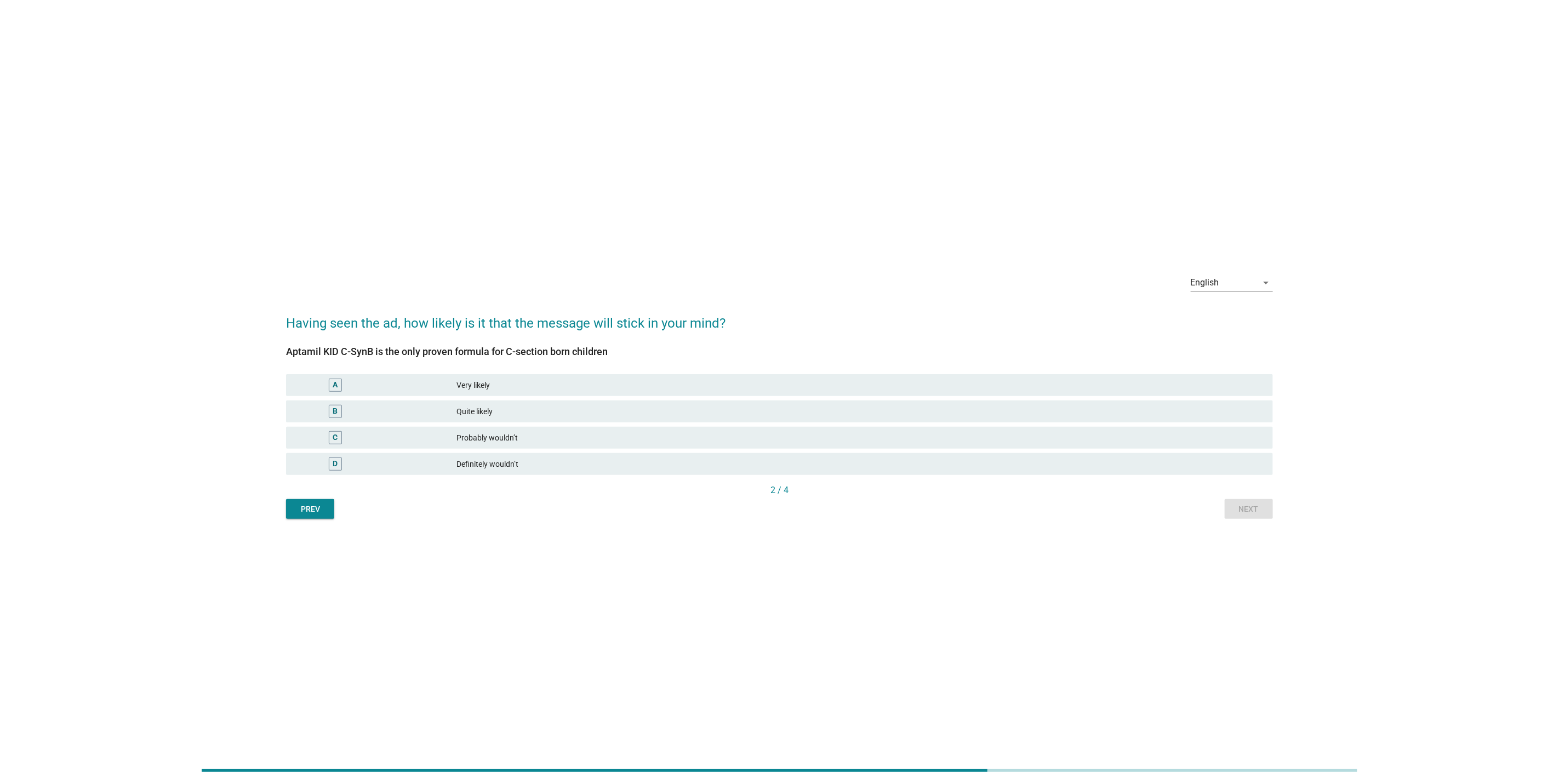
click at [1003, 452] on div "D Definitely wouldn’t" at bounding box center [780, 464] width 992 height 26
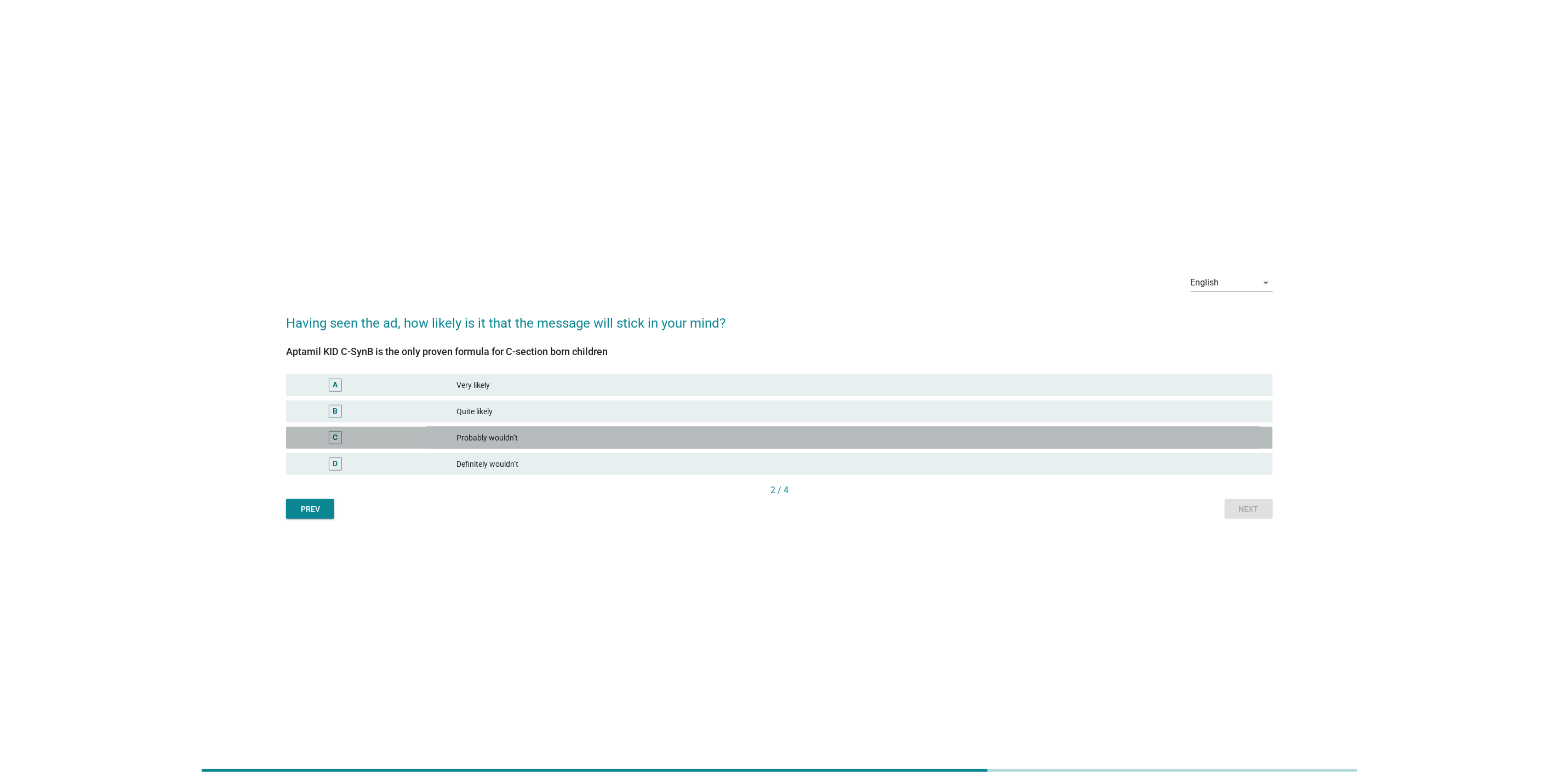
click at [1012, 439] on div "Probably wouldn’t" at bounding box center [860, 437] width 808 height 13
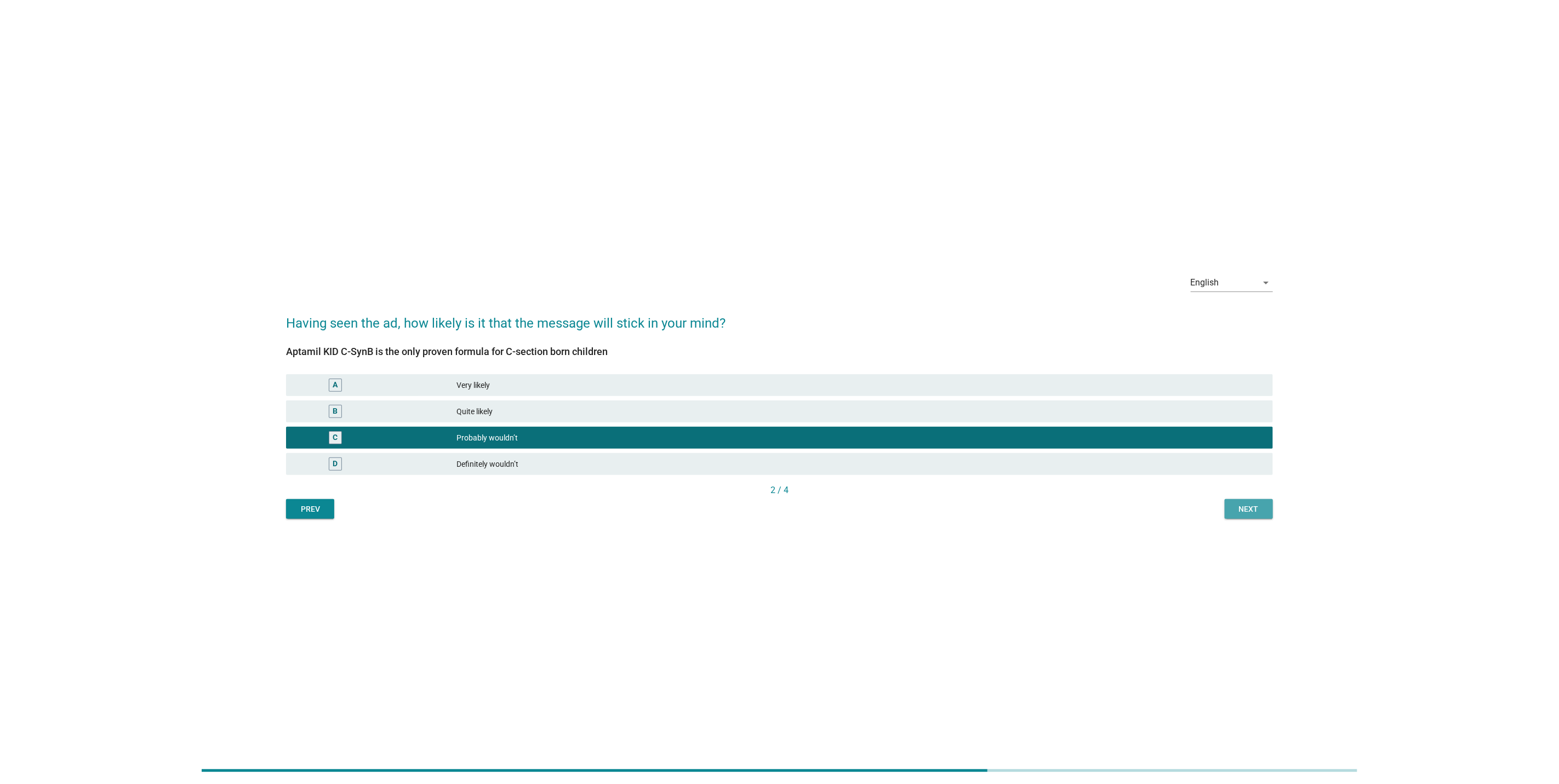
click at [1250, 511] on div "Next" at bounding box center [1249, 509] width 31 height 11
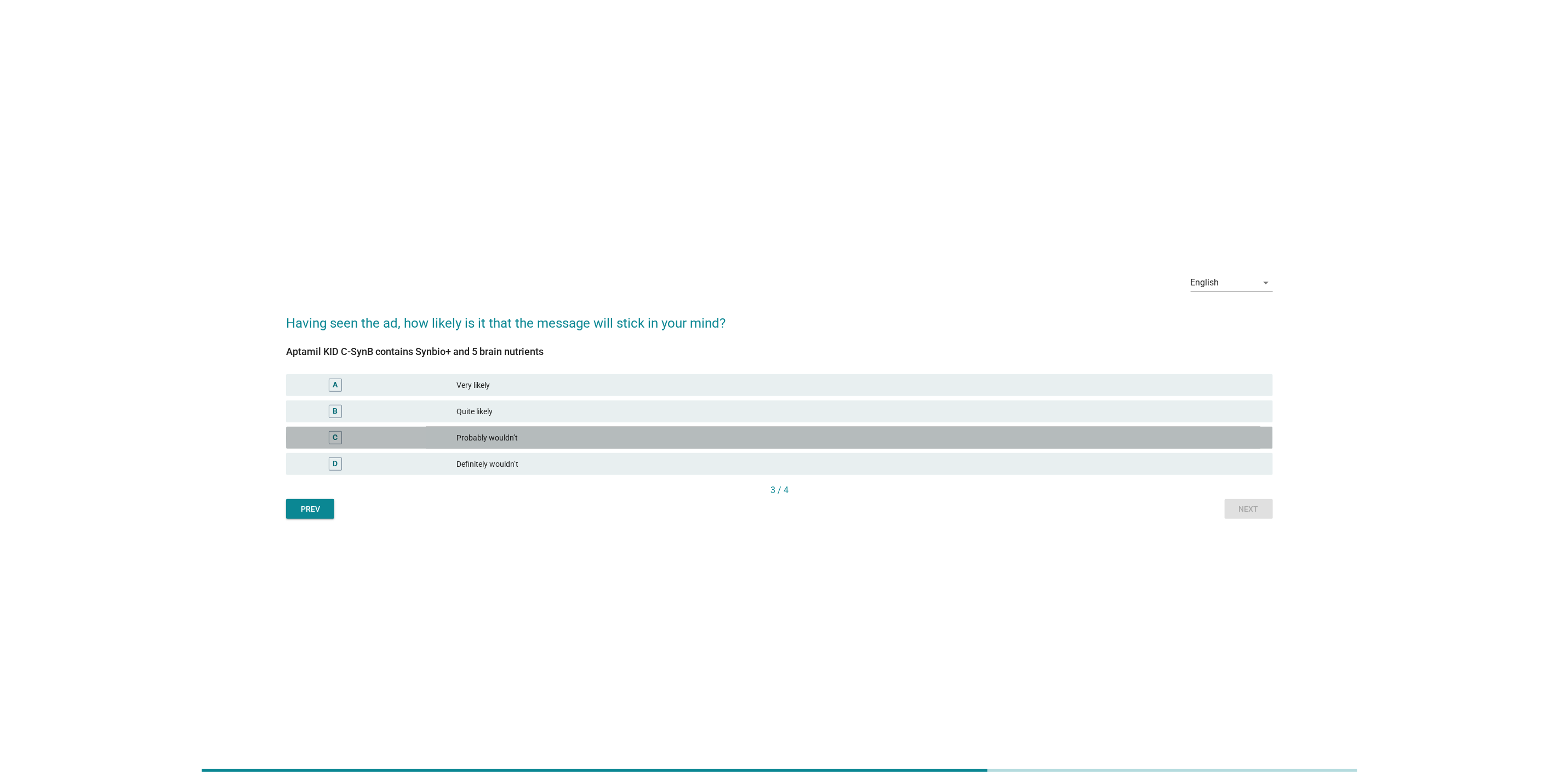
click at [1063, 444] on div "Probably wouldn’t" at bounding box center [860, 437] width 808 height 13
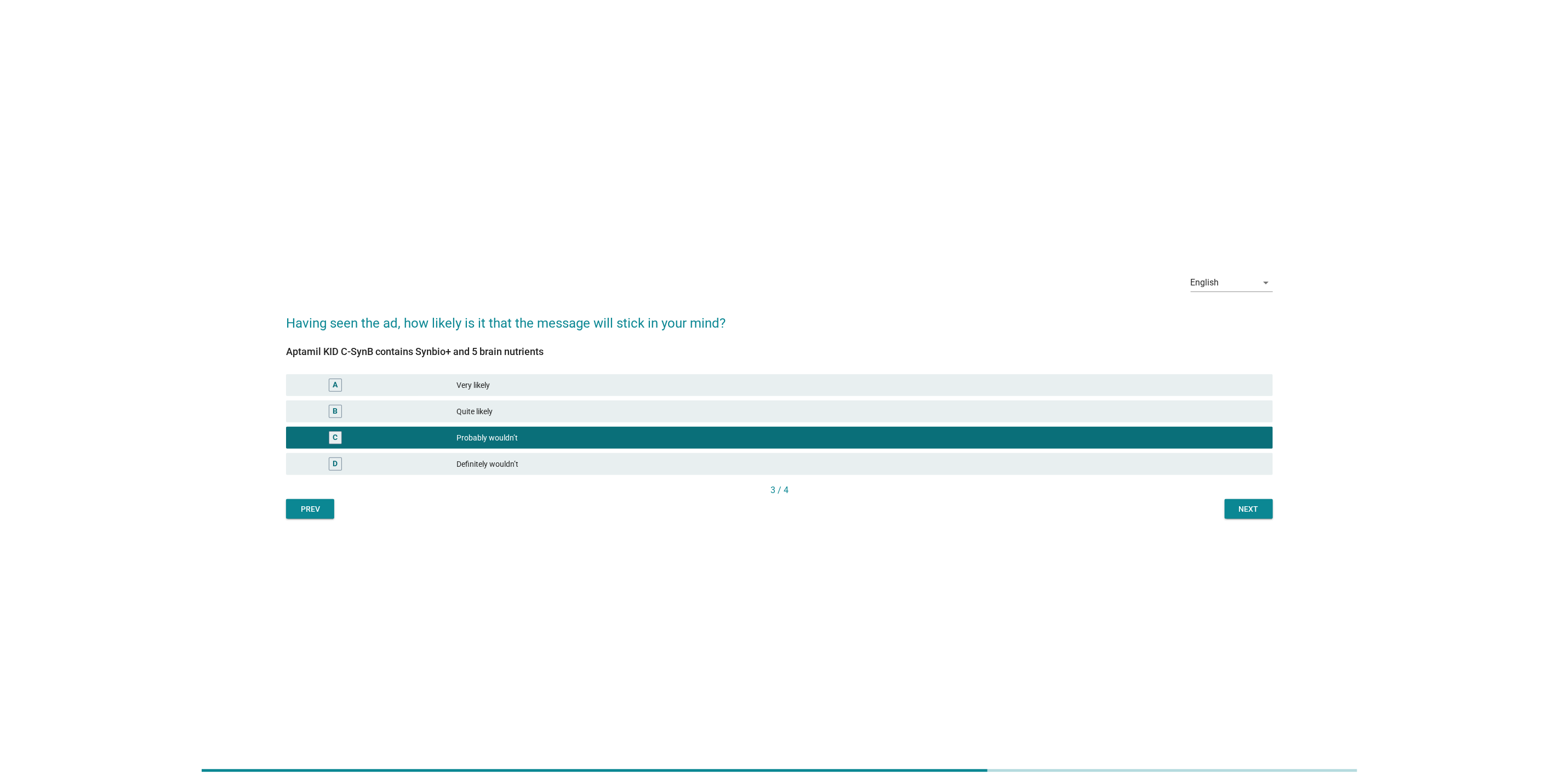
click at [1240, 510] on div "Next" at bounding box center [1249, 509] width 31 height 11
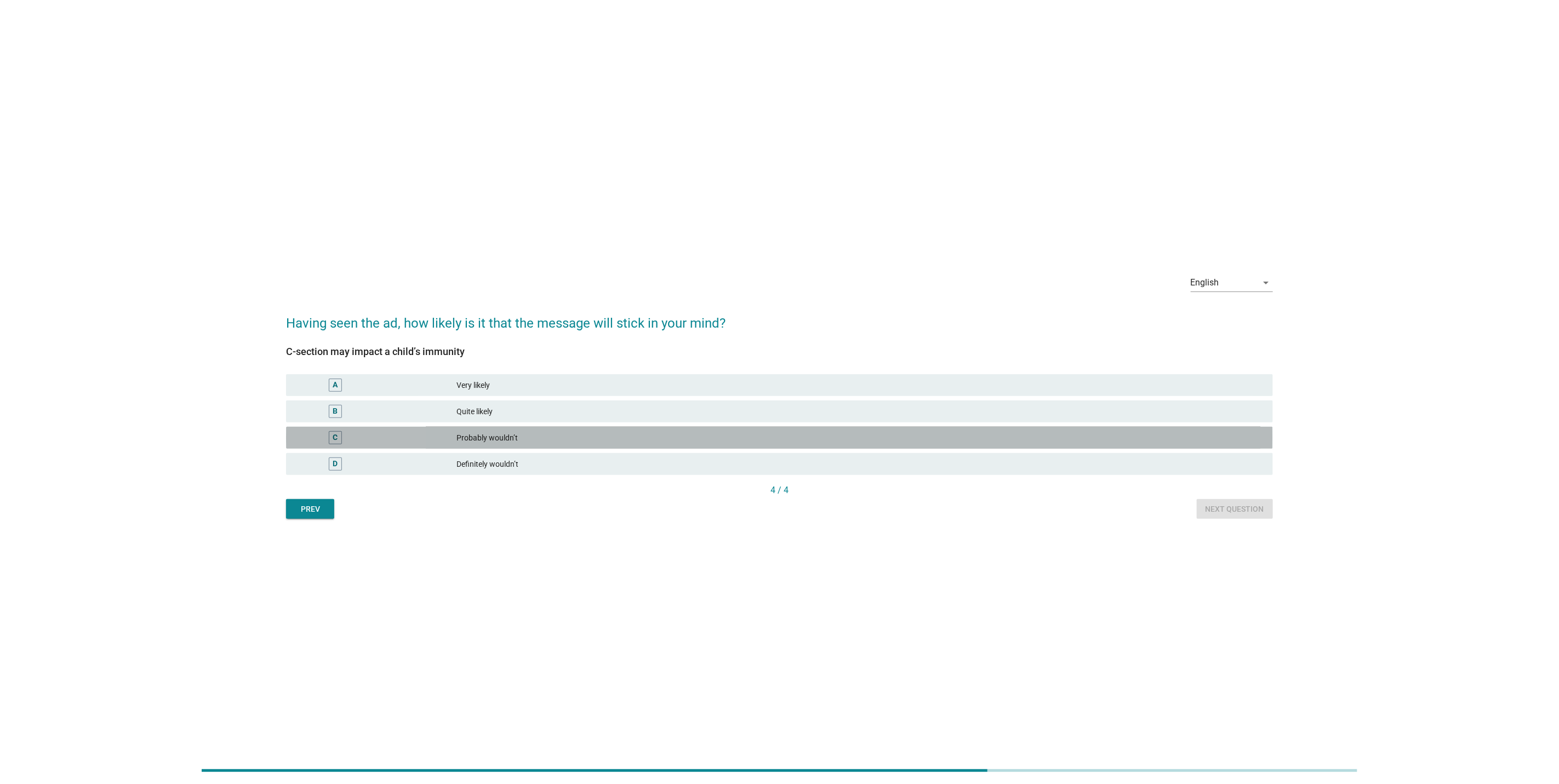
click at [1039, 439] on div "Probably wouldn’t" at bounding box center [860, 437] width 808 height 13
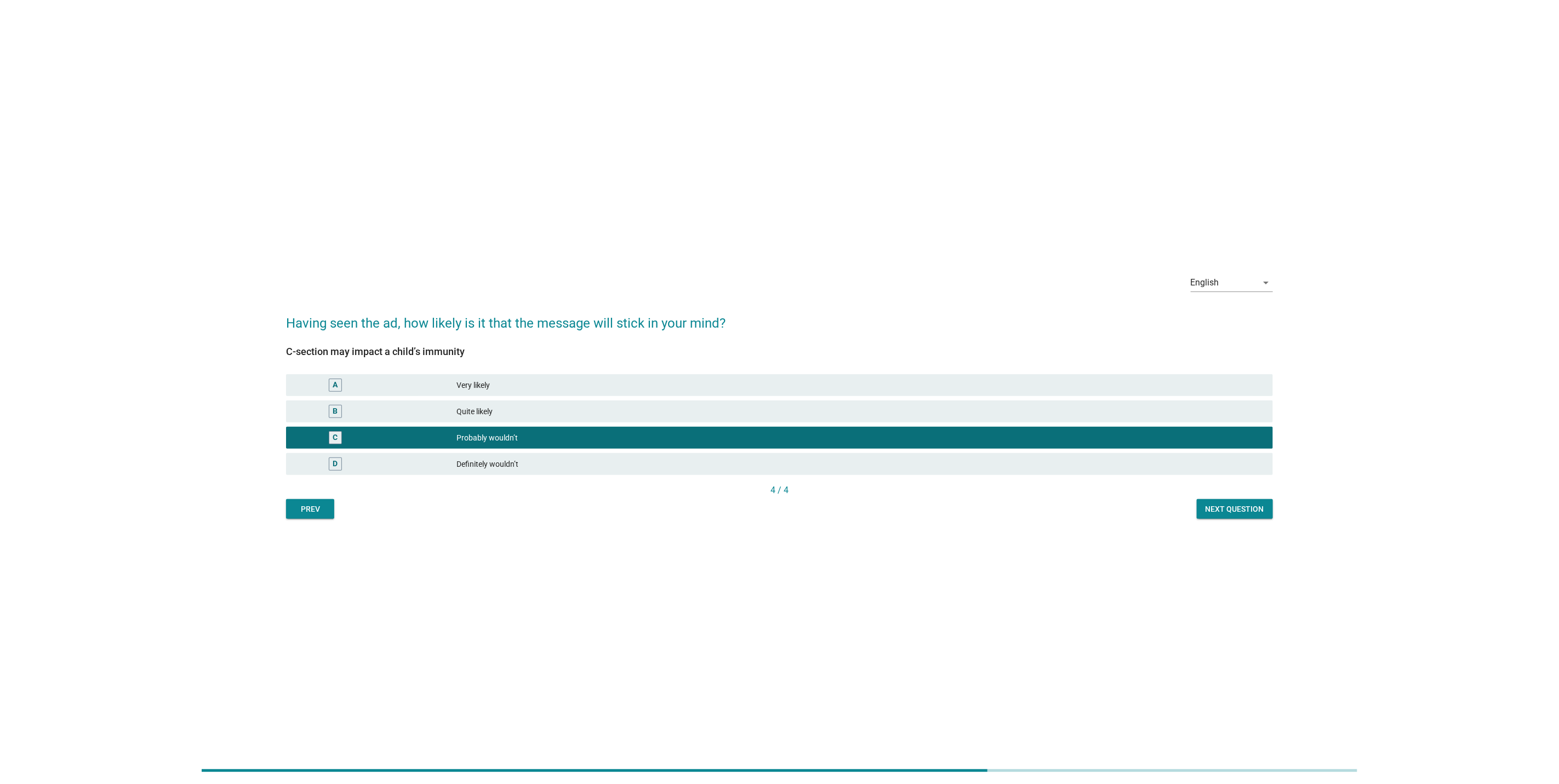
click at [1260, 518] on button "Next question" at bounding box center [1234, 509] width 76 height 20
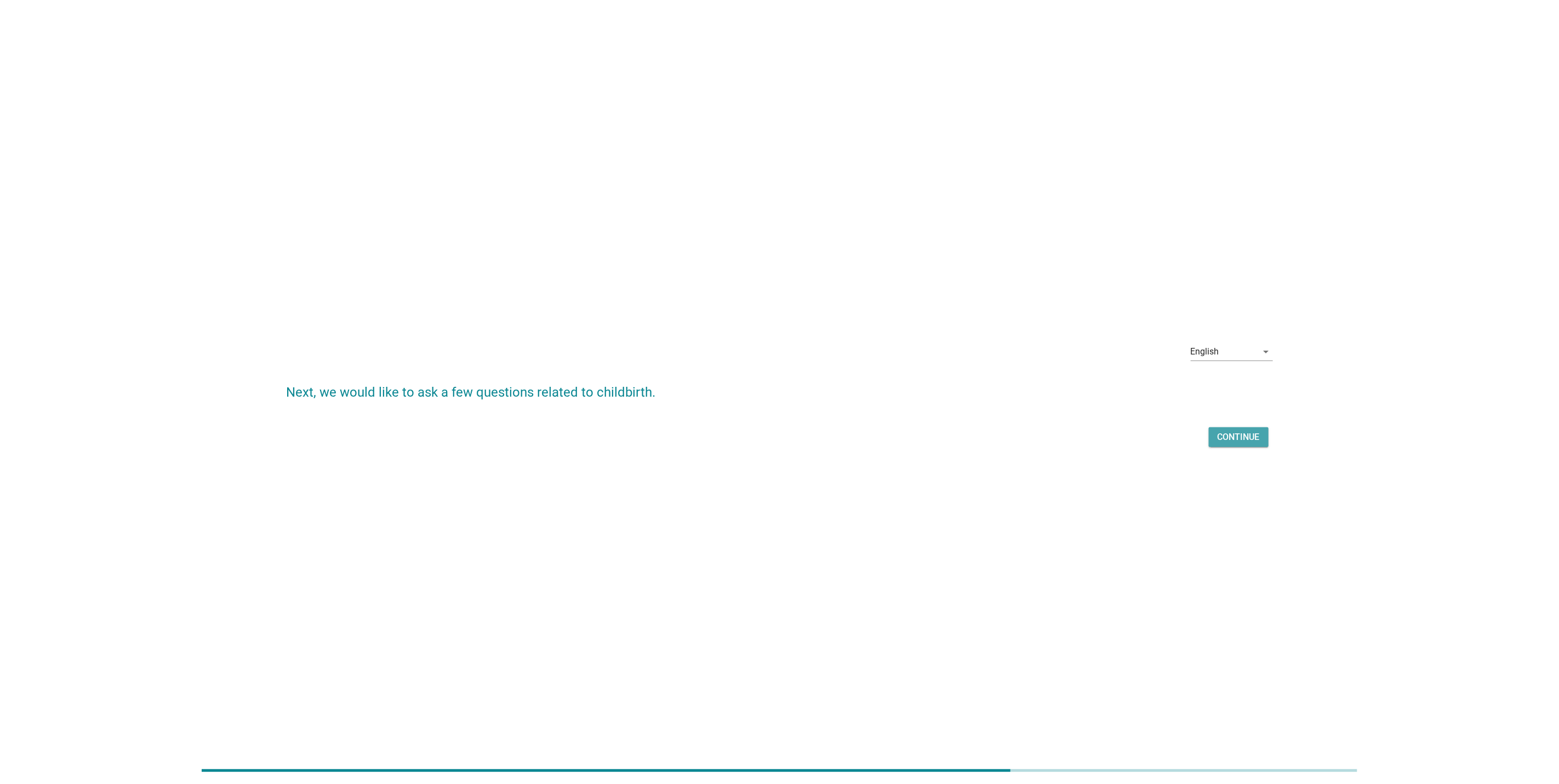
click at [1248, 433] on div "Continue" at bounding box center [1238, 437] width 42 height 13
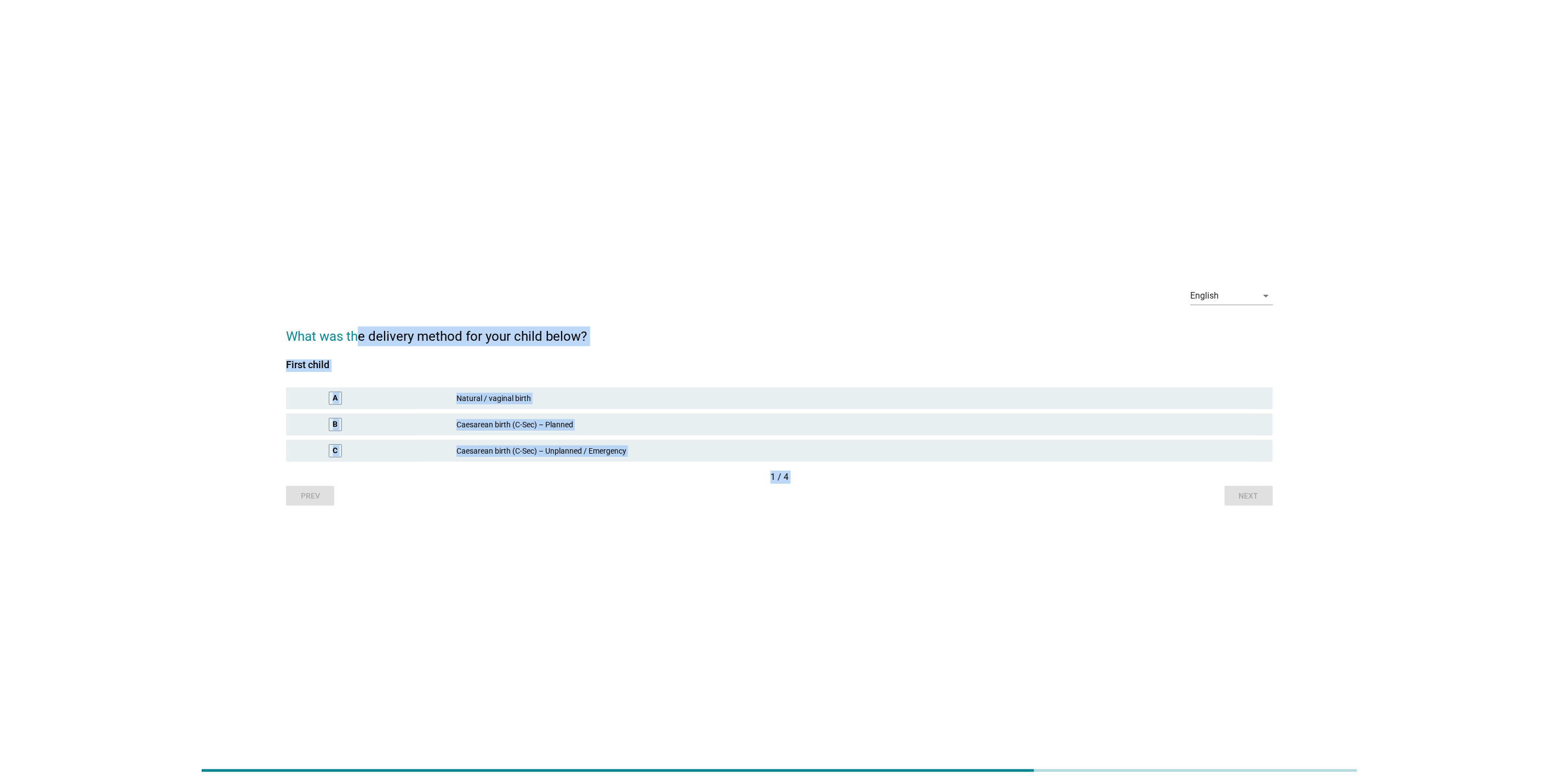
drag, startPoint x: 361, startPoint y: 328, endPoint x: 735, endPoint y: 586, distance: 454.4
click at [735, 586] on div "English arrow_drop_down What was the delivery method for your child below? Firs…" at bounding box center [780, 392] width 1559 height 784
drag, startPoint x: 735, startPoint y: 586, endPoint x: 517, endPoint y: 585, distance: 218.0
click at [517, 585] on div "English arrow_drop_down What was the delivery method for your child below? Firs…" at bounding box center [780, 392] width 1559 height 784
drag, startPoint x: 253, startPoint y: 326, endPoint x: 1188, endPoint y: 600, distance: 974.3
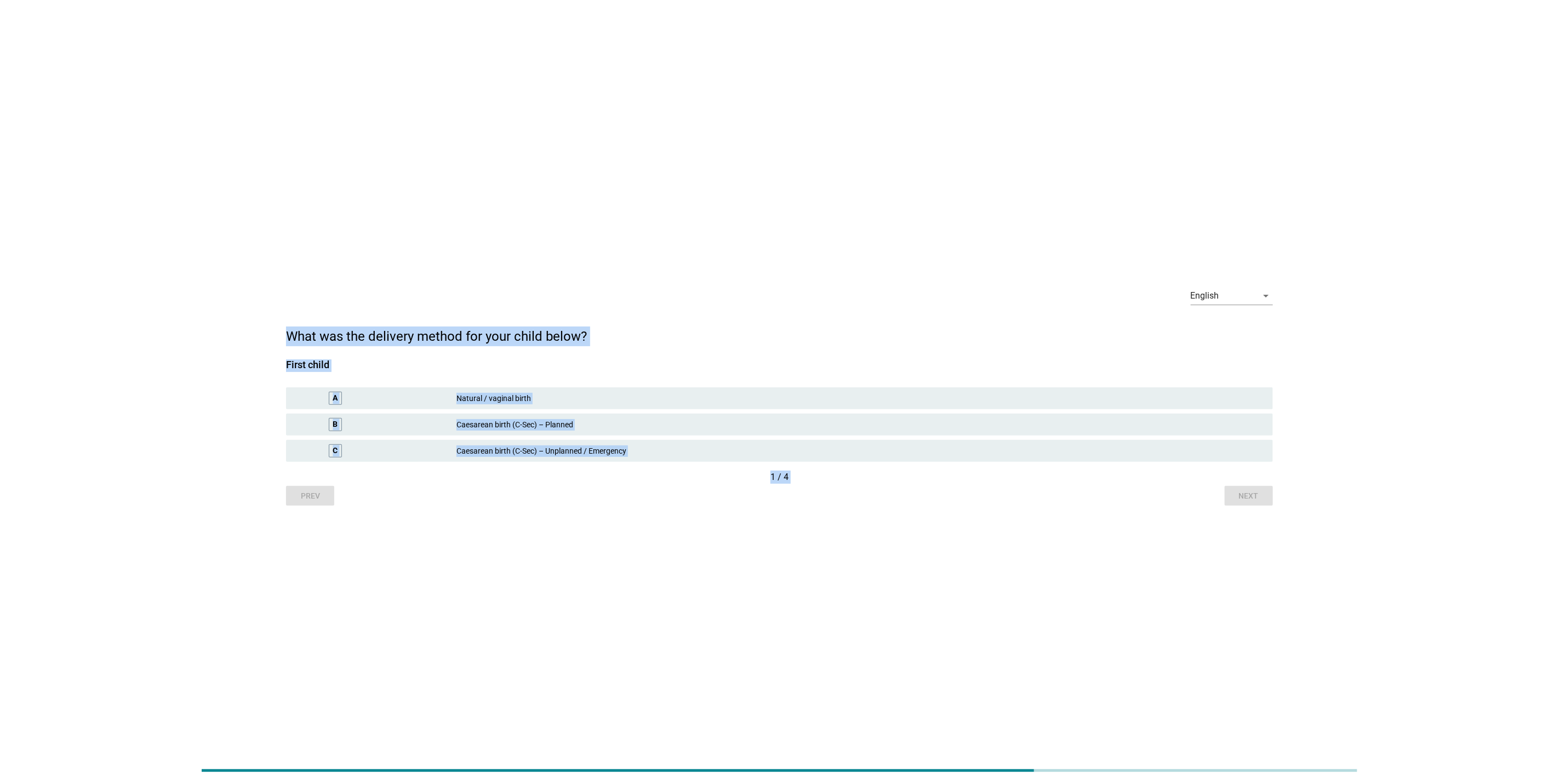
click at [1188, 600] on div "English arrow_drop_down What was the delivery method for your child below? Firs…" at bounding box center [780, 392] width 1559 height 784
click at [791, 561] on div "English arrow_drop_down What was the delivery method for your child below? Firs…" at bounding box center [780, 392] width 1559 height 784
drag, startPoint x: 910, startPoint y: 347, endPoint x: 917, endPoint y: 547, distance: 200.1
click at [917, 547] on div "English arrow_drop_down What was the delivery method for your child below? Firs…" at bounding box center [780, 392] width 1559 height 784
drag, startPoint x: 917, startPoint y: 547, endPoint x: 778, endPoint y: 585, distance: 144.1
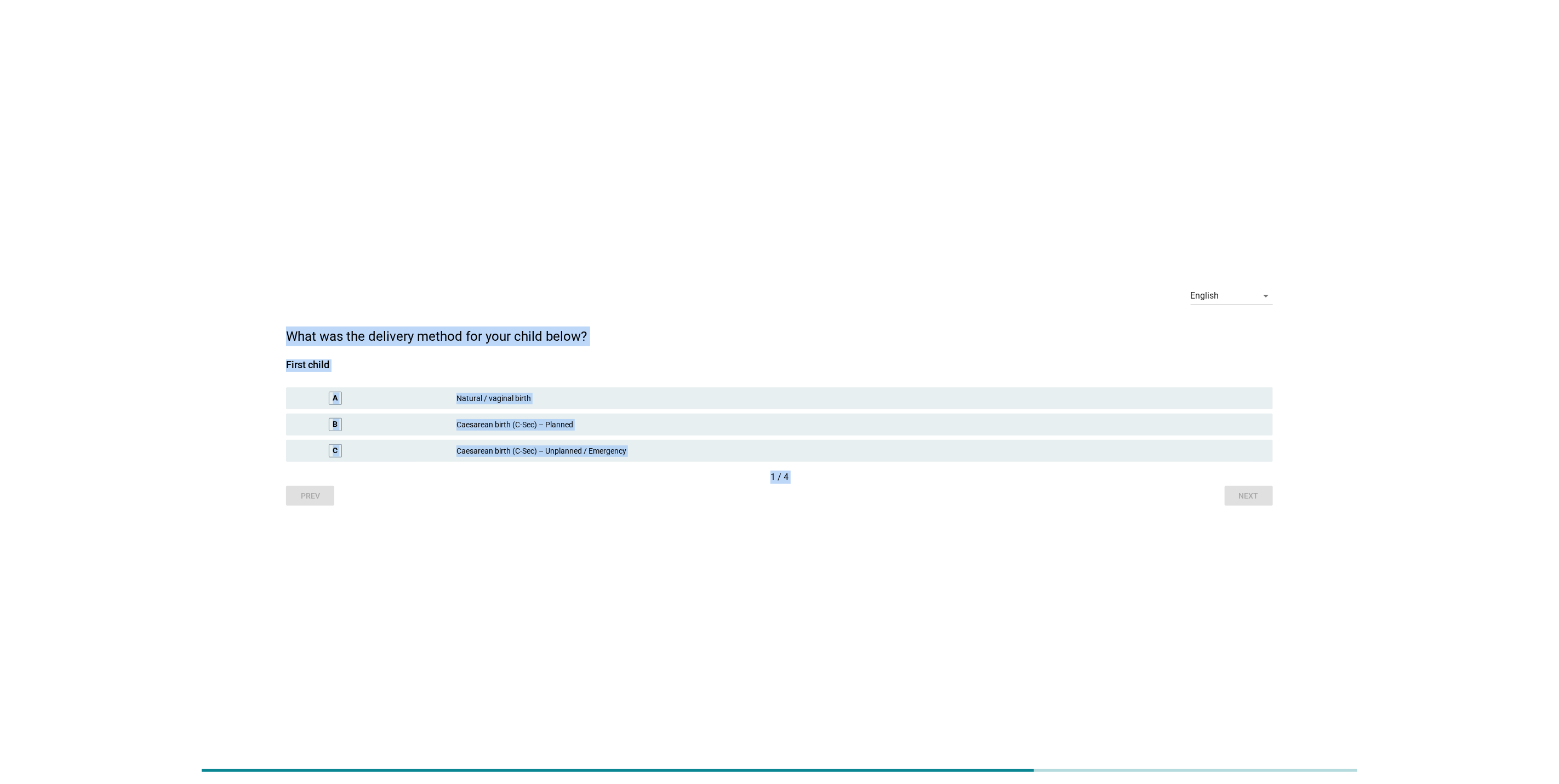
click at [778, 586] on div "English arrow_drop_down What was the delivery method for your child below? Firs…" at bounding box center [780, 392] width 1559 height 784
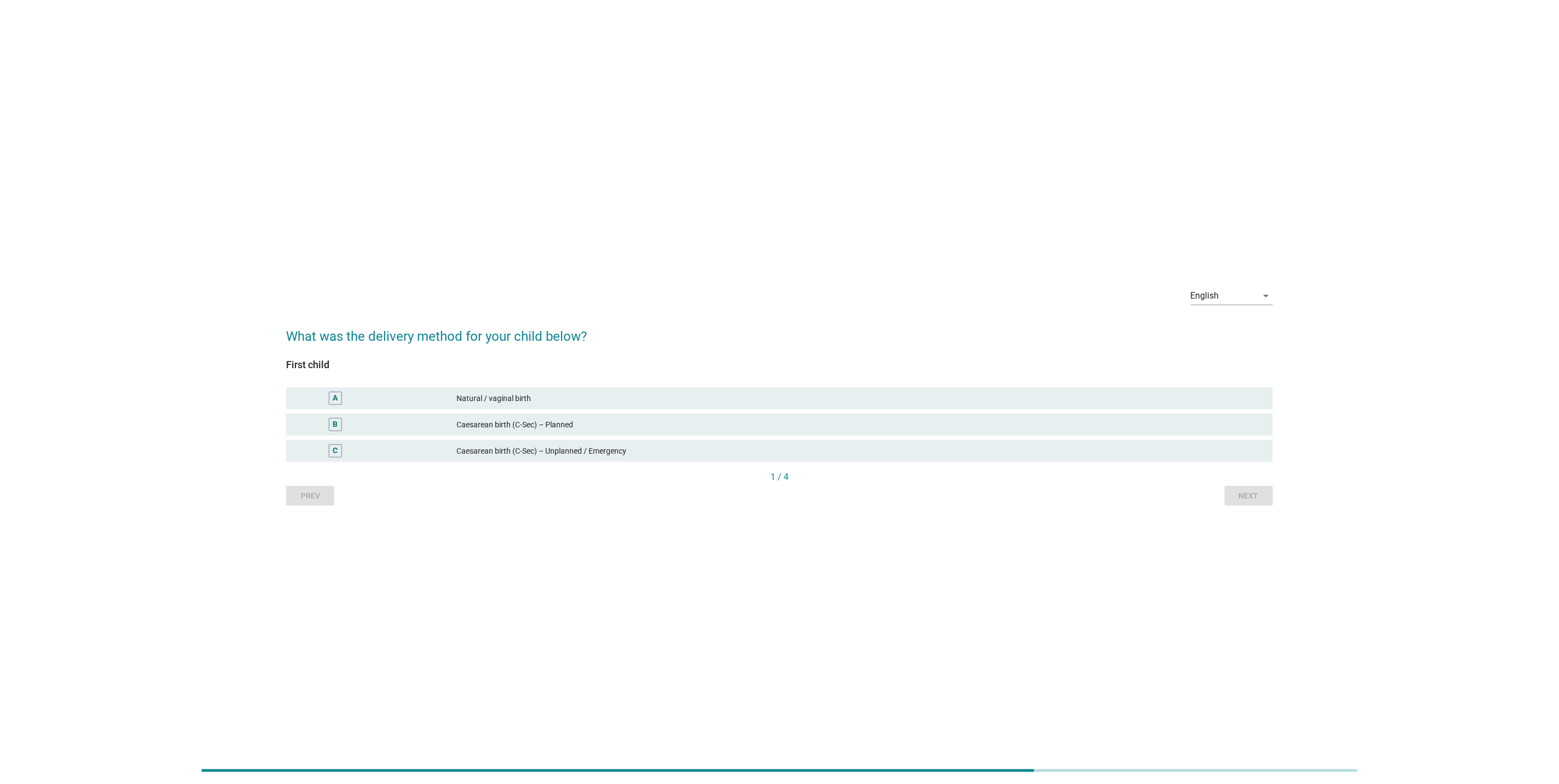
click at [914, 439] on div "C [MEDICAL_DATA] birth (C-Sec) – Unplanned / Emergency" at bounding box center [780, 451] width 992 height 26
click at [1098, 454] on div "Caesarean birth (C-Sec) – Unplanned / Emergency" at bounding box center [860, 450] width 808 height 13
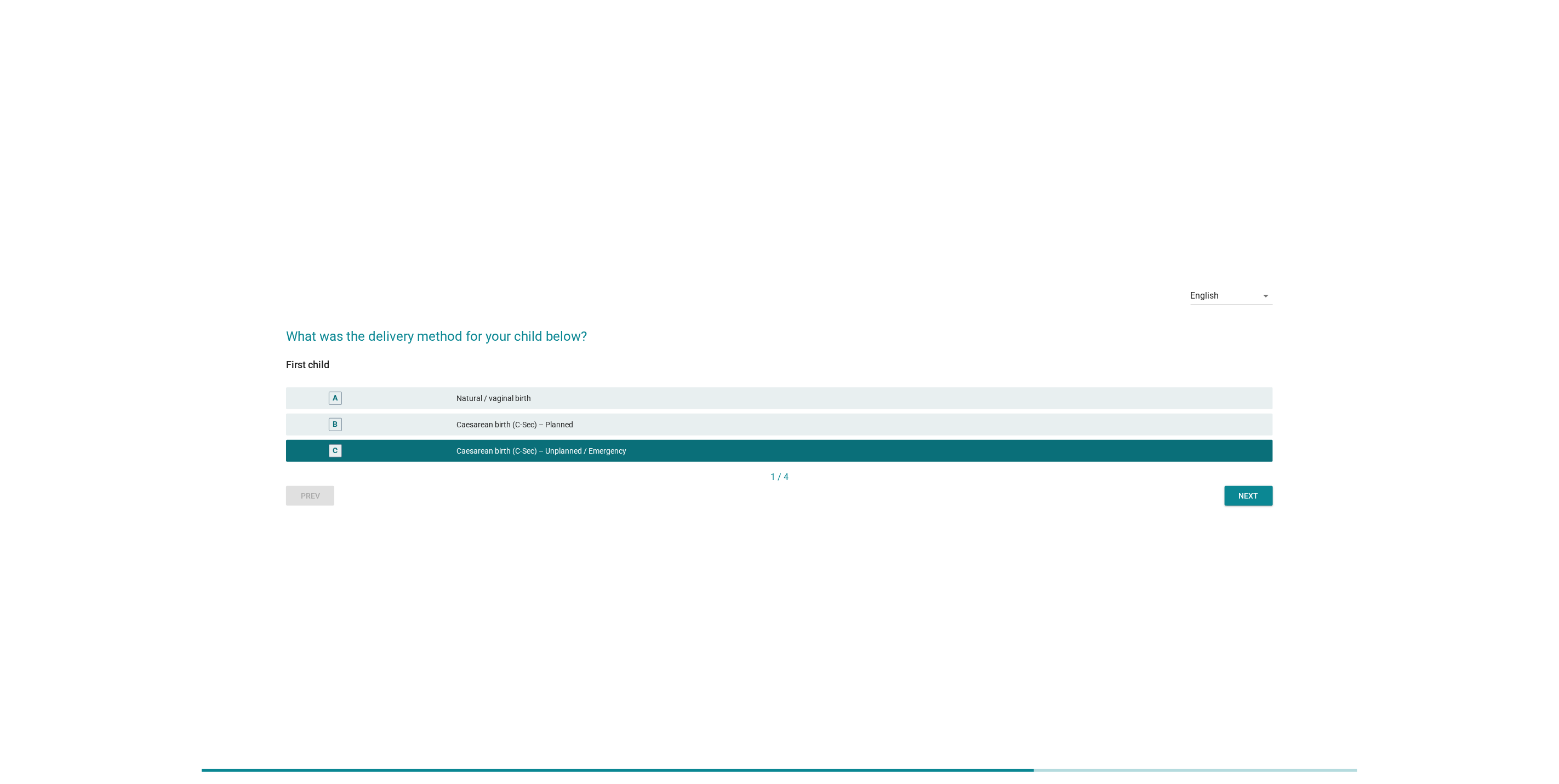
click at [1265, 495] on button "Next" at bounding box center [1249, 496] width 48 height 20
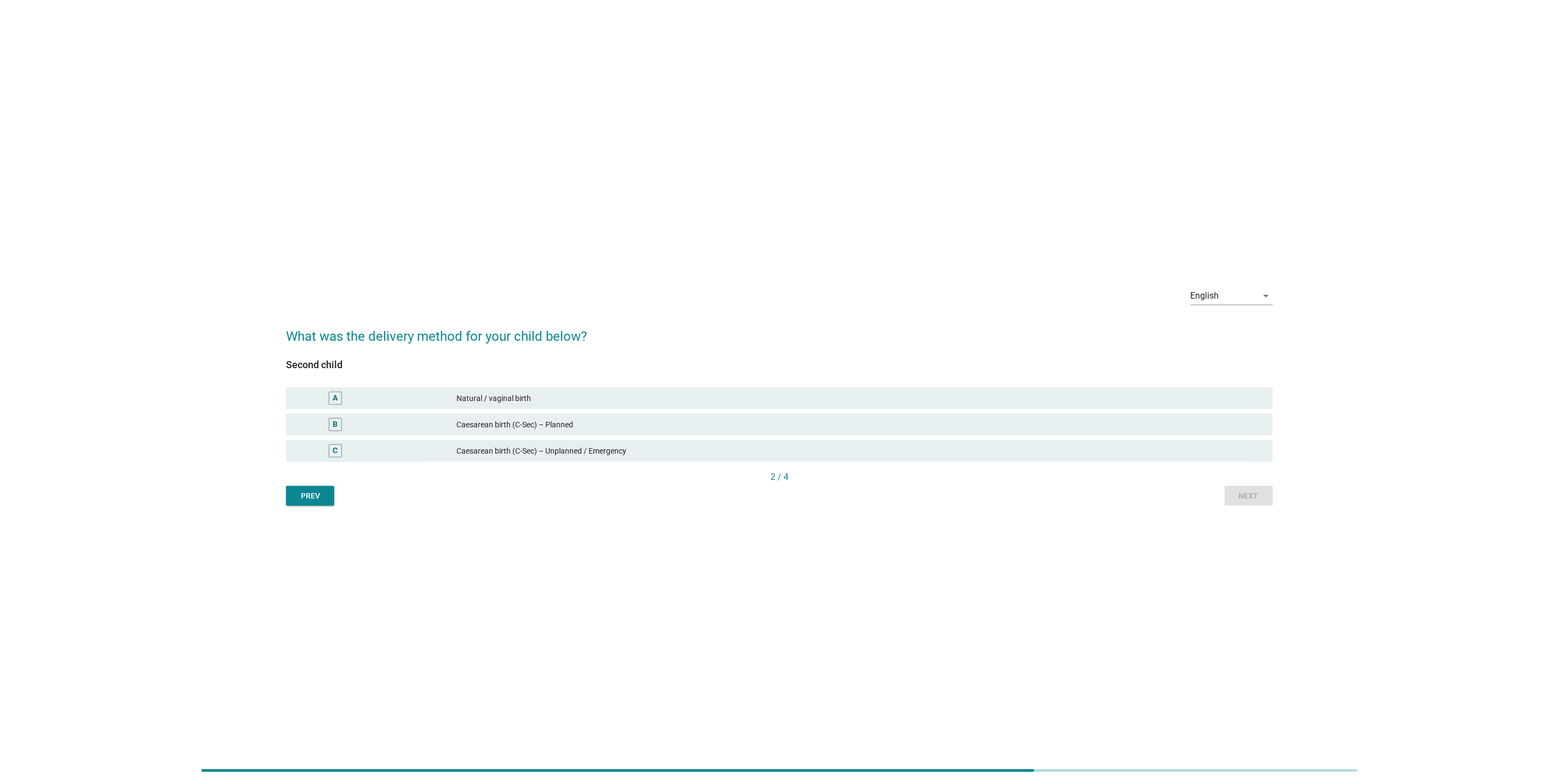
click at [1138, 440] on div "C [MEDICAL_DATA] birth (C-Sec) – Unplanned / Emergency" at bounding box center [780, 451] width 987 height 22
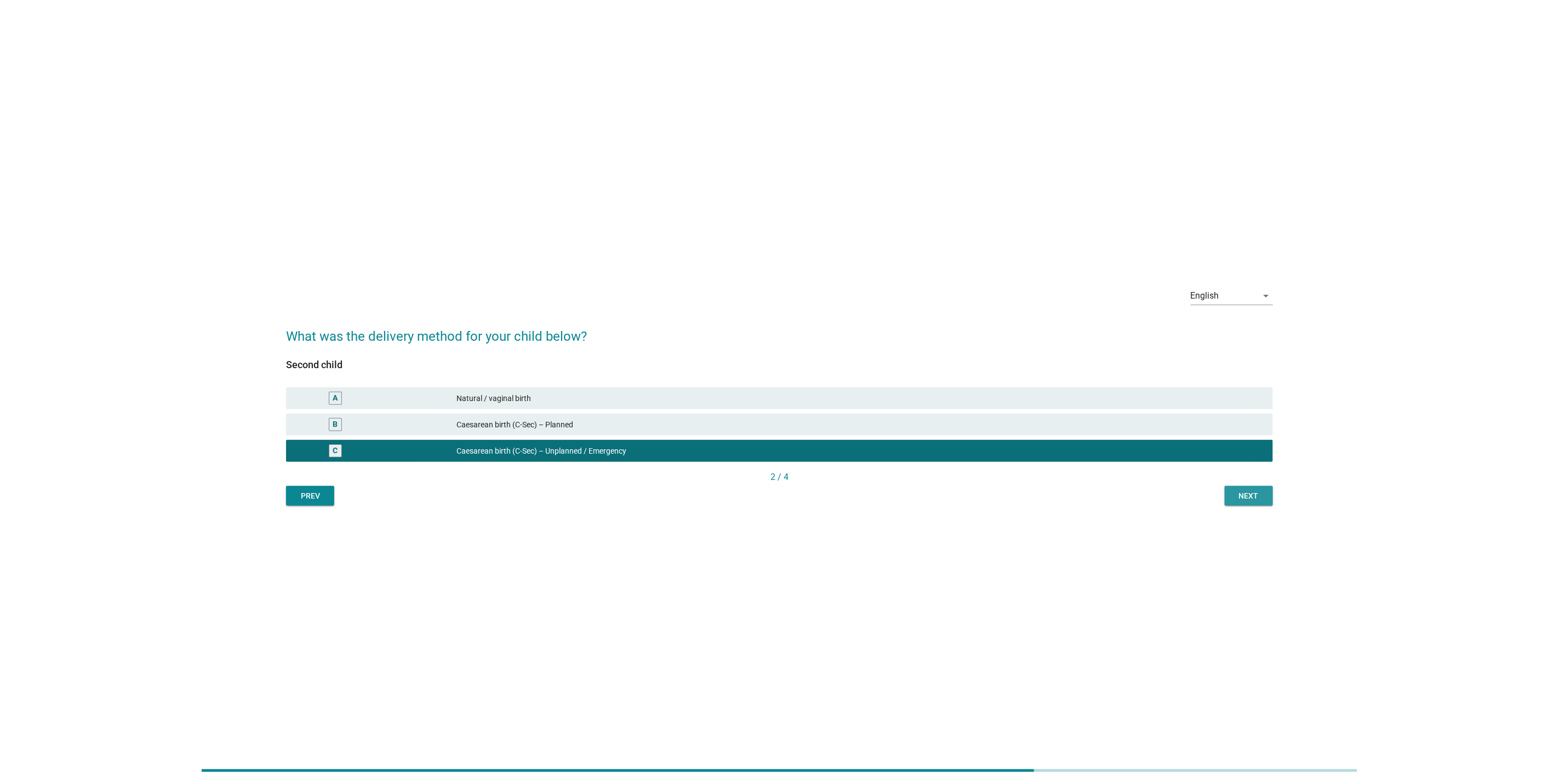
click at [1263, 496] on button "Next" at bounding box center [1249, 496] width 48 height 20
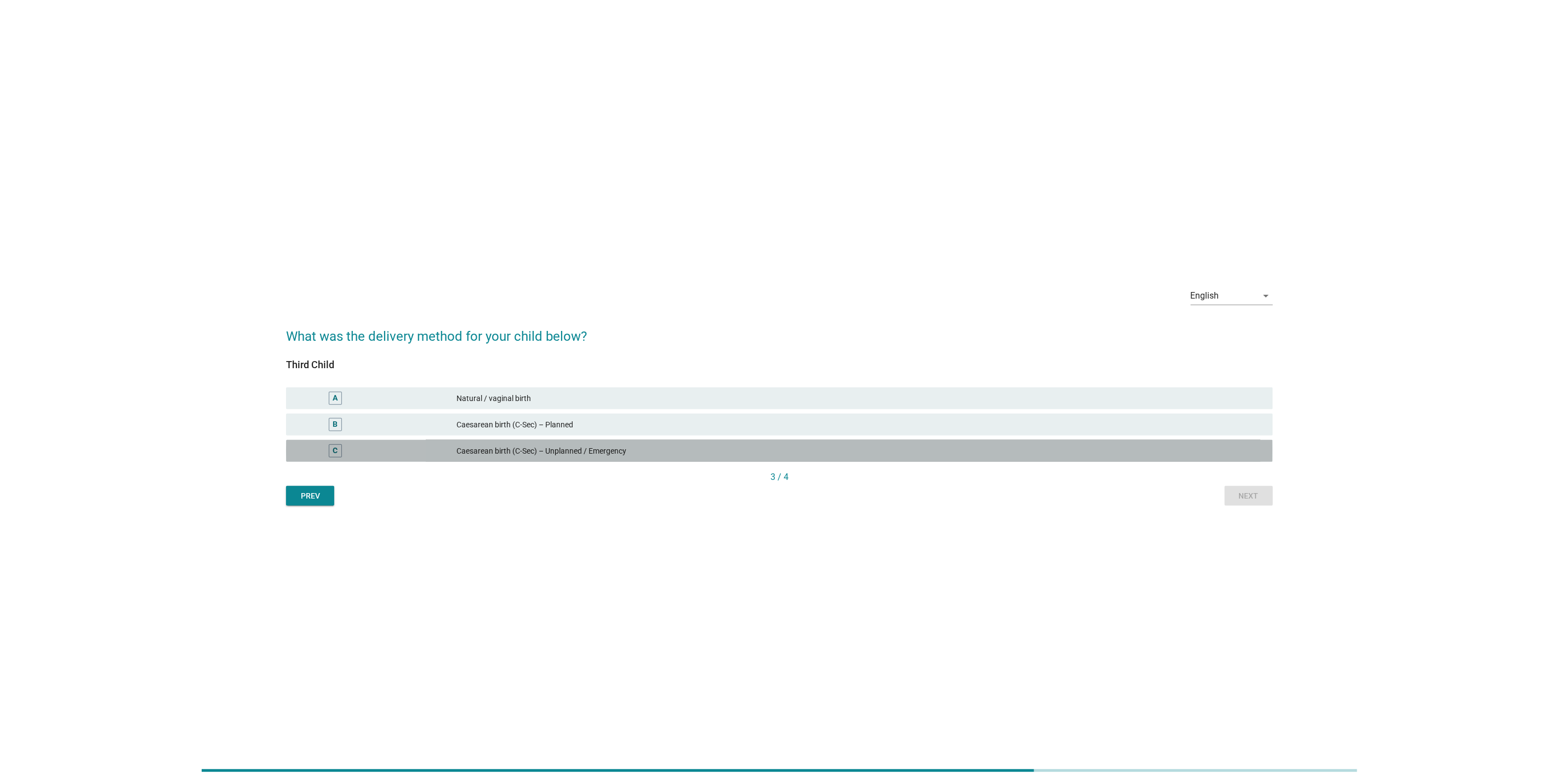
click at [1119, 448] on div "Caesarean birth (C-Sec) – Unplanned / Emergency" at bounding box center [860, 450] width 808 height 13
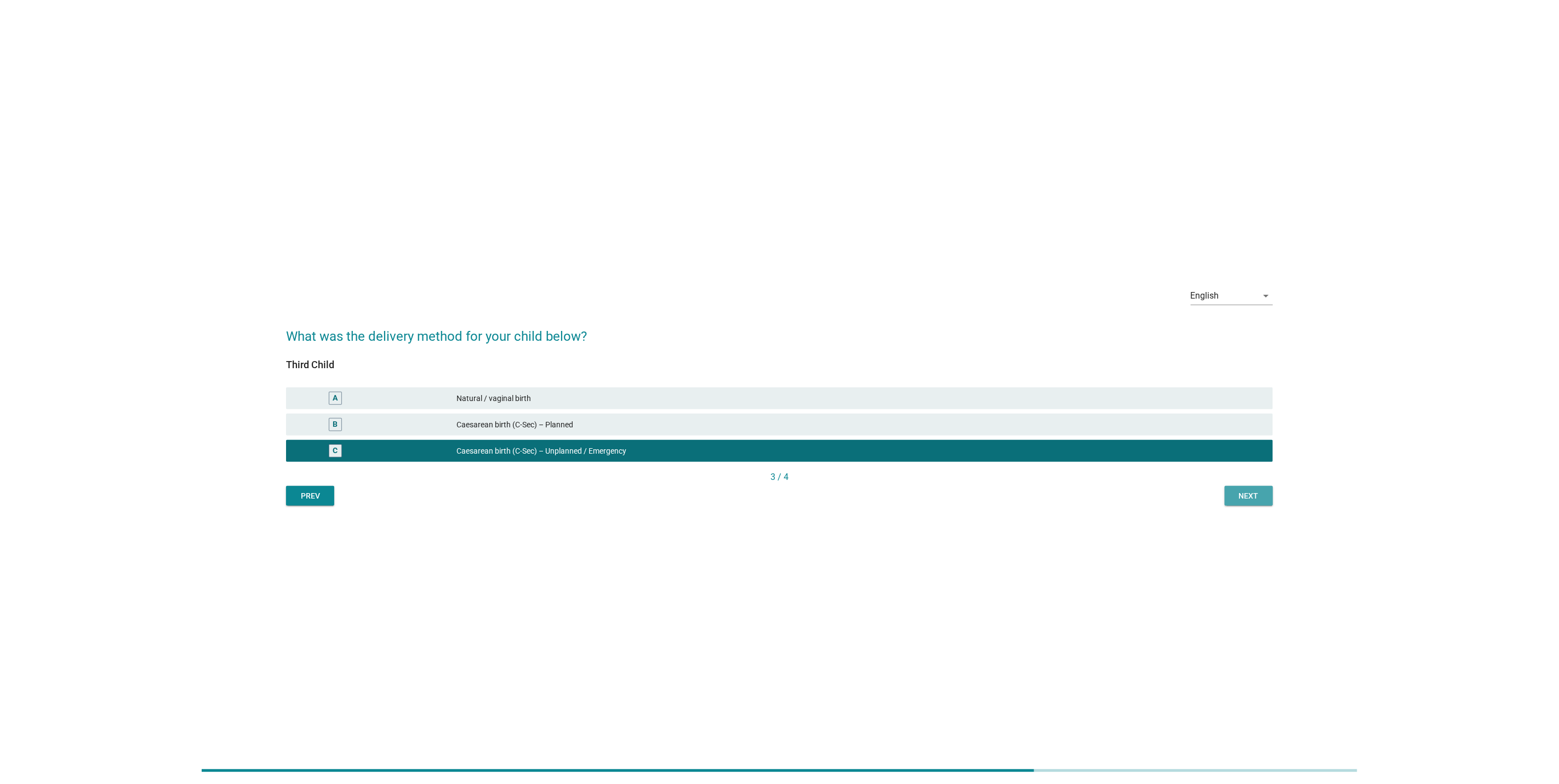
click at [1244, 500] on div "Next" at bounding box center [1249, 496] width 31 height 11
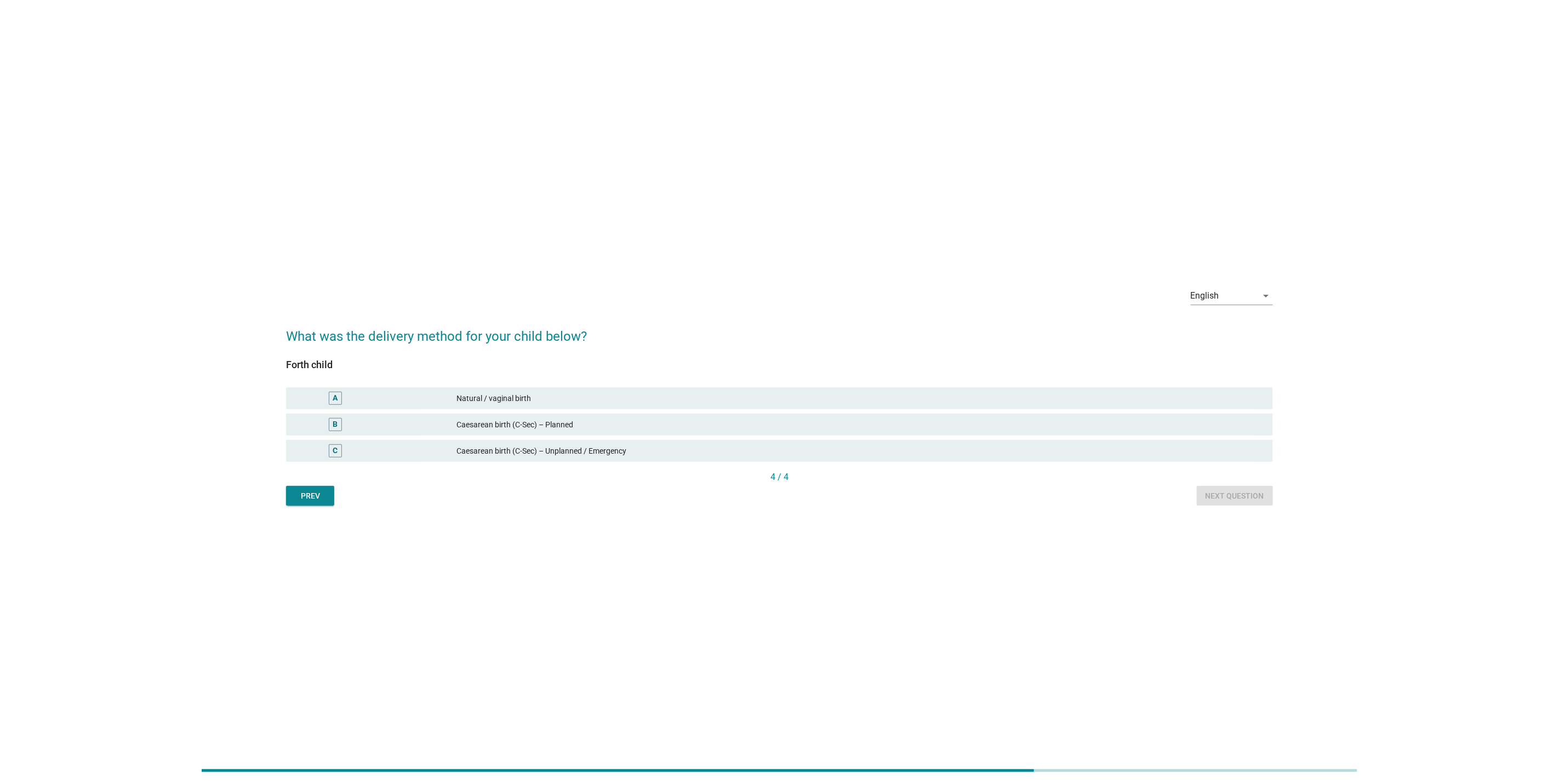
click at [1162, 451] on div "Caesarean birth (C-Sec) – Unplanned / Emergency" at bounding box center [860, 450] width 808 height 13
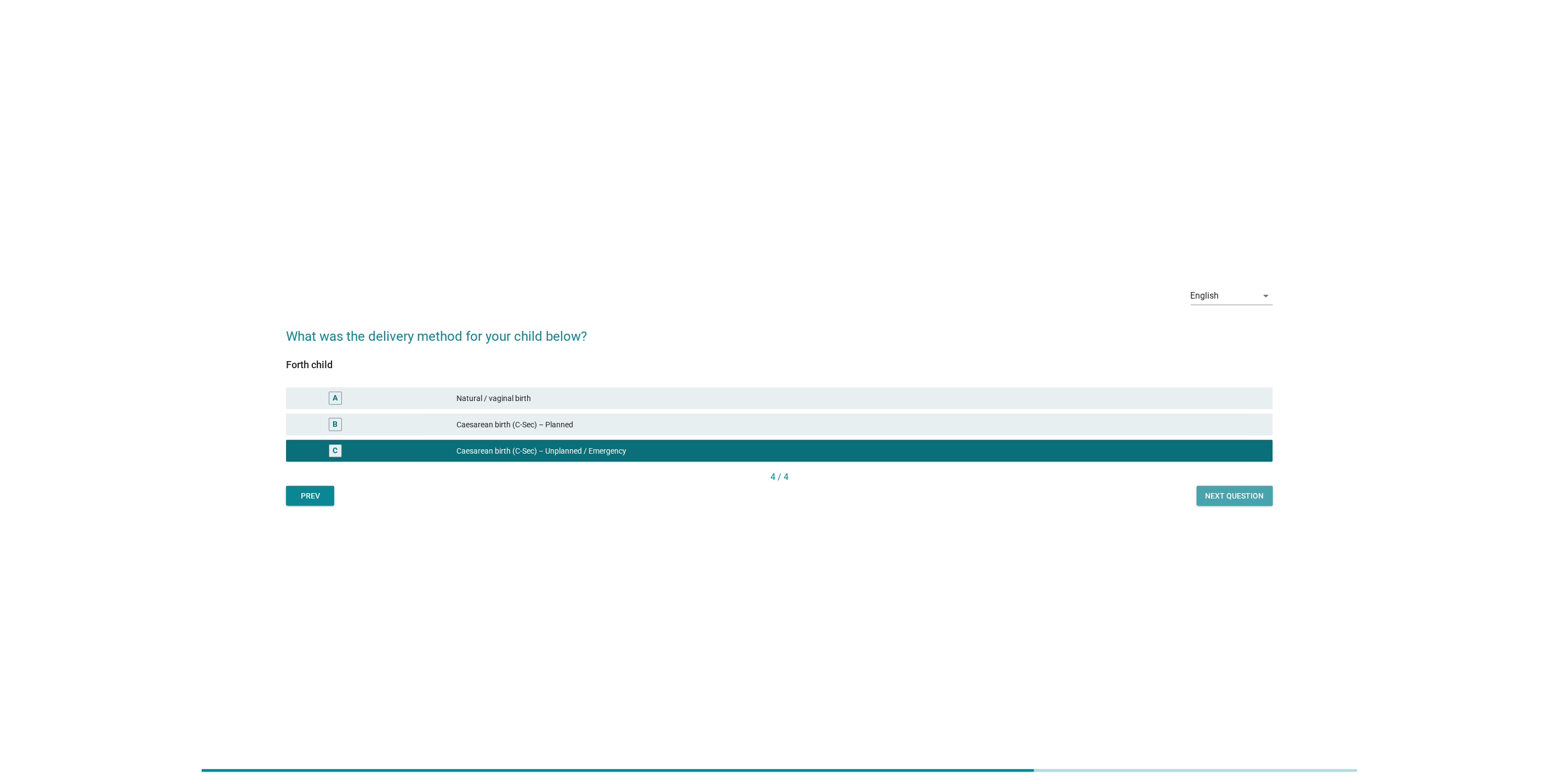
click at [1237, 492] on div "Next question" at bounding box center [1234, 496] width 59 height 11
